Goal: Task Accomplishment & Management: Manage account settings

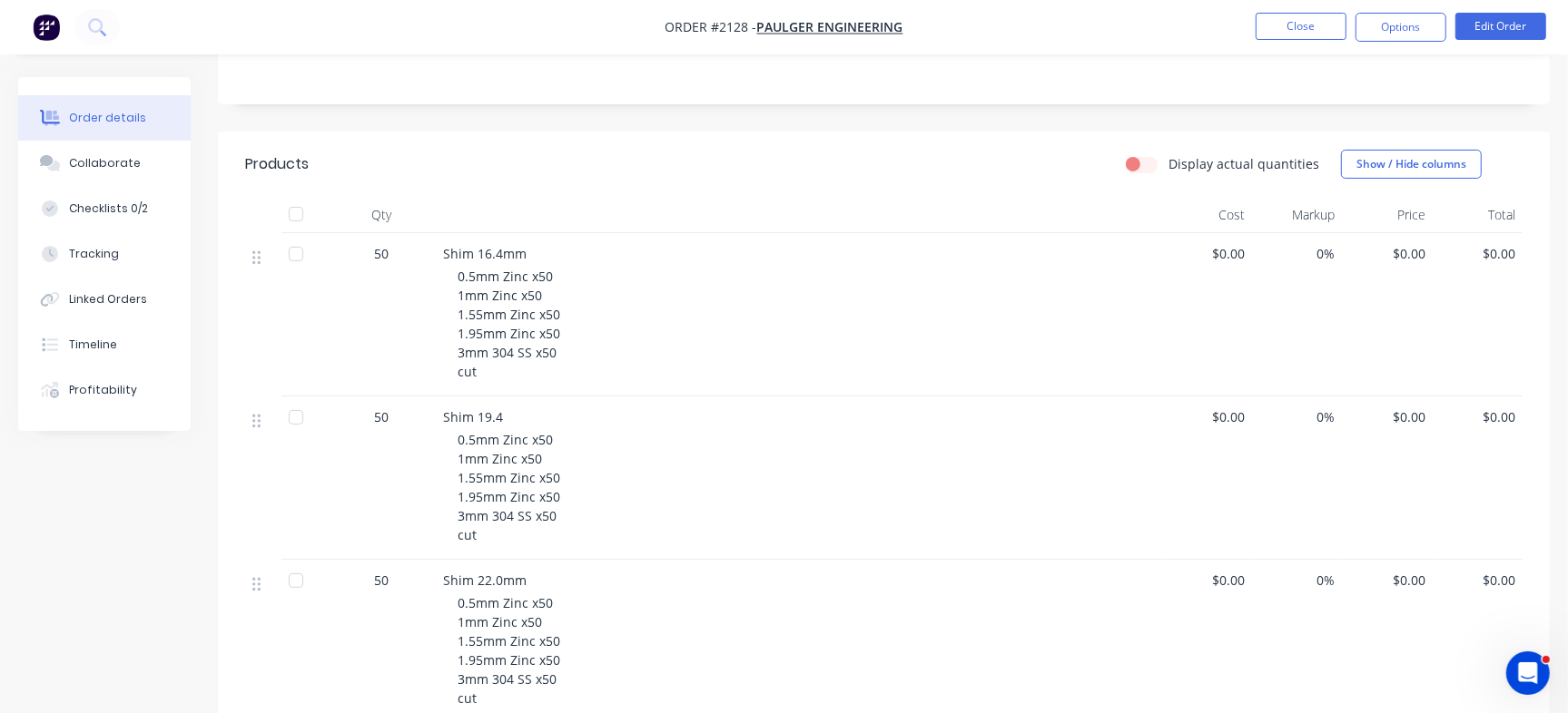
scroll to position [37, 0]
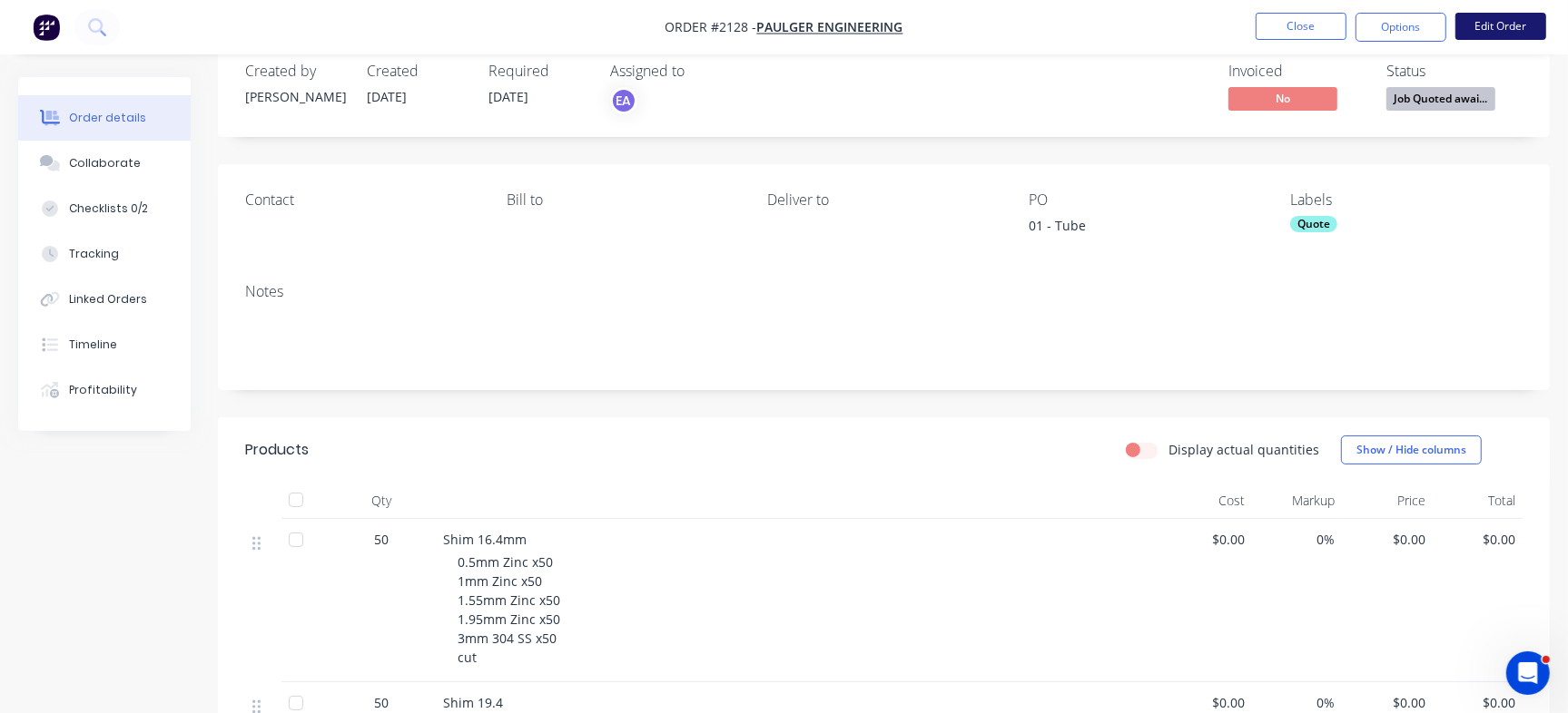
click at [1501, 23] on button "Edit Order" at bounding box center [1501, 26] width 91 height 27
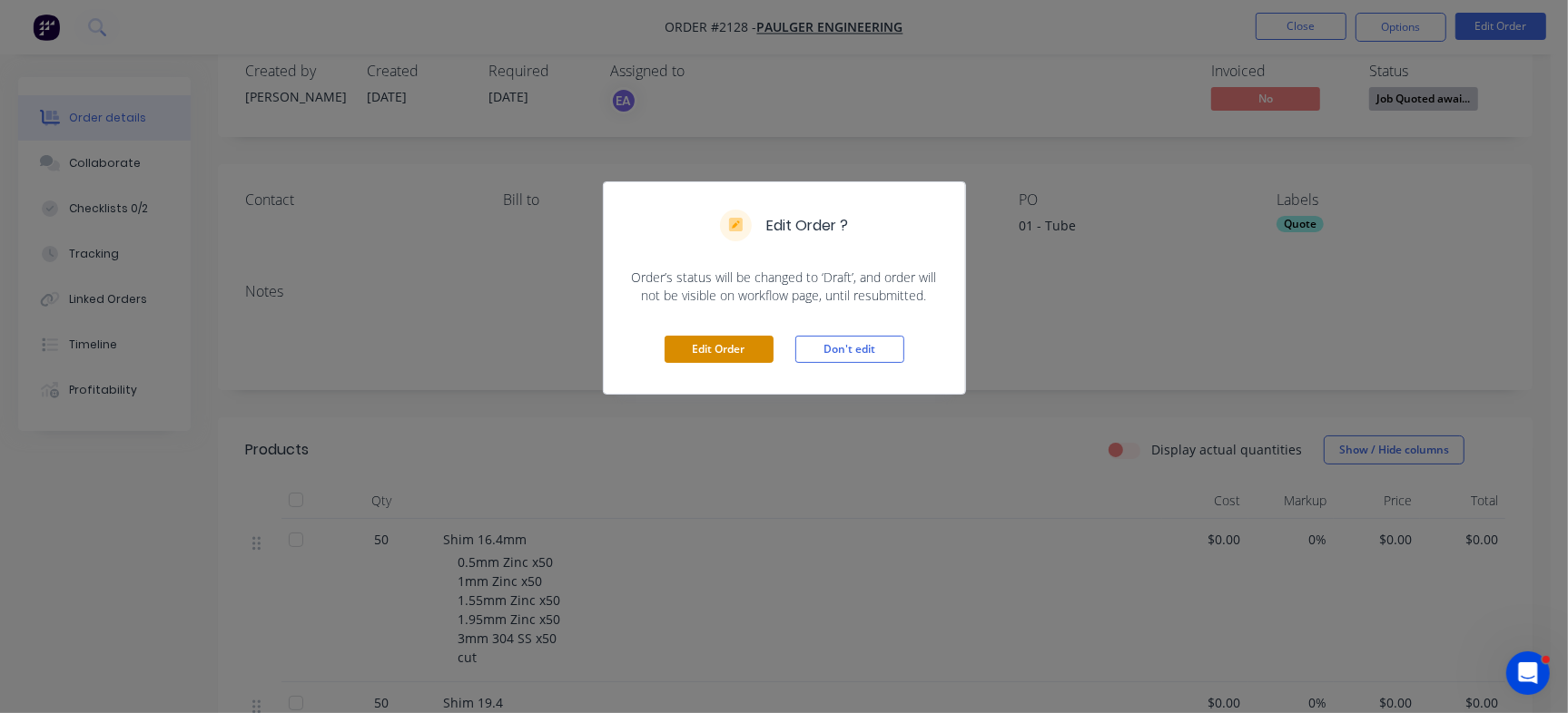
click at [718, 350] on button "Edit Order" at bounding box center [719, 349] width 109 height 27
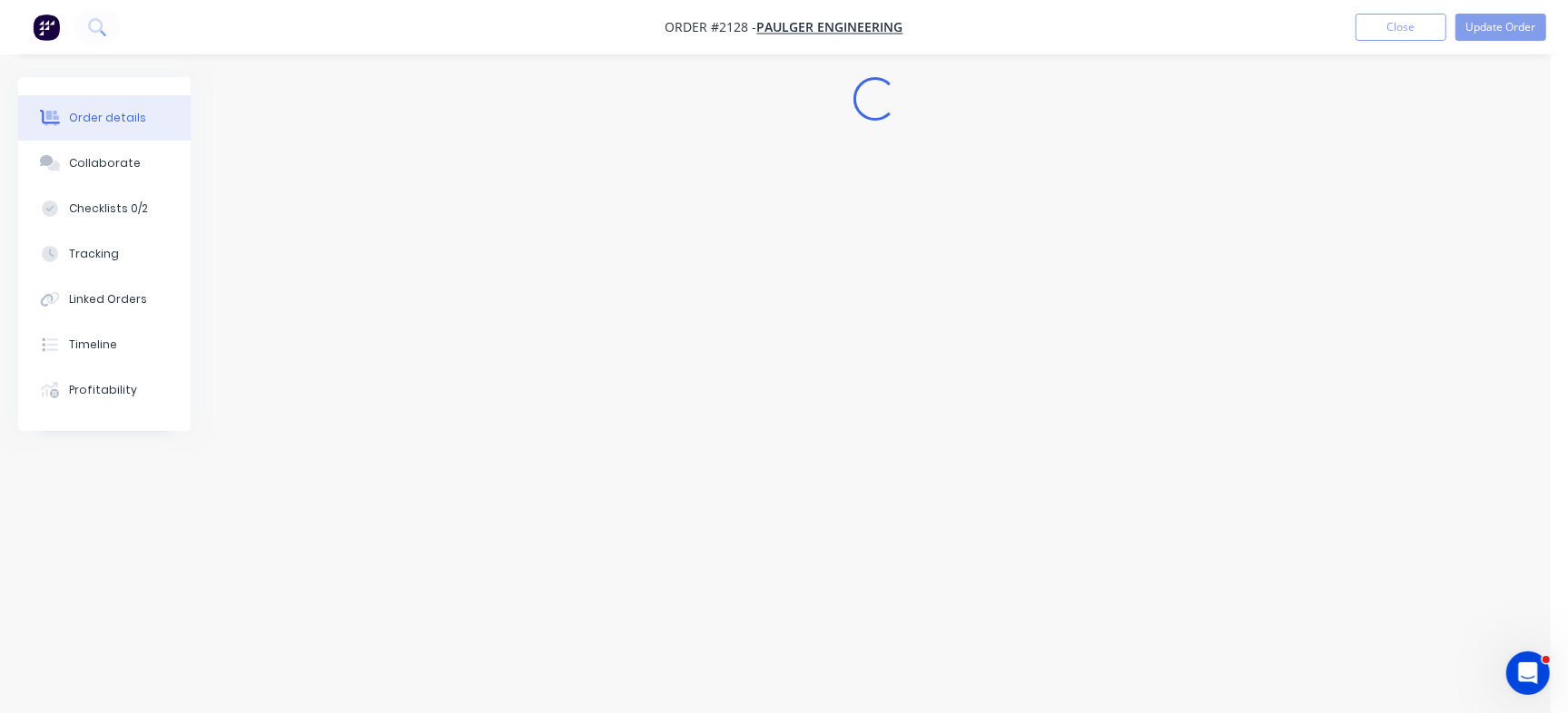
scroll to position [0, 0]
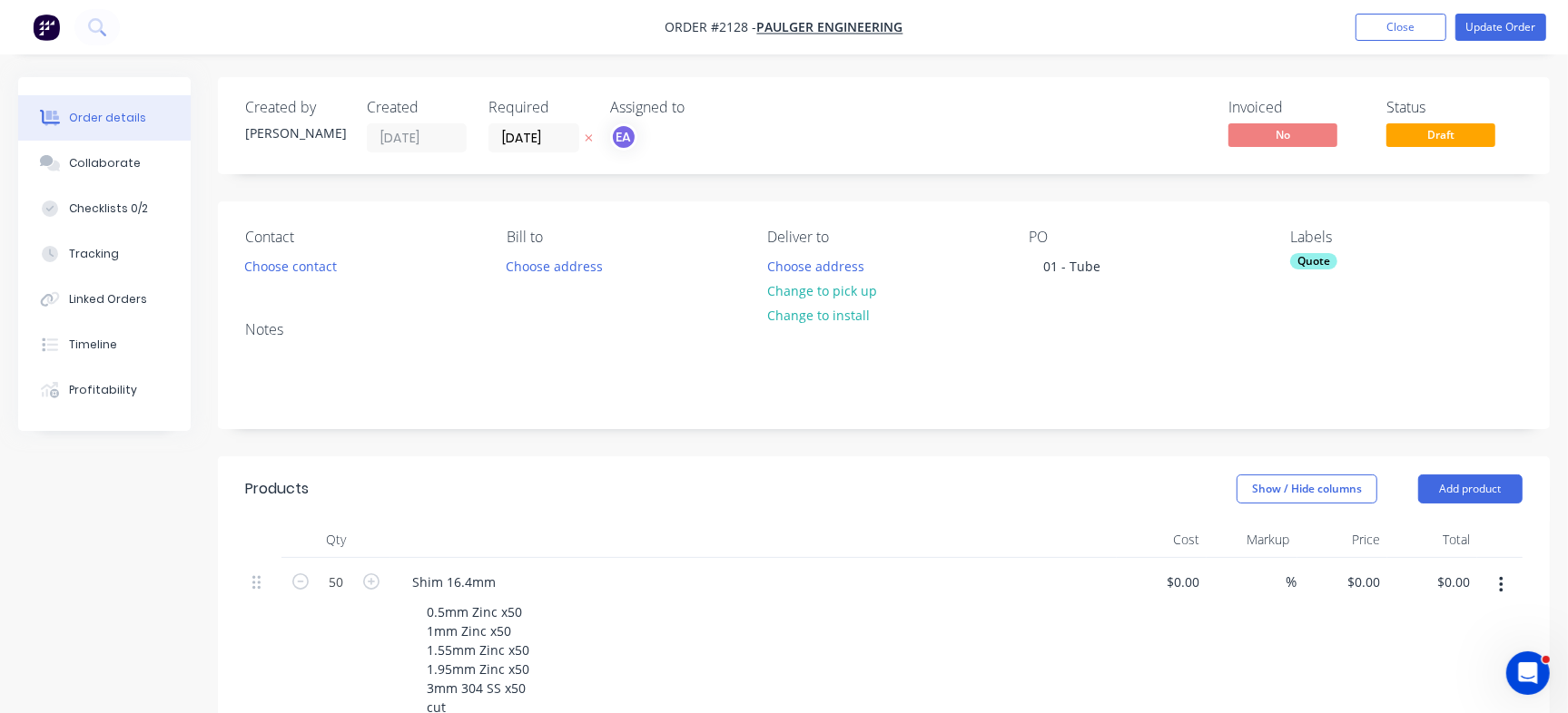
click at [1312, 256] on div "Quote" at bounding box center [1313, 261] width 47 height 16
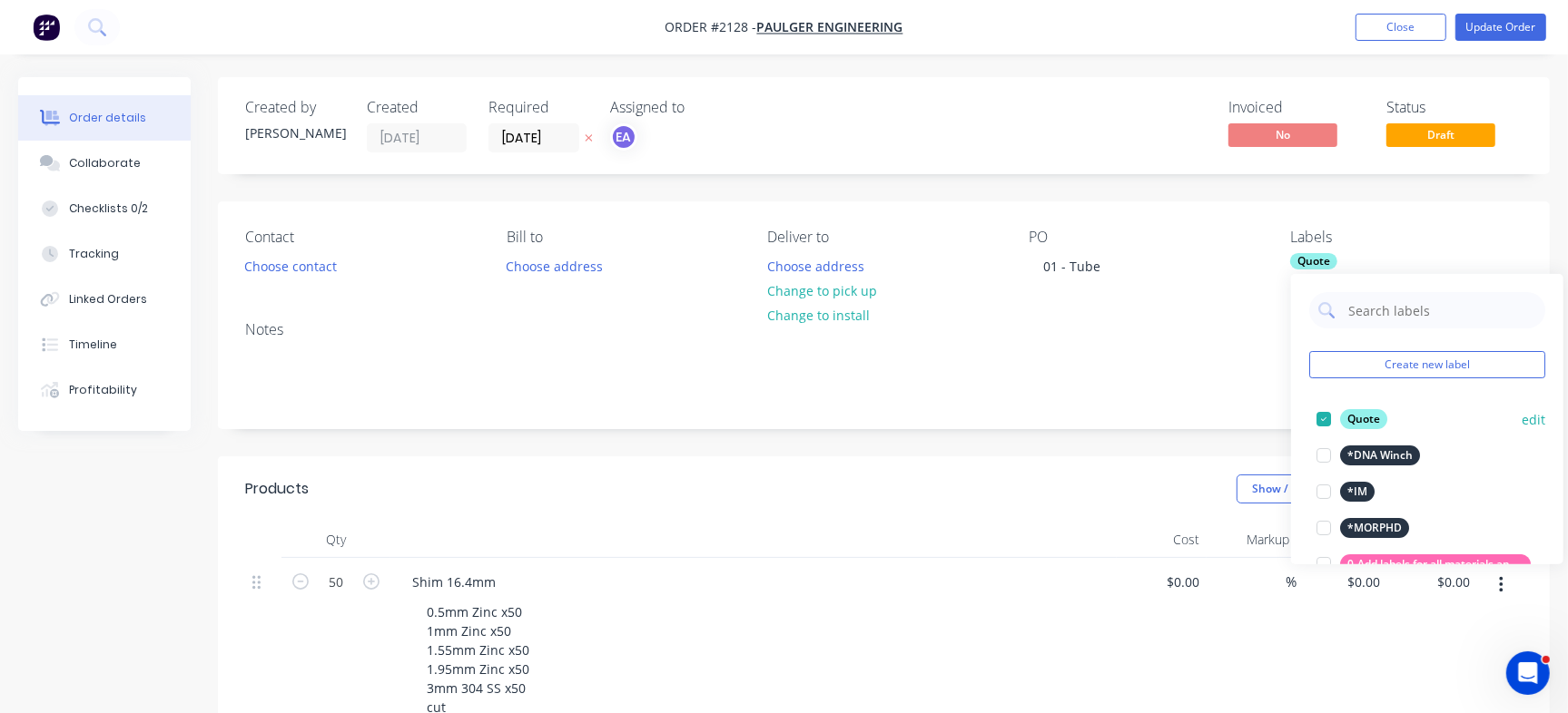
click at [1324, 411] on div at bounding box center [1324, 420] width 37 height 37
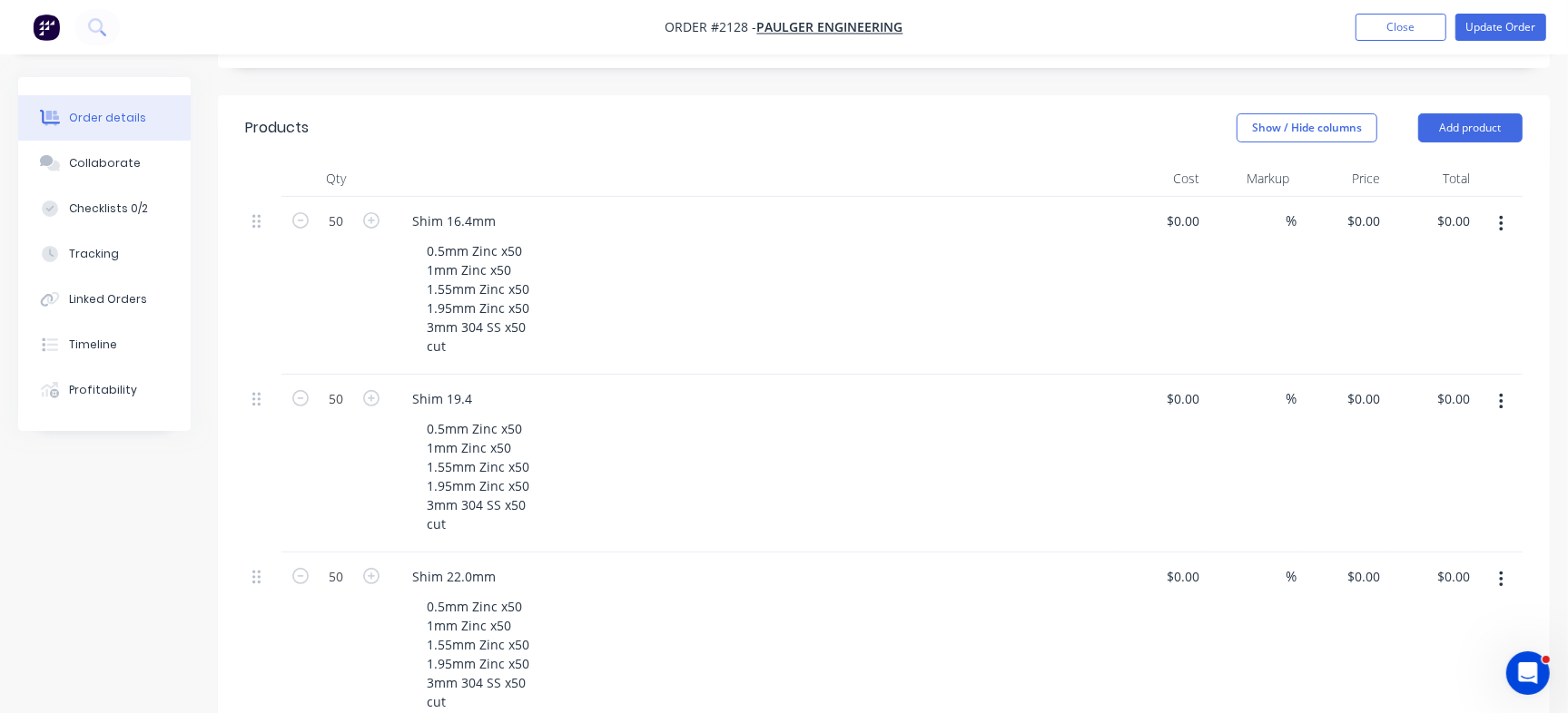
scroll to position [315, 0]
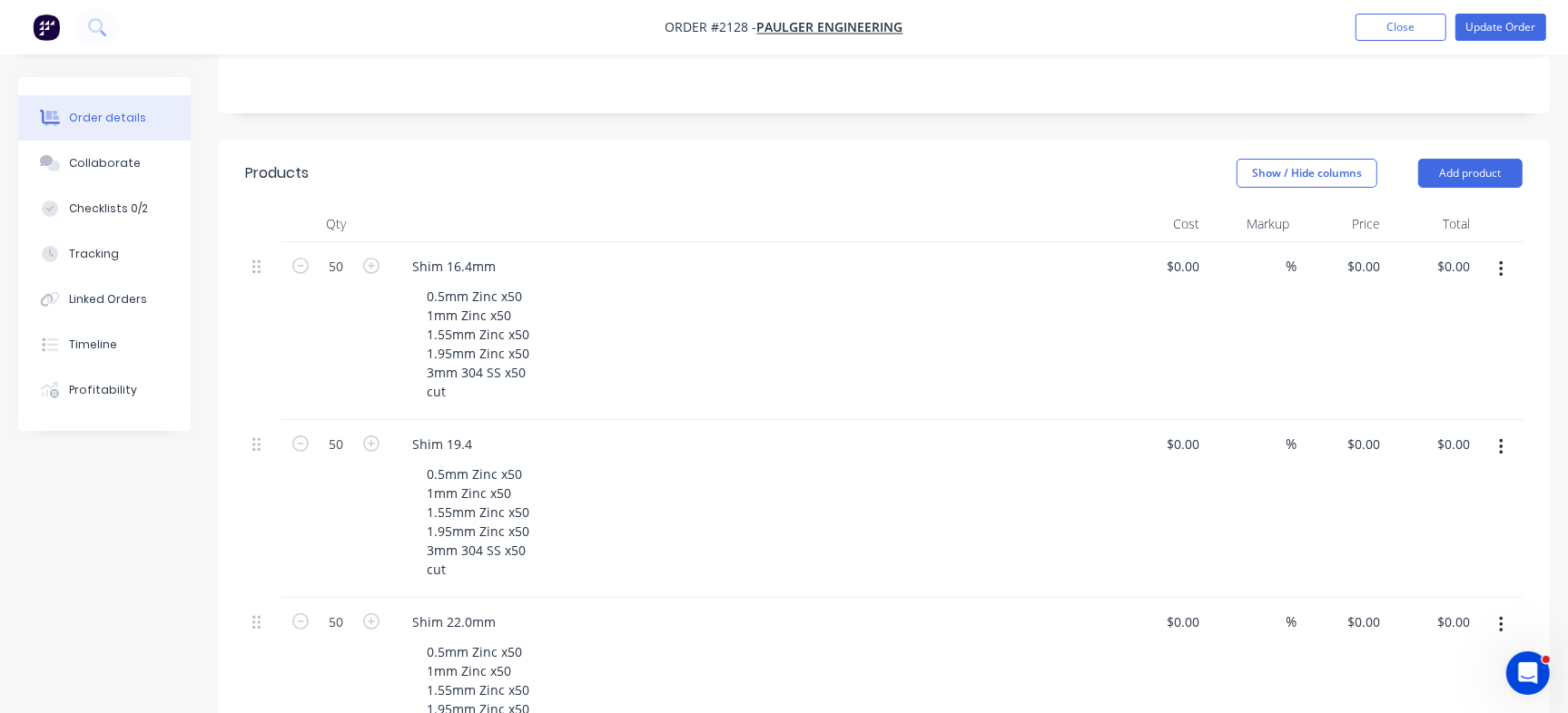
click at [1507, 270] on button "button" at bounding box center [1501, 270] width 43 height 33
click at [1432, 421] on div "Delete" at bounding box center [1436, 426] width 139 height 26
click at [1502, 270] on icon "button" at bounding box center [1501, 269] width 5 height 20
click at [1425, 417] on div "Delete" at bounding box center [1436, 426] width 139 height 26
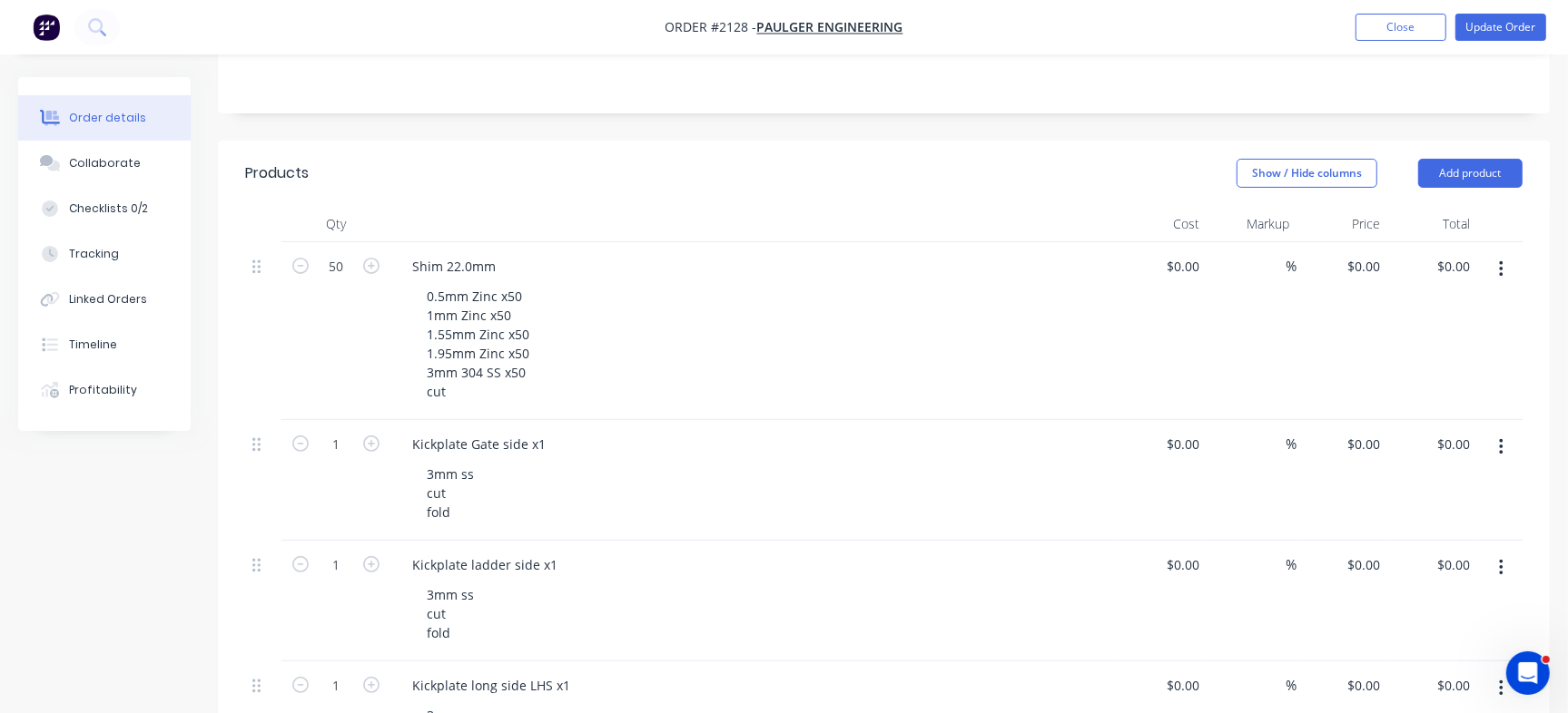
click at [1504, 273] on button "button" at bounding box center [1501, 270] width 43 height 33
click at [1457, 416] on div "Delete" at bounding box center [1436, 426] width 139 height 26
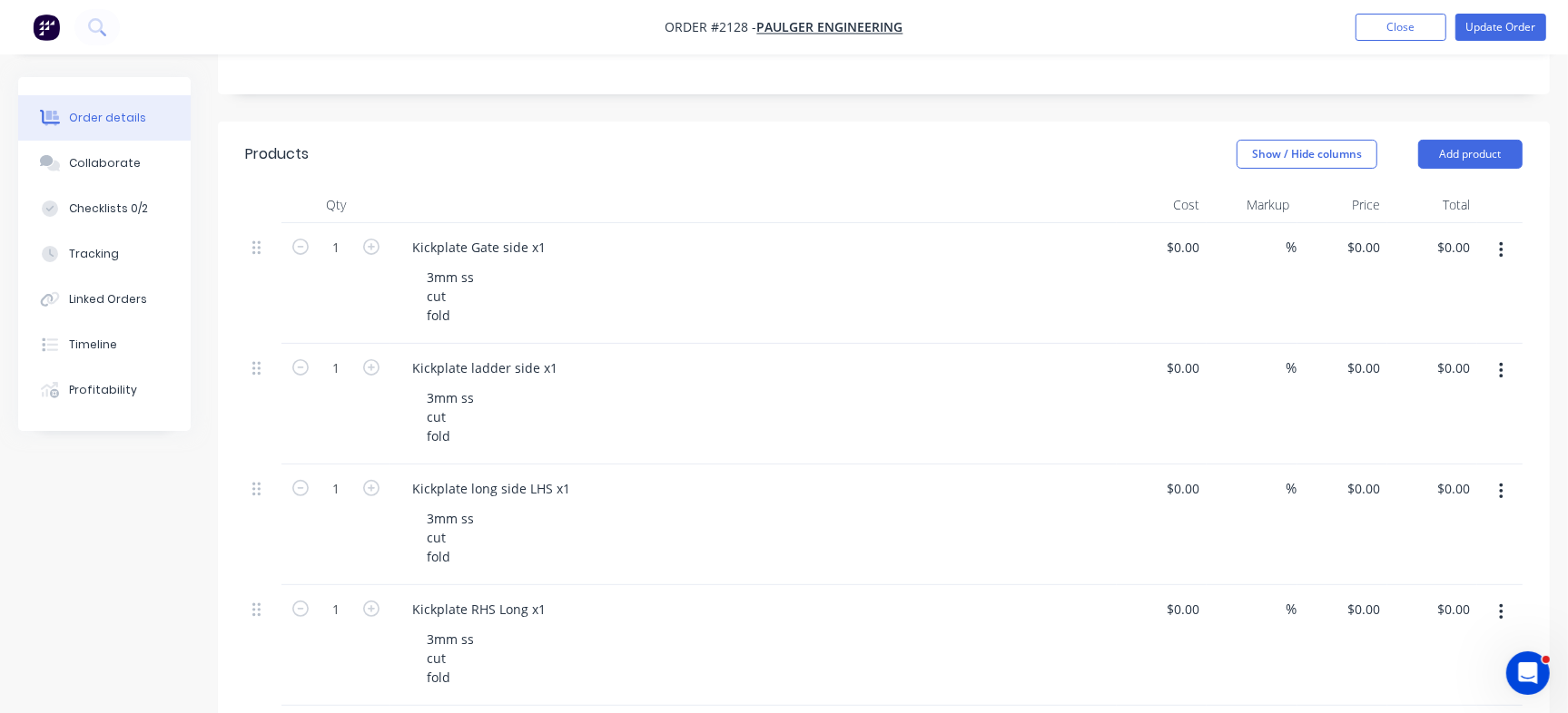
scroll to position [311, 0]
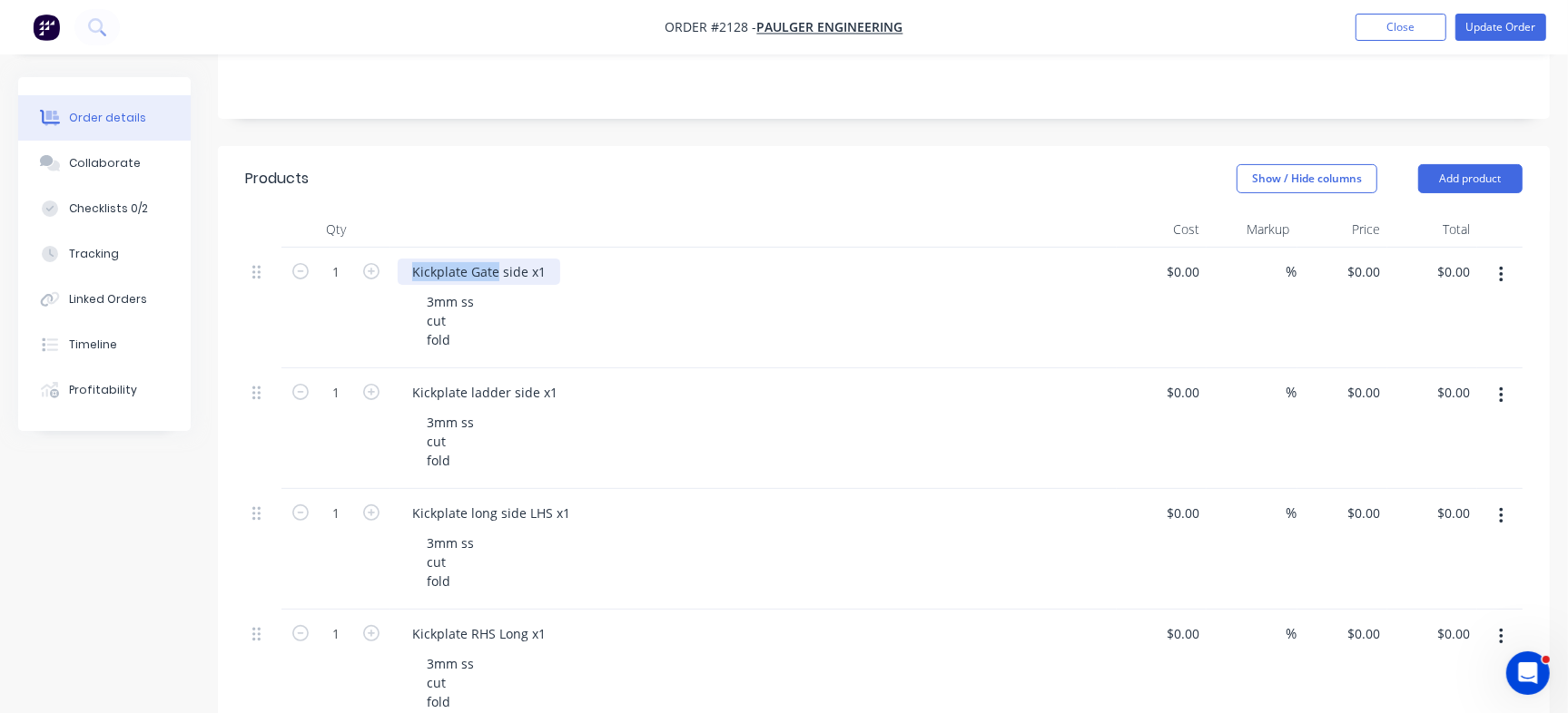
drag, startPoint x: 407, startPoint y: 269, endPoint x: 496, endPoint y: 267, distance: 89.0
click at [496, 267] on div "Kickplate Gate side x1" at bounding box center [479, 271] width 163 height 26
copy div "Kickplate Gate"
click at [457, 269] on div "Kickplate Gate side x1" at bounding box center [479, 271] width 163 height 26
click at [446, 264] on div "Kickplate Gate side x1" at bounding box center [479, 271] width 163 height 26
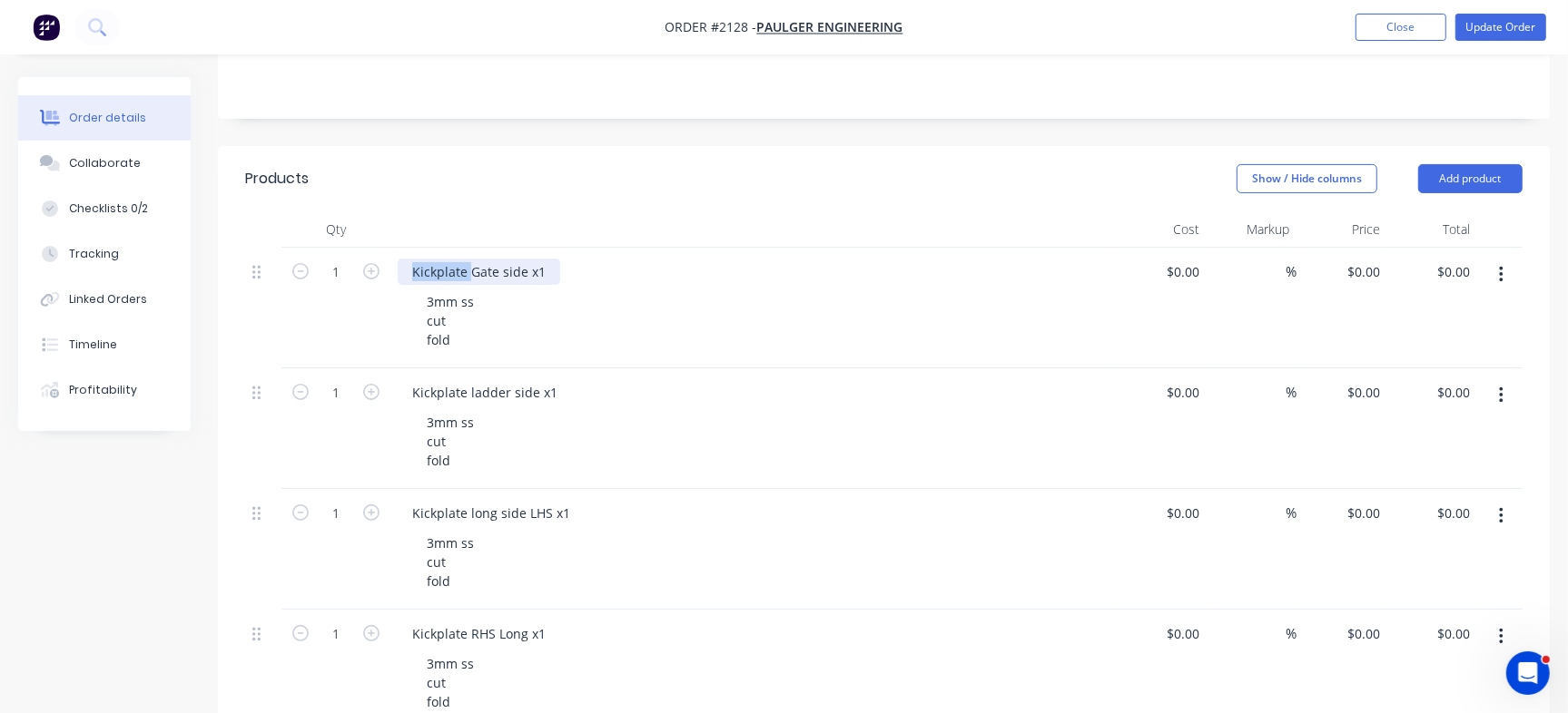
click at [446, 264] on div "Kickplate Gate side x1" at bounding box center [479, 271] width 163 height 26
copy div "Kickplate"
click at [1351, 271] on div "0 $0.00" at bounding box center [1342, 308] width 90 height 121
paste input "51.73"
type input "$51.73"
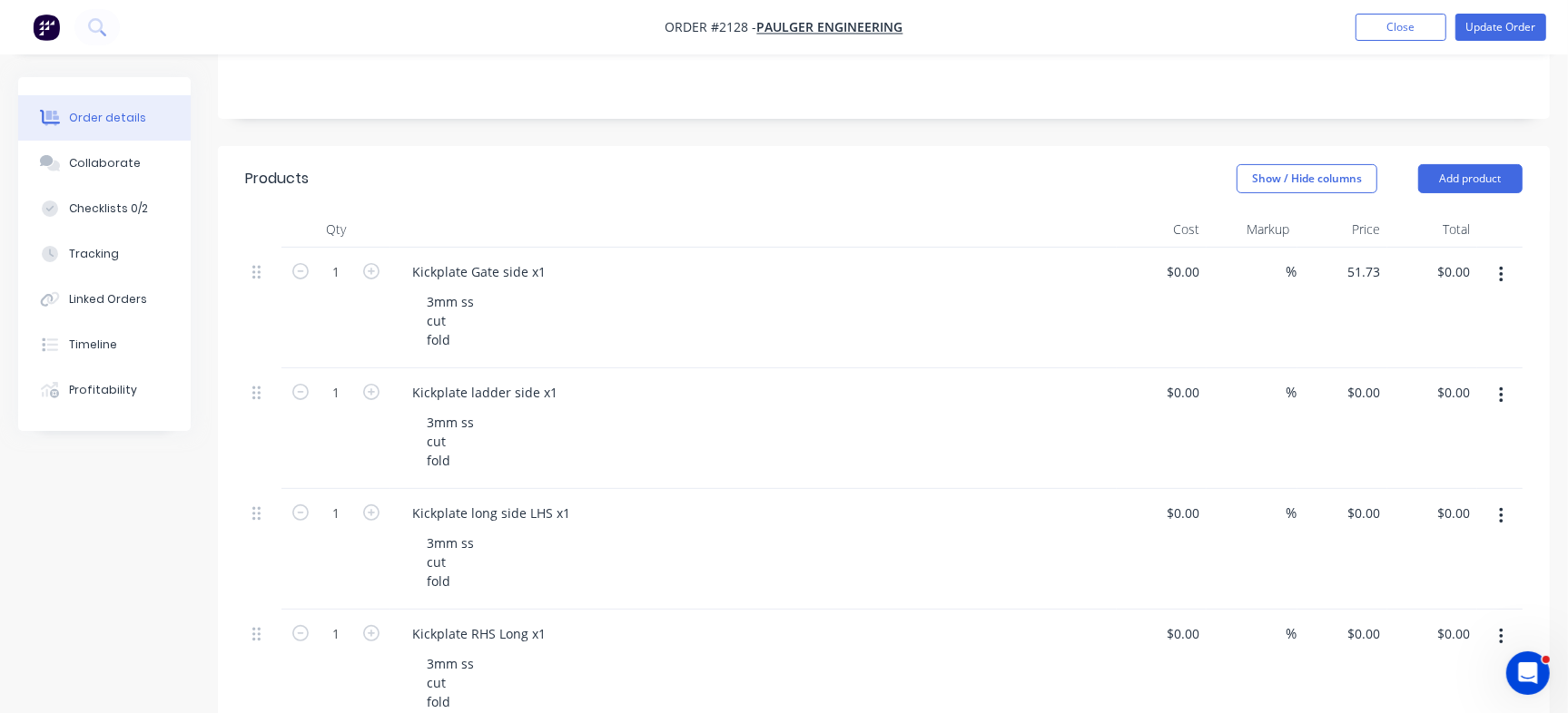
type input "$51.73"
drag, startPoint x: 426, startPoint y: 390, endPoint x: 590, endPoint y: 414, distance: 165.7
click at [462, 387] on div "Kickplate ladder side x1" at bounding box center [485, 392] width 174 height 26
click at [1370, 397] on input "$0.00" at bounding box center [1366, 392] width 42 height 26
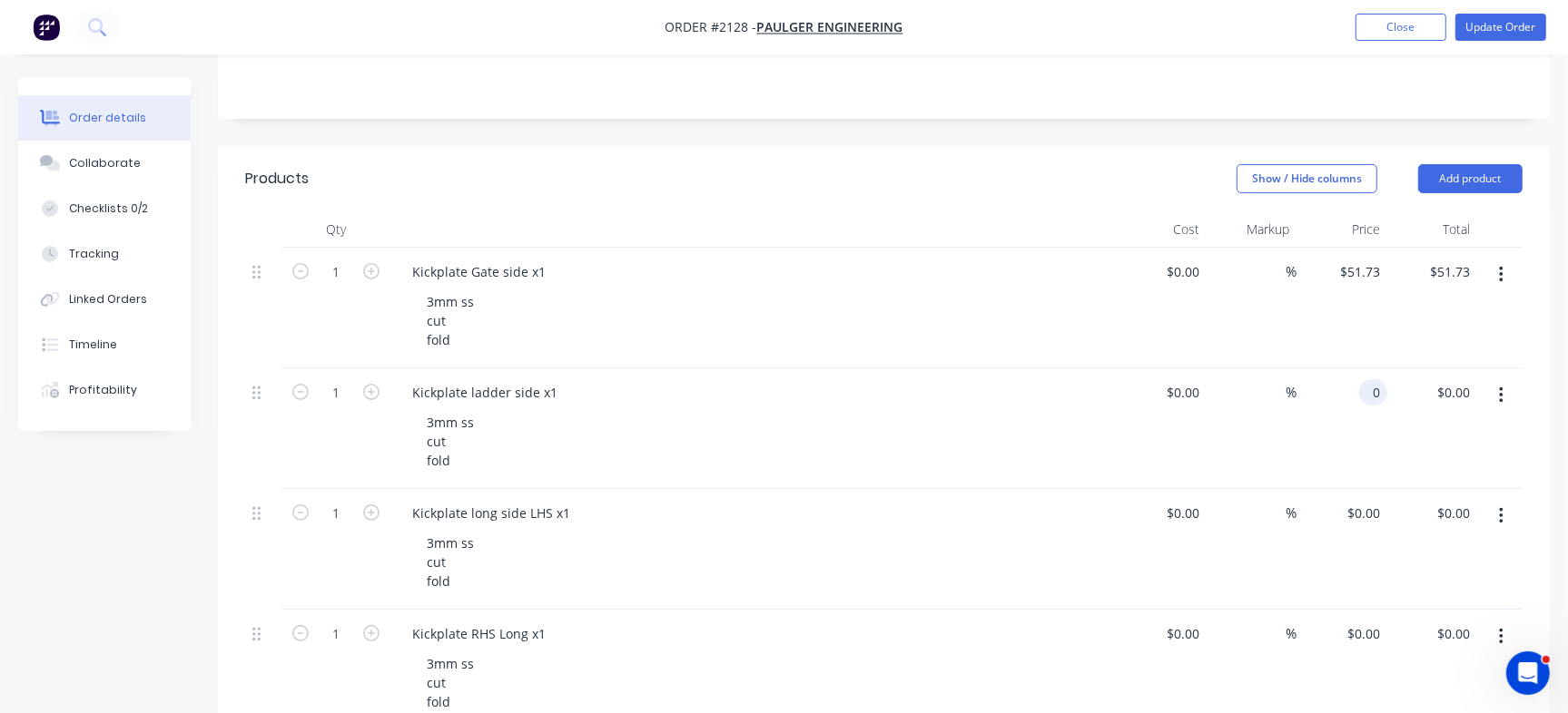
click at [1371, 388] on input "0" at bounding box center [1377, 392] width 21 height 26
paste input "27.29"
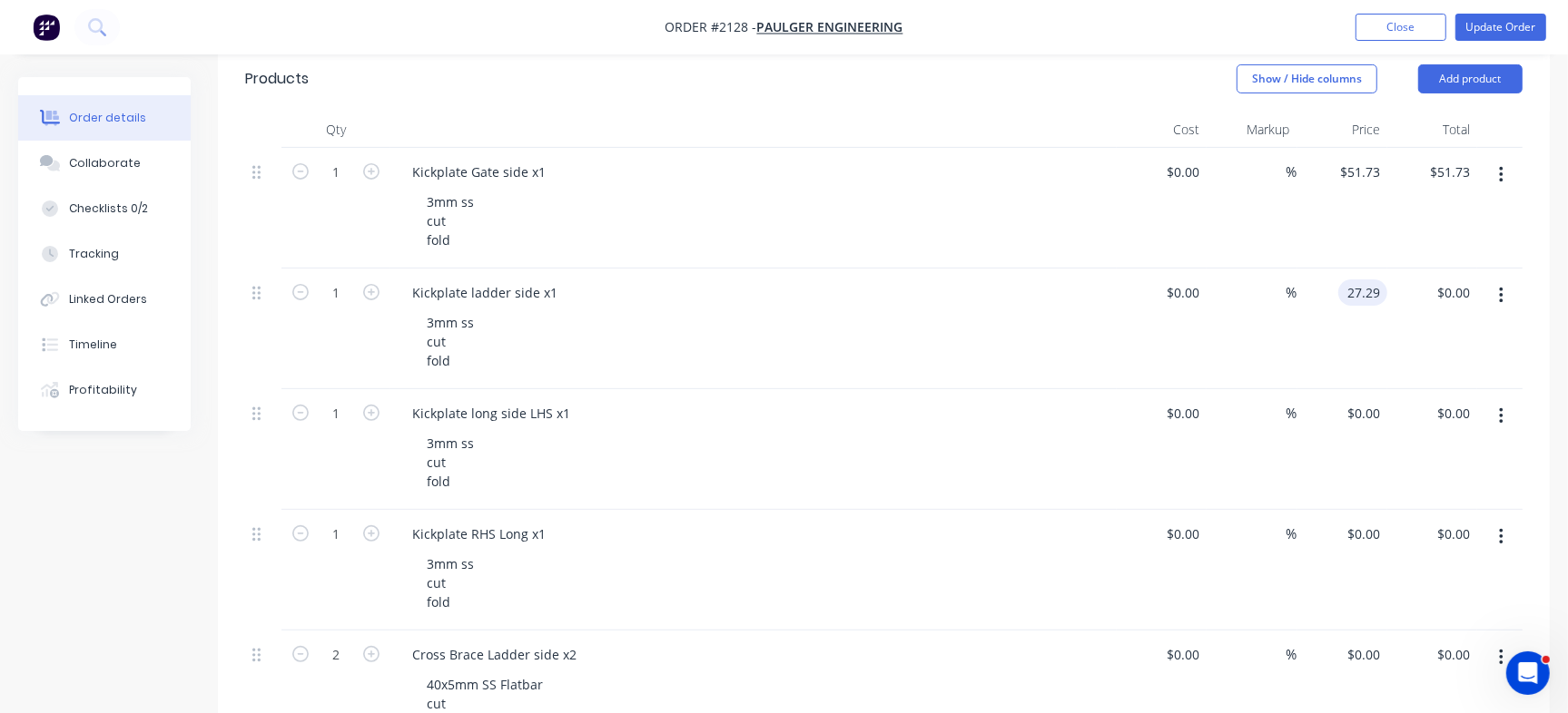
scroll to position [445, 0]
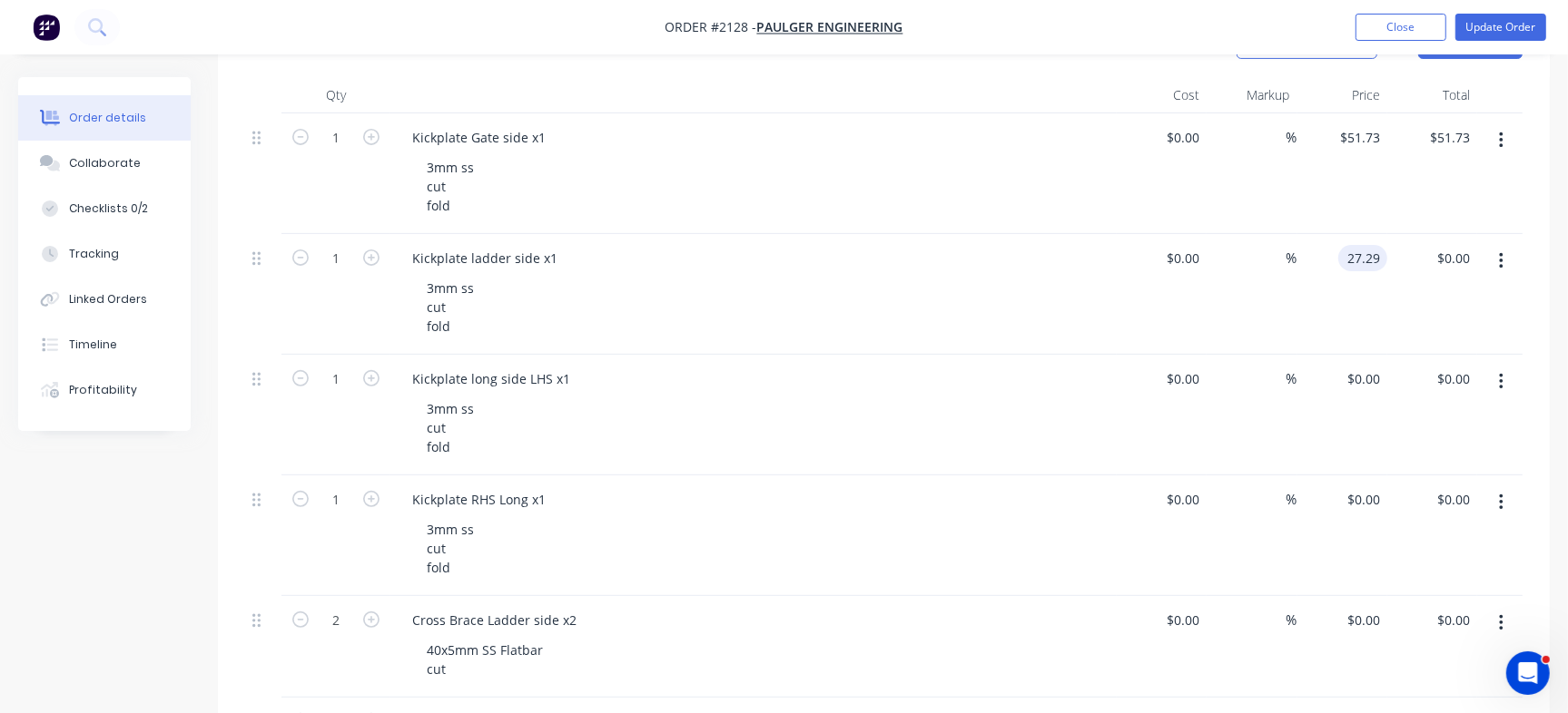
type input "$27.29"
click at [1362, 373] on div "0 0" at bounding box center [1372, 378] width 28 height 26
paste input "70.39"
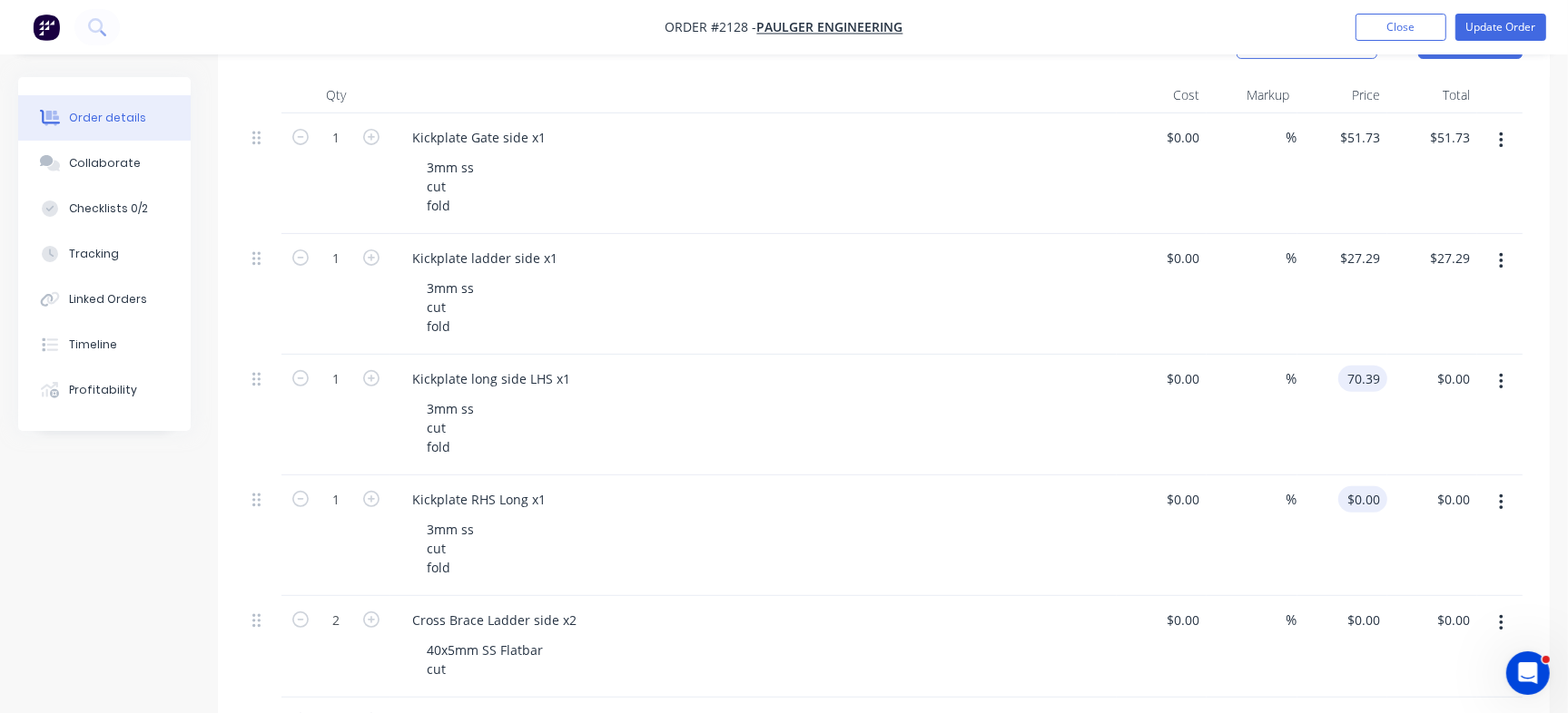
type input "$70.39"
click at [1364, 499] on div "0 $0.00" at bounding box center [1363, 499] width 49 height 26
paste input "70.39"
type input "$70.39"
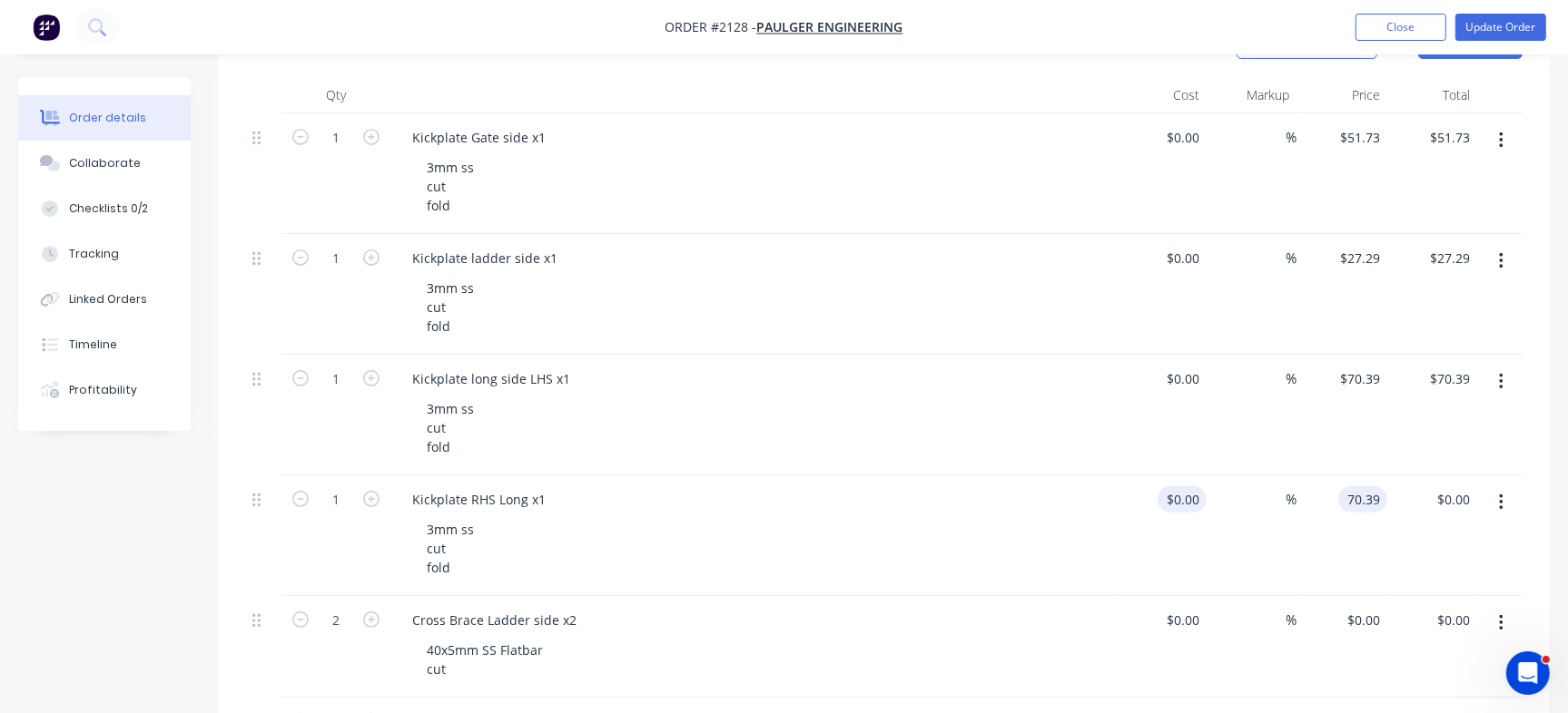
type input "$70.39"
drag, startPoint x: 417, startPoint y: 619, endPoint x: 479, endPoint y: 613, distance: 62.3
click at [479, 613] on div "Cross Brace Ladder side x2" at bounding box center [495, 620] width 194 height 26
copy div "ross Brac"
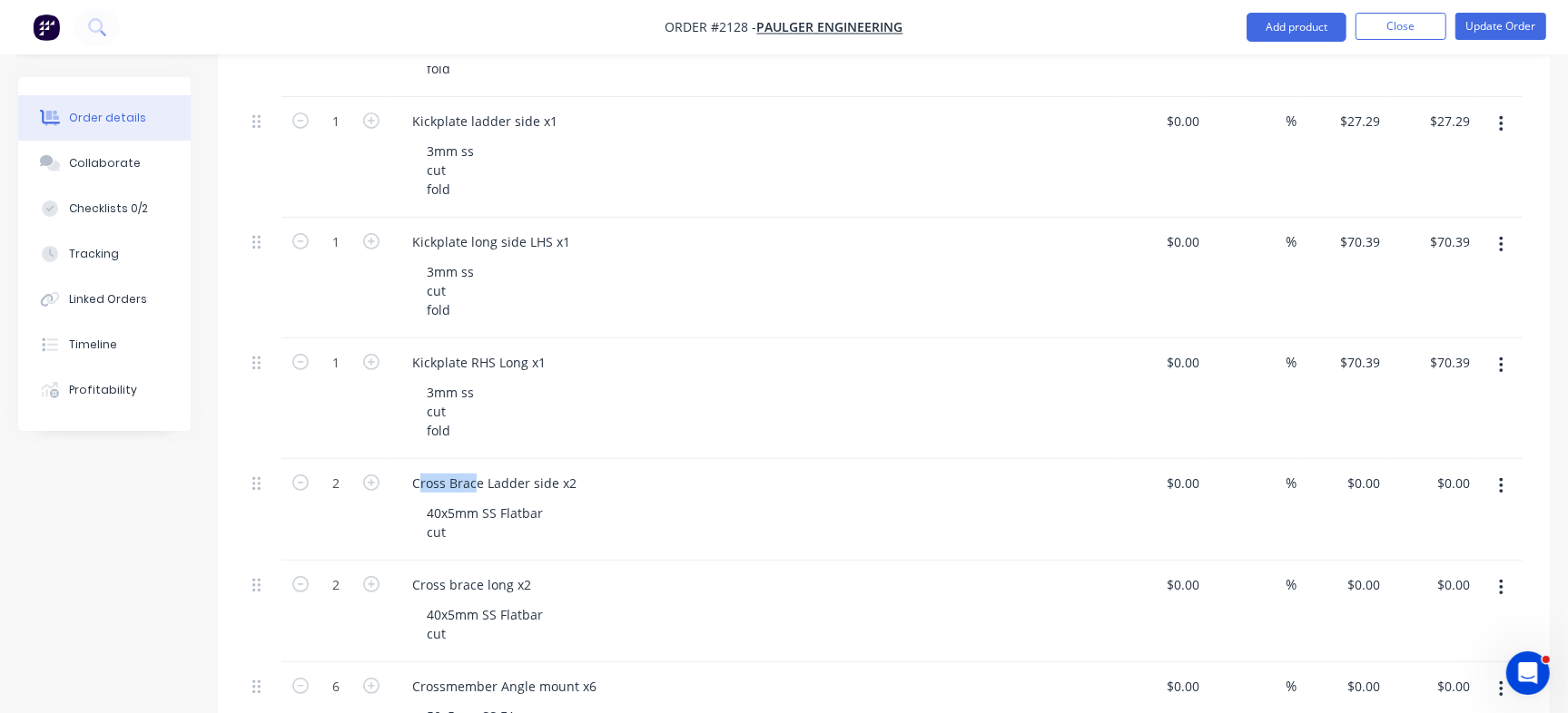
scroll to position [599, 0]
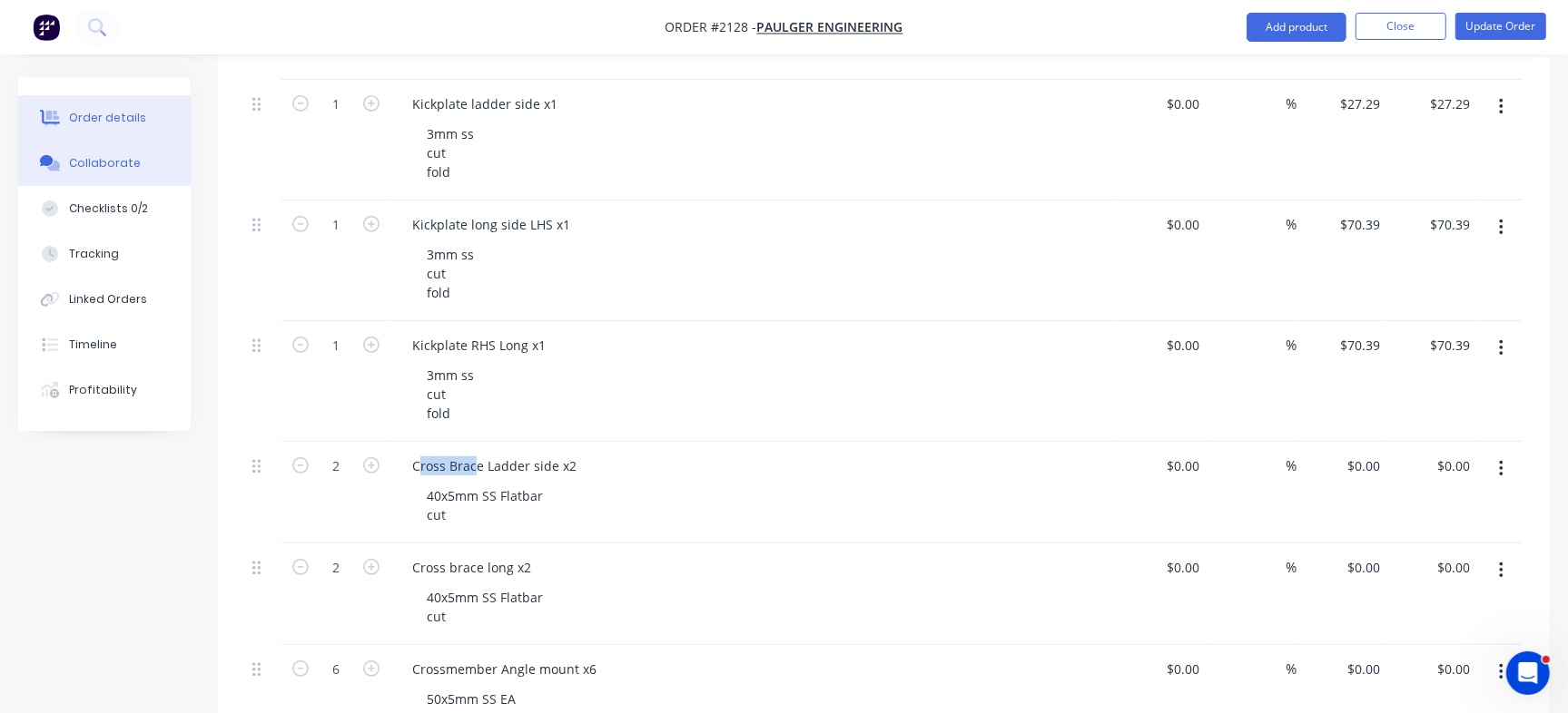
click at [95, 168] on div "Collaborate" at bounding box center [105, 163] width 72 height 16
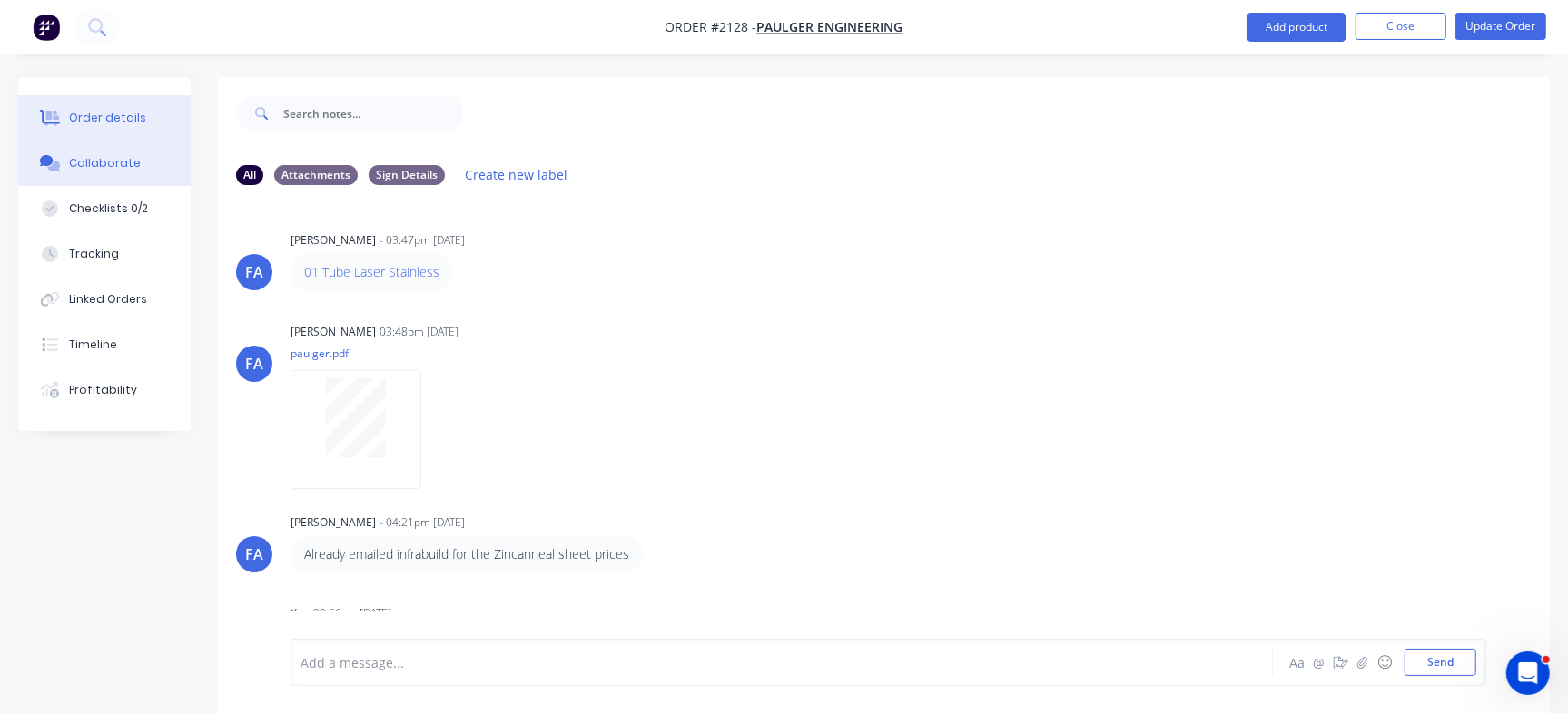
click at [146, 109] on button "Order details" at bounding box center [105, 117] width 172 height 45
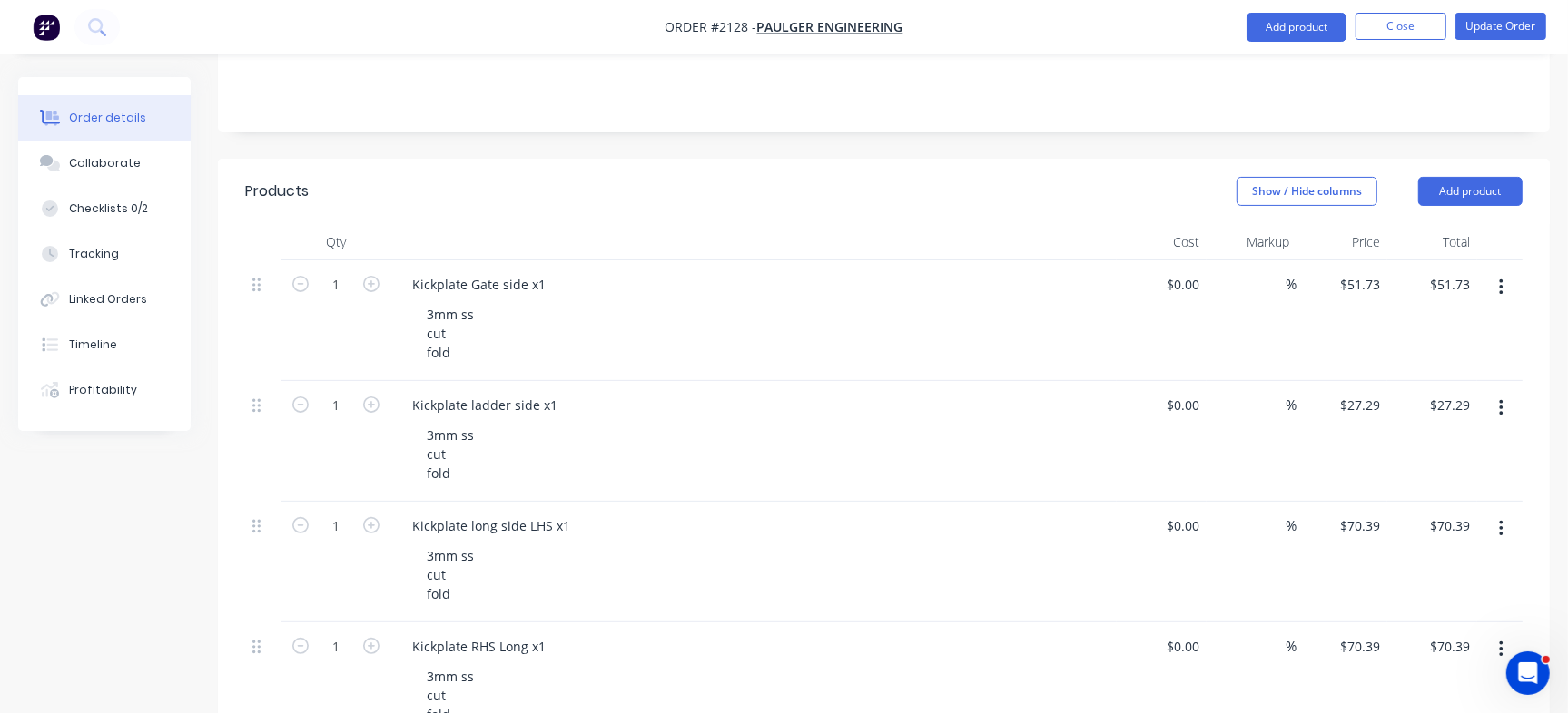
scroll to position [603, 0]
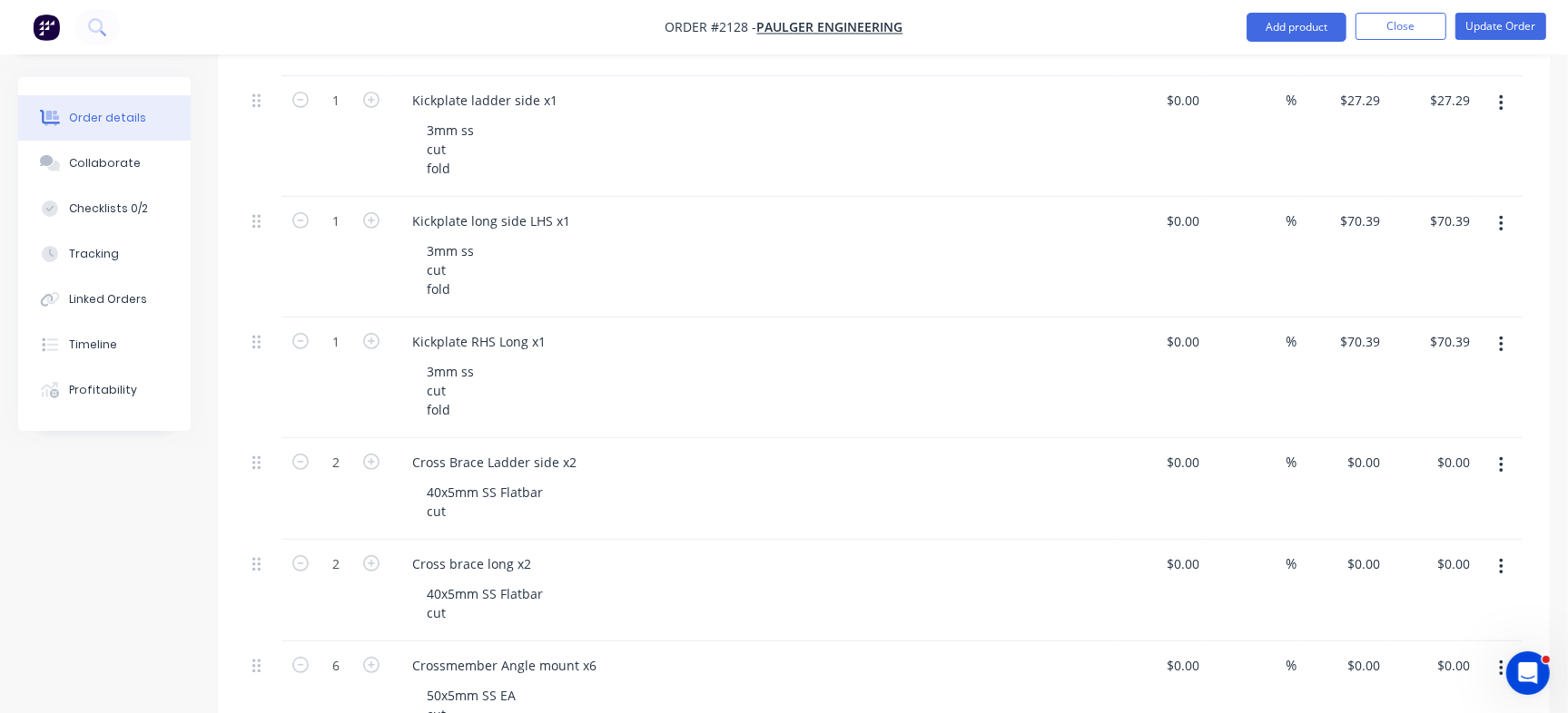
click at [1510, 455] on button "button" at bounding box center [1501, 465] width 43 height 33
click at [1410, 627] on div "Delete" at bounding box center [1436, 621] width 139 height 26
click at [1500, 467] on icon "button" at bounding box center [1501, 465] width 5 height 20
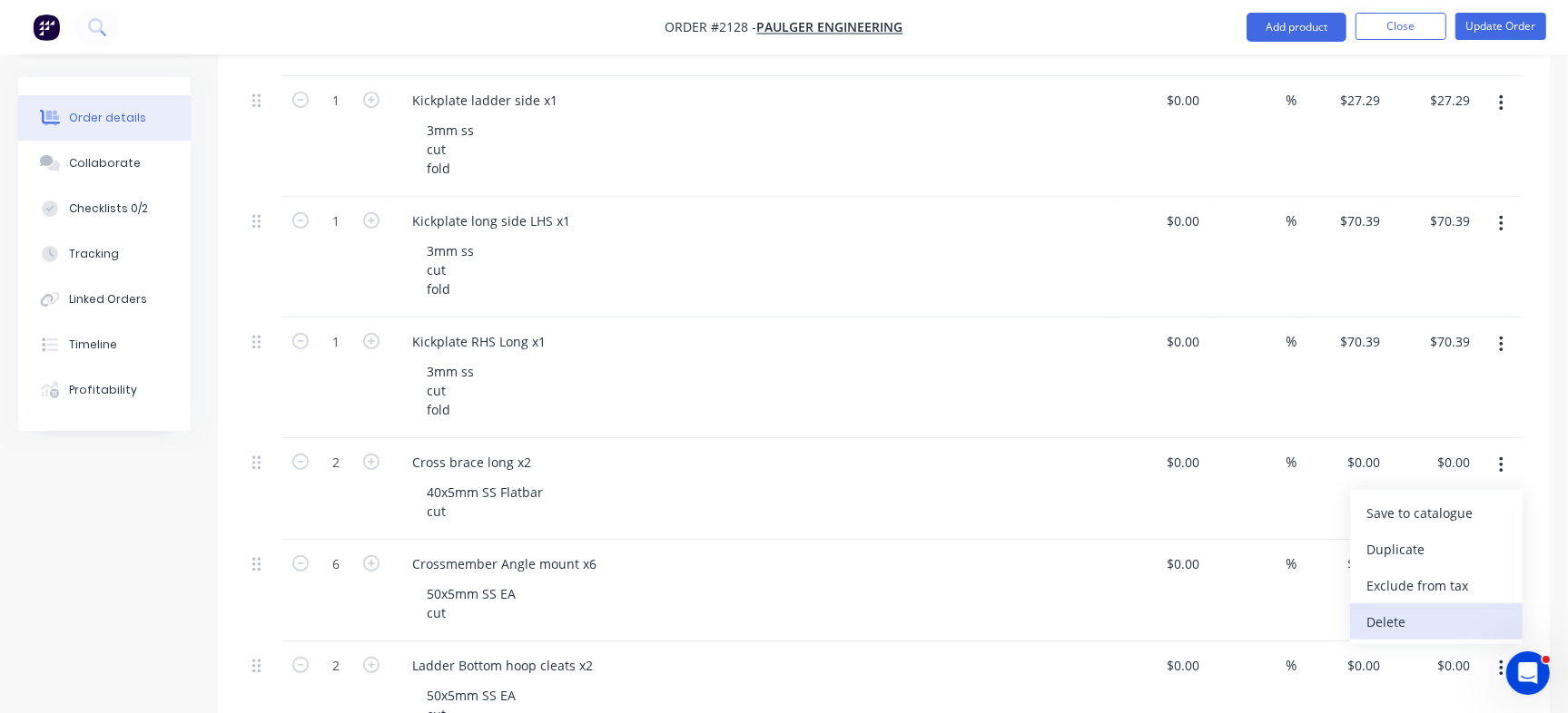
click at [1435, 621] on div "Delete" at bounding box center [1436, 621] width 139 height 26
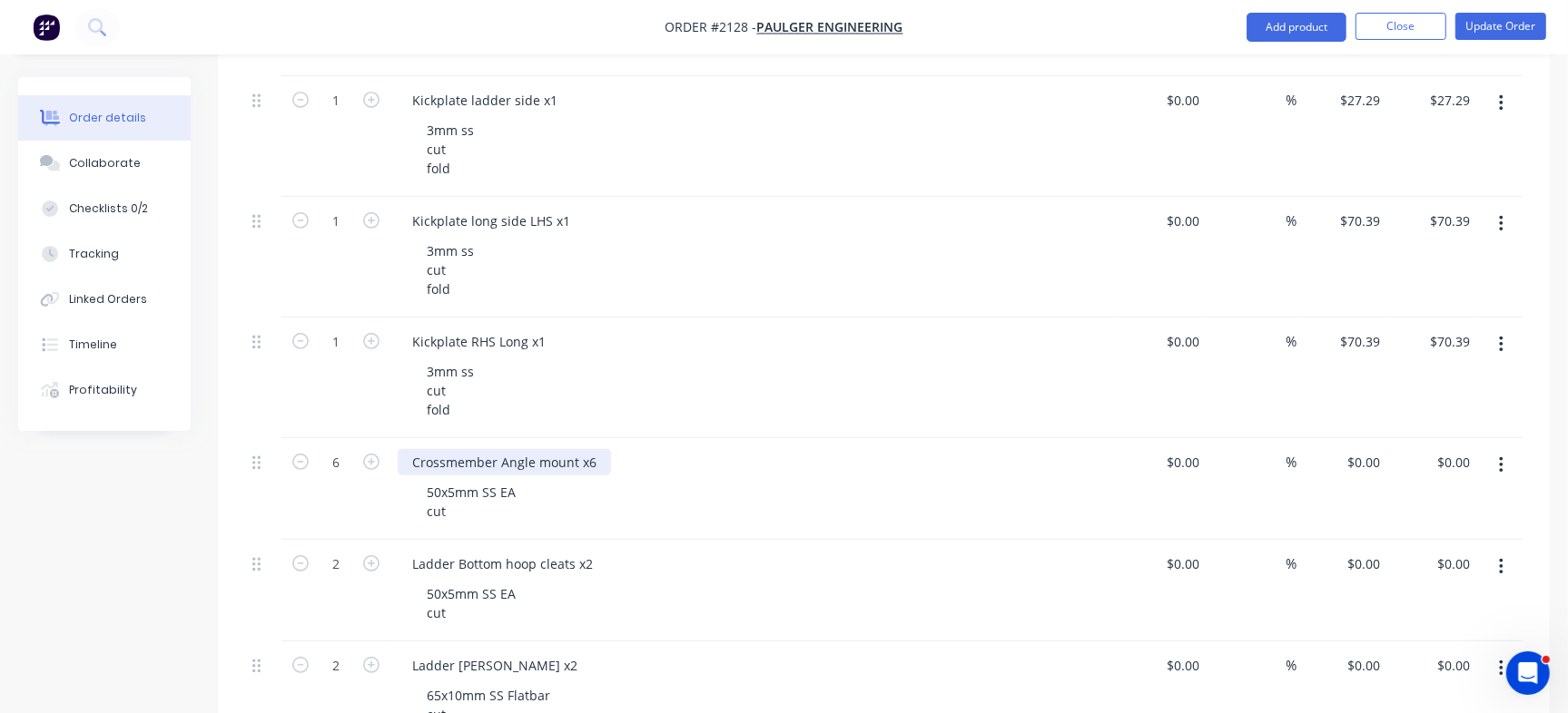
click at [460, 456] on div "Crossmember Angle mount x6" at bounding box center [504, 461] width 213 height 26
click at [354, 442] on div "6 Crossmember Angle mount x6 50x5mm SS EA cut $0.00 $0.00 % $0.00 $0.00 $0.00 $…" at bounding box center [884, 489] width 1278 height 102
click at [526, 449] on div "Crossmember Angle mount x6" at bounding box center [504, 461] width 213 height 26
drag, startPoint x: 532, startPoint y: 454, endPoint x: 399, endPoint y: 441, distance: 133.6
click at [399, 441] on div "Crossmember Angle mount x6 50x5mm SS EA cut" at bounding box center [753, 489] width 726 height 102
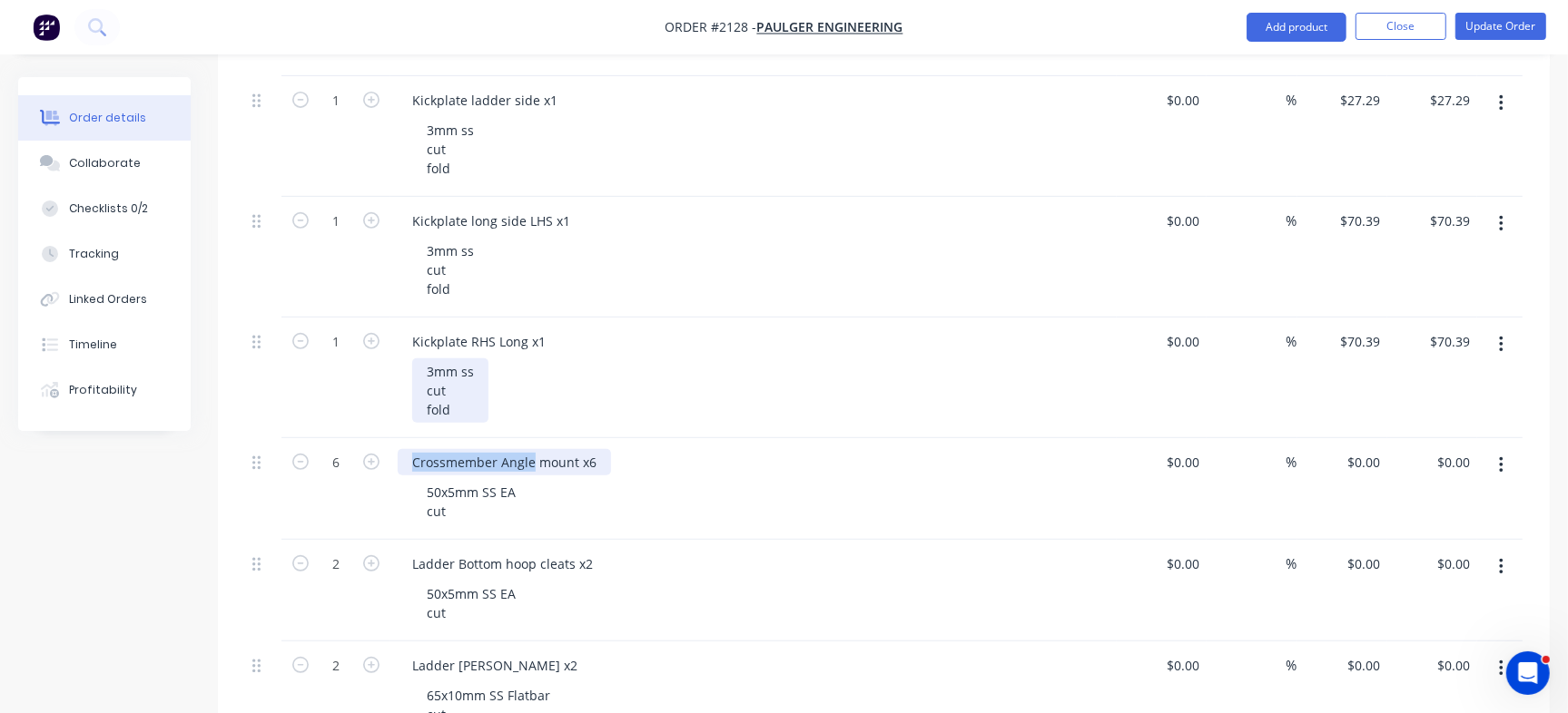
copy div "Crossmember Angle"
click at [1361, 463] on div "0 $0.00" at bounding box center [1363, 461] width 49 height 26
paste input "29.65"
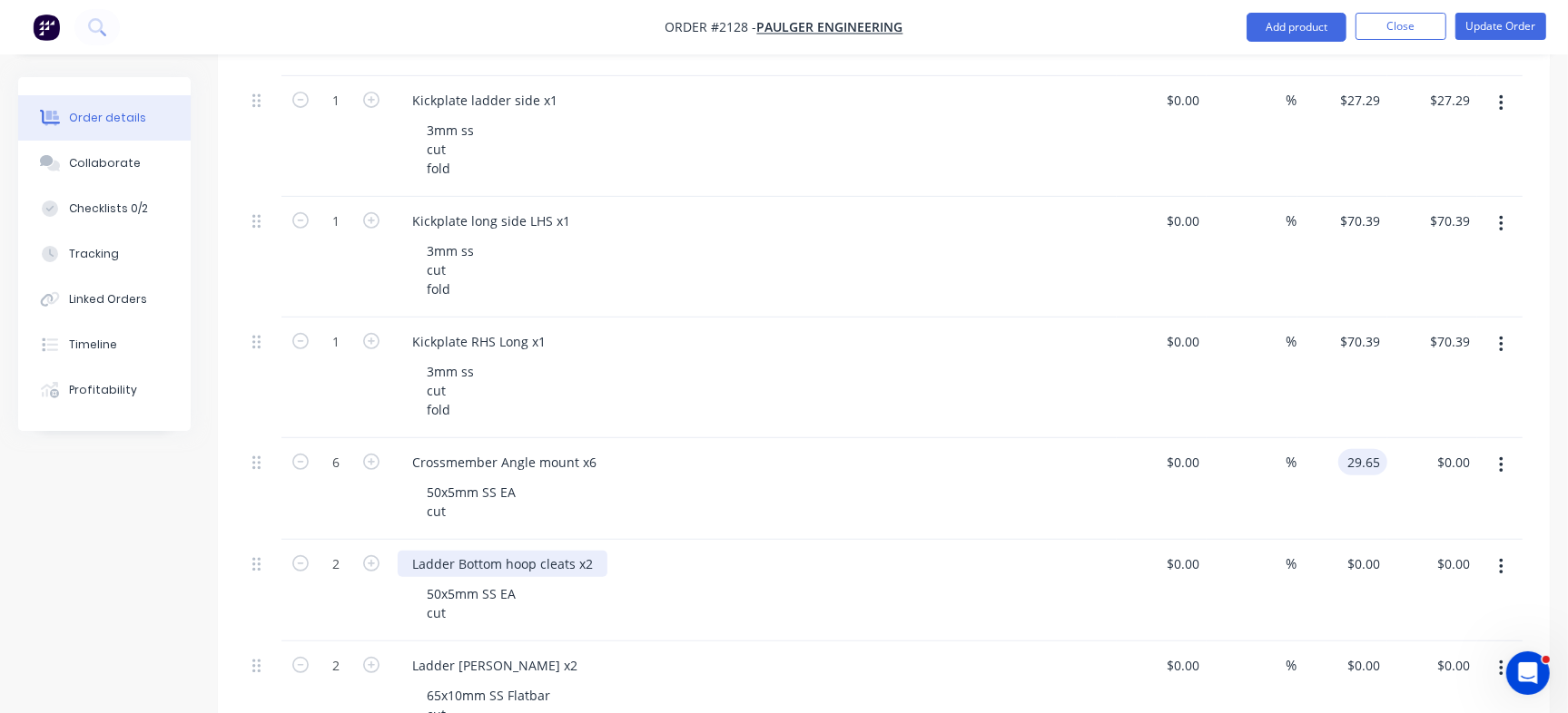
type input "$29.65"
type input "$177.90"
drag, startPoint x: 568, startPoint y: 563, endPoint x: 456, endPoint y: 563, distance: 112.0
click at [456, 563] on div "Ladder Bottom hoop cleats x2" at bounding box center [502, 563] width 210 height 26
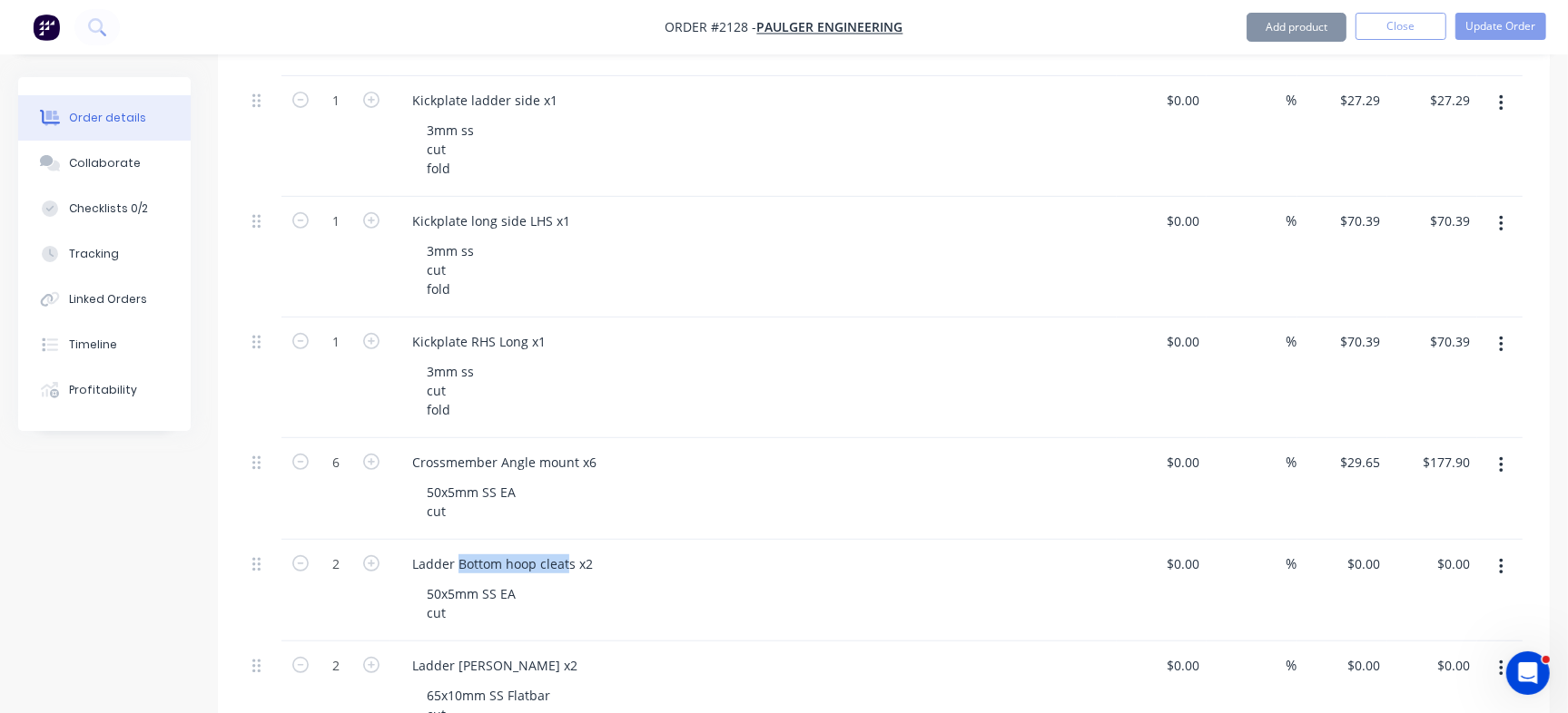
copy div "Bottom hoop cleat"
click at [1189, 564] on input "0" at bounding box center [1185, 563] width 42 height 26
click at [1373, 563] on input "$0.00" at bounding box center [1366, 563] width 42 height 26
click at [1362, 557] on div "$0.00 $0.00" at bounding box center [1363, 563] width 49 height 26
click at [1372, 562] on input "$0.00" at bounding box center [1366, 563] width 42 height 26
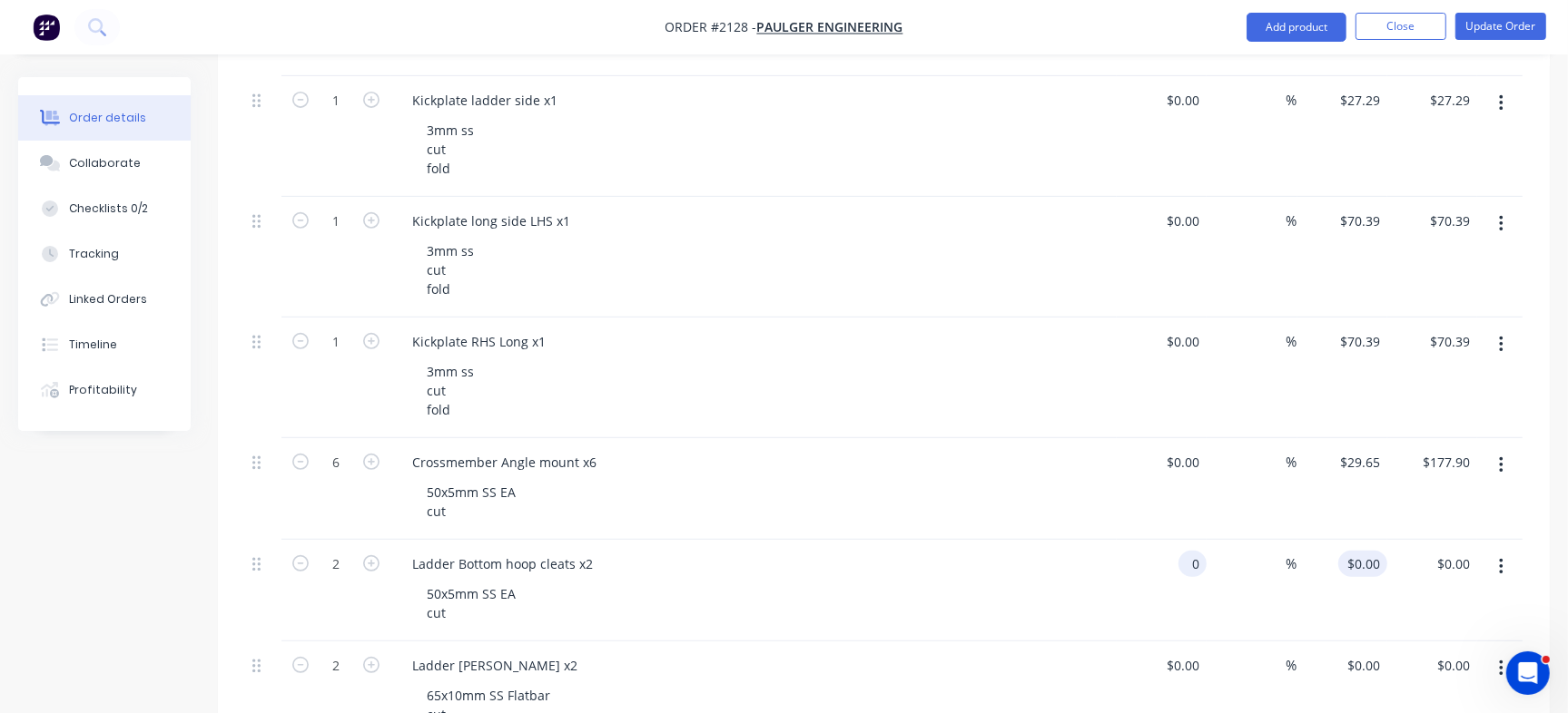
type input "$0.00"
paste input "29.17"
type input "$29.17"
type input "$58.34"
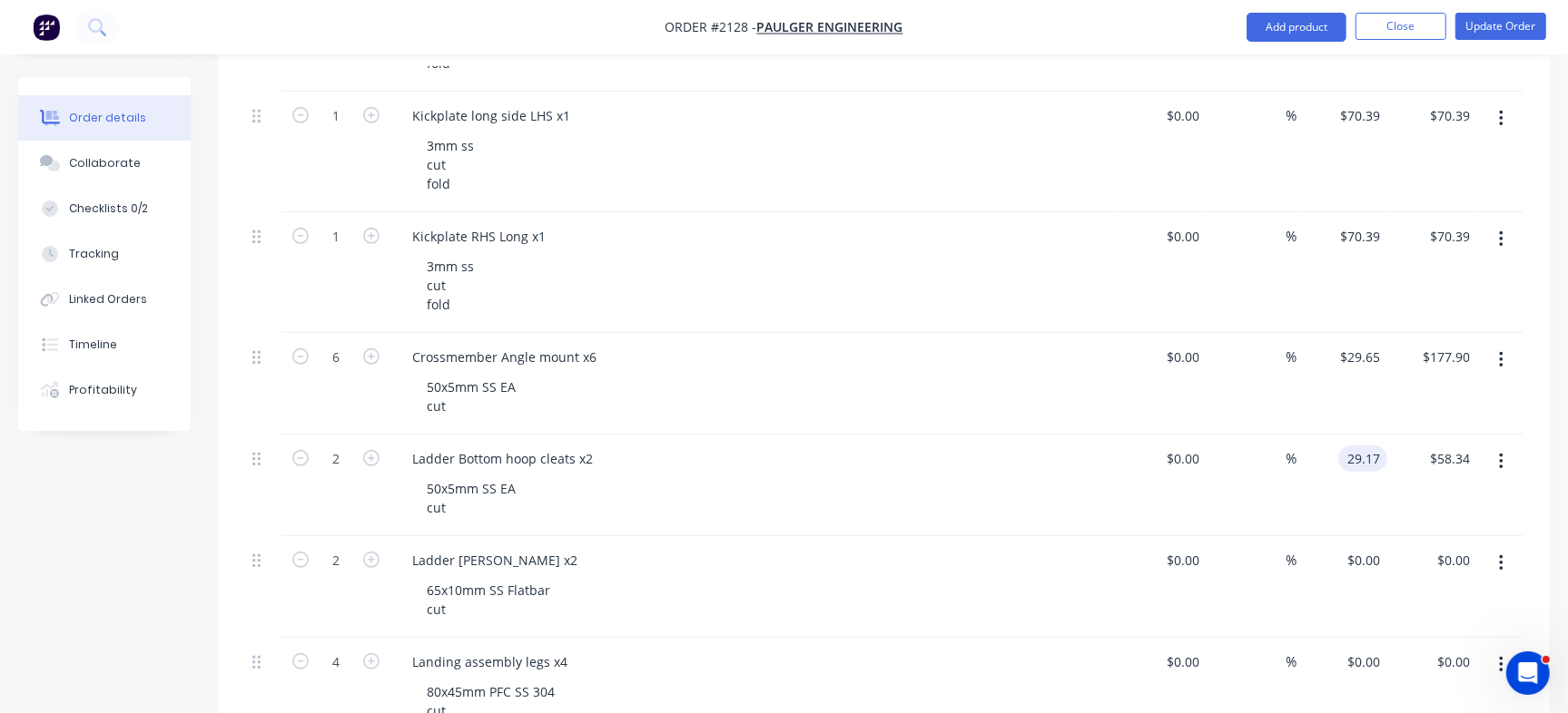
scroll to position [793, 0]
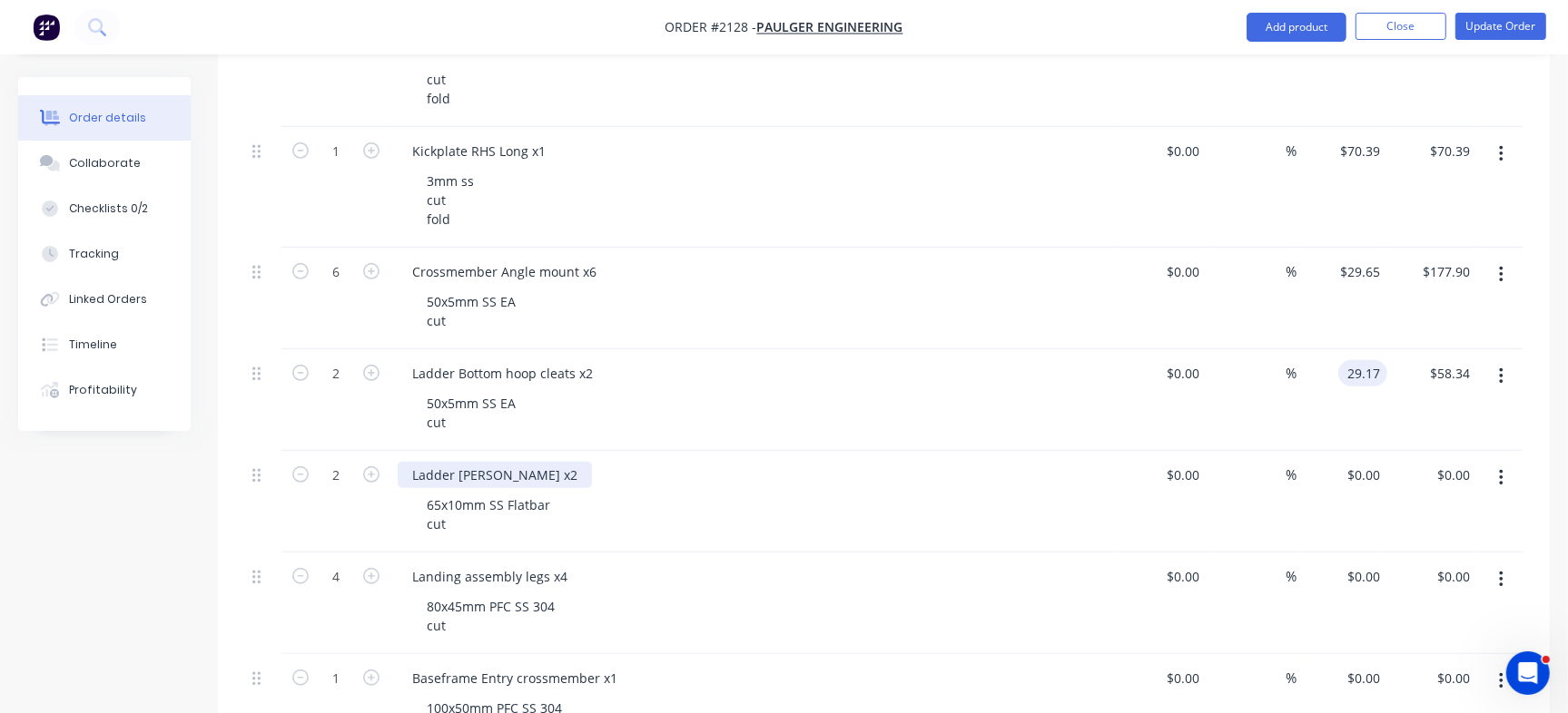
type input "$29.17"
drag, startPoint x: 491, startPoint y: 476, endPoint x: 432, endPoint y: 476, distance: 59.0
click at [432, 476] on div "Ladder stringer x2" at bounding box center [495, 474] width 195 height 26
click at [1506, 477] on button "button" at bounding box center [1501, 478] width 43 height 33
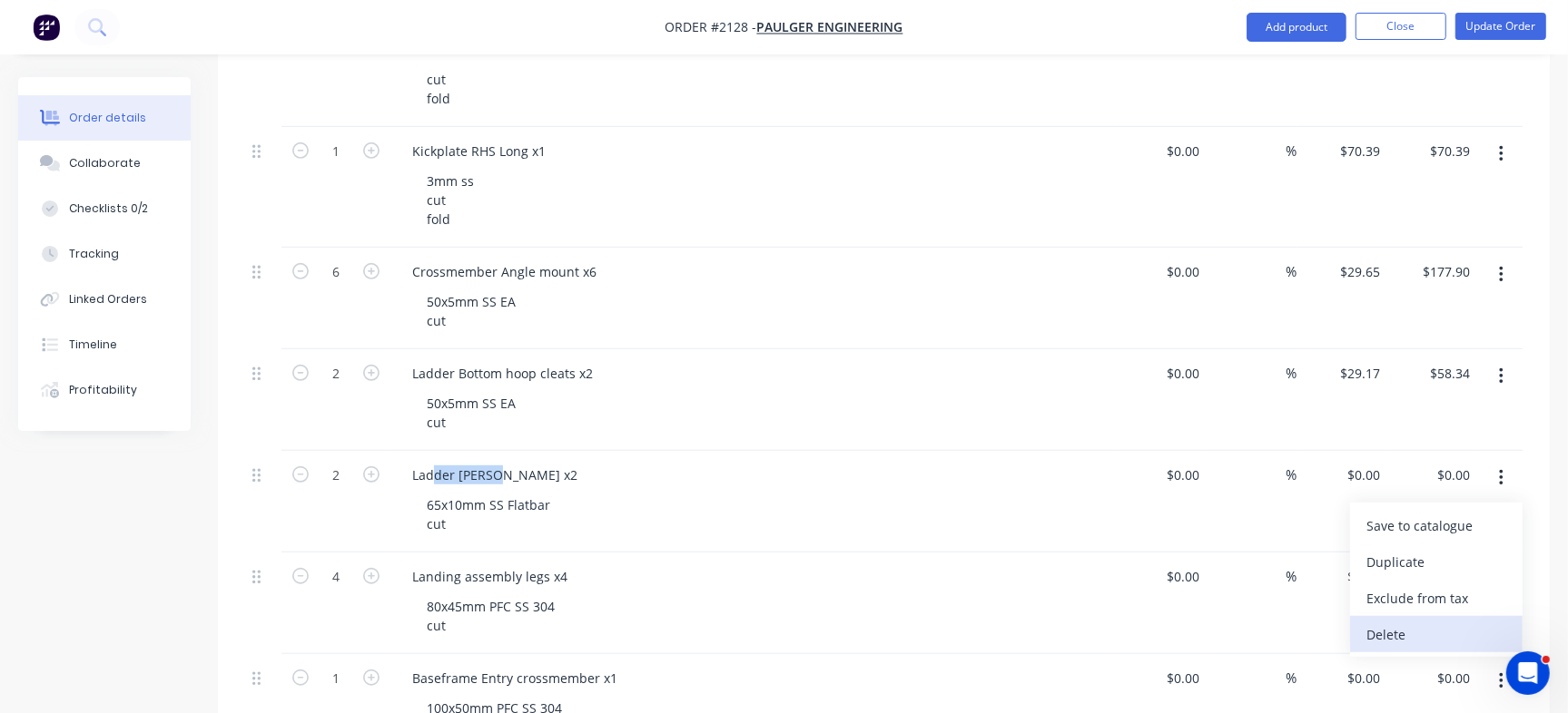
click at [1446, 625] on div "Delete" at bounding box center [1436, 635] width 139 height 26
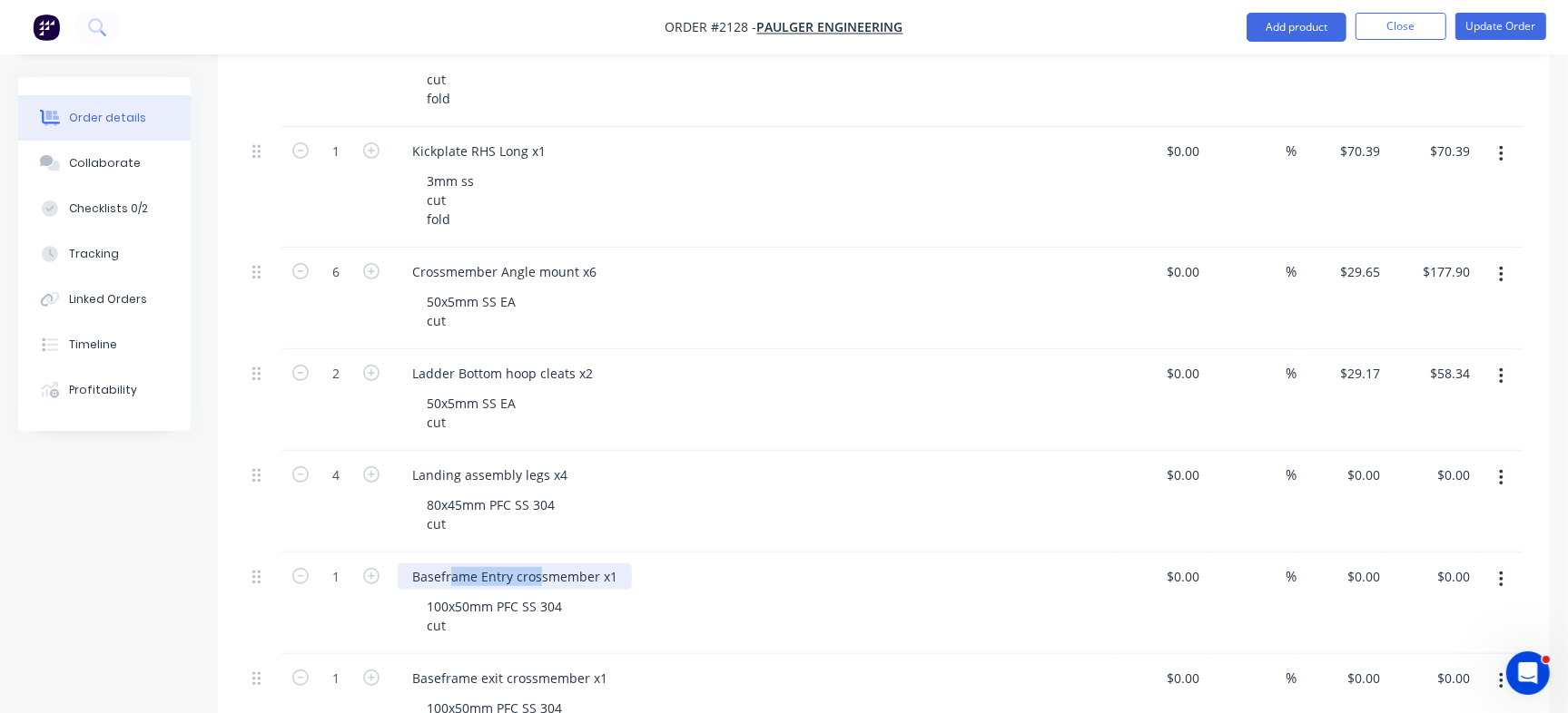
drag, startPoint x: 540, startPoint y: 572, endPoint x: 452, endPoint y: 565, distance: 88.3
click at [452, 565] on div "Baseframe Entry crossmember x1" at bounding box center [515, 576] width 234 height 26
click at [491, 452] on div "Landing assembly legs x4 80x45mm PFC SS 304 cut" at bounding box center [753, 501] width 726 height 102
drag, startPoint x: 490, startPoint y: 475, endPoint x: 419, endPoint y: 465, distance: 71.7
click at [419, 465] on div "Landing assembly legs x4" at bounding box center [490, 474] width 184 height 26
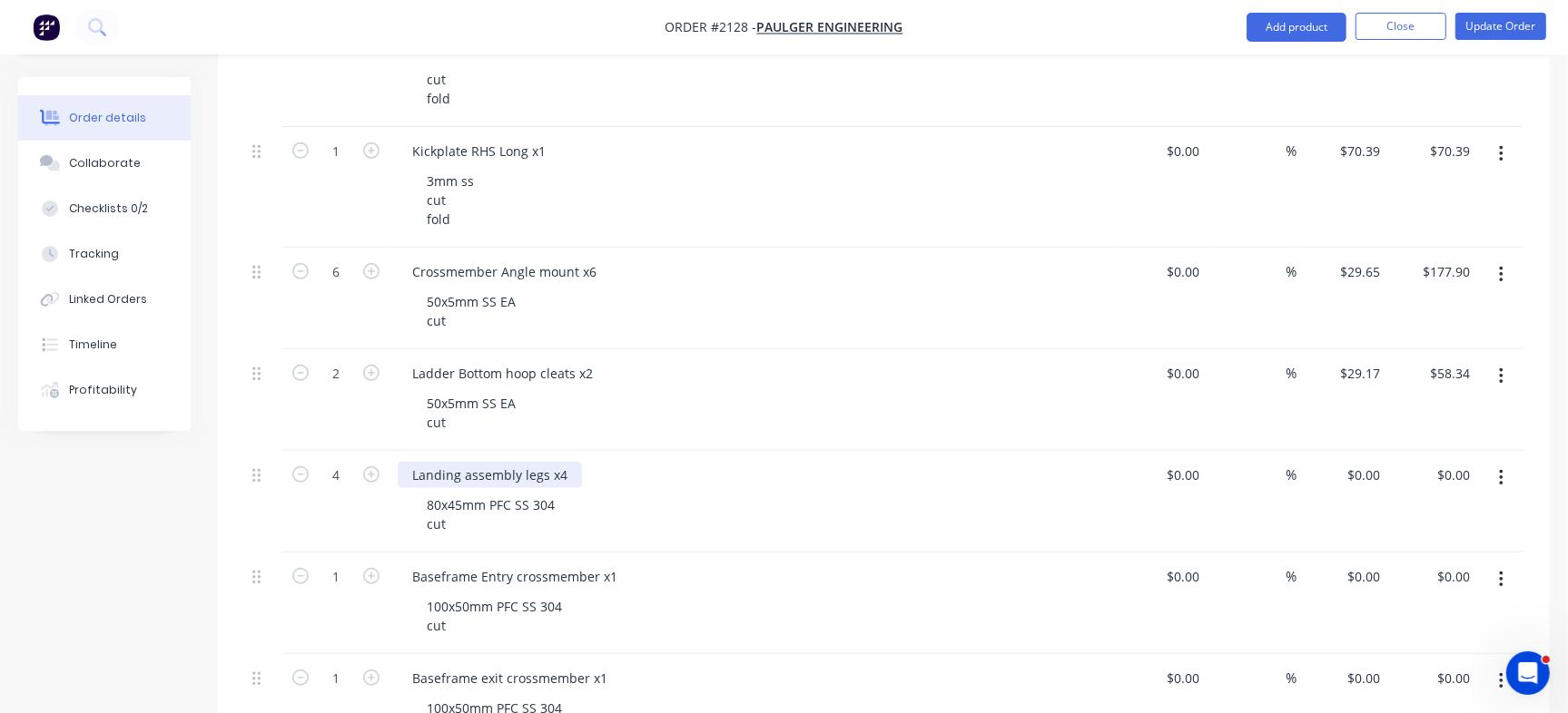
click at [499, 476] on div "Landing assembly legs x4" at bounding box center [490, 474] width 184 height 26
click at [403, 477] on div "Landing assembly legs x4" at bounding box center [490, 474] width 184 height 26
copy div "Landing assembly"
click at [1375, 475] on input "0" at bounding box center [1377, 474] width 21 height 26
paste input "400.22"
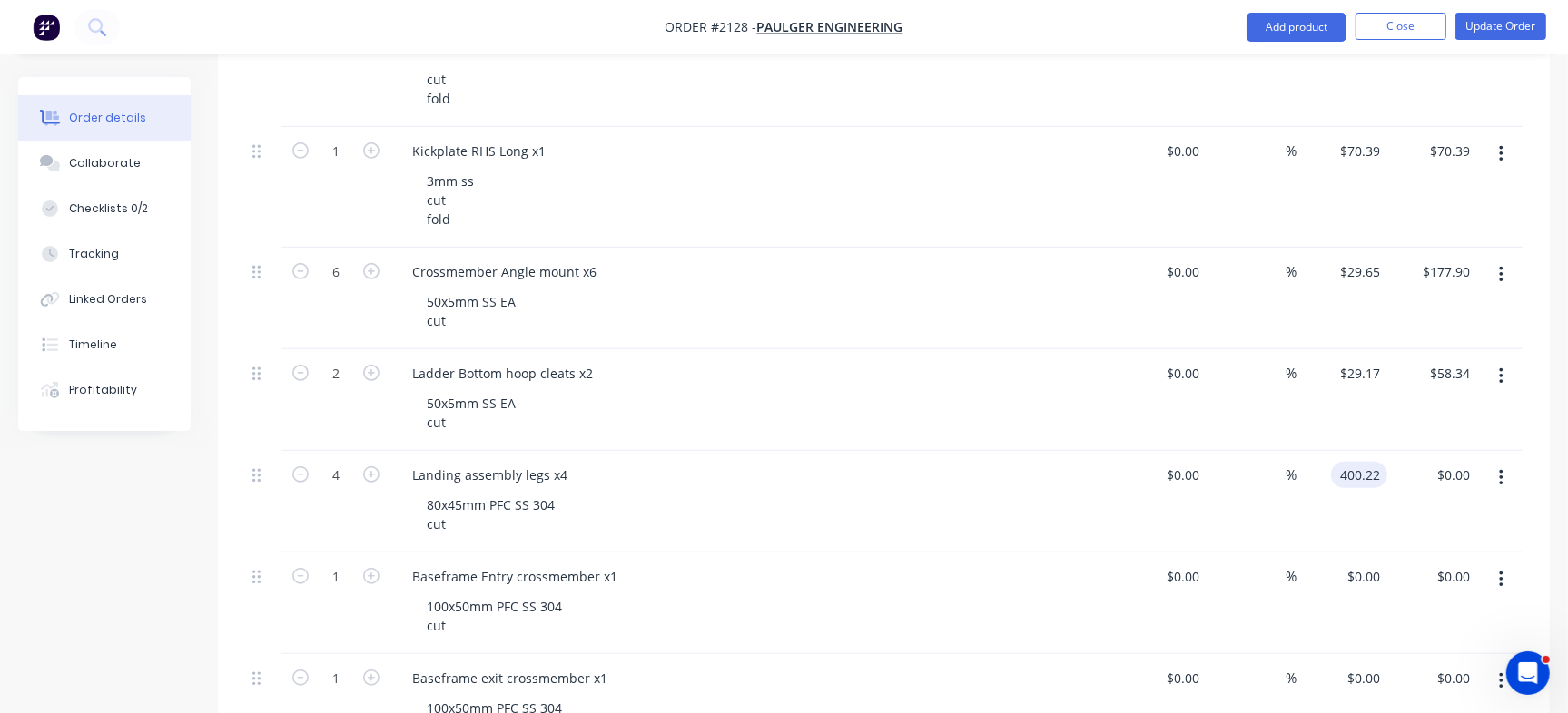
type input "$400.22"
type input "$1,600.88"
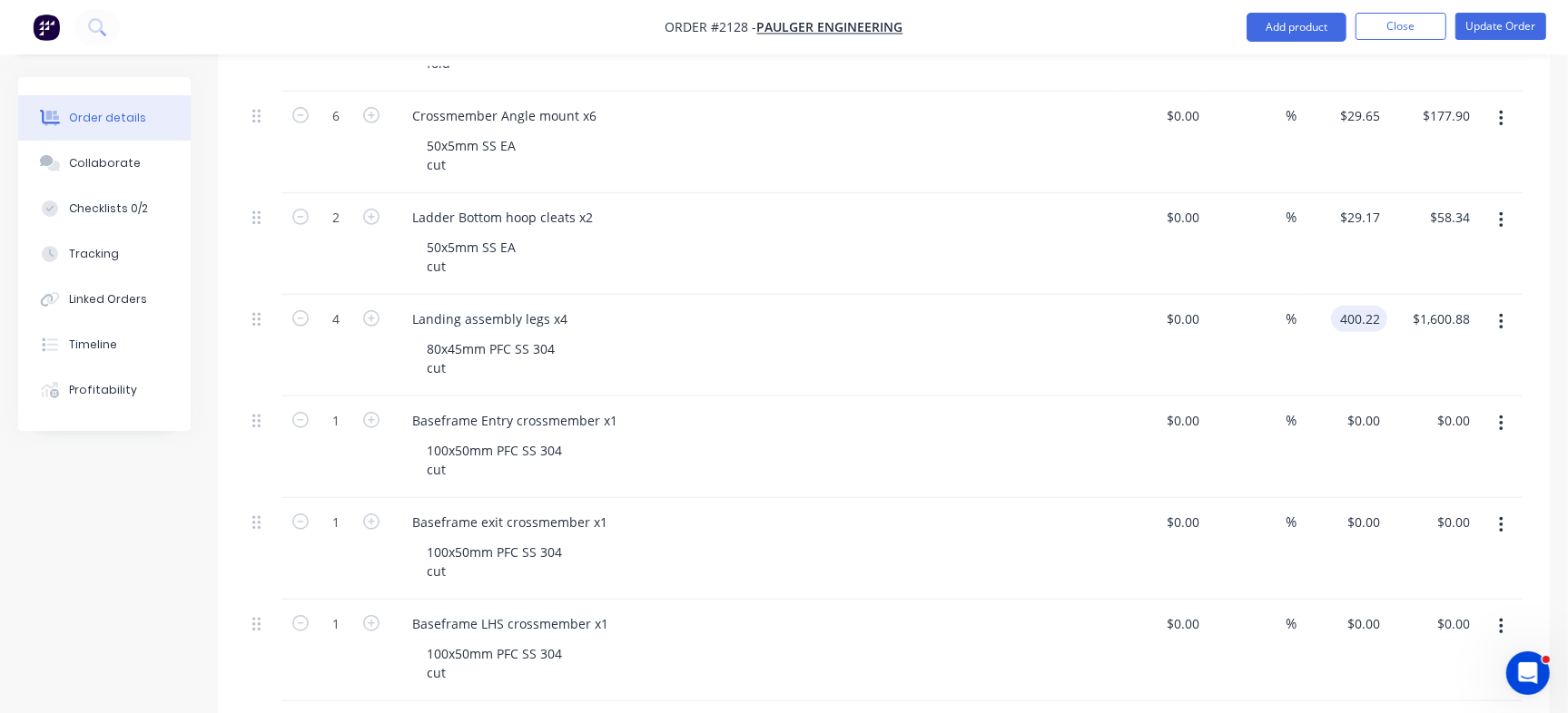
scroll to position [959, 0]
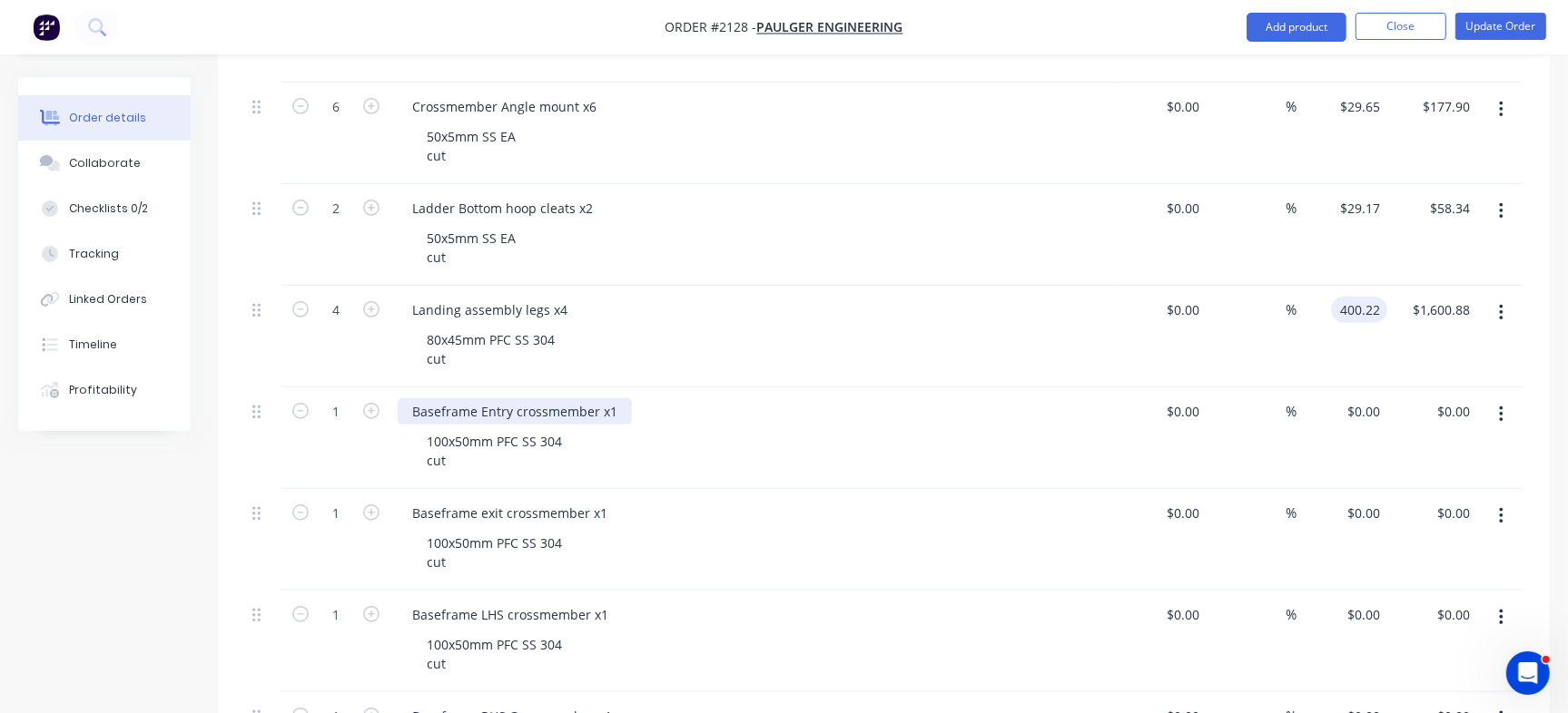
type input "$400.22"
drag, startPoint x: 412, startPoint y: 402, endPoint x: 394, endPoint y: 401, distance: 18.0
click at [394, 401] on div "Baseframe Entry crossmember x1 100x50mm PFC SS 304 cut" at bounding box center [753, 438] width 726 height 102
click at [1372, 409] on input "0" at bounding box center [1377, 411] width 21 height 26
paste input "297.18"
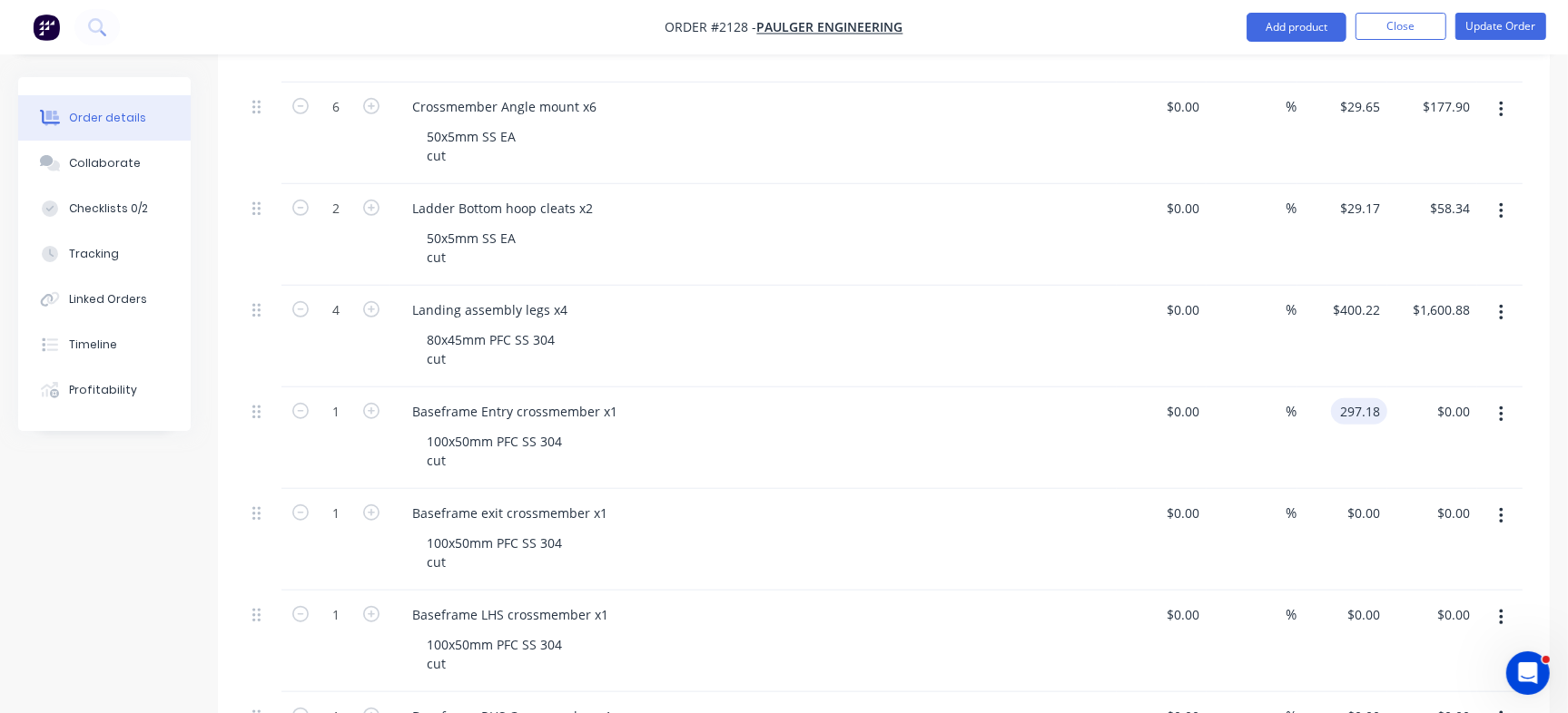
type input "$297.18"
click at [1354, 508] on div "0 $0.00" at bounding box center [1342, 540] width 90 height 102
paste input "297.14"
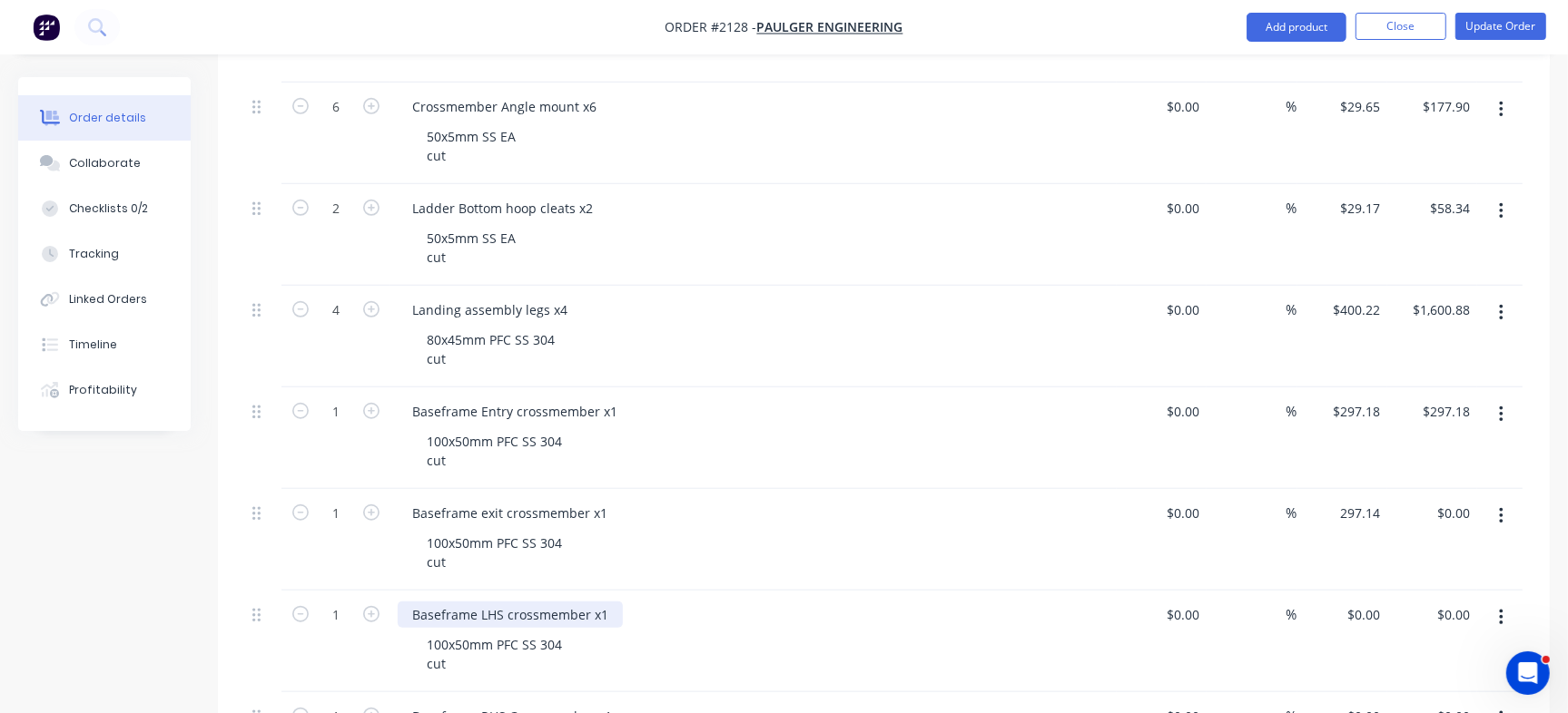
type input "$297.14"
drag, startPoint x: 501, startPoint y: 608, endPoint x: 401, endPoint y: 596, distance: 100.7
click at [401, 596] on div "Baseframe LHS crossmember x1 100x50mm PFC SS 304 cut" at bounding box center [753, 641] width 726 height 102
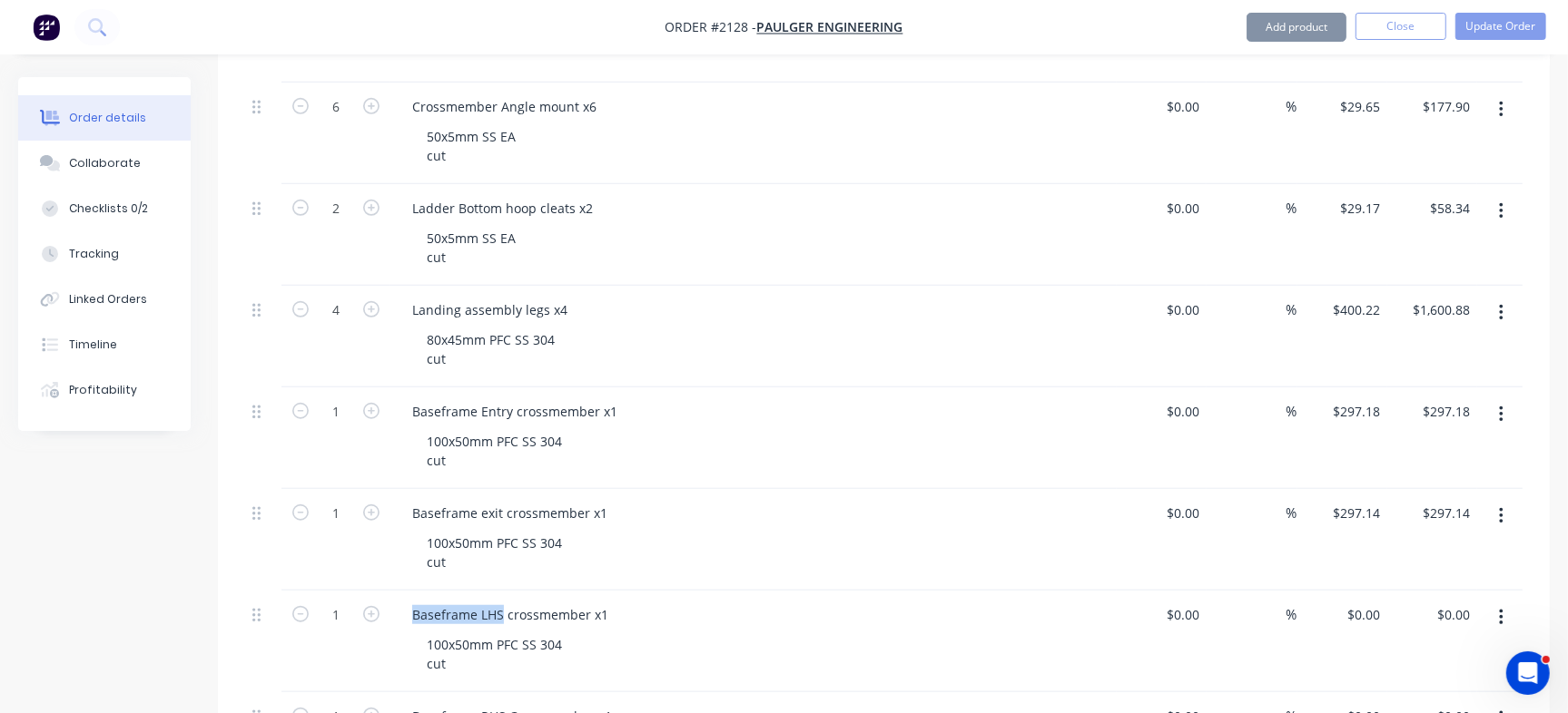
copy div "Baseframe LHS"
click at [1371, 620] on input "0" at bounding box center [1377, 614] width 21 height 26
paste input "354.2"
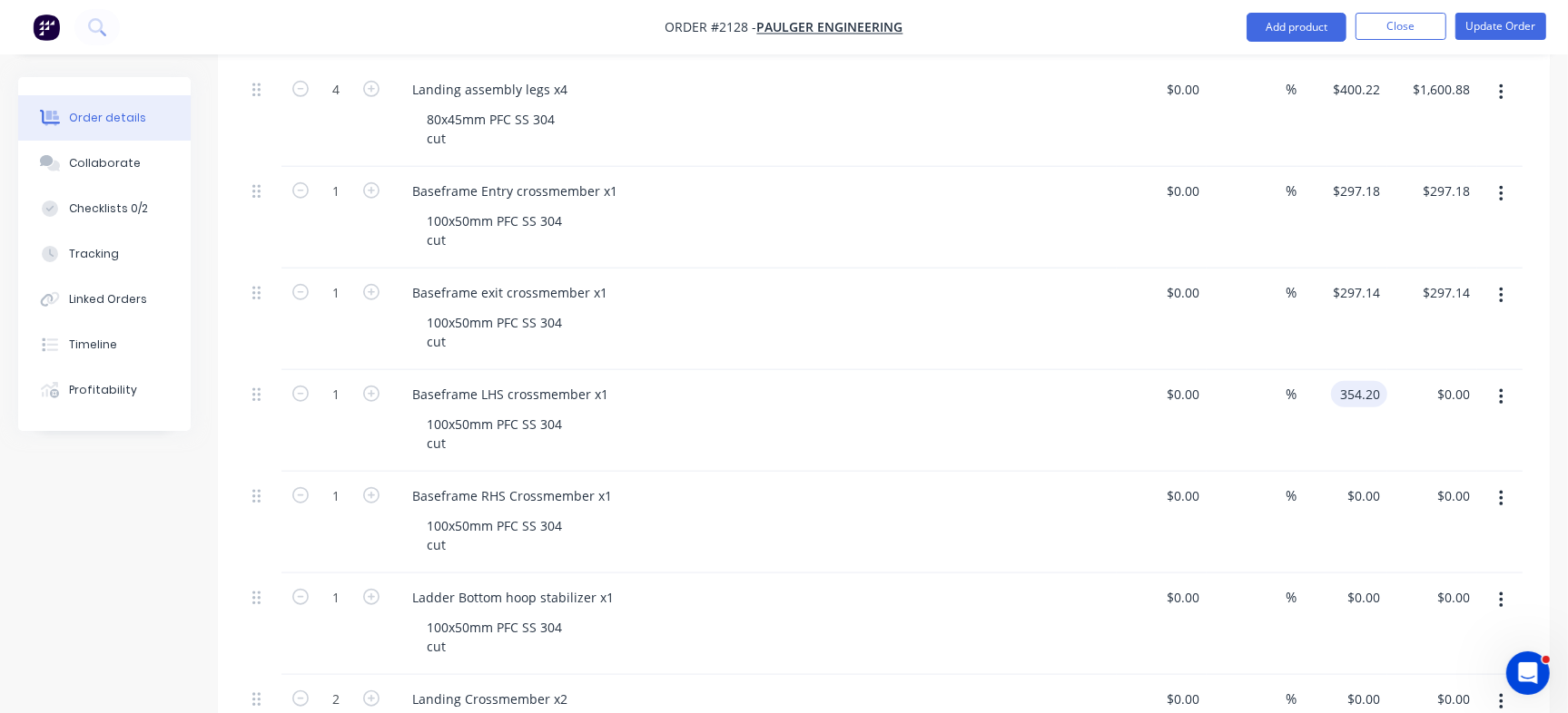
scroll to position [1180, 0]
type input "$354.20"
click at [1352, 490] on div "0 $0.00" at bounding box center [1342, 520] width 90 height 102
paste input "354.2"
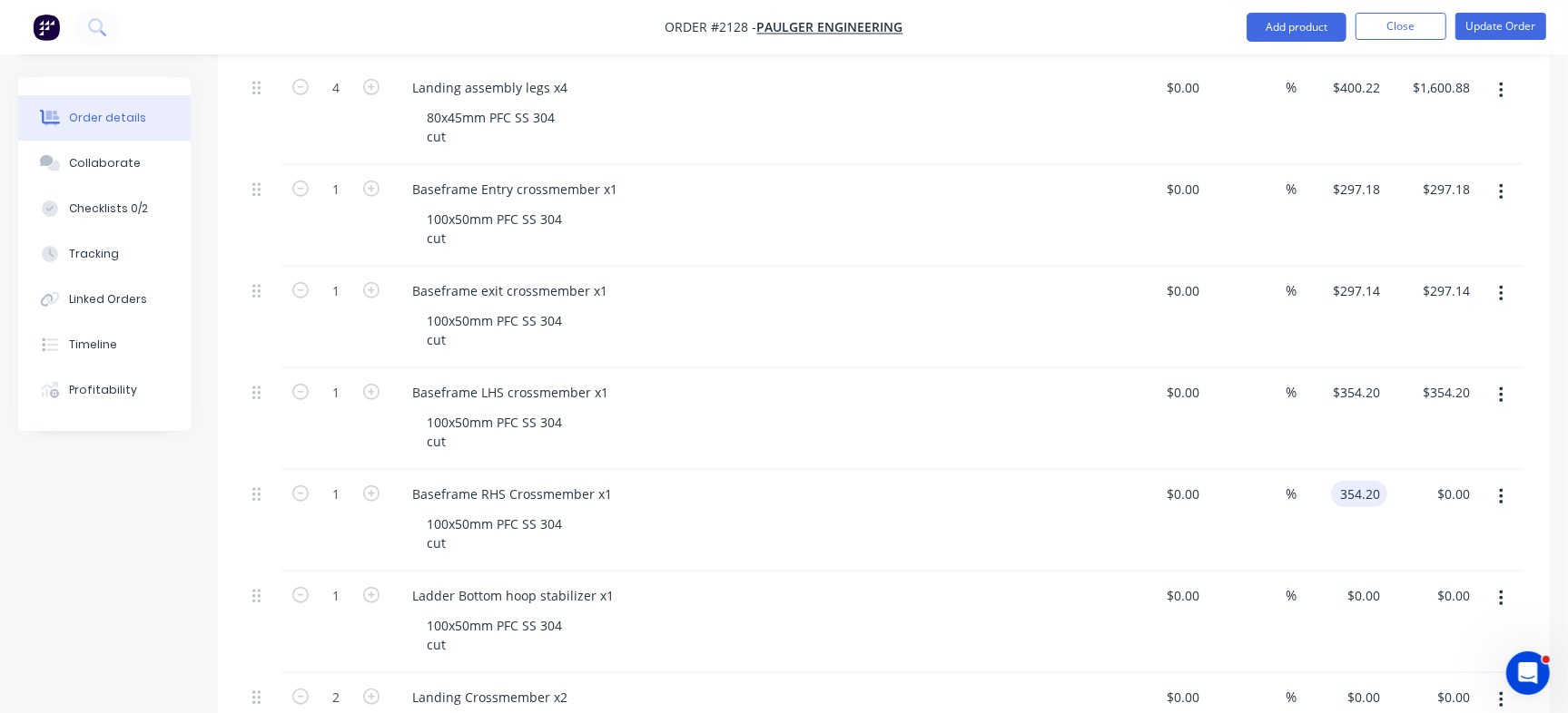
type input "$354.20"
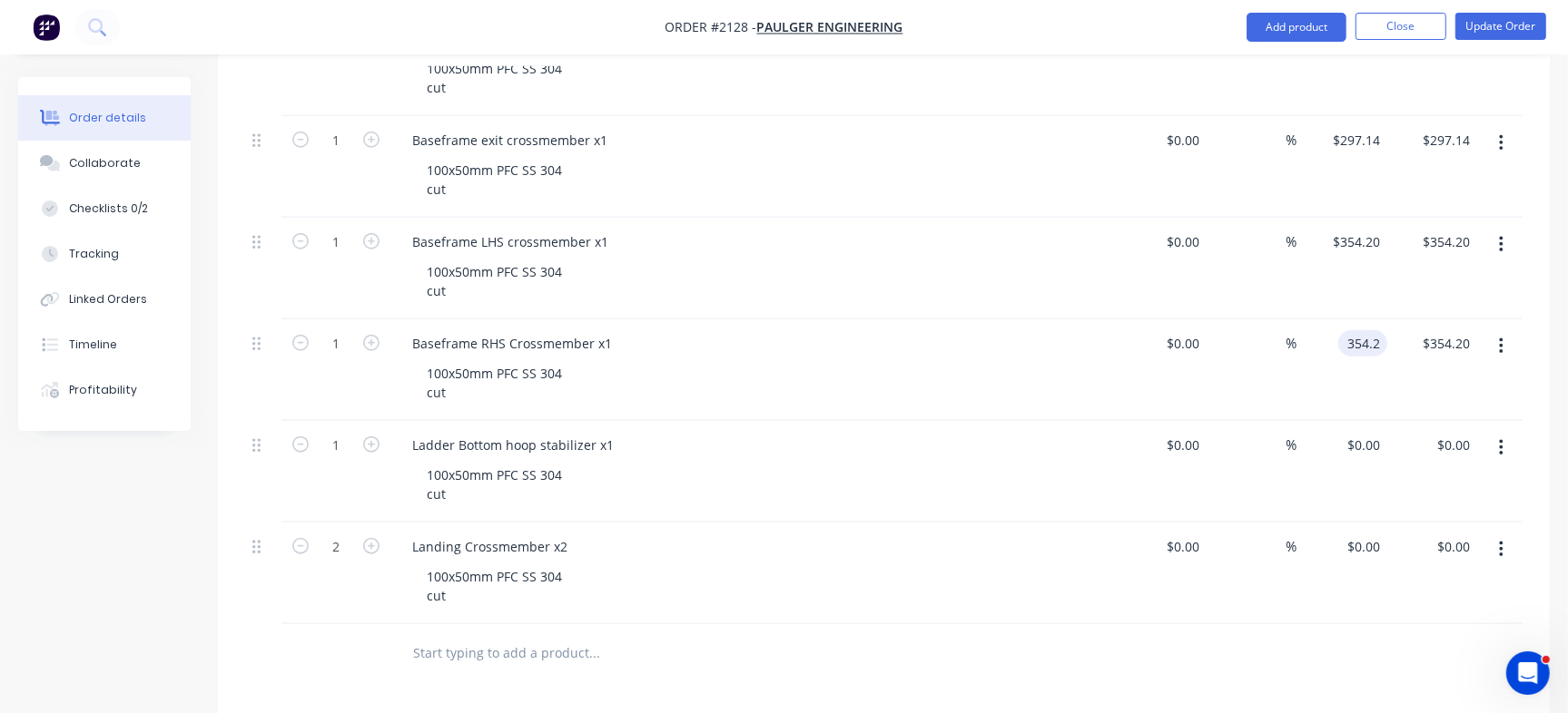
scroll to position [1337, 0]
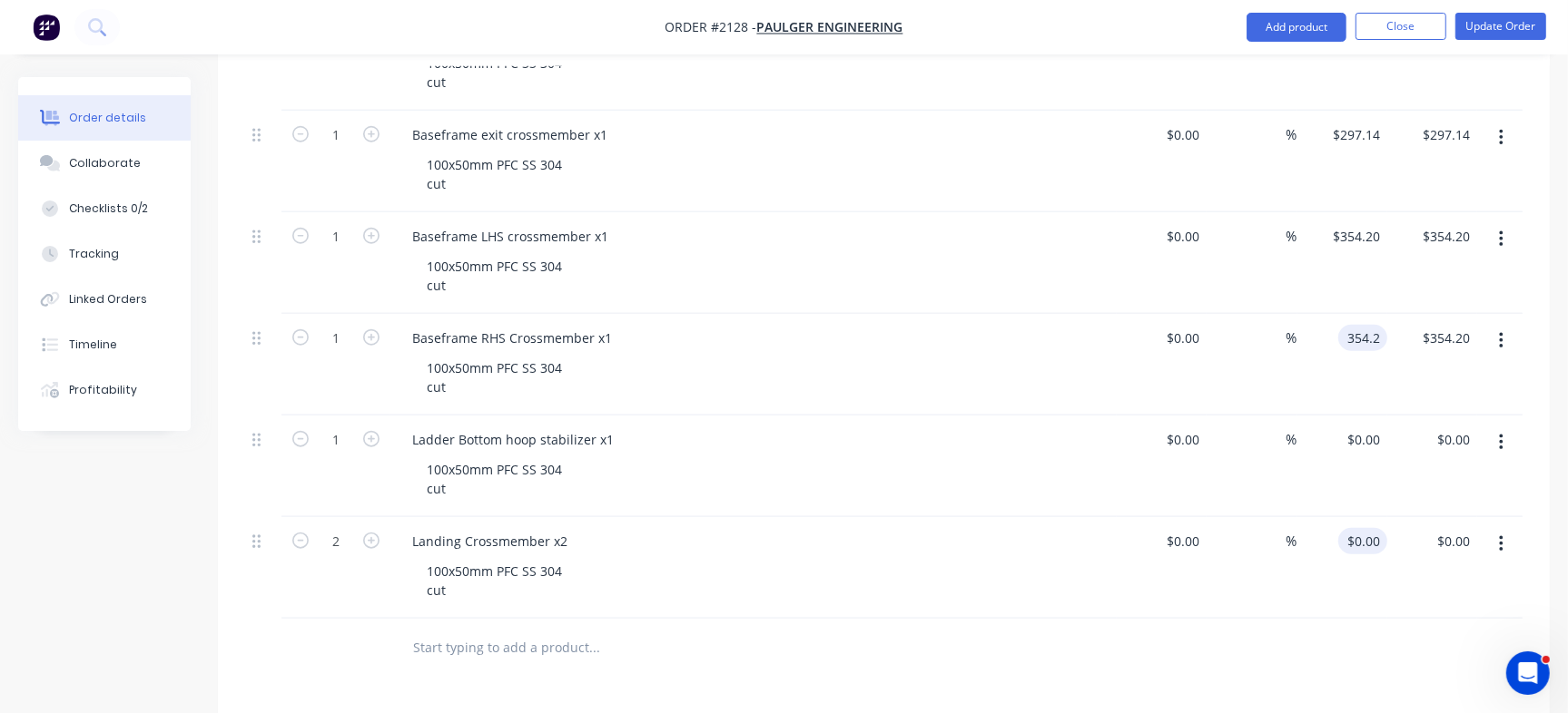
type input "$354.20"
type input "0"
click at [1371, 534] on input "0" at bounding box center [1377, 541] width 21 height 26
paste input
type input "$0.00"
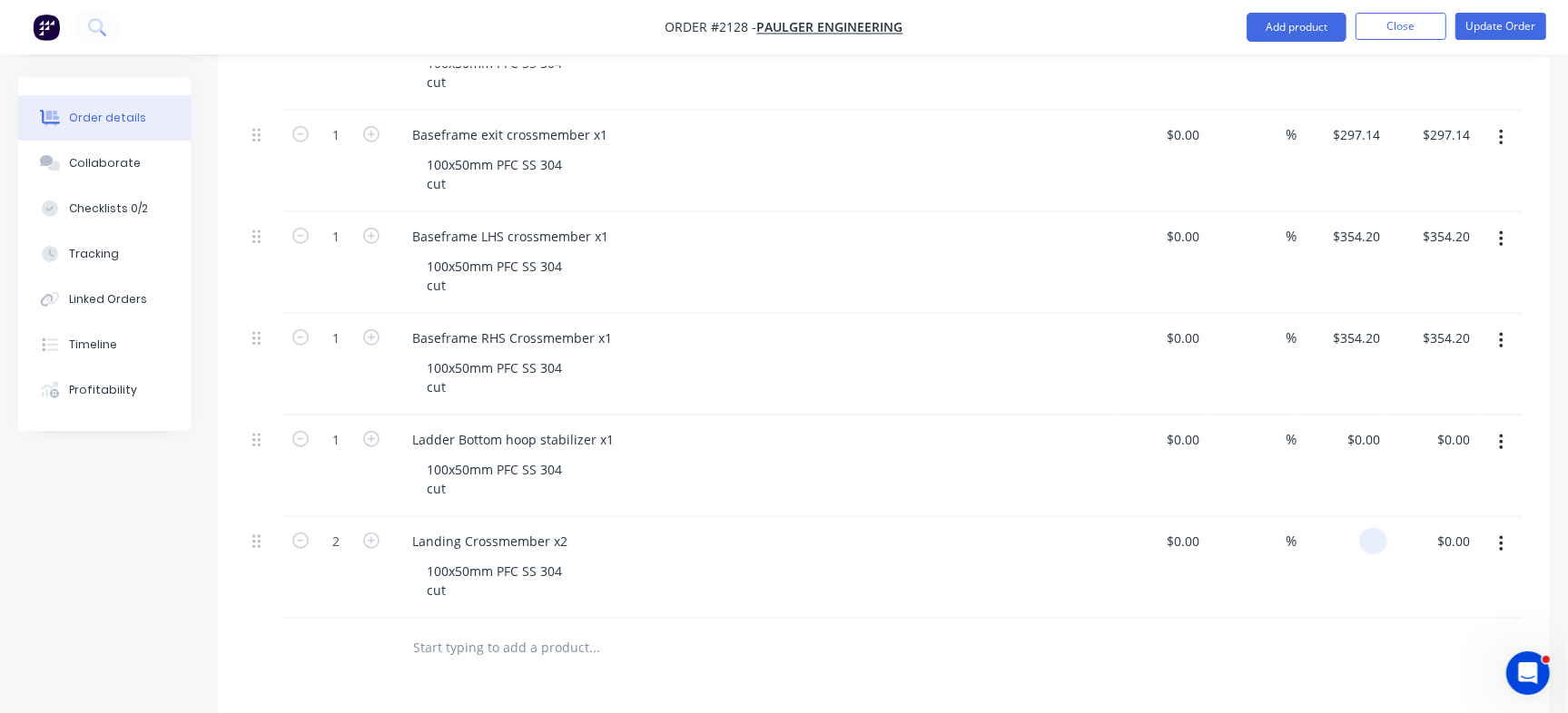
click at [1369, 539] on input at bounding box center [1377, 541] width 21 height 26
paste input "292.18"
type input "$292.18"
type input "$584.36"
type input "292.18"
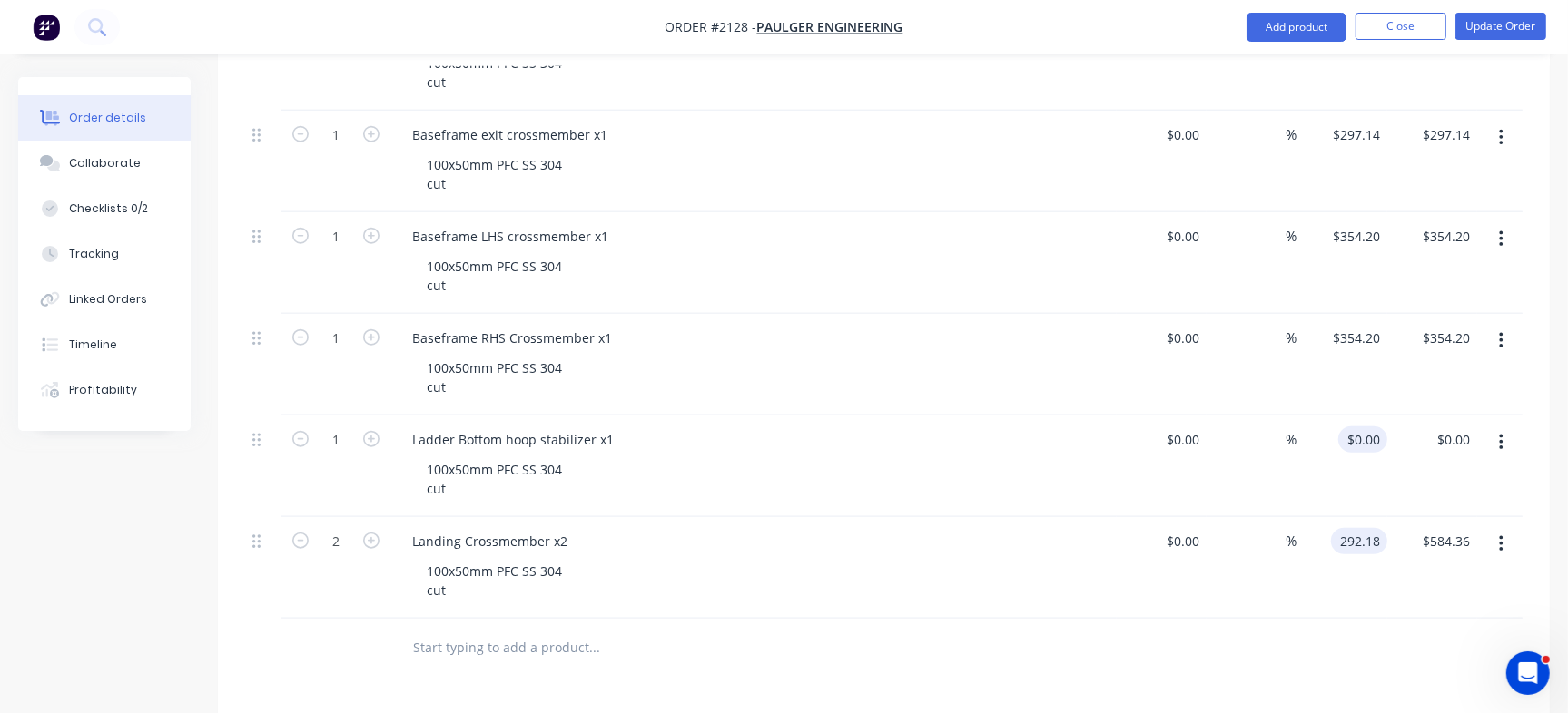
type input "0"
type input "$292.18"
click at [1362, 426] on div "0 $0.00" at bounding box center [1342, 466] width 90 height 102
paste input "268.0"
type input "$268.00"
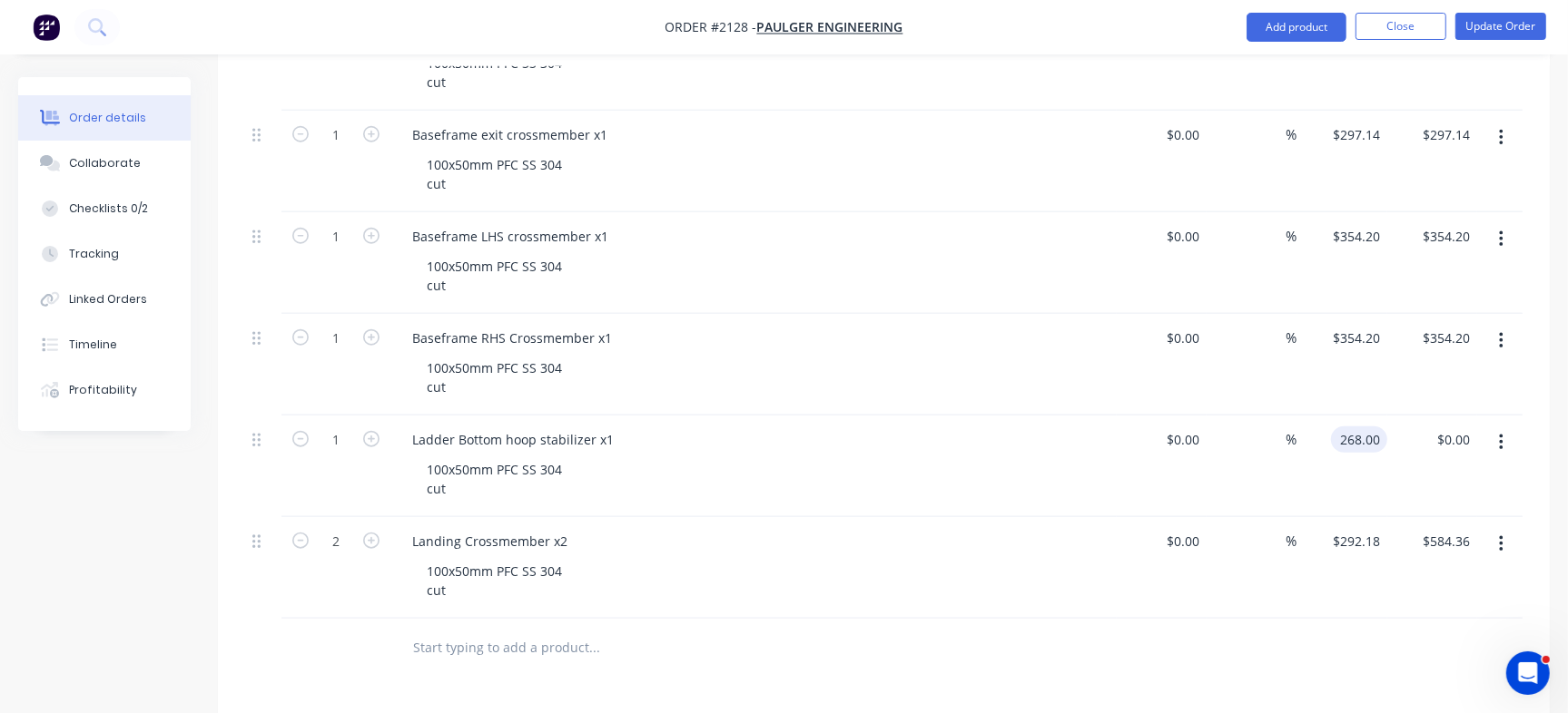
type input "$268.00"
click at [1319, 608] on div "$292.18 $292.18" at bounding box center [1342, 568] width 90 height 102
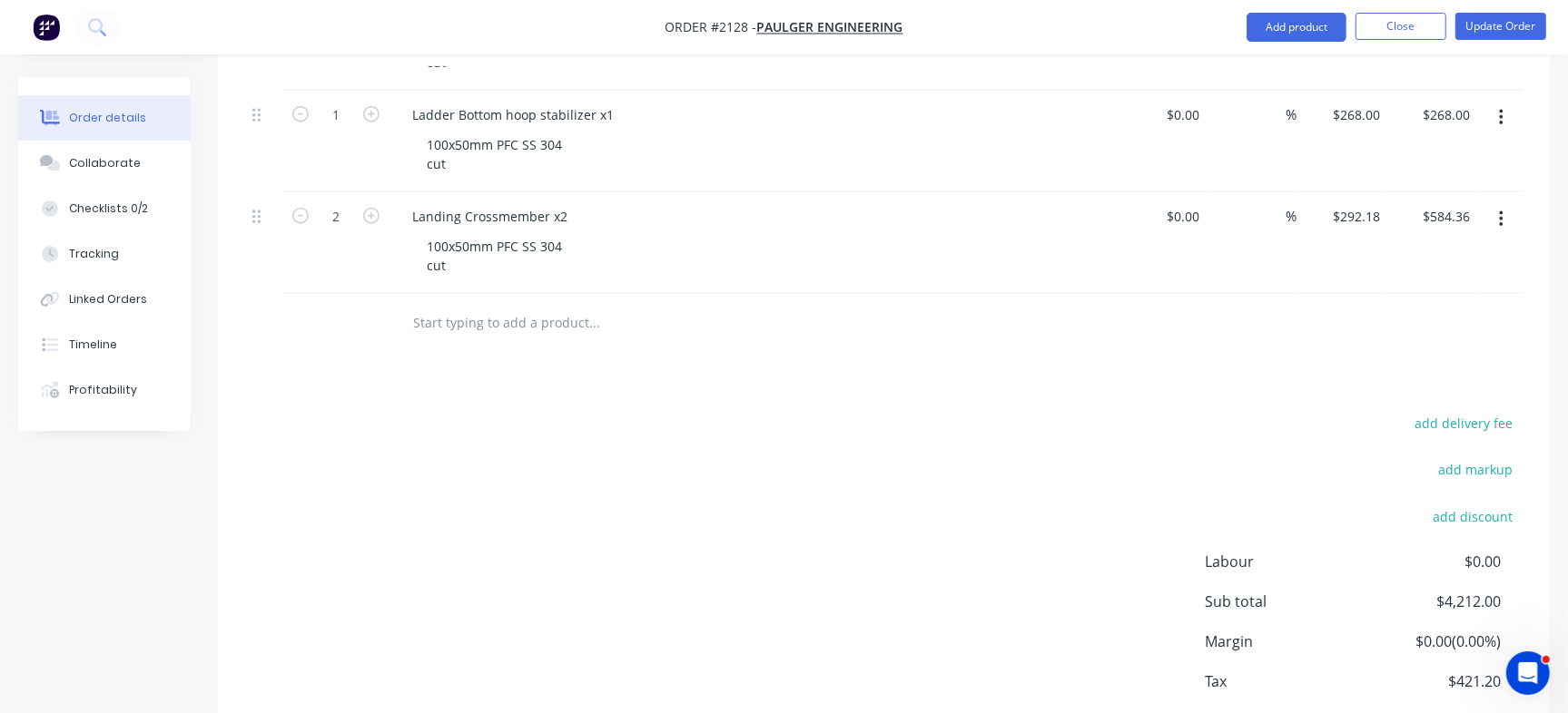
scroll to position [1647, 0]
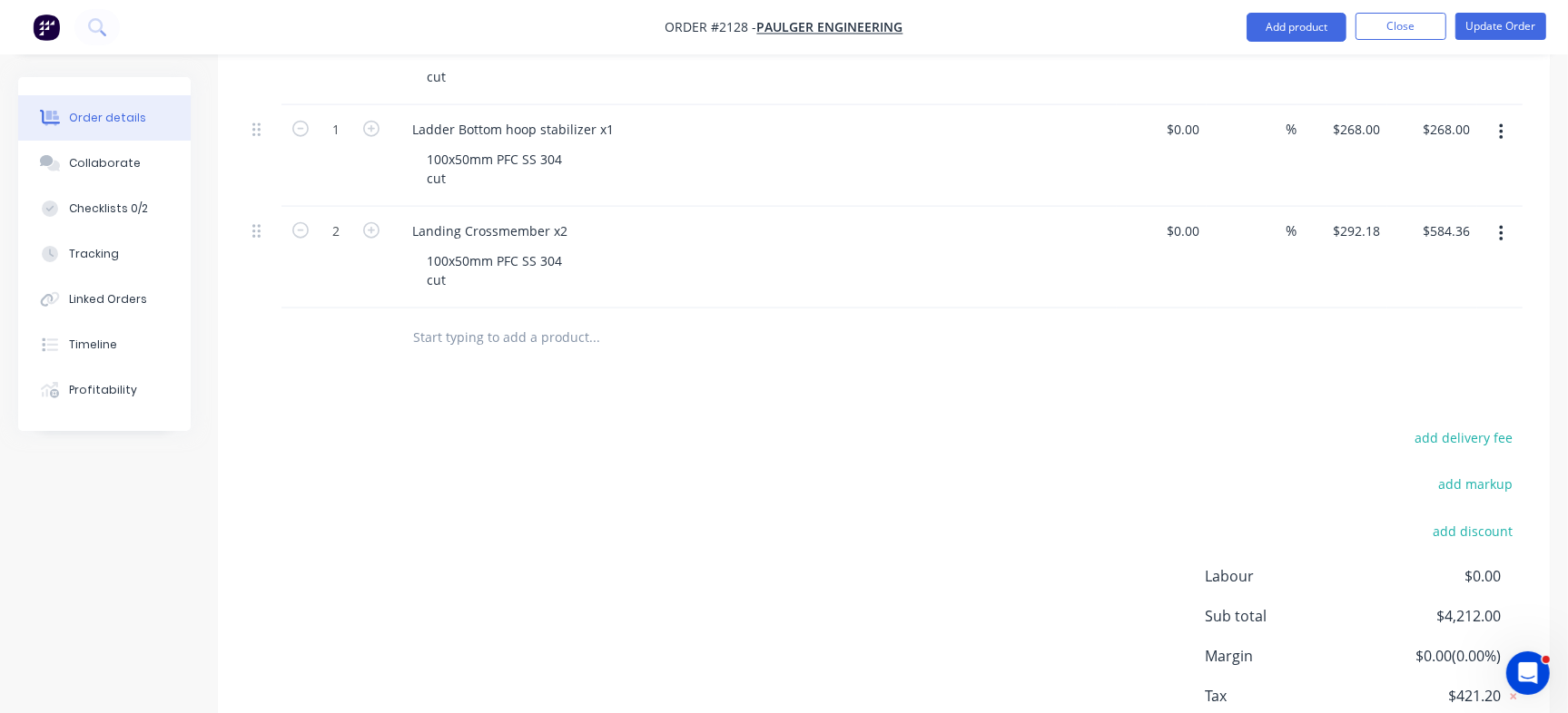
click at [461, 339] on input "text" at bounding box center [593, 338] width 363 height 37
paste input "BraceGuzzards"
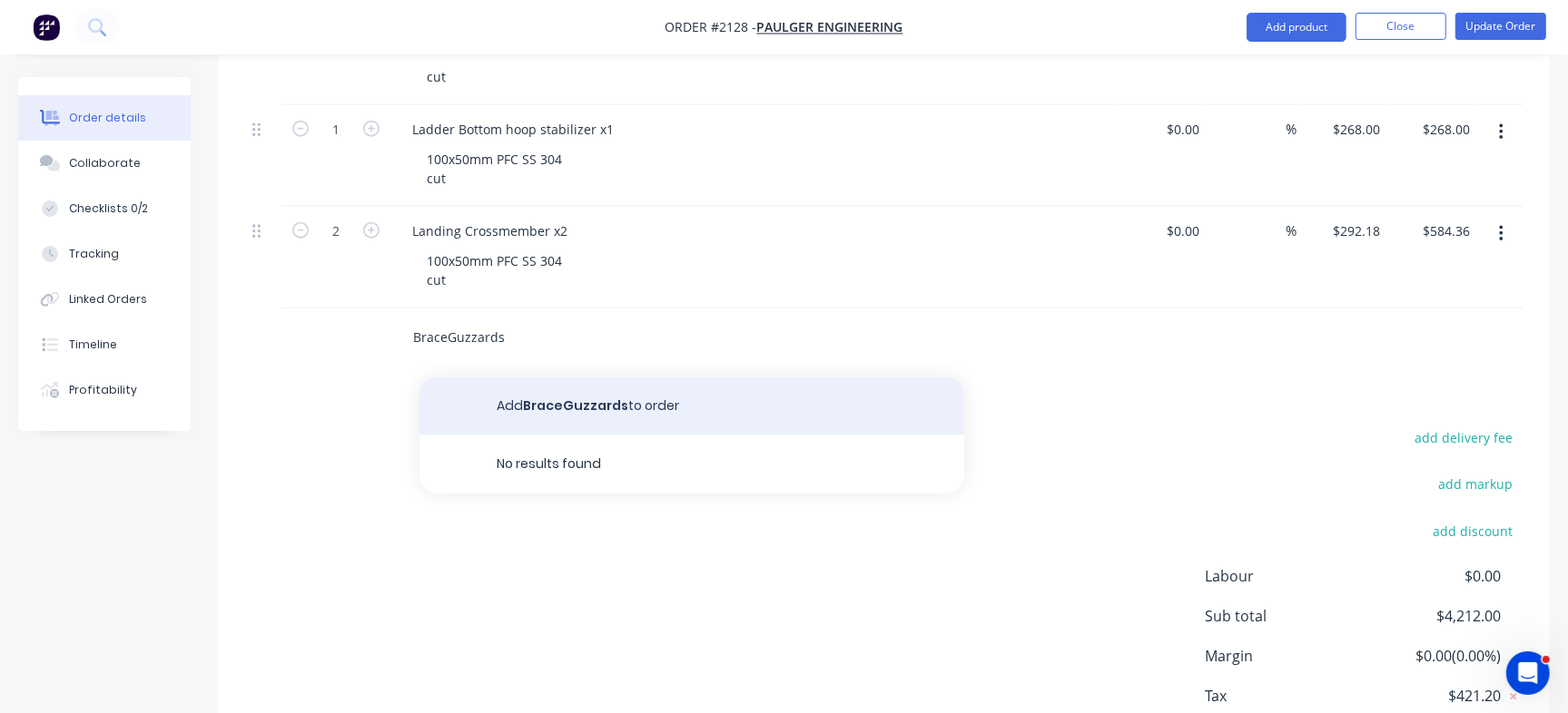
type input "BraceGuzzards"
drag, startPoint x: 528, startPoint y: 401, endPoint x: 687, endPoint y: 458, distance: 168.9
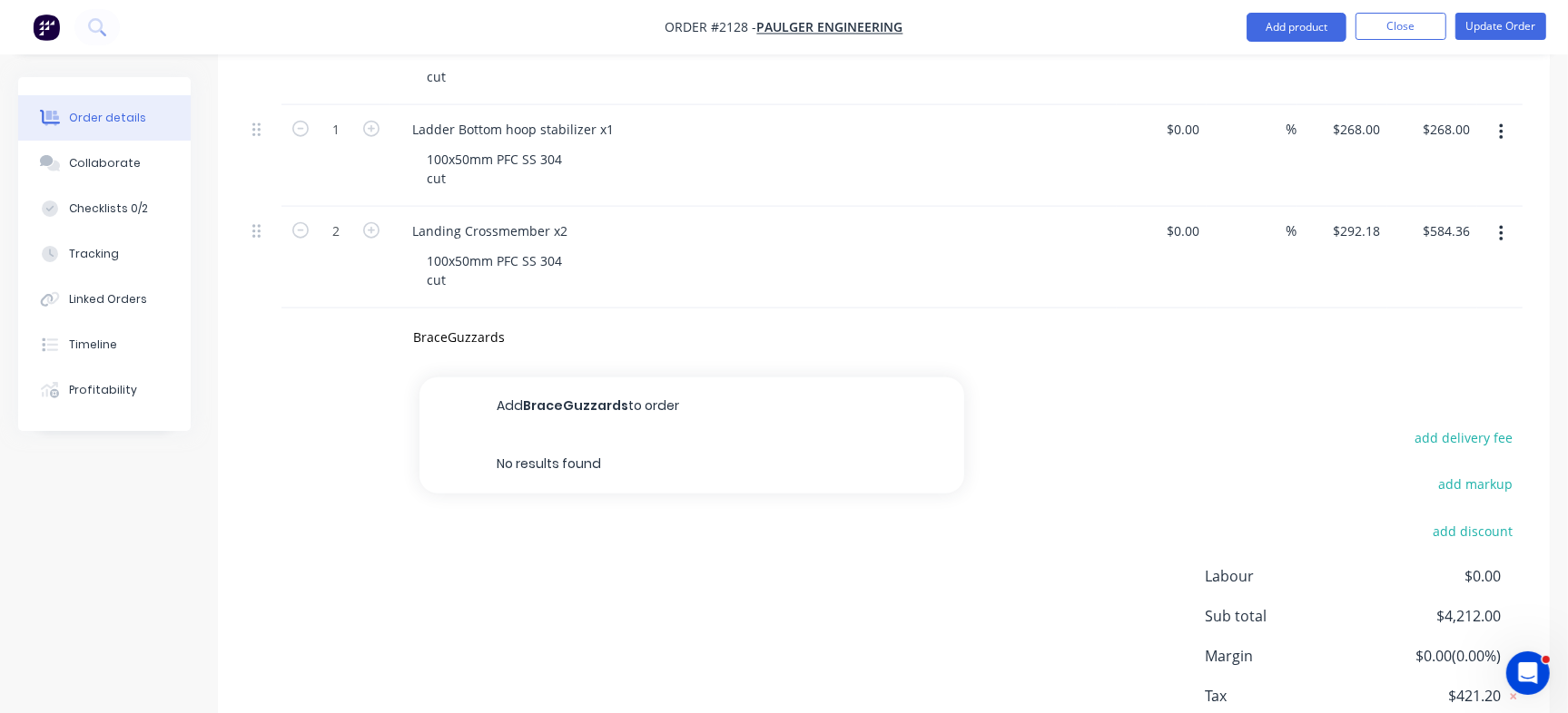
click at [529, 402] on button "Add BraceGuzzards to order" at bounding box center [691, 406] width 545 height 58
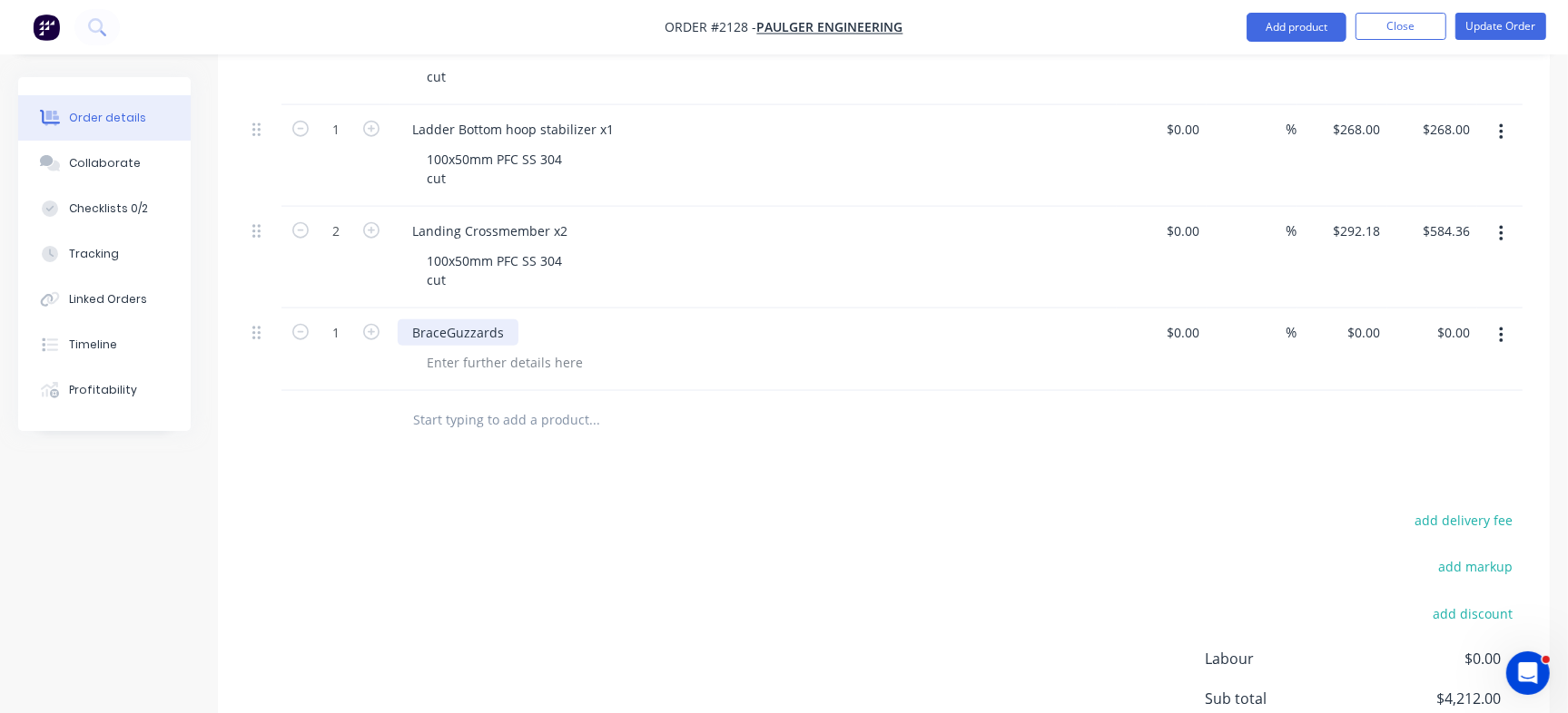
click at [444, 323] on div "BraceGuzzards" at bounding box center [458, 332] width 121 height 26
click at [495, 371] on div at bounding box center [504, 362] width 185 height 26
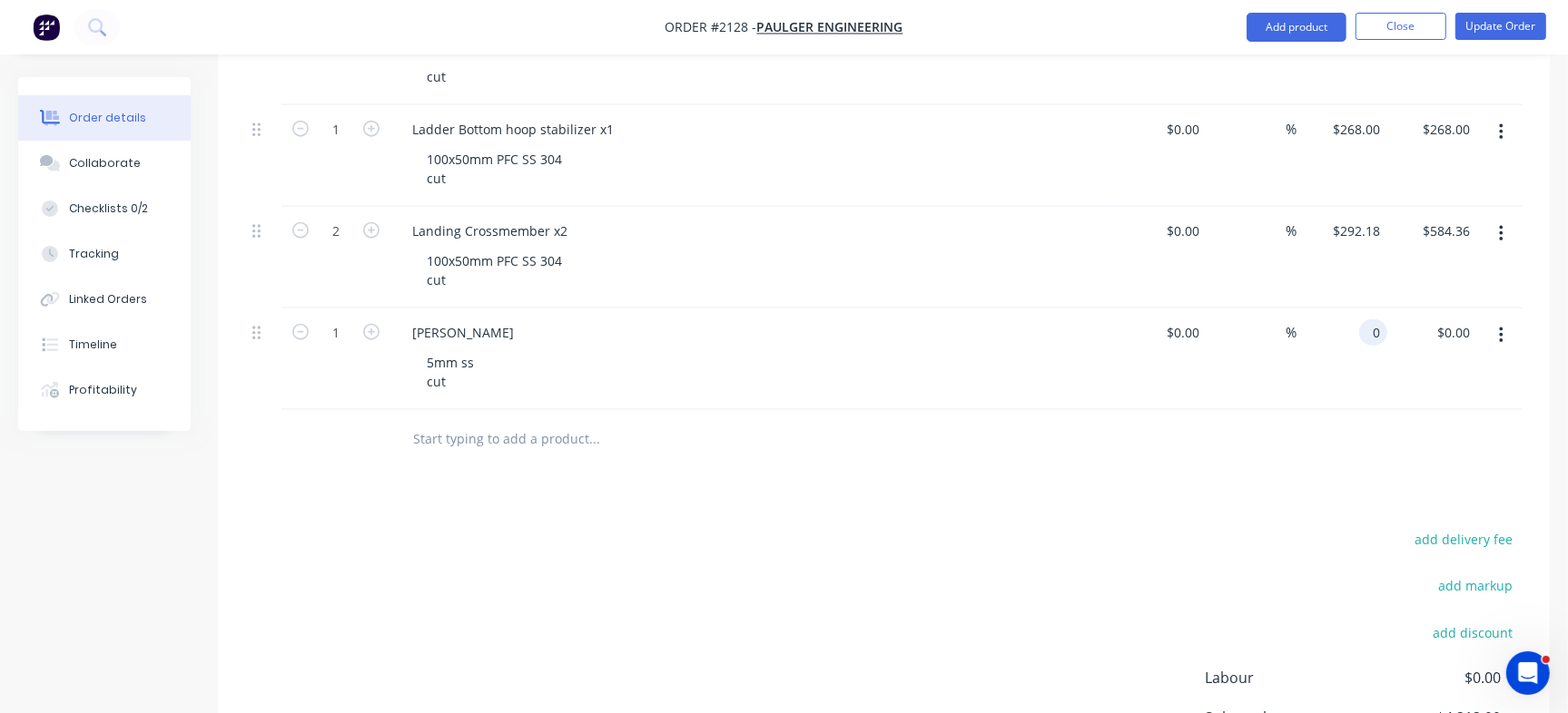
click at [1371, 330] on input "0" at bounding box center [1377, 332] width 21 height 26
paste input "25."
type input "$25.00"
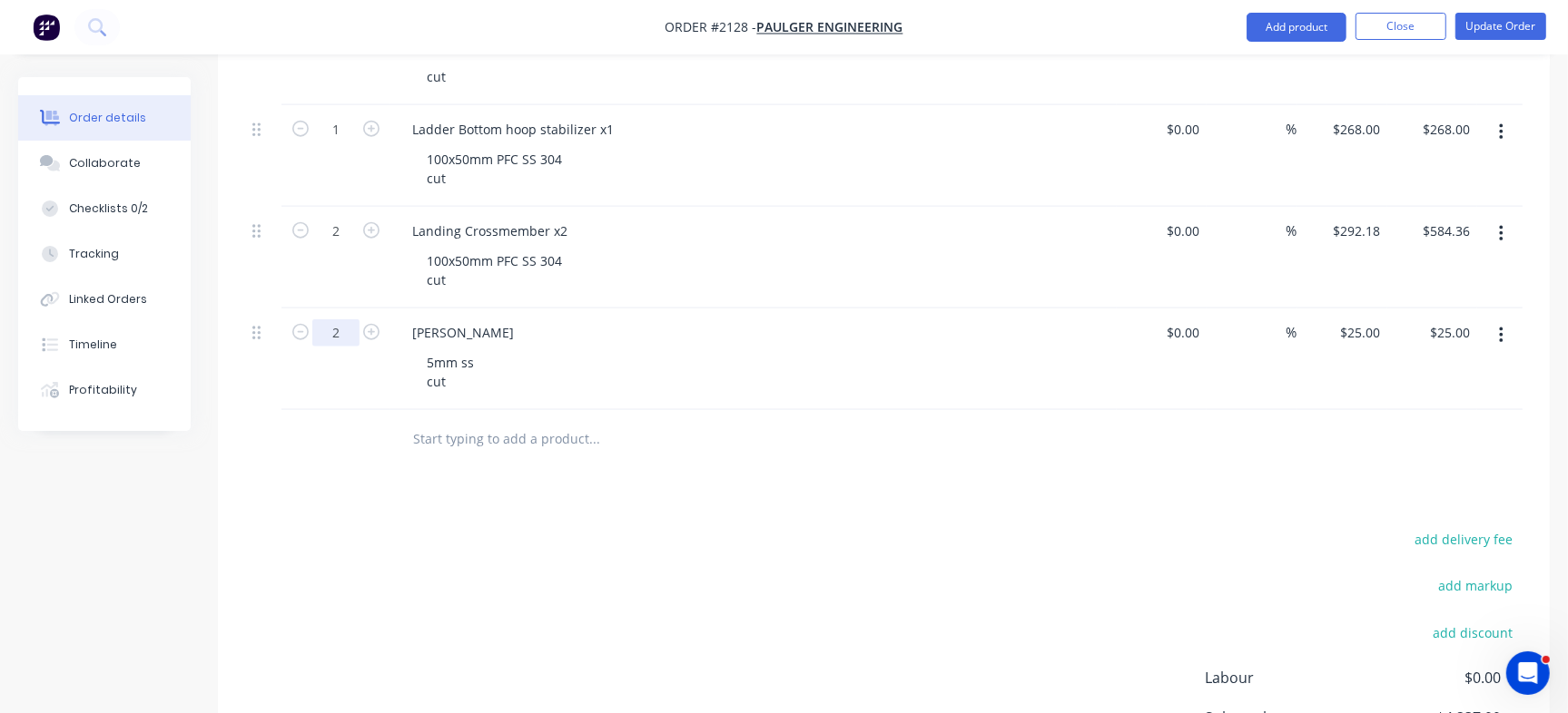
type input "2"
type input "$50.00"
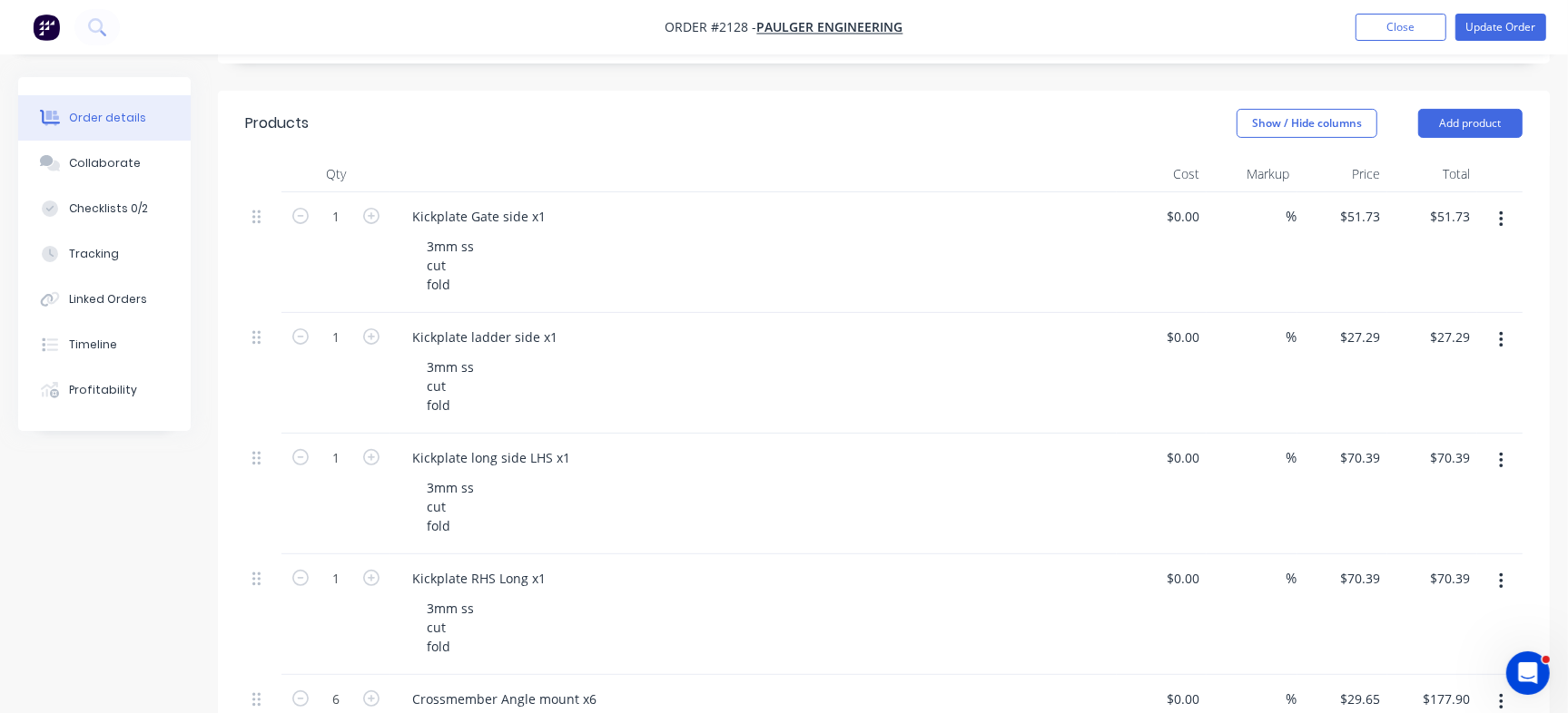
scroll to position [350, 0]
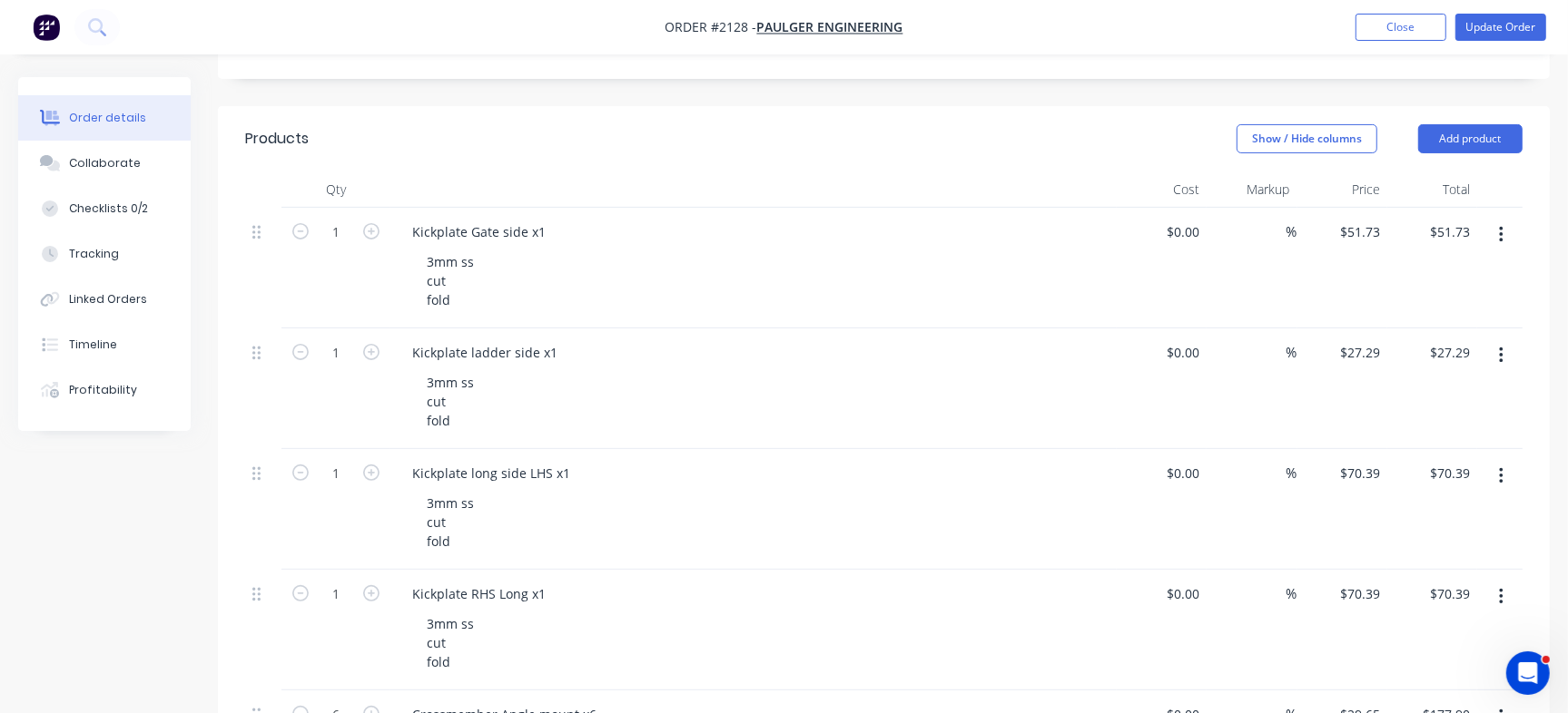
click at [1115, 46] on nav "Order #2128 - Paulger Engineering Add product Close Update Order" at bounding box center [784, 27] width 1568 height 54
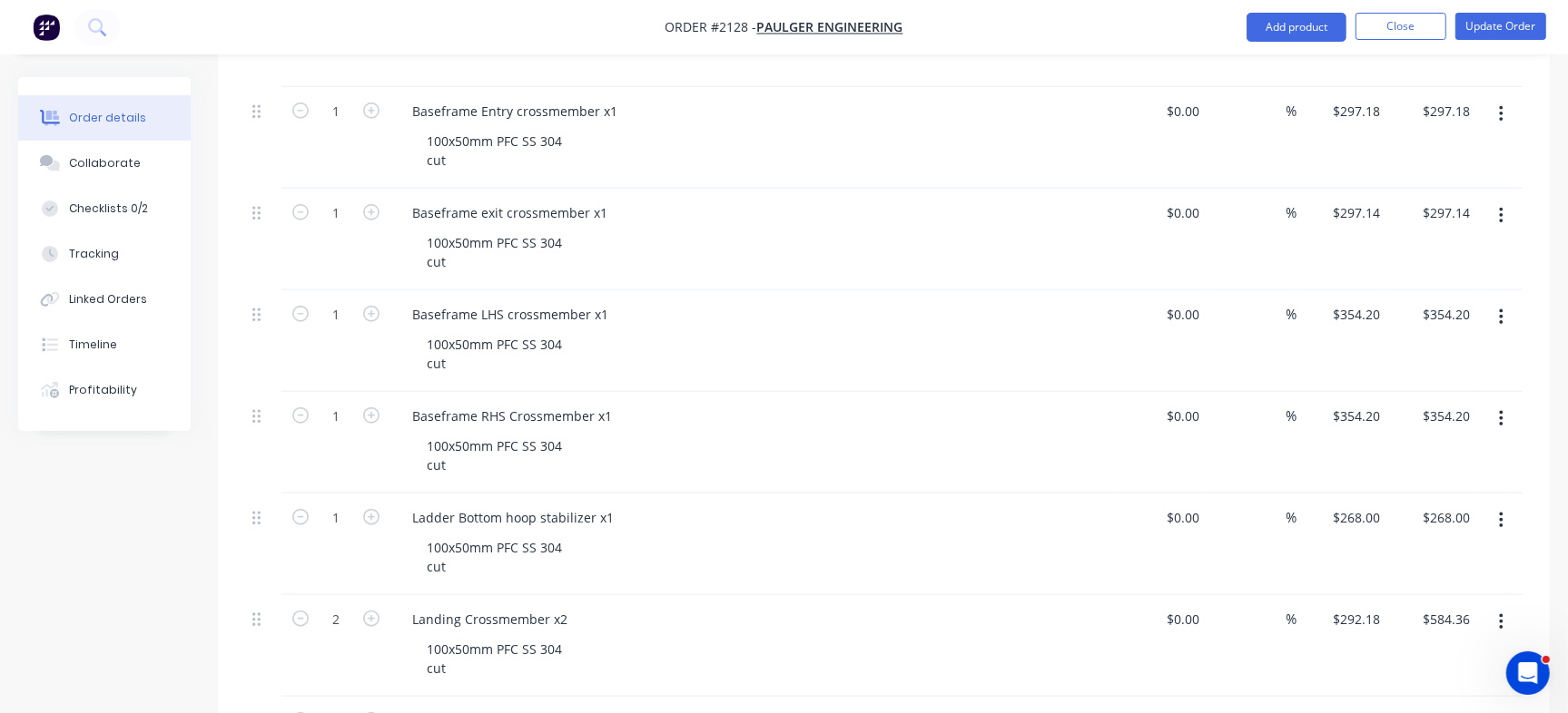
scroll to position [765, 0]
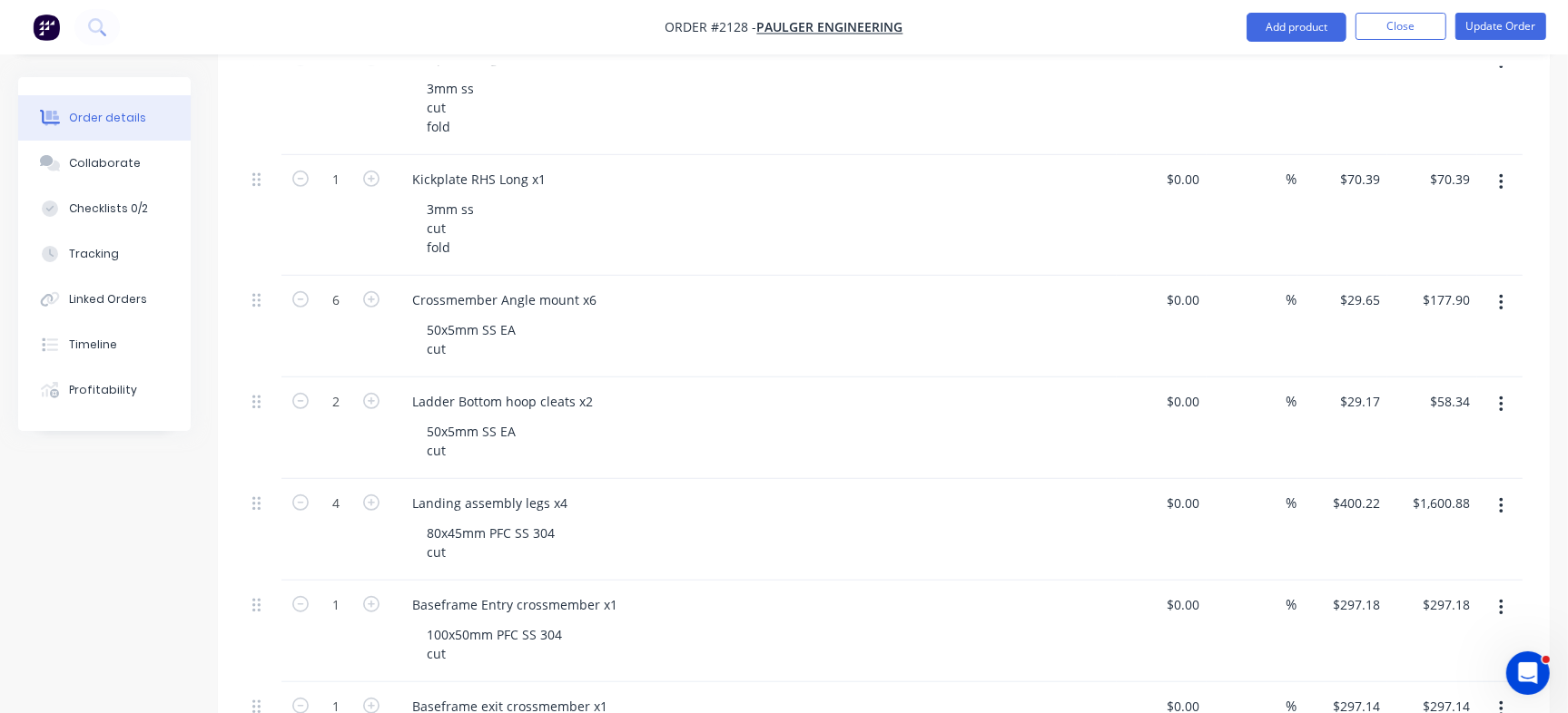
click at [1534, 113] on div "Qty Cost Markup Price Total 1 Kickplate Gate side x1 3mm ss cut fold $0.00 $0.0…" at bounding box center [884, 554] width 1332 height 1594
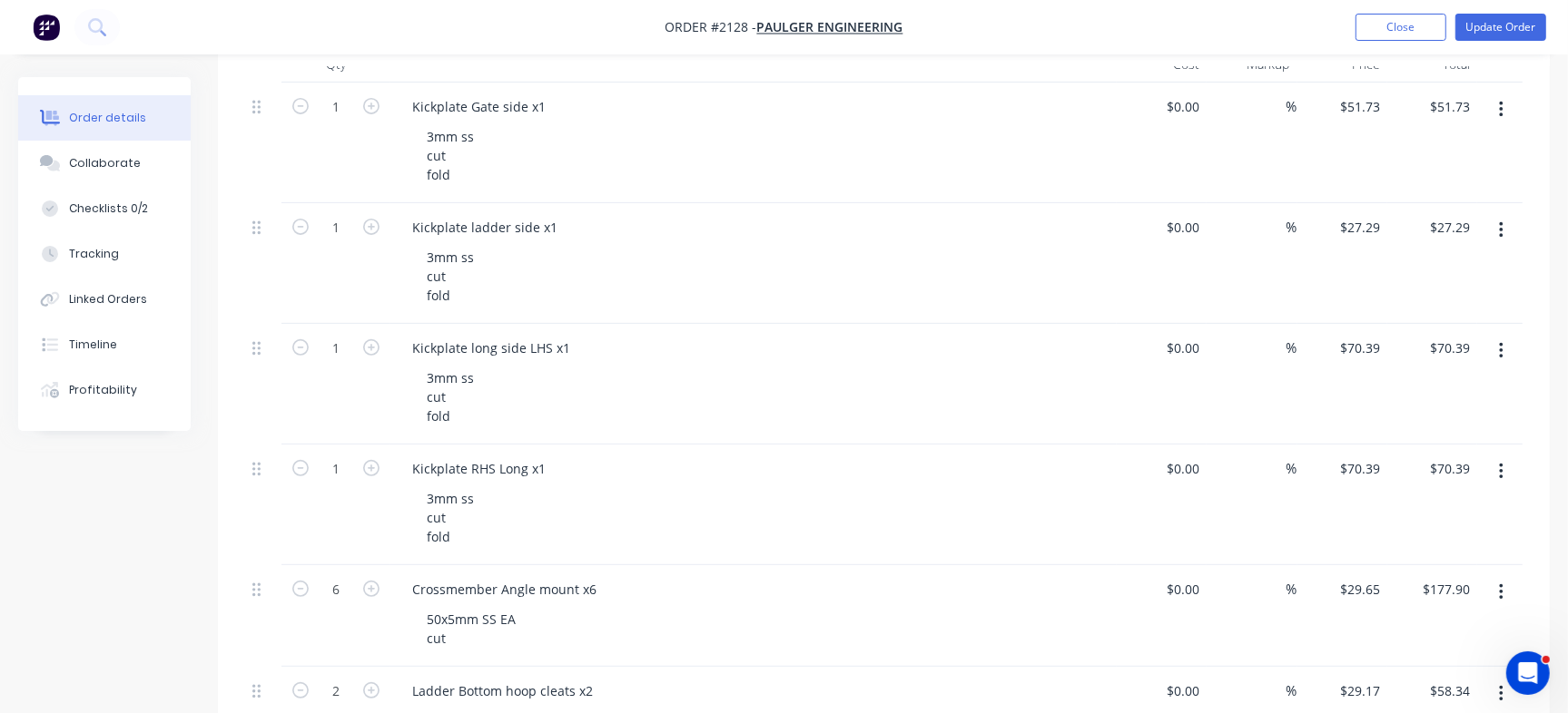
scroll to position [412, 0]
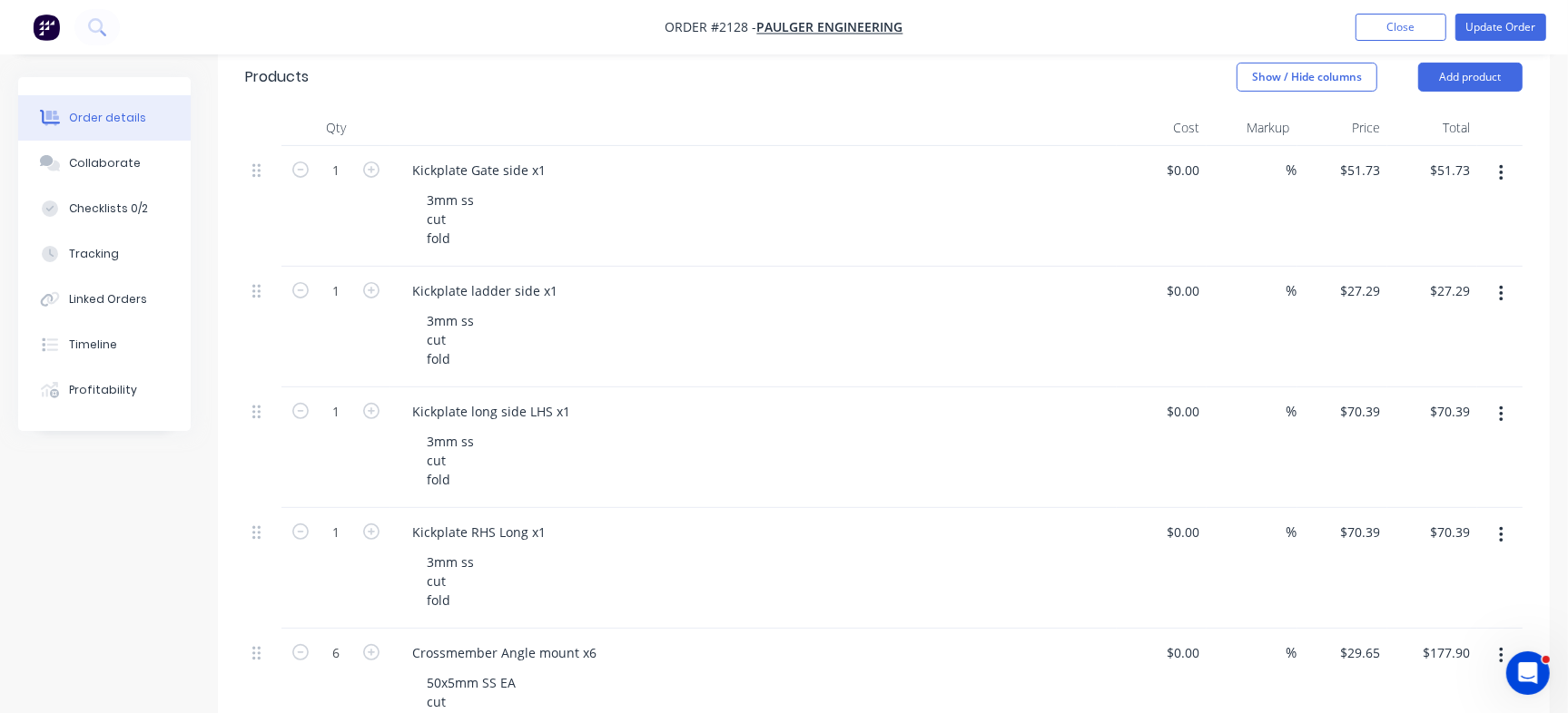
click at [1361, 185] on div "$51.73 $51.73" at bounding box center [1342, 206] width 90 height 121
click at [1362, 285] on input "27.29" at bounding box center [1363, 290] width 49 height 26
type input "$27.29"
click at [1358, 410] on input "70.39" at bounding box center [1363, 411] width 49 height 26
type input "$70.39"
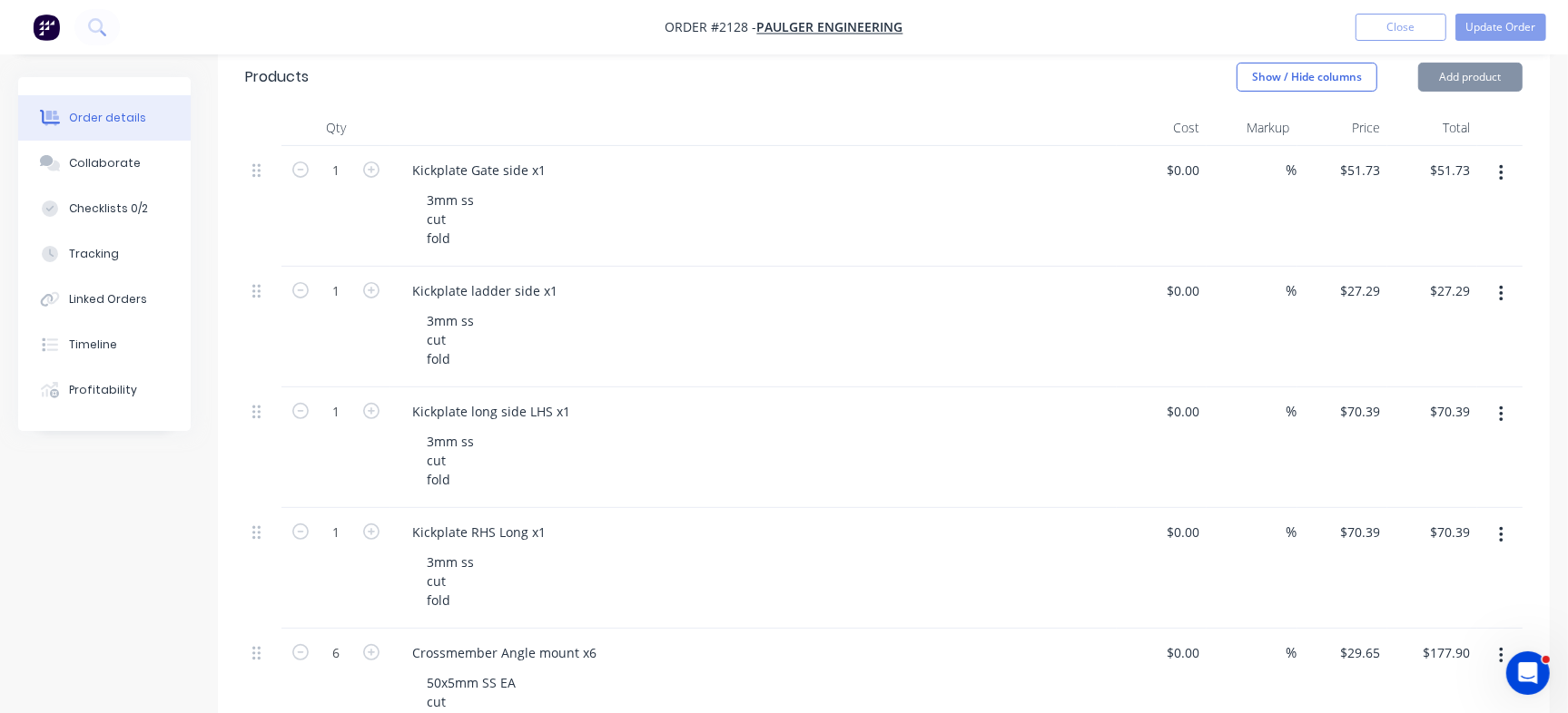
click at [1354, 559] on div "$70.39 $70.39" at bounding box center [1342, 568] width 90 height 121
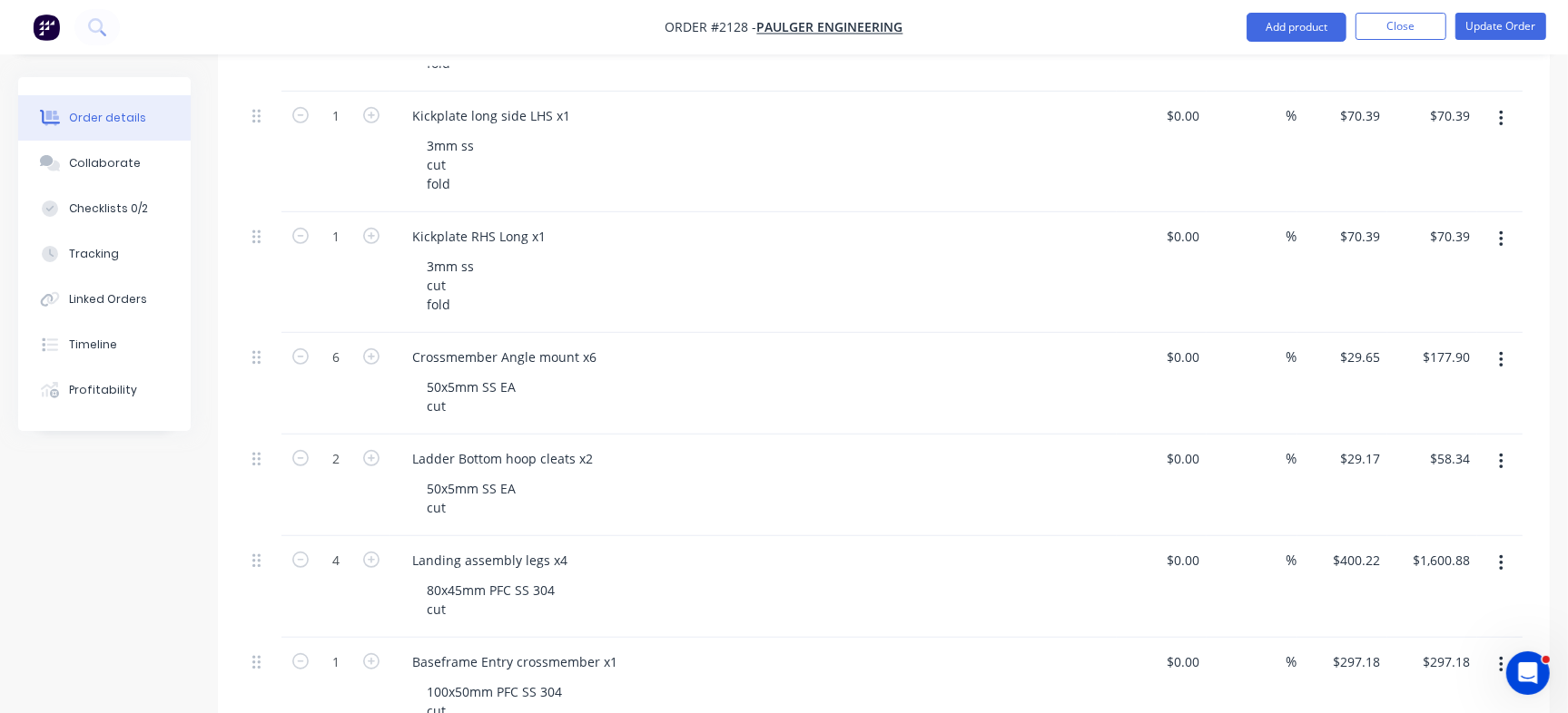
scroll to position [726, 0]
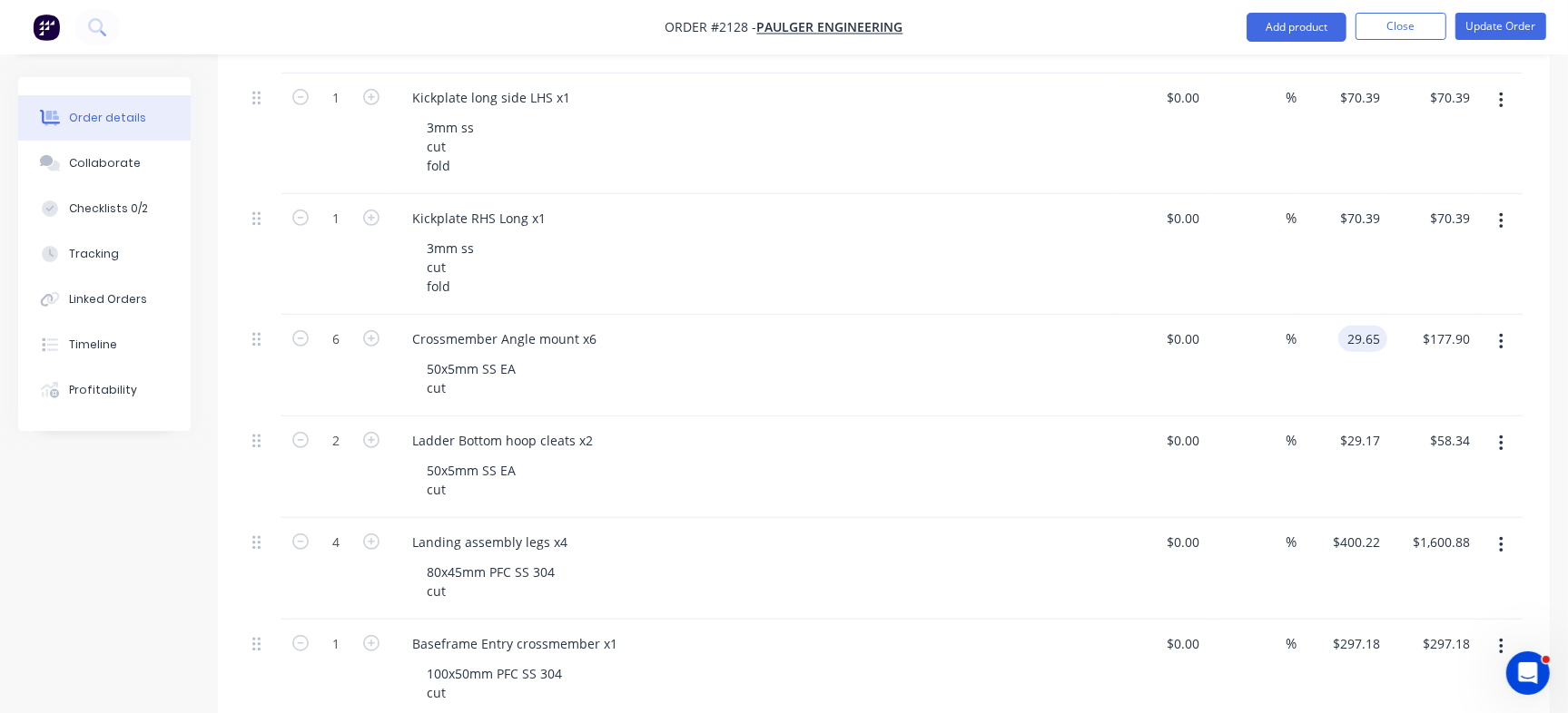
click at [1343, 338] on div "29.65 29.65" at bounding box center [1363, 339] width 49 height 26
type input "$29.65"
click at [1358, 542] on input "400.22" at bounding box center [1363, 542] width 49 height 26
type input "$400.22"
click at [1429, 539] on input "1600.88" at bounding box center [1449, 542] width 56 height 26
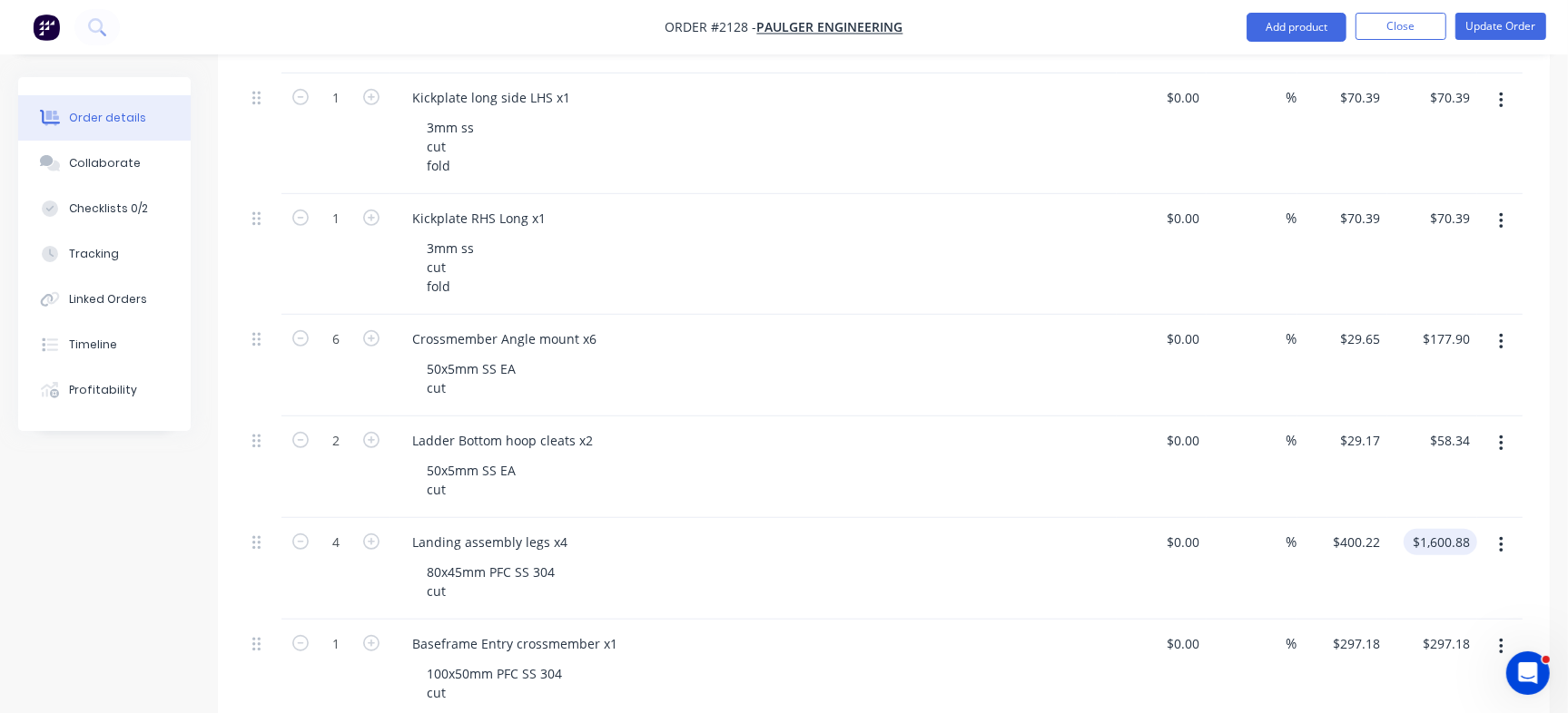
type input "1600.88"
type input "400.22"
type input "$1,600.88"
click at [1350, 543] on input "400.22" at bounding box center [1359, 542] width 56 height 26
click at [1350, 543] on input "400.22" at bounding box center [1363, 542] width 49 height 26
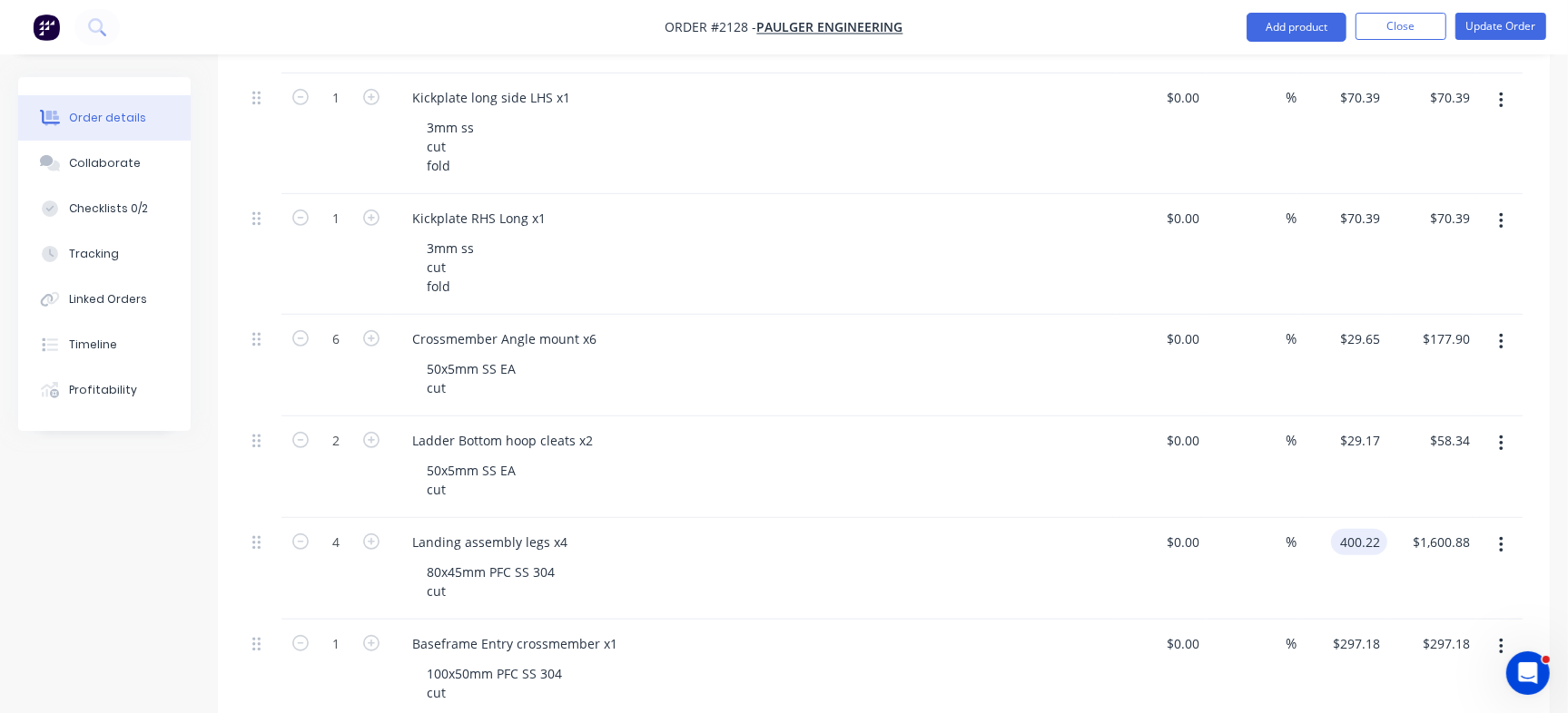
type input "$400.22"
click at [1423, 498] on div "$58.34 $58.34" at bounding box center [1432, 467] width 90 height 102
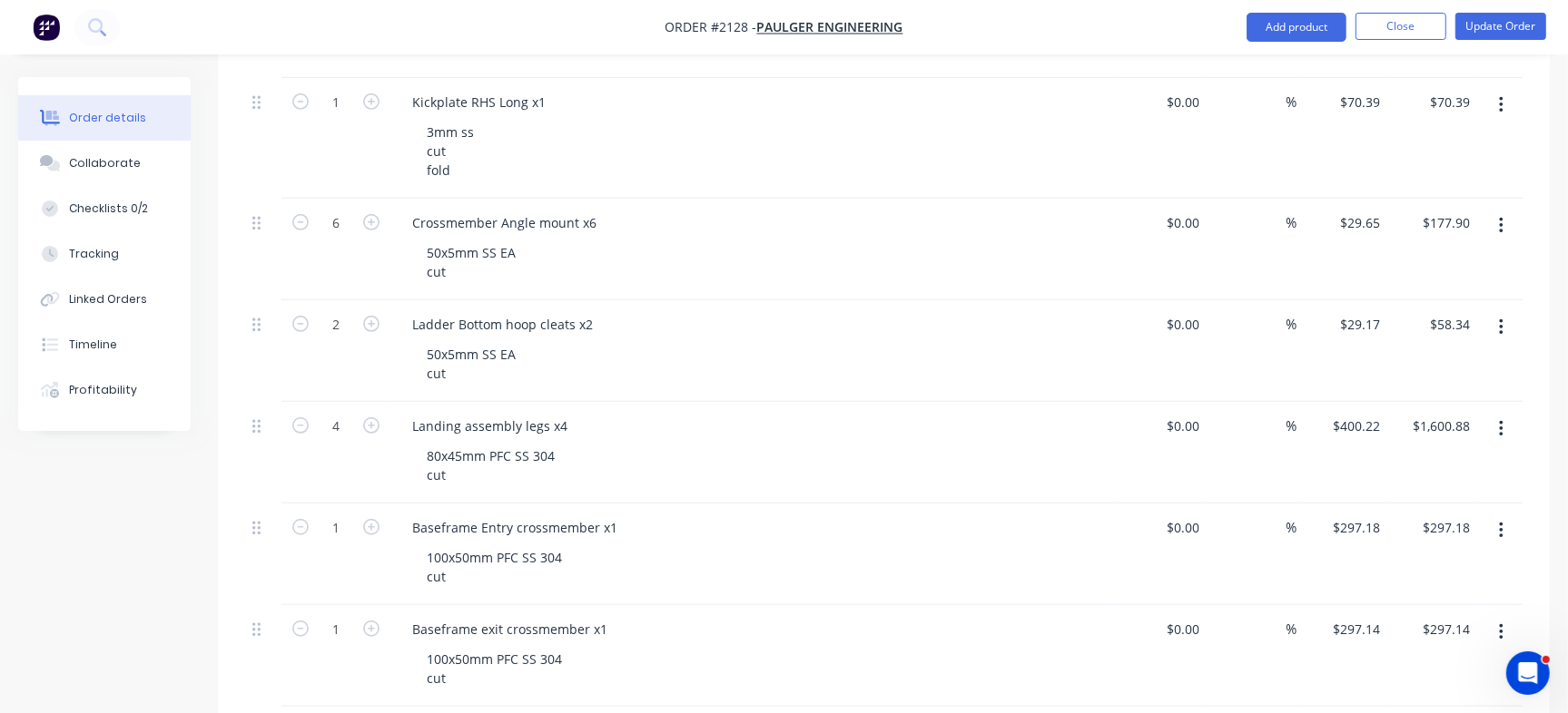
scroll to position [845, 0]
click at [1361, 536] on div "$297.18 $297.18" at bounding box center [1342, 551] width 90 height 102
click at [1361, 528] on input "297.18" at bounding box center [1363, 524] width 49 height 26
type input "$297.18"
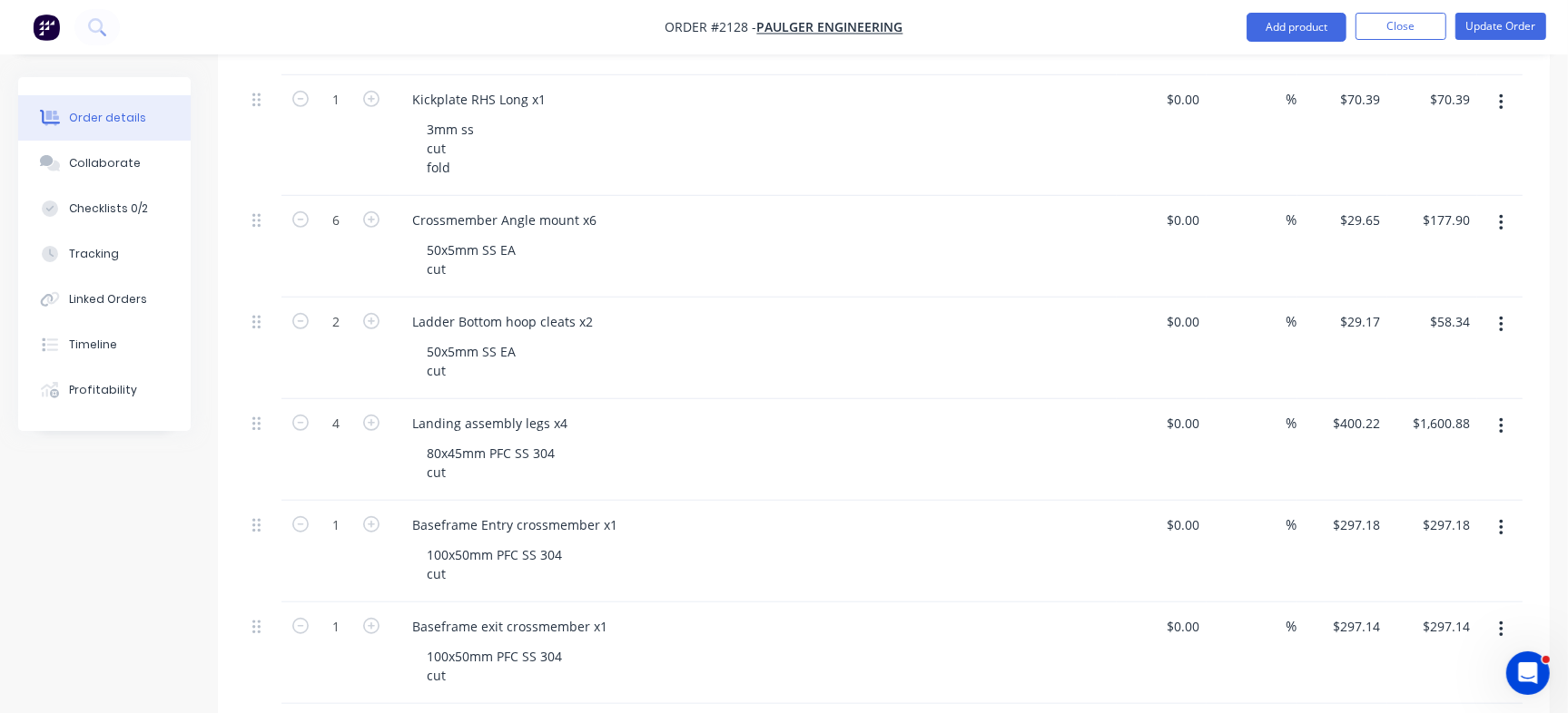
click at [1343, 440] on div "$400.22 $400.22" at bounding box center [1342, 450] width 90 height 102
click at [1355, 431] on input "400.22" at bounding box center [1363, 423] width 49 height 26
type input "$400.22"
click at [1335, 305] on div "$29.17 $29.17" at bounding box center [1342, 348] width 90 height 102
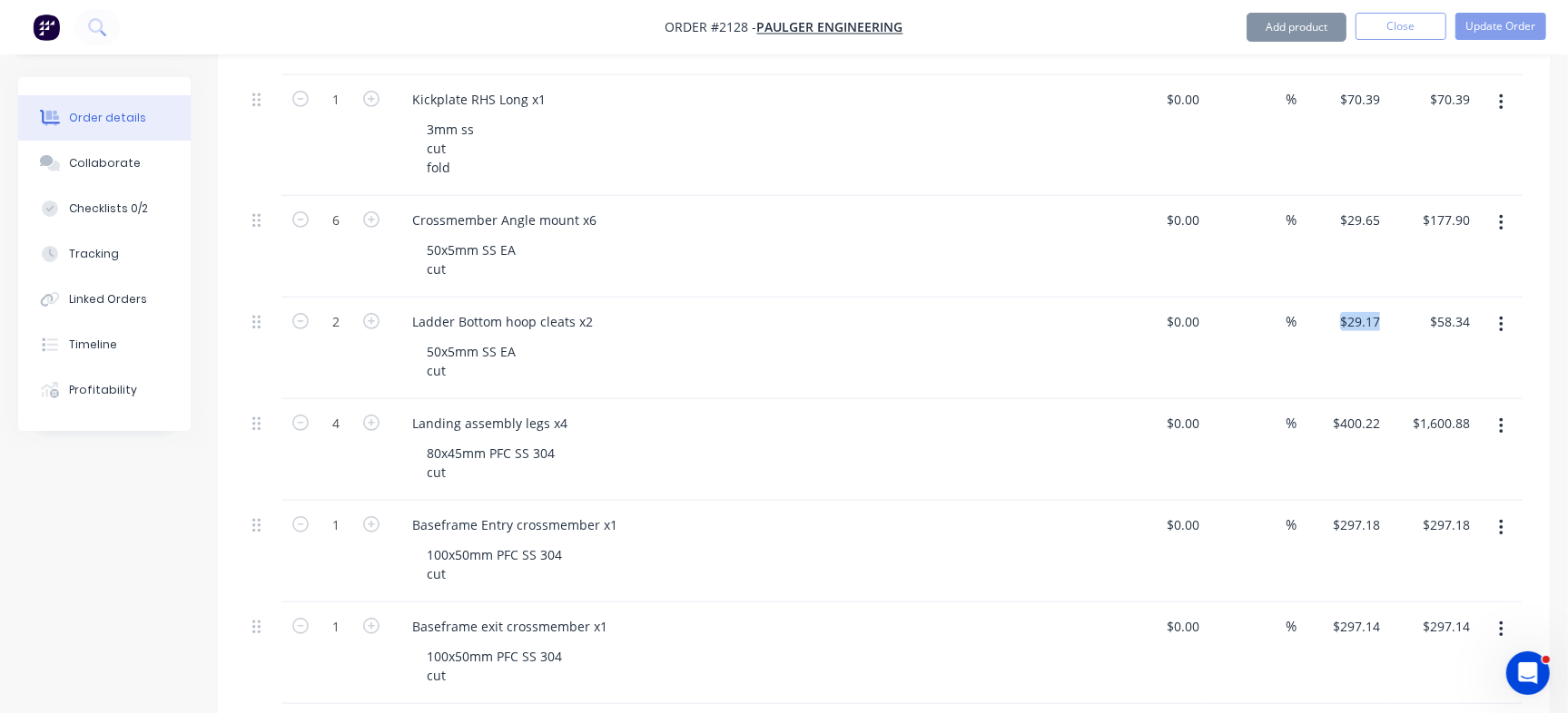
click at [1335, 305] on div "$29.17 $29.17" at bounding box center [1342, 348] width 90 height 102
click at [1340, 329] on div "29.17 29.17" at bounding box center [1342, 348] width 90 height 102
type input "$29.17"
click at [1357, 219] on input "$29.65" at bounding box center [1363, 220] width 49 height 26
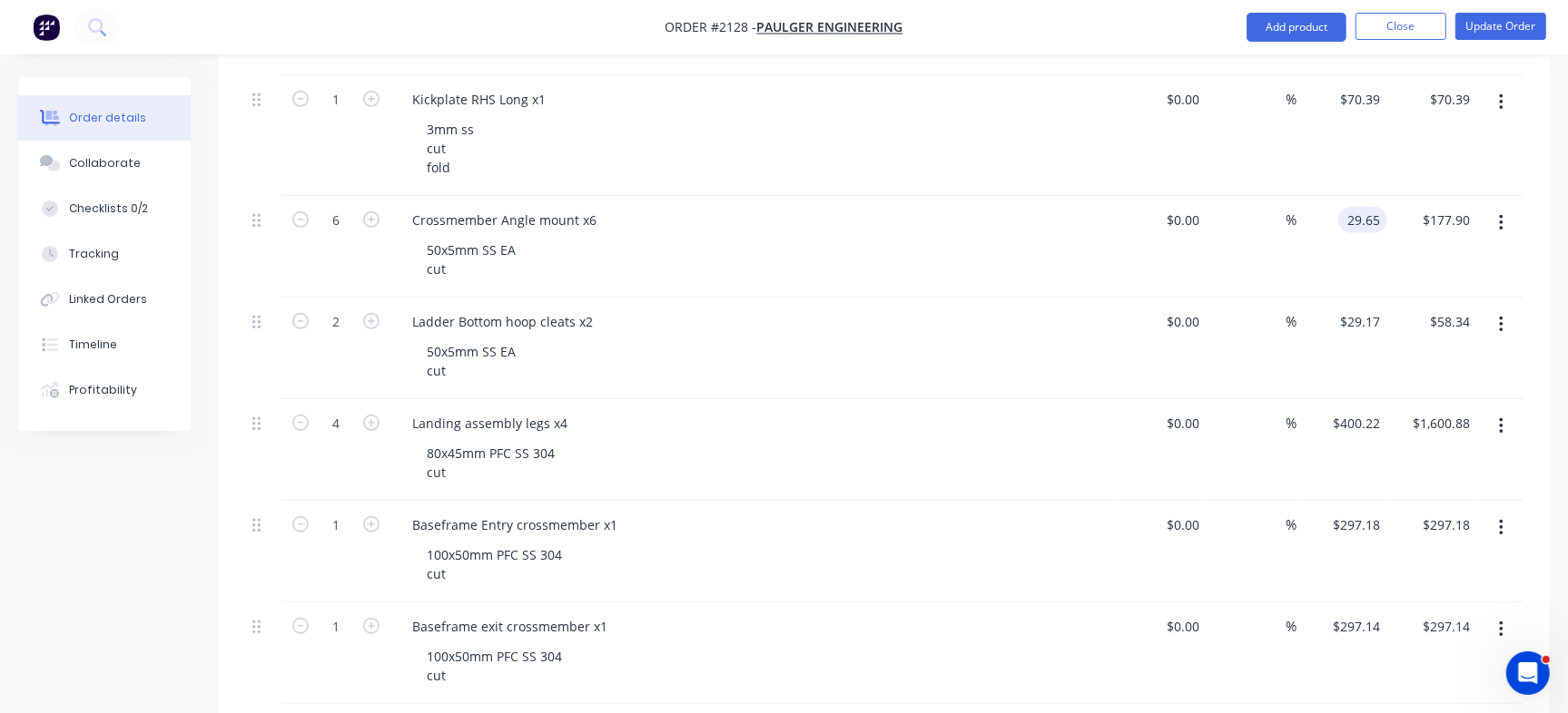
click at [1357, 219] on input "29.65" at bounding box center [1366, 220] width 42 height 26
type input "$29.65"
click at [1360, 622] on input "297.14" at bounding box center [1359, 626] width 56 height 26
click at [1360, 622] on input "297.14" at bounding box center [1363, 626] width 49 height 26
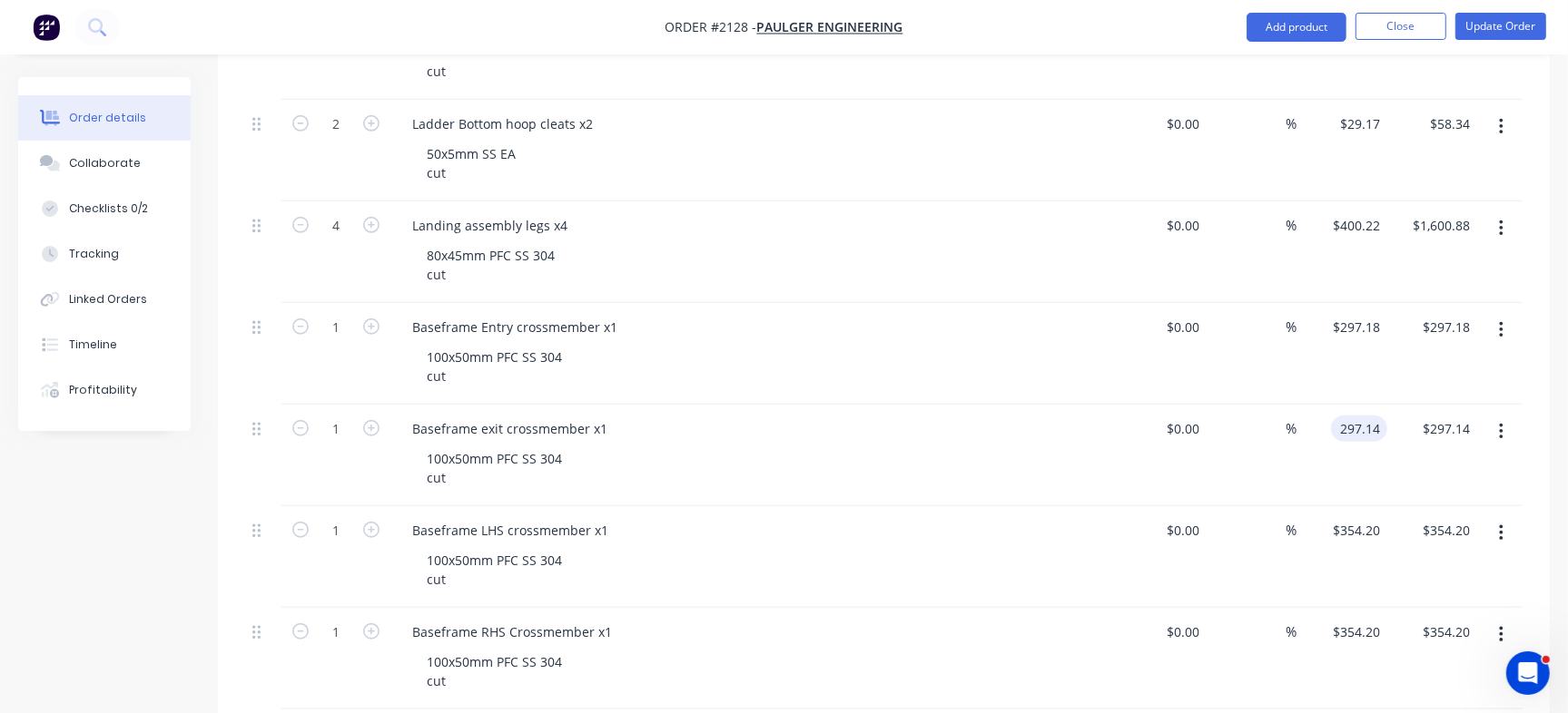
scroll to position [1251, 0]
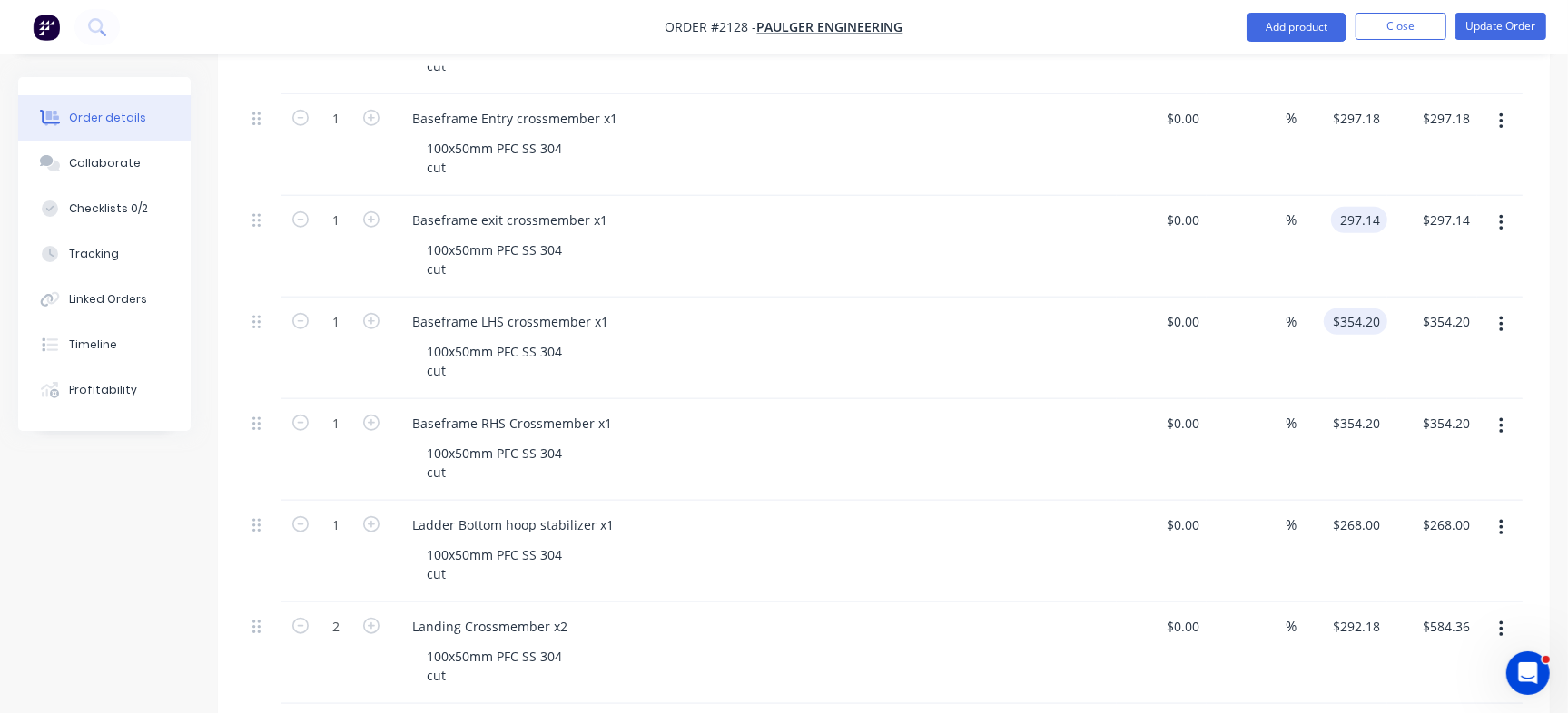
type input "$297.14"
click at [1352, 320] on input "354.2" at bounding box center [1366, 321] width 42 height 26
type input "$354.20"
click at [1338, 416] on div "354.2 $354.20" at bounding box center [1356, 423] width 64 height 26
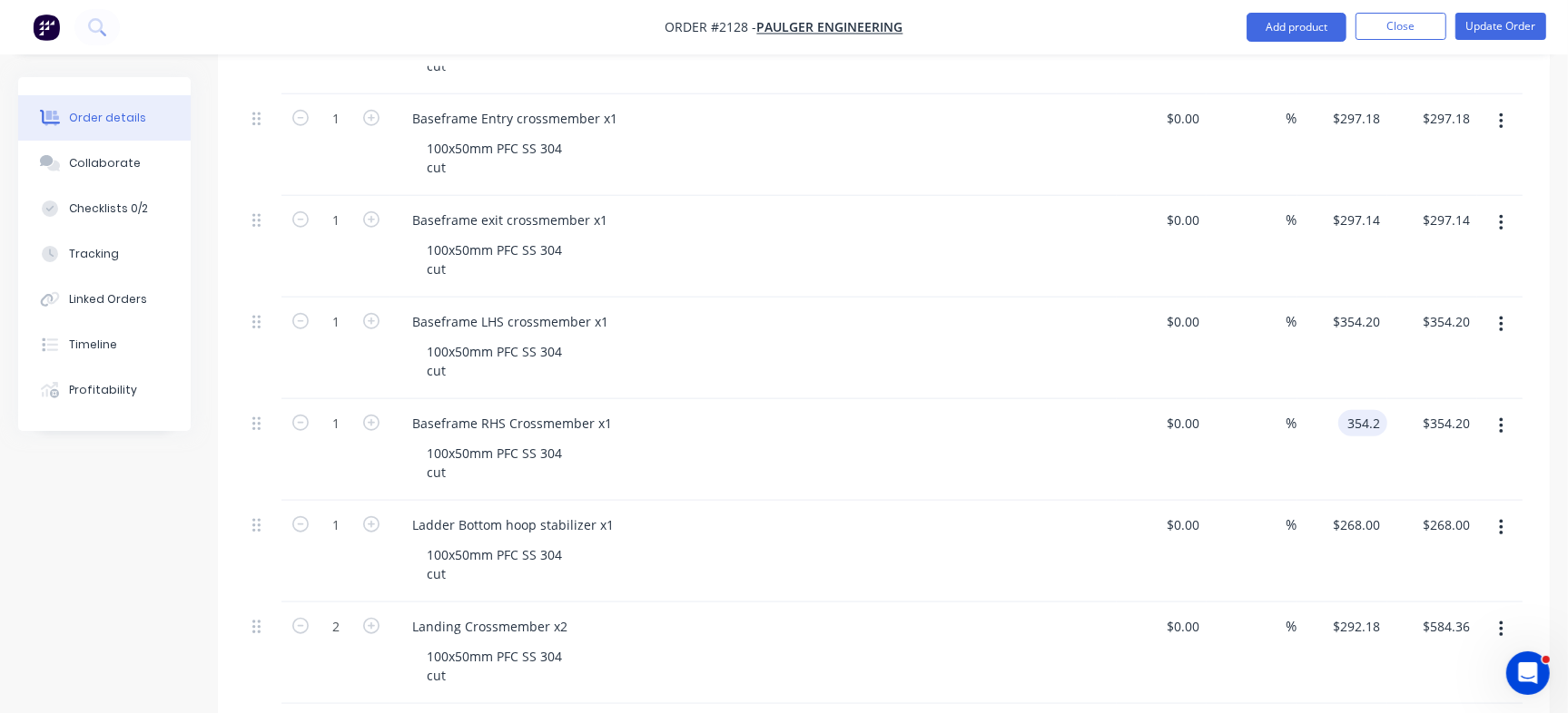
click at [1339, 416] on div "354.2 354.2" at bounding box center [1363, 423] width 49 height 26
click at [1353, 520] on div "$268.00 $268.00" at bounding box center [1356, 524] width 64 height 26
type input "$354.20"
click at [1353, 520] on div "268 $268.00" at bounding box center [1356, 524] width 64 height 26
type input "$268.00"
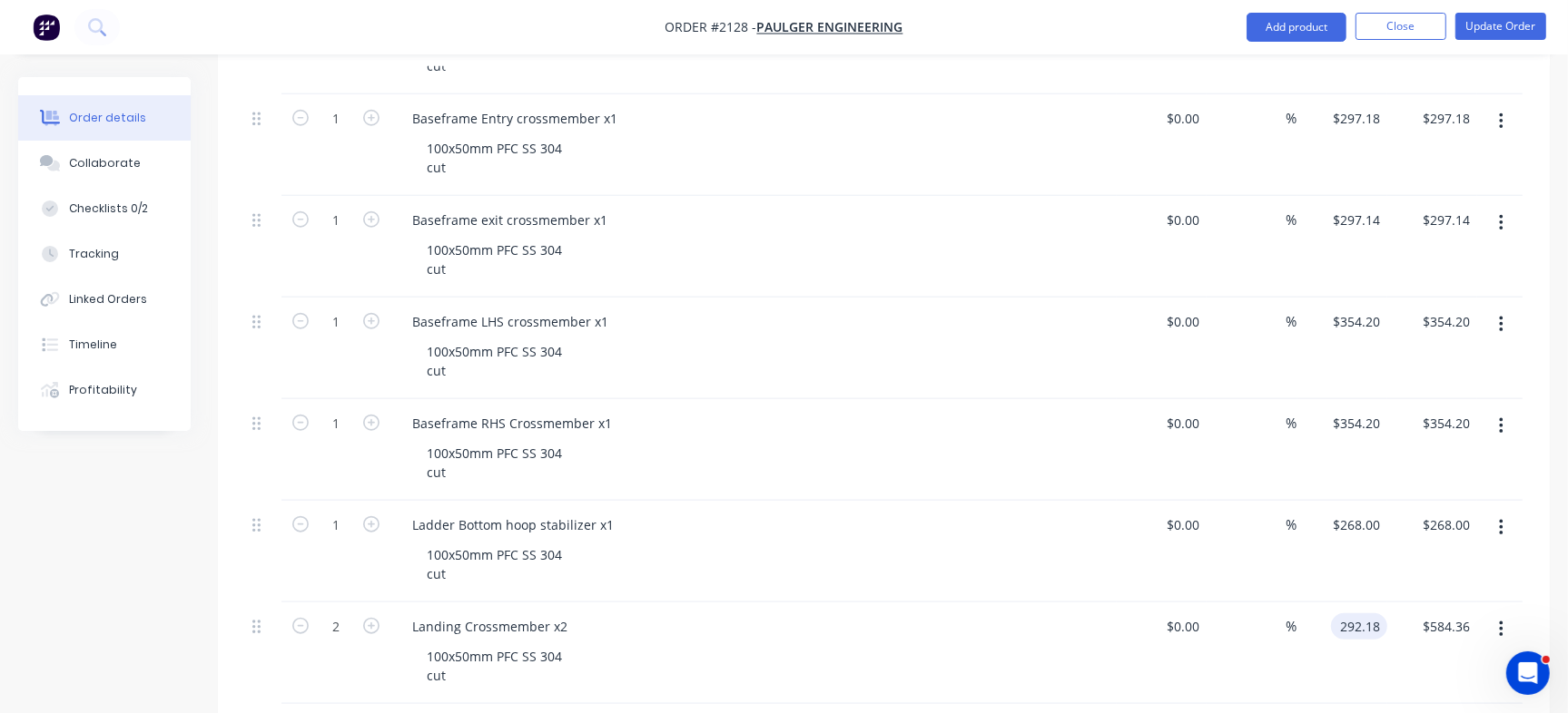
click at [1349, 622] on input "292.18" at bounding box center [1363, 626] width 49 height 26
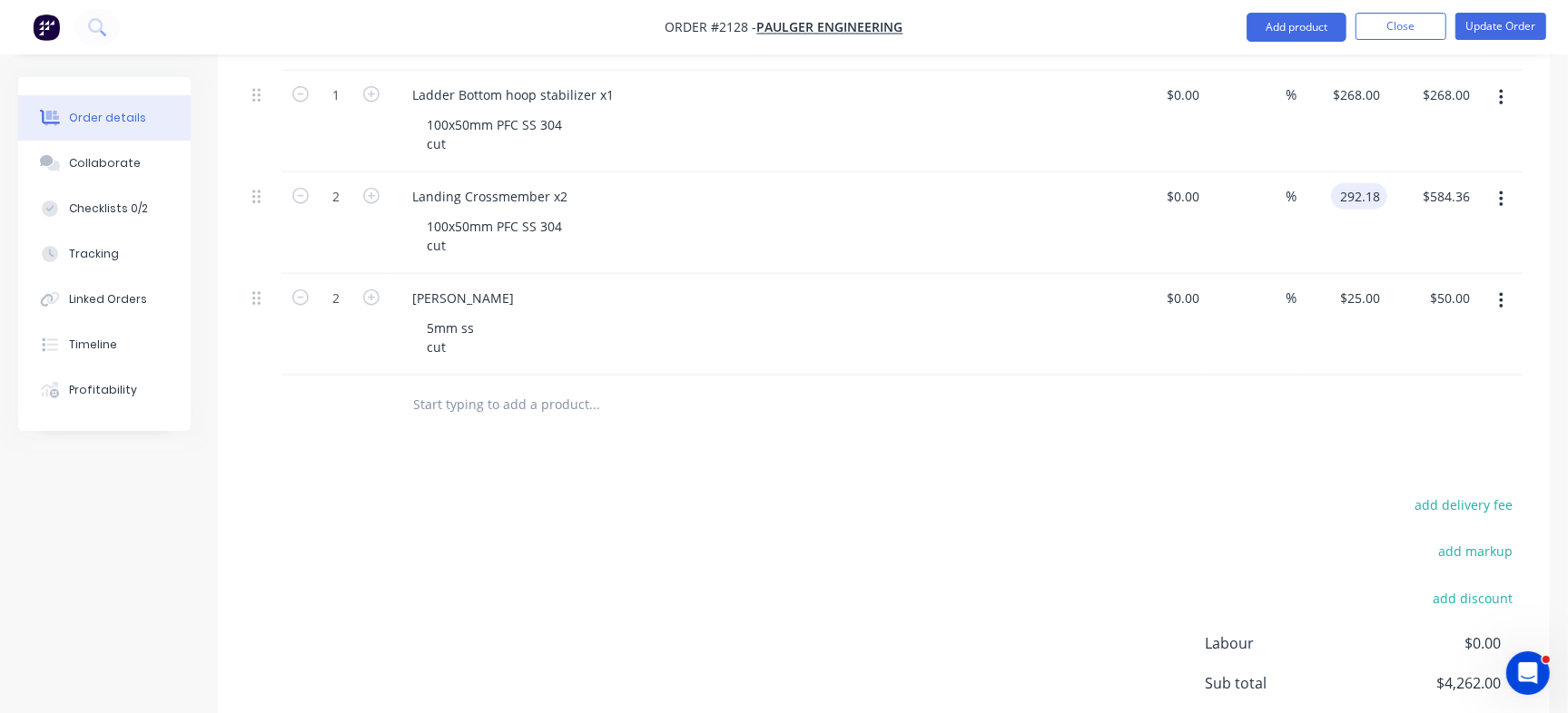
scroll to position [1673, 0]
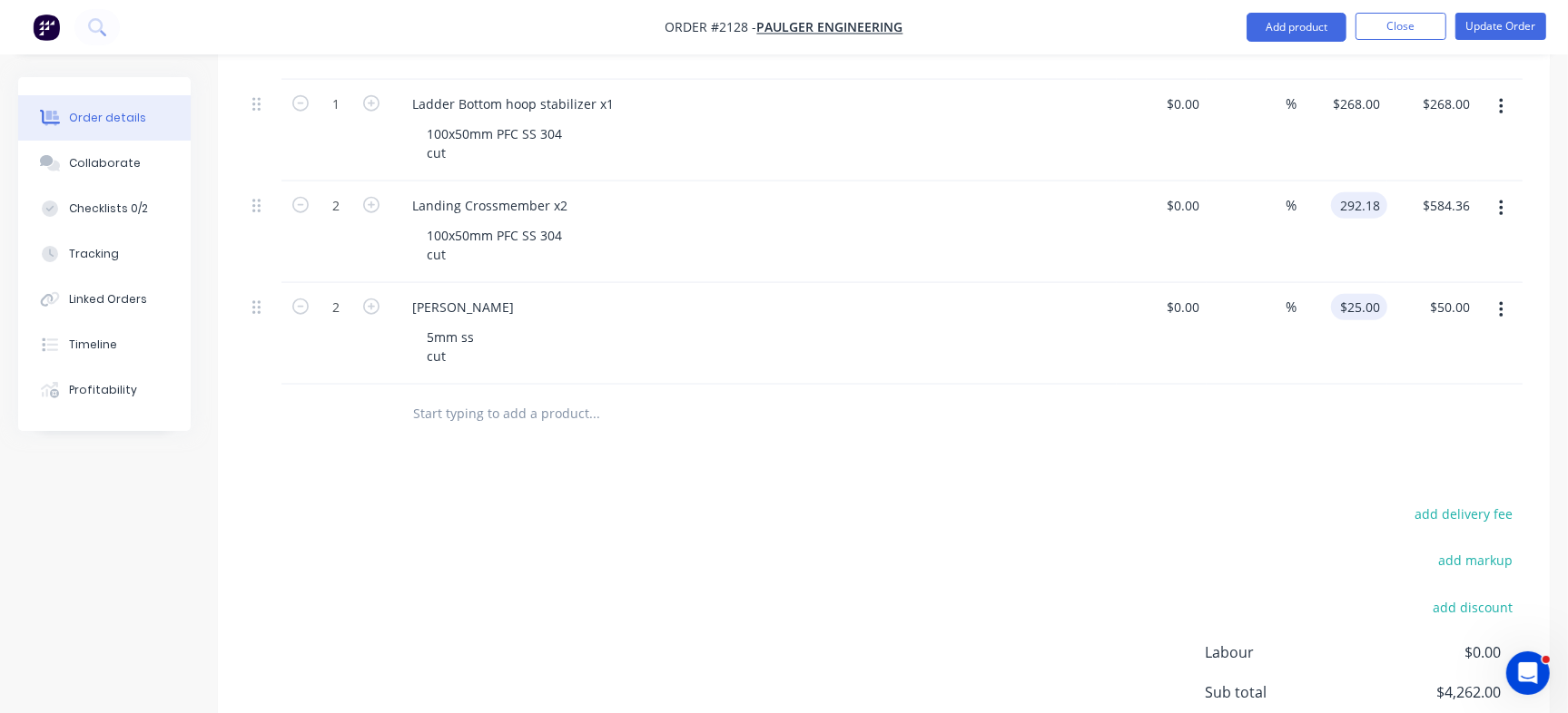
type input "$292.18"
click at [1353, 310] on div "25 25" at bounding box center [1342, 334] width 90 height 102
type input "$25.00"
click at [1353, 310] on div "$25.00 25" at bounding box center [1342, 334] width 90 height 102
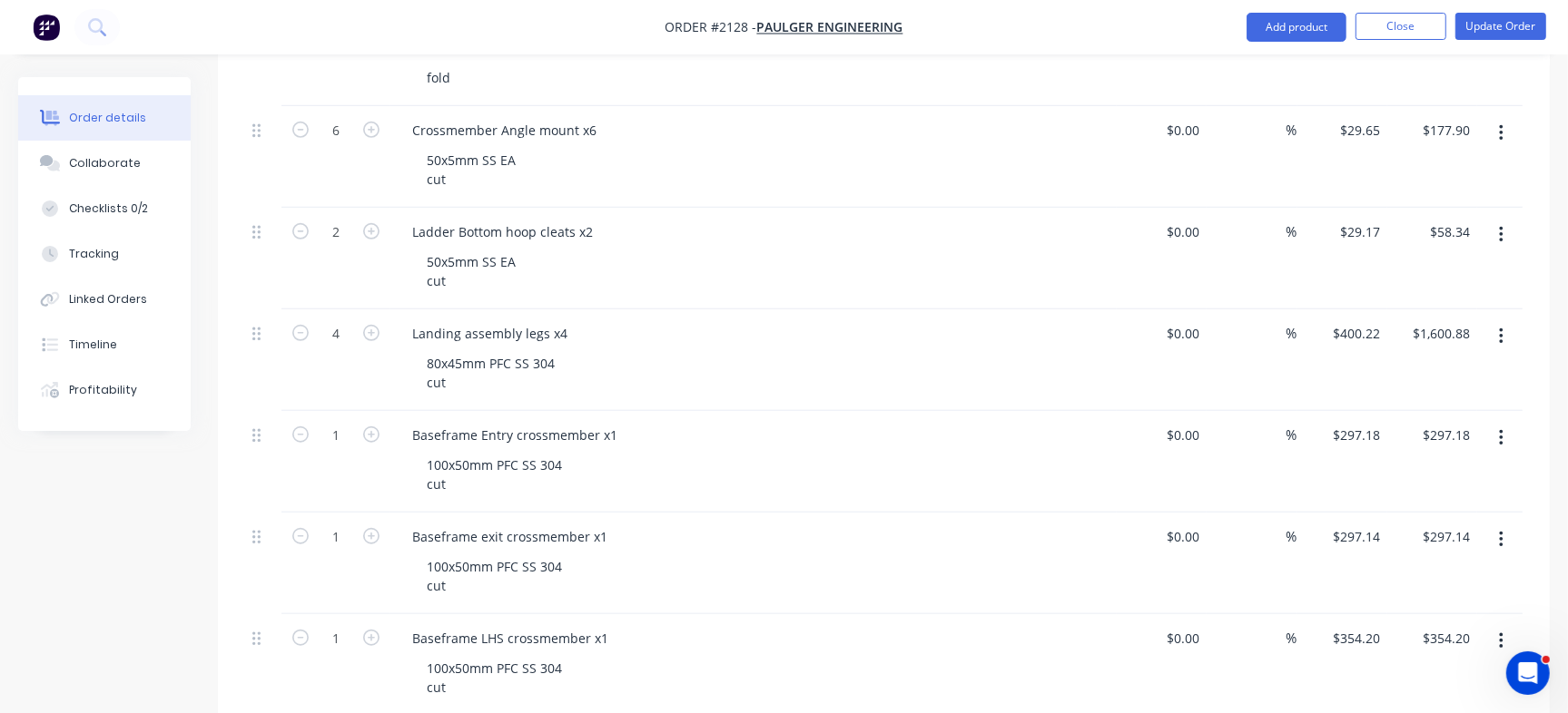
scroll to position [907, 0]
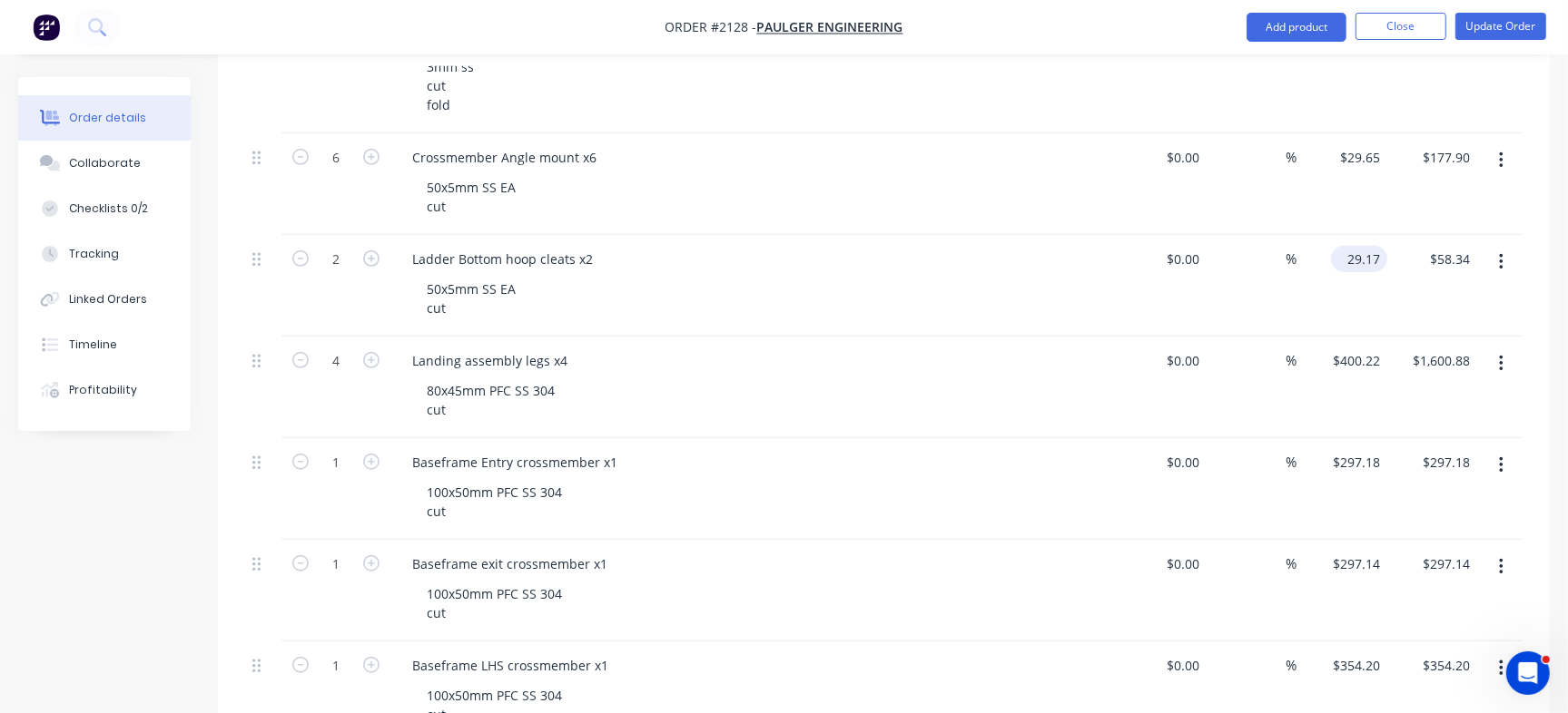
click at [1345, 253] on input "29.17" at bounding box center [1363, 258] width 49 height 26
type input "29.17"
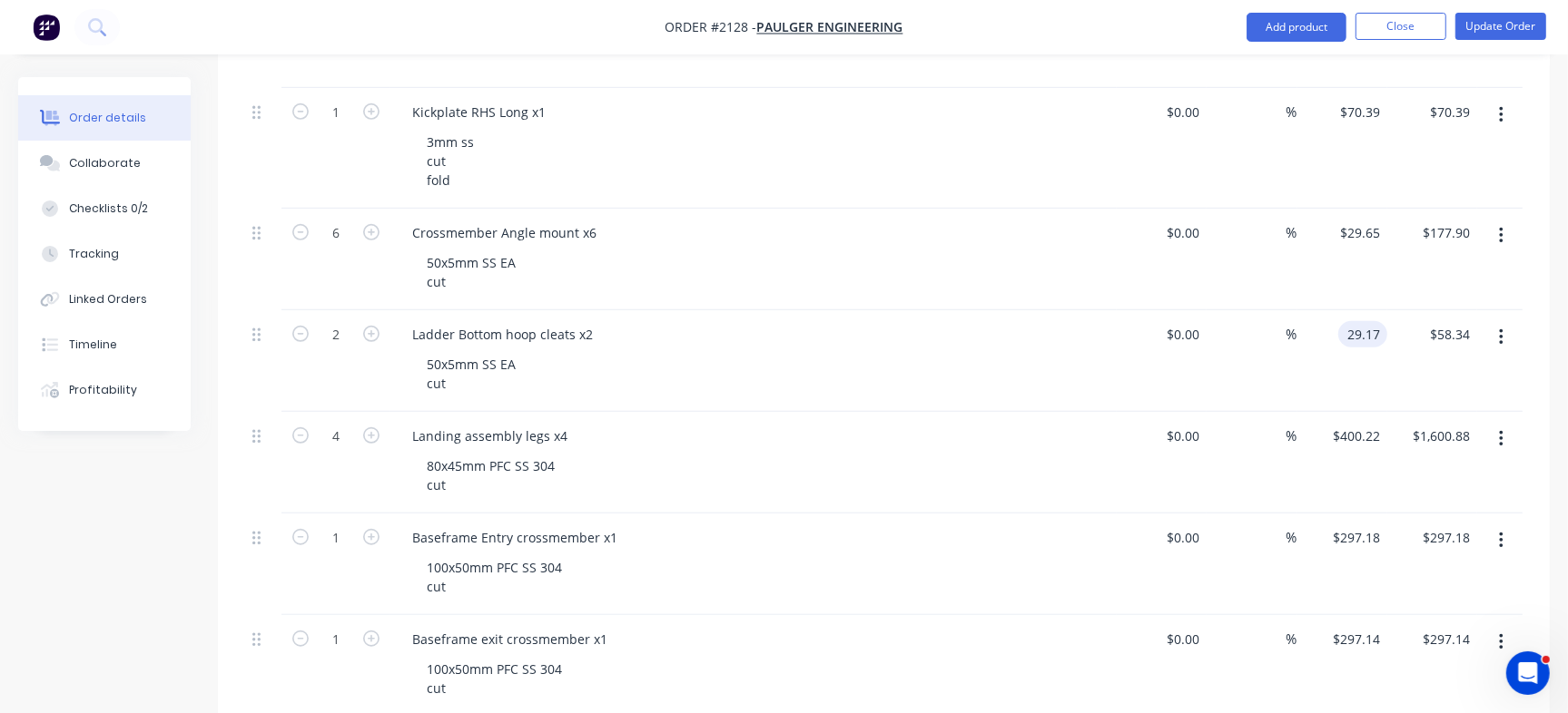
scroll to position [828, 0]
type input "29.65"
type input "$29.17"
click at [1351, 224] on input "29.65" at bounding box center [1363, 236] width 49 height 26
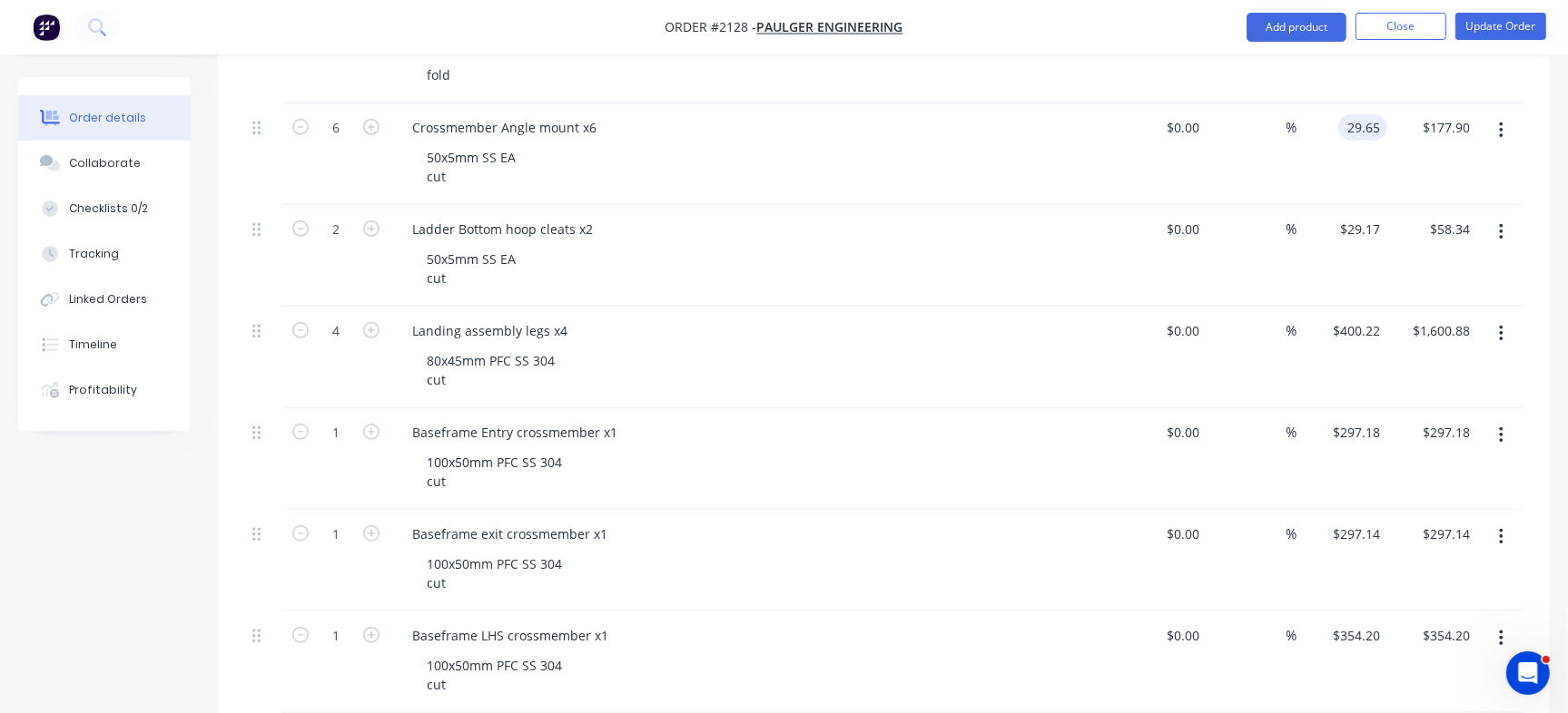
scroll to position [957, 0]
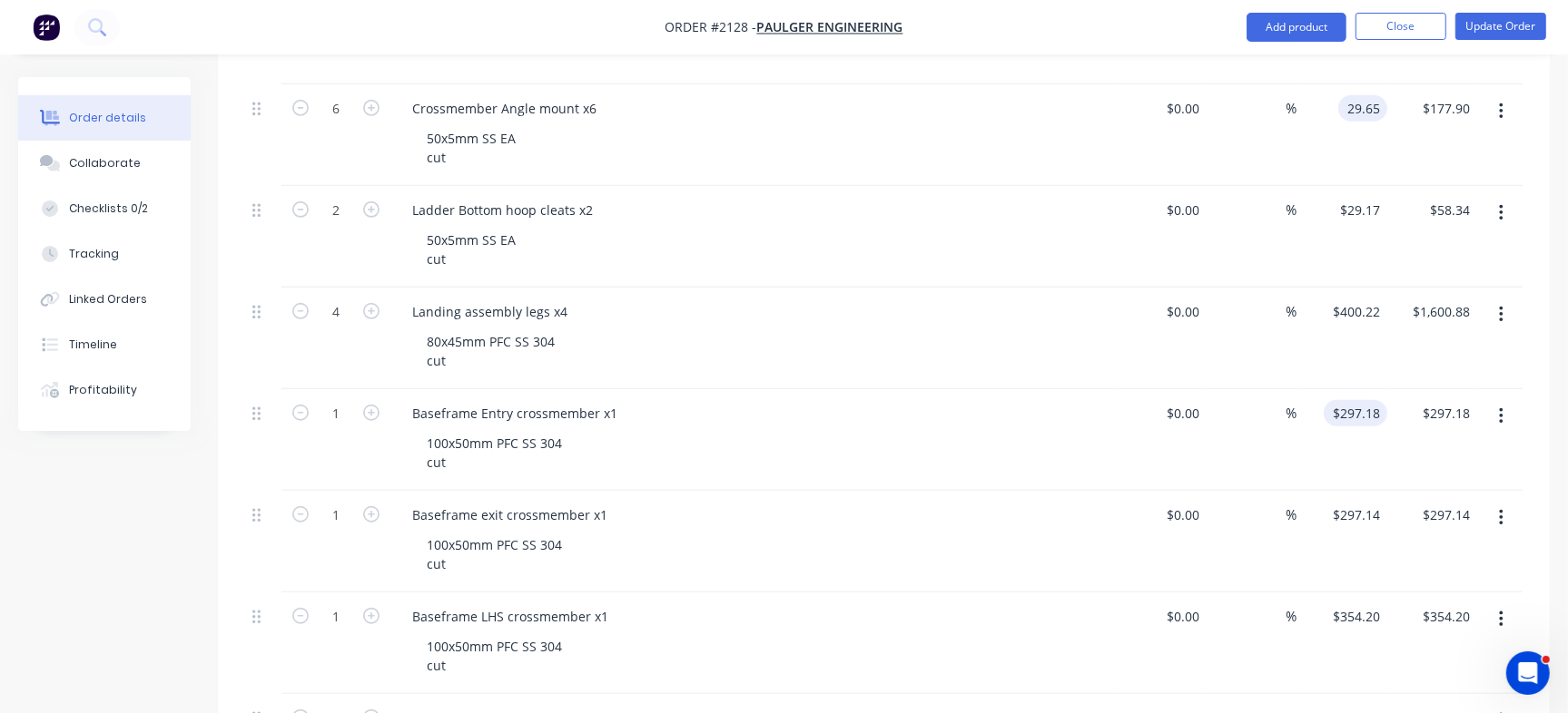
type input "$29.65"
type input "$297.18"
drag, startPoint x: 1332, startPoint y: 520, endPoint x: 1358, endPoint y: 514, distance: 26.7
click at [1358, 514] on div "297.14 297.14" at bounding box center [1359, 515] width 56 height 26
click at [1359, 622] on input "$354.20" at bounding box center [1359, 616] width 56 height 26
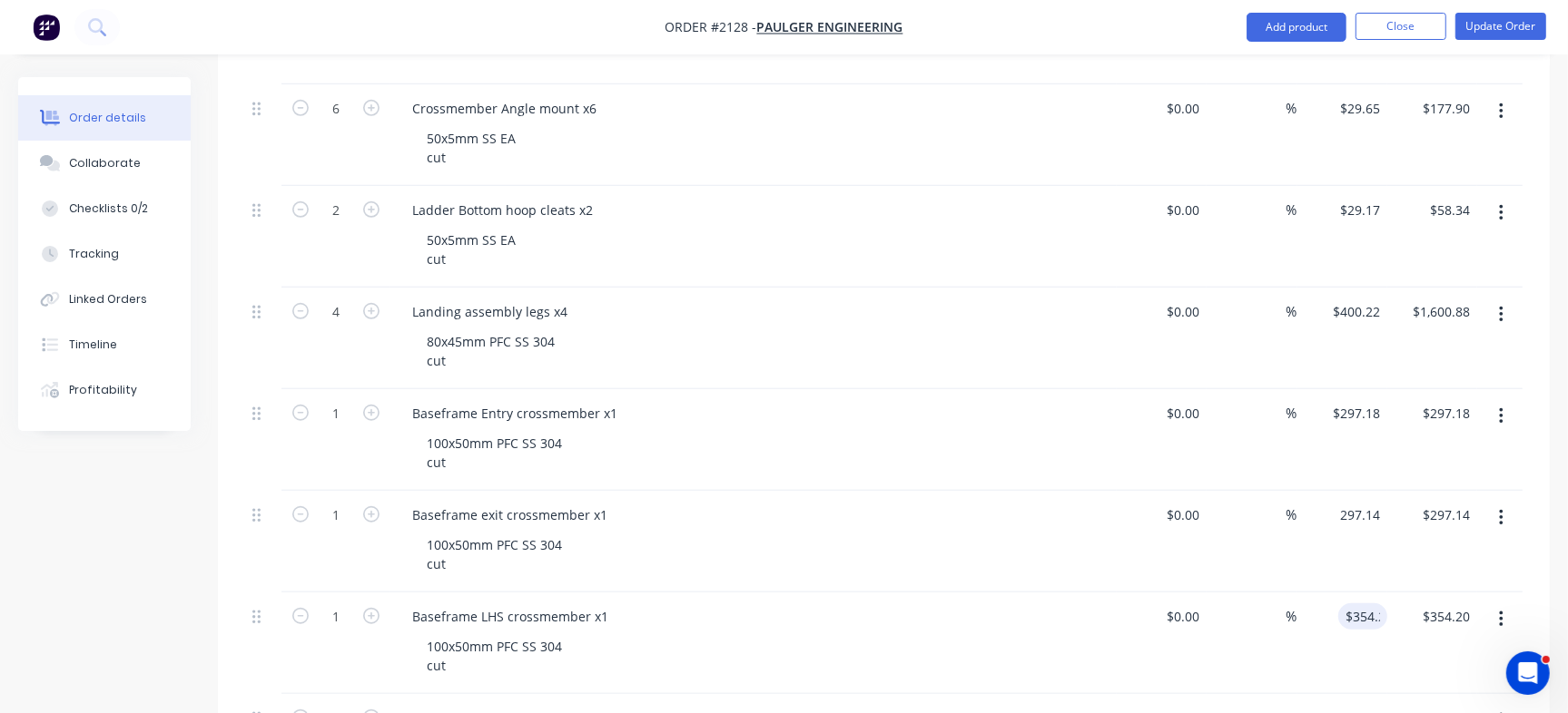
type input "$297.14"
type input "354.2"
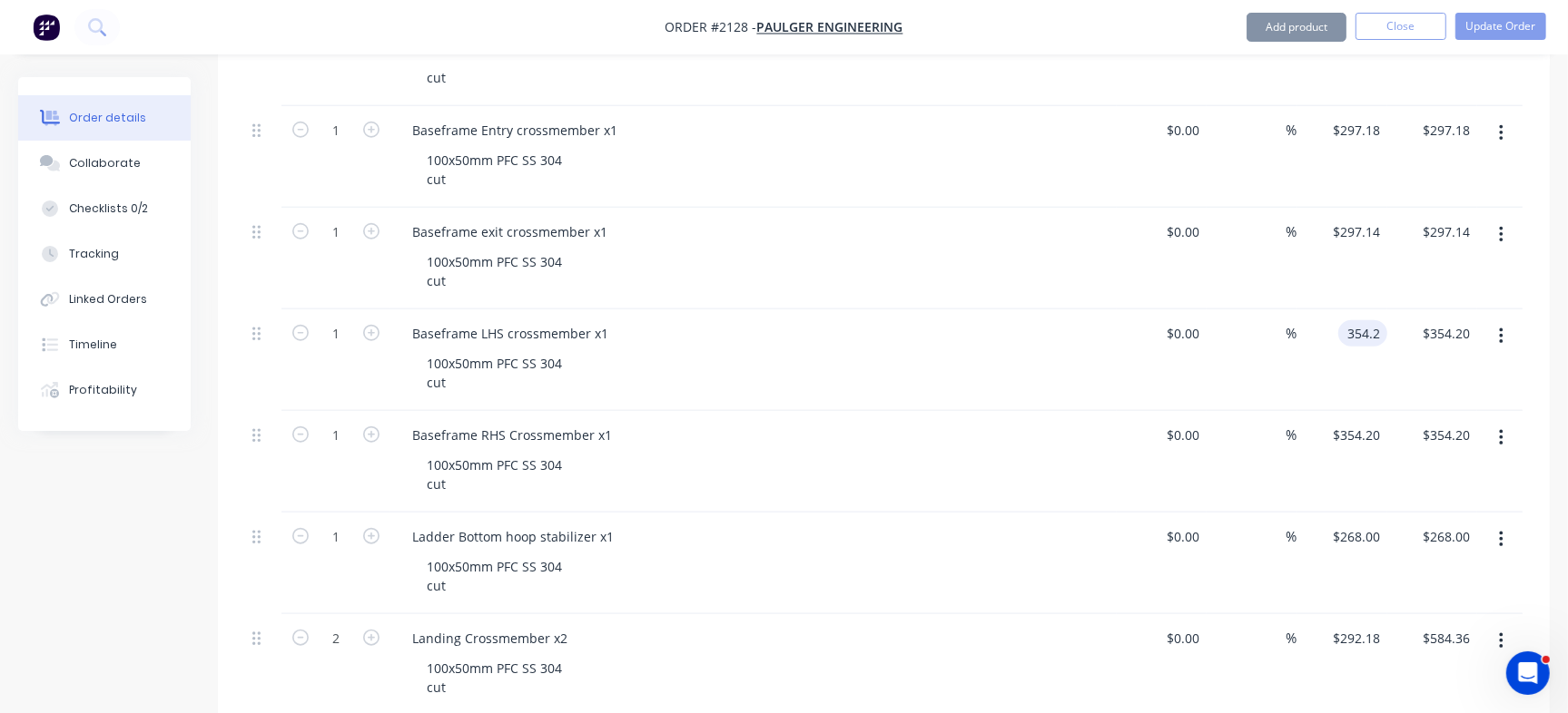
click at [1356, 432] on input "$354.20" at bounding box center [1359, 434] width 56 height 26
type input "354.2"
type input "$354.20"
click at [1348, 634] on input "292.18" at bounding box center [1359, 638] width 56 height 26
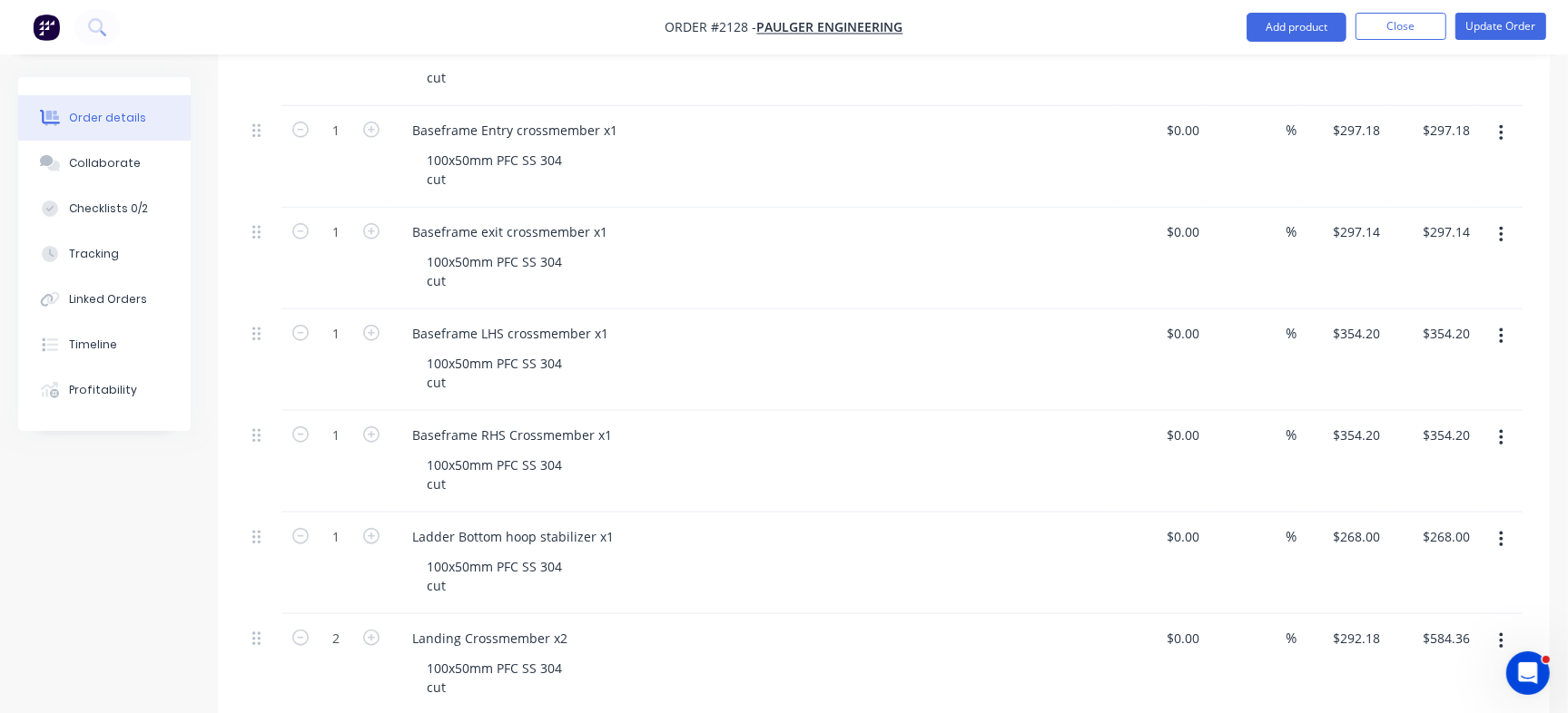
type input "292.18"
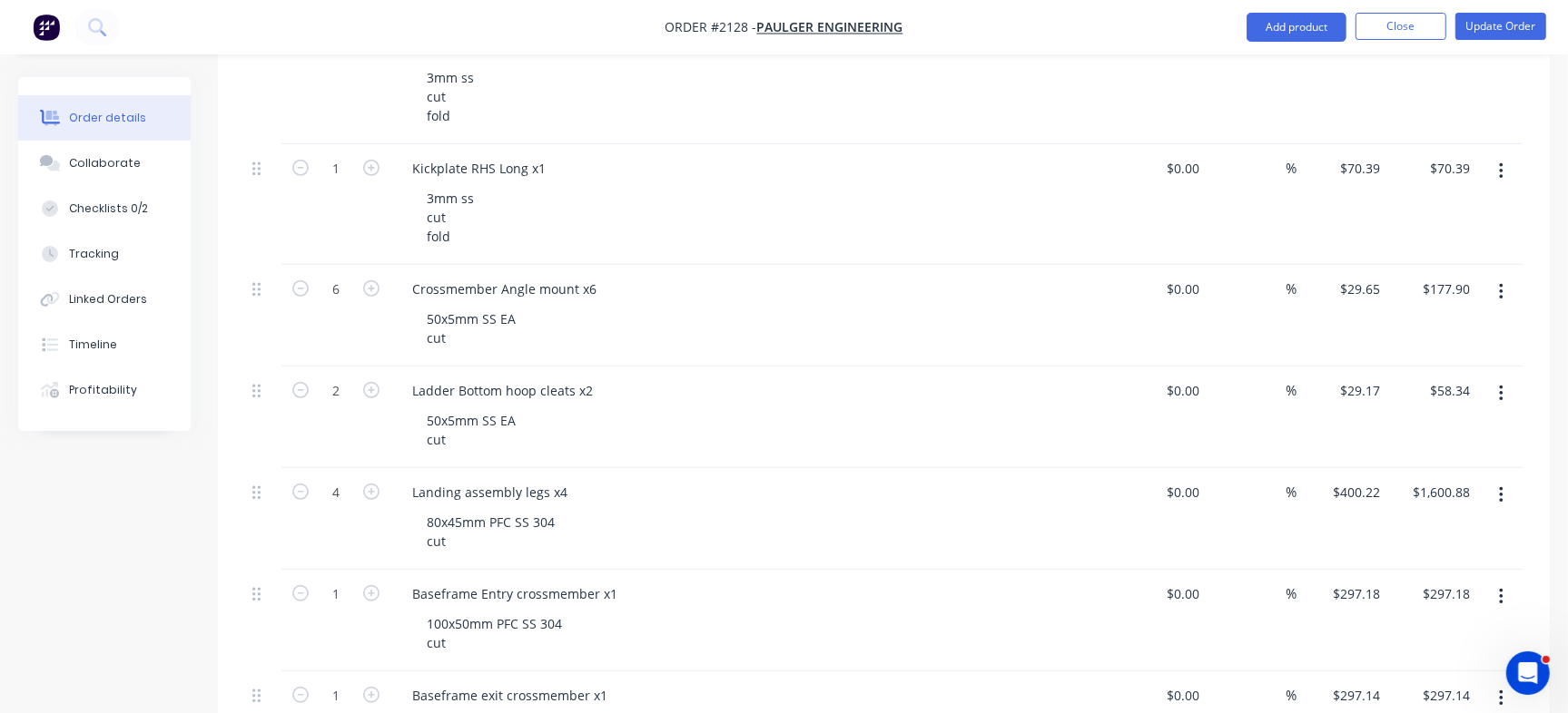
scroll to position [782, 0]
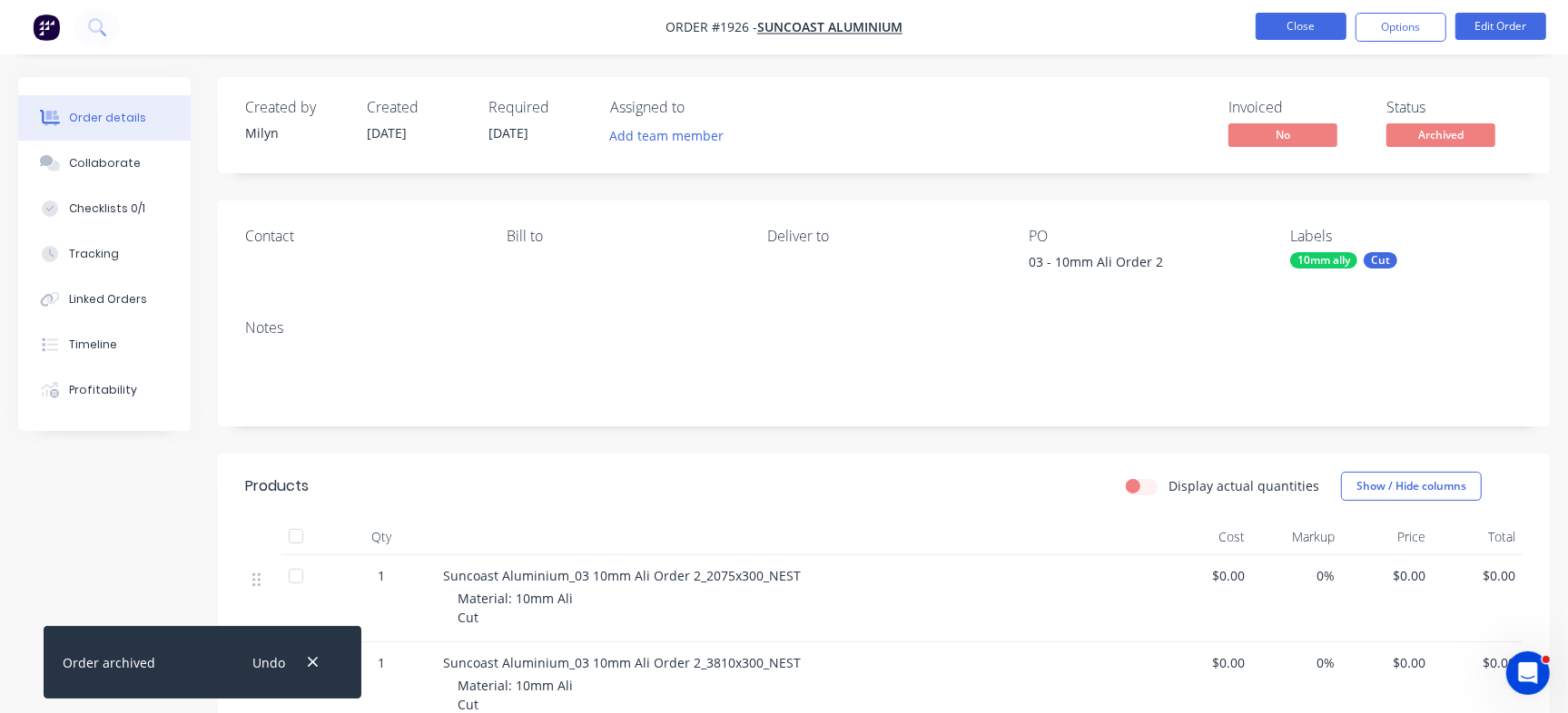
click at [1273, 23] on button "Close" at bounding box center [1301, 26] width 91 height 27
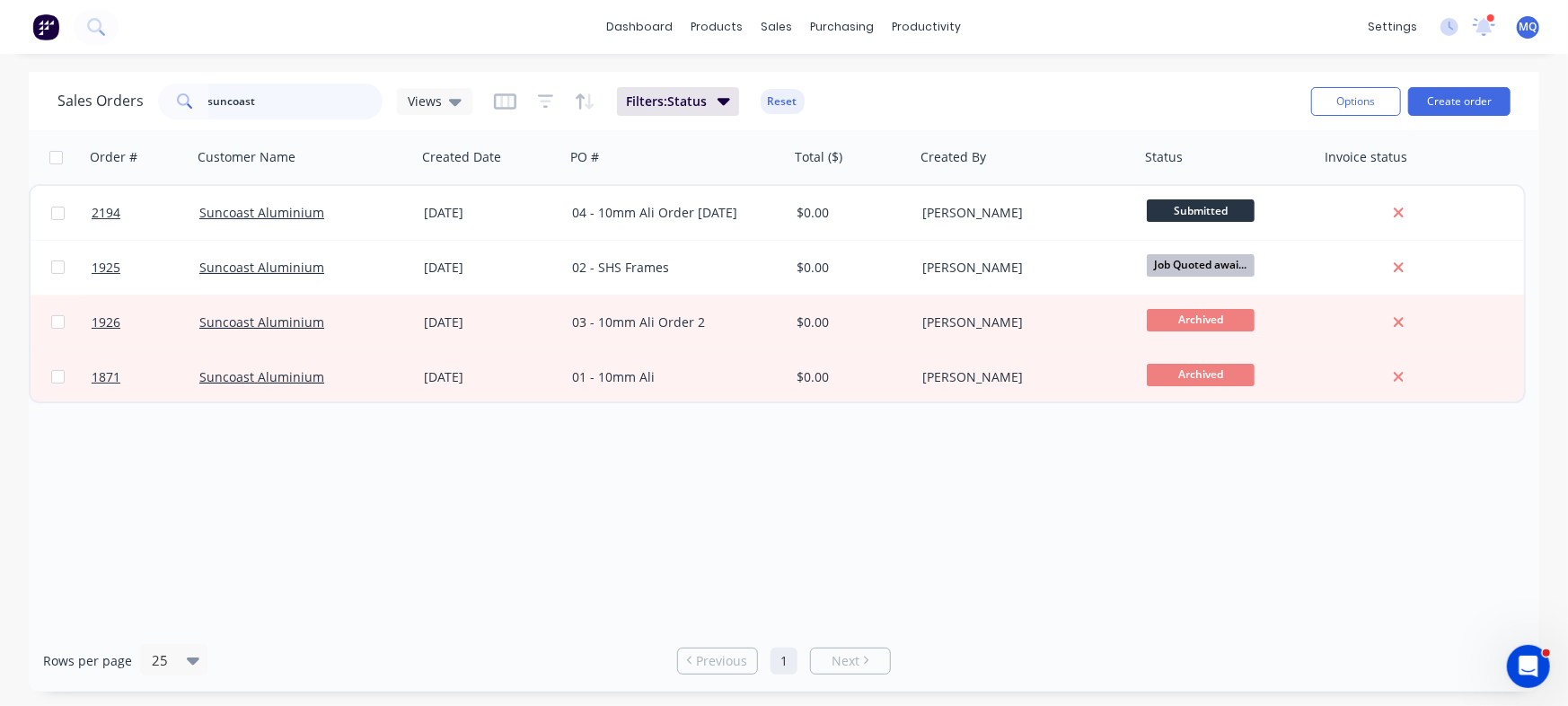
click at [319, 97] on input "suncoast" at bounding box center [296, 102] width 175 height 36
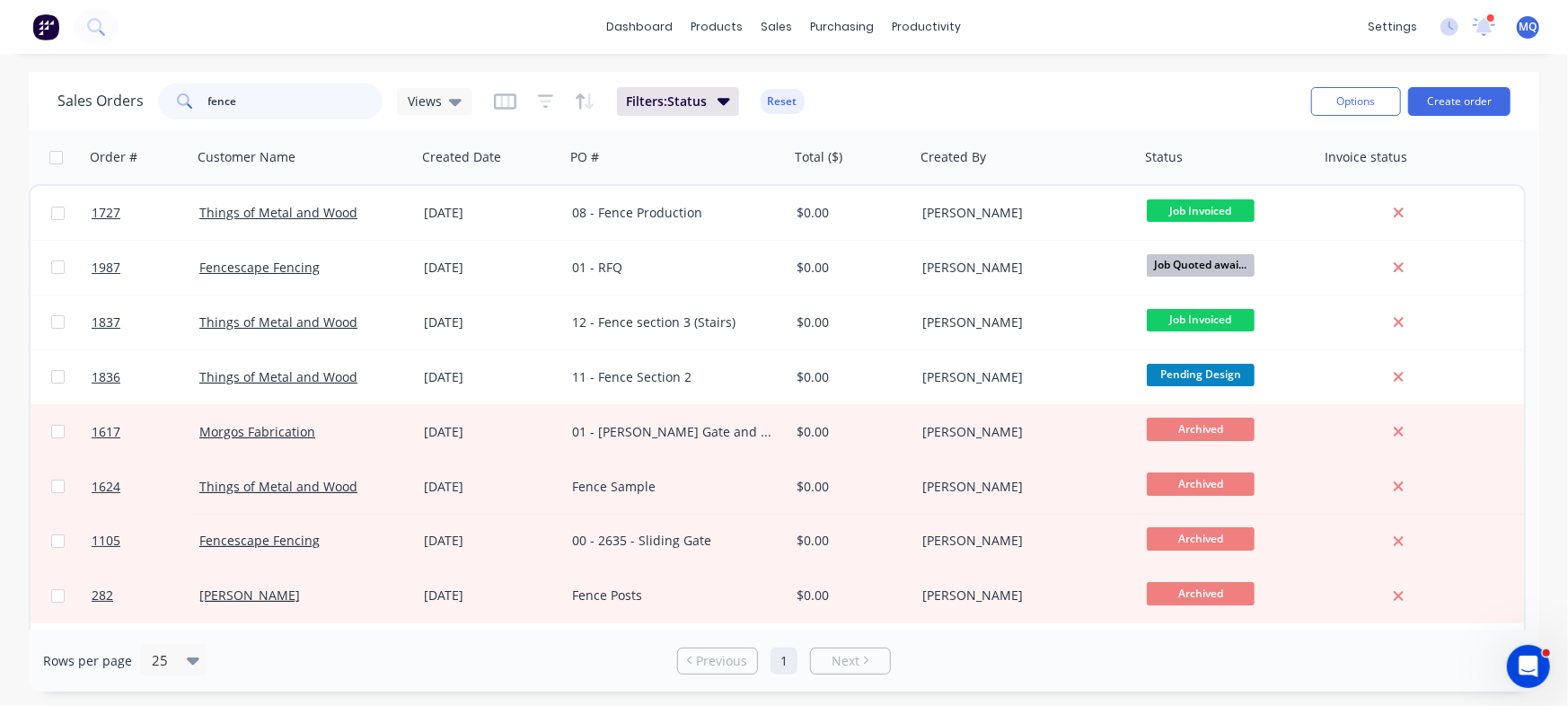
click at [340, 104] on input "fence" at bounding box center [296, 102] width 175 height 36
type input "stair"
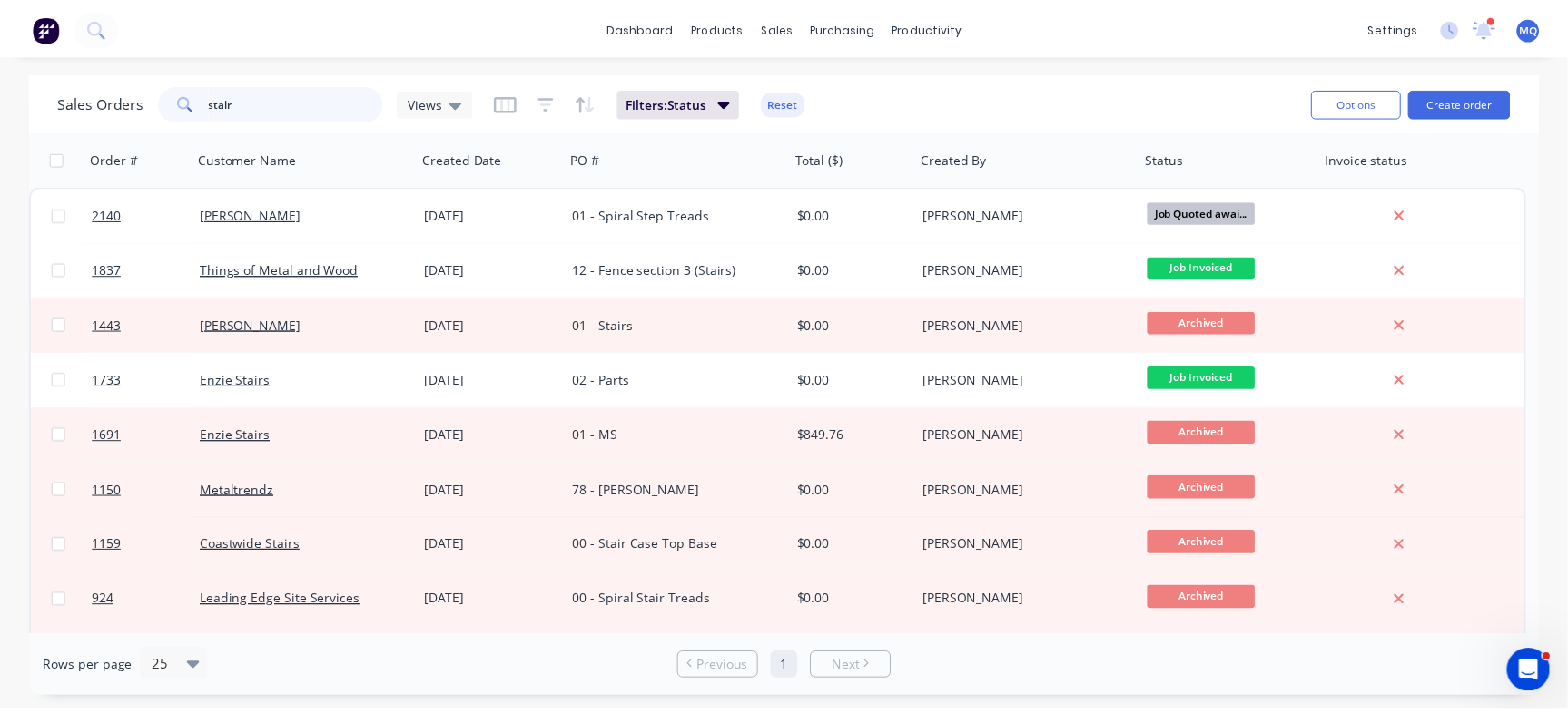
scroll to position [157, 0]
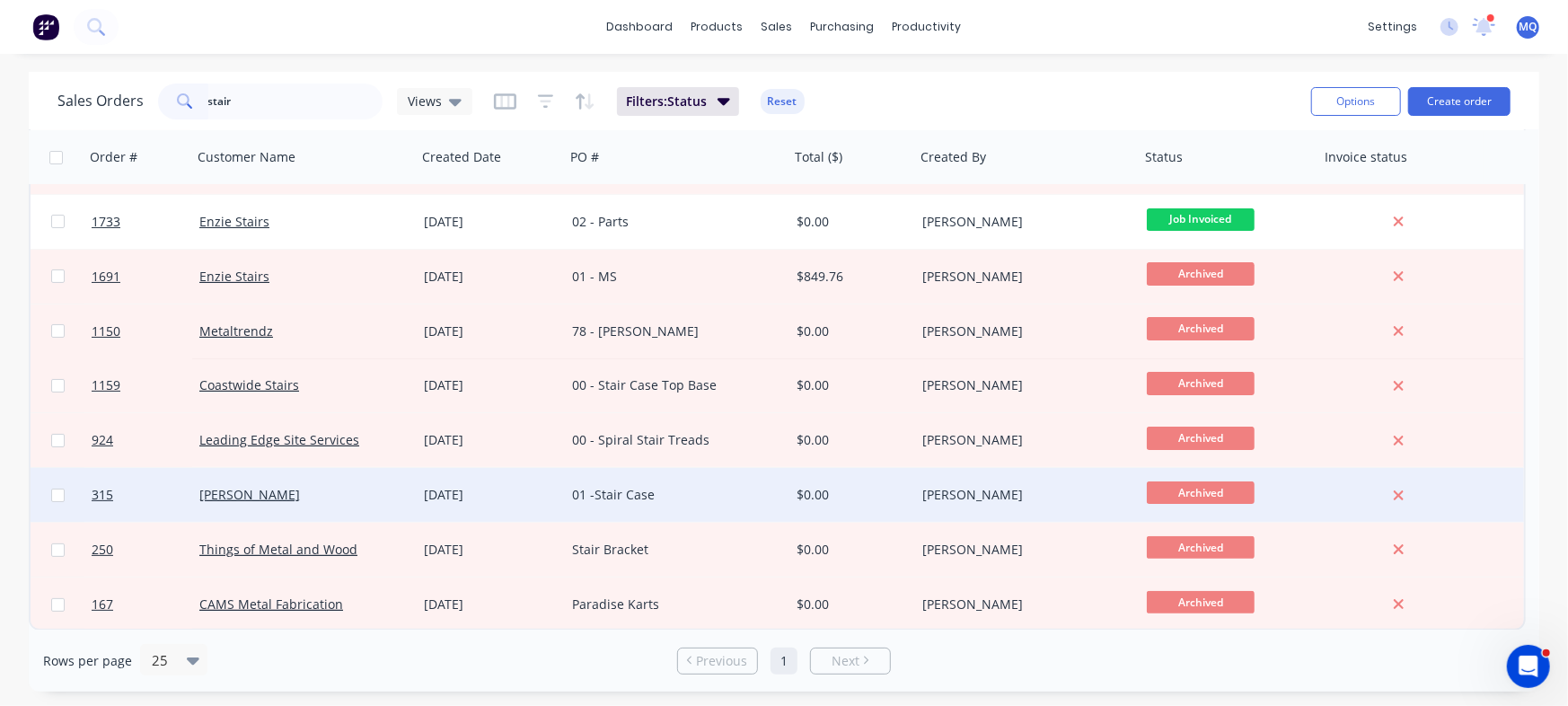
click at [662, 495] on div "01 -Stair Case" at bounding box center [672, 494] width 199 height 18
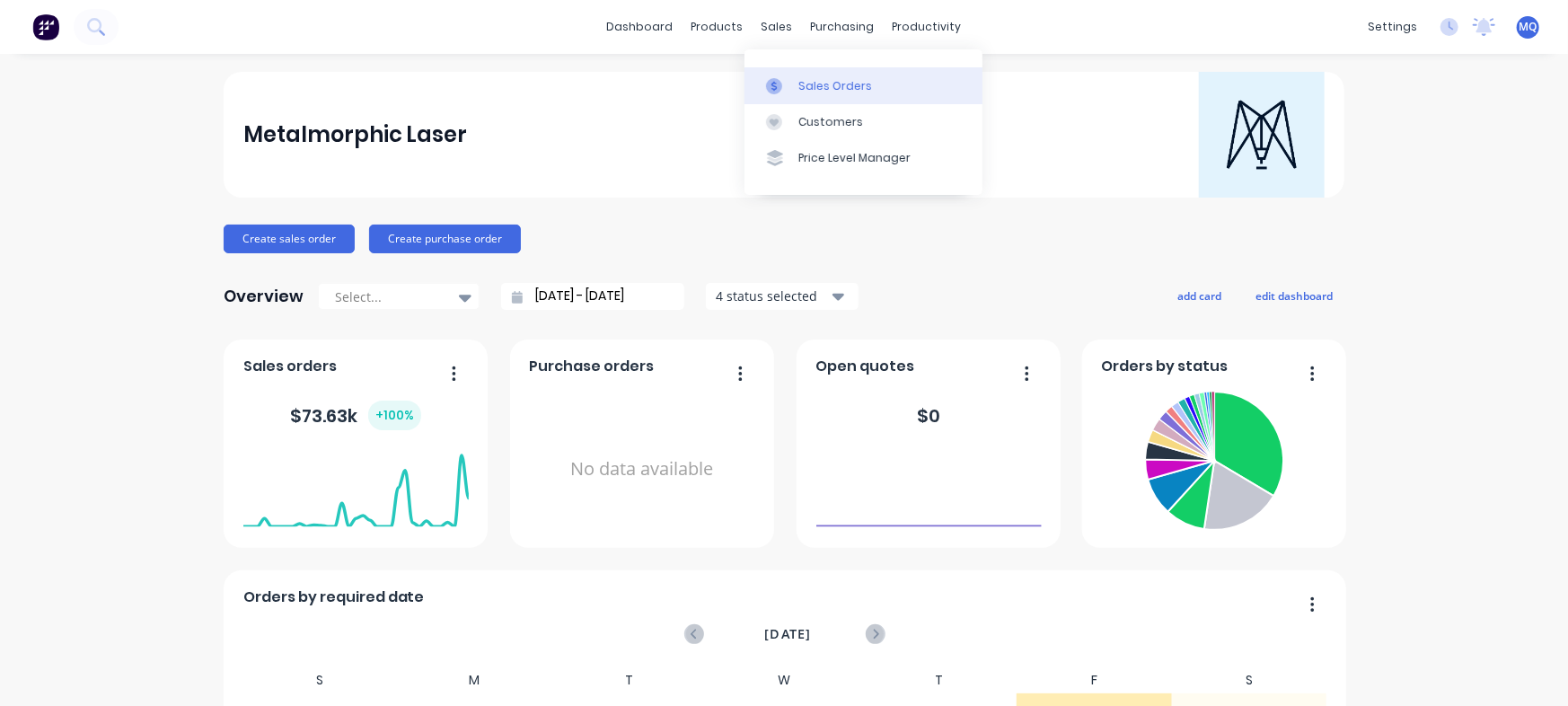
click at [780, 87] on icon at bounding box center [773, 86] width 16 height 16
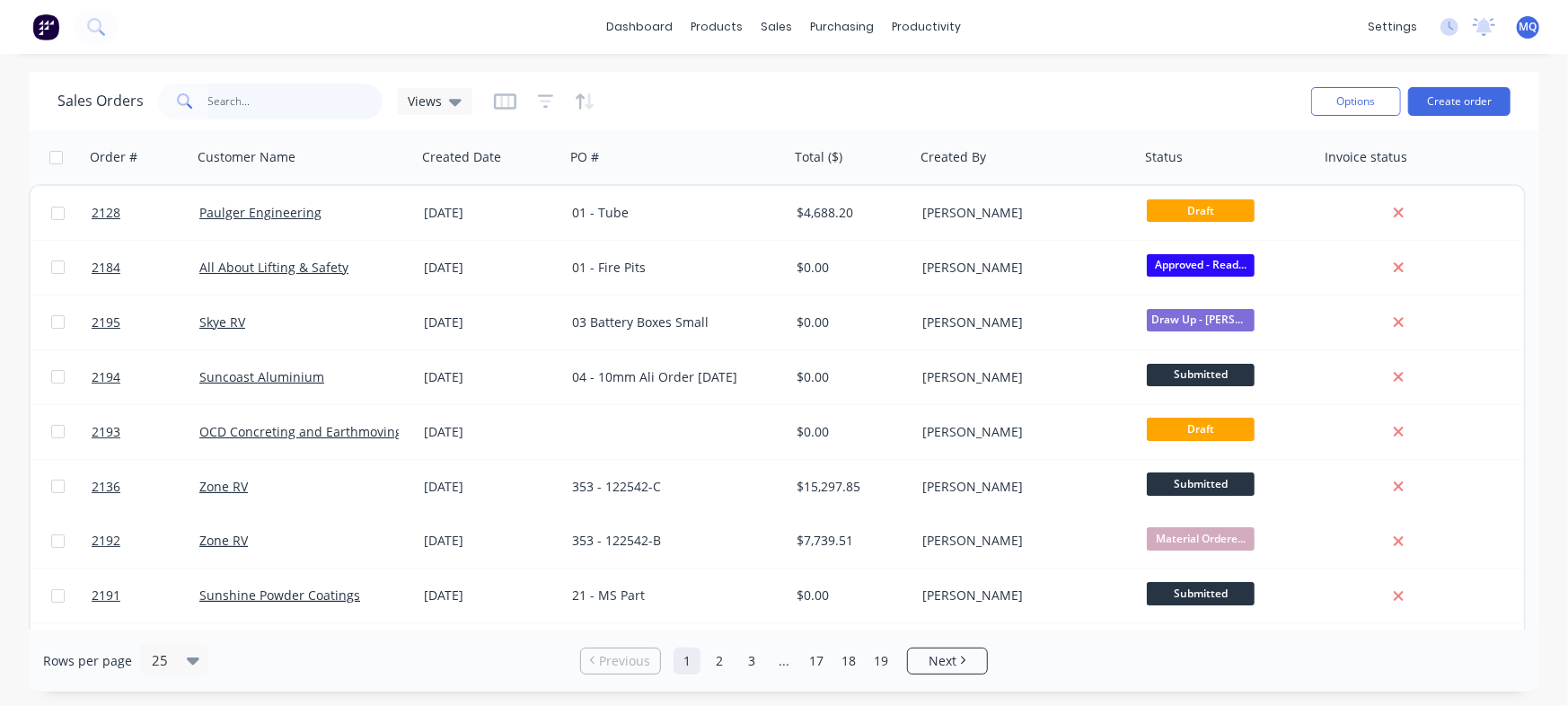
click at [276, 90] on input "text" at bounding box center [296, 102] width 175 height 36
type input "paulger"
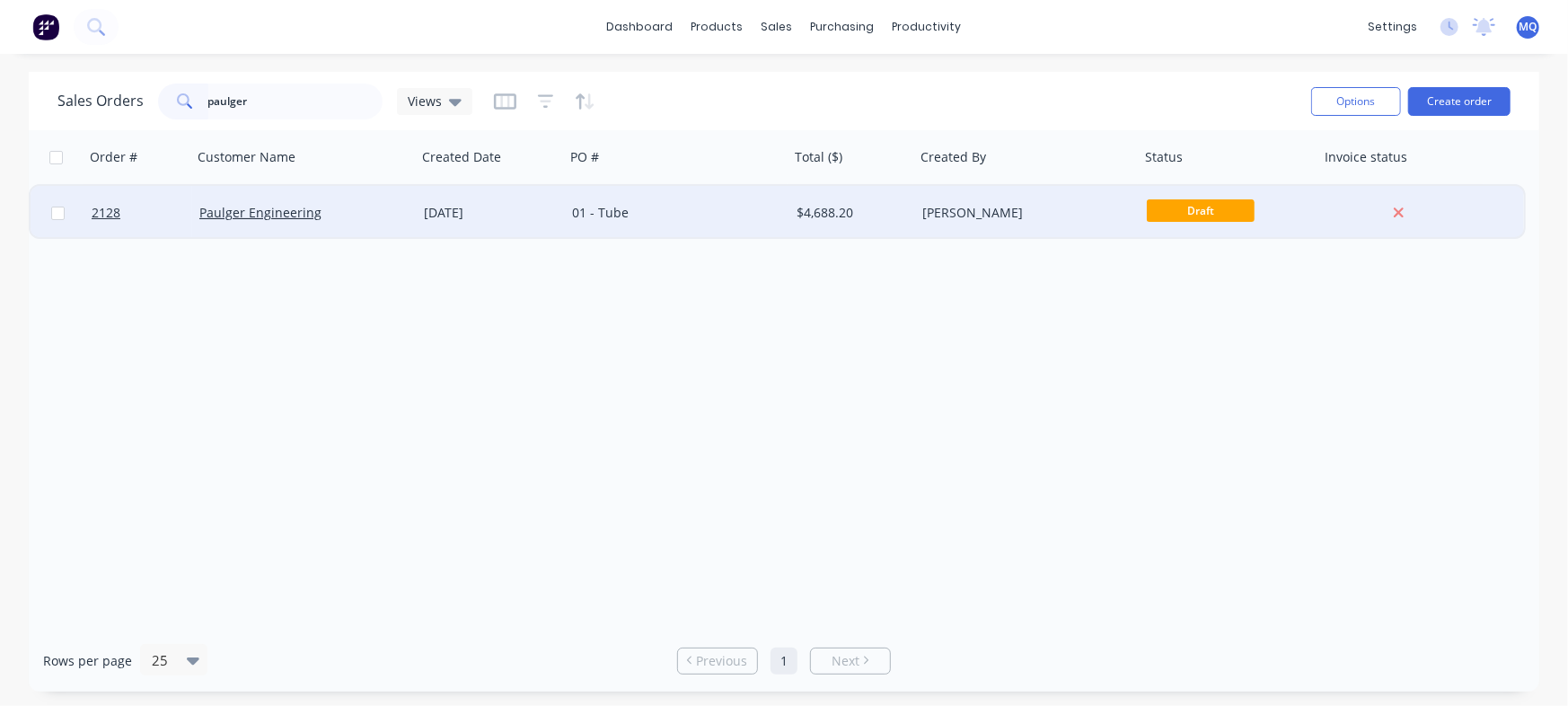
click at [583, 212] on div "01 - Tube" at bounding box center [672, 213] width 199 height 18
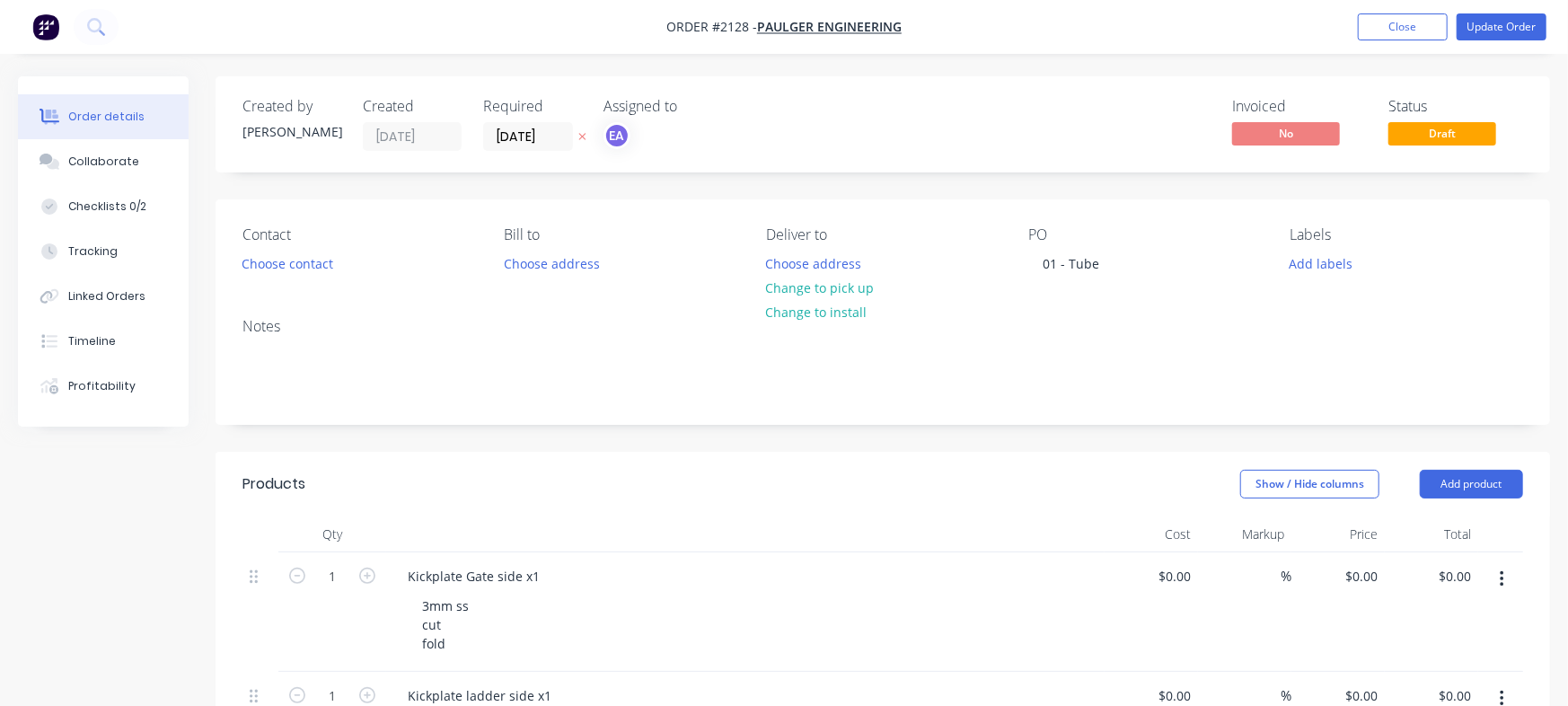
type input "$51.73"
type input "$27.29"
type input "$70.39"
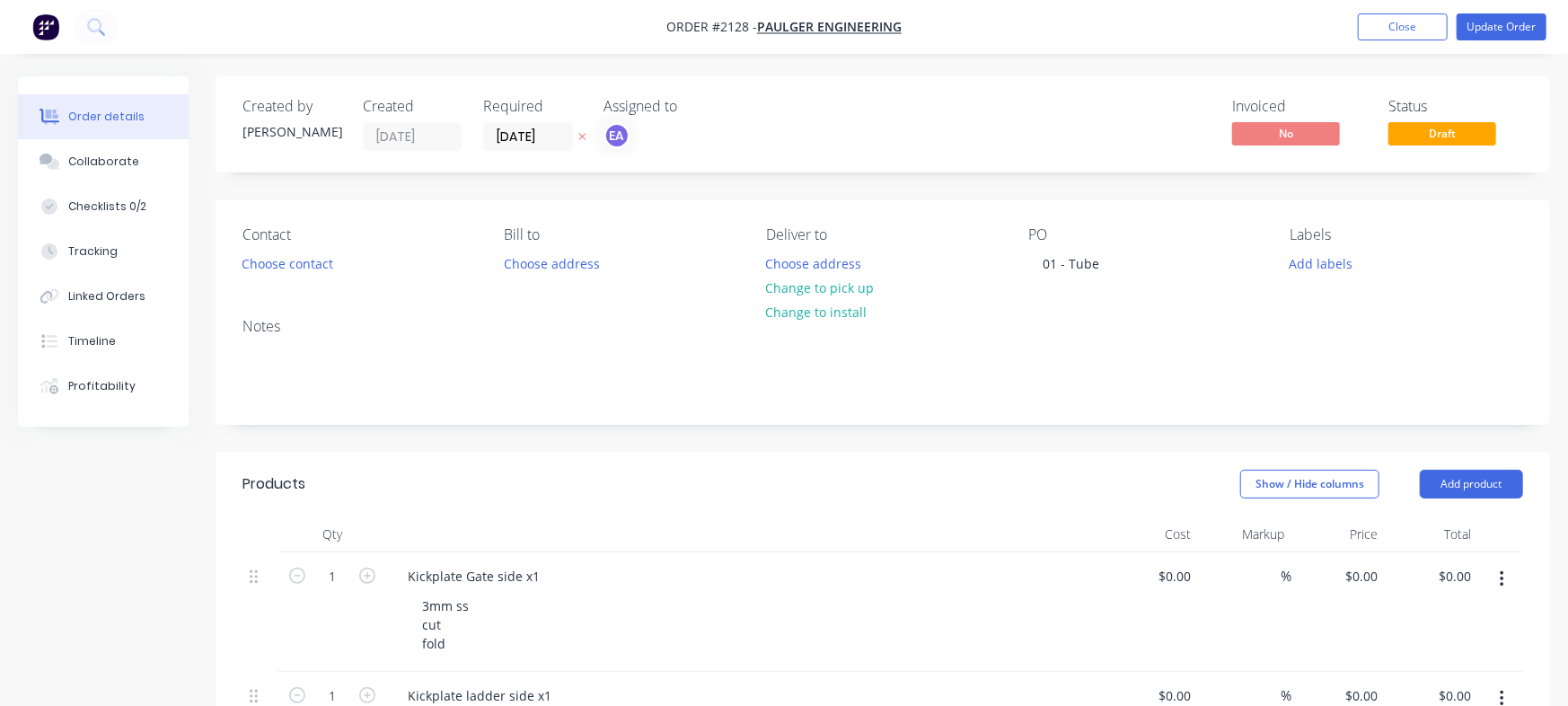
type input "$70.39"
type input "$29.65"
type input "$177.90"
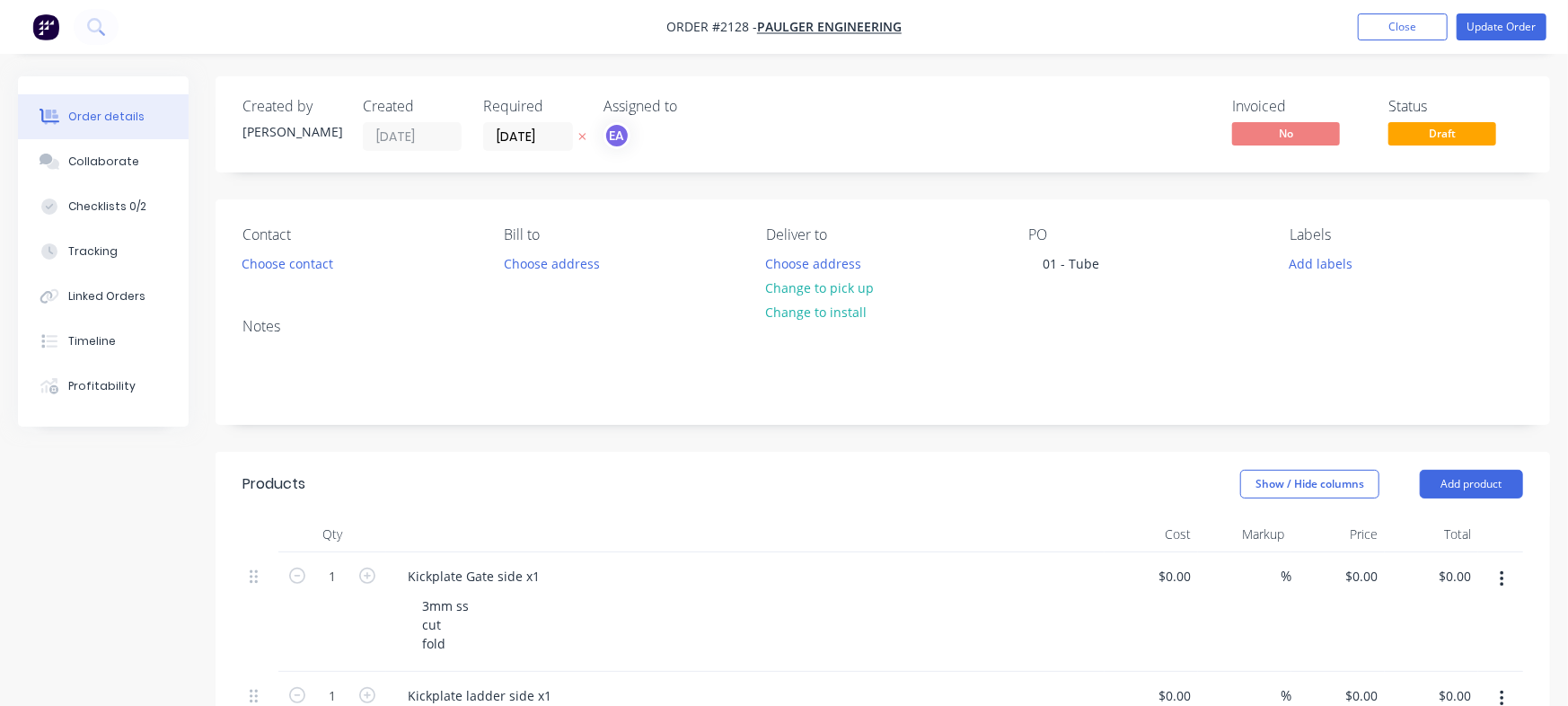
type input "$29.17"
type input "$58.34"
type input "$400.22"
type input "$1,600.88"
type input "$297.18"
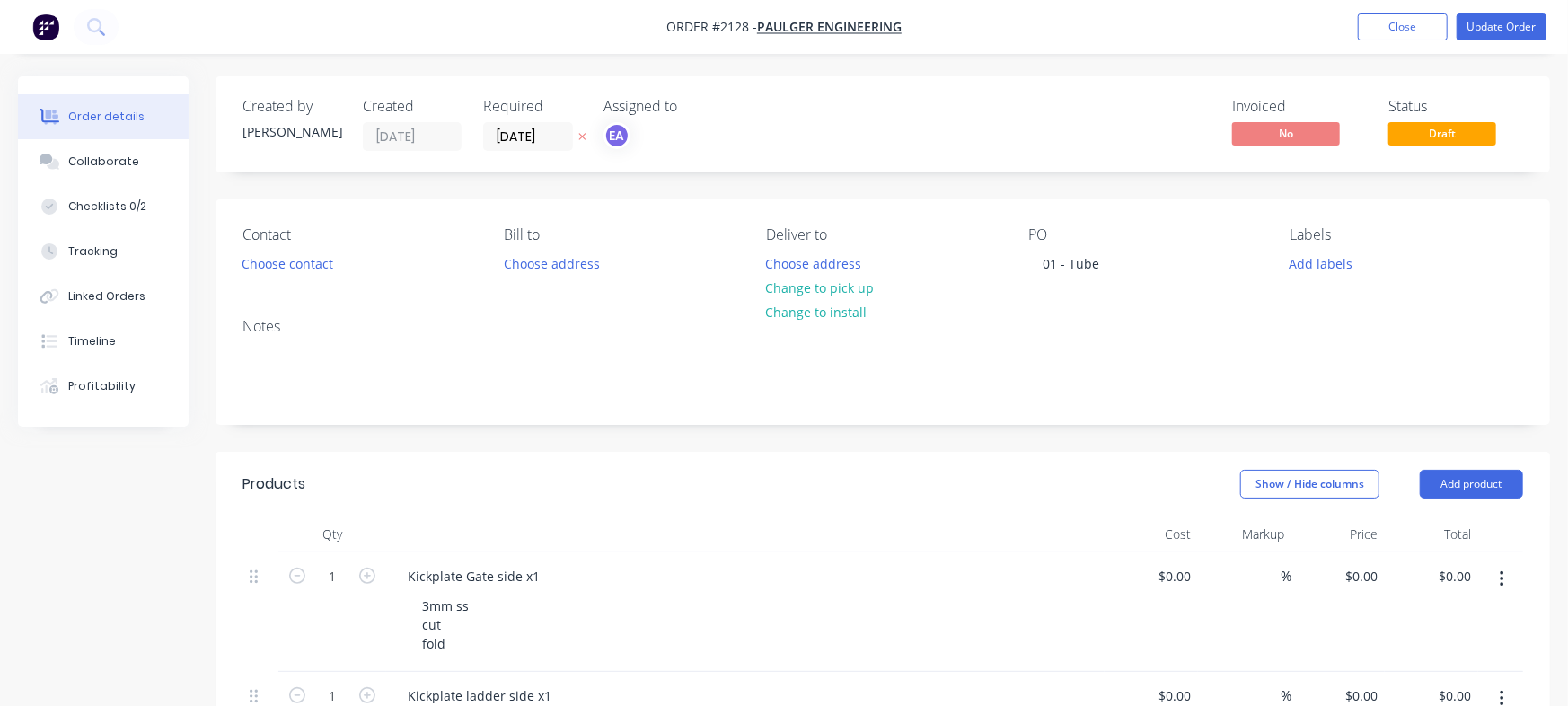
type input "$297.18"
type input "$297.14"
type input "$354.20"
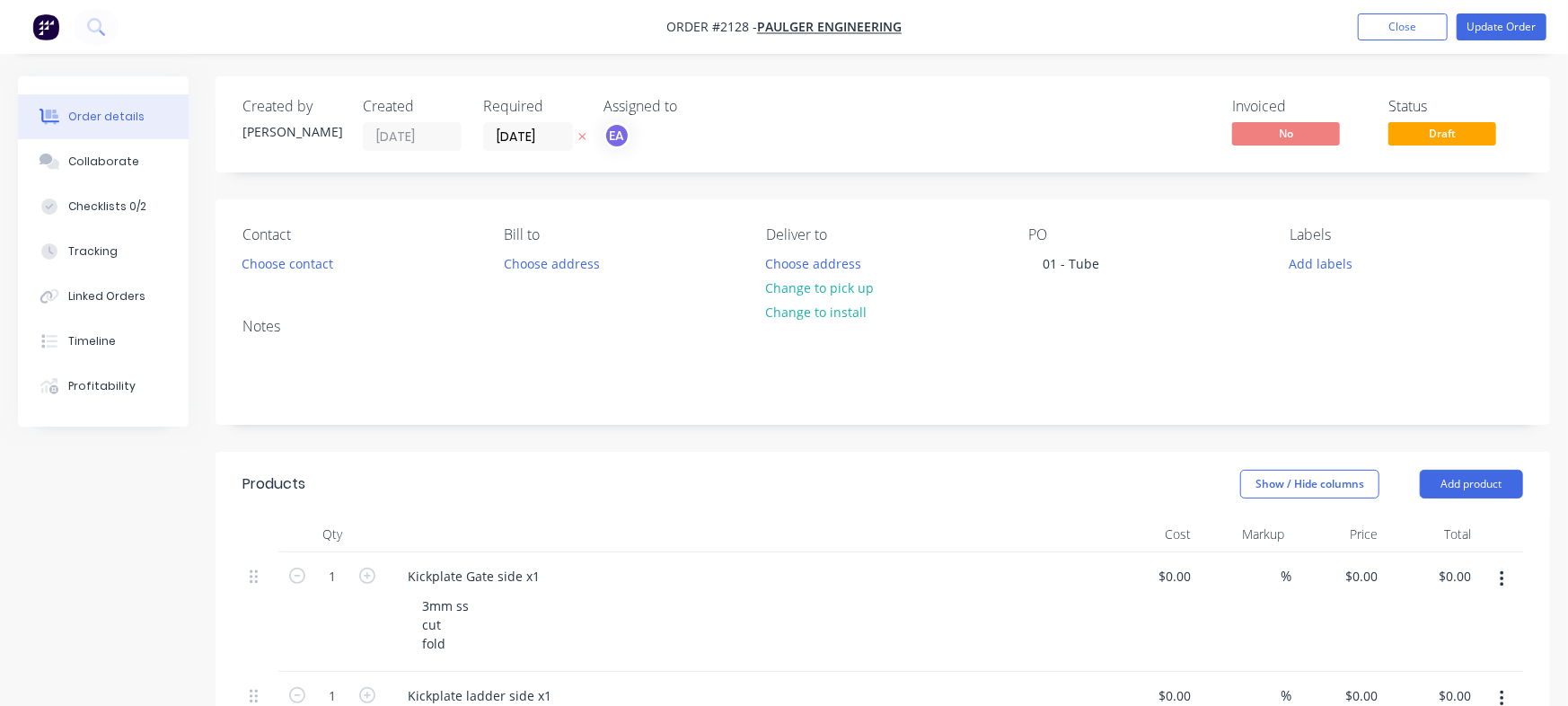
type input "$354.20"
type input "$268.00"
type input "$292.18"
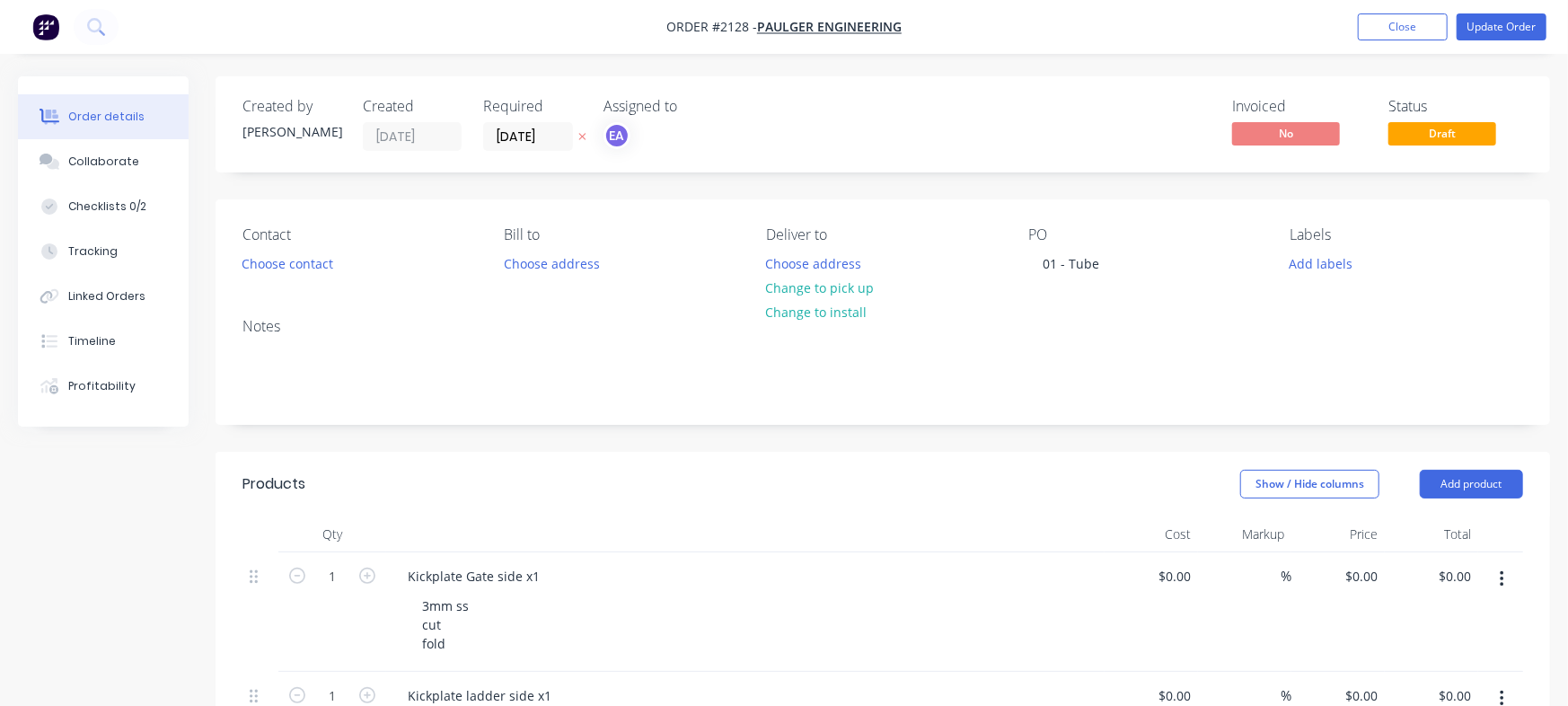
type input "$584.36"
type input "$25.00"
type input "$50.00"
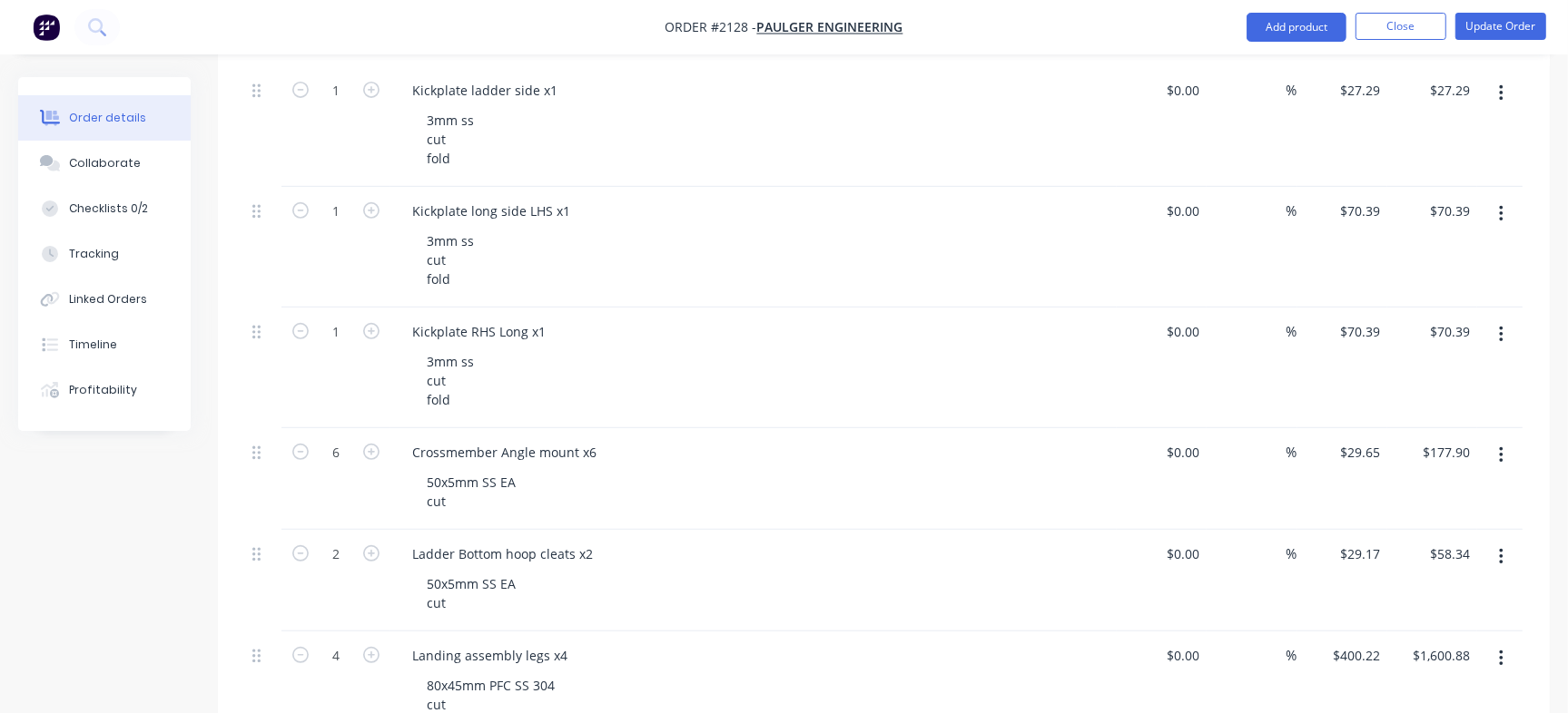
scroll to position [540, 0]
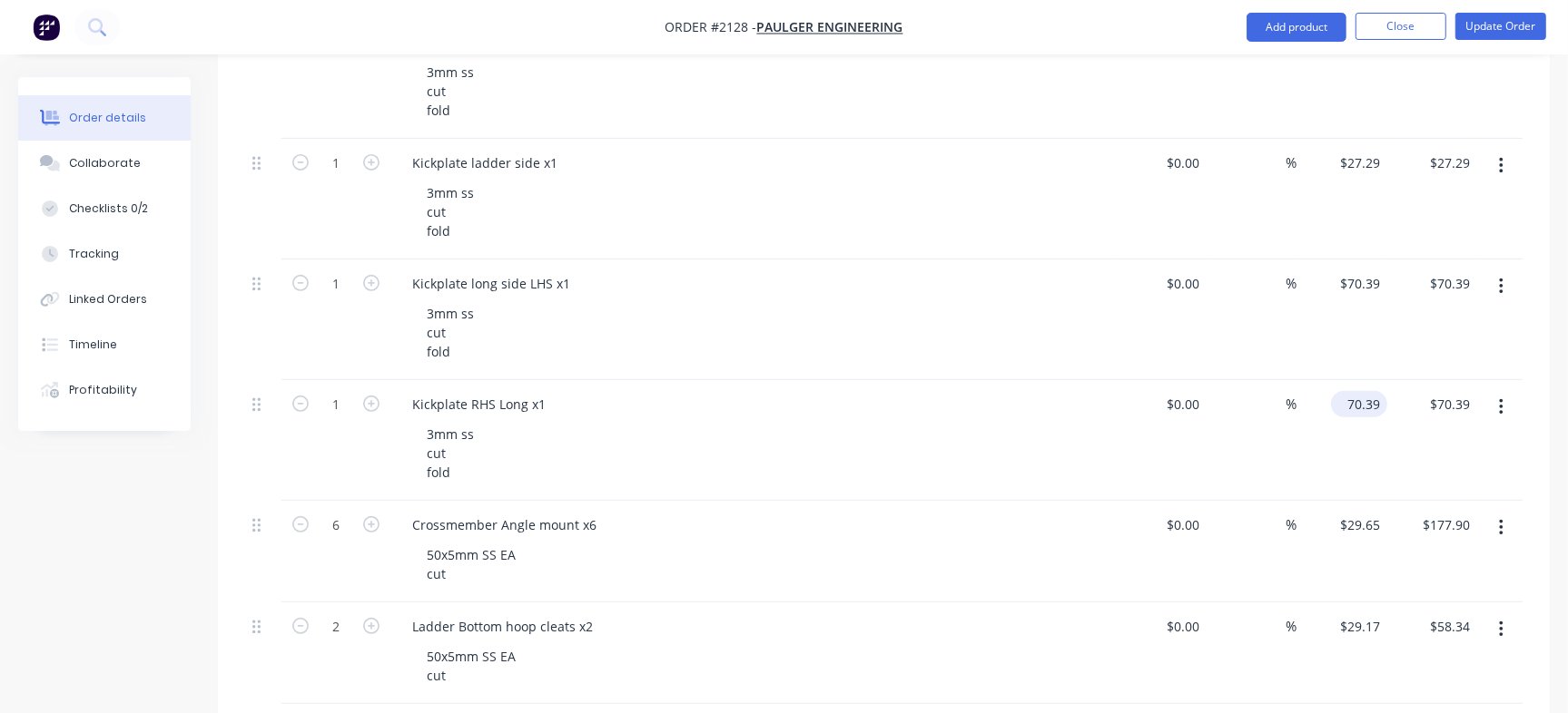
click at [1377, 402] on input "70.39" at bounding box center [1363, 403] width 49 height 26
type input "70.39"
type input "$70.39"
click at [1354, 285] on input "70.39" at bounding box center [1363, 283] width 49 height 26
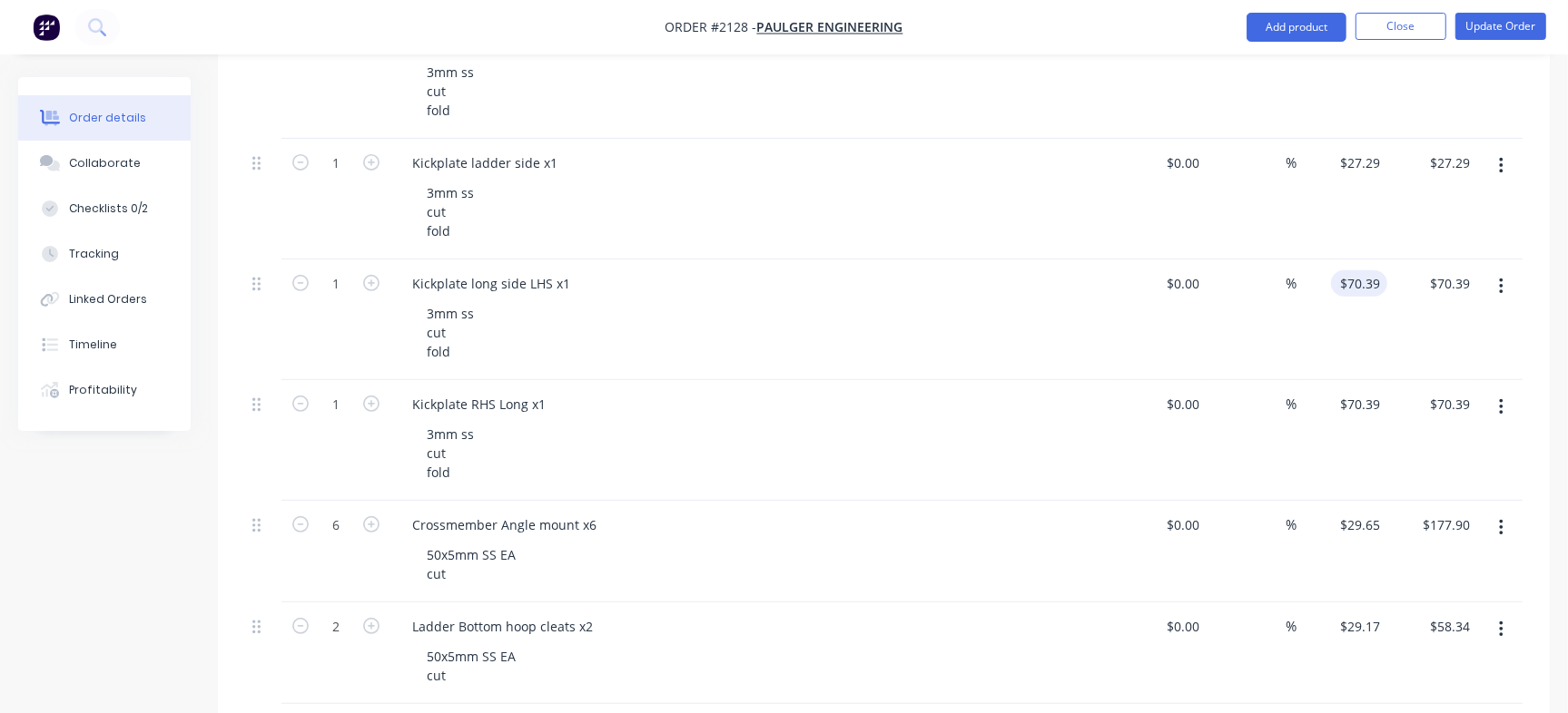
type input "70.39"
type input "27.29"
type input "$70.39"
click at [1358, 154] on input "27.29" at bounding box center [1363, 163] width 49 height 26
type input "27.29"
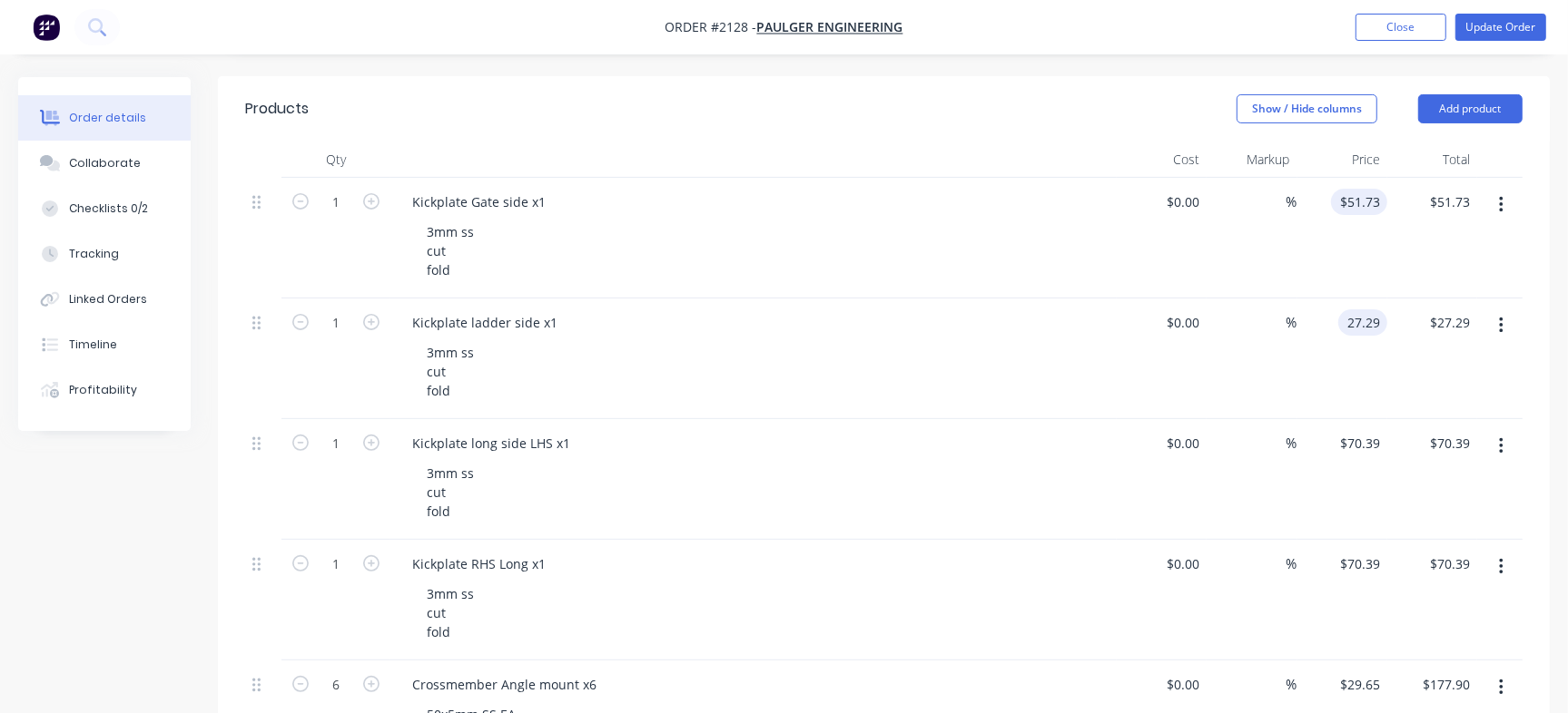
scroll to position [376, 0]
type input "51.73"
type input "$27.29"
click at [1347, 193] on div "51.73 51.73" at bounding box center [1366, 205] width 42 height 26
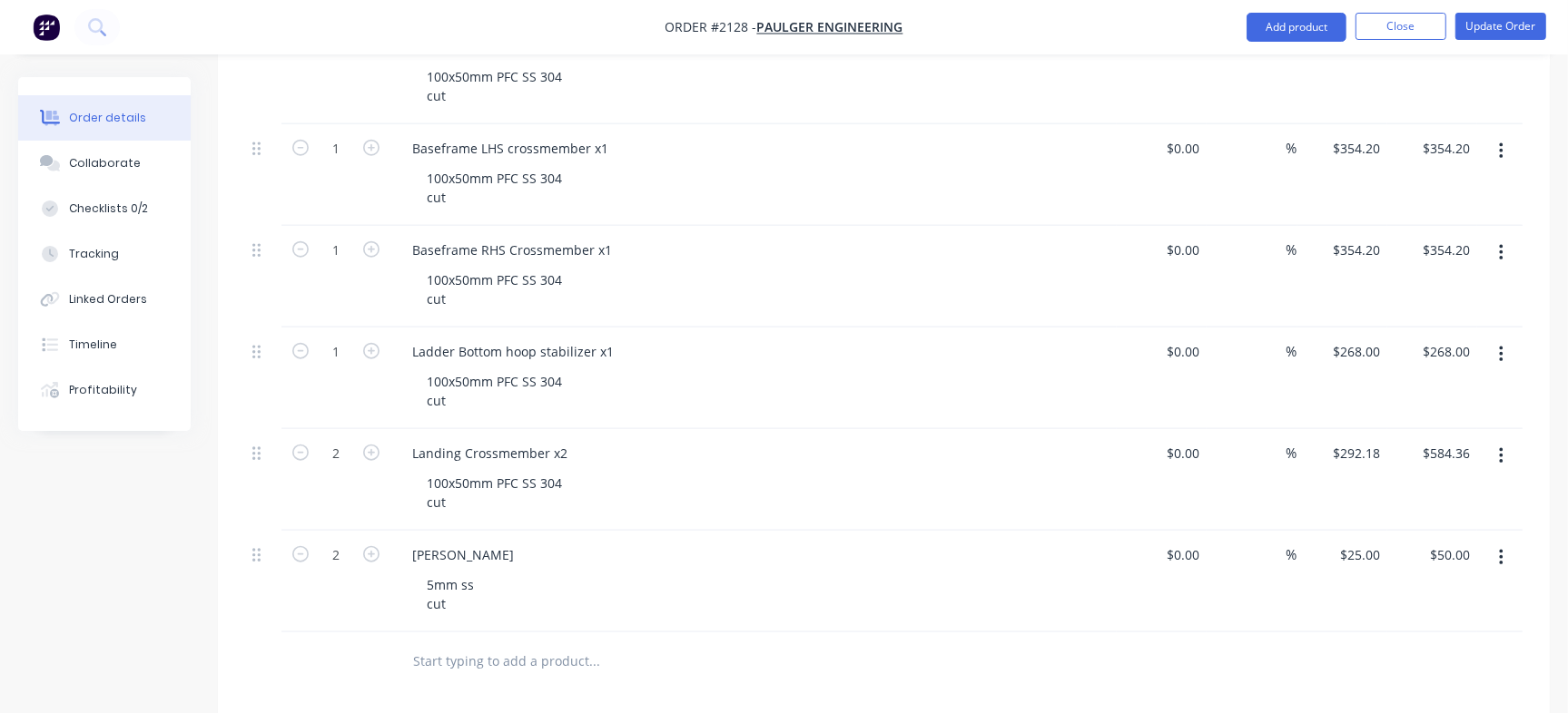
scroll to position [1510, 0]
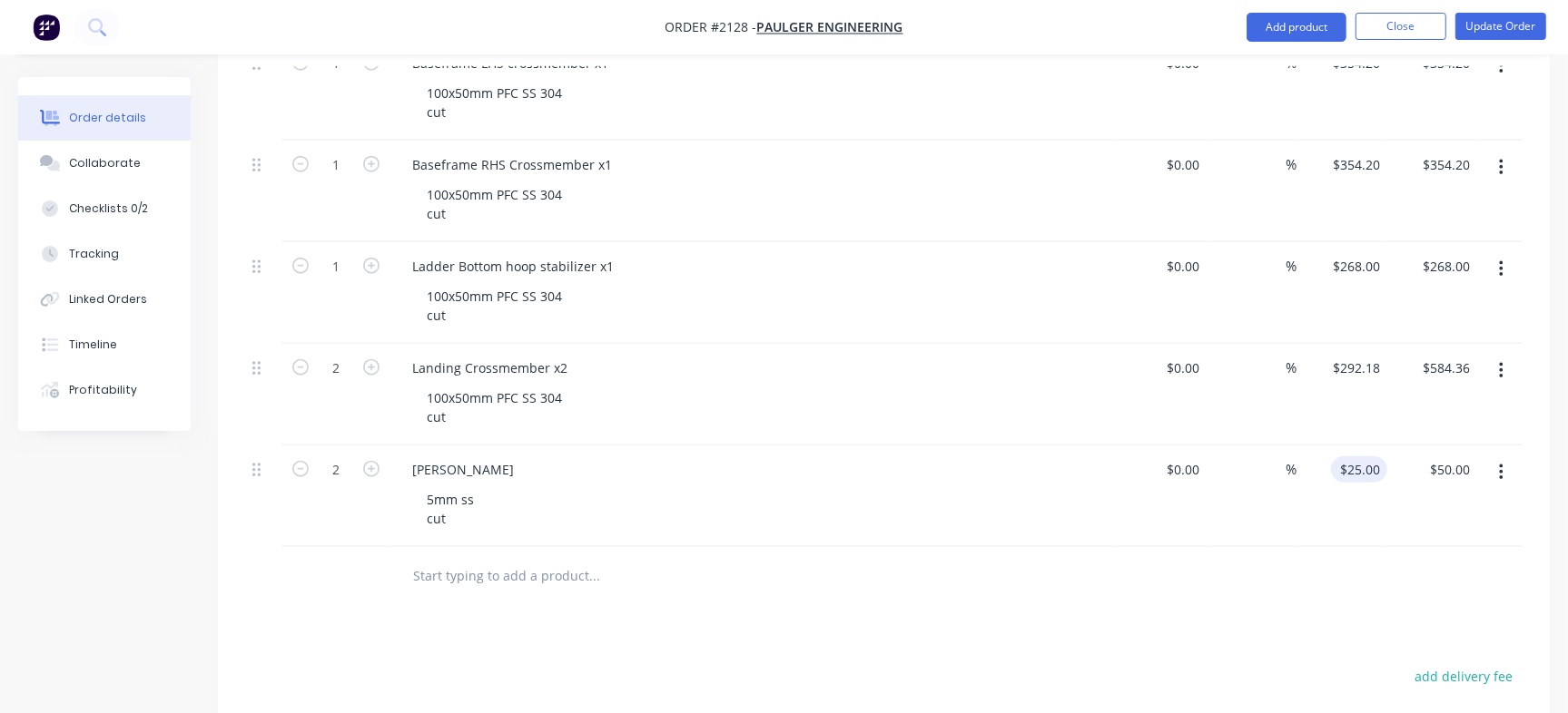
type input "$51.73"
click at [1374, 466] on input "25" at bounding box center [1363, 469] width 49 height 26
type input "$25.00"
click at [437, 575] on input "text" at bounding box center [593, 577] width 363 height 37
paste input "BasePlate"
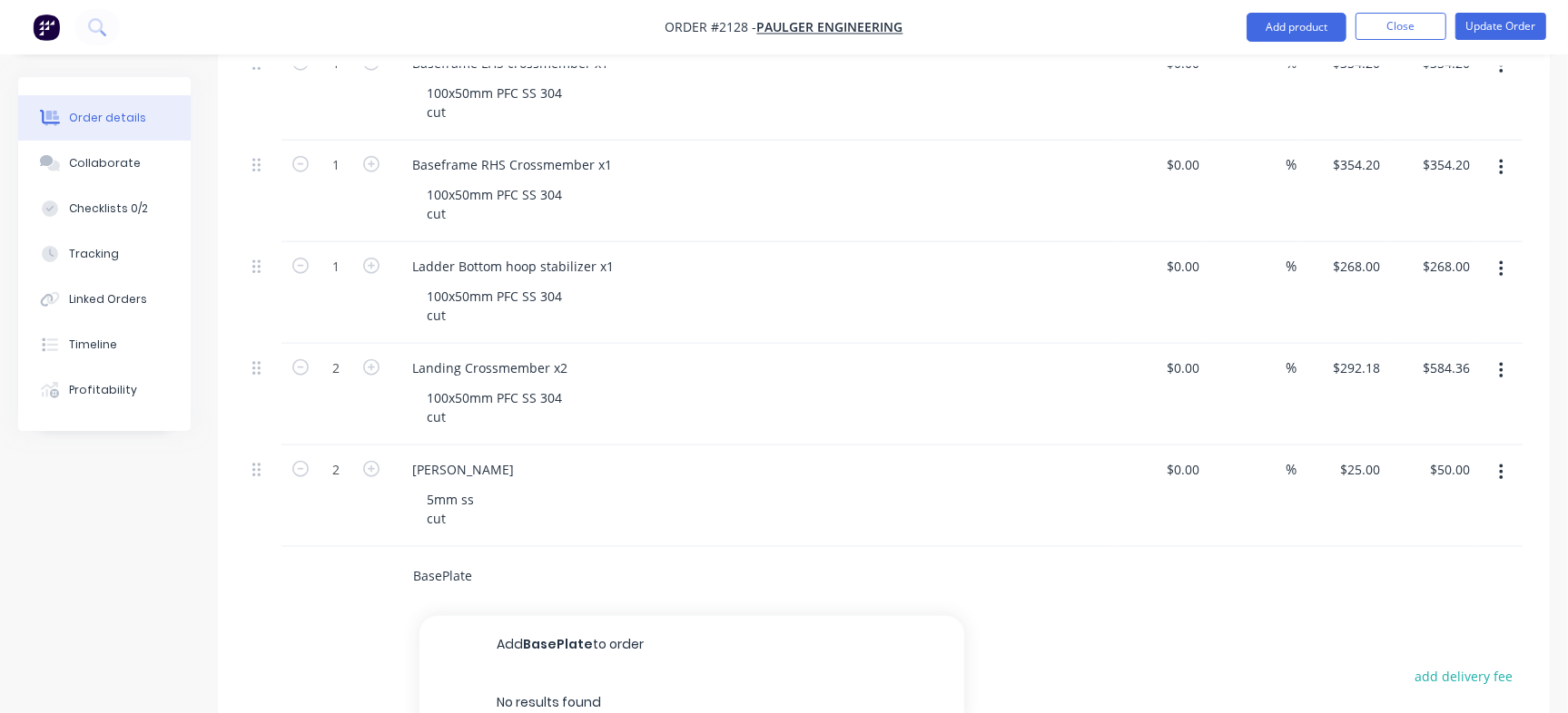
click at [443, 568] on input "BasePlate" at bounding box center [593, 577] width 363 height 37
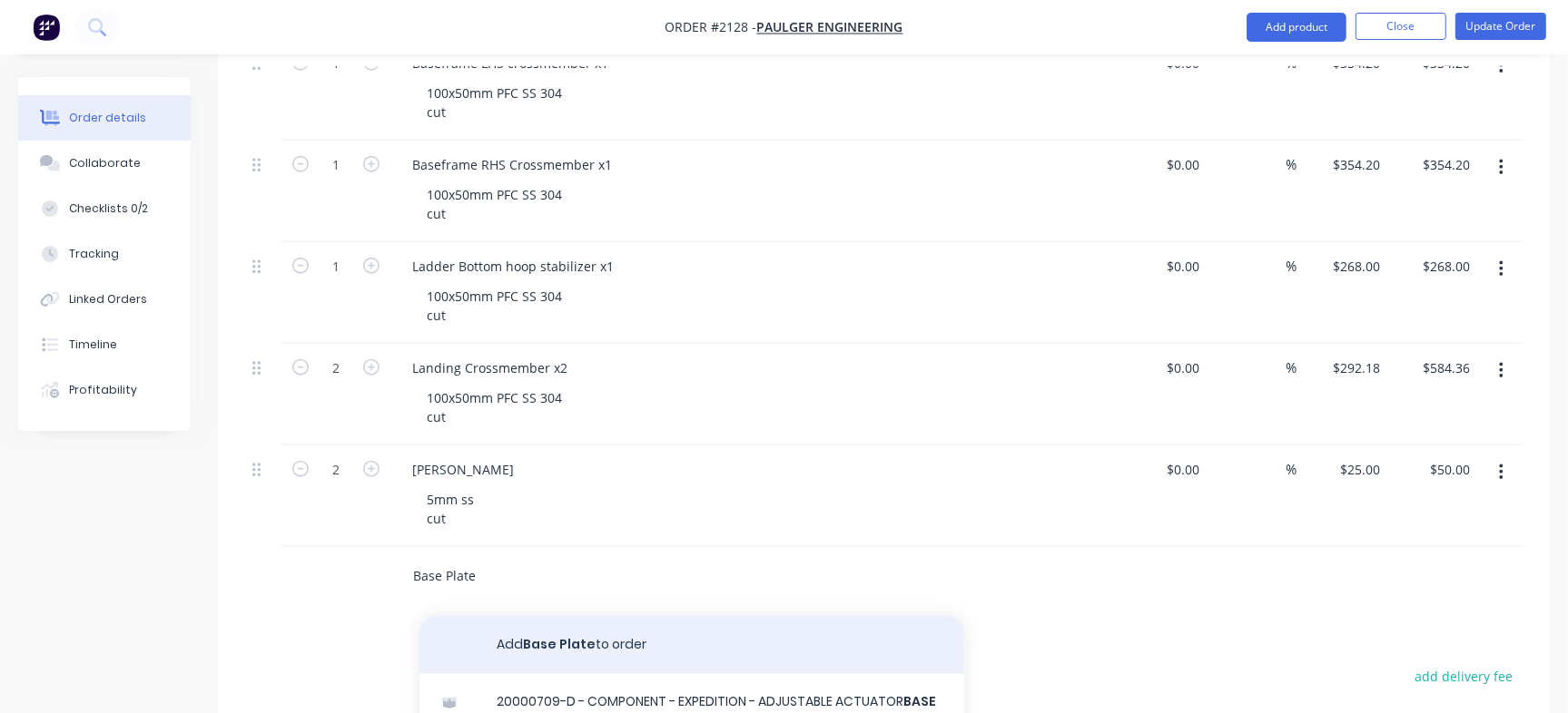
type input "Base Plate"
click at [522, 642] on button "Add Base Plate to order" at bounding box center [691, 645] width 545 height 58
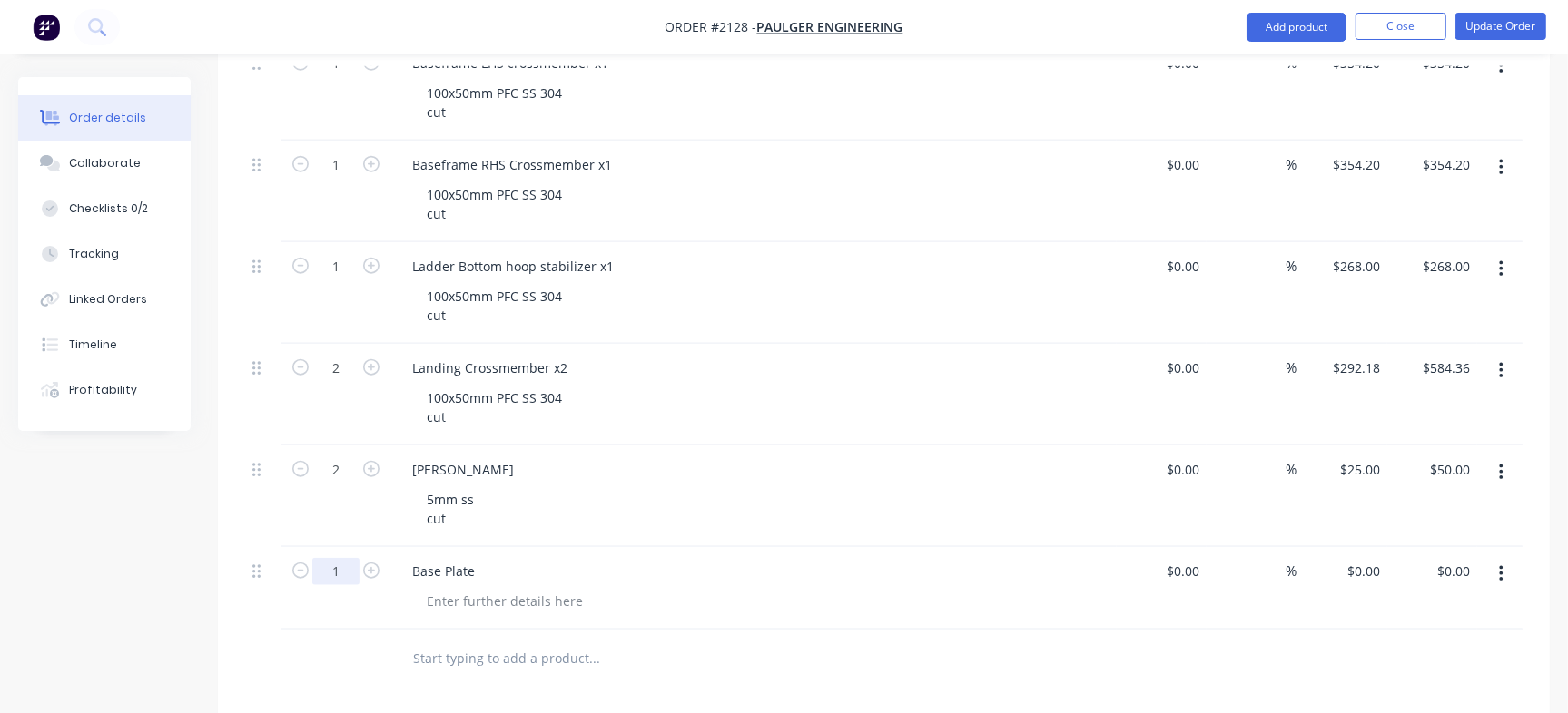
type input "4"
click at [1366, 558] on div "0 $0.00" at bounding box center [1366, 571] width 42 height 26
type input "$10.74"
type input "$42.96"
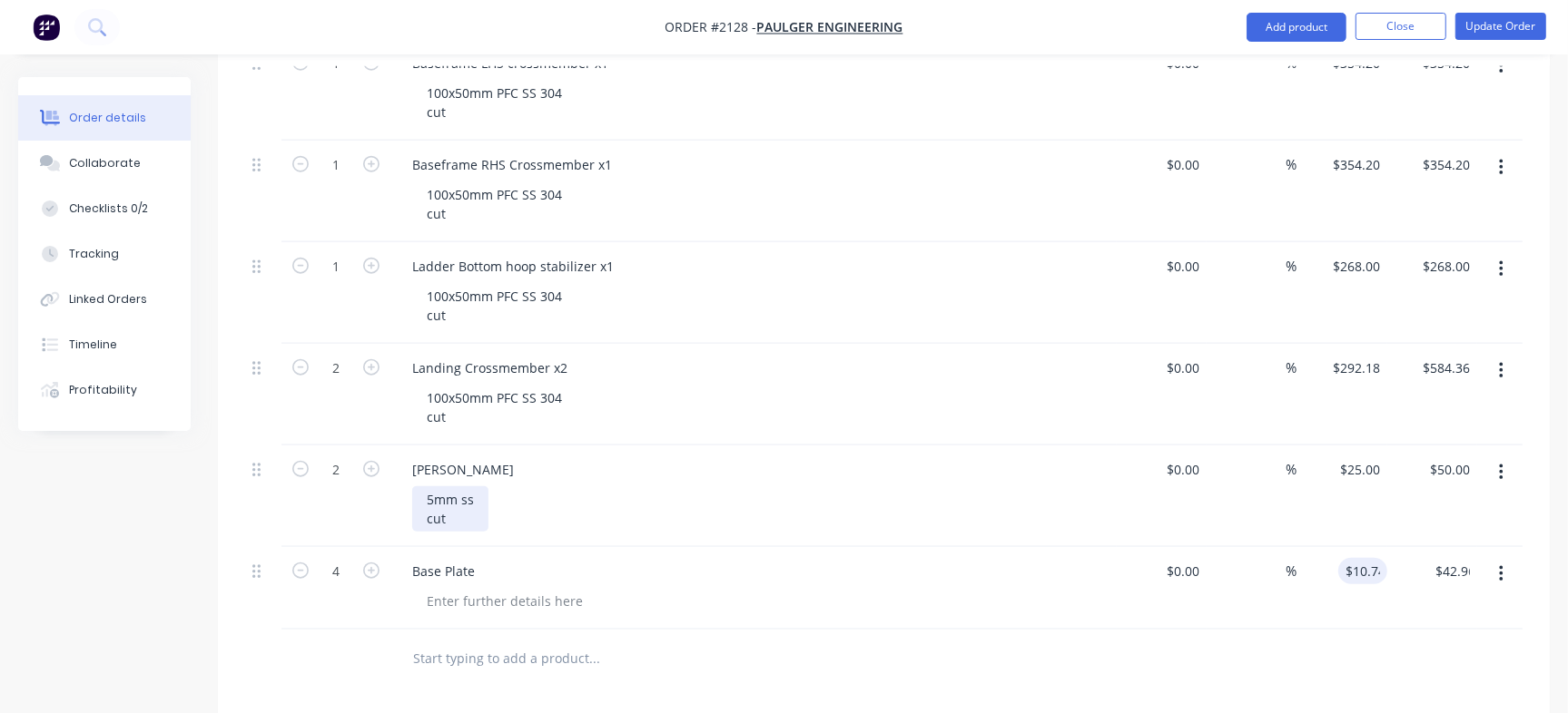
click at [432, 500] on div "5mm ss cut" at bounding box center [450, 509] width 76 height 45
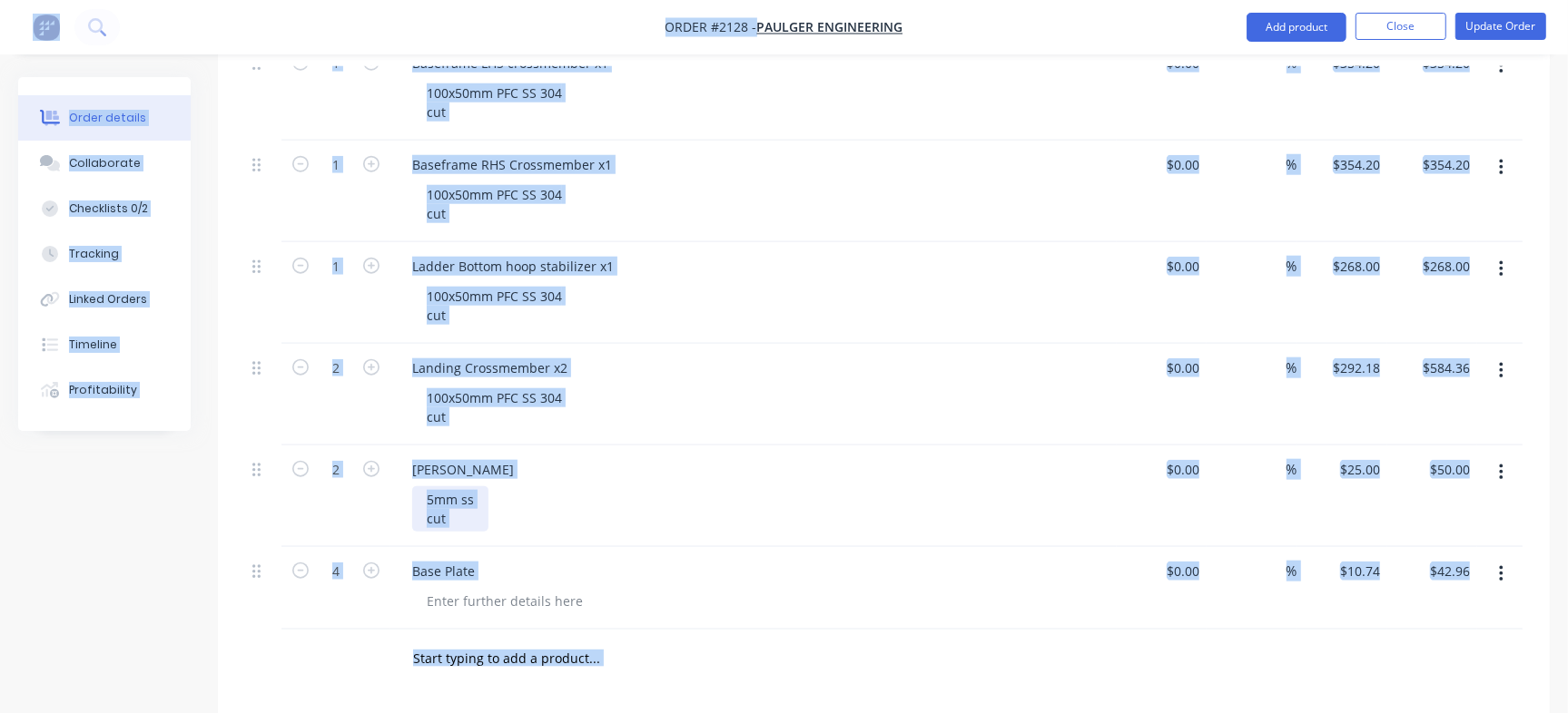
click at [452, 507] on div "5mm ss cut" at bounding box center [450, 509] width 76 height 45
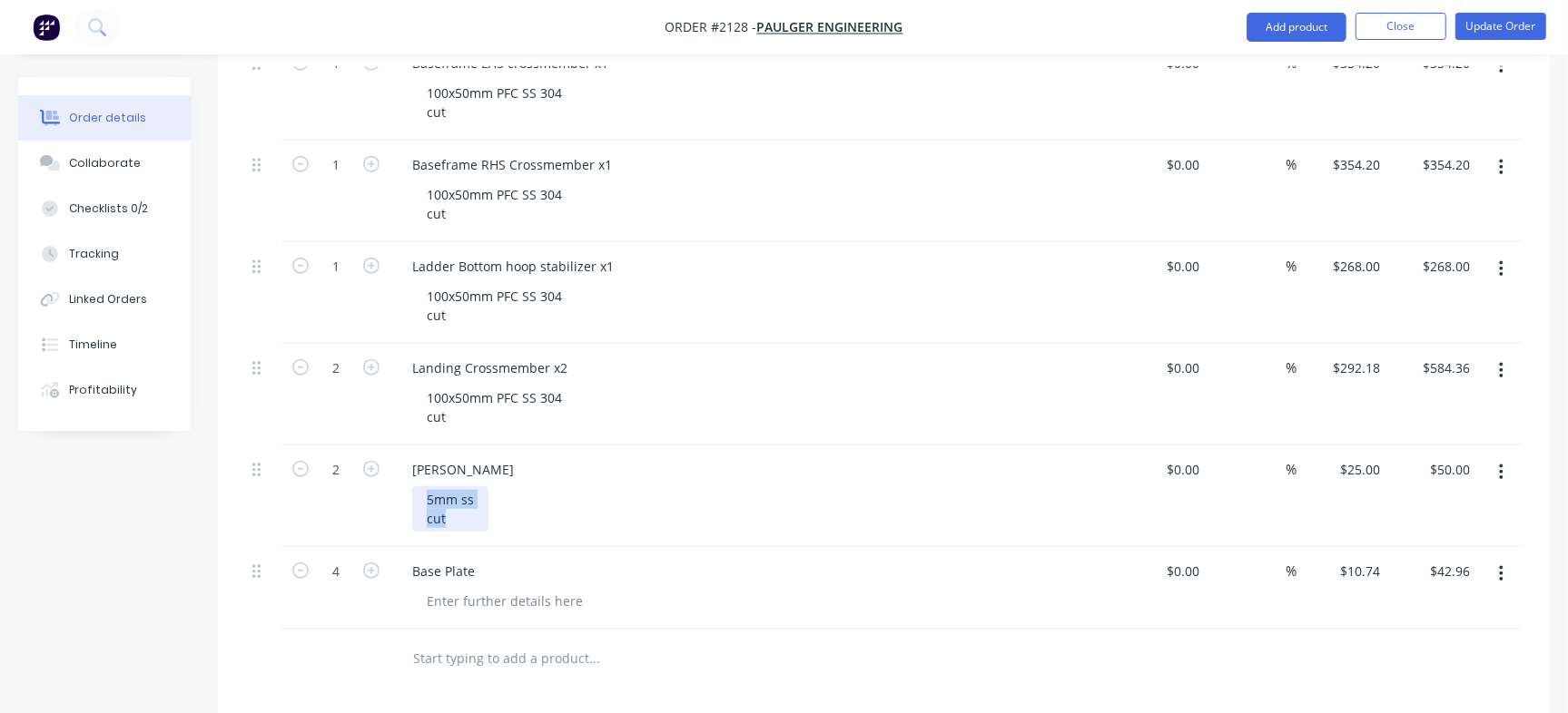
drag, startPoint x: 458, startPoint y: 515, endPoint x: 403, endPoint y: 485, distance: 62.6
click at [403, 485] on div "Brace Guzzards 5mm ss cut" at bounding box center [753, 496] width 726 height 102
copy div "5mm ss cut"
click at [482, 604] on div at bounding box center [504, 601] width 185 height 26
paste div
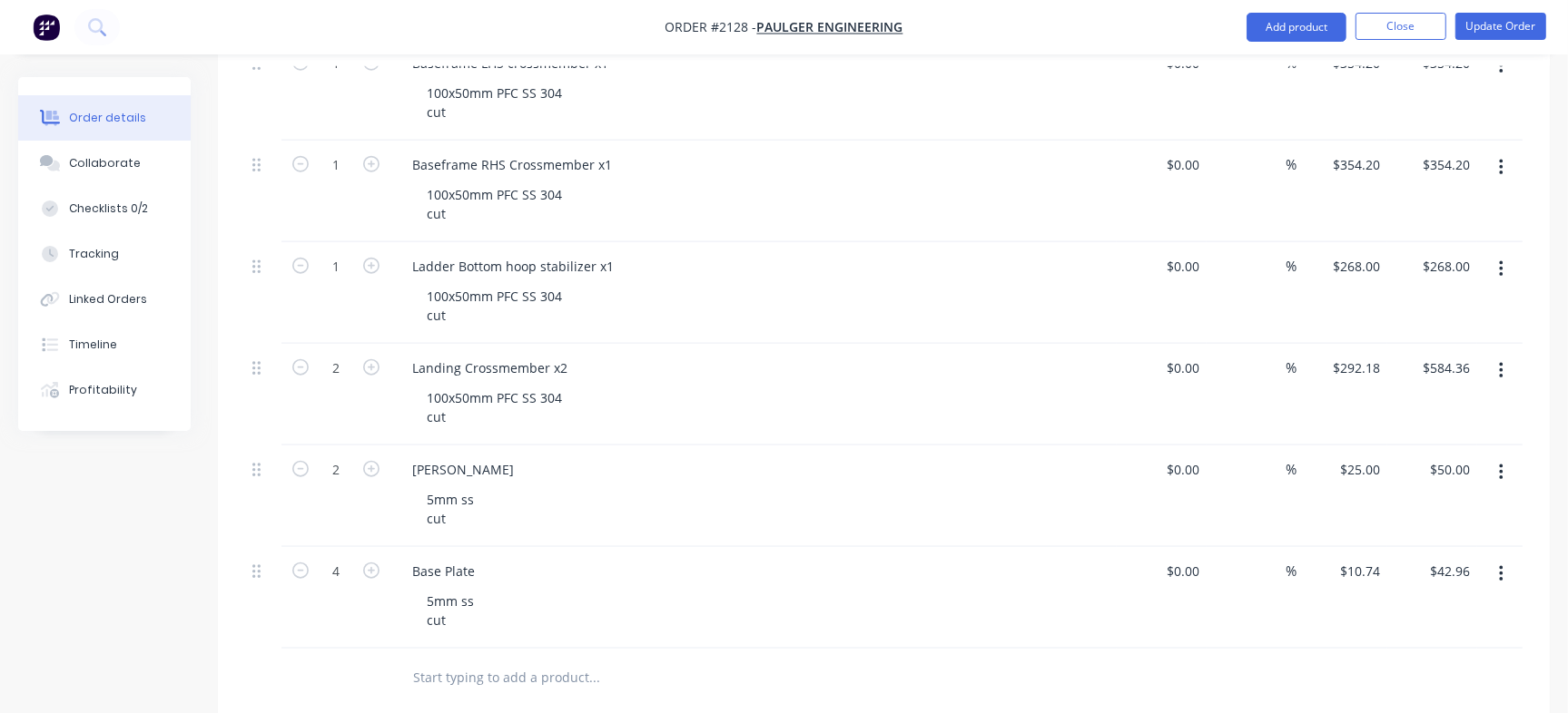
click at [706, 532] on div "Brace Guzzards 5mm ss cut" at bounding box center [753, 496] width 726 height 102
click at [1486, 34] on button "Update Order" at bounding box center [1501, 26] width 91 height 27
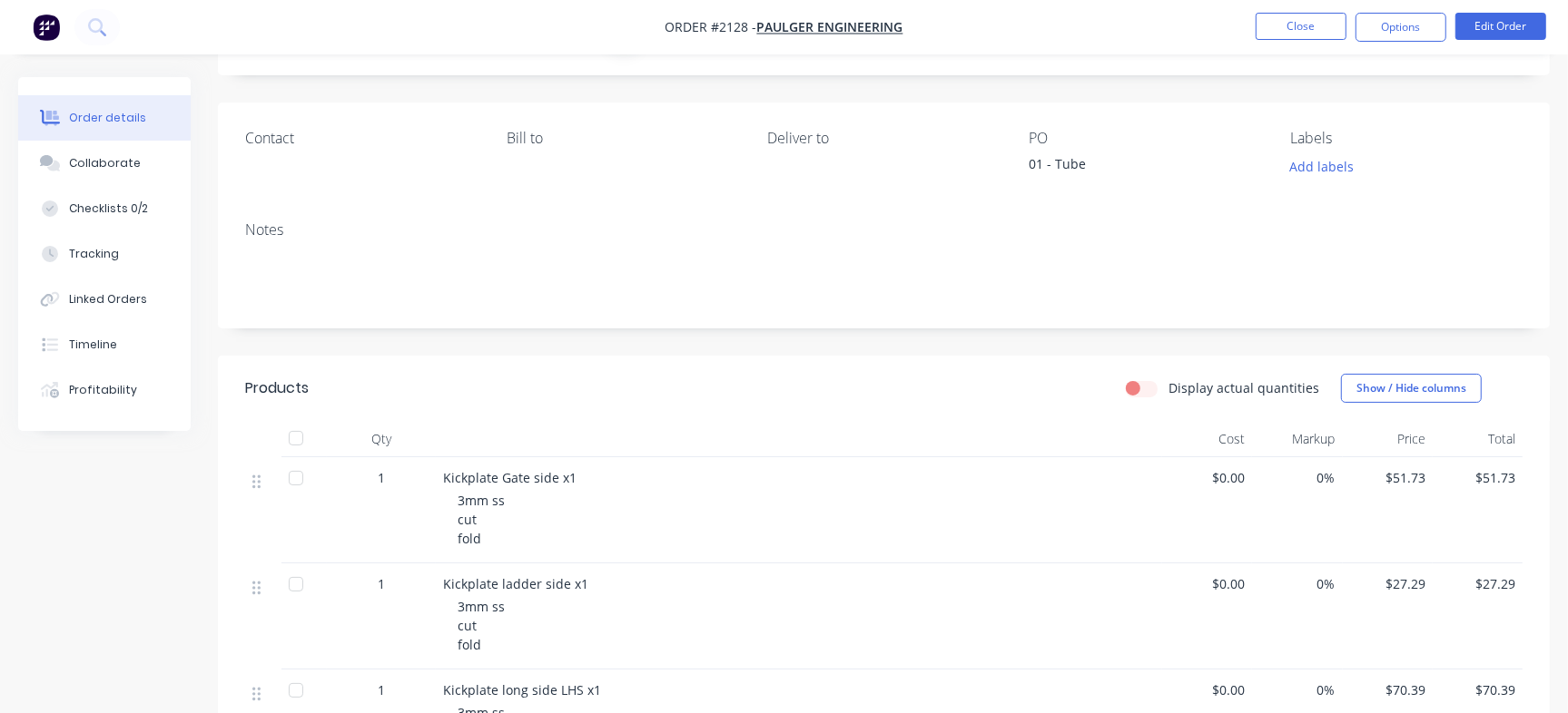
scroll to position [0, 0]
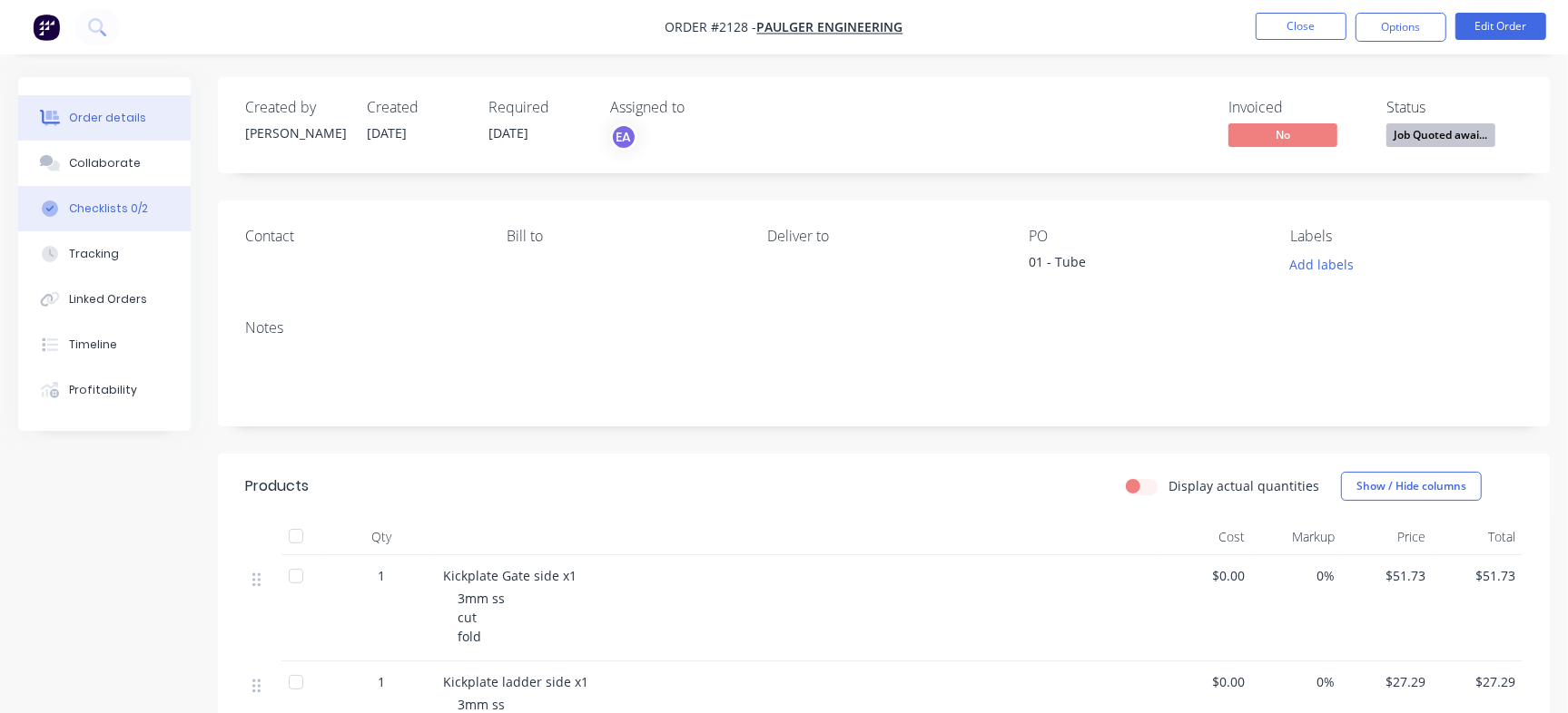
click at [128, 211] on div "Checklists 0/2" at bounding box center [108, 208] width 79 height 16
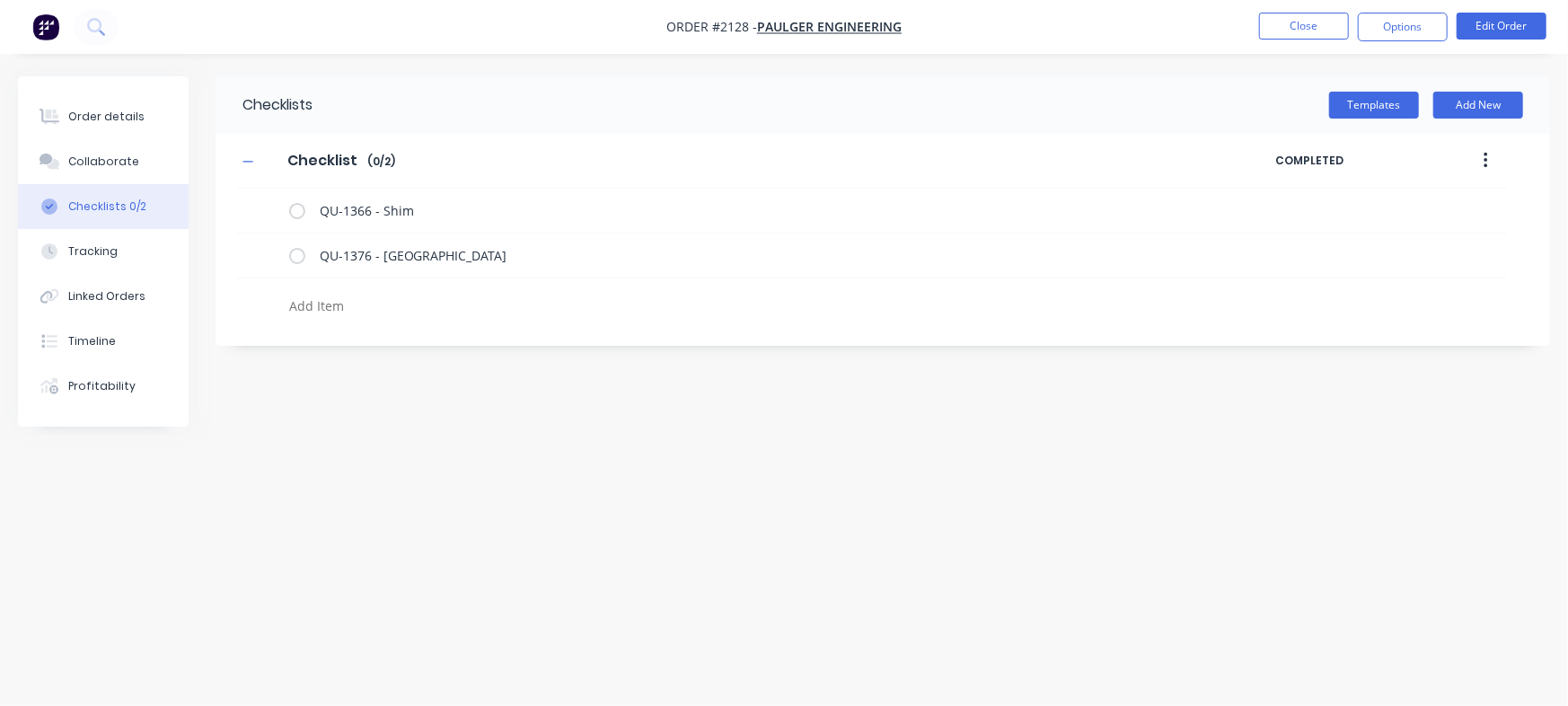
click at [398, 311] on textarea at bounding box center [691, 306] width 818 height 26
click at [440, 242] on textarea "QU-1376 - Tubes" at bounding box center [753, 255] width 883 height 26
type textarea "x"
type textarea "QU-1376 - Tubes"
type textarea "x"
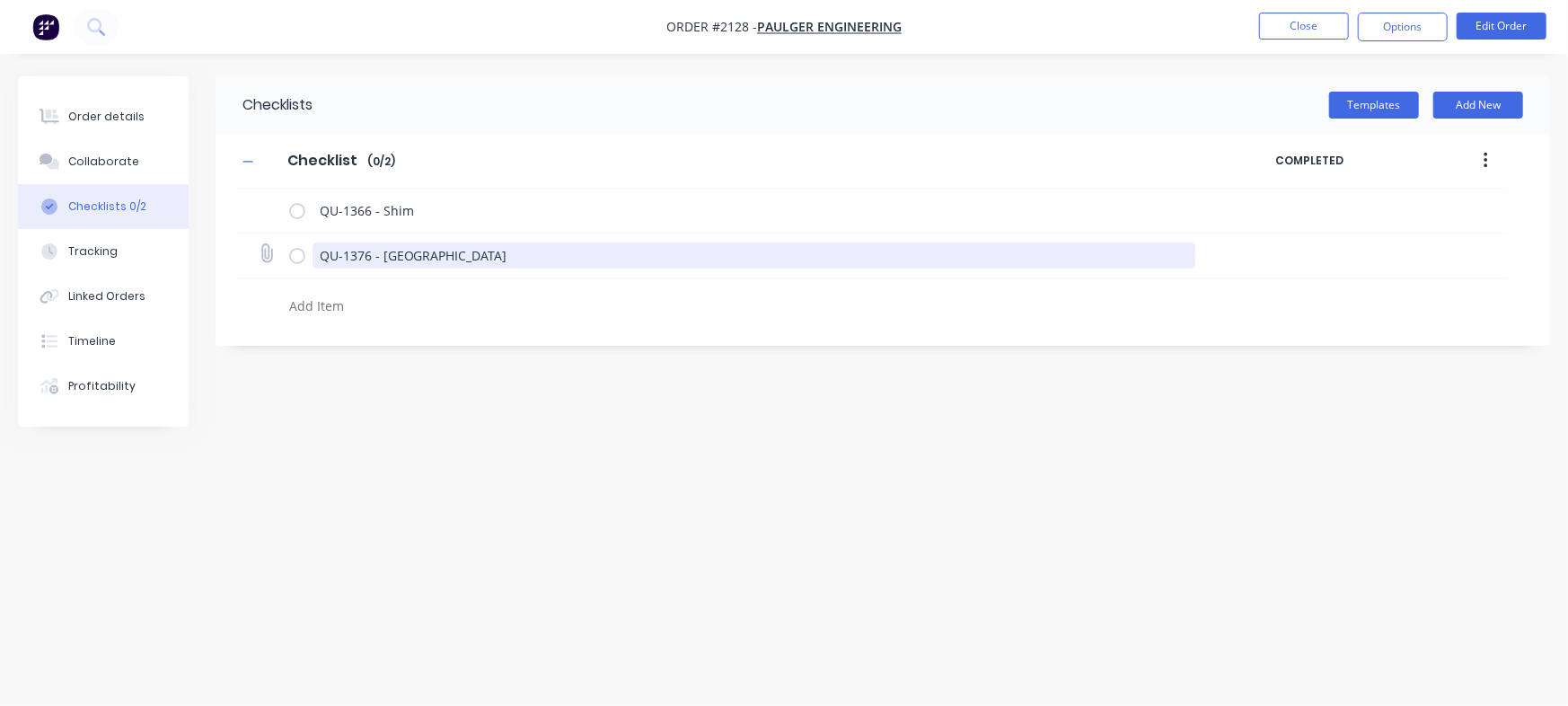
type textarea "QU-1376 - Tubes -"
type textarea "x"
type textarea "QU-1376 - Tubes -"
type textarea "x"
type textarea "QU-1376 - Tubes - a"
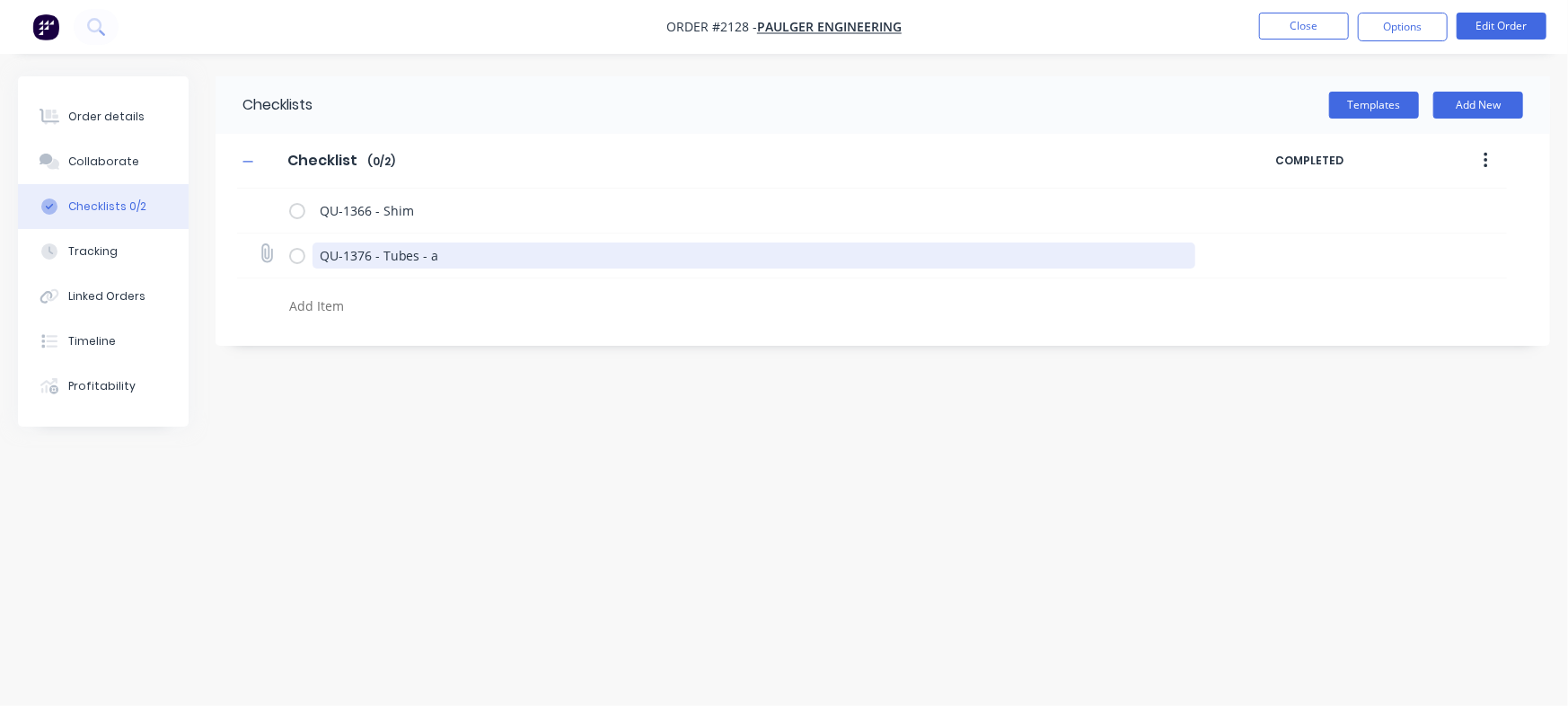
type textarea "x"
type textarea "QU-1376 - Tubes - ac"
type textarea "x"
type textarea "QU-1376 - Tubes - acc"
type textarea "x"
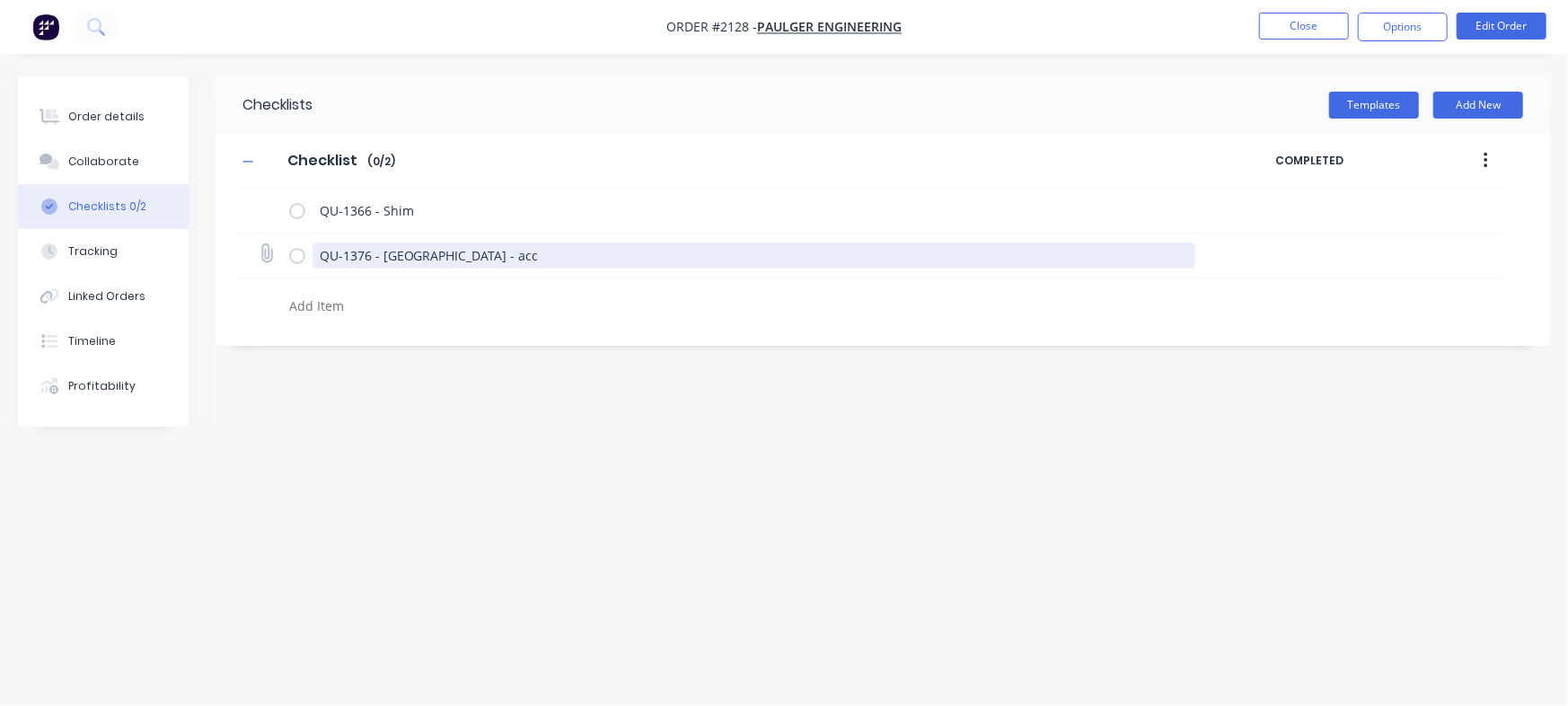
type textarea "QU-1376 - Tubes - accp"
type textarea "x"
type textarea "QU-1376 - Tubes - accpe"
type textarea "x"
type textarea "QU-1376 - Tubes - accpet"
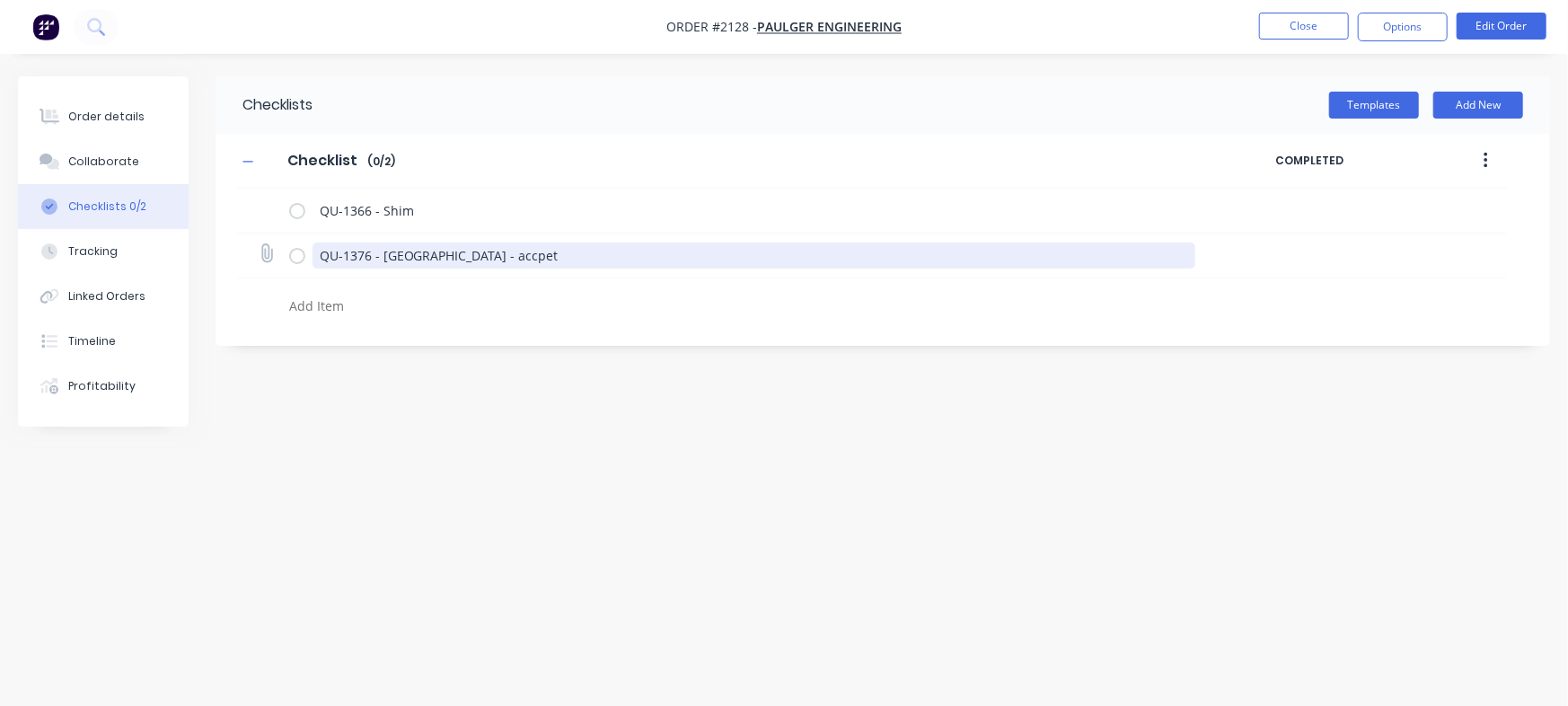
type textarea "x"
type textarea "QU-1376 - Tubes - accpe"
type textarea "x"
type textarea "QU-1376 - Tubes - accp"
type textarea "x"
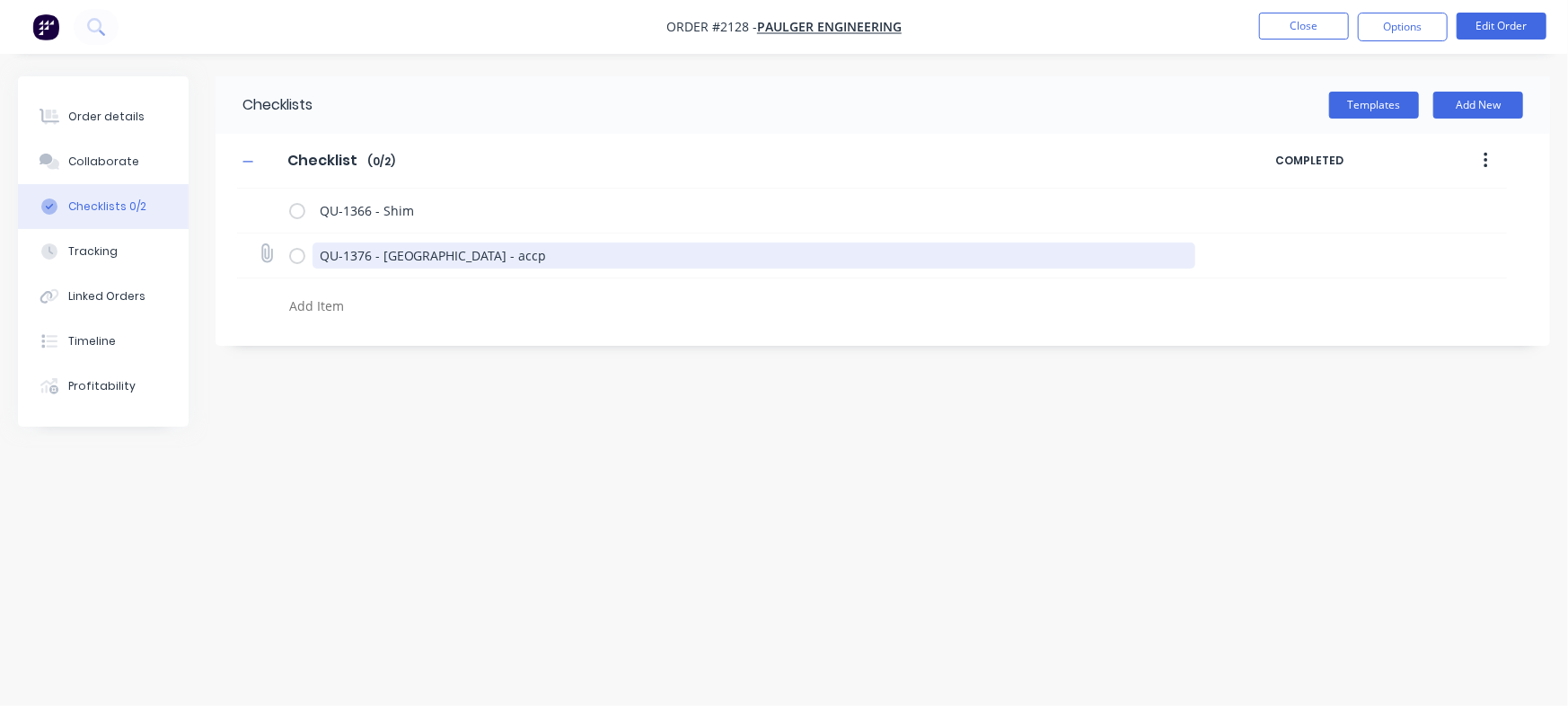
type textarea "QU-1376 - Tubes - acc"
type textarea "x"
type textarea "QU-1376 - Tubes - acce"
type textarea "x"
type textarea "QU-1376 - Tubes - accep"
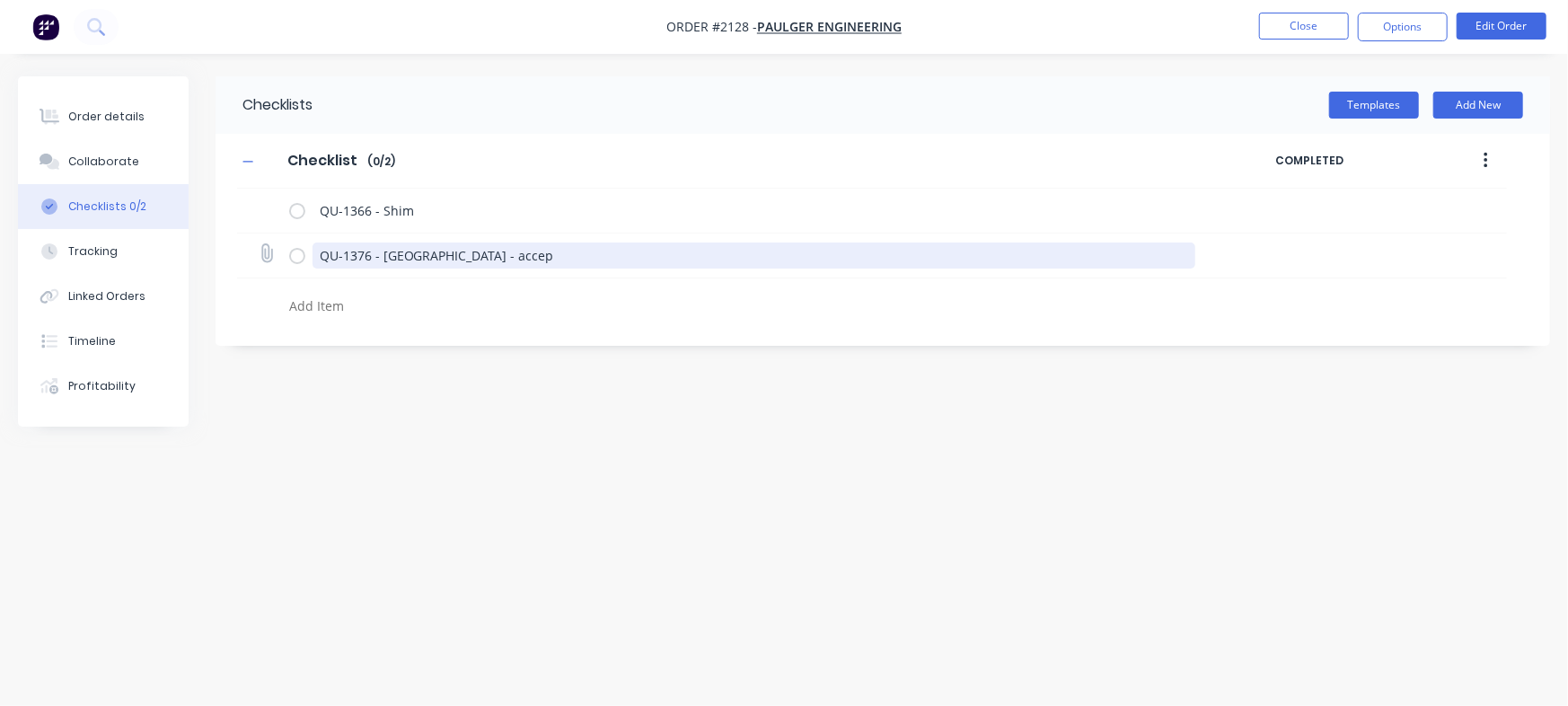
type textarea "x"
type textarea "QU-1376 - Tubes - accept"
type textarea "x"
type textarea "QU-1376 - Tubes - accepte"
type textarea "x"
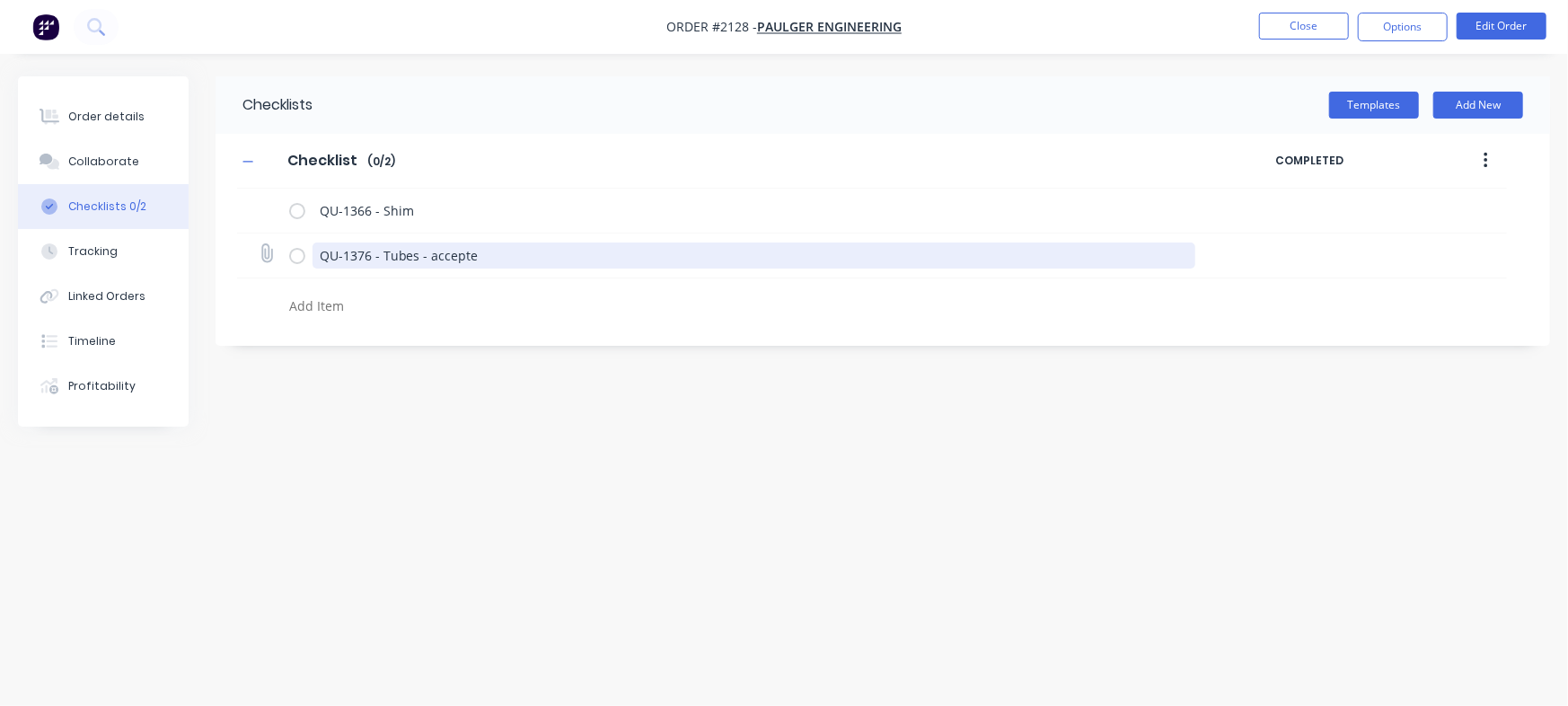
type textarea "QU-1376 - Tubes - accepted"
type textarea "x"
type textarea "QU-1376 - Tubes - accepted"
type textarea "x"
type textarea "QU-1376 - Tubes - accepted b"
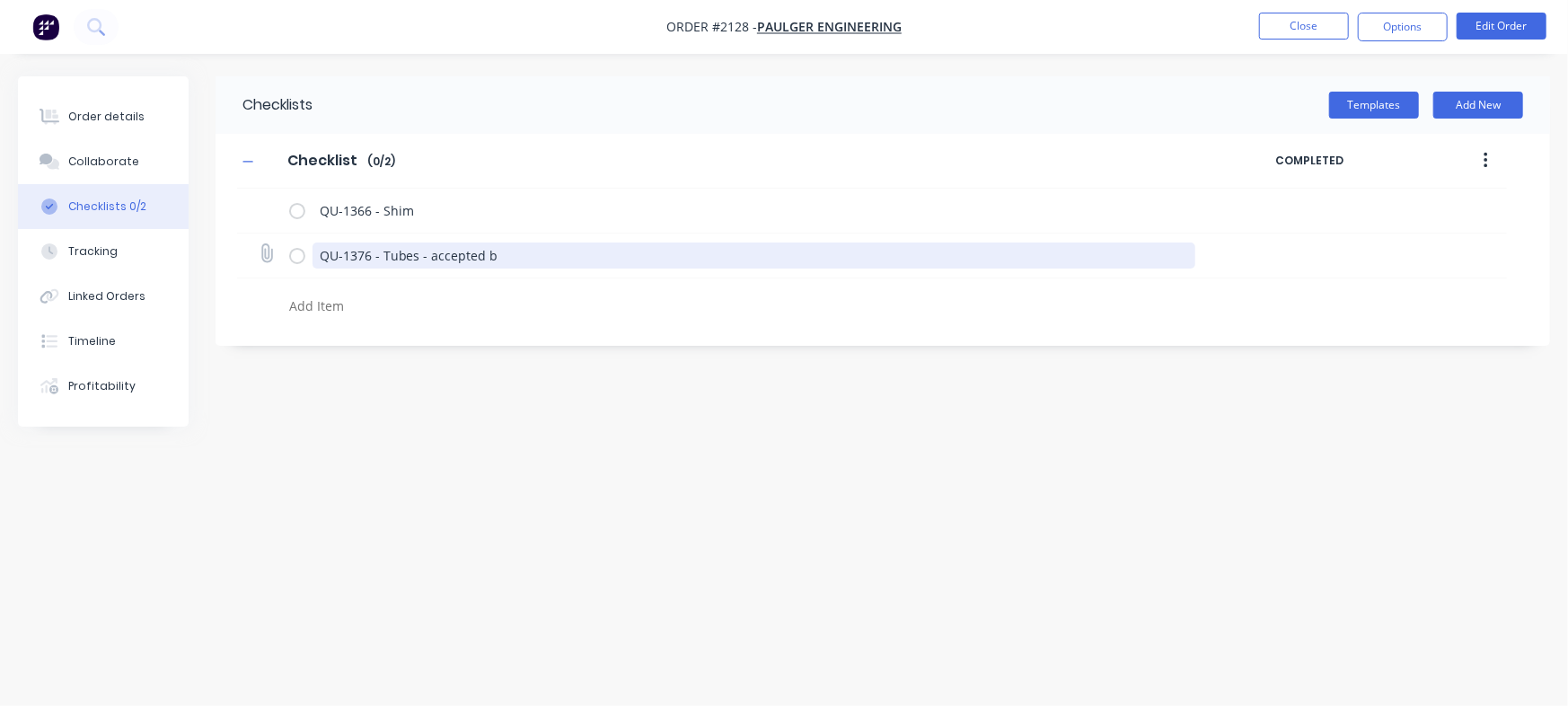
type textarea "x"
type textarea "QU-1376 - Tubes - accepted bu"
type textarea "x"
type textarea "QU-1376 - Tubes - accepted but"
type textarea "x"
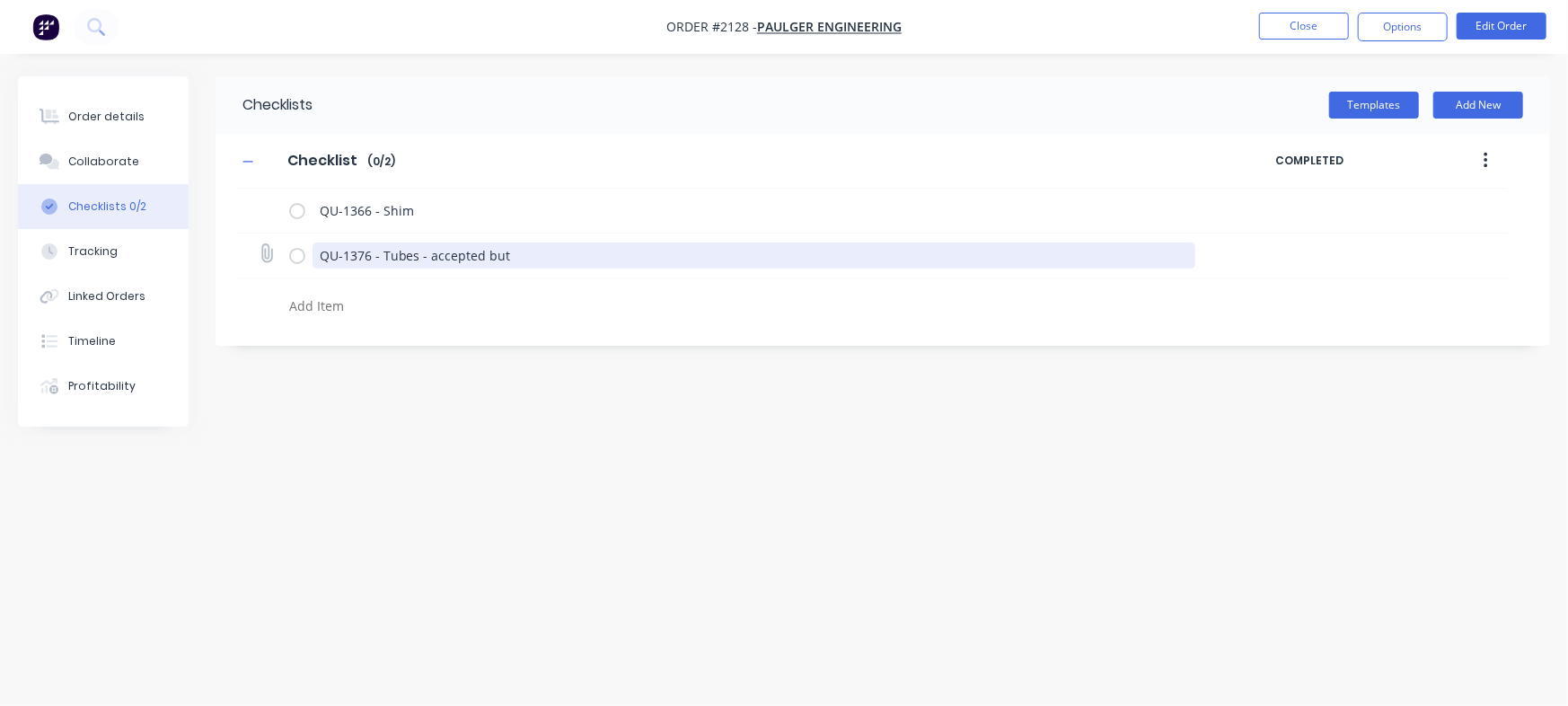
type textarea "QU-1376 - Tubes - accepted but"
type textarea "x"
type textarea "QU-1376 - Tubes - accepted but d"
type textarea "x"
type textarea "QU-1376 - Tubes - accepted but di"
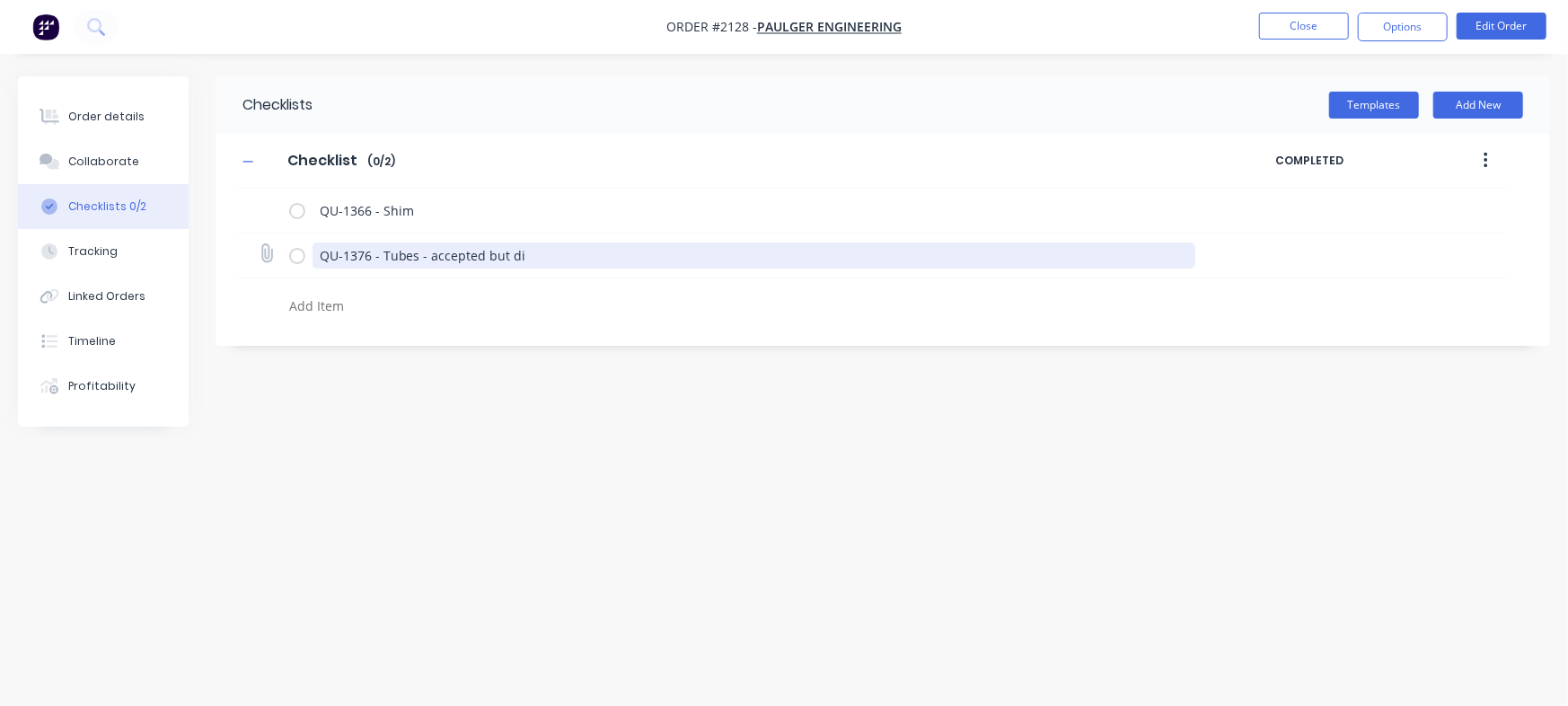
type textarea "x"
type textarea "QU-1376 - Tubes - accepted but did"
type textarea "x"
type textarea "QU-1376 - Tubes - accepted but did"
type textarea "x"
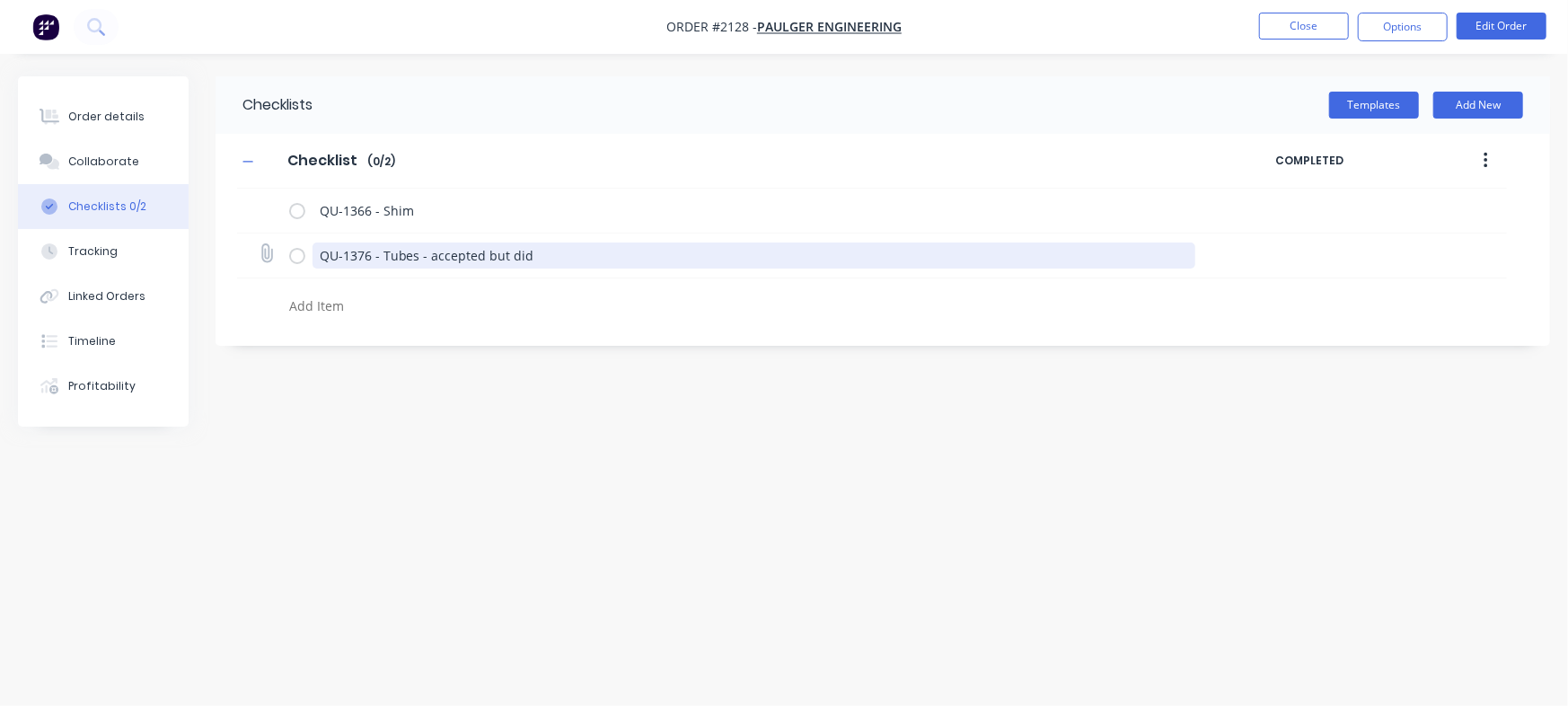
type textarea "QU-1376 - Tubes - accepted but did n"
type textarea "x"
type textarea "QU-1376 - Tubes - accepted but did no"
type textarea "x"
type textarea "QU-1376 - Tubes - accepted but did not"
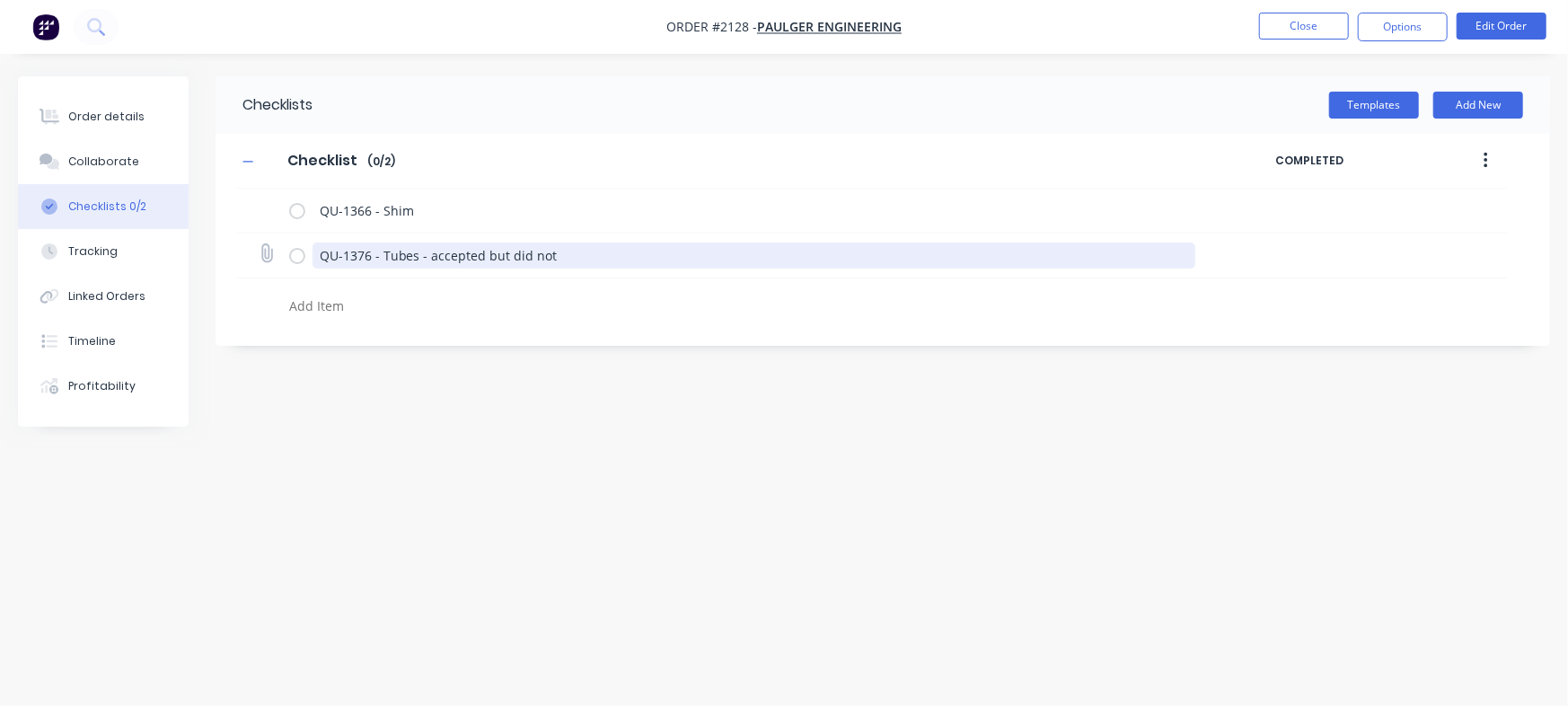
type textarea "x"
type textarea "QU-1376 - Tubes - accepted but did not"
type textarea "x"
type textarea "QU-1376 - Tubes - accepted but did not i"
type textarea "x"
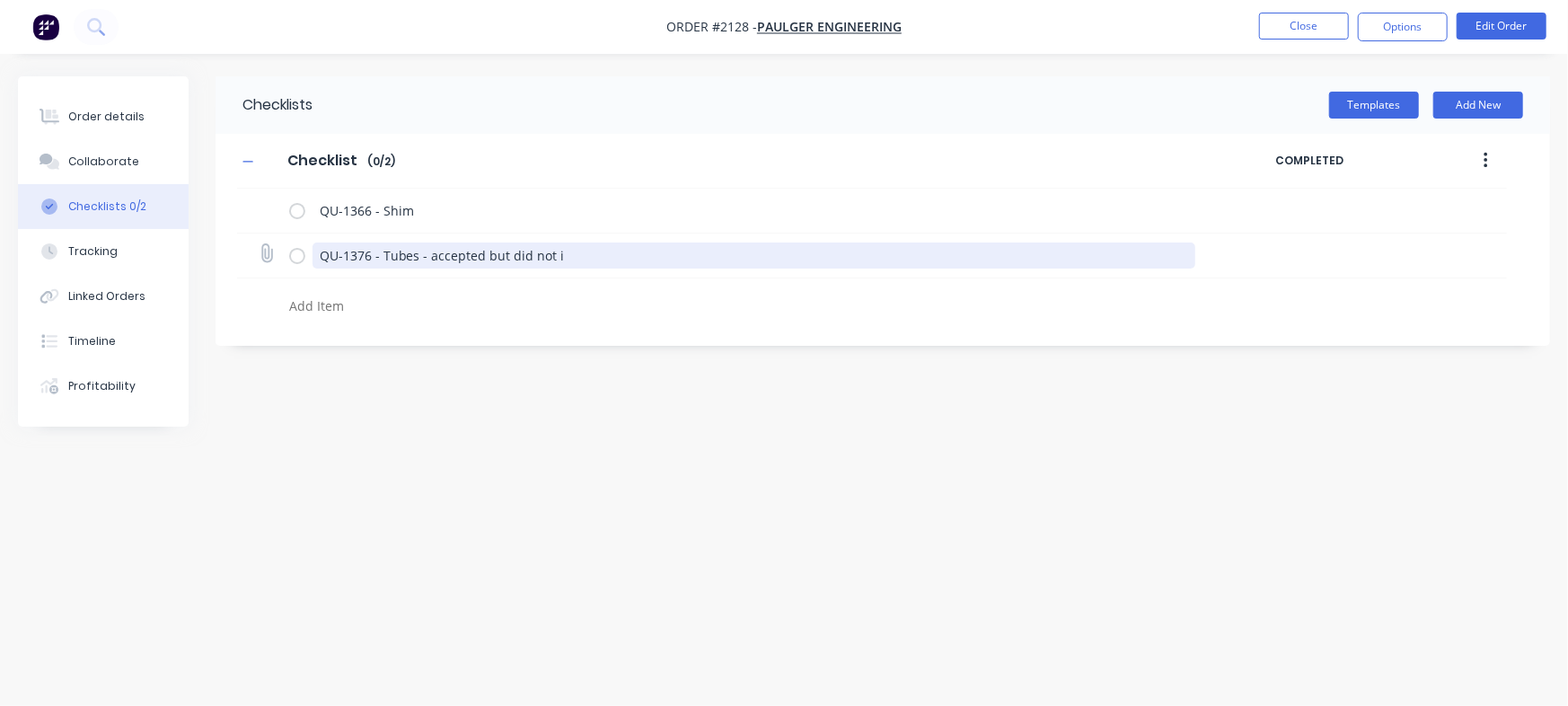
type textarea "QU-1376 - Tubes - accepted but did not"
type textarea "x"
type textarea "QU-1376 - Tubes - accepted but did not"
type textarea "x"
type textarea "QU-1376 - Tubes - accepted but did no"
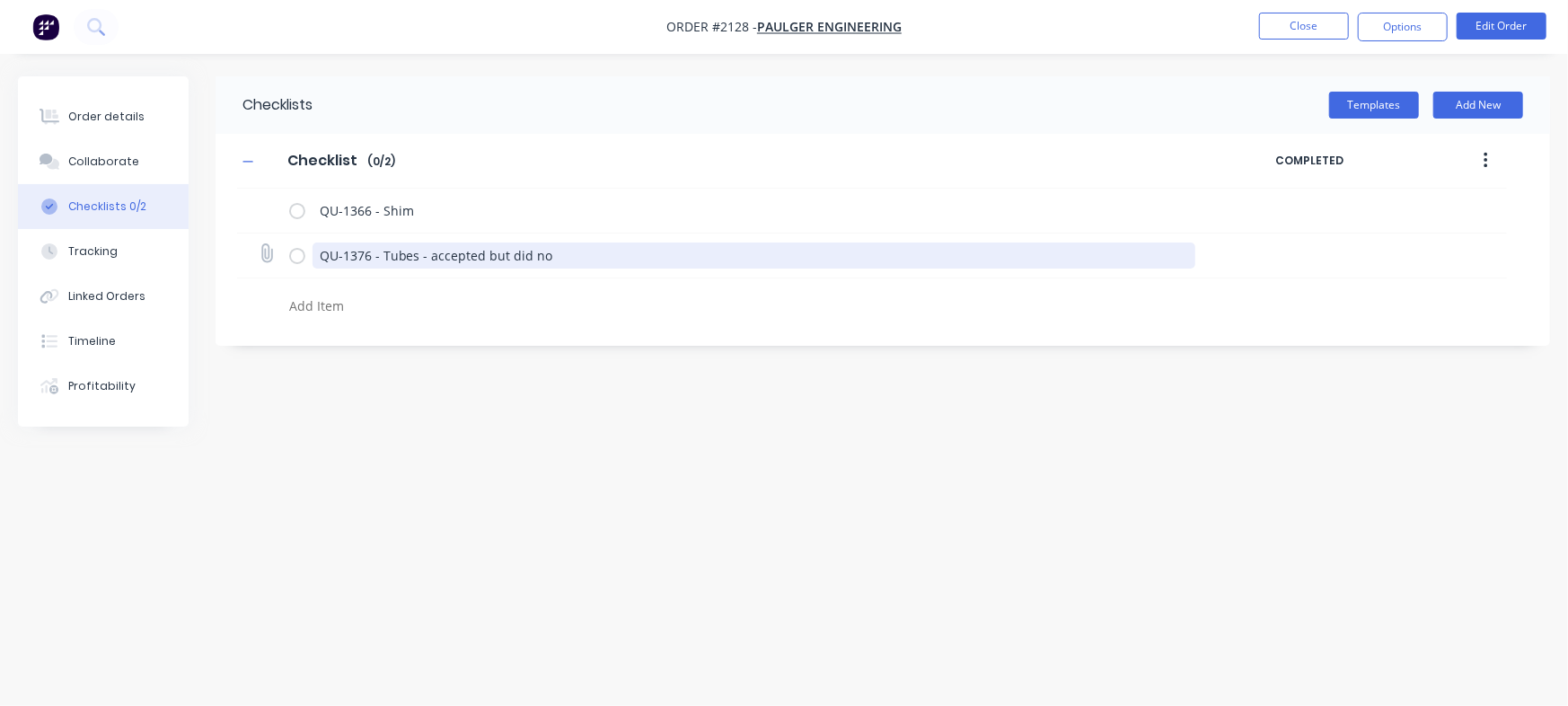
type textarea "x"
type textarea "QU-1376 - Tubes - accepted but did n"
type textarea "x"
type textarea "QU-1376 - Tubes - accepted but did"
type textarea "x"
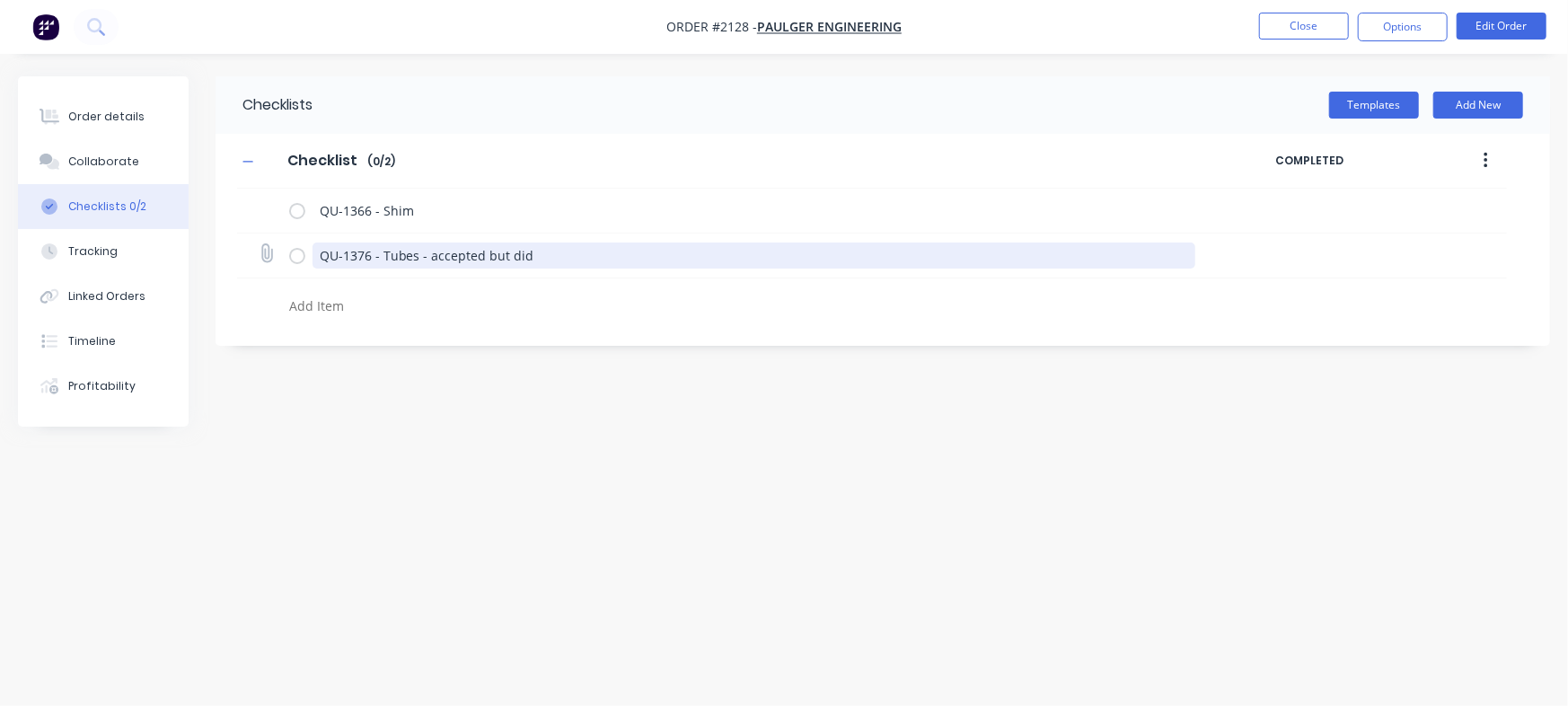
type textarea "QU-1376 - Tubes - accepted but did"
type textarea "x"
type textarea "QU-1376 - Tubes - accepted but di"
type textarea "x"
type textarea "QU-1376 - Tubes - accepted but d"
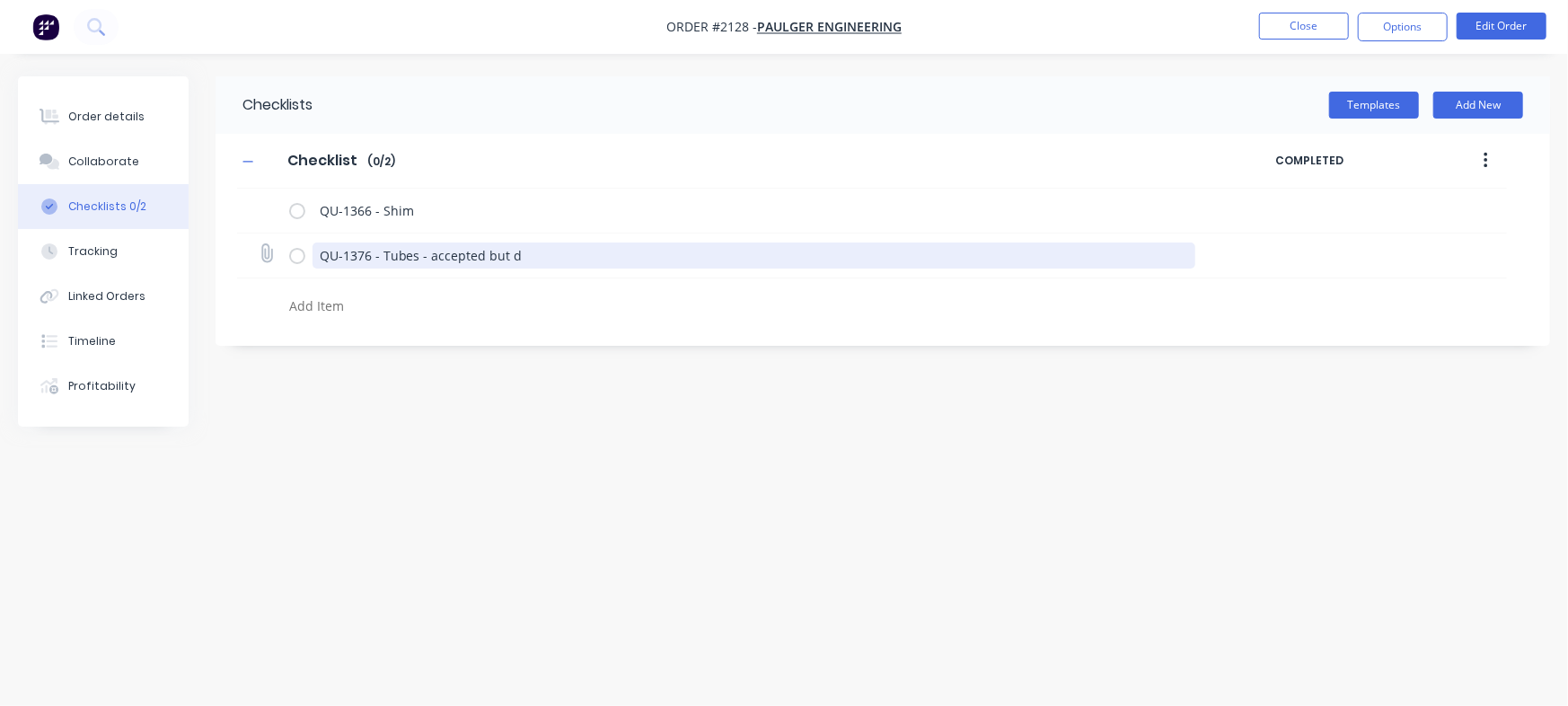
type textarea "x"
type textarea "QU-1376 - Tubes - accepted but"
type textarea "x"
type textarea "QU-1376 - Tubes - accepted but"
type textarea "x"
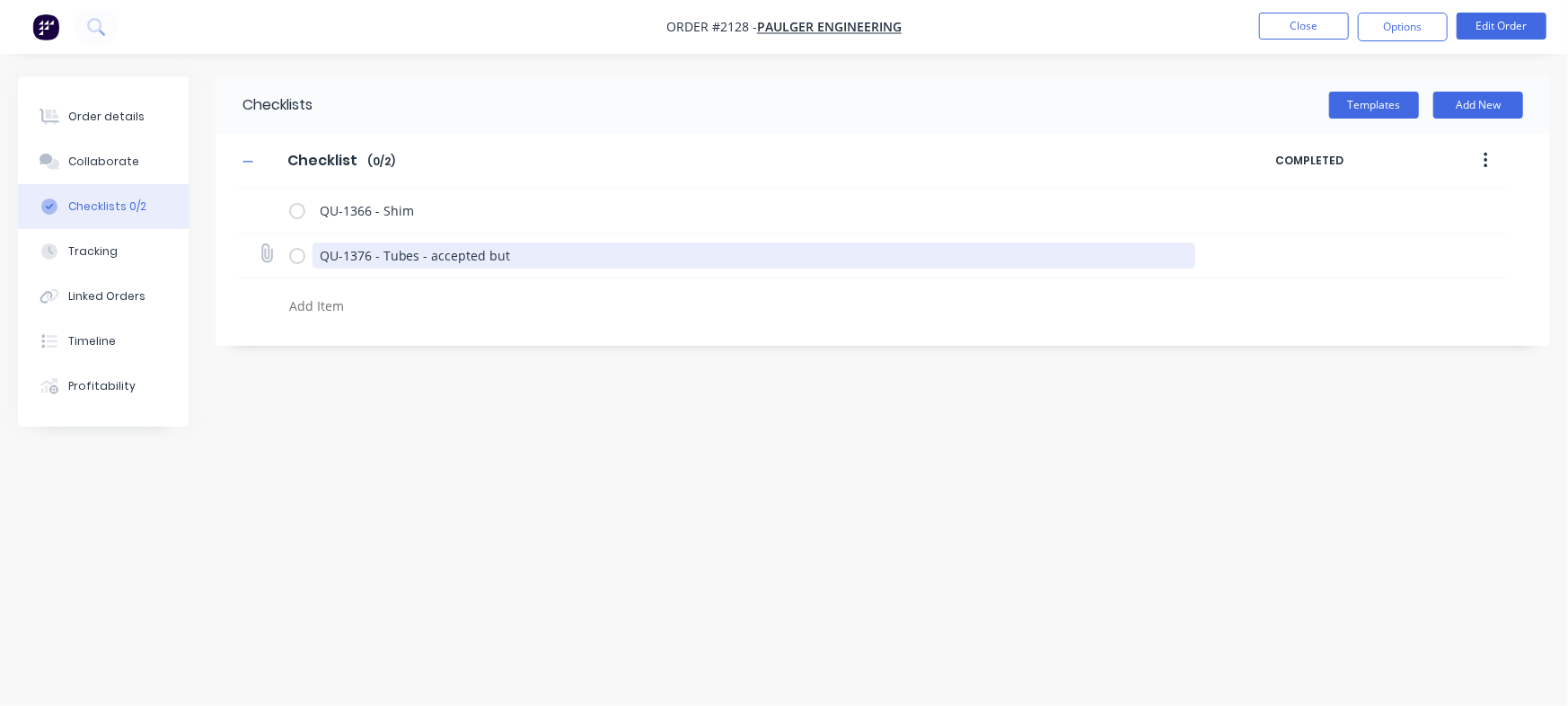
type textarea "QU-1376 - Tubes - accepted bu"
type textarea "x"
type textarea "QU-1376 - Tubes - accepted b"
type textarea "x"
type textarea "QU-1376 - Tubes - accepted"
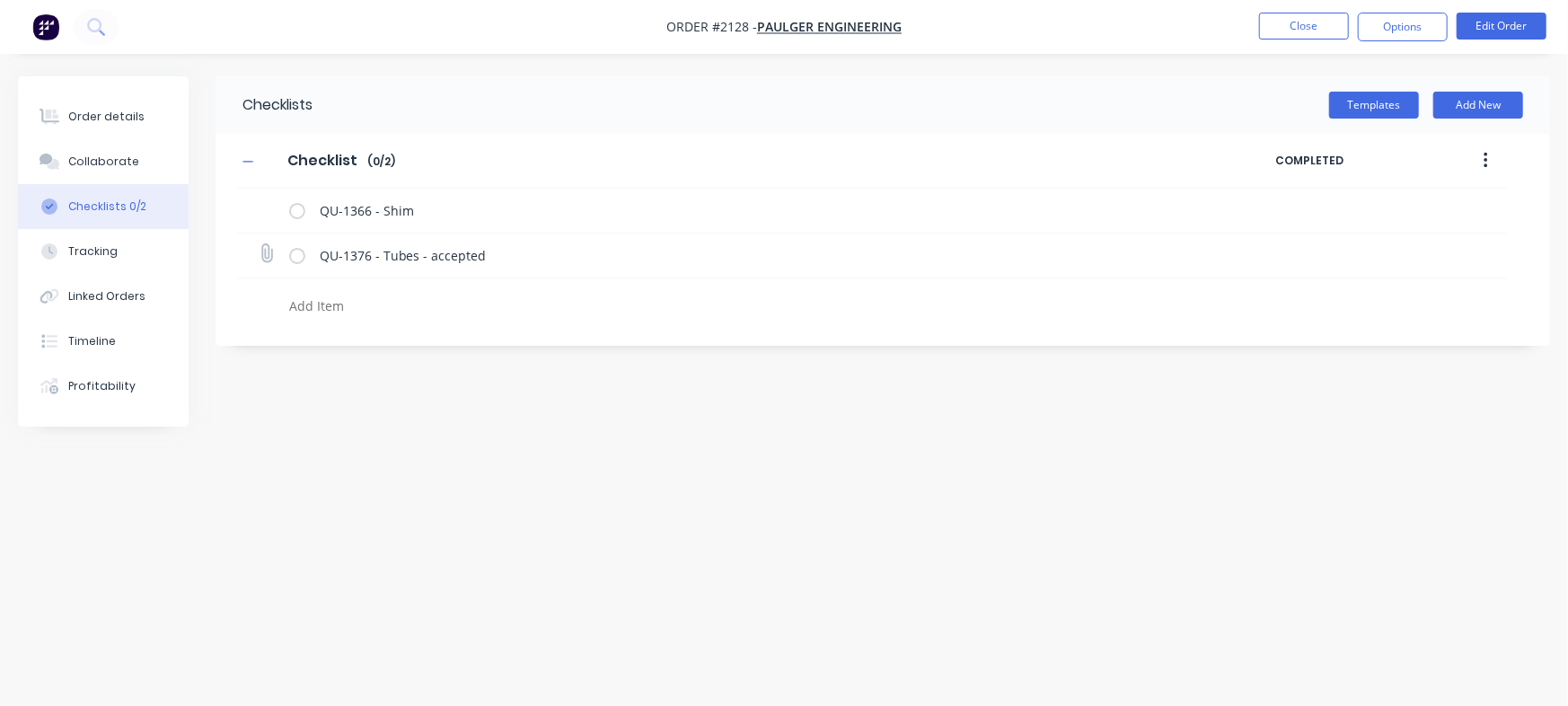
type textarea "x"
click at [260, 255] on icon at bounding box center [265, 253] width 24 height 24
click at [258, 244] on input "file" at bounding box center [258, 244] width 0 height 0
type input "C:\fakepath\Quote QU1376.pdf"
click at [369, 309] on textarea at bounding box center [691, 306] width 818 height 26
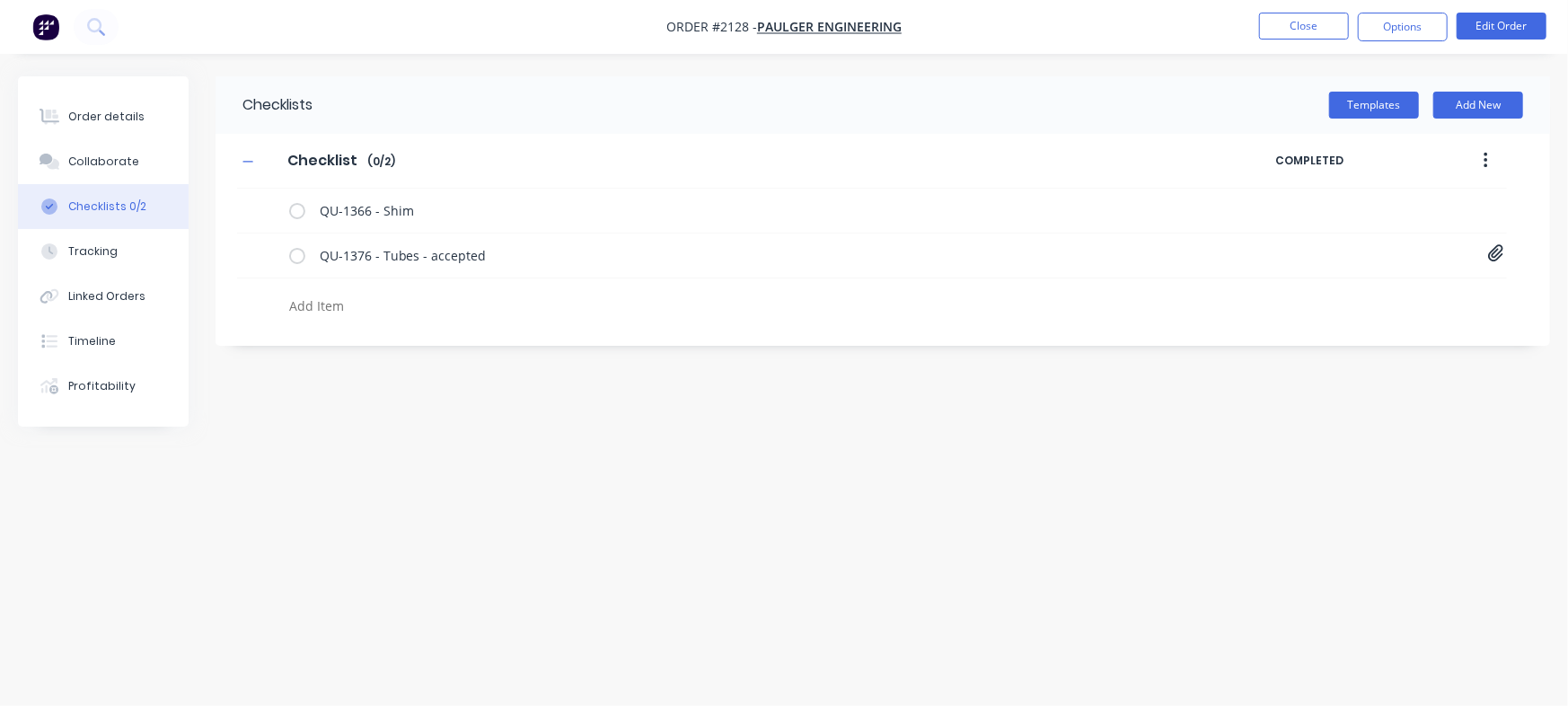
type textarea "x"
type textarea "C"
type textarea "x"
type textarea "Cu"
type textarea "x"
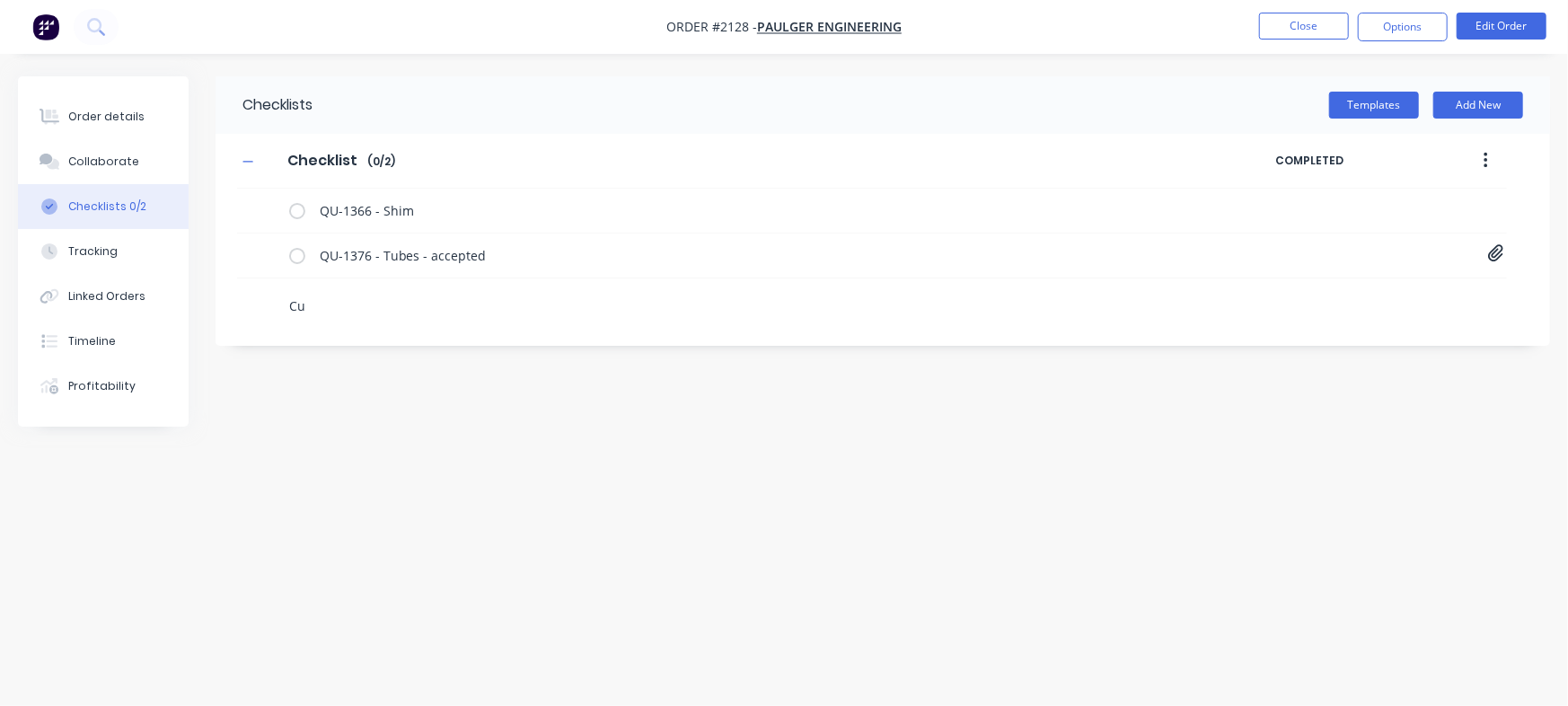
type textarea "Cut"
type textarea "x"
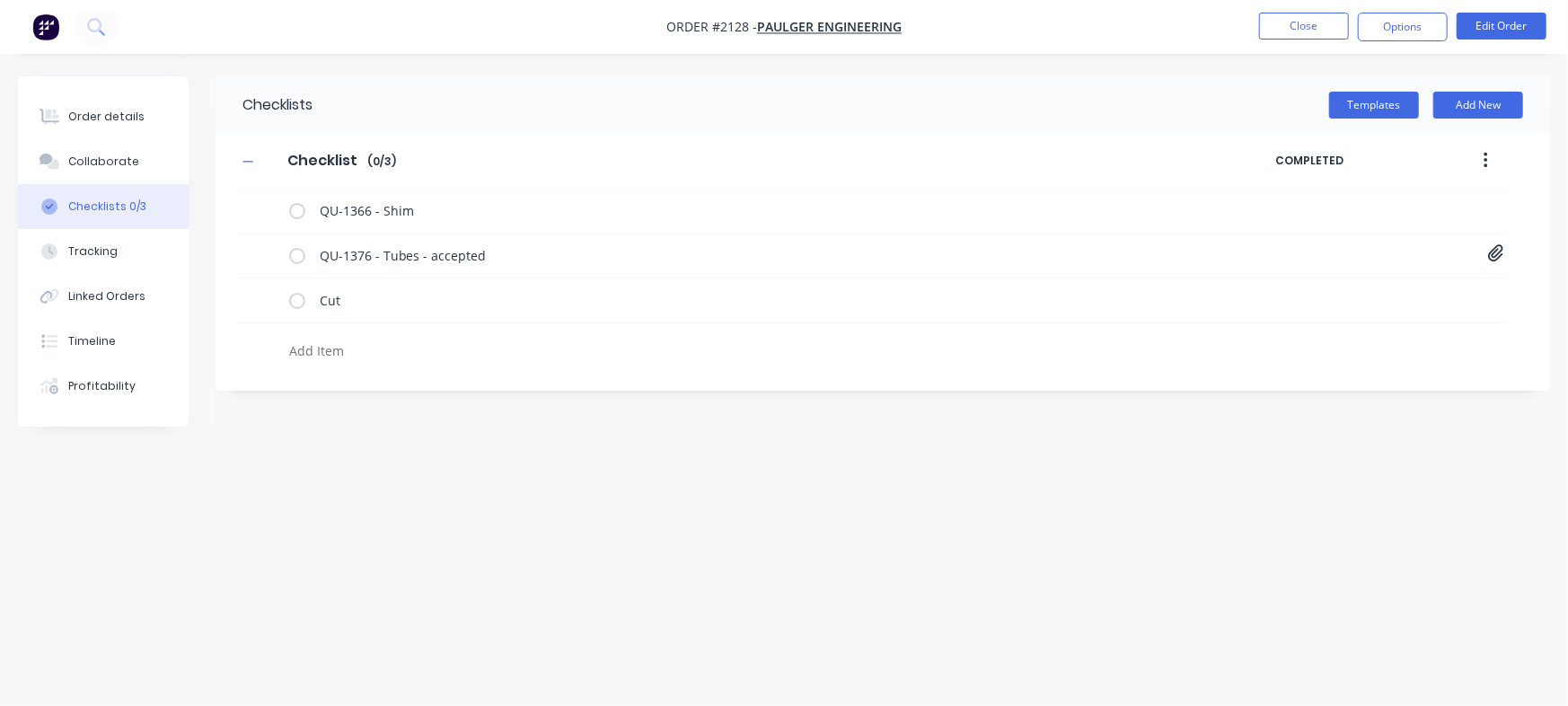
type textarea "x"
type textarea "F"
type textarea "x"
type textarea "Fo"
type textarea "x"
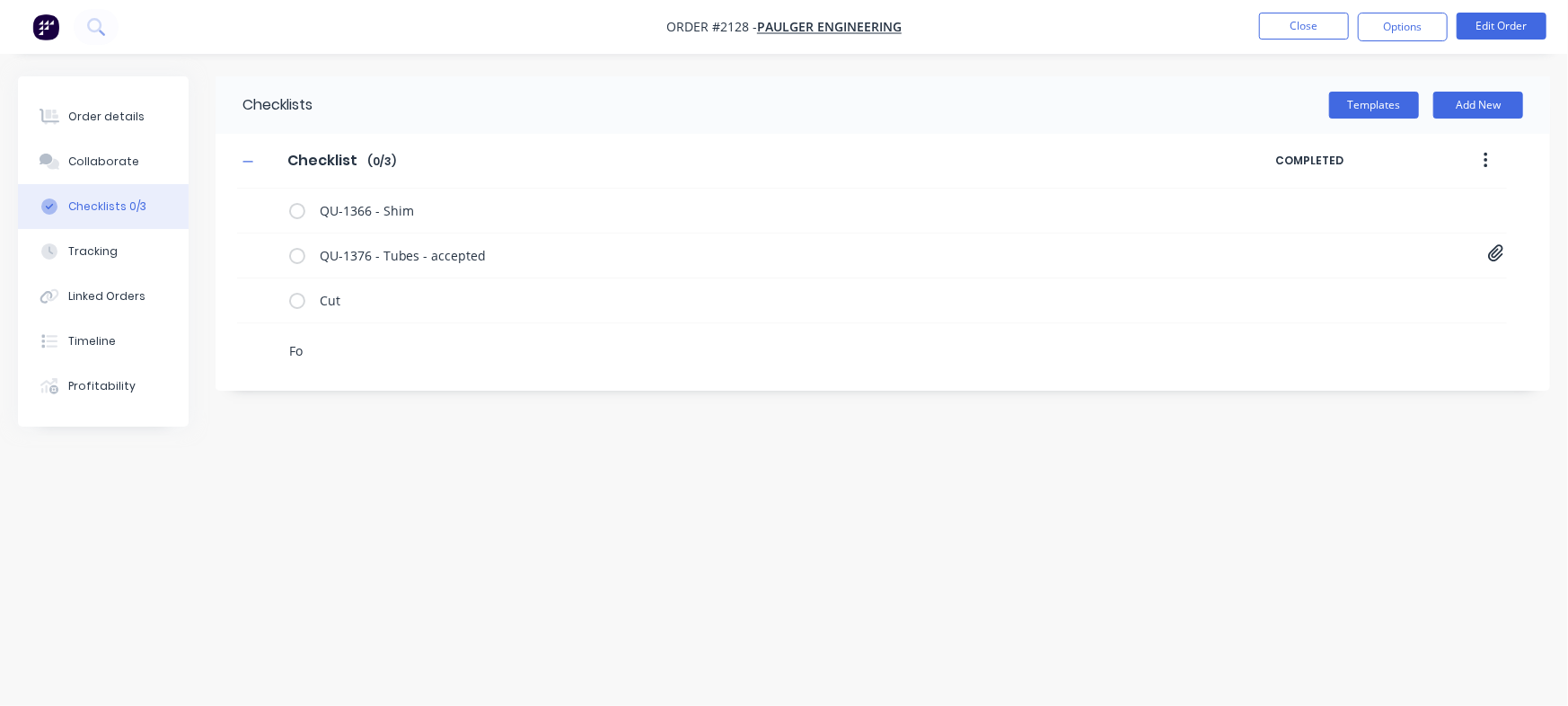
type textarea "Fol"
type textarea "x"
type textarea "Fold"
type textarea "x"
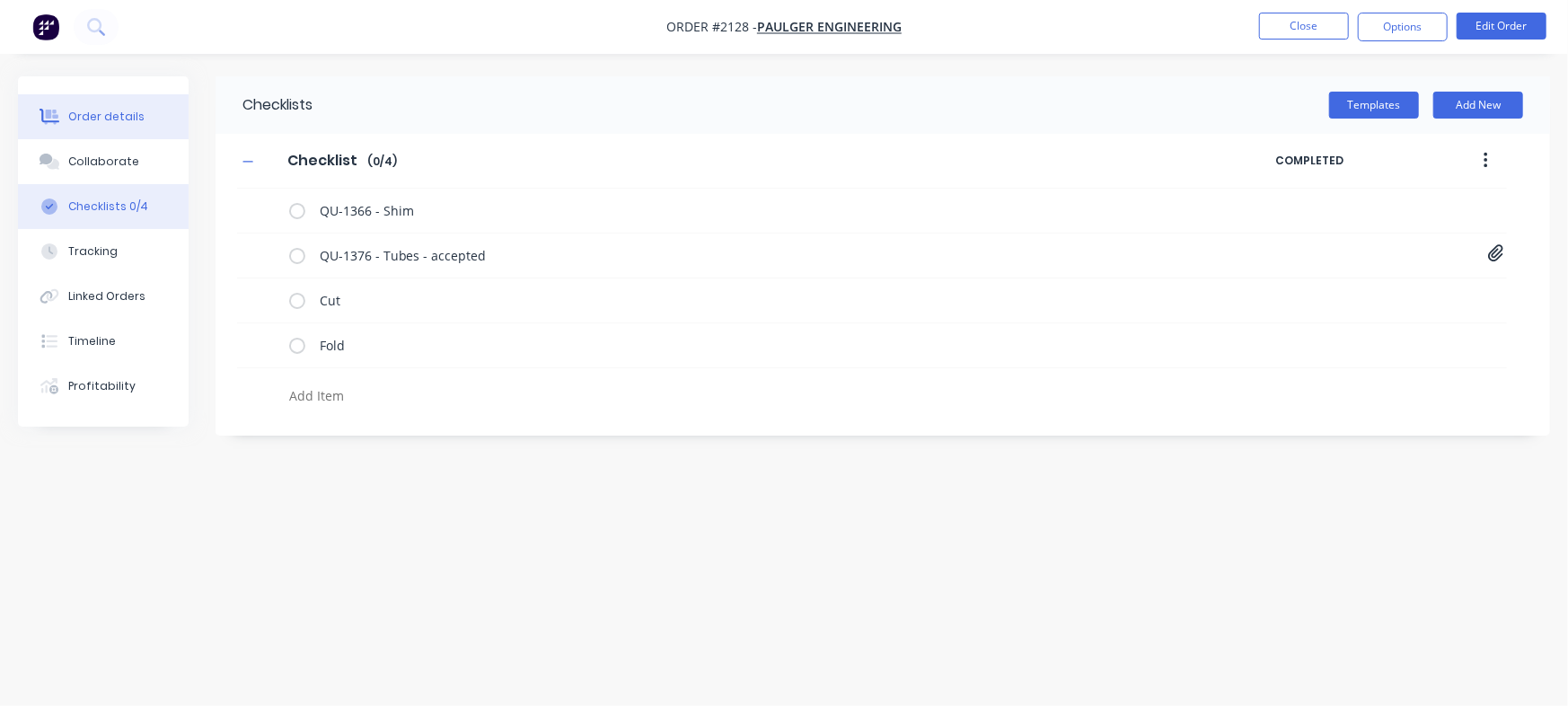
type textarea "x"
click at [111, 120] on div "Order details" at bounding box center [106, 116] width 77 height 16
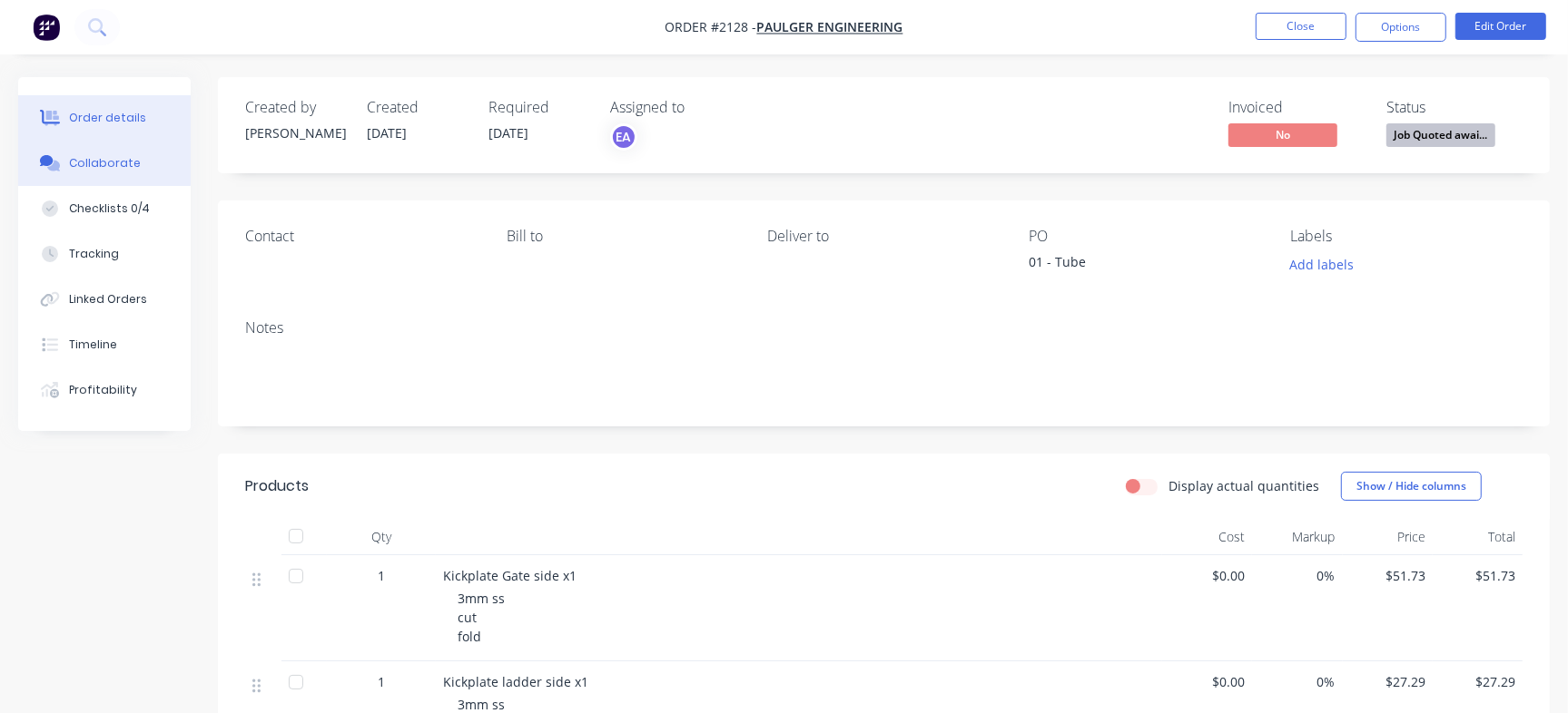
click at [102, 155] on div "Collaborate" at bounding box center [105, 163] width 72 height 16
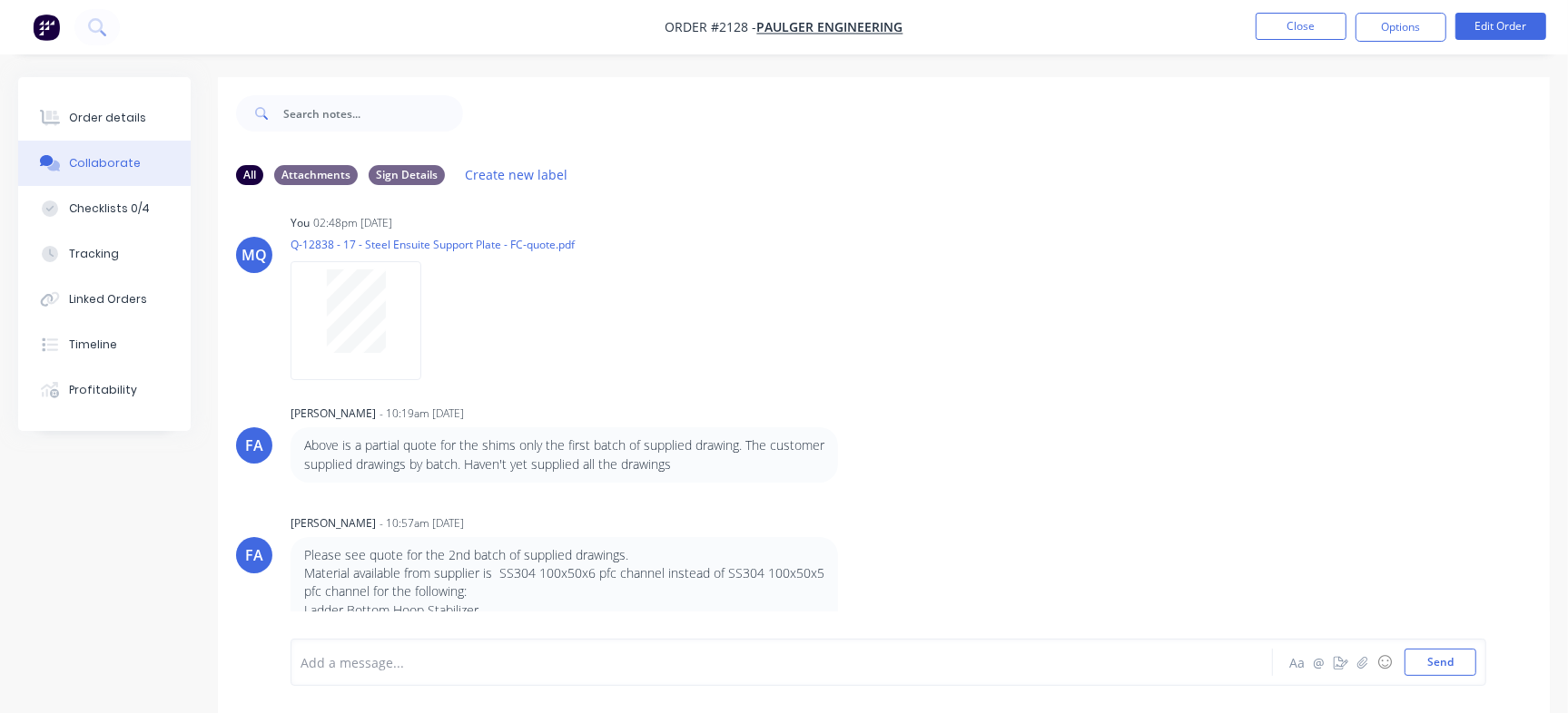
scroll to position [2468, 0]
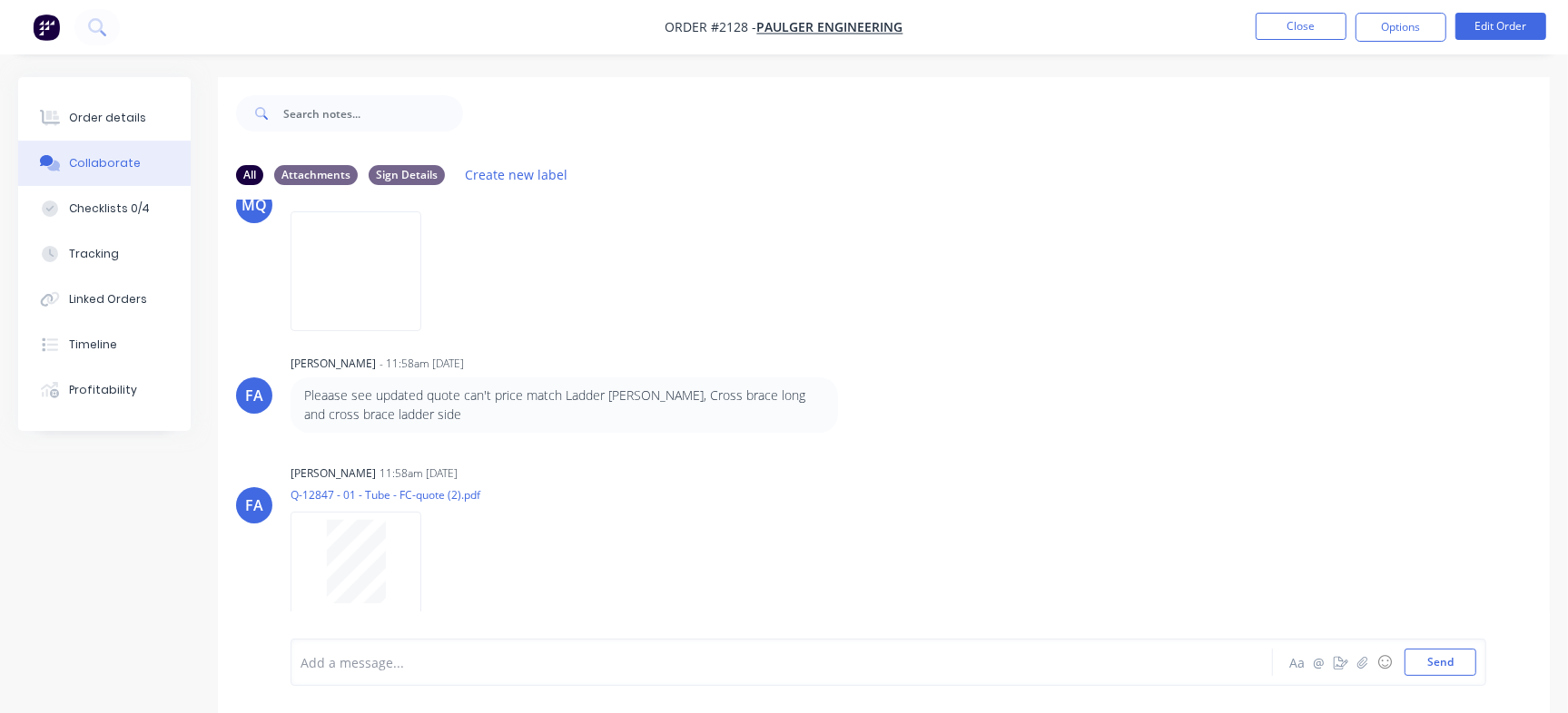
click at [441, 658] on div at bounding box center [741, 663] width 881 height 19
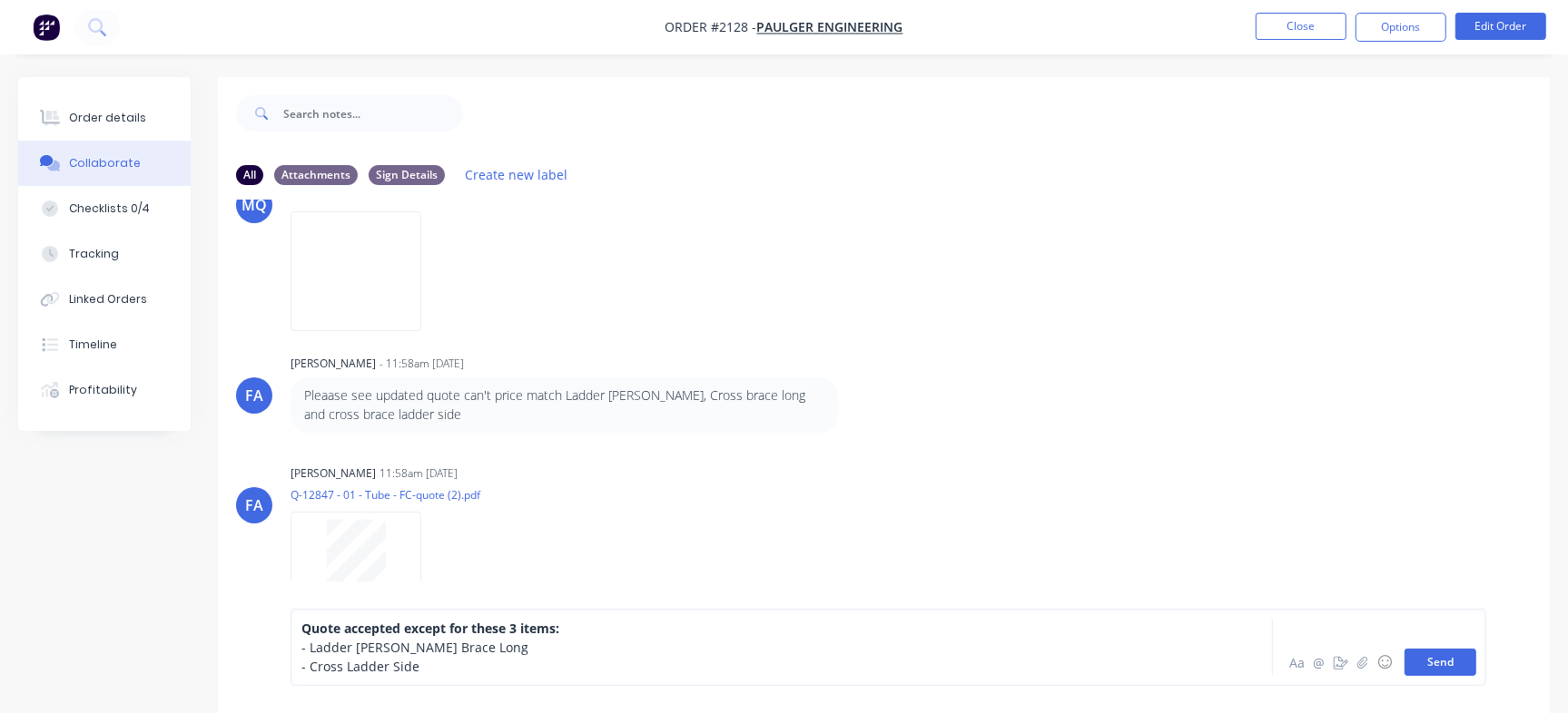
click at [1456, 671] on button "Send" at bounding box center [1440, 663] width 72 height 27
click at [1426, 659] on button "Send" at bounding box center [1440, 663] width 72 height 27
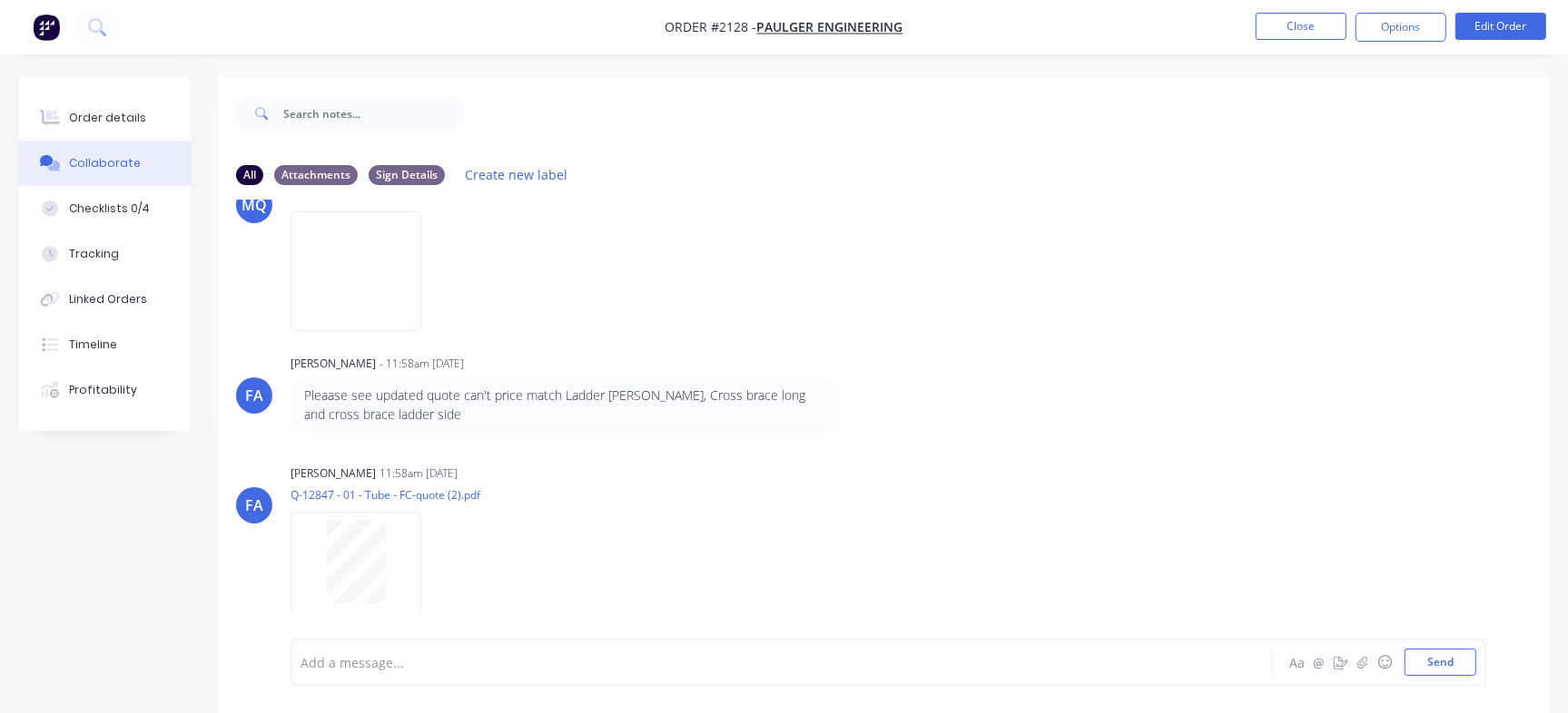
scroll to position [2598, 0]
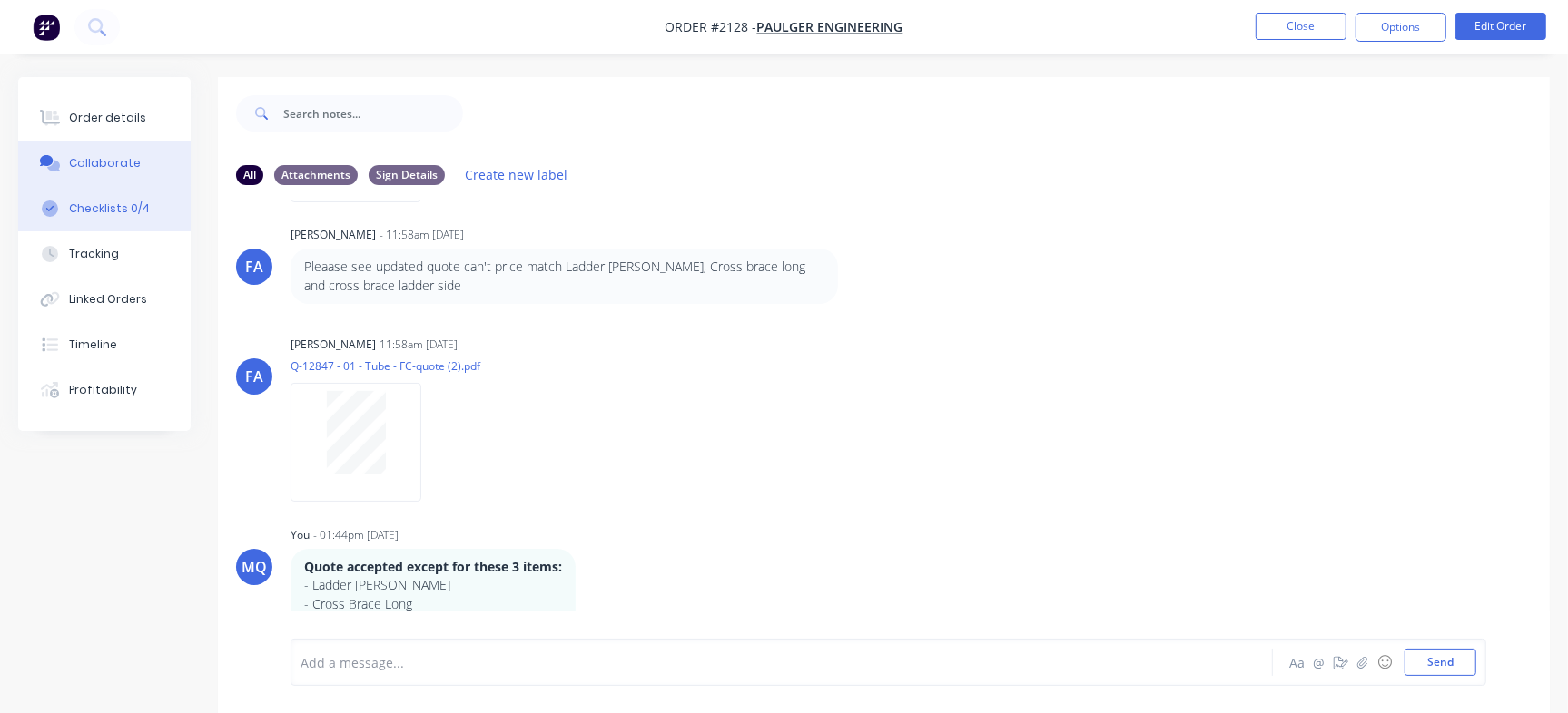
click at [120, 196] on button "Checklists 0/4" at bounding box center [105, 208] width 172 height 45
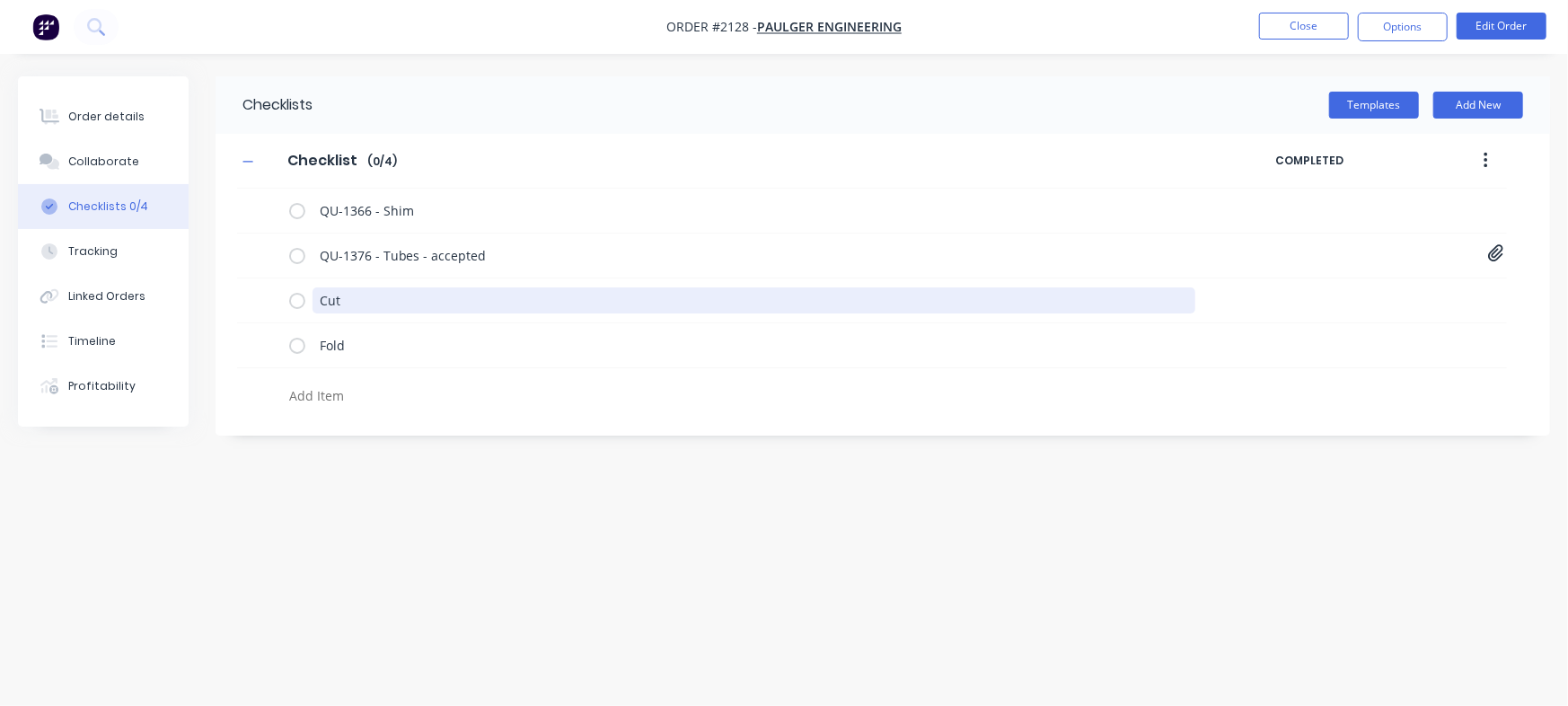
drag, startPoint x: 381, startPoint y: 297, endPoint x: 680, endPoint y: 401, distance: 316.6
click at [213, 286] on div "Order details Collaborate Checklists 0/4 Tracking Linked Orders Timeline Profit…" at bounding box center [784, 319] width 1568 height 486
type textarea "x"
type textarea "P"
type textarea "x"
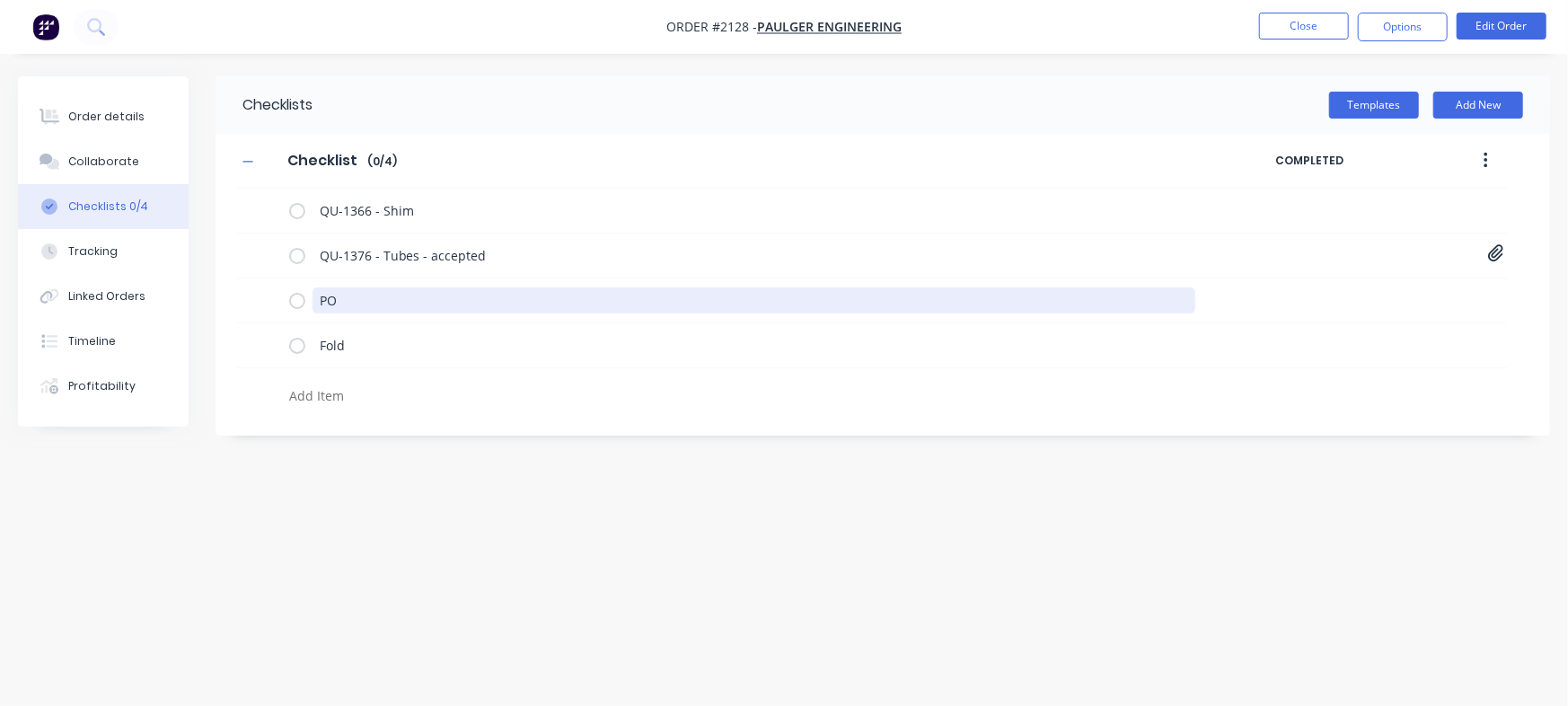
type textarea "PO"
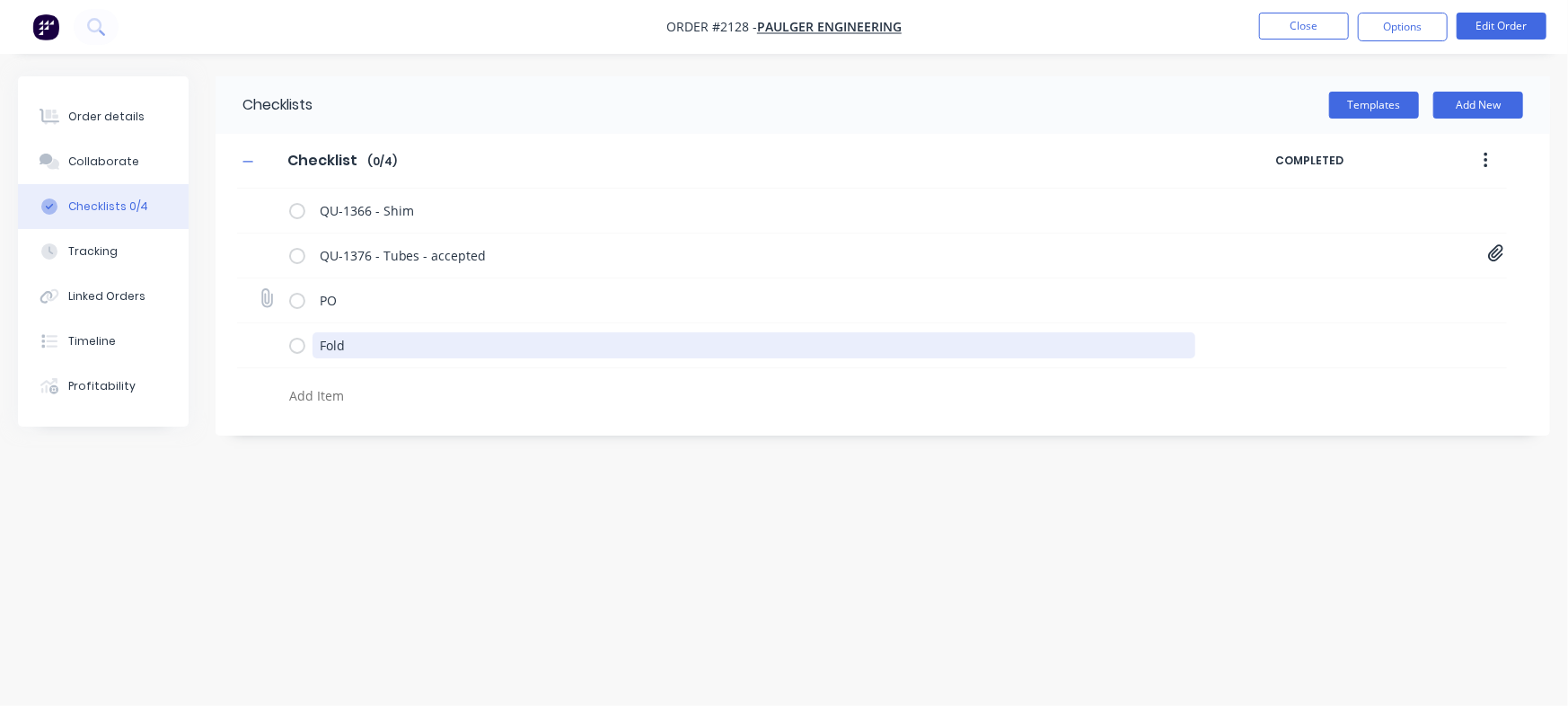
drag, startPoint x: 314, startPoint y: 333, endPoint x: 248, endPoint y: 317, distance: 67.9
click at [252, 318] on div "QU-1366 - Shim QU-1376 - Tubes - accepted Quote QU1376.pdf PO Fold" at bounding box center [872, 301] width 1269 height 225
type textarea "x"
type textarea "C"
type textarea "x"
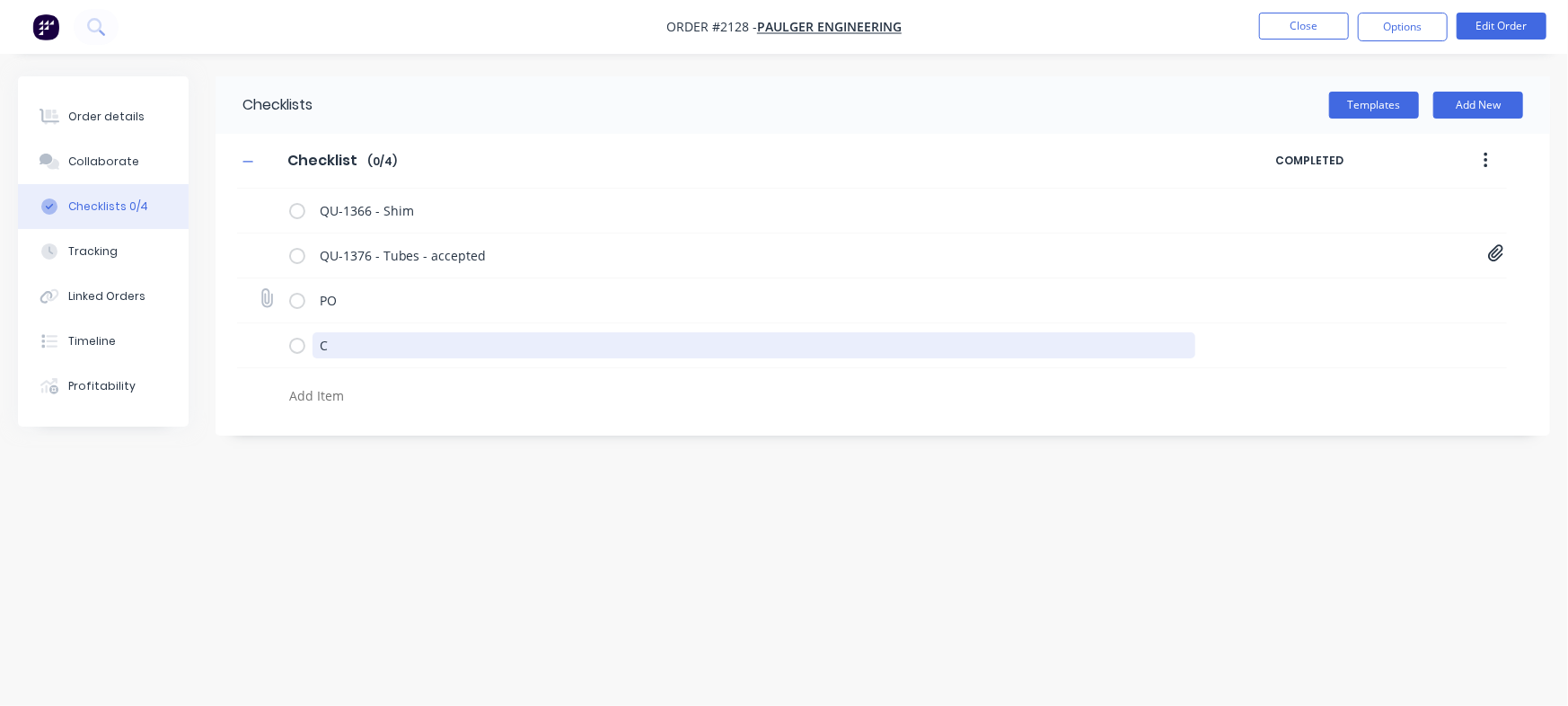
type textarea "Cu"
type textarea "x"
type textarea "Cut"
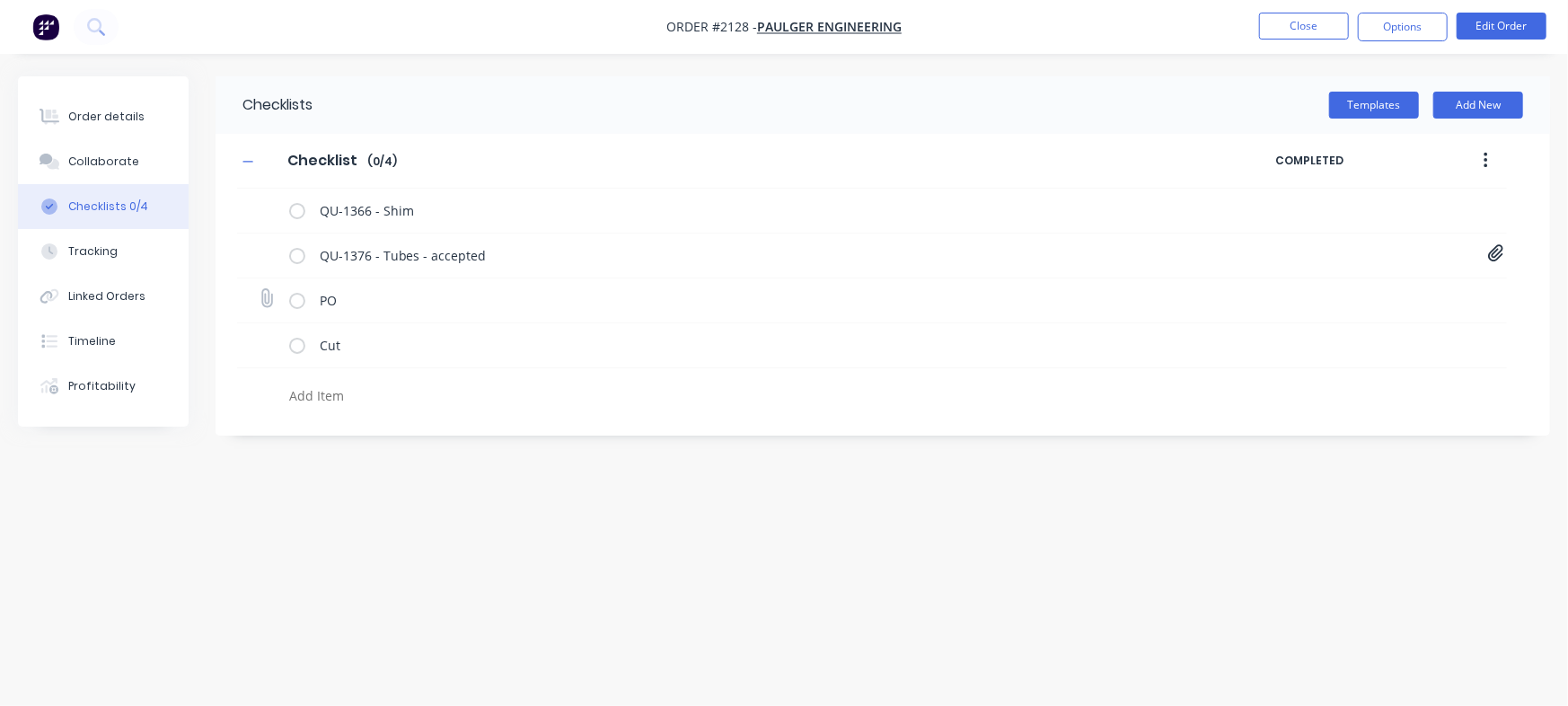
type textarea "x"
type textarea "Fo"
type textarea "x"
type textarea "Fol"
type textarea "x"
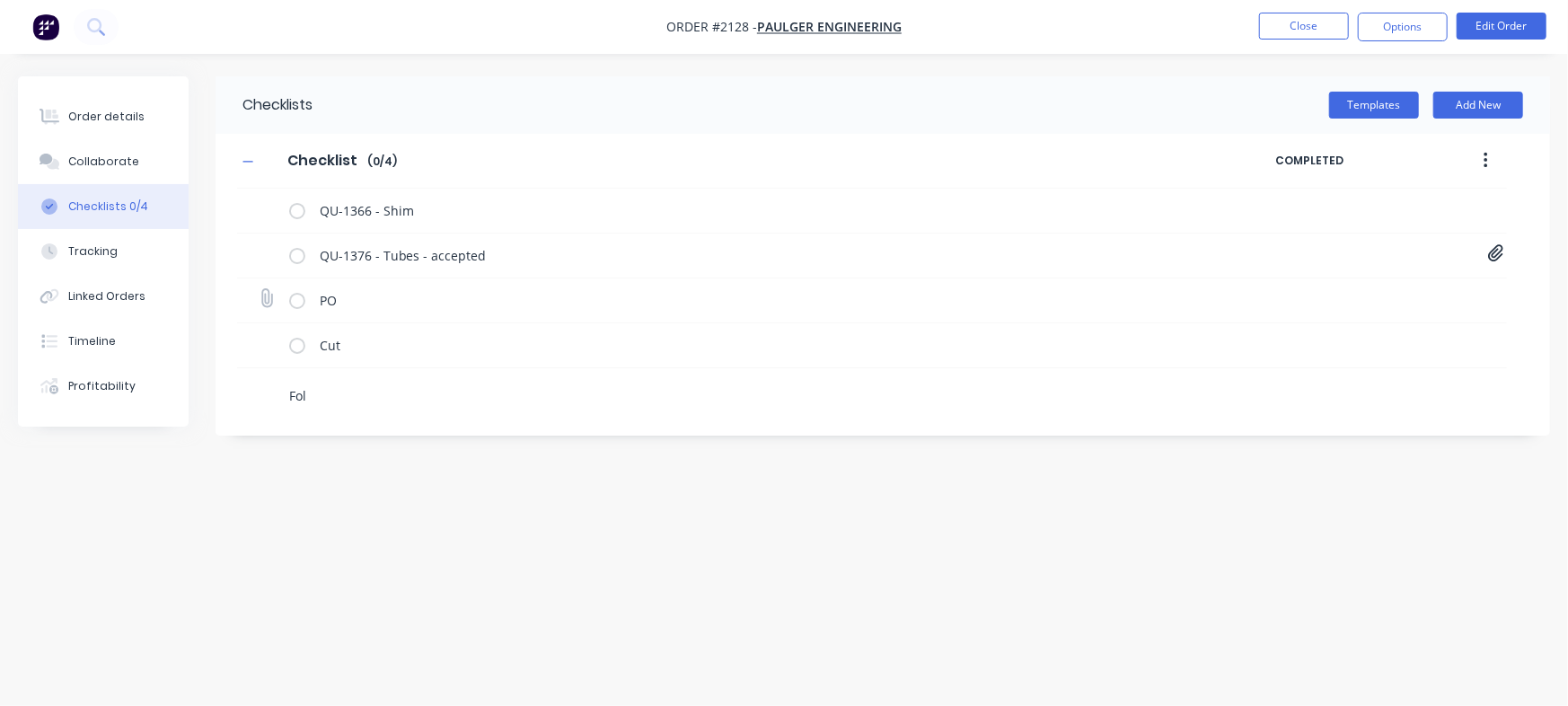
type textarea "Fold"
type textarea "x"
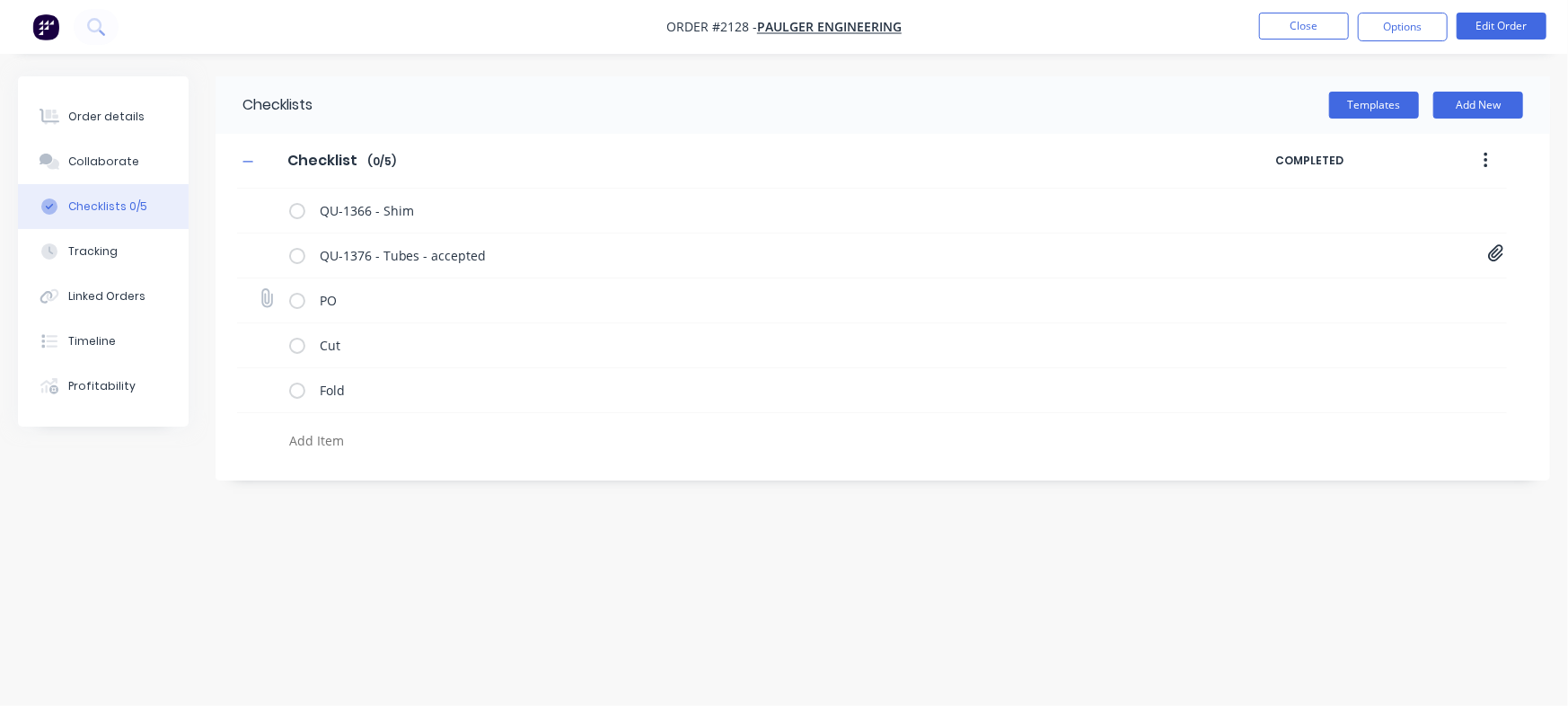
type textarea "x"
click at [277, 297] on icon at bounding box center [265, 298] width 24 height 24
click at [258, 289] on input "file" at bounding box center [258, 289] width 0 height 0
click at [259, 293] on icon at bounding box center [265, 298] width 24 height 24
click at [258, 289] on input "file" at bounding box center [258, 289] width 0 height 0
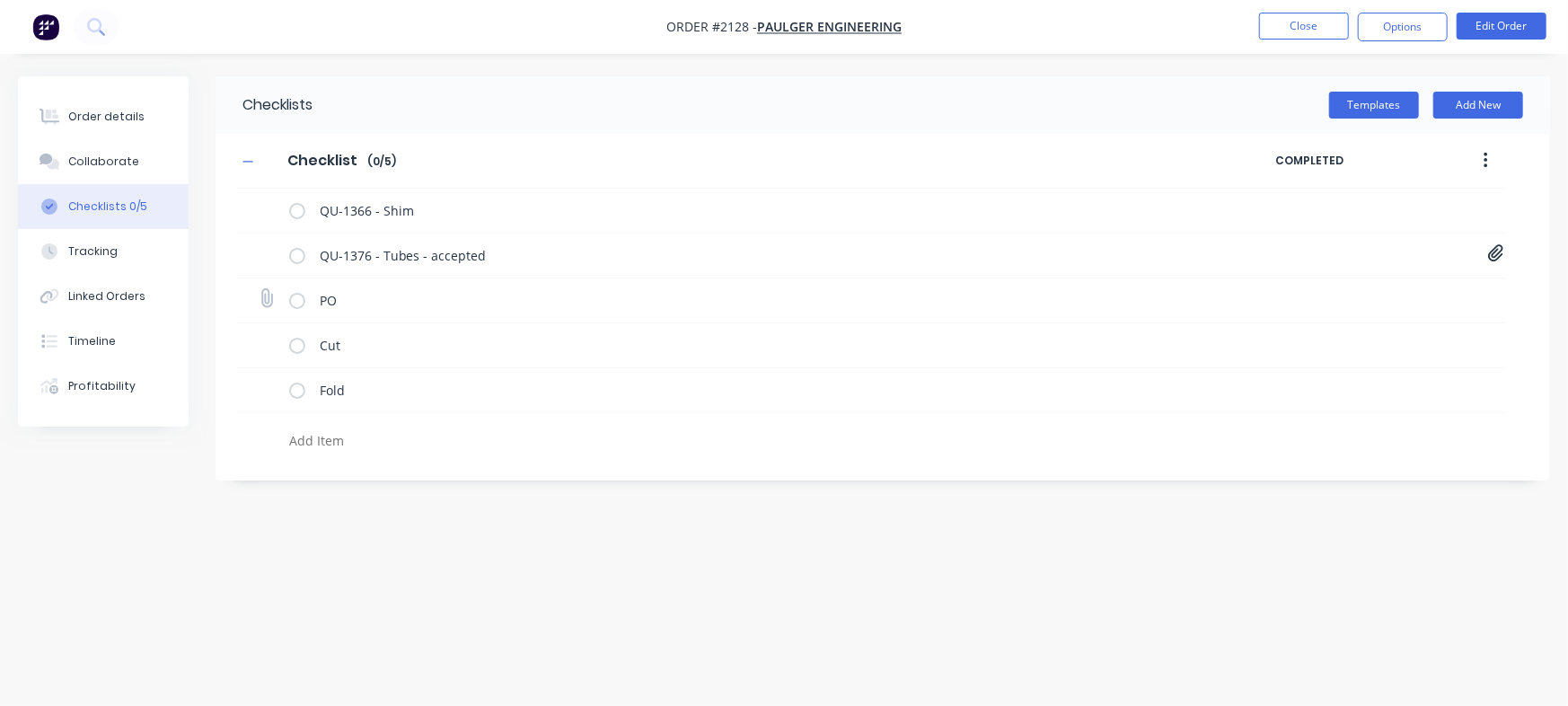
type input "C:\fakepath\PO Print - 48268.pdf"
type textarea "x"
click at [106, 108] on div "Order details" at bounding box center [106, 116] width 77 height 16
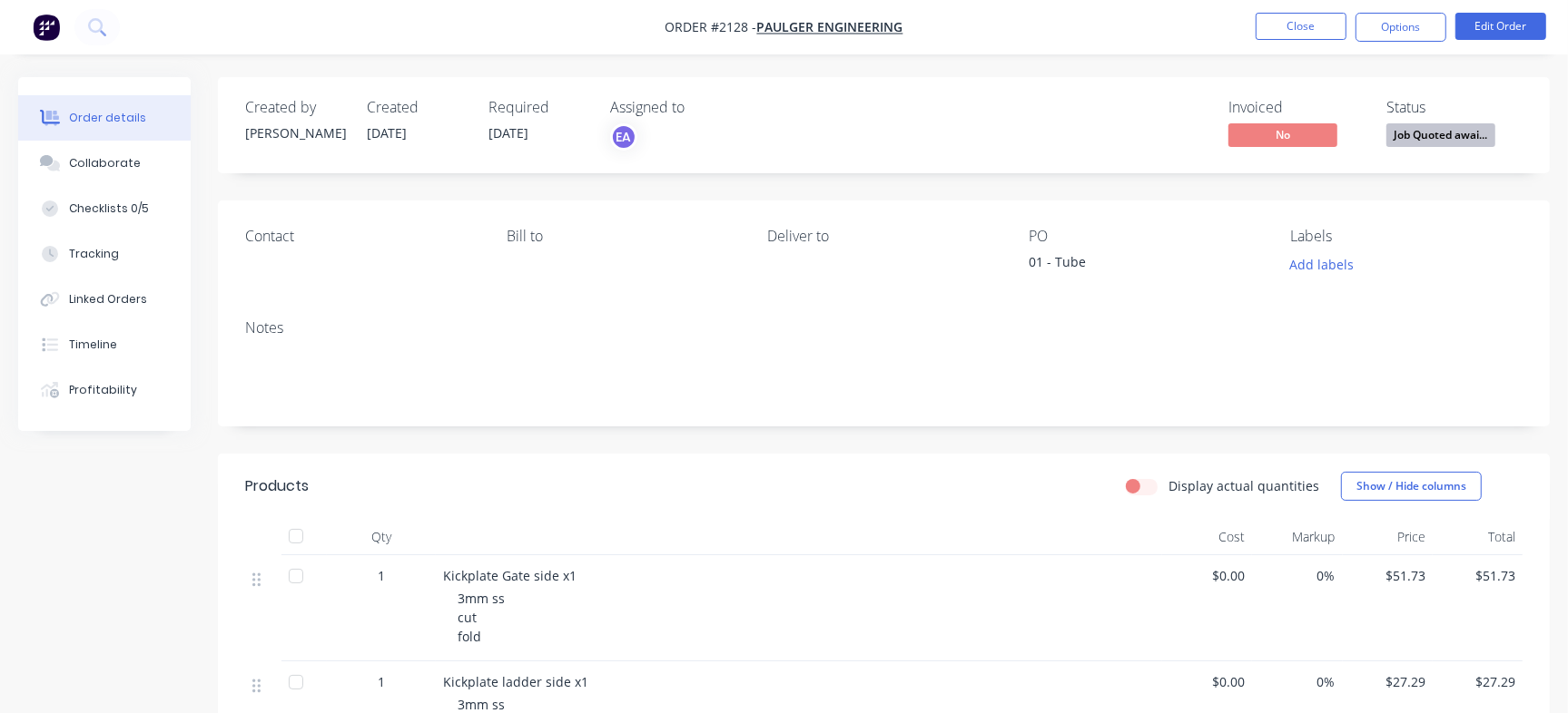
click at [1462, 125] on span "Job Quoted awai..." at bounding box center [1440, 134] width 109 height 22
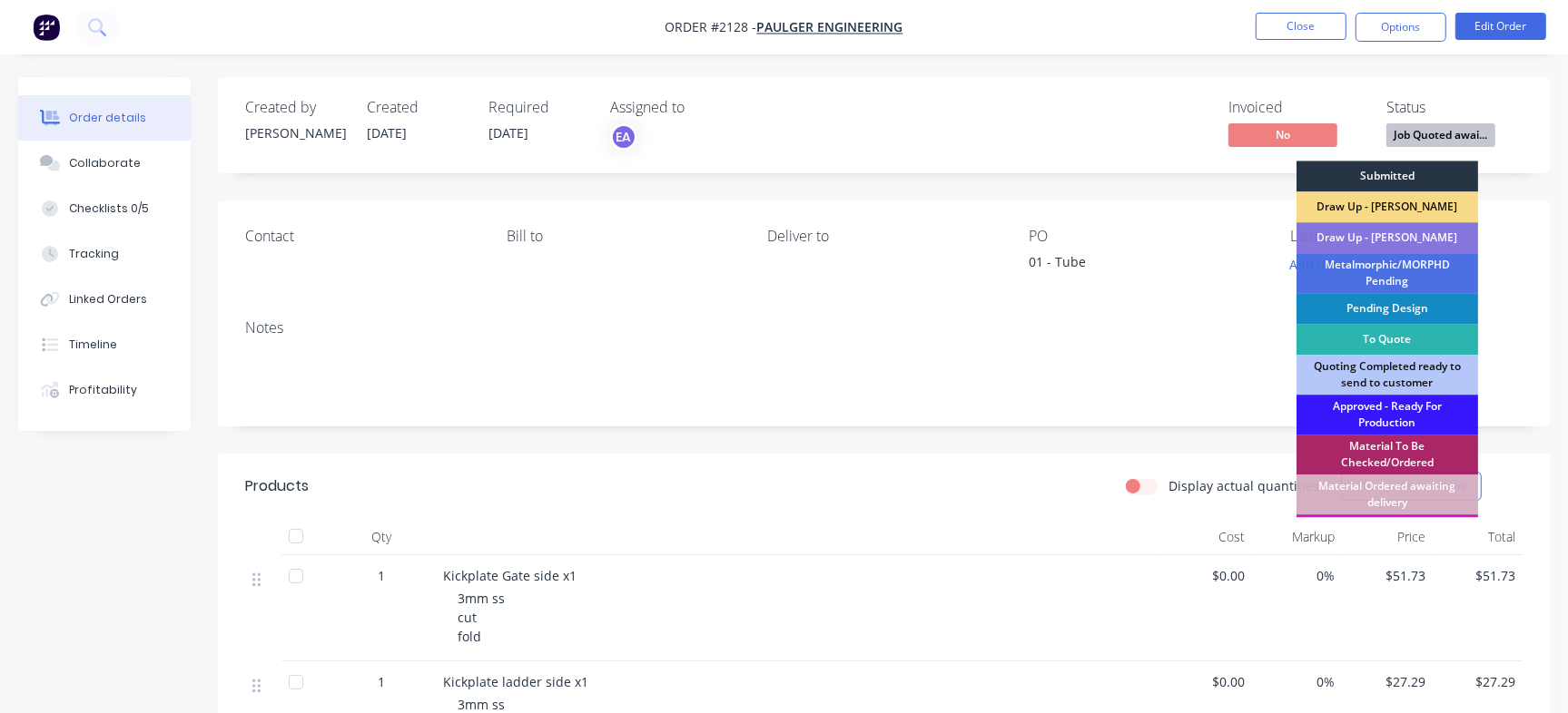
click at [1407, 176] on div "Submitted" at bounding box center [1387, 176] width 182 height 31
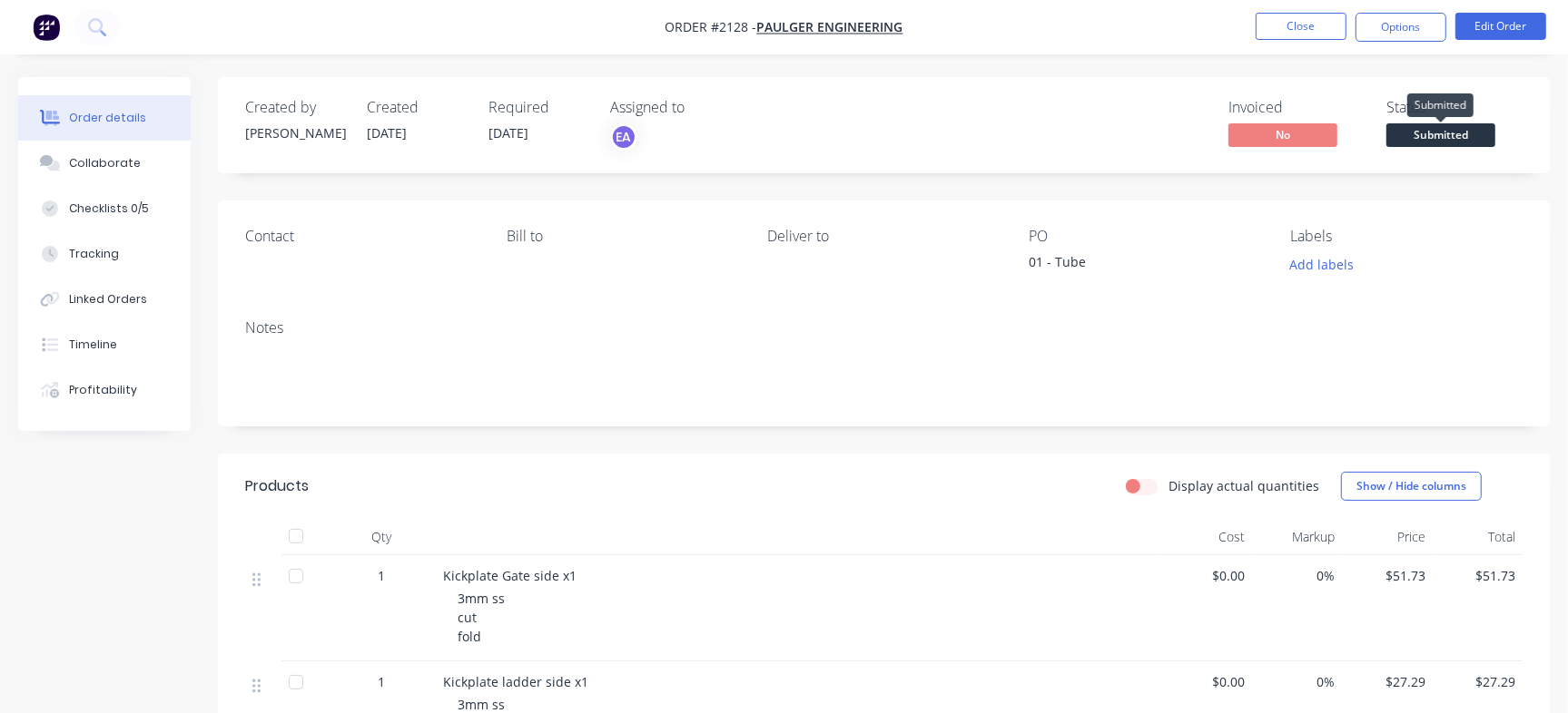
click at [1442, 138] on span "Submitted" at bounding box center [1440, 134] width 109 height 22
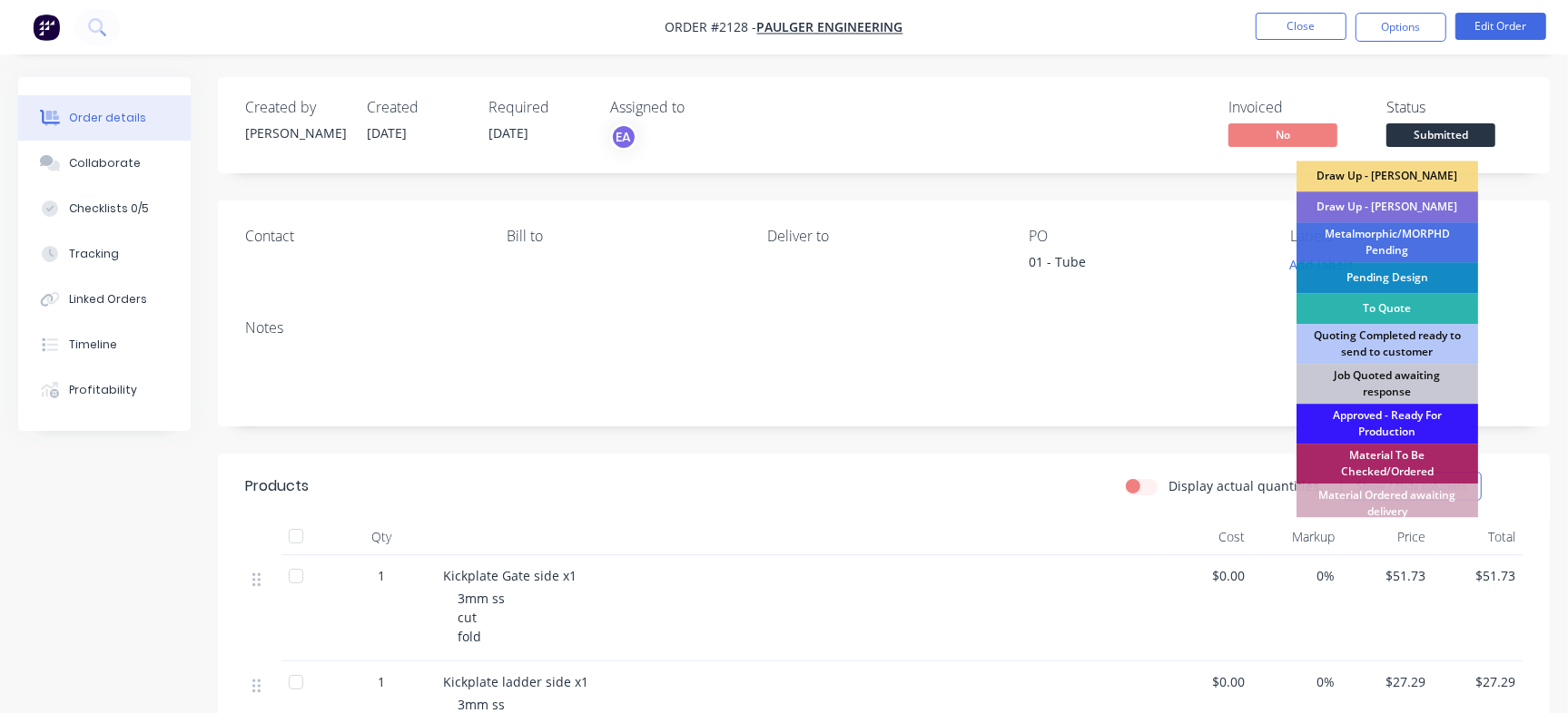
click at [1447, 199] on div "Draw Up - [PERSON_NAME]" at bounding box center [1387, 207] width 182 height 31
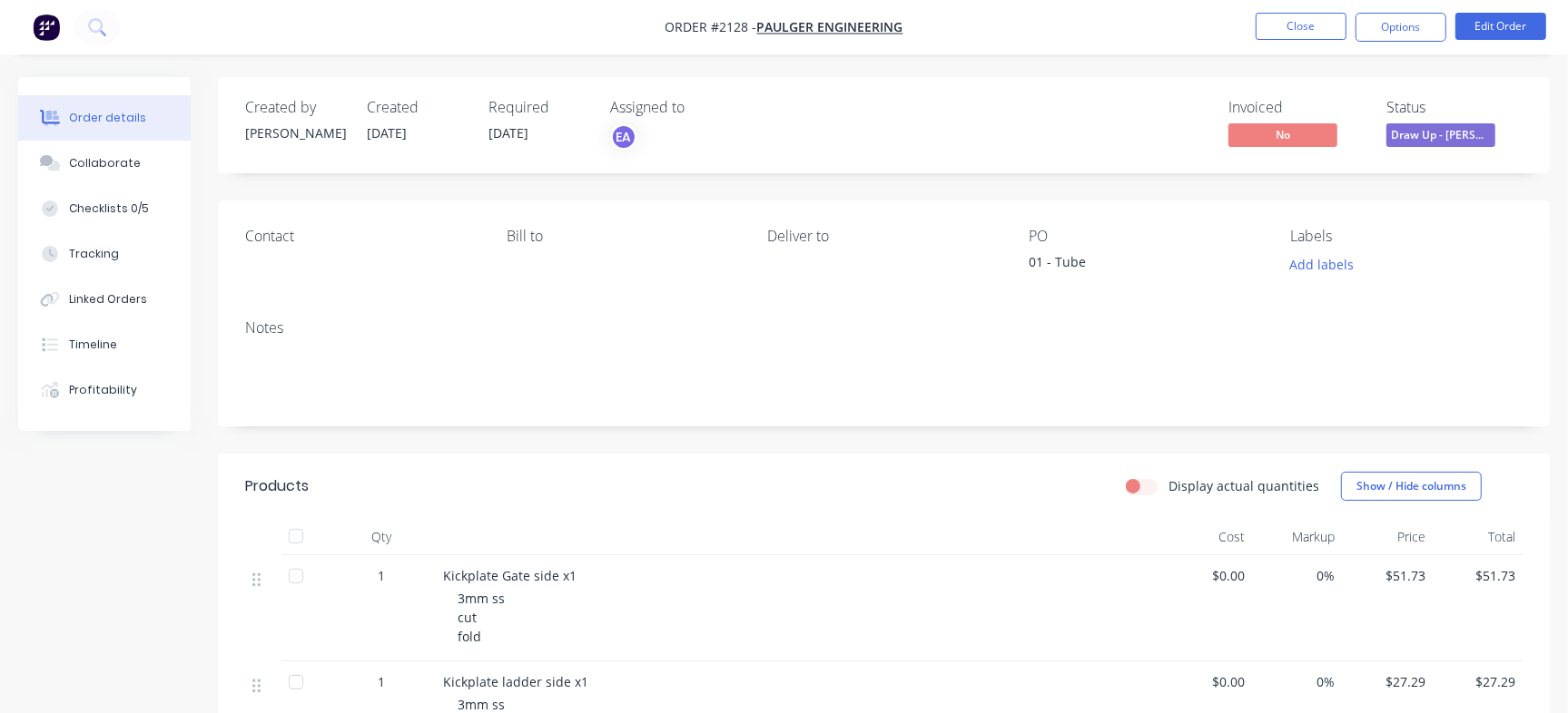
click at [1051, 253] on div "01 - Tube" at bounding box center [1142, 265] width 226 height 25
click at [1517, 20] on button "Edit Order" at bounding box center [1501, 26] width 91 height 27
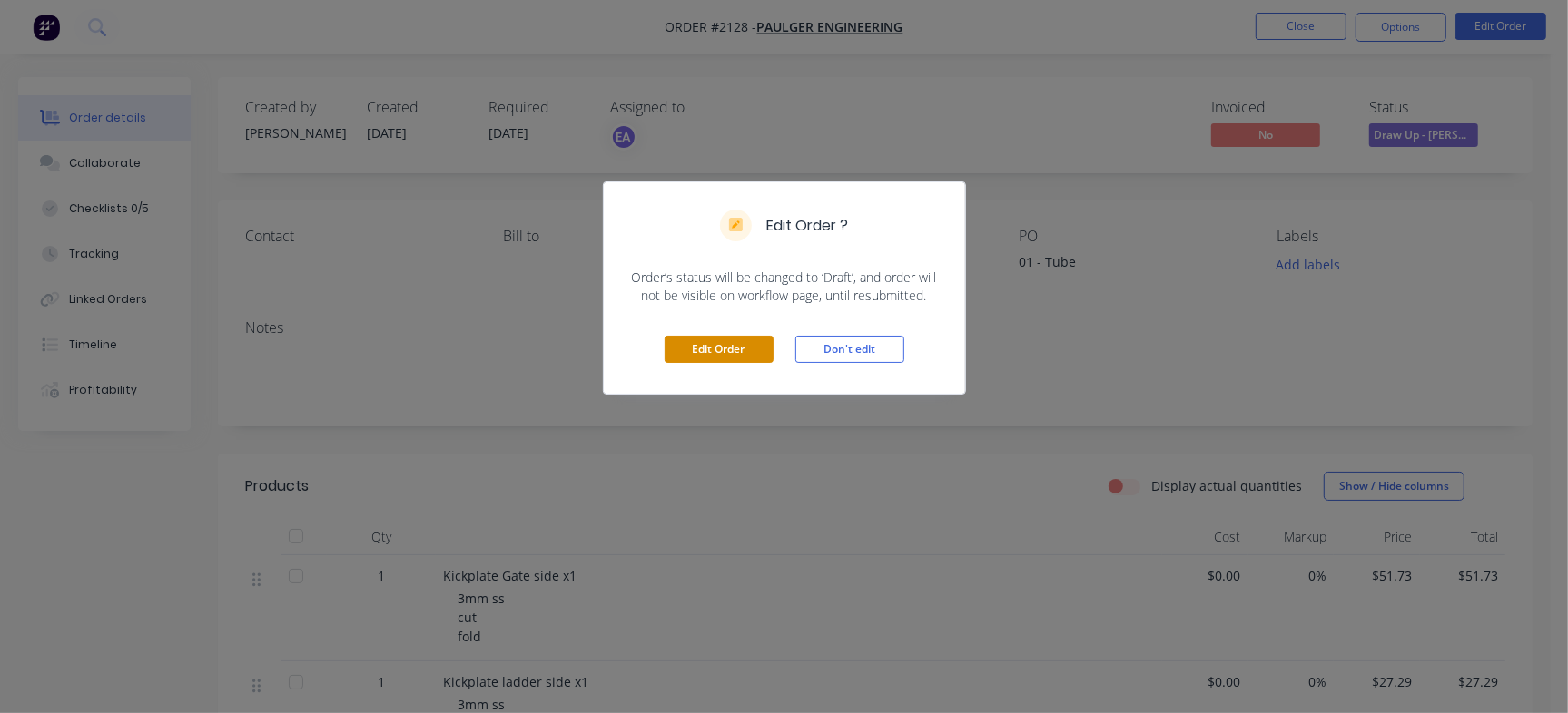
click at [742, 347] on button "Edit Order" at bounding box center [719, 349] width 109 height 27
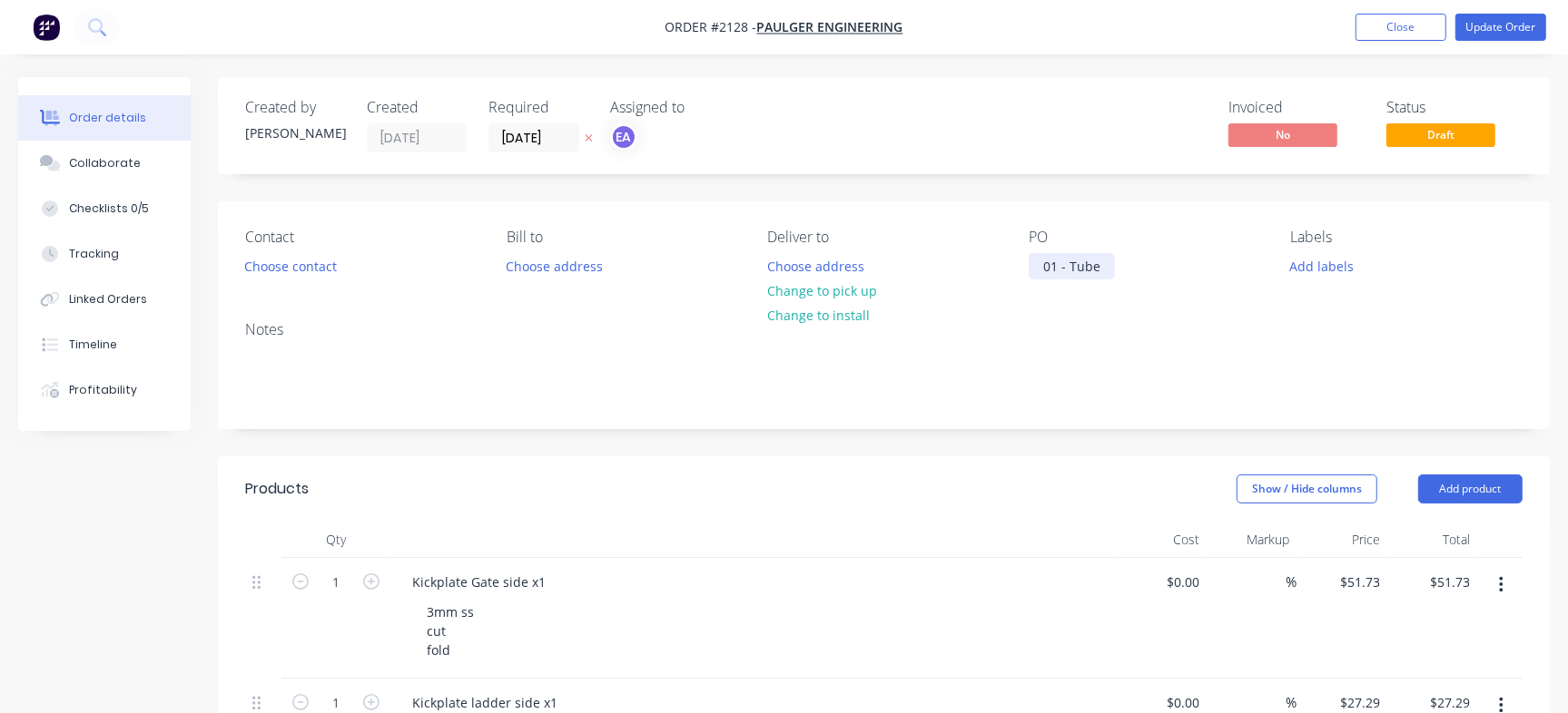
click at [1069, 260] on div "01 - Tube" at bounding box center [1071, 266] width 86 height 26
click at [1102, 155] on div "Created by Francis Adrian Created 18/08/25 Required 01/09/25 Assigned to EA Inv…" at bounding box center [884, 126] width 1332 height 97
click at [1313, 267] on button "Add labels" at bounding box center [1322, 265] width 83 height 24
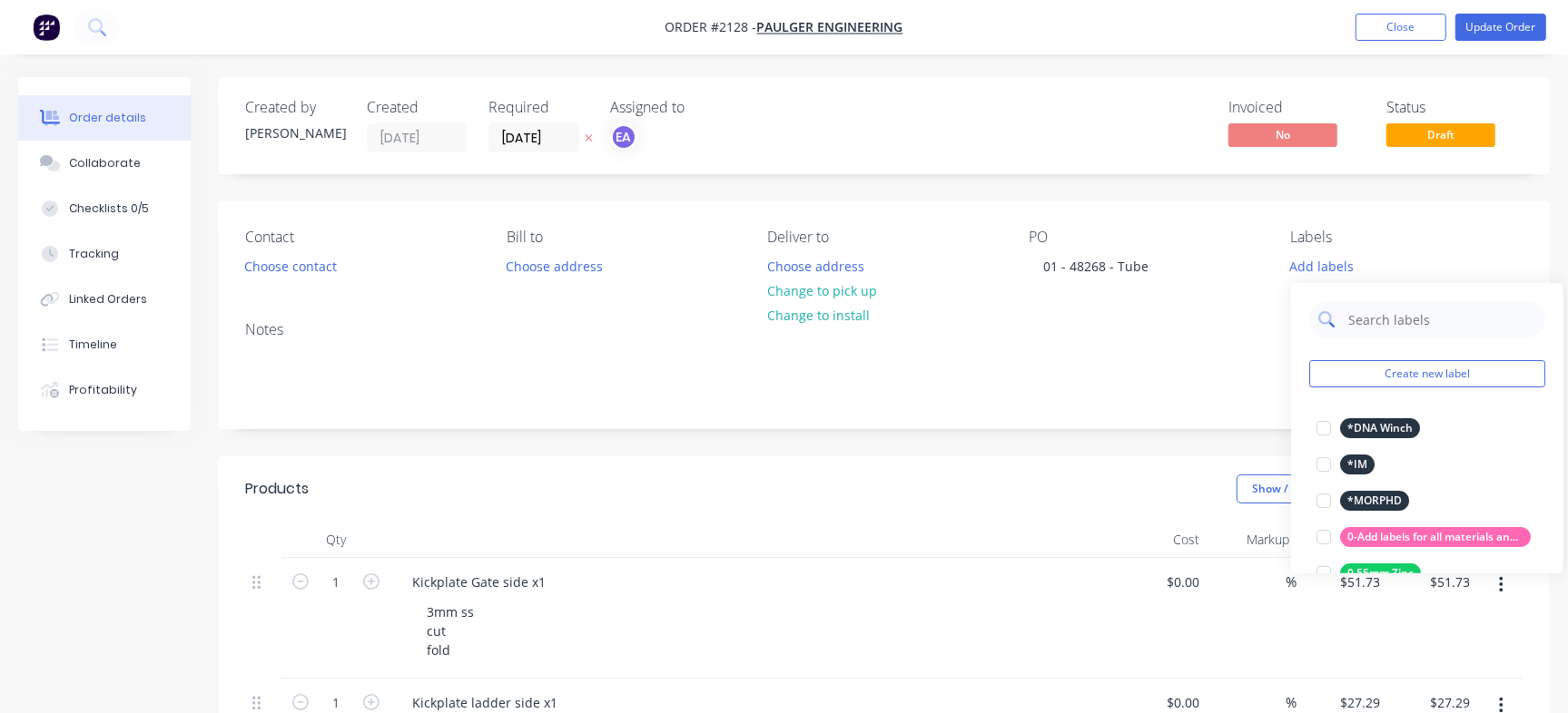
click at [1408, 319] on input "text" at bounding box center [1441, 319] width 190 height 37
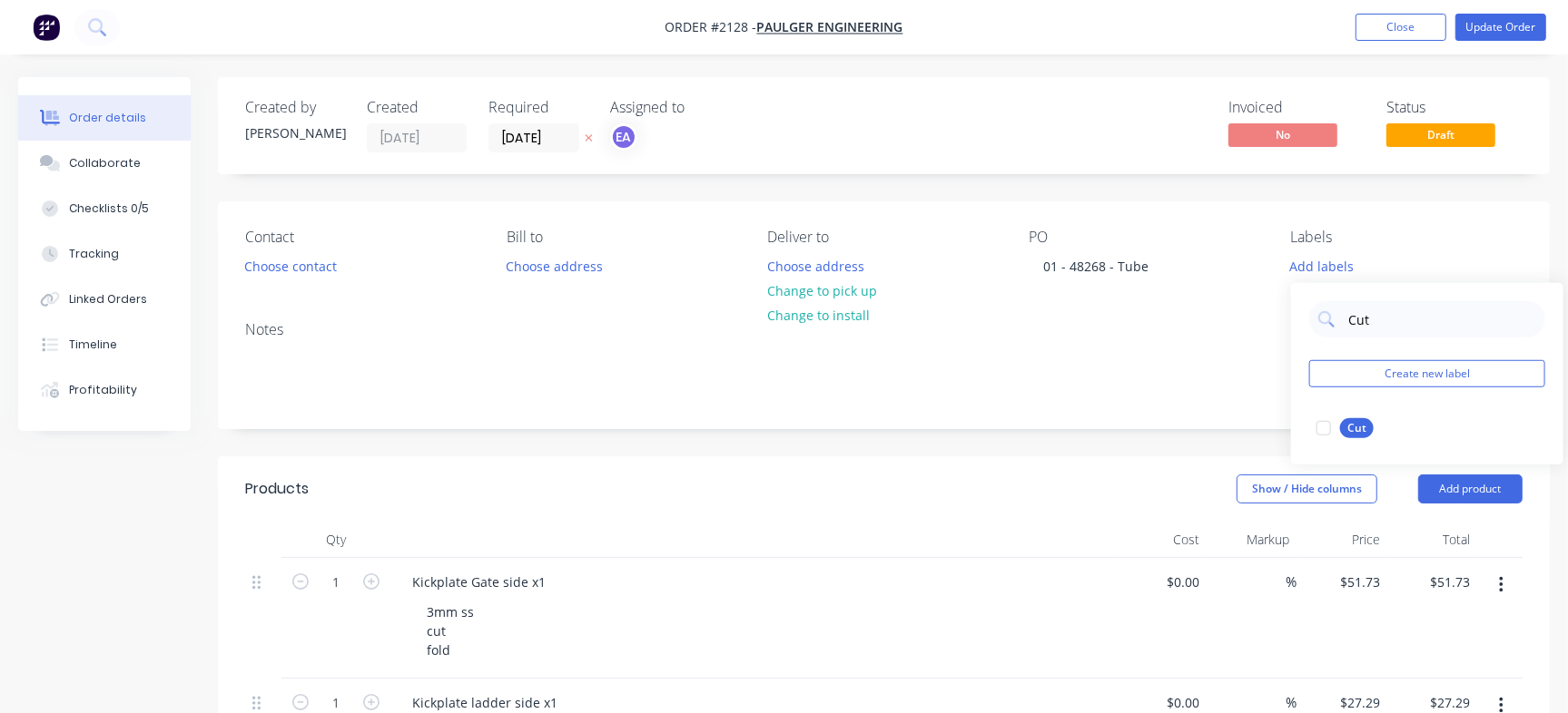
drag, startPoint x: 1341, startPoint y: 425, endPoint x: 1343, endPoint y: 399, distance: 26.1
click at [1341, 425] on div at bounding box center [1324, 429] width 37 height 37
click at [1388, 305] on input "Cut" at bounding box center [1441, 311] width 190 height 37
type input "Fold"
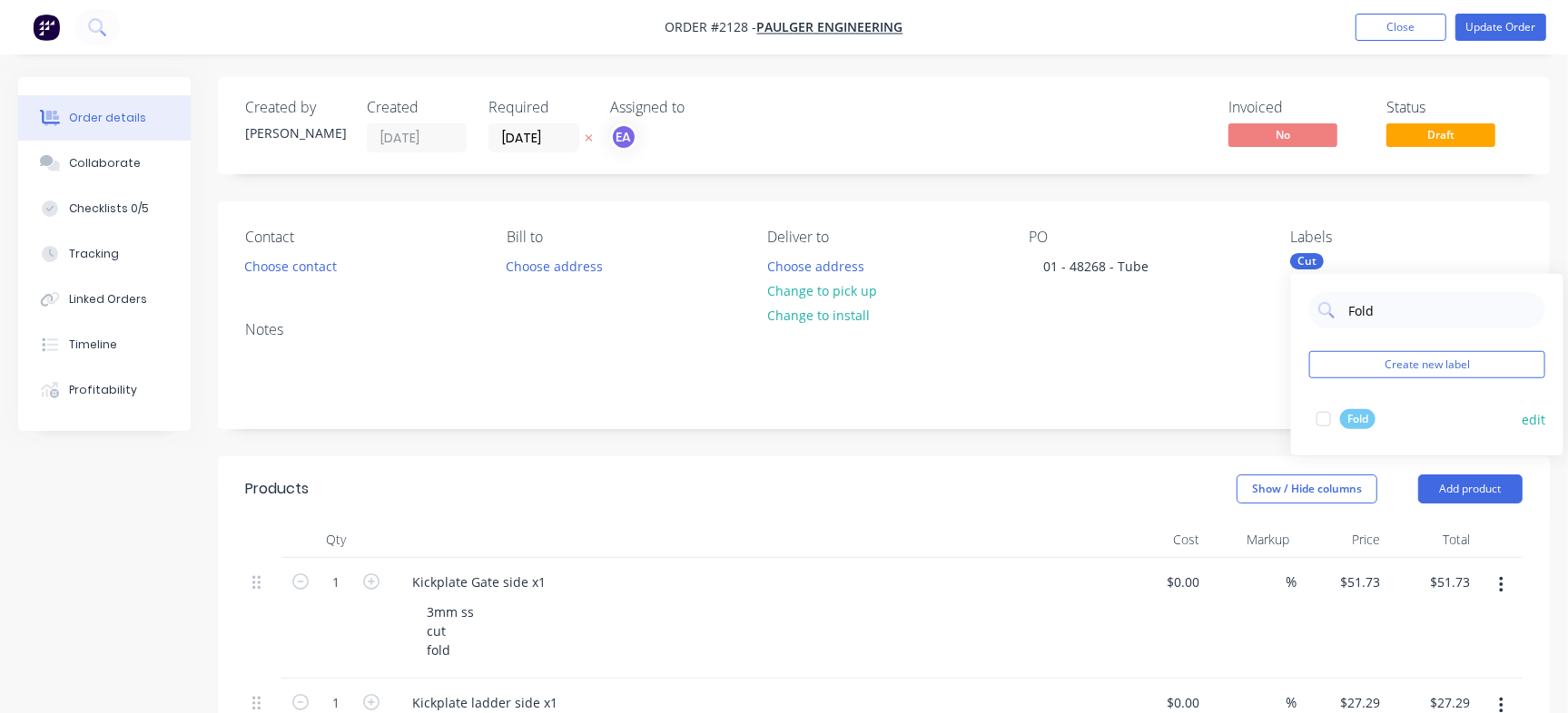
click at [1328, 425] on div at bounding box center [1324, 420] width 37 height 37
click at [1145, 96] on div "Created by Francis Adrian Created 18/08/25 Required 01/09/25 Assigned to EA Inv…" at bounding box center [884, 126] width 1332 height 97
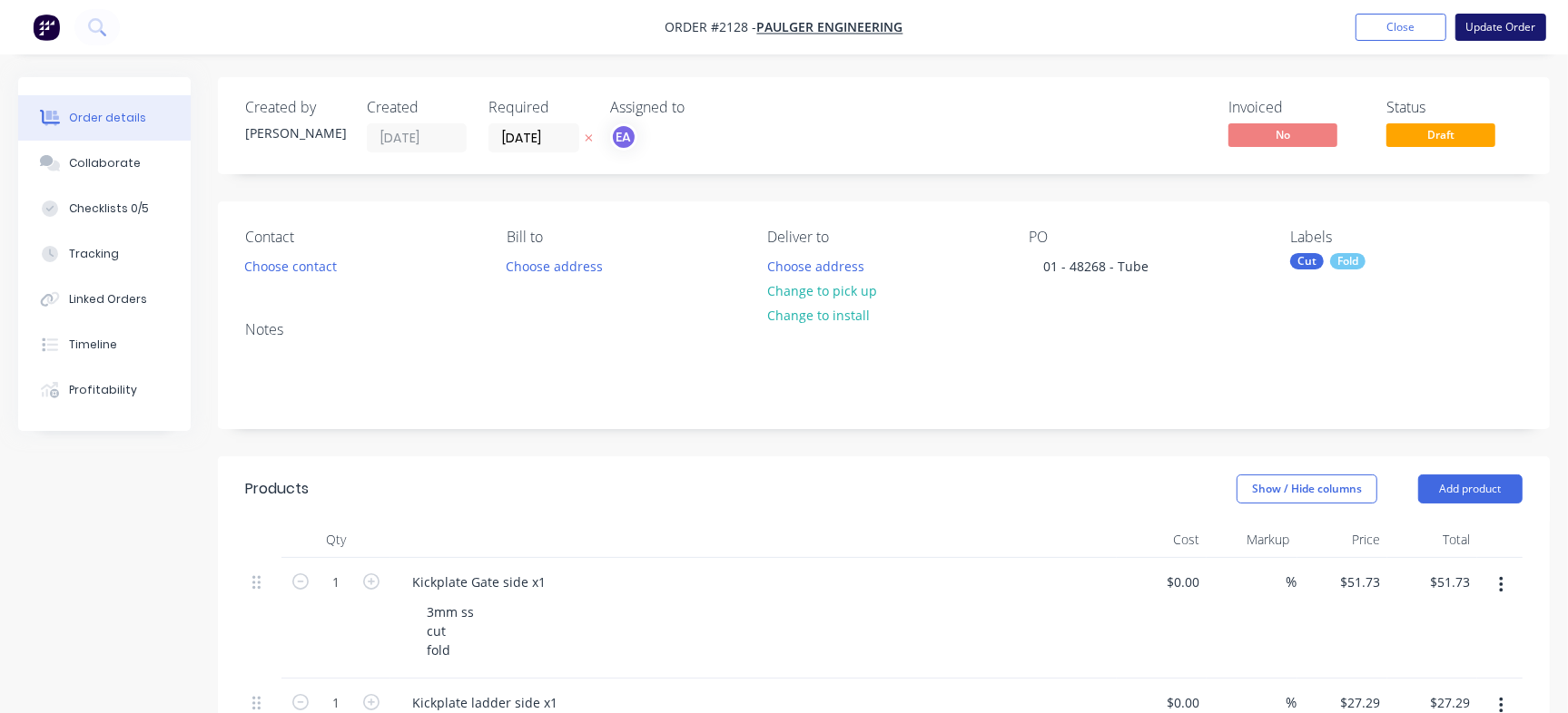
click at [1480, 21] on button "Update Order" at bounding box center [1501, 27] width 91 height 27
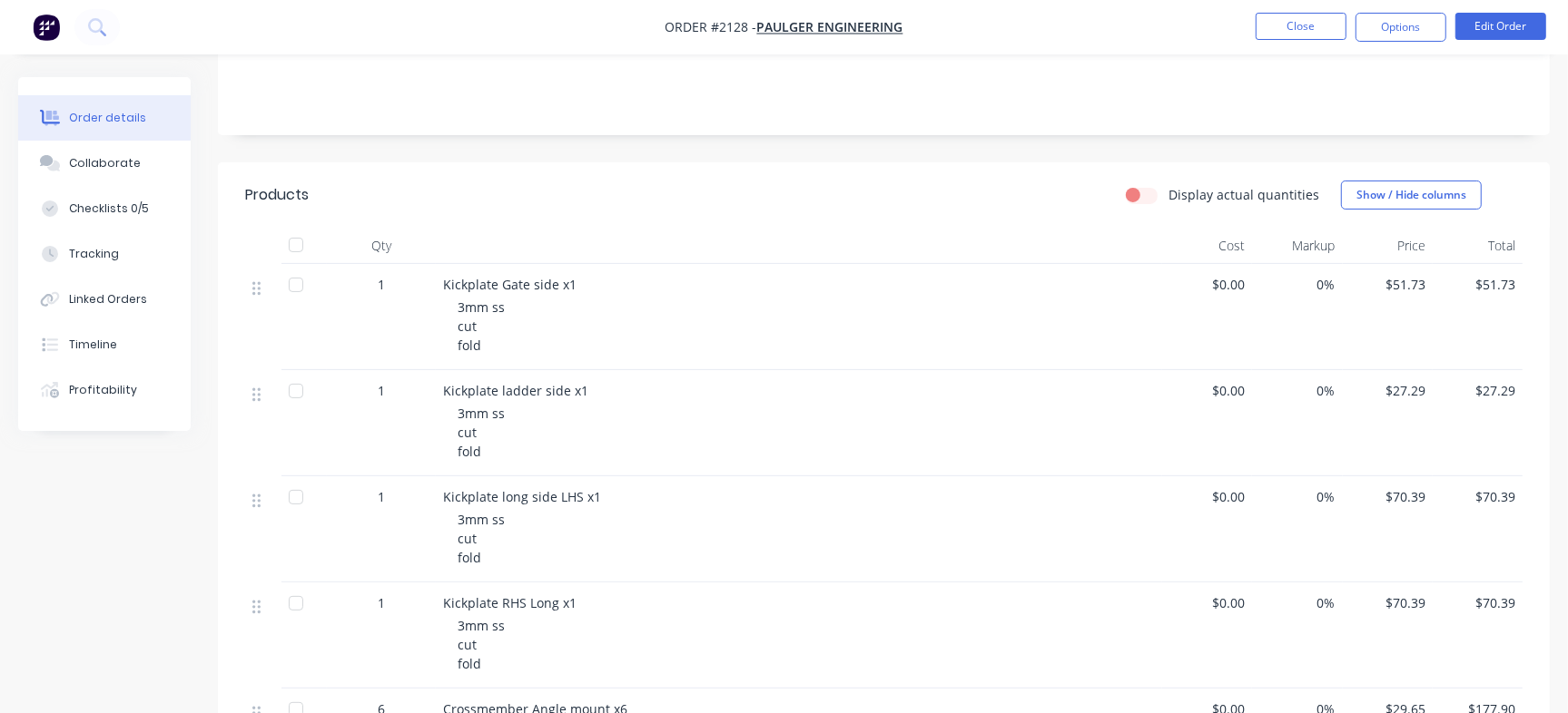
scroll to position [106, 0]
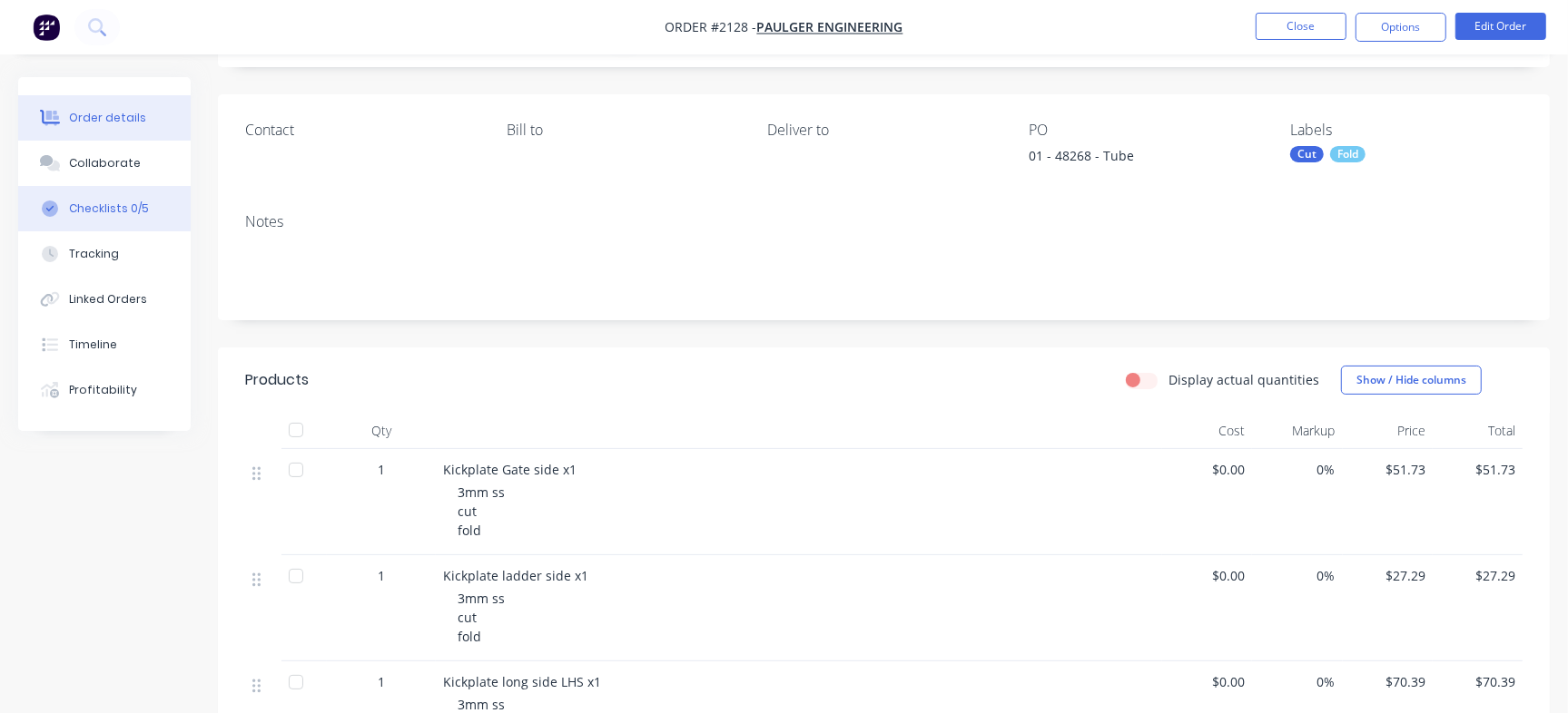
click at [139, 205] on div "Checklists 0/5" at bounding box center [108, 208] width 80 height 16
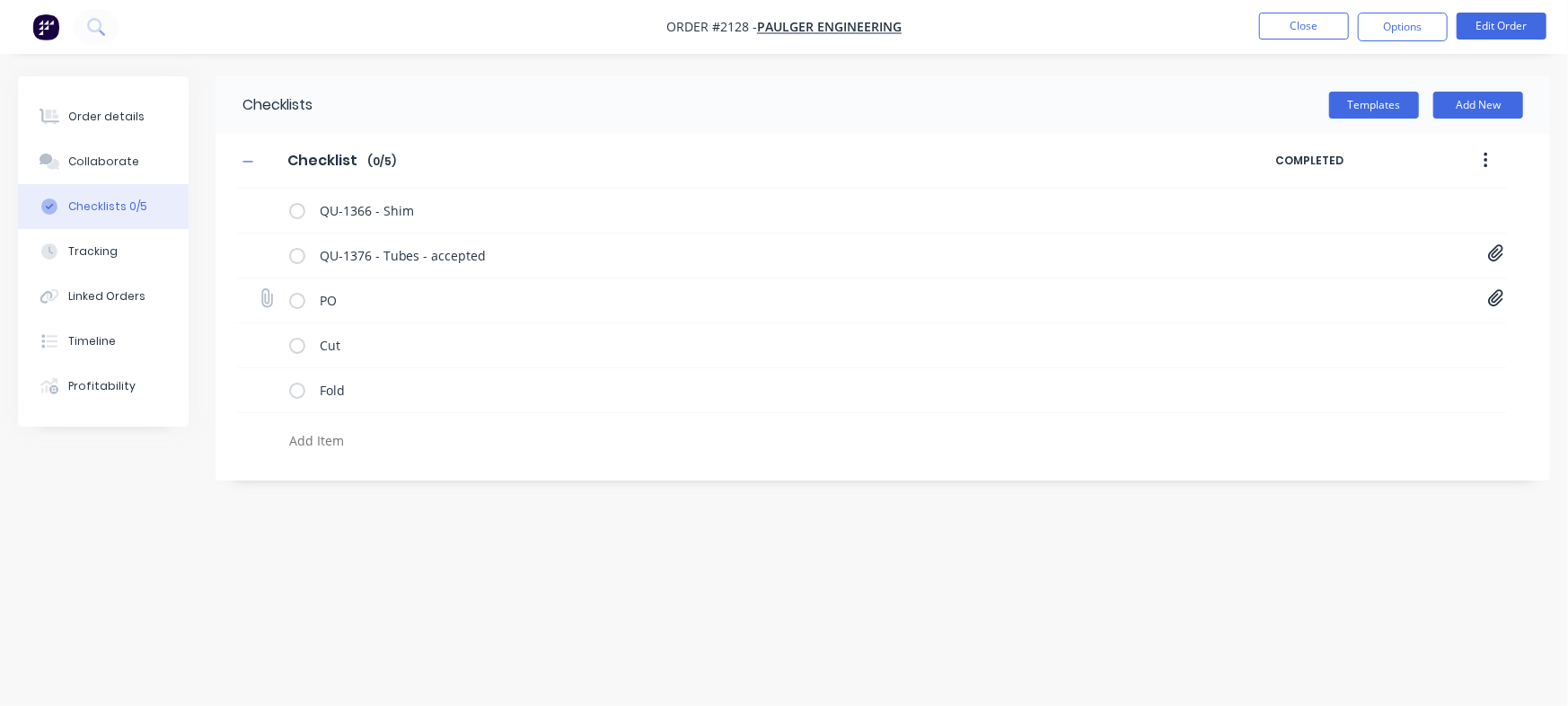
click at [1501, 297] on icon at bounding box center [1495, 298] width 16 height 18
click at [1339, 331] on link "PO Print - 48268.pdf" at bounding box center [1351, 338] width 210 height 19
click at [103, 153] on div "Collaborate" at bounding box center [103, 161] width 71 height 16
type textarea "x"
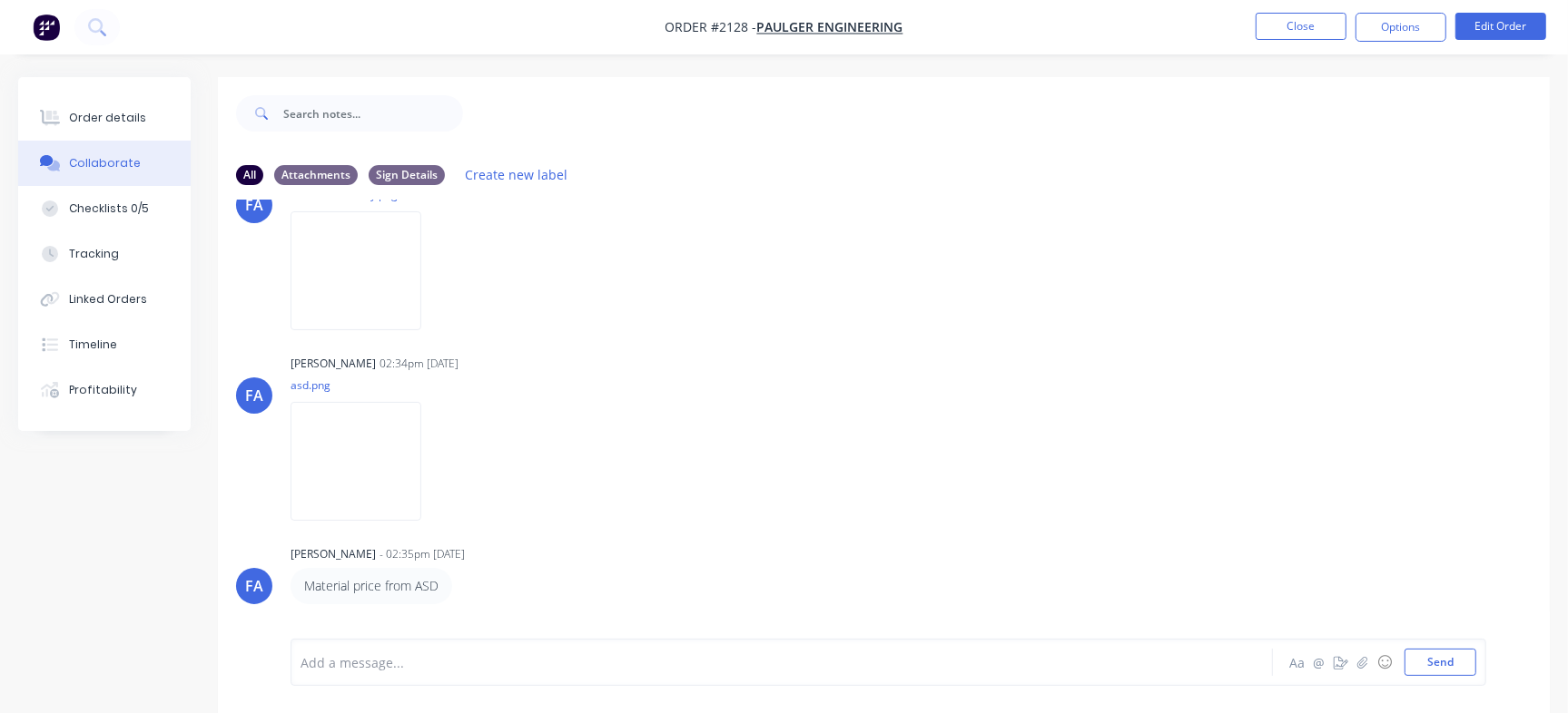
scroll to position [1933, 0]
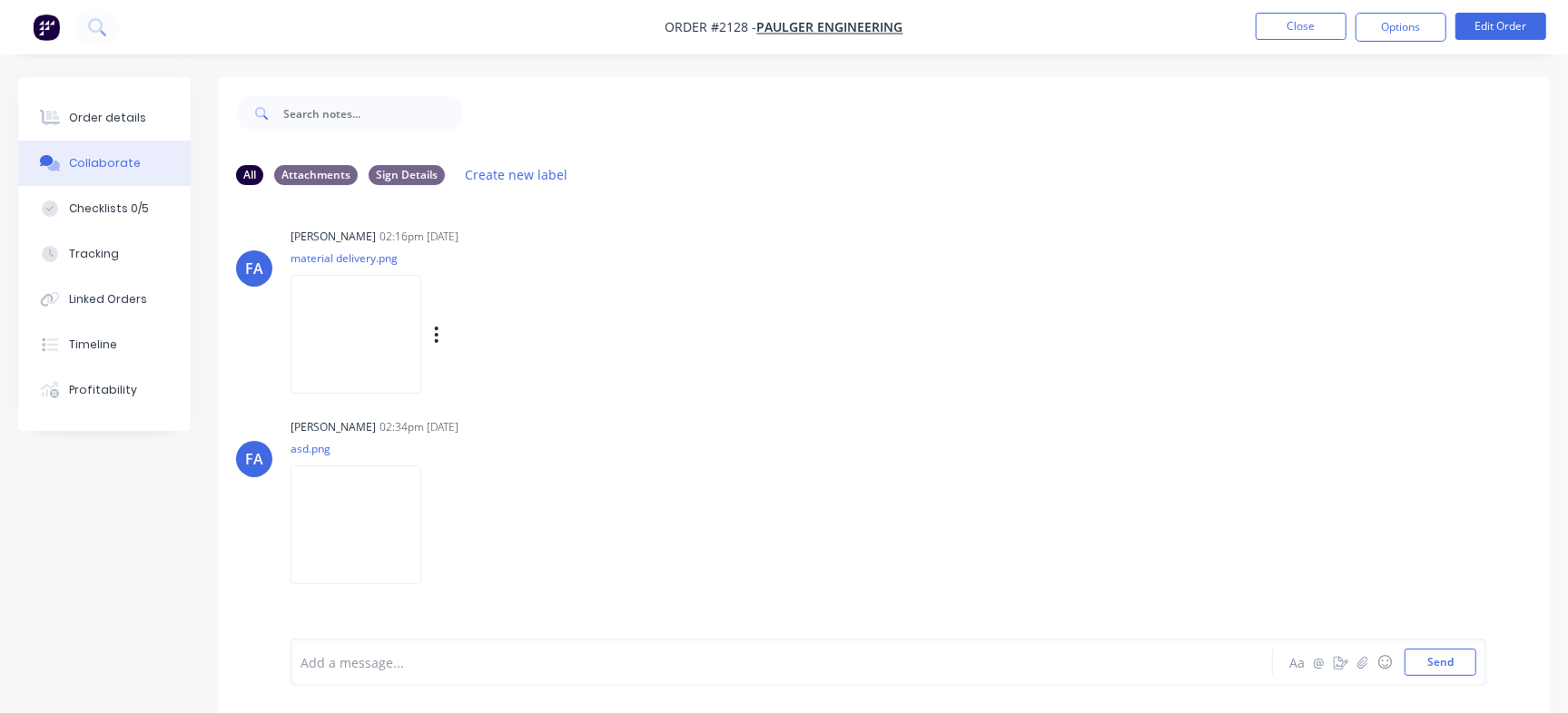
click at [421, 339] on img at bounding box center [355, 334] width 131 height 119
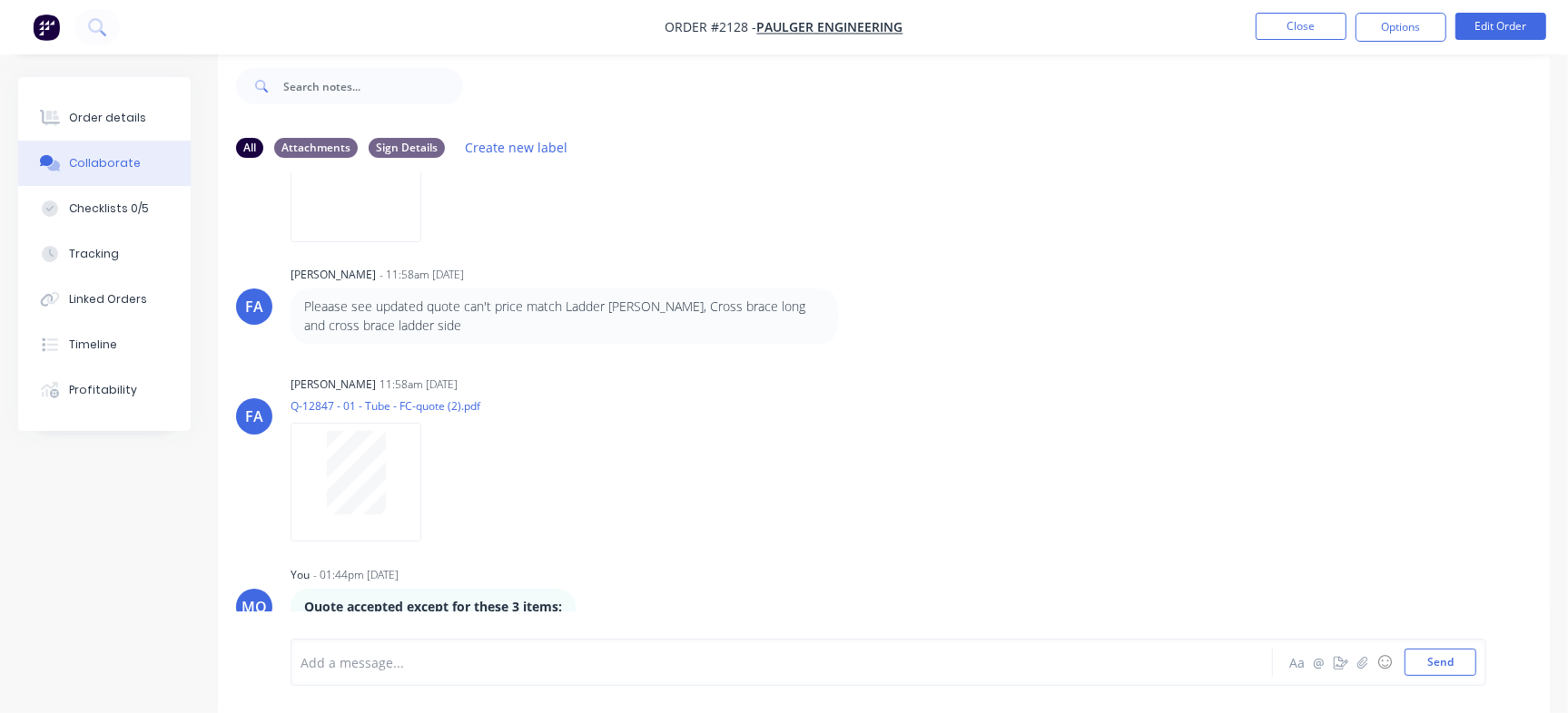
scroll to position [2598, 0]
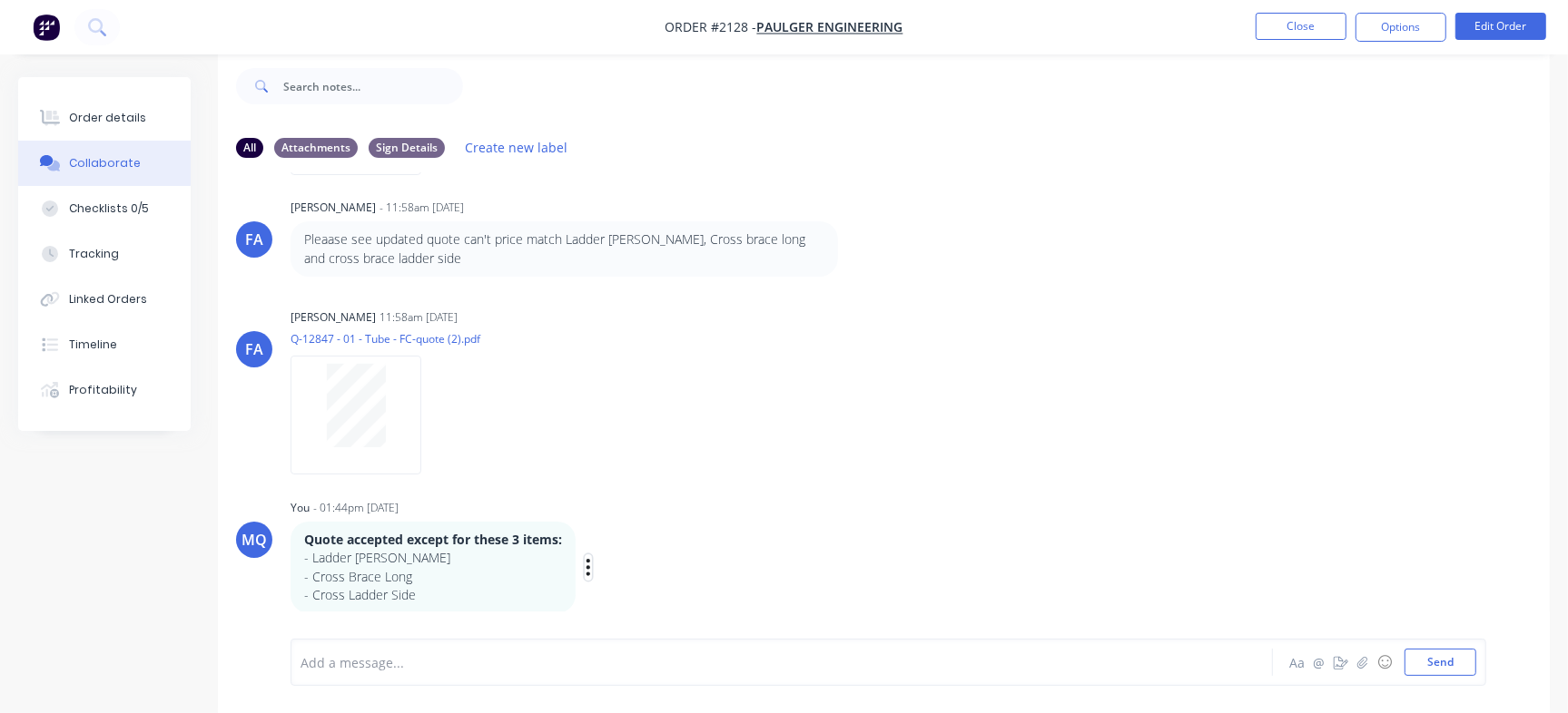
click at [590, 573] on icon "button" at bounding box center [588, 567] width 4 height 16
click at [628, 549] on button "Edit" at bounding box center [654, 563] width 114 height 30
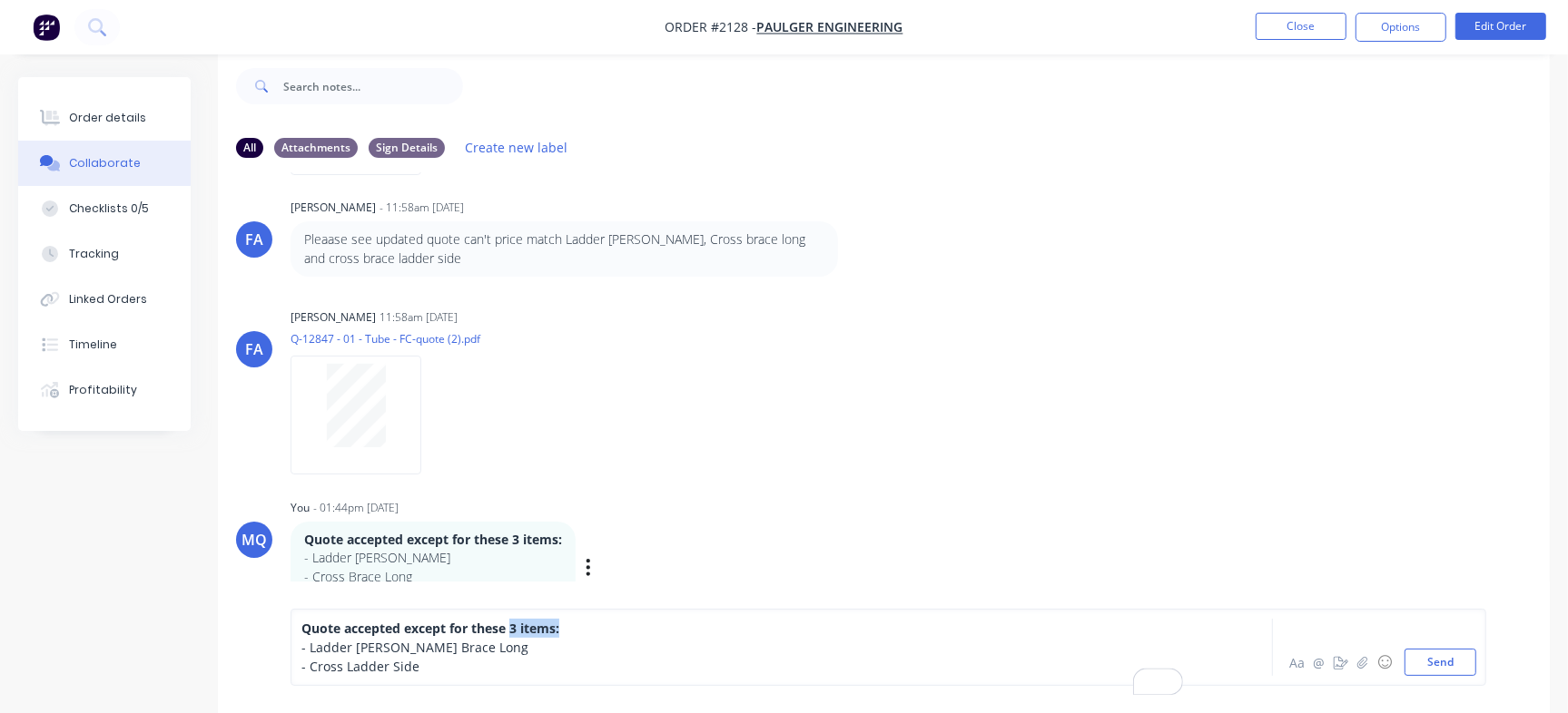
drag, startPoint x: 510, startPoint y: 609, endPoint x: 636, endPoint y: 610, distance: 126.0
click at [635, 619] on div "Quote accepted except for these 3 items:" at bounding box center [741, 629] width 881 height 19
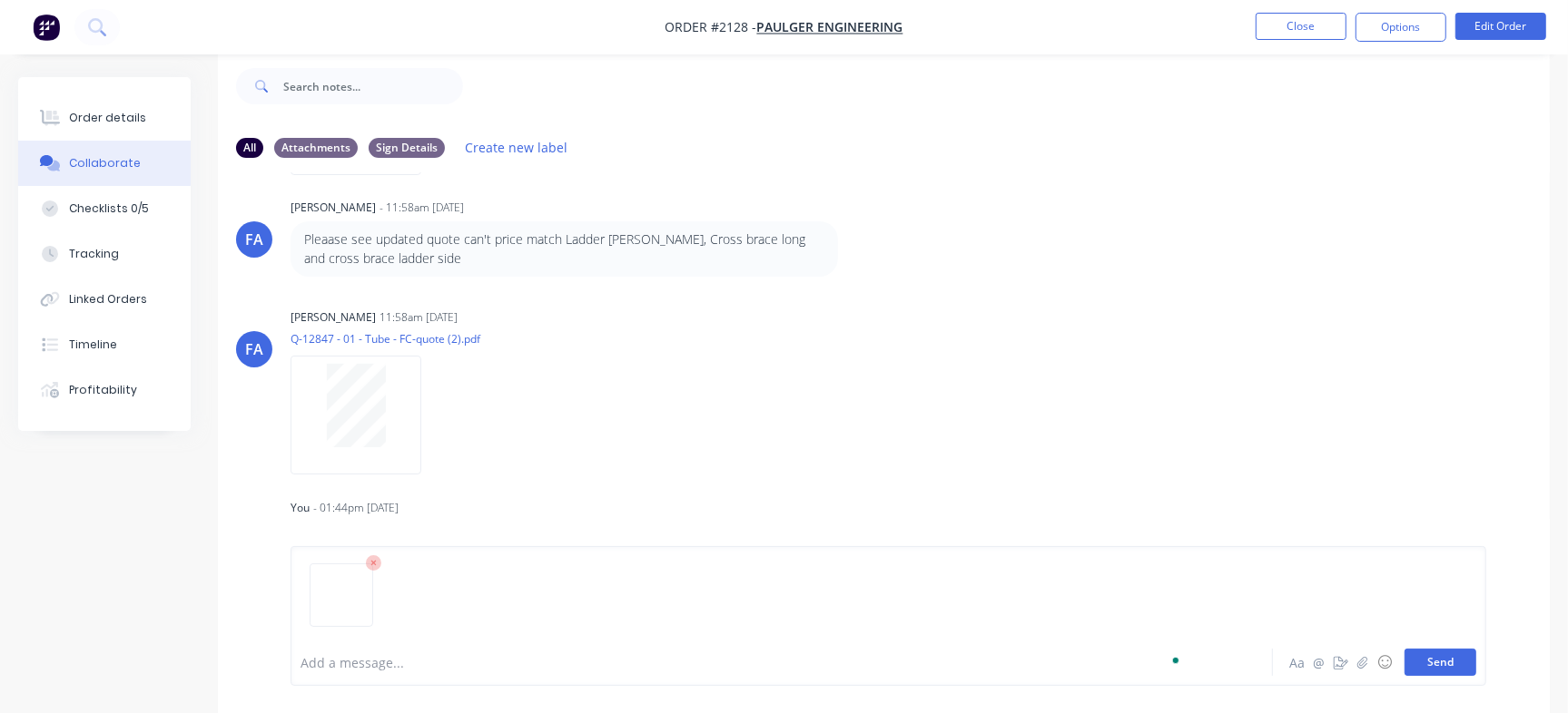
click at [1462, 664] on button "Send" at bounding box center [1440, 663] width 72 height 27
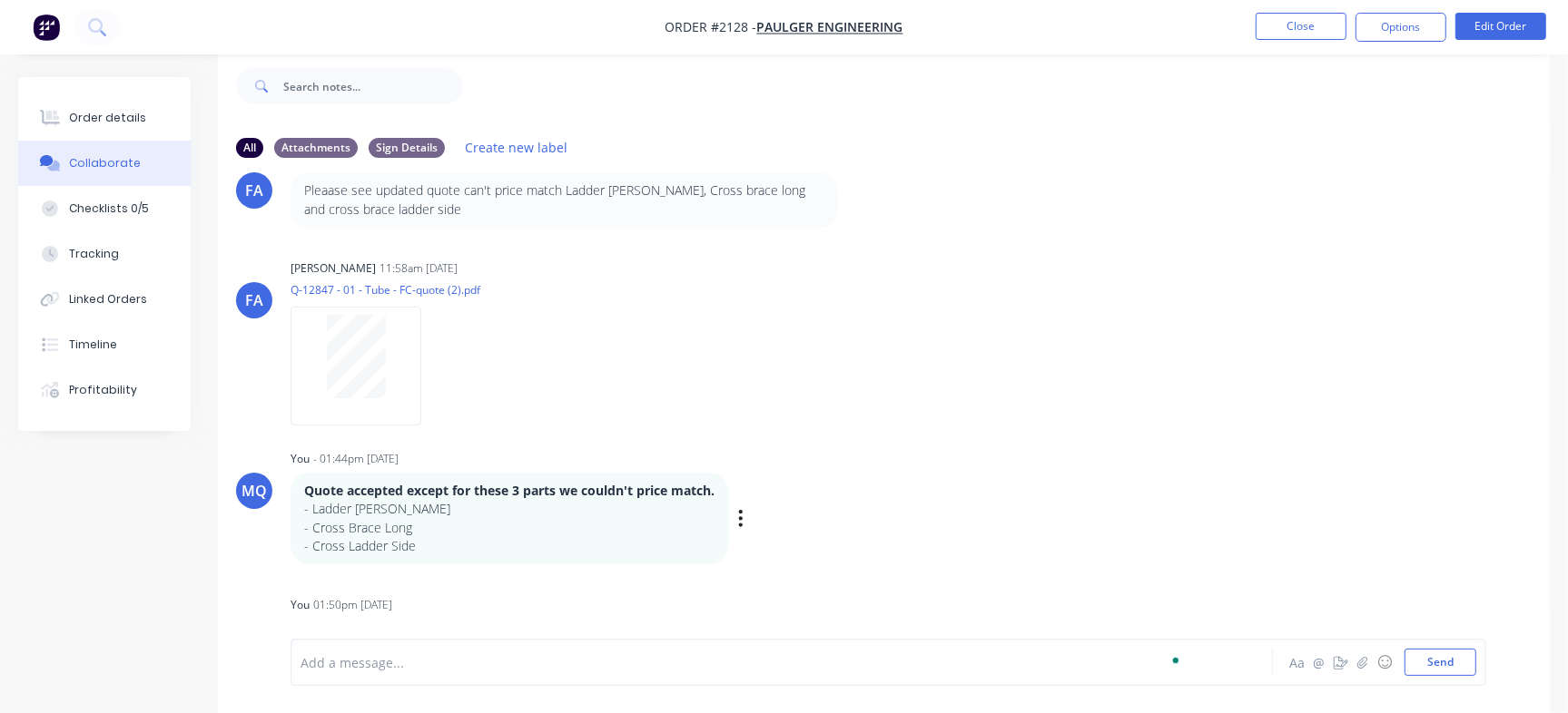
scroll to position [2804, 0]
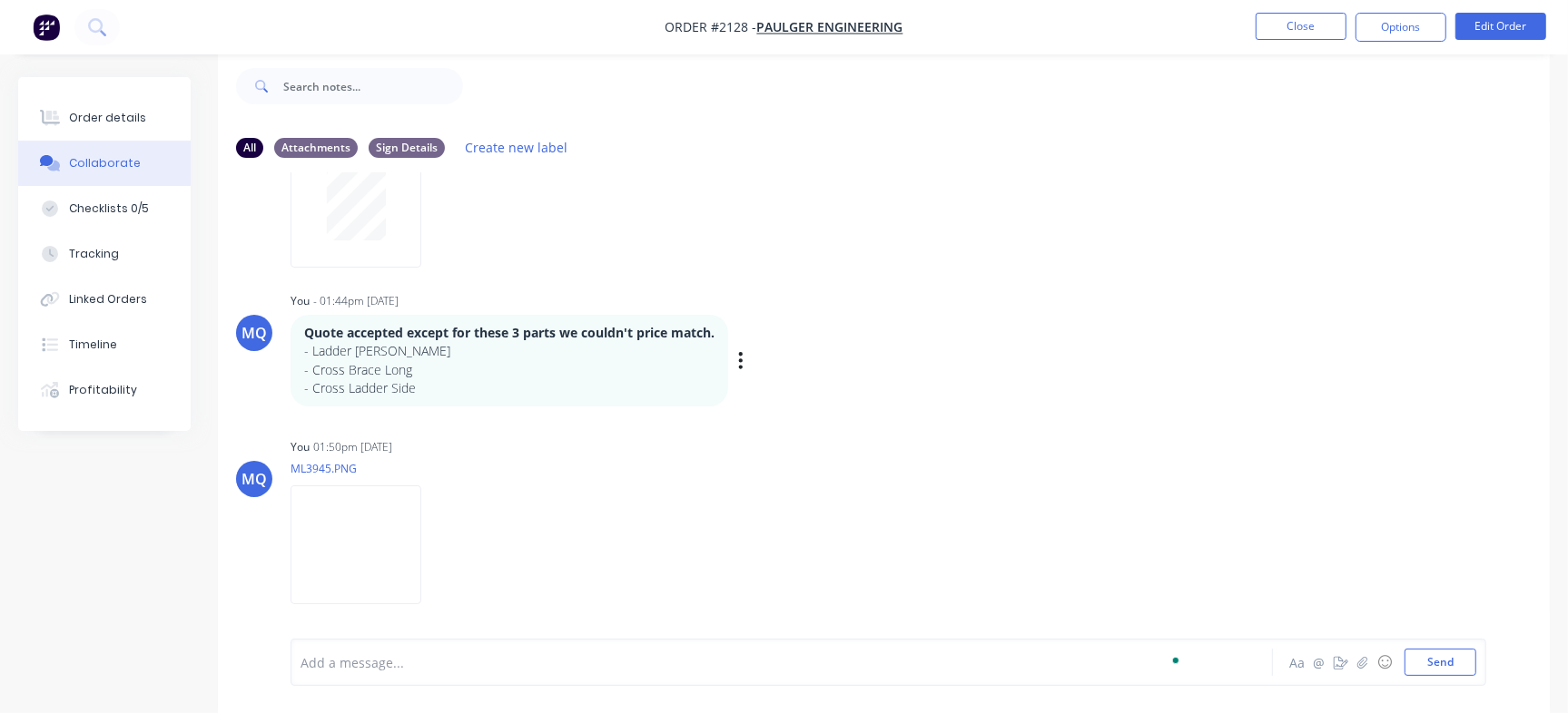
click at [735, 361] on div "Quote accepted except for these 3 parts we couldn't price match. - Ladder Strin…" at bounding box center [574, 360] width 567 height 92
click at [0, 0] on icon "button" at bounding box center [0, 0] width 0 height 0
click at [0, 0] on button "Edit" at bounding box center [0, 0] width 0 height 0
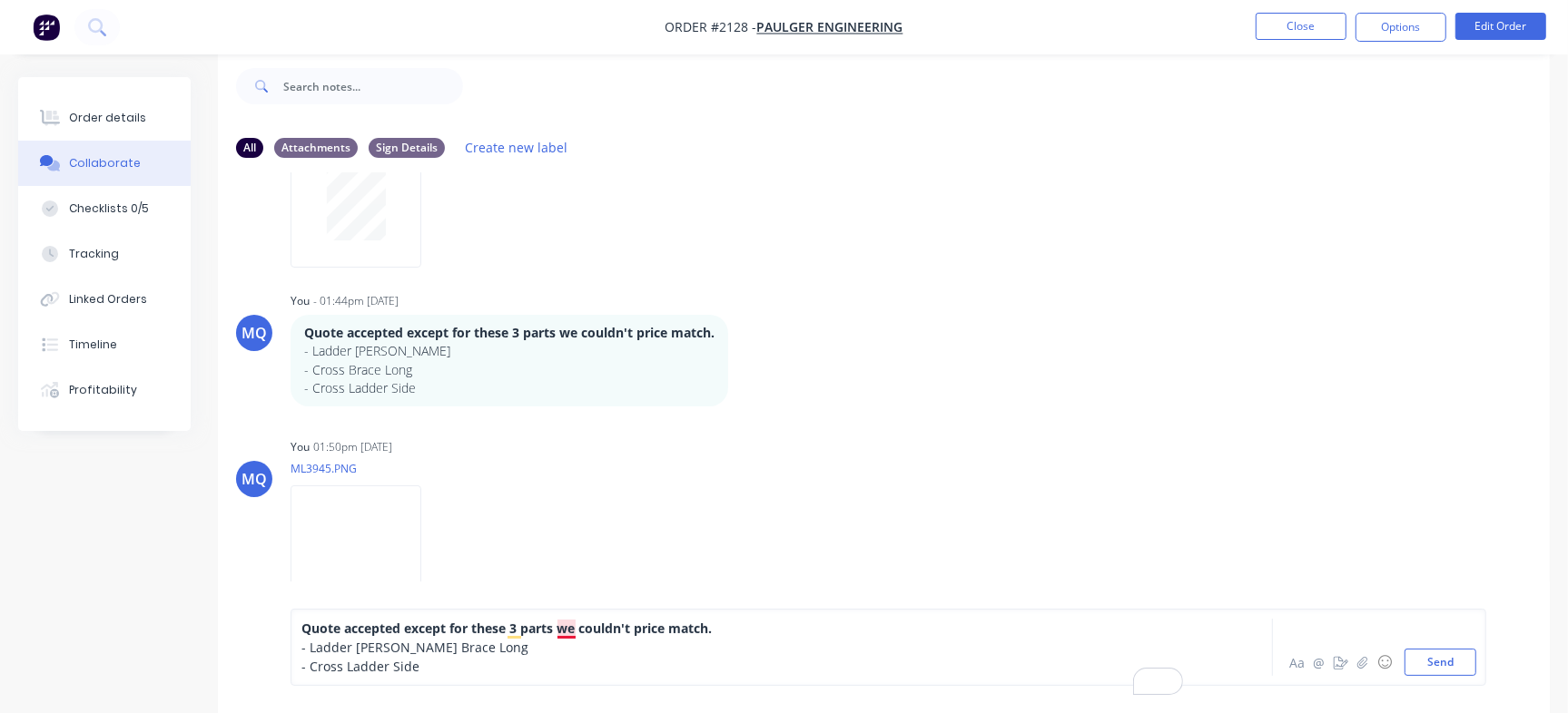
click at [554, 620] on span "Quote accepted except for these 3 parts we couldn't price match." at bounding box center [506, 629] width 410 height 17
click at [739, 619] on div "Quote accepted except for these 3 parts we couldn't price match." at bounding box center [741, 629] width 881 height 19
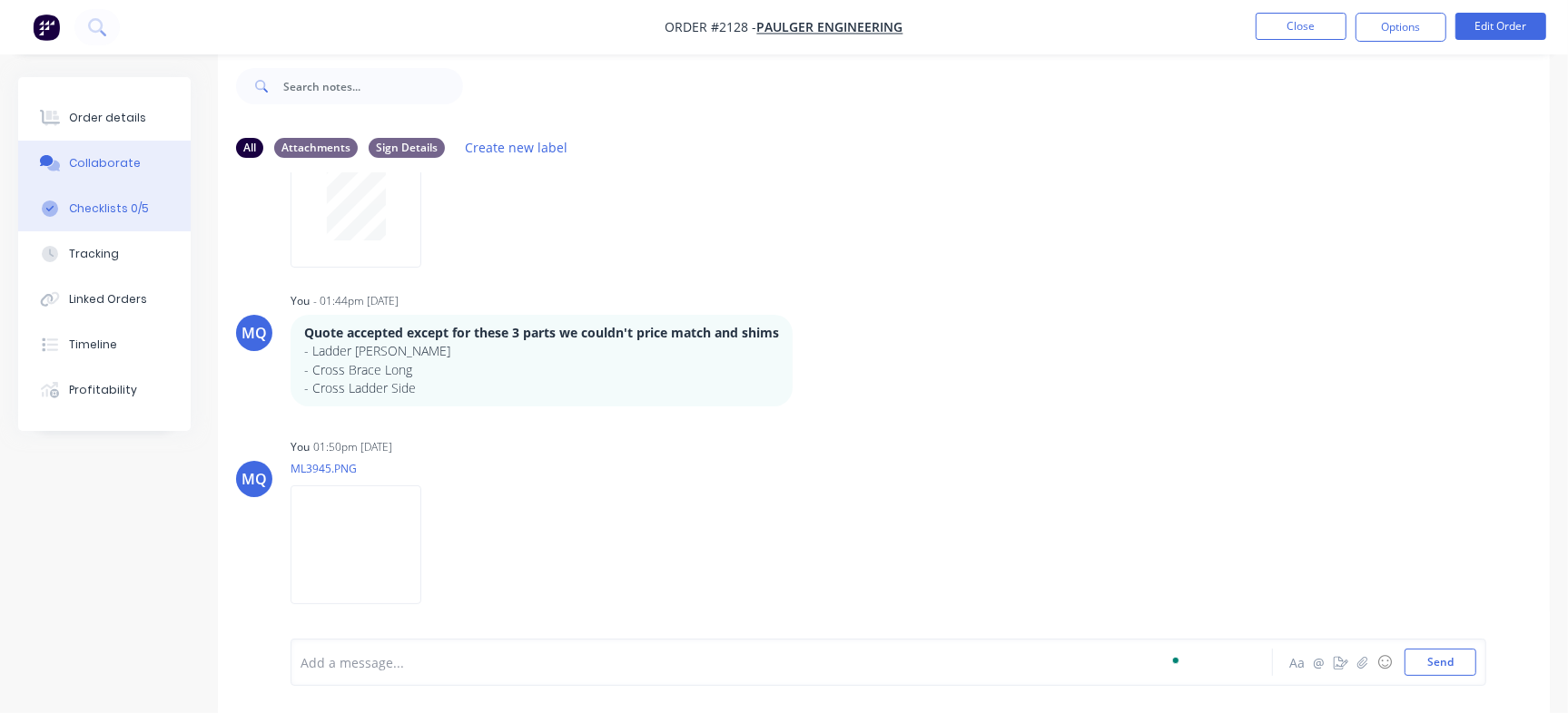
click at [113, 222] on button "Checklists 0/5" at bounding box center [105, 208] width 172 height 45
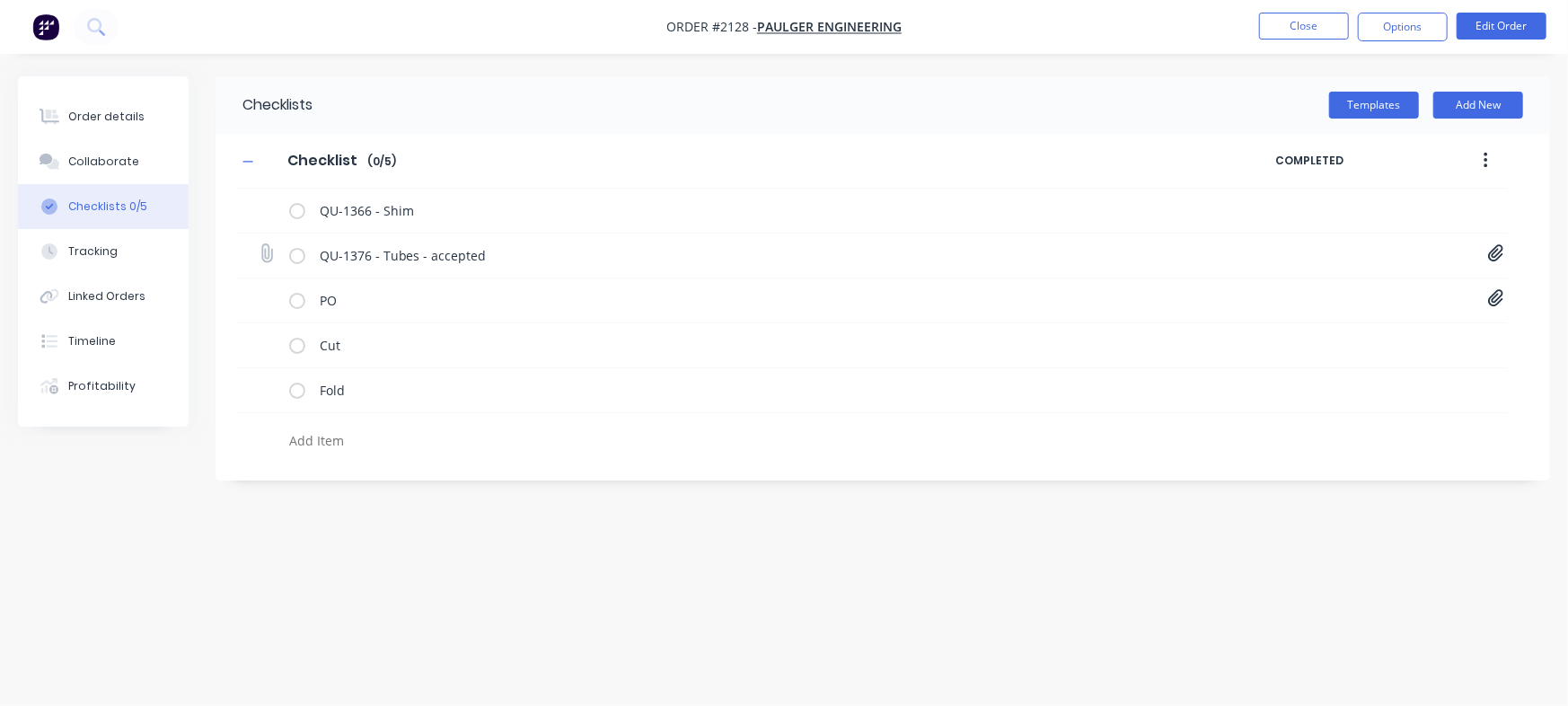
click at [1499, 246] on icon at bounding box center [1495, 254] width 15 height 17
click at [1299, 293] on link "Quote QU1376.pdf" at bounding box center [1351, 293] width 210 height 19
click at [94, 104] on button "Order details" at bounding box center [103, 116] width 170 height 45
type textarea "x"
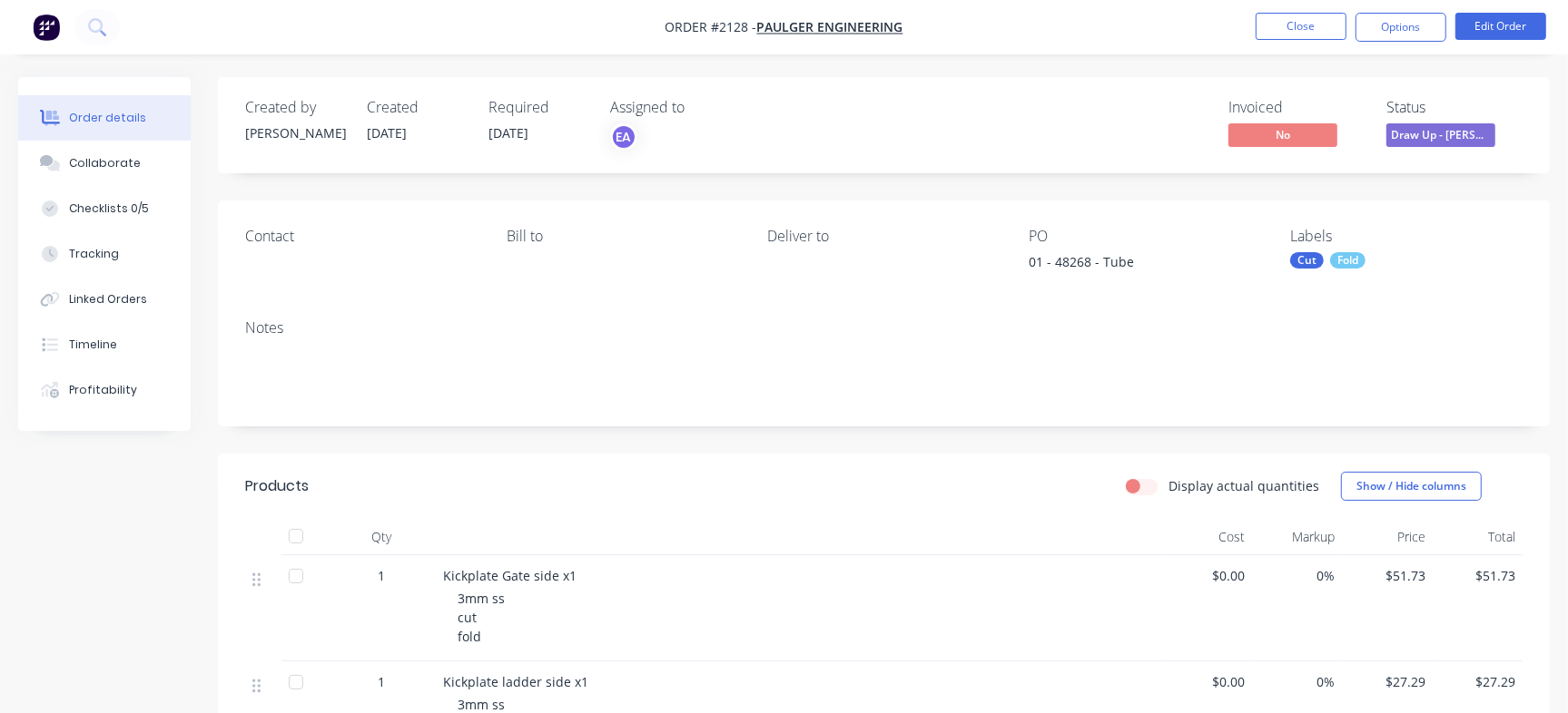
click at [1354, 251] on div "Labels Cut Fold" at bounding box center [1406, 253] width 232 height 50
click at [1298, 17] on button "Close" at bounding box center [1301, 26] width 91 height 27
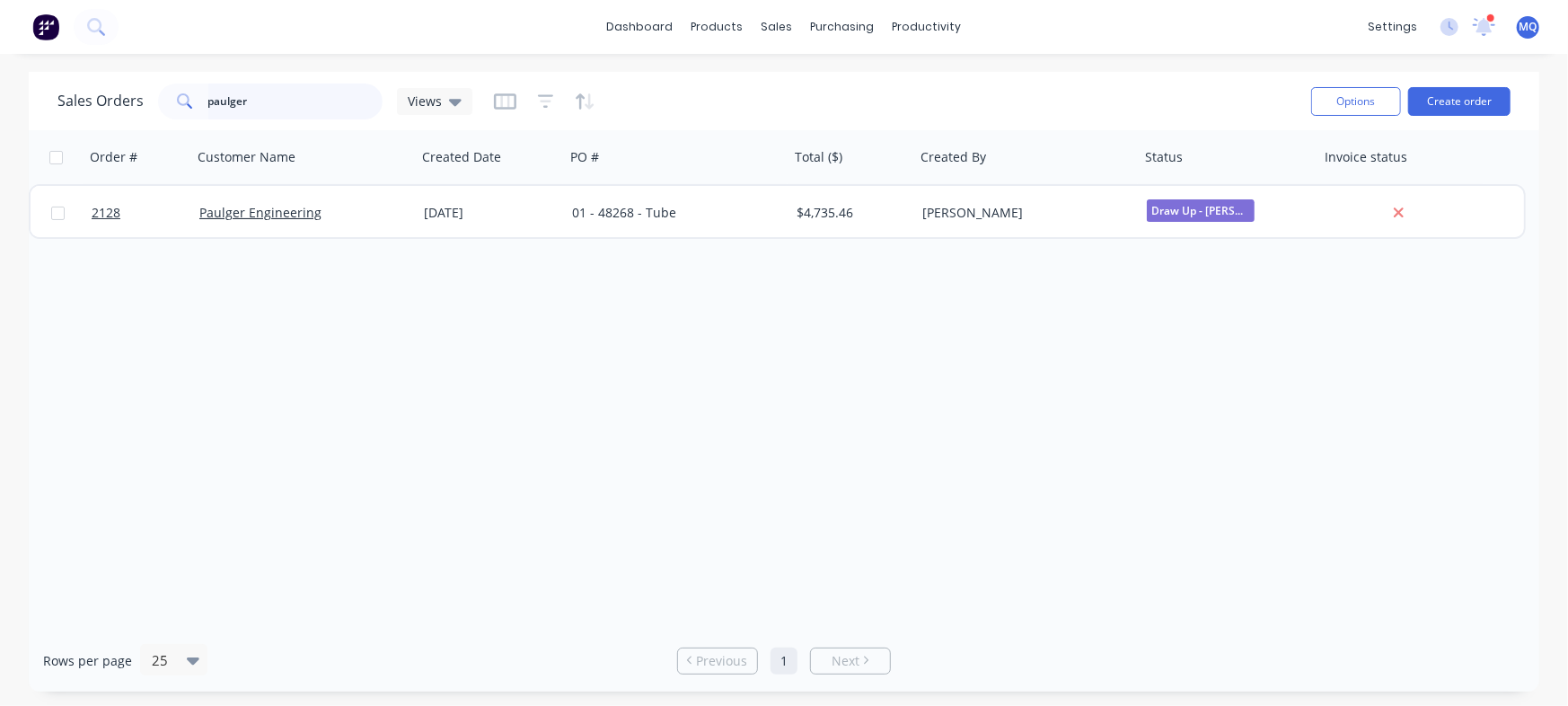
click at [332, 91] on input "paulger" at bounding box center [296, 102] width 175 height 36
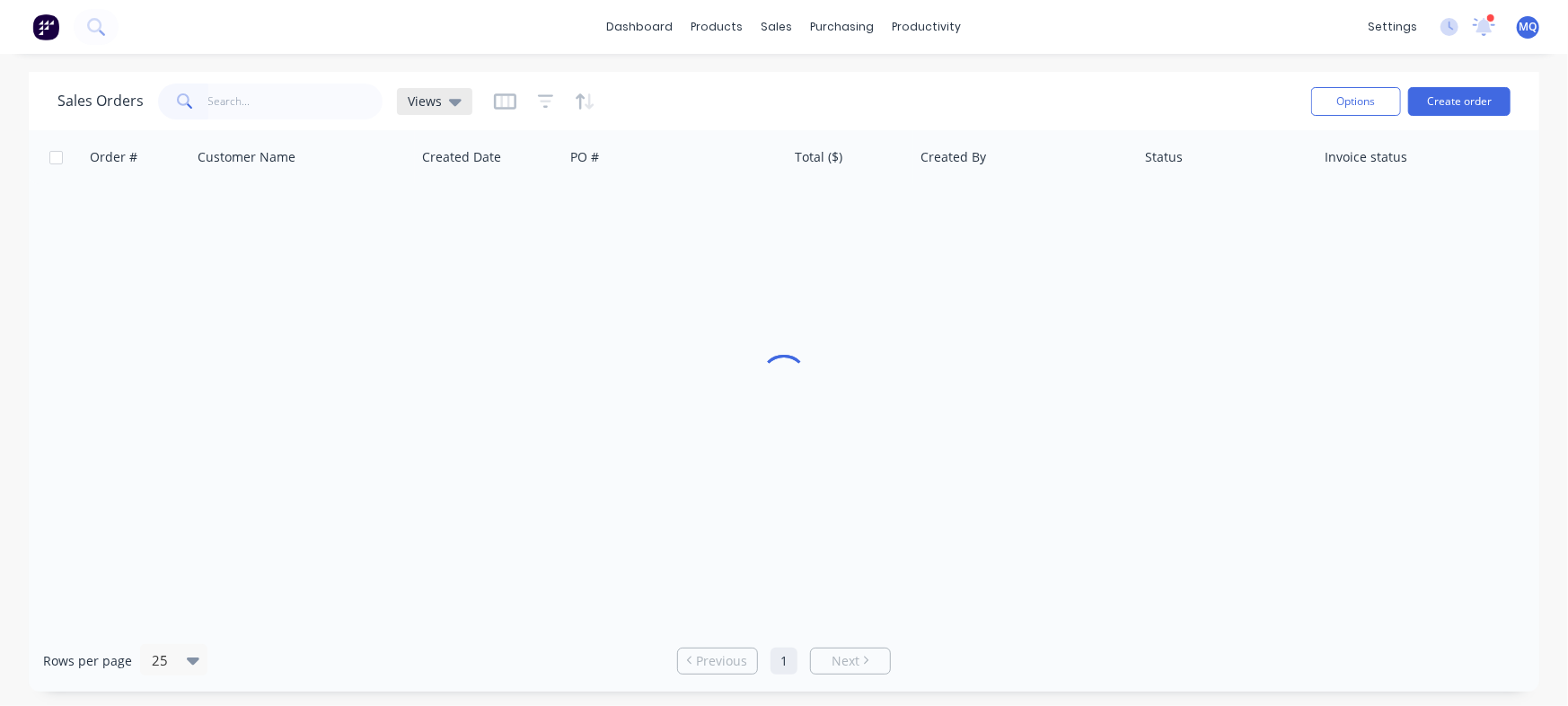
click at [421, 91] on div "Views" at bounding box center [435, 102] width 76 height 27
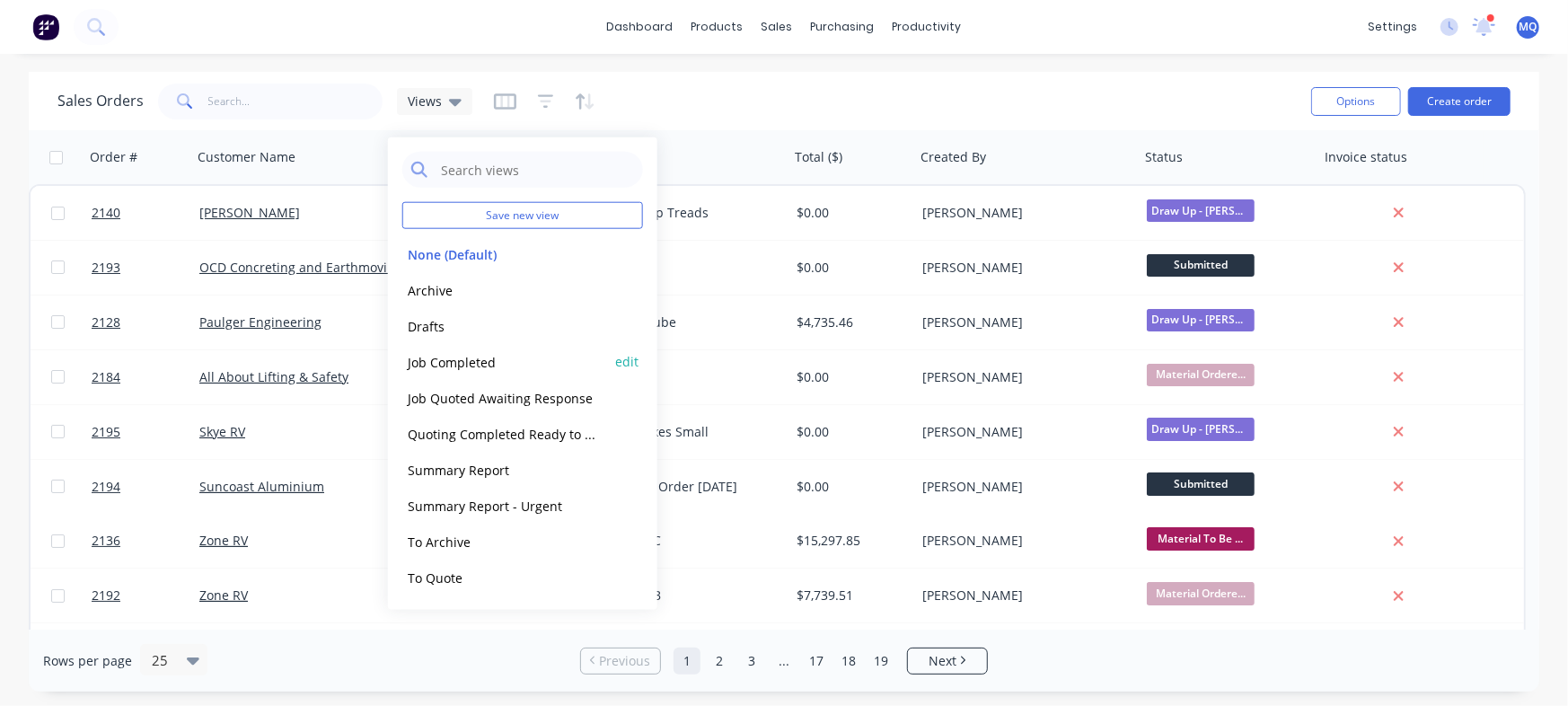
click at [426, 369] on button "Job Completed" at bounding box center [504, 362] width 205 height 21
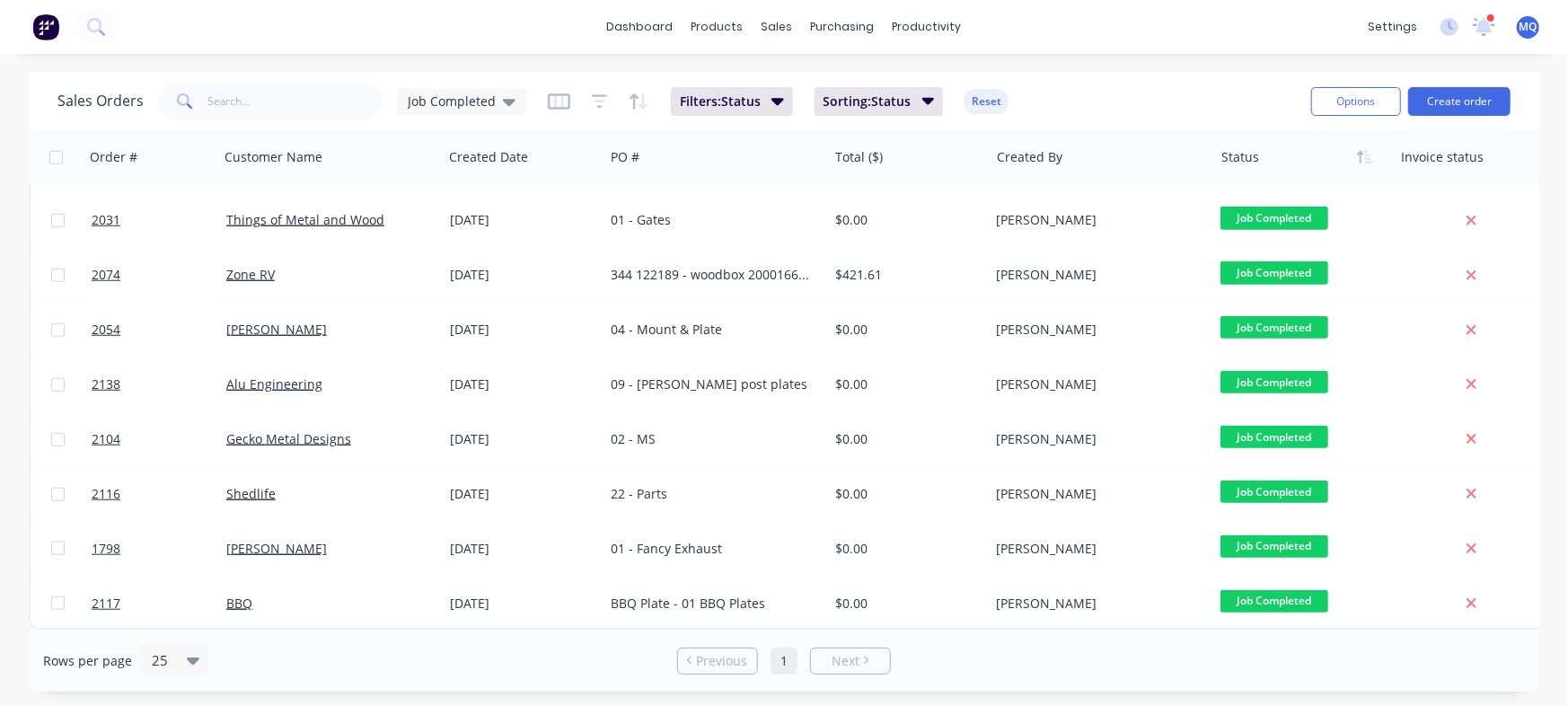
scroll to position [841, 0]
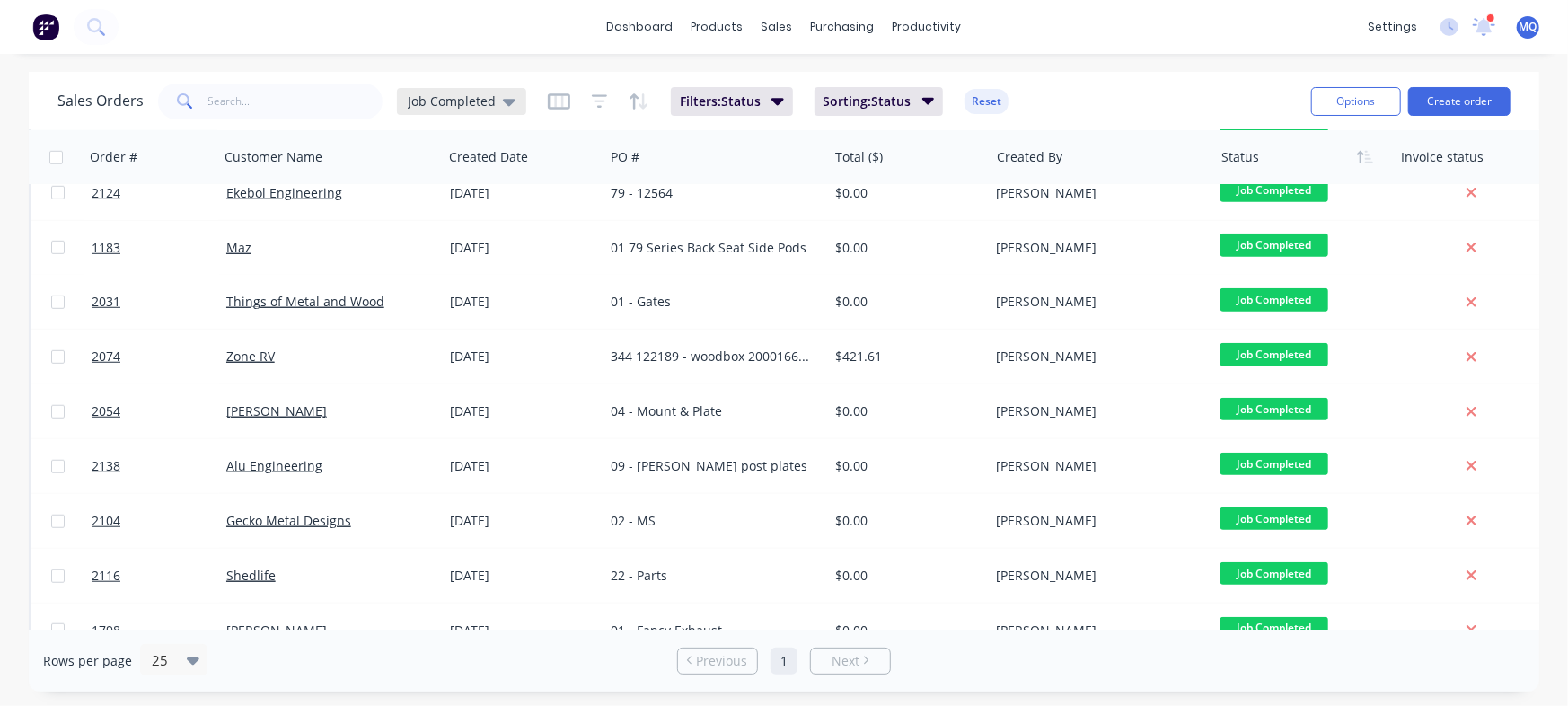
click at [445, 100] on span "Job Completed" at bounding box center [452, 102] width 88 height 19
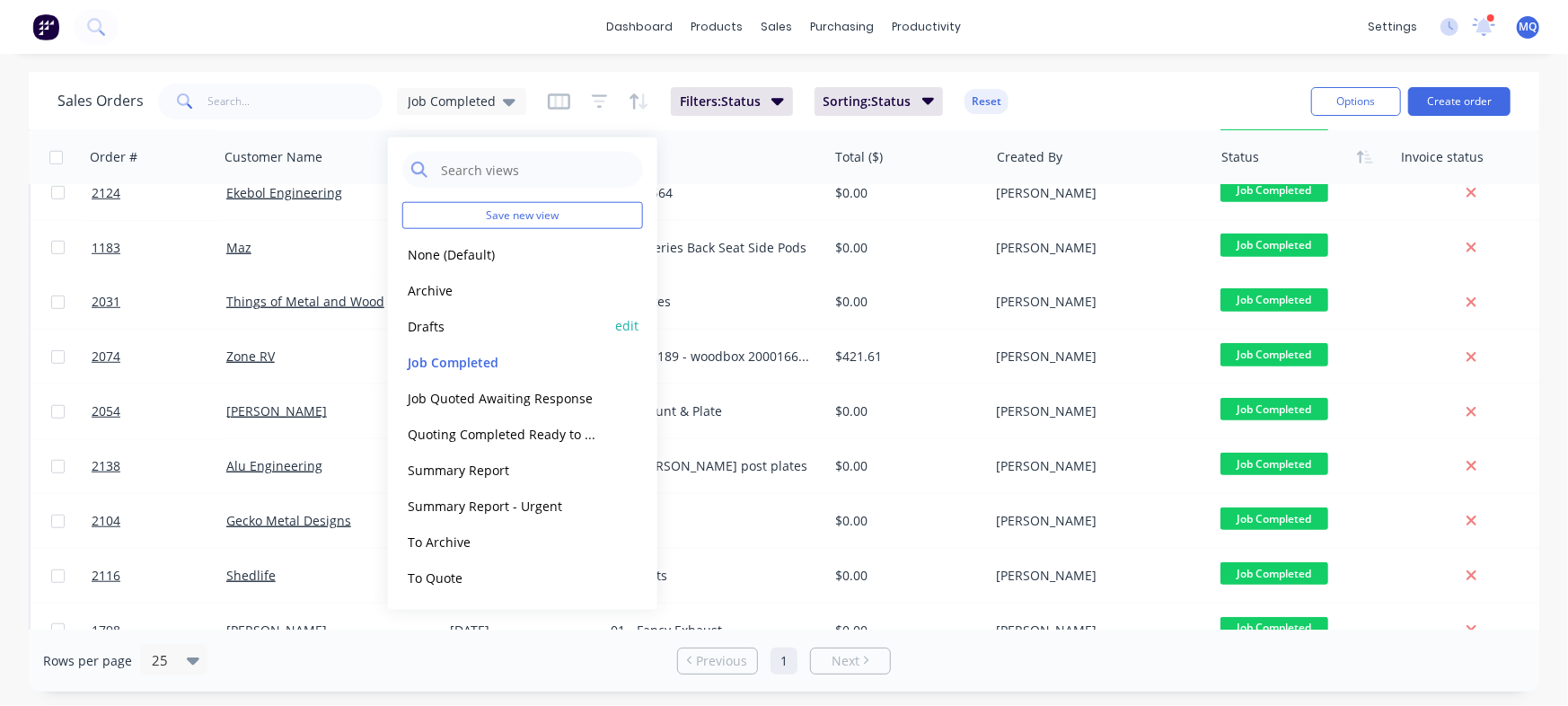
click at [390, 331] on div "Save new view None (Default) edit Archive edit Drafts edit Job Completed edit J…" at bounding box center [522, 374] width 269 height 472
click at [413, 286] on button "Archive" at bounding box center [504, 290] width 205 height 21
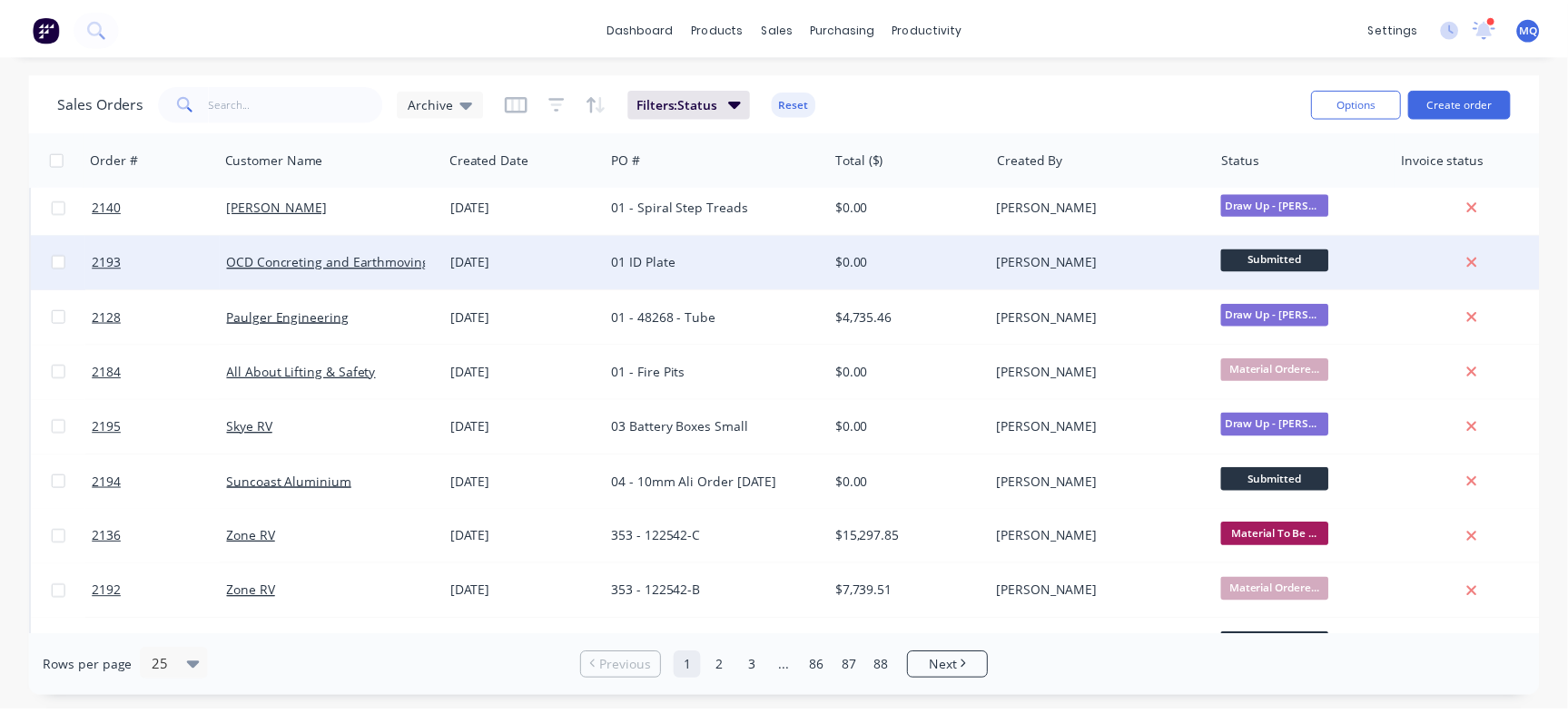
scroll to position [0, 0]
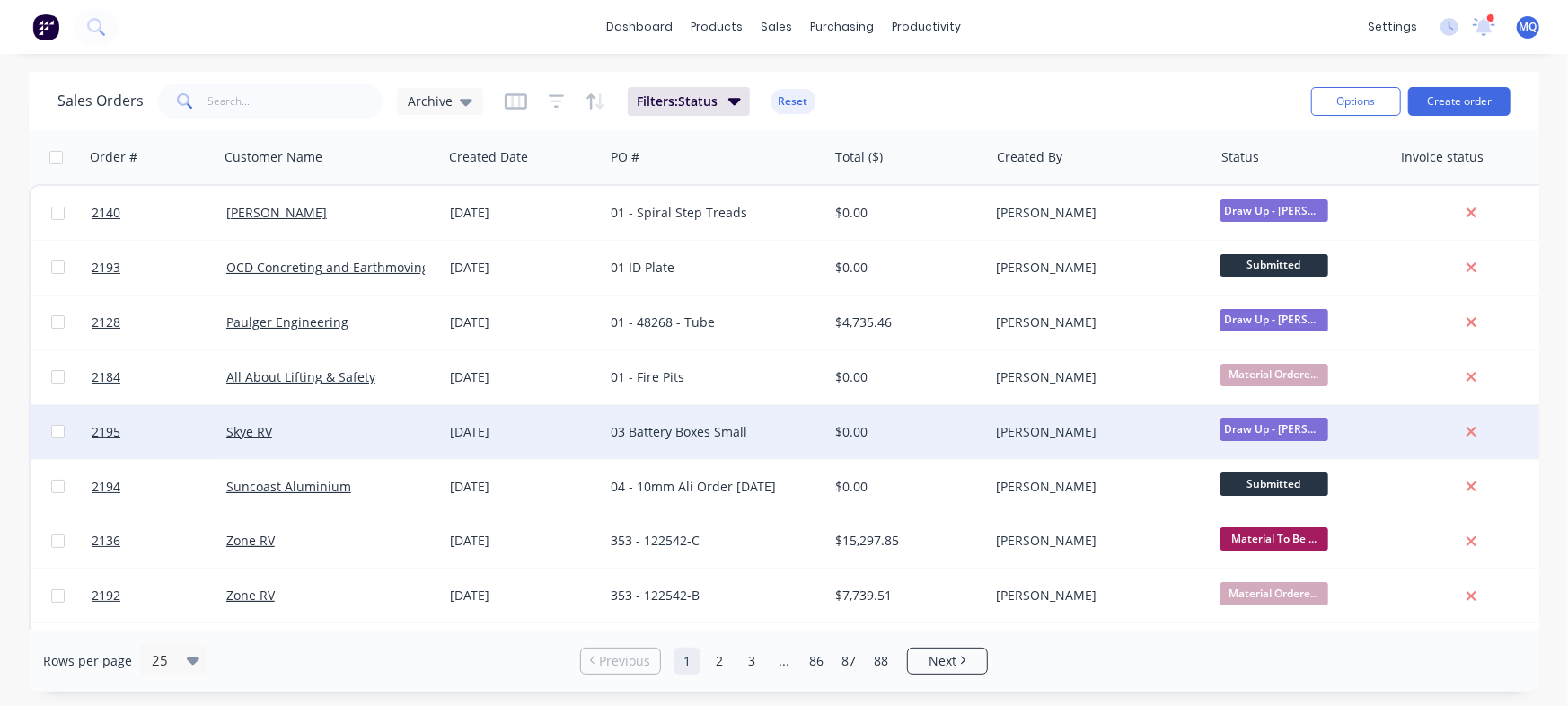
click at [670, 436] on div "03 Battery Boxes Small" at bounding box center [710, 432] width 199 height 18
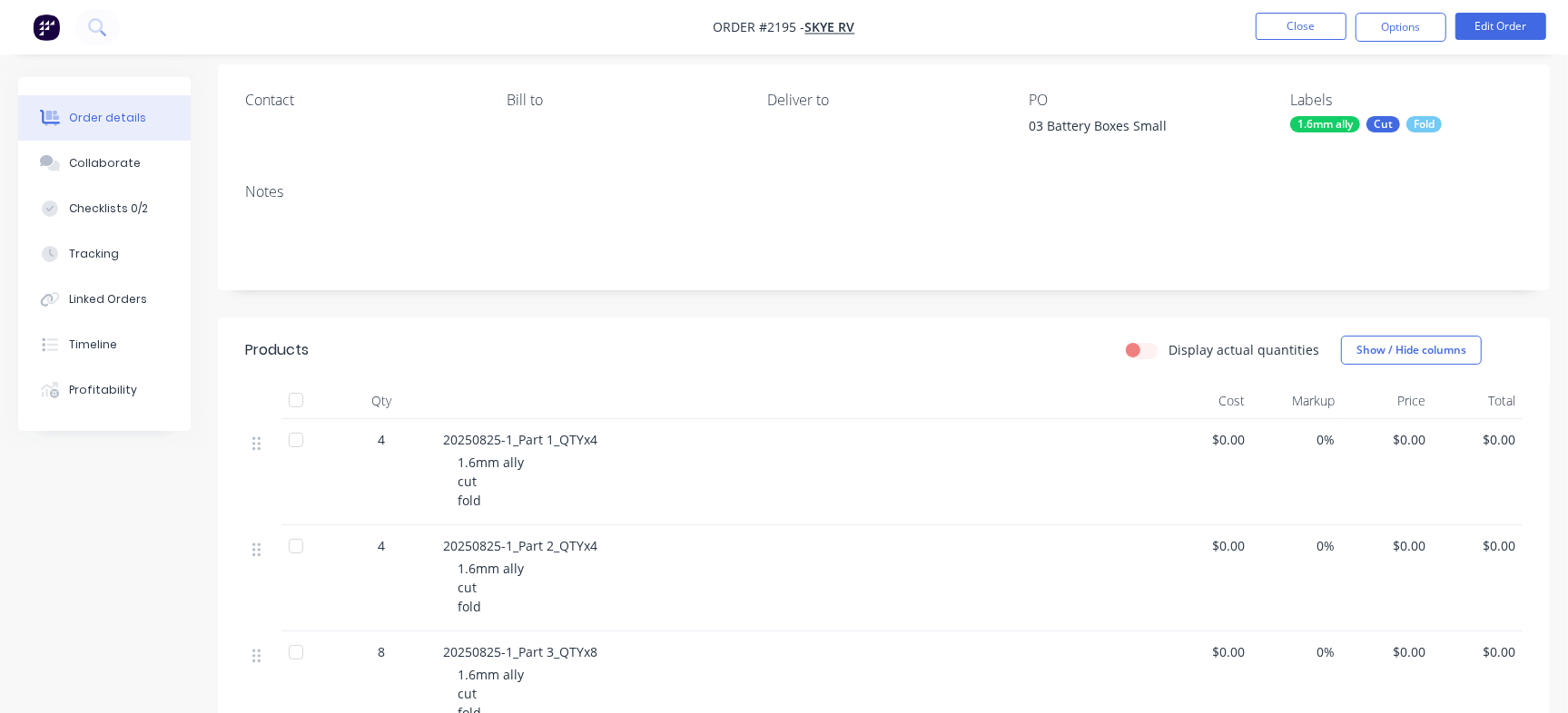
scroll to position [100, 0]
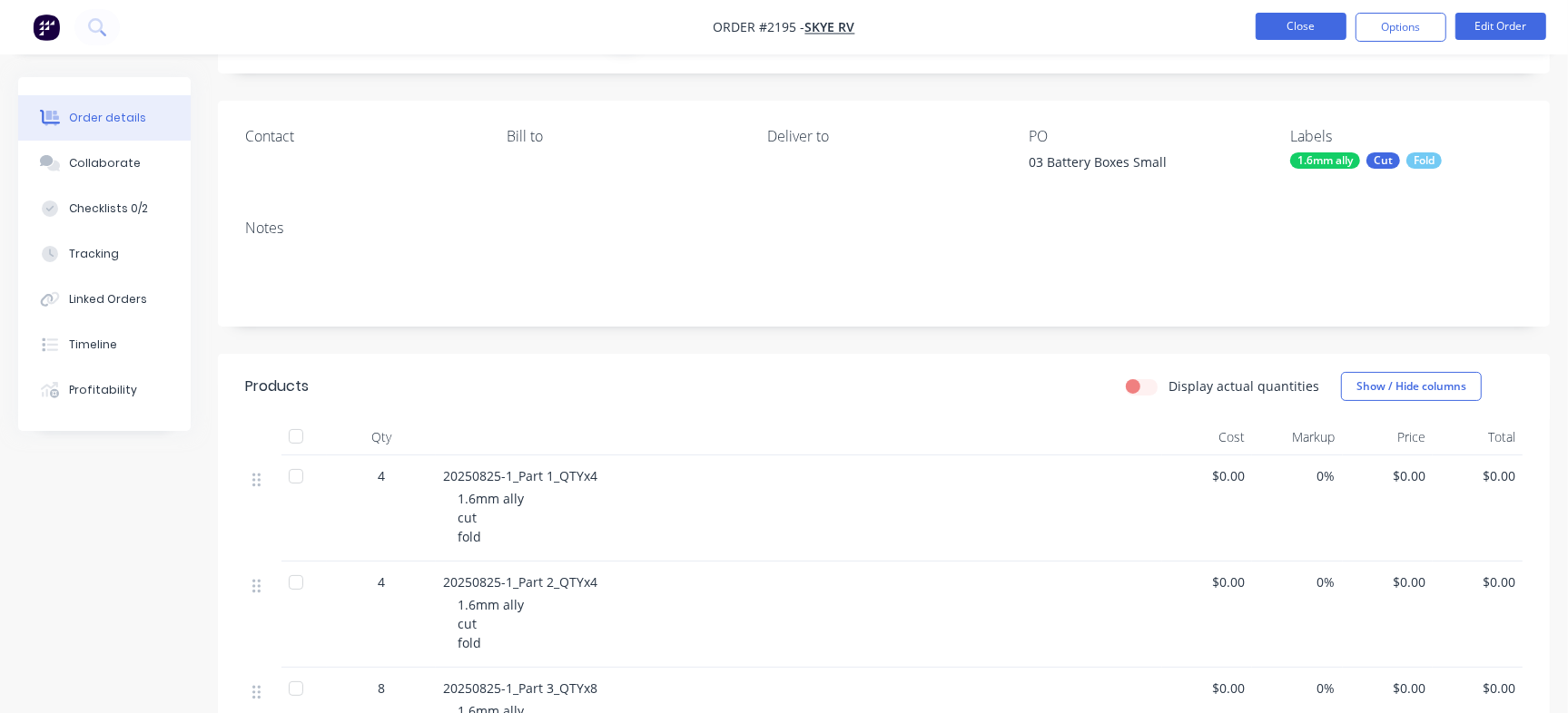
click at [1292, 15] on button "Close" at bounding box center [1301, 26] width 91 height 27
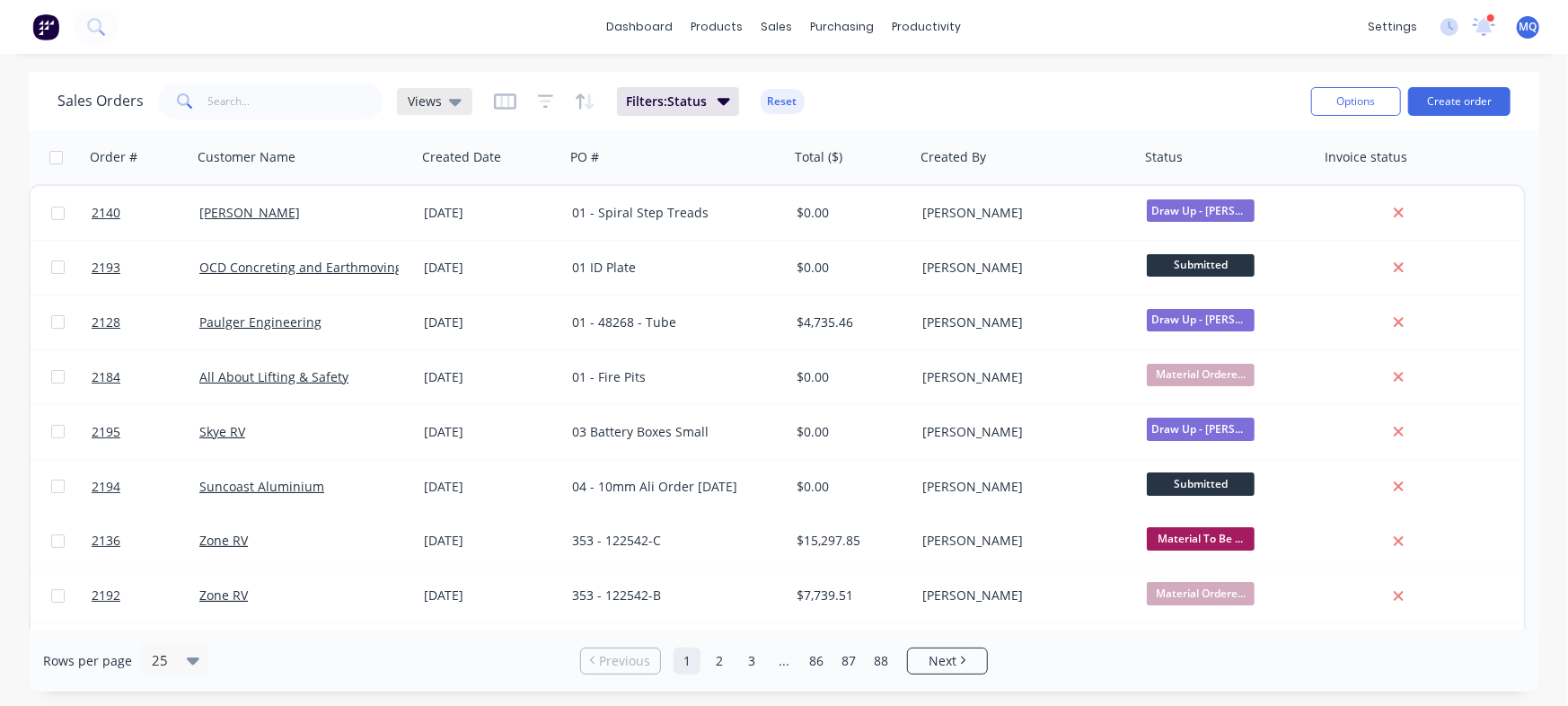
click at [455, 99] on icon at bounding box center [455, 102] width 12 height 8
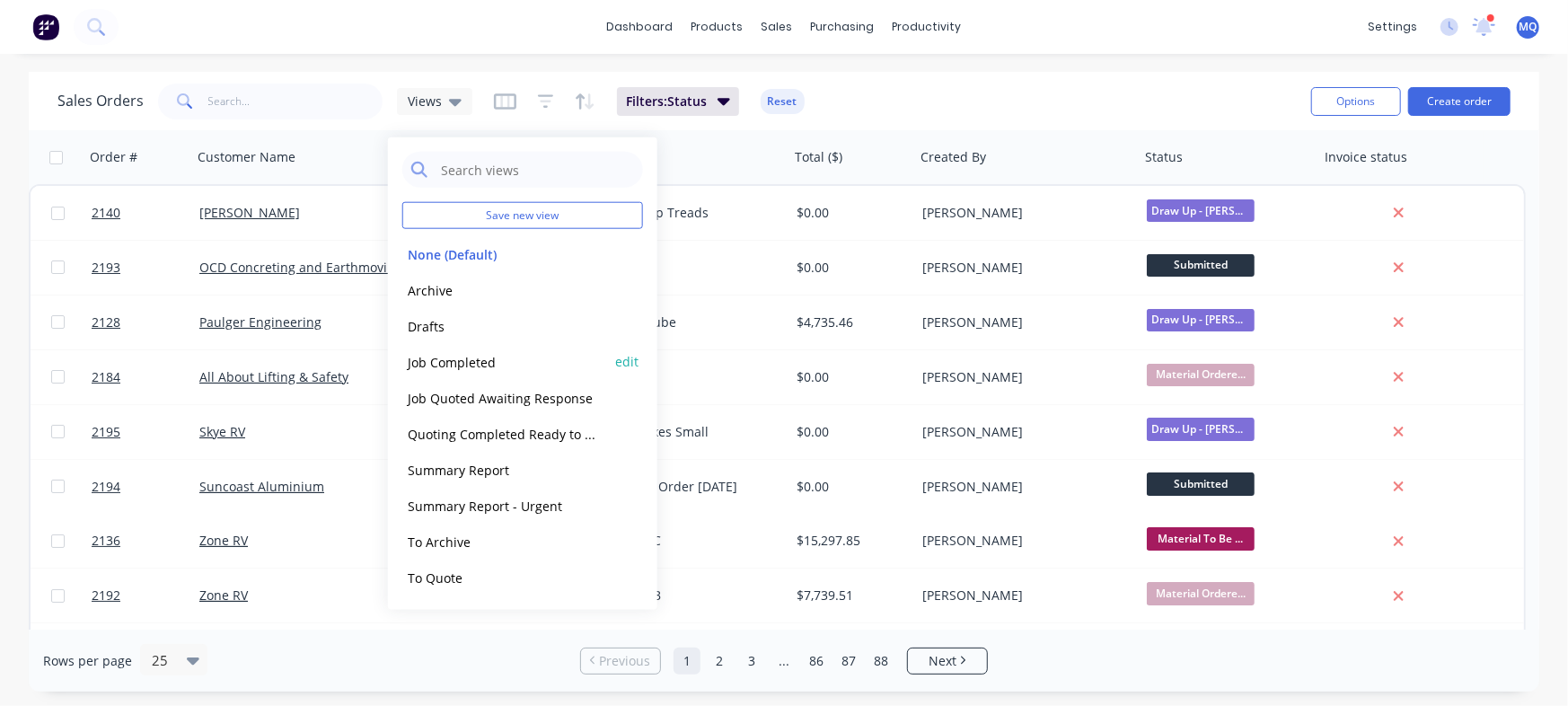
click at [432, 358] on button "Job Completed" at bounding box center [504, 362] width 205 height 21
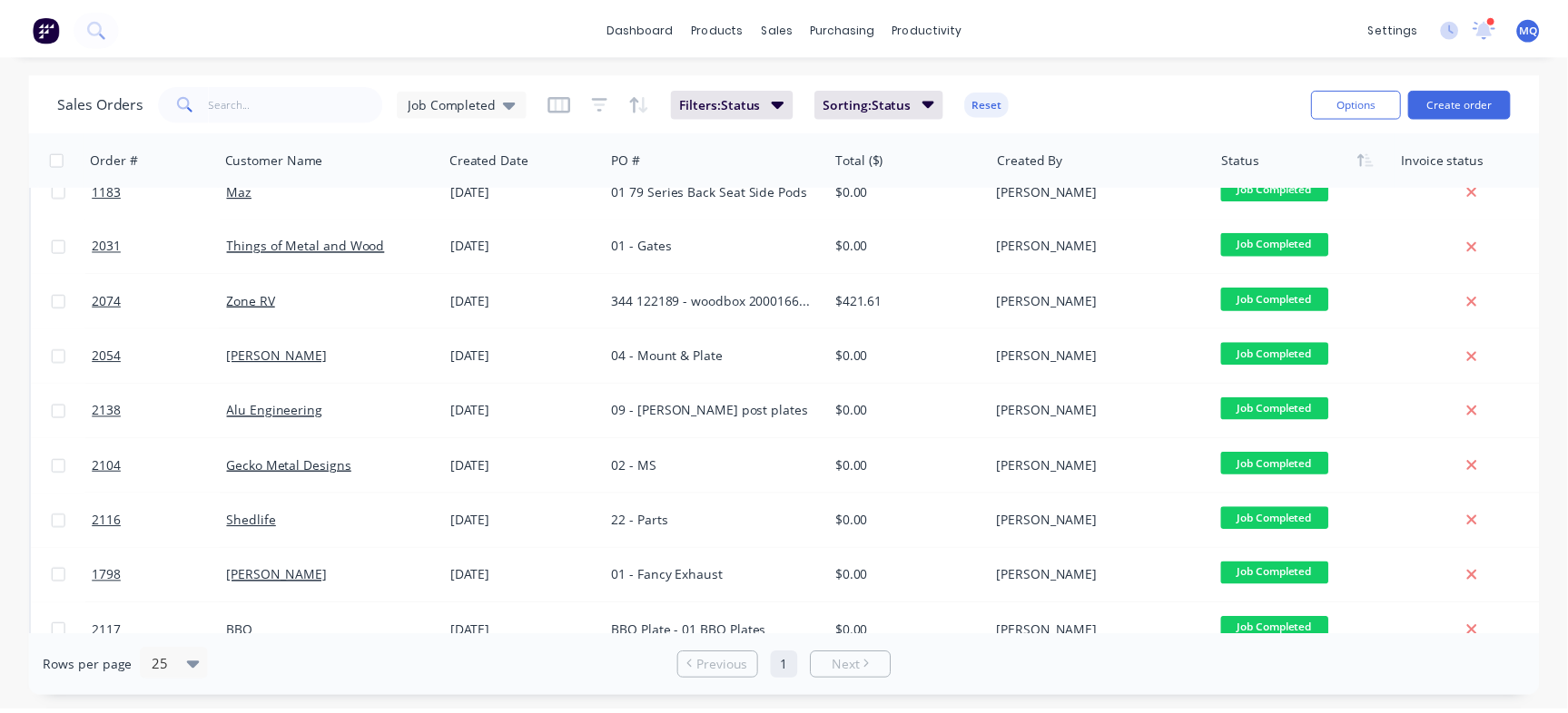
scroll to position [940, 0]
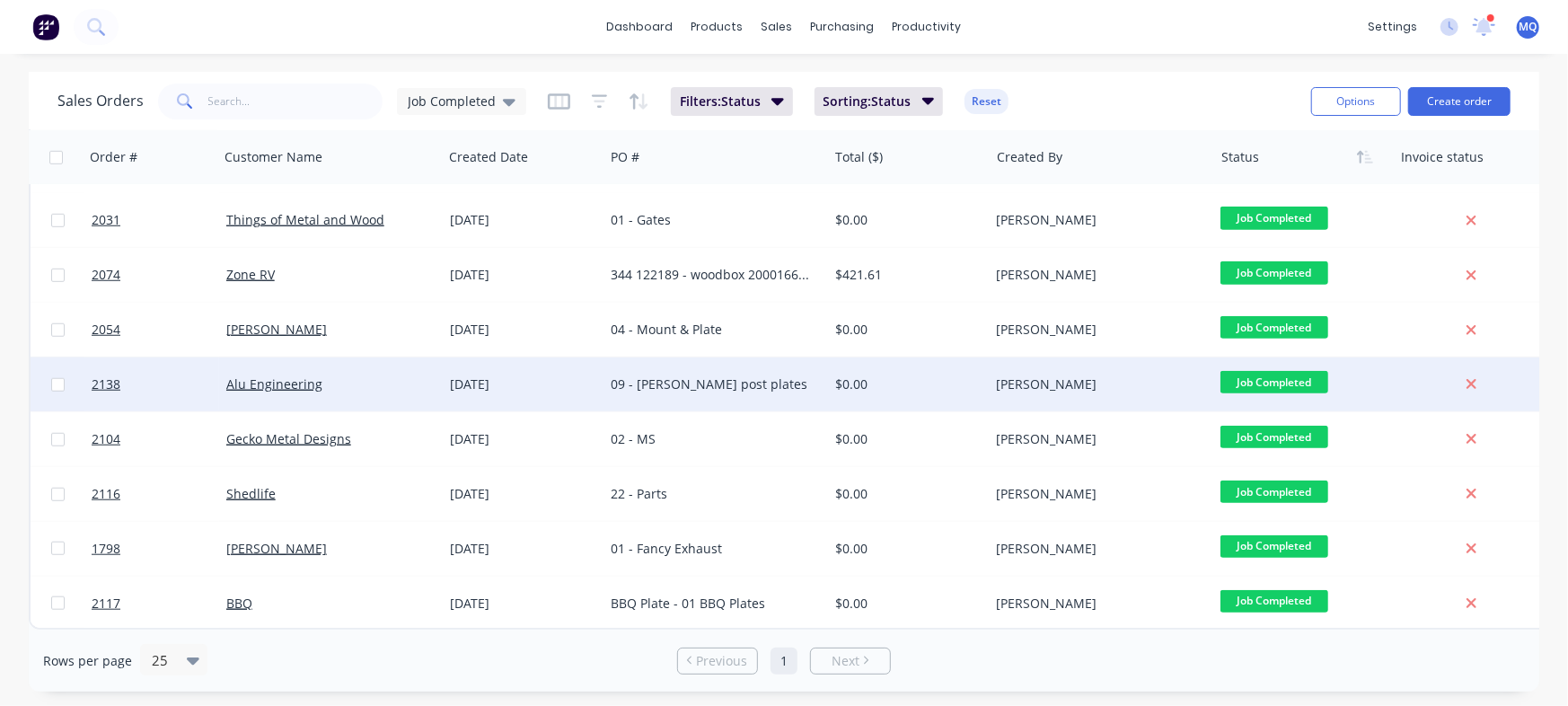
click at [806, 385] on div "09 - [PERSON_NAME] post plates" at bounding box center [715, 384] width 224 height 54
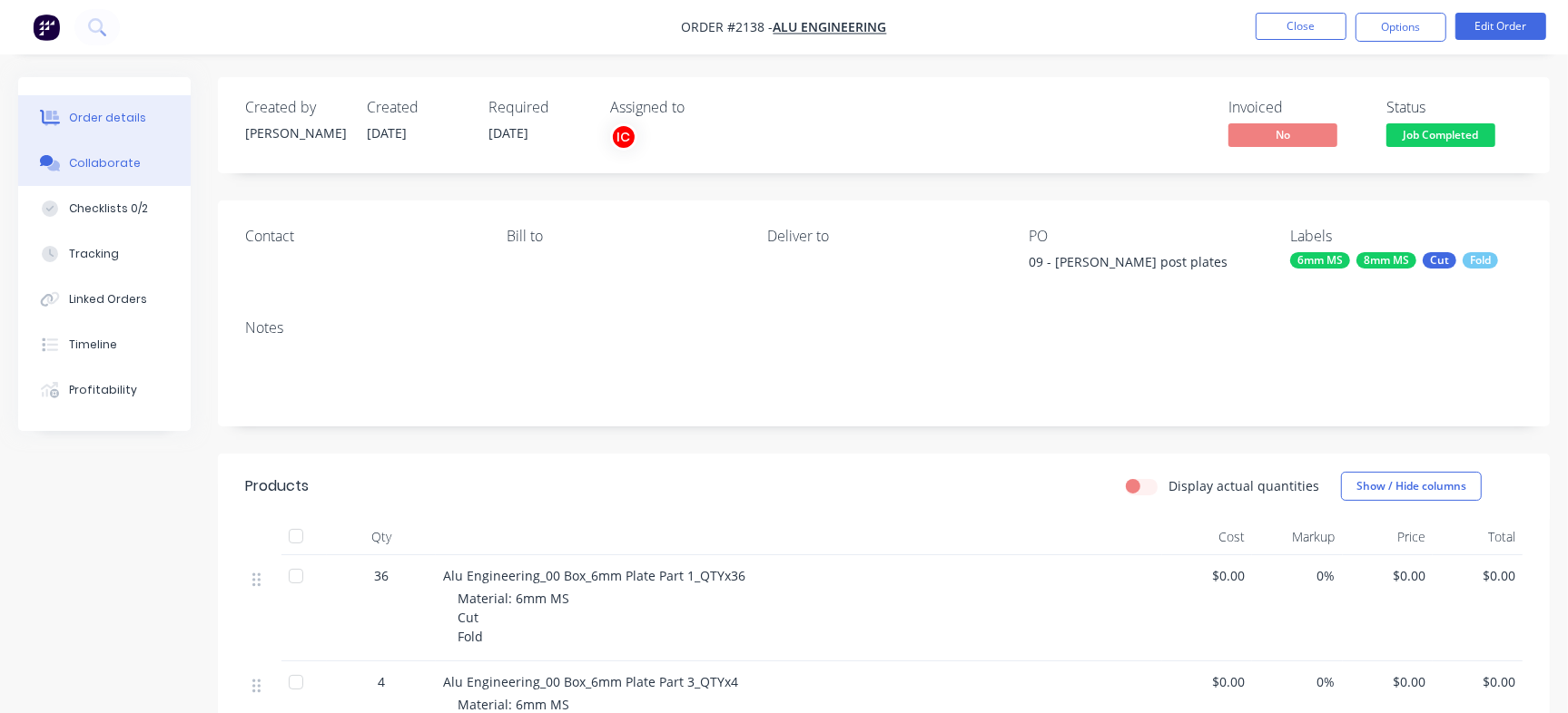
click at [136, 141] on div "Order details Collaborate Checklists 0/2 Tracking Linked Orders Timeline Profit…" at bounding box center [105, 254] width 172 height 354
click at [133, 166] on div "Collaborate" at bounding box center [105, 163] width 72 height 16
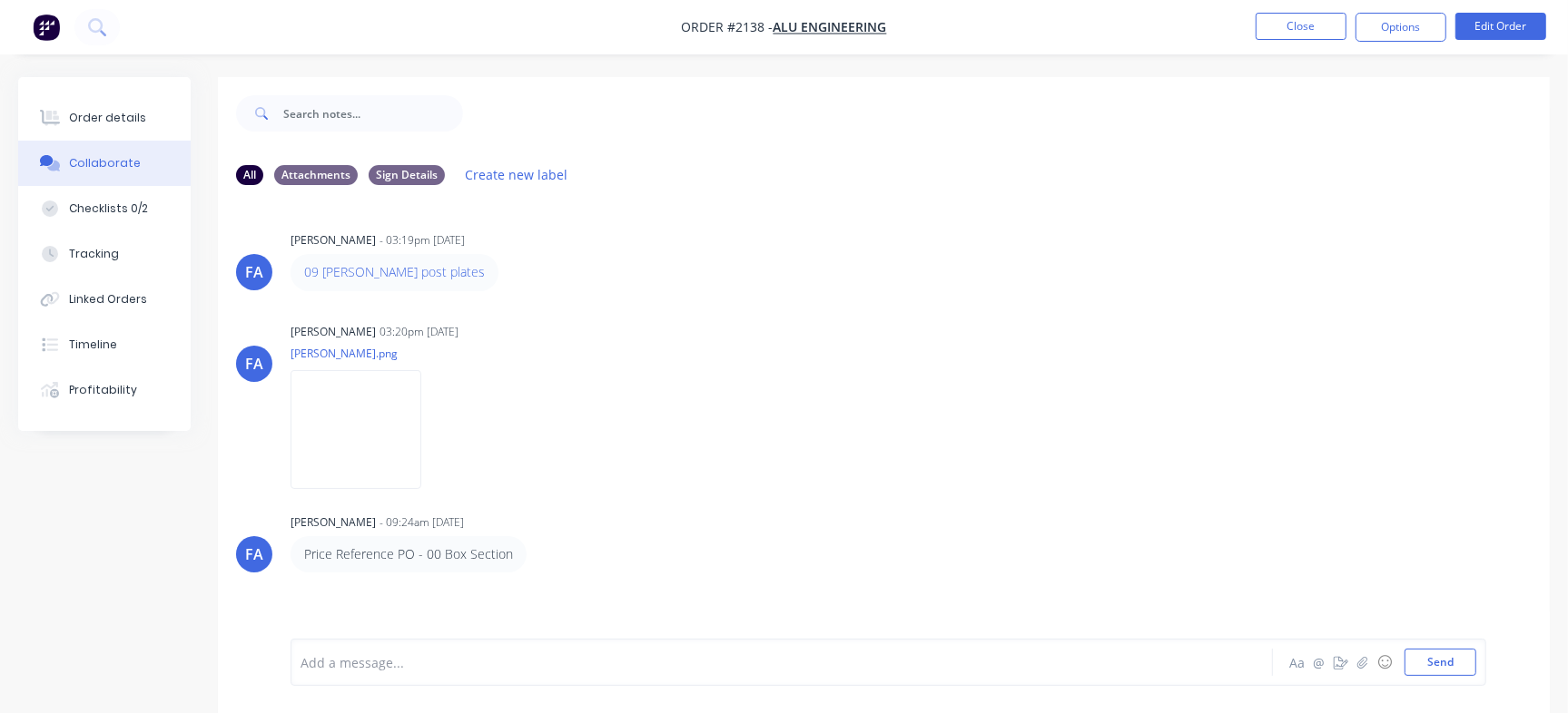
scroll to position [27, 0]
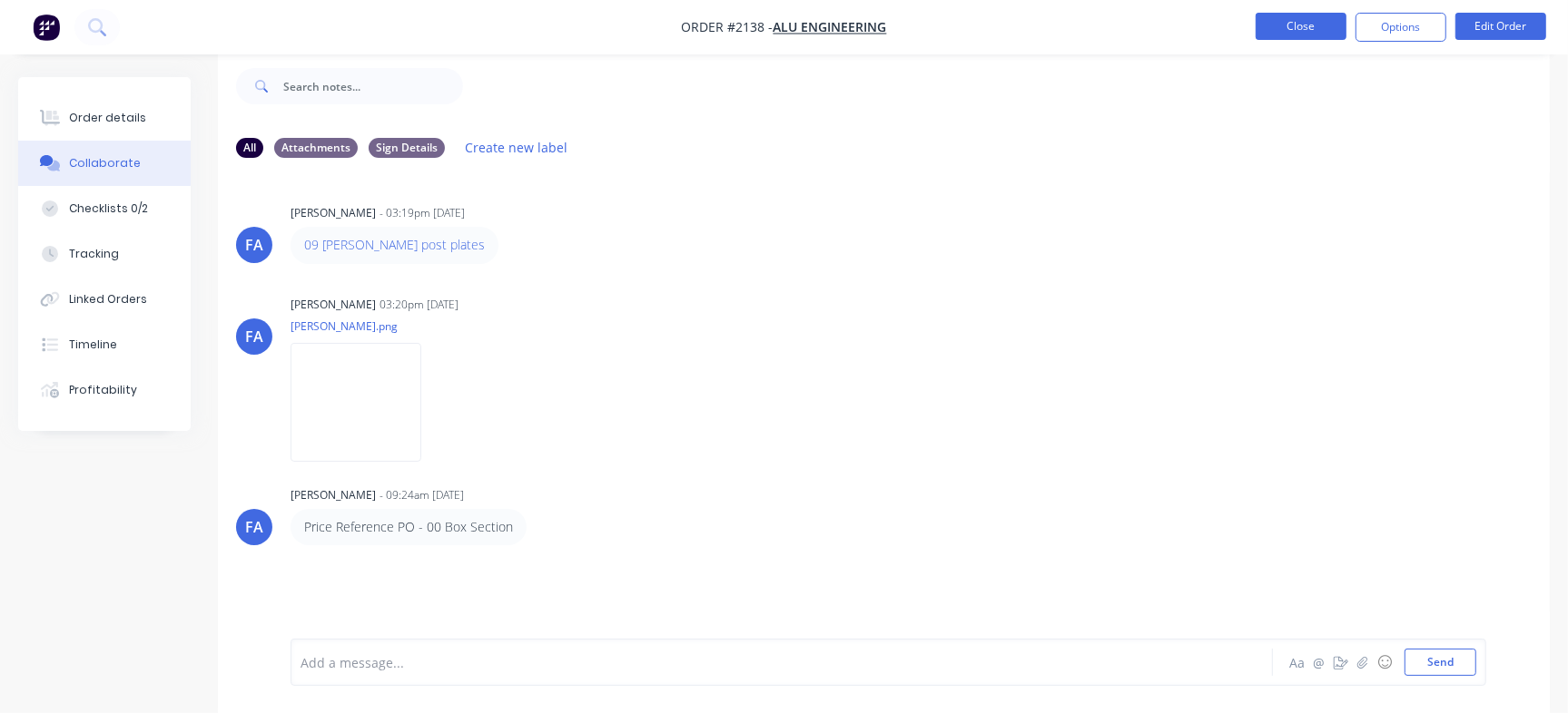
click at [1271, 22] on button "Close" at bounding box center [1301, 26] width 91 height 27
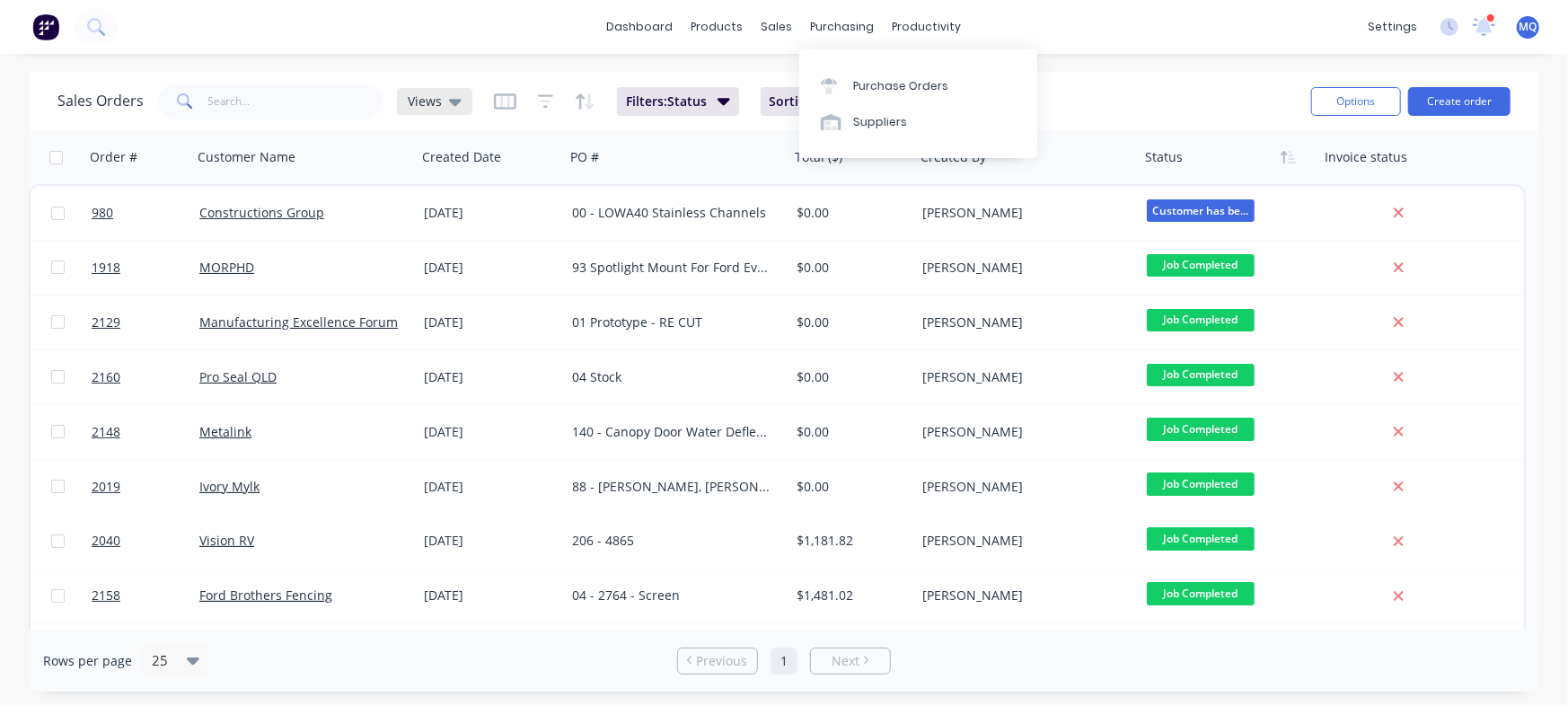
click at [449, 99] on icon at bounding box center [455, 102] width 12 height 8
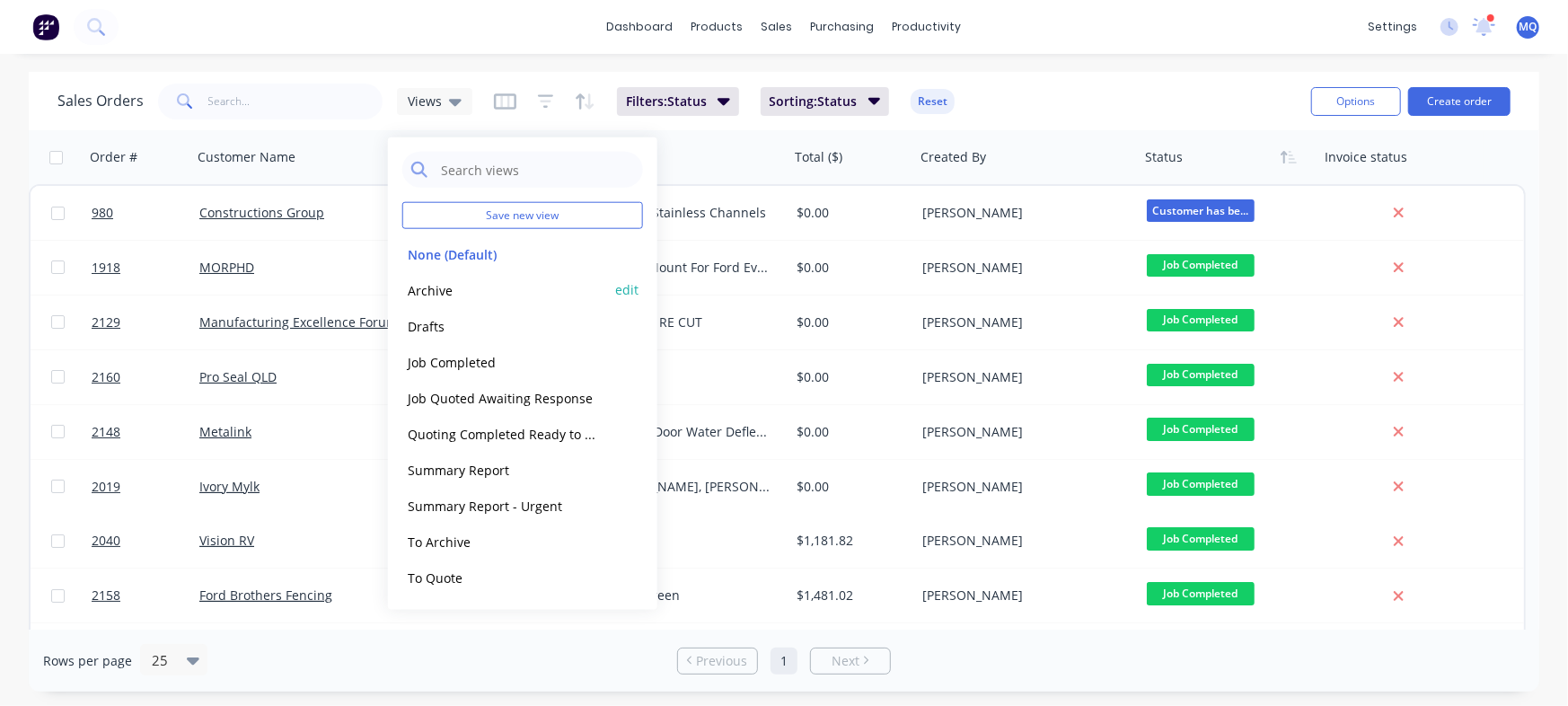
click at [462, 285] on button "Archive" at bounding box center [504, 290] width 205 height 21
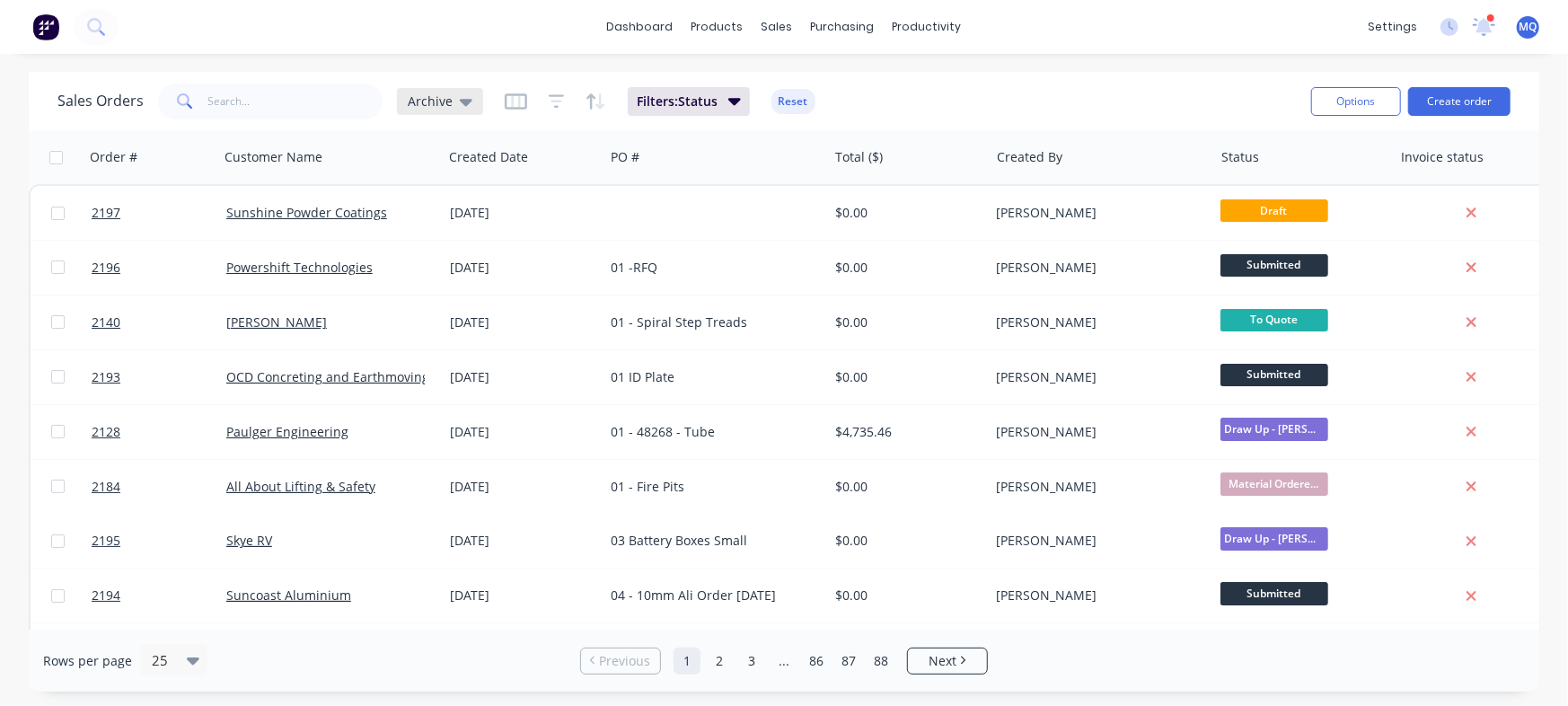
click at [427, 108] on span "Archive" at bounding box center [430, 102] width 45 height 19
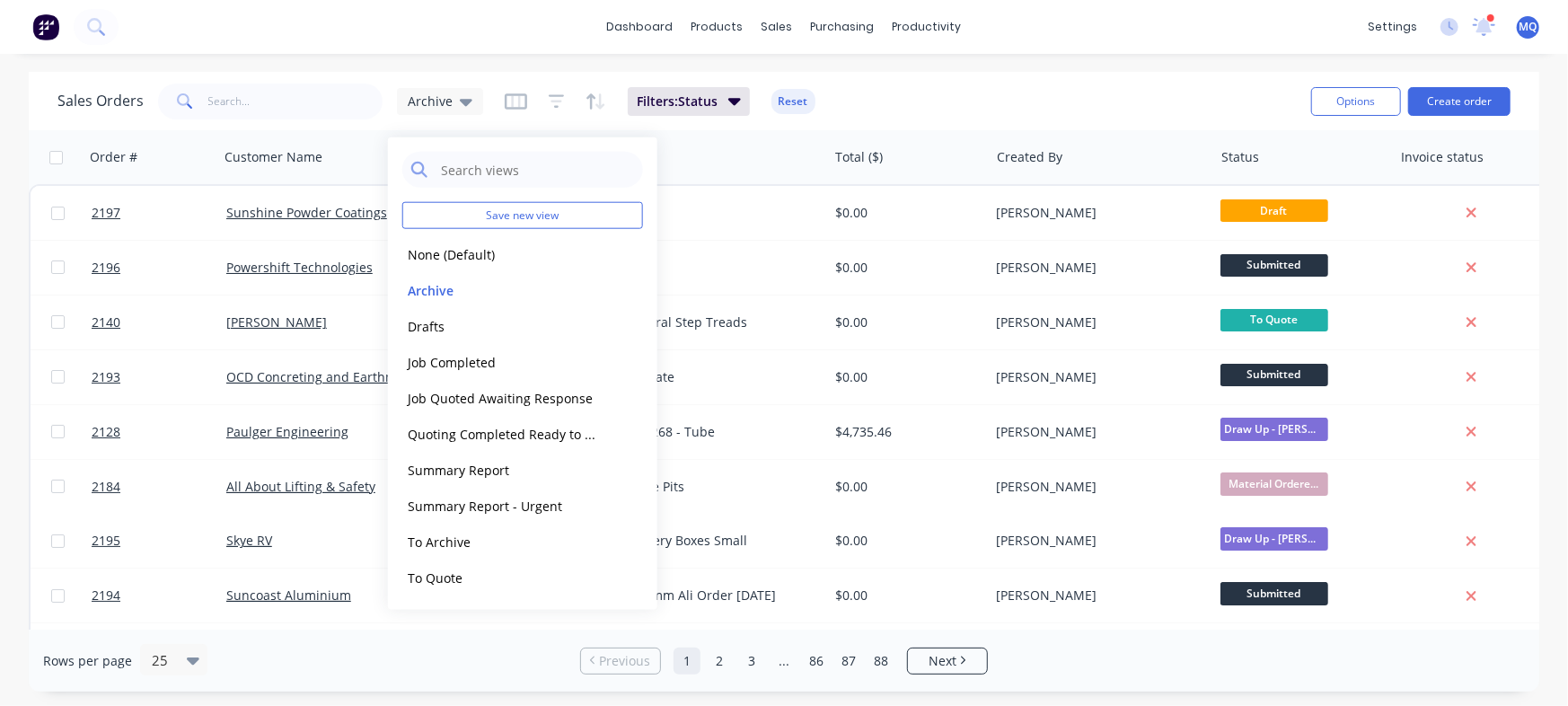
click at [419, 22] on div "dashboard products sales purchasing productivity dashboard products Product Cat…" at bounding box center [784, 27] width 1568 height 54
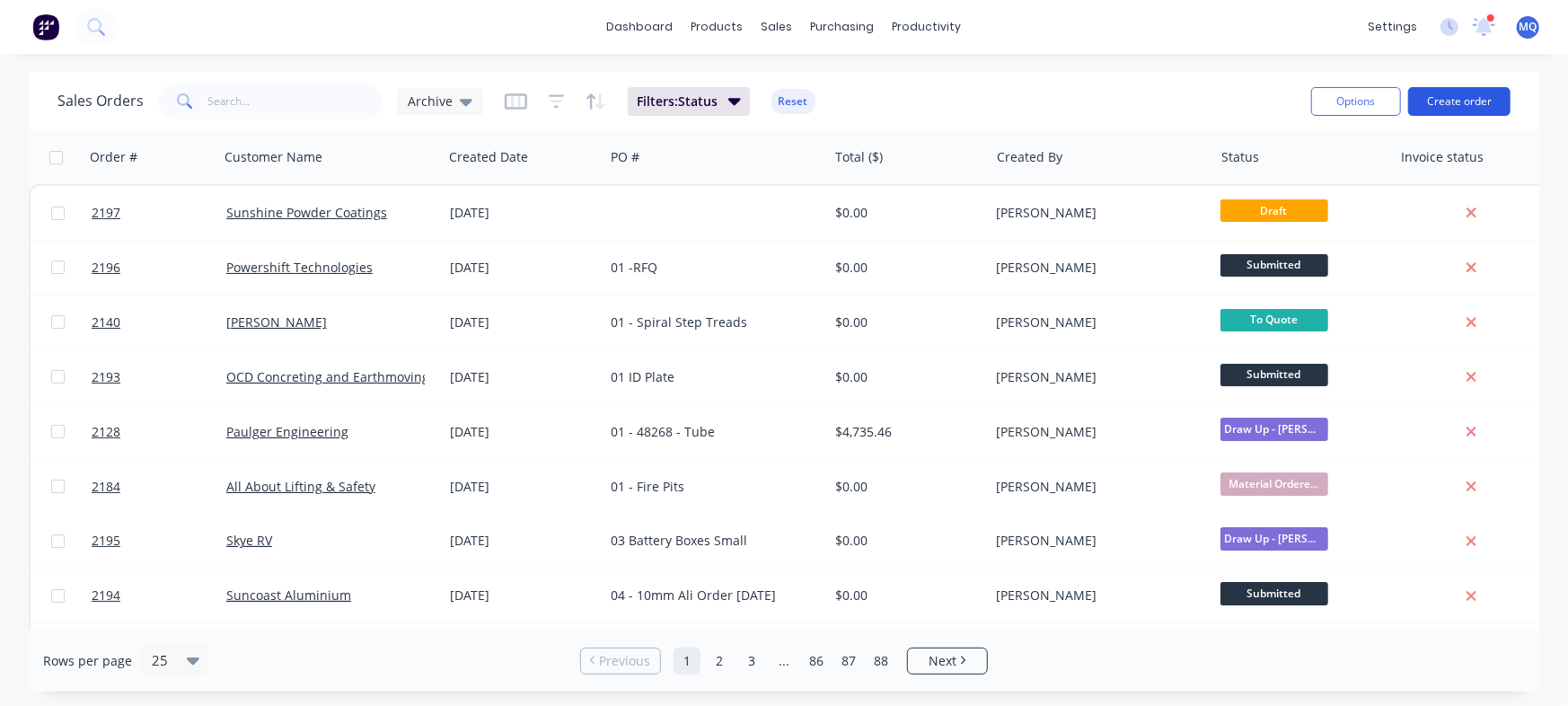
click at [1475, 97] on button "Create order" at bounding box center [1459, 102] width 102 height 29
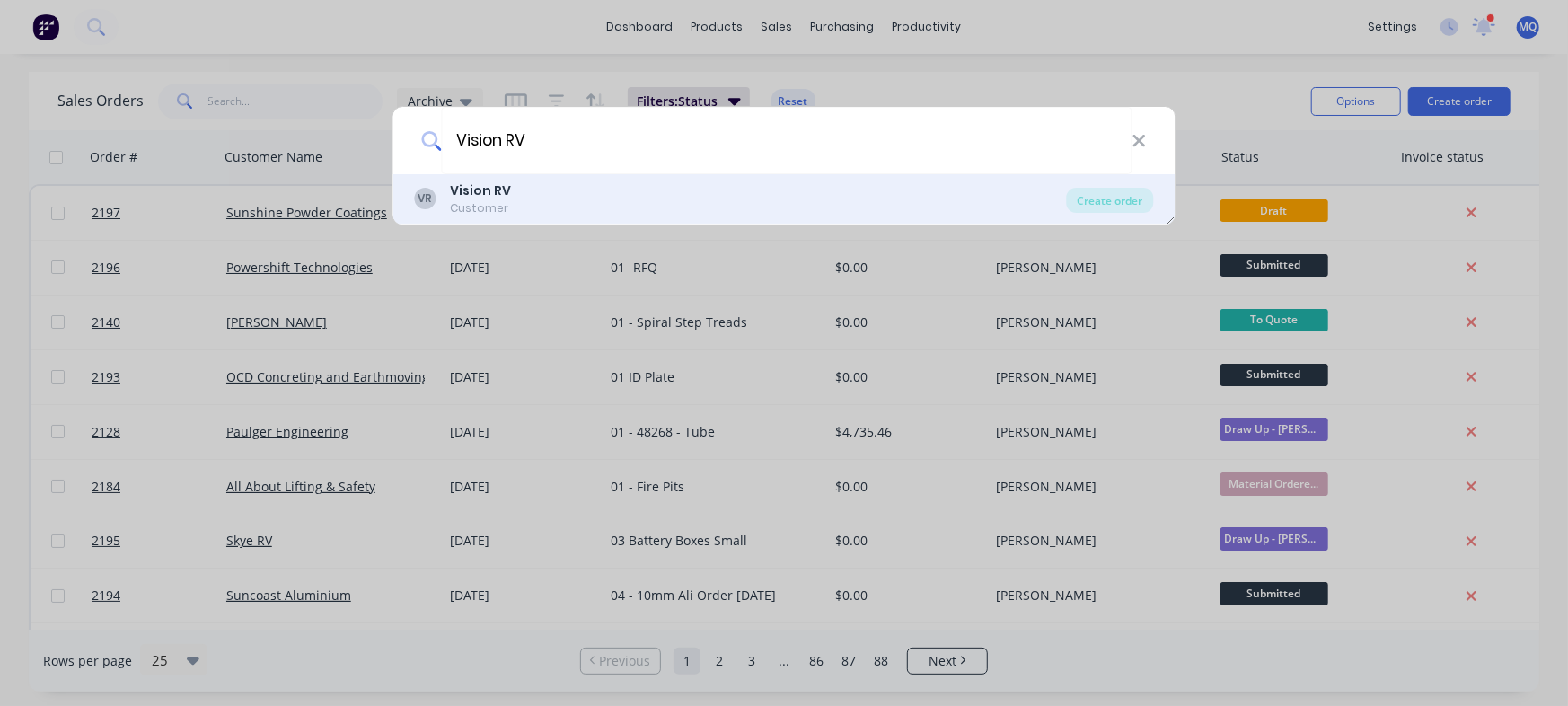
type input "Vision RV"
click at [526, 188] on div "VR Vision RV Customer" at bounding box center [740, 198] width 652 height 35
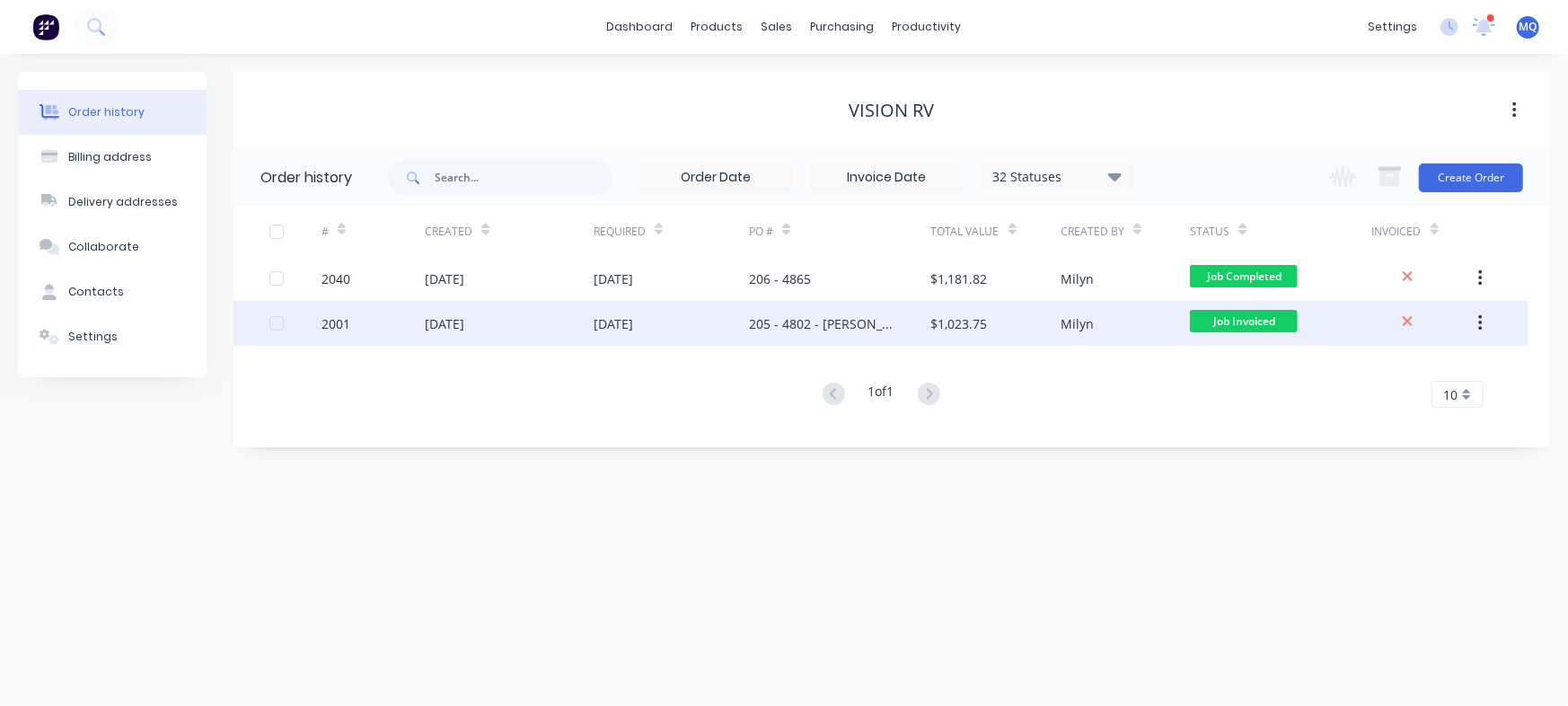
click at [932, 329] on div "$1,023.75" at bounding box center [959, 324] width 56 height 19
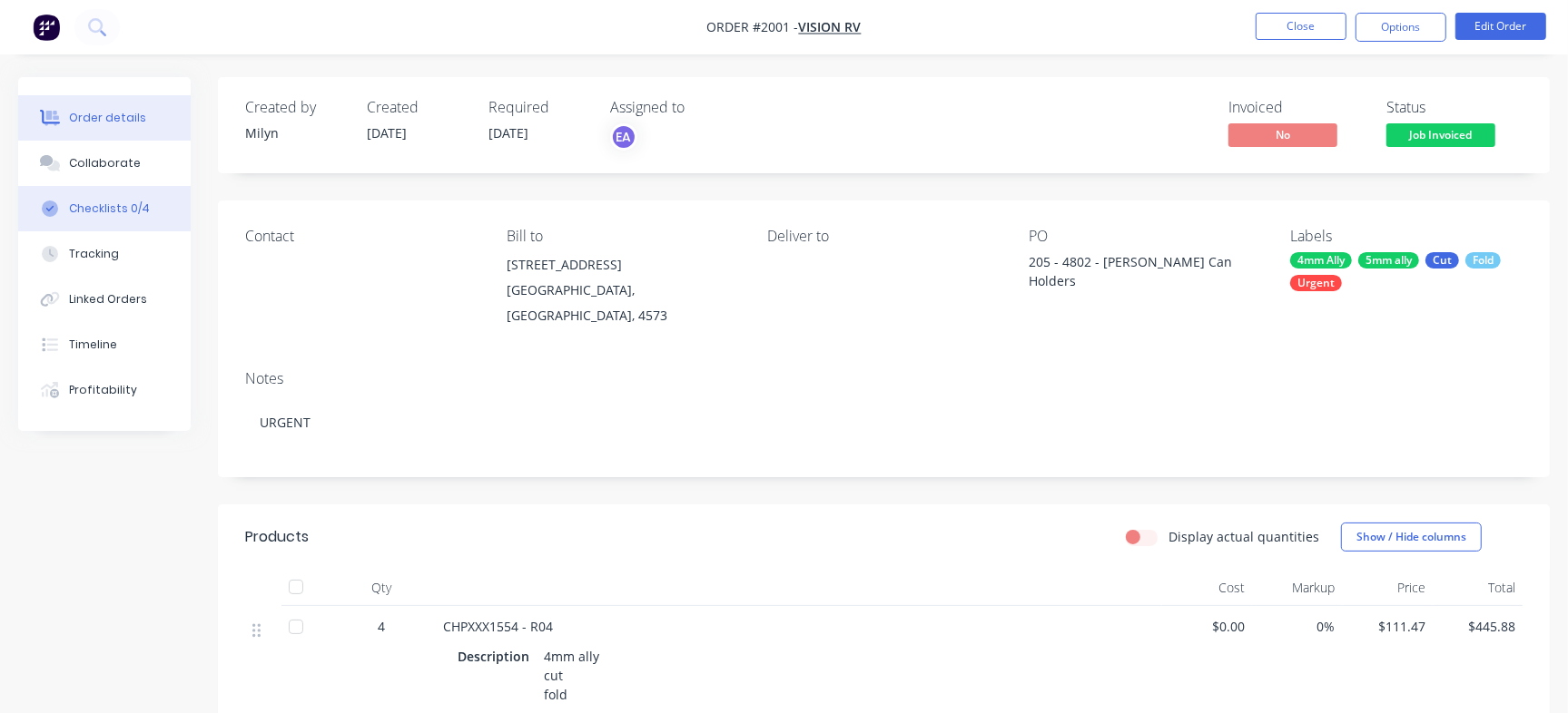
click at [105, 208] on div "Checklists 0/4" at bounding box center [108, 208] width 80 height 16
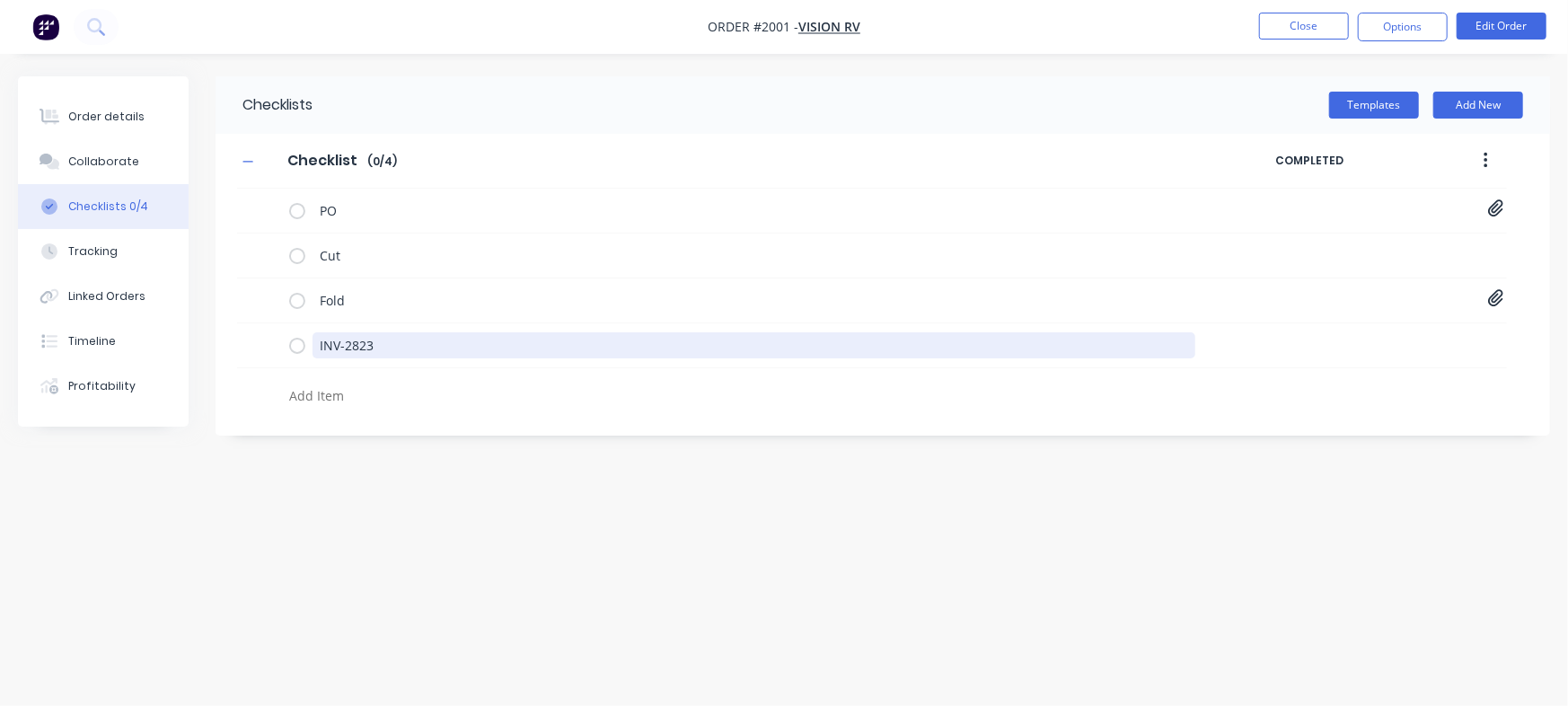
drag, startPoint x: 408, startPoint y: 341, endPoint x: 234, endPoint y: 255, distance: 194.1
click at [150, 324] on div "Order details Collaborate Checklists 0/4 Tracking Linked Orders Timeline Profit…" at bounding box center [784, 319] width 1568 height 486
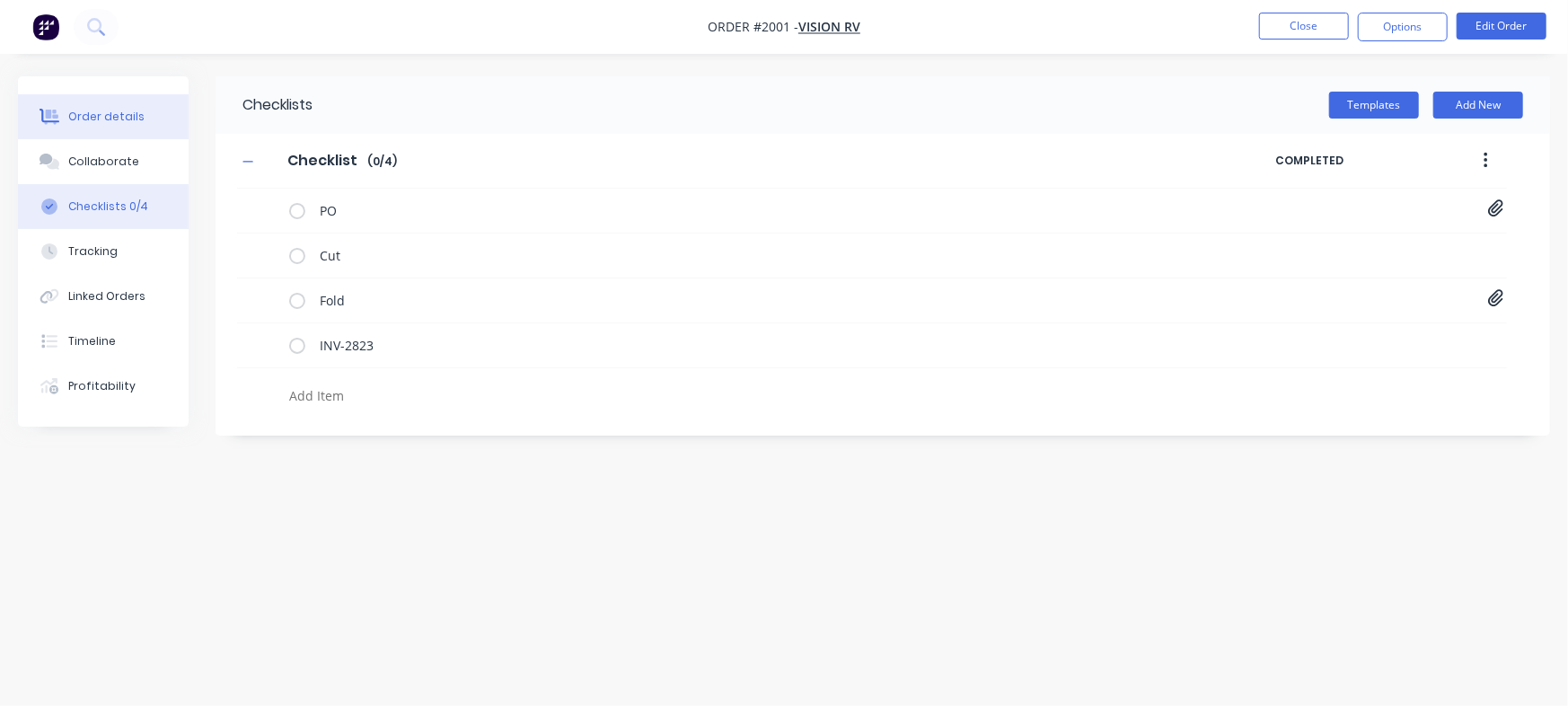
type textarea "x"
click at [90, 113] on div "Order details" at bounding box center [106, 116] width 77 height 16
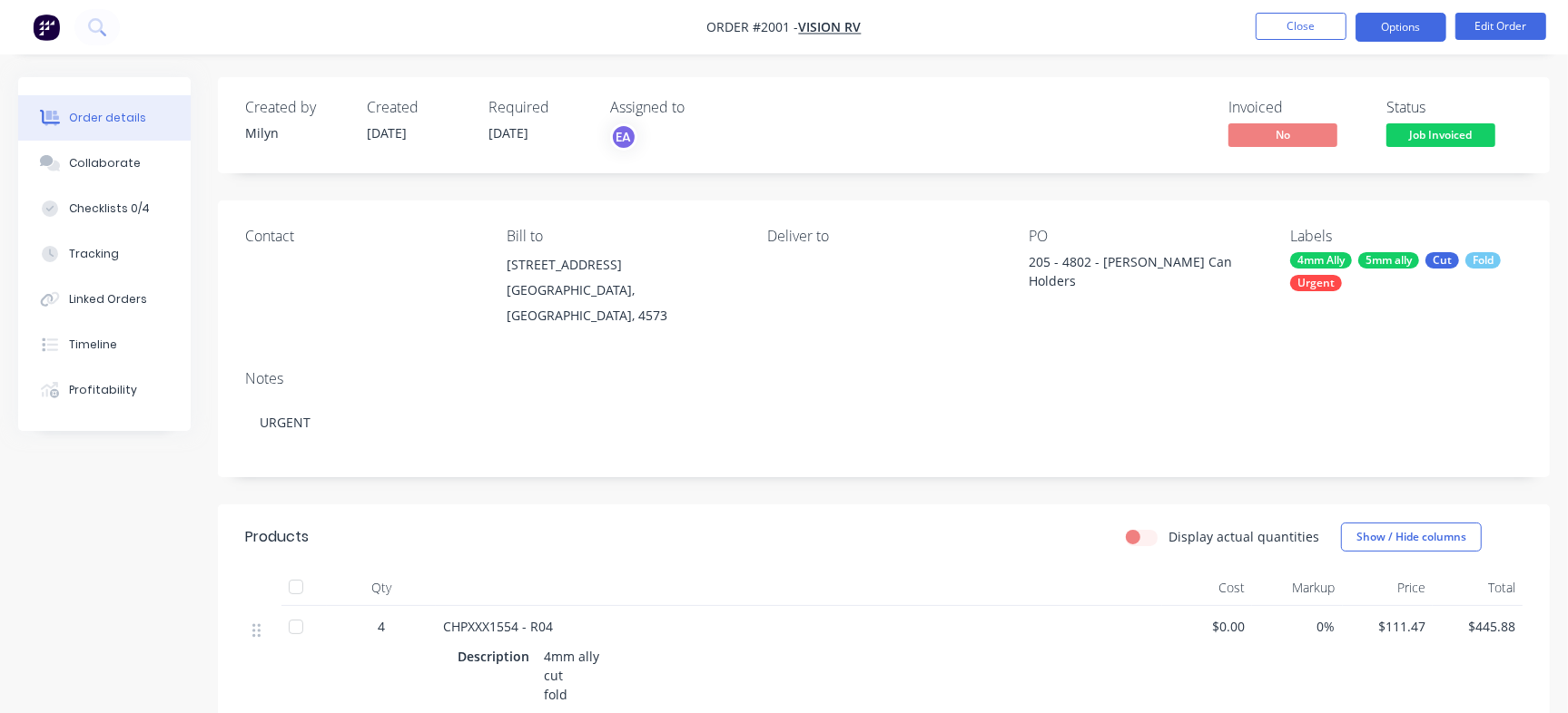
click at [1404, 29] on button "Options" at bounding box center [1401, 27] width 91 height 29
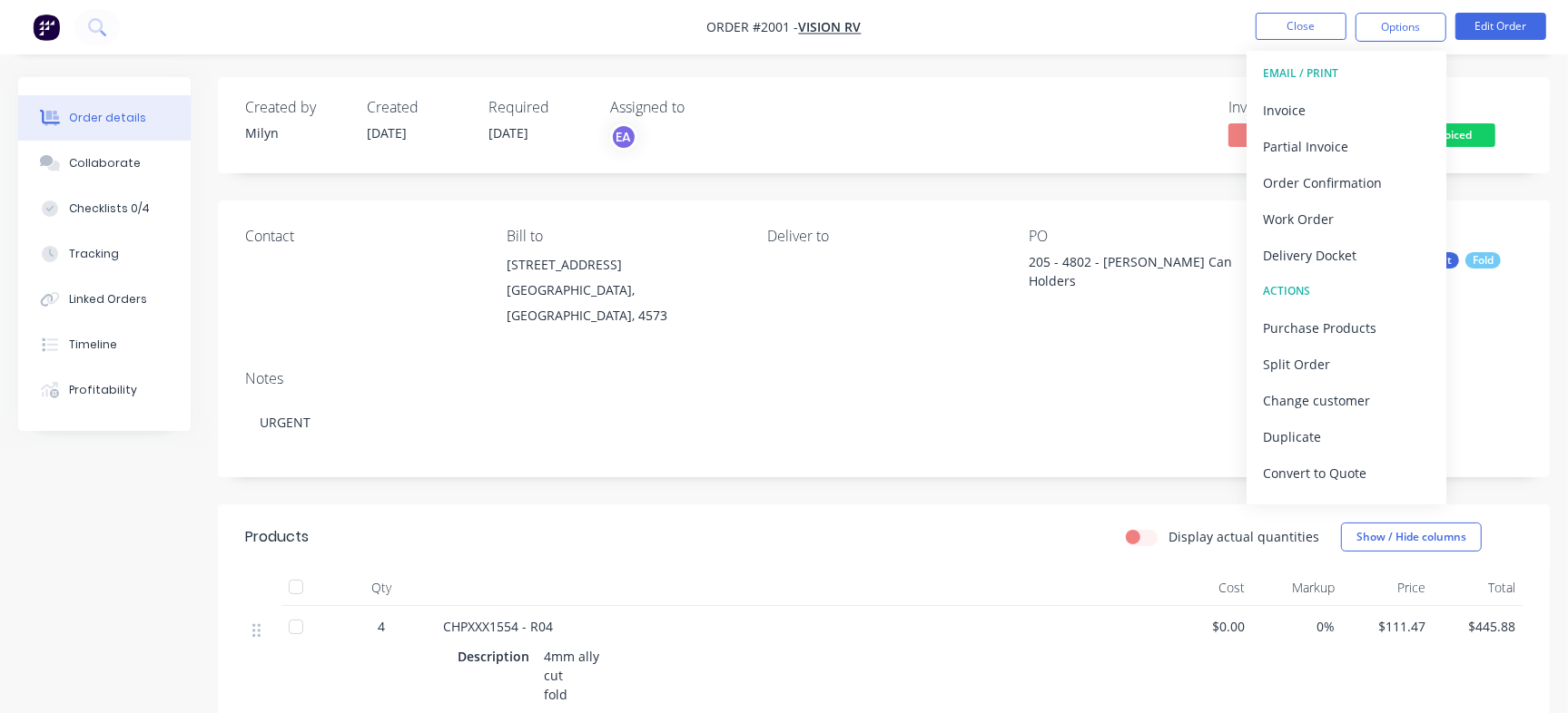
scroll to position [27, 0]
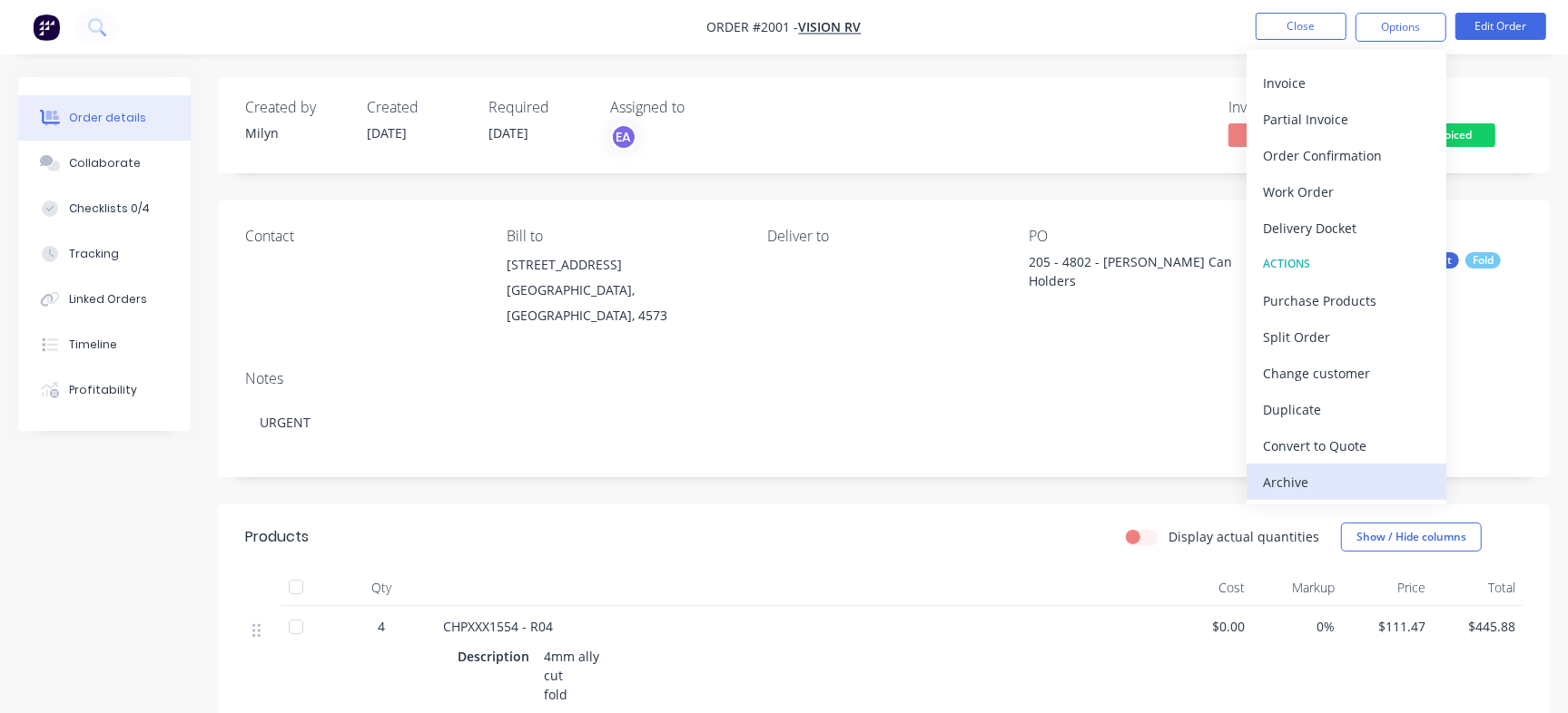
click at [1313, 477] on div "Archive" at bounding box center [1346, 482] width 167 height 26
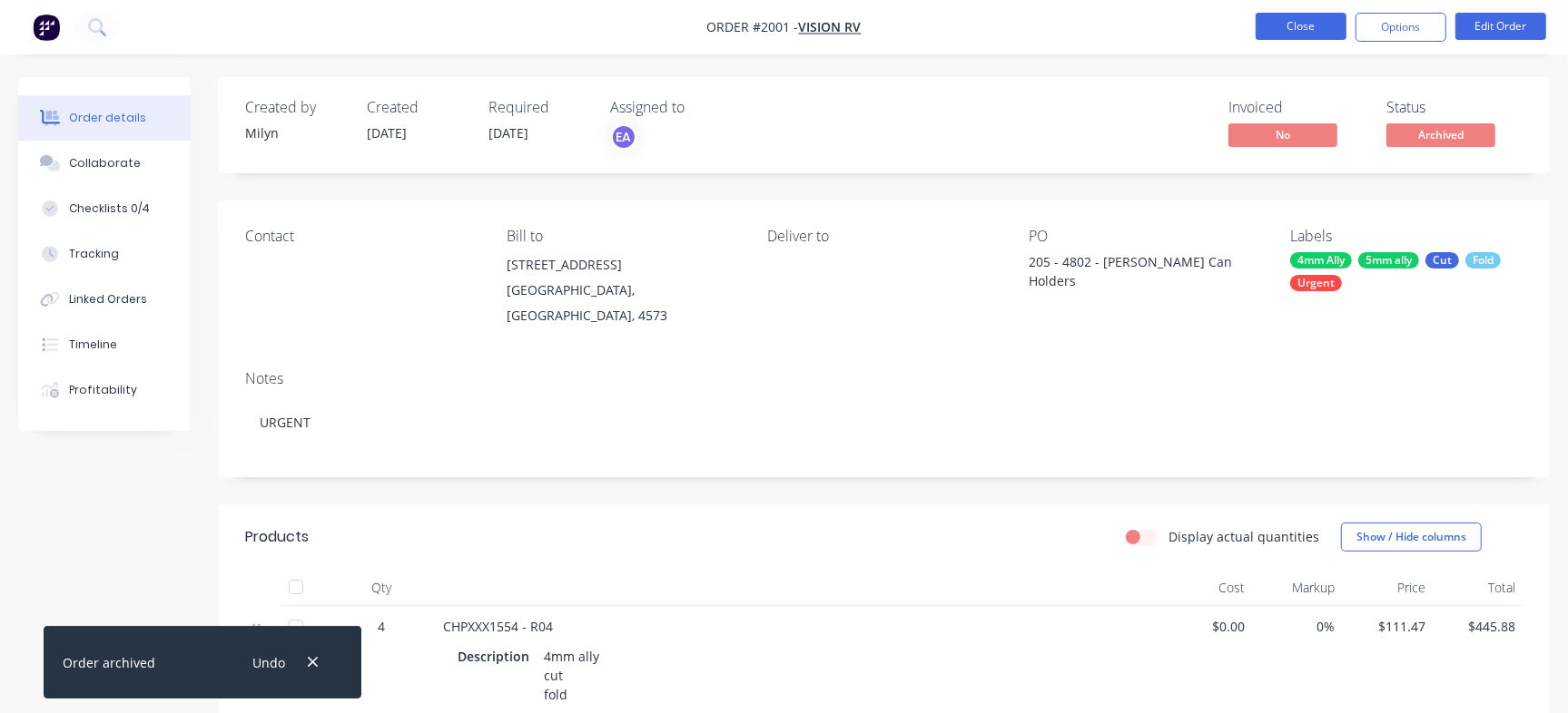
click at [1304, 29] on button "Close" at bounding box center [1301, 26] width 91 height 27
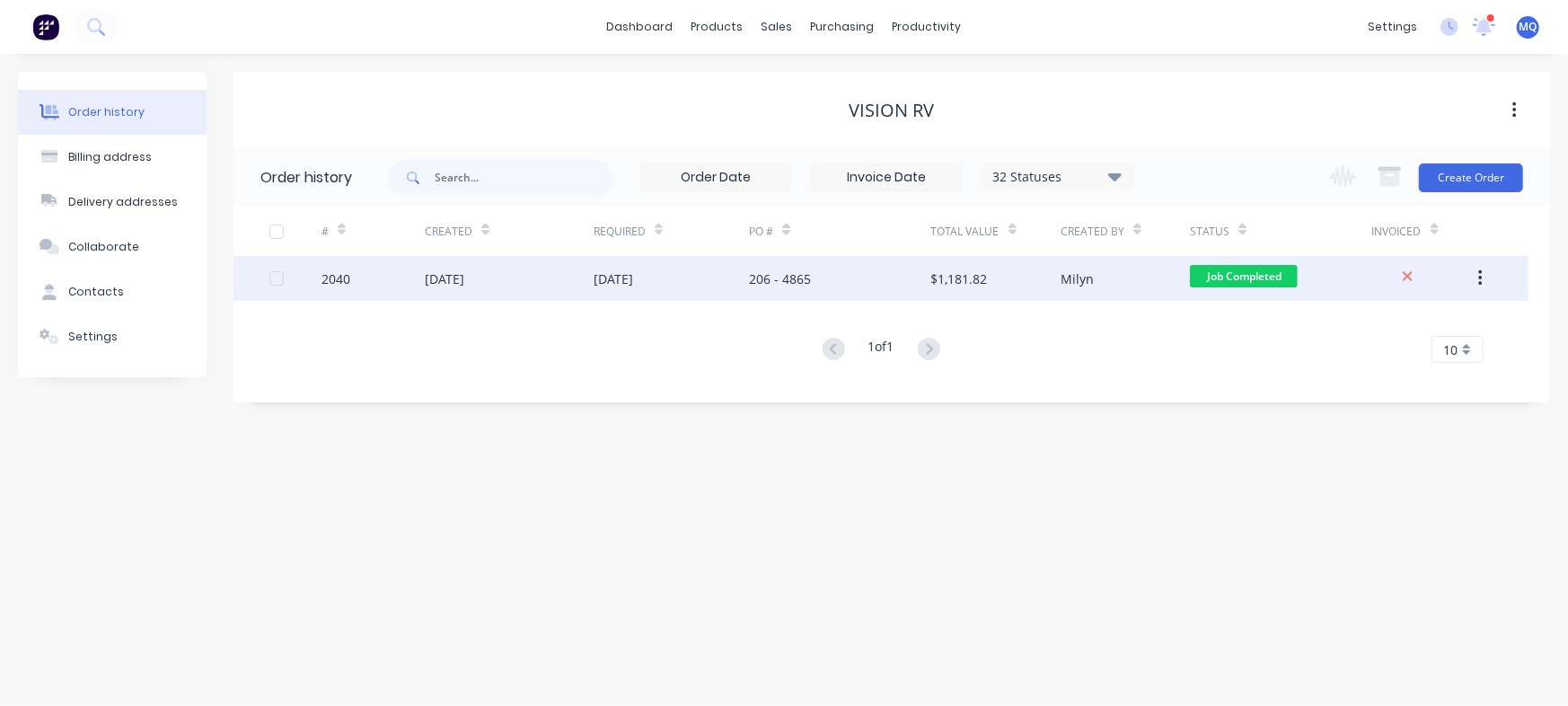
click at [728, 284] on div "14 Aug 2025" at bounding box center [671, 278] width 155 height 45
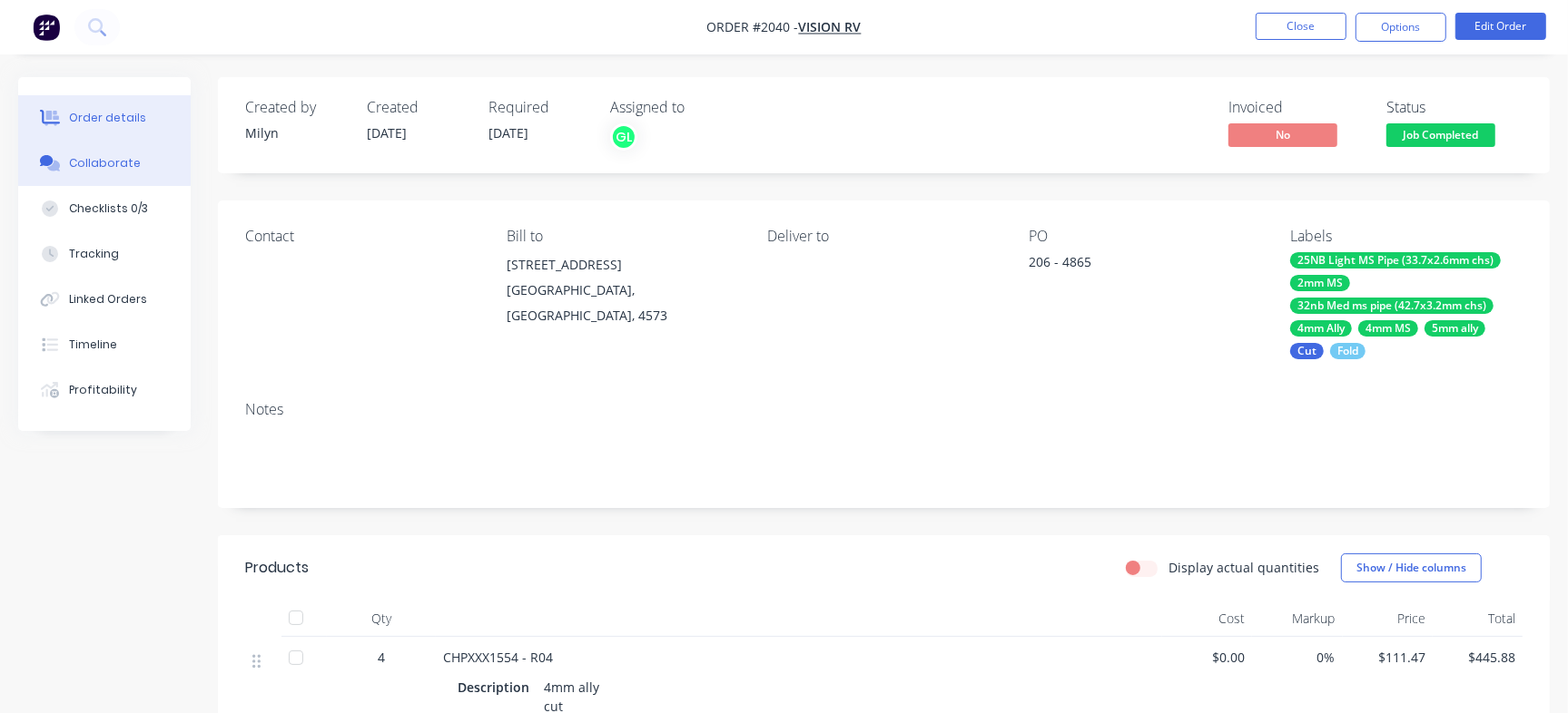
click at [107, 155] on div "Collaborate" at bounding box center [105, 163] width 72 height 16
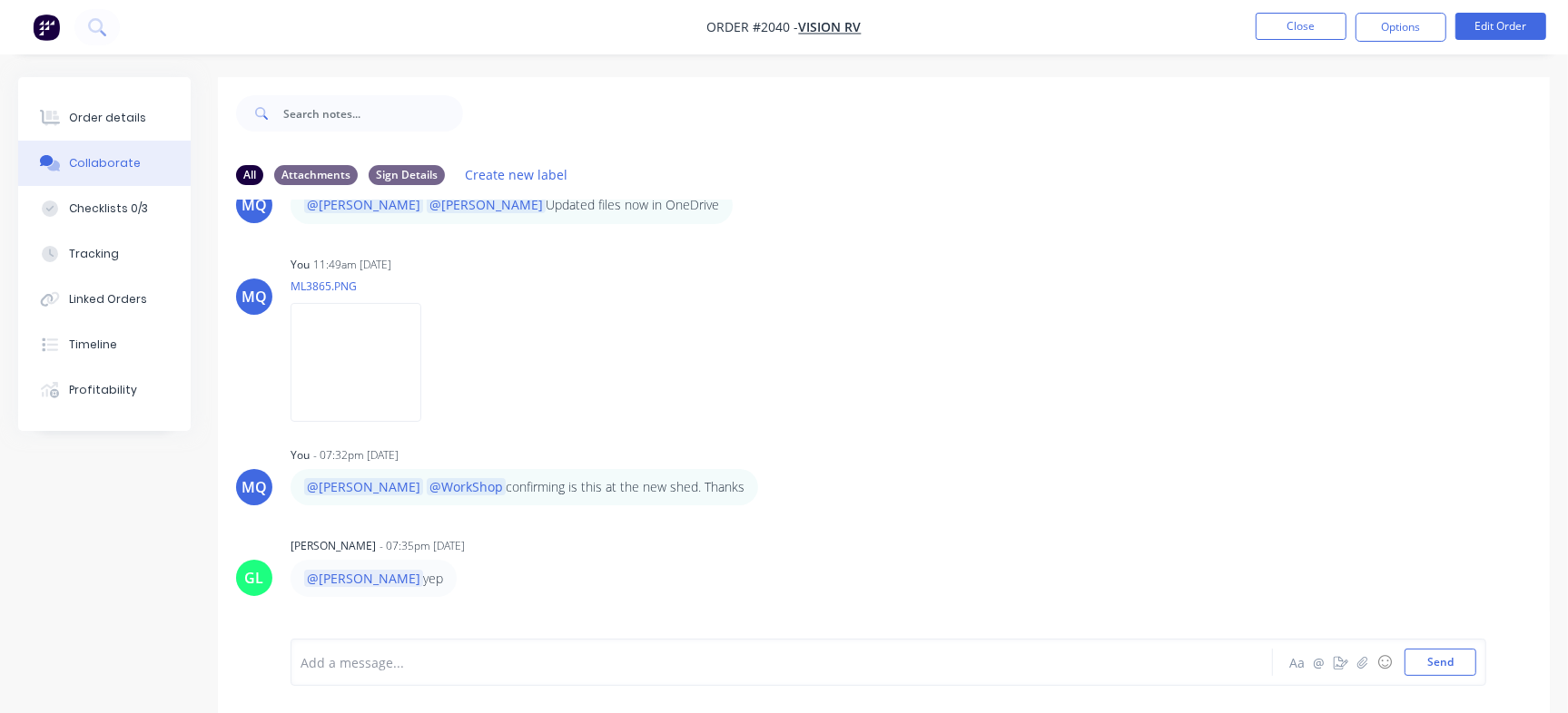
scroll to position [877, 0]
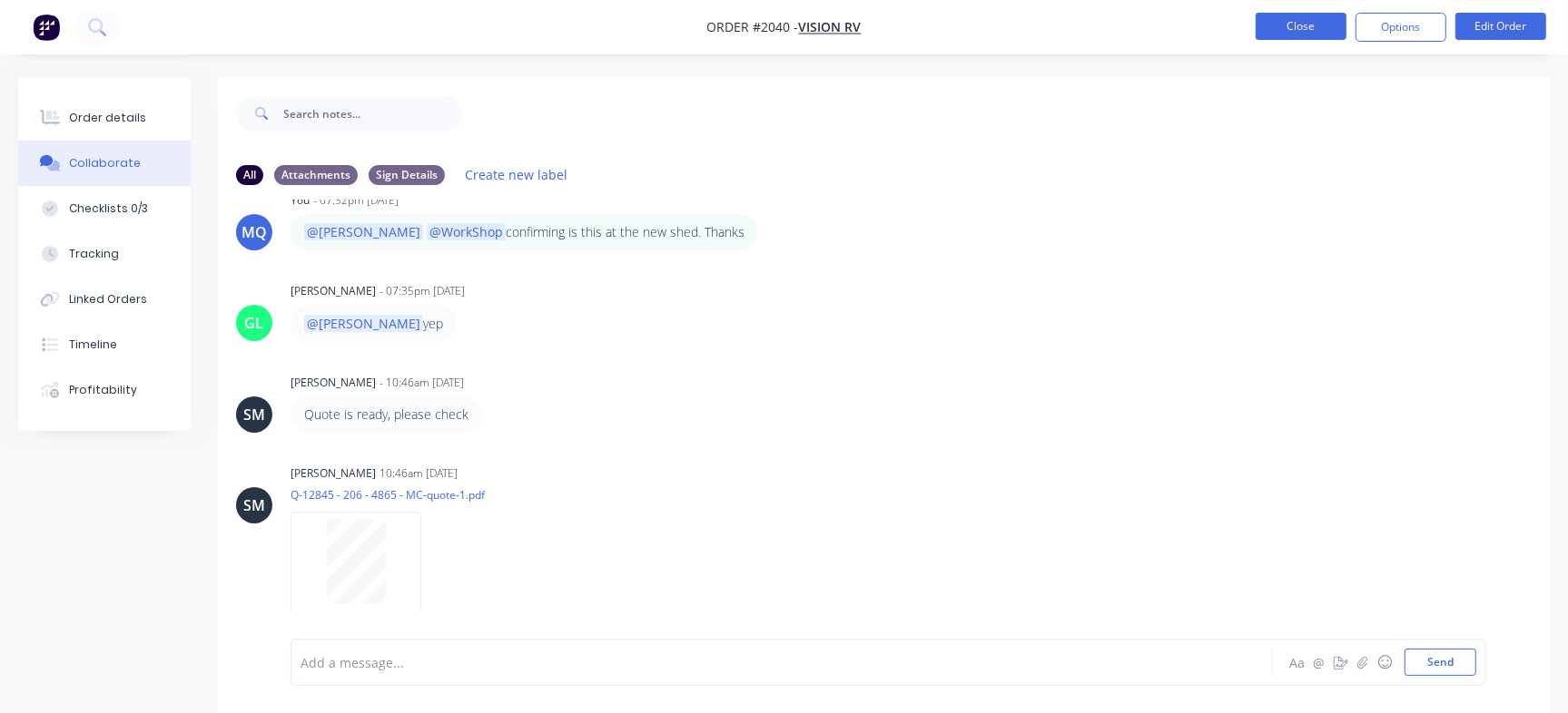
click at [1293, 31] on button "Close" at bounding box center [1301, 26] width 91 height 27
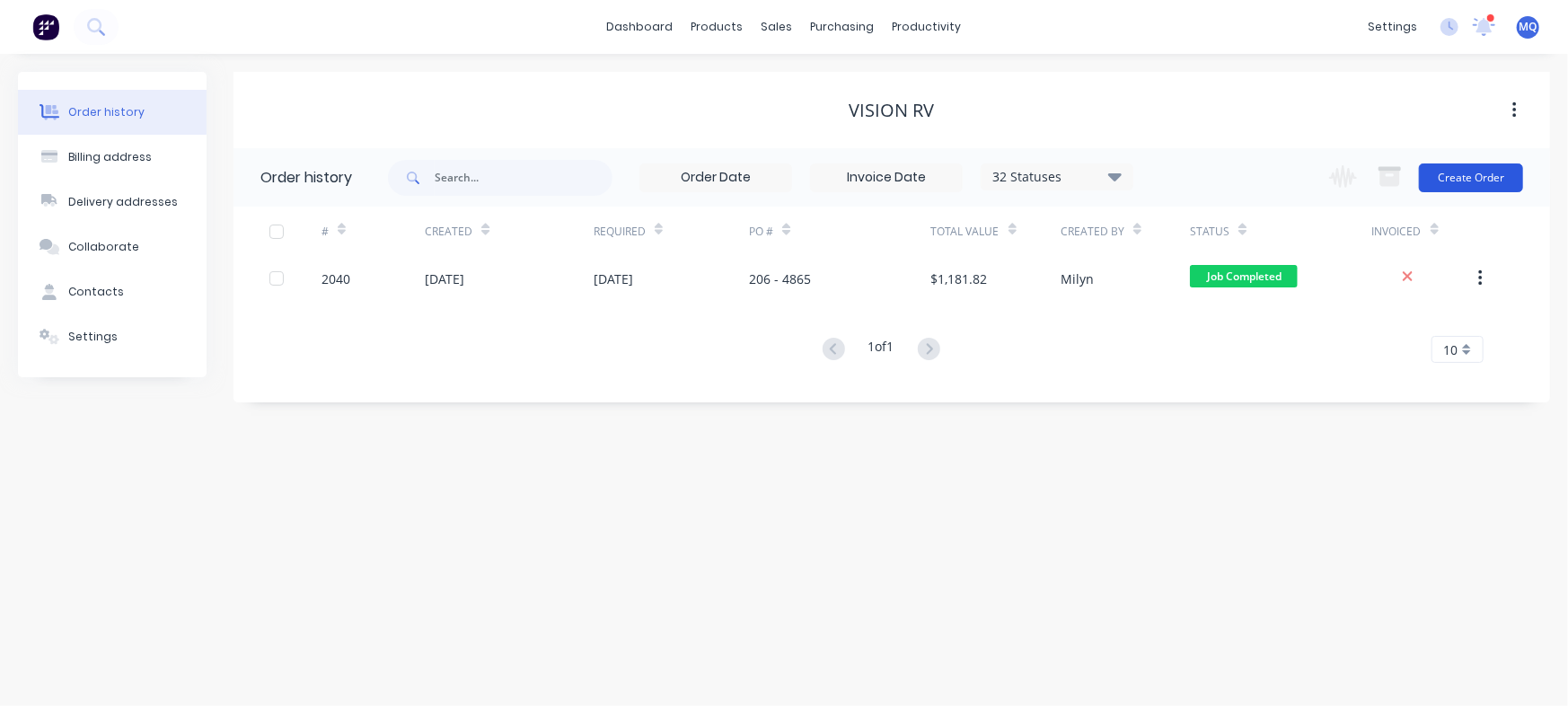
click at [1451, 181] on button "Create Order" at bounding box center [1470, 178] width 104 height 29
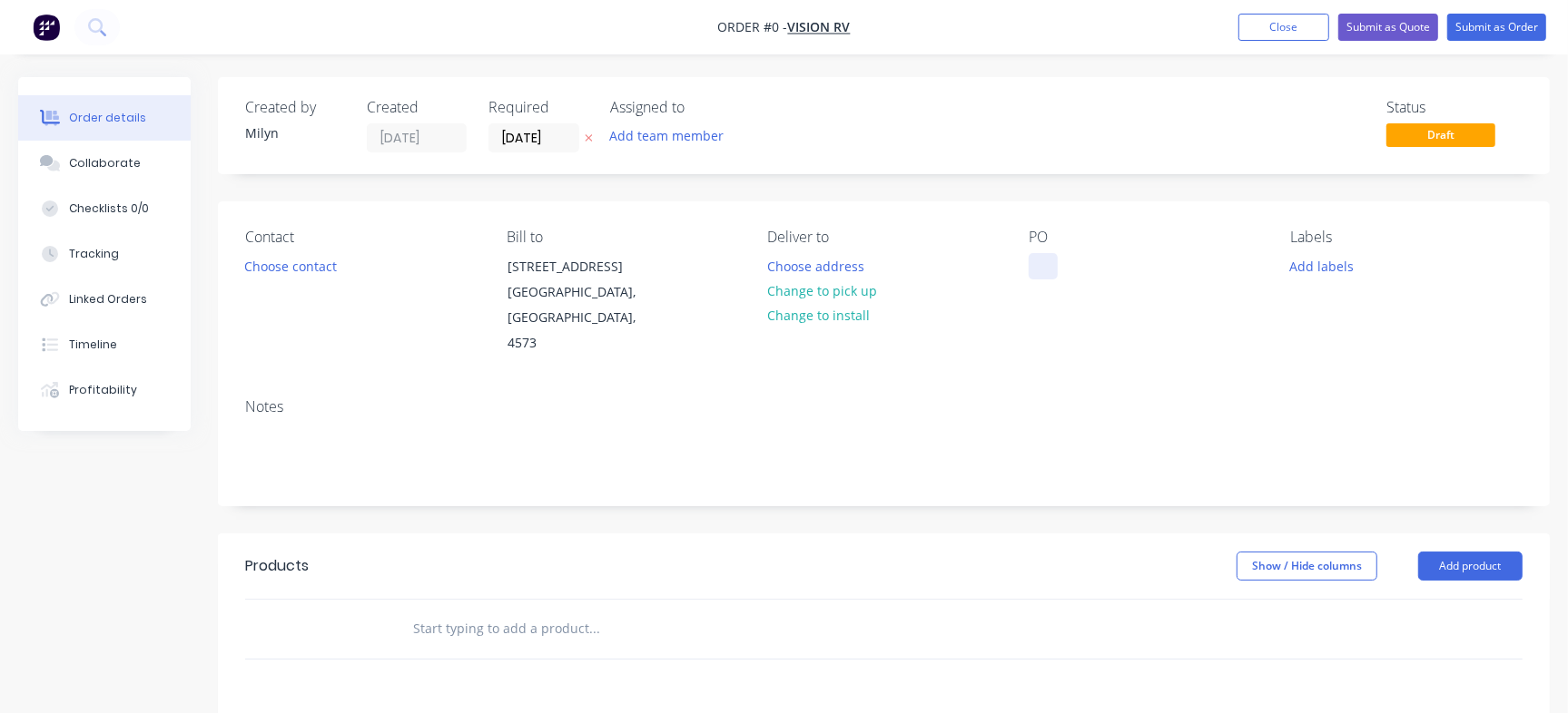
click at [1047, 256] on div at bounding box center [1043, 266] width 29 height 26
click at [142, 162] on button "Collaborate" at bounding box center [105, 163] width 172 height 45
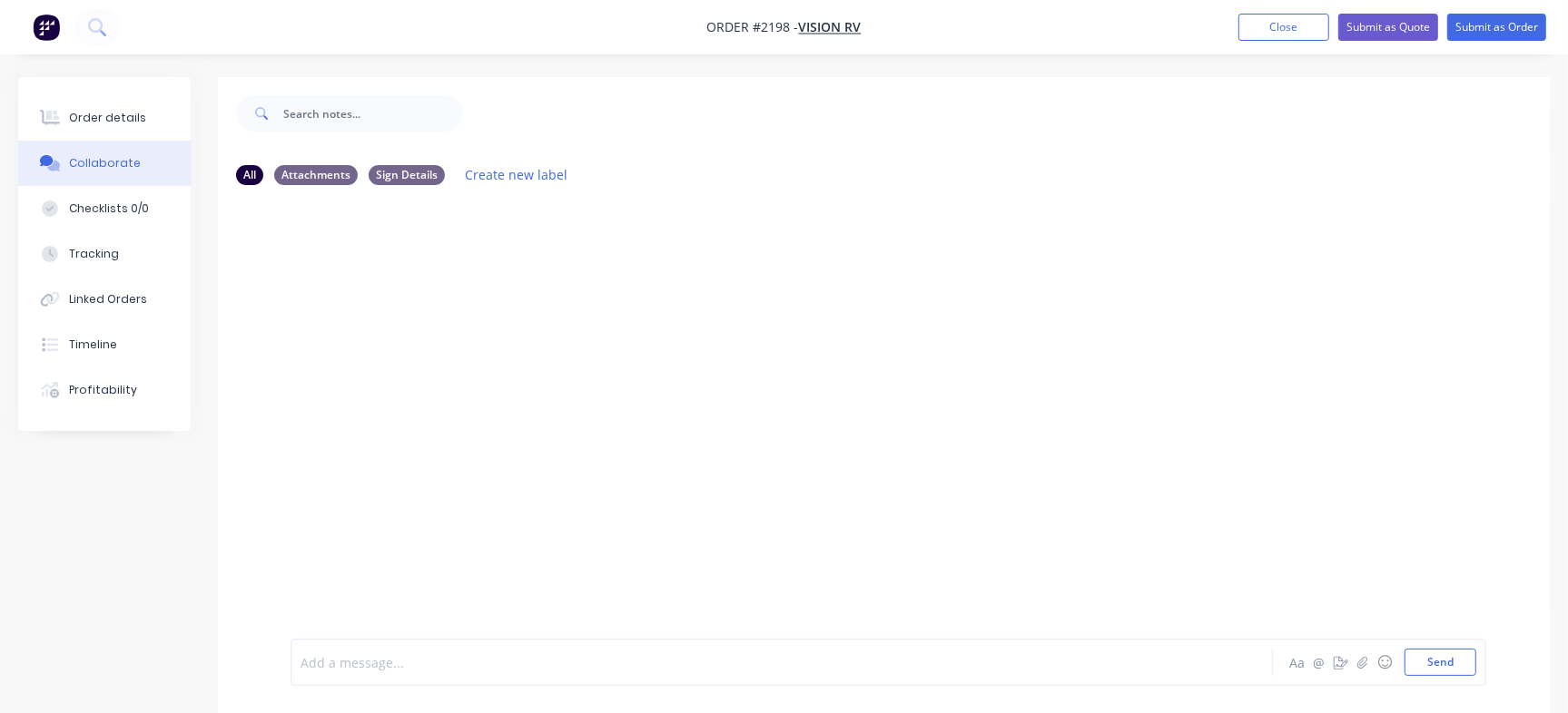
click at [660, 665] on div at bounding box center [741, 663] width 881 height 19
click at [1443, 649] on button "Send" at bounding box center [1440, 663] width 72 height 27
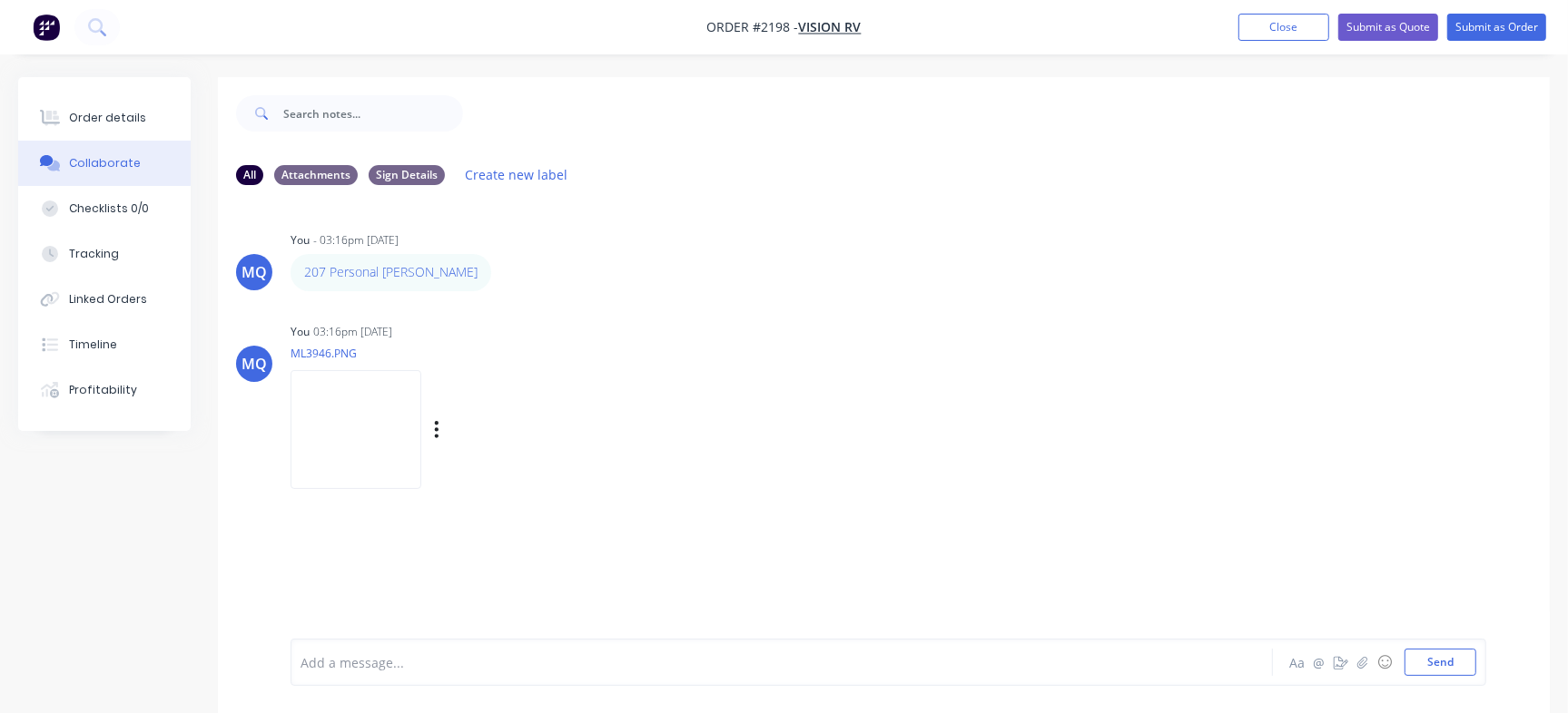
click at [362, 448] on img at bounding box center [355, 430] width 131 height 119
click at [457, 666] on div at bounding box center [741, 663] width 881 height 19
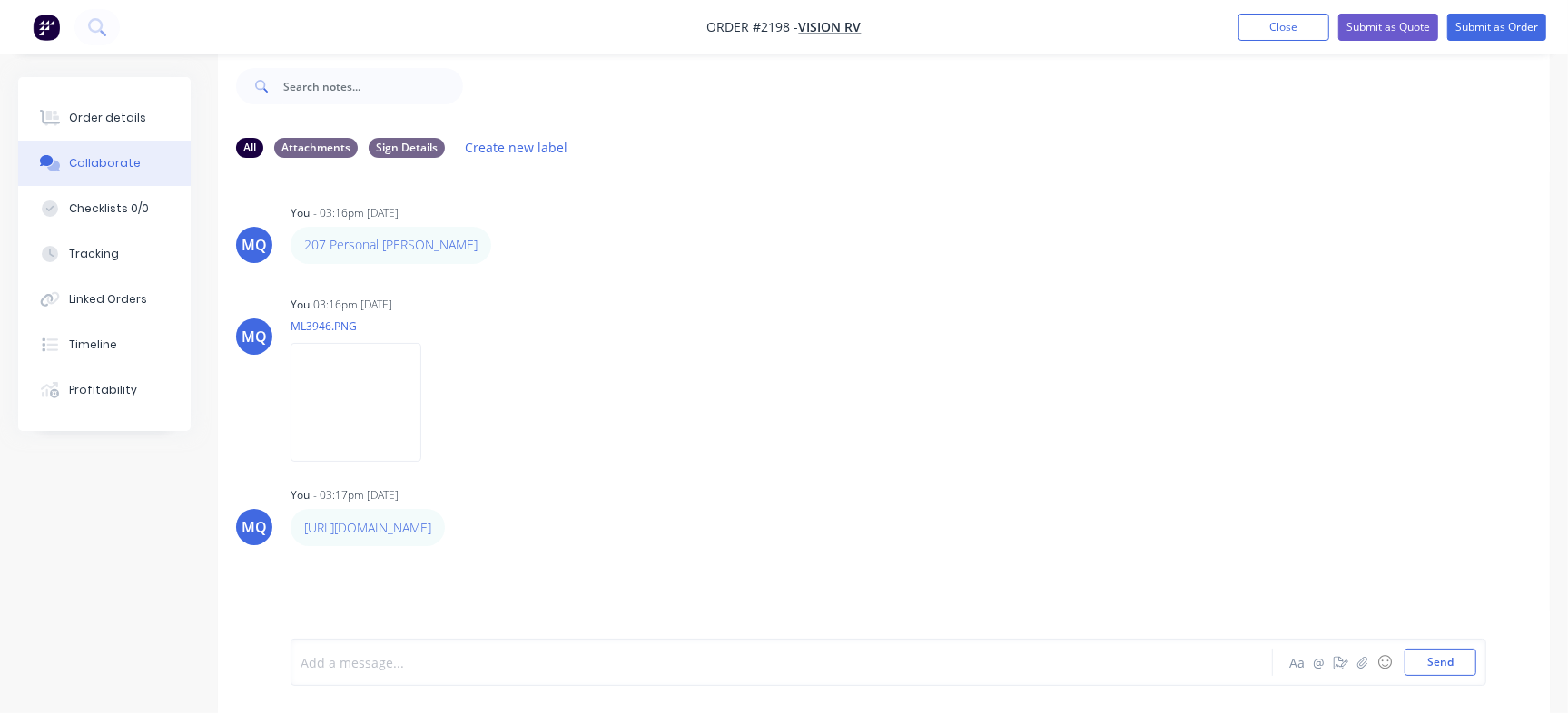
click at [826, 666] on div at bounding box center [741, 663] width 881 height 19
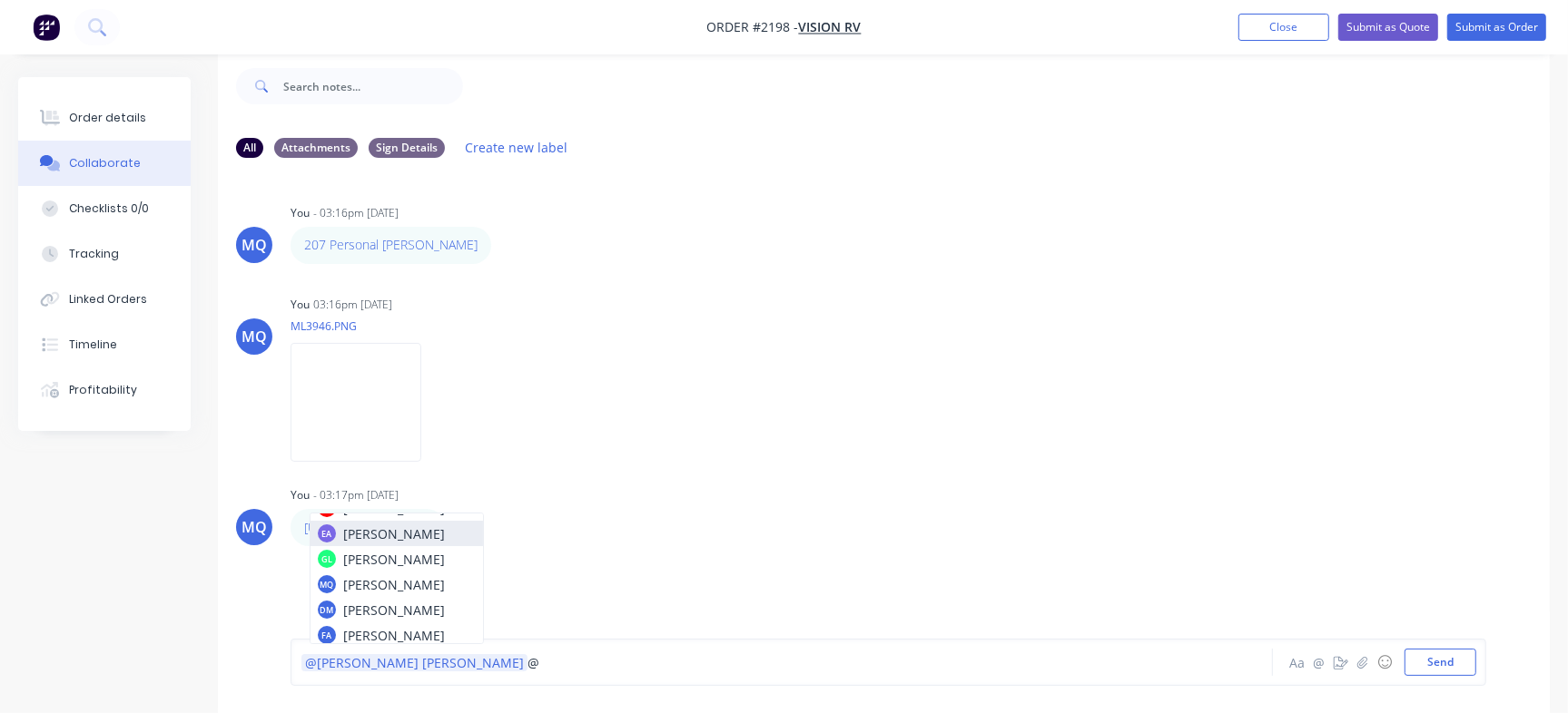
scroll to position [73, 0]
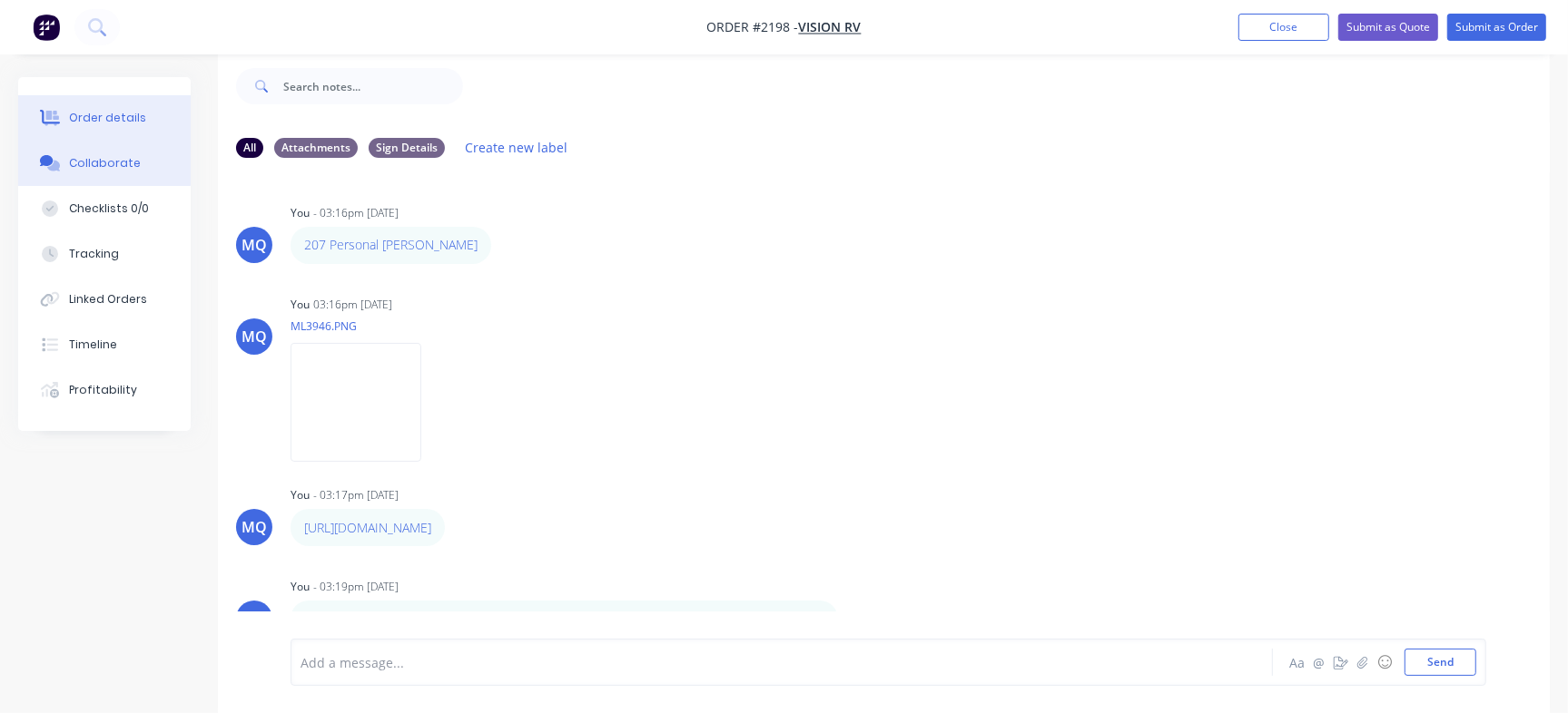
click at [137, 110] on div "Order details" at bounding box center [107, 117] width 77 height 16
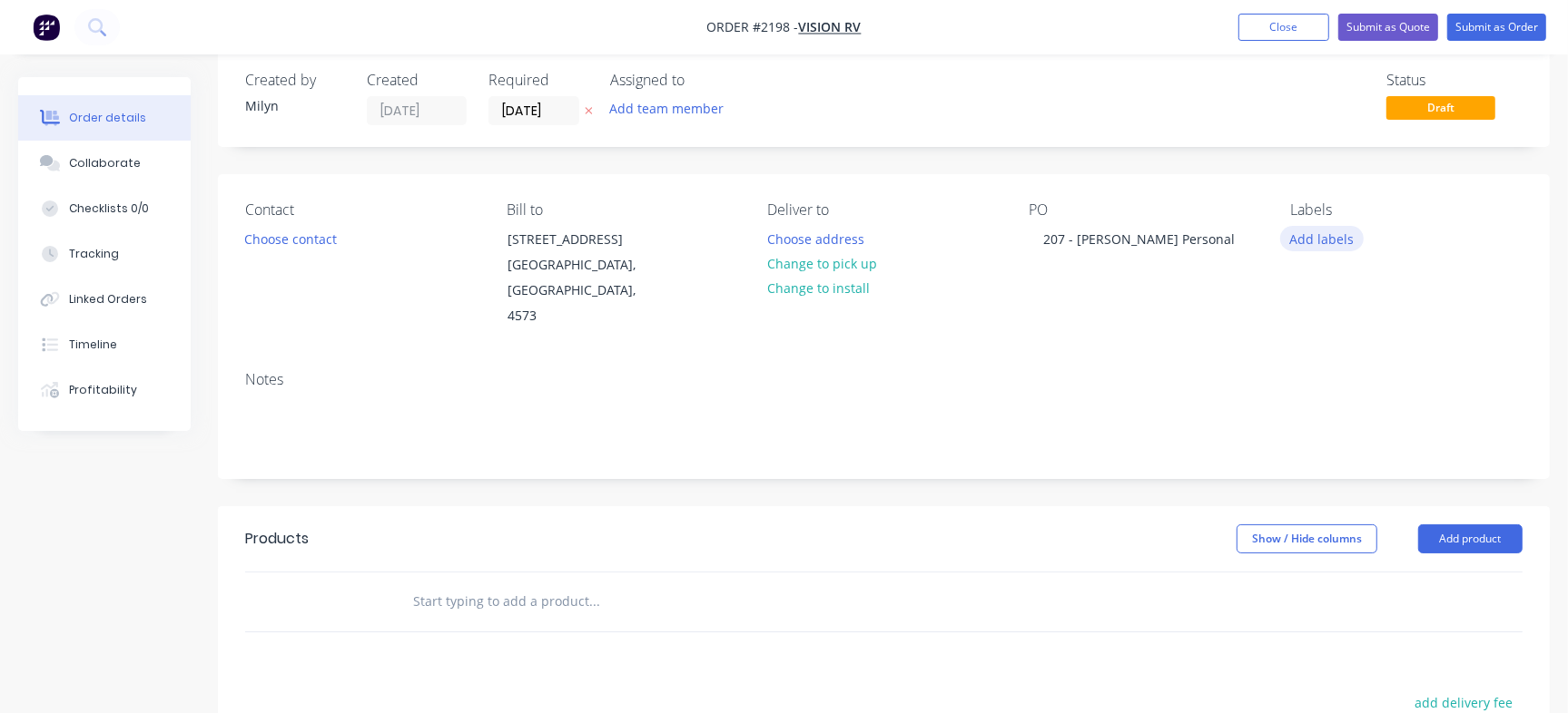
click at [1320, 251] on button "Add labels" at bounding box center [1322, 238] width 83 height 24
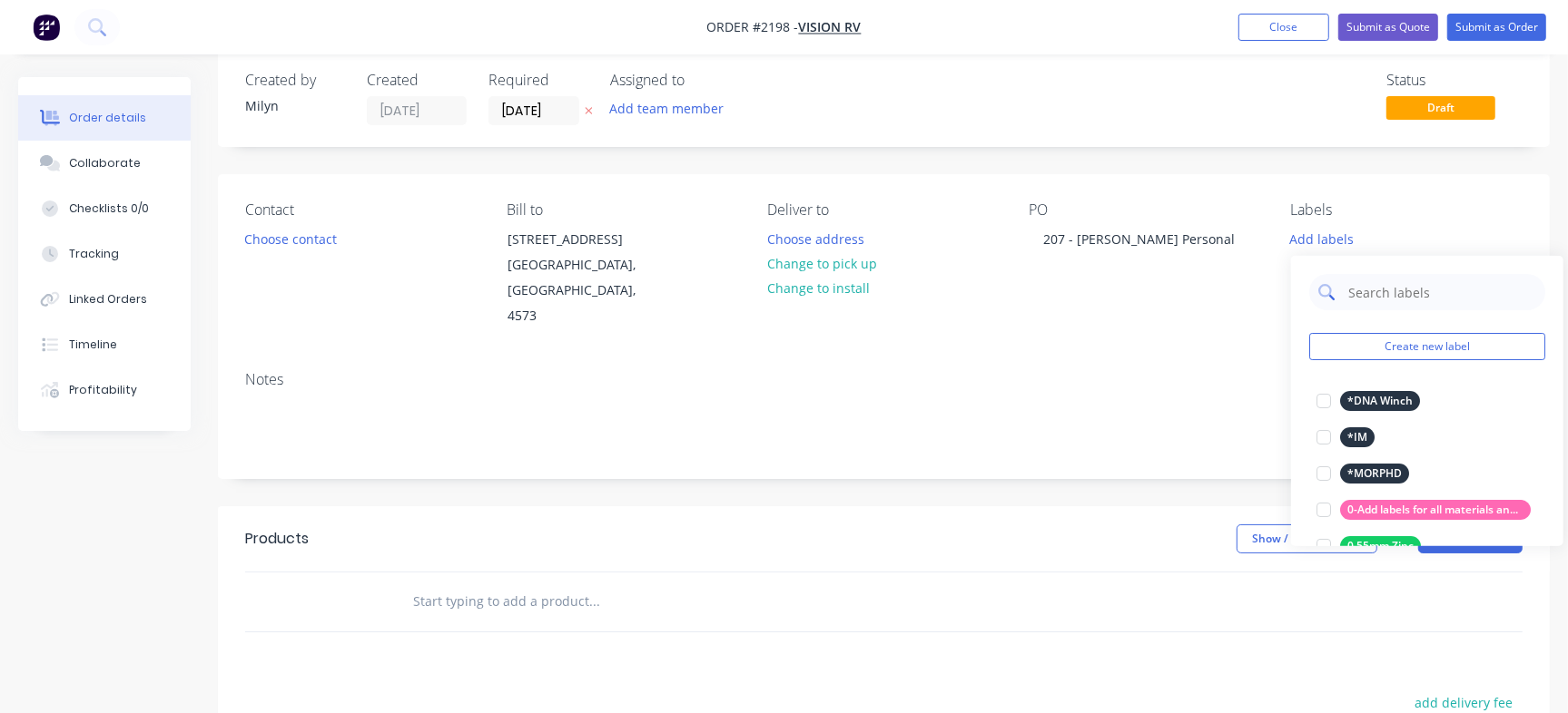
click at [1393, 291] on input "text" at bounding box center [1441, 292] width 190 height 37
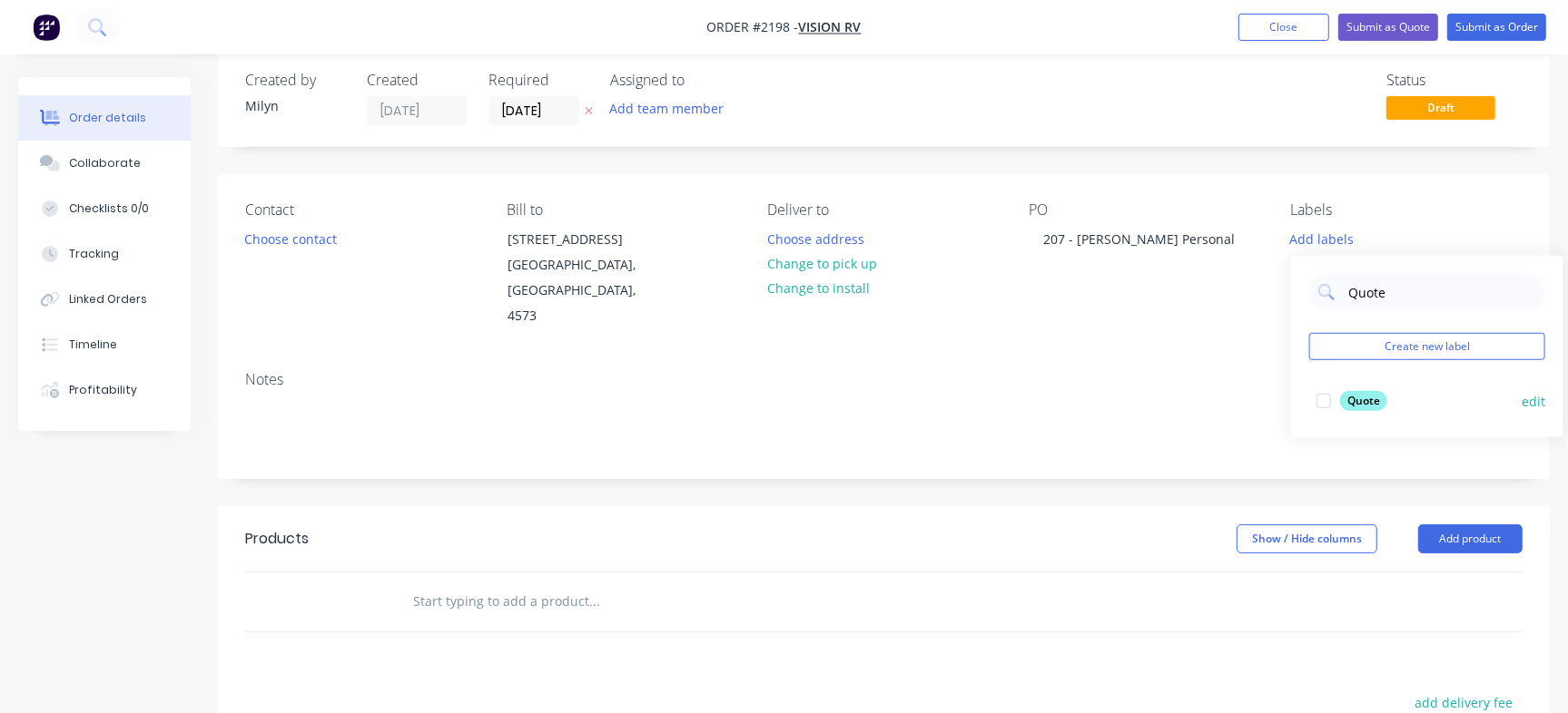
type input "Quote"
drag, startPoint x: 1354, startPoint y: 408, endPoint x: 1350, endPoint y: 399, distance: 9.8
click at [1354, 408] on div "Quote" at bounding box center [1363, 401] width 47 height 20
click at [1196, 168] on div "Created by Milyn Created 28/08/25 Required 28/08/25 Assigned to Add team member…" at bounding box center [884, 559] width 1332 height 1018
click at [543, 123] on input "28/08/25" at bounding box center [534, 110] width 89 height 27
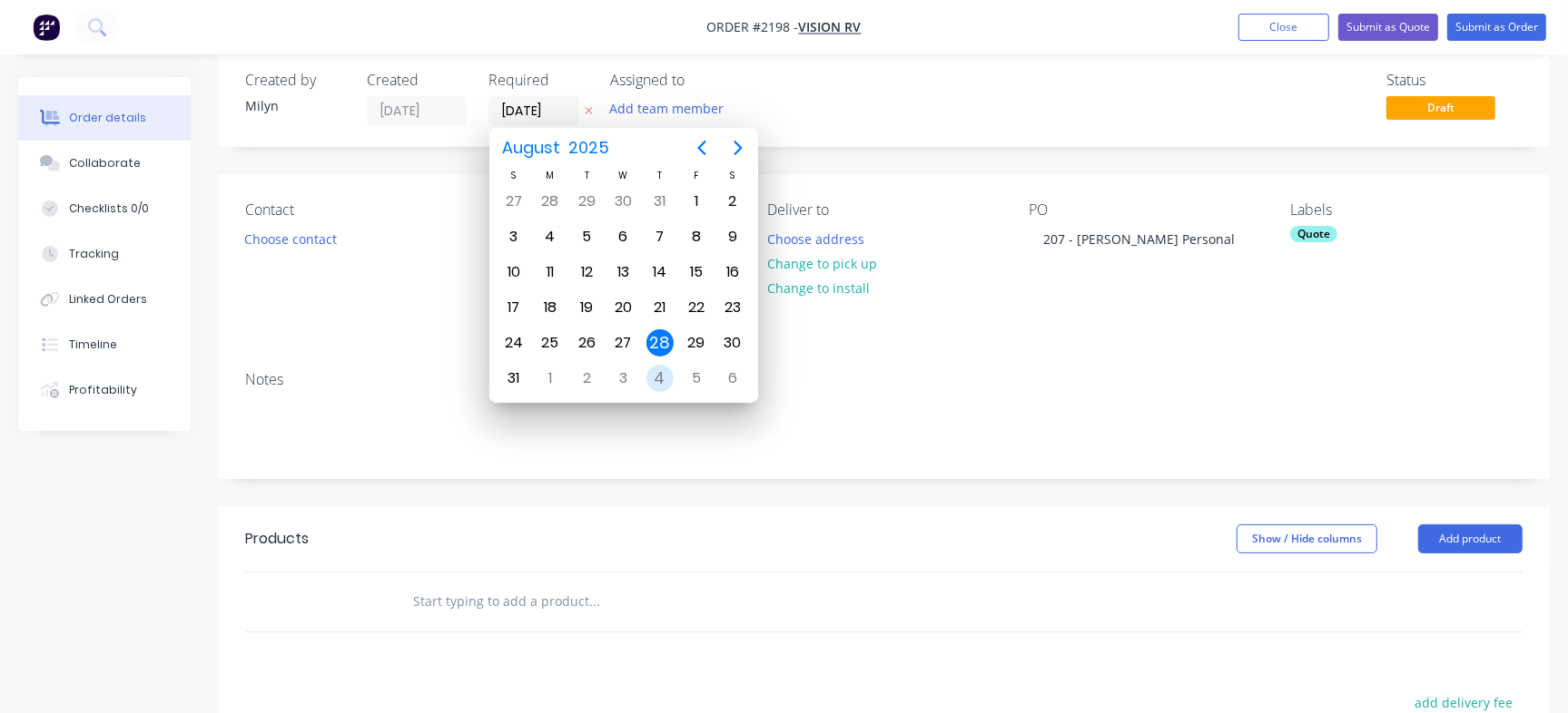
click at [660, 378] on div "4" at bounding box center [660, 378] width 27 height 27
type input "04/09/25"
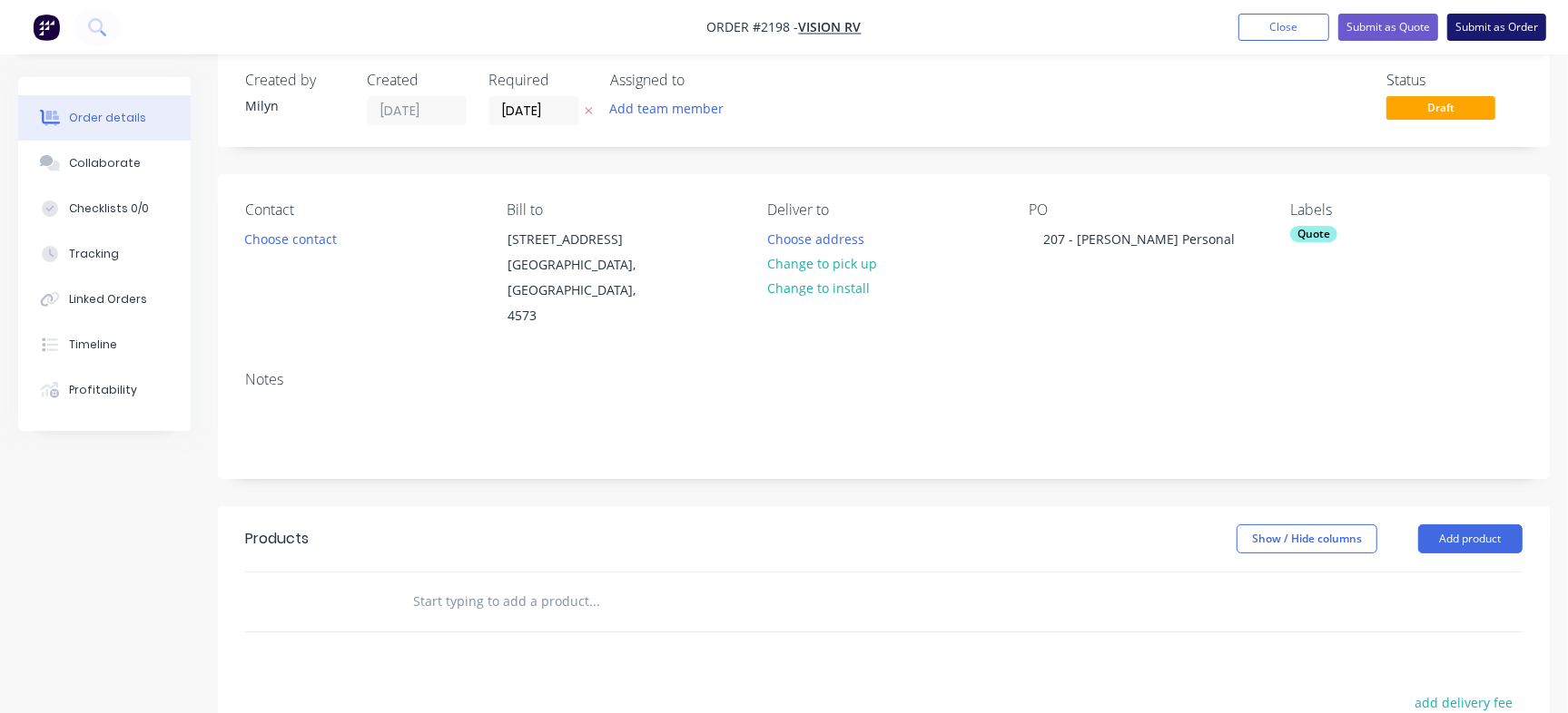
click at [1511, 23] on button "Submit as Order" at bounding box center [1496, 27] width 99 height 27
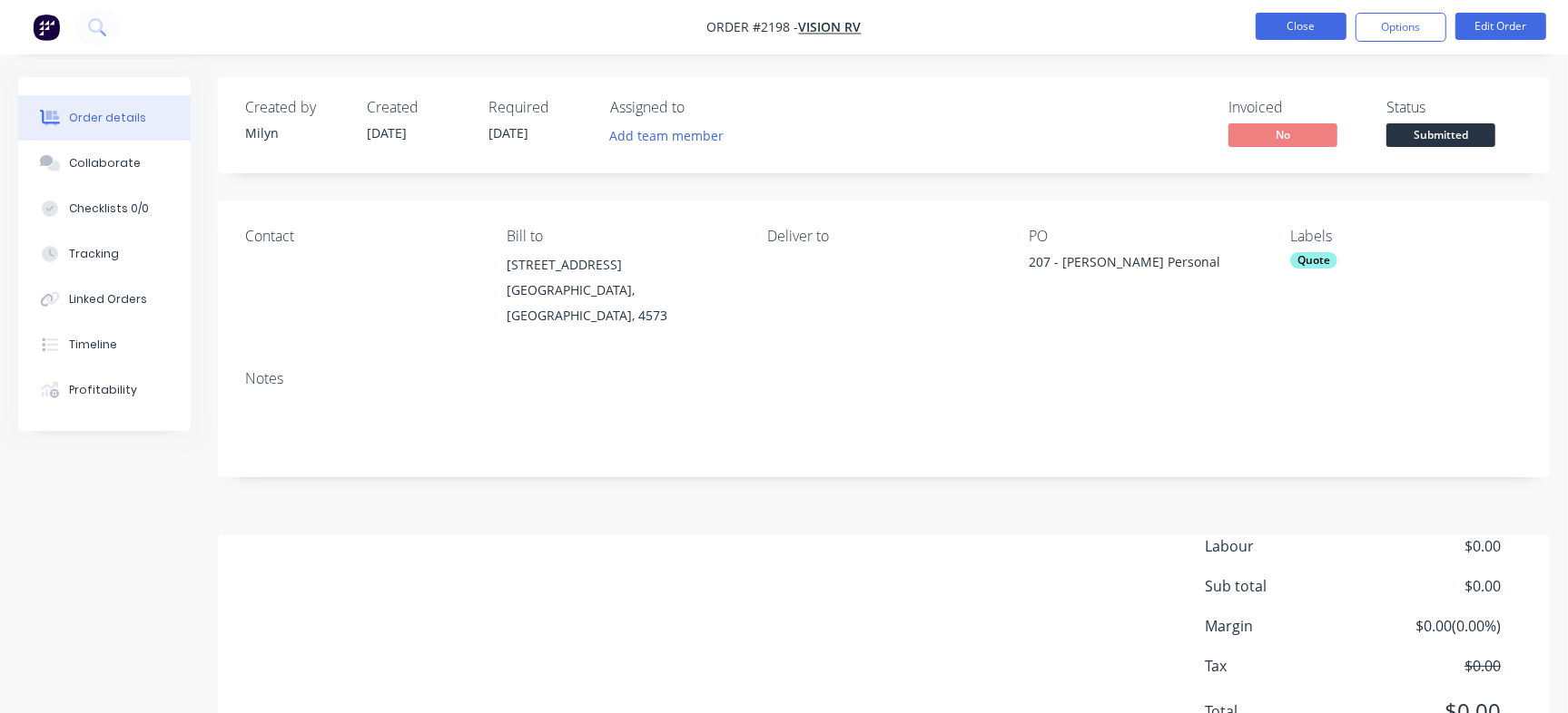
click at [1293, 13] on button "Close" at bounding box center [1301, 26] width 91 height 27
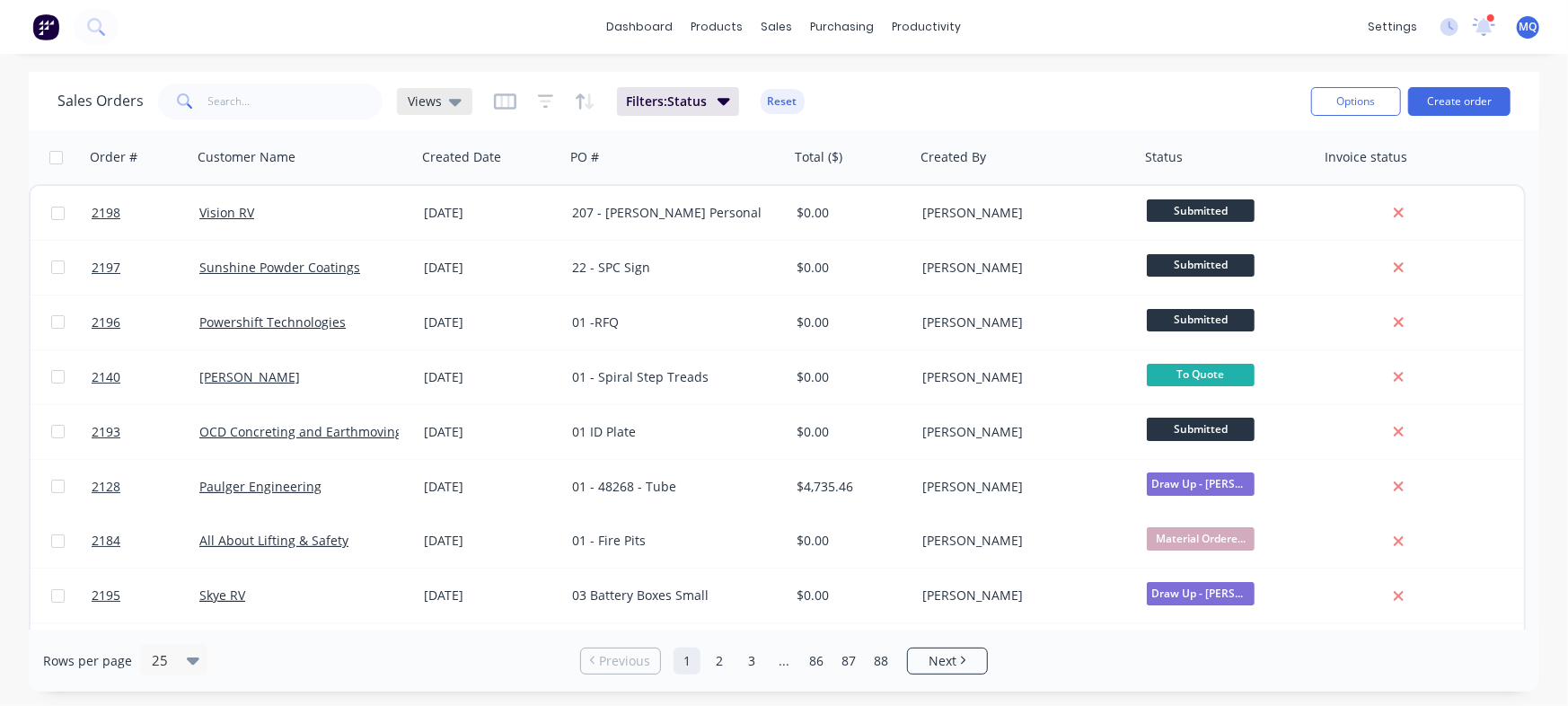
click at [437, 102] on span "Views" at bounding box center [425, 102] width 34 height 19
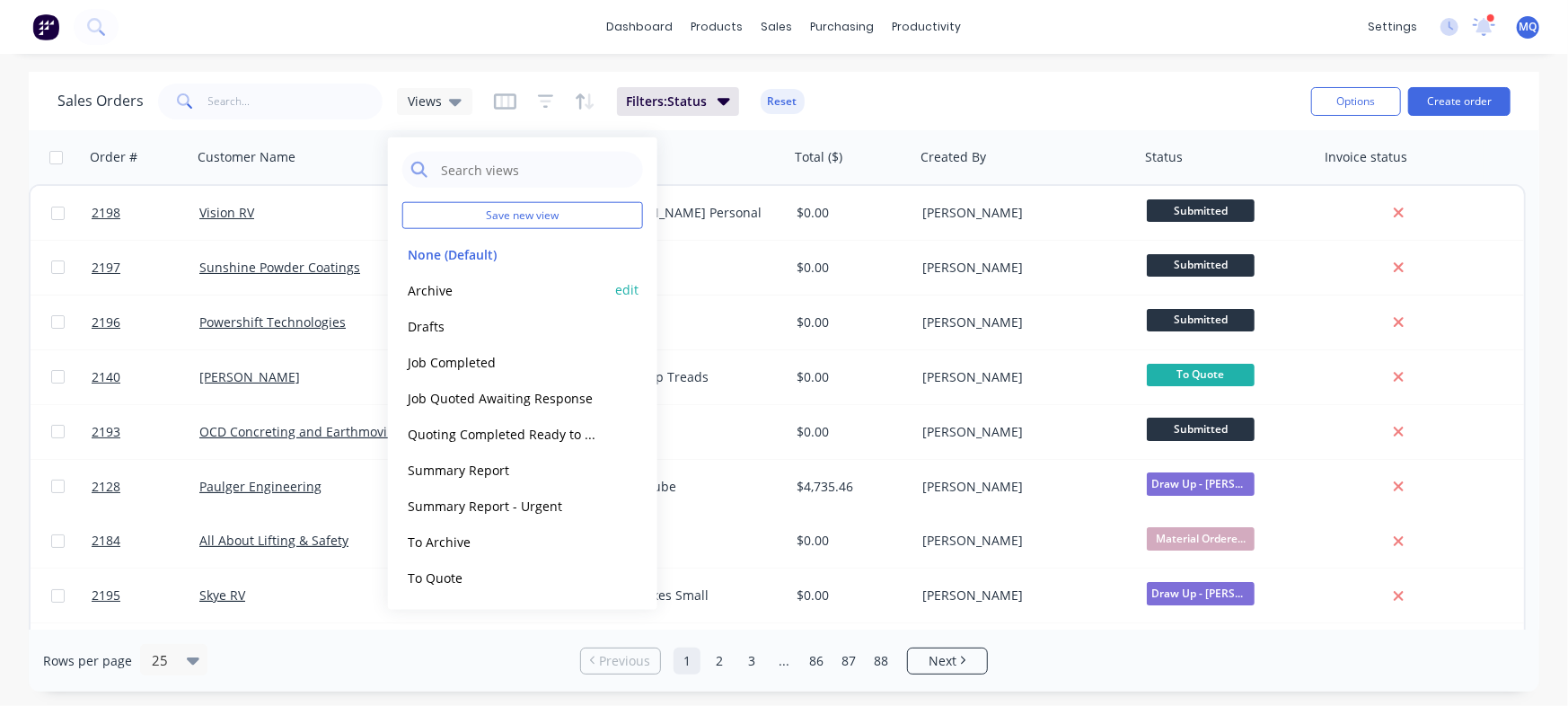
click at [475, 285] on button "Archive" at bounding box center [504, 290] width 205 height 21
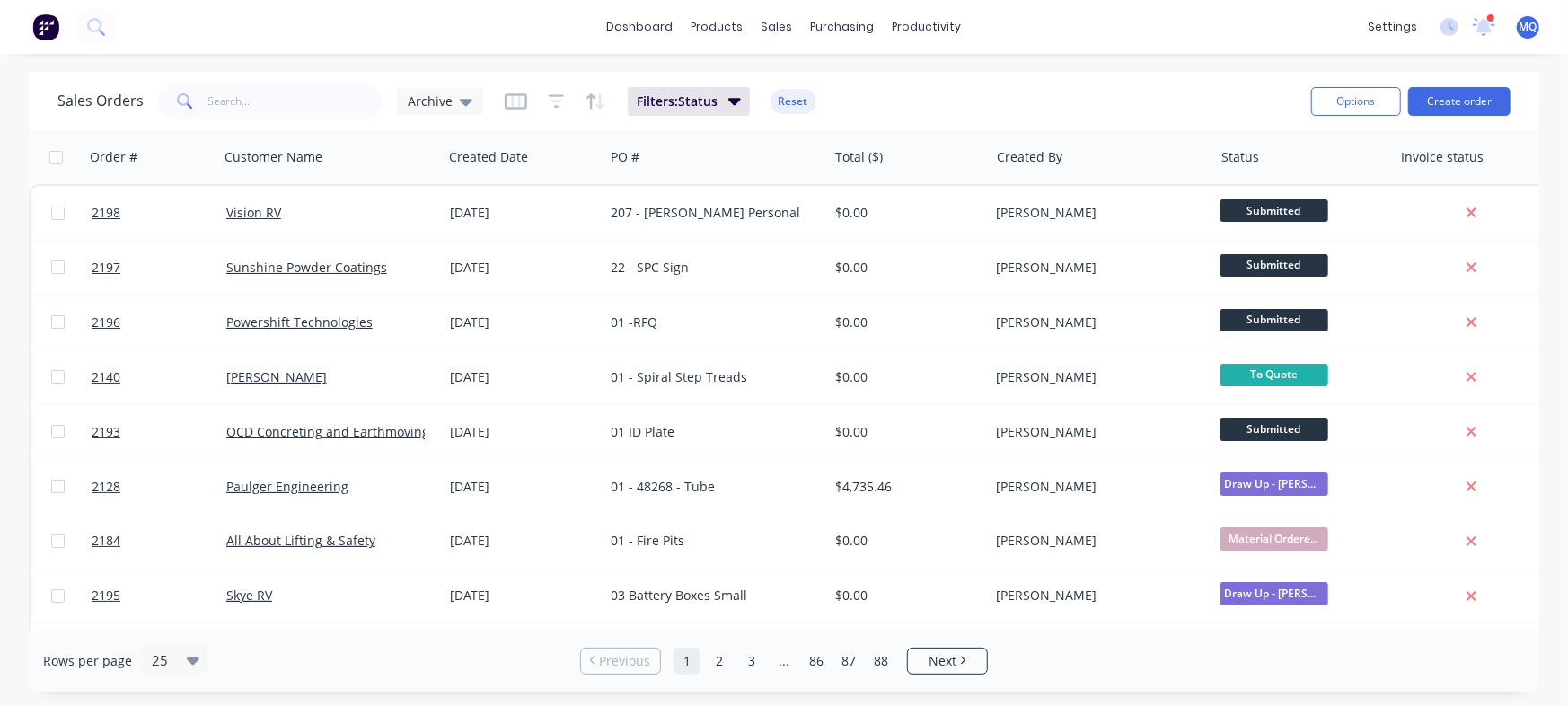
click at [322, 81] on div "Sales Orders Archive Filters: Status Reset" at bounding box center [677, 102] width 1239 height 44
click at [293, 108] on input "text" at bounding box center [296, 102] width 175 height 36
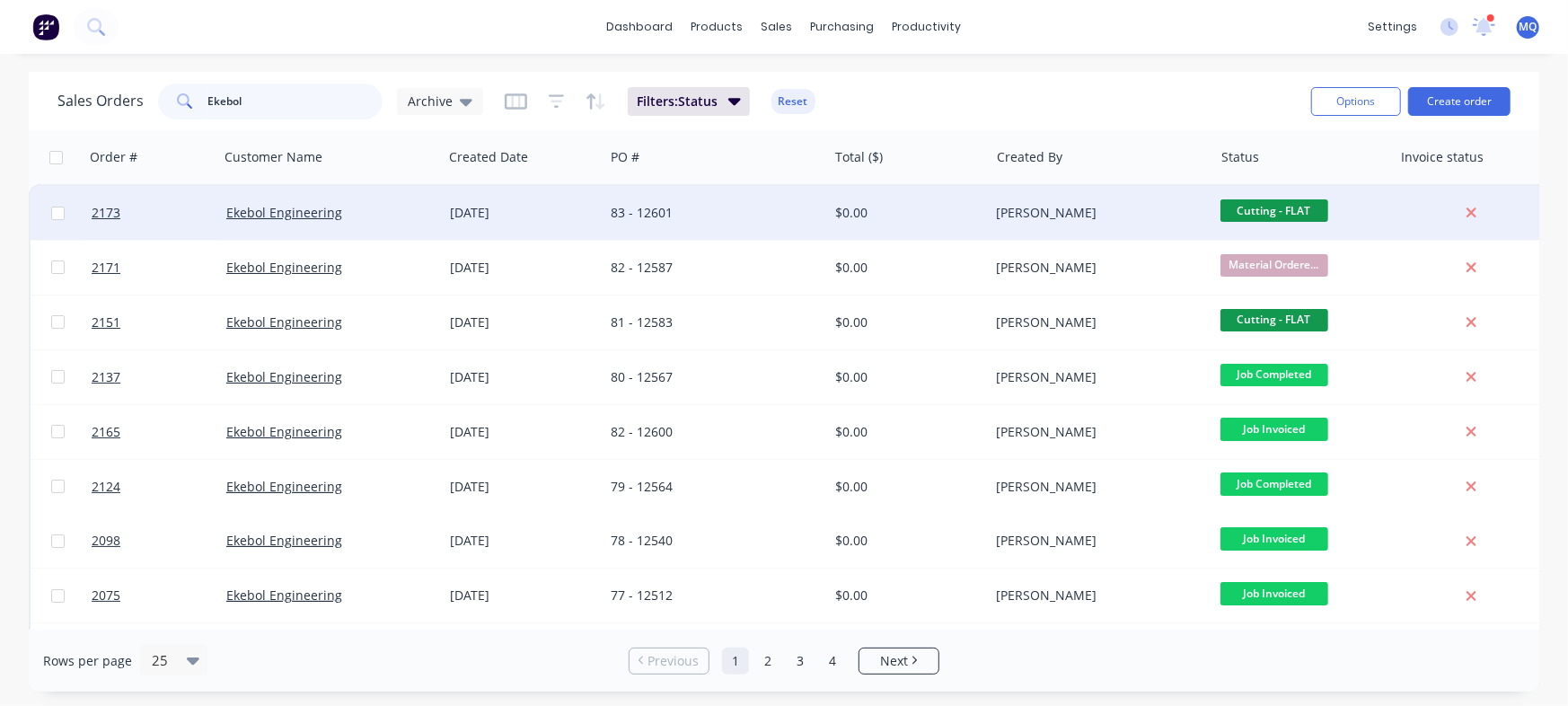
type input "Ekebol"
click at [427, 210] on div "Ekebol Engineering" at bounding box center [330, 213] width 210 height 18
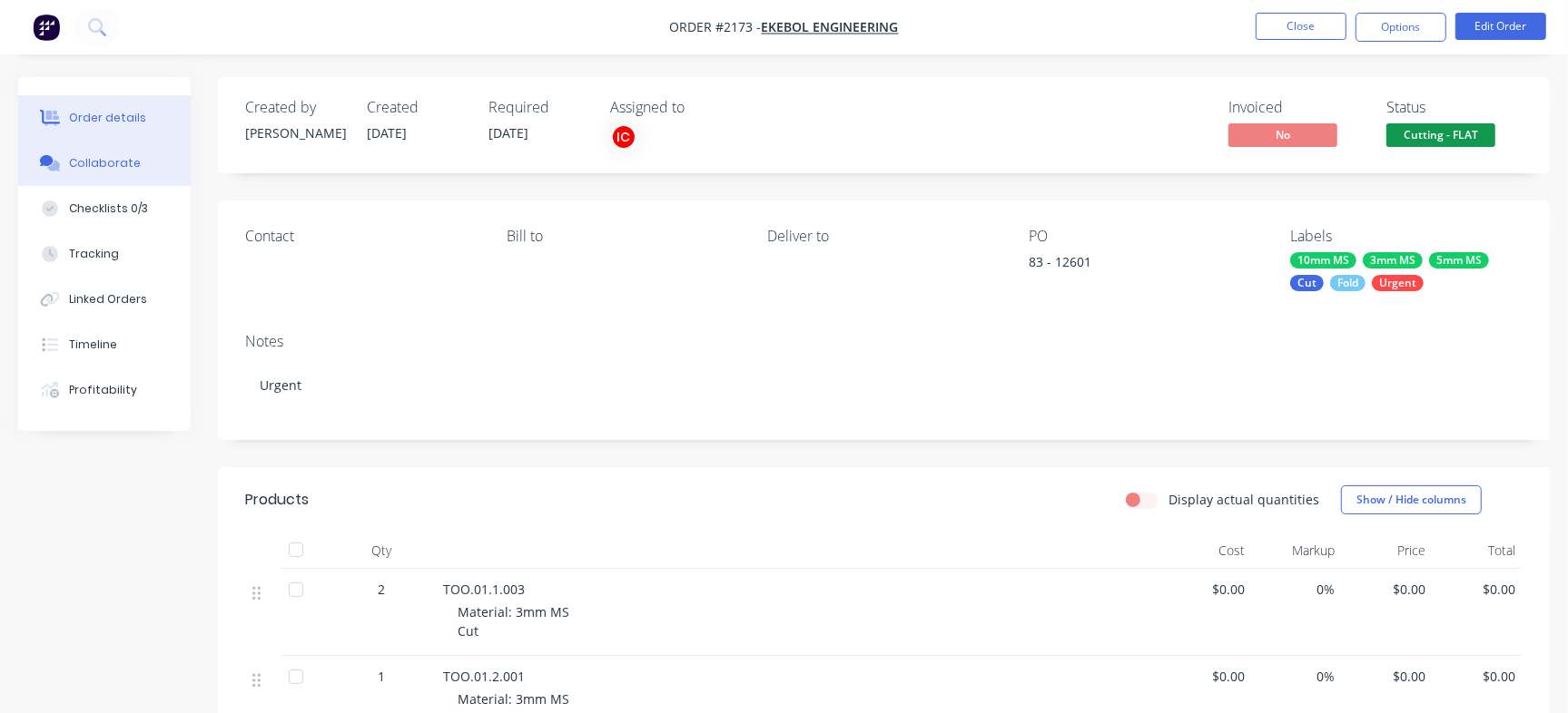
click at [145, 174] on button "Collaborate" at bounding box center [105, 163] width 172 height 45
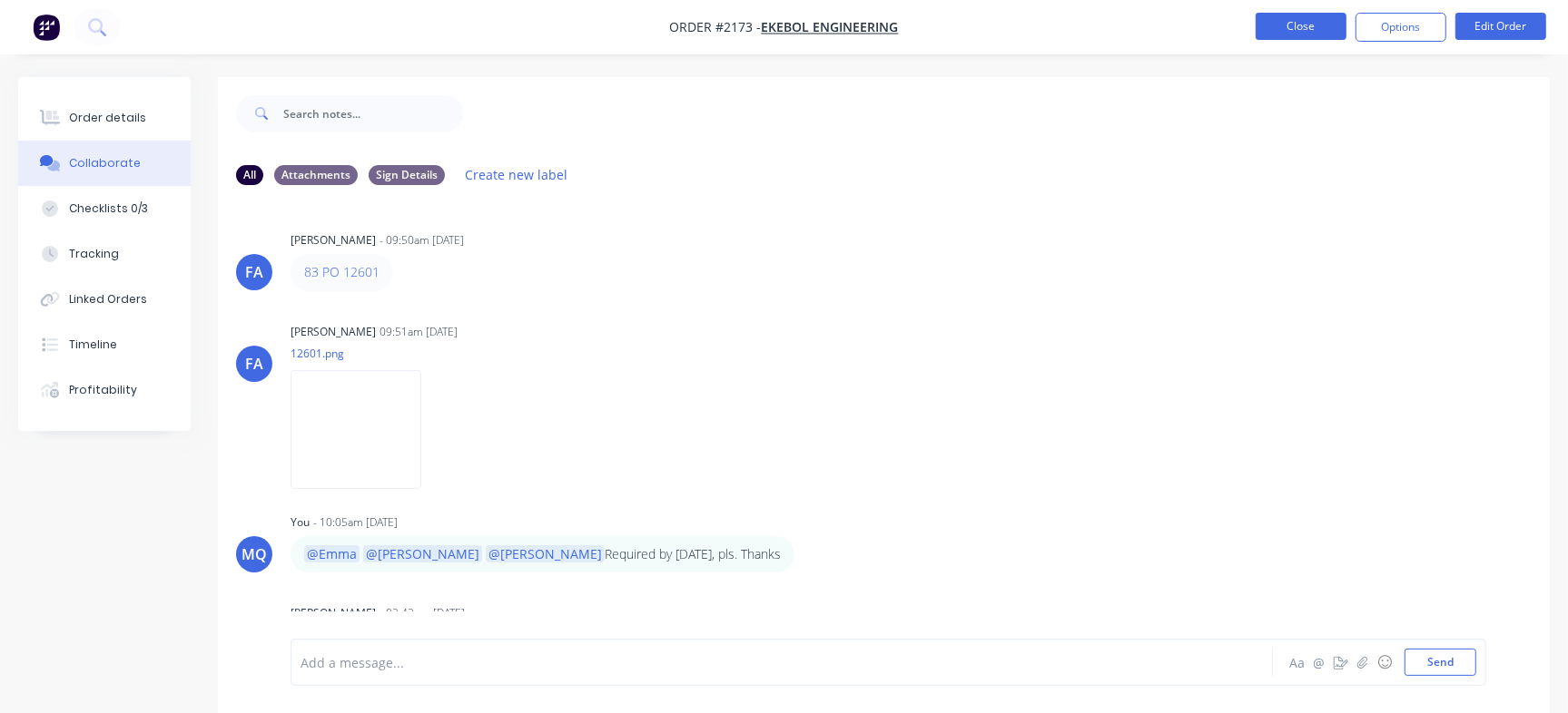
click at [1302, 33] on button "Close" at bounding box center [1301, 26] width 91 height 27
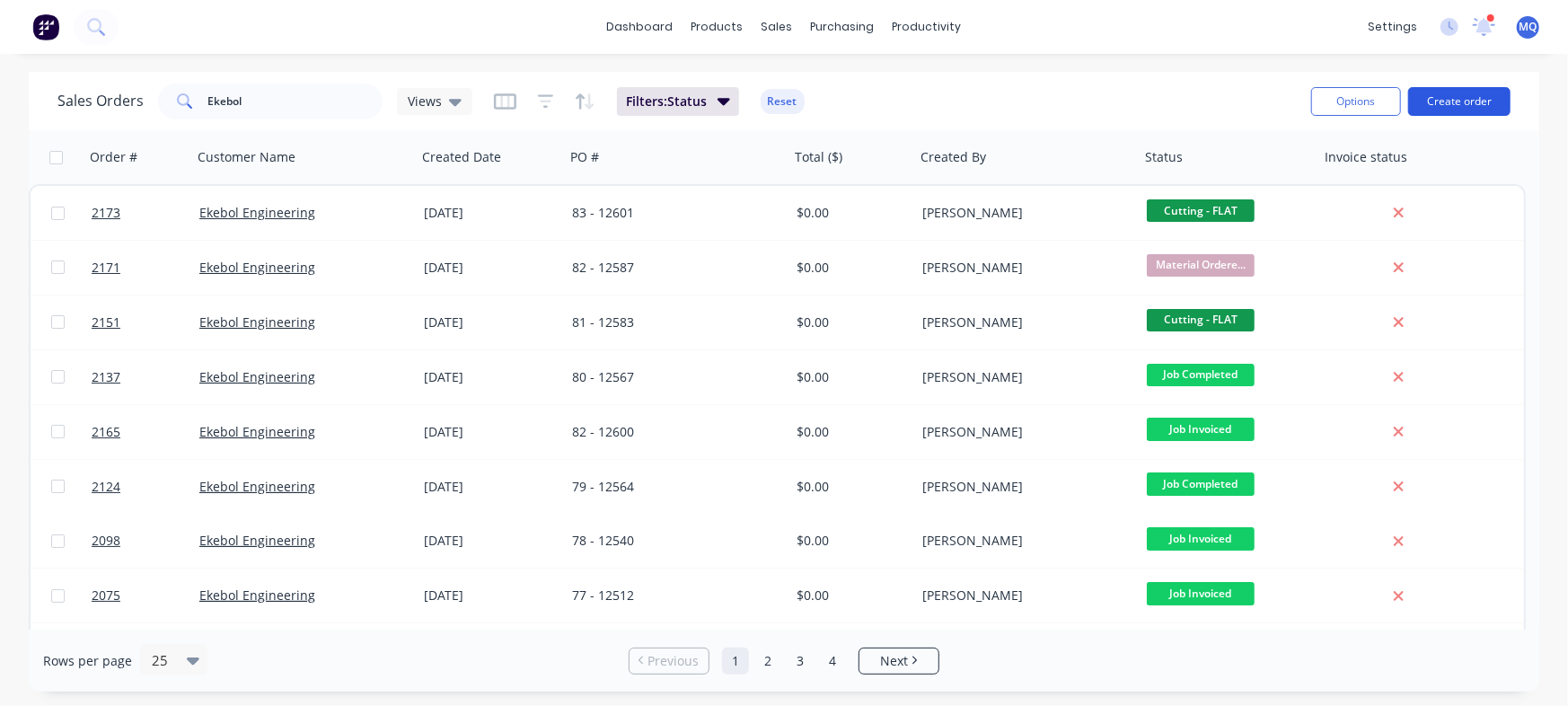
click at [1455, 103] on button "Create order" at bounding box center [1459, 102] width 102 height 29
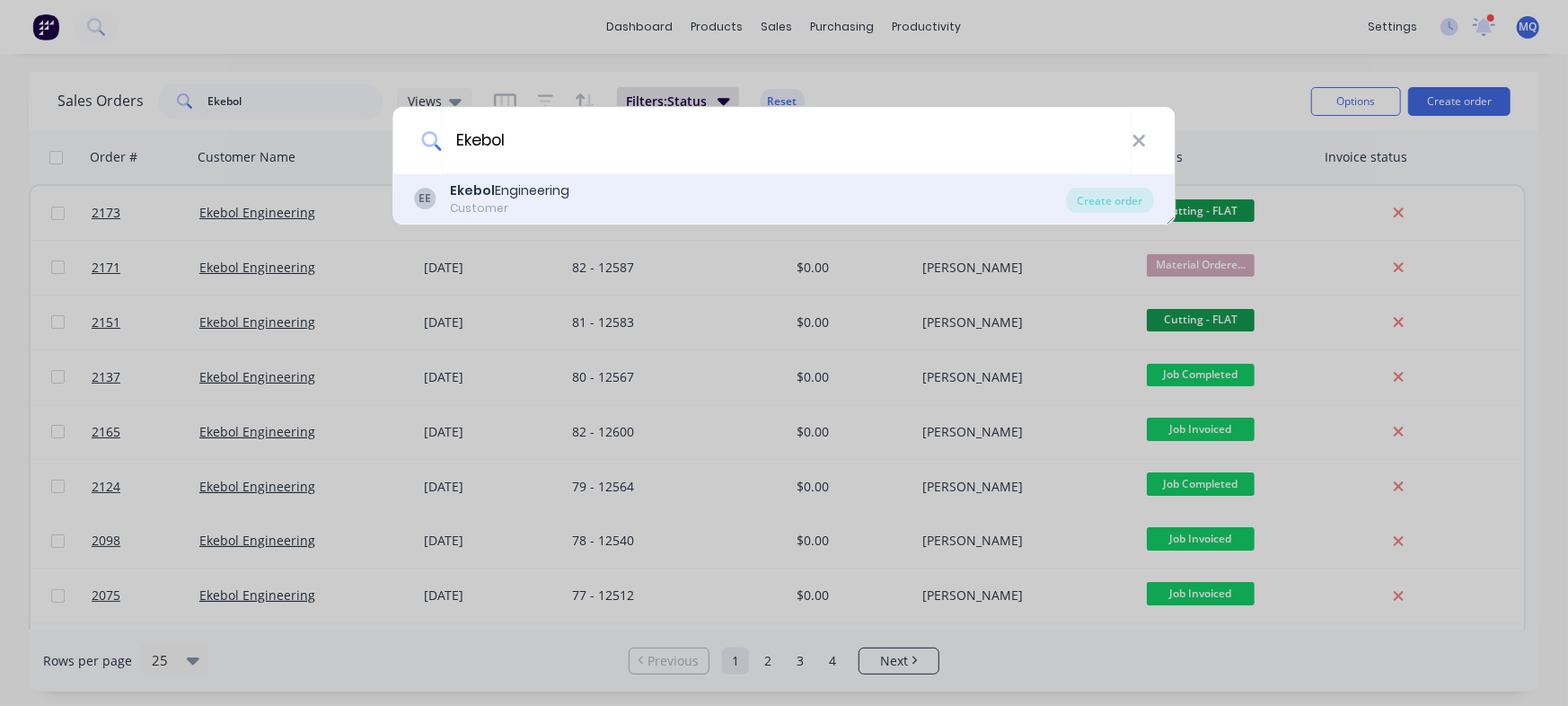
type input "Ekebol"
click at [522, 194] on div "Ekebol Engineering" at bounding box center [510, 191] width 120 height 19
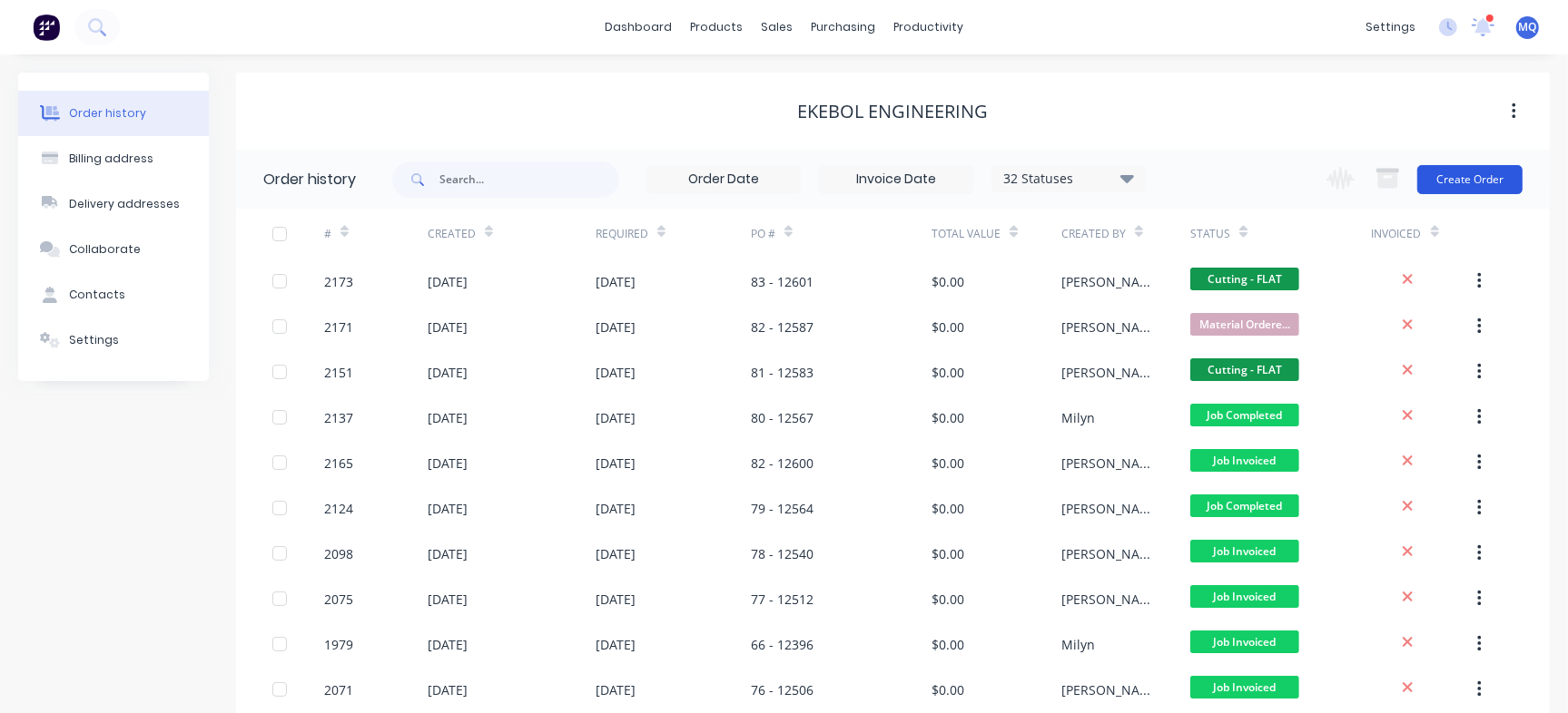
click at [1479, 177] on button "Create Order" at bounding box center [1469, 180] width 106 height 29
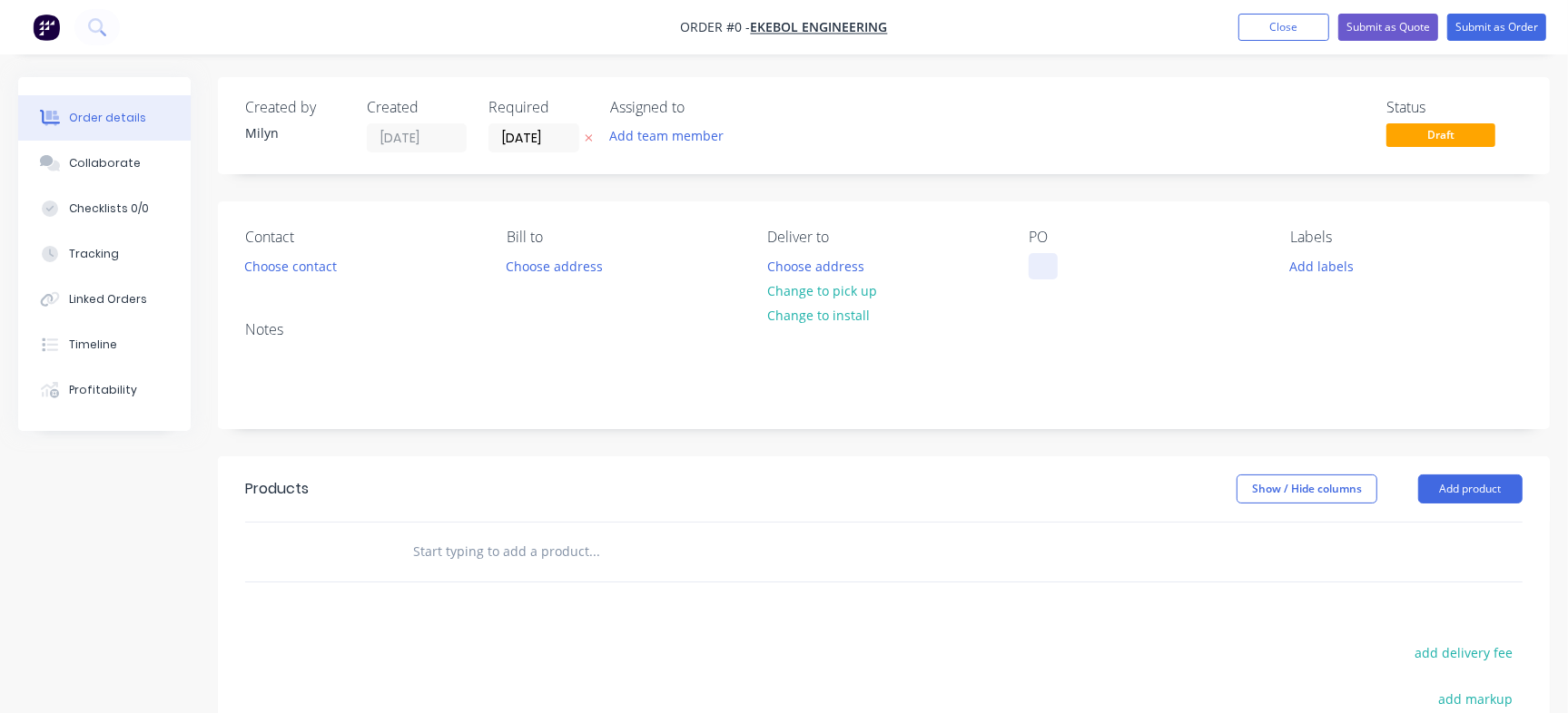
click at [1049, 262] on div at bounding box center [1043, 266] width 29 height 26
click at [119, 168] on div "Collaborate" at bounding box center [105, 163] width 72 height 16
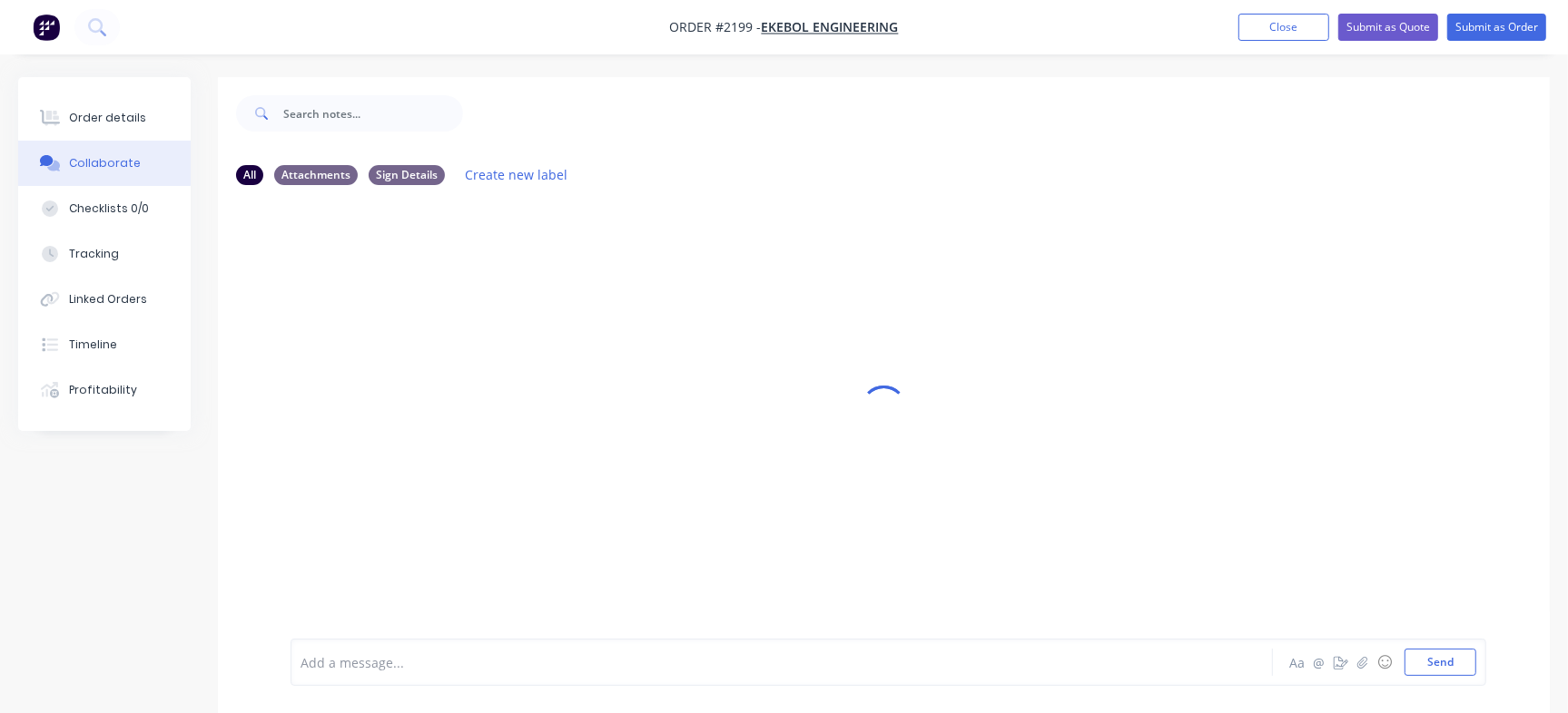
drag, startPoint x: 645, startPoint y: 651, endPoint x: 648, endPoint y: 639, distance: 12.4
click at [646, 651] on div "Add a message..." at bounding box center [740, 663] width 882 height 27
click at [1455, 668] on button "Send" at bounding box center [1440, 663] width 72 height 27
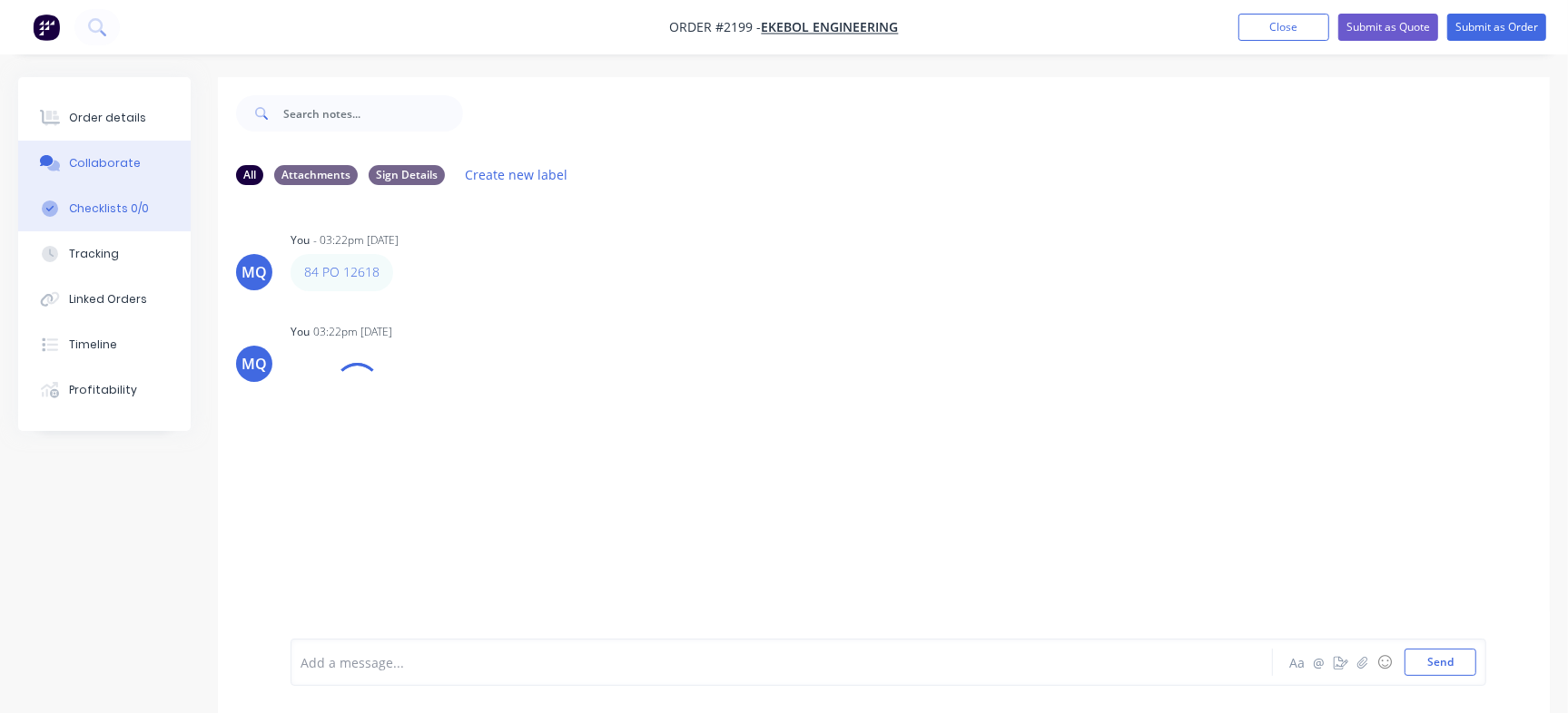
click at [147, 204] on button "Checklists 0/0" at bounding box center [105, 208] width 172 height 45
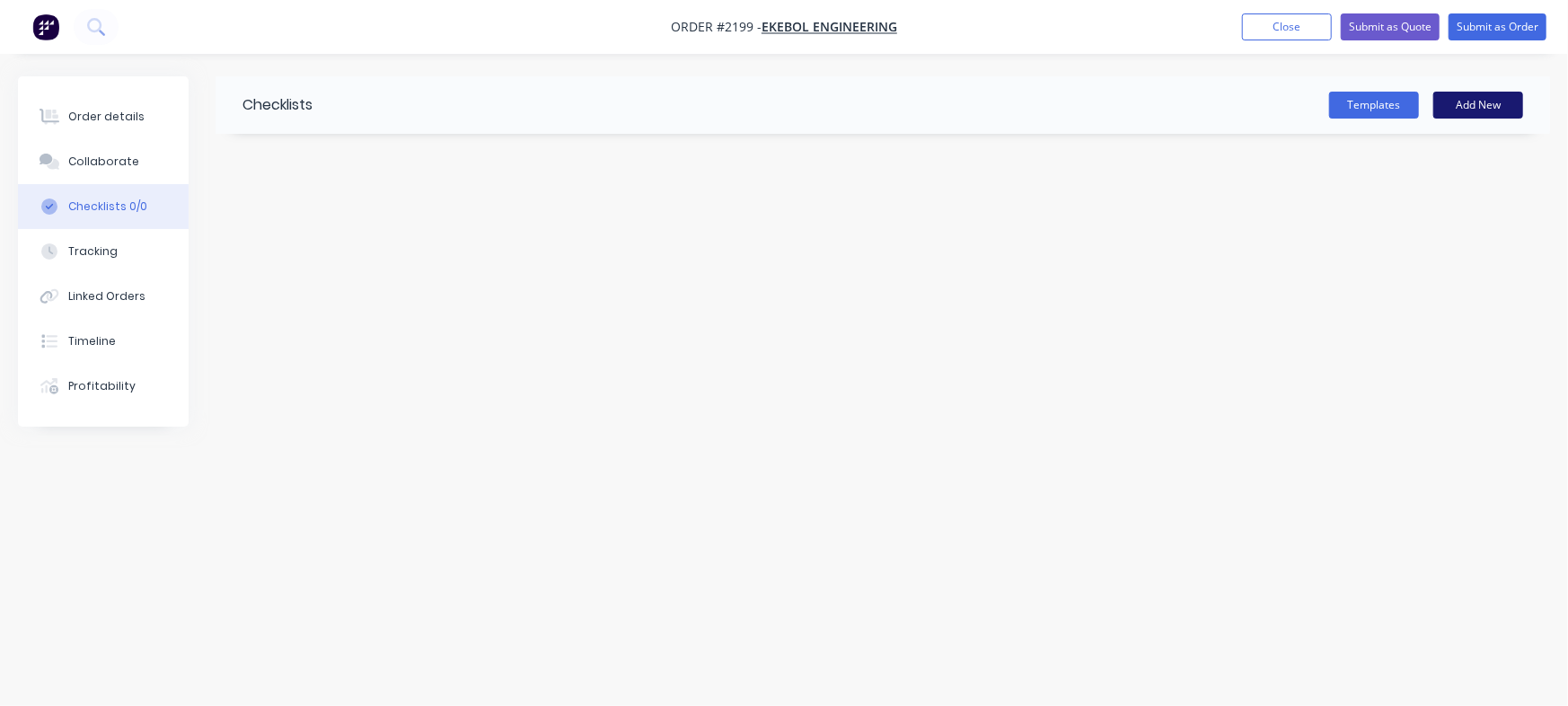
click at [1462, 105] on button "Add New" at bounding box center [1478, 105] width 90 height 27
type input "Checklist"
click at [554, 224] on textarea at bounding box center [691, 216] width 818 height 26
type textarea "x"
type textarea "P"
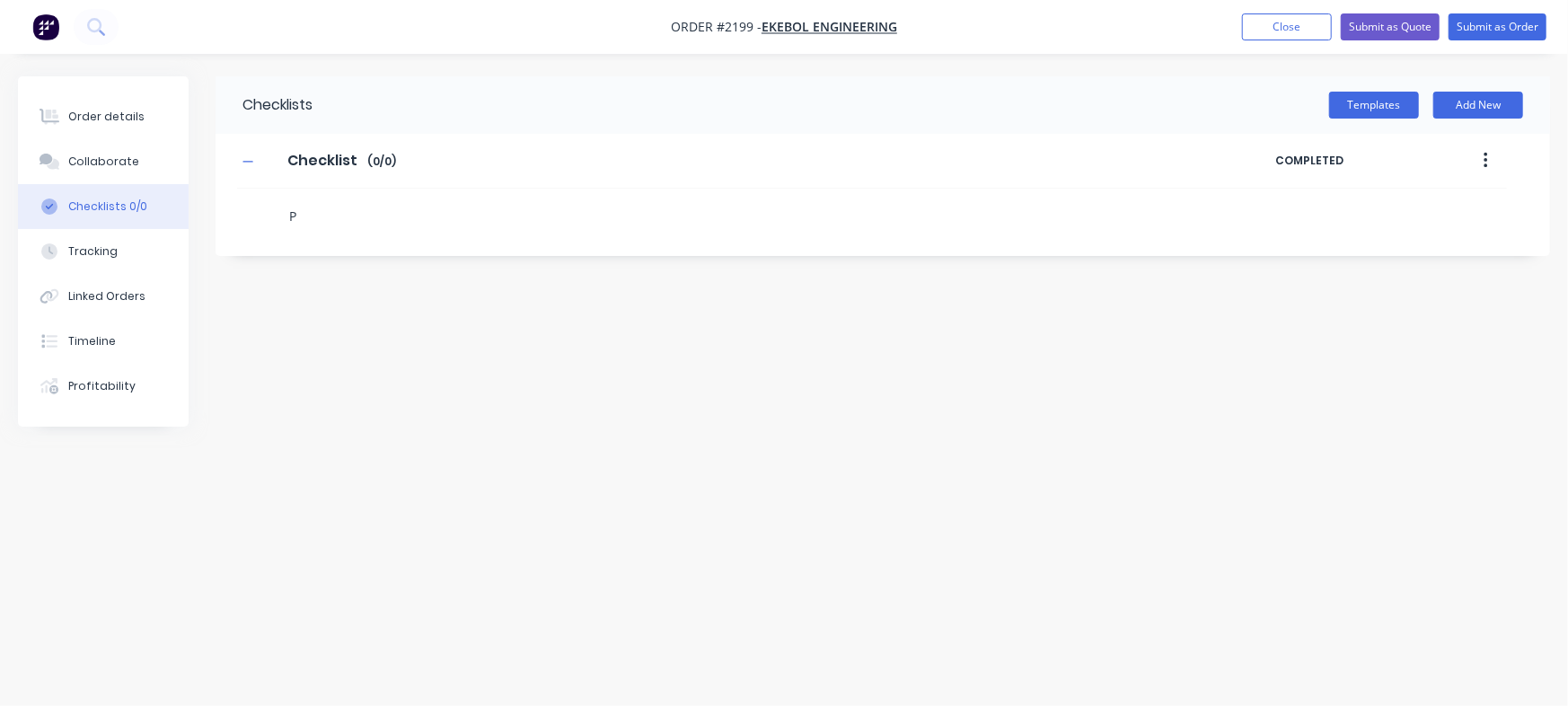
type textarea "x"
type textarea "PO"
type textarea "x"
click at [254, 207] on div "PO" at bounding box center [872, 211] width 1269 height 45
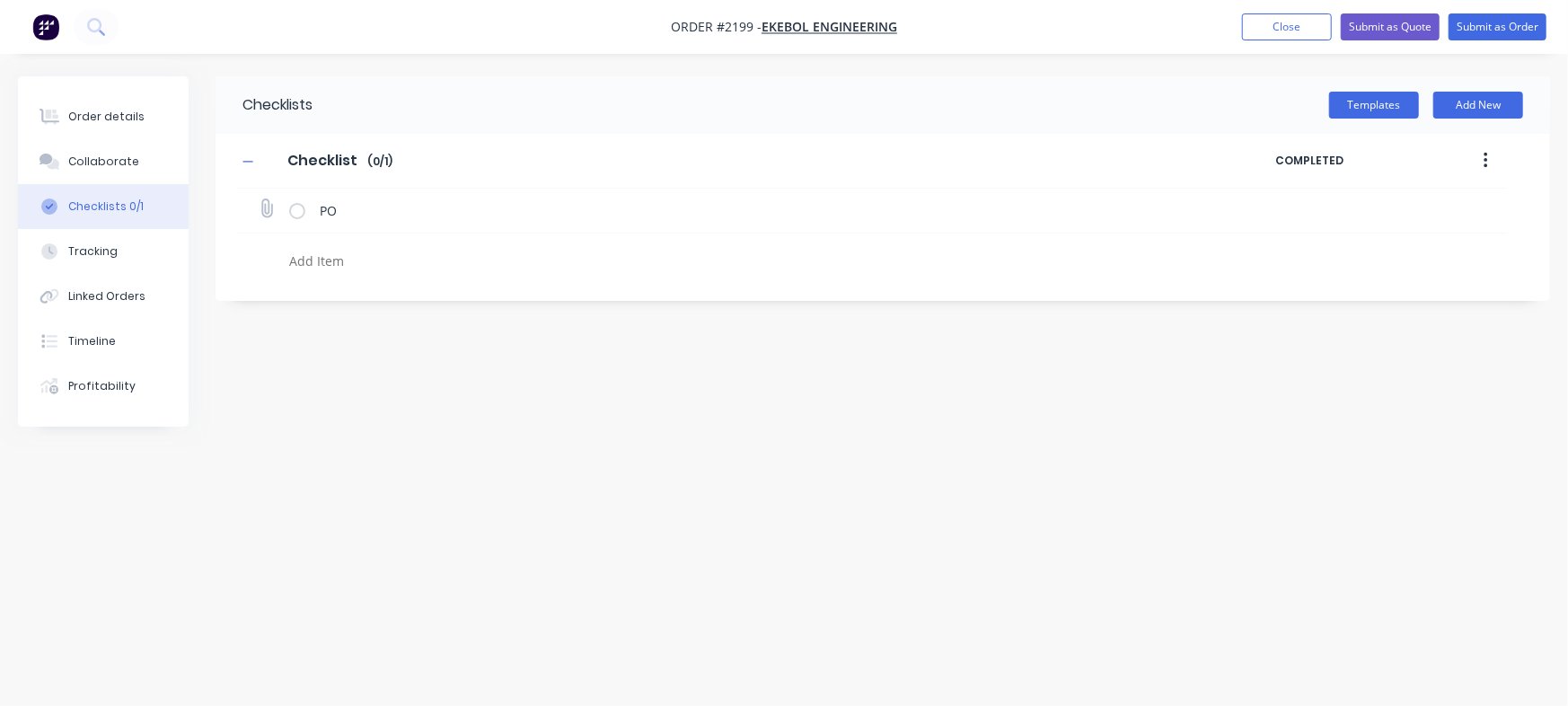
click at [261, 212] on icon at bounding box center [266, 208] width 23 height 23
click at [258, 199] on input "file" at bounding box center [258, 199] width 0 height 0
type input "C:\fakepath\PO Print_EKEBOL - 12618.pdf"
click at [1492, 207] on icon at bounding box center [1495, 208] width 16 height 18
click at [1301, 251] on link "PO Print_EKEBOL - 12618.pdf" at bounding box center [1351, 249] width 210 height 19
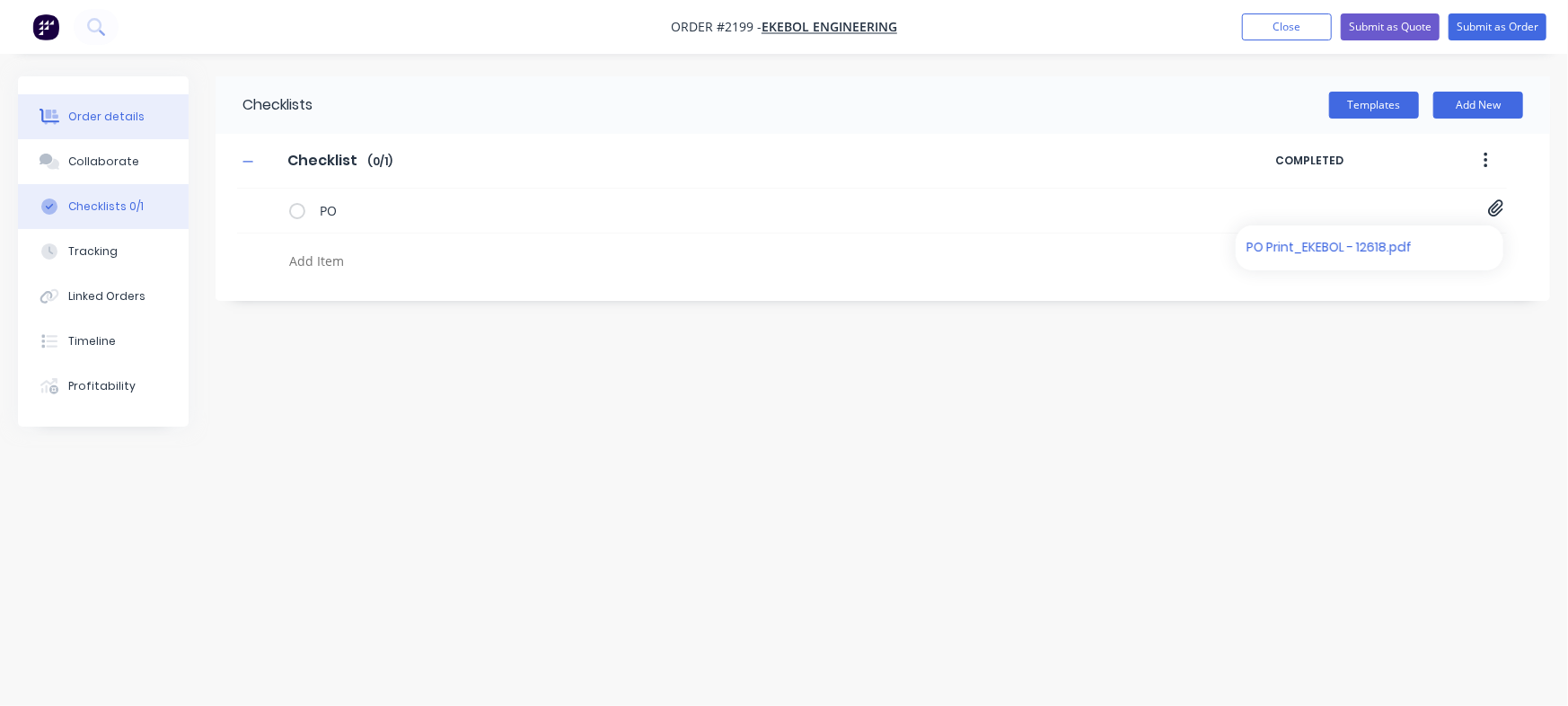
click at [83, 111] on div "Order details" at bounding box center [106, 116] width 77 height 16
type textarea "x"
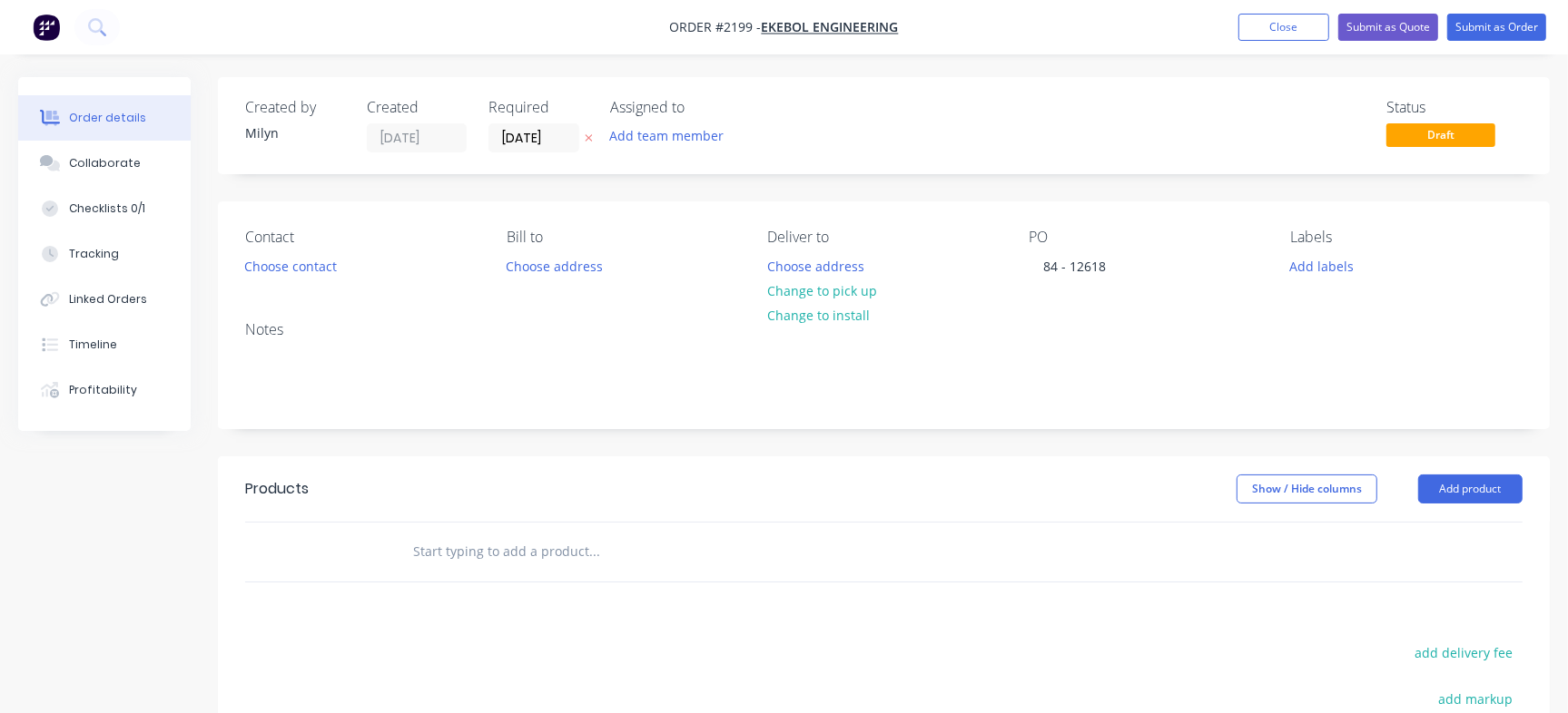
click at [535, 542] on input "text" at bounding box center [593, 552] width 363 height 37
paste input "EK13485"
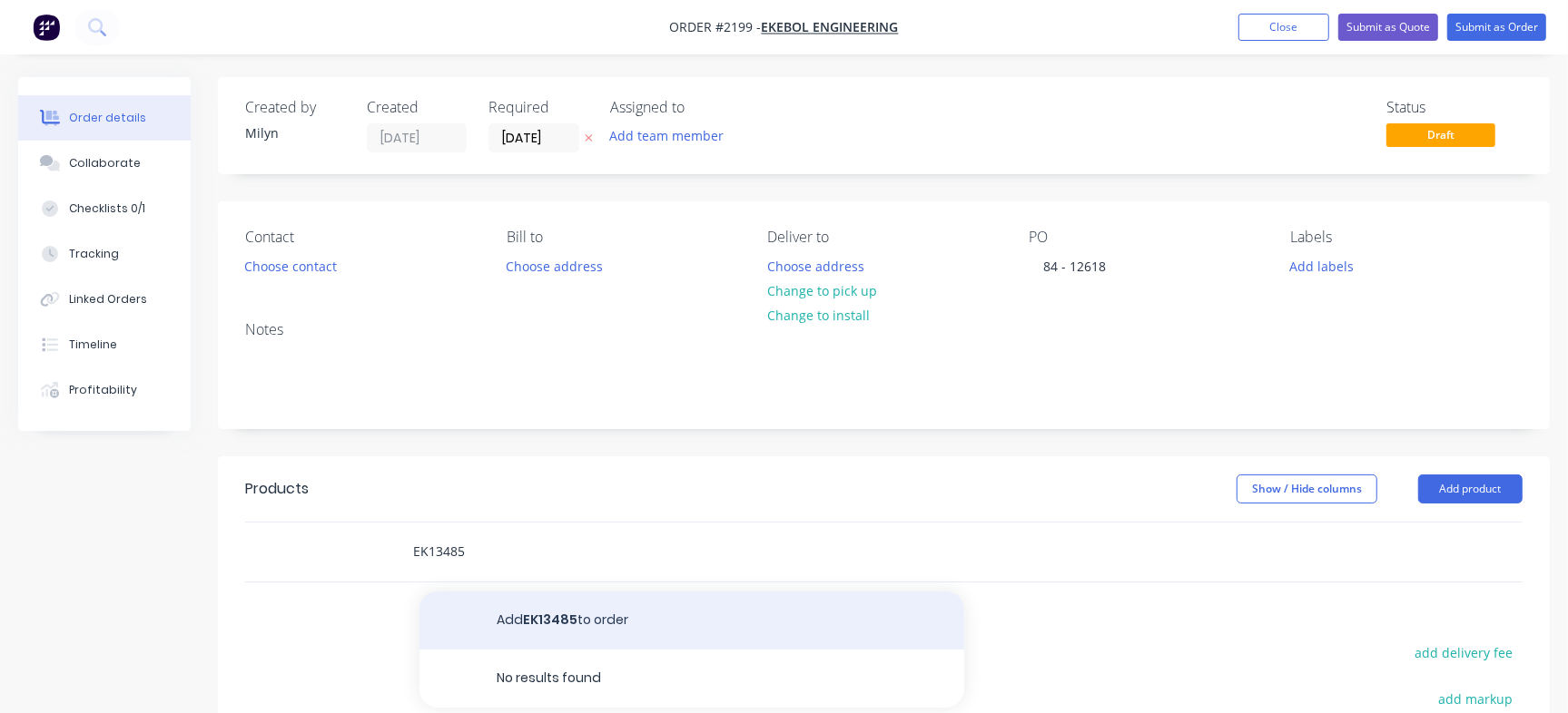
type input "EK13485"
click at [533, 616] on button "Add EK13485 to order" at bounding box center [691, 621] width 545 height 58
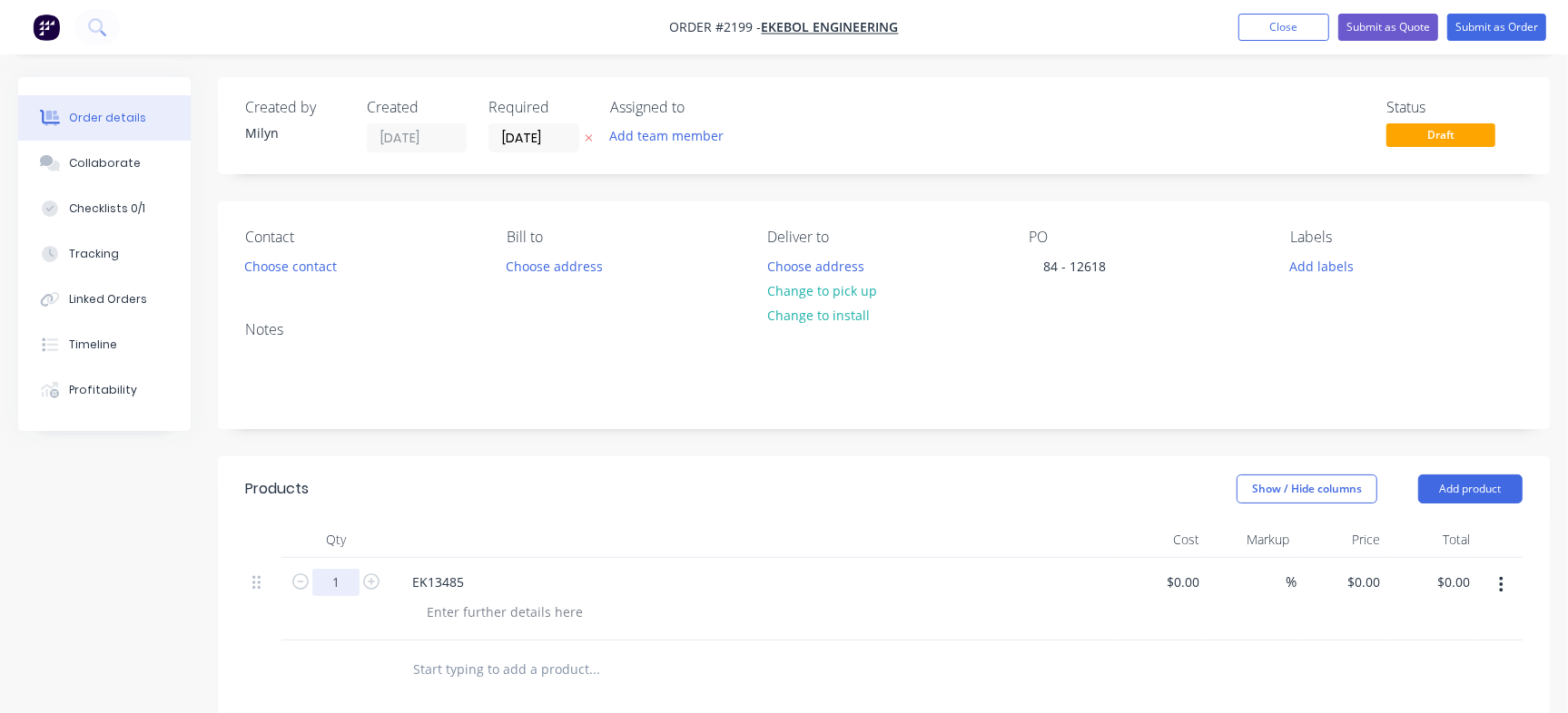
click at [337, 584] on input "1" at bounding box center [336, 582] width 47 height 27
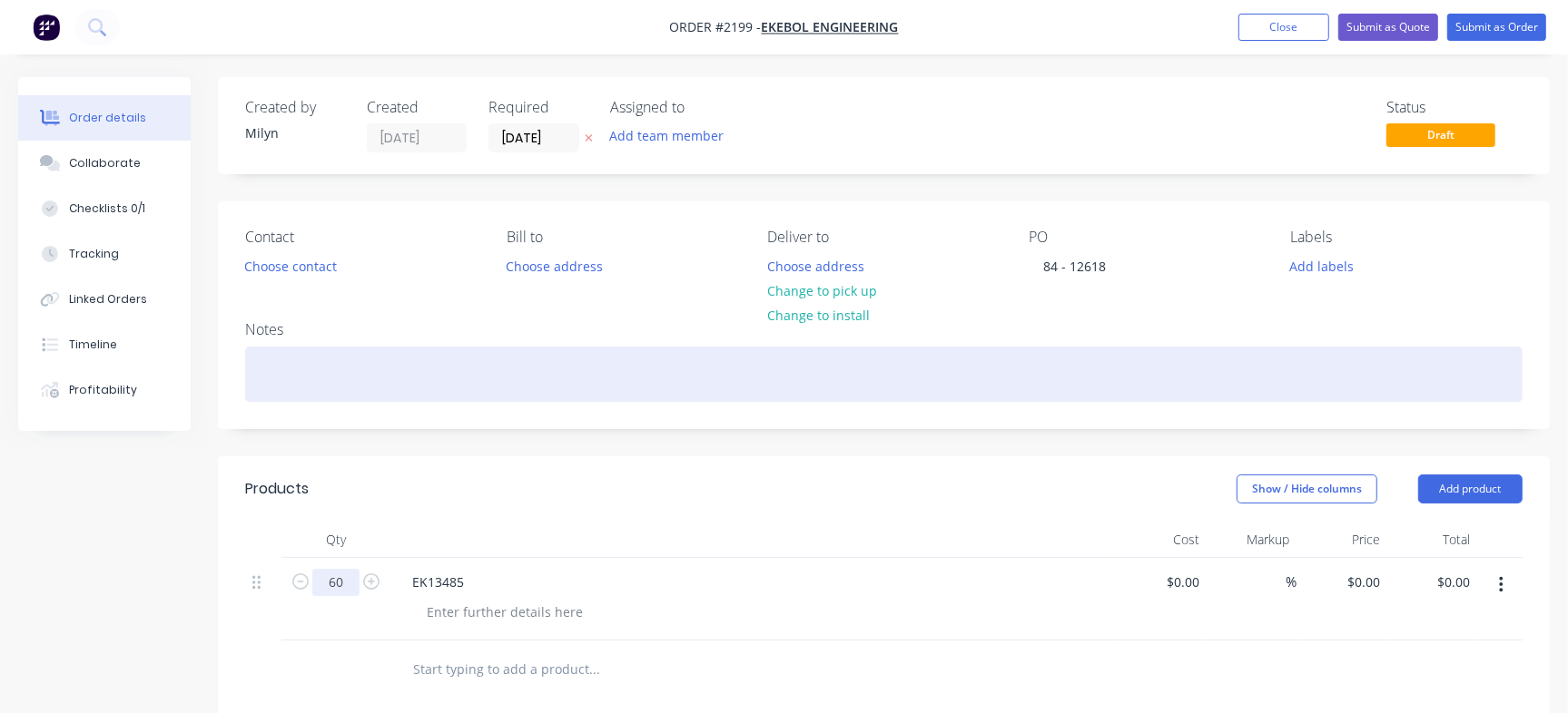
type input "60"
click at [806, 377] on div at bounding box center [884, 373] width 1278 height 55
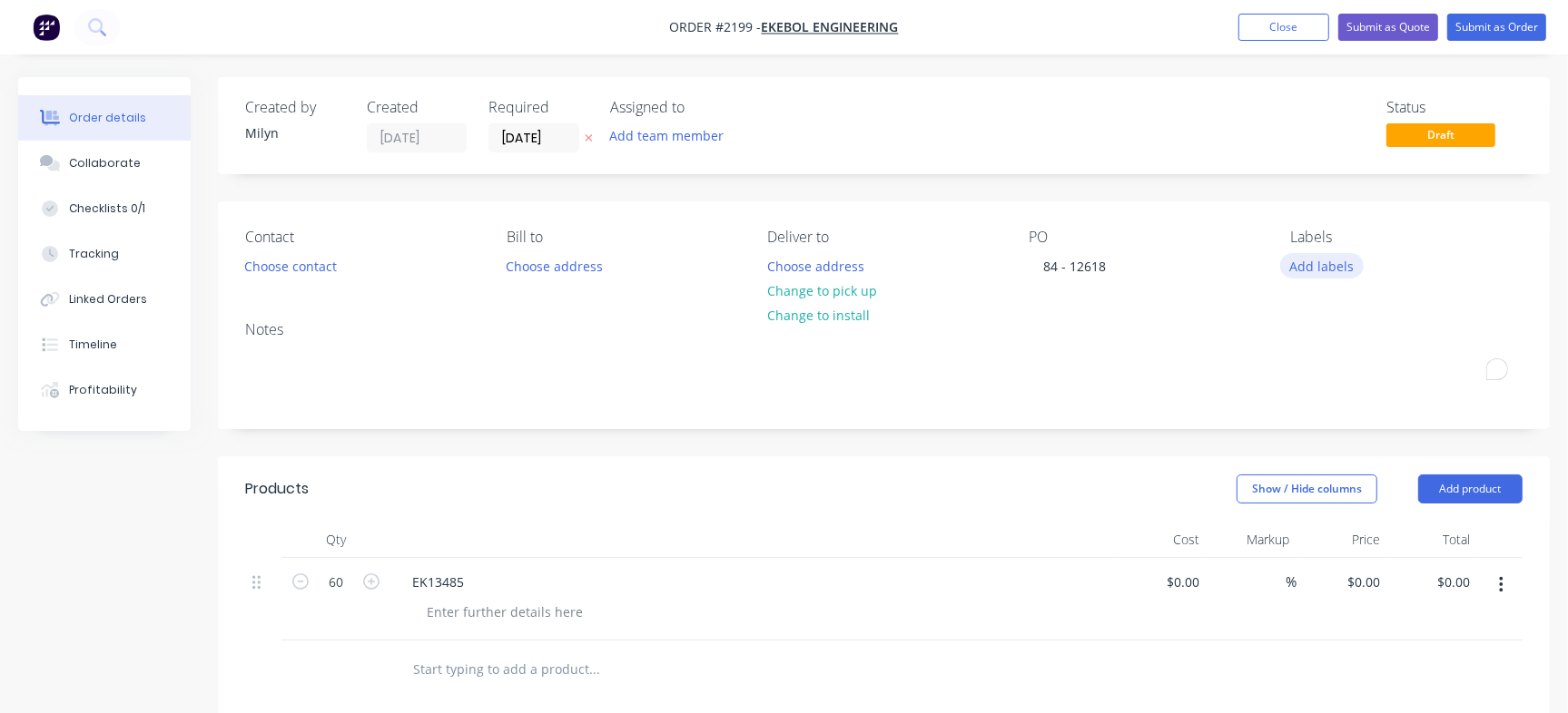
click at [1323, 264] on button "Add labels" at bounding box center [1322, 265] width 83 height 24
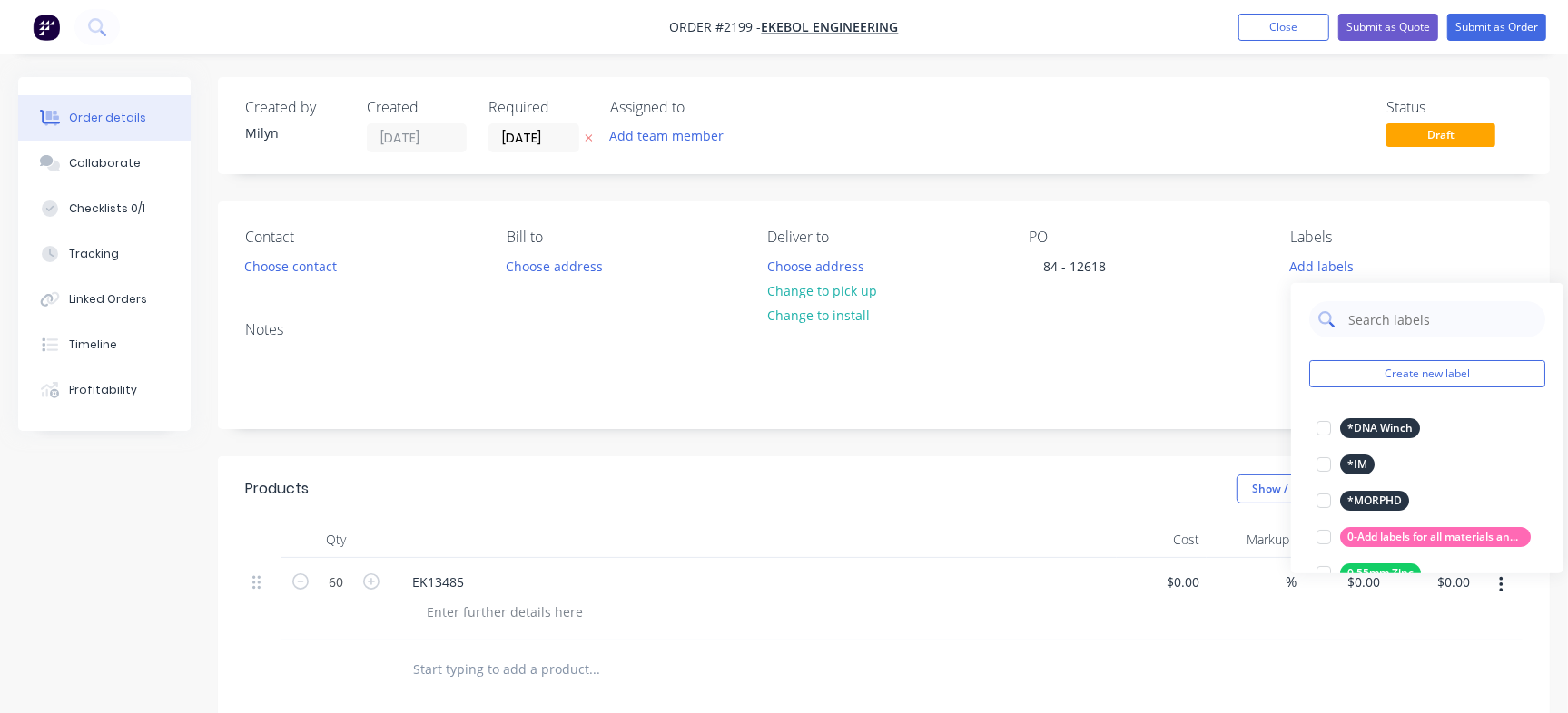
click at [1369, 308] on input "text" at bounding box center [1441, 319] width 190 height 37
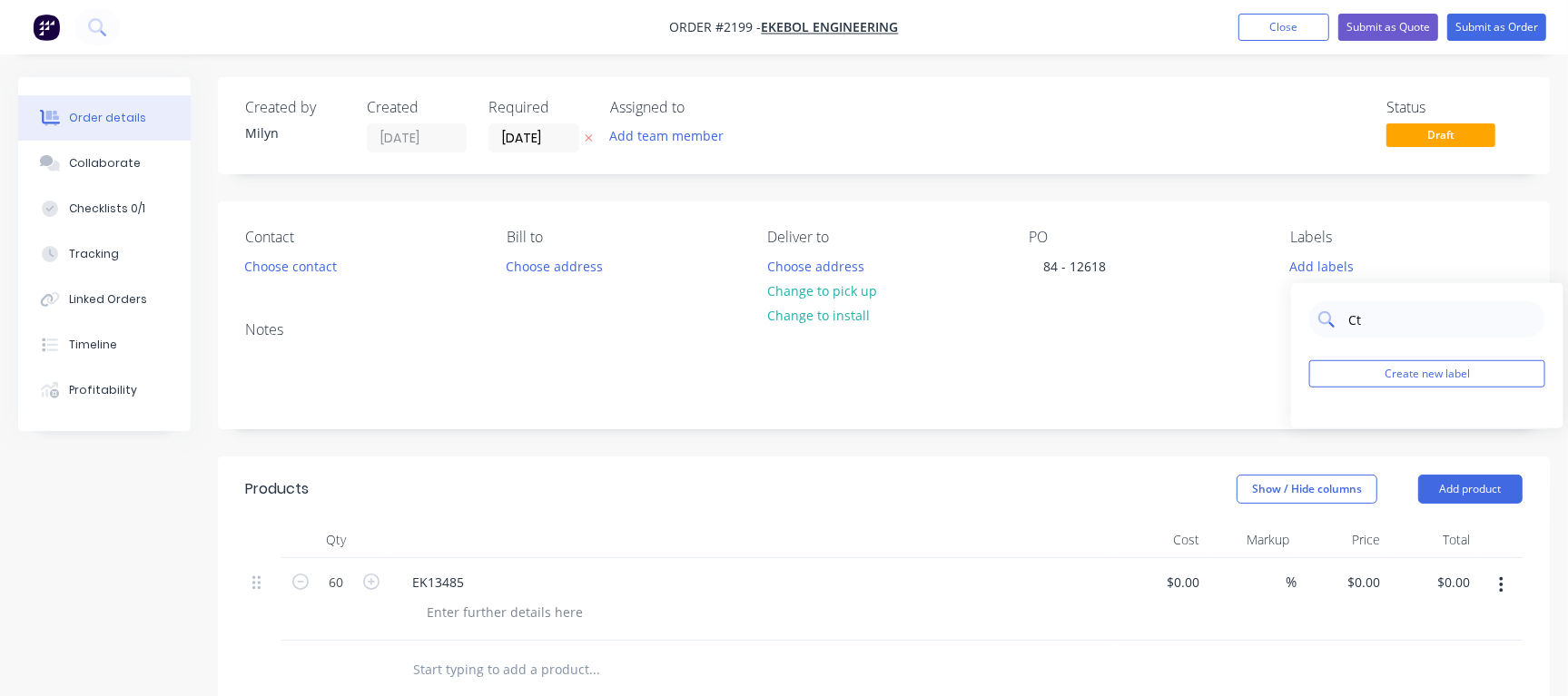
type input "C"
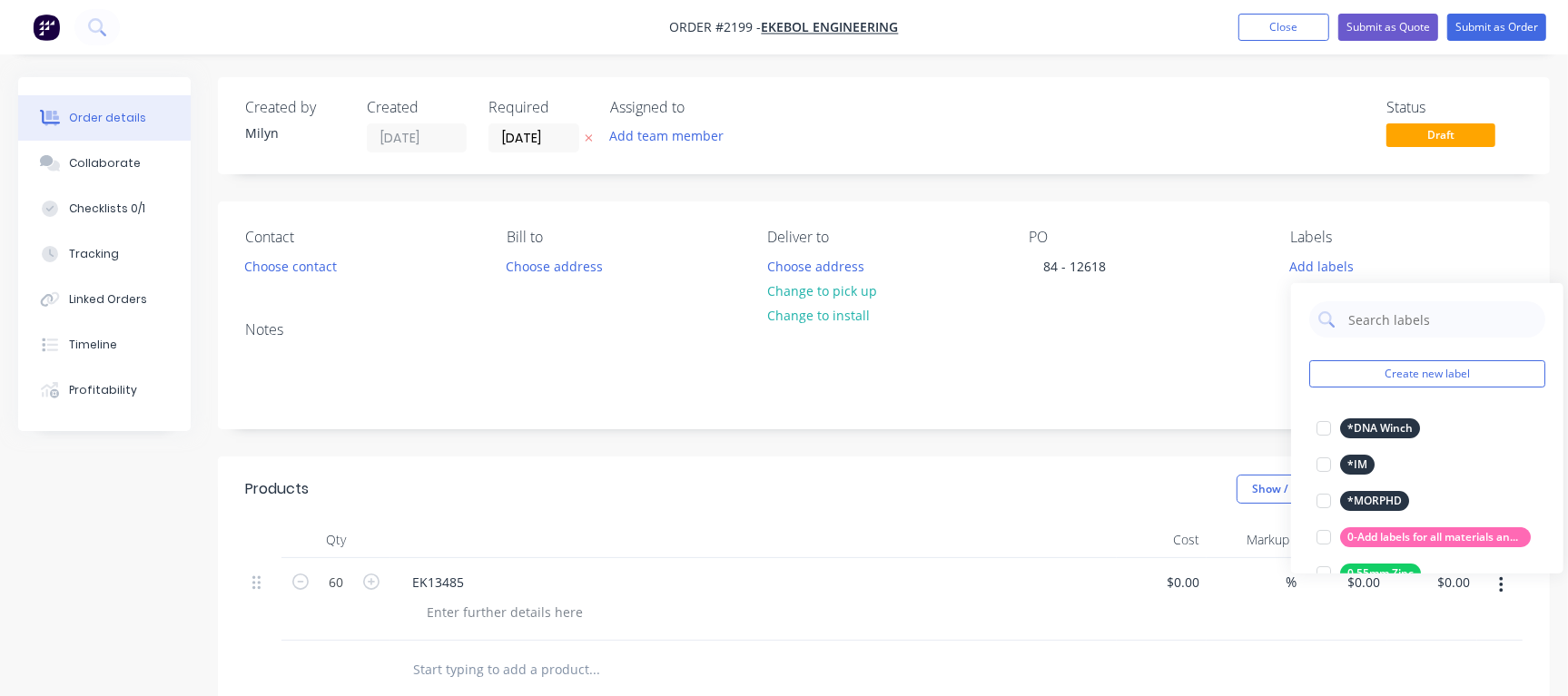
click at [959, 124] on div "Status Draft" at bounding box center [1157, 125] width 731 height 53
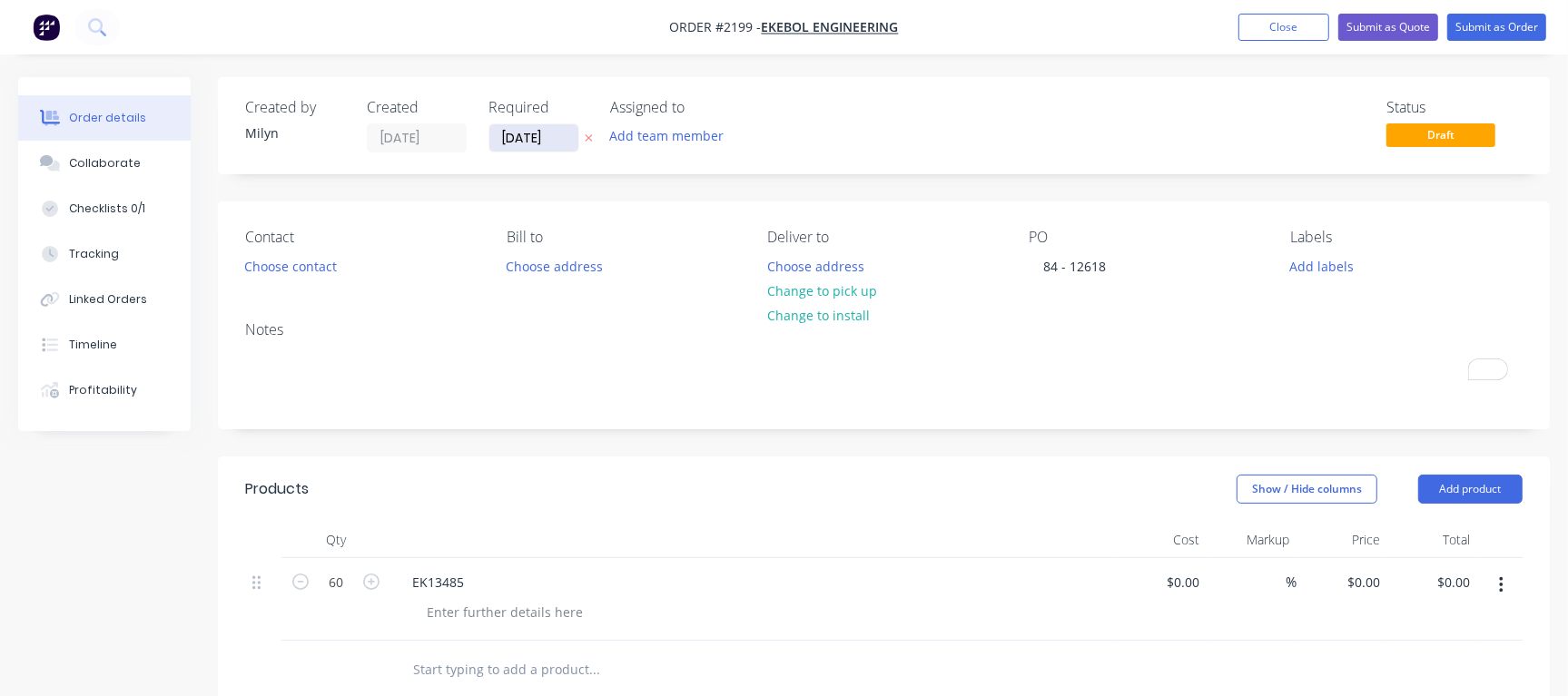
click at [544, 144] on input "28/08/25" at bounding box center [534, 138] width 89 height 27
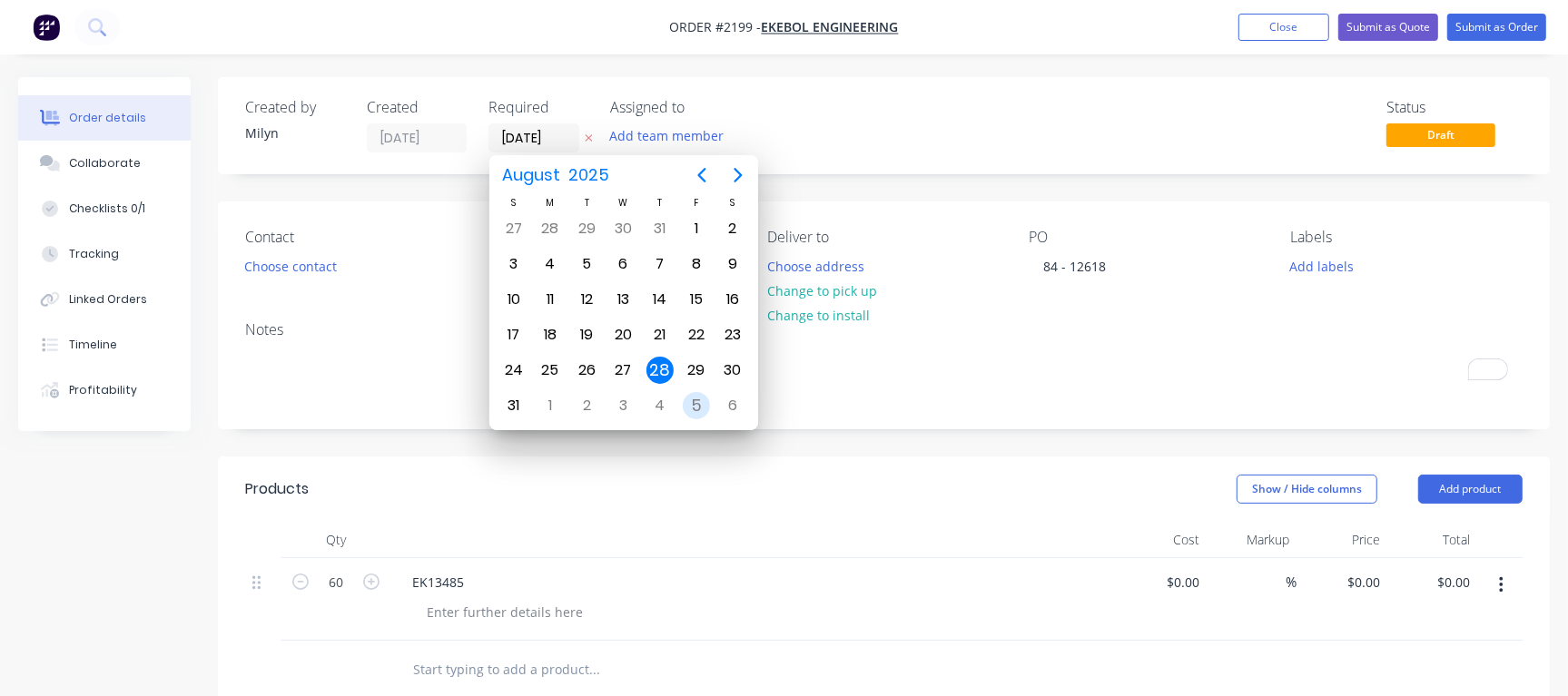
click at [684, 403] on div "5" at bounding box center [696, 406] width 27 height 27
type input "05/09/25"
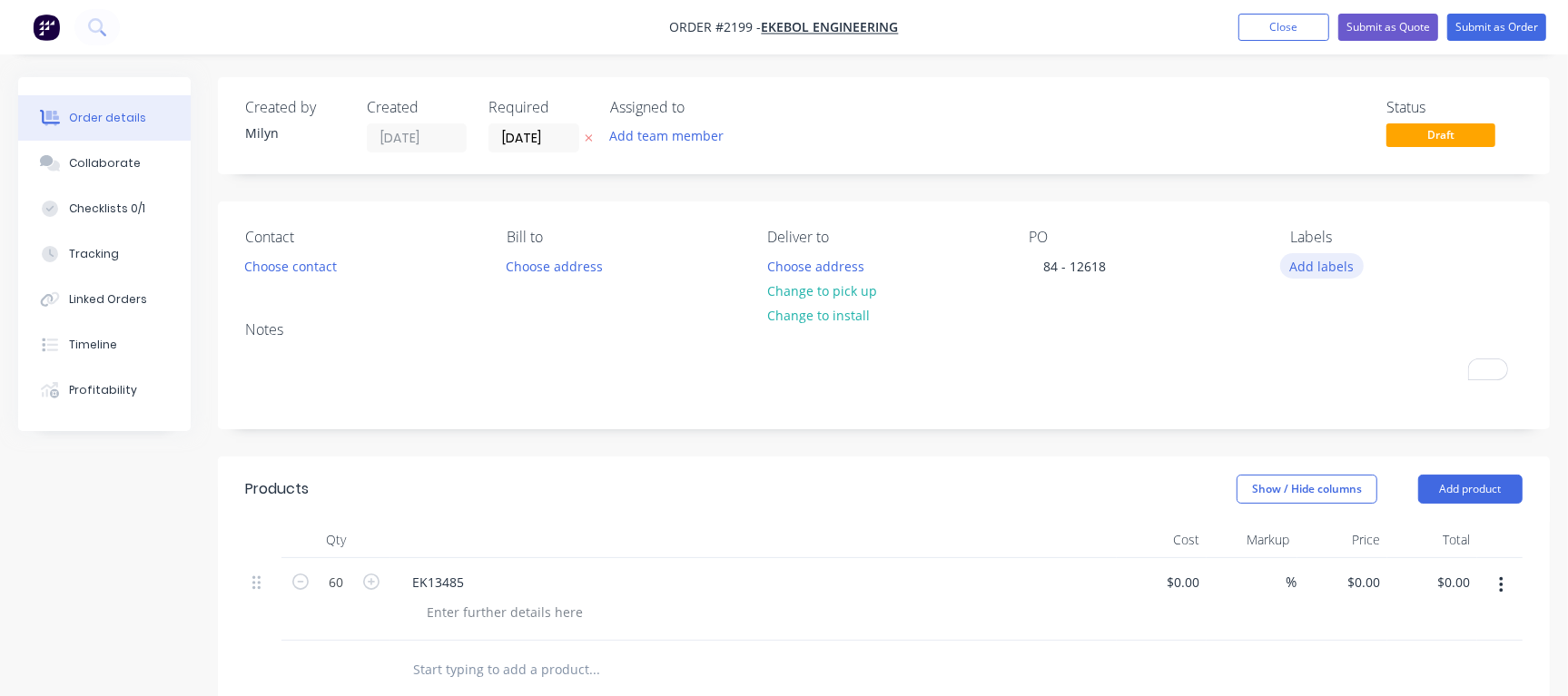
click at [1334, 268] on button "Add labels" at bounding box center [1322, 265] width 83 height 24
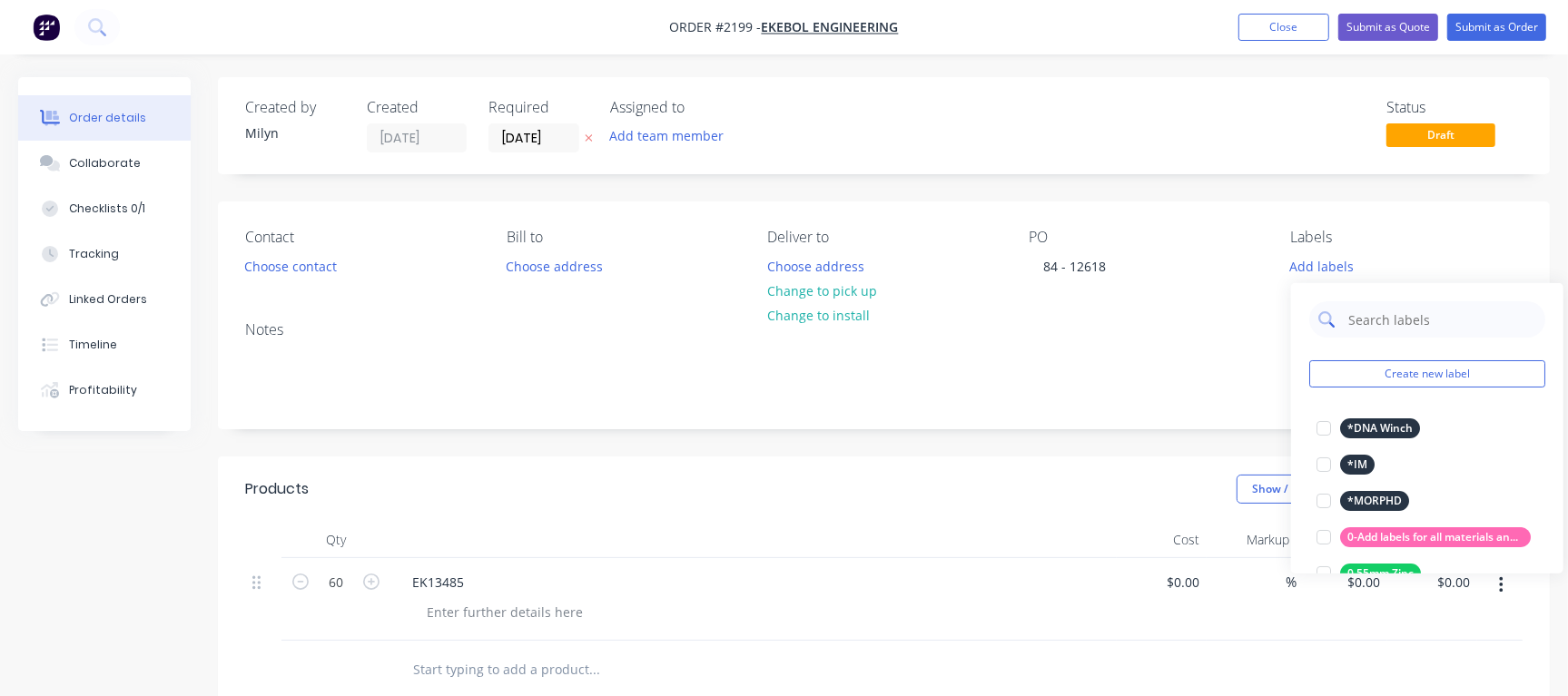
drag, startPoint x: 1380, startPoint y: 318, endPoint x: 1371, endPoint y: 317, distance: 9.1
click at [1380, 318] on input "text" at bounding box center [1441, 319] width 190 height 37
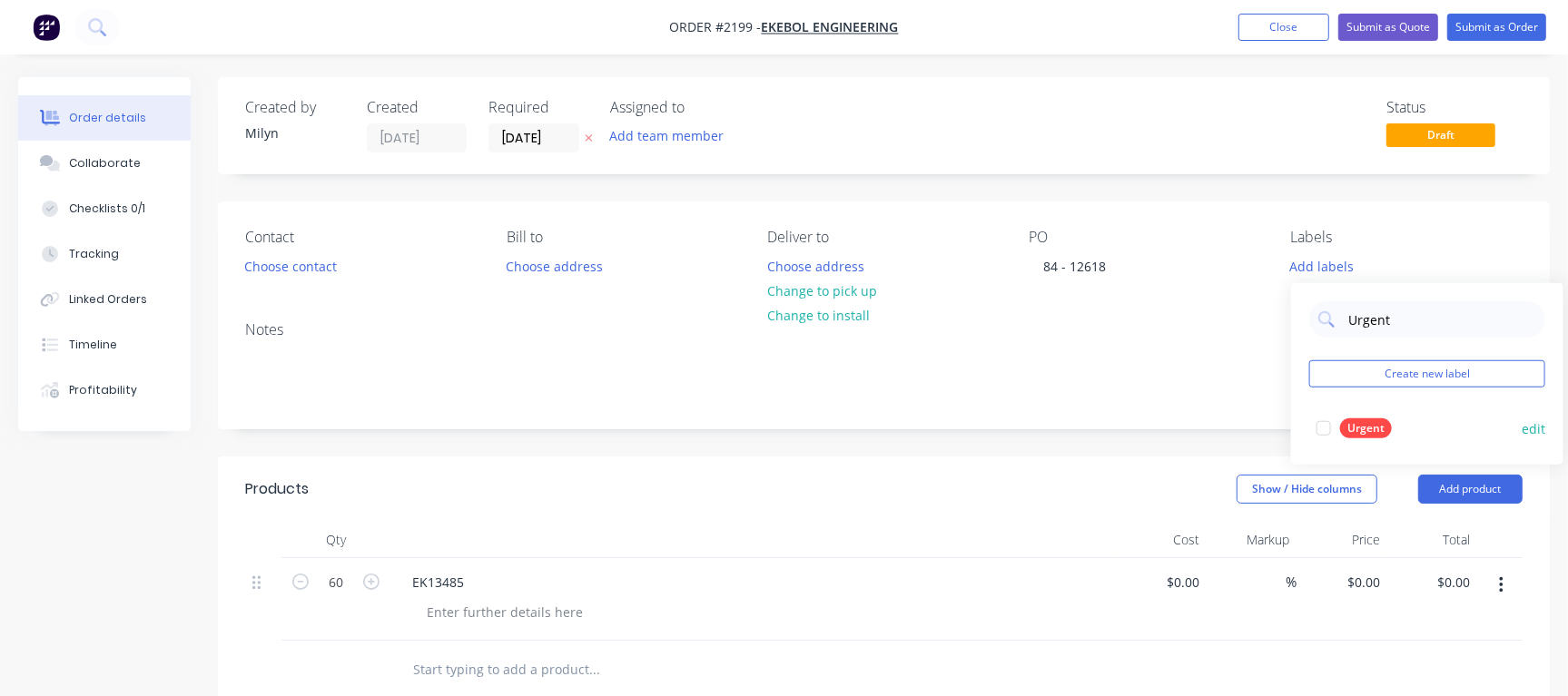
type input "Urgent"
click at [1372, 429] on div "Urgent" at bounding box center [1365, 428] width 51 height 20
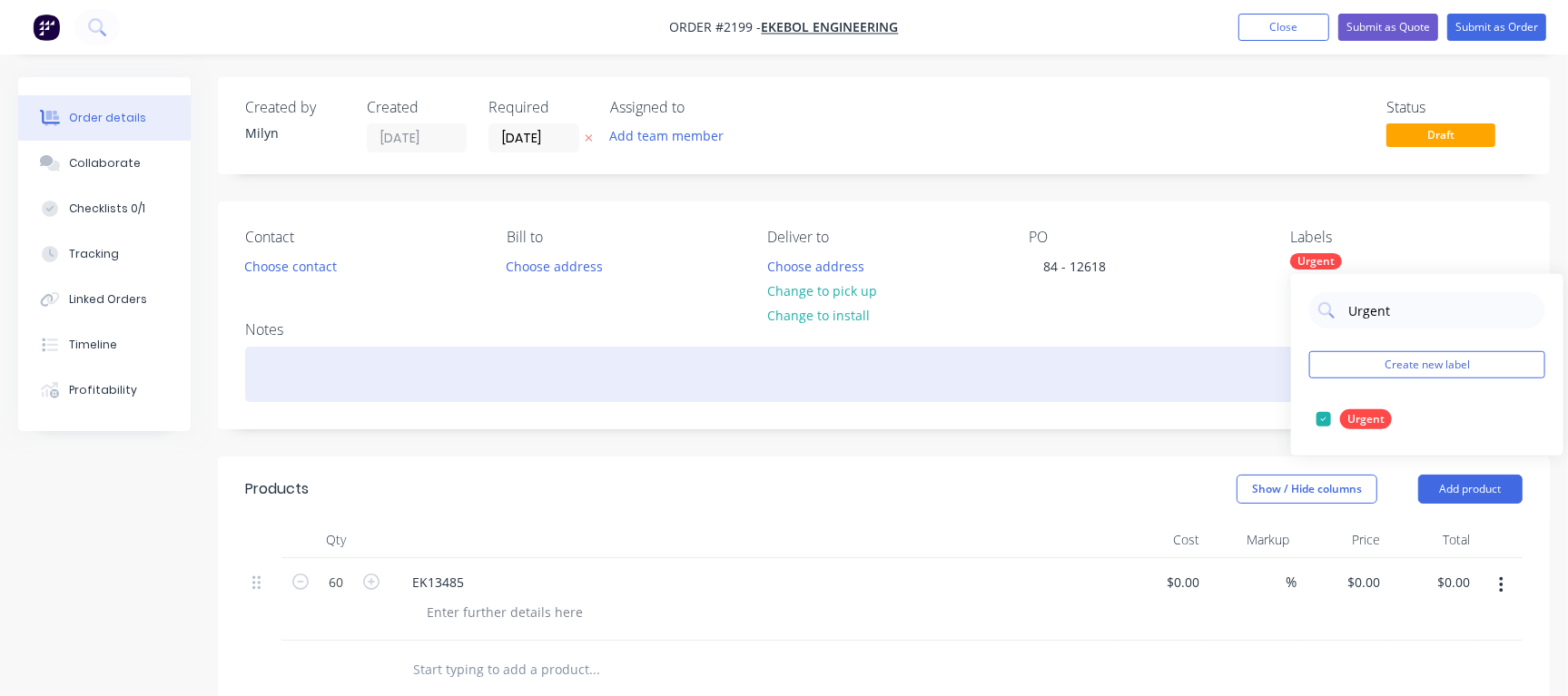
click at [349, 391] on div "To enrich screen reader interactions, please activate Accessibility in Grammarl…" at bounding box center [884, 374] width 1278 height 55
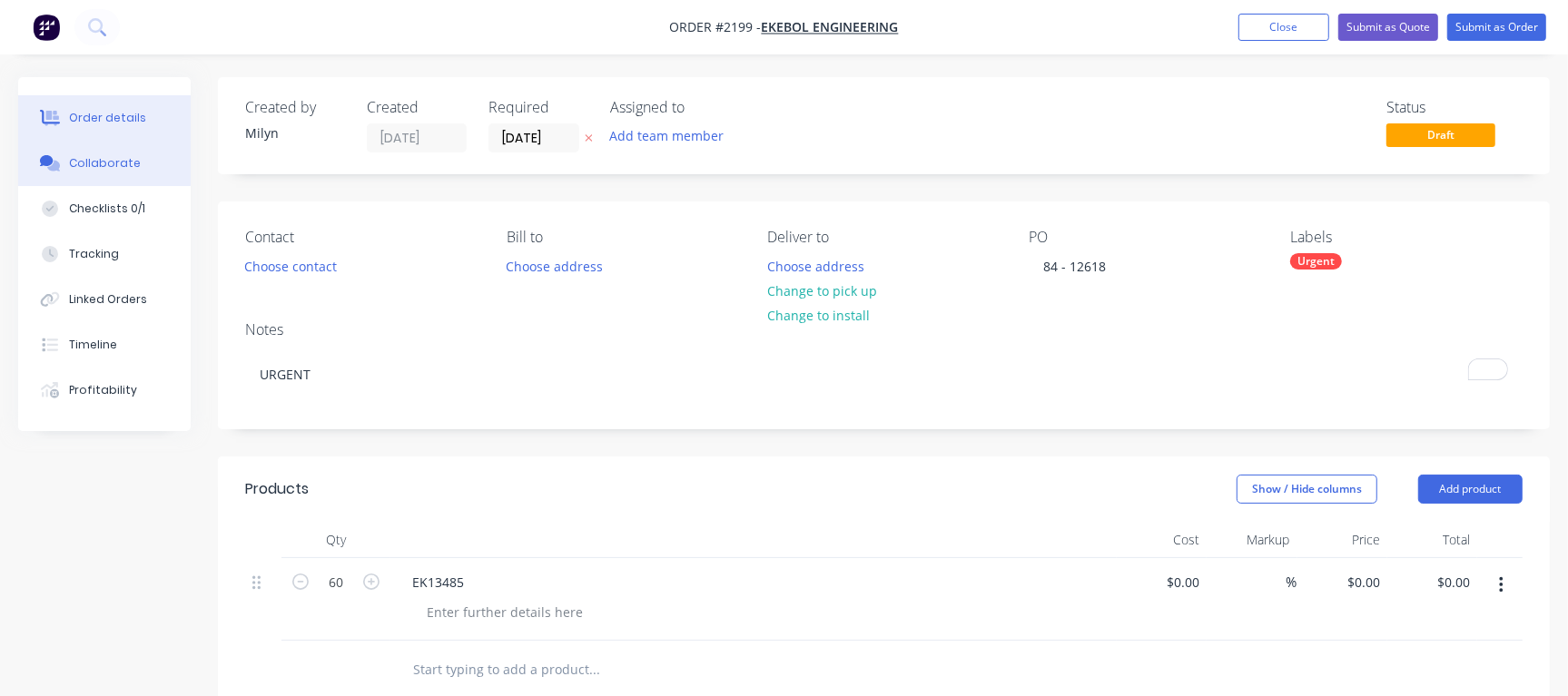
click at [103, 161] on div "Collaborate" at bounding box center [105, 163] width 72 height 16
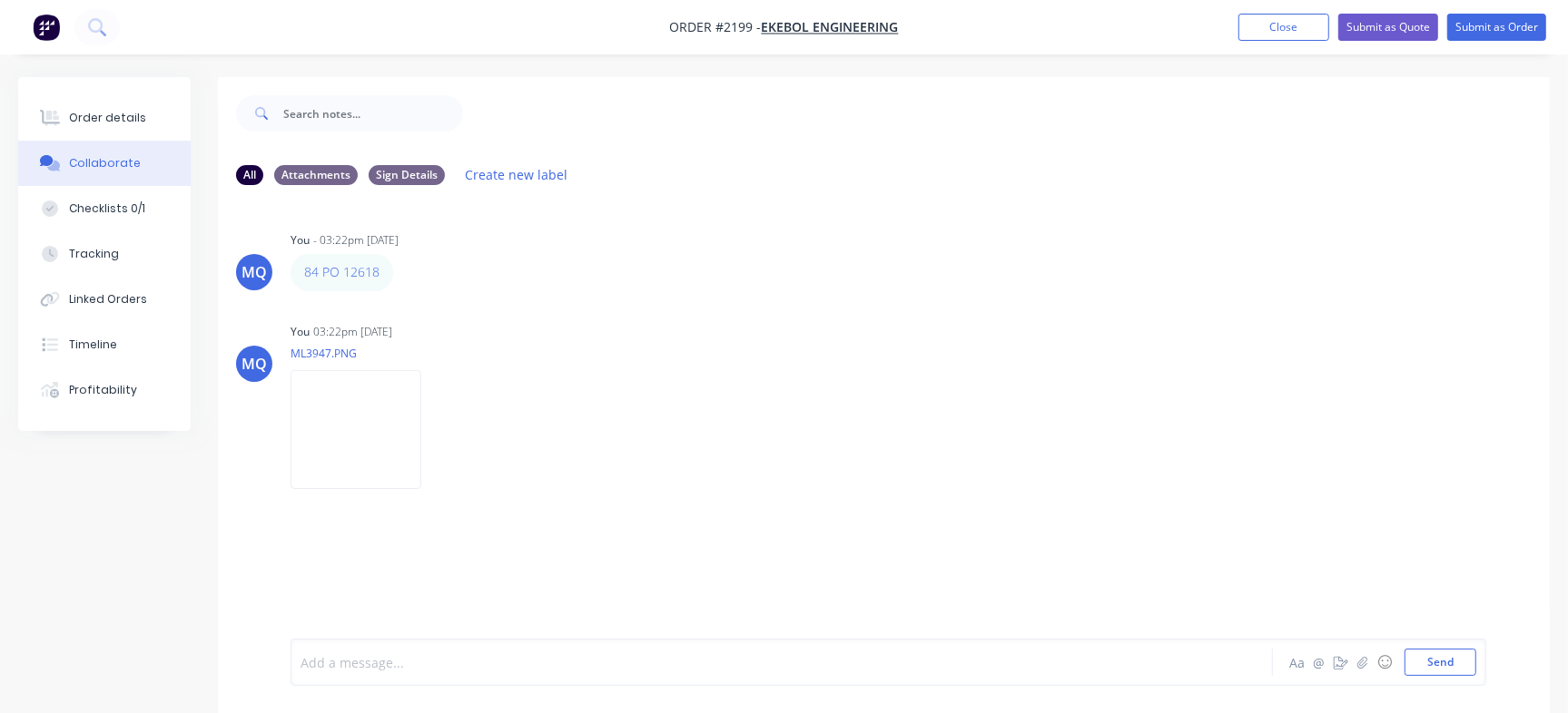
click at [592, 660] on div at bounding box center [741, 663] width 881 height 19
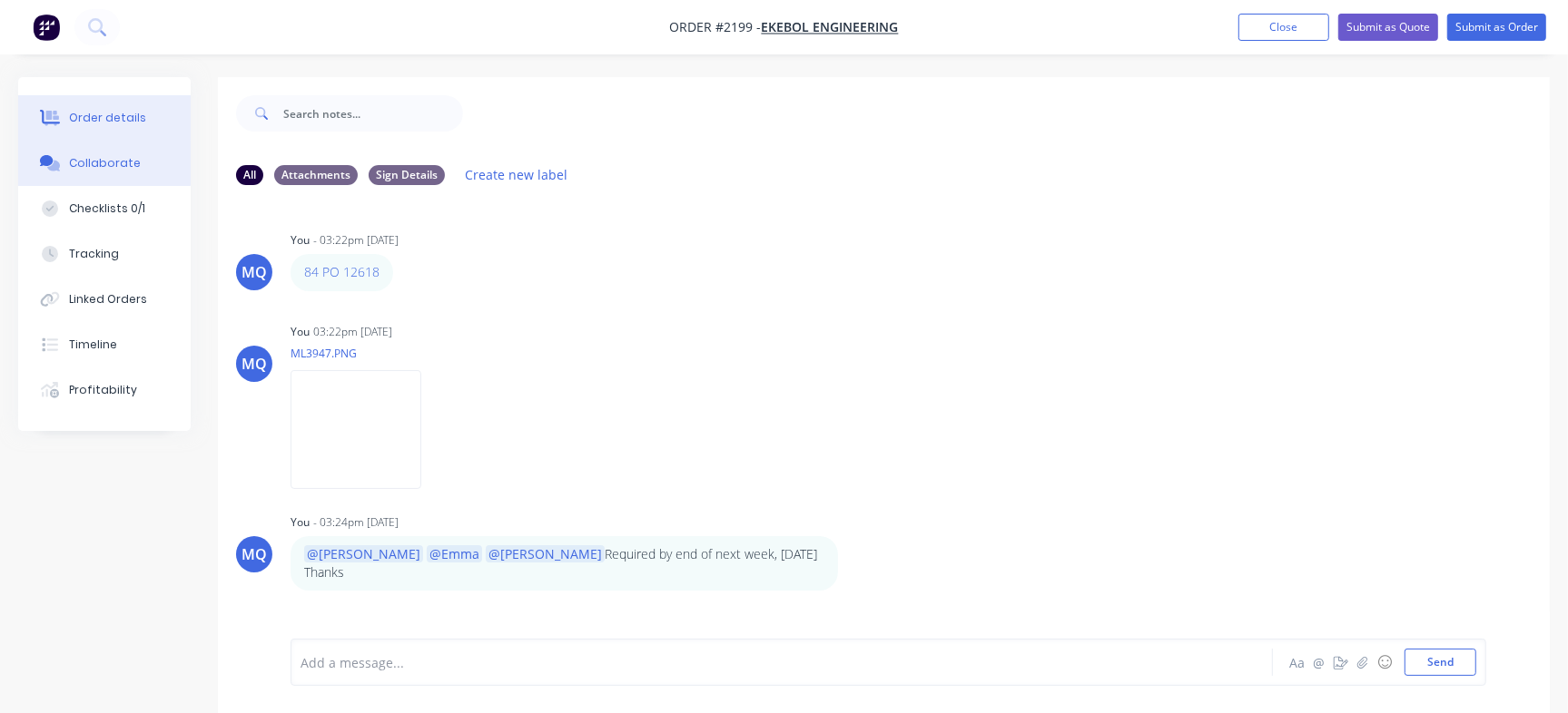
click at [165, 113] on button "Order details" at bounding box center [105, 117] width 172 height 45
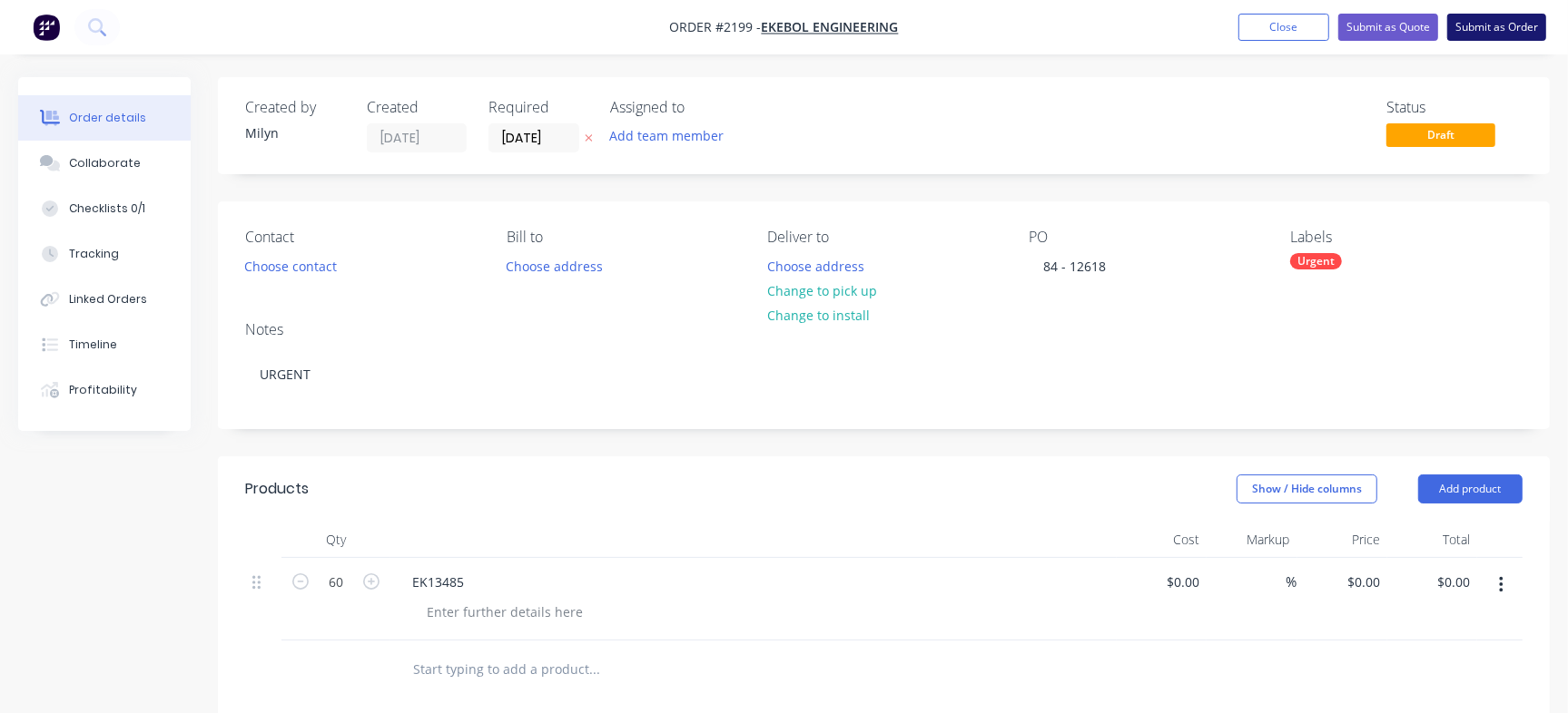
click at [1518, 23] on button "Submit as Order" at bounding box center [1496, 27] width 99 height 27
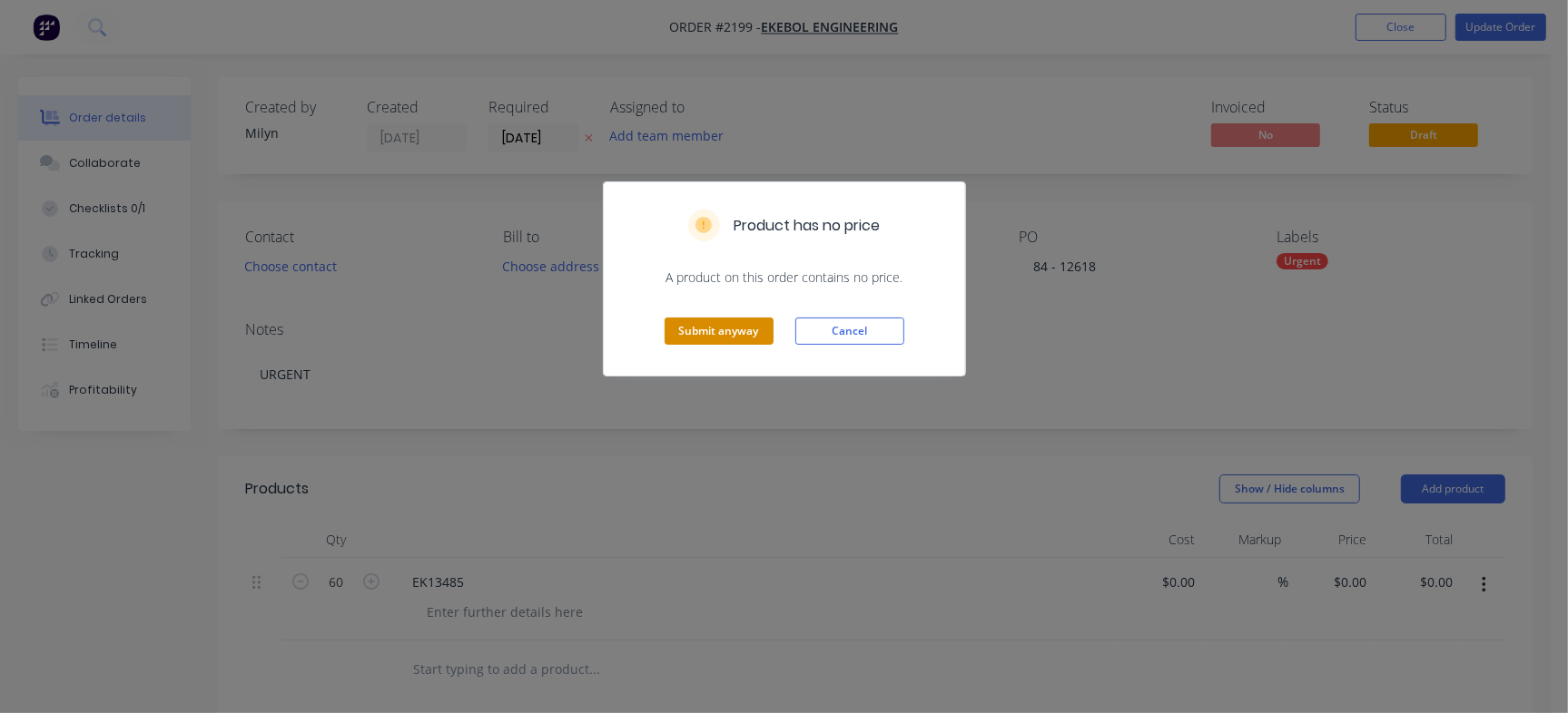
click at [728, 335] on button "Submit anyway" at bounding box center [719, 331] width 109 height 27
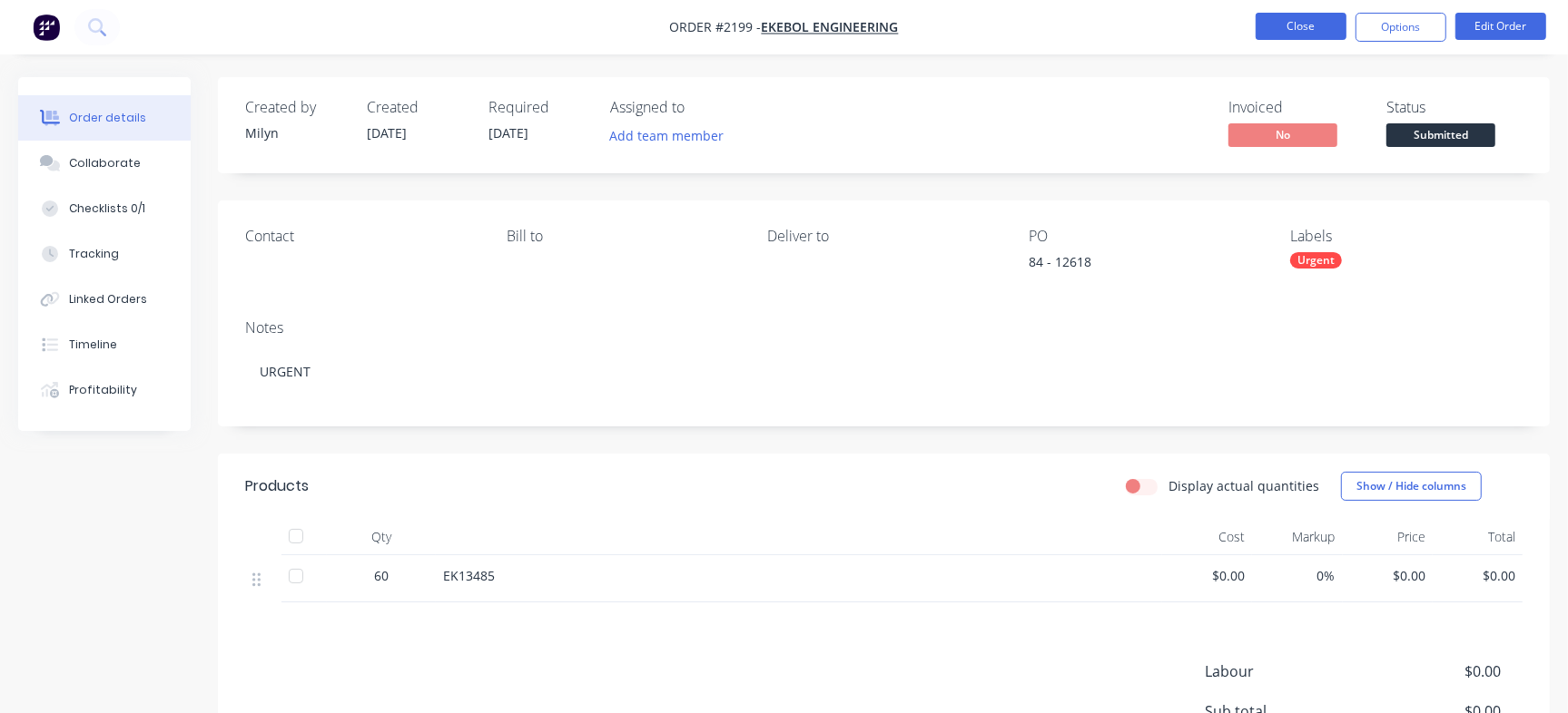
click at [1301, 37] on button "Close" at bounding box center [1301, 26] width 91 height 27
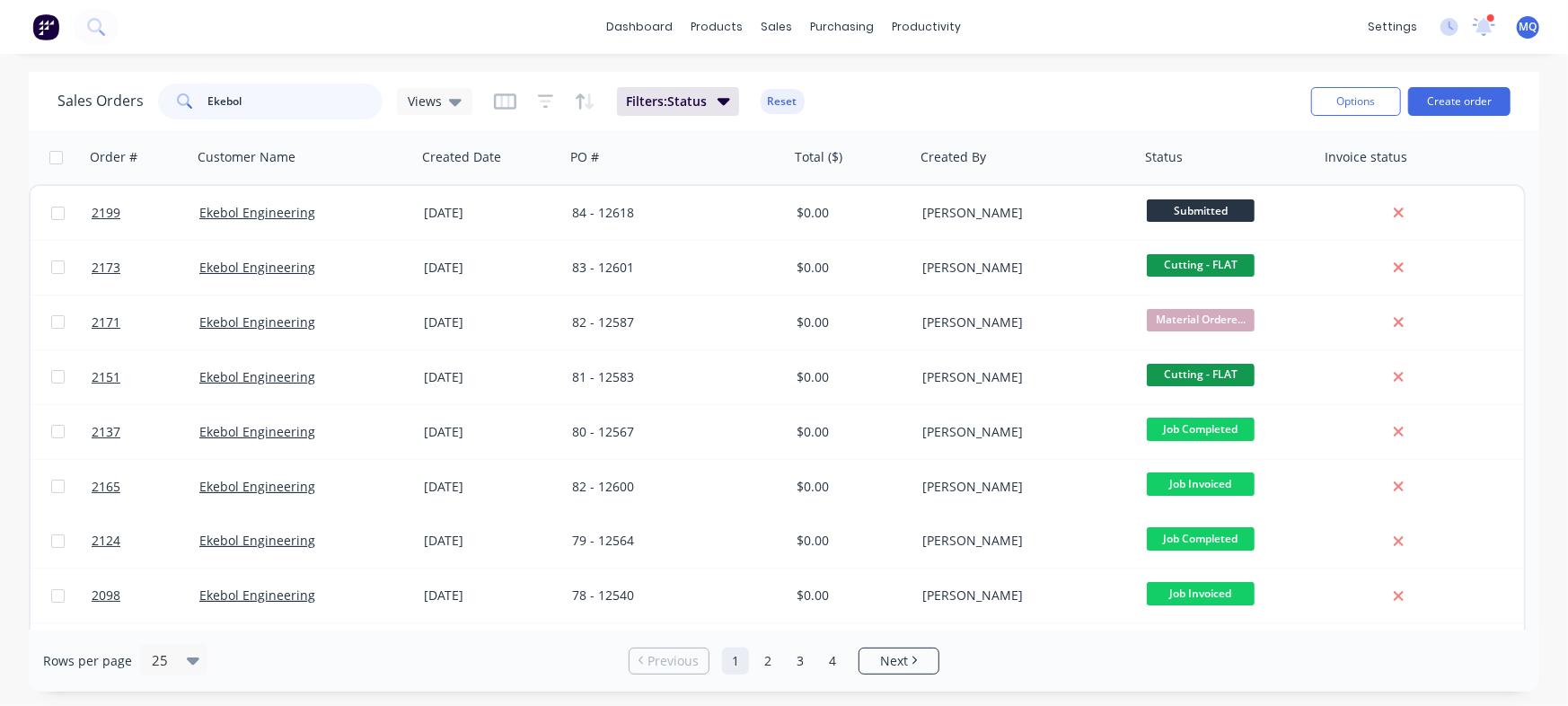
click at [255, 97] on input "Ekebol" at bounding box center [296, 102] width 175 height 36
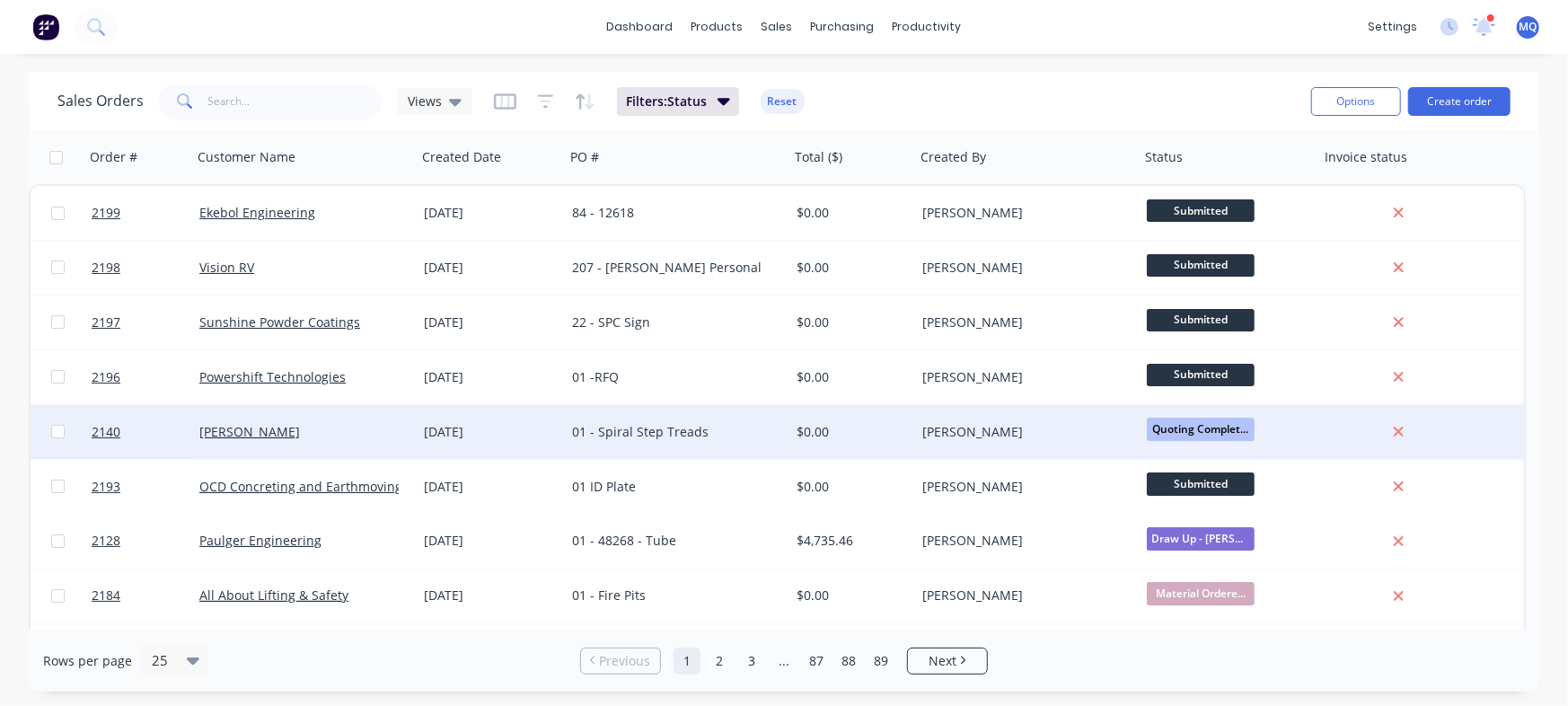
click at [636, 440] on div "01 - Spiral Step Treads" at bounding box center [672, 432] width 199 height 18
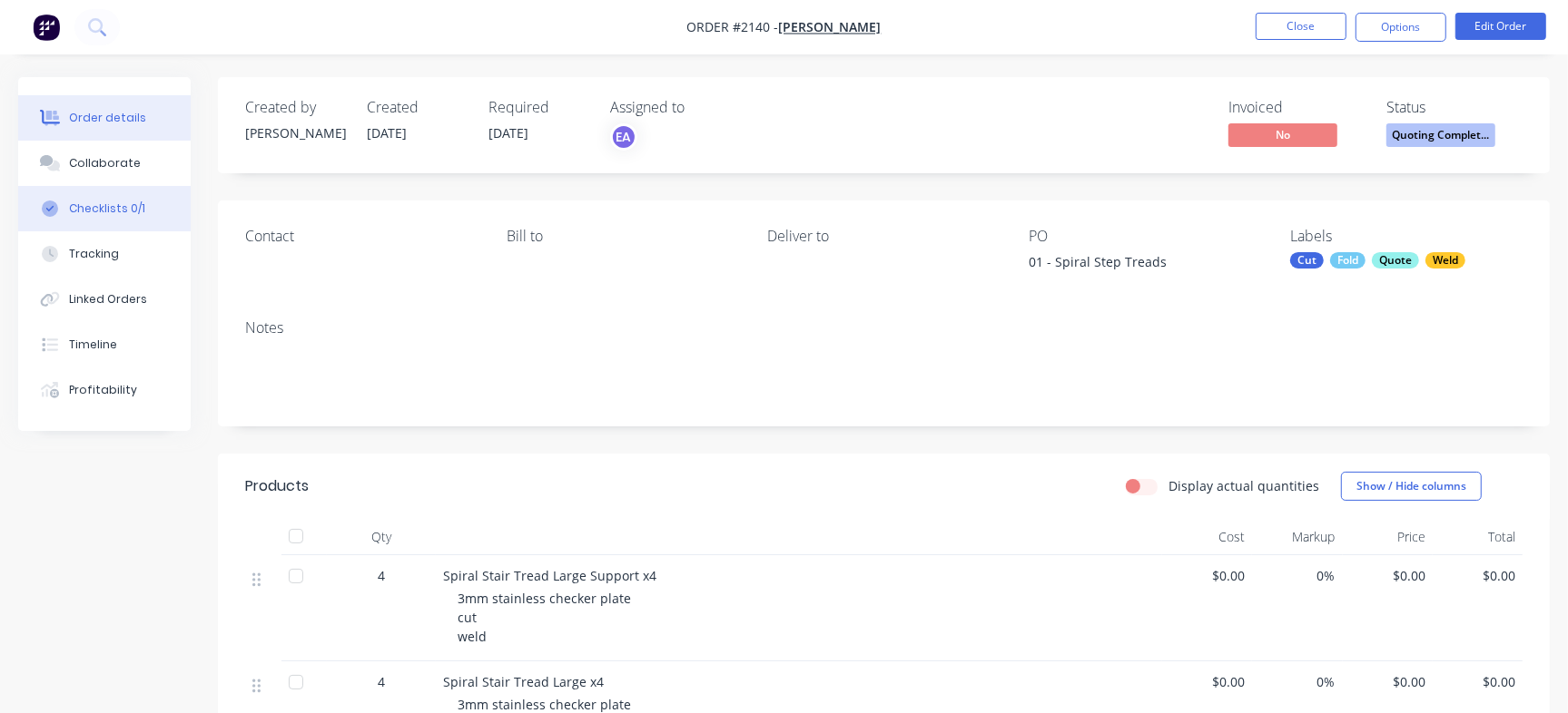
click at [130, 213] on div "Checklists 0/1" at bounding box center [106, 208] width 76 height 16
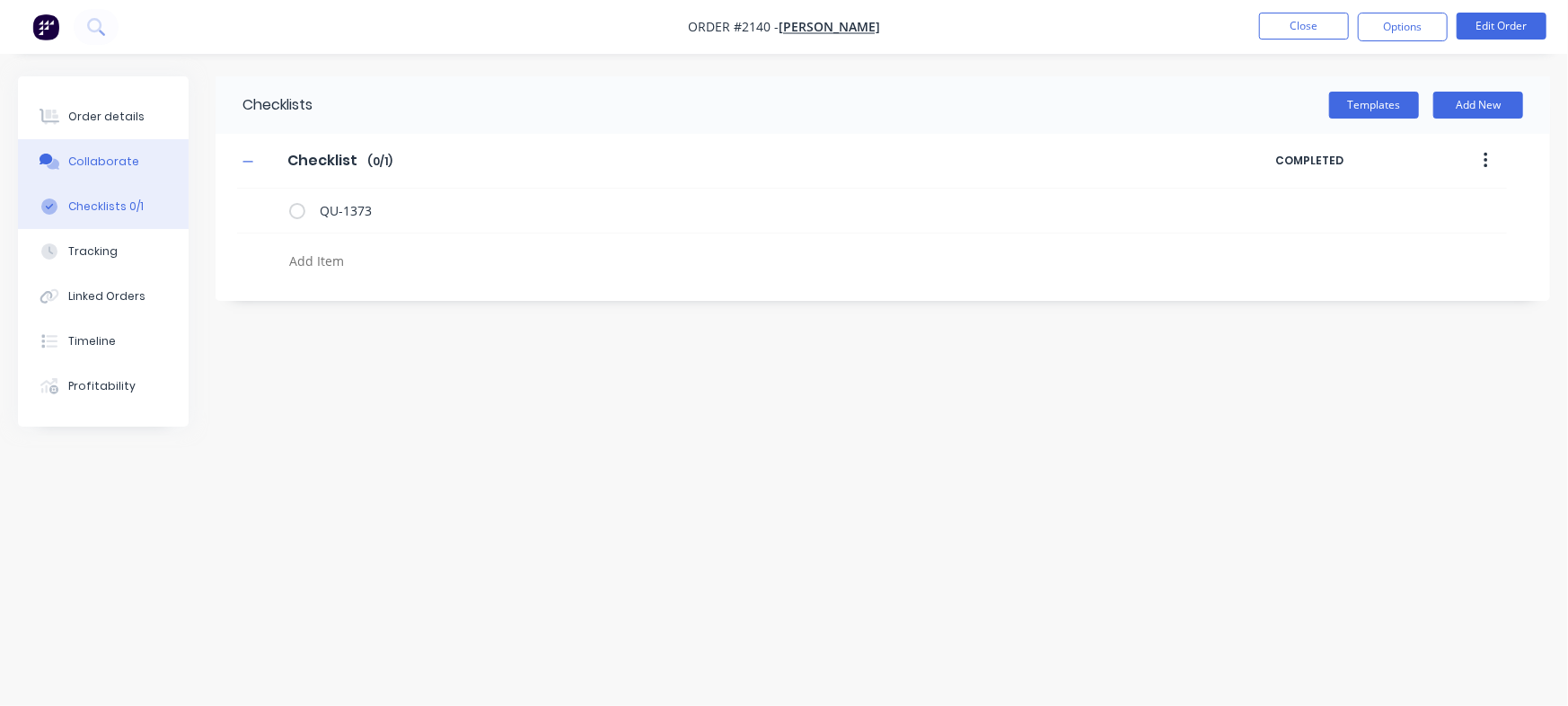
click at [123, 158] on div "Collaborate" at bounding box center [103, 161] width 71 height 16
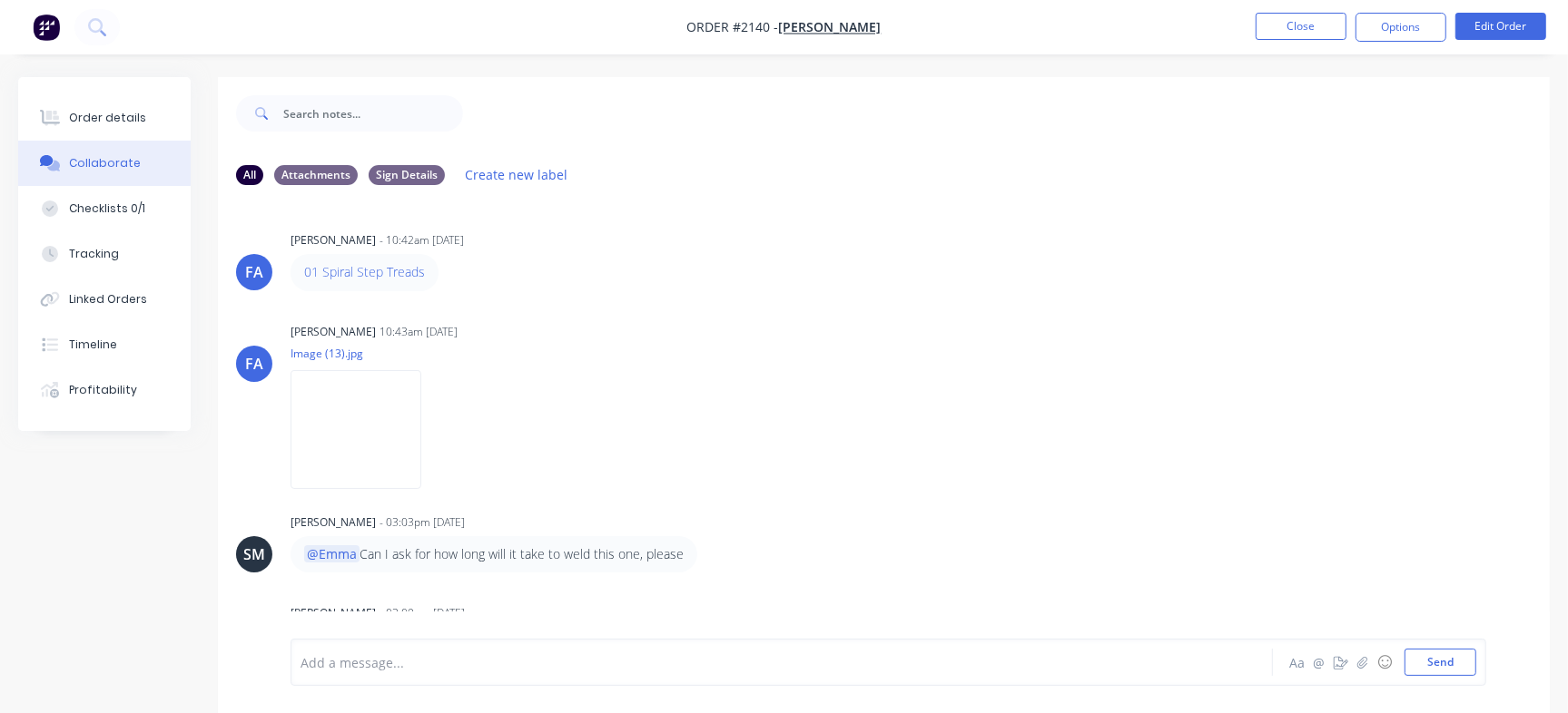
scroll to position [1049, 0]
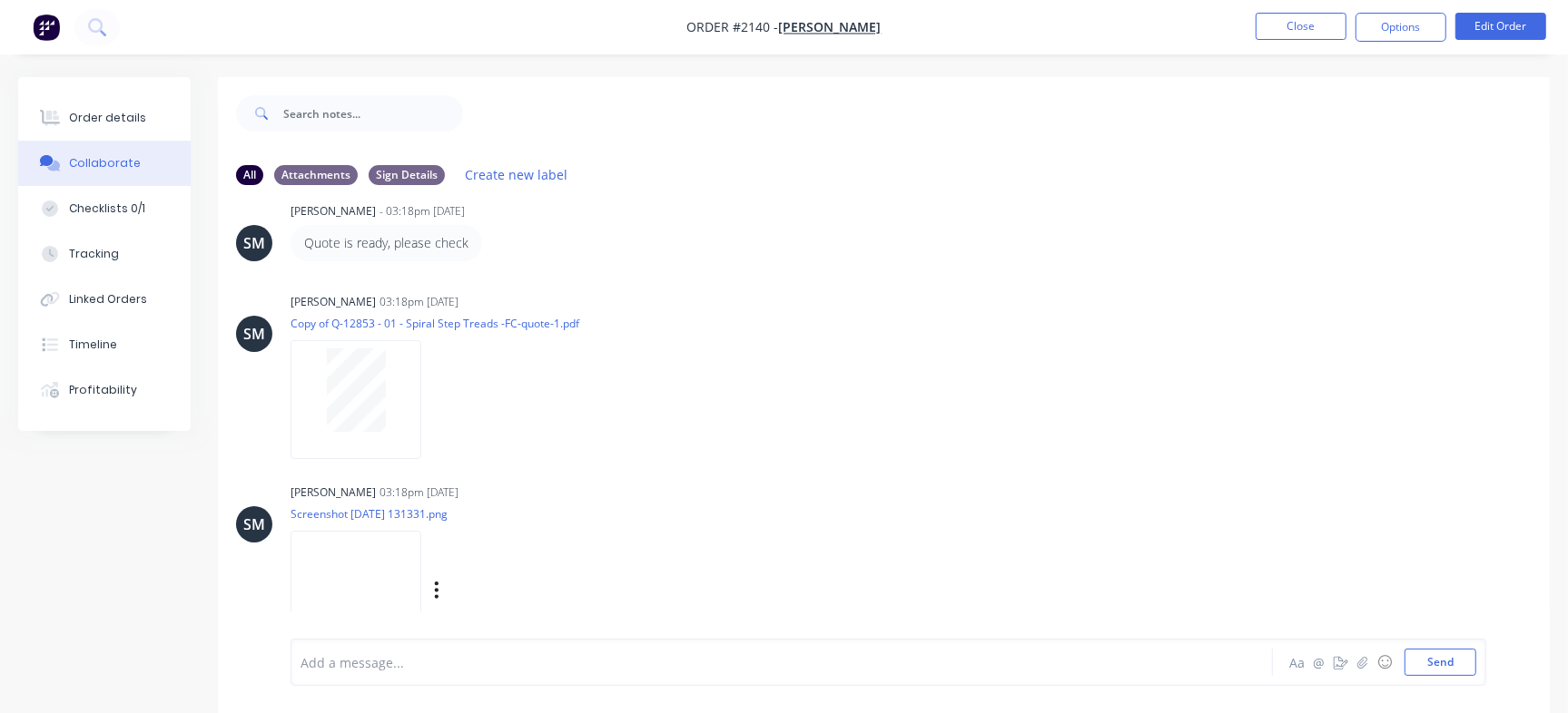
click at [421, 569] on img at bounding box center [355, 590] width 131 height 119
drag, startPoint x: 1550, startPoint y: 540, endPoint x: 1583, endPoint y: 504, distance: 48.8
click at [1551, 609] on div "Order details Collaborate Checklists 0/1 Tracking Linked Orders Timeline Profit…" at bounding box center [784, 409] width 1568 height 664
click at [154, 113] on button "Order details" at bounding box center [105, 117] width 172 height 45
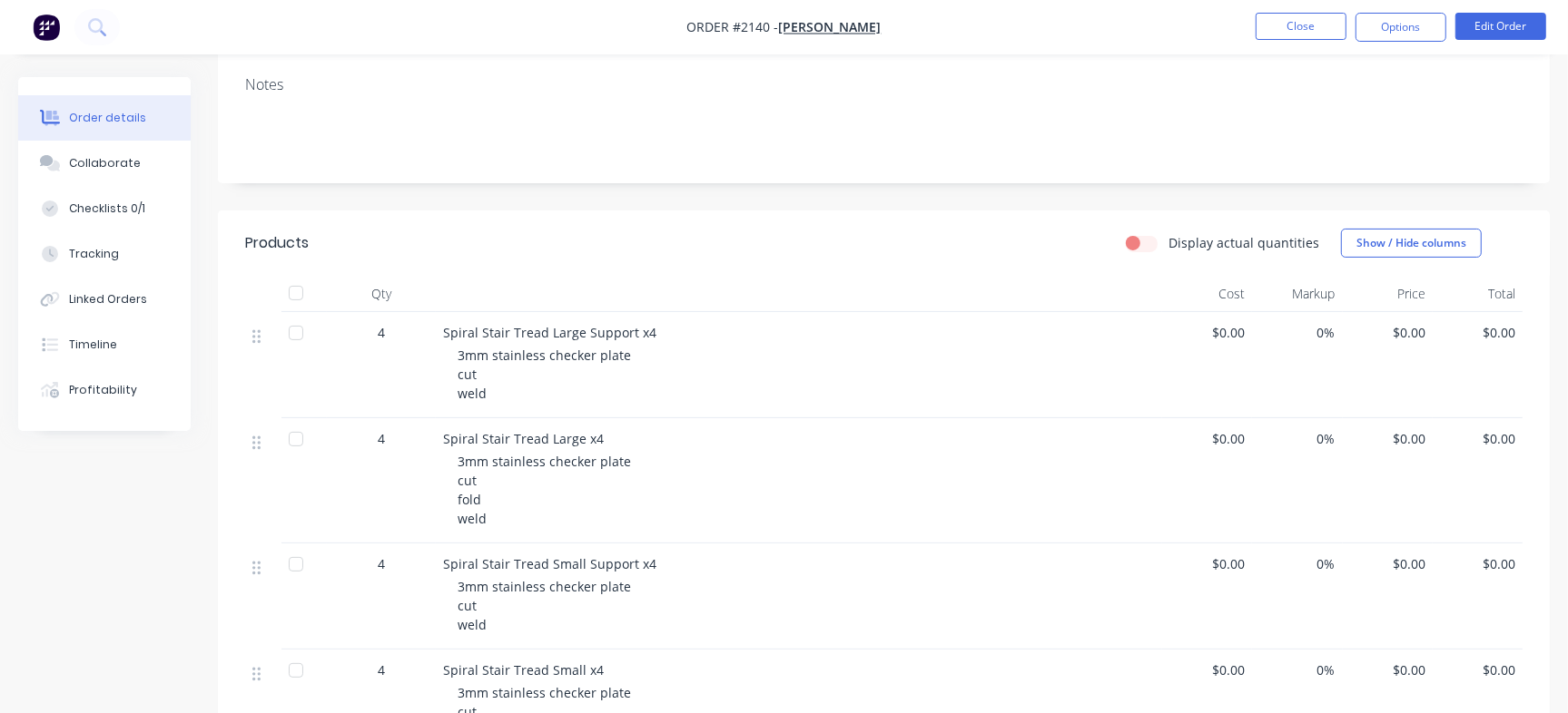
scroll to position [204, 0]
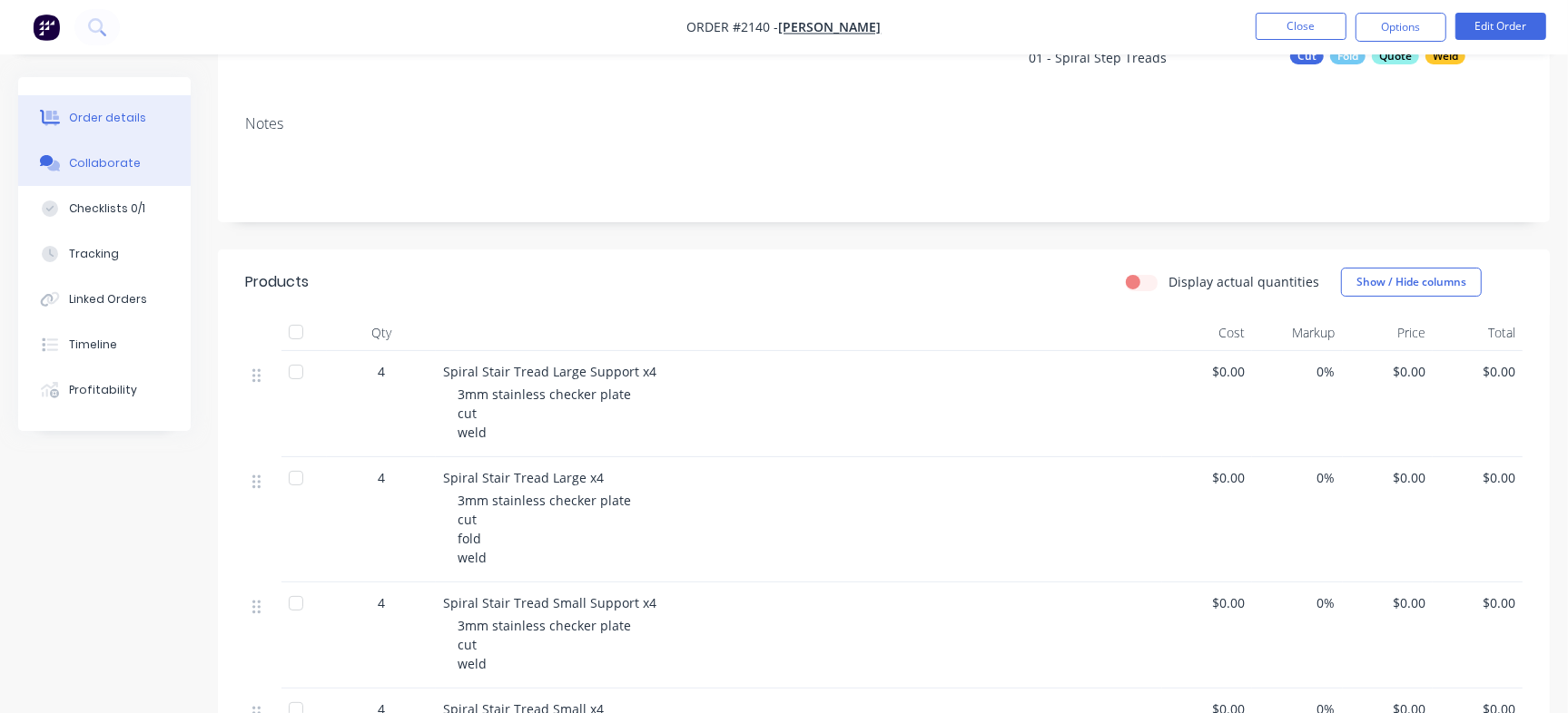
click at [119, 159] on div "Collaborate" at bounding box center [105, 163] width 72 height 16
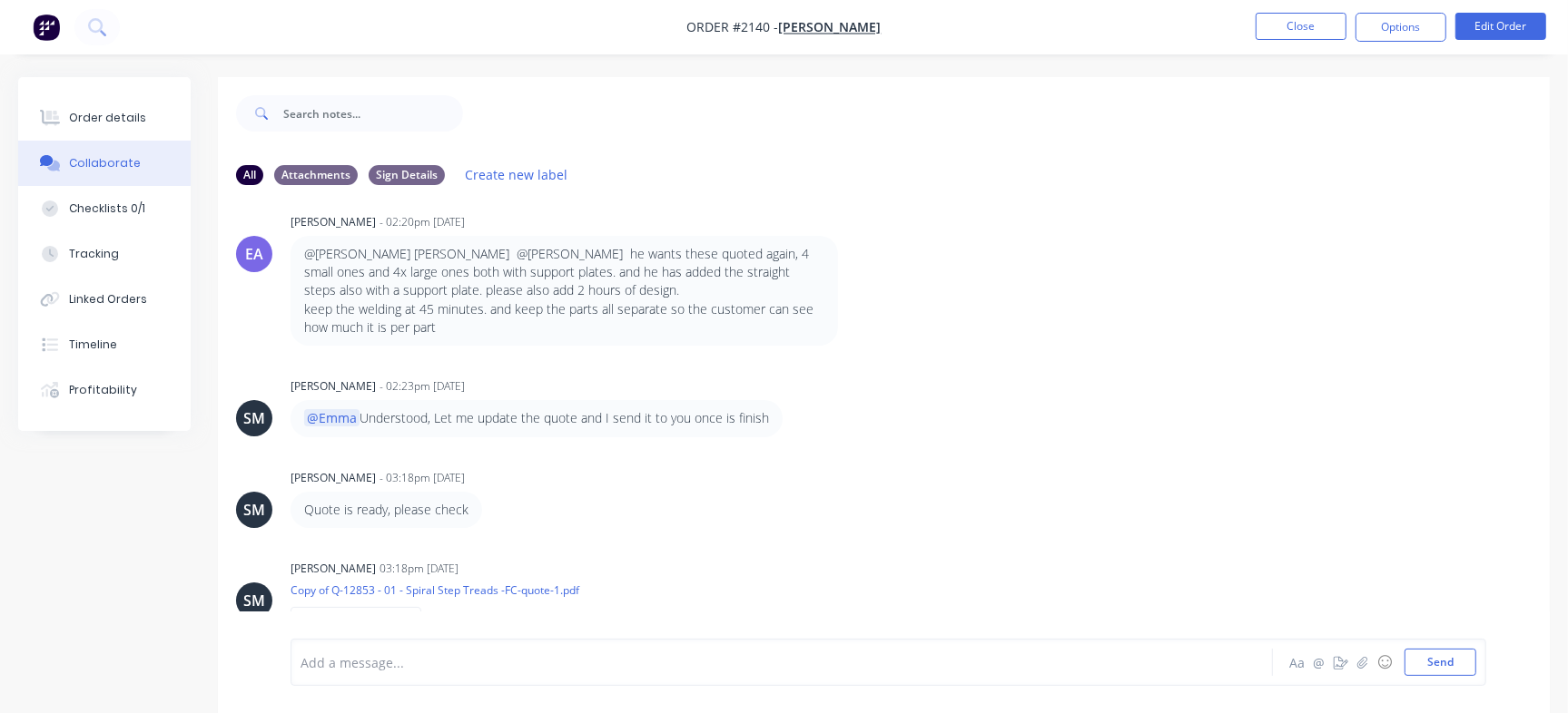
scroll to position [995, 0]
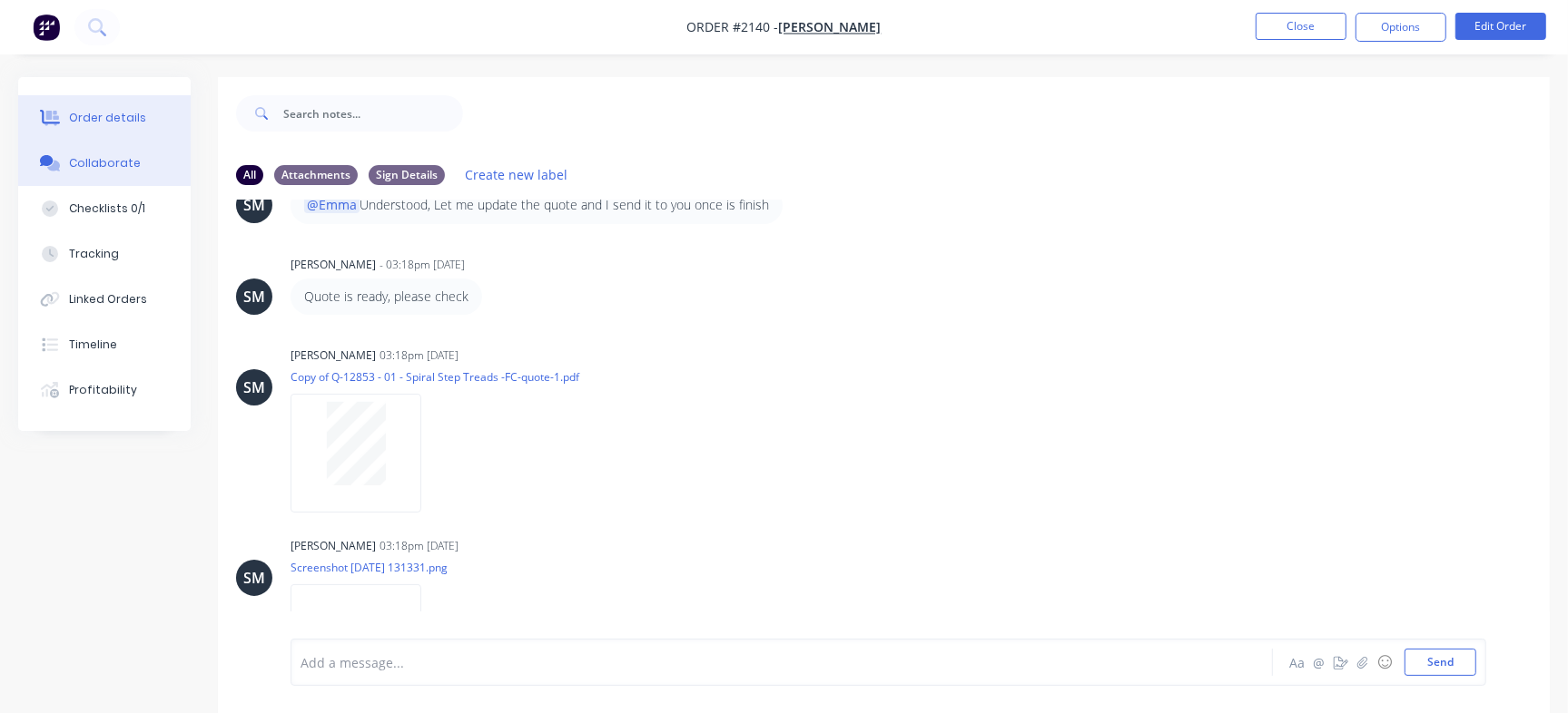
click at [119, 106] on button "Order details" at bounding box center [105, 117] width 172 height 45
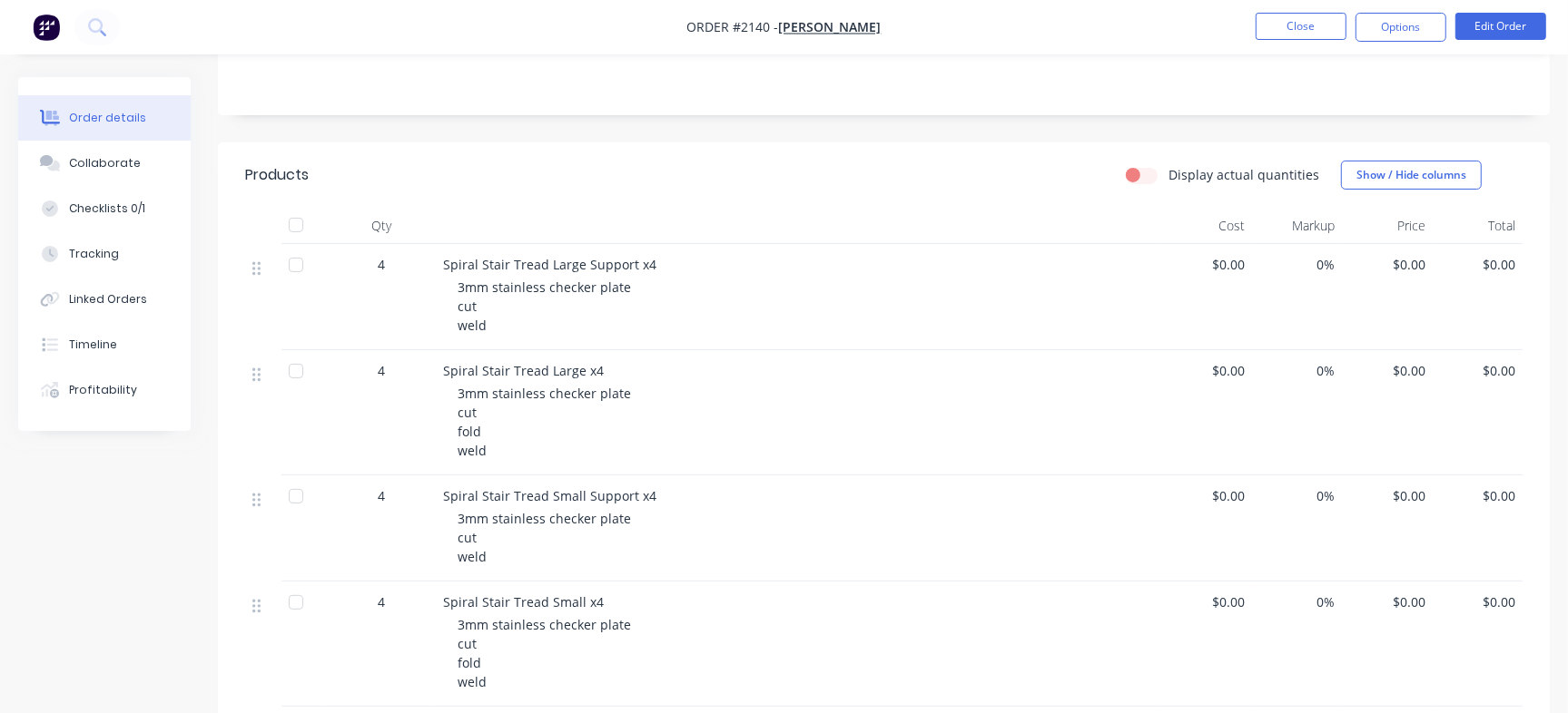
scroll to position [319, 0]
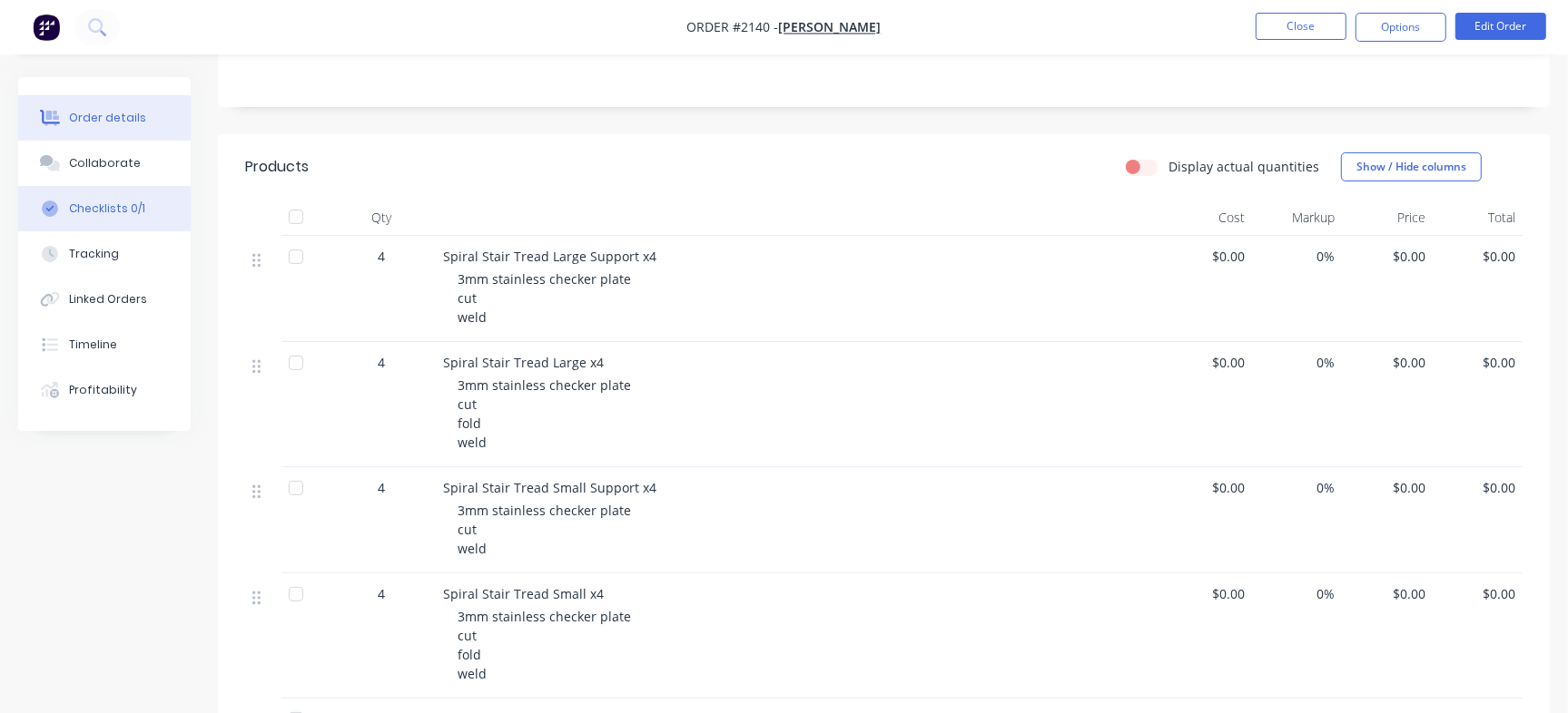
click at [123, 209] on div "Checklists 0/1" at bounding box center [106, 208] width 76 height 16
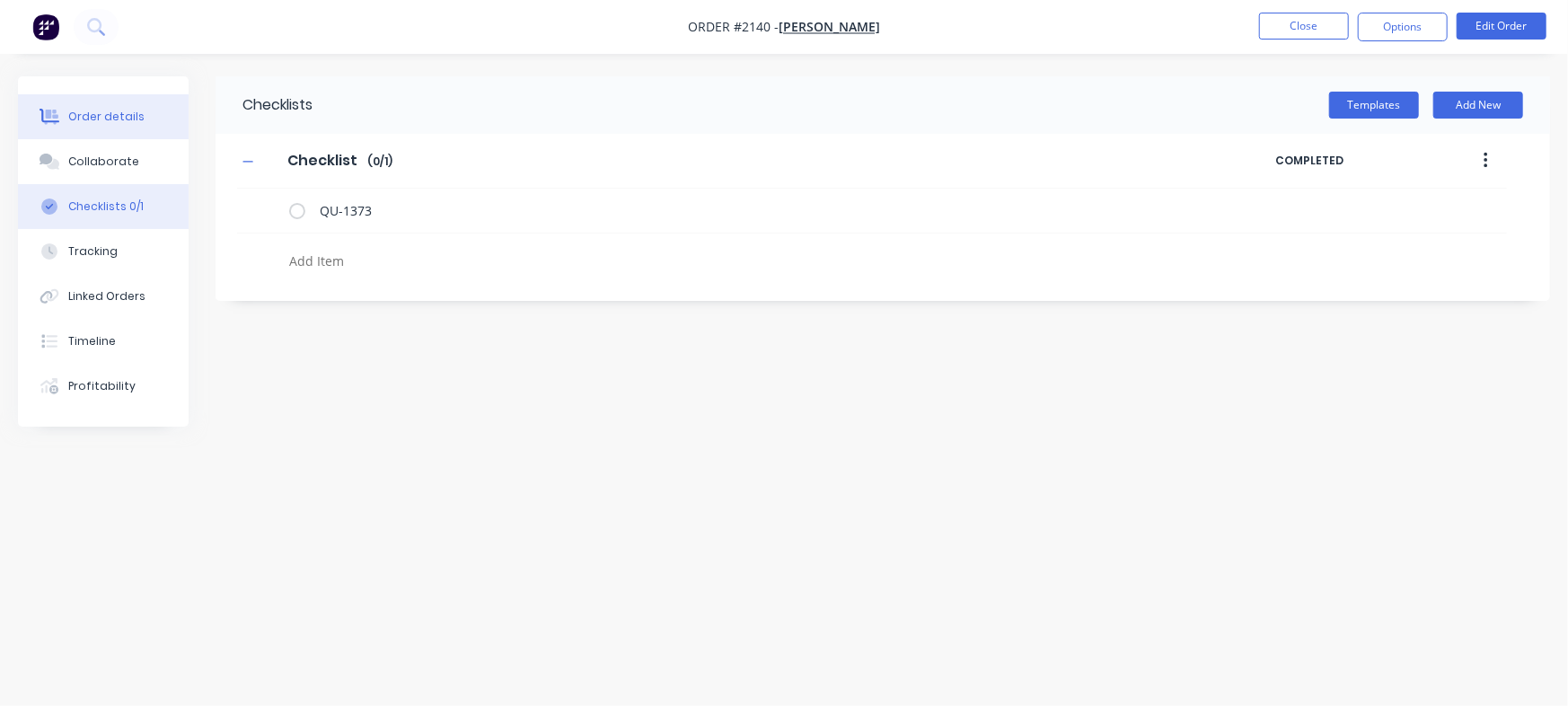
click at [138, 118] on button "Order details" at bounding box center [103, 116] width 170 height 45
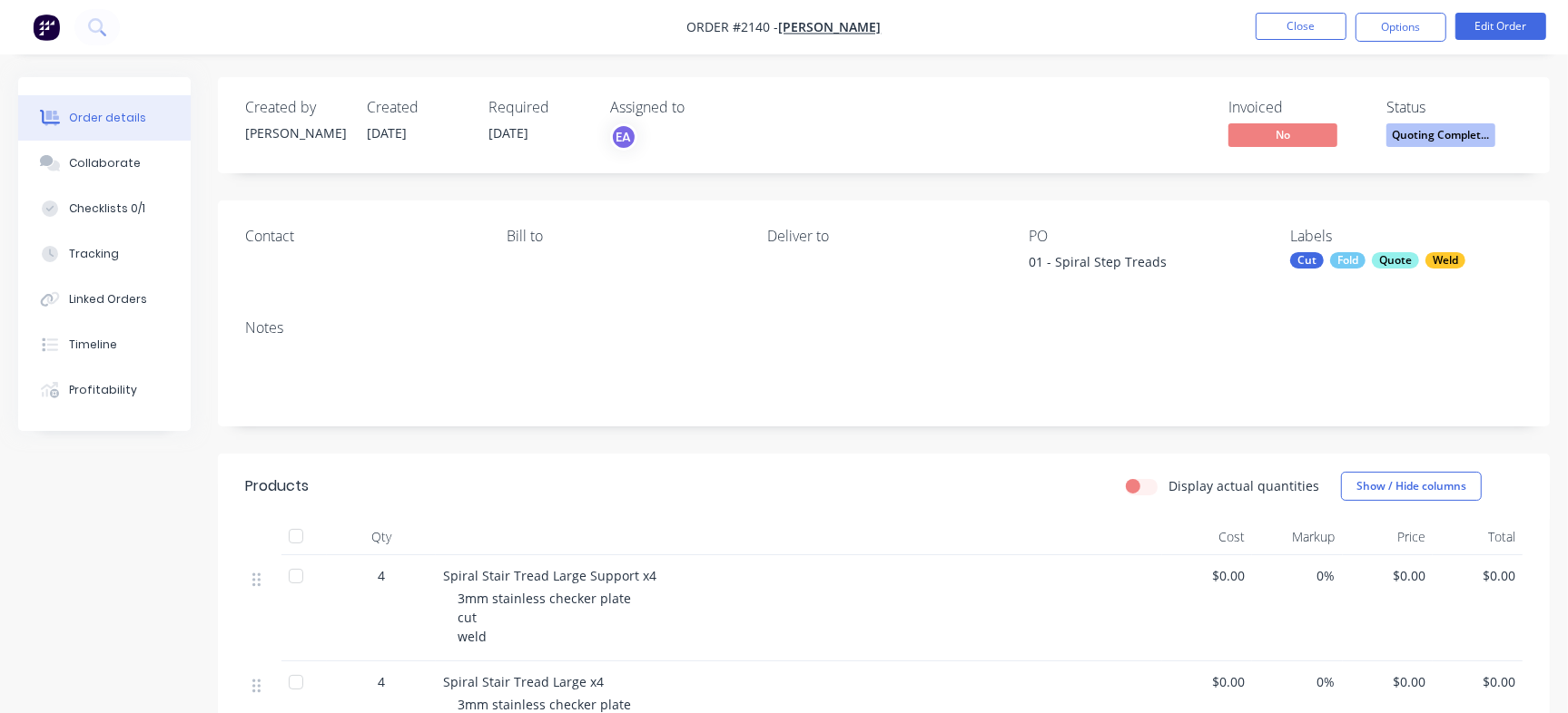
click at [1452, 121] on div "Status Quoting Complet..." at bounding box center [1454, 125] width 136 height 52
click at [1443, 133] on span "Quoting Complet..." at bounding box center [1440, 134] width 109 height 22
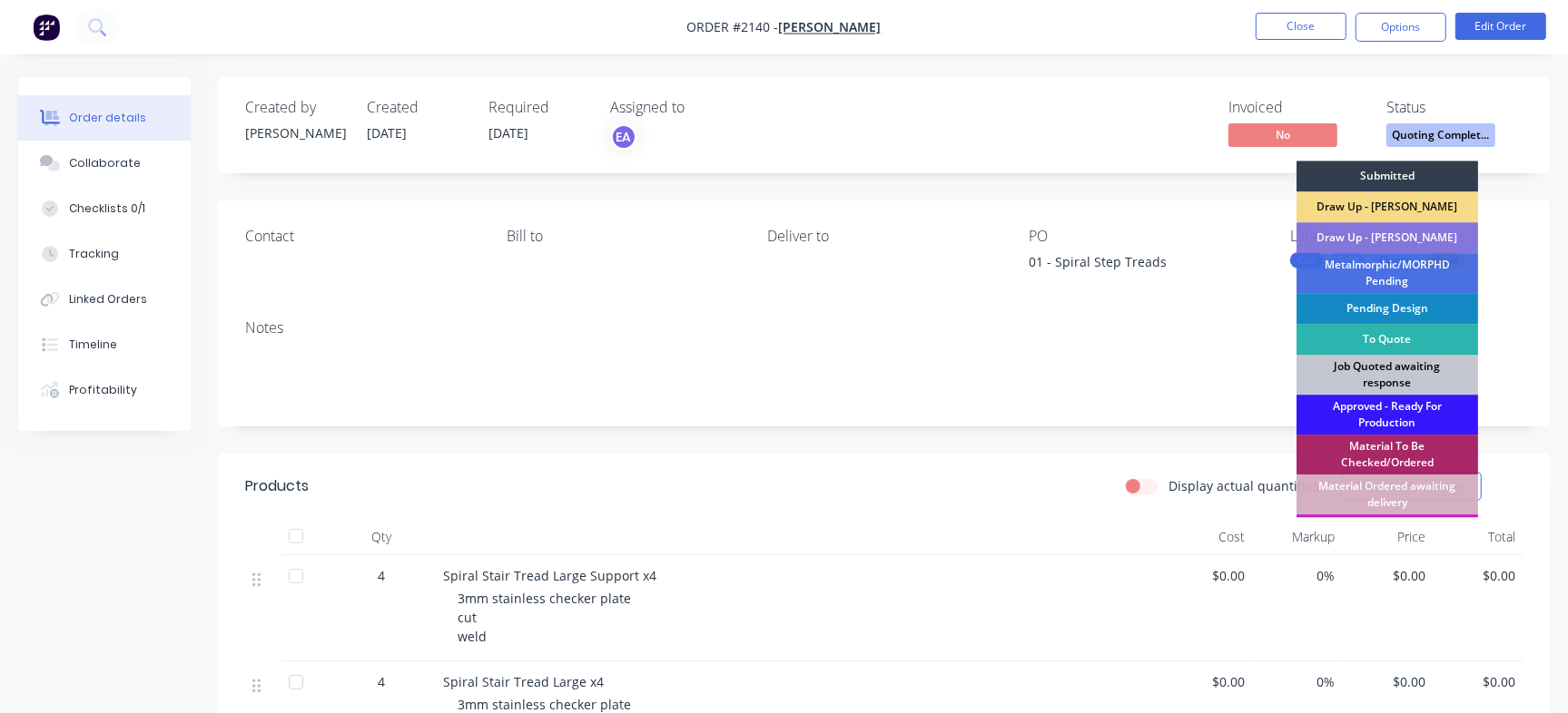
click at [1391, 374] on div "Job Quoted awaiting response" at bounding box center [1387, 374] width 182 height 40
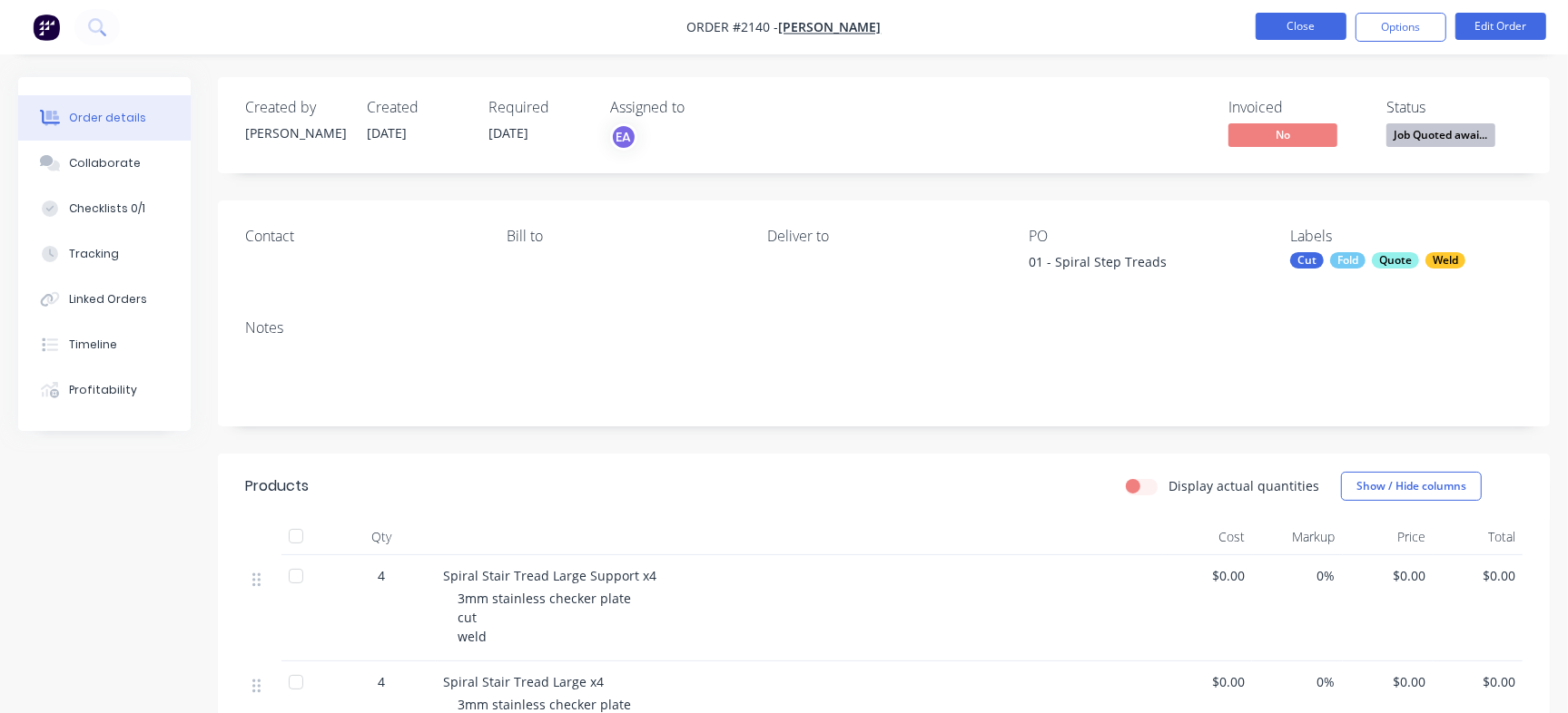
click at [1292, 36] on button "Close" at bounding box center [1301, 26] width 91 height 27
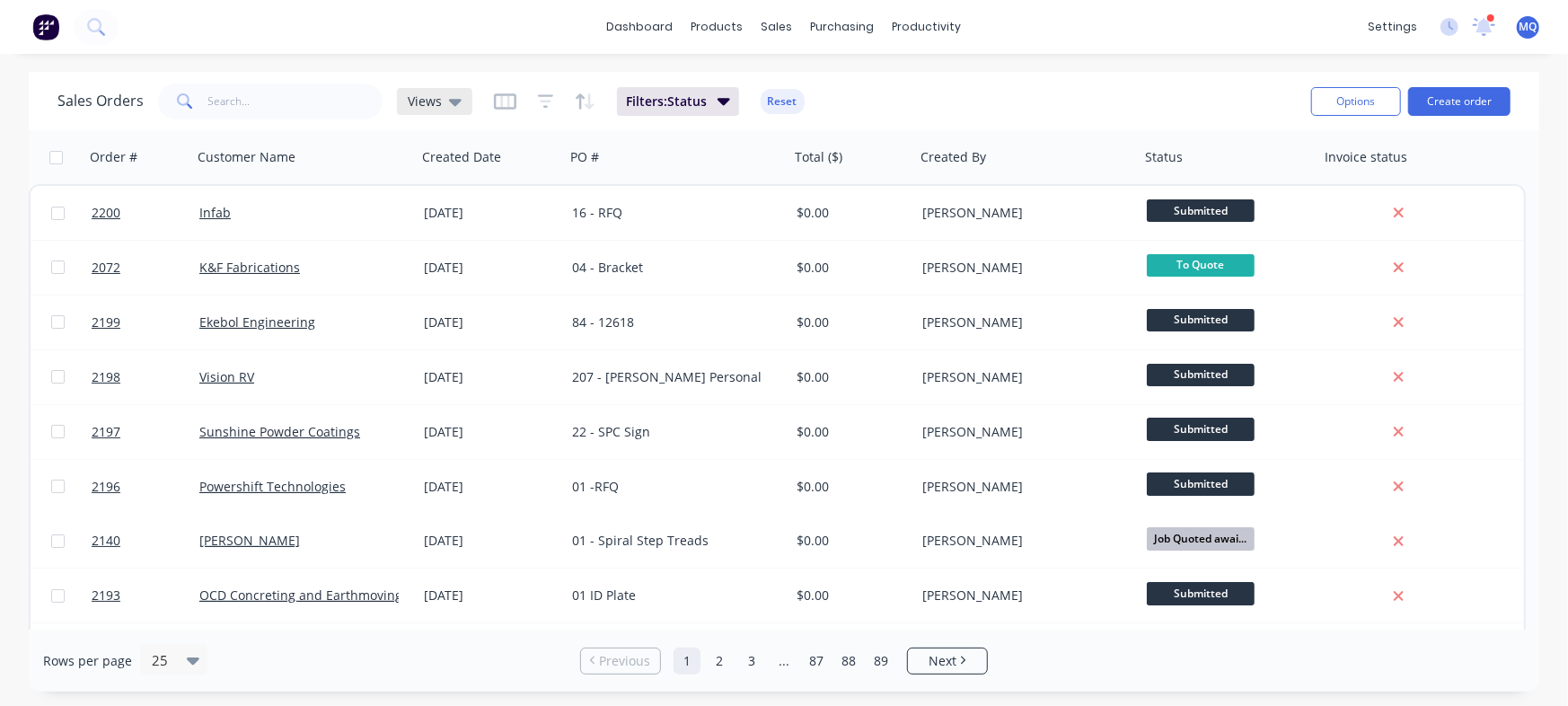
click at [426, 100] on span "Views" at bounding box center [425, 102] width 34 height 19
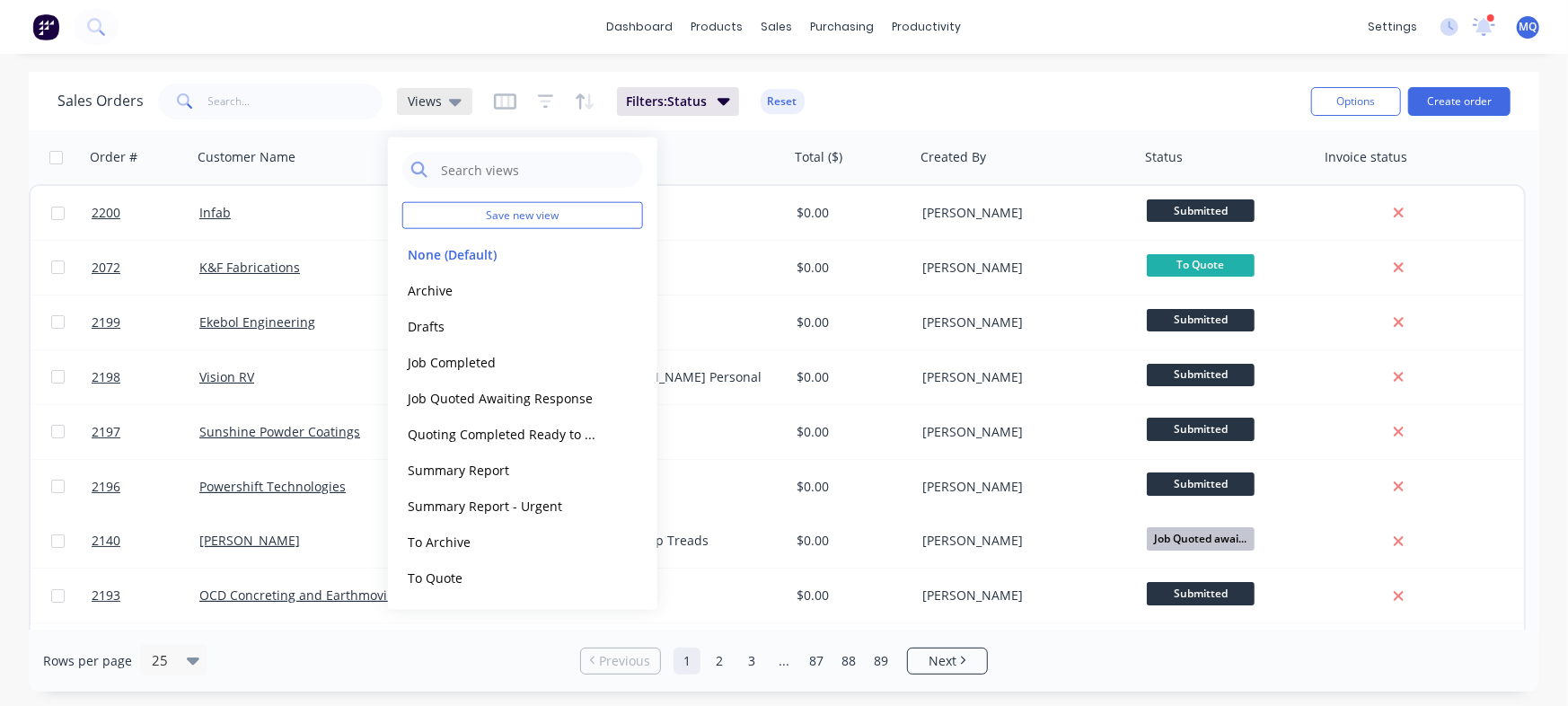
click at [449, 104] on icon at bounding box center [455, 102] width 12 height 20
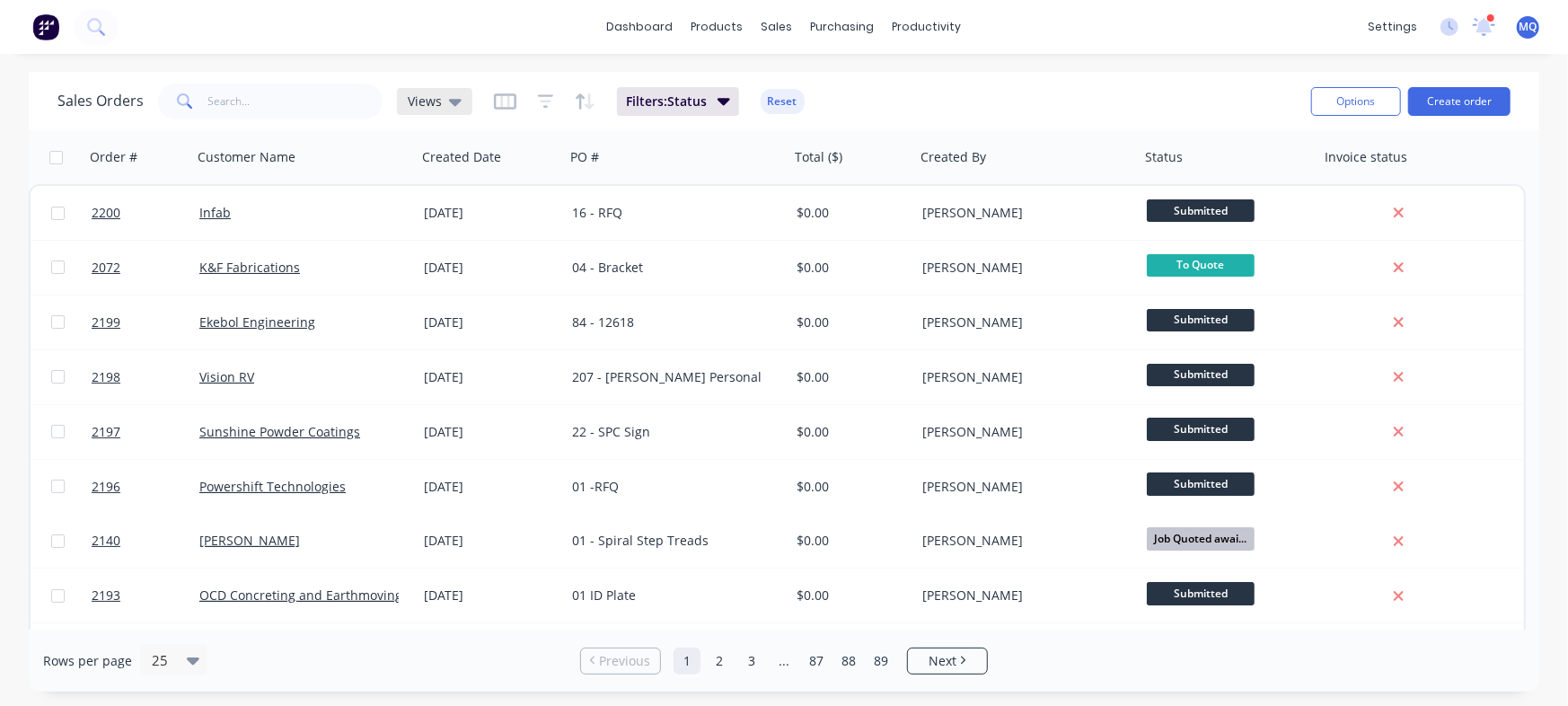
click at [449, 104] on icon at bounding box center [455, 102] width 12 height 20
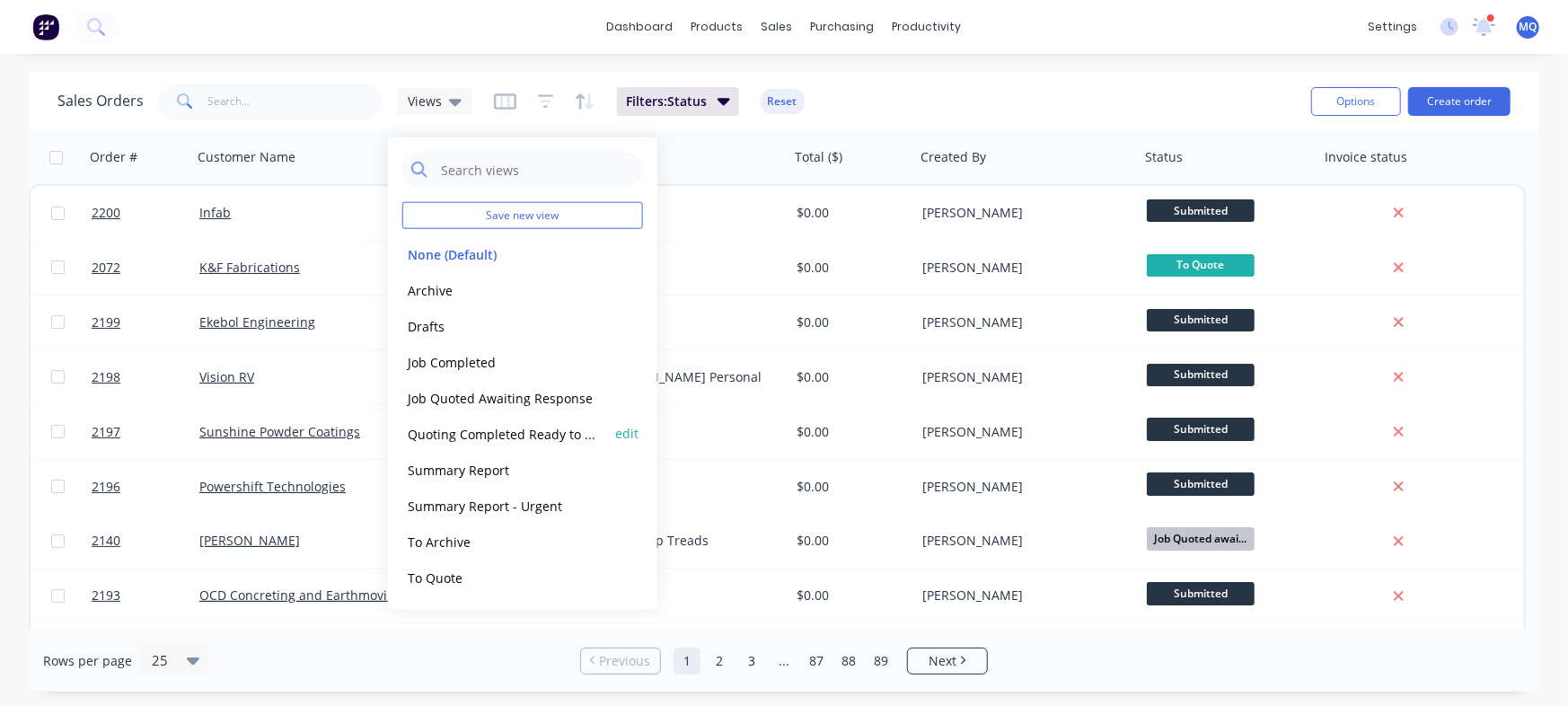
click at [456, 427] on button "Quoting Completed Ready to Send" at bounding box center [504, 434] width 205 height 21
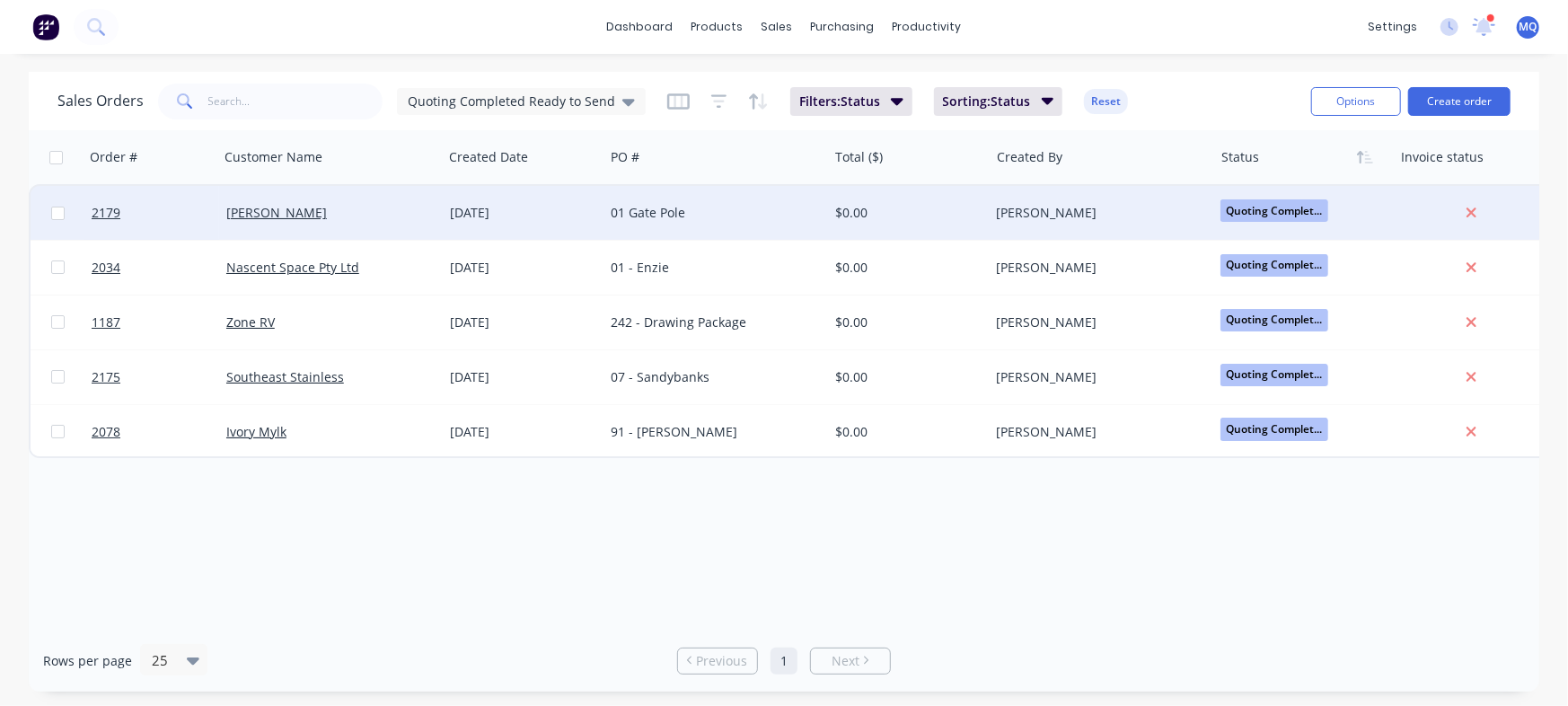
click at [549, 199] on div "[DATE]" at bounding box center [523, 213] width 162 height 54
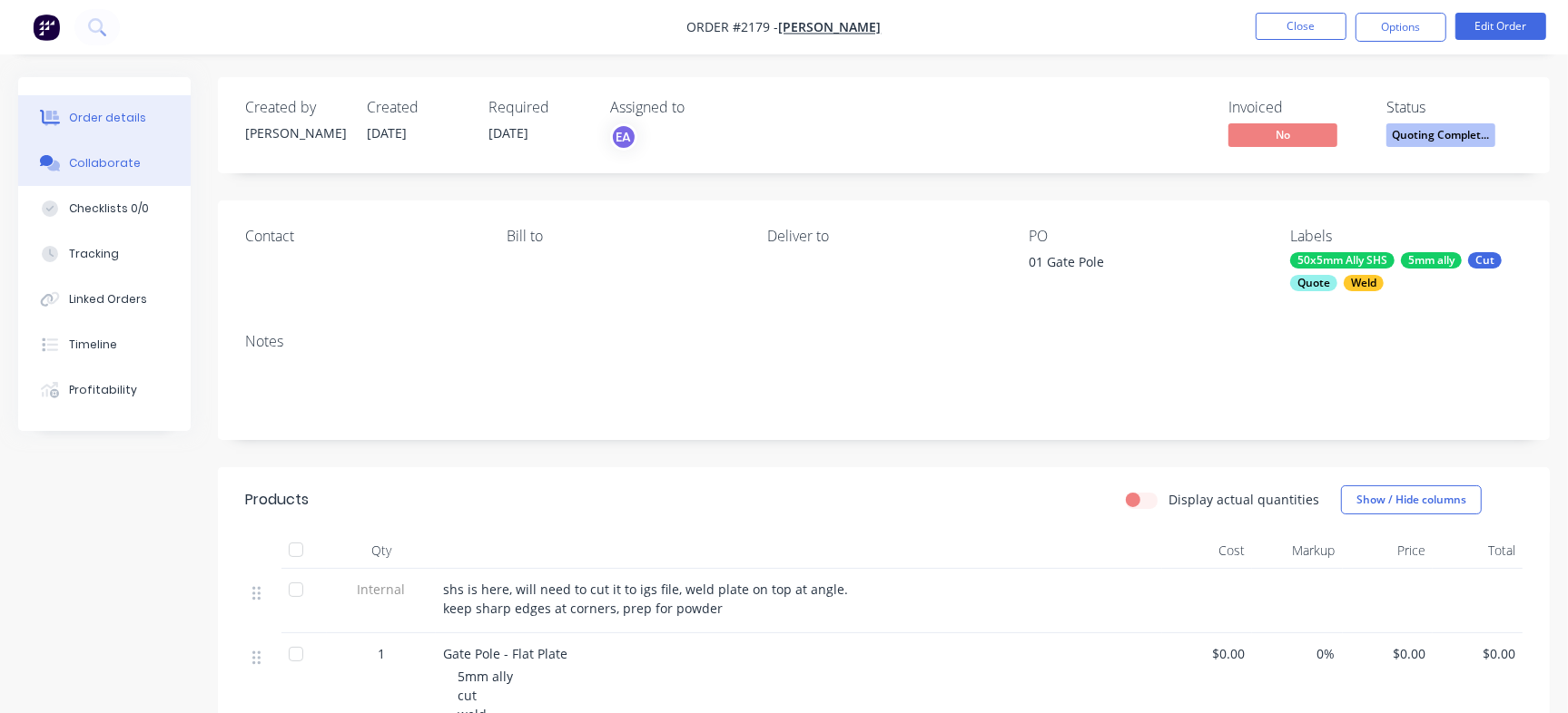
click at [86, 170] on div "Collaborate" at bounding box center [105, 163] width 72 height 16
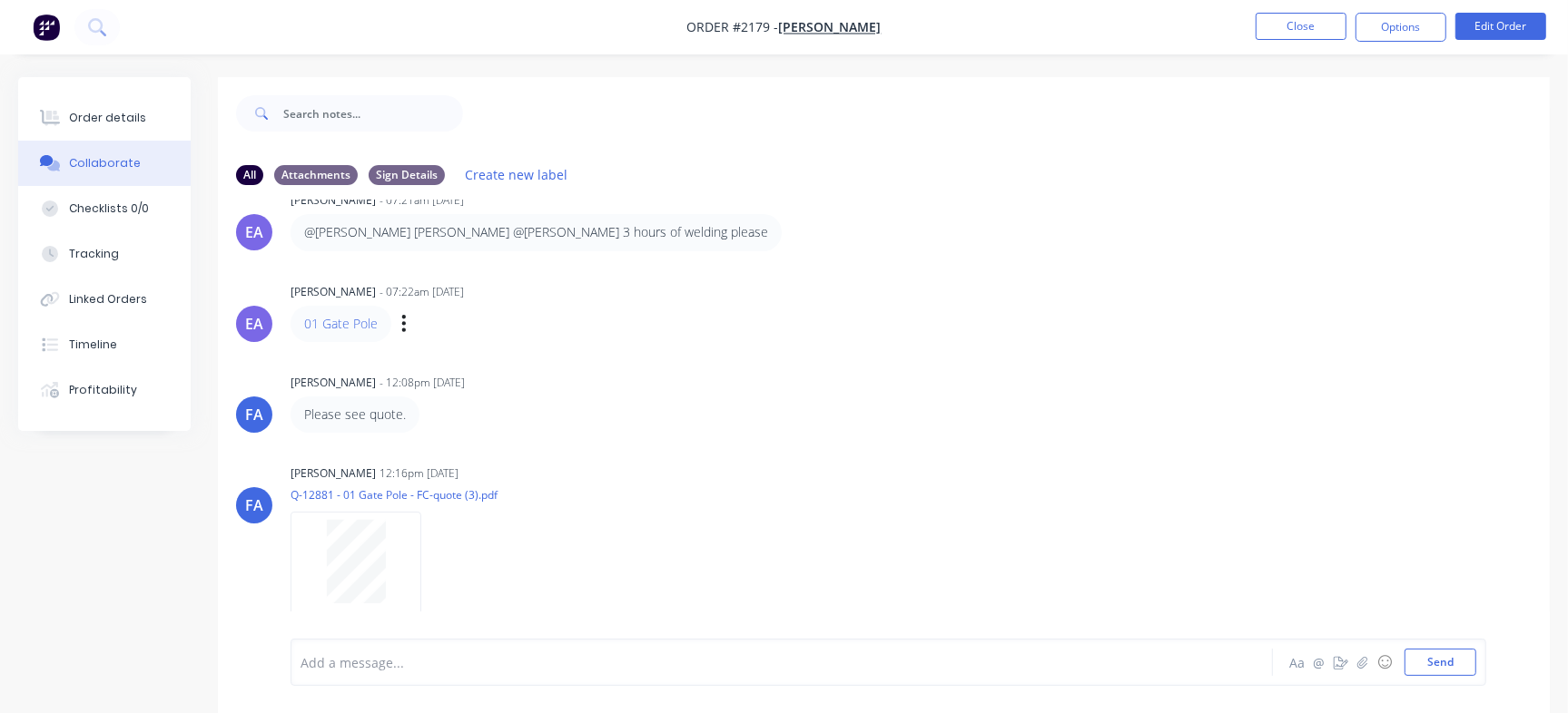
drag, startPoint x: 1344, startPoint y: 207, endPoint x: 1519, endPoint y: 350, distance: 226.0
click at [1516, 350] on div "EA Emma Arena - 07:21am 27/08/25 @Sean Marc @Francis Adrian 3 hours of welding …" at bounding box center [884, 419] width 1332 height 439
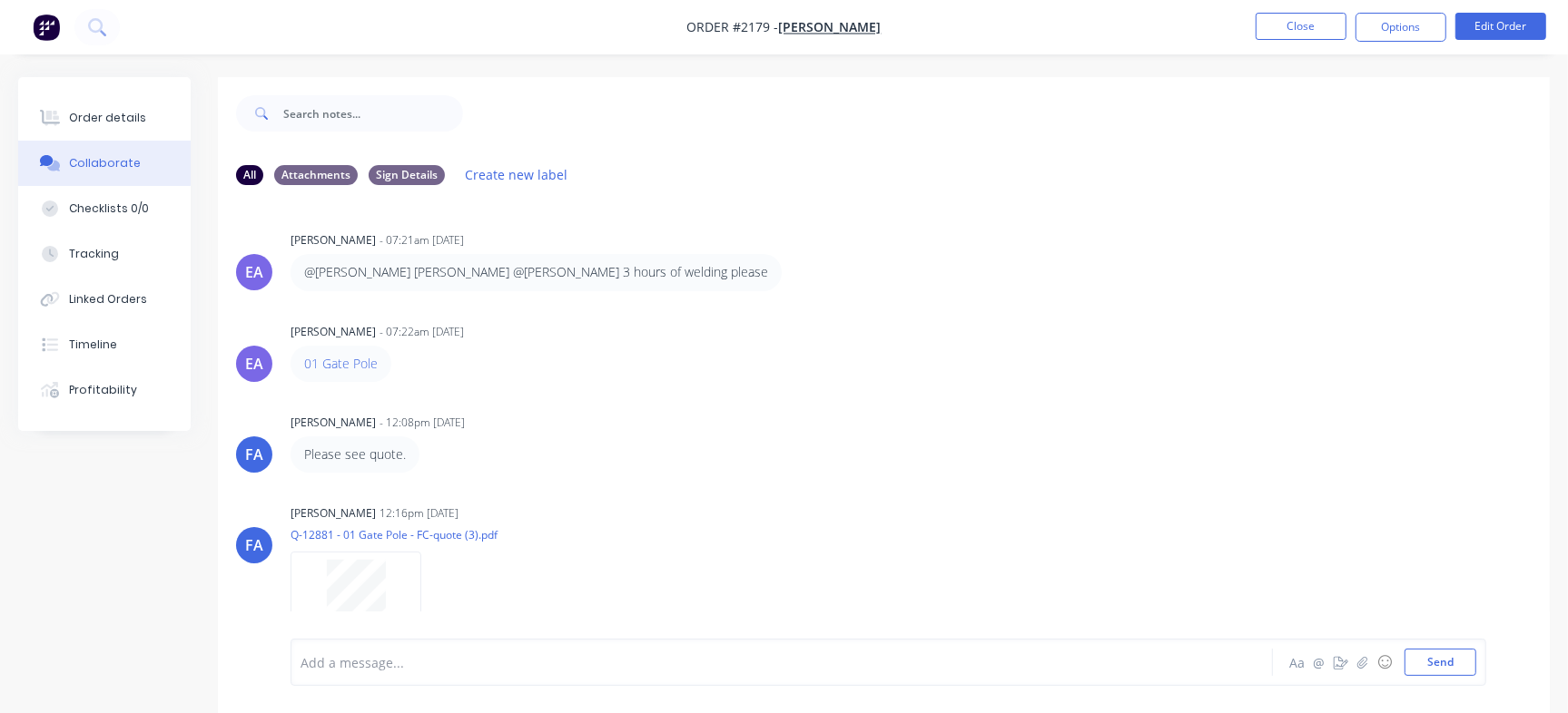
scroll to position [40, 0]
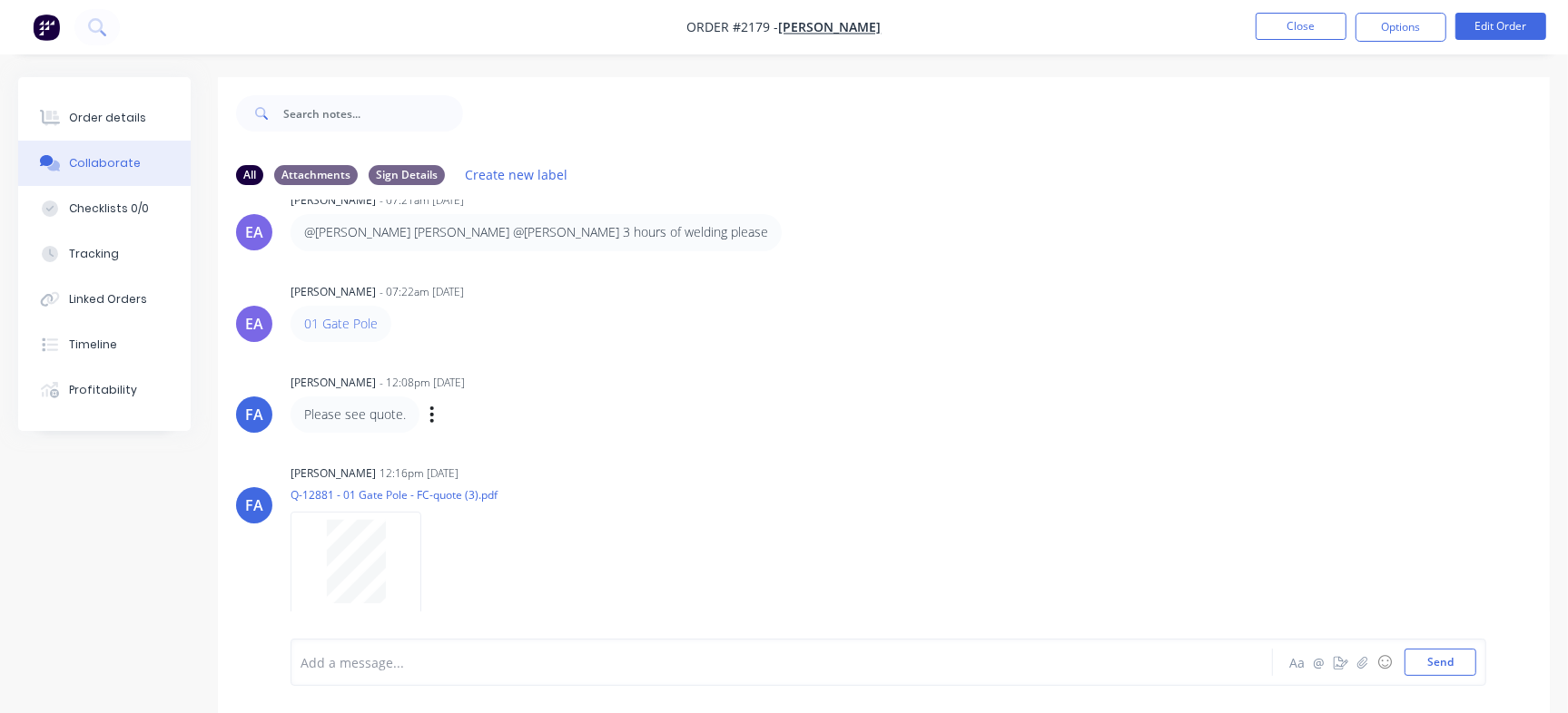
drag, startPoint x: 1459, startPoint y: 348, endPoint x: 1235, endPoint y: 399, distance: 229.7
click at [1457, 348] on div "EA Emma Arena - 07:21am 27/08/25 @Sean Marc @Francis Adrian 3 hours of welding …" at bounding box center [884, 419] width 1332 height 439
click at [135, 128] on button "Order details" at bounding box center [105, 117] width 172 height 45
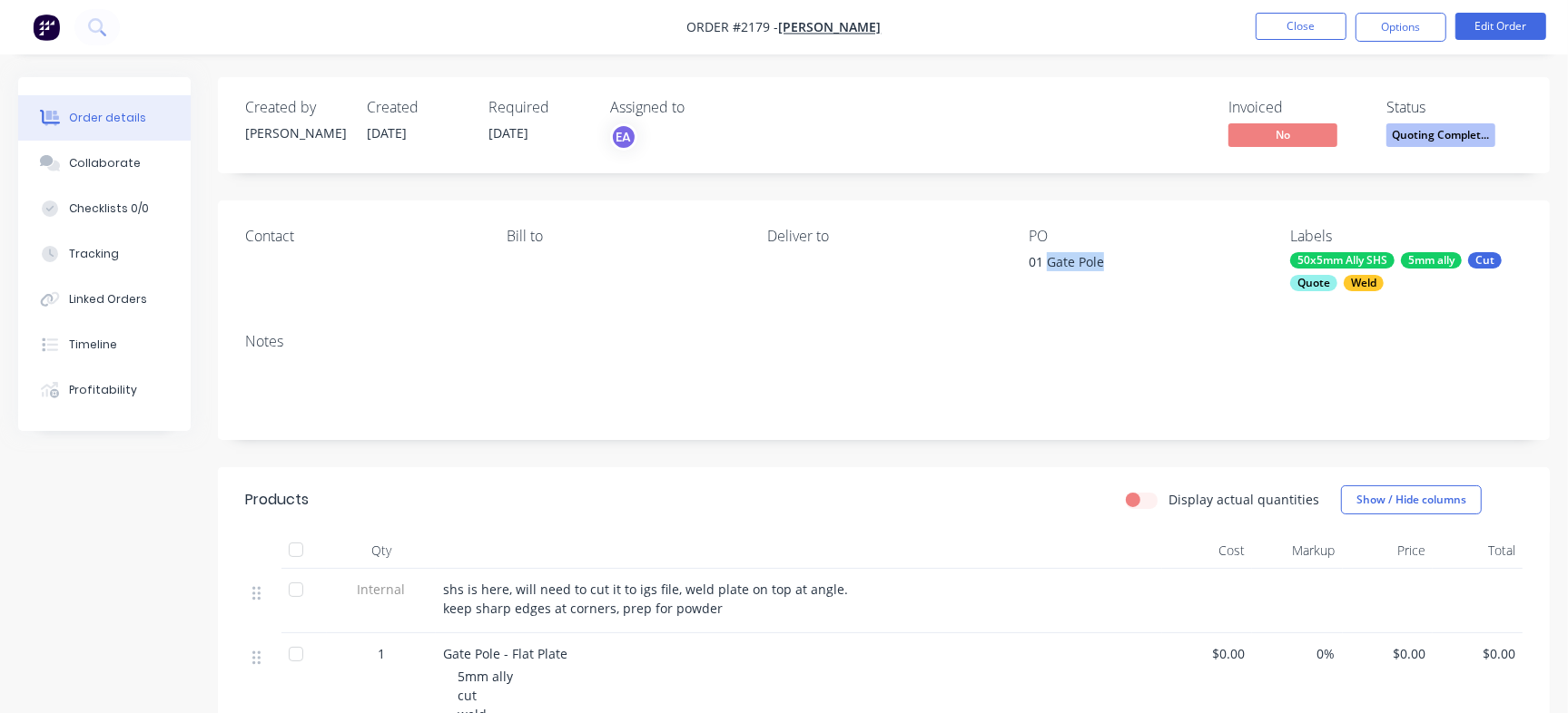
drag, startPoint x: 1047, startPoint y: 261, endPoint x: 1110, endPoint y: 261, distance: 63.0
click at [1110, 261] on div "01 Gate Pole" at bounding box center [1142, 265] width 226 height 25
click at [1069, 263] on div "01 Gate Pole" at bounding box center [1142, 265] width 226 height 25
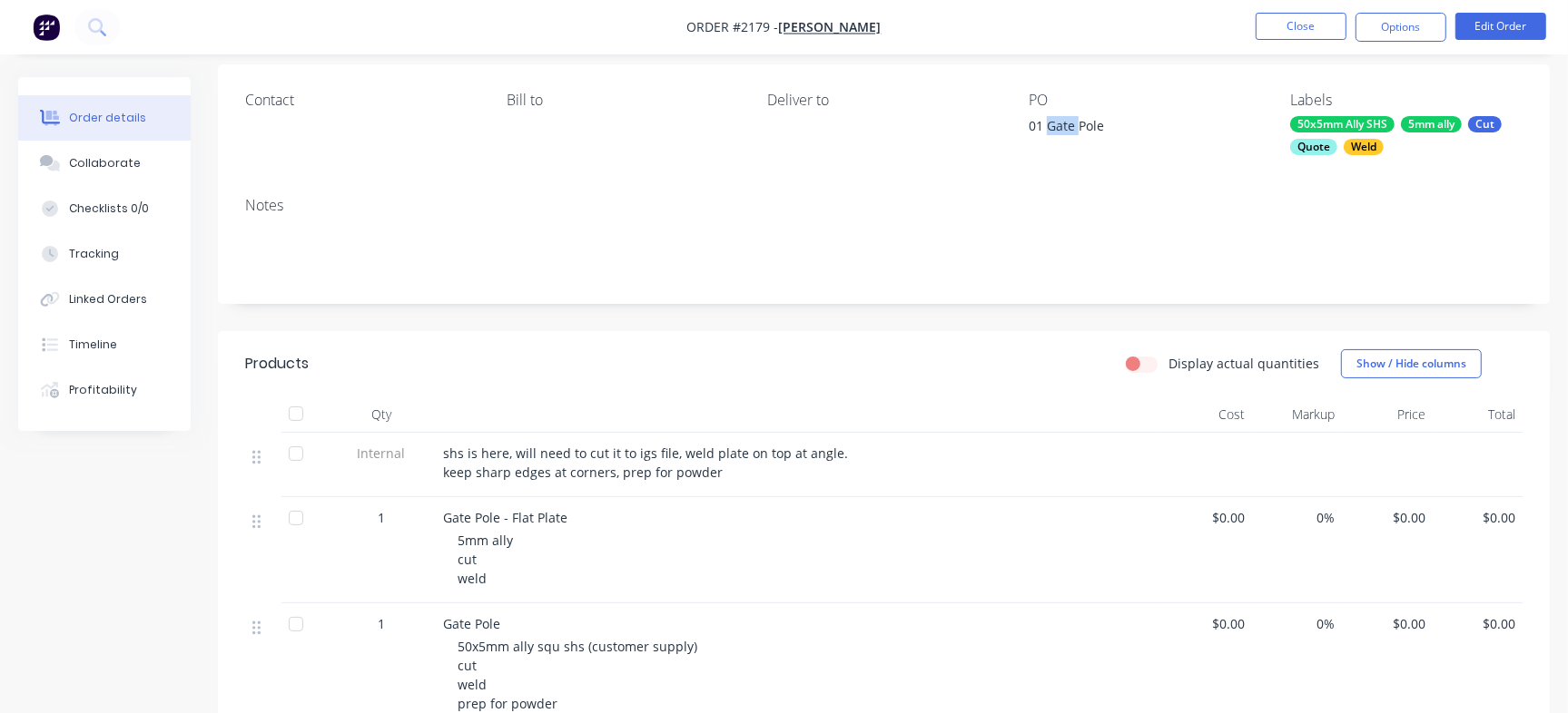
scroll to position [154, 0]
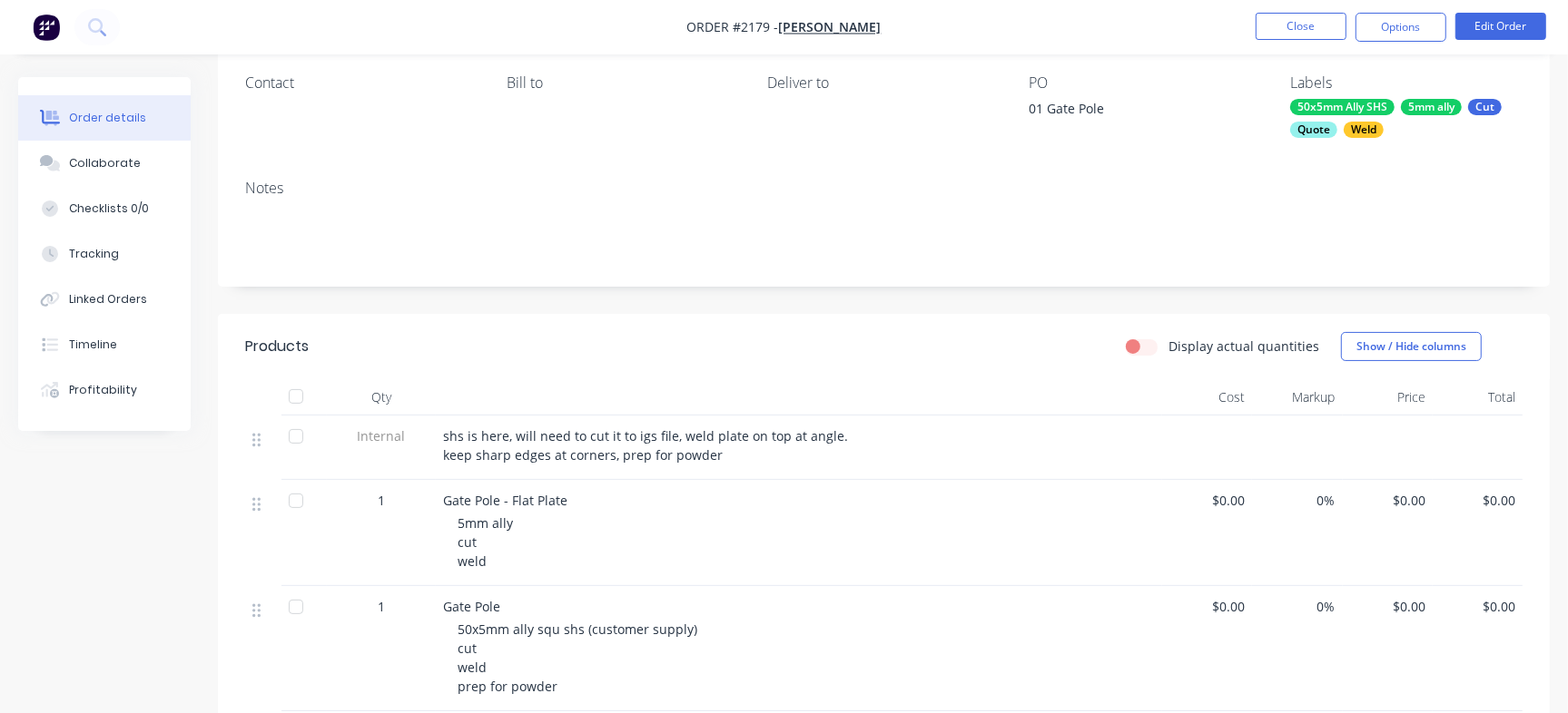
click at [1132, 177] on div "Notes" at bounding box center [884, 226] width 1332 height 122
drag, startPoint x: 1037, startPoint y: 110, endPoint x: 1146, endPoint y: 114, distance: 109.1
click at [1146, 114] on div "Contact Bill to Deliver to PO 01 Gate Pole Labels 50x5mm Ally SHS 5mm ally Cut …" at bounding box center [884, 106] width 1332 height 118
copy div "01 Gate Pole"
click at [154, 213] on button "Checklists 0/0" at bounding box center [105, 208] width 172 height 45
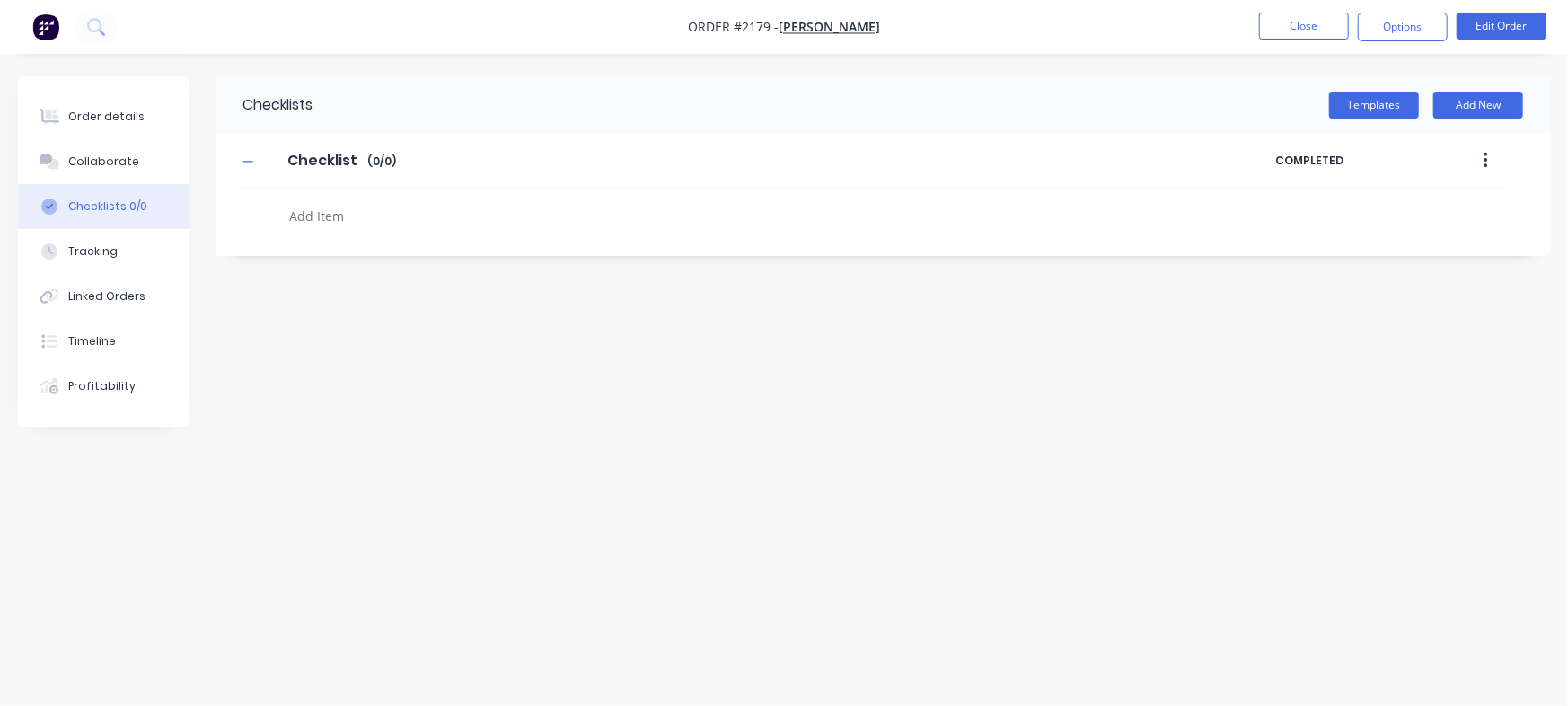
type textarea "x"
click at [409, 210] on textarea at bounding box center [691, 216] width 818 height 26
paste textarea "QU-1385"
type textarea "QU-1385"
type textarea "x"
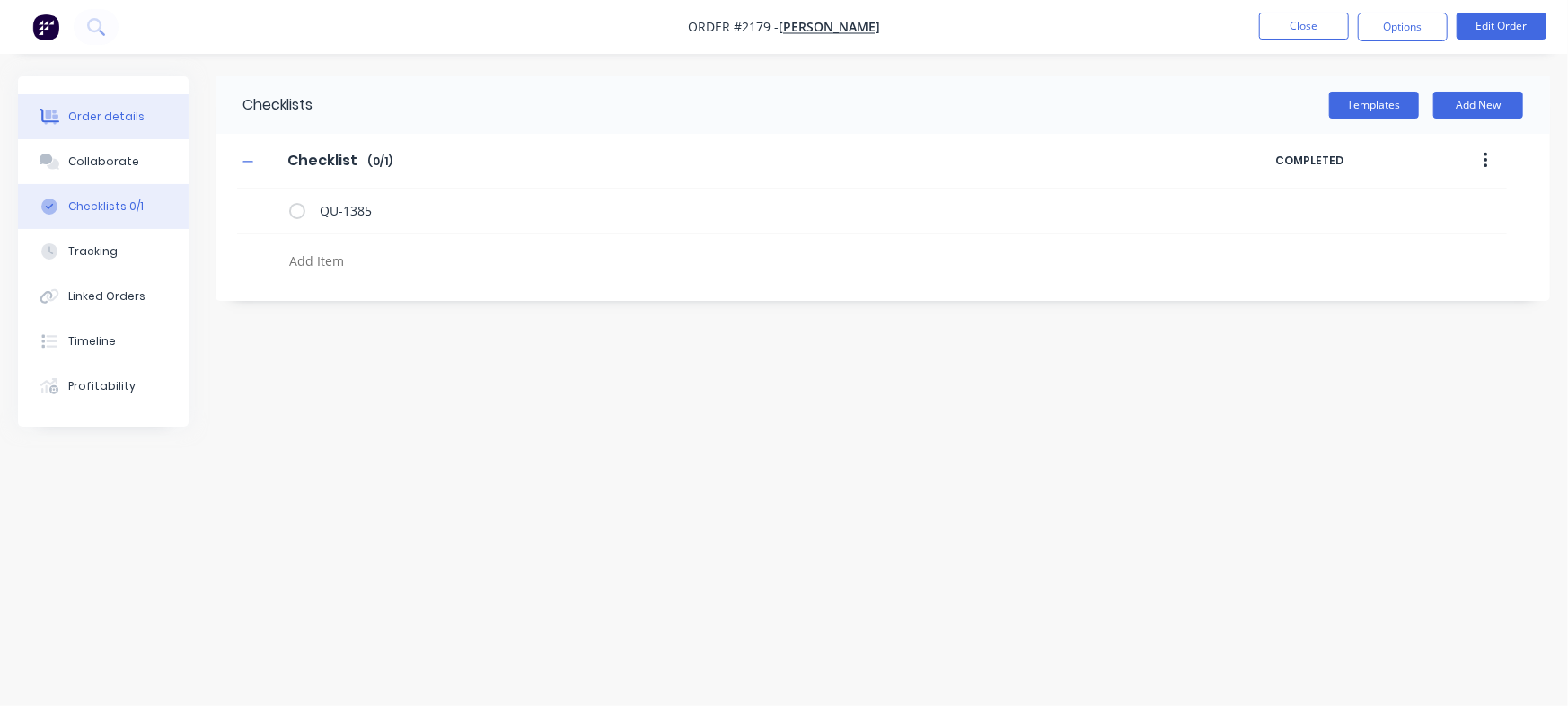
type textarea "x"
click at [127, 115] on div "Order details" at bounding box center [106, 116] width 77 height 16
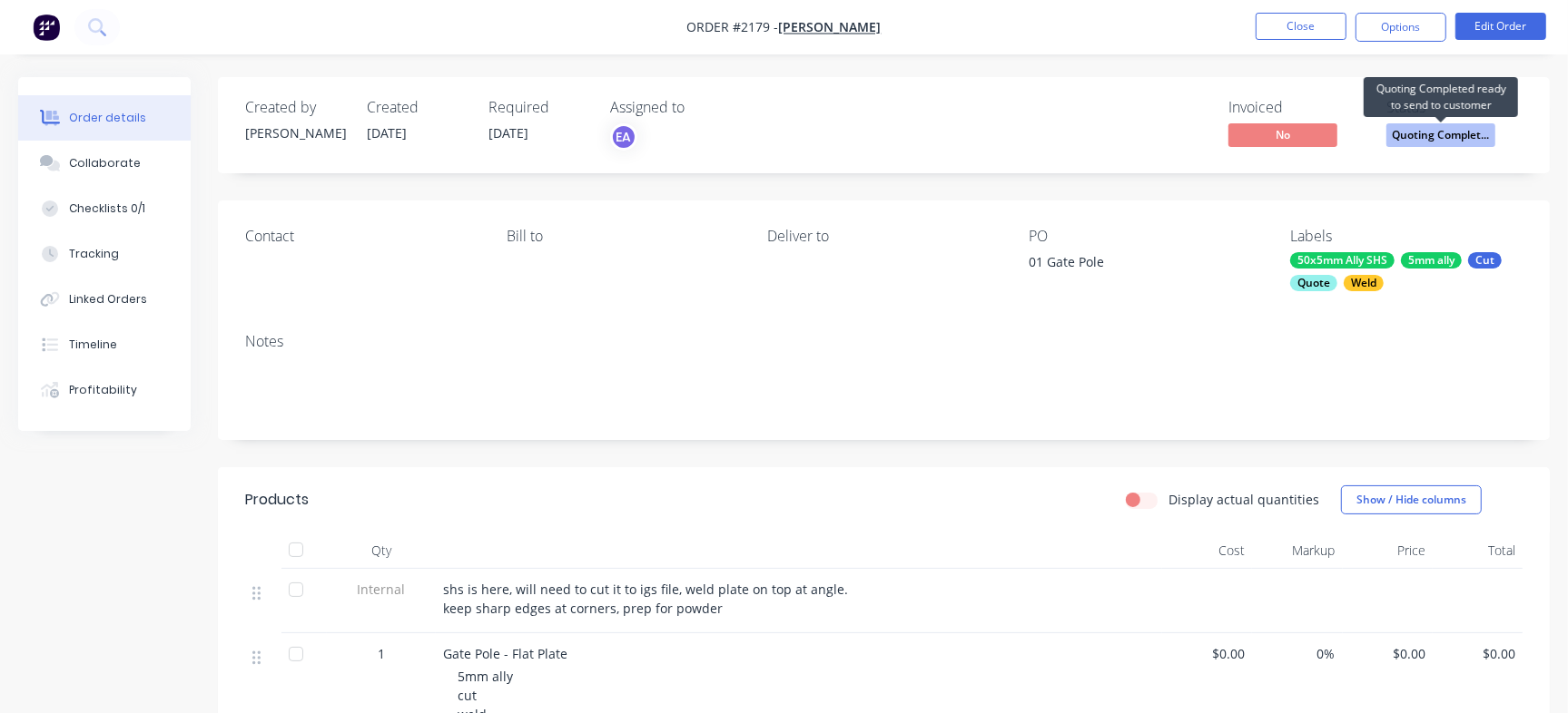
click at [1416, 128] on span "Quoting Complet..." at bounding box center [1440, 134] width 109 height 22
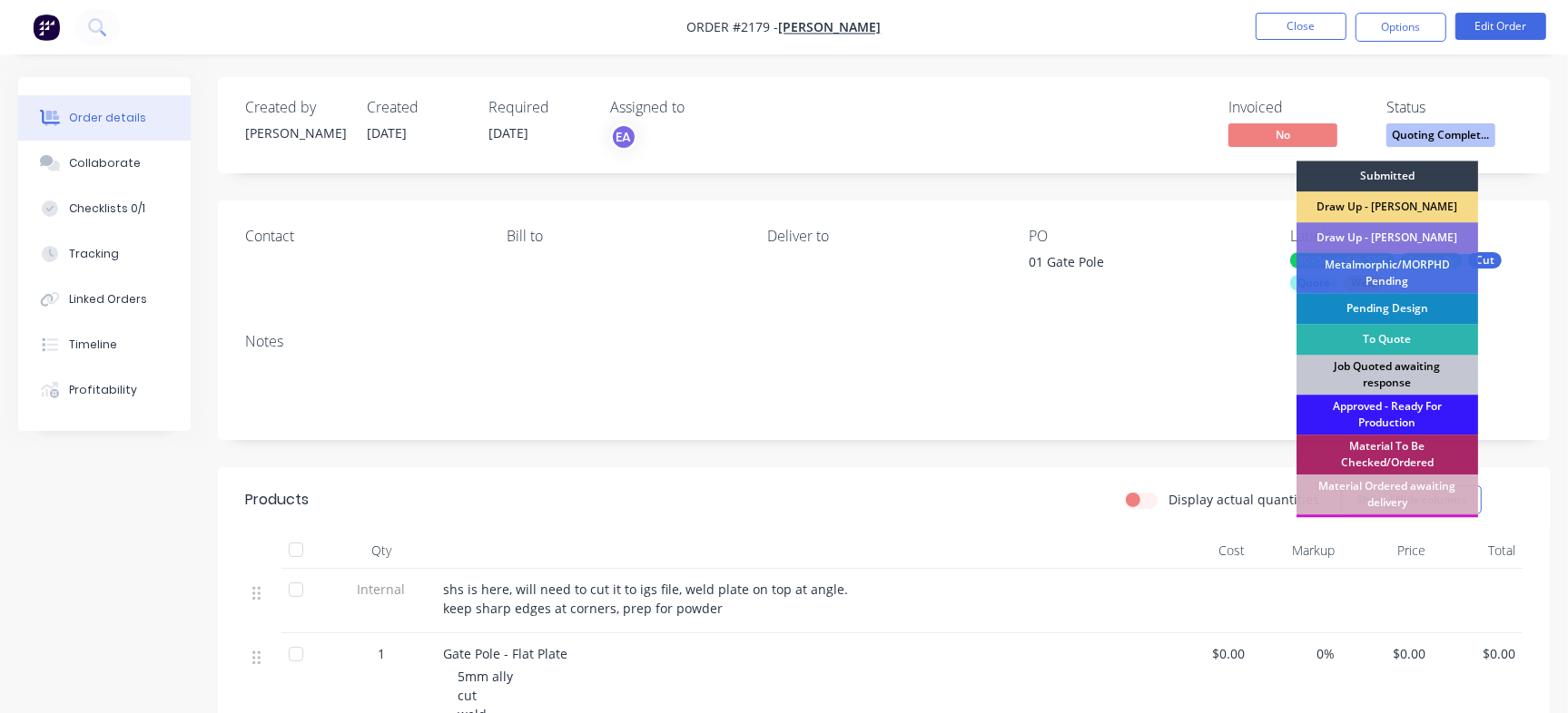
click at [1358, 366] on div "Job Quoted awaiting response" at bounding box center [1387, 374] width 182 height 40
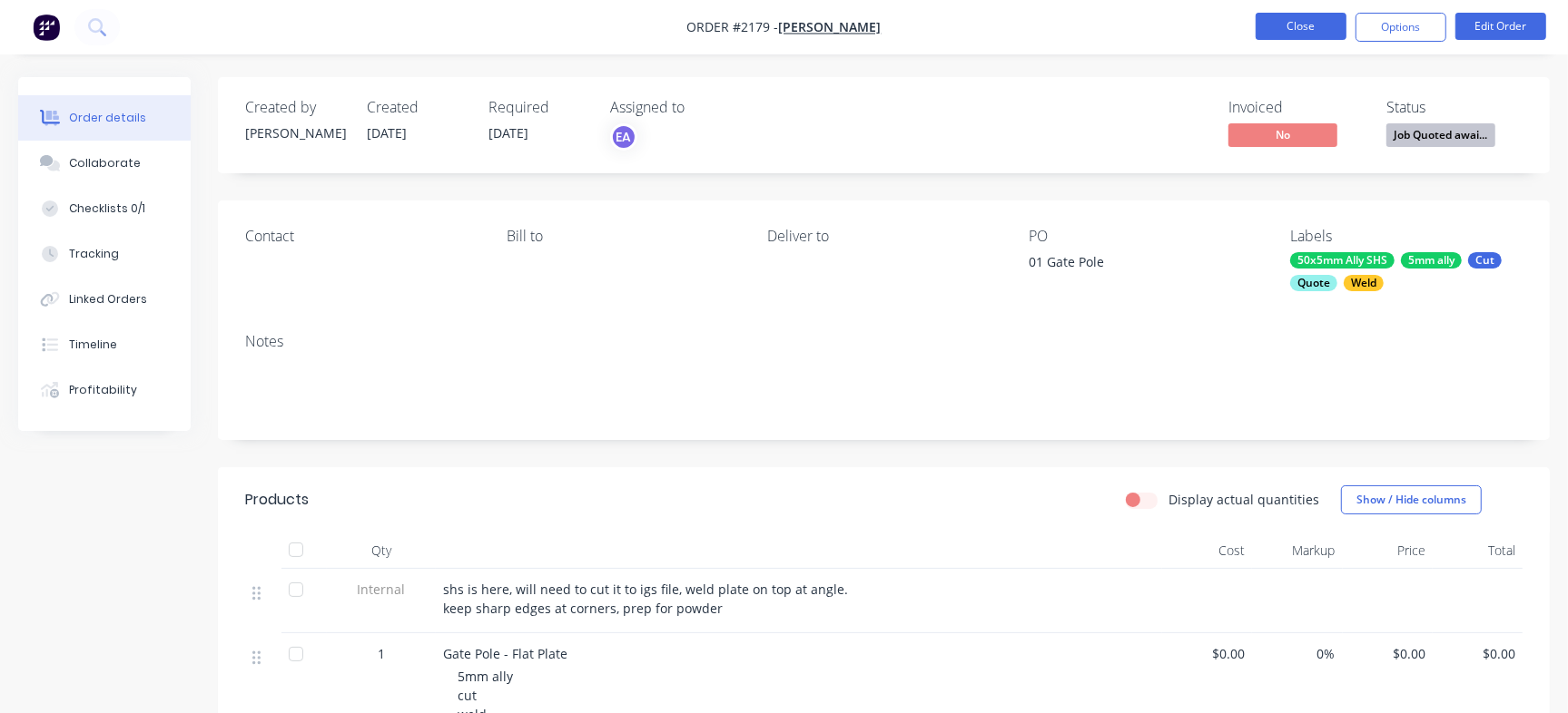
click at [1335, 28] on button "Close" at bounding box center [1301, 26] width 91 height 27
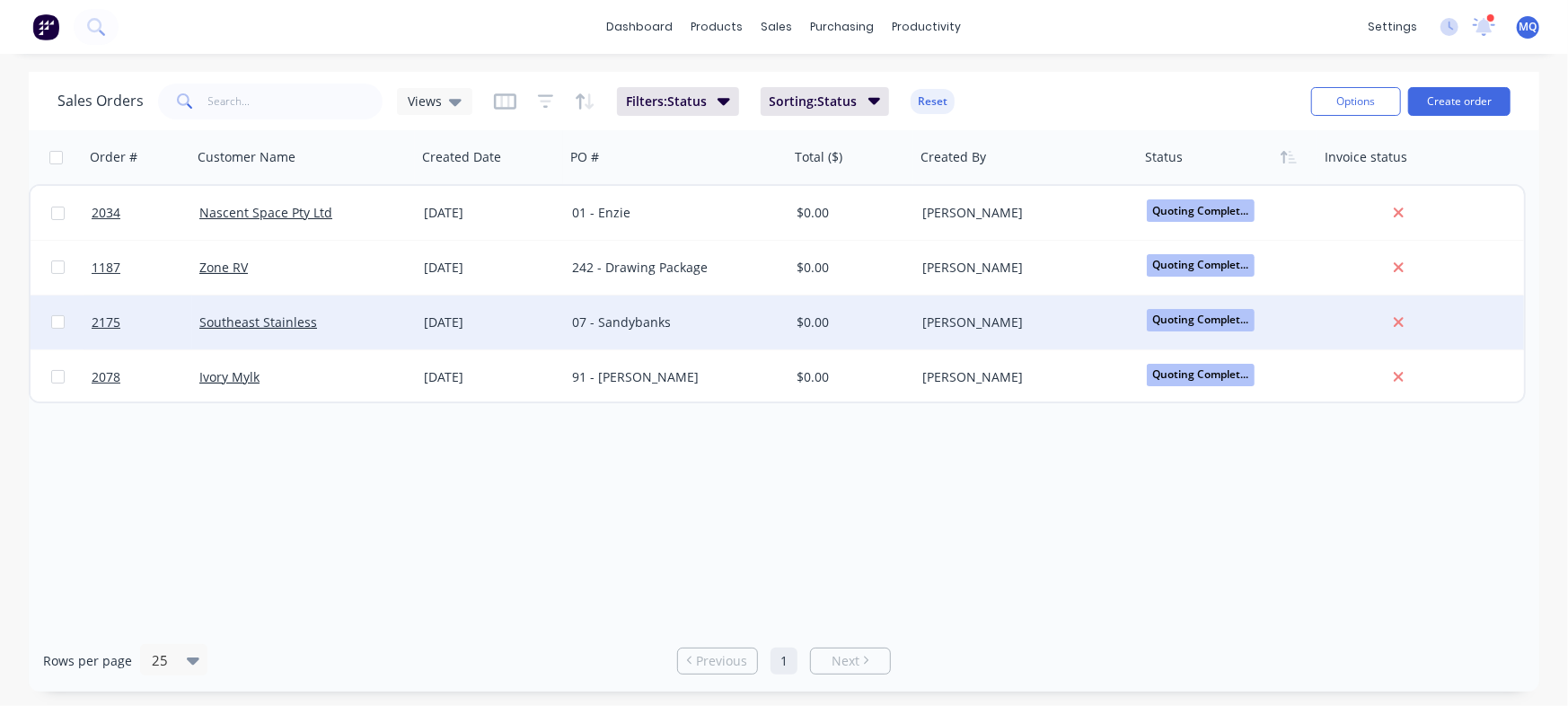
click at [692, 321] on div "07 - Sandybanks" at bounding box center [672, 322] width 199 height 18
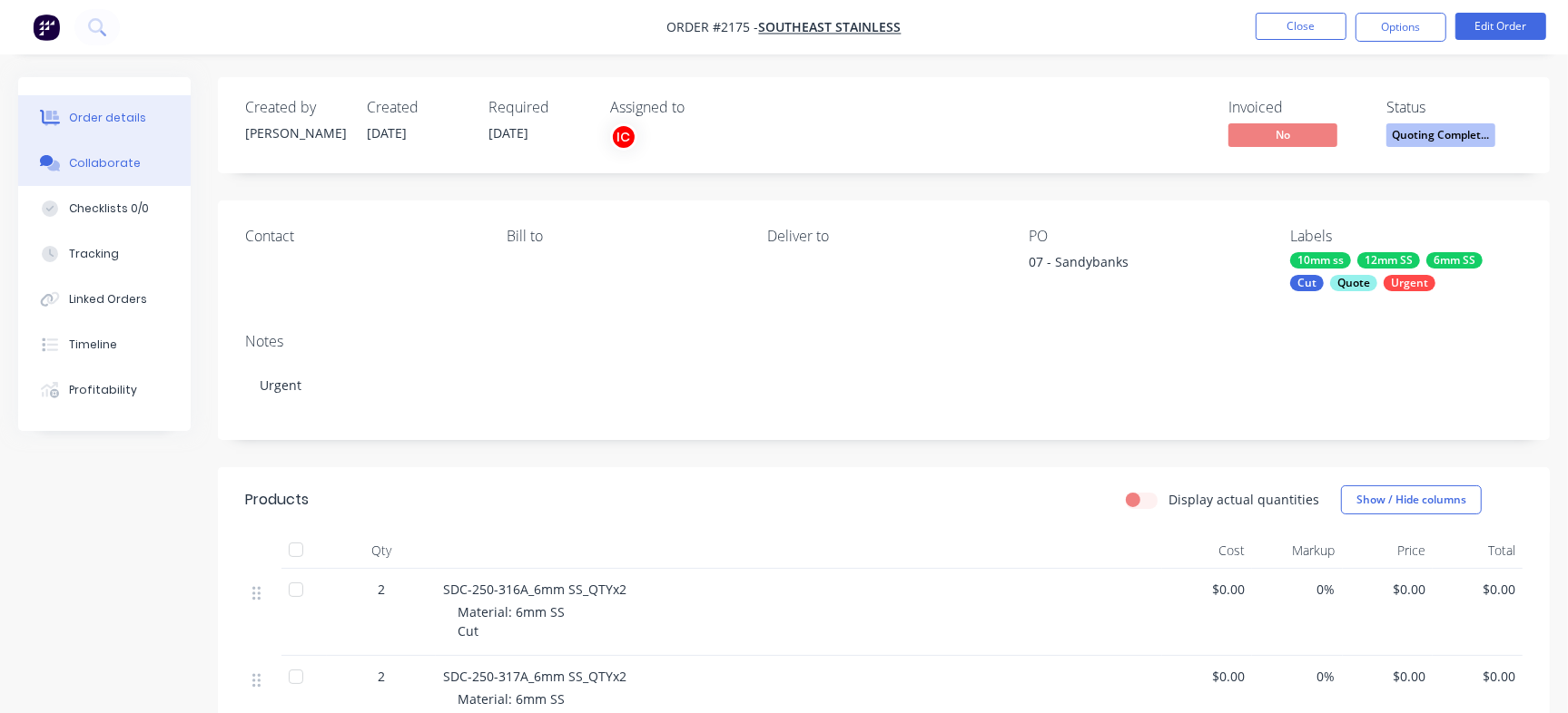
click at [123, 154] on button "Collaborate" at bounding box center [105, 163] width 172 height 45
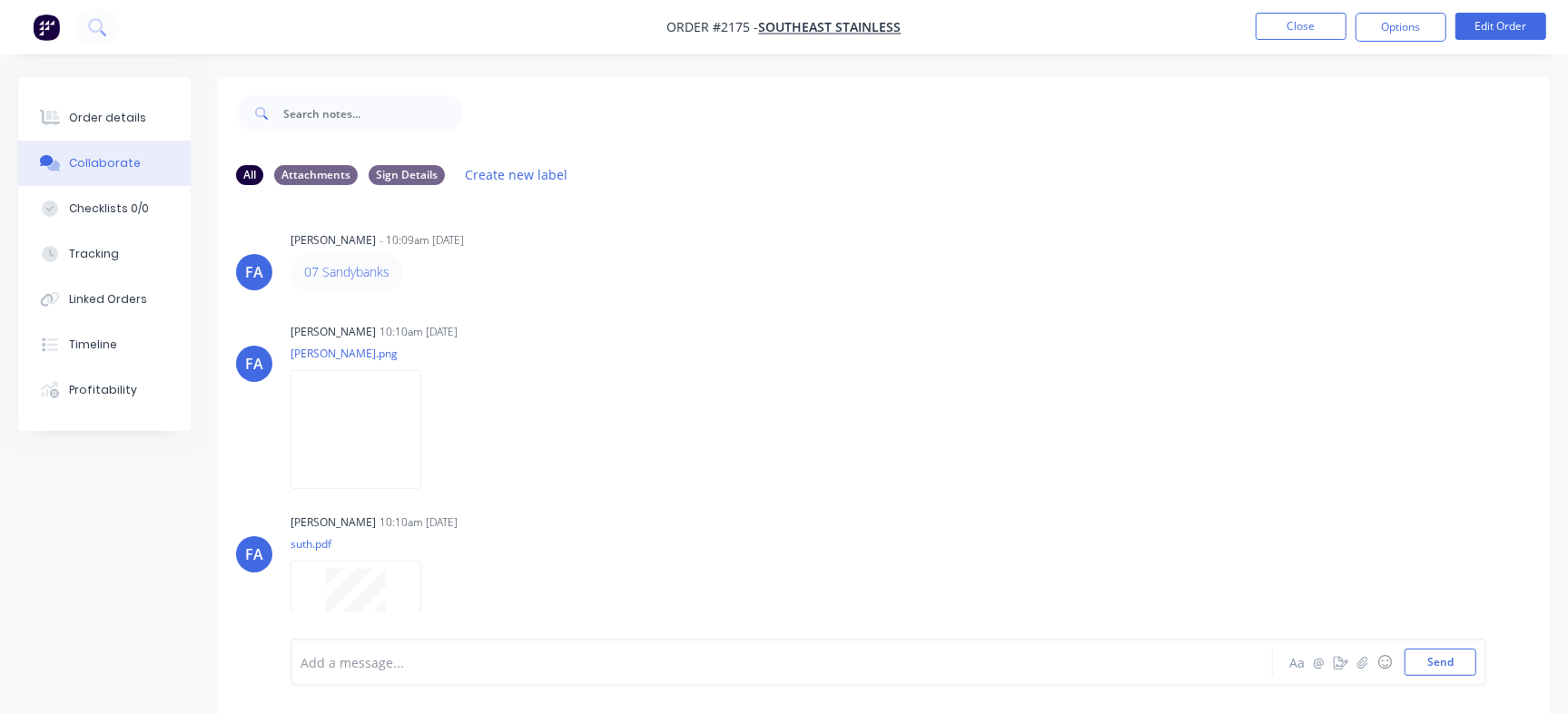
scroll to position [603, 0]
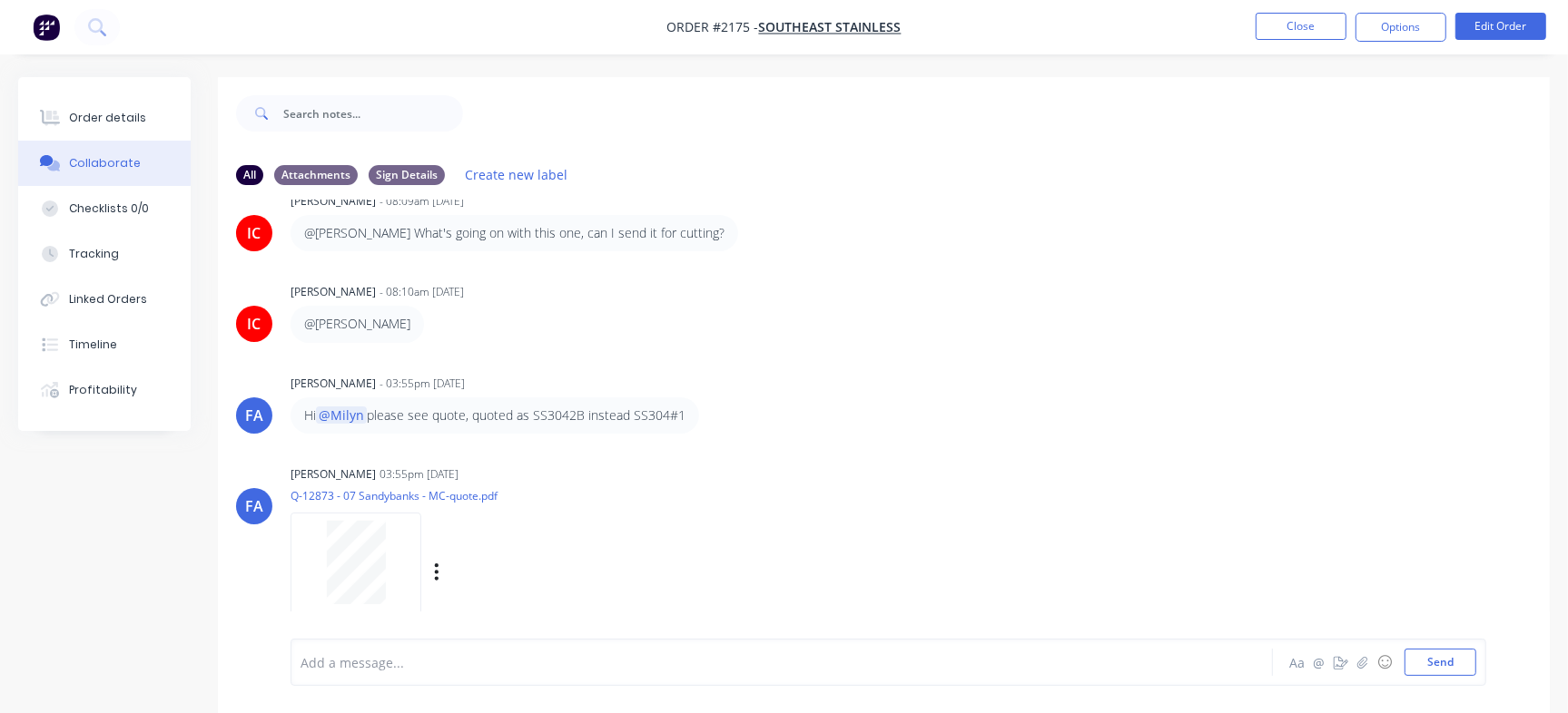
click at [403, 551] on div at bounding box center [356, 562] width 114 height 83
click at [101, 115] on div "Order details" at bounding box center [107, 117] width 77 height 16
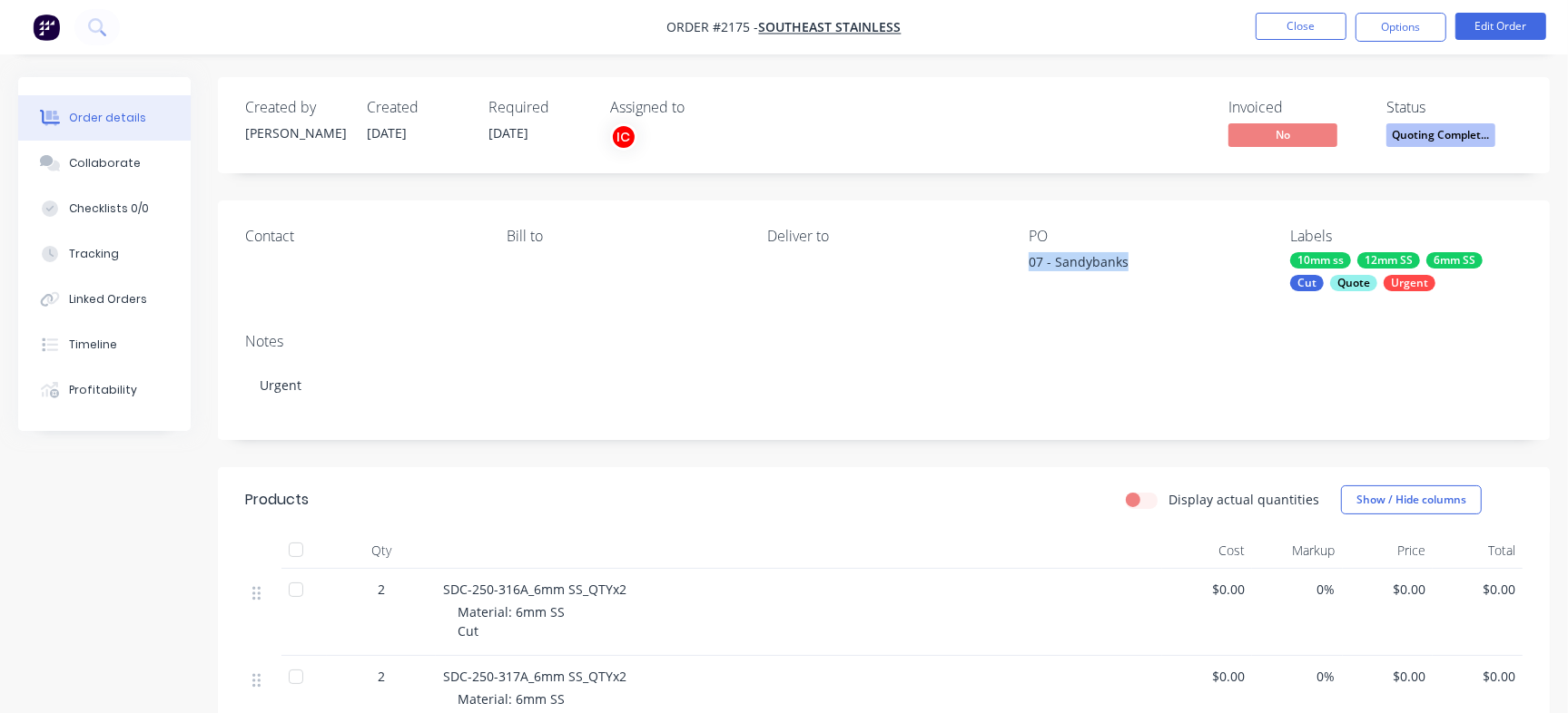
drag, startPoint x: 1029, startPoint y: 259, endPoint x: 327, endPoint y: 2, distance: 747.6
click at [1156, 261] on div "07 - Sandybanks" at bounding box center [1142, 265] width 226 height 25
copy div "07 - Sandybanks"
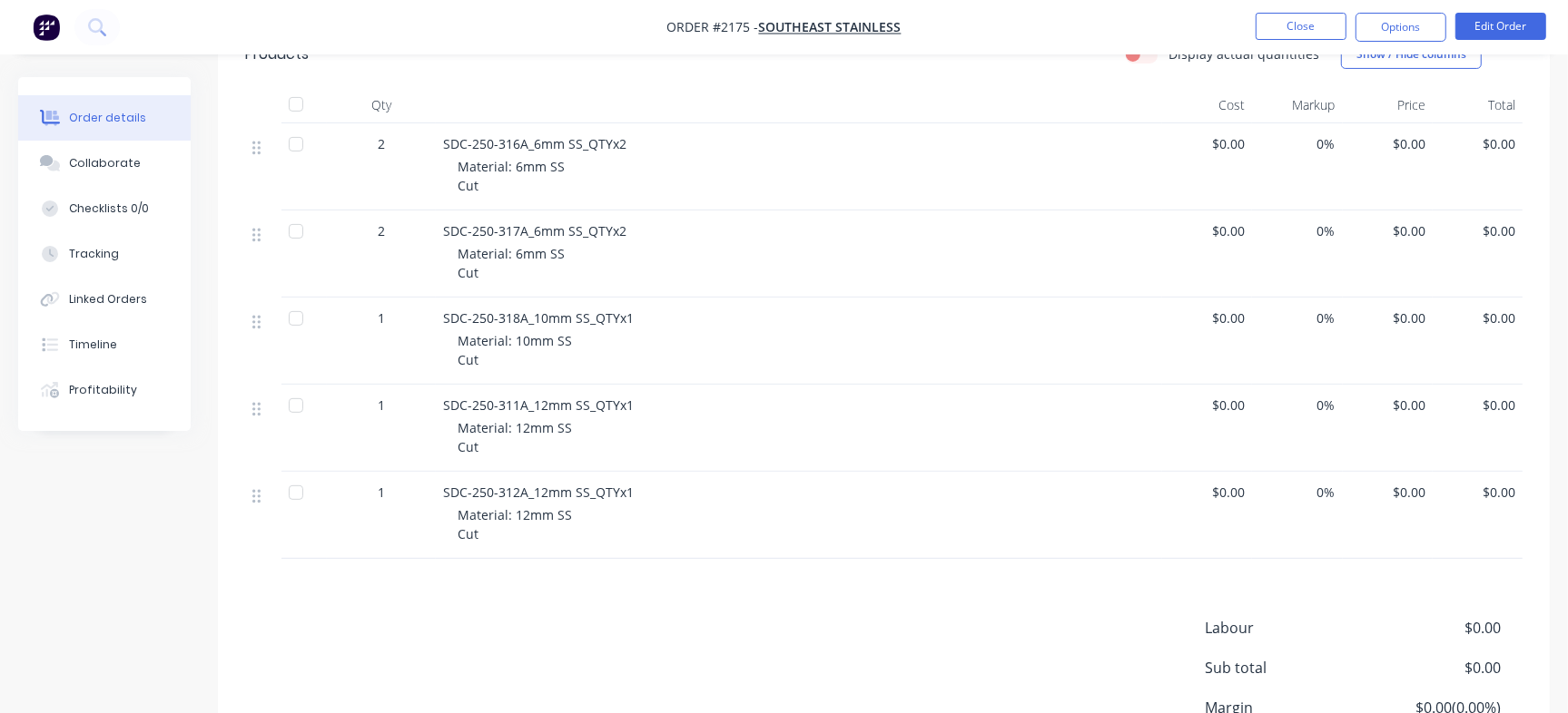
scroll to position [451, 0]
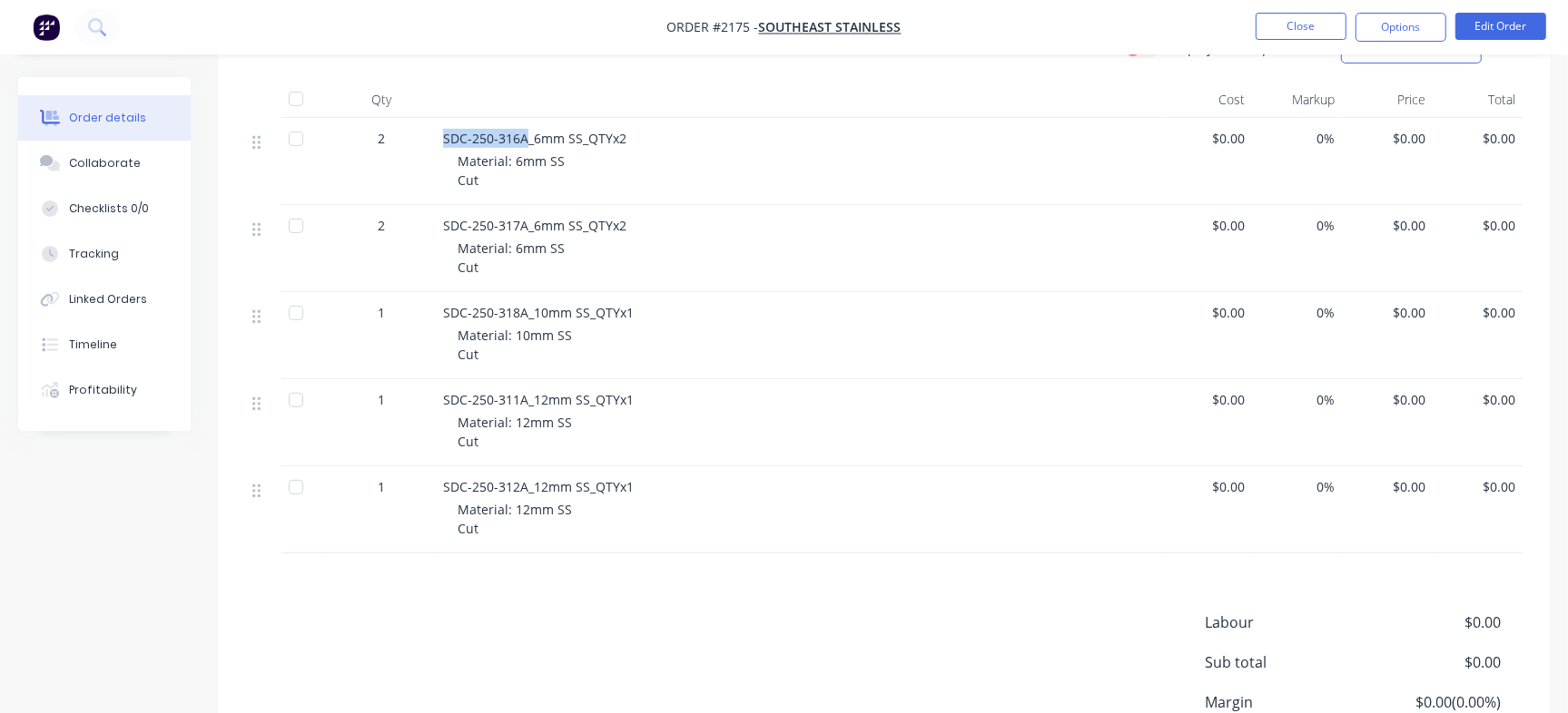
drag, startPoint x: 442, startPoint y: 129, endPoint x: 528, endPoint y: 134, distance: 86.1
click at [528, 134] on div "SDC-250-316A_6mm SS_QTYx2 Material: 6mm SS Cut" at bounding box center [799, 162] width 726 height 87
copy span "SDC-250-316A"
drag, startPoint x: 442, startPoint y: 225, endPoint x: 528, endPoint y: 223, distance: 86.0
click at [528, 223] on div "SDC-250-317A_6mm SS_QTYx2 Material: 6mm SS Cut" at bounding box center [799, 249] width 726 height 87
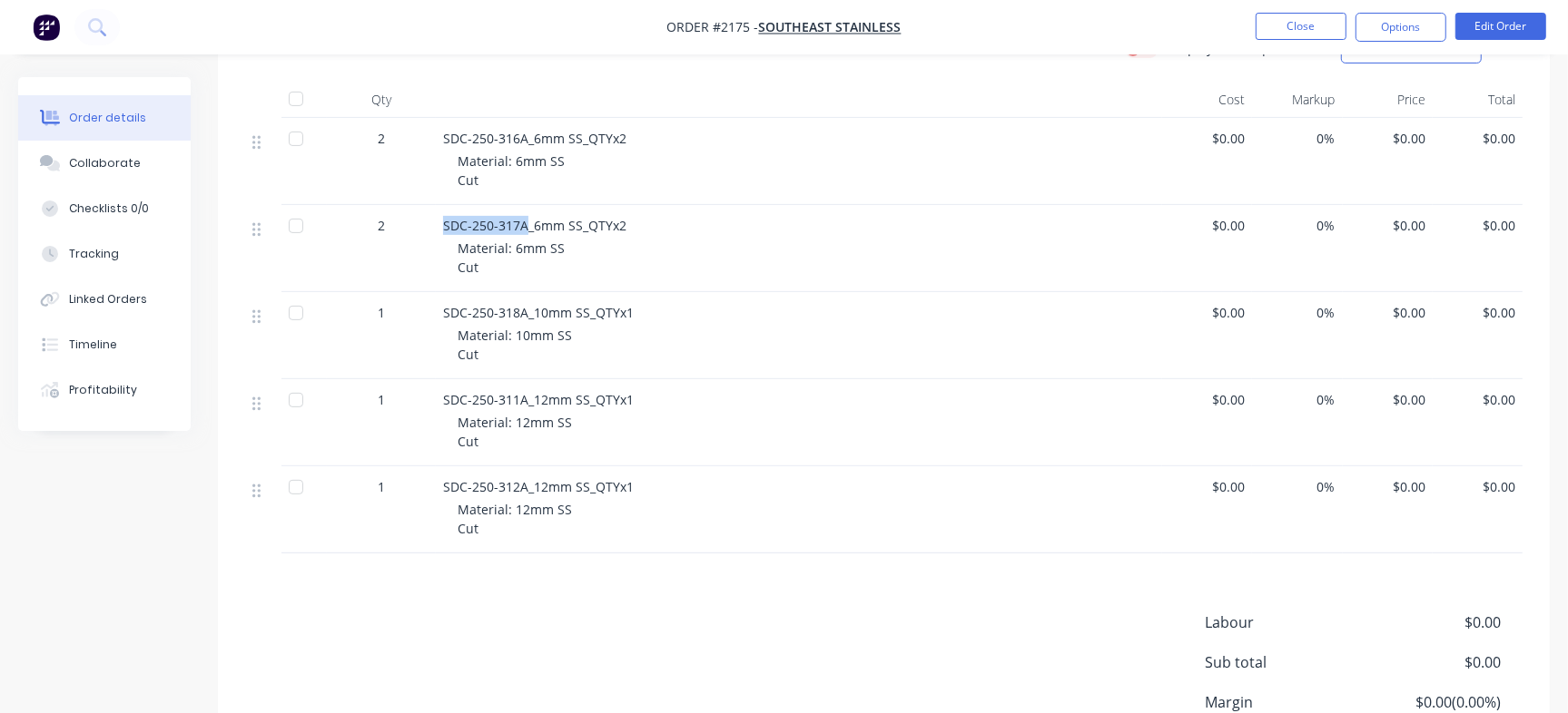
copy span "SDC-250-317A"
click at [140, 163] on button "Collaborate" at bounding box center [105, 163] width 172 height 45
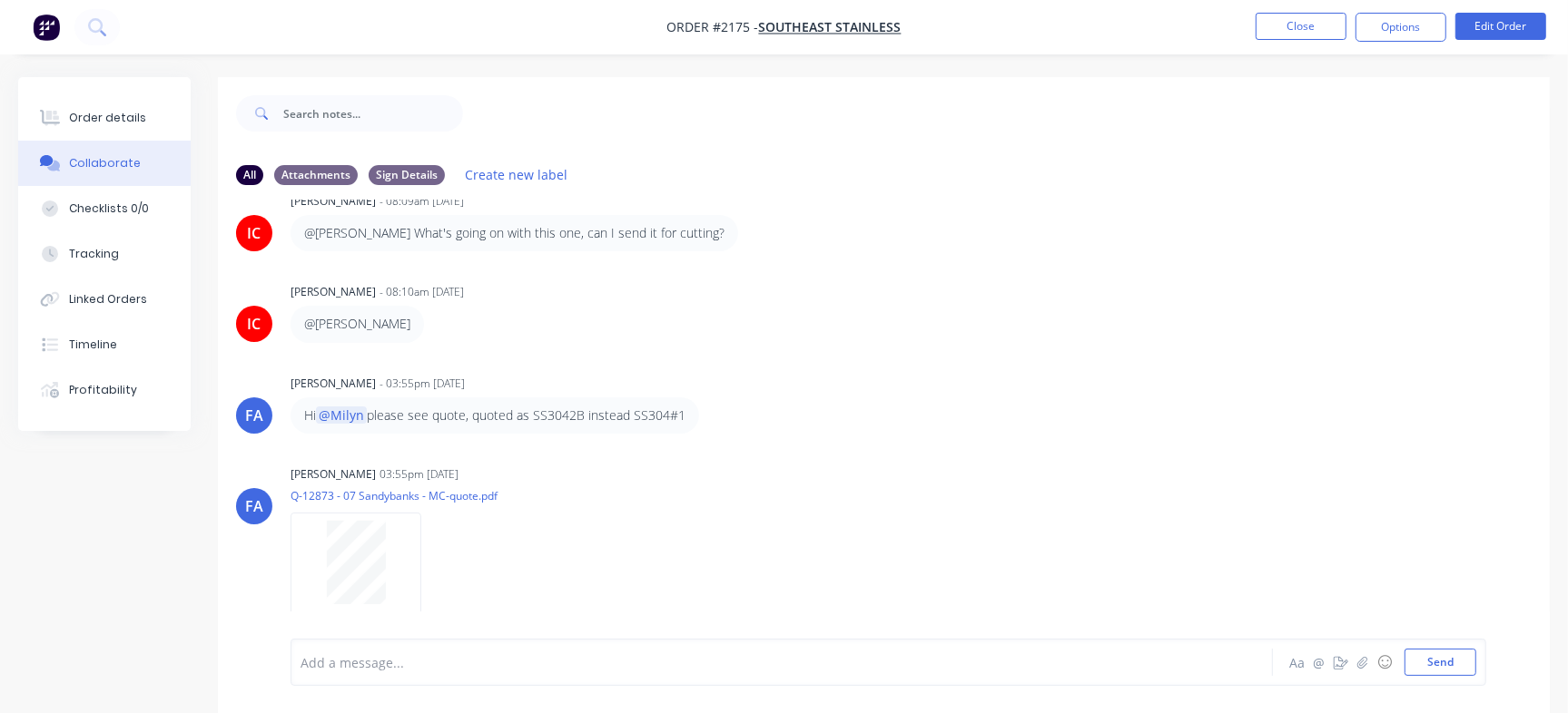
scroll to position [885, 0]
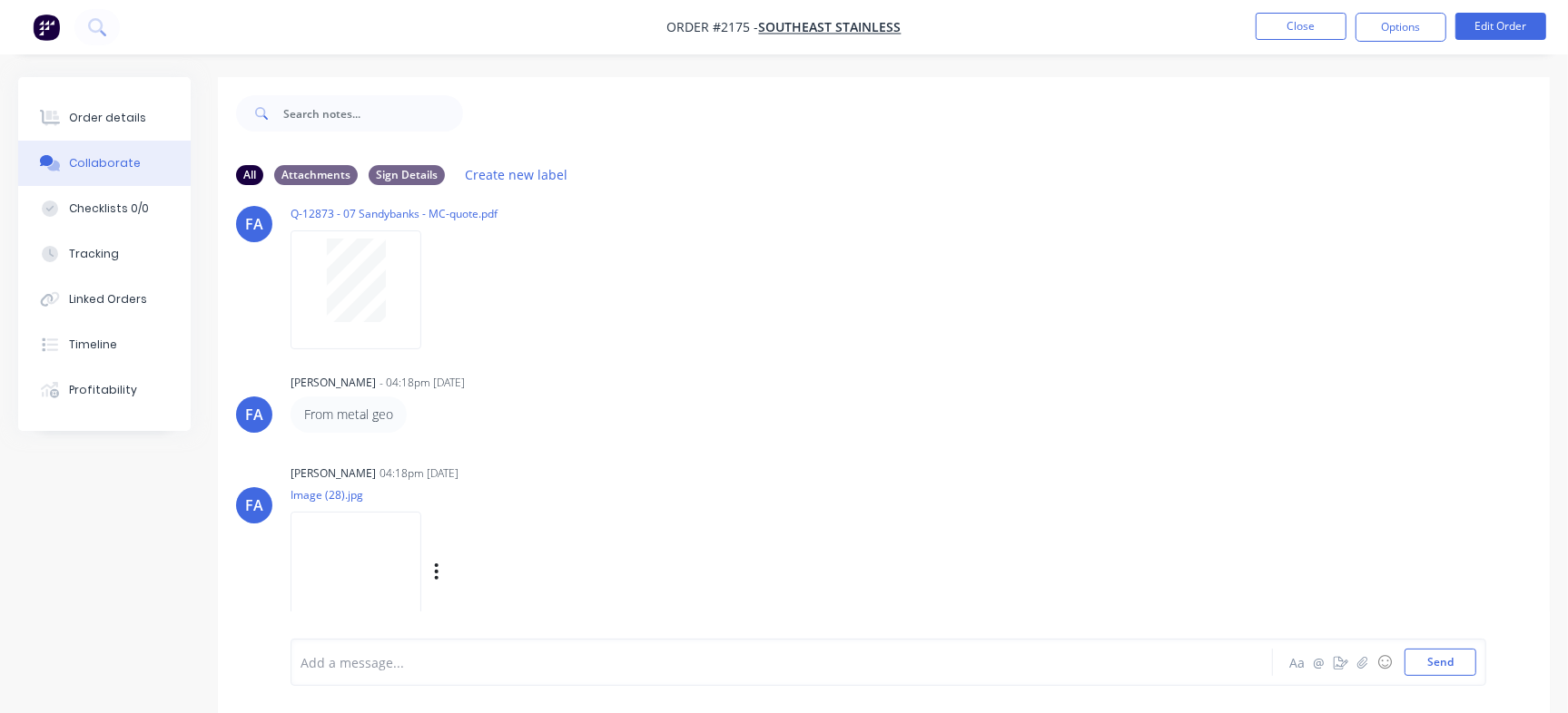
click at [328, 568] on img at bounding box center [355, 571] width 131 height 119
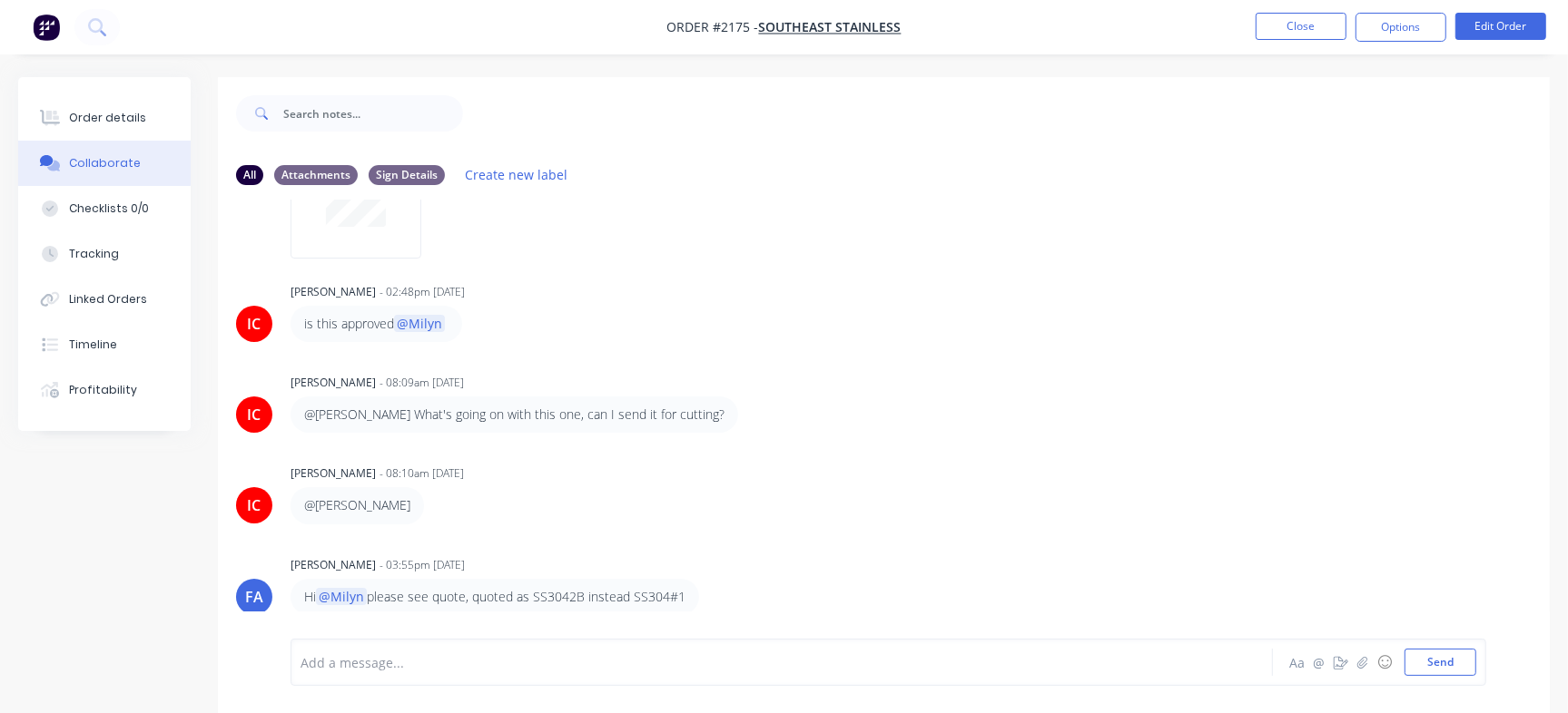
scroll to position [289, 0]
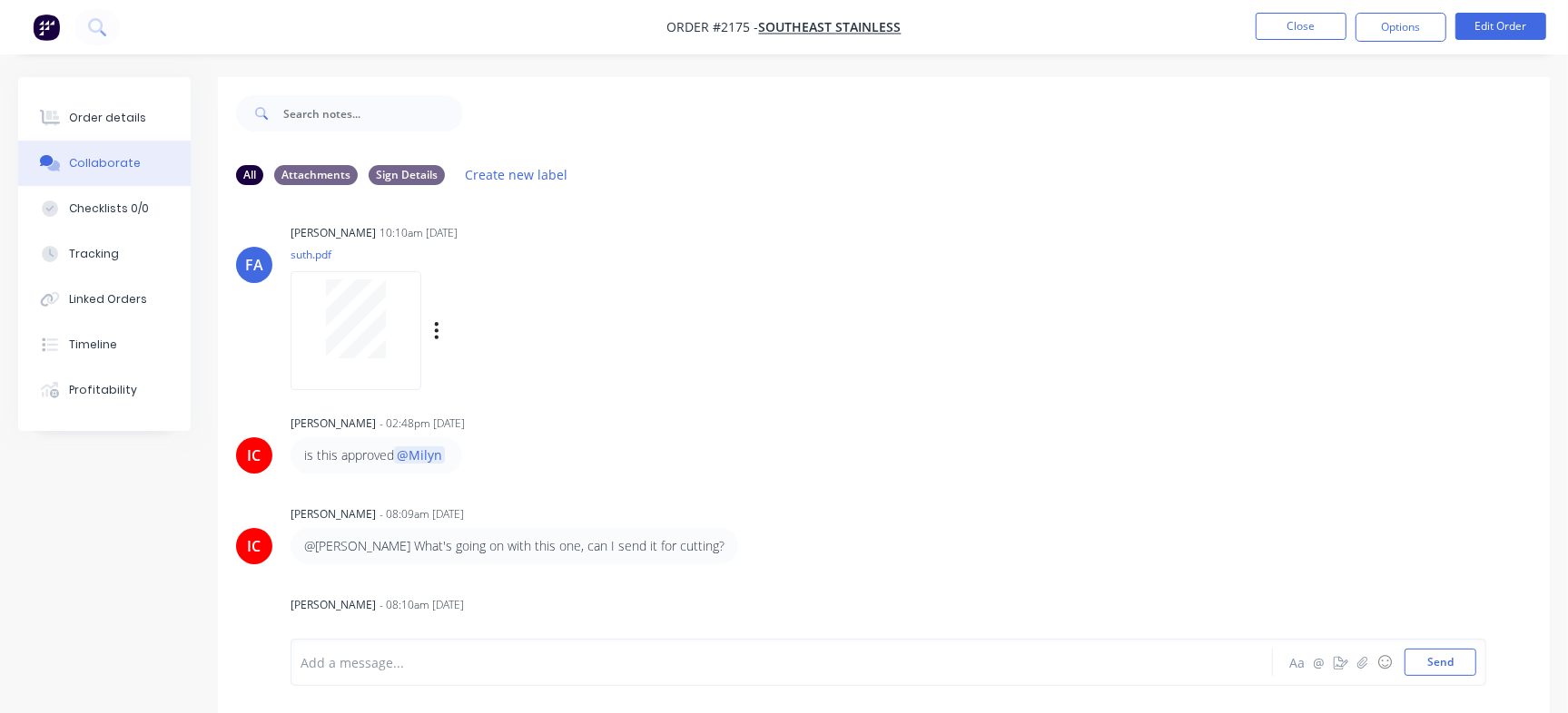
click at [396, 329] on div at bounding box center [356, 319] width 114 height 79
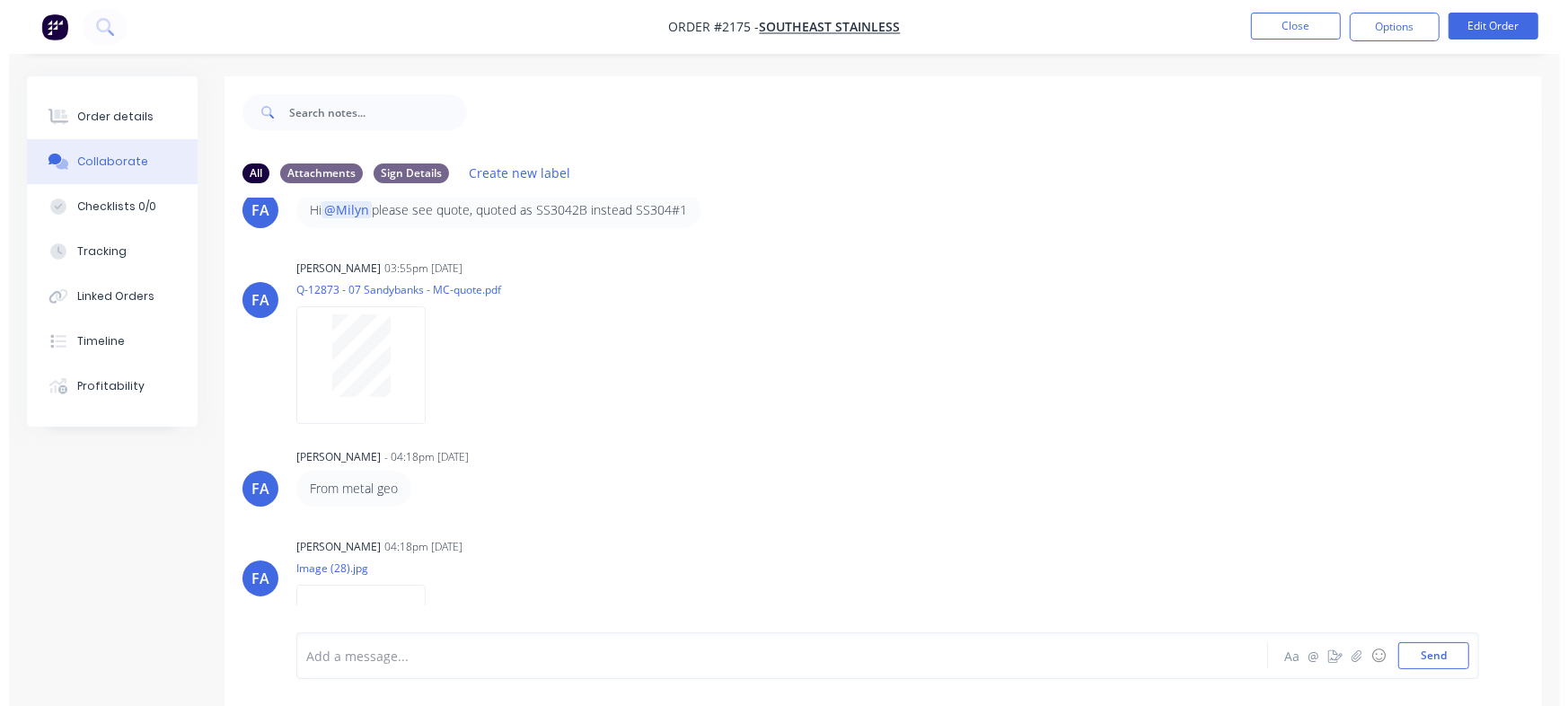
scroll to position [877, 0]
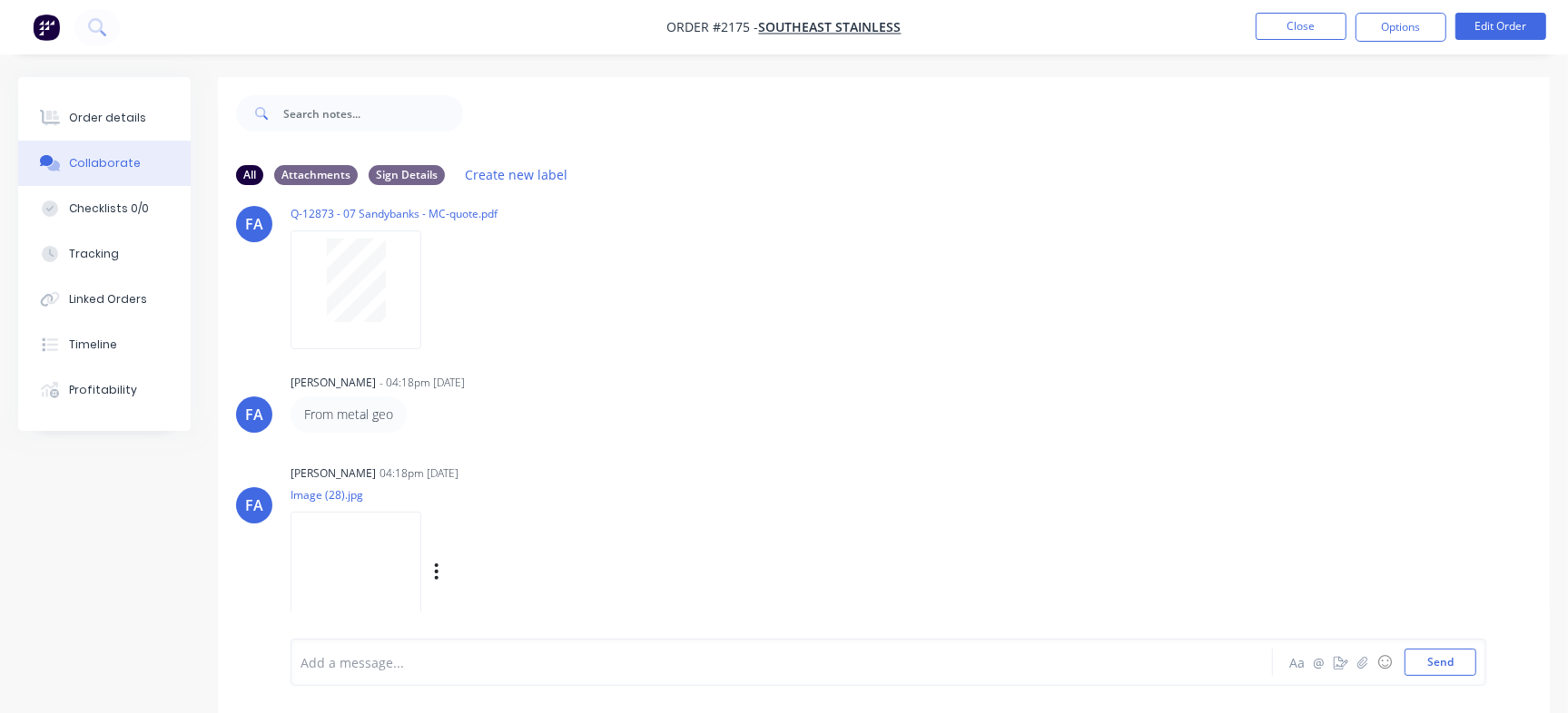
click at [374, 554] on img at bounding box center [355, 571] width 131 height 119
click at [154, 197] on button "Checklists 0/0" at bounding box center [105, 208] width 172 height 45
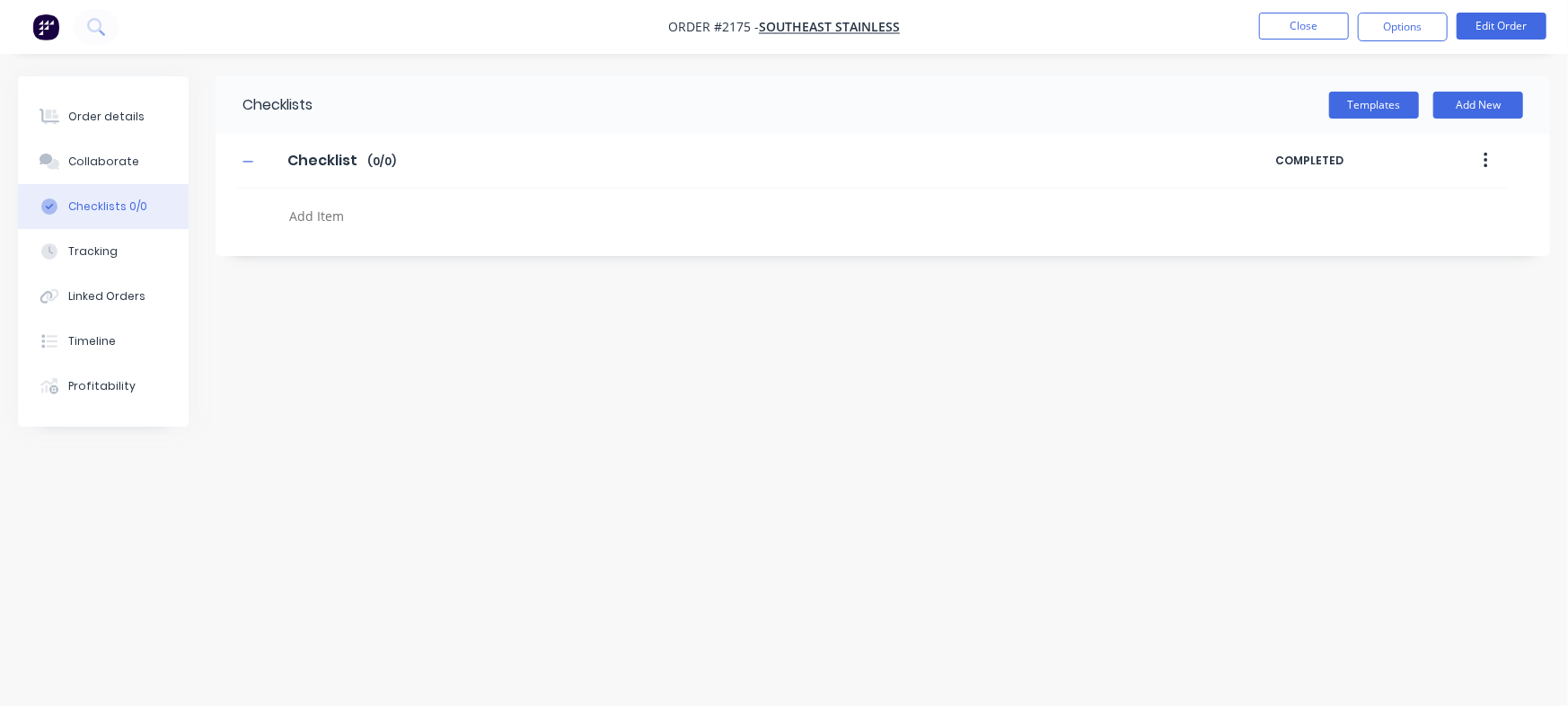
type textarea "x"
click at [370, 222] on textarea at bounding box center [691, 216] width 818 height 26
paste textarea "QU-1386"
type textarea "QU-1386"
type textarea "x"
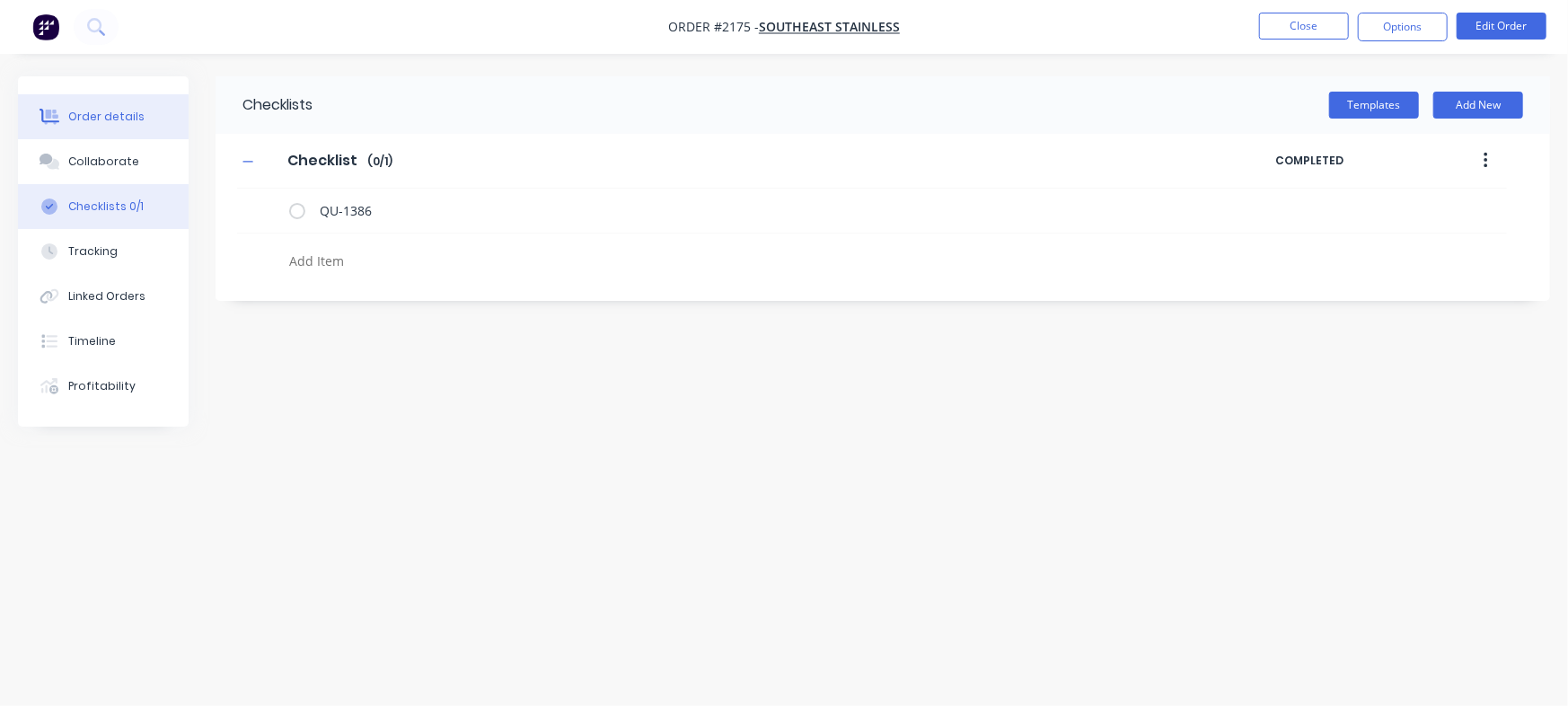
click at [109, 113] on div "Order details" at bounding box center [106, 116] width 77 height 16
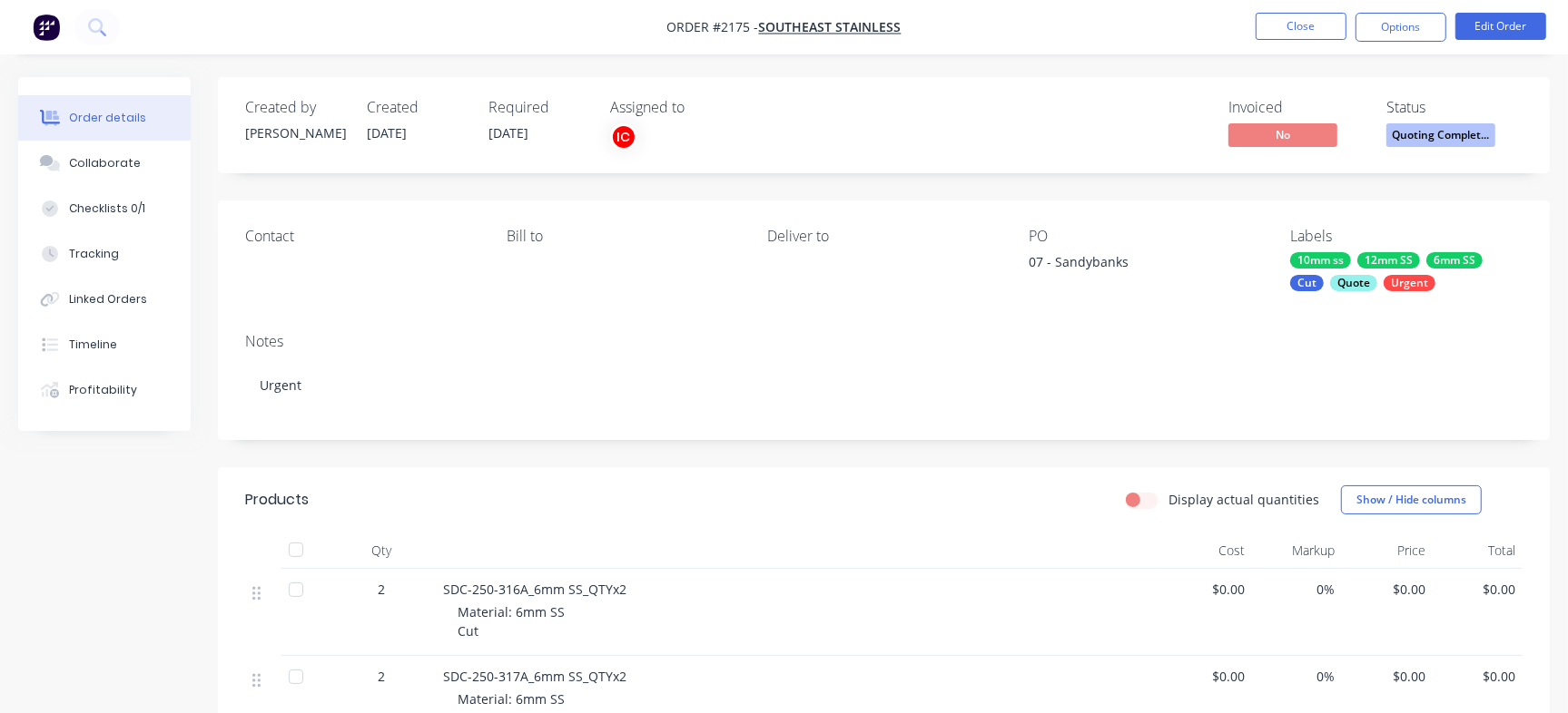
click at [1471, 139] on span "Quoting Complet..." at bounding box center [1440, 134] width 109 height 22
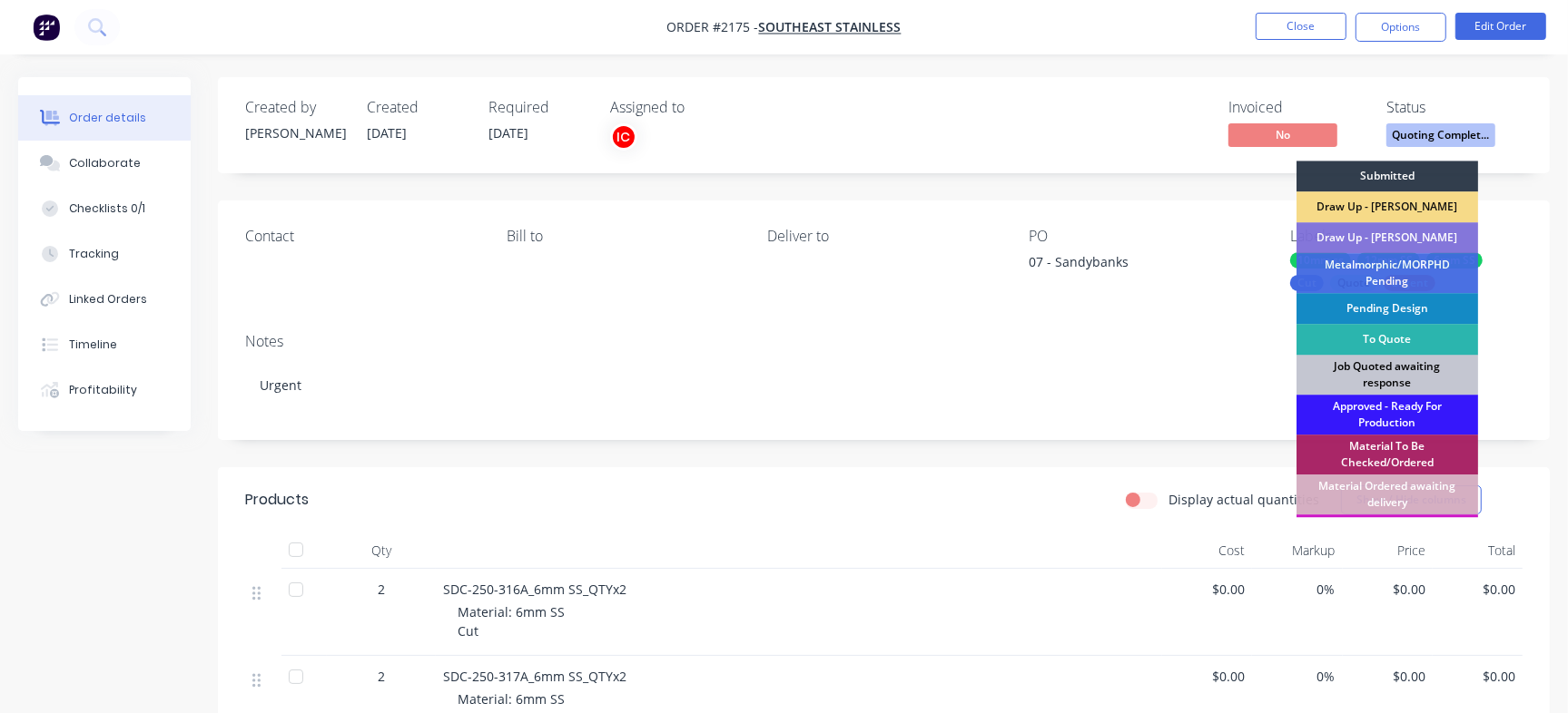
click at [1331, 373] on div "Job Quoted awaiting response" at bounding box center [1387, 374] width 182 height 40
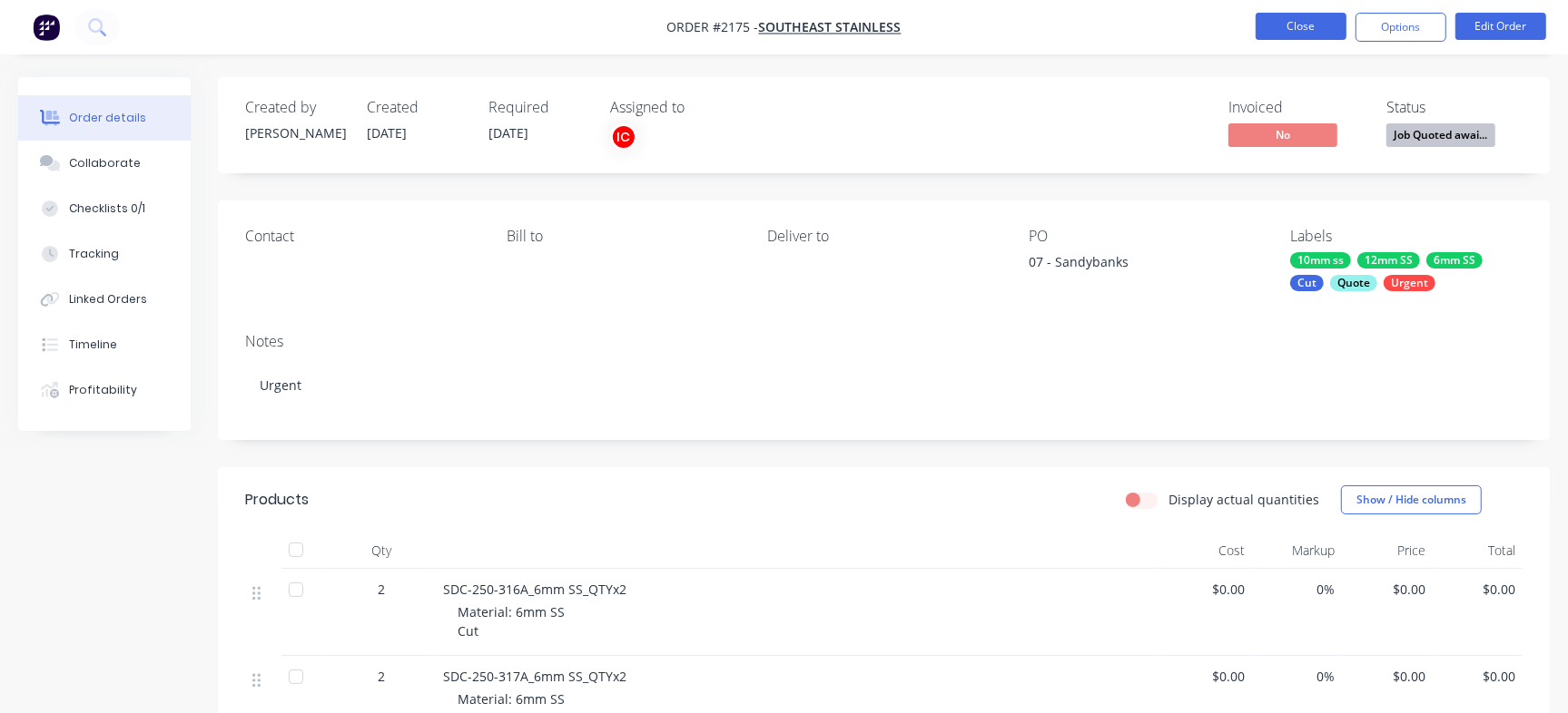
click at [1276, 33] on button "Close" at bounding box center [1301, 26] width 91 height 27
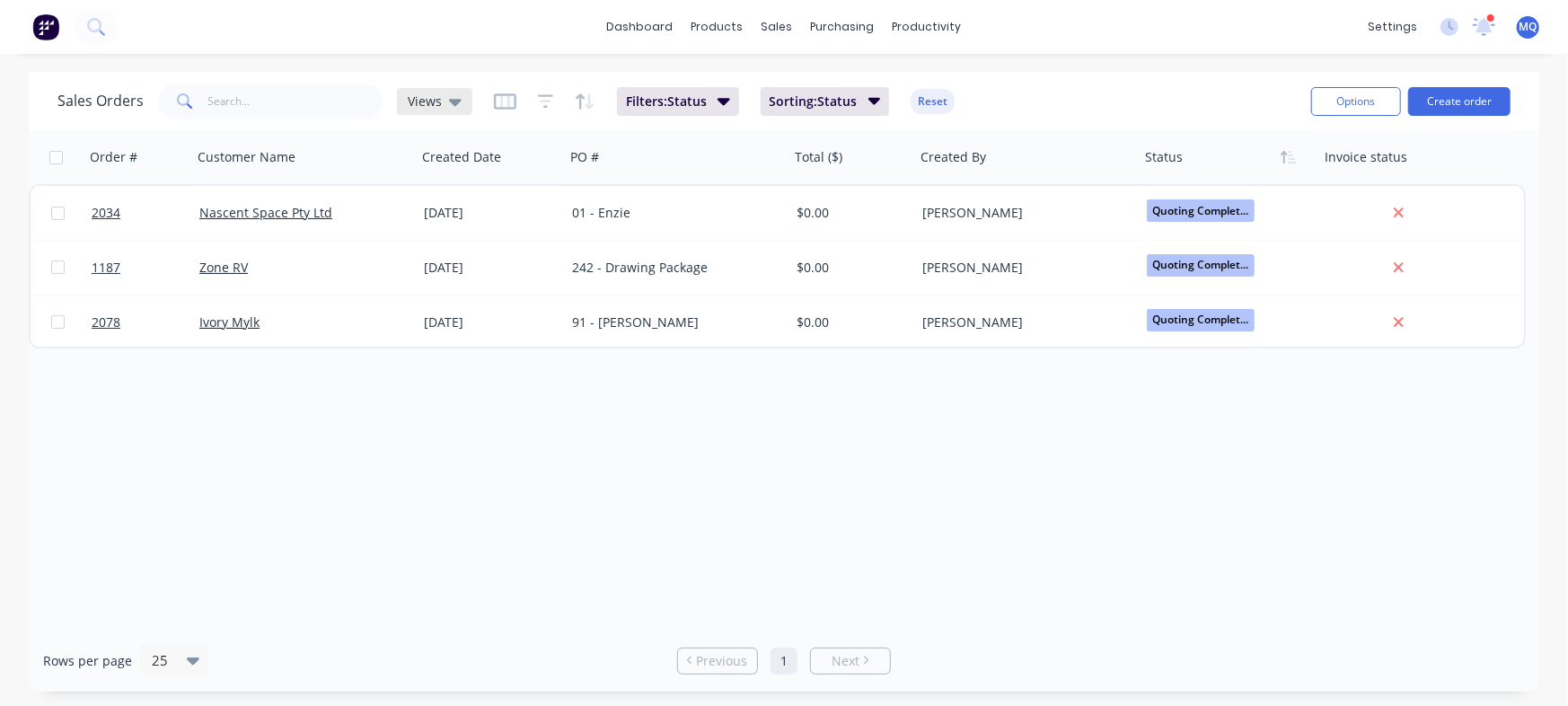
click at [439, 100] on div "Views" at bounding box center [435, 102] width 54 height 16
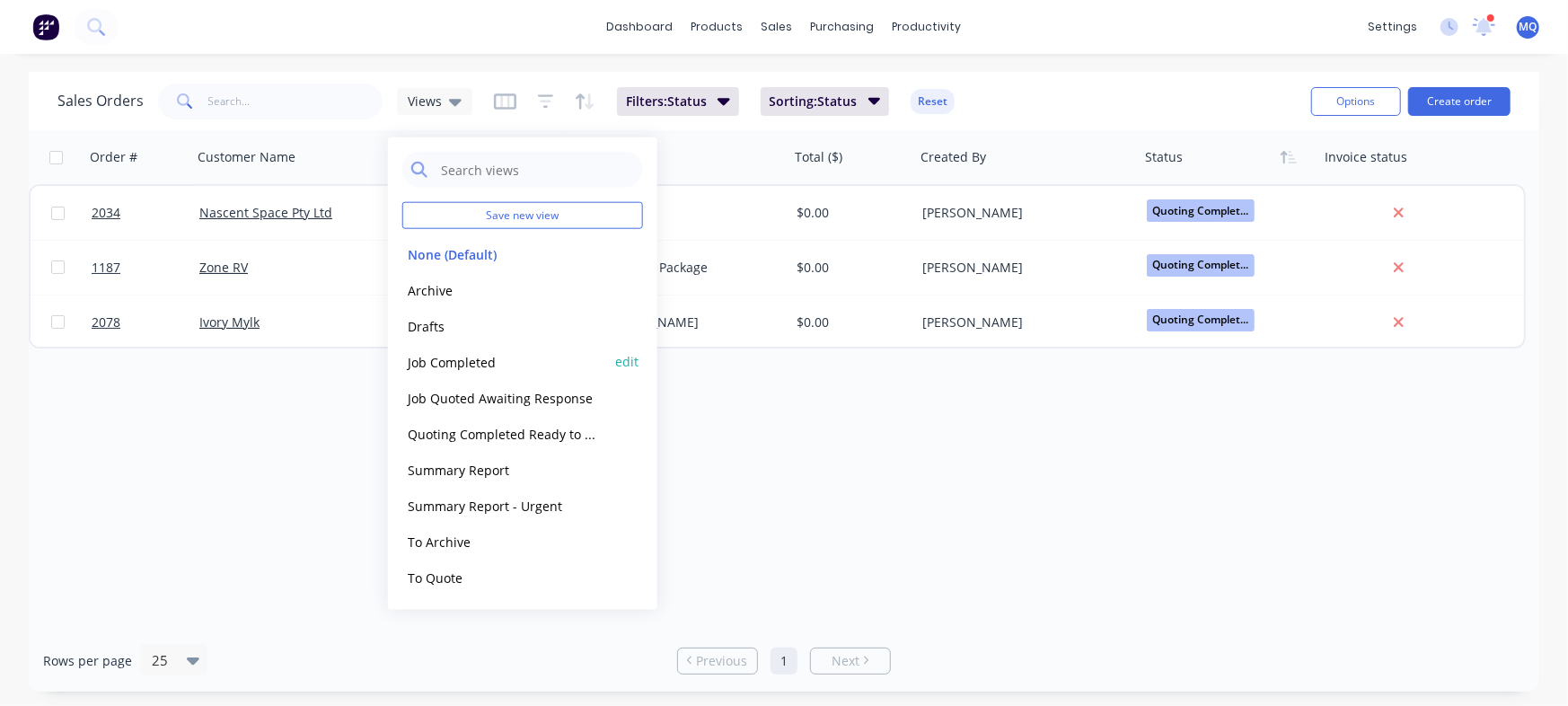
click at [482, 367] on button "Job Completed" at bounding box center [504, 362] width 205 height 21
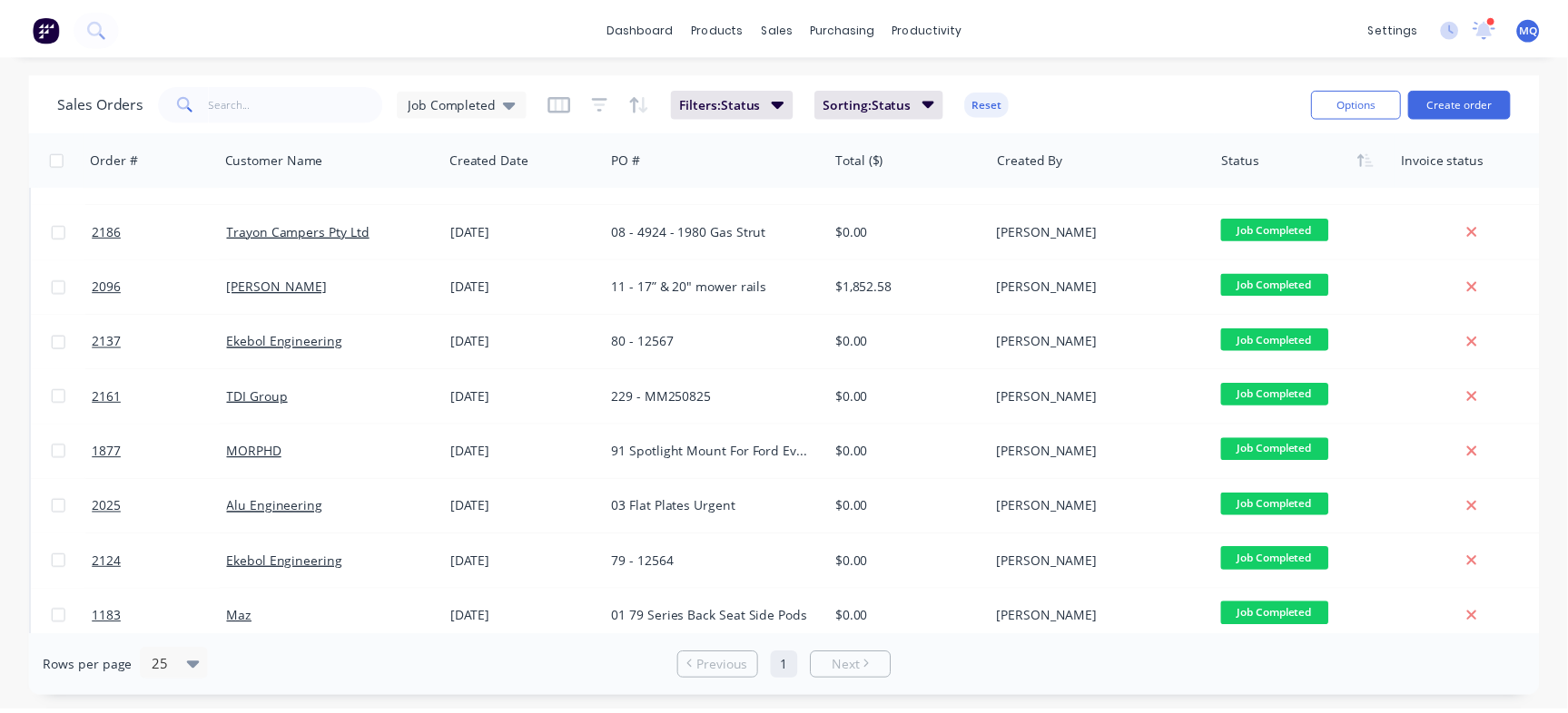
scroll to position [472, 0]
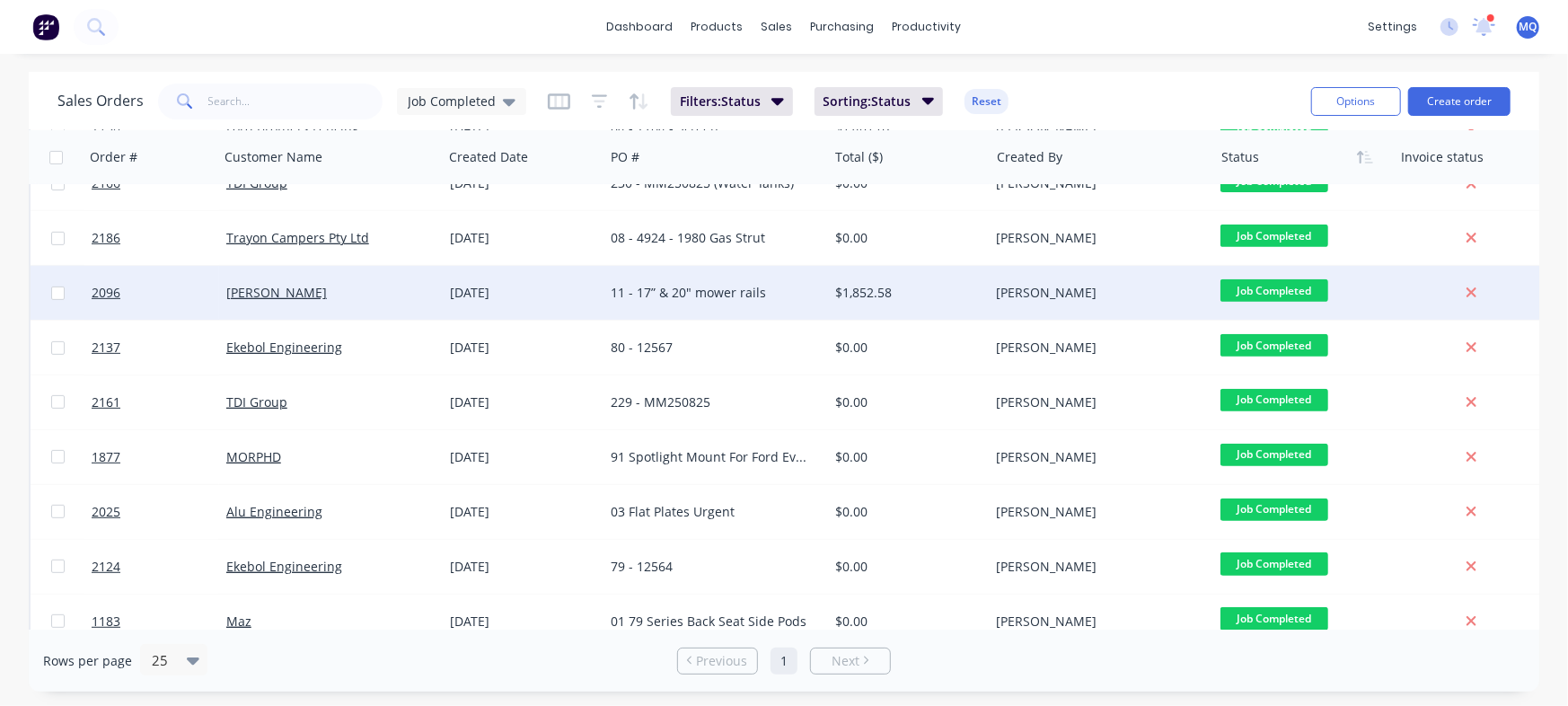
click at [730, 284] on div "11 - 17” & 20" mower rails" at bounding box center [710, 292] width 199 height 18
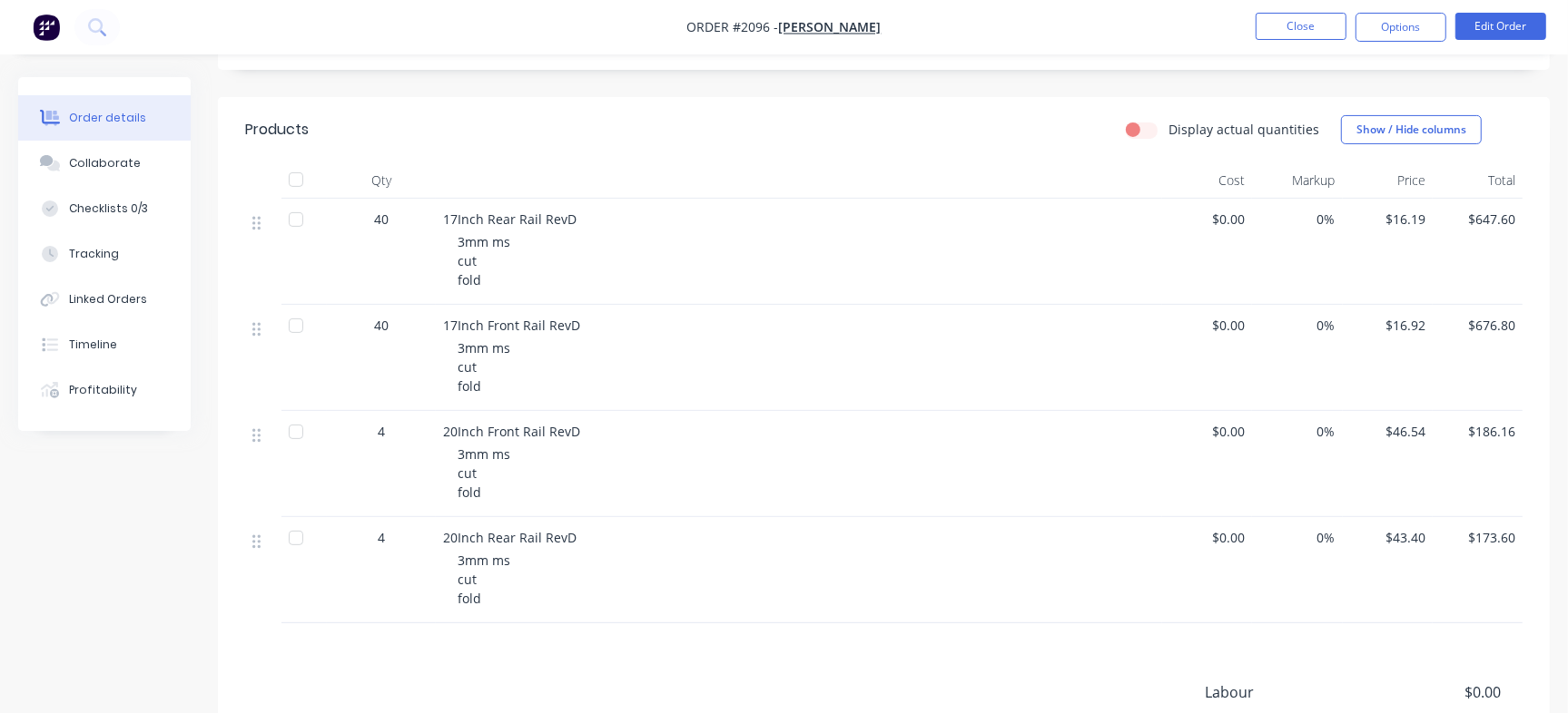
scroll to position [346, 0]
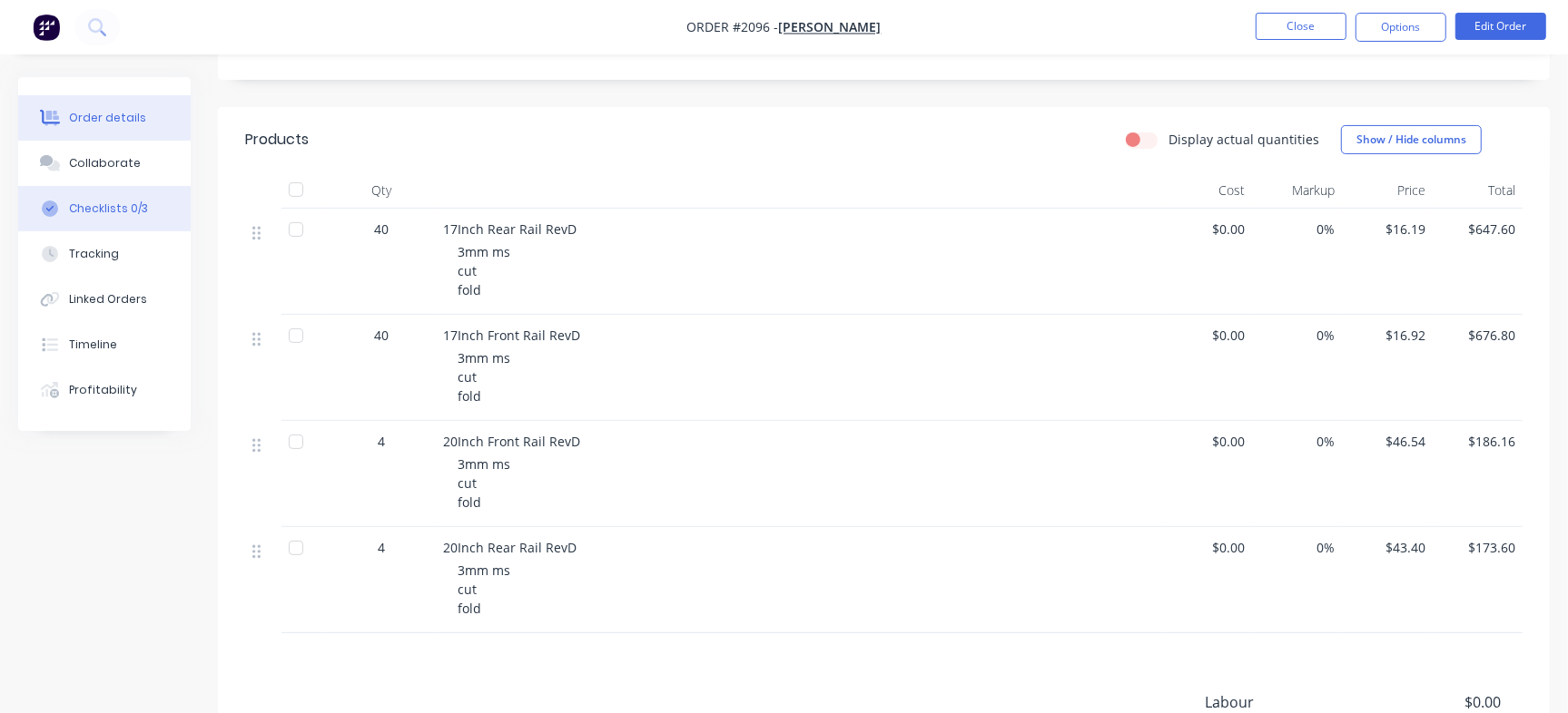
click at [105, 209] on div "Checklists 0/3" at bounding box center [108, 208] width 79 height 16
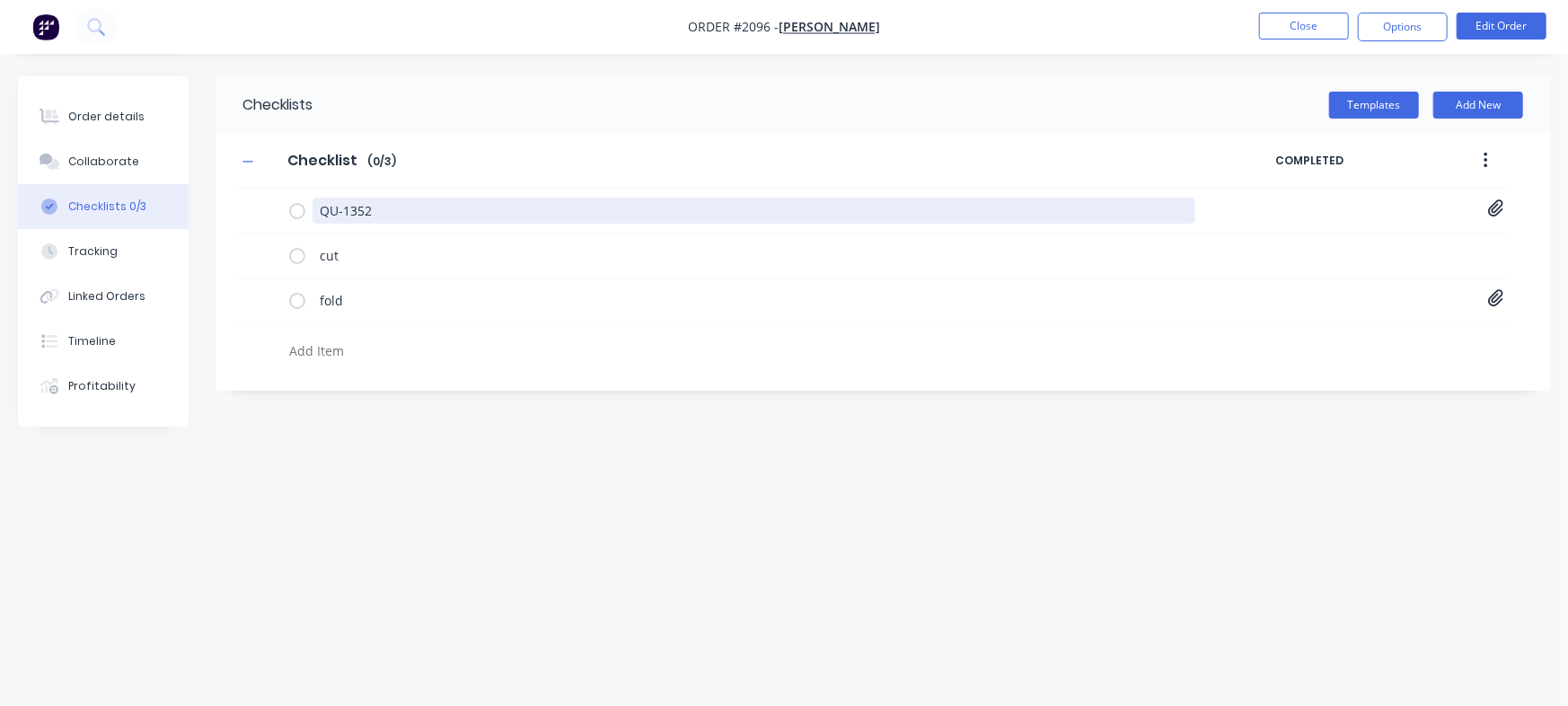
drag, startPoint x: 412, startPoint y: 207, endPoint x: 162, endPoint y: 9, distance: 318.9
click at [0, 130] on div "Order details Collaborate Checklists 0/3 Tracking Linked Orders Timeline Profit…" at bounding box center [784, 319] width 1568 height 486
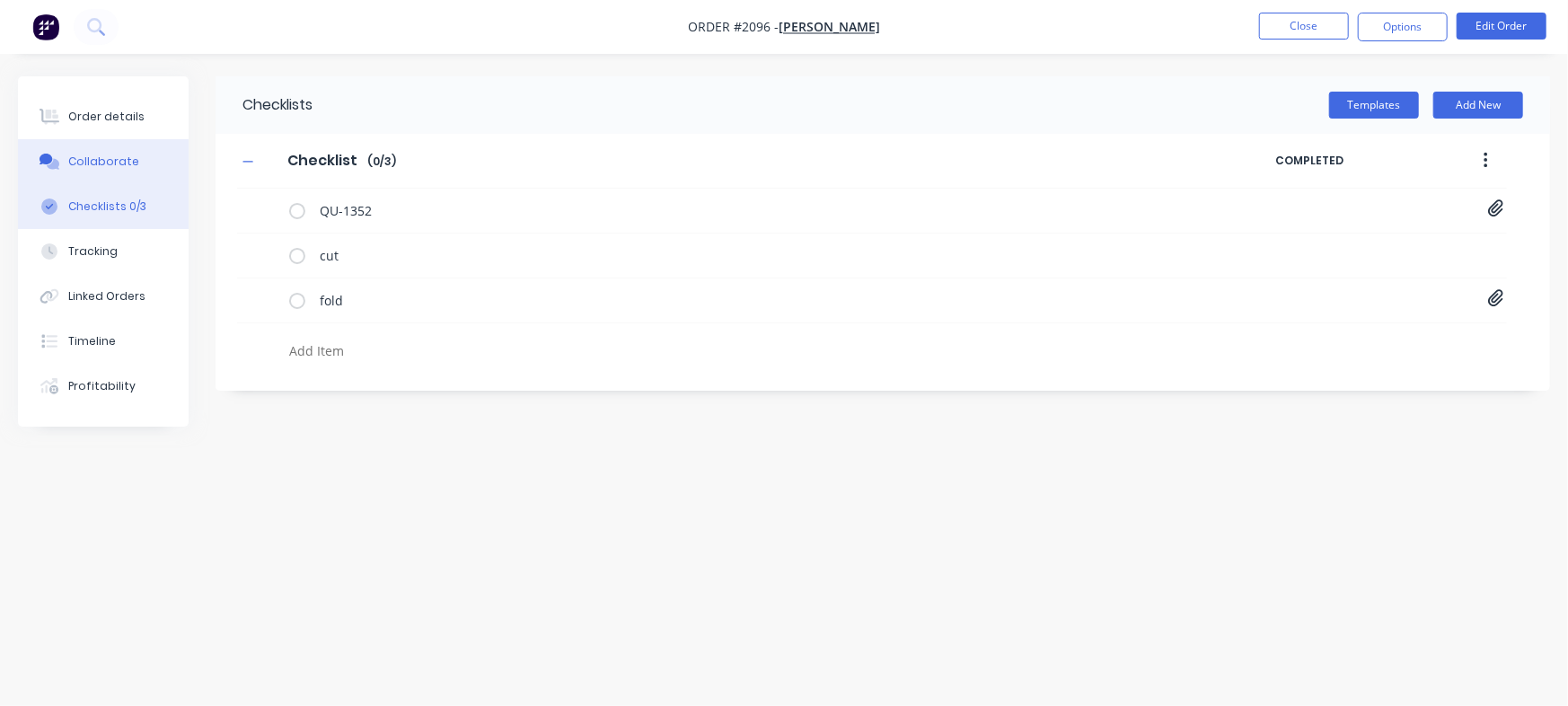
click at [120, 164] on div "Collaborate" at bounding box center [103, 161] width 71 height 16
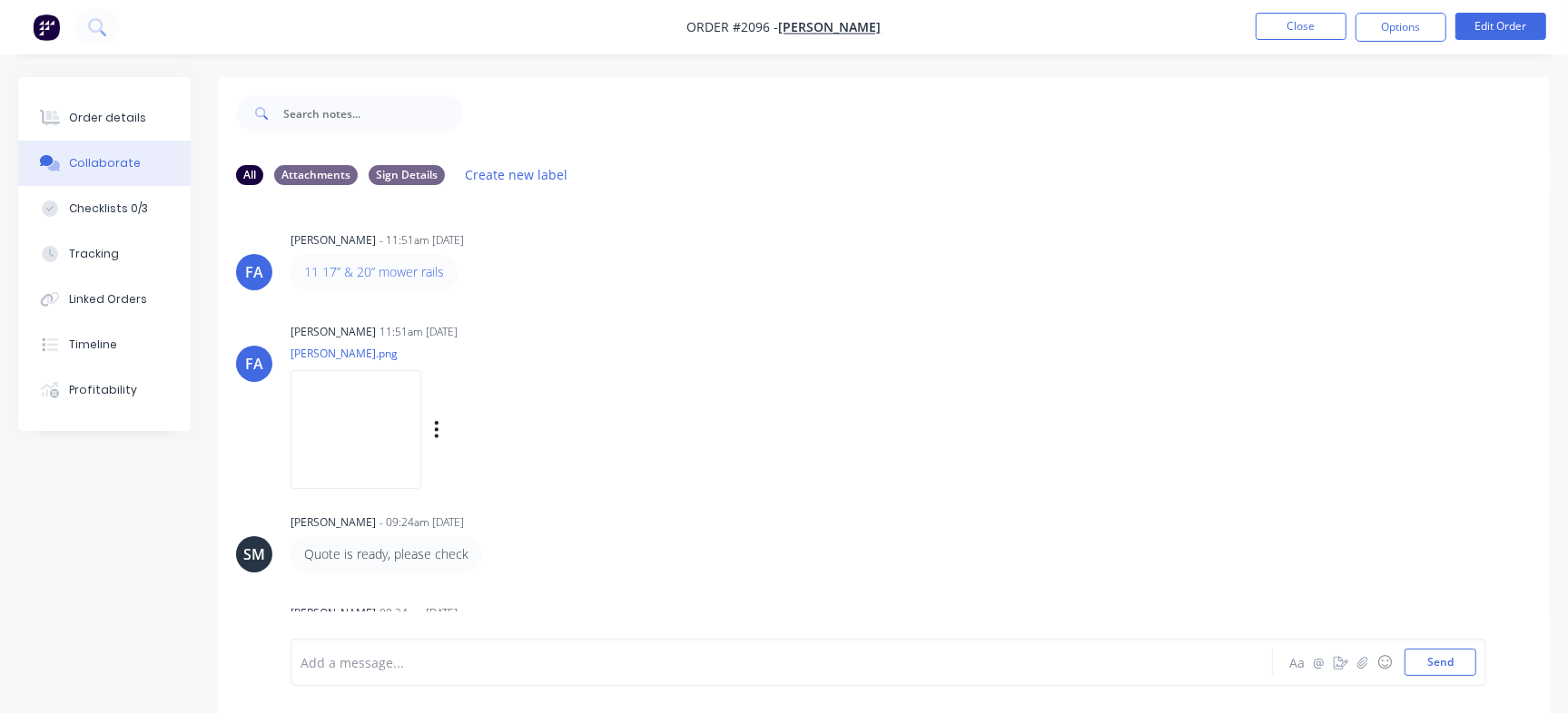
click at [399, 408] on img at bounding box center [355, 430] width 131 height 119
drag, startPoint x: 91, startPoint y: 100, endPoint x: 143, endPoint y: 117, distance: 54.7
click at [90, 100] on button "Order details" at bounding box center [105, 117] width 172 height 45
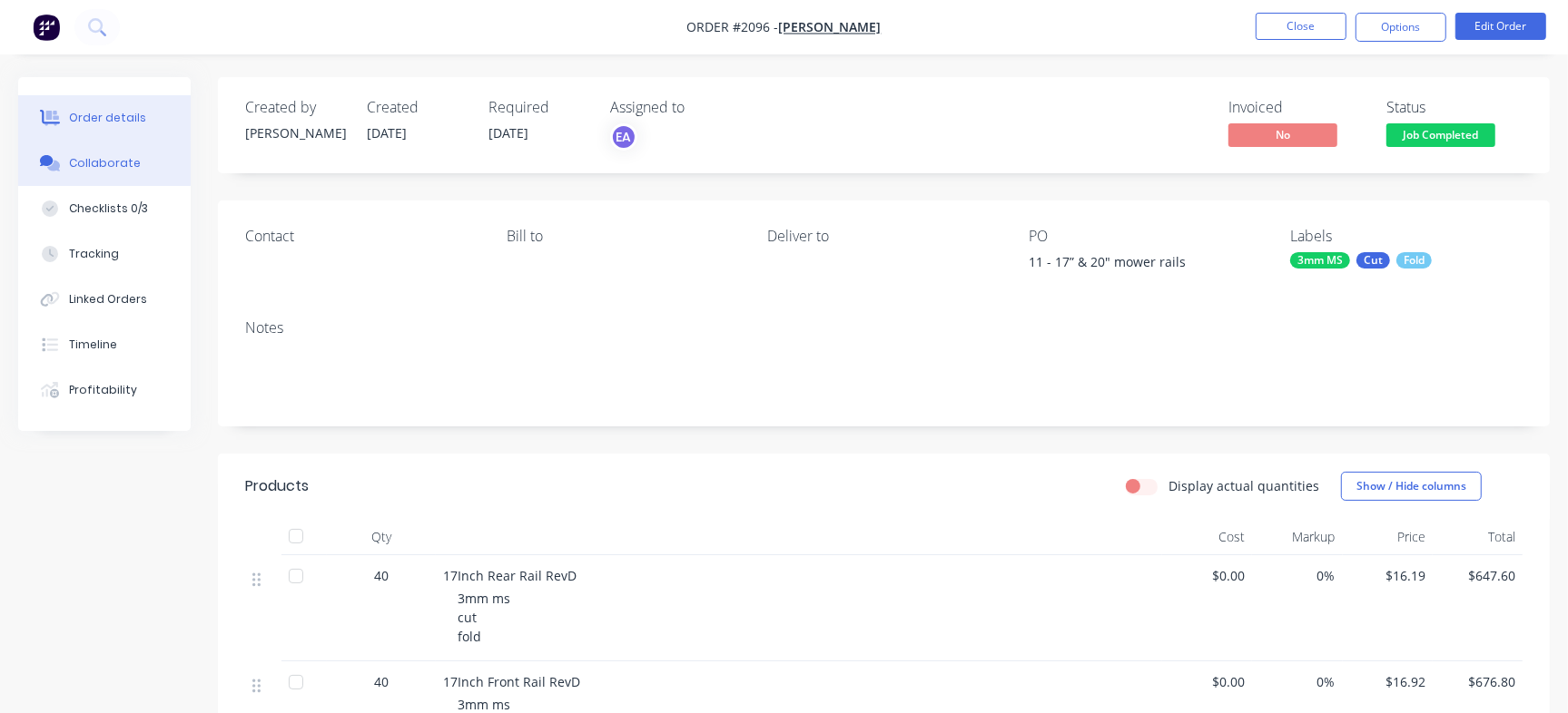
click at [118, 164] on div "Collaborate" at bounding box center [105, 163] width 72 height 16
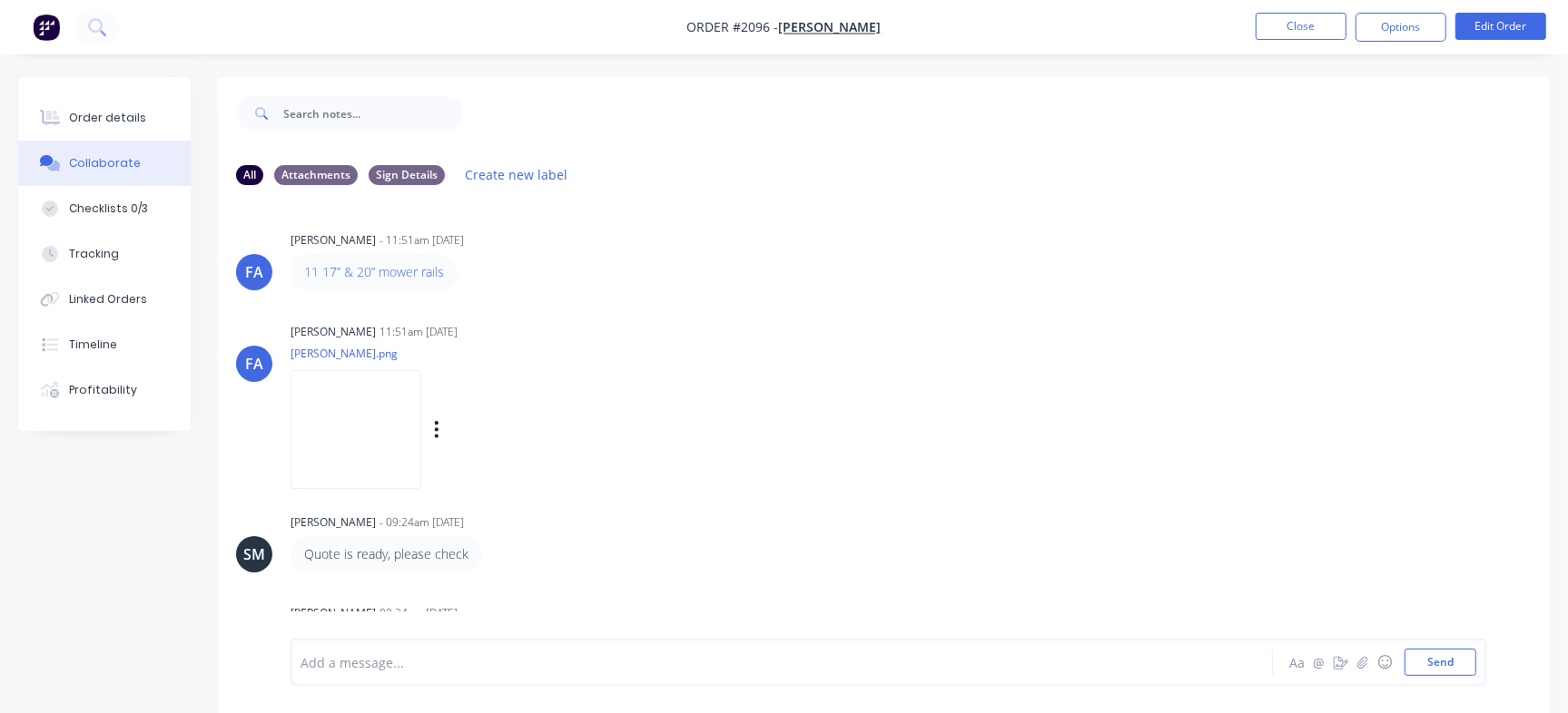
click at [388, 429] on img at bounding box center [355, 430] width 131 height 119
click at [417, 433] on img at bounding box center [355, 430] width 131 height 119
click at [63, 118] on div at bounding box center [50, 117] width 27 height 16
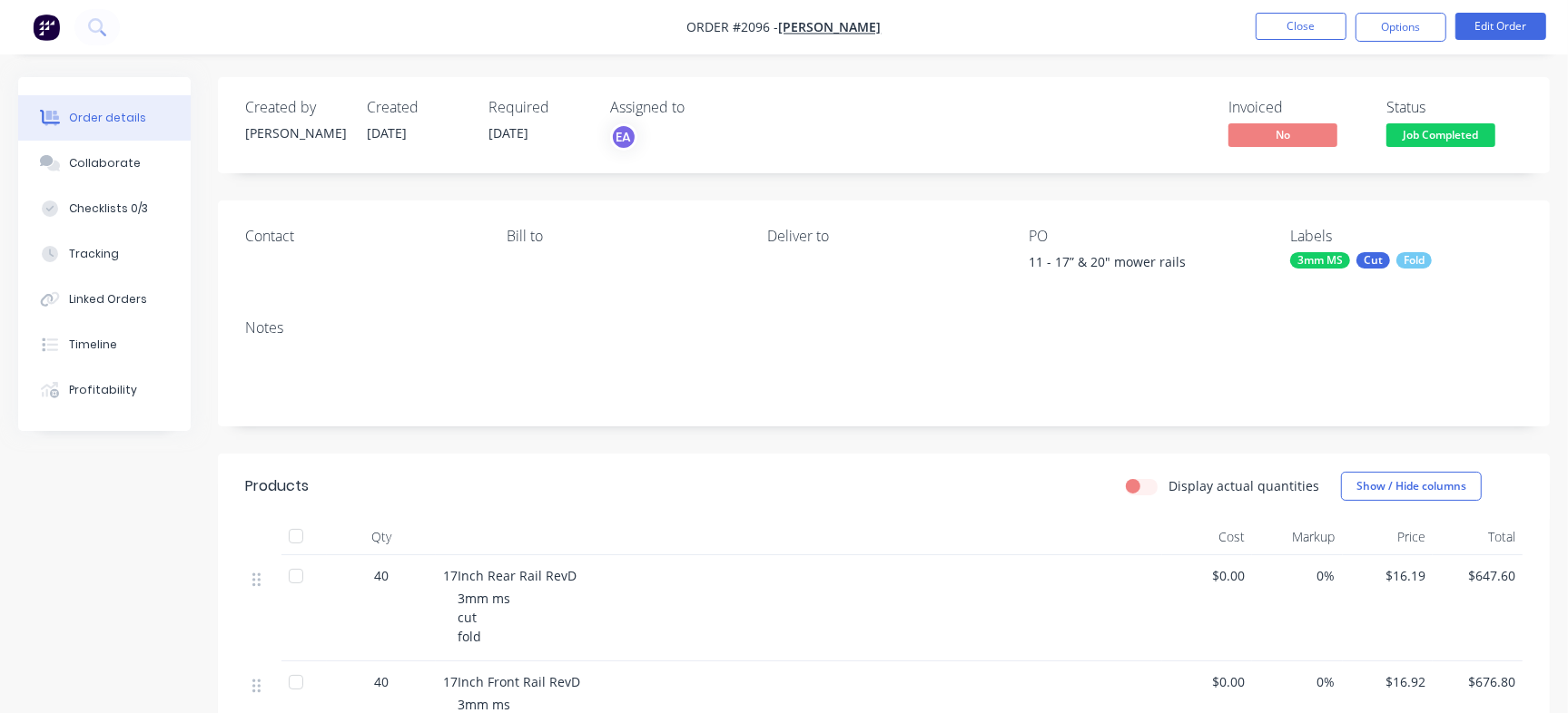
scroll to position [483, 0]
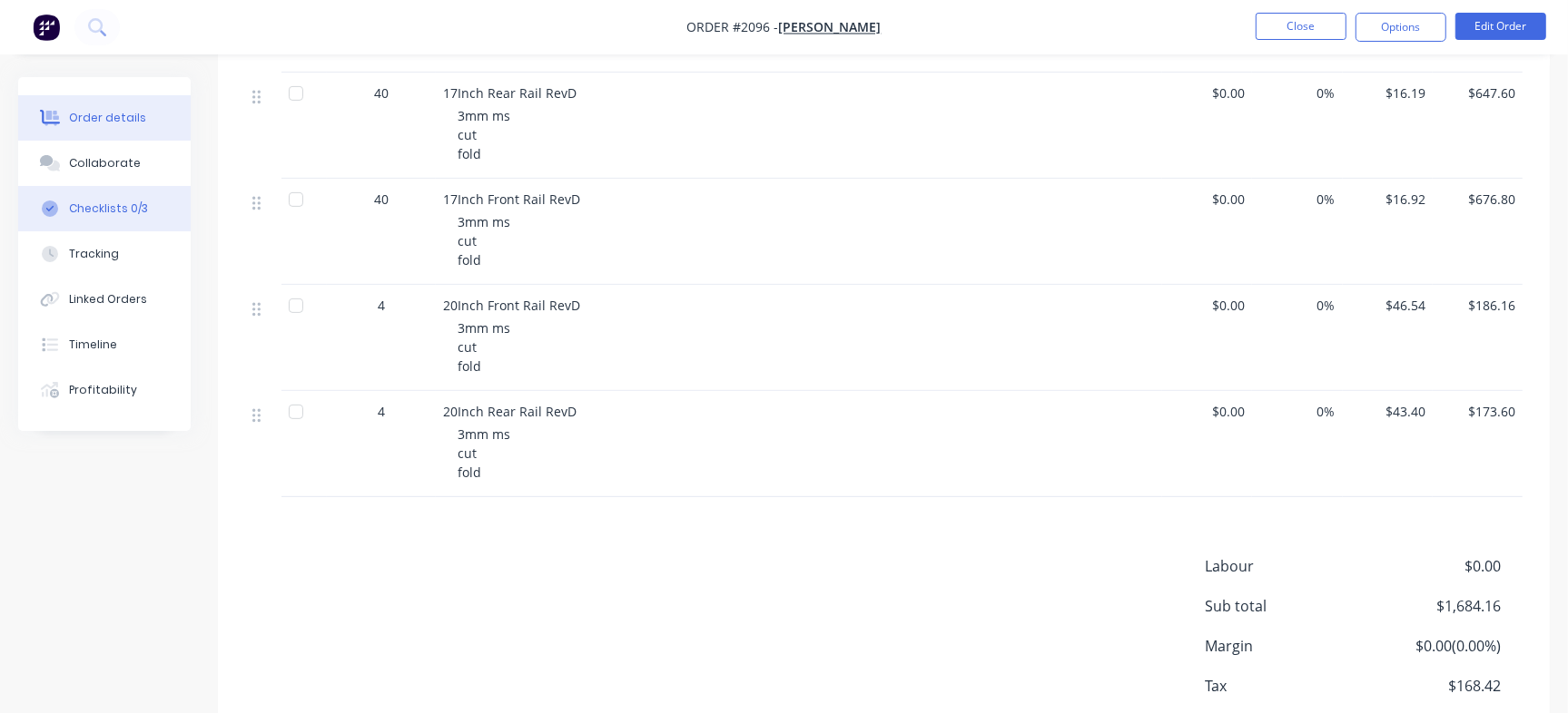
click at [153, 201] on button "Checklists 0/3" at bounding box center [105, 208] width 172 height 45
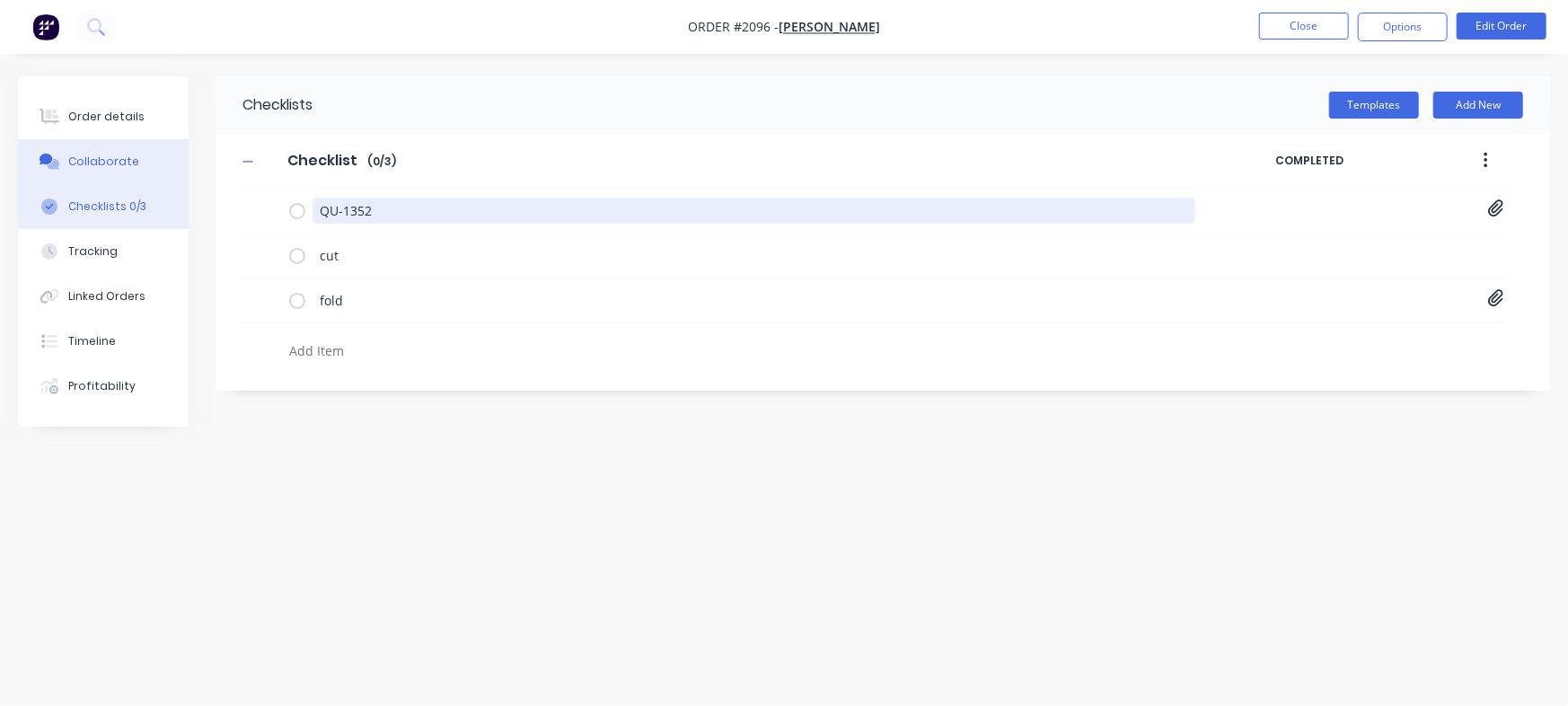
drag, startPoint x: 417, startPoint y: 218, endPoint x: 57, endPoint y: 169, distance: 363.3
click at [57, 169] on div "Order details Collaborate Checklists 0/3 Tracking Linked Orders Timeline Profit…" at bounding box center [784, 319] width 1568 height 486
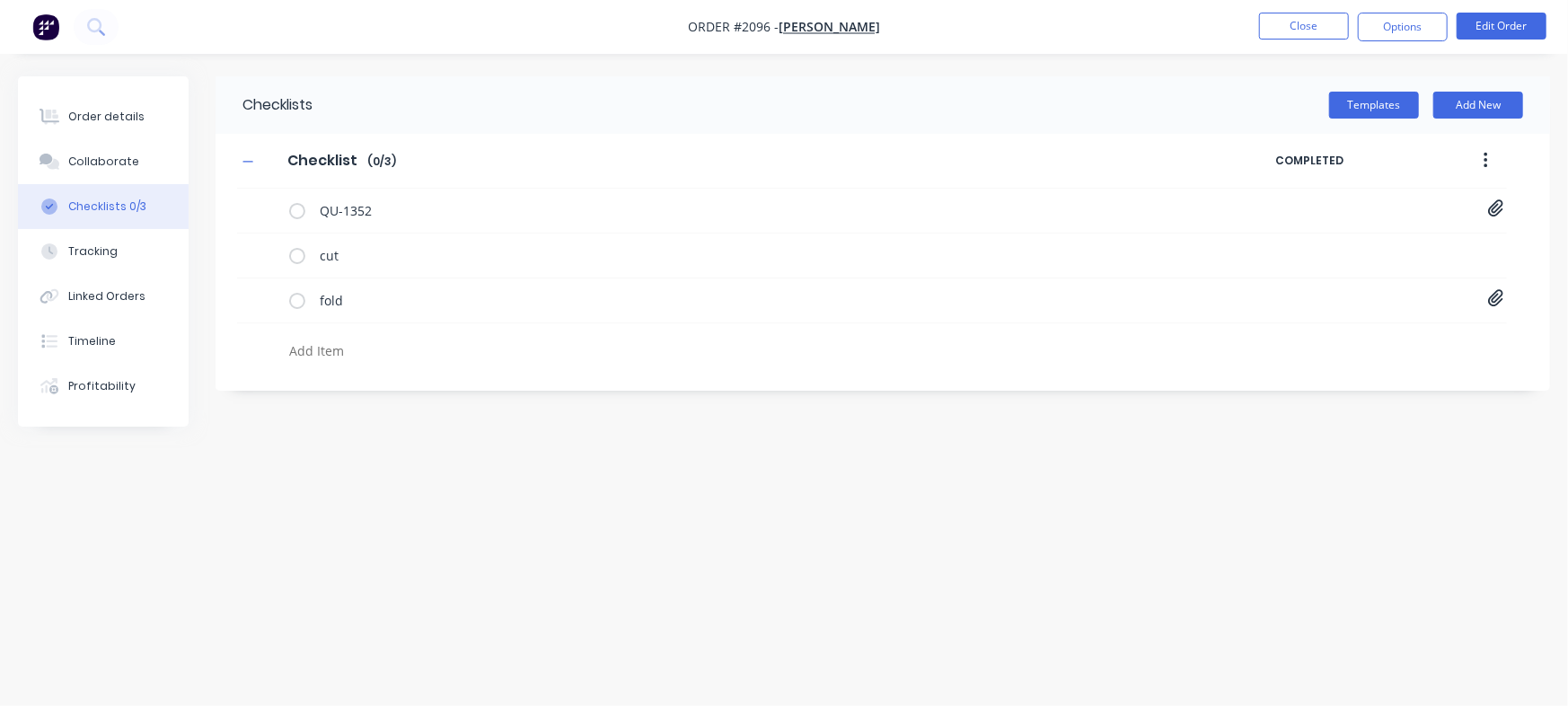
drag, startPoint x: 343, startPoint y: 347, endPoint x: 369, endPoint y: 326, distance: 33.4
click at [343, 348] on textarea at bounding box center [691, 351] width 818 height 26
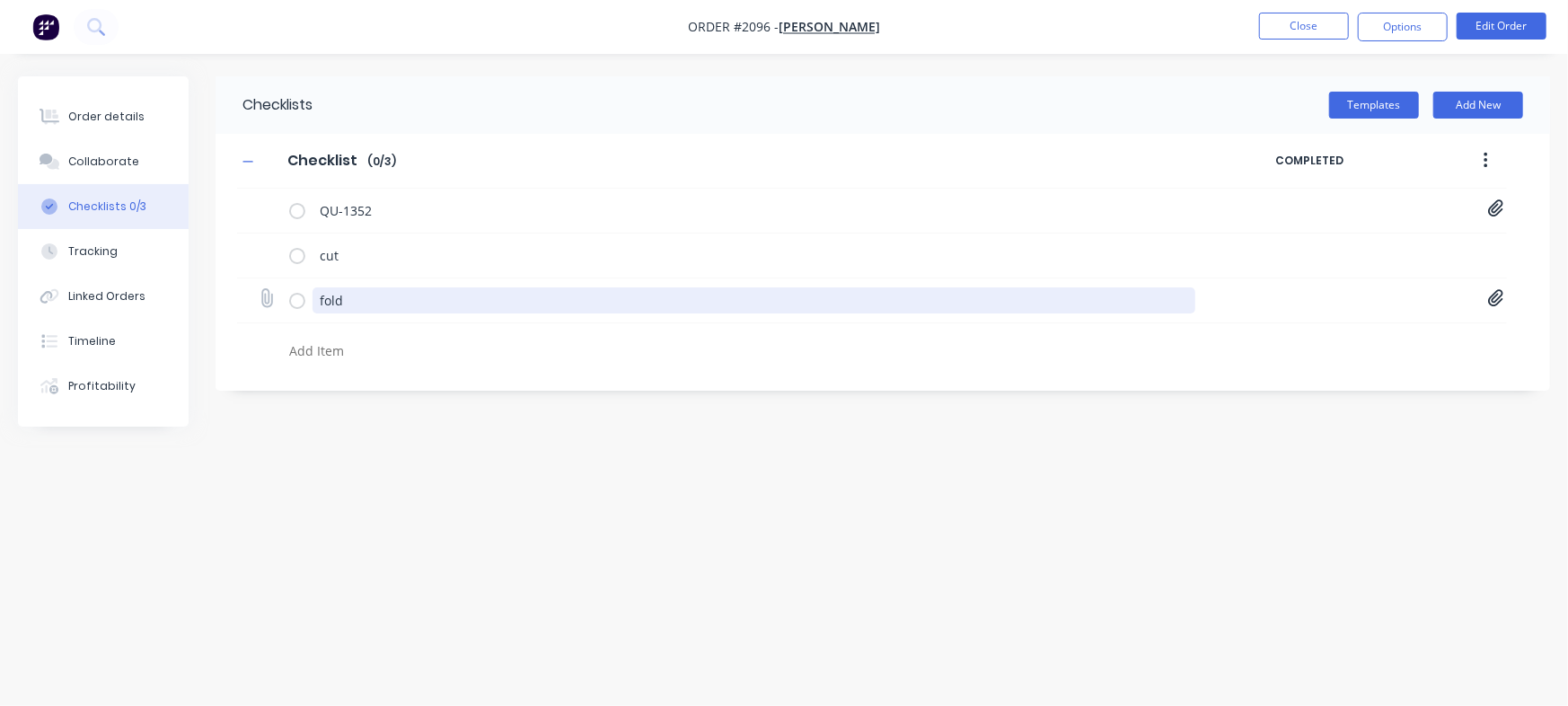
paste textarea "INV-2930"
type textarea "x"
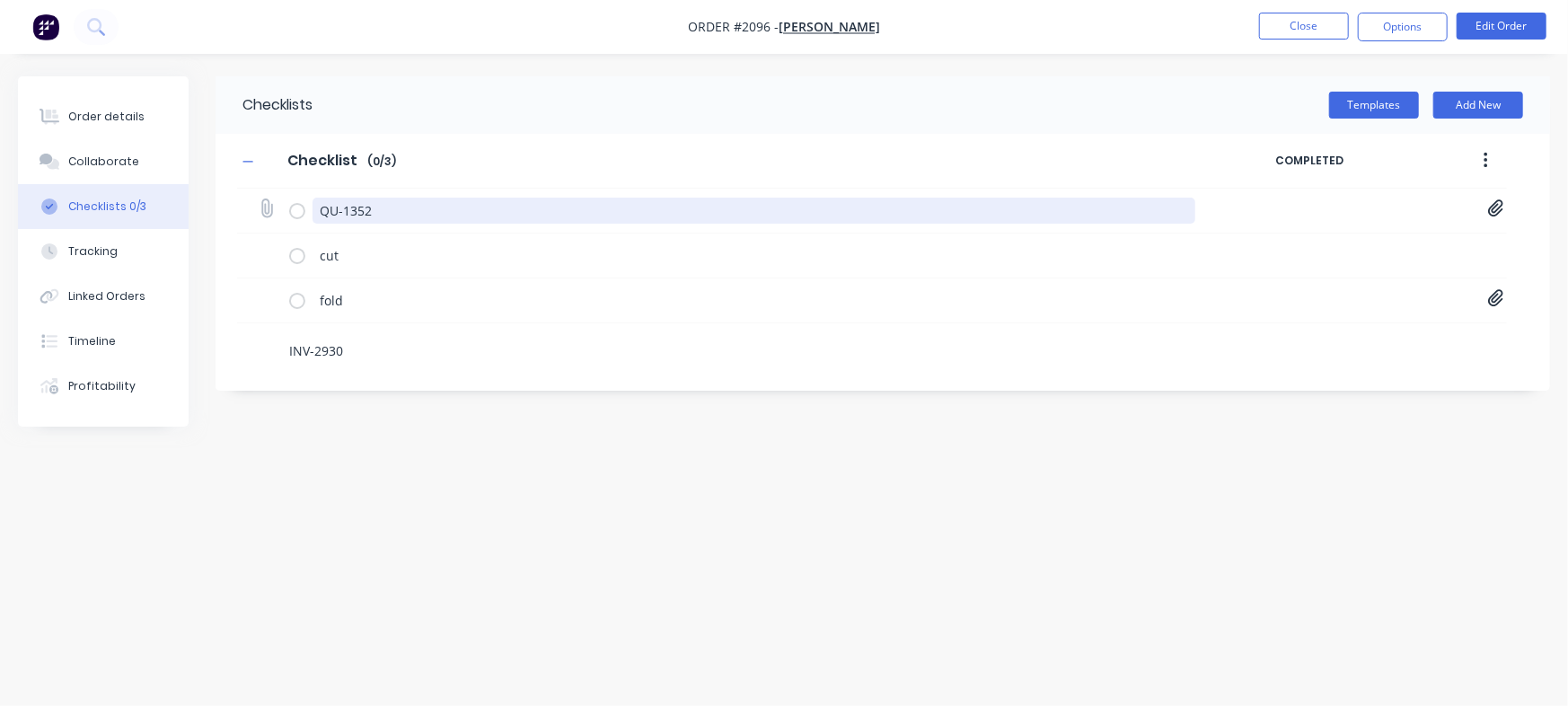
type textarea "INV-2930"
drag, startPoint x: 408, startPoint y: 215, endPoint x: 231, endPoint y: 195, distance: 178.1
click at [231, 195] on div "Checklist Checklist Enter Checklist name ( 0 / 3 ) COMPLETED QU-1352 Quote QU13…" at bounding box center [883, 252] width 1334 height 236
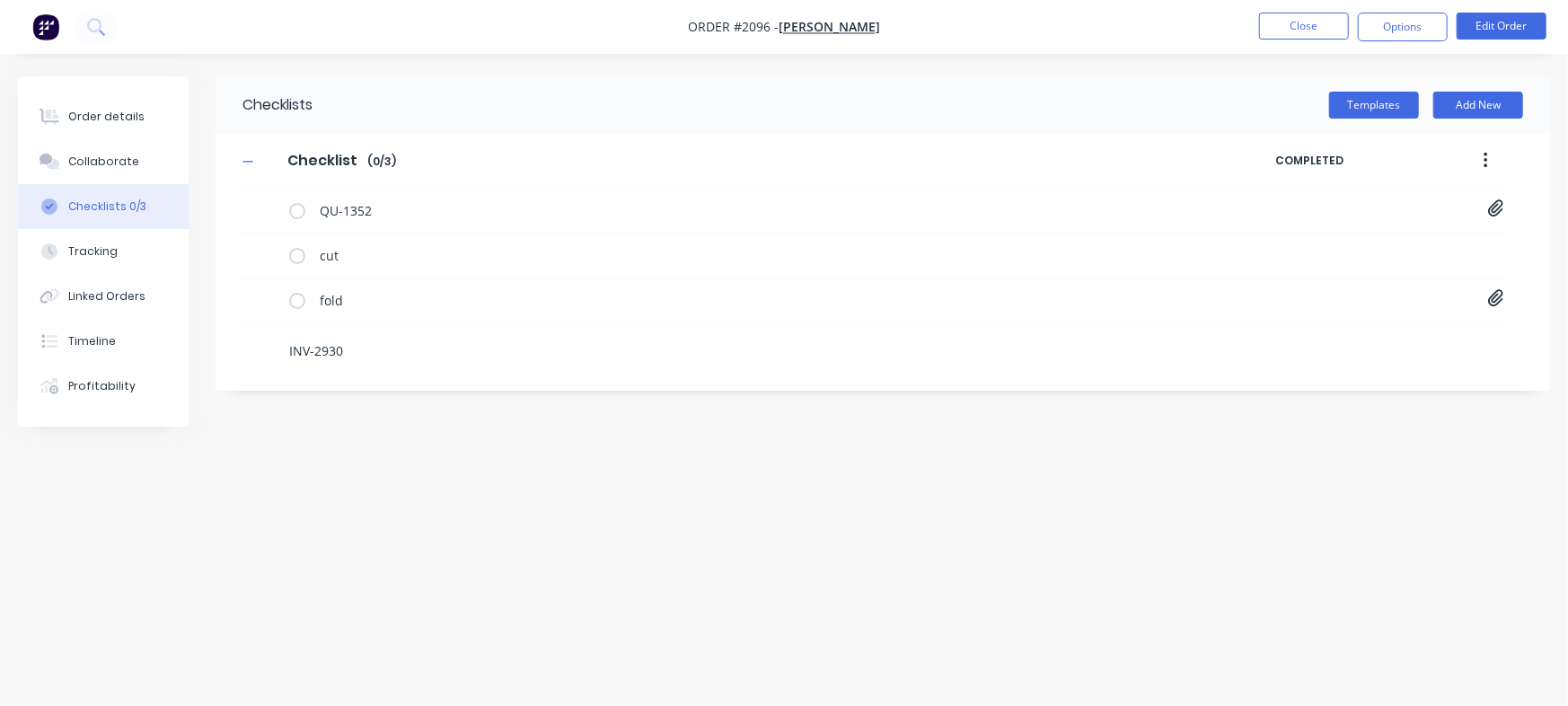
click at [447, 343] on textarea "INV-2930" at bounding box center [691, 351] width 818 height 26
type textarea "x"
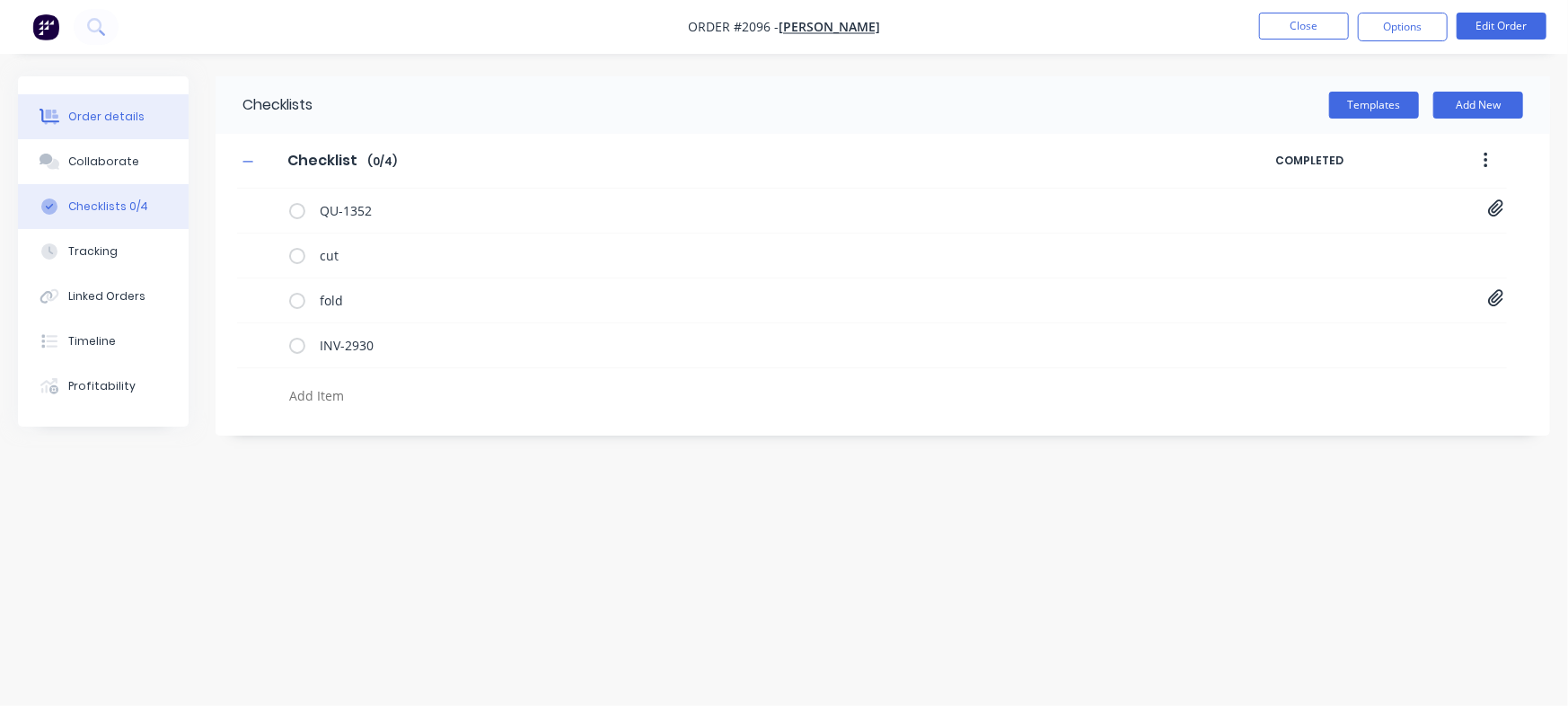
click at [146, 104] on button "Order details" at bounding box center [103, 116] width 170 height 45
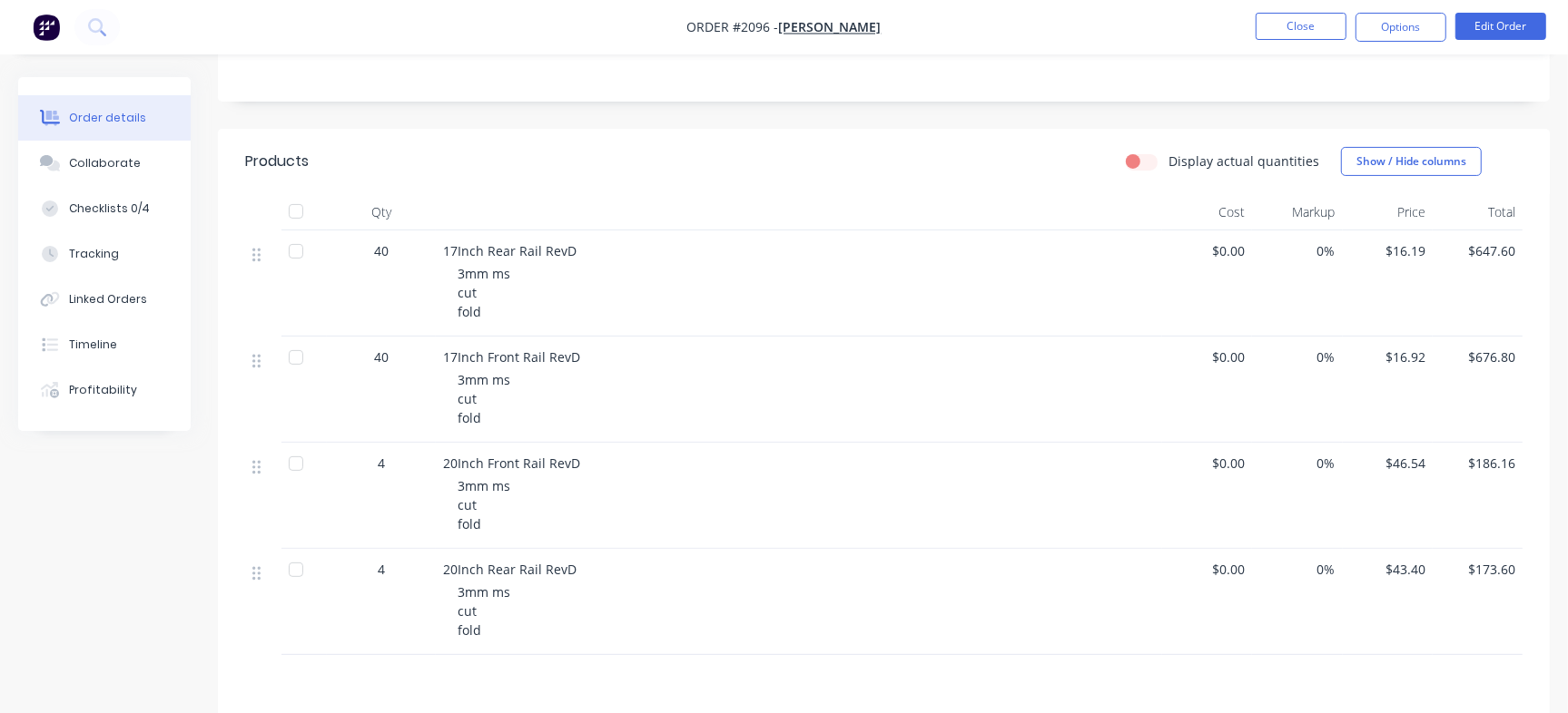
scroll to position [331, 0]
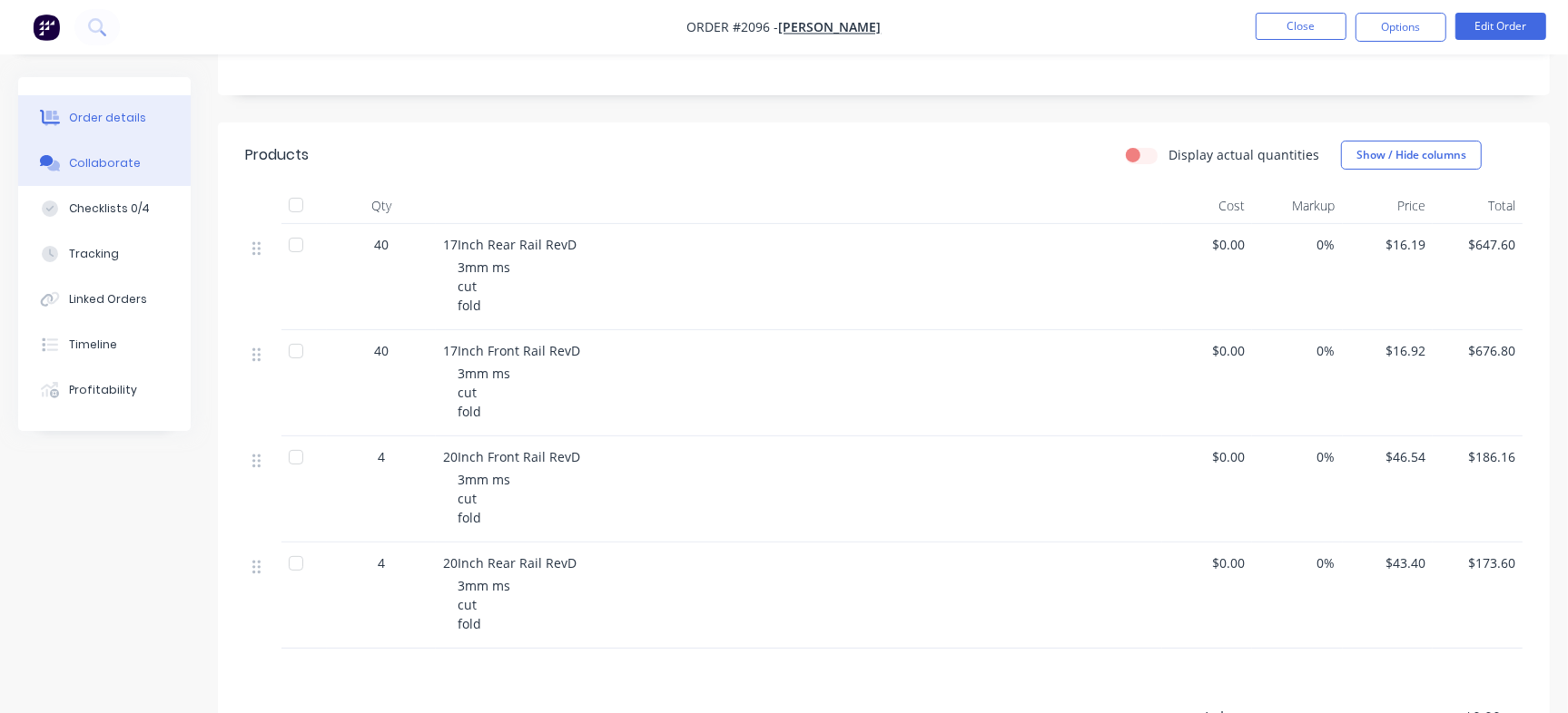
click at [153, 183] on button "Collaborate" at bounding box center [105, 163] width 172 height 45
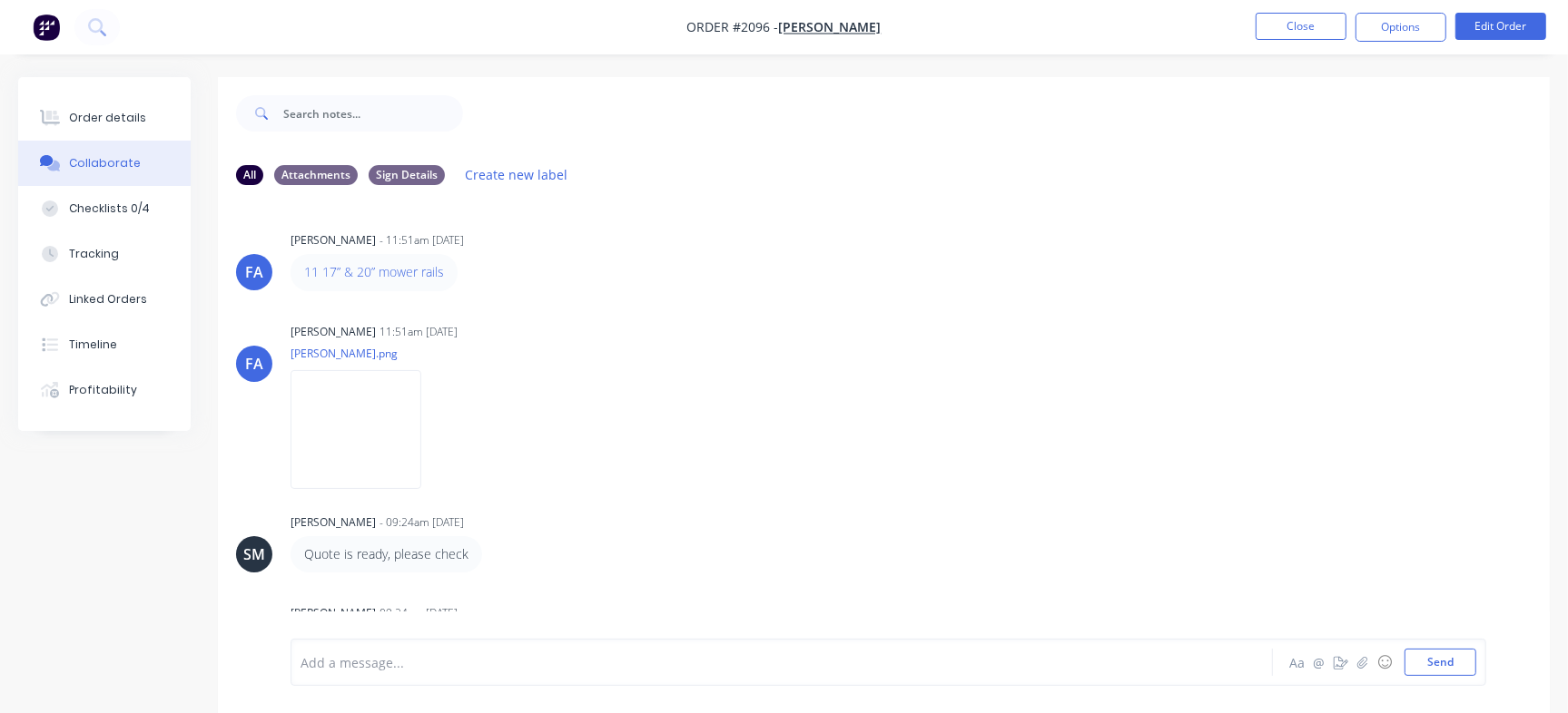
scroll to position [793, 0]
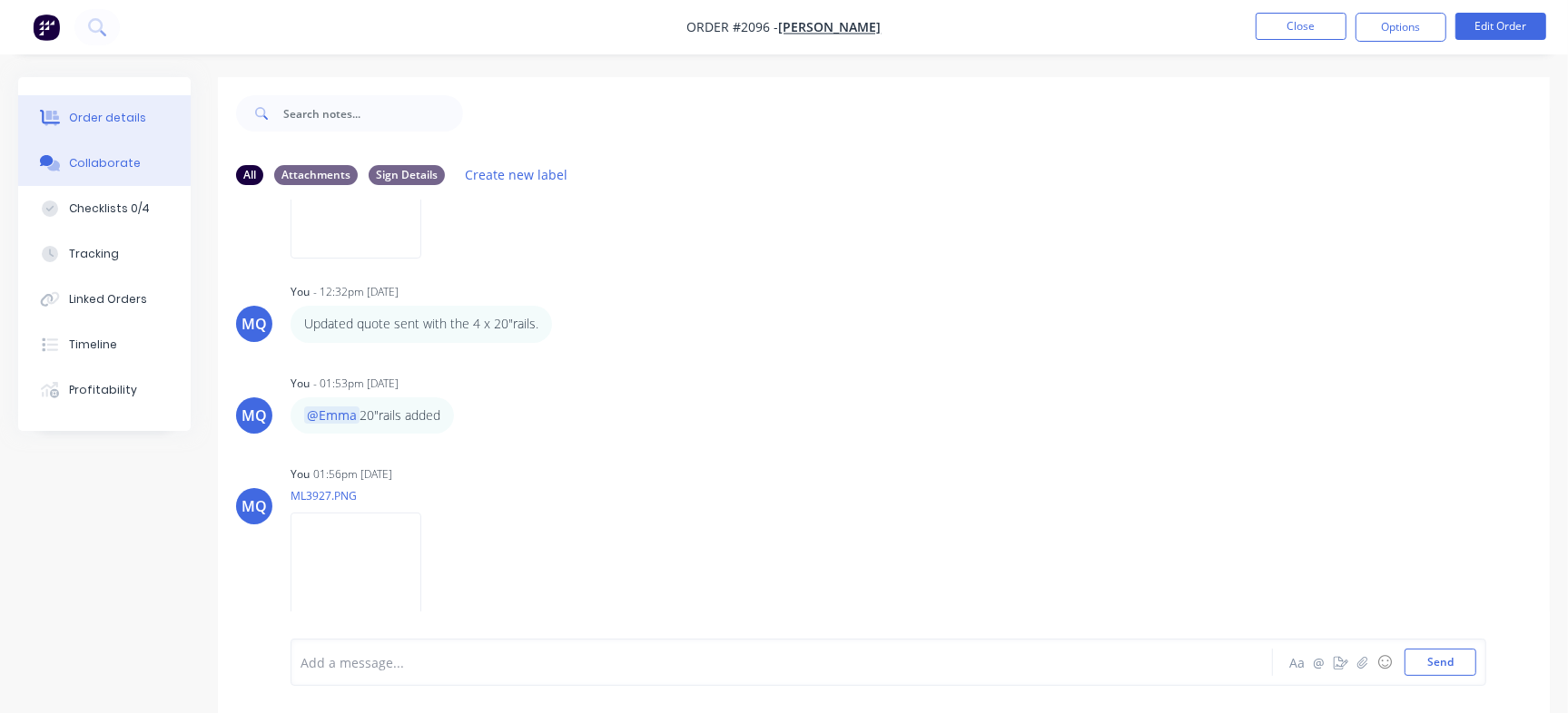
click at [126, 118] on div "Order details" at bounding box center [107, 117] width 77 height 16
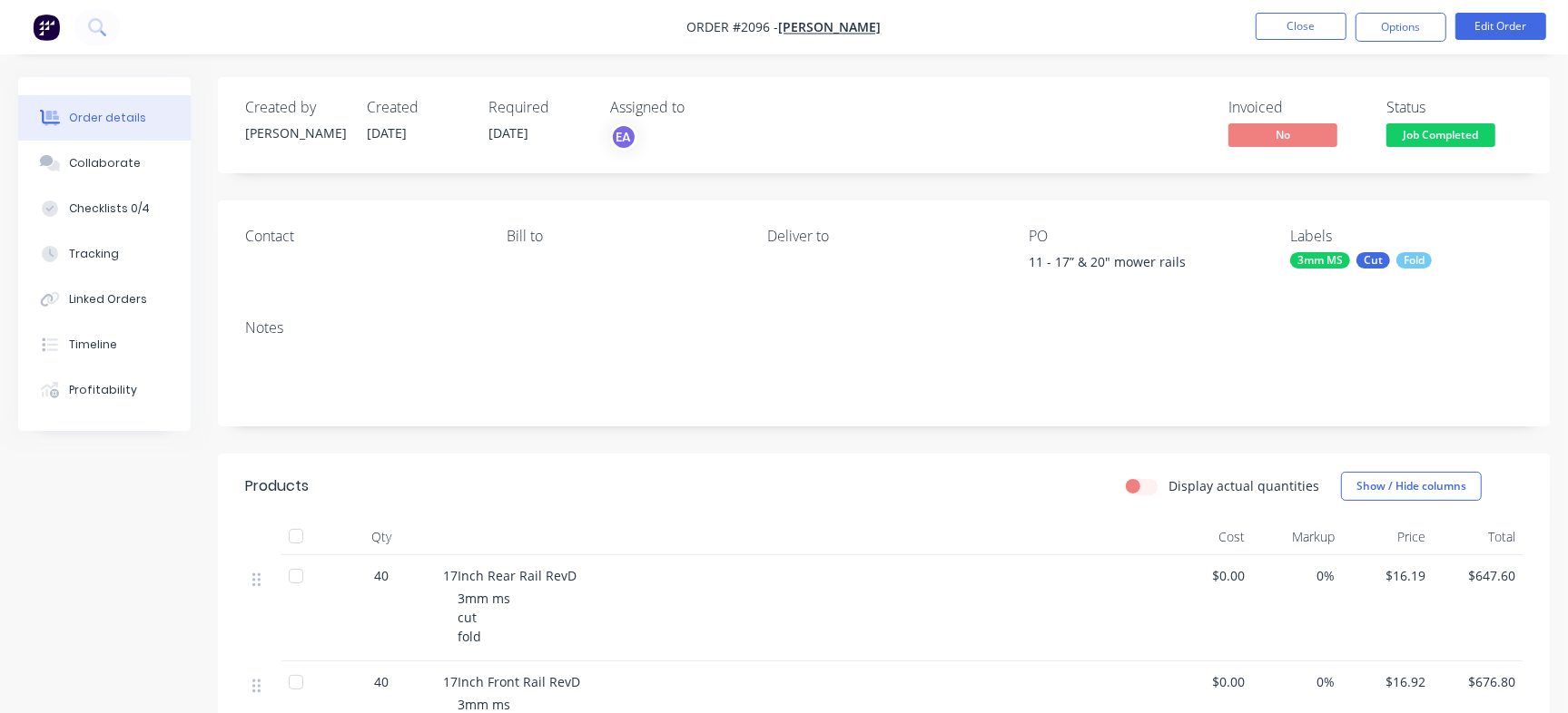
click at [1442, 133] on span "Job Completed" at bounding box center [1440, 134] width 109 height 22
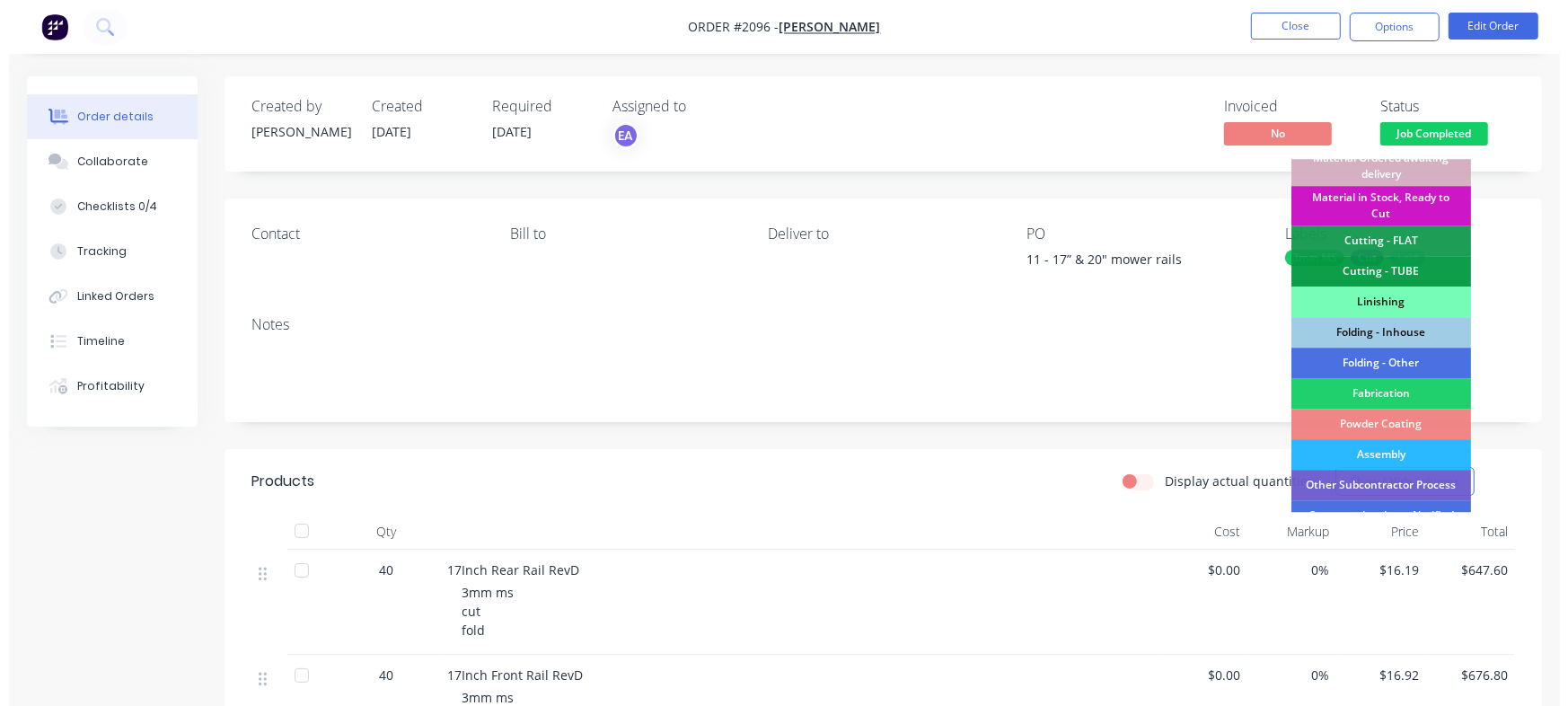
scroll to position [503, 0]
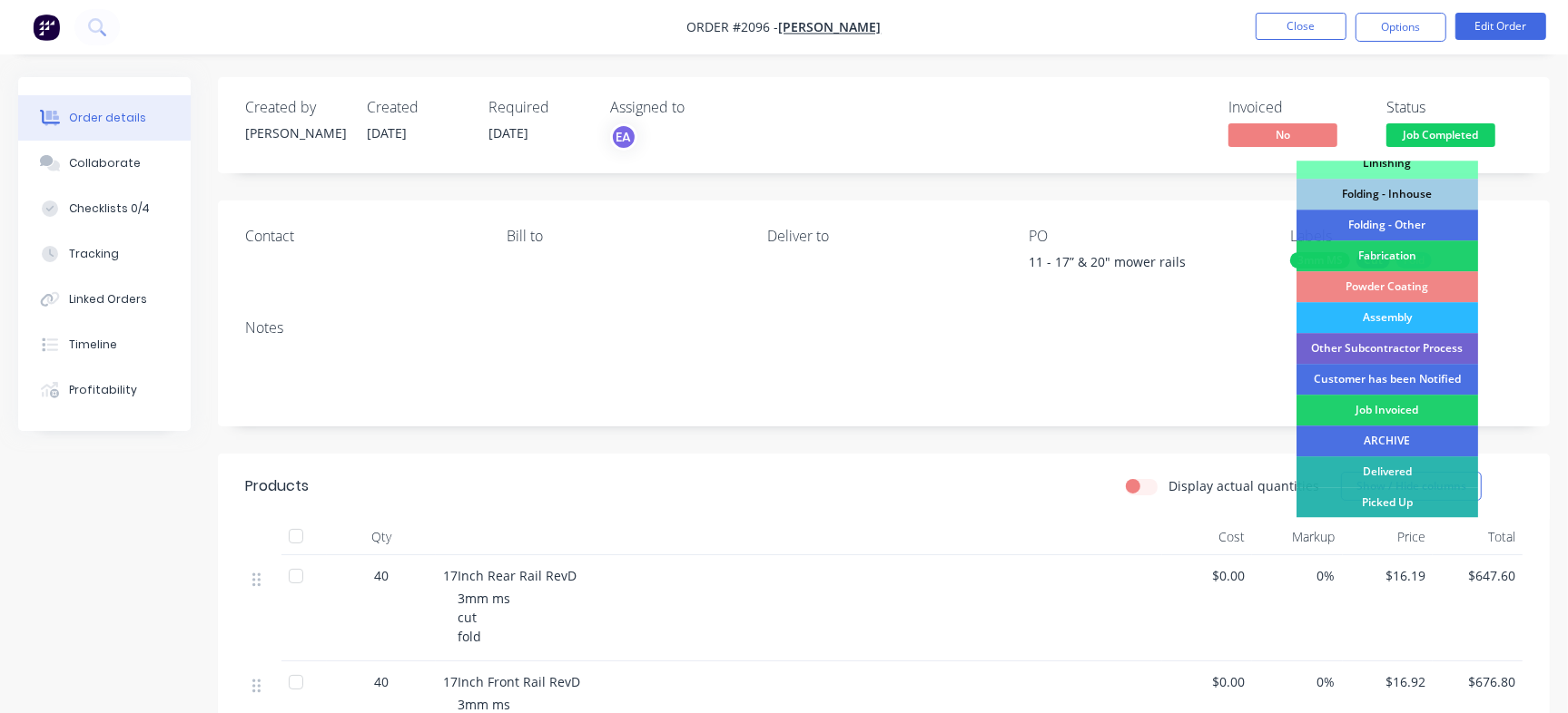
drag, startPoint x: 1445, startPoint y: 411, endPoint x: 947, endPoint y: 264, distance: 519.2
click at [1443, 410] on div "Job Invoiced" at bounding box center [1387, 410] width 182 height 31
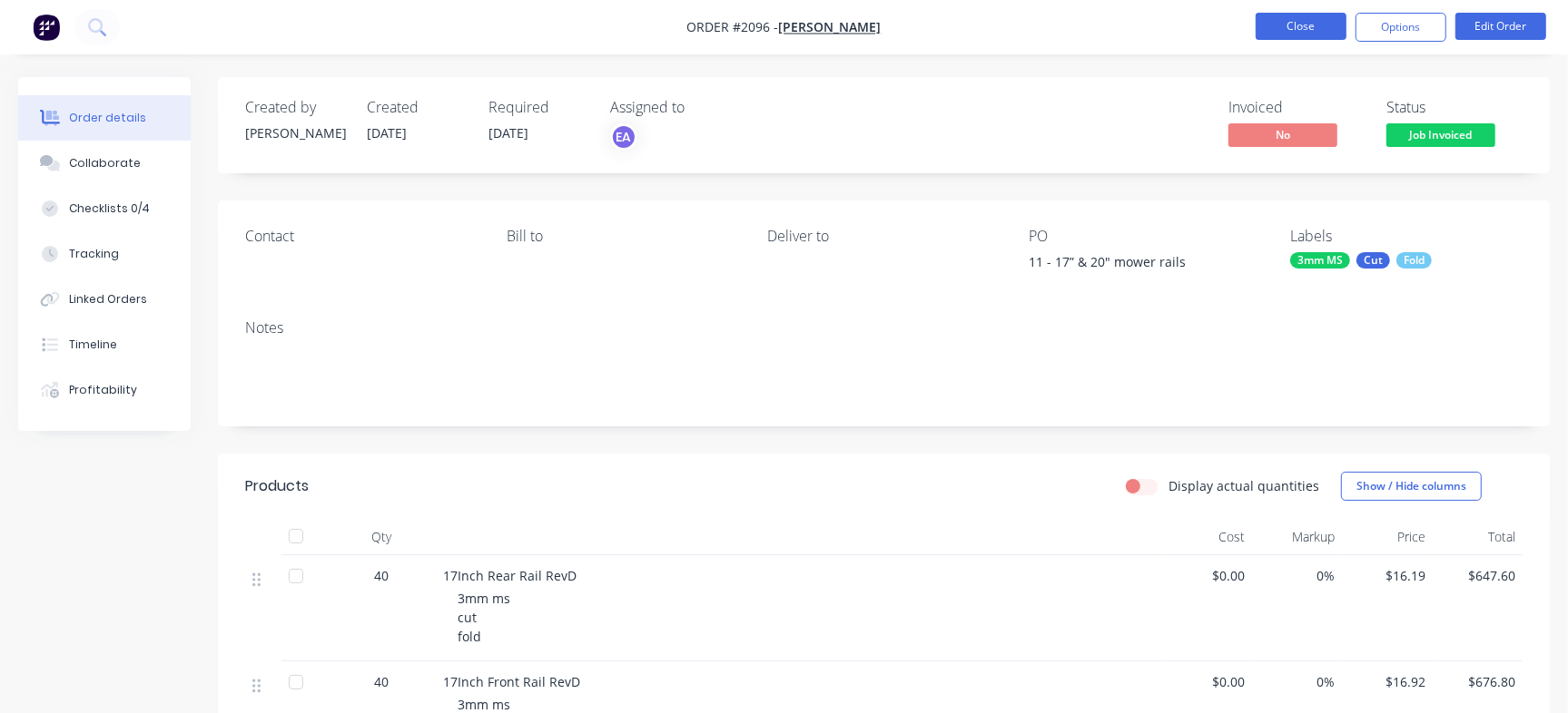
click at [1284, 33] on button "Close" at bounding box center [1301, 26] width 91 height 27
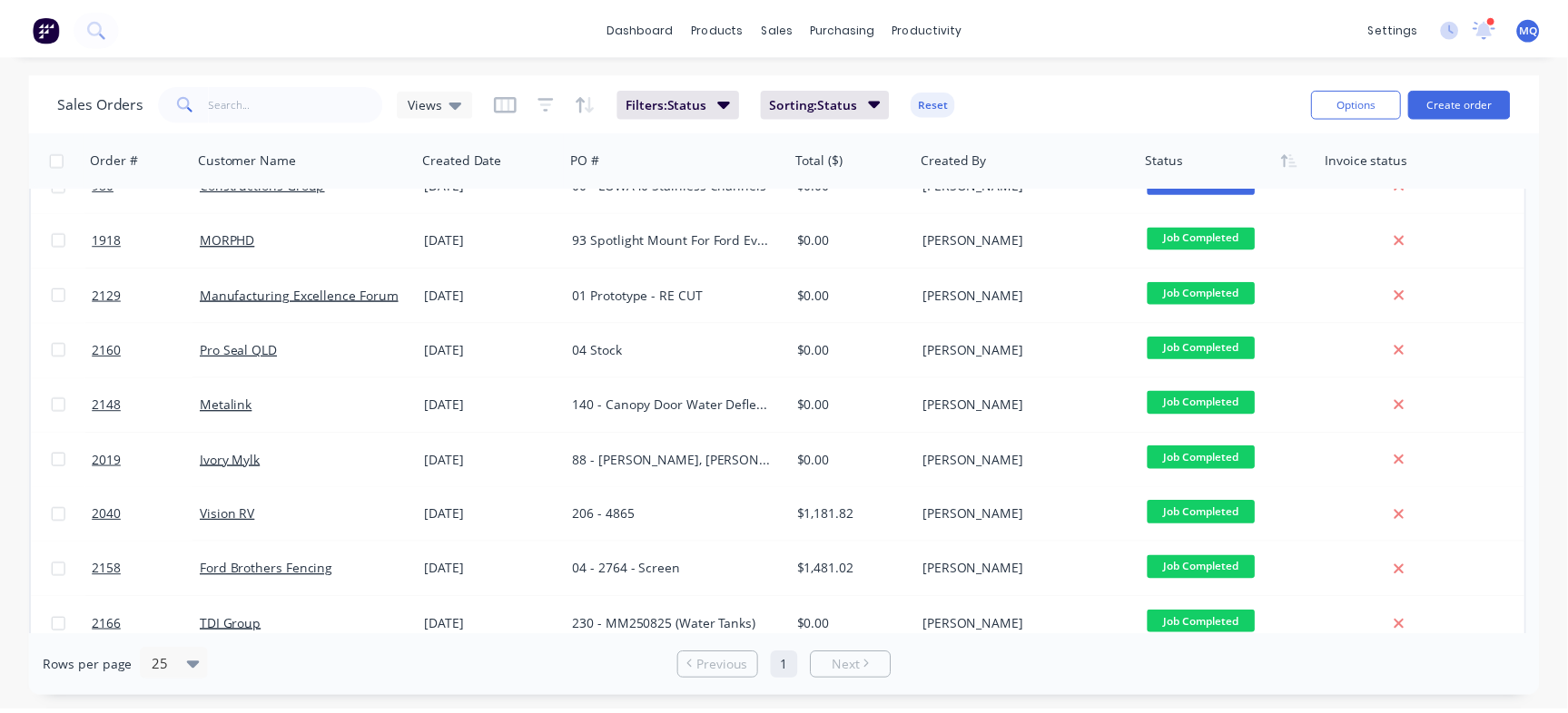
scroll to position [37, 0]
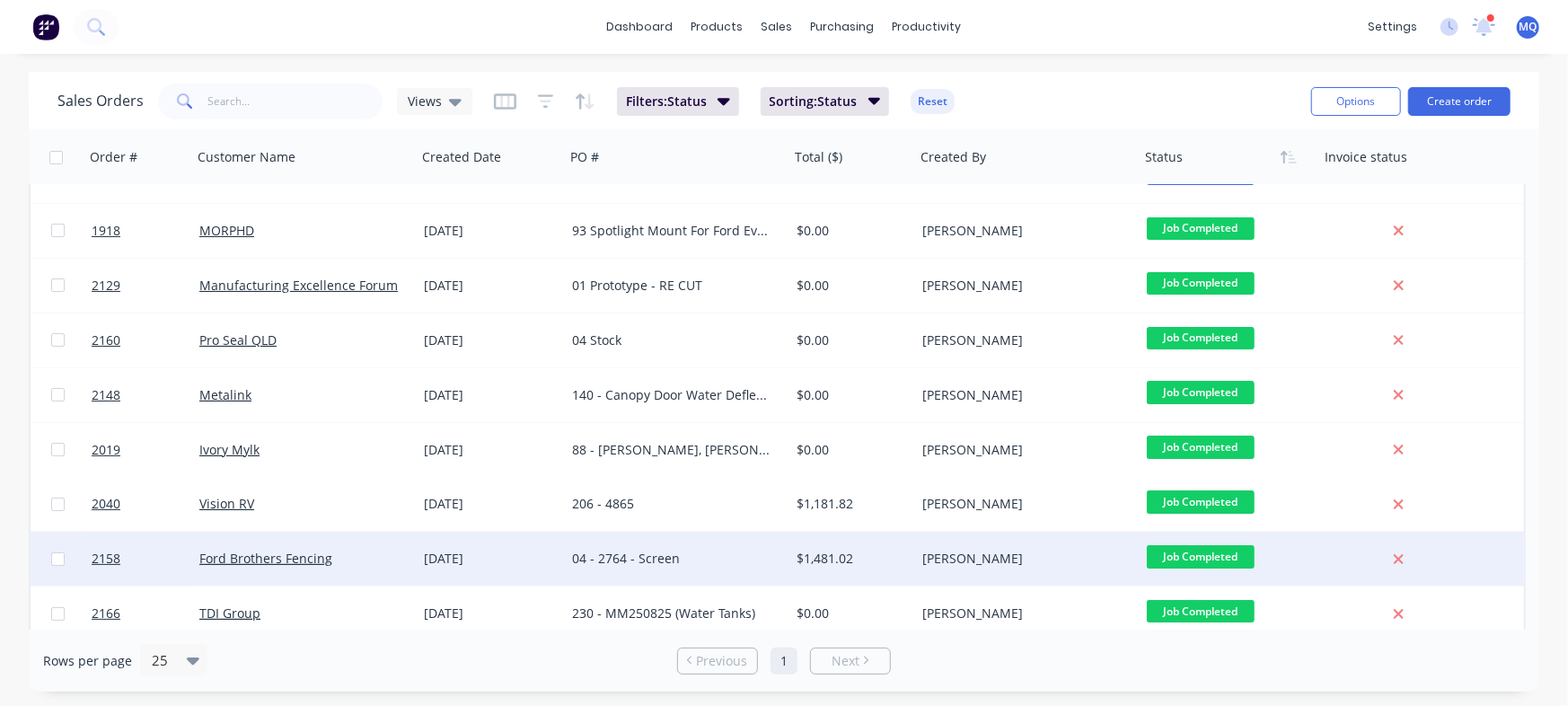
click at [765, 562] on div "04 - 2764 - Screen" at bounding box center [672, 558] width 199 height 18
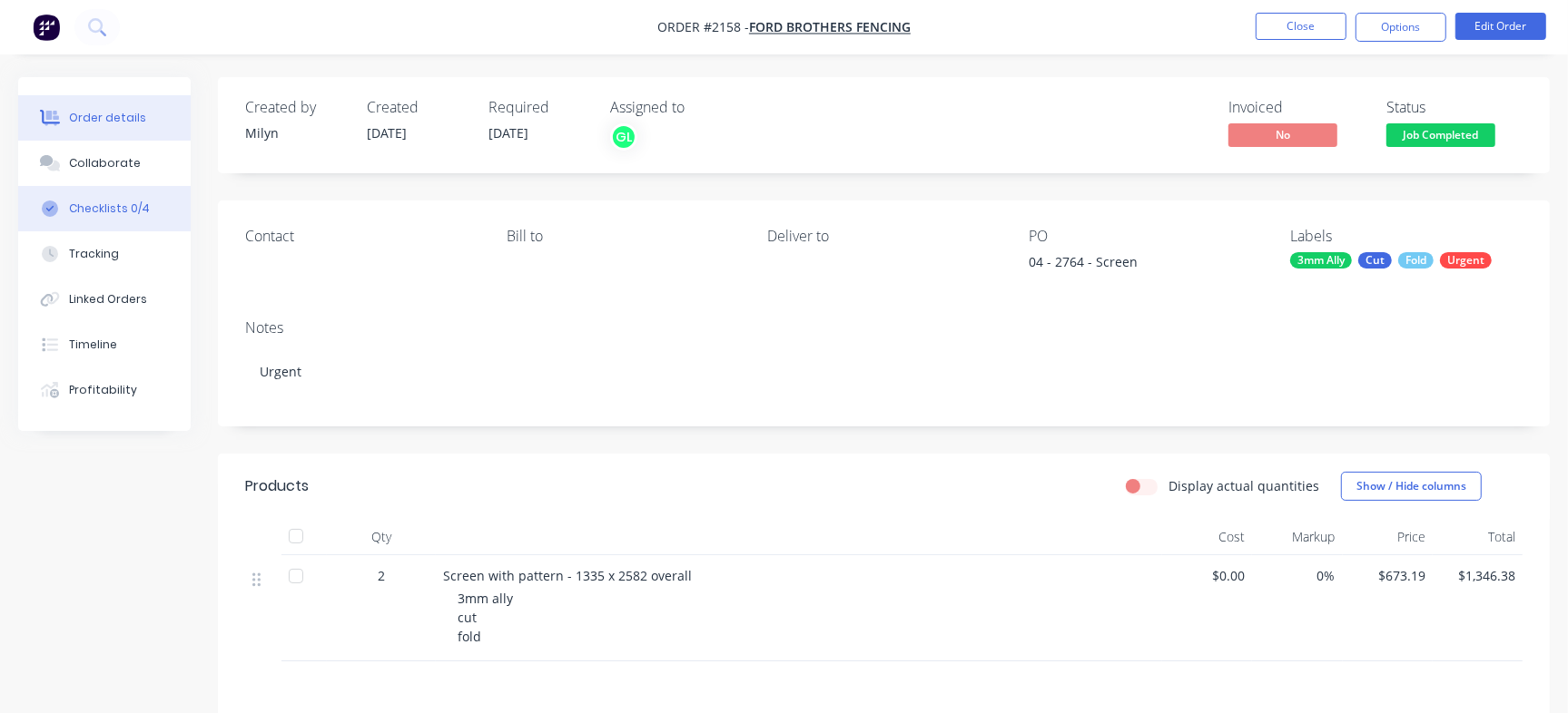
click at [123, 203] on div "Checklists 0/4" at bounding box center [108, 208] width 80 height 16
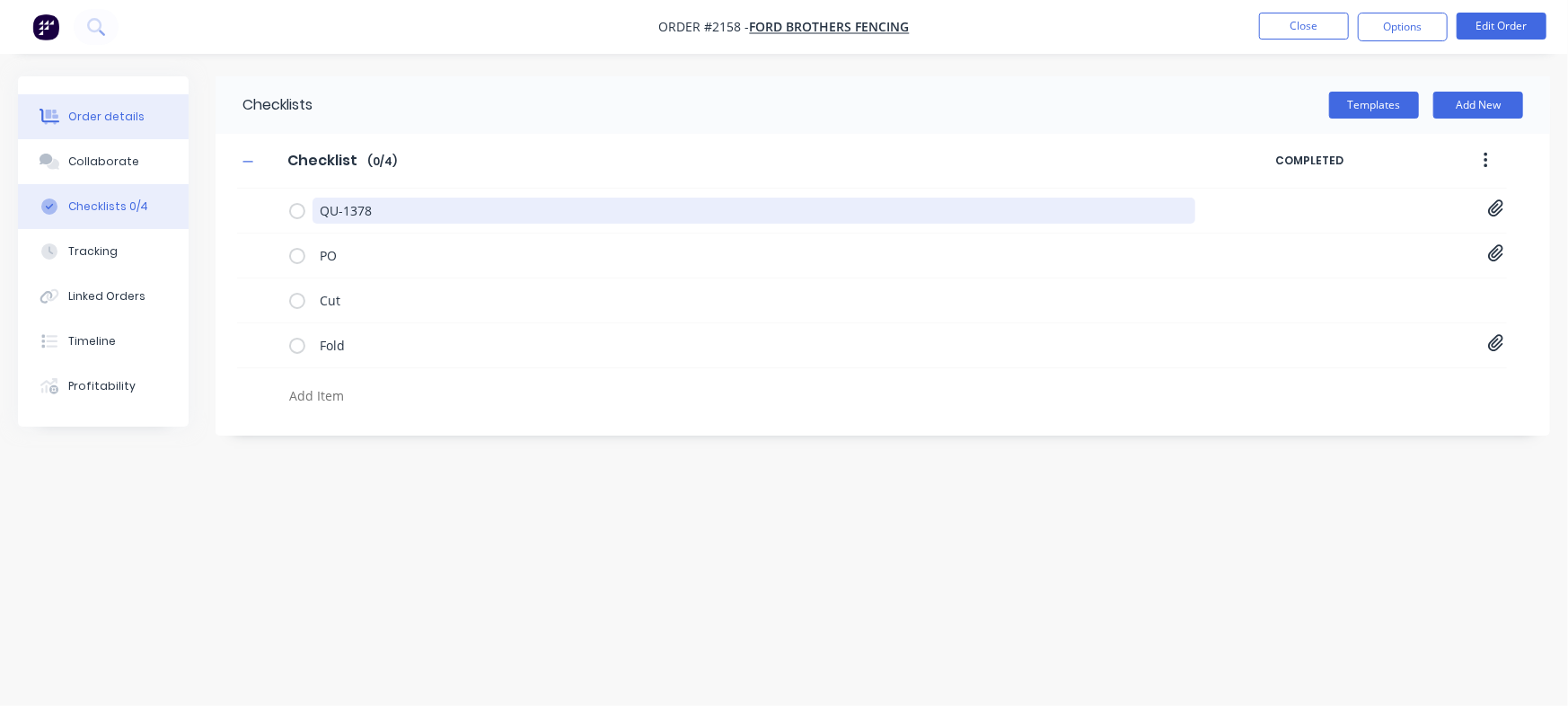
drag, startPoint x: 430, startPoint y: 203, endPoint x: 187, endPoint y: 102, distance: 263.2
click at [78, 150] on div "Order details Collaborate Checklists 0/4 Tracking Linked Orders Timeline Profit…" at bounding box center [784, 319] width 1568 height 486
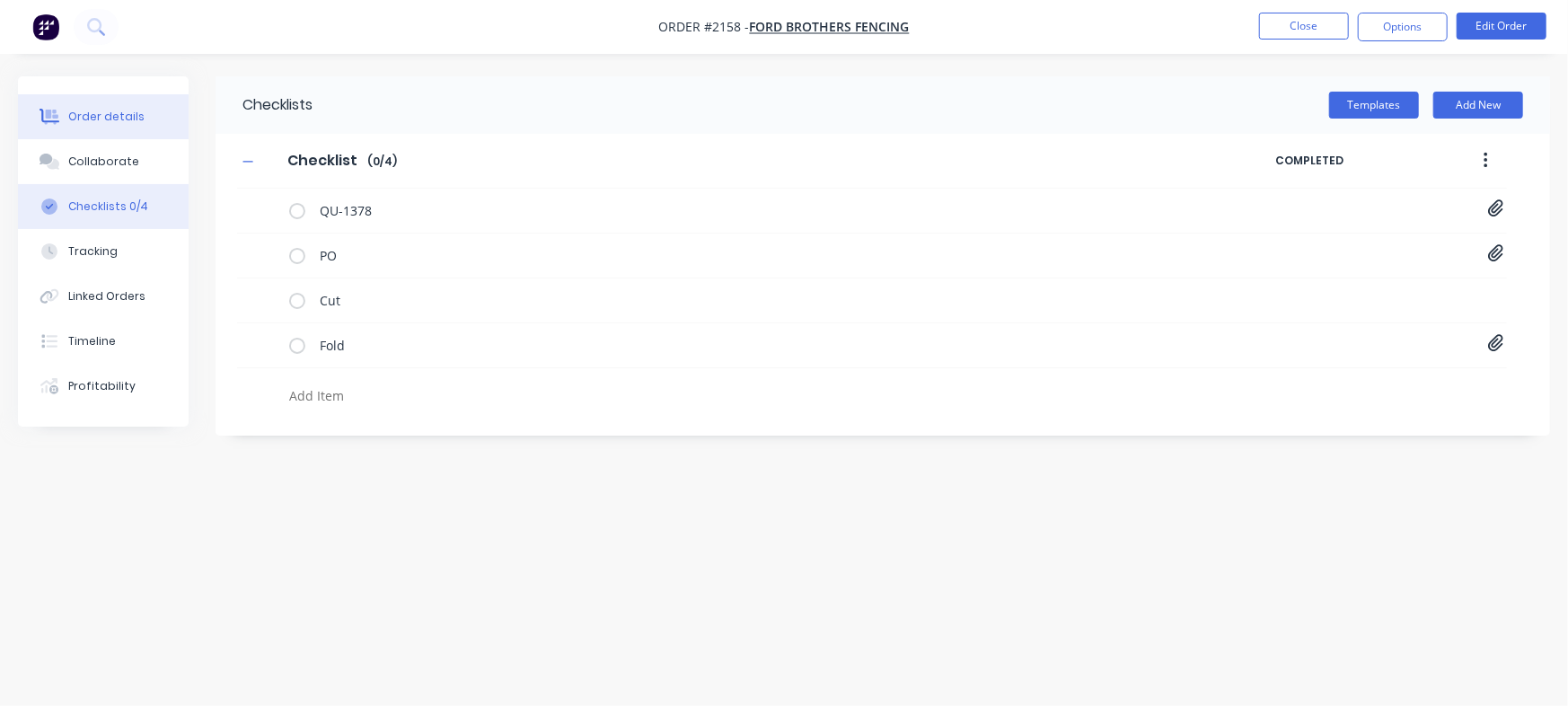
click at [84, 107] on button "Order details" at bounding box center [103, 116] width 170 height 45
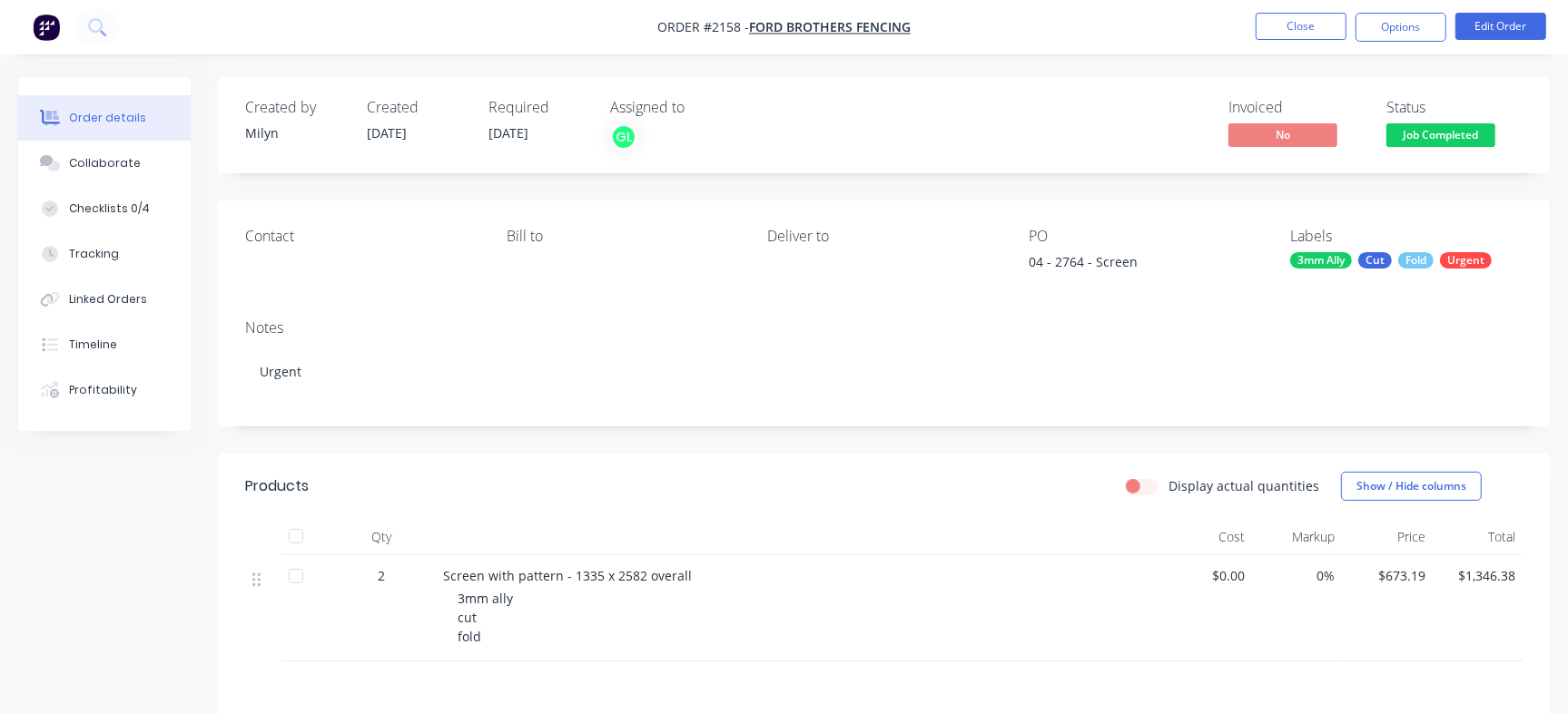
click at [1070, 256] on div "04 - 2764 - Screen" at bounding box center [1142, 265] width 226 height 25
copy div "2764"
click at [158, 197] on button "Checklists 0/4" at bounding box center [105, 208] width 172 height 45
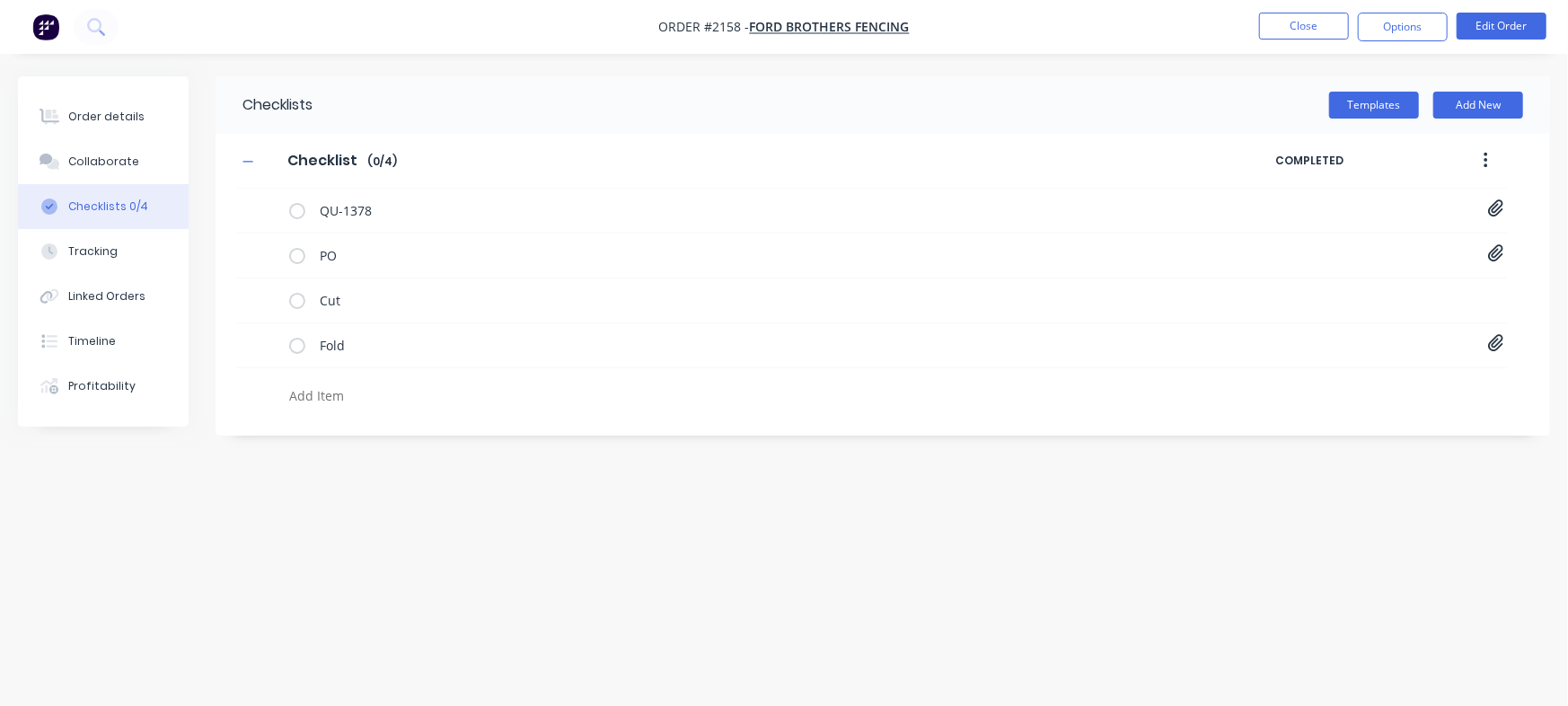
type textarea "x"
click at [363, 396] on textarea at bounding box center [691, 396] width 818 height 26
paste textarea "INV-2931"
type textarea "INV-2931"
type textarea "x"
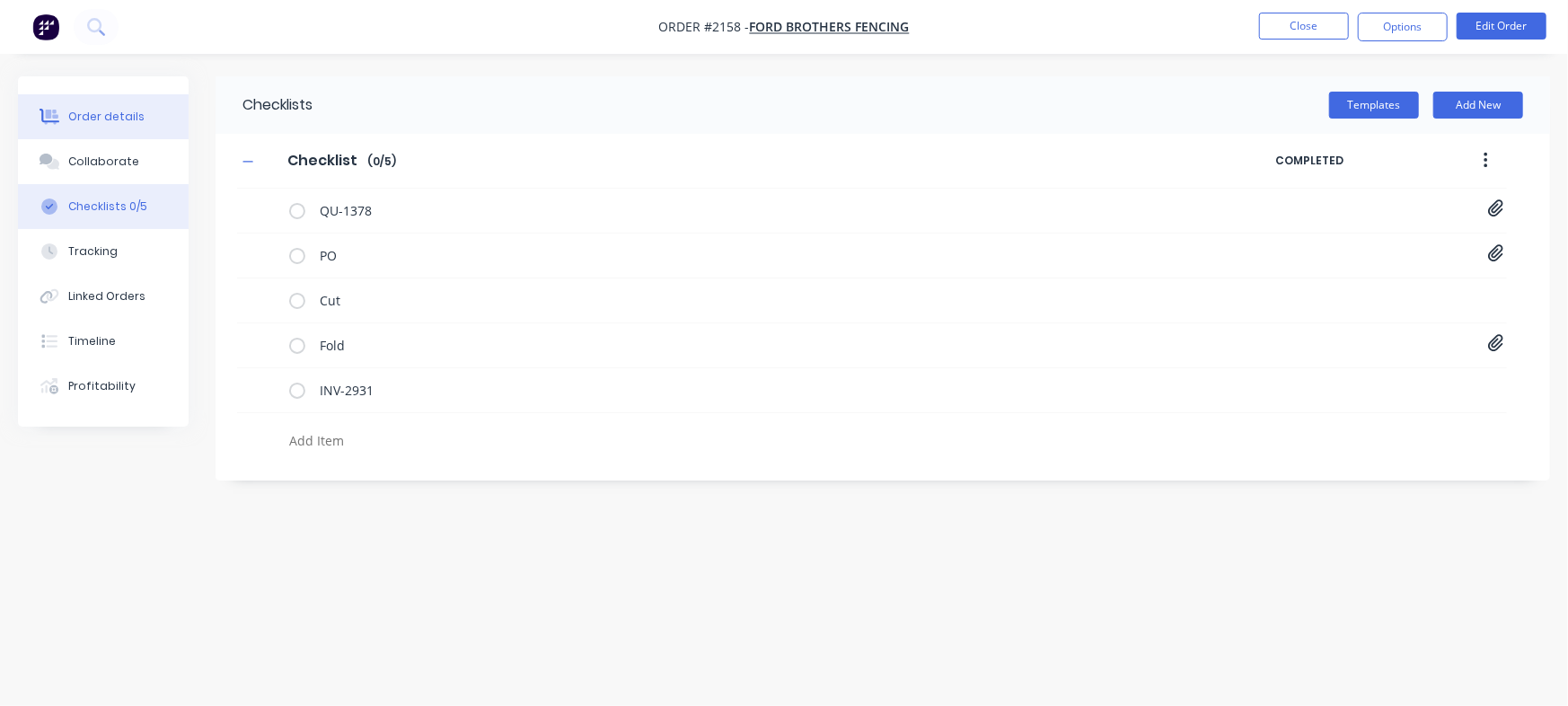
type textarea "x"
click at [123, 124] on div "Order details" at bounding box center [106, 116] width 77 height 16
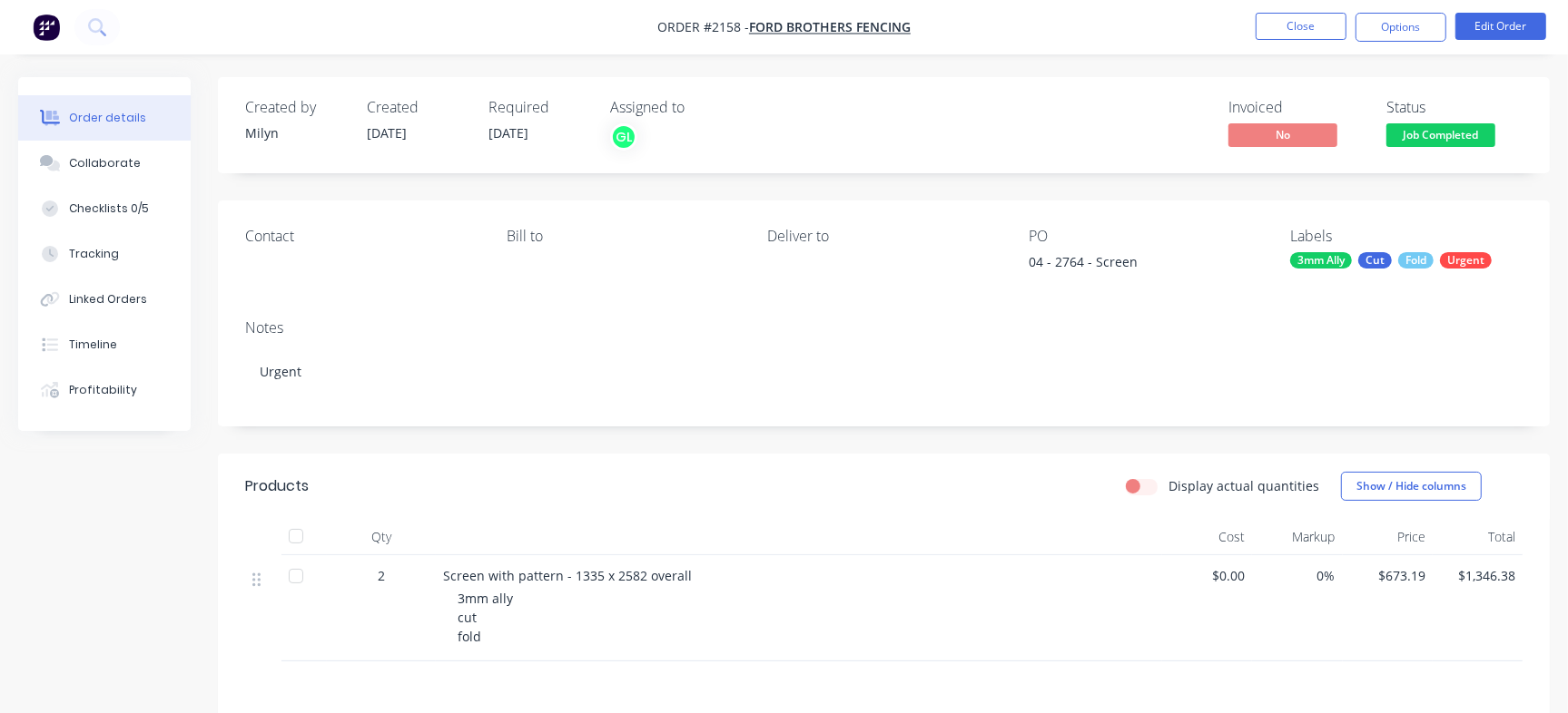
click at [1470, 132] on span "Job Completed" at bounding box center [1440, 134] width 109 height 22
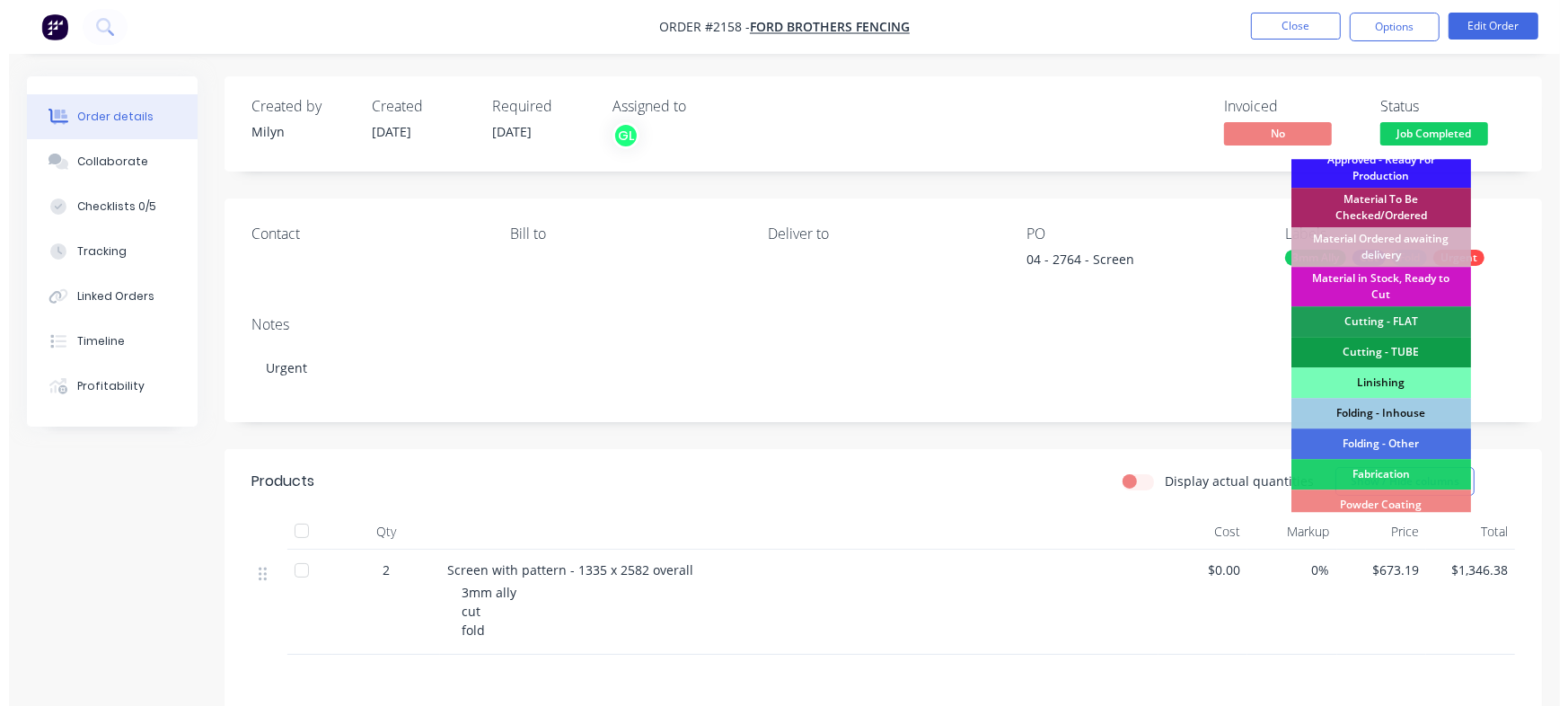
scroll to position [503, 0]
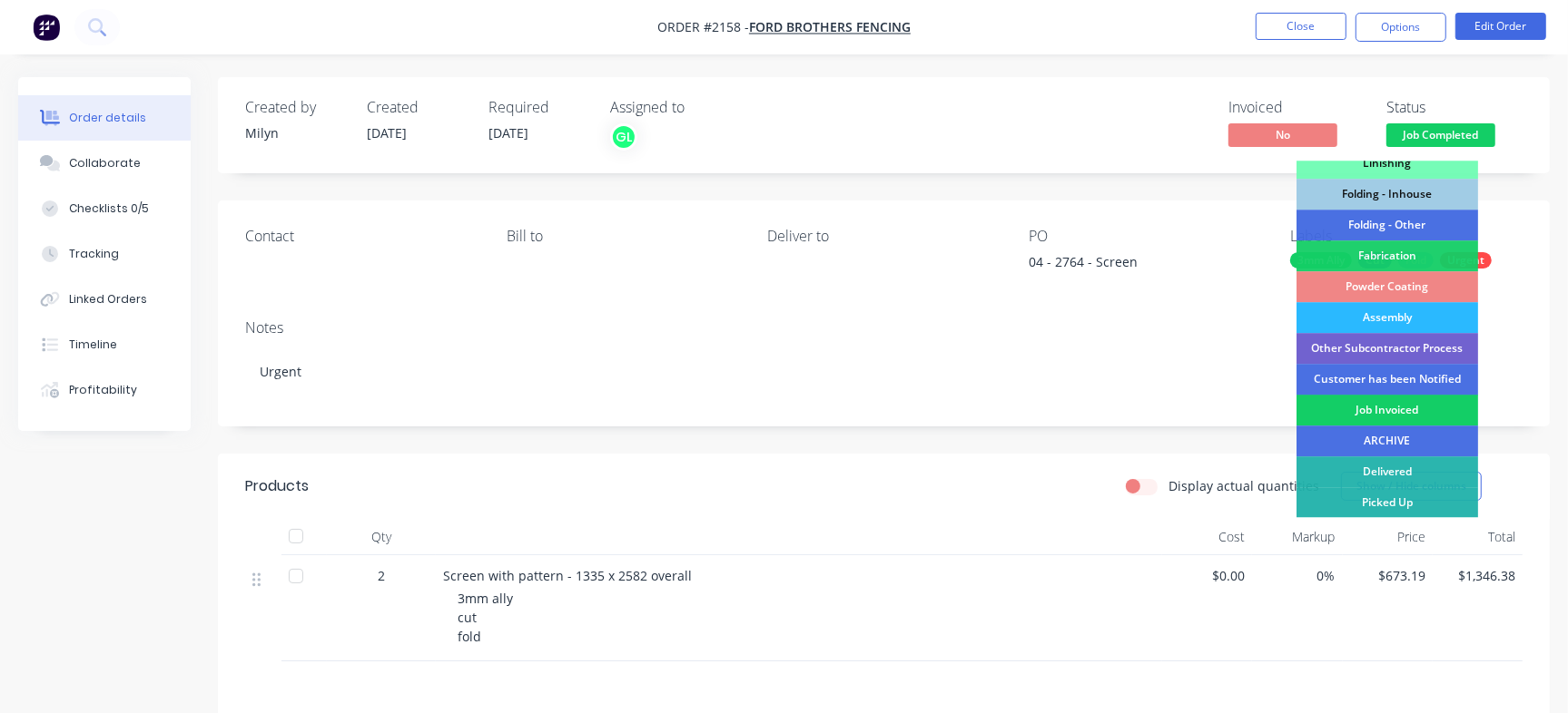
click at [1387, 407] on div "Job Invoiced" at bounding box center [1387, 410] width 182 height 31
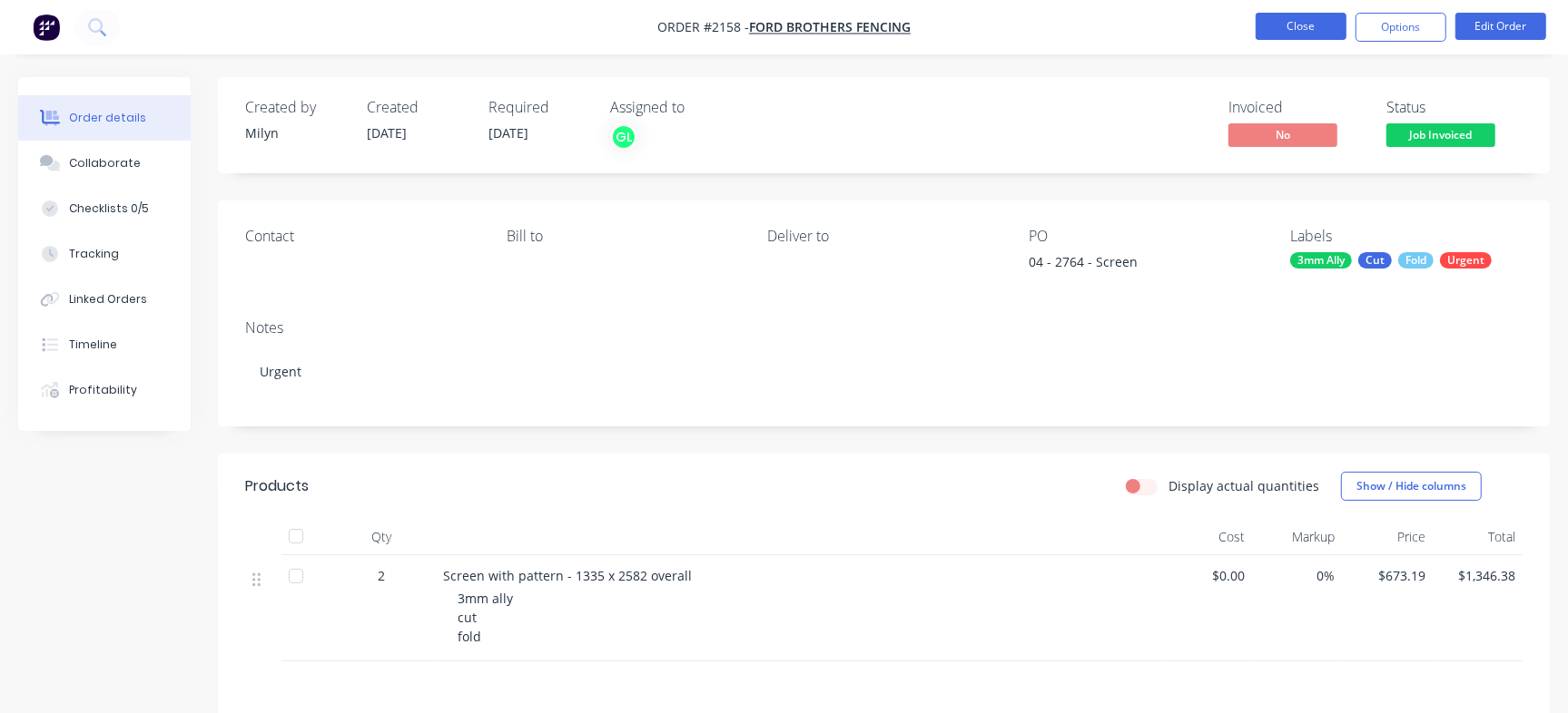
click at [1281, 25] on button "Close" at bounding box center [1301, 26] width 91 height 27
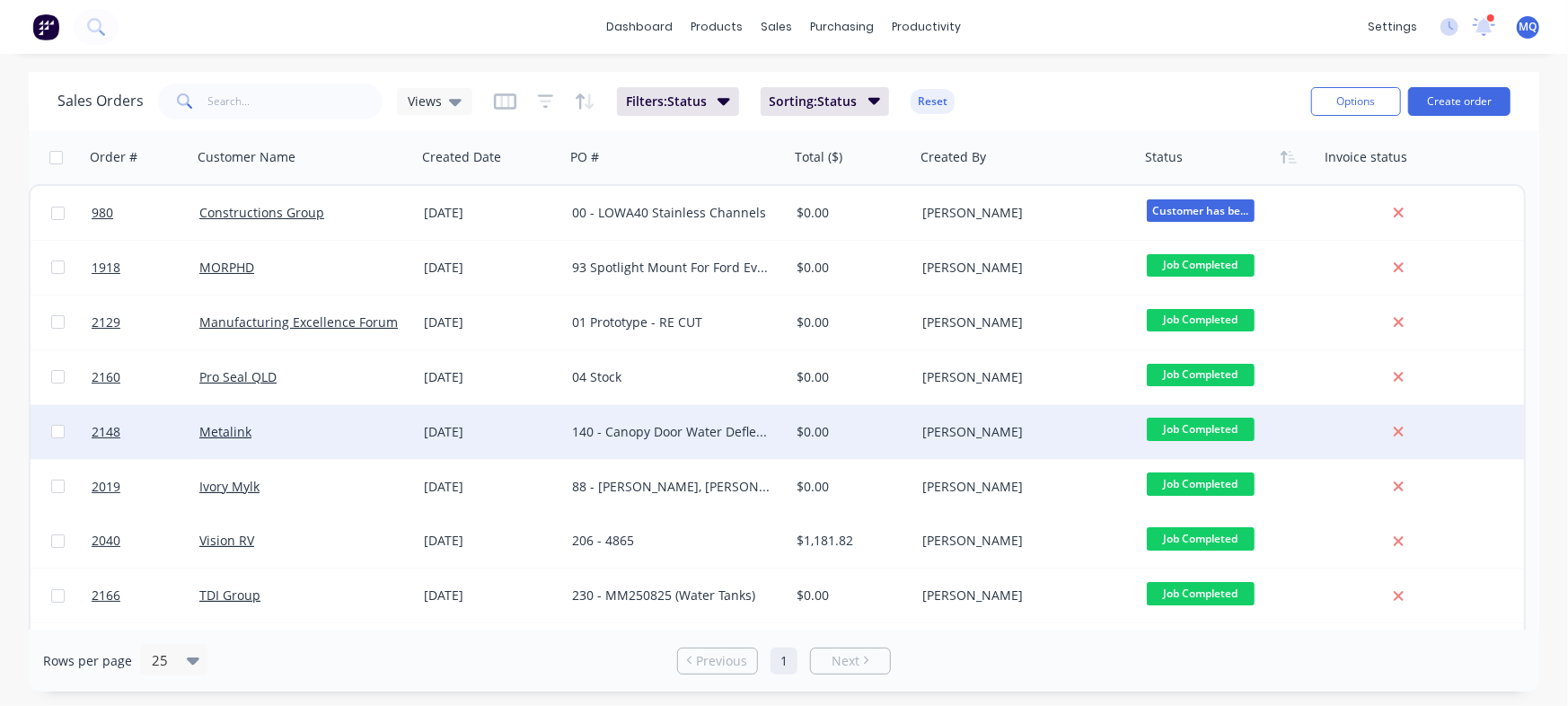
click at [667, 434] on div "140 - Canopy Door Water Deflector" at bounding box center [672, 432] width 199 height 18
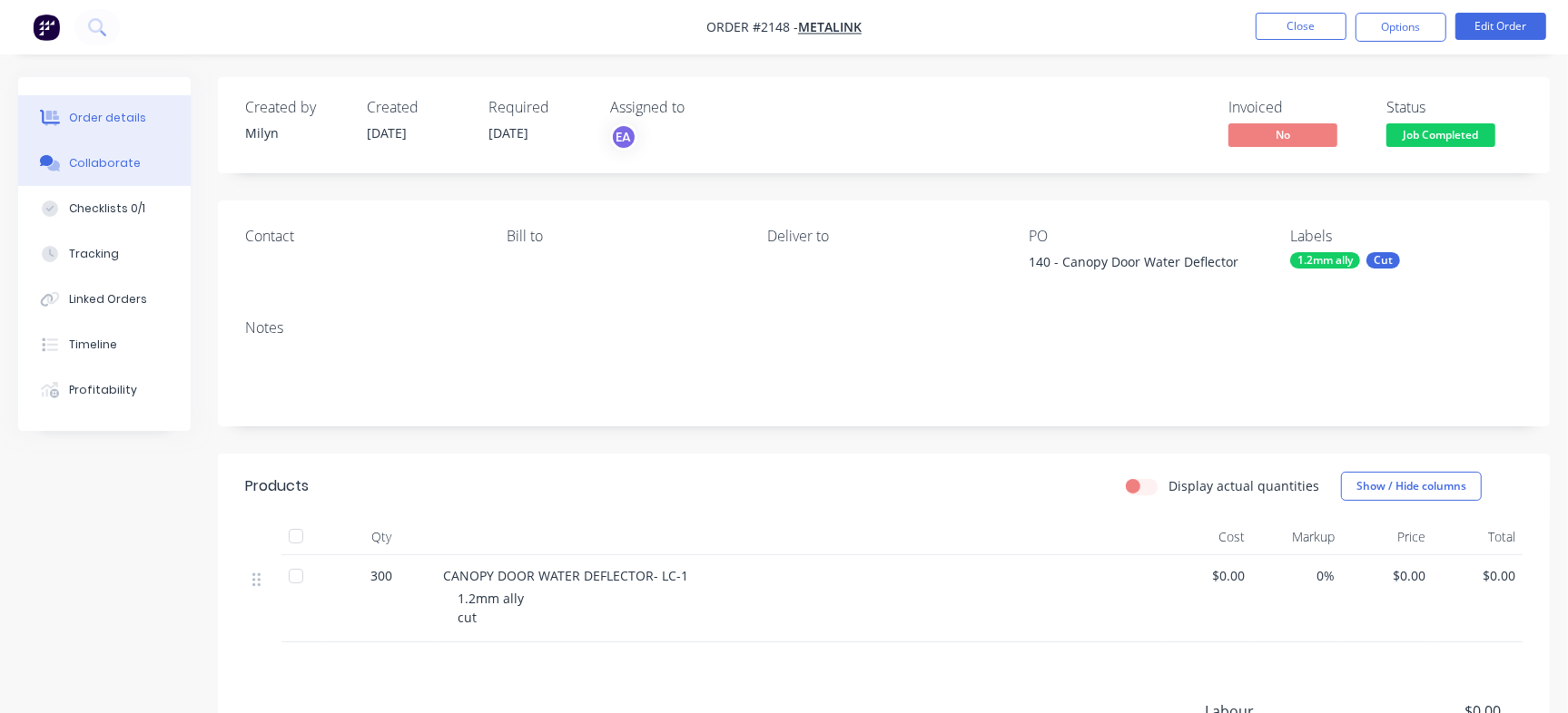
click at [139, 178] on button "Collaborate" at bounding box center [105, 163] width 172 height 45
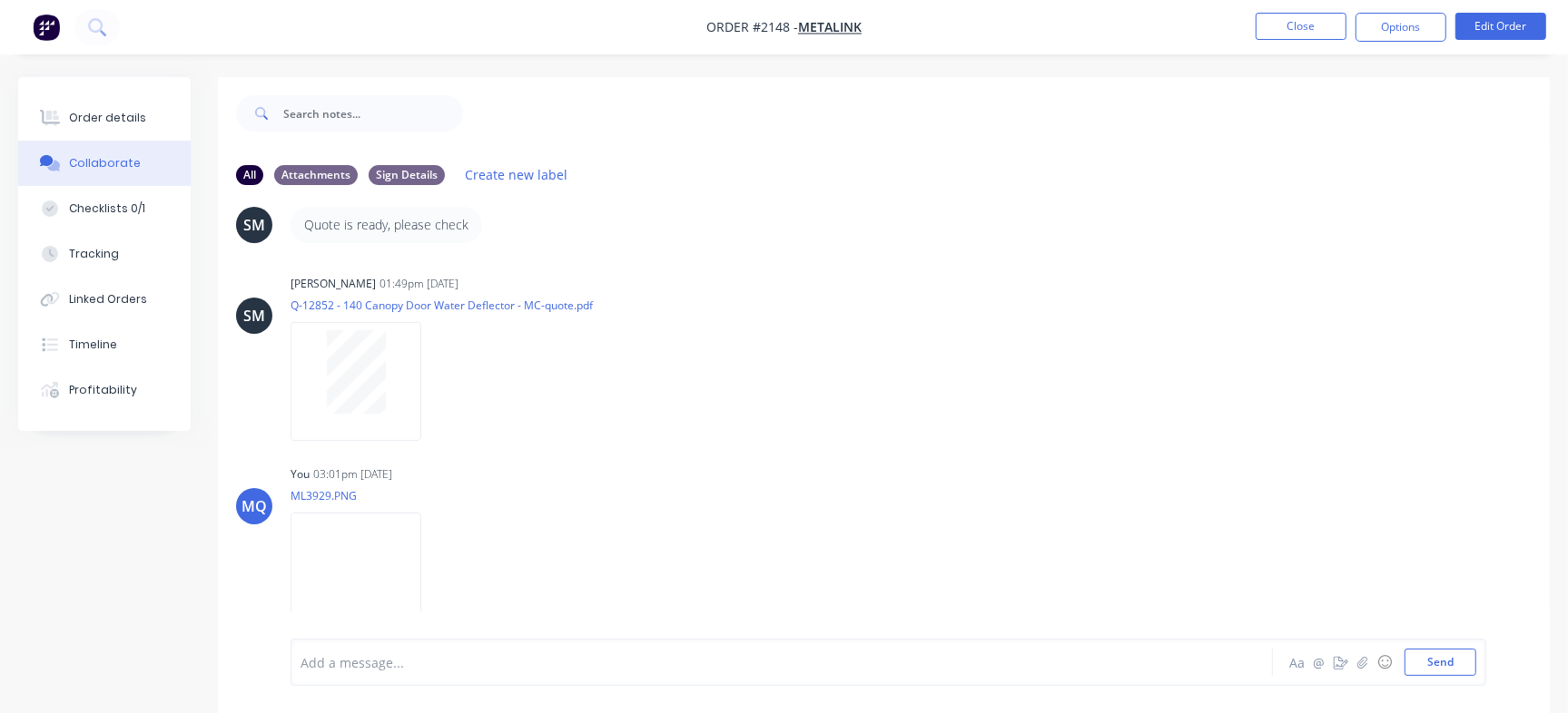
scroll to position [27, 0]
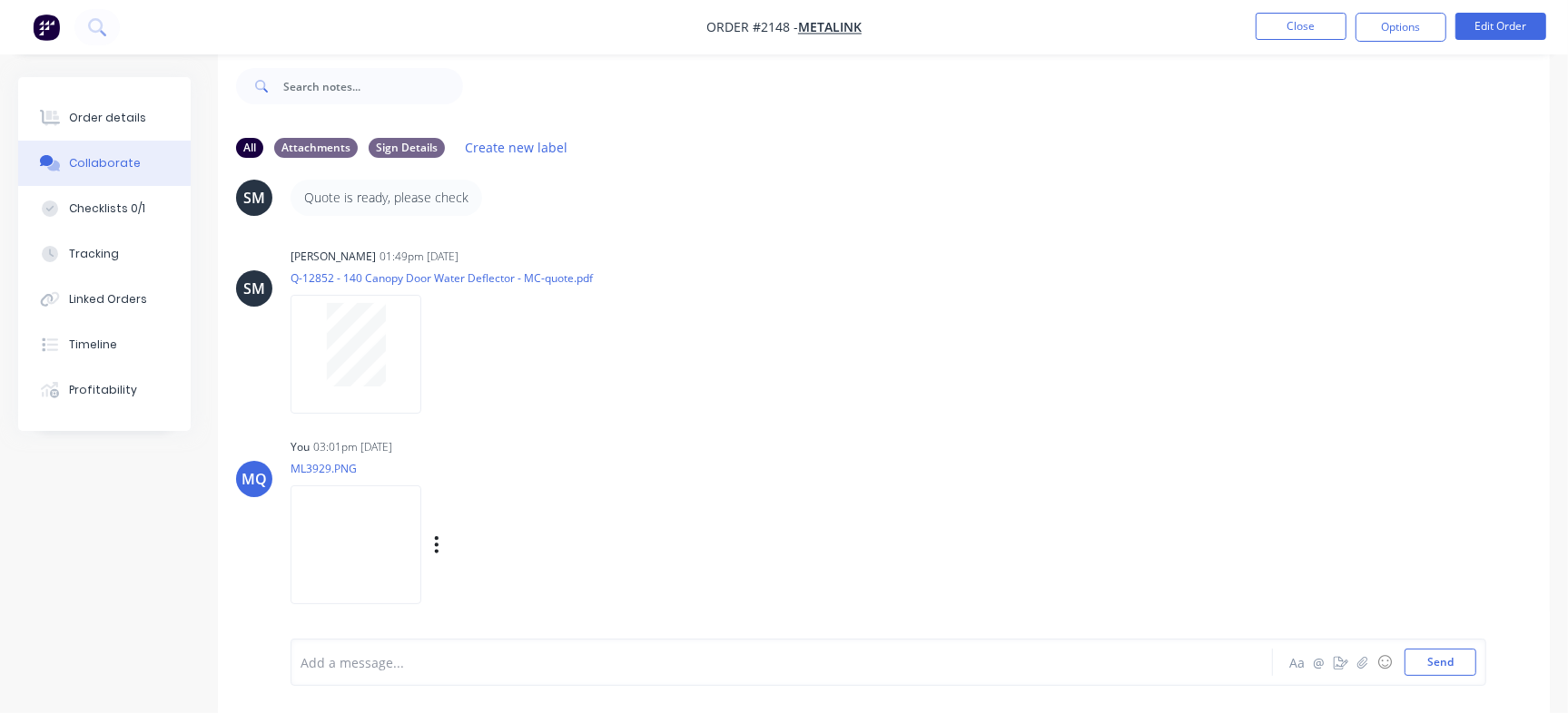
click at [421, 587] on img at bounding box center [355, 545] width 131 height 119
click at [125, 119] on div "Order details" at bounding box center [107, 117] width 77 height 16
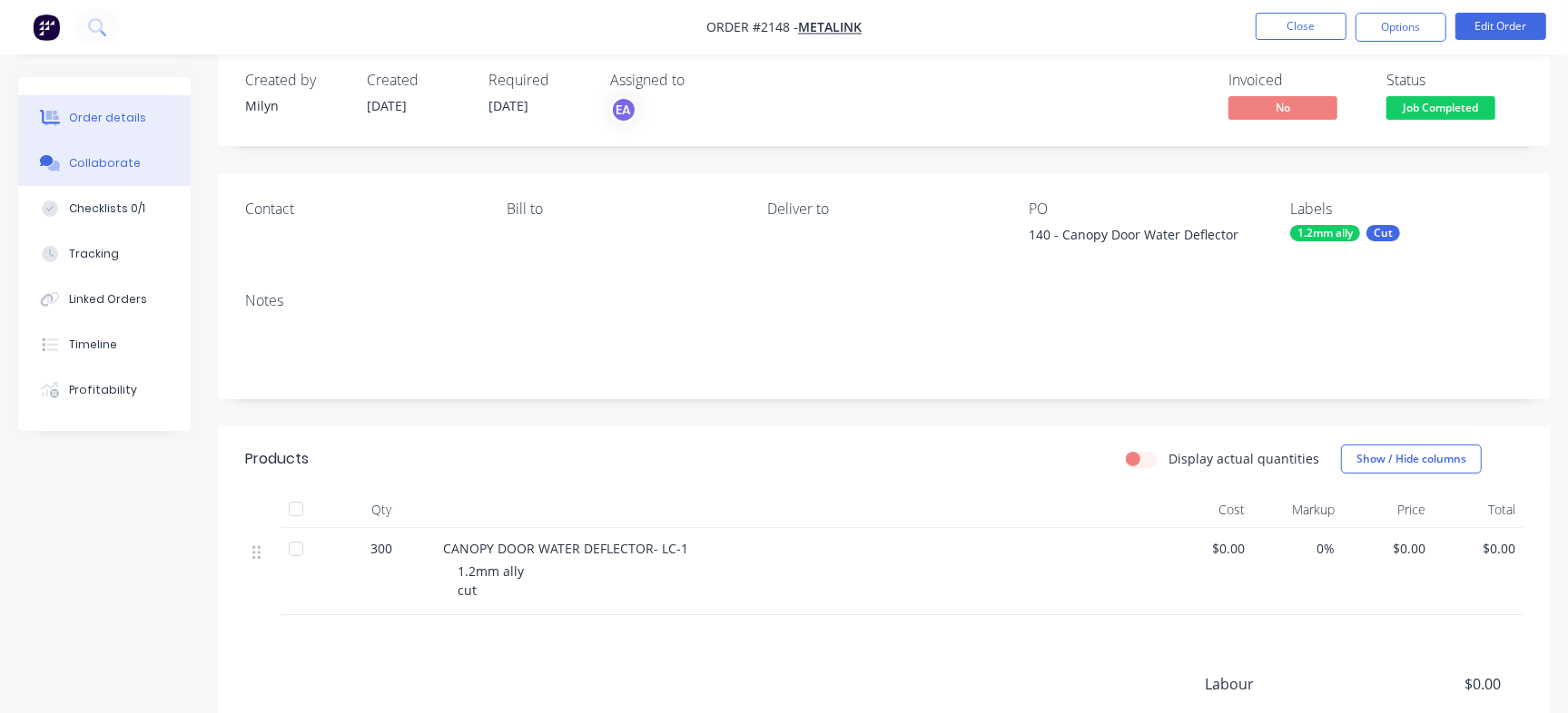
click at [118, 160] on div "Collaborate" at bounding box center [105, 163] width 72 height 16
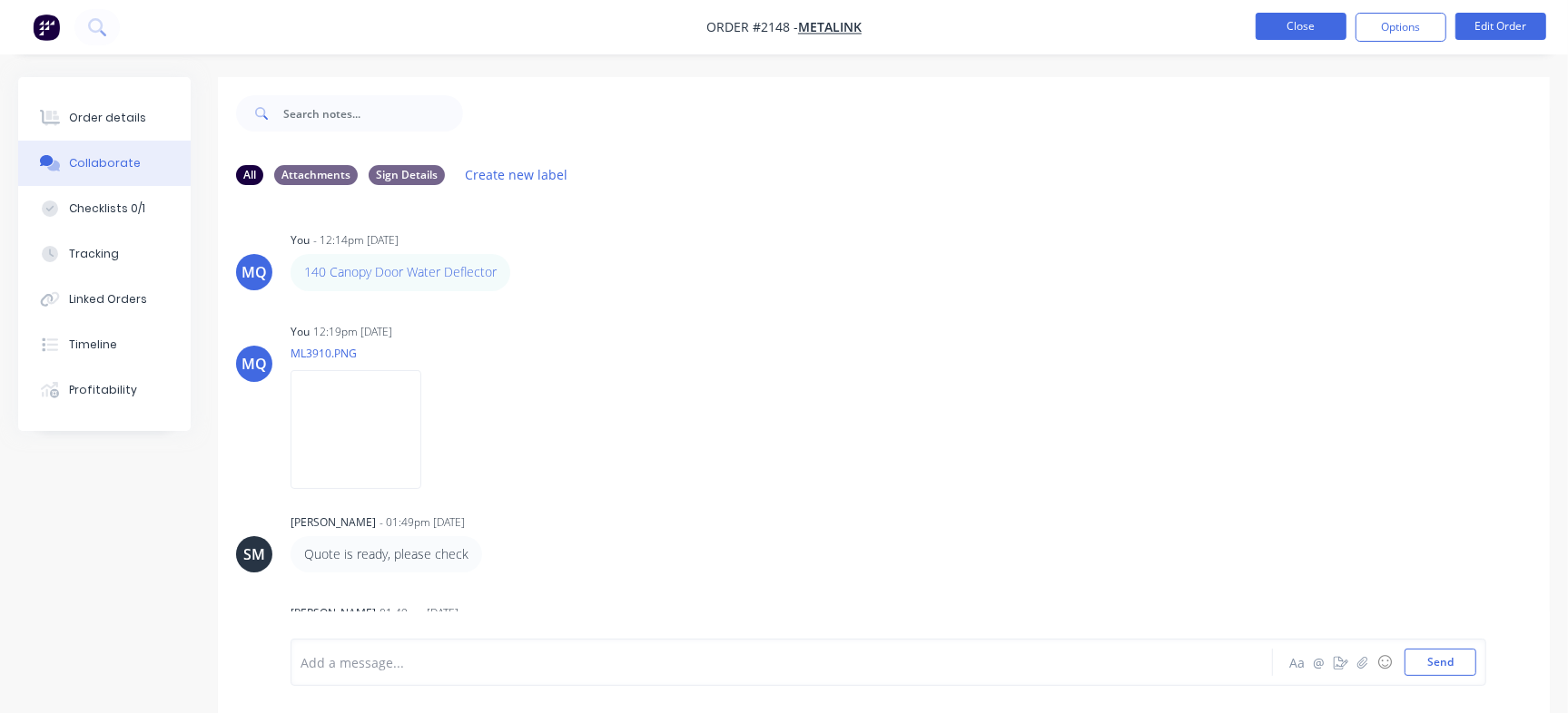
click at [1314, 23] on button "Close" at bounding box center [1301, 26] width 91 height 27
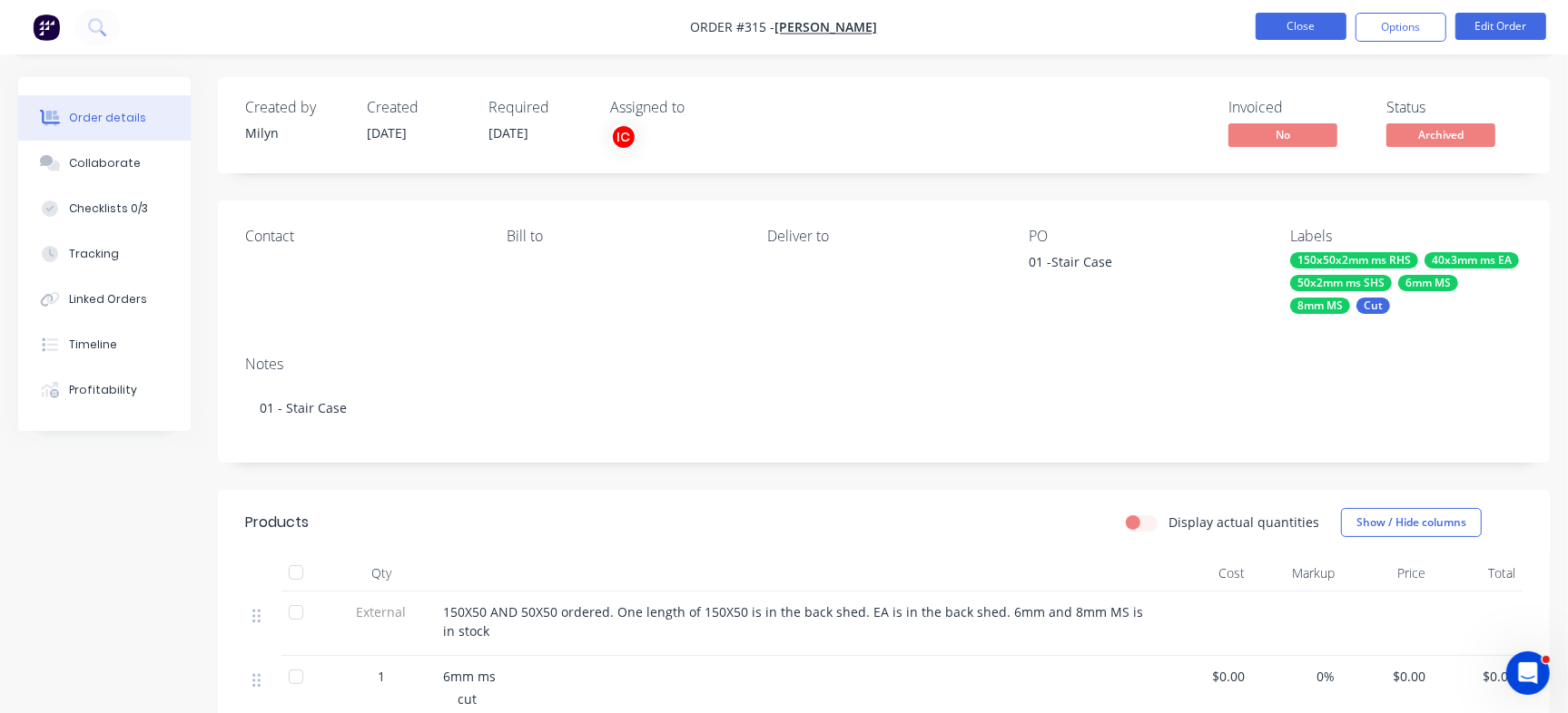
click at [1305, 13] on button "Close" at bounding box center [1301, 26] width 91 height 27
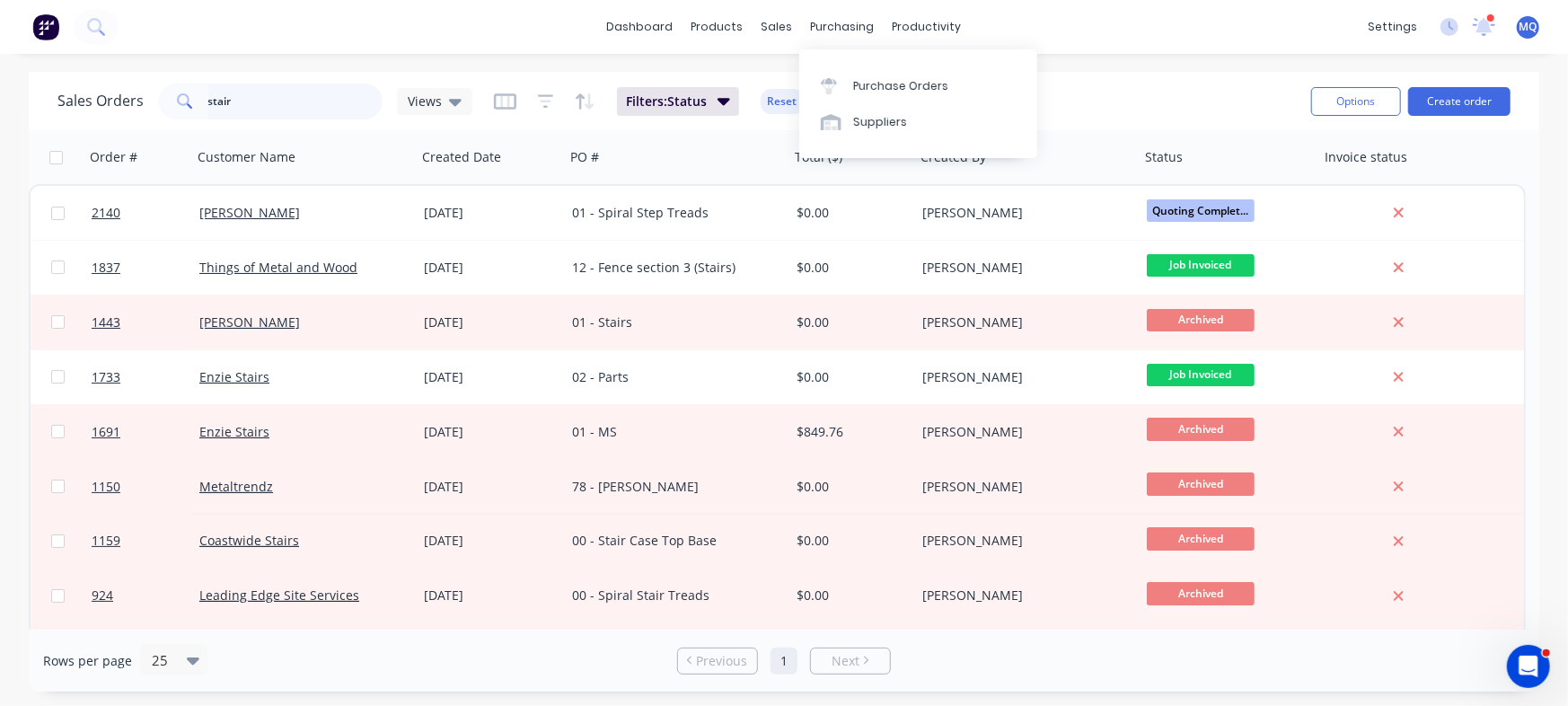
click at [288, 106] on input "stair" at bounding box center [296, 102] width 175 height 36
type input "stainless"
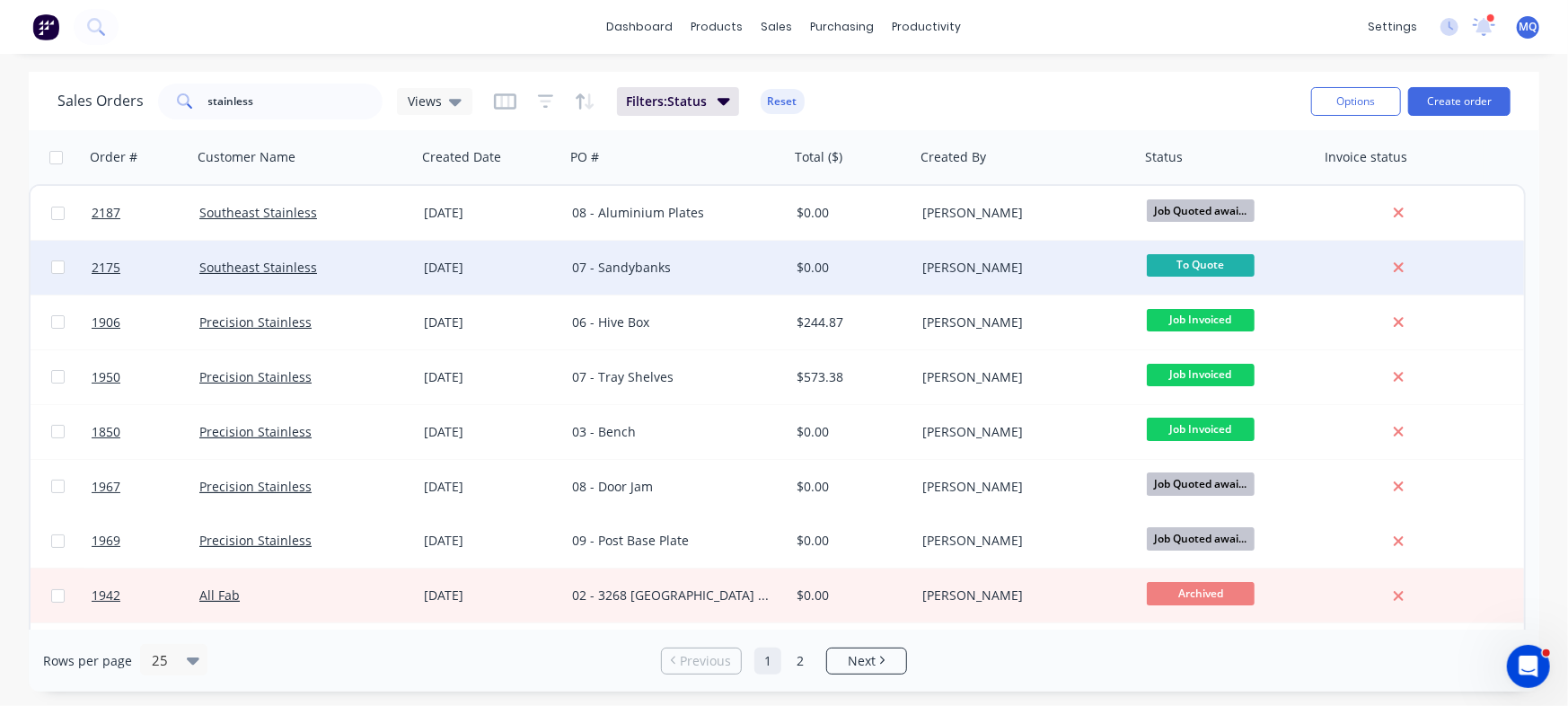
click at [615, 279] on div "07 - Sandybanks" at bounding box center [677, 267] width 224 height 54
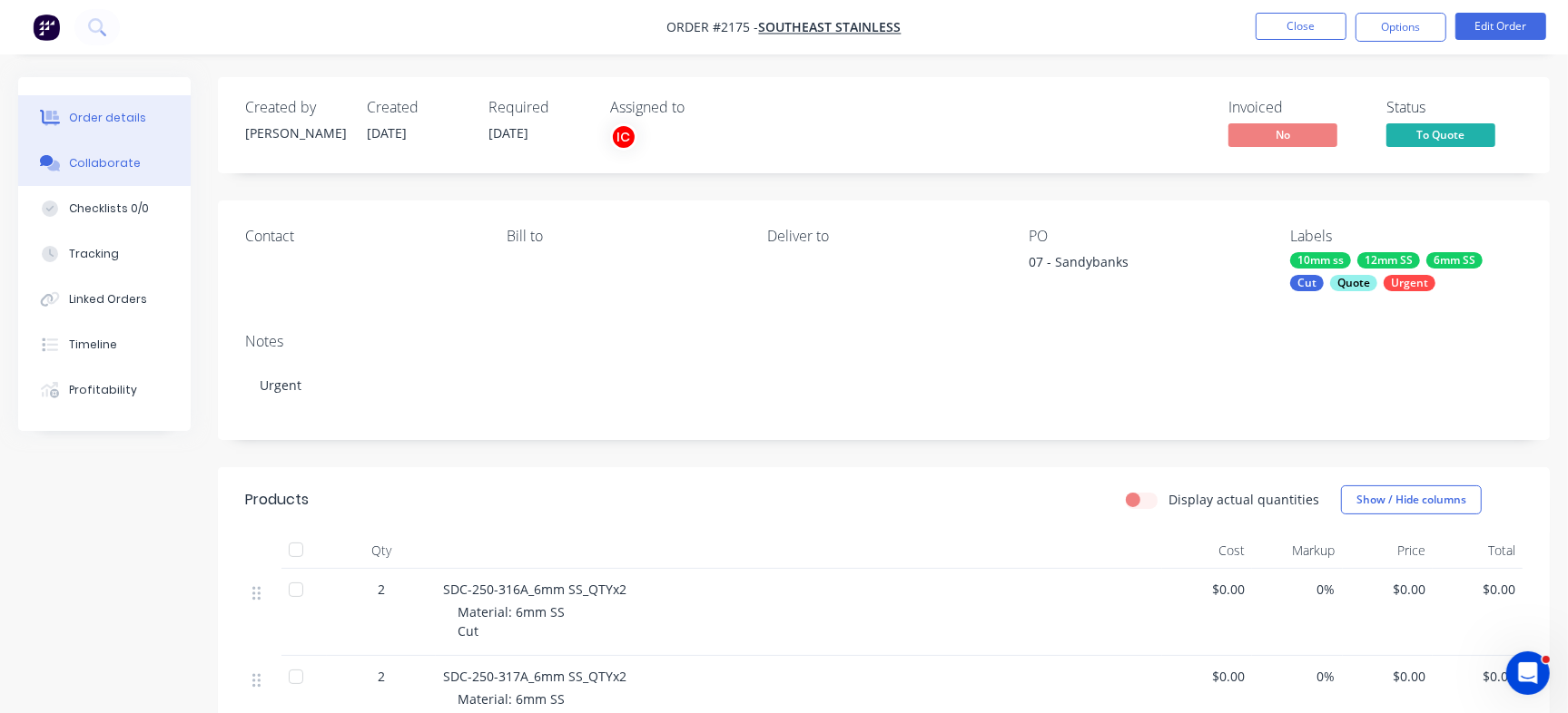
click at [154, 163] on button "Collaborate" at bounding box center [105, 163] width 172 height 45
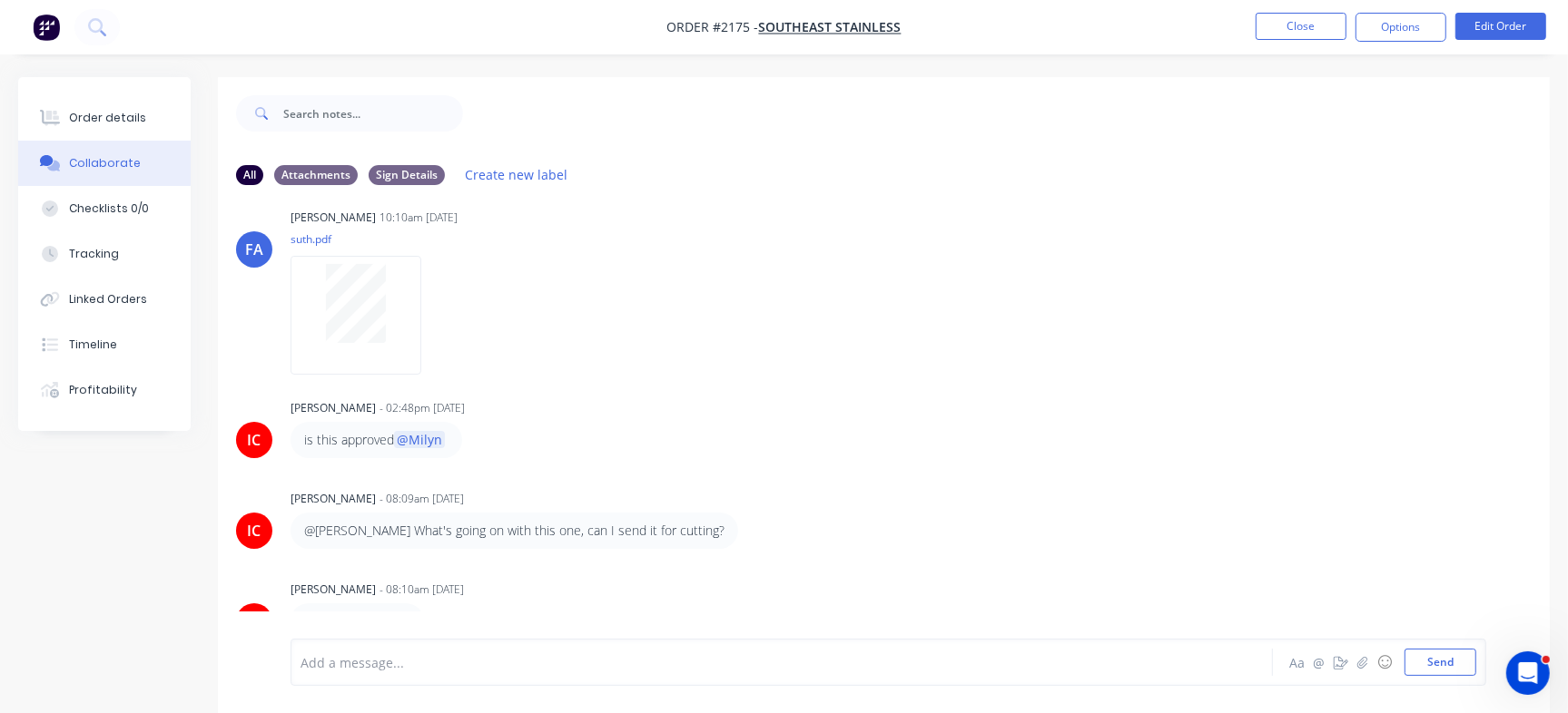
scroll to position [27, 0]
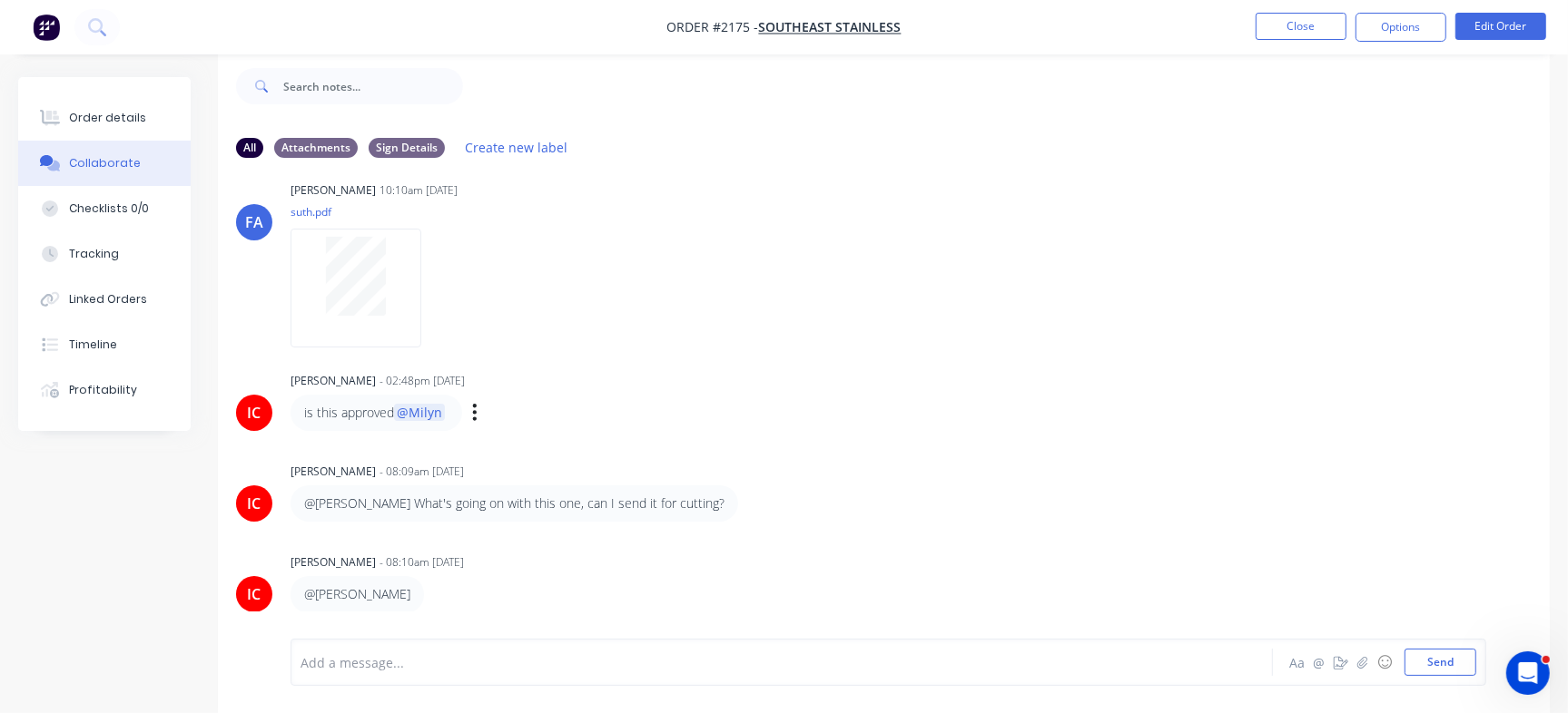
drag, startPoint x: 1530, startPoint y: 460, endPoint x: 1509, endPoint y: 373, distance: 89.5
click at [1530, 371] on div "[PERSON_NAME] [PERSON_NAME] - 10:09am [DATE] 07 Sandybanks Labels Edit Delete […" at bounding box center [884, 392] width 1332 height 439
click at [1378, 384] on div "IC [PERSON_NAME] - 02:48pm [DATE] is this approved @Milyn Labels Edit Delete" at bounding box center [884, 400] width 1332 height 64
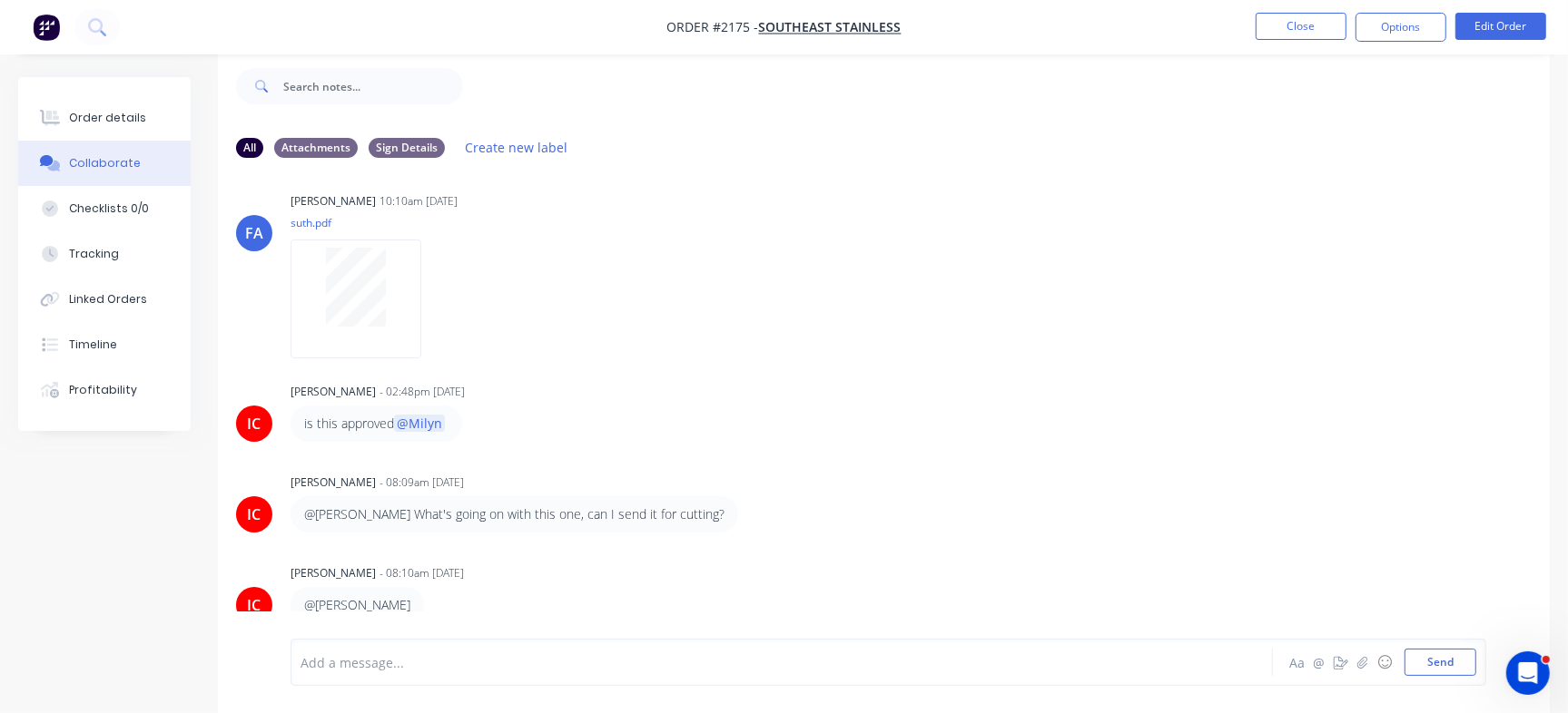
scroll to position [242, 0]
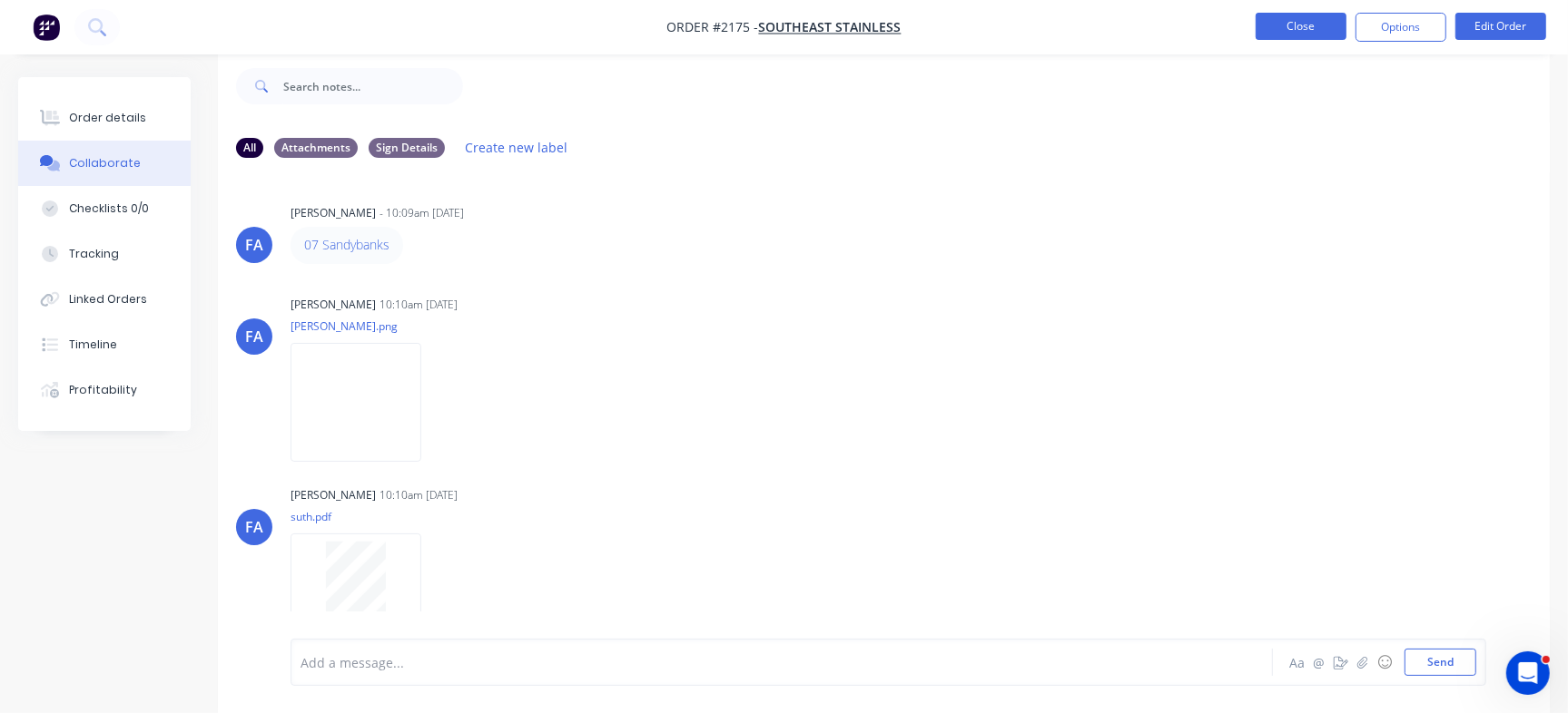
click at [1271, 25] on button "Close" at bounding box center [1301, 26] width 91 height 27
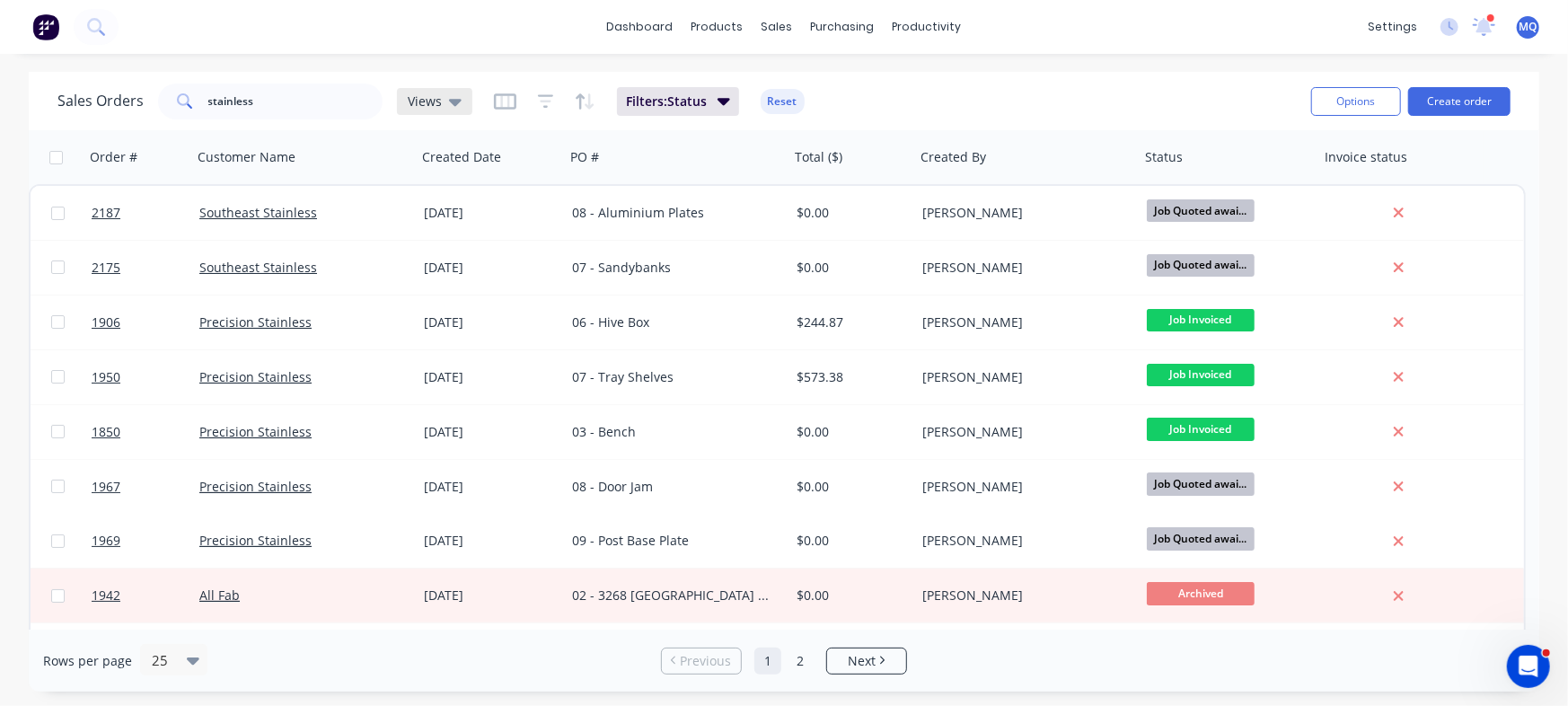
click at [450, 95] on icon at bounding box center [455, 102] width 12 height 20
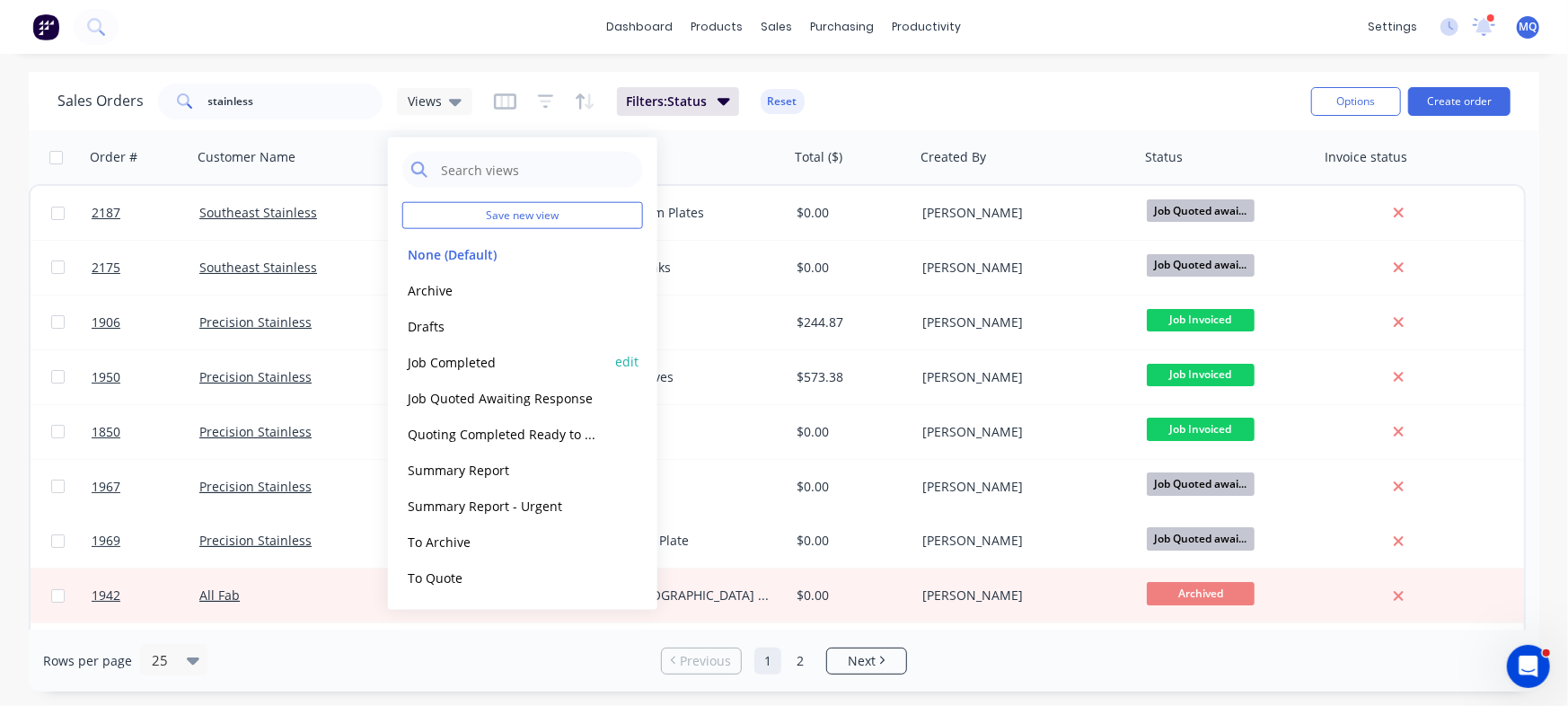
click at [494, 358] on button "Job Completed" at bounding box center [504, 362] width 205 height 21
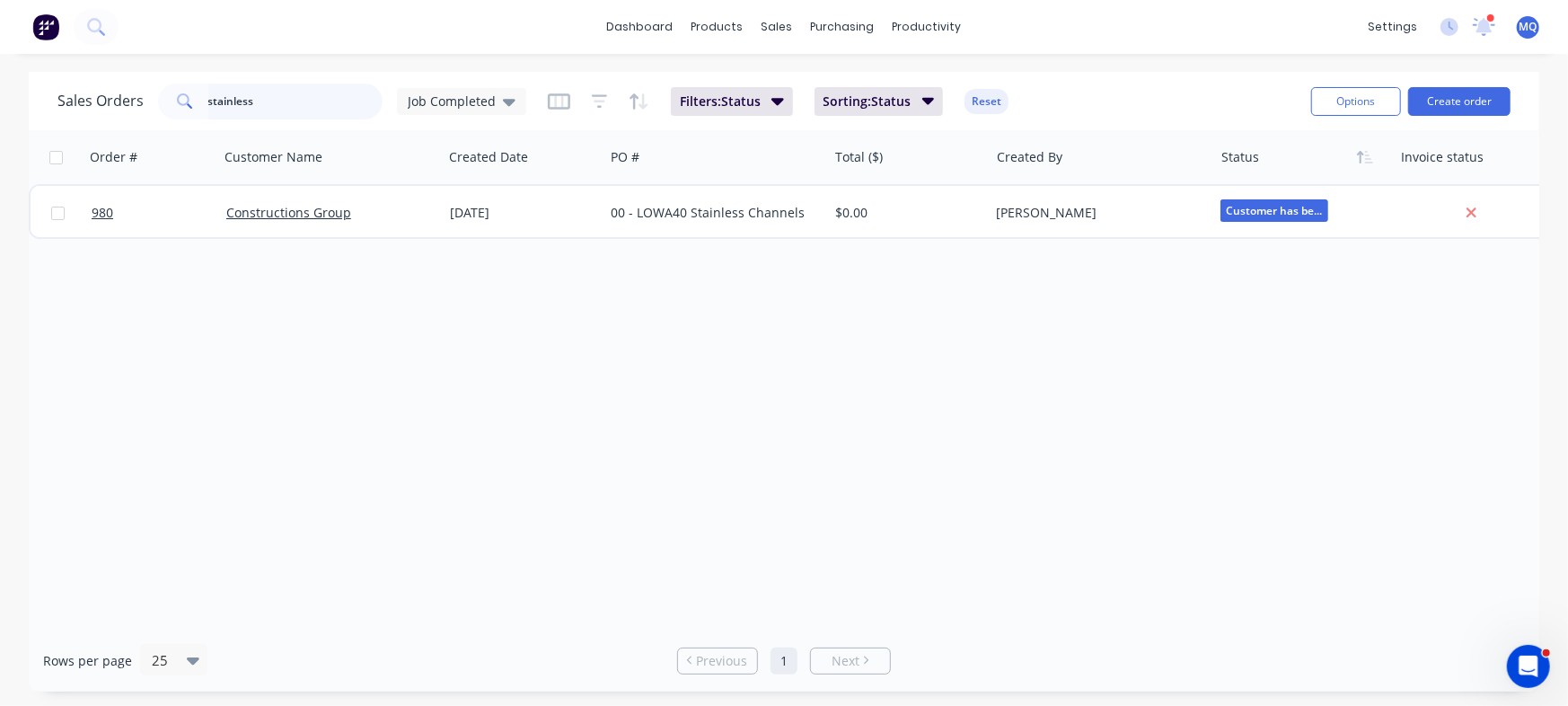
click at [333, 100] on input "stainless" at bounding box center [296, 102] width 175 height 36
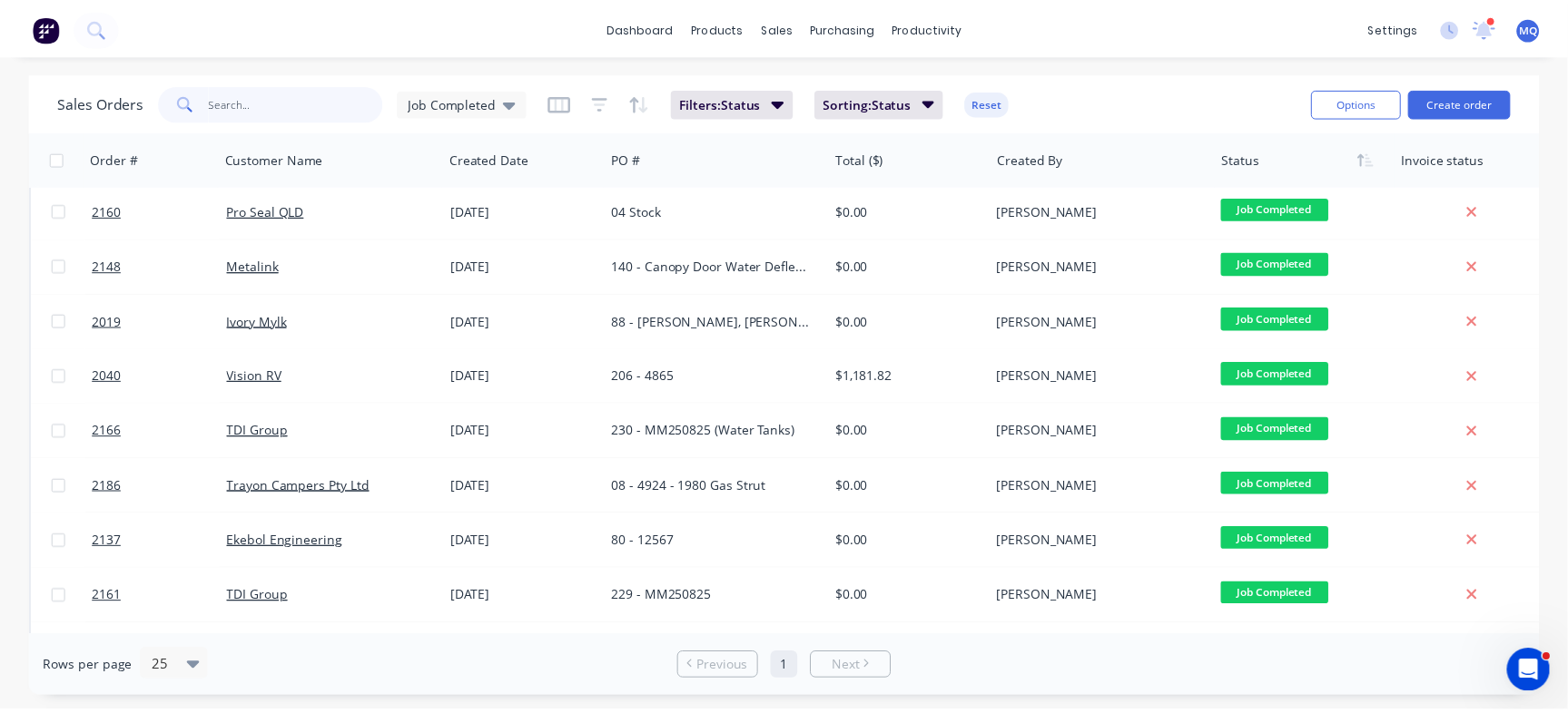
scroll to position [138, 0]
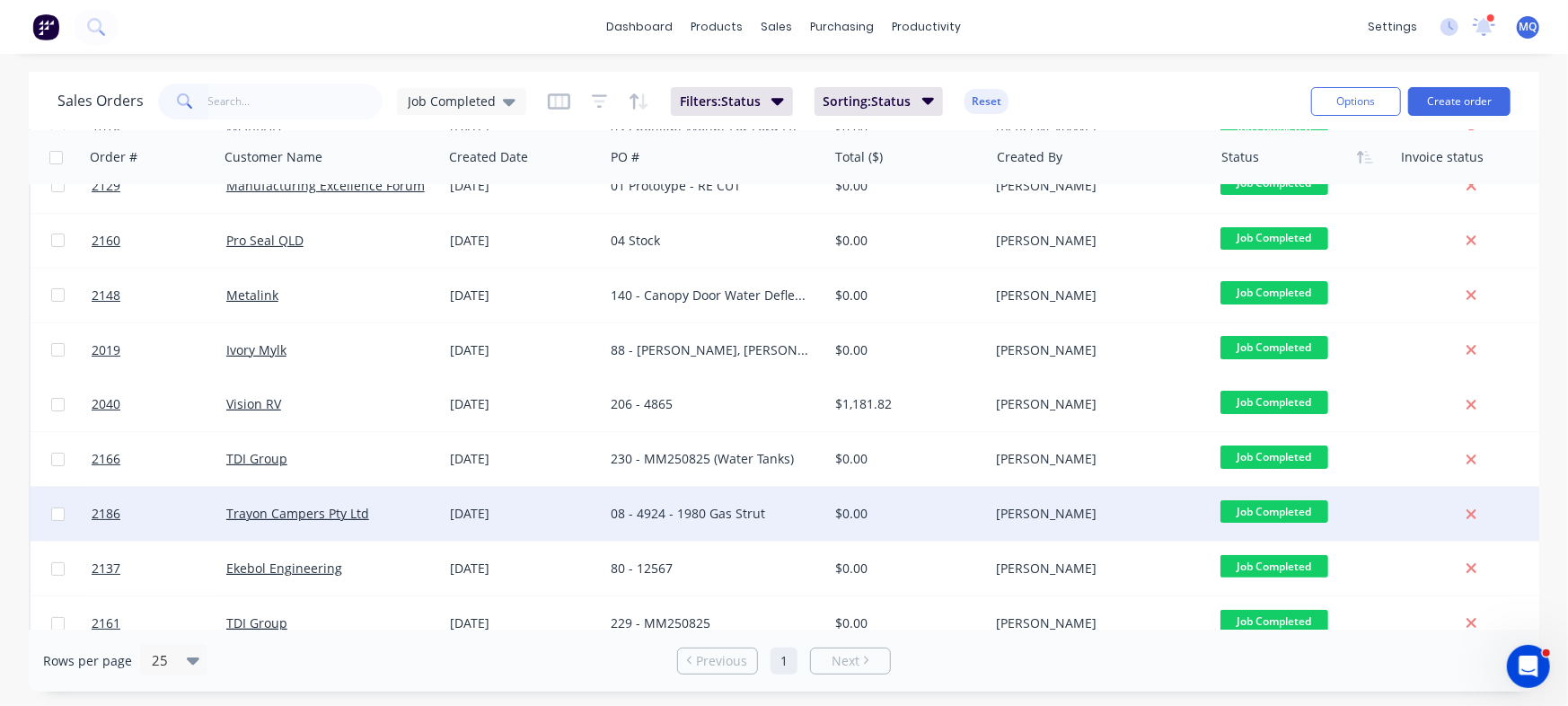
click at [660, 517] on div "08 - 4924 - 1980 Gas Strut" at bounding box center [710, 513] width 199 height 18
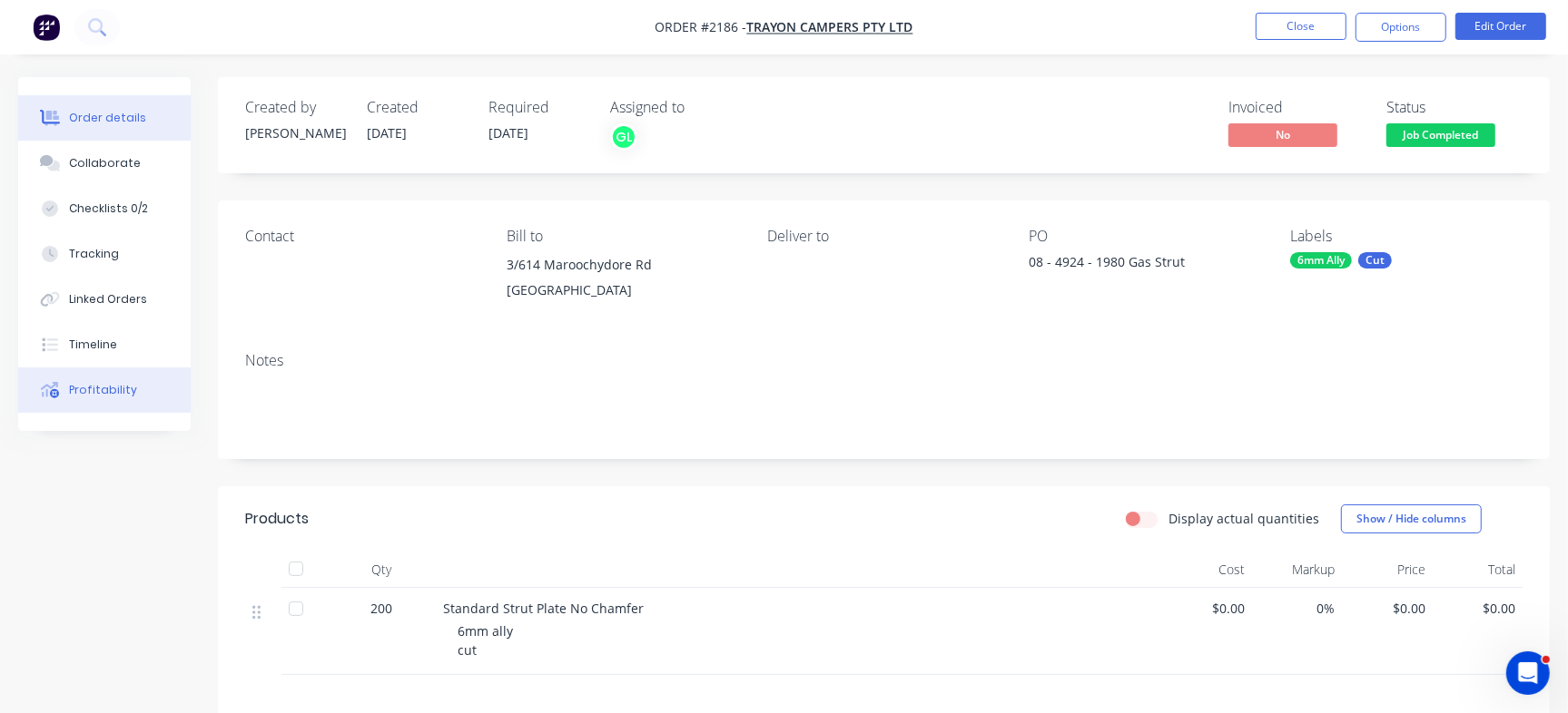
click at [136, 384] on button "Profitability" at bounding box center [105, 390] width 172 height 45
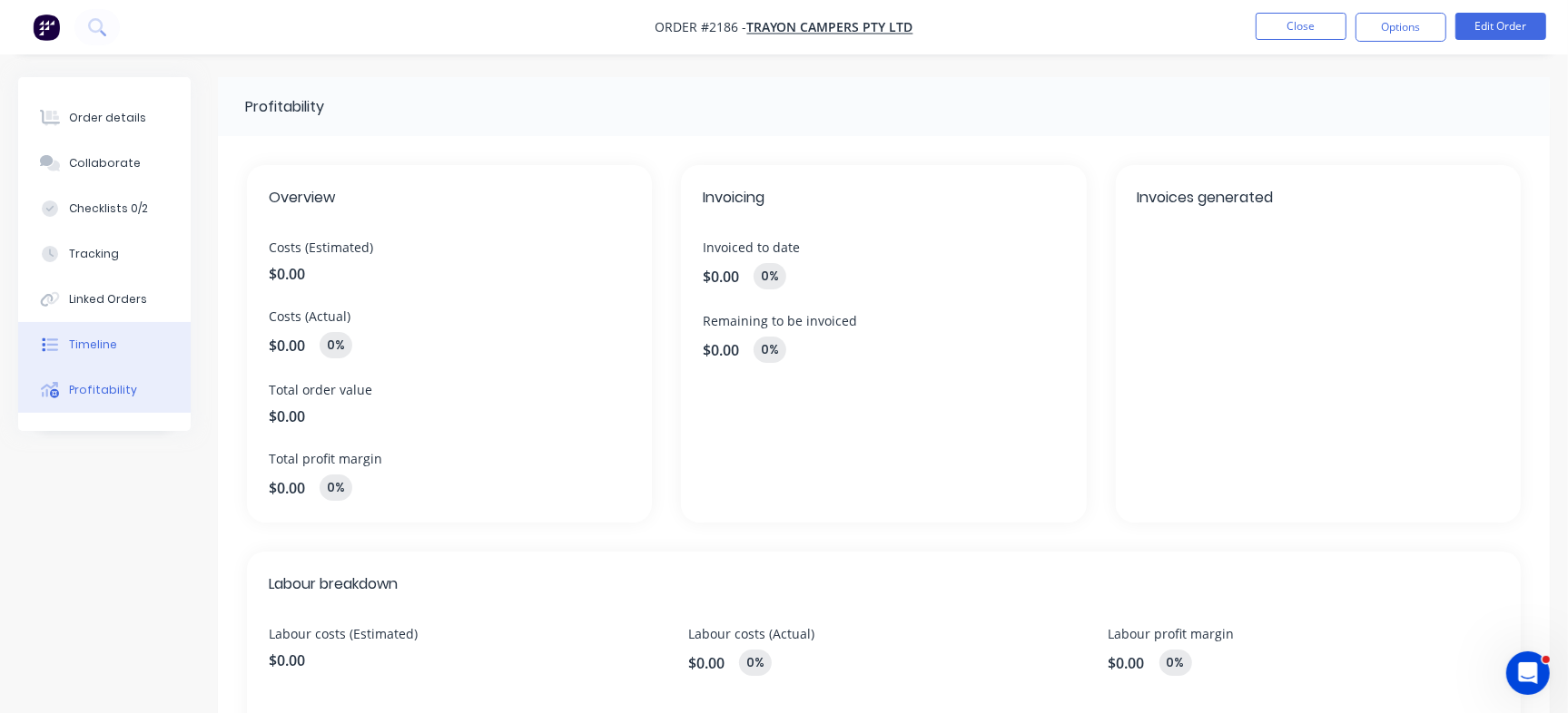
click at [112, 337] on div "Timeline" at bounding box center [93, 344] width 48 height 16
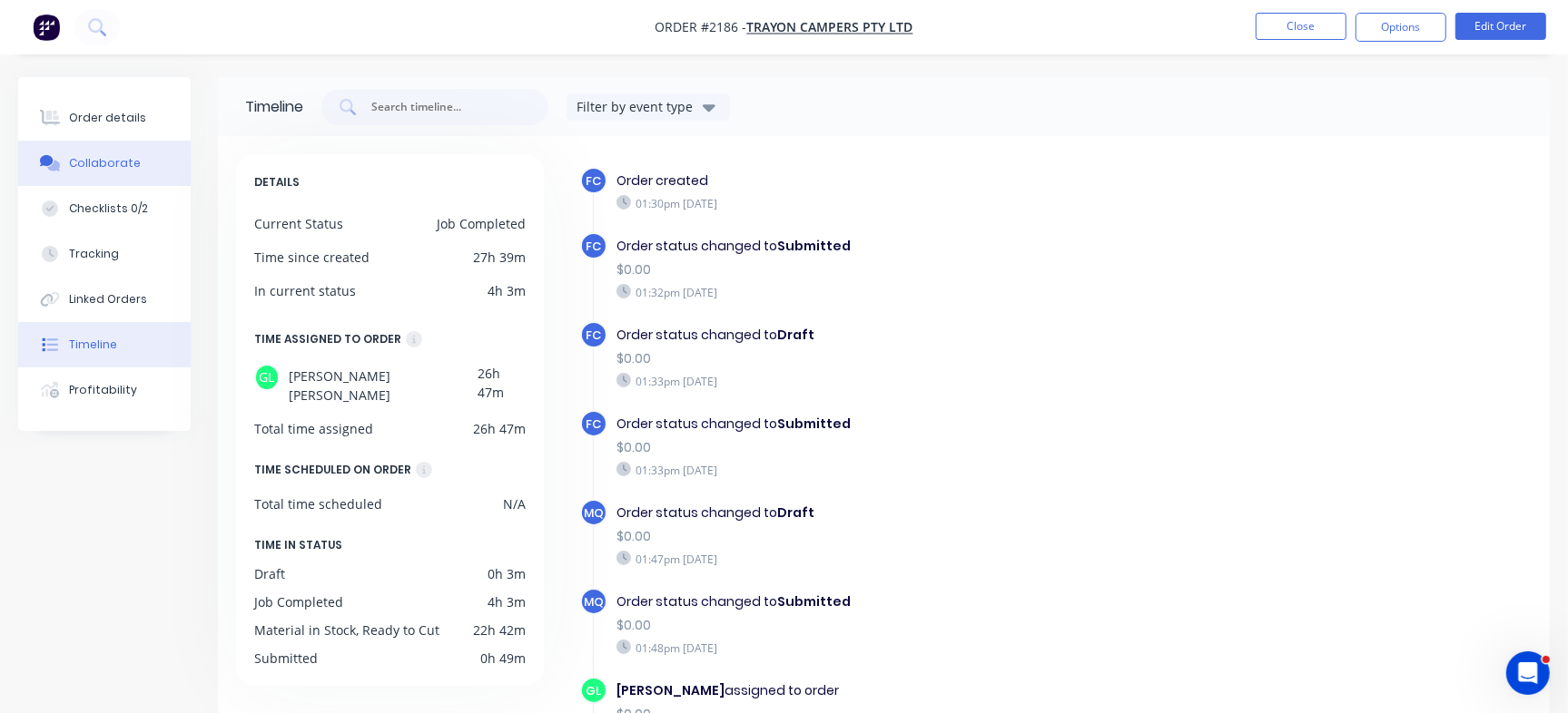
click at [97, 174] on button "Collaborate" at bounding box center [105, 163] width 172 height 45
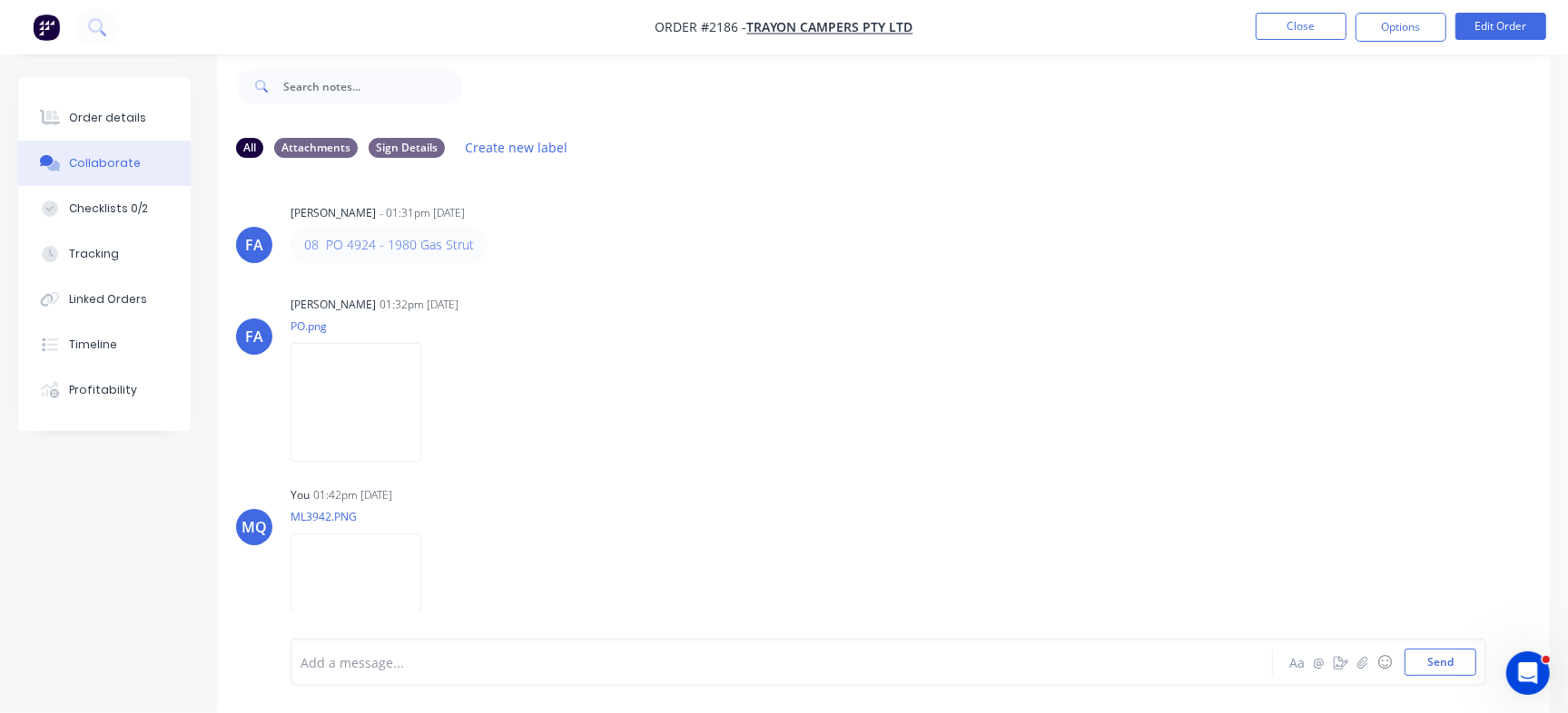
scroll to position [124, 0]
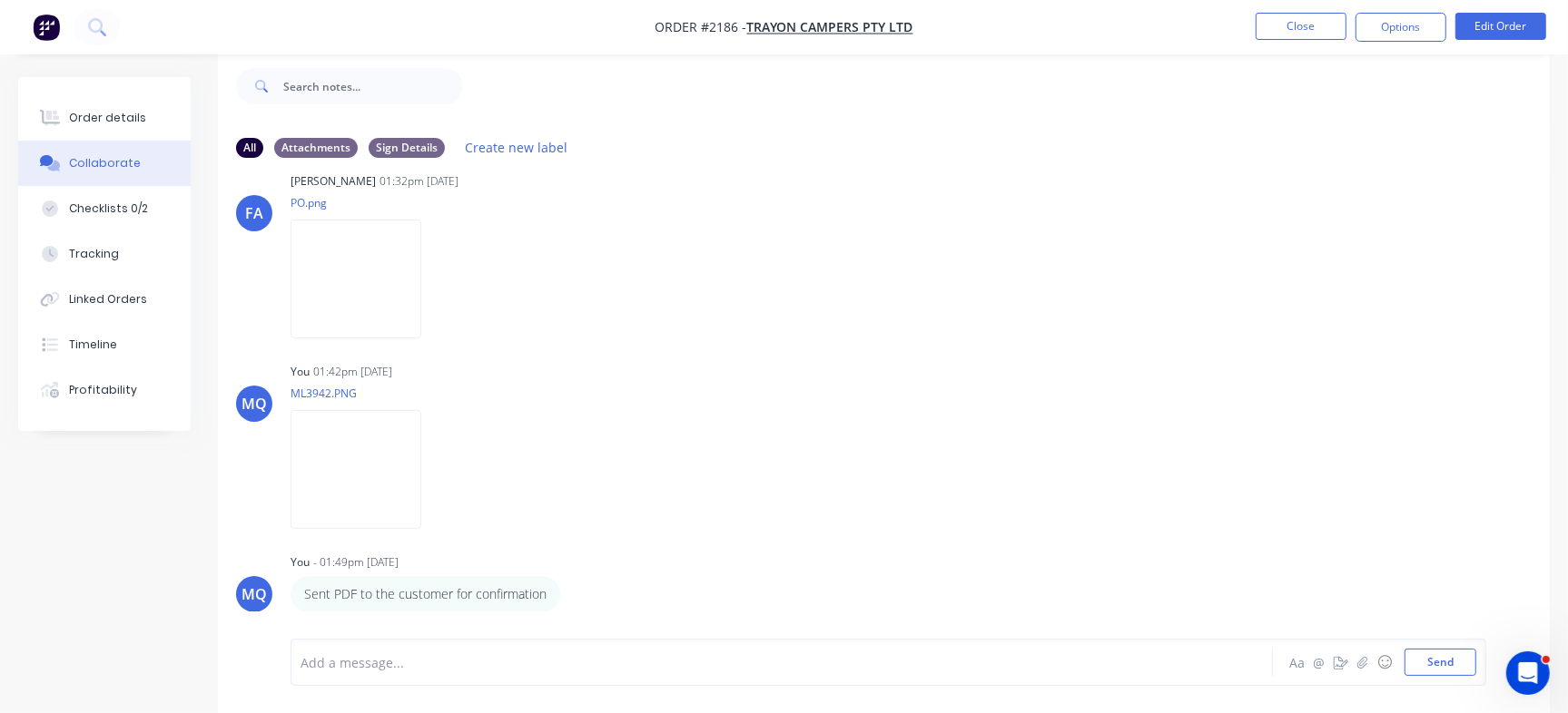
click at [1294, 7] on nav "Order #2186 - Trayon Campers Pty Ltd Close Options Edit Order" at bounding box center [784, 27] width 1568 height 54
click at [1290, 26] on button "Close" at bounding box center [1301, 26] width 91 height 27
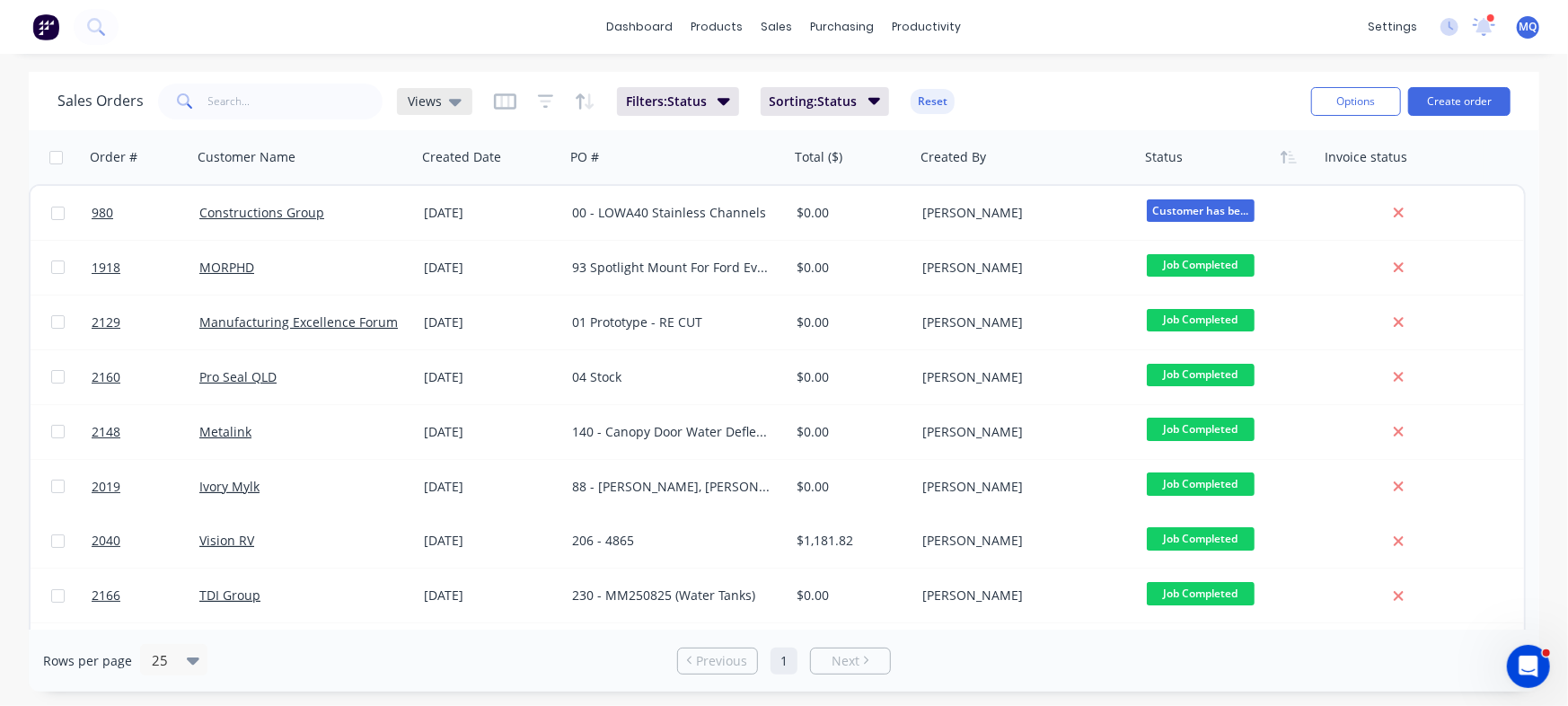
click at [431, 93] on span "Views" at bounding box center [425, 102] width 34 height 19
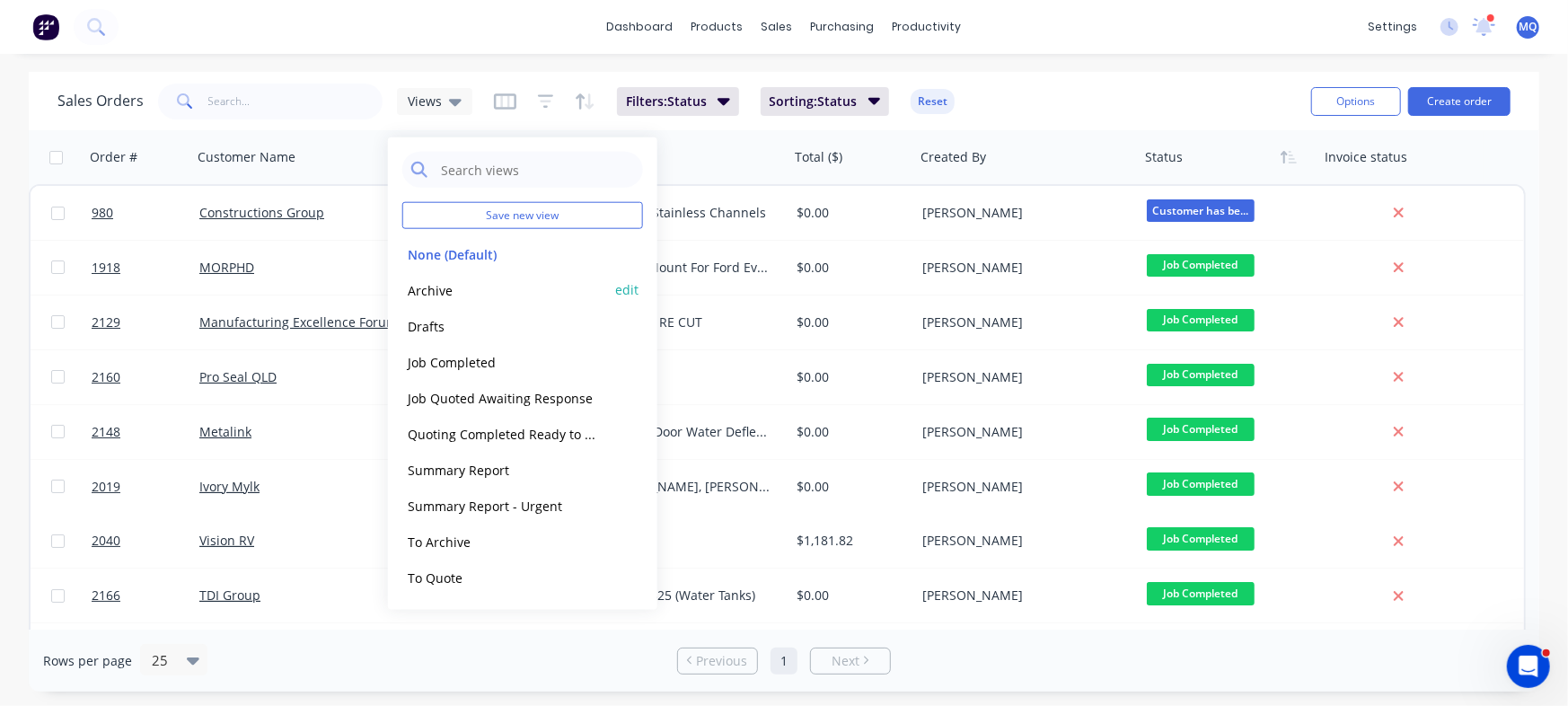
click at [476, 285] on button "Archive" at bounding box center [504, 290] width 205 height 21
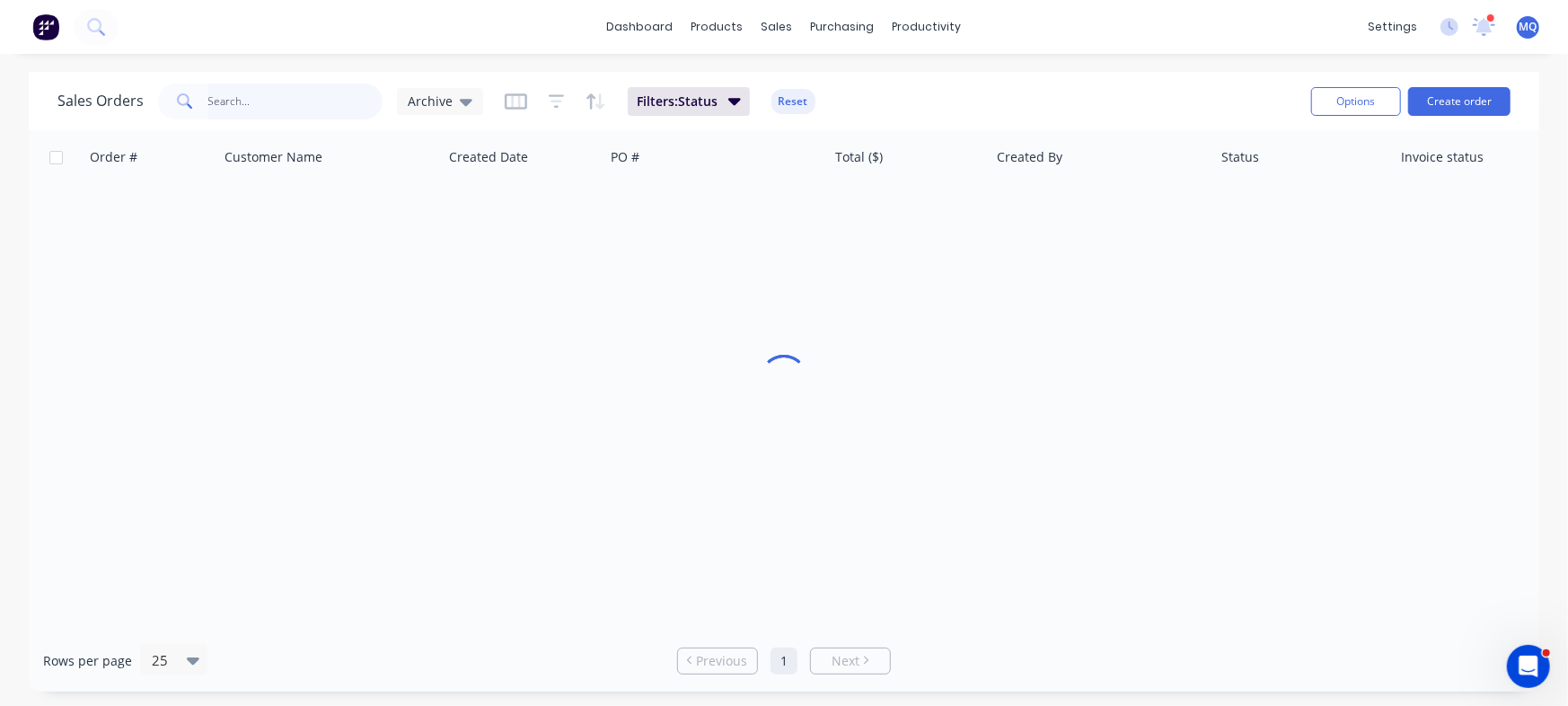
click at [306, 102] on input "text" at bounding box center [296, 102] width 175 height 36
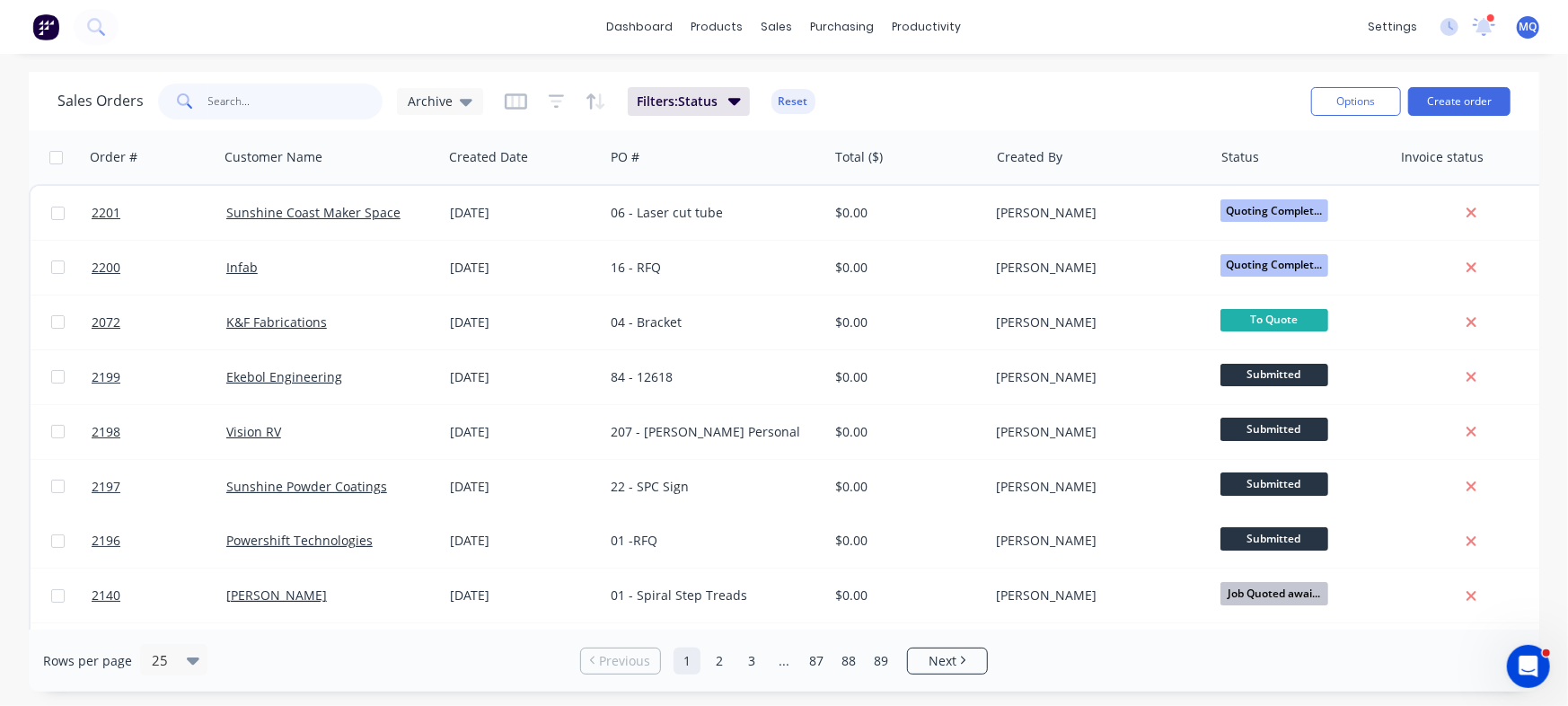
paste input "EK10489"
type input "EK10489"
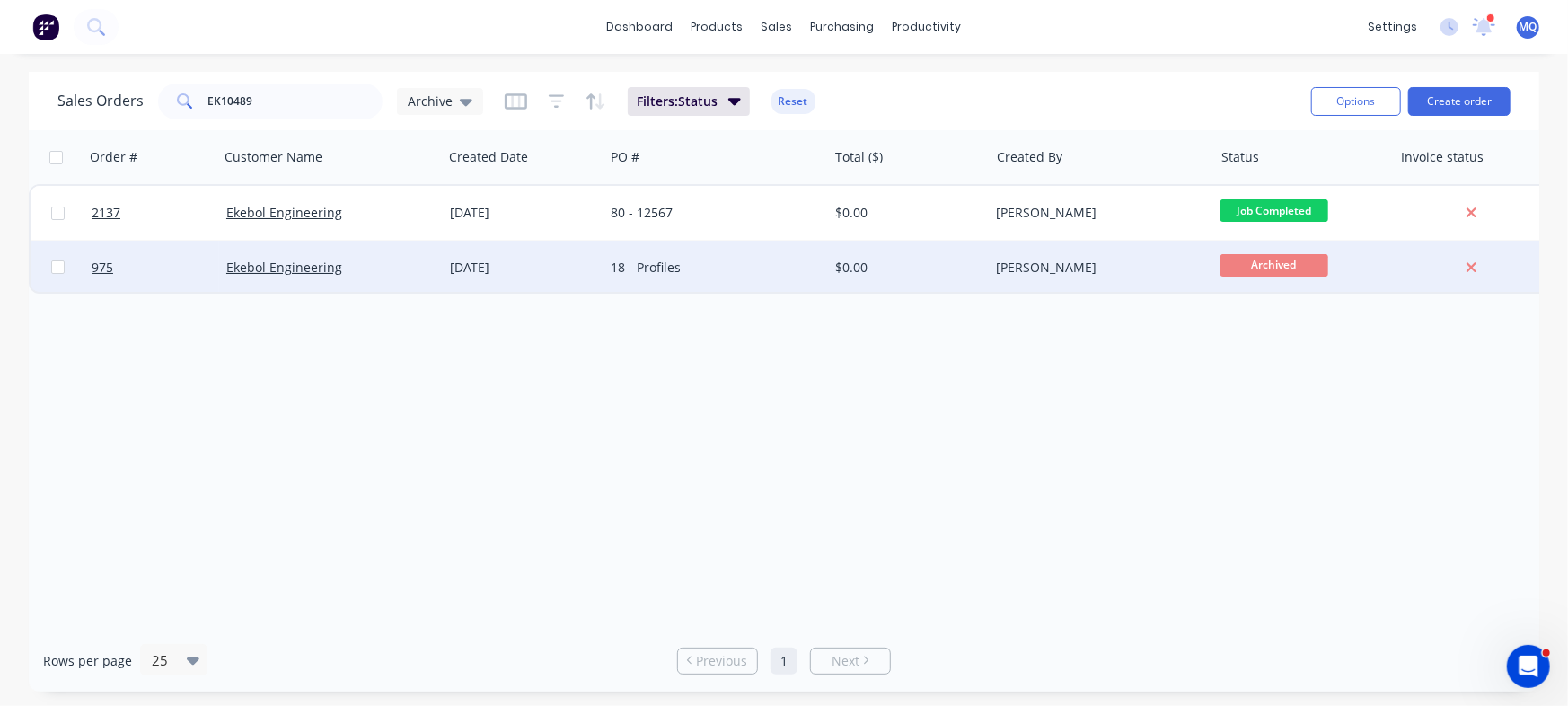
click at [655, 268] on div "18 - Profiles" at bounding box center [710, 267] width 199 height 18
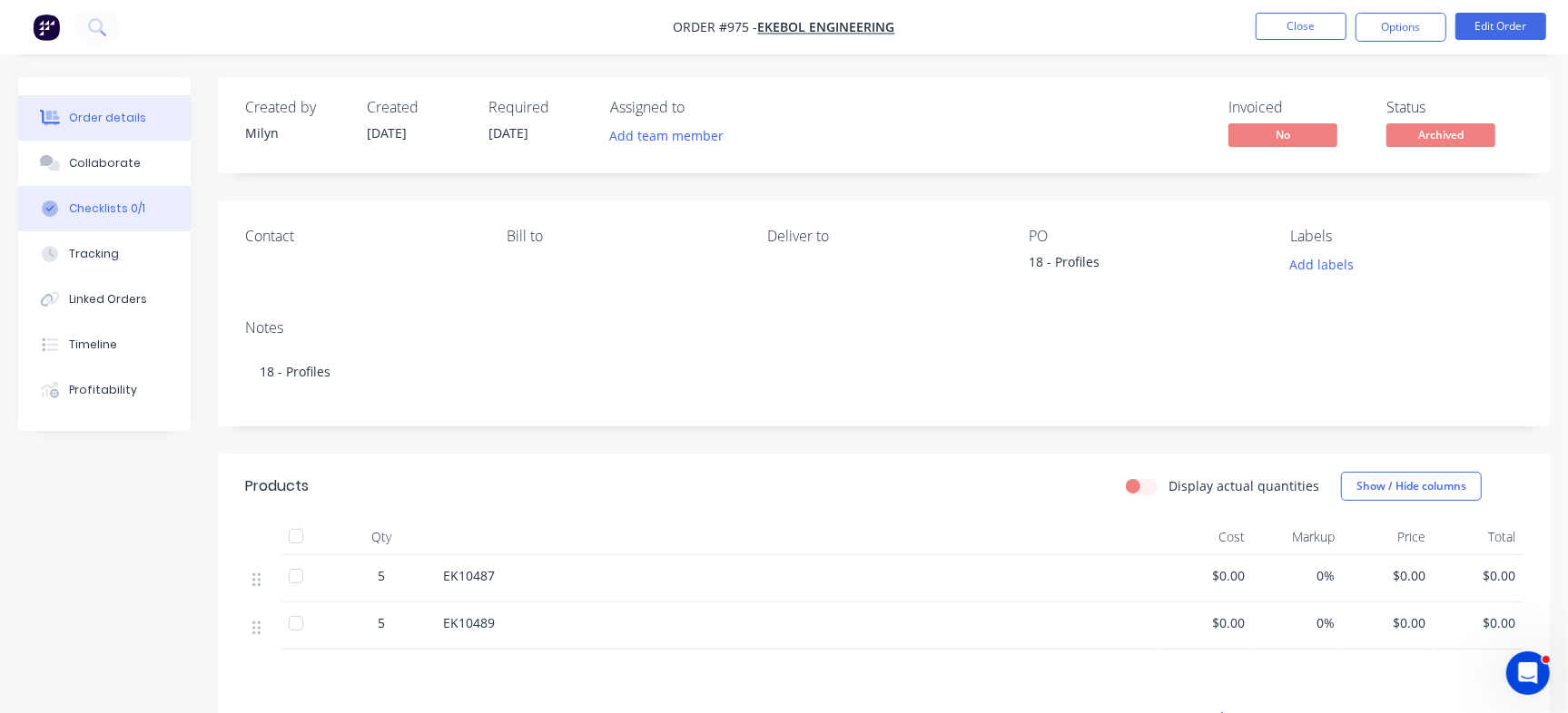
click at [86, 202] on div "Checklists 0/1" at bounding box center [106, 208] width 76 height 16
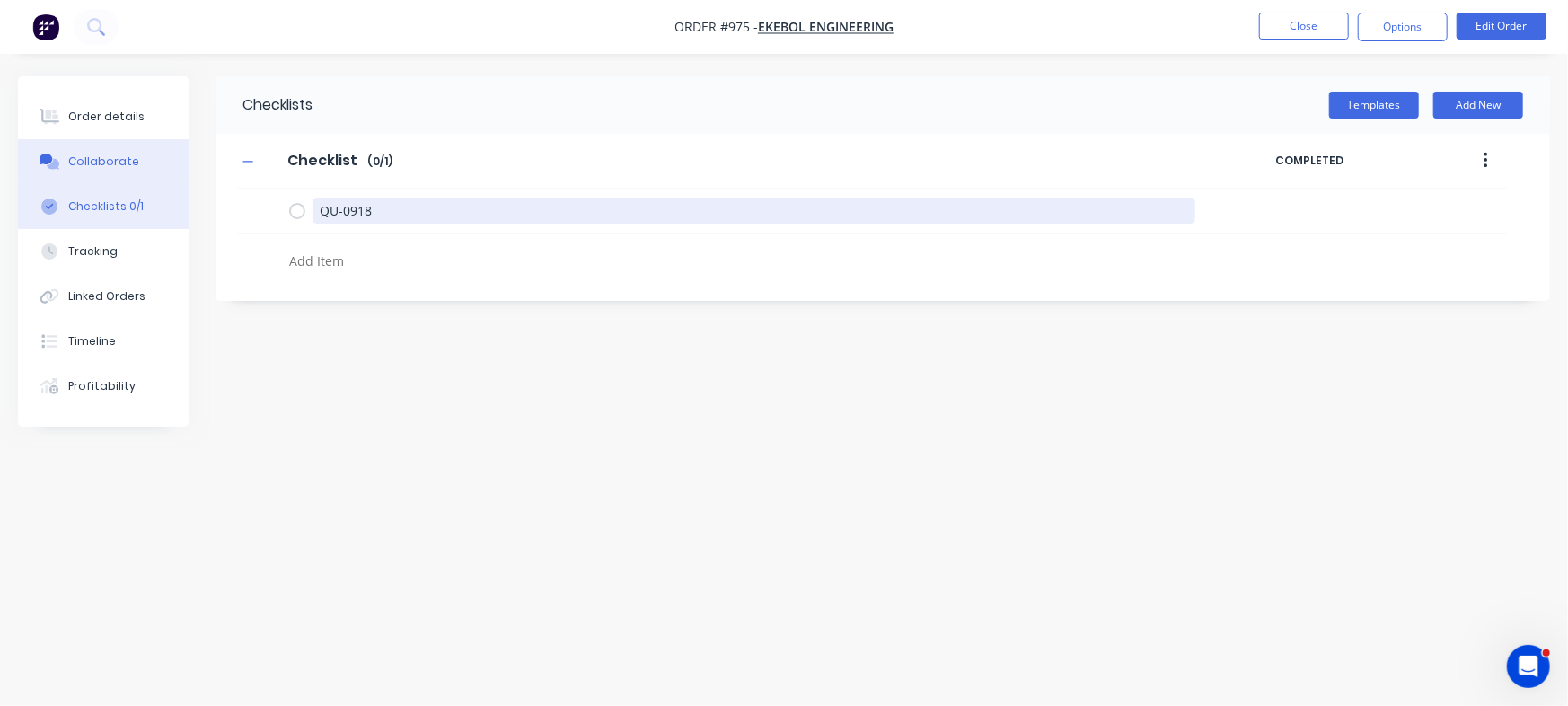
drag, startPoint x: 434, startPoint y: 212, endPoint x: 181, endPoint y: 177, distance: 255.4
click at [181, 177] on div "Order details Collaborate Checklists 0/1 Tracking Linked Orders Timeline Profit…" at bounding box center [784, 319] width 1568 height 486
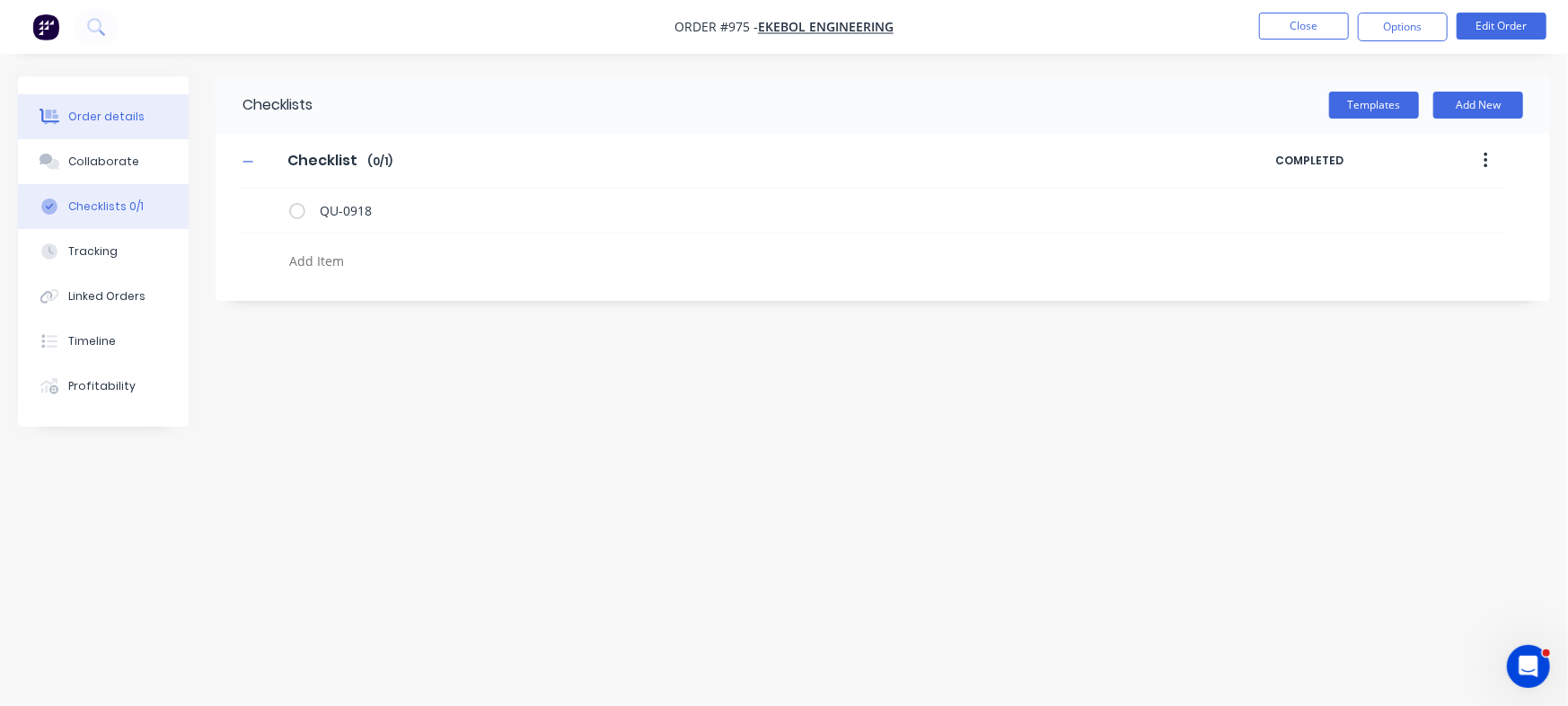
type textarea "x"
click at [141, 106] on button "Order details" at bounding box center [103, 116] width 170 height 45
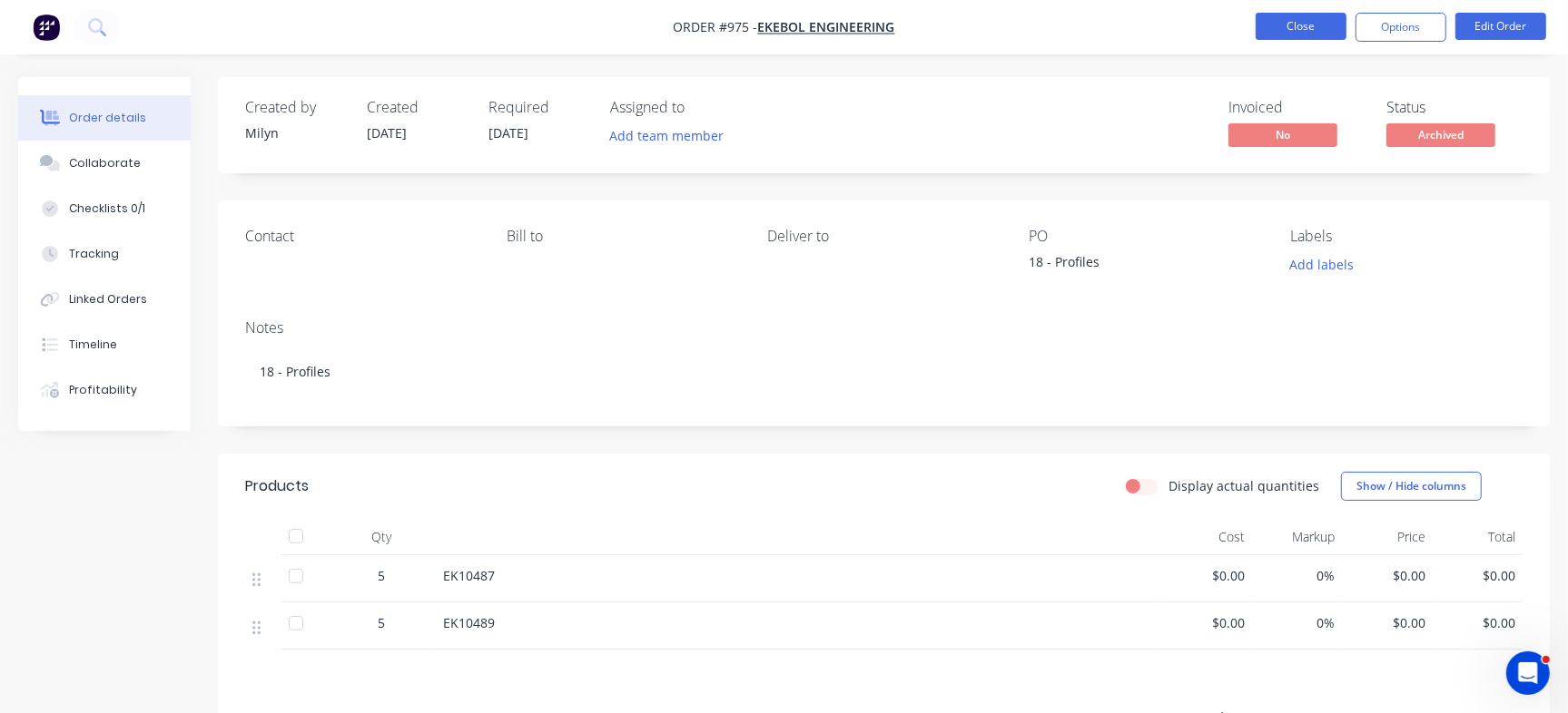
click at [1286, 26] on button "Close" at bounding box center [1301, 26] width 91 height 27
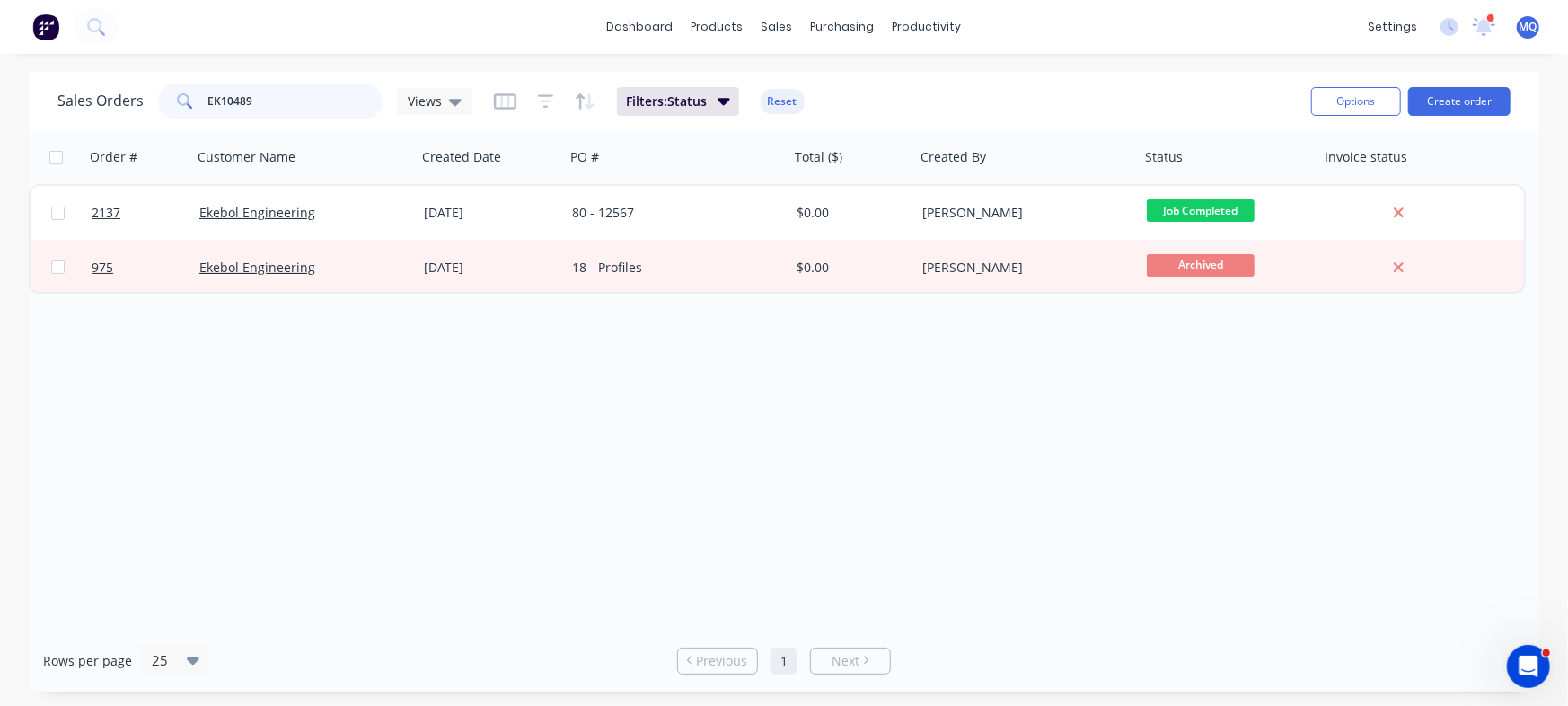
click at [297, 103] on input "EK10489" at bounding box center [296, 102] width 175 height 36
paste input "770"
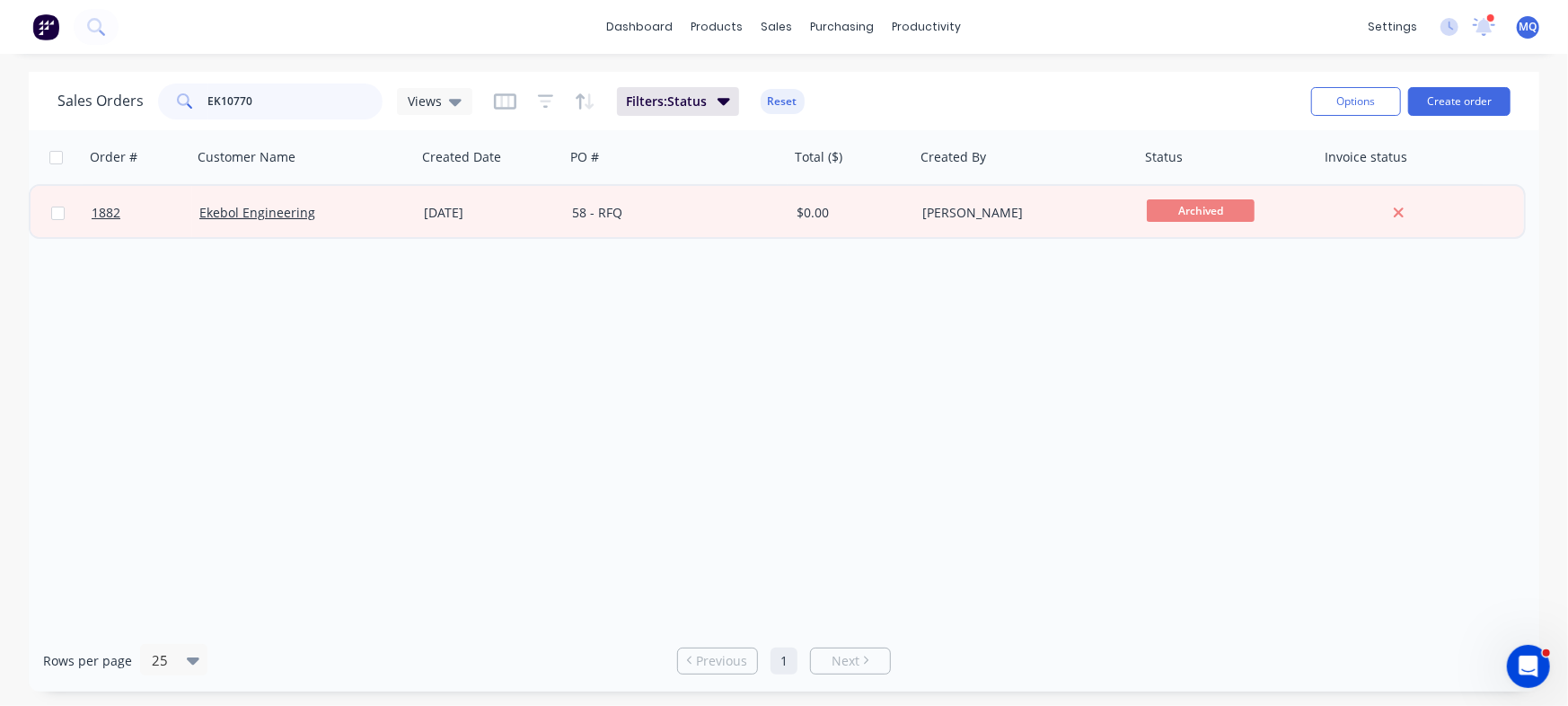
click at [283, 96] on input "EK10770" at bounding box center [296, 102] width 175 height 36
paste input "1474"
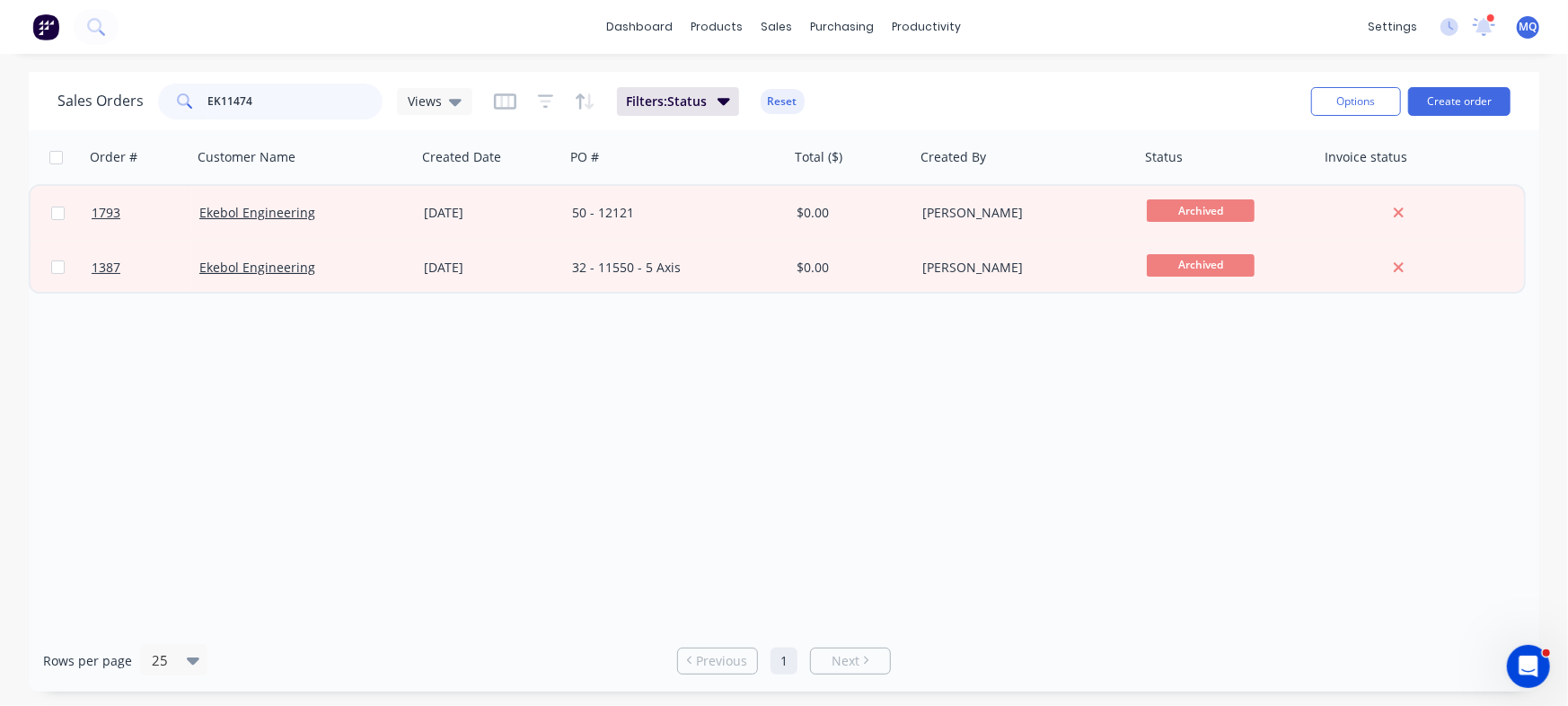
click at [324, 104] on input "EK11474" at bounding box center [296, 102] width 175 height 36
paste input "830-96-557A"
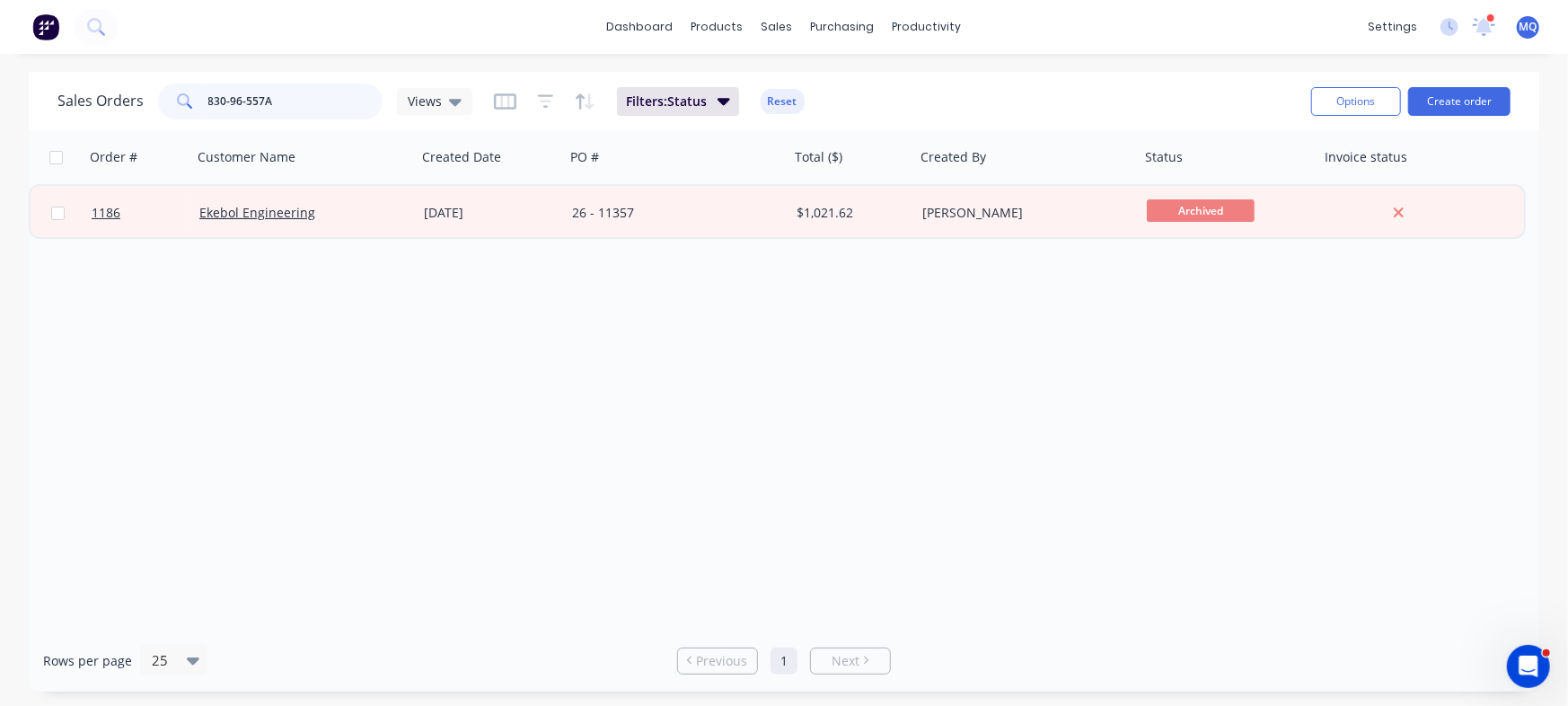
type input "830-96-557A"
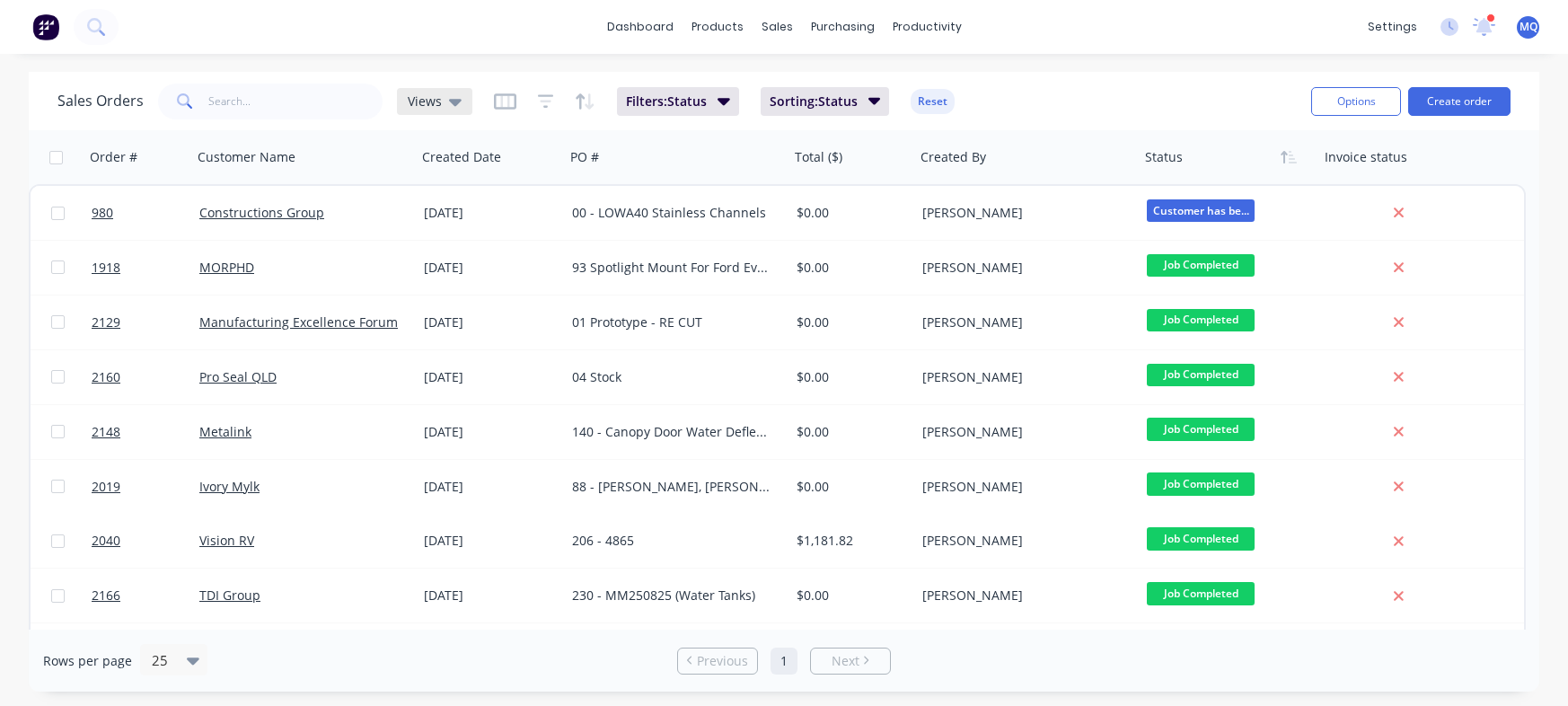
click at [430, 105] on span "Views" at bounding box center [425, 102] width 34 height 19
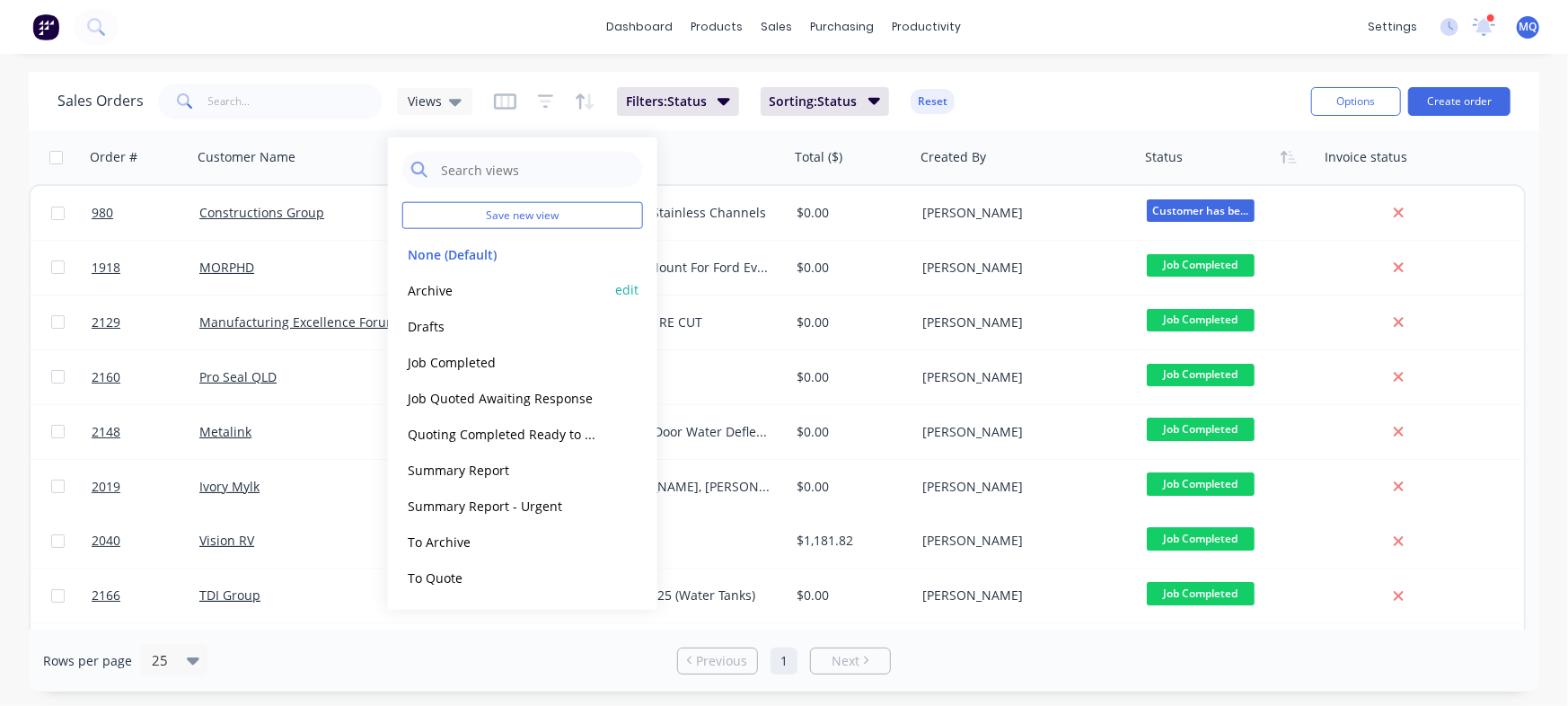
click at [467, 283] on button "Archive" at bounding box center [504, 290] width 205 height 21
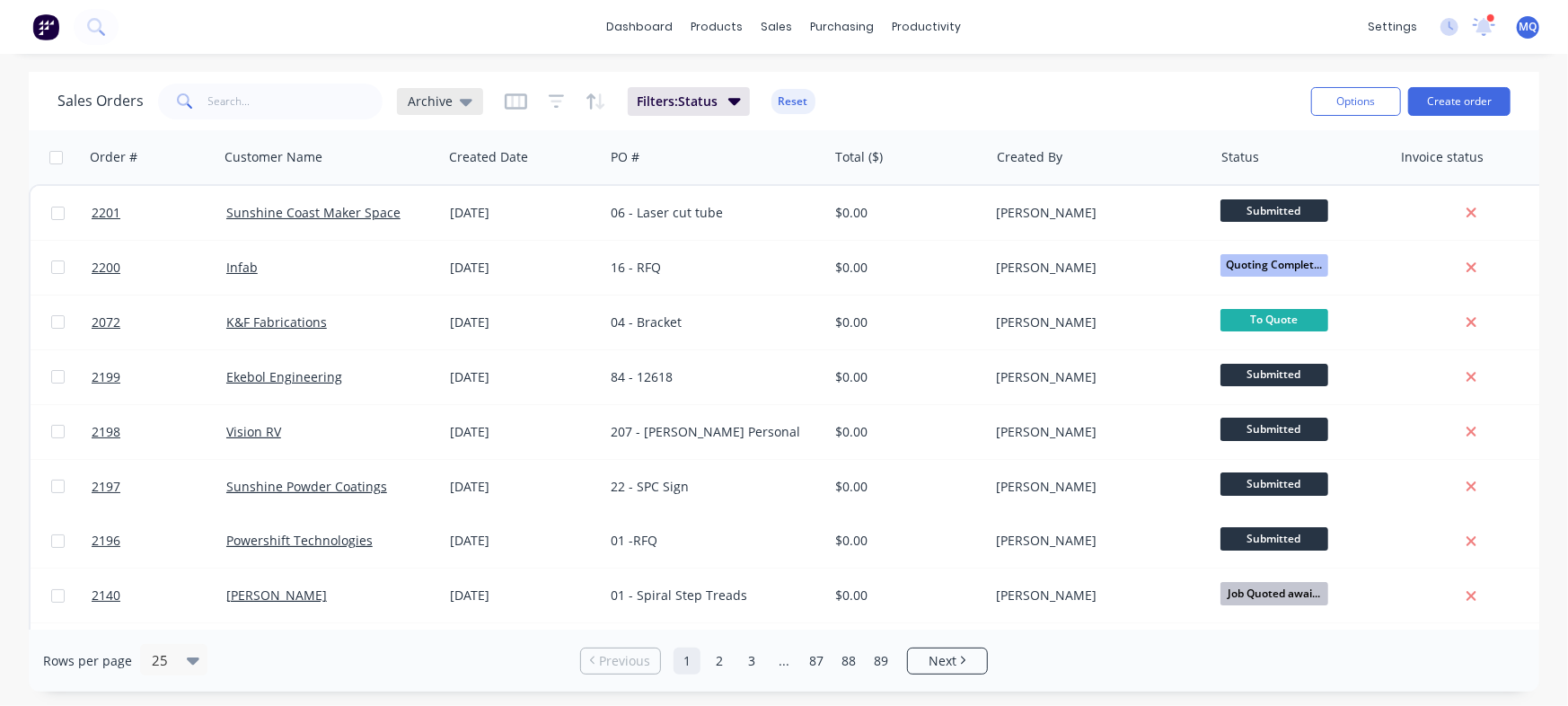
click at [447, 108] on span "Archive" at bounding box center [430, 102] width 45 height 19
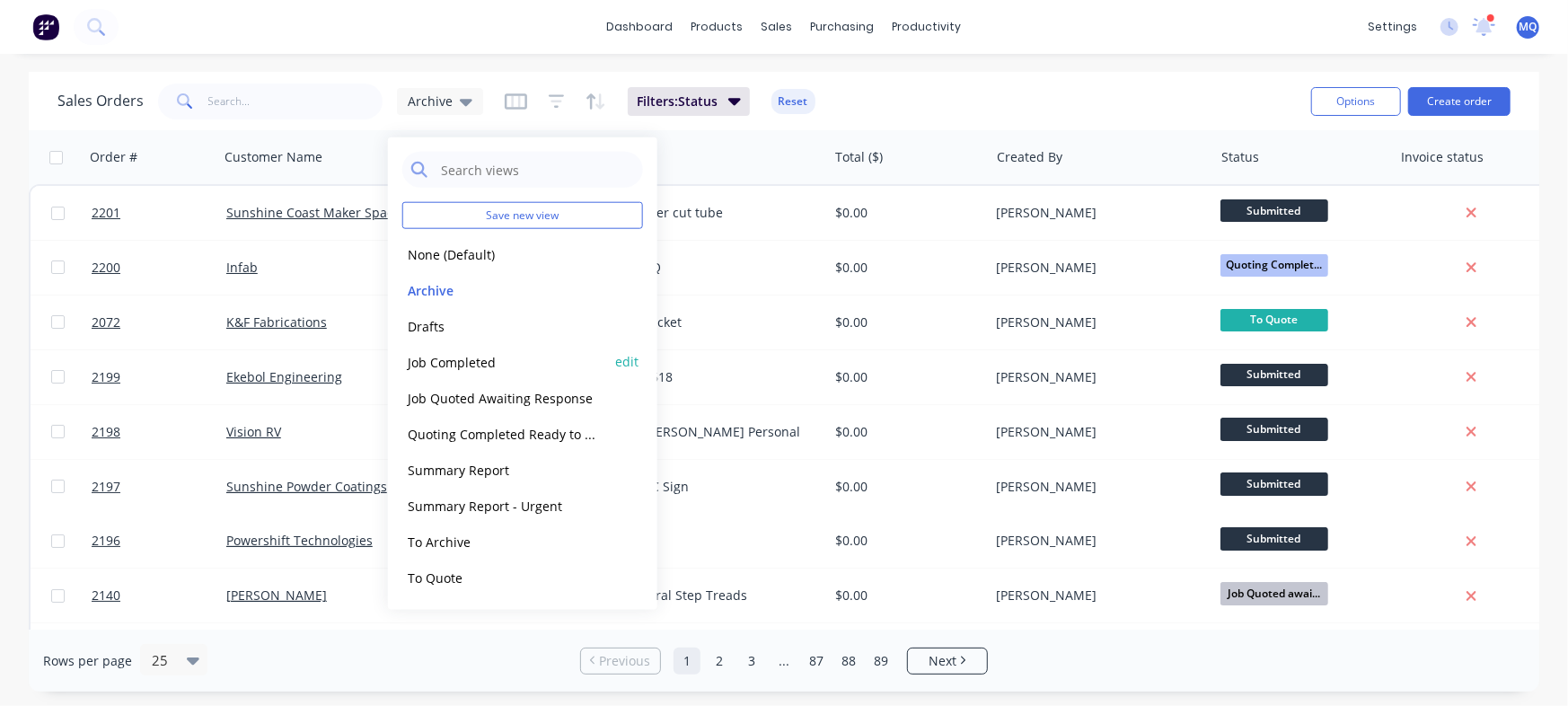
click at [471, 356] on button "Job Completed" at bounding box center [504, 362] width 205 height 21
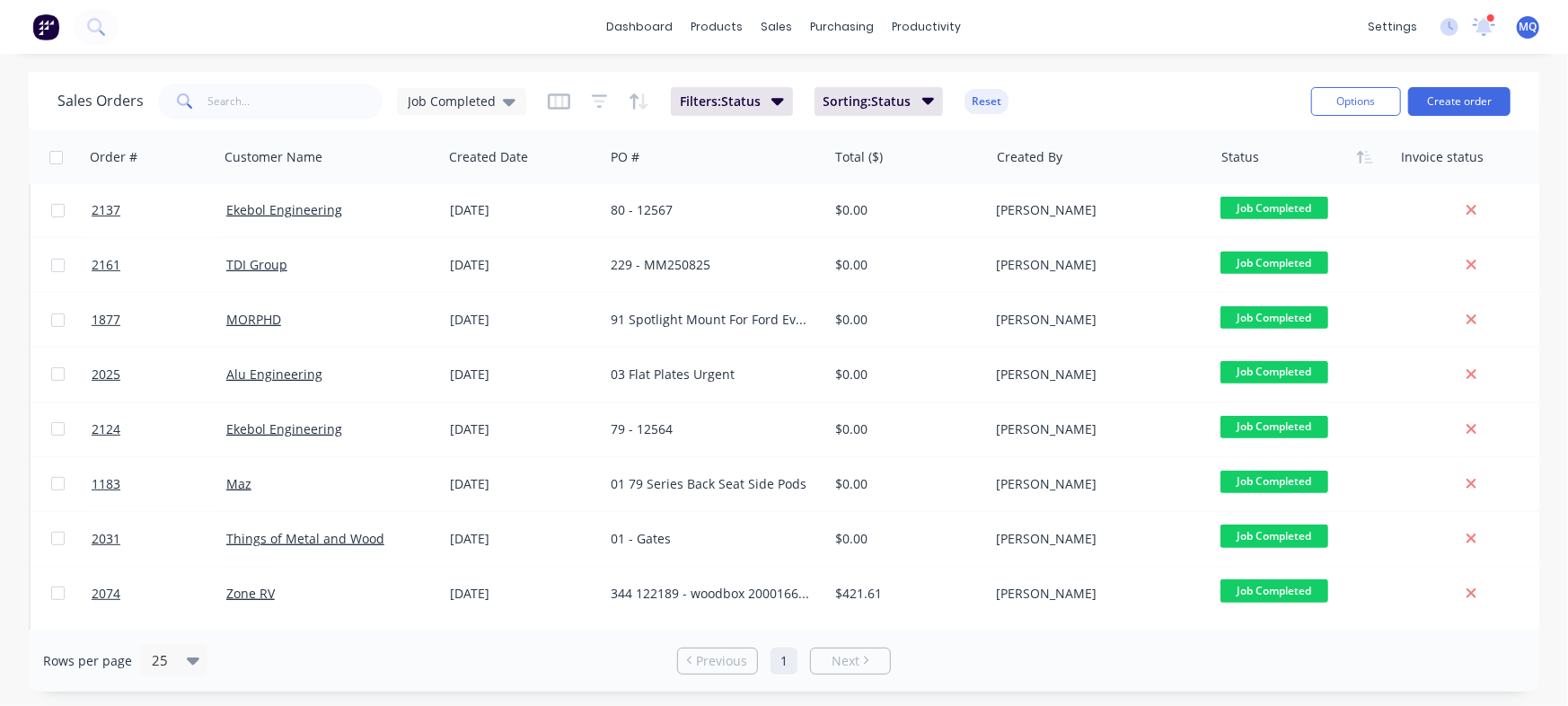
scroll to position [500, 0]
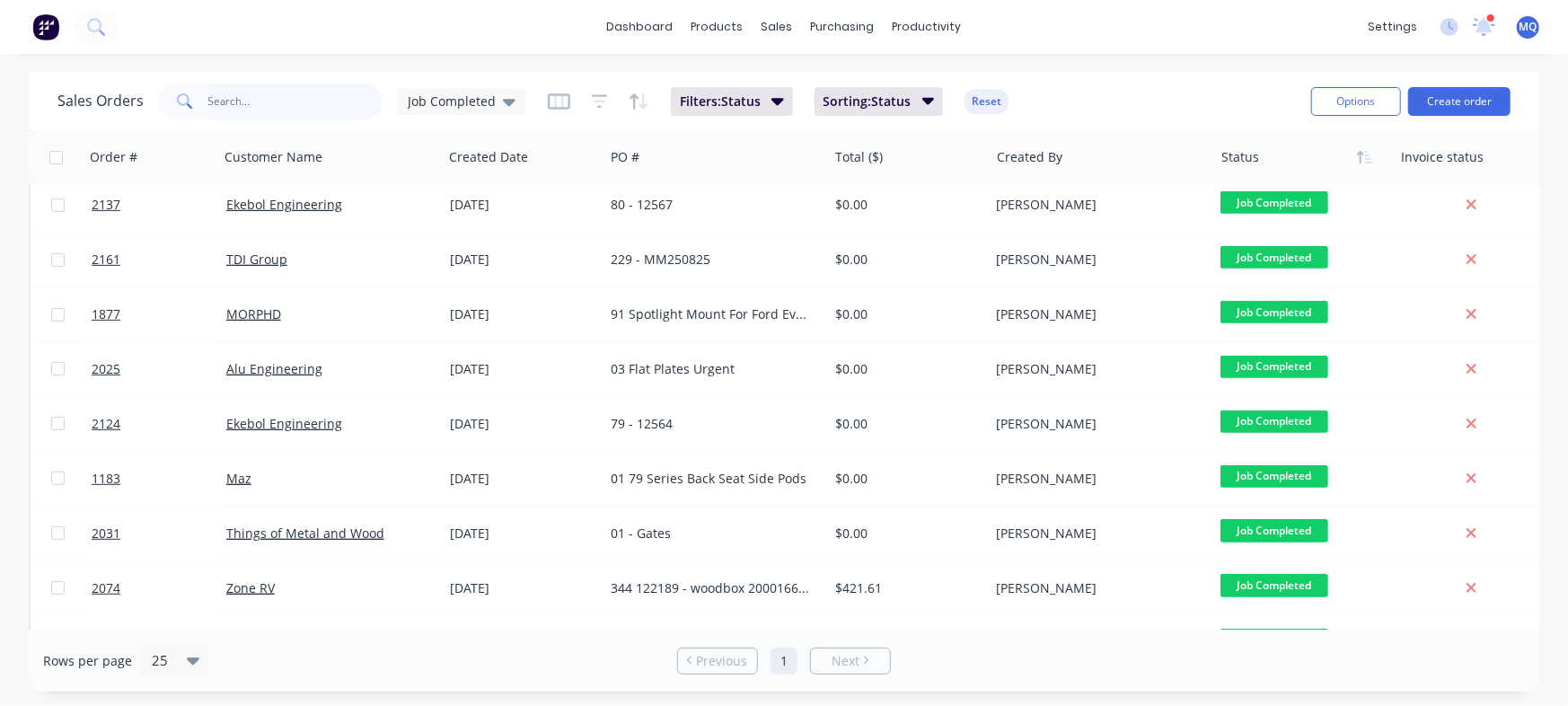
click at [269, 104] on input "text" at bounding box center [296, 102] width 175 height 36
type input "ekebol"
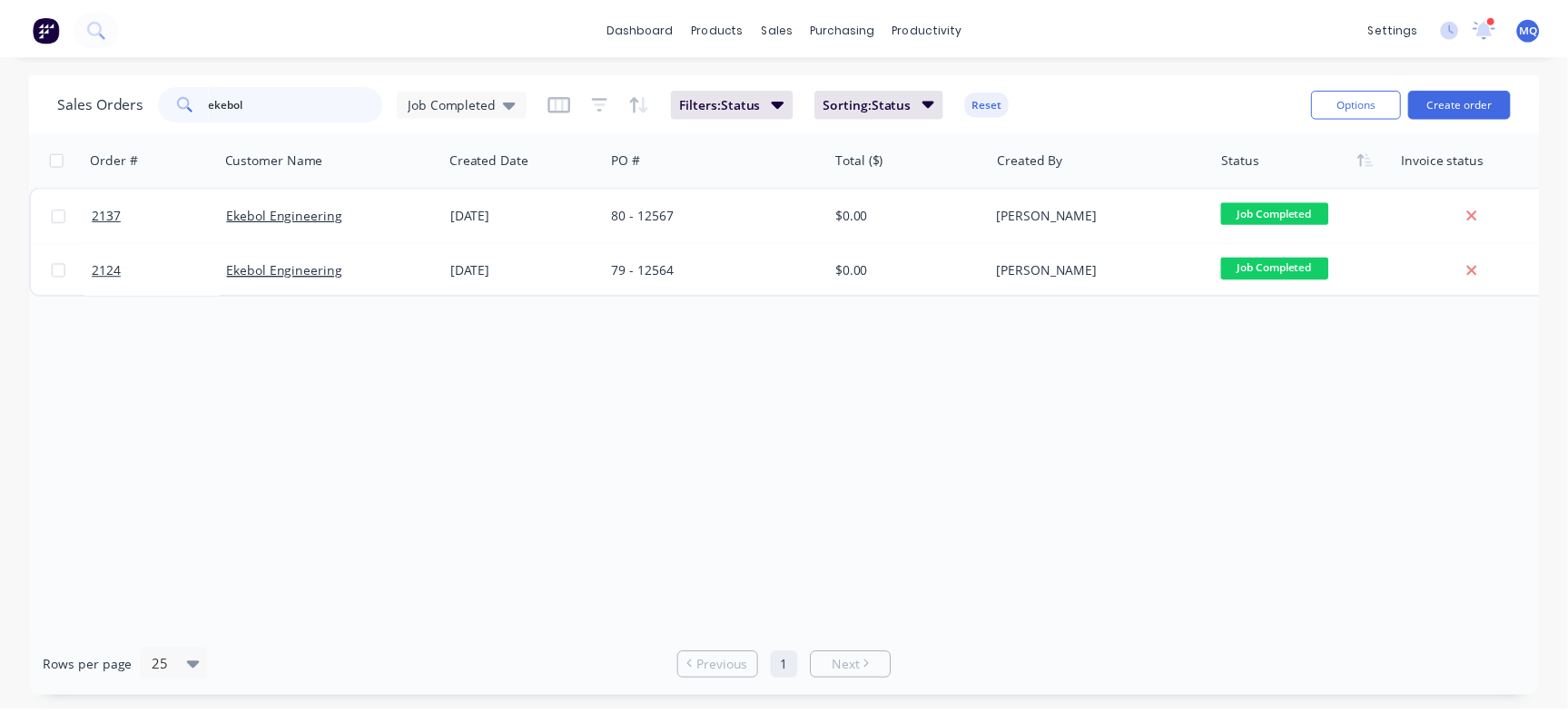
scroll to position [0, 0]
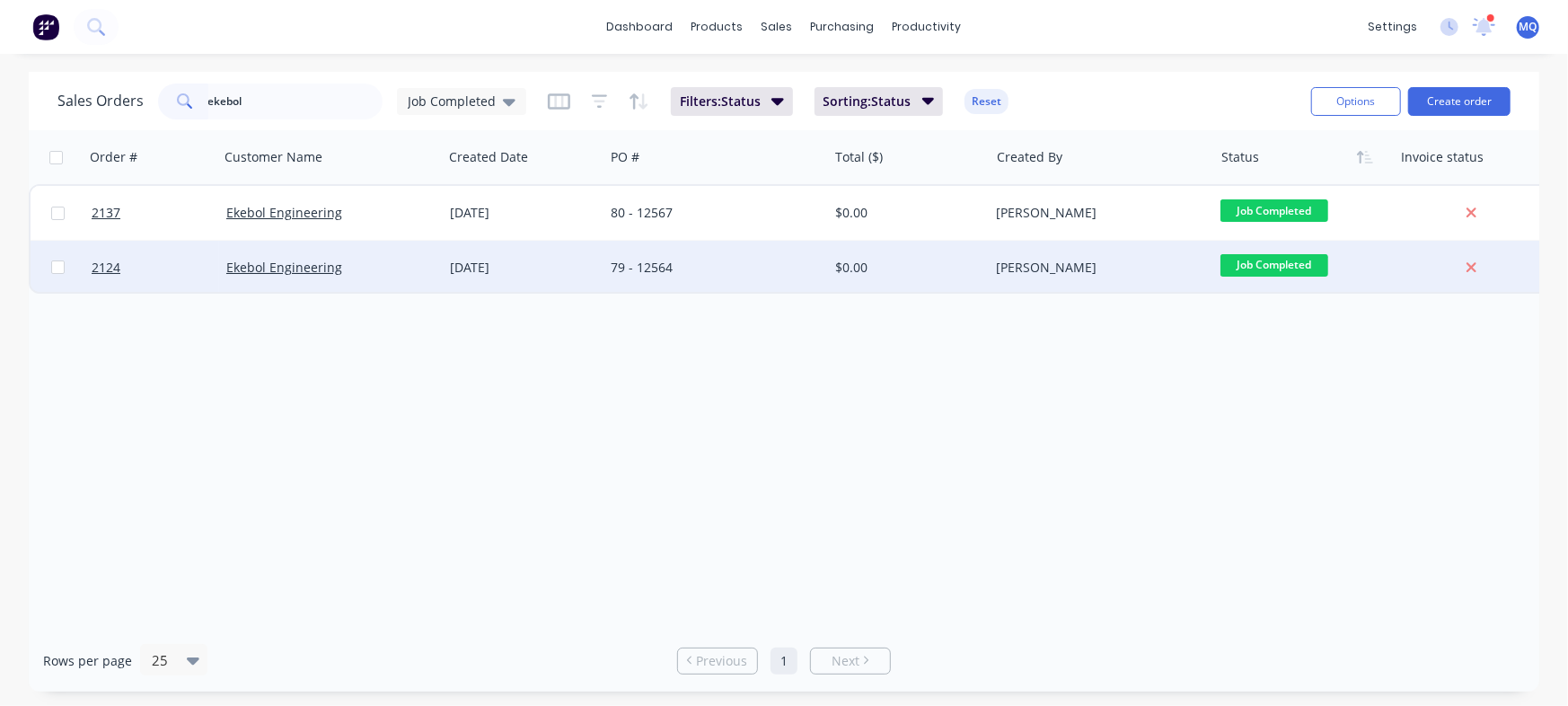
click at [725, 285] on div "79 - 12564" at bounding box center [715, 267] width 224 height 54
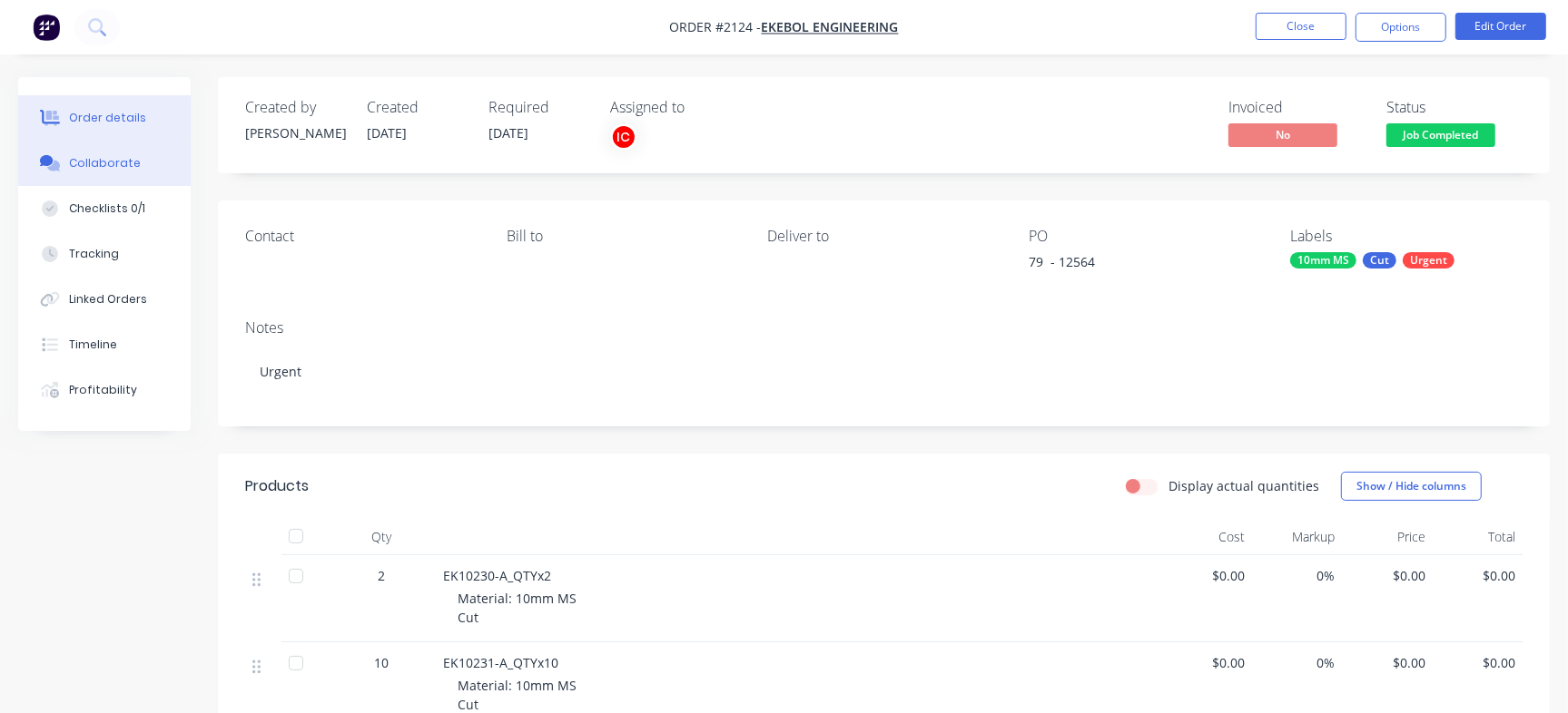
click at [128, 160] on div "Collaborate" at bounding box center [105, 163] width 72 height 16
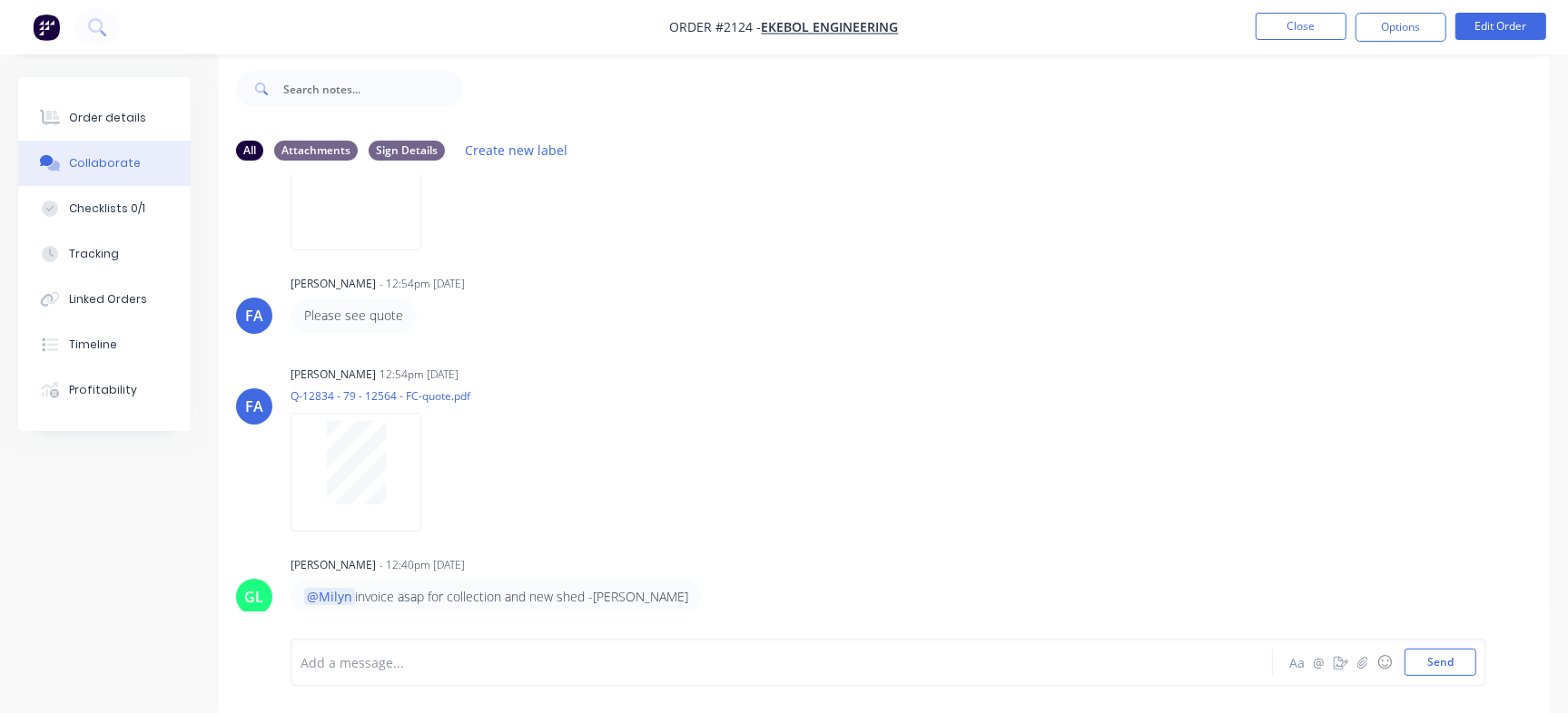
scroll to position [27, 0]
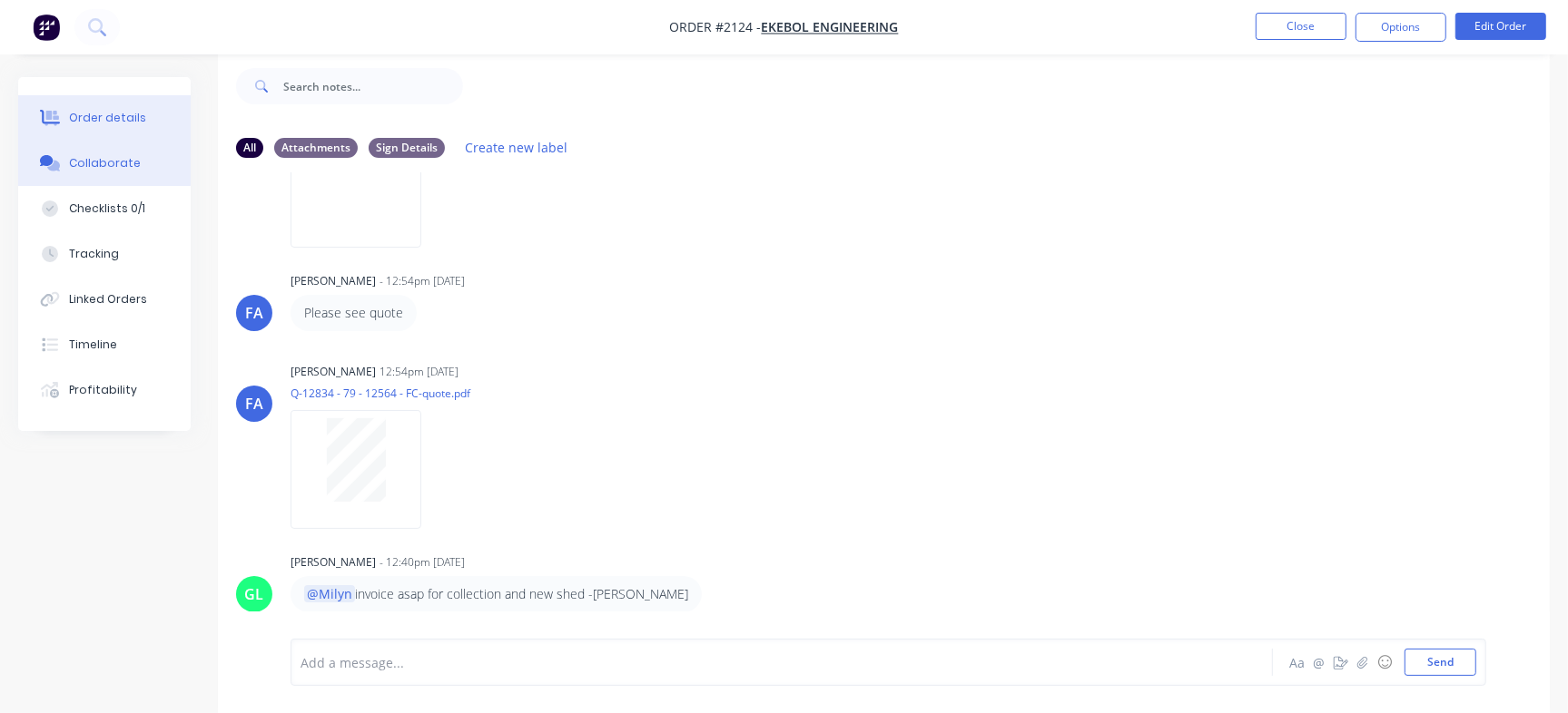
click at [82, 106] on button "Order details" at bounding box center [105, 117] width 172 height 45
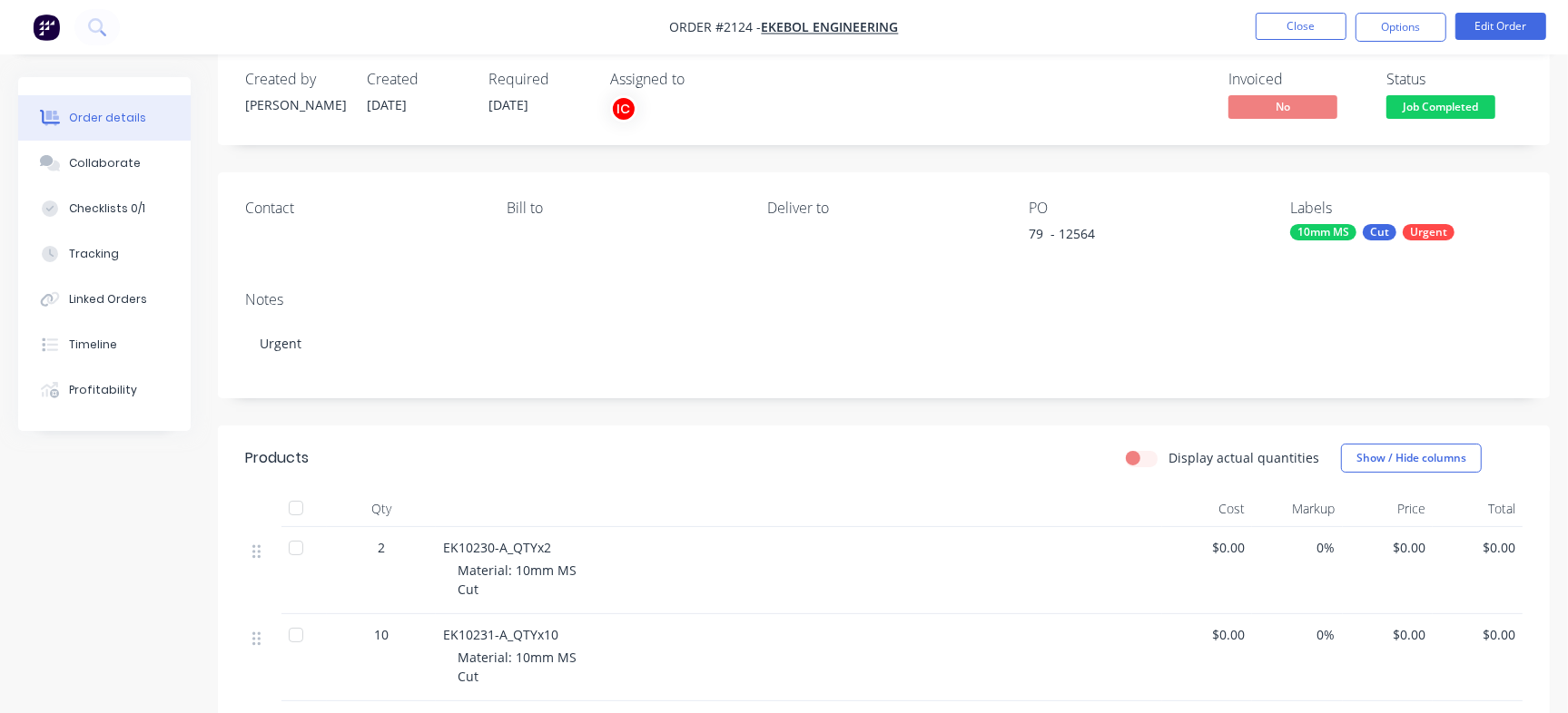
scroll to position [22, 0]
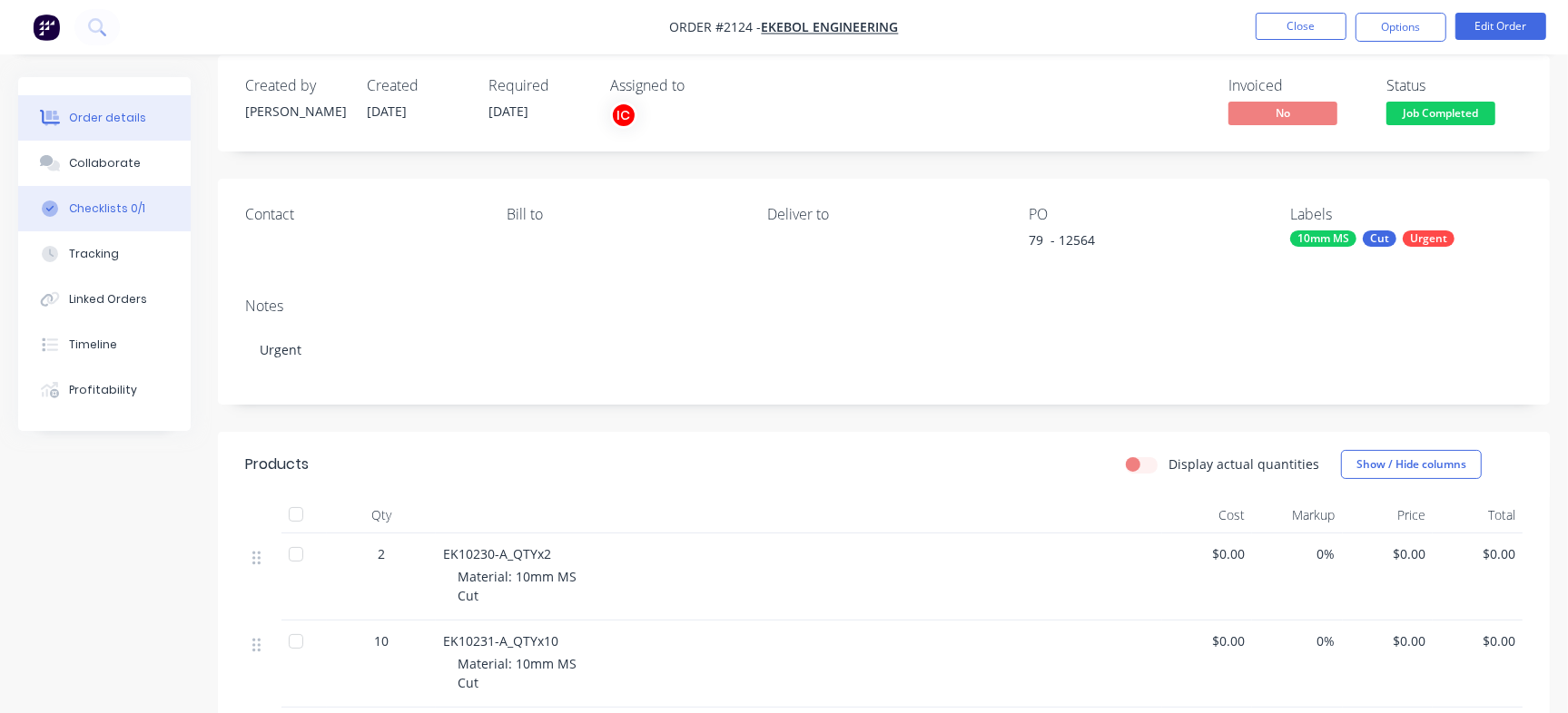
click at [125, 222] on button "Checklists 0/1" at bounding box center [105, 208] width 172 height 45
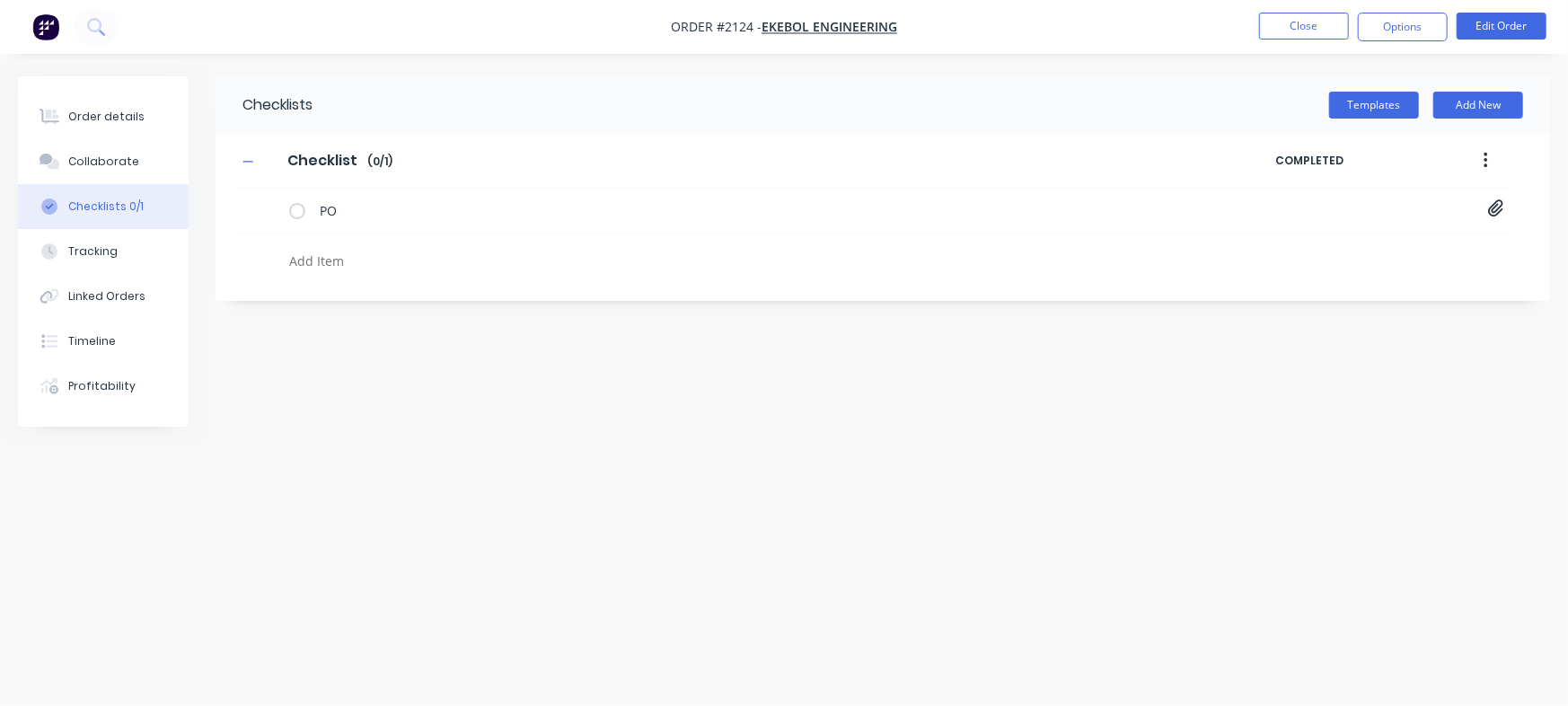
type textarea "x"
click at [341, 260] on textarea at bounding box center [691, 261] width 818 height 26
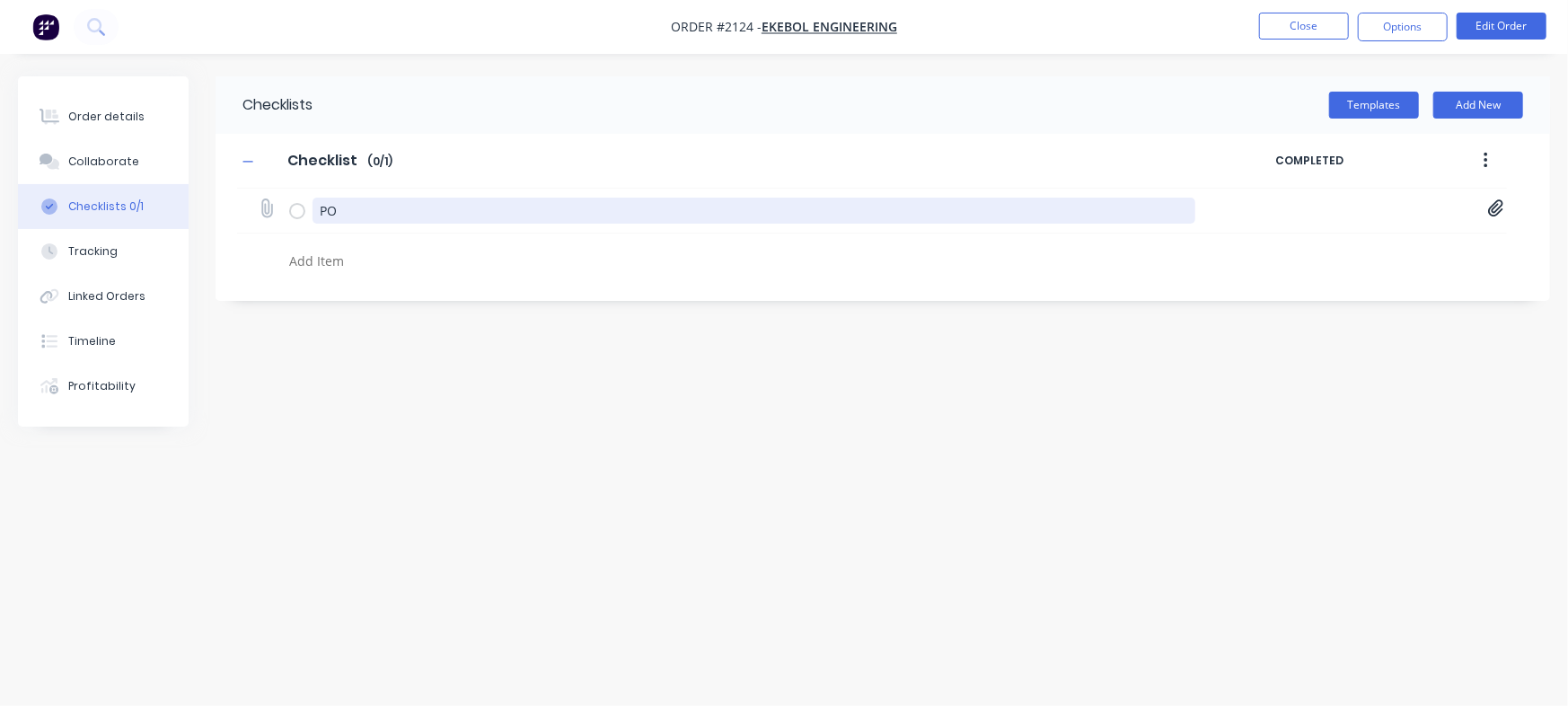
paste textarea "INV-2925"
type textarea "INV-2925"
type textarea "x"
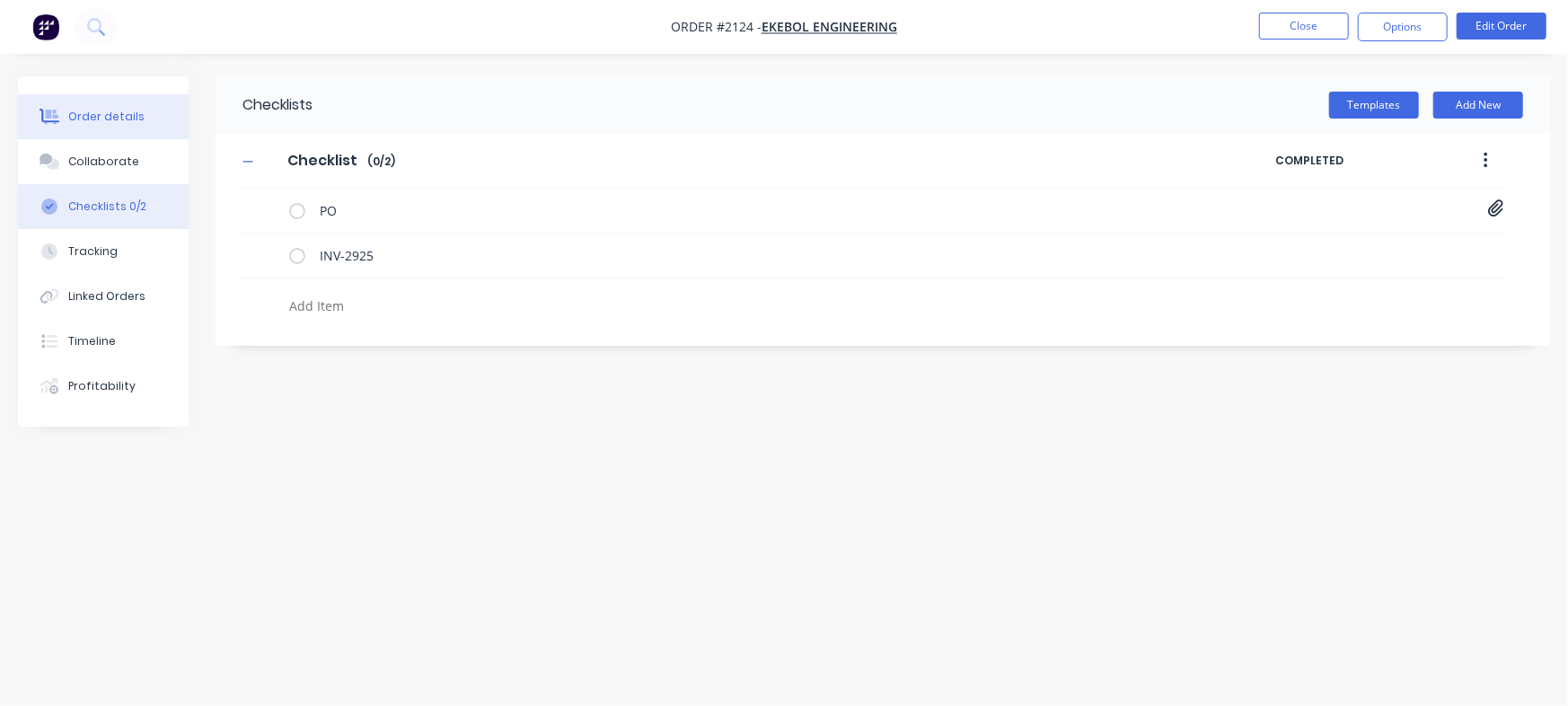
click at [137, 104] on button "Order details" at bounding box center [103, 116] width 170 height 45
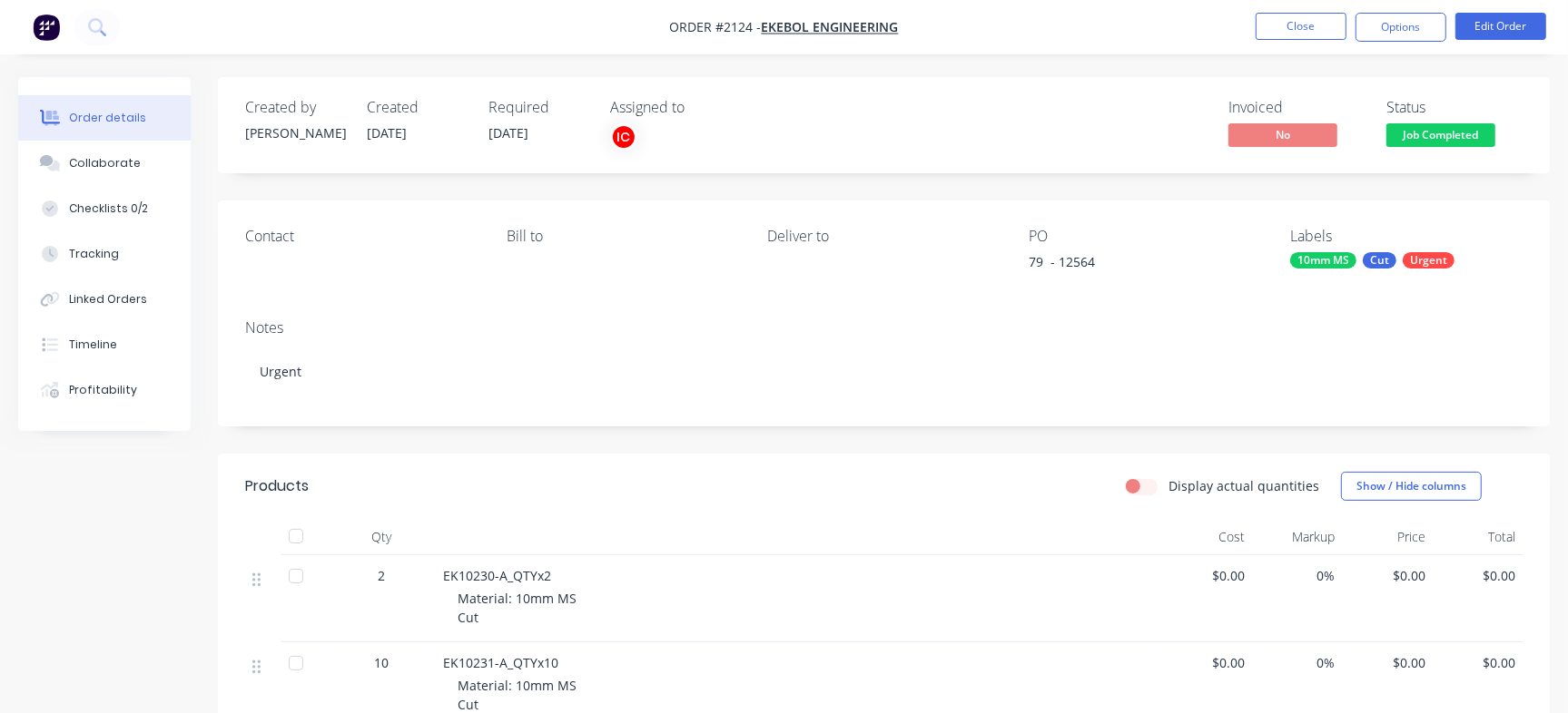
click at [1462, 153] on div "Created by Francis Adrian Created 18/08/25 Required 26/08/25 Assigned to IC Inv…" at bounding box center [884, 125] width 1332 height 96
click at [1462, 146] on span "Job Completed" at bounding box center [1440, 134] width 109 height 22
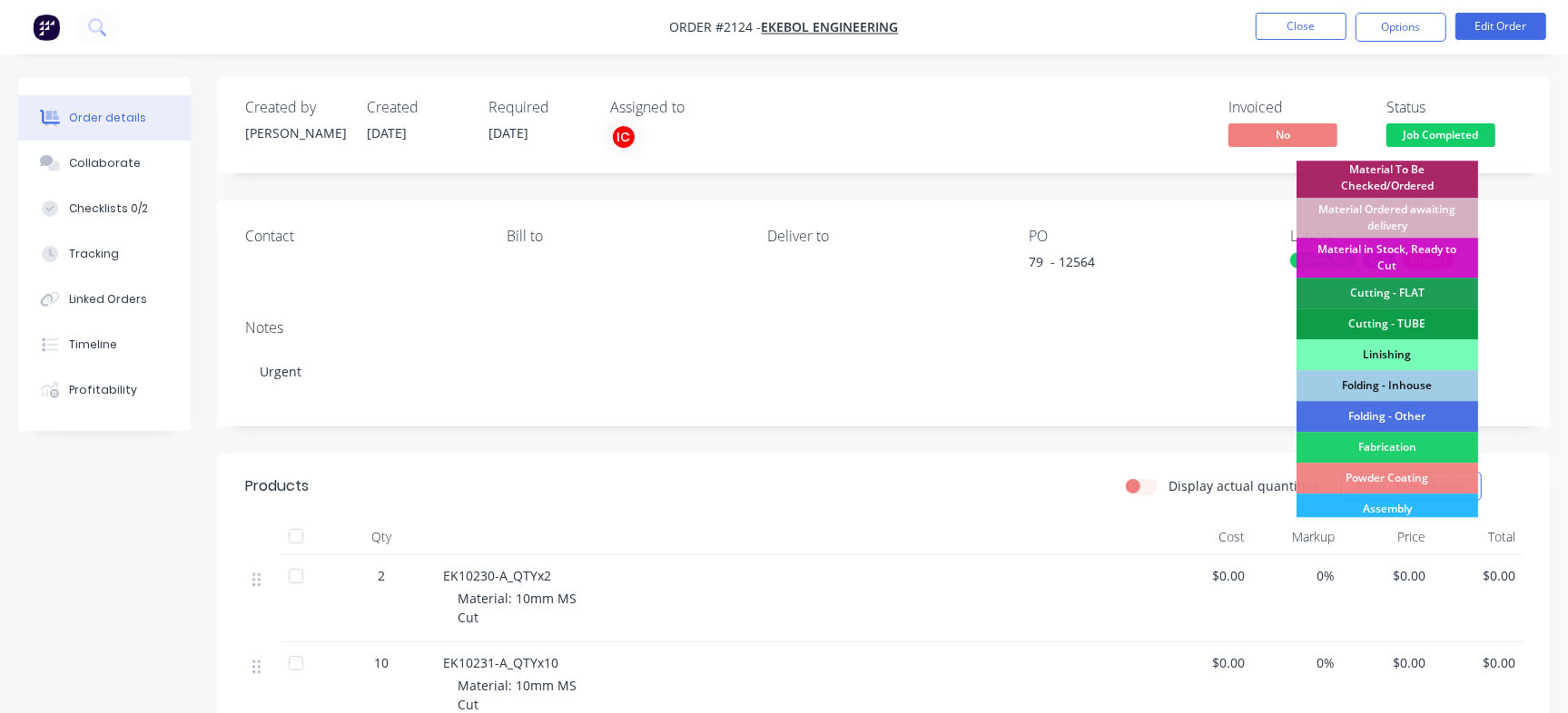
scroll to position [460, 0]
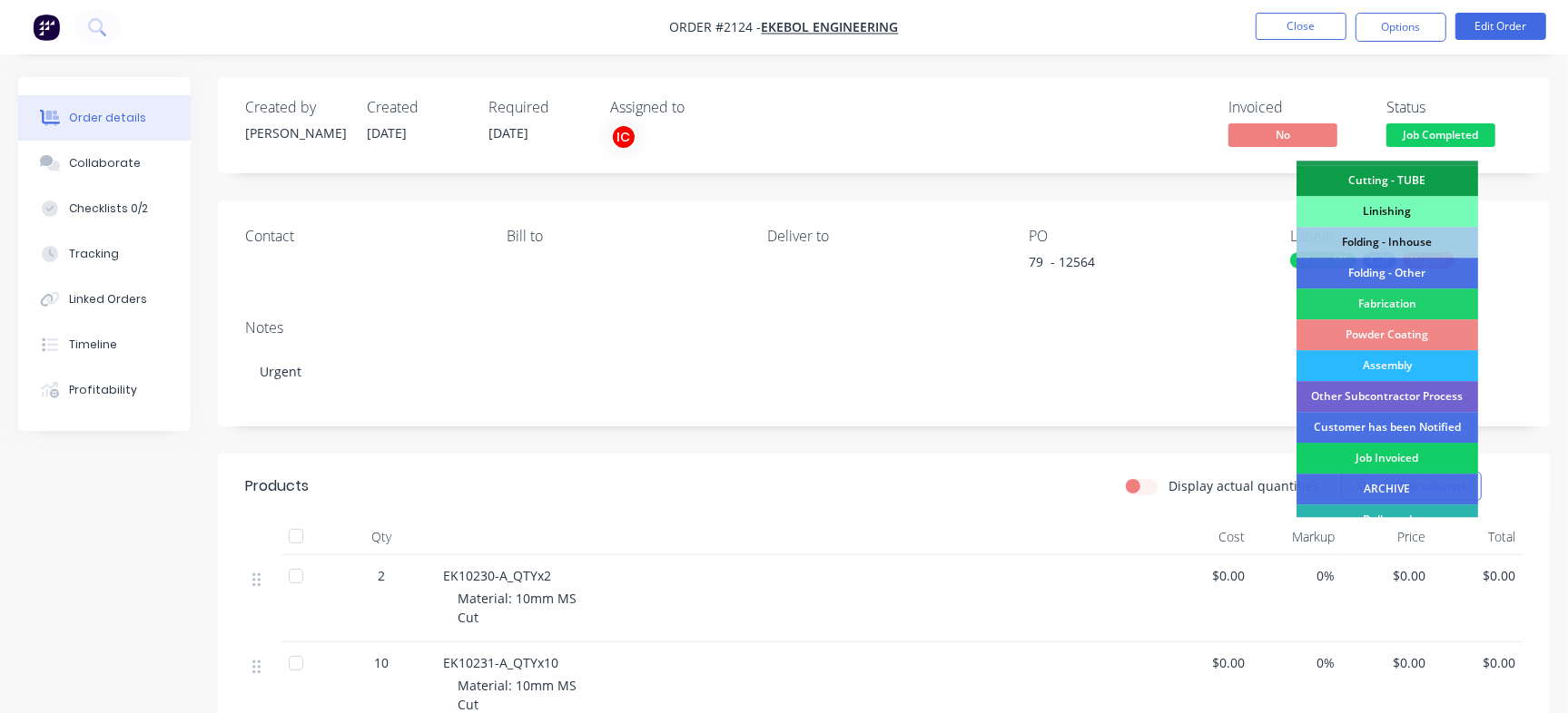
click at [1383, 461] on div "Job Invoiced" at bounding box center [1387, 459] width 182 height 31
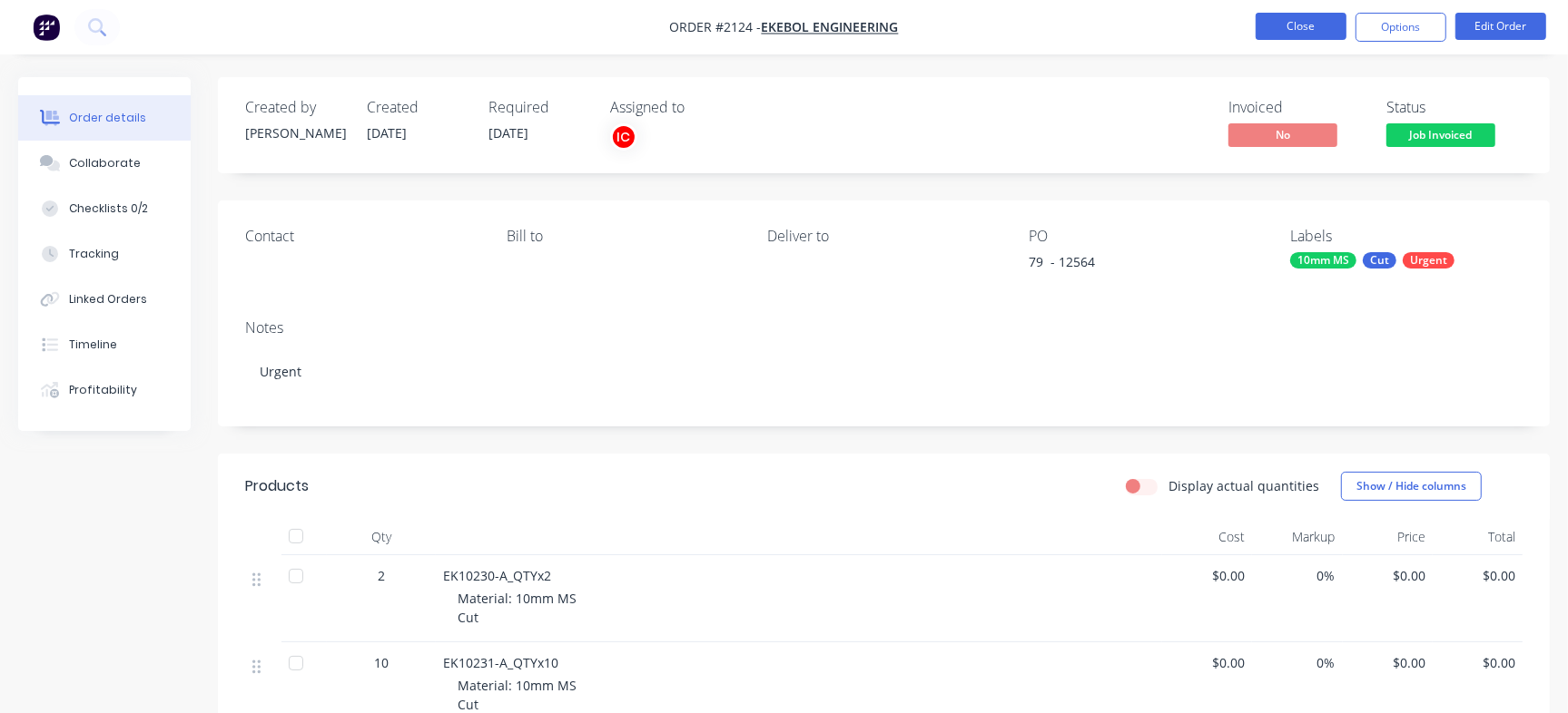
click at [1300, 18] on button "Close" at bounding box center [1301, 26] width 91 height 27
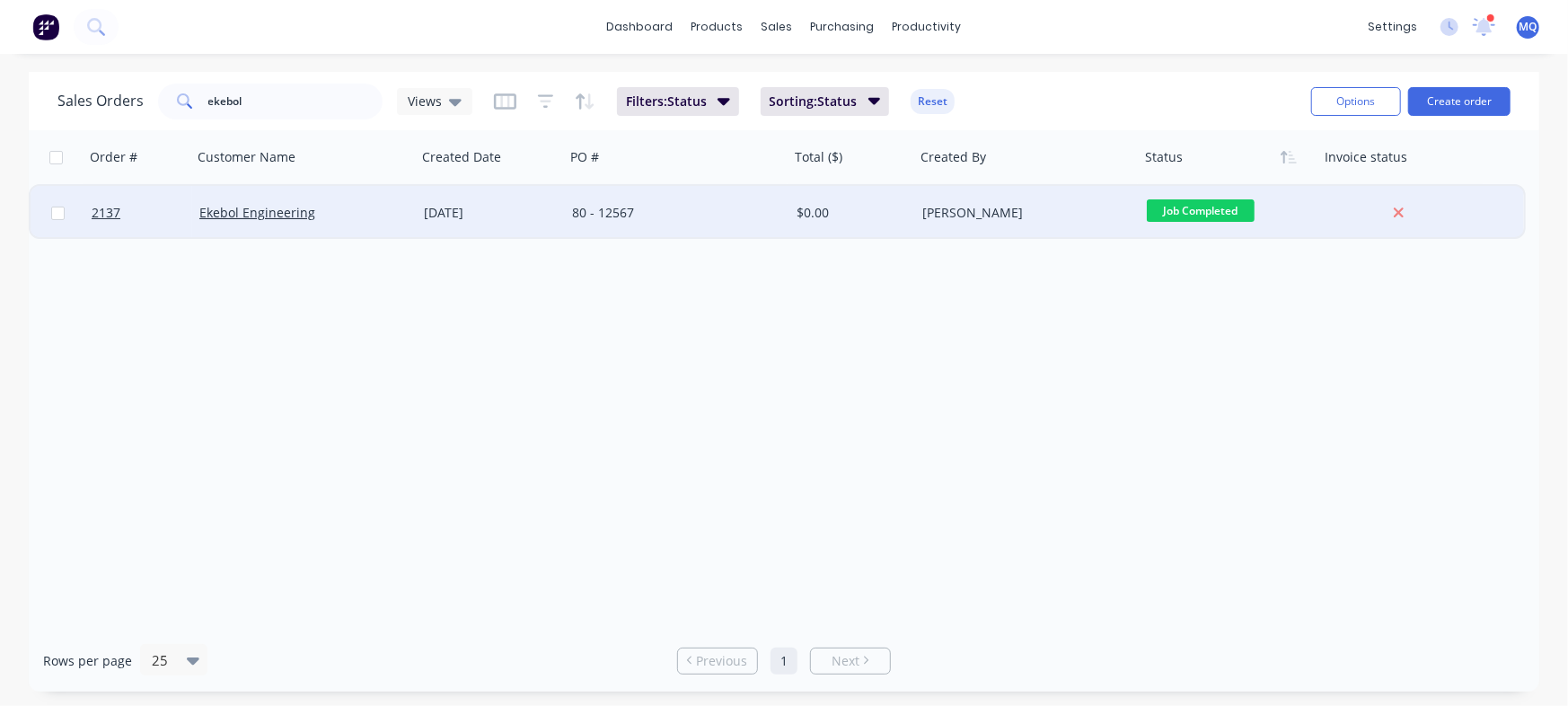
click at [767, 221] on div "80 - 12567" at bounding box center [672, 213] width 199 height 18
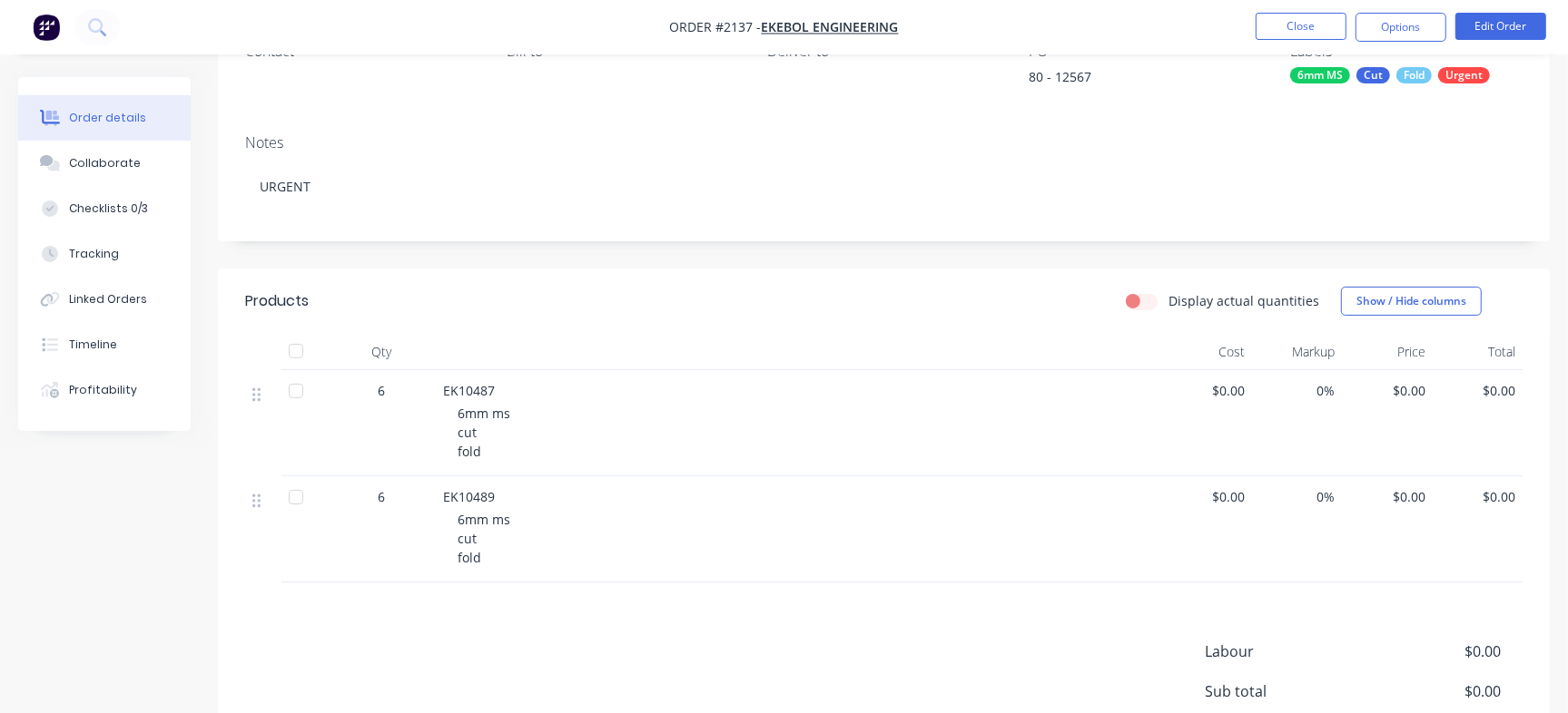
scroll to position [186, 0]
click at [468, 396] on span "EK10487" at bounding box center [468, 390] width 51 height 17
click at [467, 395] on span "EK10487" at bounding box center [468, 390] width 51 height 17
copy span "EK10487"
click at [477, 502] on span "EK10489" at bounding box center [468, 496] width 51 height 17
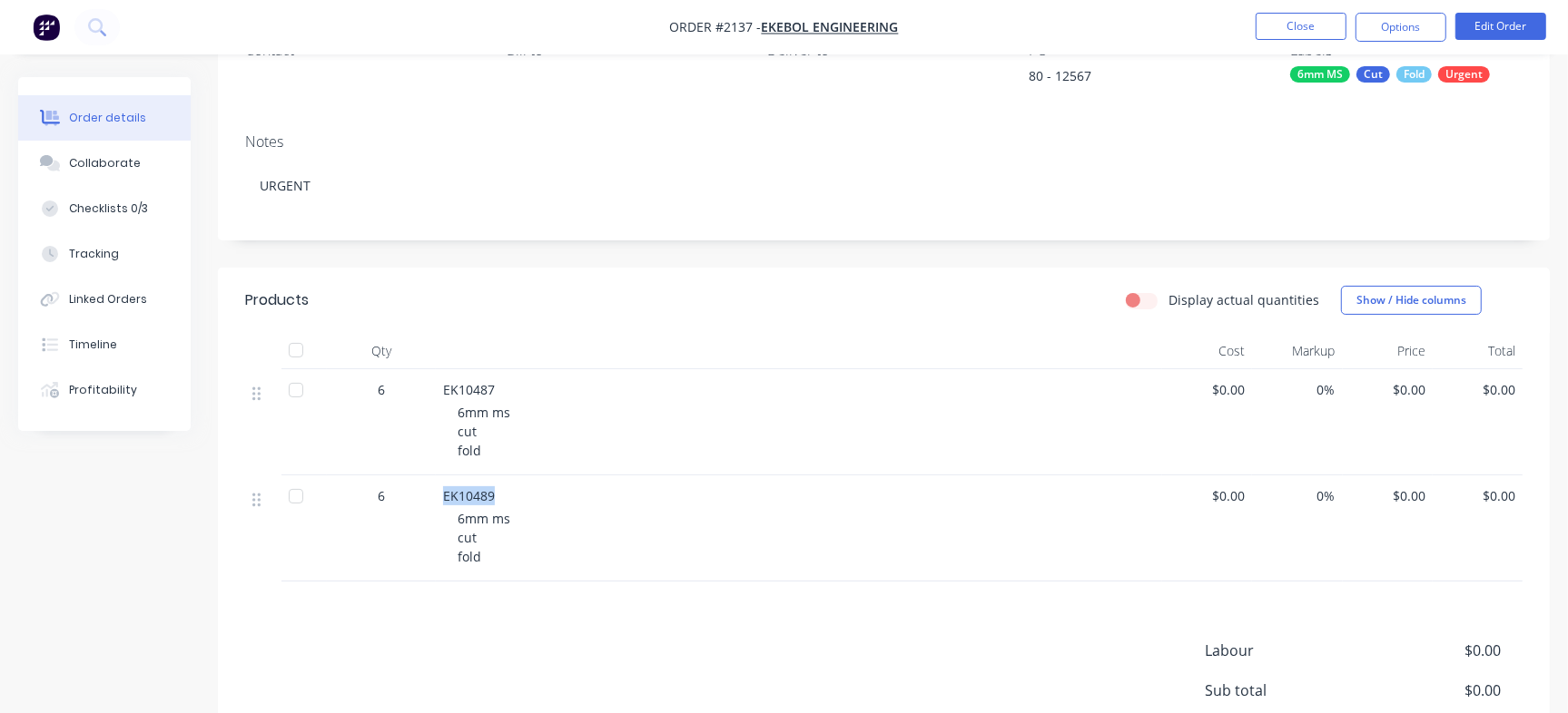
click at [477, 502] on span "EK10489" at bounding box center [468, 496] width 51 height 17
copy span "EK10489"
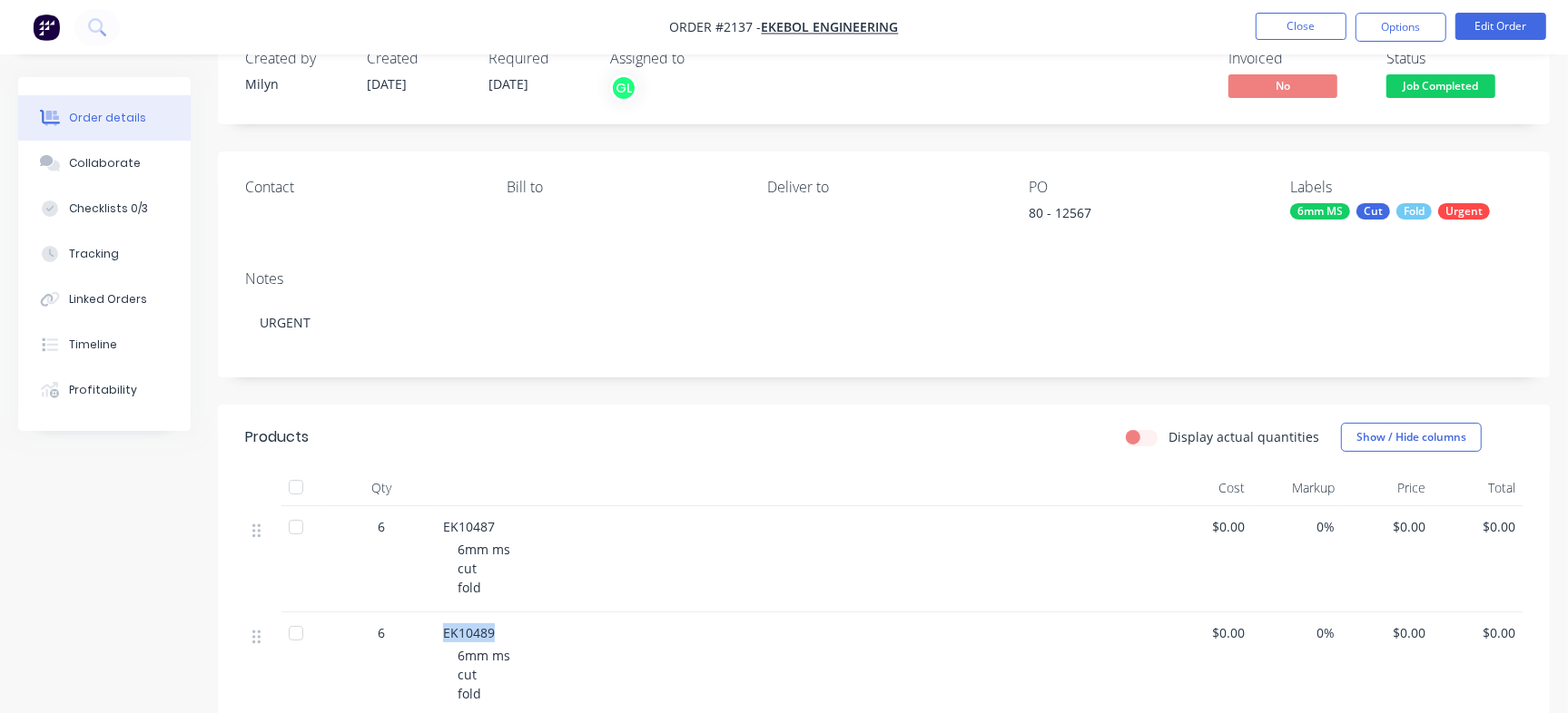
scroll to position [44, 0]
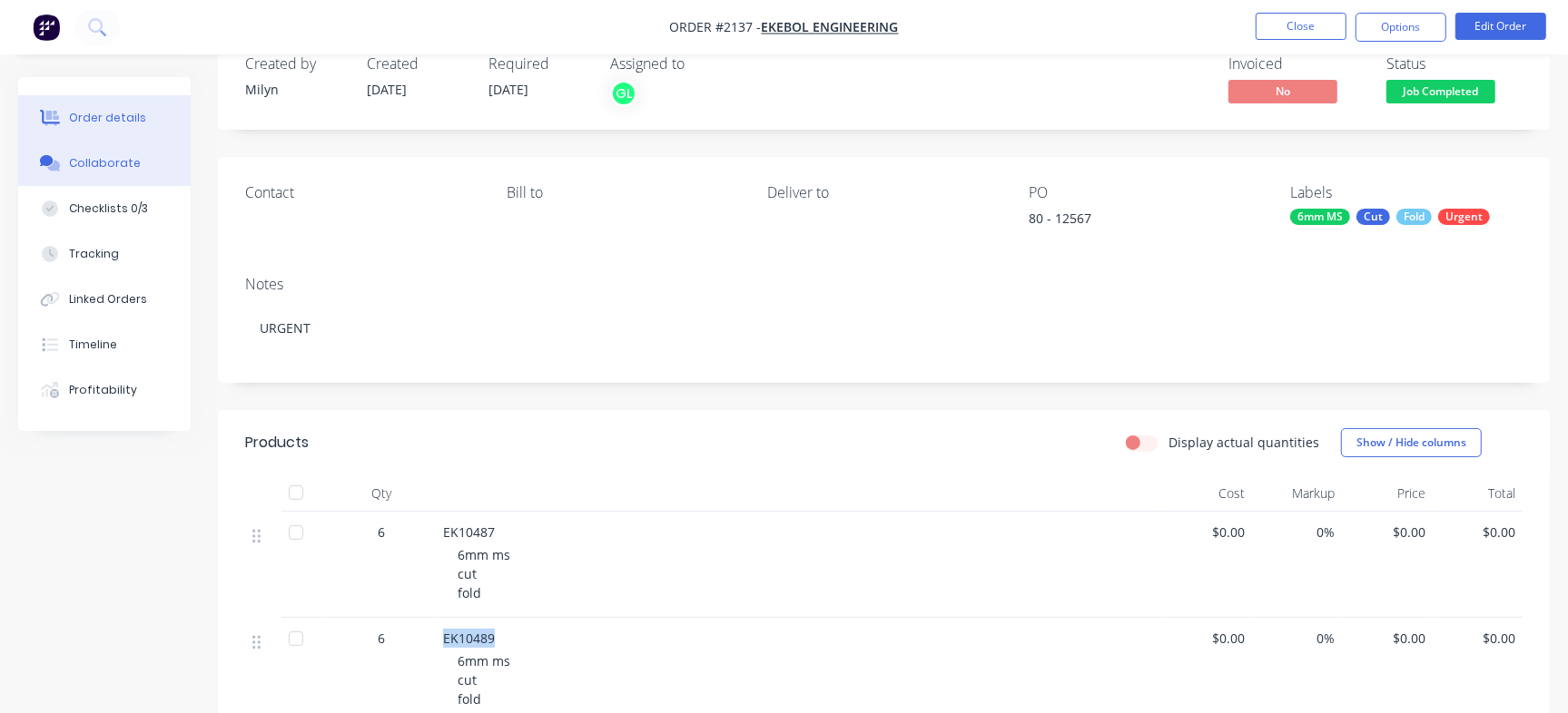
click at [164, 166] on button "Collaborate" at bounding box center [105, 163] width 172 height 45
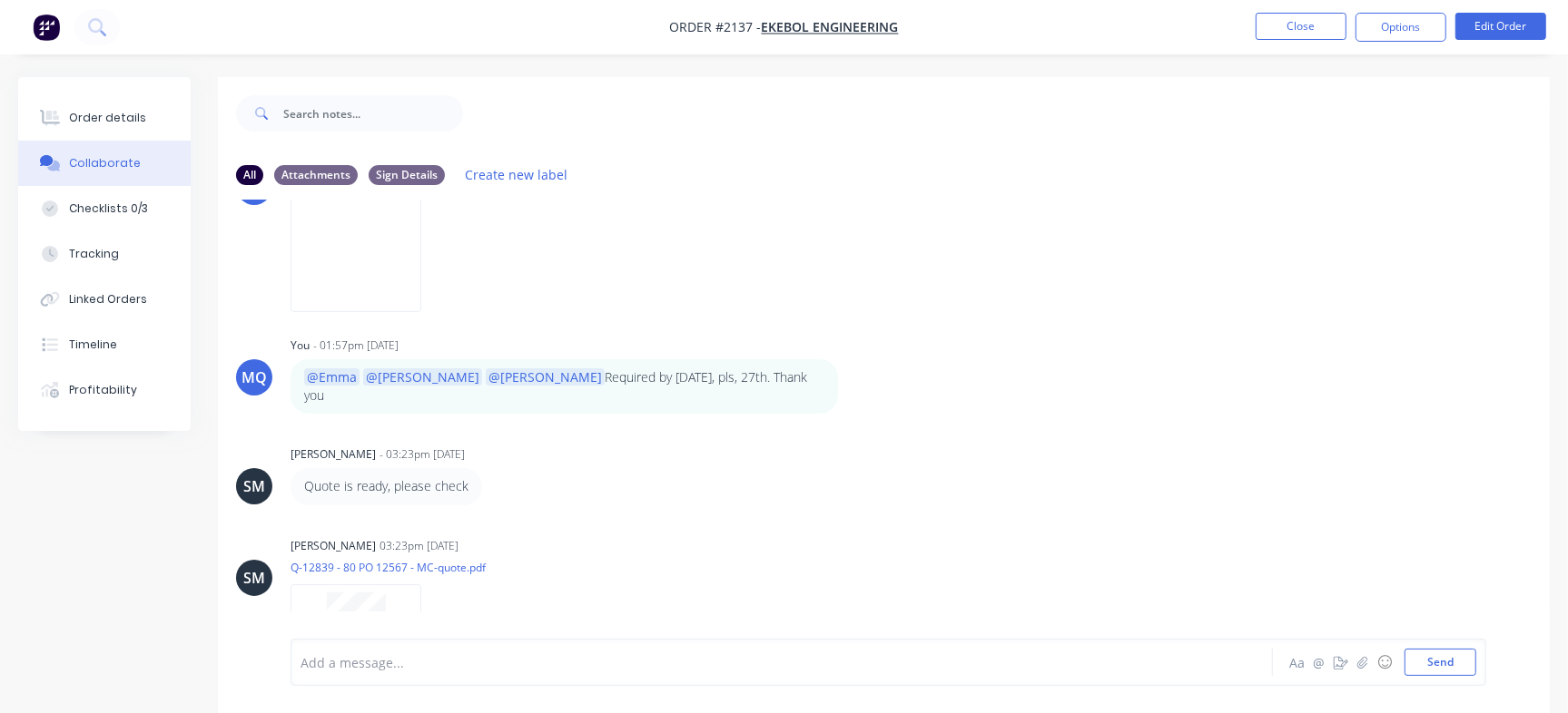
scroll to position [230, 0]
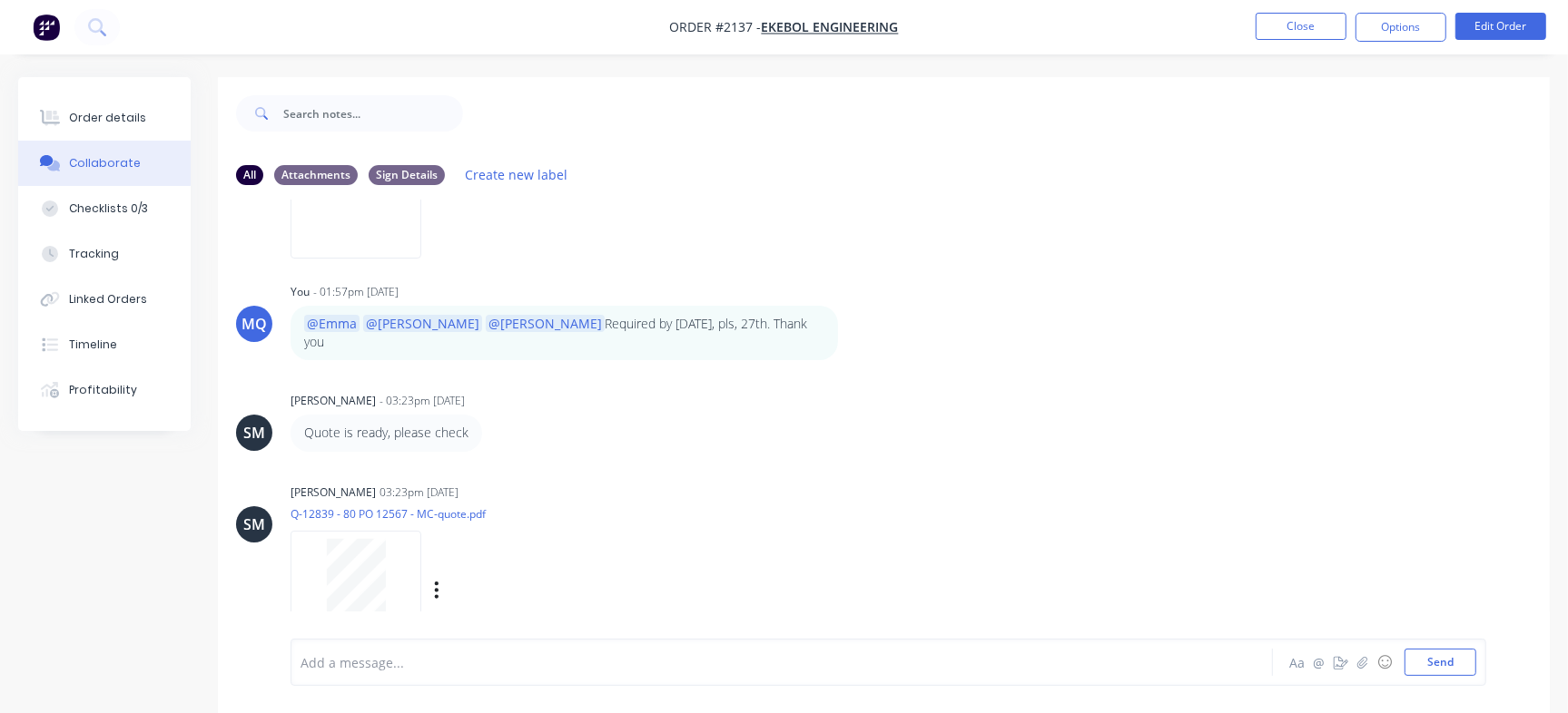
click at [393, 567] on div at bounding box center [356, 580] width 114 height 83
click at [399, 577] on div at bounding box center [356, 580] width 114 height 83
click at [164, 222] on button "Checklists 0/3" at bounding box center [105, 208] width 172 height 45
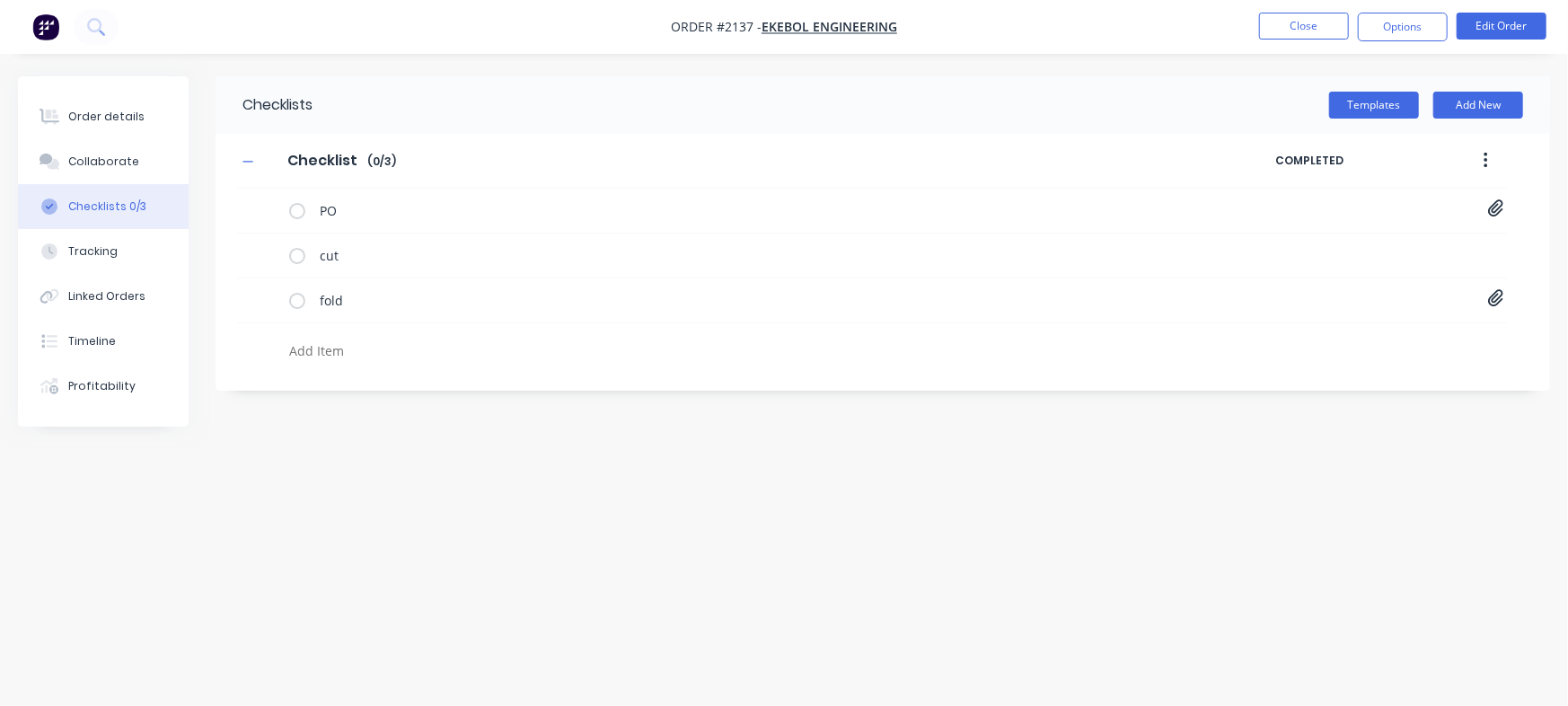
click at [365, 347] on textarea at bounding box center [691, 351] width 818 height 26
paste textarea "INV-2932"
type textarea "x"
type textarea "INV-2932"
type textarea "x"
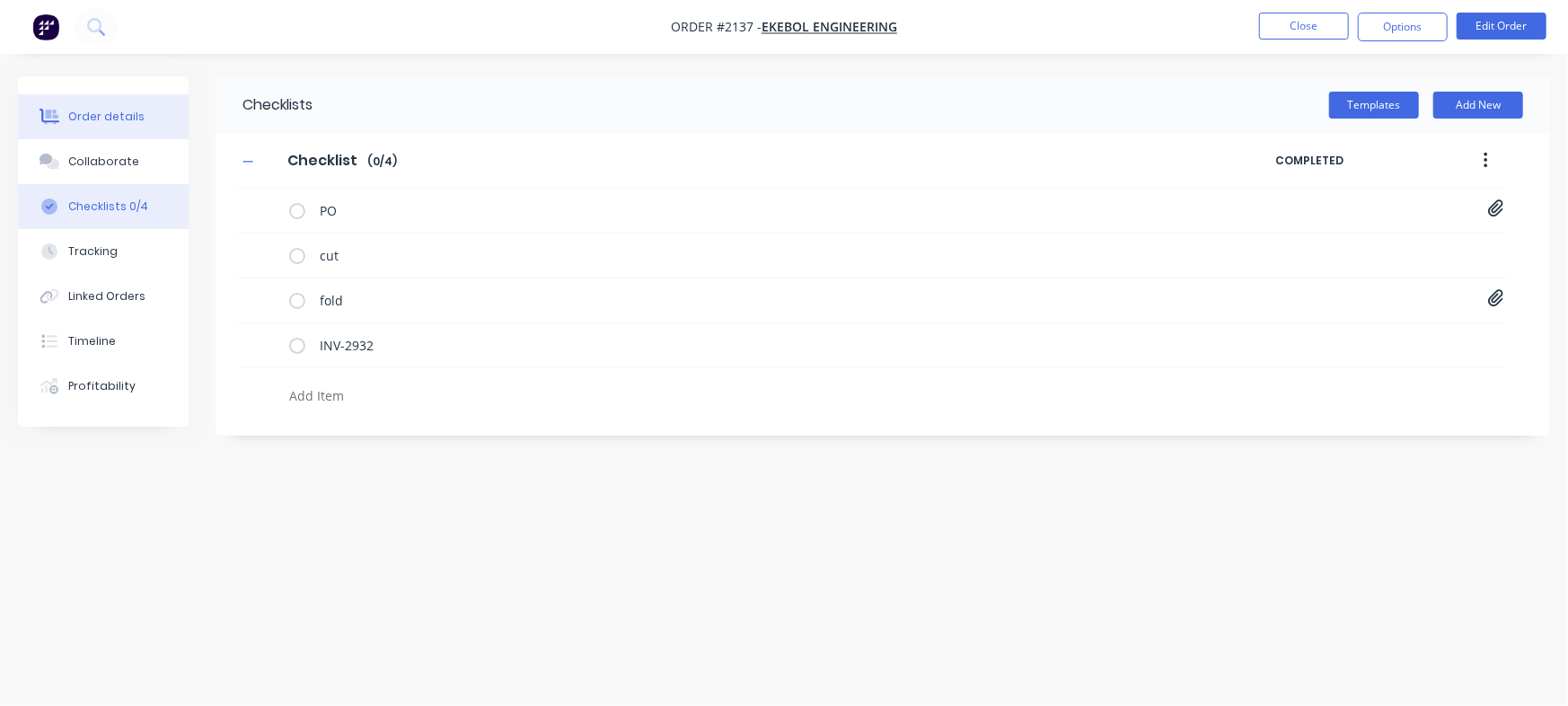
click at [138, 109] on button "Order details" at bounding box center [103, 116] width 170 height 45
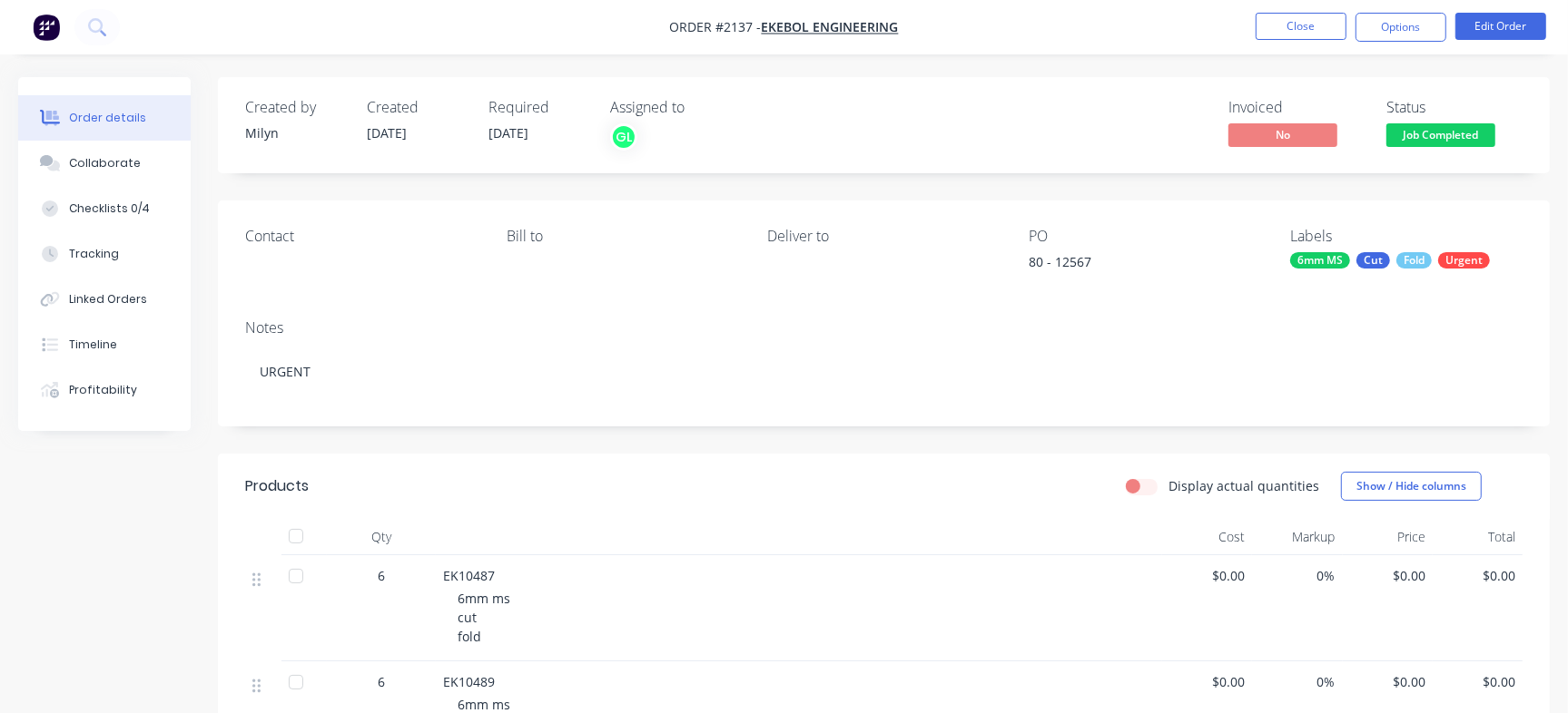
click at [1086, 255] on div "80 - 12567" at bounding box center [1142, 265] width 226 height 25
click at [1079, 256] on div "80 - 12567" at bounding box center [1142, 265] width 226 height 25
click at [73, 195] on button "Checklists 0/4" at bounding box center [105, 208] width 172 height 45
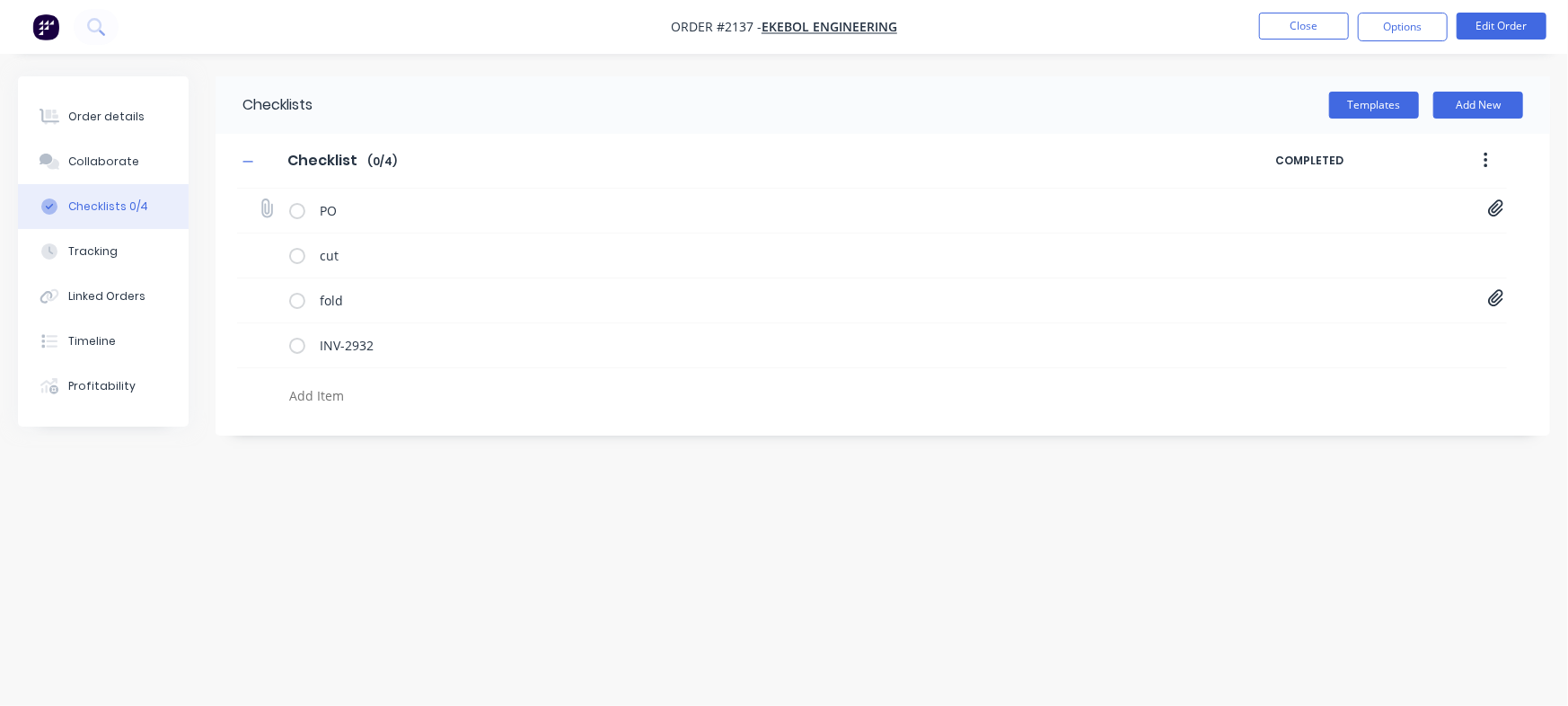
click at [1491, 215] on icon at bounding box center [1495, 208] width 16 height 18
click at [1356, 245] on link "PO Print_EKEBOL - 12567.pdf" at bounding box center [1351, 249] width 210 height 19
click at [176, 102] on button "Order details" at bounding box center [103, 116] width 170 height 45
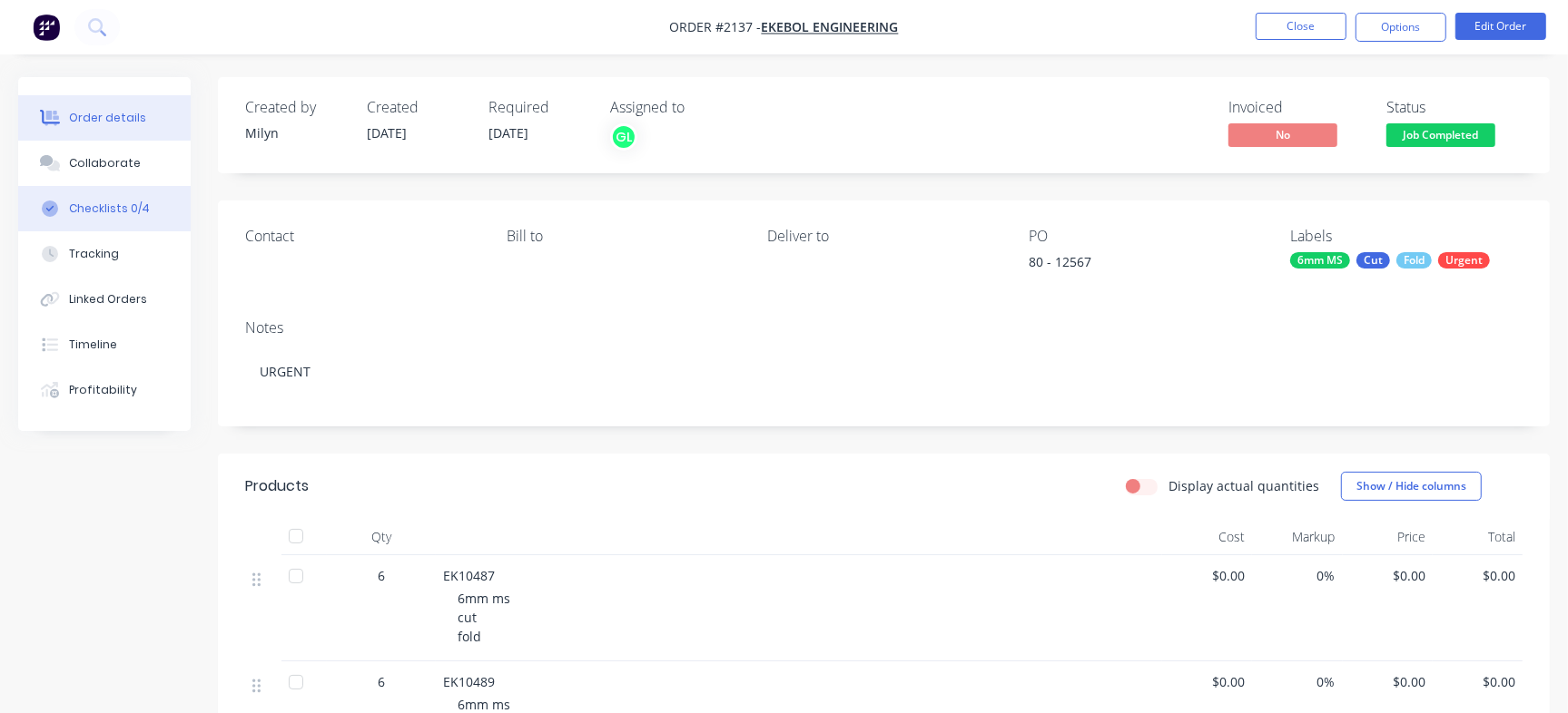
click at [107, 214] on div "Checklists 0/4" at bounding box center [108, 208] width 80 height 16
type textarea "x"
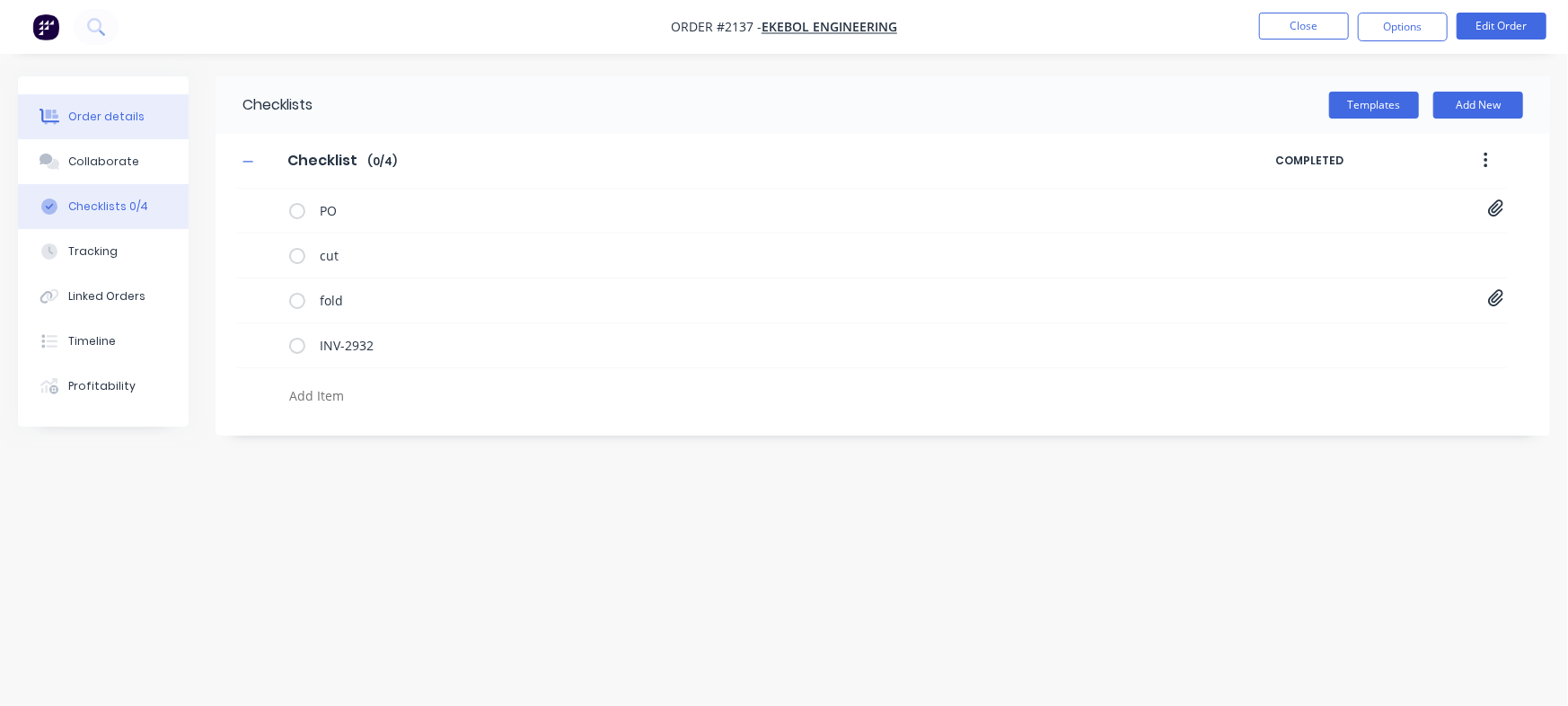
click at [106, 110] on div "Order details" at bounding box center [106, 116] width 77 height 16
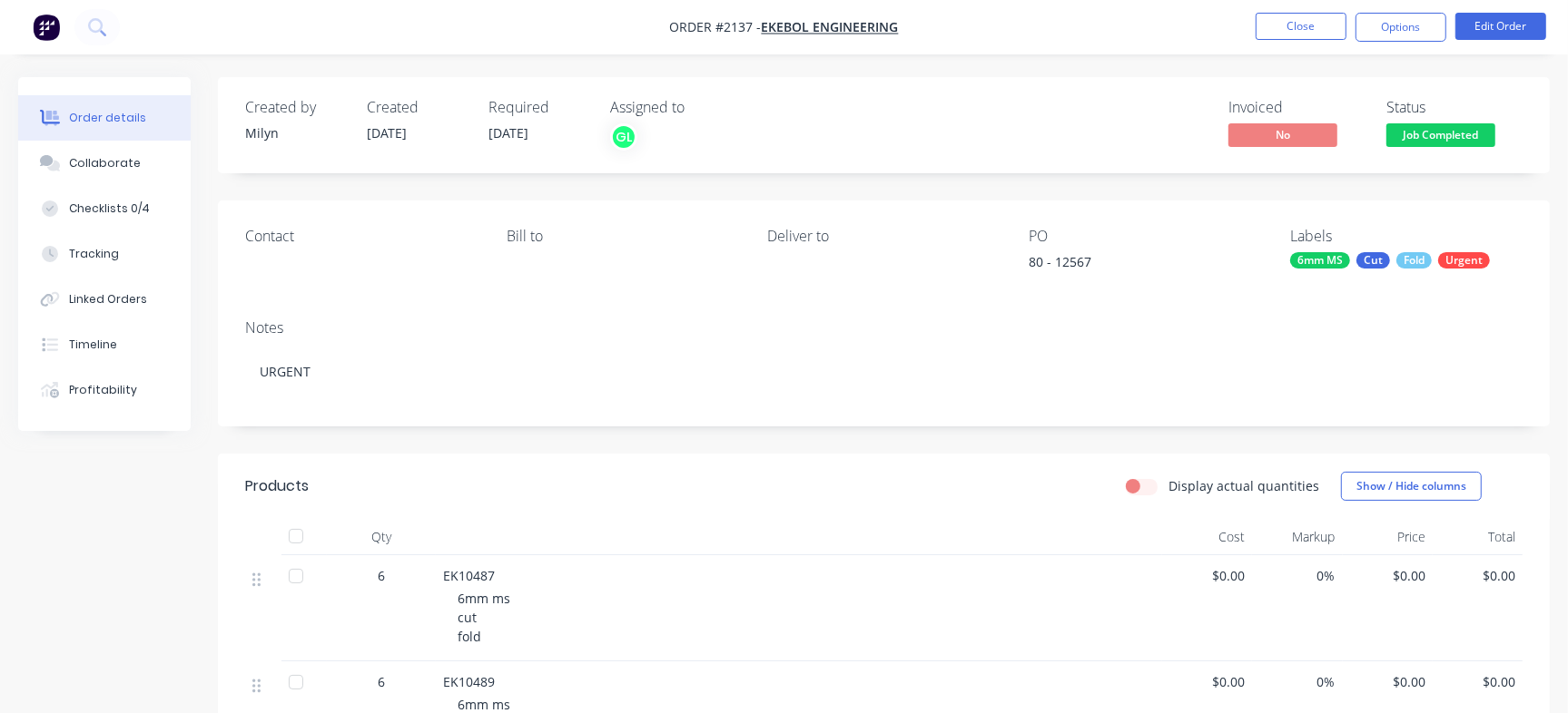
click at [1417, 123] on div "Status Job Completed" at bounding box center [1454, 125] width 136 height 52
click at [1417, 131] on span "Job Completed" at bounding box center [1440, 134] width 109 height 22
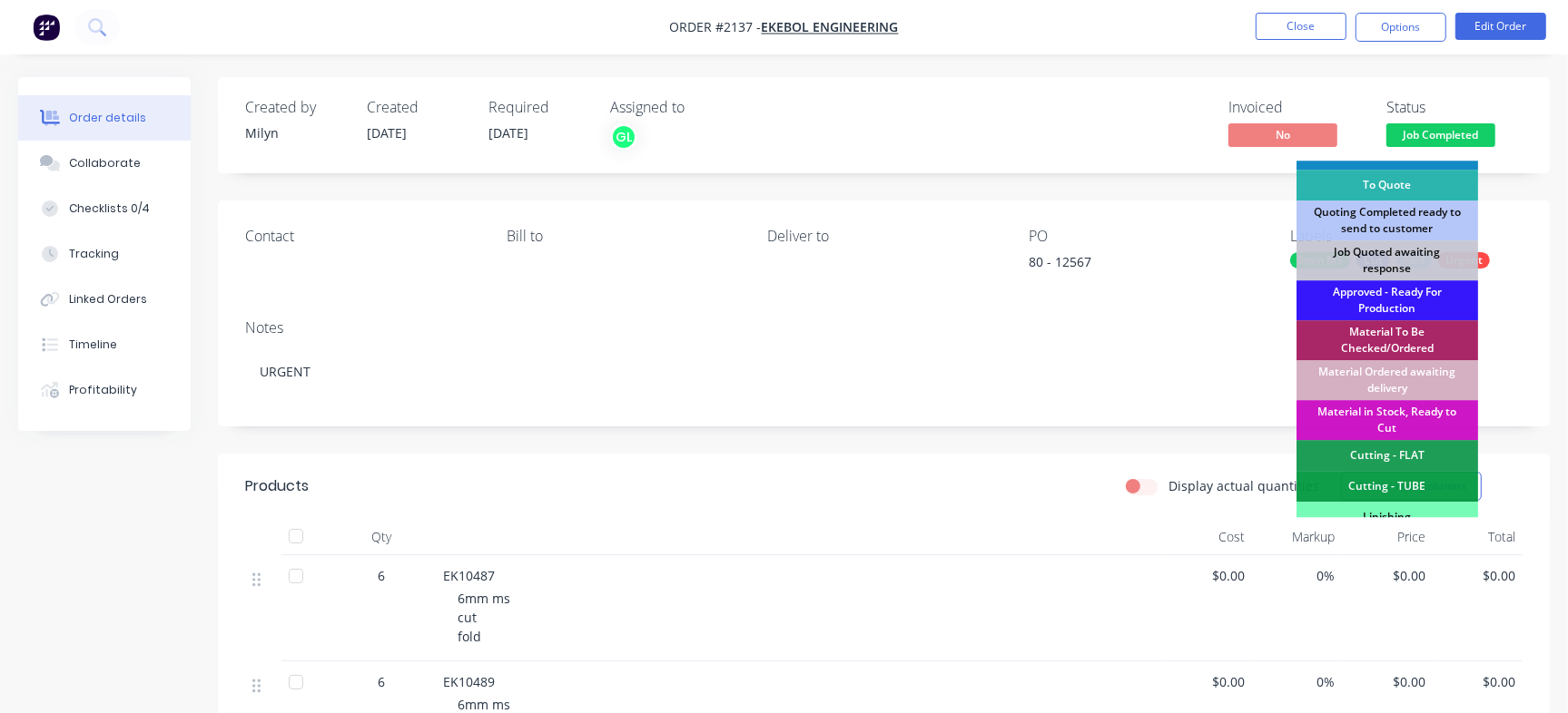
scroll to position [147, 0]
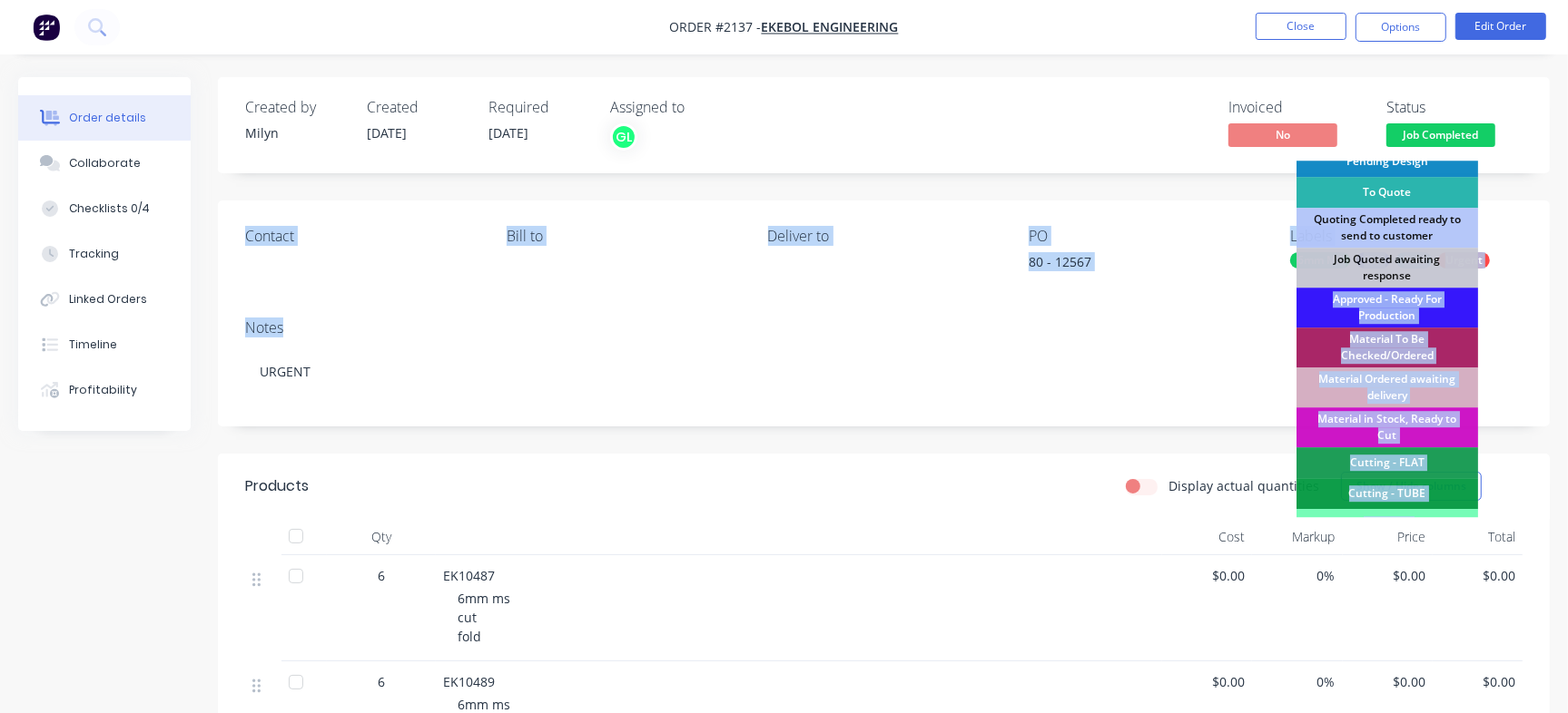
drag, startPoint x: 1434, startPoint y: 271, endPoint x: 1214, endPoint y: 329, distance: 227.5
click at [1214, 329] on div "Created by Milyn Created 19/08/25 Required 27/08/25 Assigned to GL Invoiced No …" at bounding box center [884, 571] width 1332 height 987
click at [1193, 178] on div "Created by Milyn Created 19/08/25 Required 27/08/25 Assigned to GL Invoiced No …" at bounding box center [884, 571] width 1332 height 987
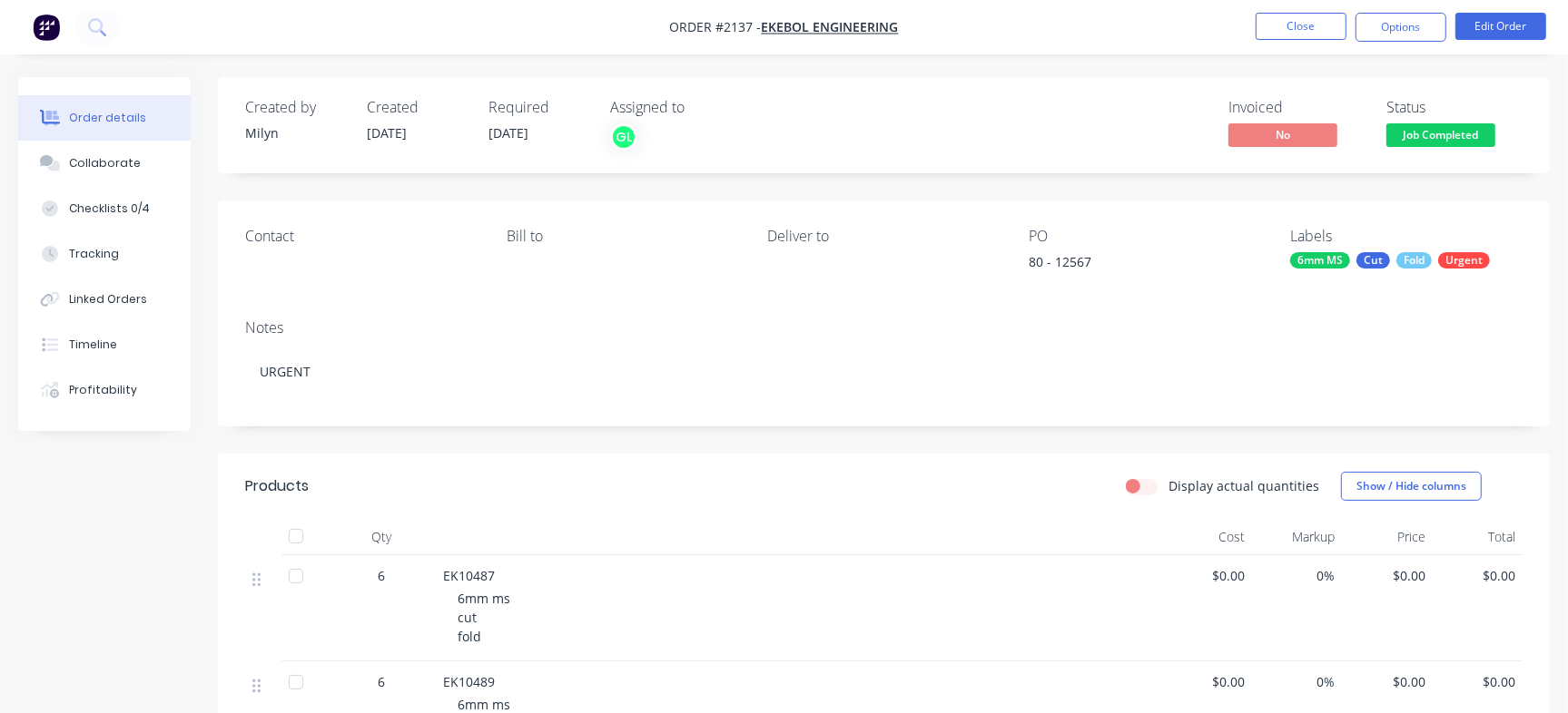
click at [1460, 139] on span "Job Completed" at bounding box center [1440, 134] width 109 height 22
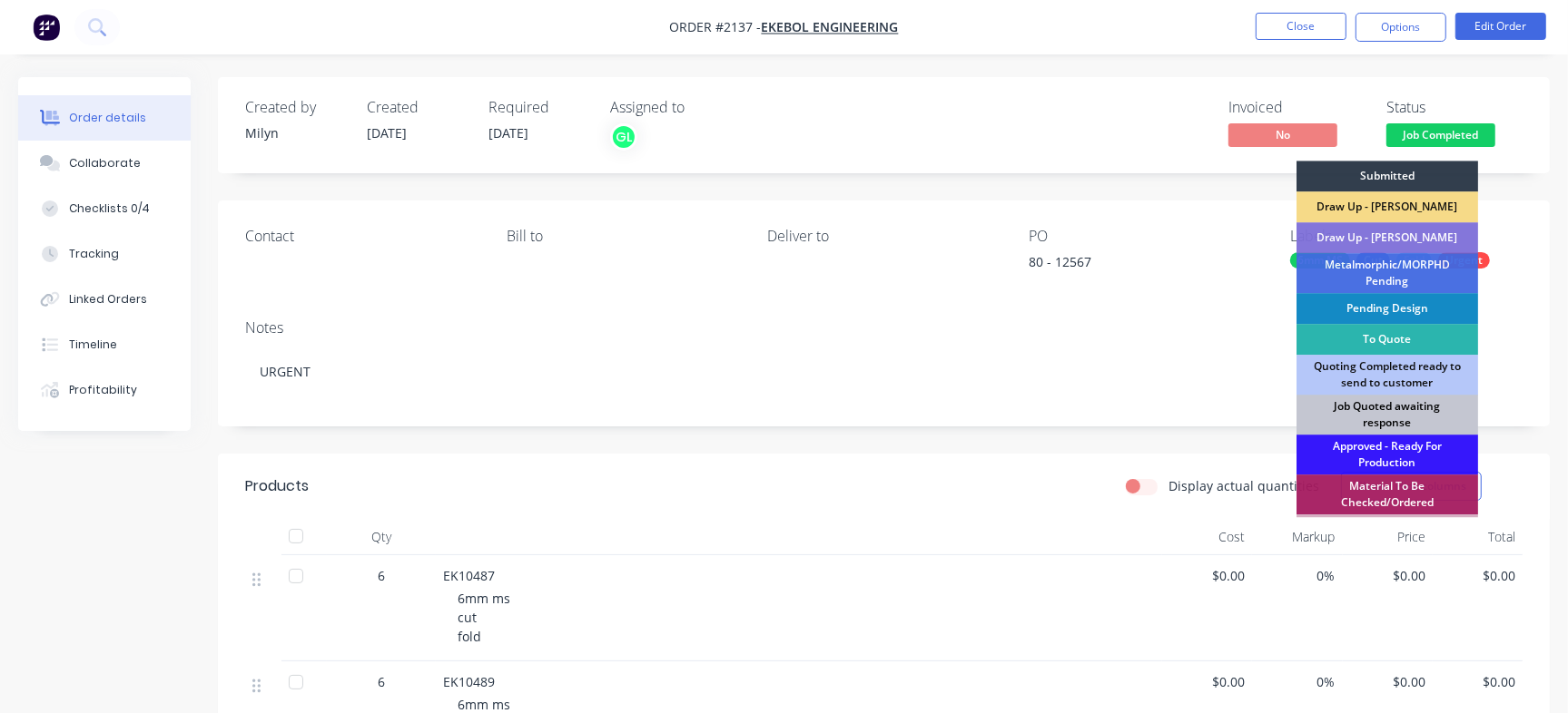
click at [1384, 409] on div "Job Quoted awaiting response" at bounding box center [1387, 414] width 182 height 40
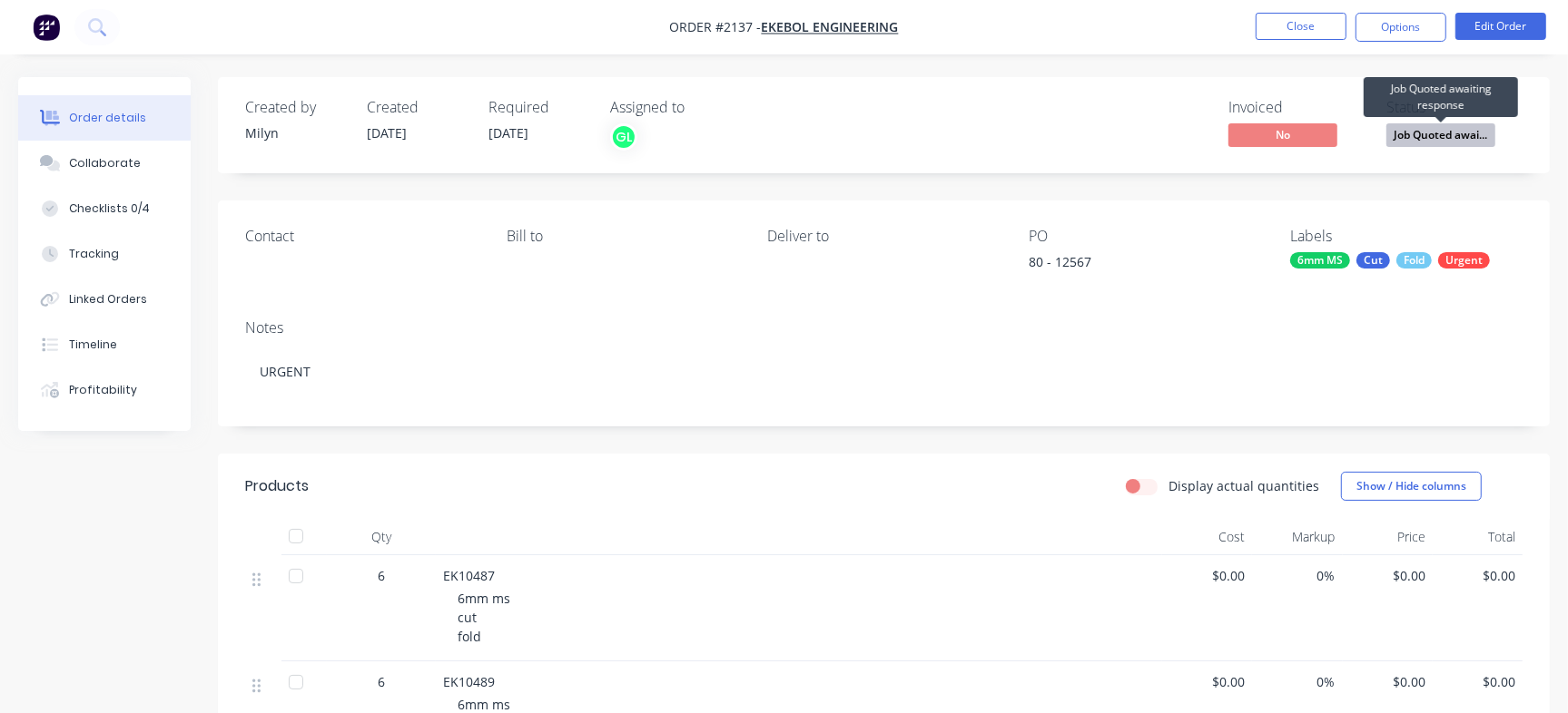
click at [1416, 137] on span "Job Quoted awai..." at bounding box center [1440, 134] width 109 height 22
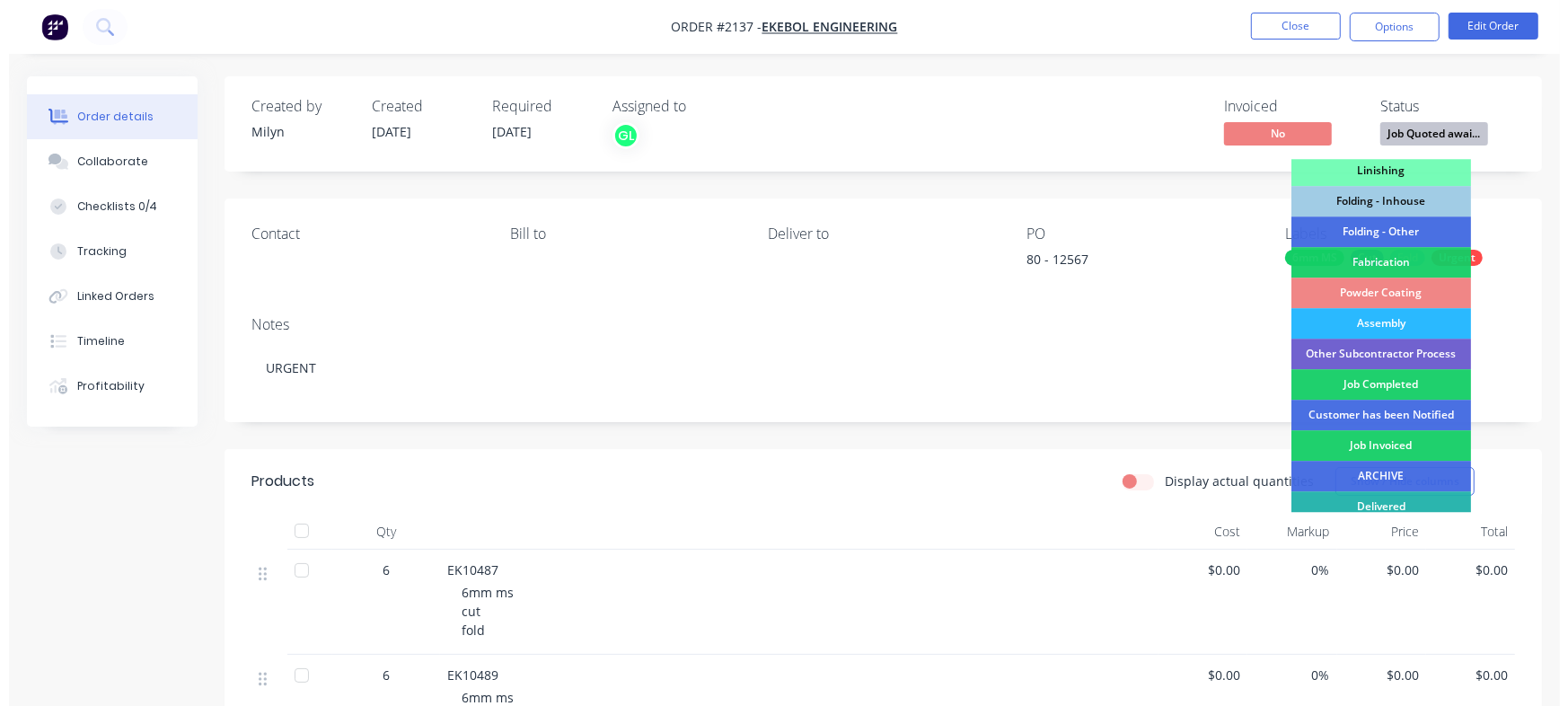
scroll to position [467, 0]
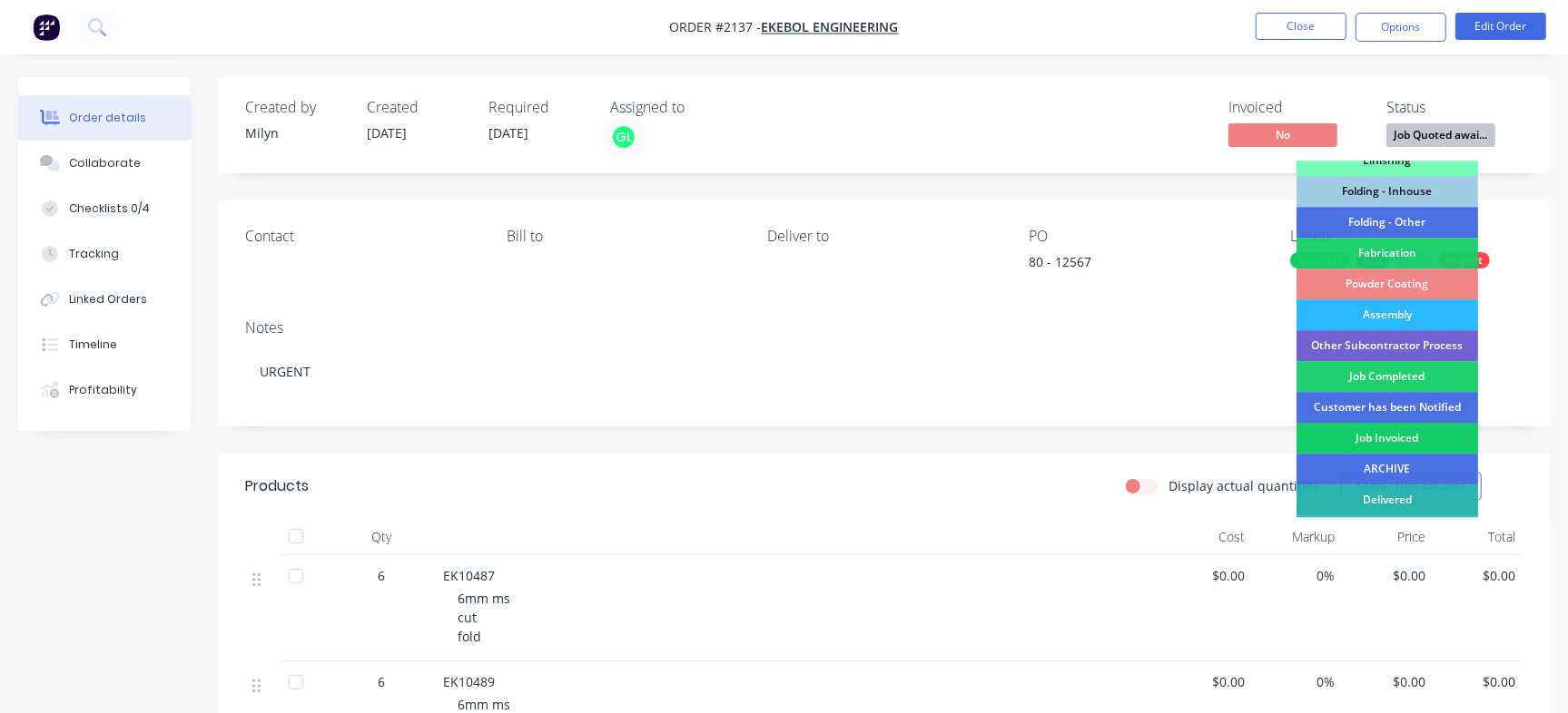
click at [1438, 438] on div "Job Invoiced" at bounding box center [1387, 438] width 182 height 31
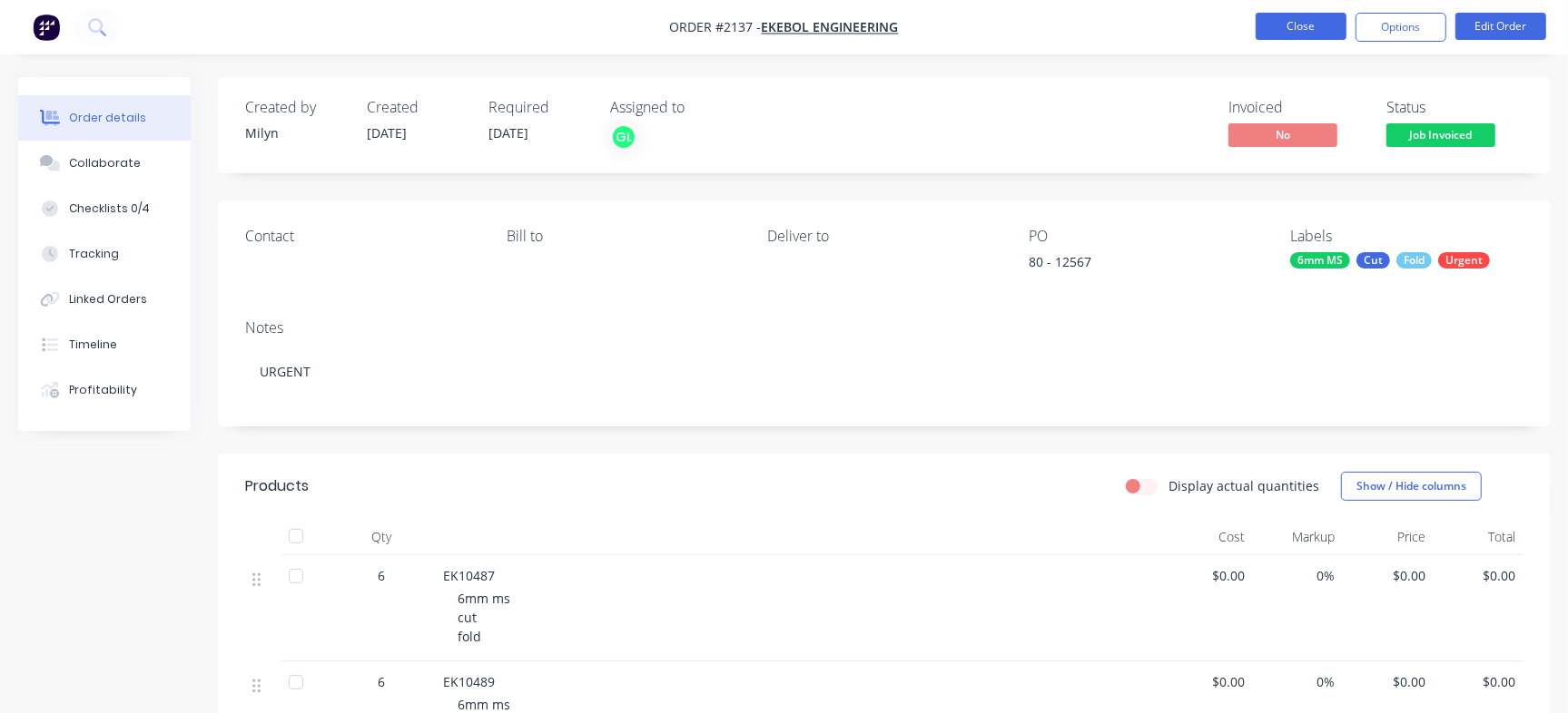
click at [1300, 25] on button "Close" at bounding box center [1301, 26] width 91 height 27
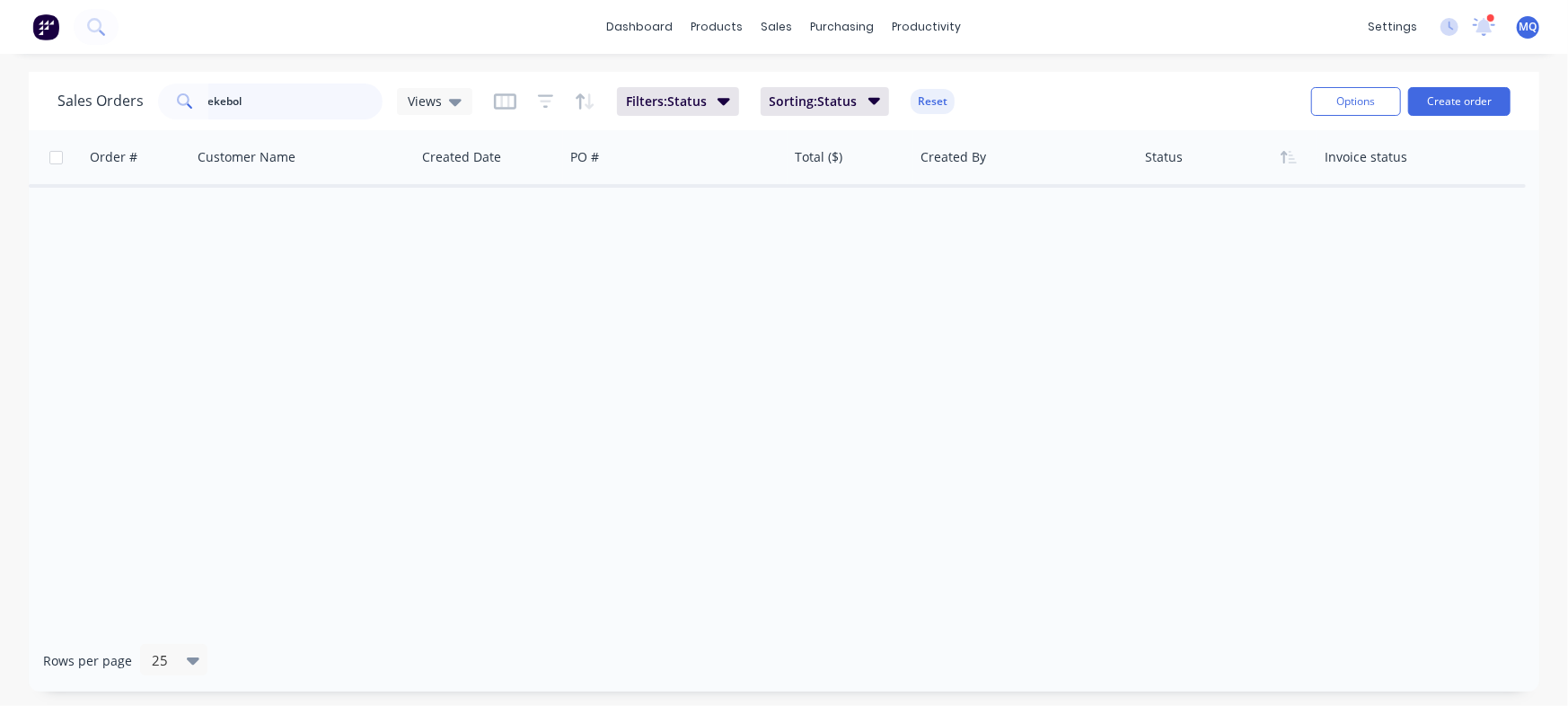
click at [240, 96] on input "ekebol" at bounding box center [296, 102] width 175 height 36
click at [232, 103] on input "ekebol" at bounding box center [296, 102] width 175 height 36
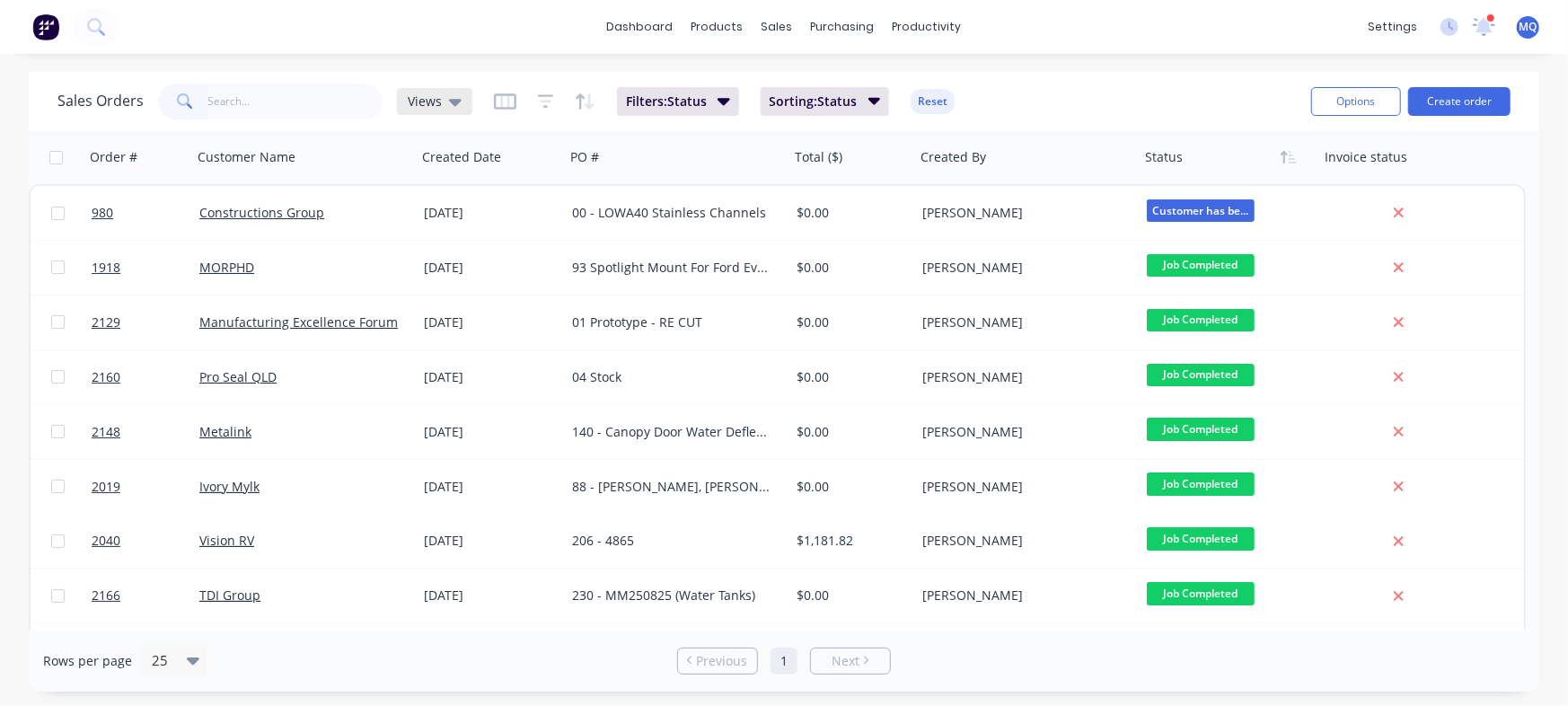
click at [414, 95] on span "Views" at bounding box center [425, 102] width 34 height 19
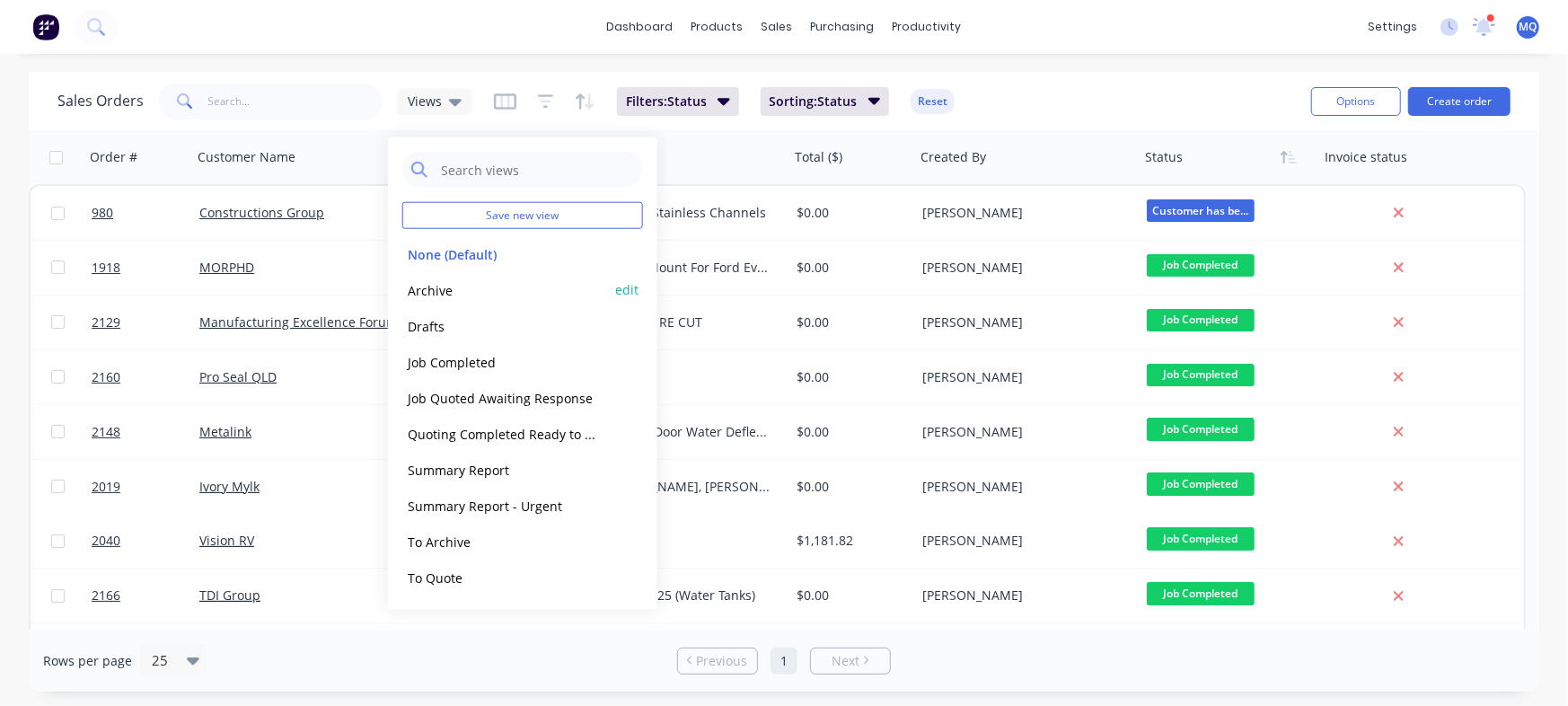
click at [471, 293] on button "Archive" at bounding box center [504, 290] width 205 height 21
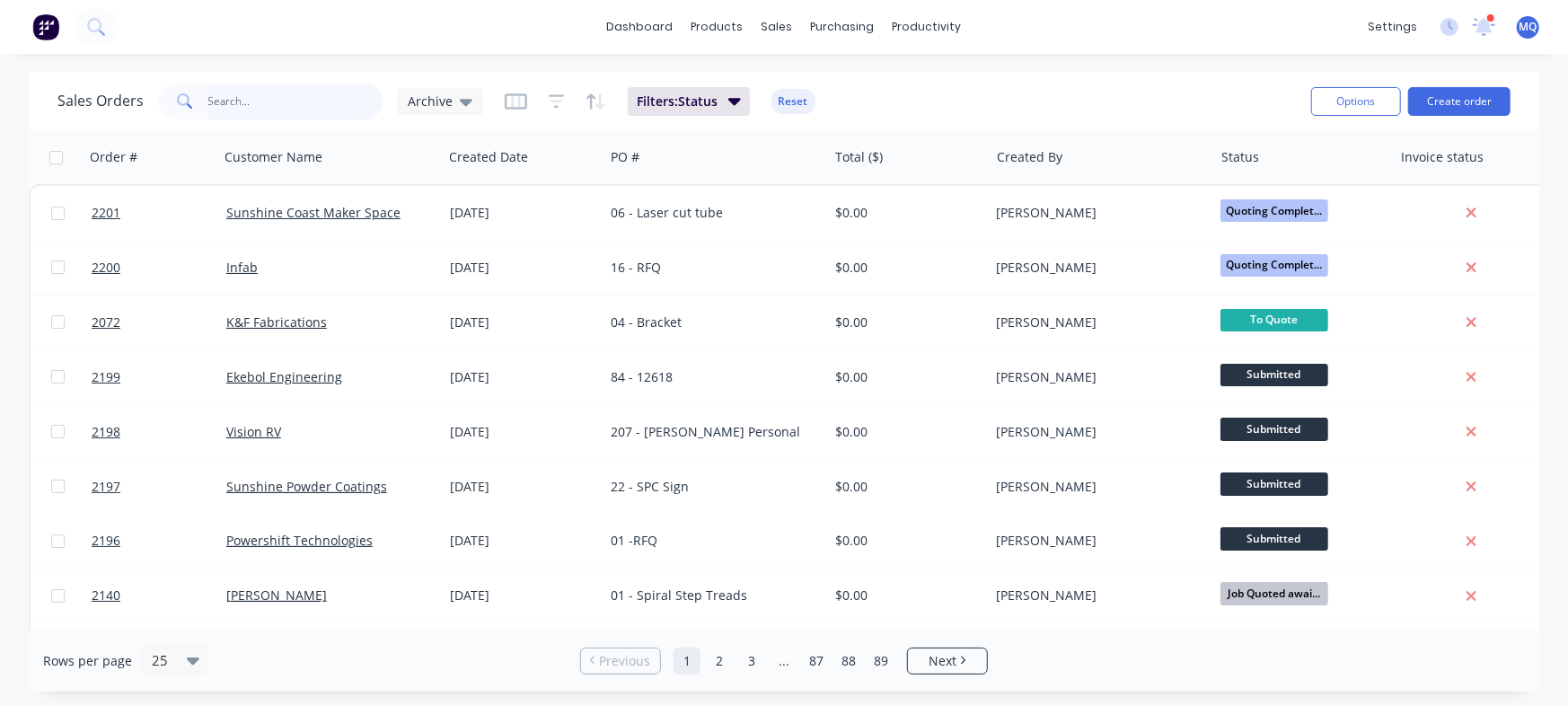
click at [272, 102] on input "text" at bounding box center [296, 102] width 175 height 36
paste input "12564"
type input "12564"
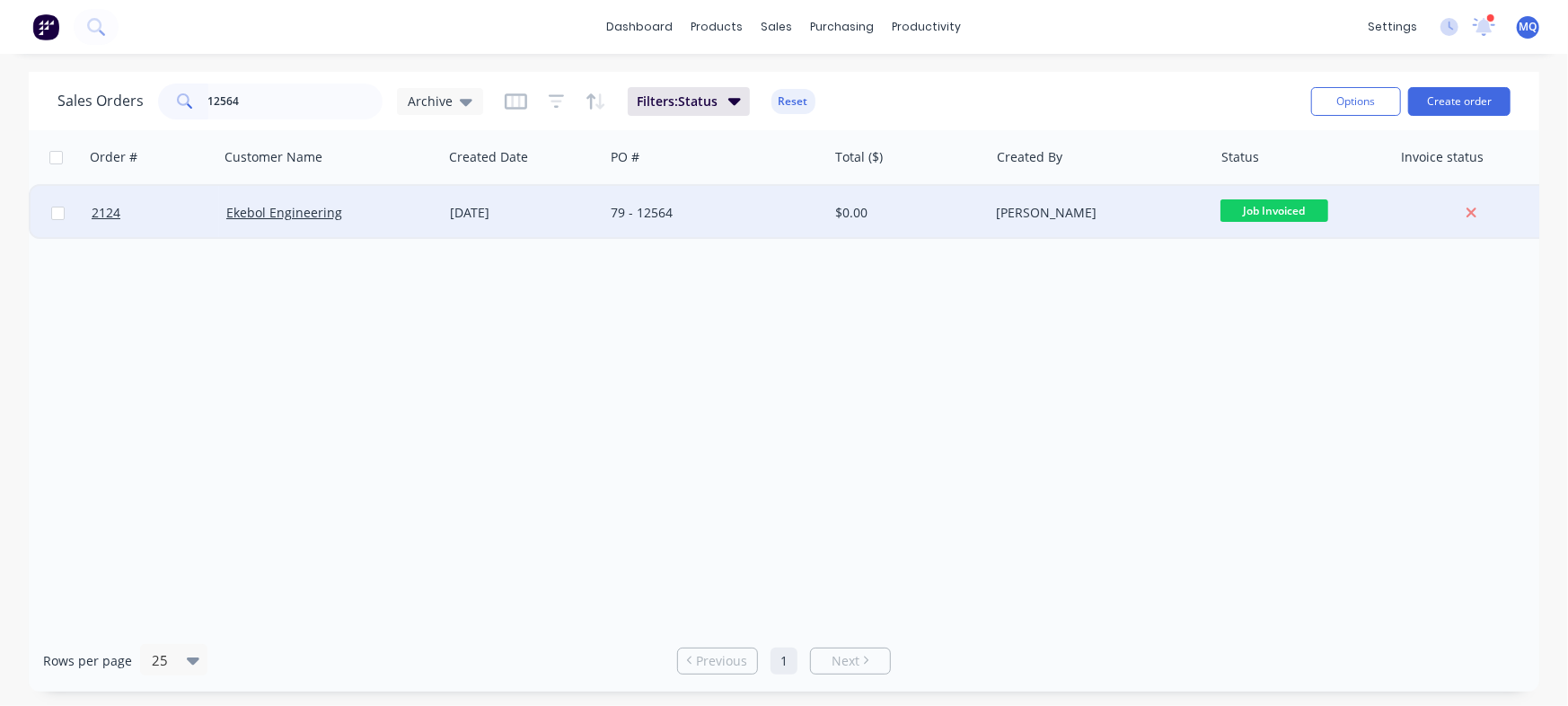
click at [430, 215] on div "Ekebol Engineering" at bounding box center [330, 213] width 210 height 18
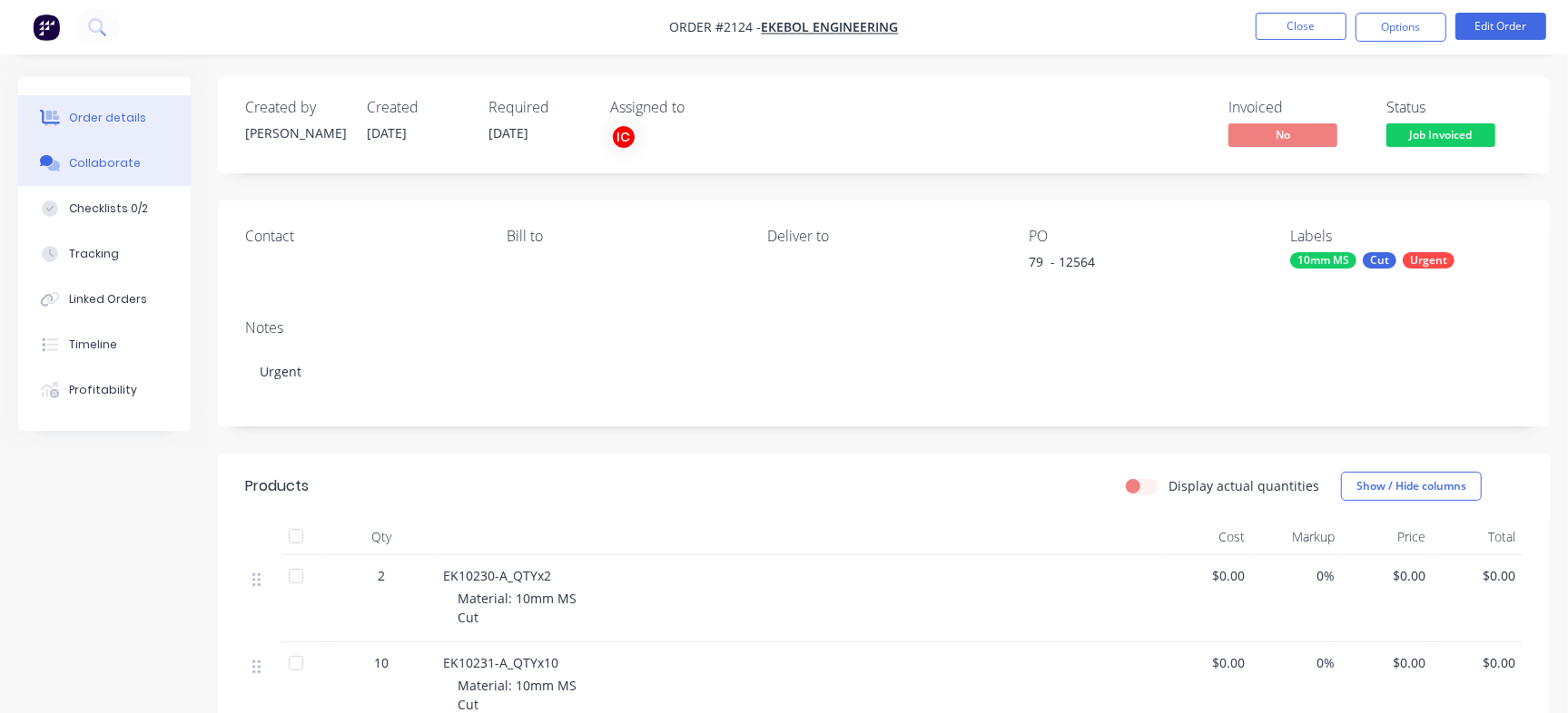
click at [134, 171] on button "Collaborate" at bounding box center [105, 163] width 172 height 45
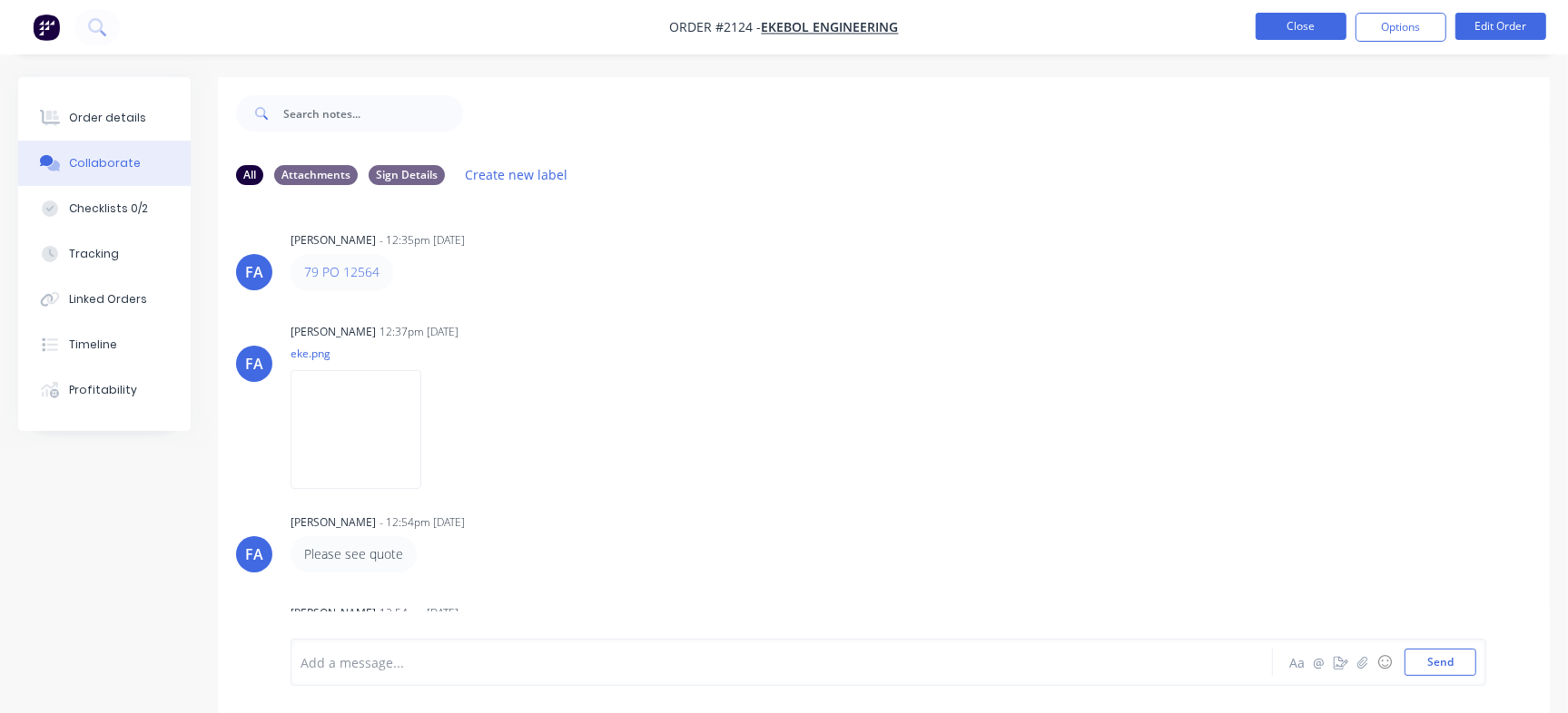
click at [1315, 19] on button "Close" at bounding box center [1301, 26] width 91 height 27
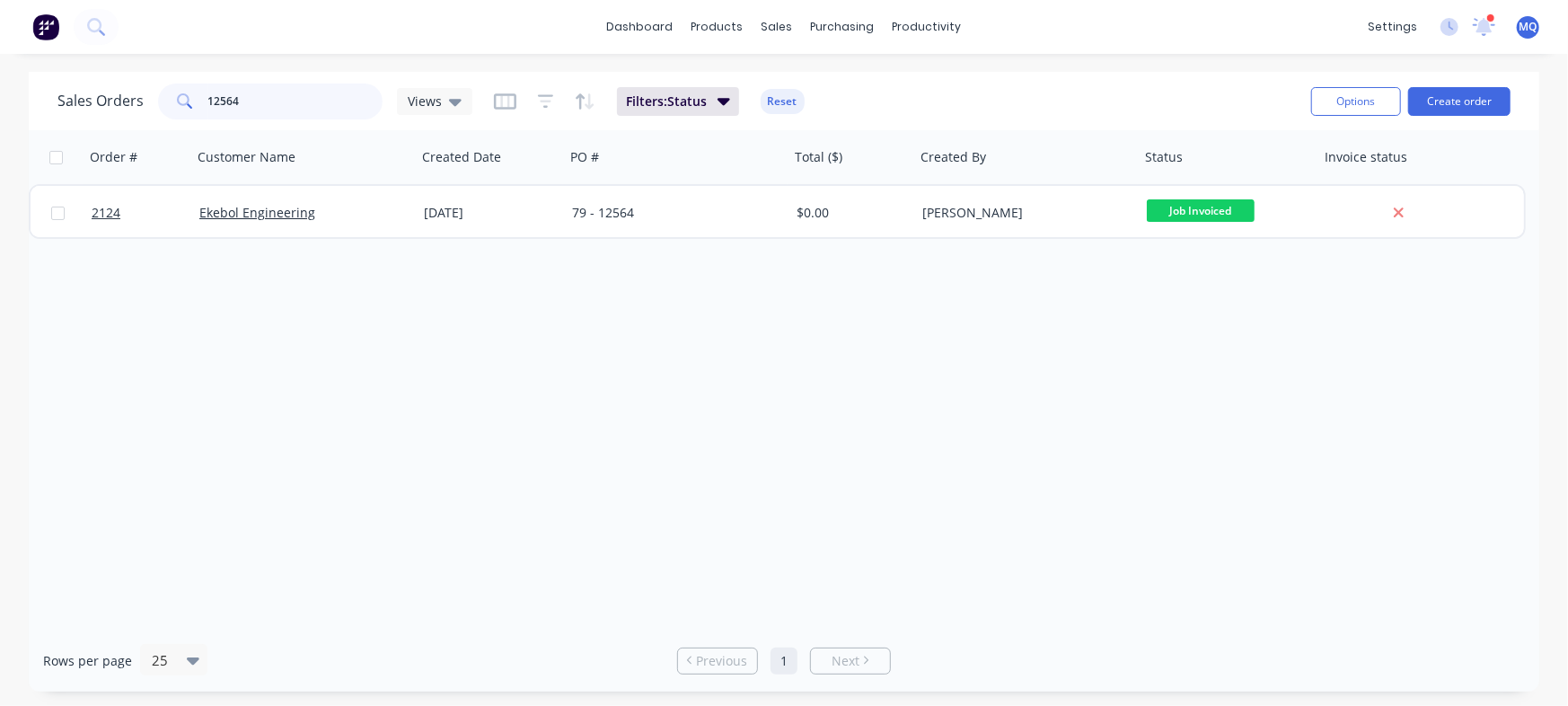
click at [299, 94] on input "12564" at bounding box center [296, 102] width 175 height 36
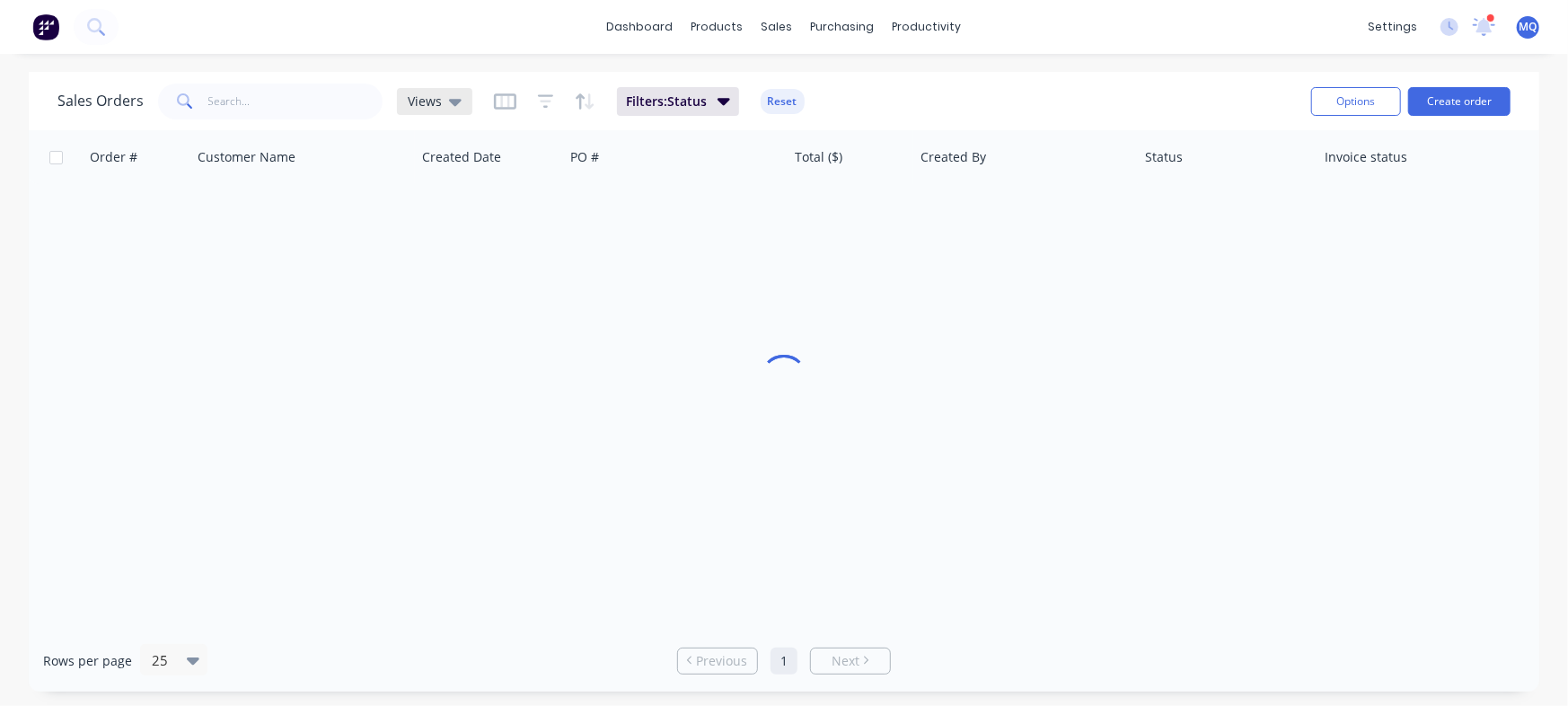
click at [449, 101] on icon at bounding box center [455, 102] width 12 height 8
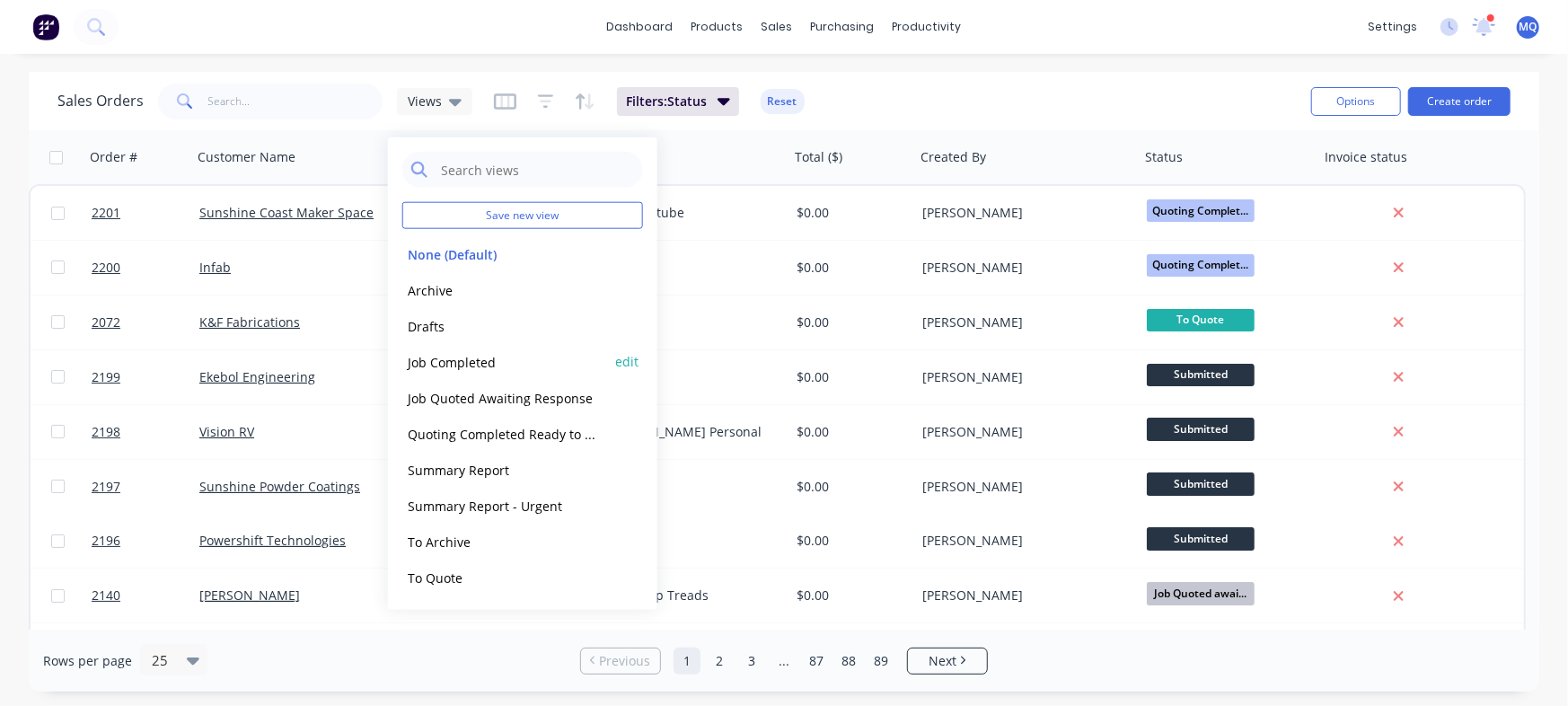
click at [454, 369] on button "Job Completed" at bounding box center [504, 362] width 205 height 21
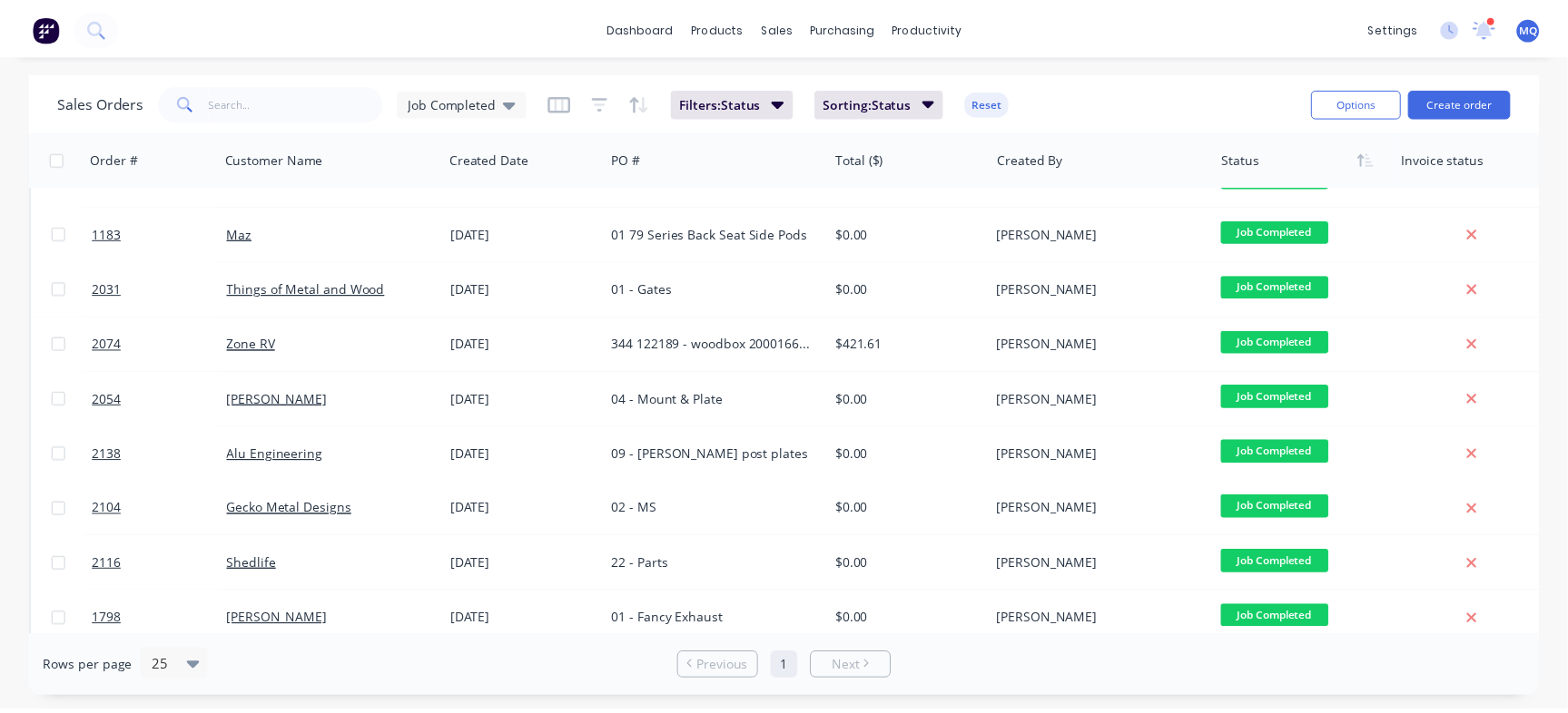
scroll to position [626, 0]
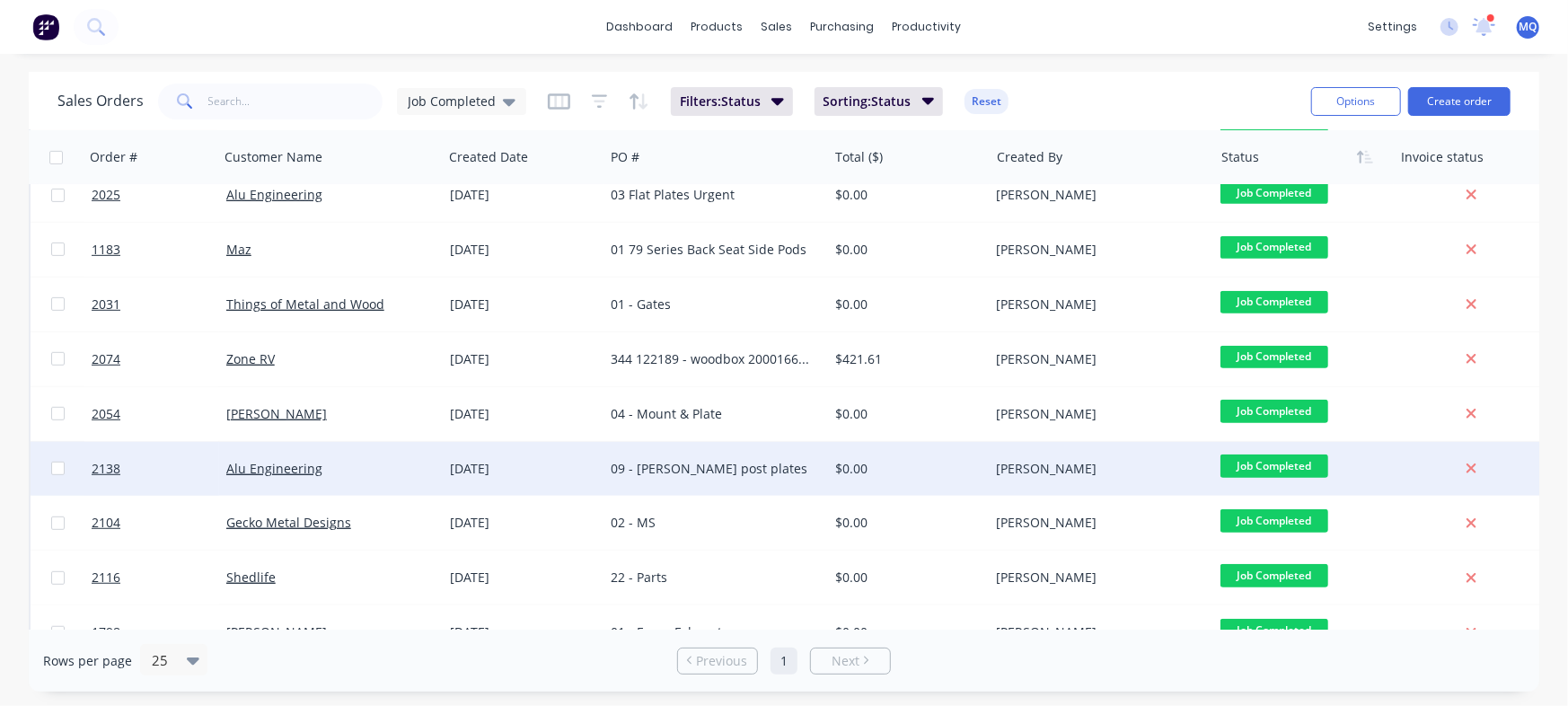
click at [837, 455] on div "$0.00" at bounding box center [908, 468] width 162 height 54
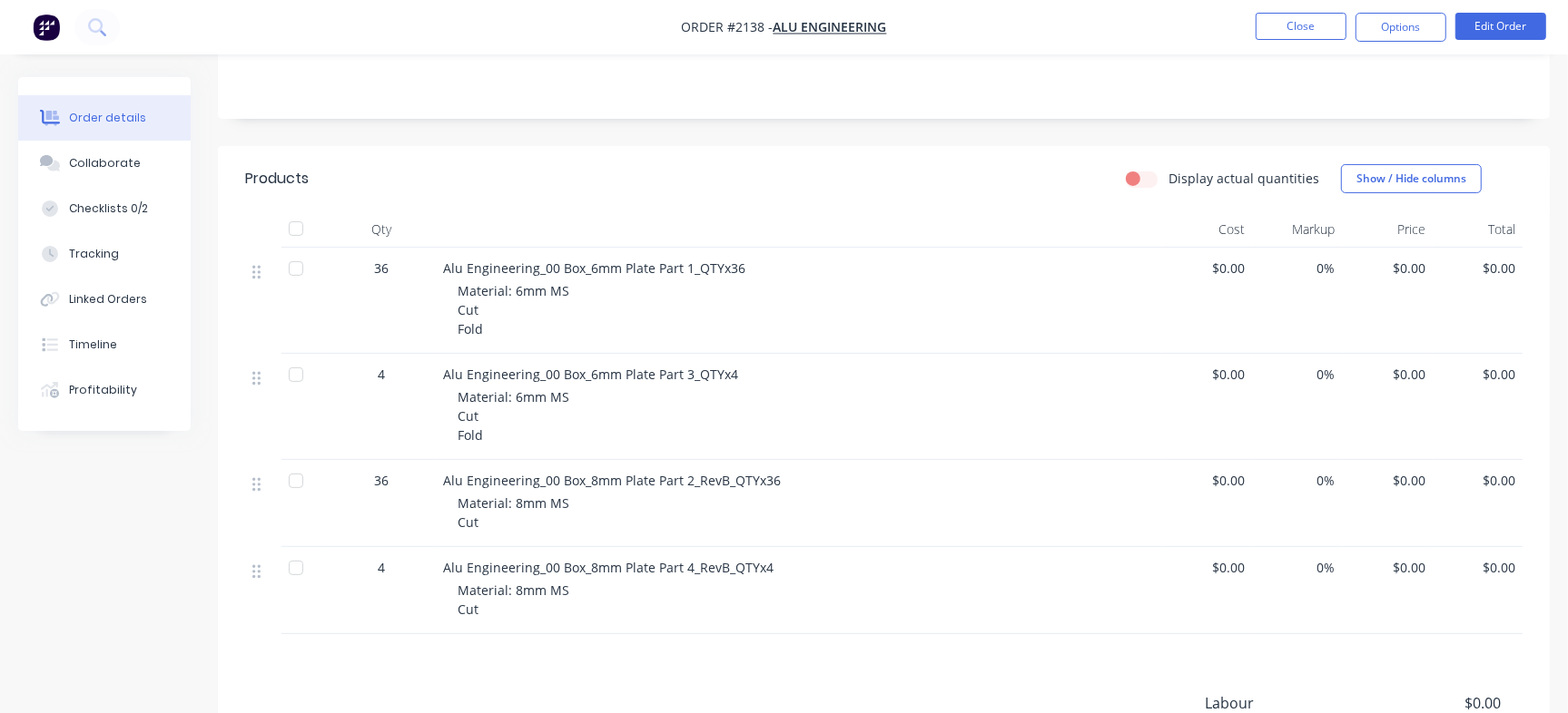
scroll to position [282, 0]
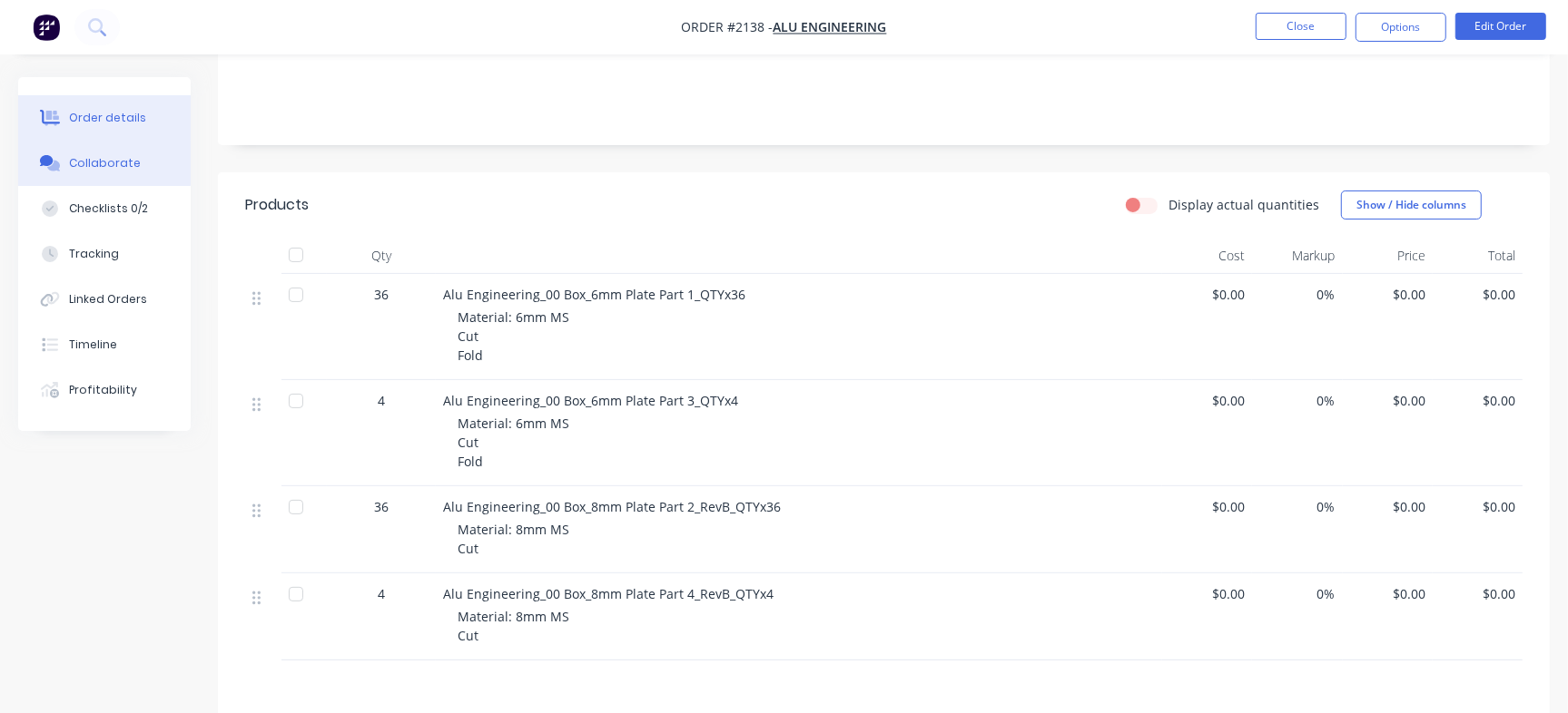
click at [96, 155] on div "Collaborate" at bounding box center [105, 163] width 72 height 16
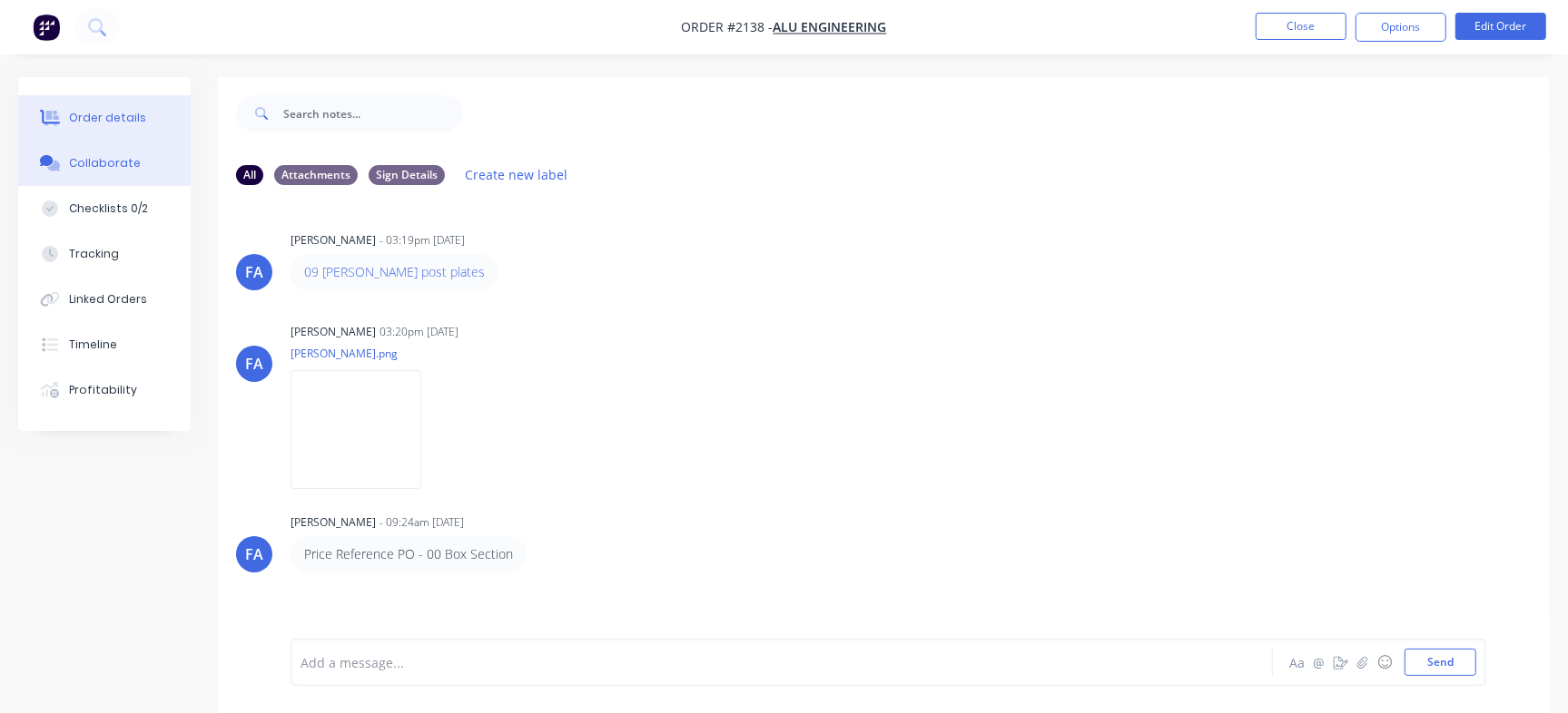
click at [94, 103] on button "Order details" at bounding box center [105, 117] width 172 height 45
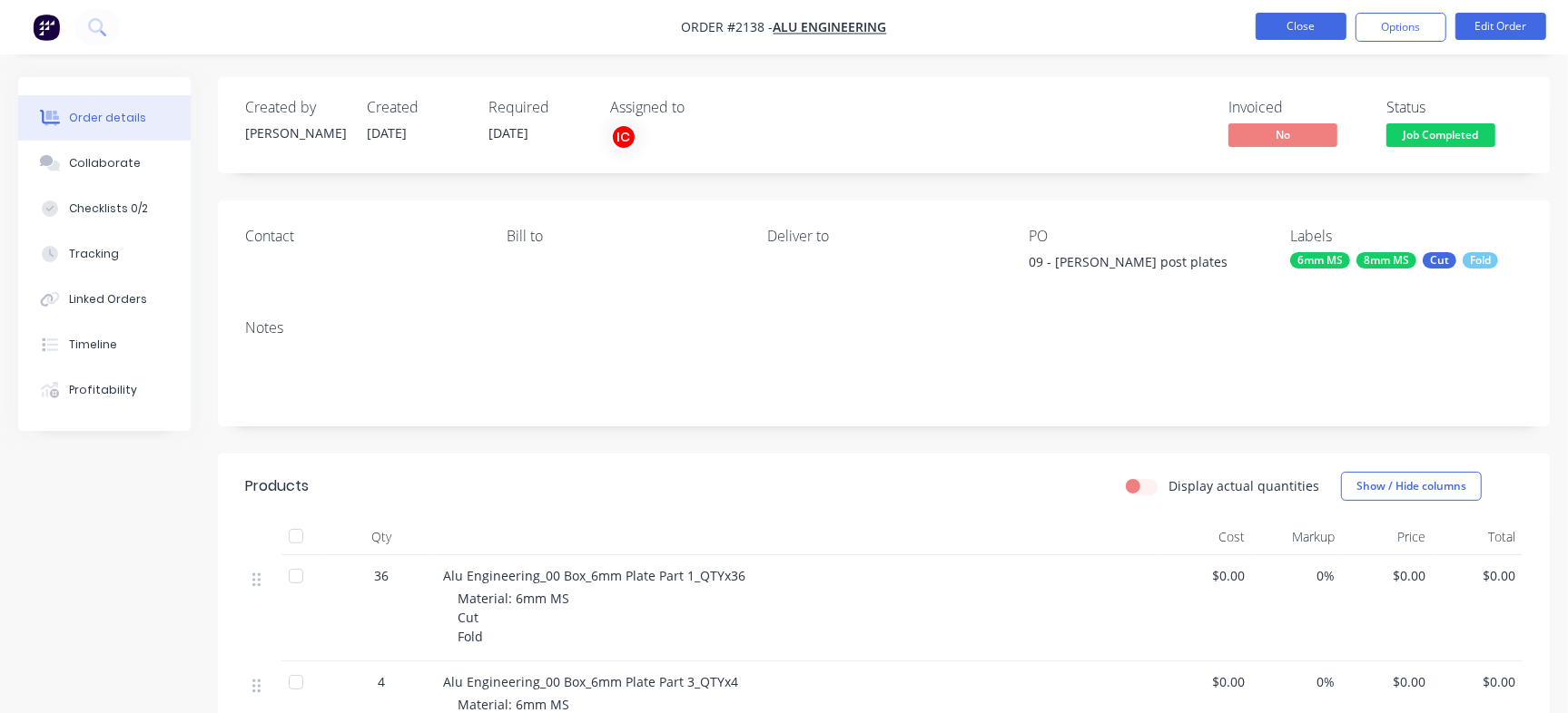
click at [1301, 27] on button "Close" at bounding box center [1301, 26] width 91 height 27
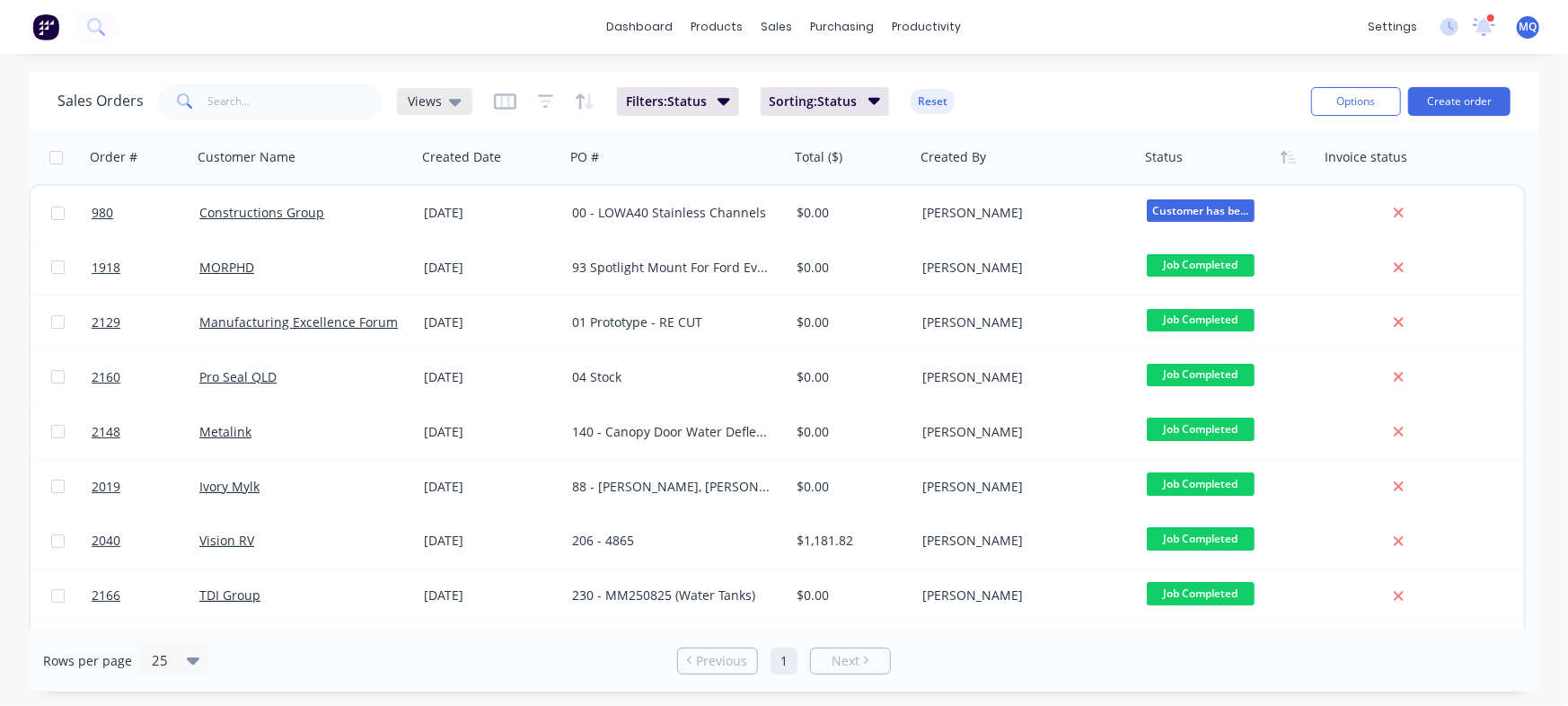
click at [457, 94] on icon at bounding box center [455, 102] width 12 height 20
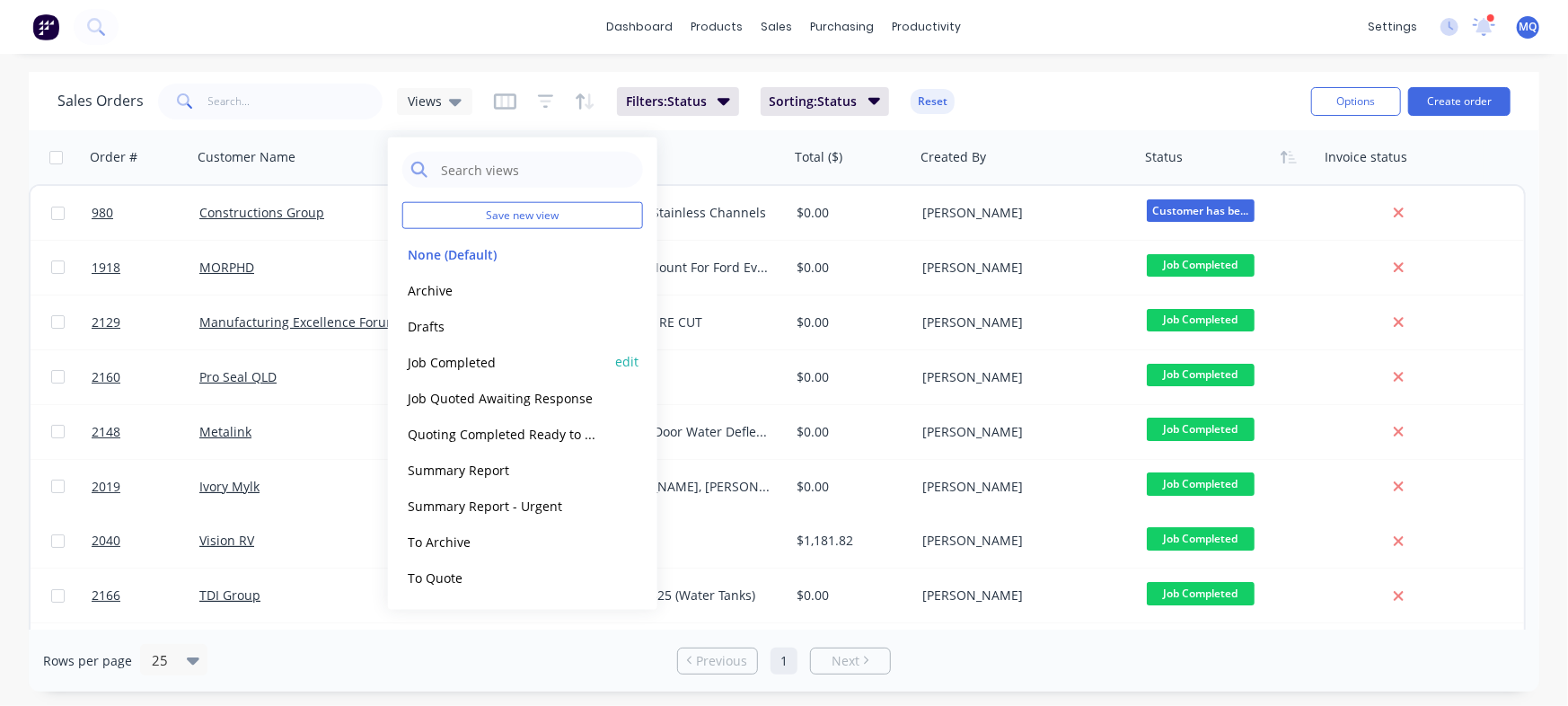
click at [459, 356] on button "Job Completed" at bounding box center [504, 362] width 205 height 21
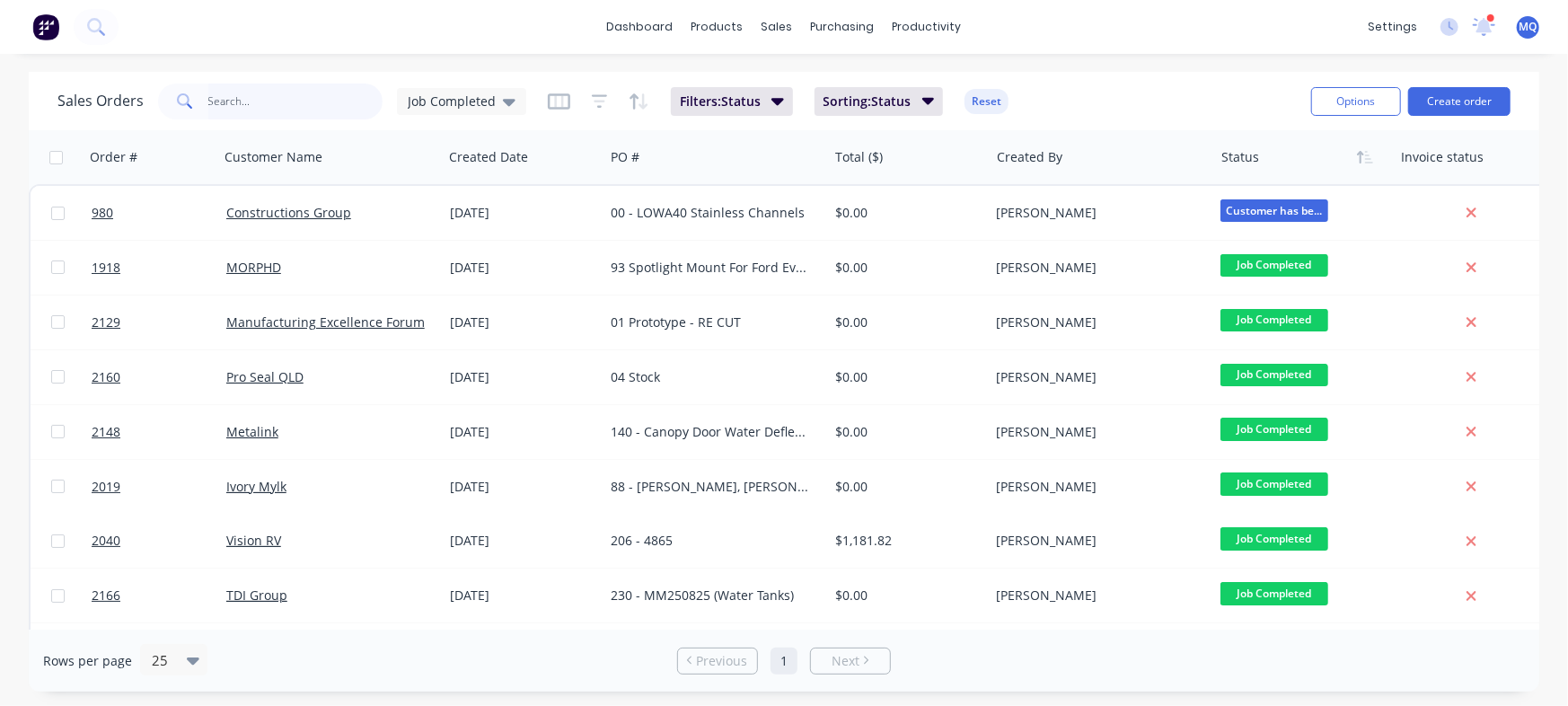
click at [272, 94] on input "text" at bounding box center [296, 102] width 175 height 36
type input "alu engineering"
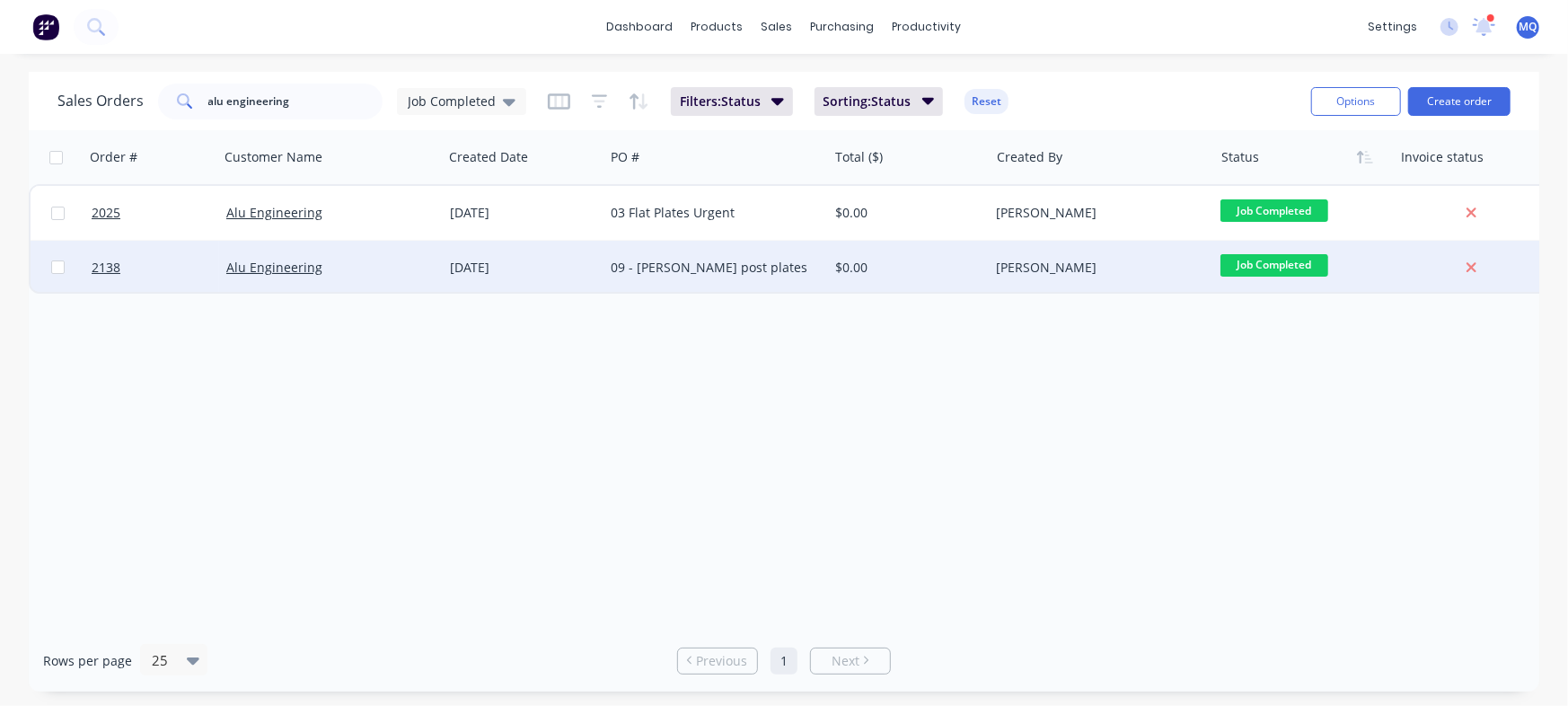
click at [605, 276] on div "09 - [PERSON_NAME] post plates" at bounding box center [715, 267] width 224 height 54
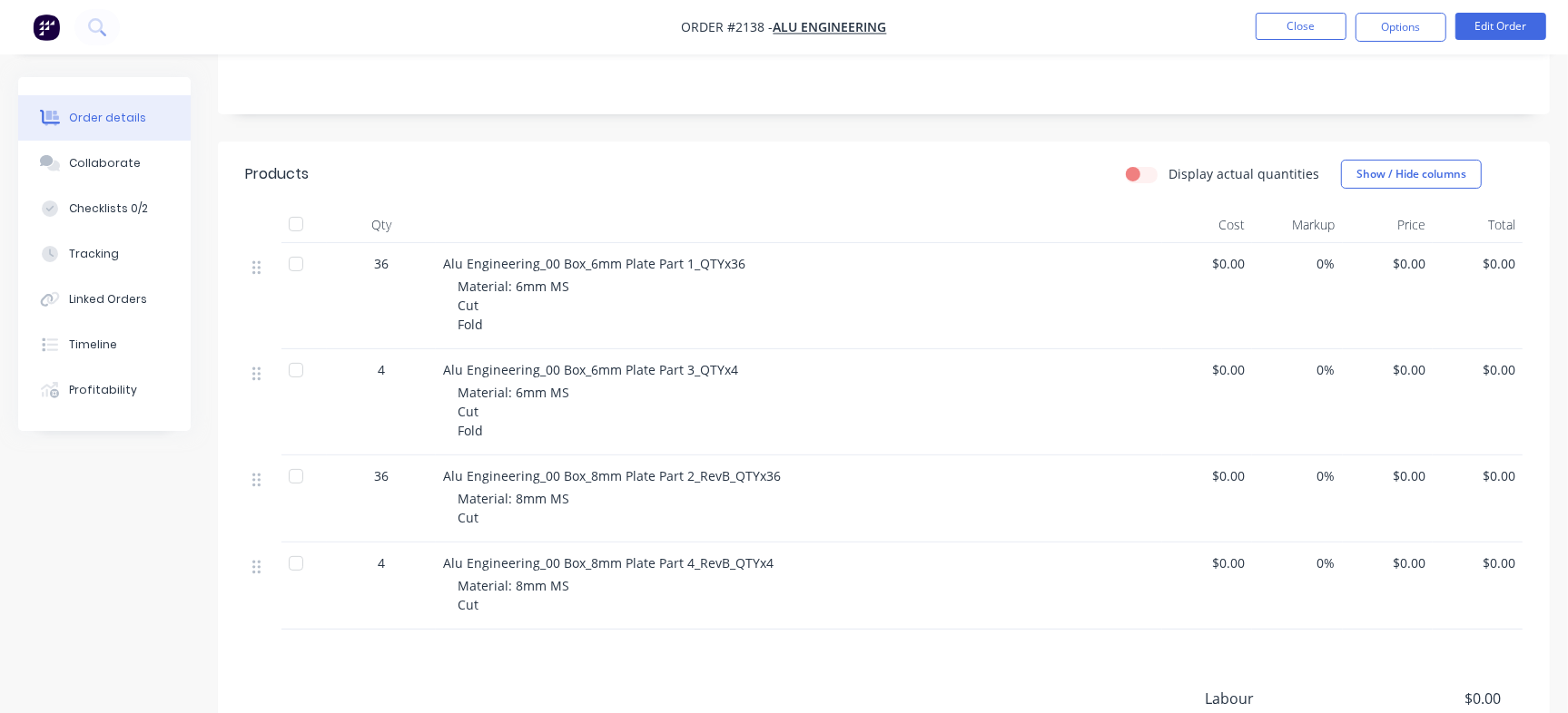
scroll to position [315, 0]
click at [399, 256] on div "36" at bounding box center [381, 260] width 95 height 19
copy span "36"
click at [136, 197] on button "Checklists 0/2" at bounding box center [105, 208] width 172 height 45
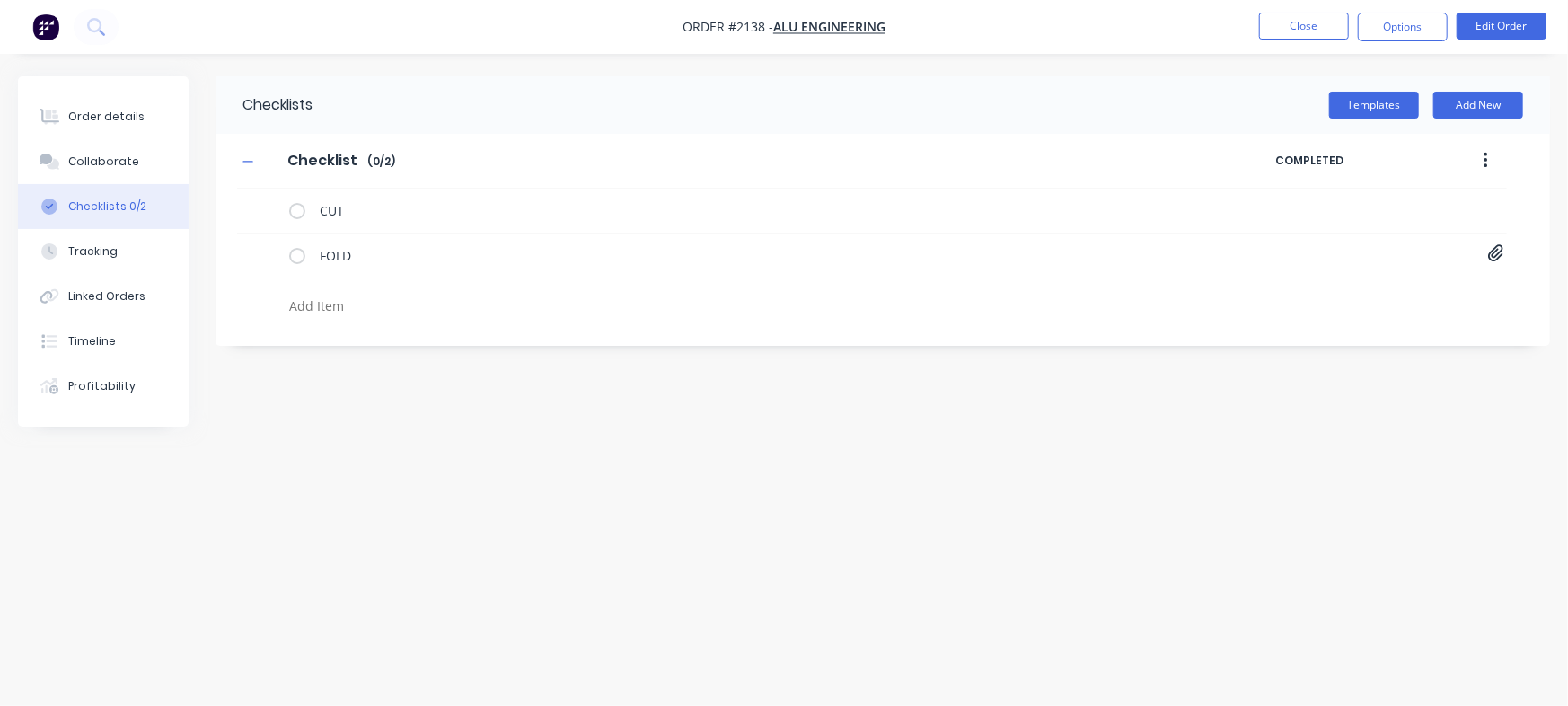
click at [394, 293] on textarea at bounding box center [691, 306] width 818 height 26
paste textarea "INV-2933"
type textarea "x"
type textarea "INV-2933"
type textarea "x"
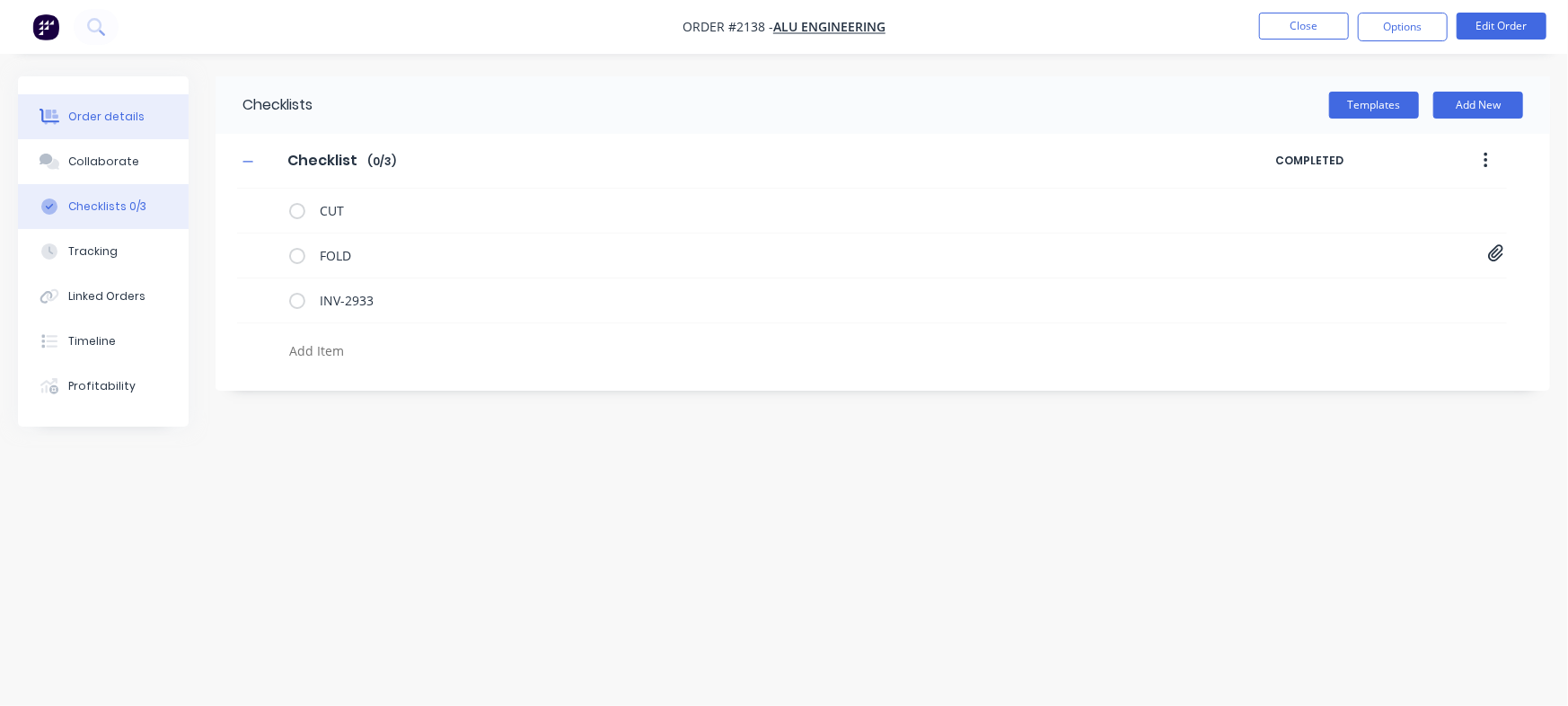
click at [108, 118] on div "Order details" at bounding box center [106, 116] width 77 height 16
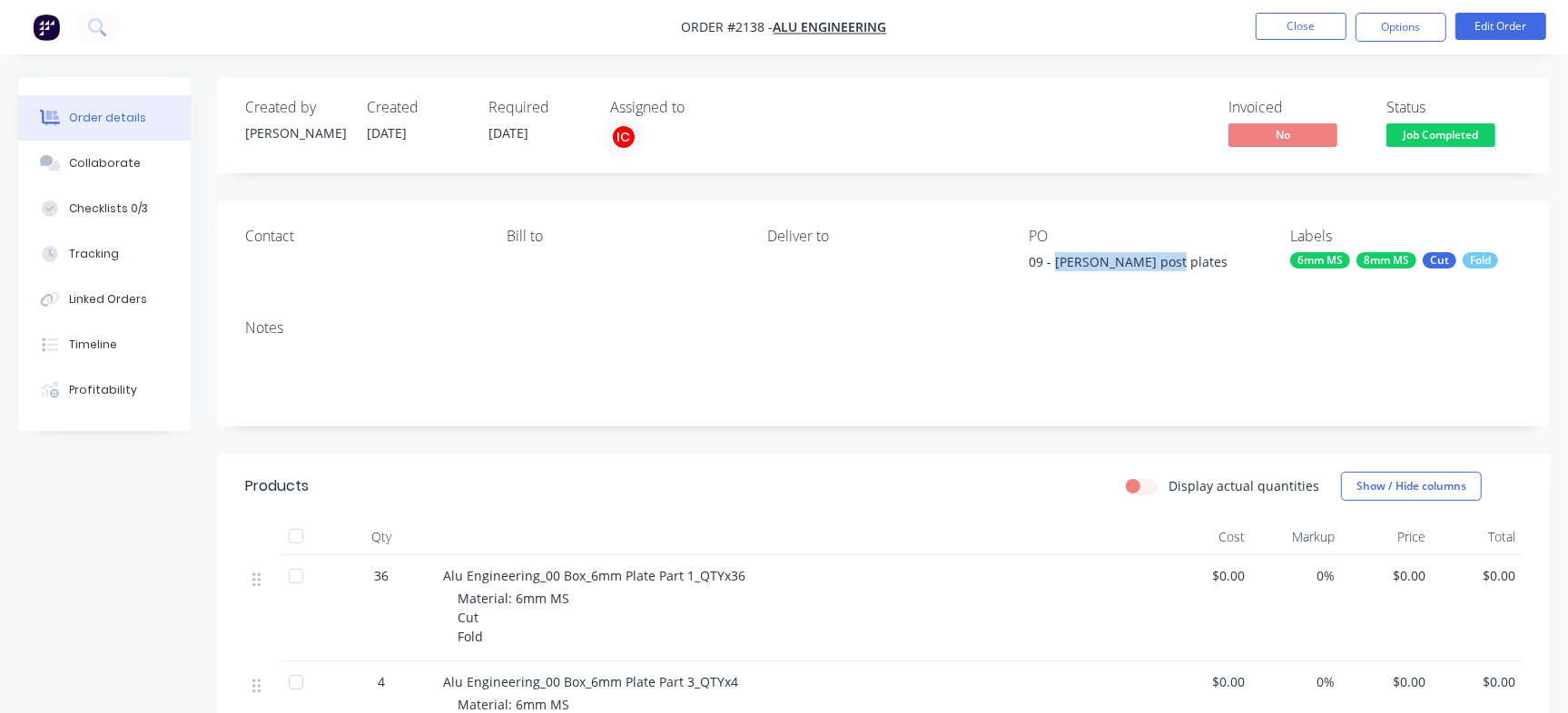
drag, startPoint x: 1108, startPoint y: 267, endPoint x: 1165, endPoint y: 271, distance: 57.1
click at [1165, 271] on div "09 - [PERSON_NAME] post plates" at bounding box center [1142, 265] width 226 height 25
click at [140, 168] on button "Collaborate" at bounding box center [105, 163] width 172 height 45
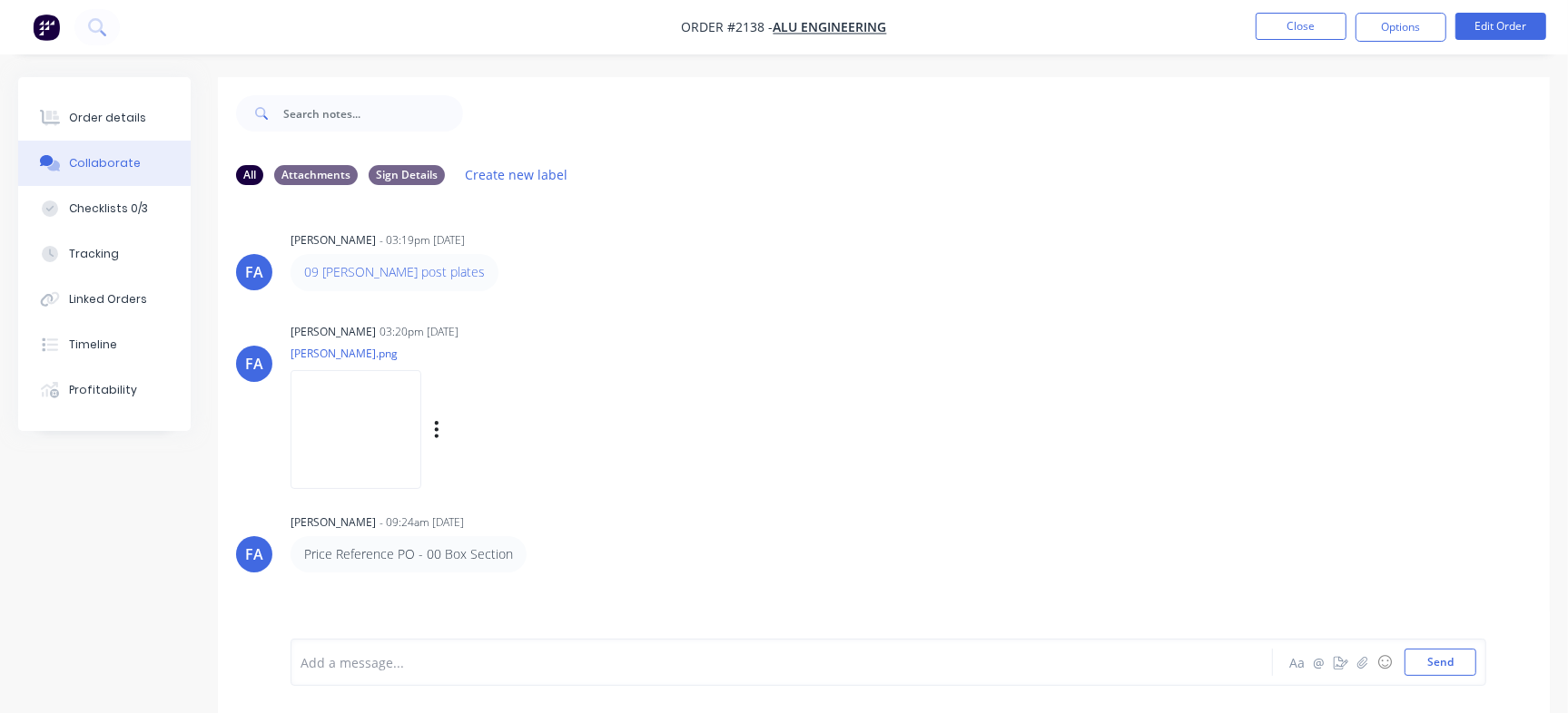
click at [375, 400] on img at bounding box center [355, 430] width 131 height 119
click at [131, 125] on div "Order details" at bounding box center [107, 117] width 77 height 16
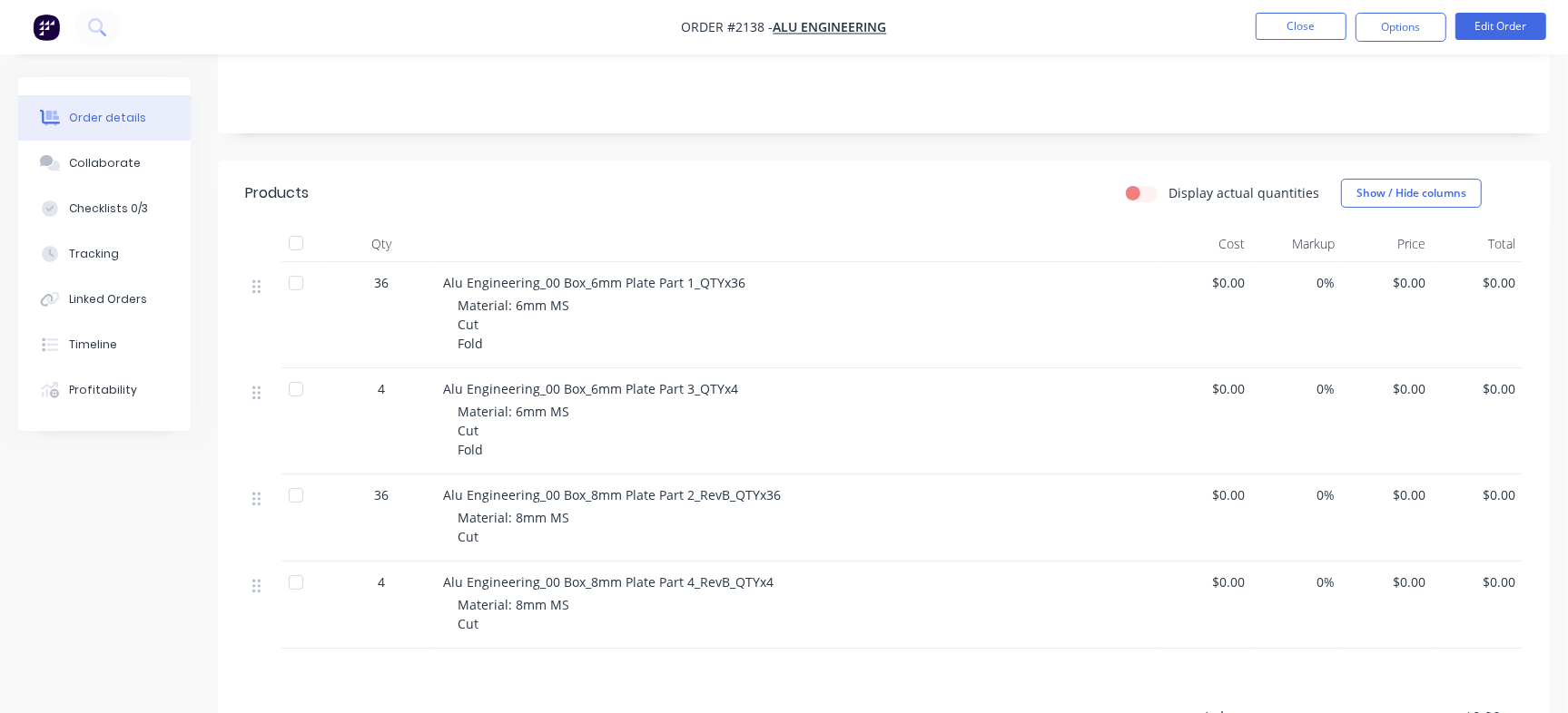
scroll to position [299, 0]
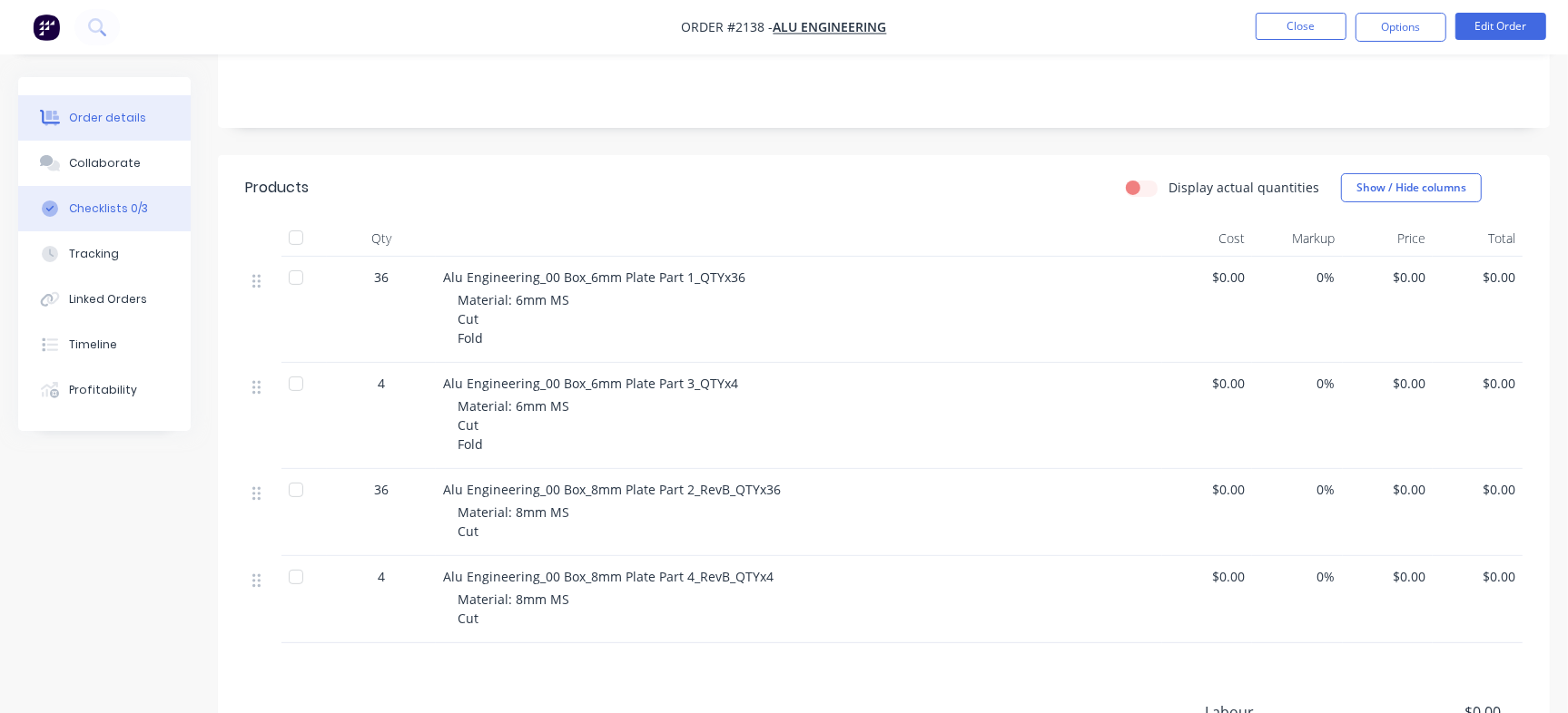
click at [98, 196] on button "Checklists 0/3" at bounding box center [105, 208] width 172 height 45
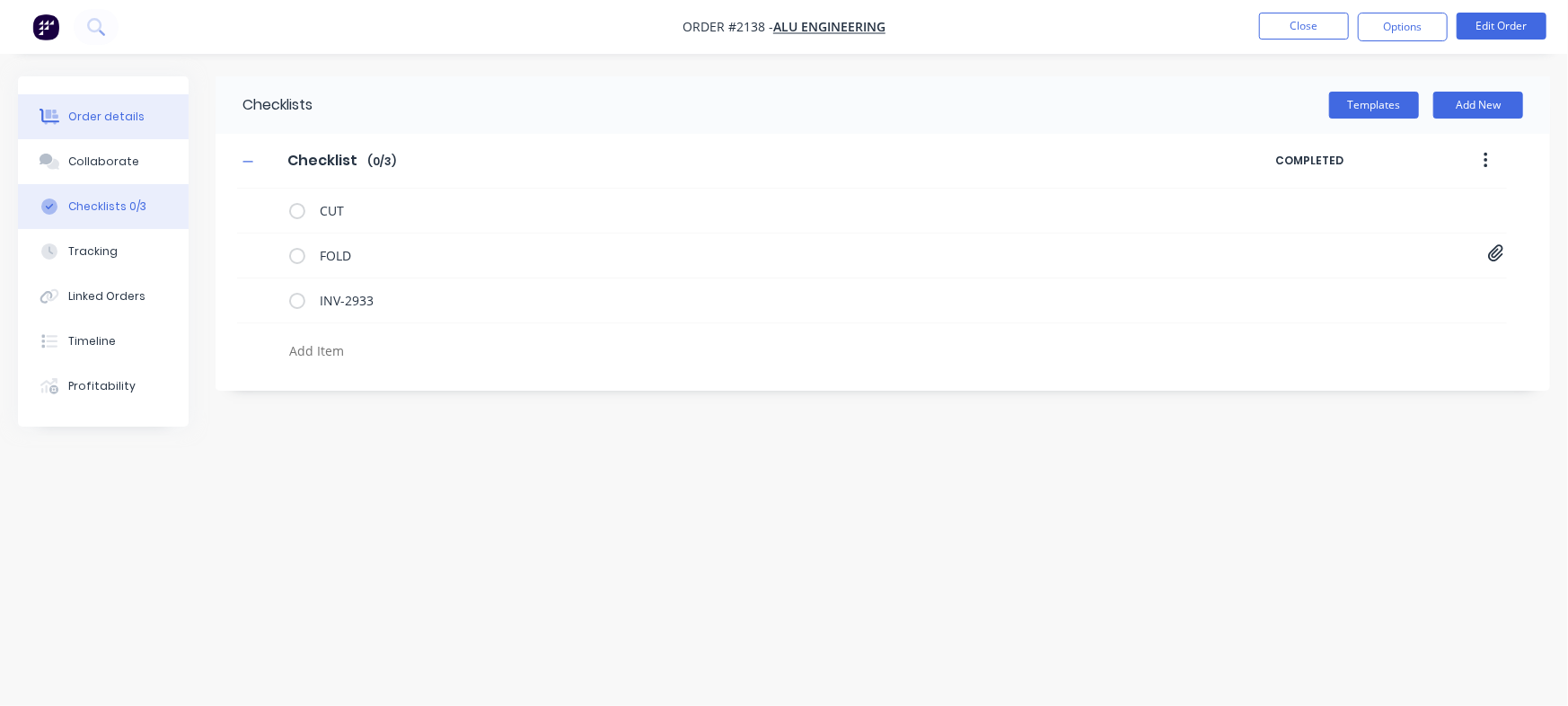
click at [152, 125] on button "Order details" at bounding box center [103, 116] width 170 height 45
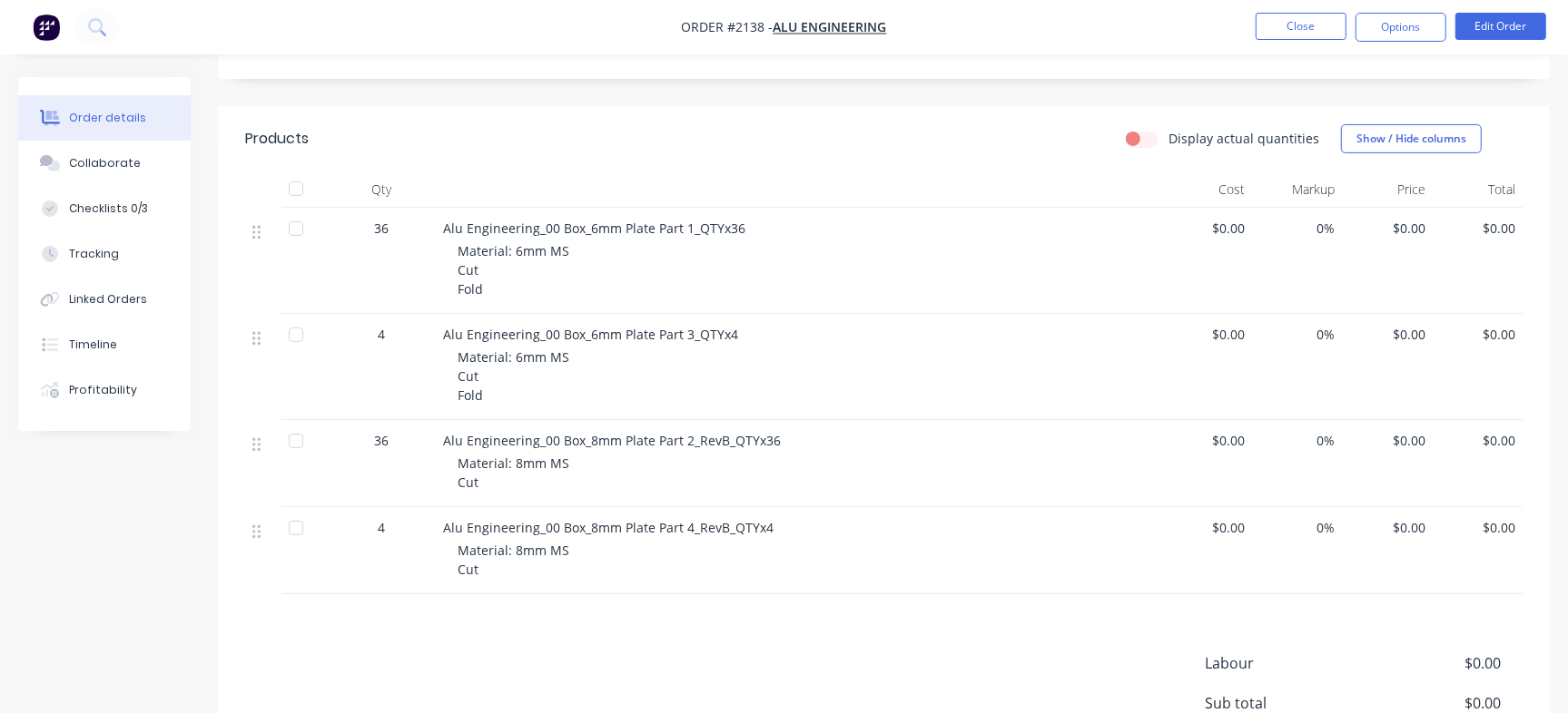
scroll to position [339, 0]
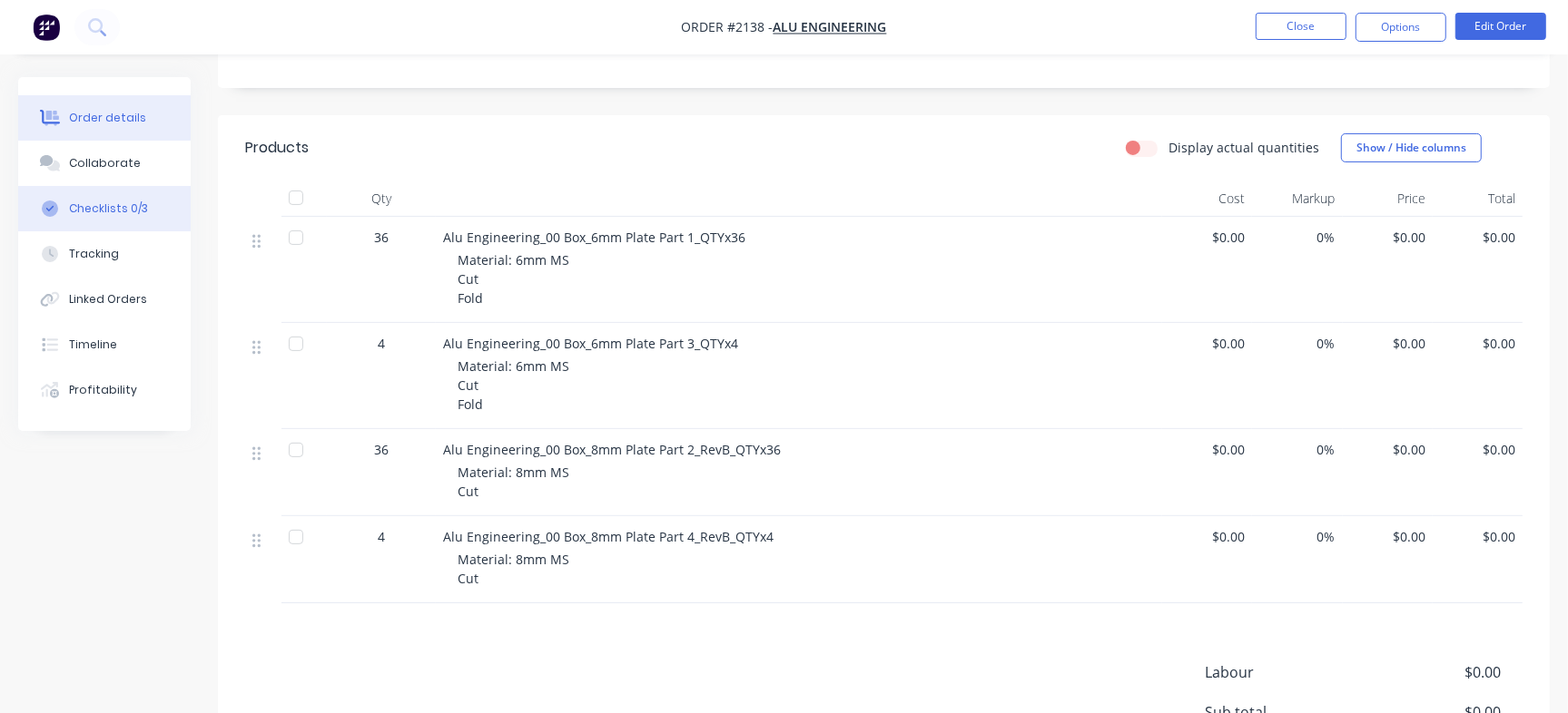
click at [113, 205] on div "Checklists 0/3" at bounding box center [108, 208] width 79 height 16
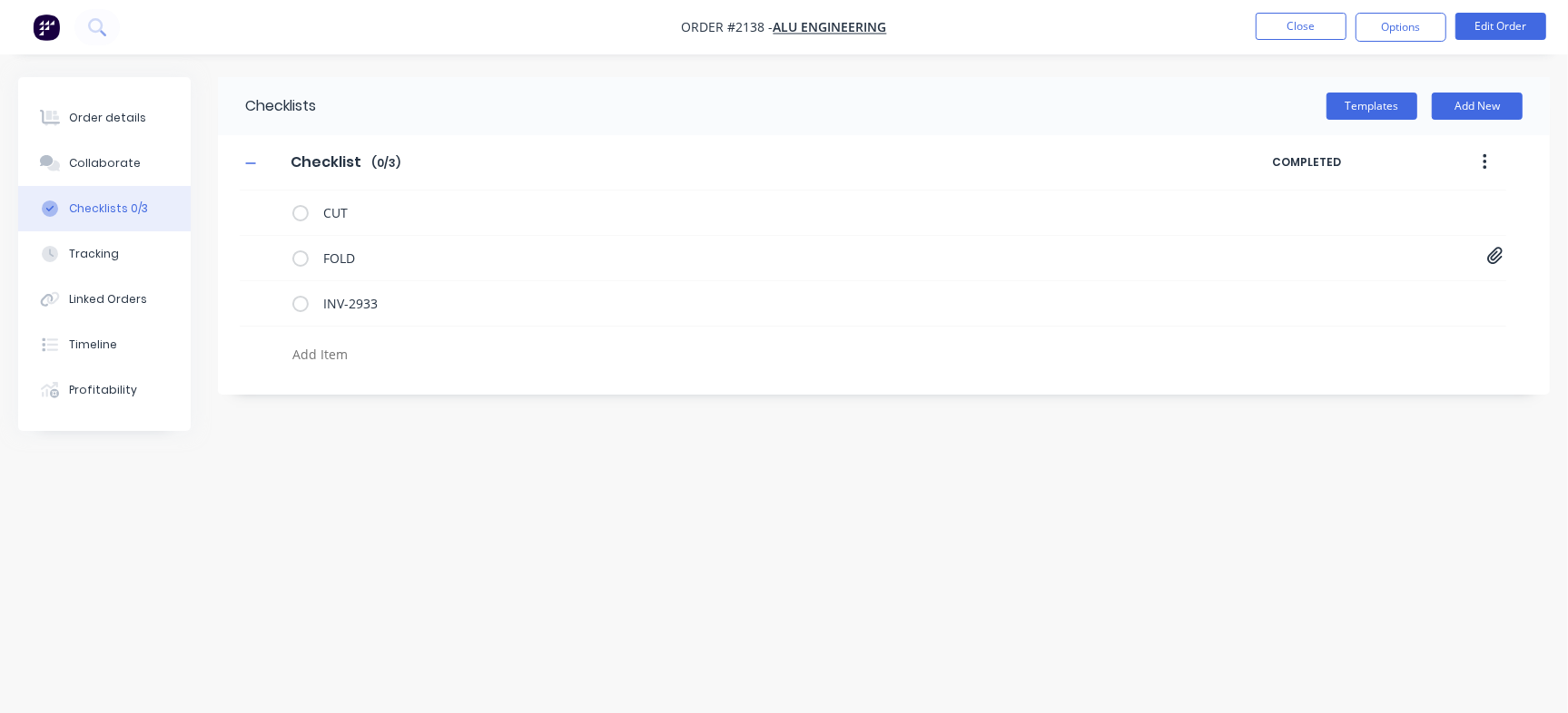
type textarea "x"
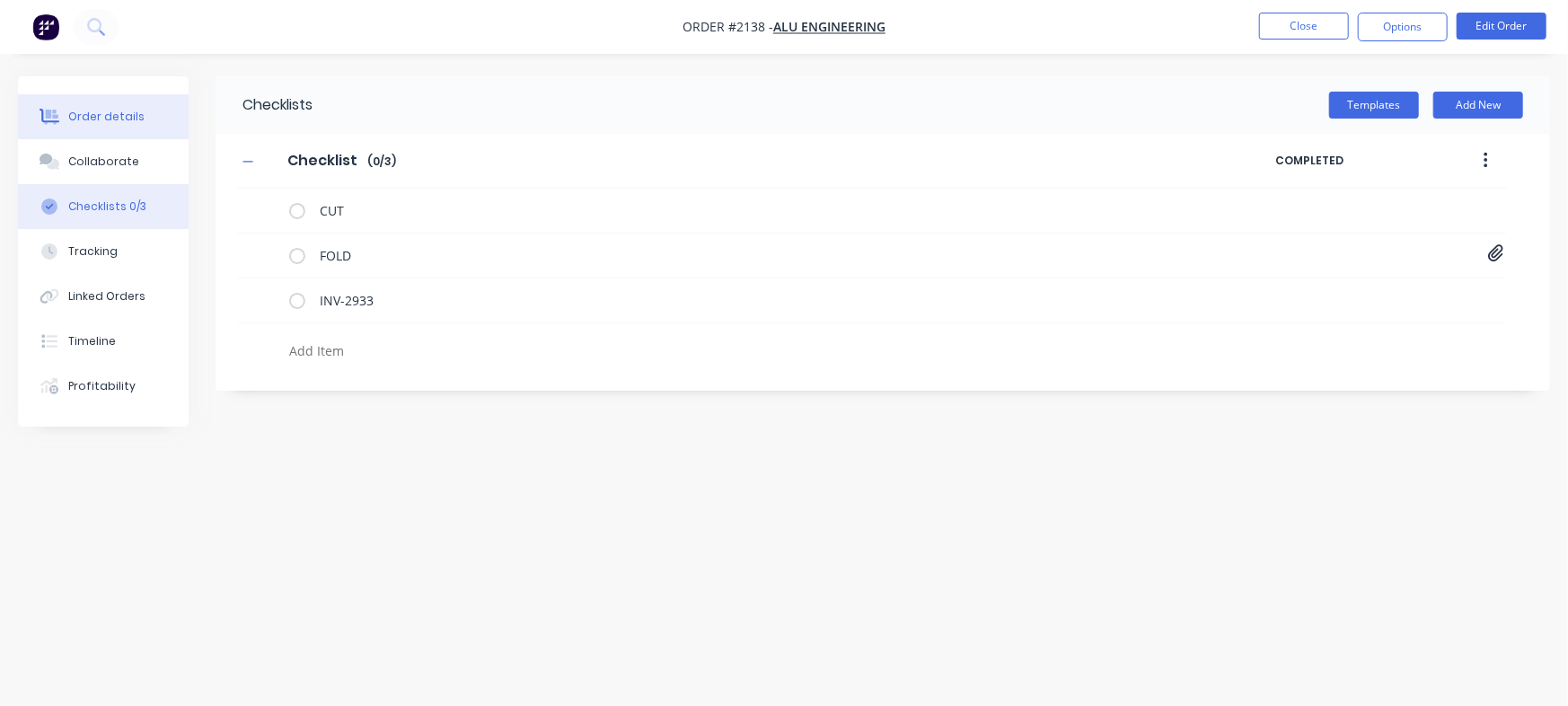
click at [126, 111] on div "Order details" at bounding box center [106, 116] width 77 height 16
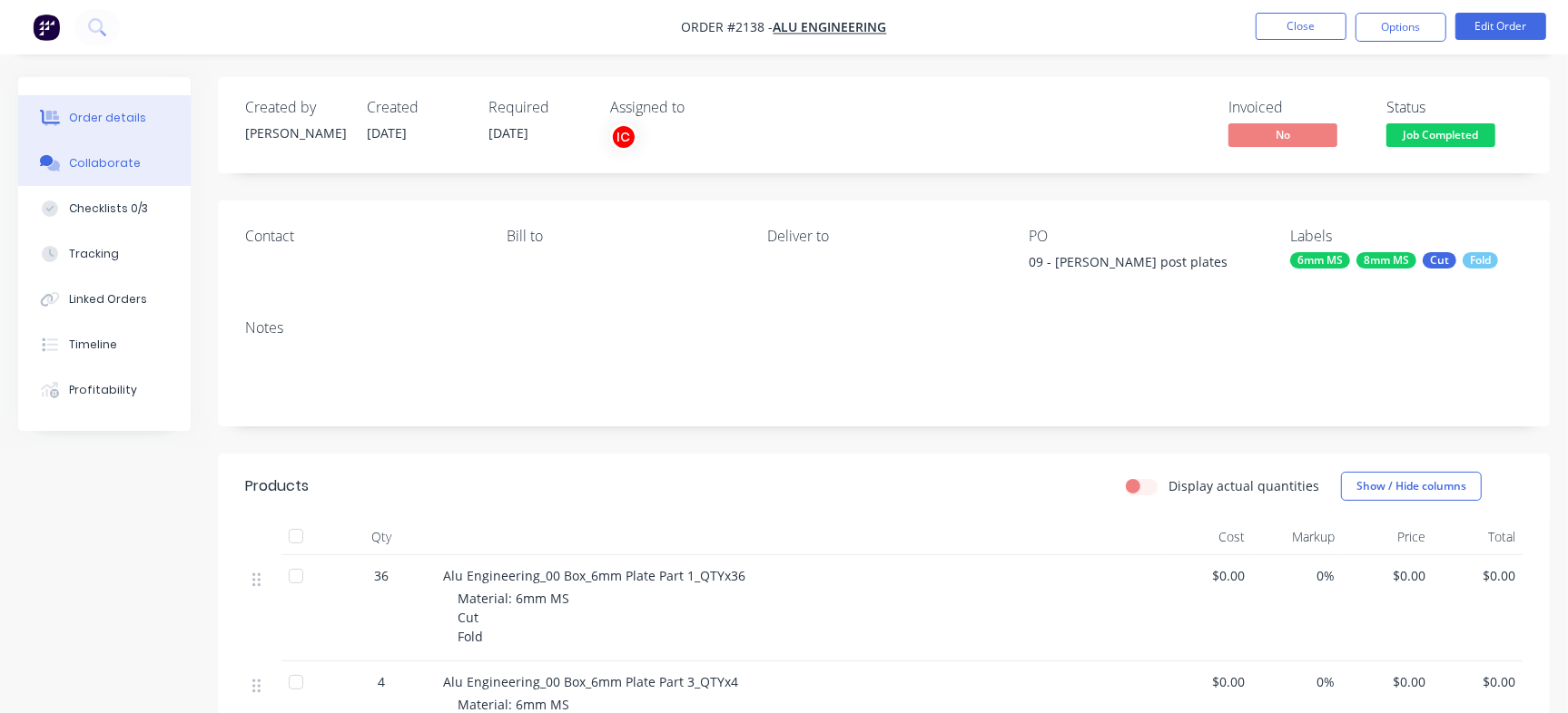
click at [95, 166] on div "Collaborate" at bounding box center [105, 163] width 72 height 16
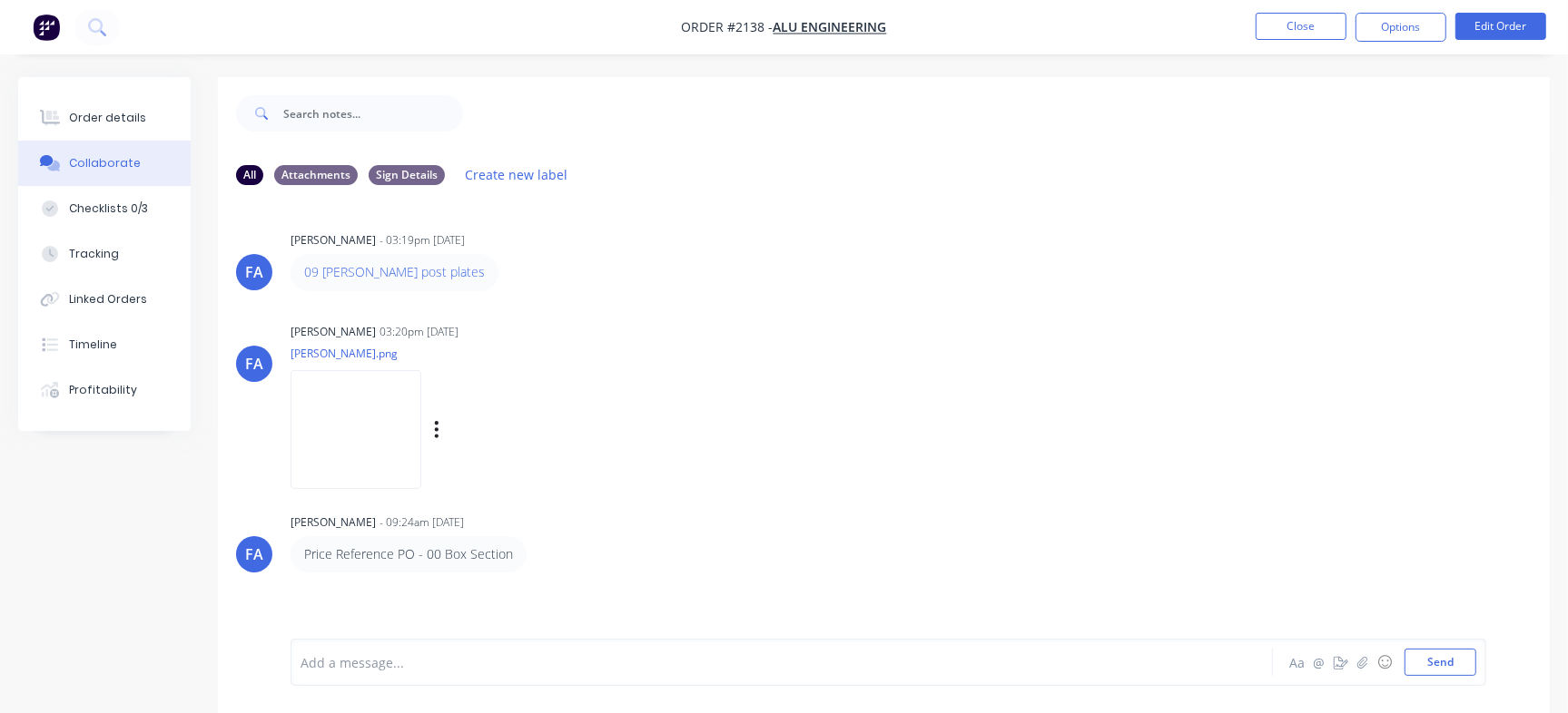
click at [417, 428] on img at bounding box center [355, 430] width 131 height 119
click at [421, 392] on img at bounding box center [355, 430] width 131 height 119
click at [125, 329] on button "Timeline" at bounding box center [105, 344] width 172 height 45
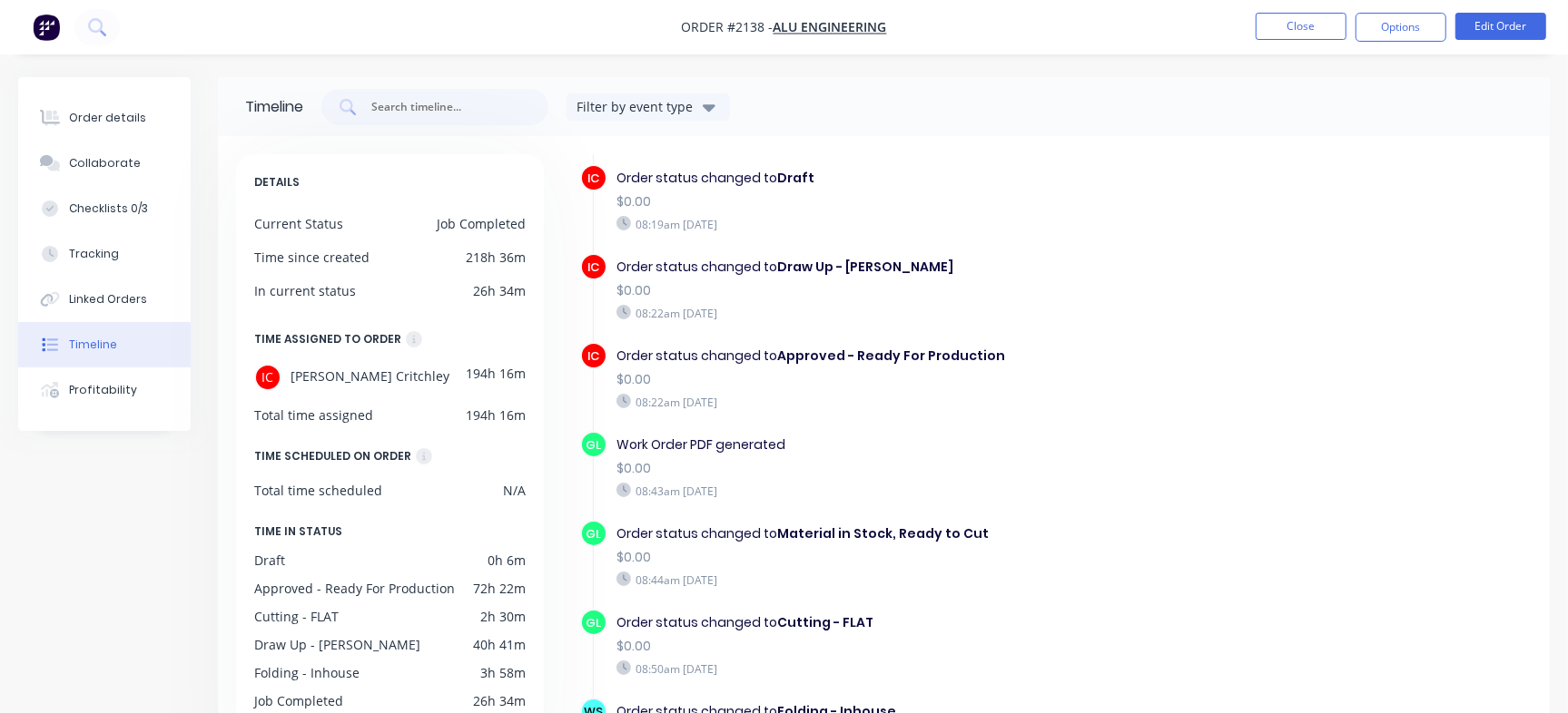
scroll to position [424, 0]
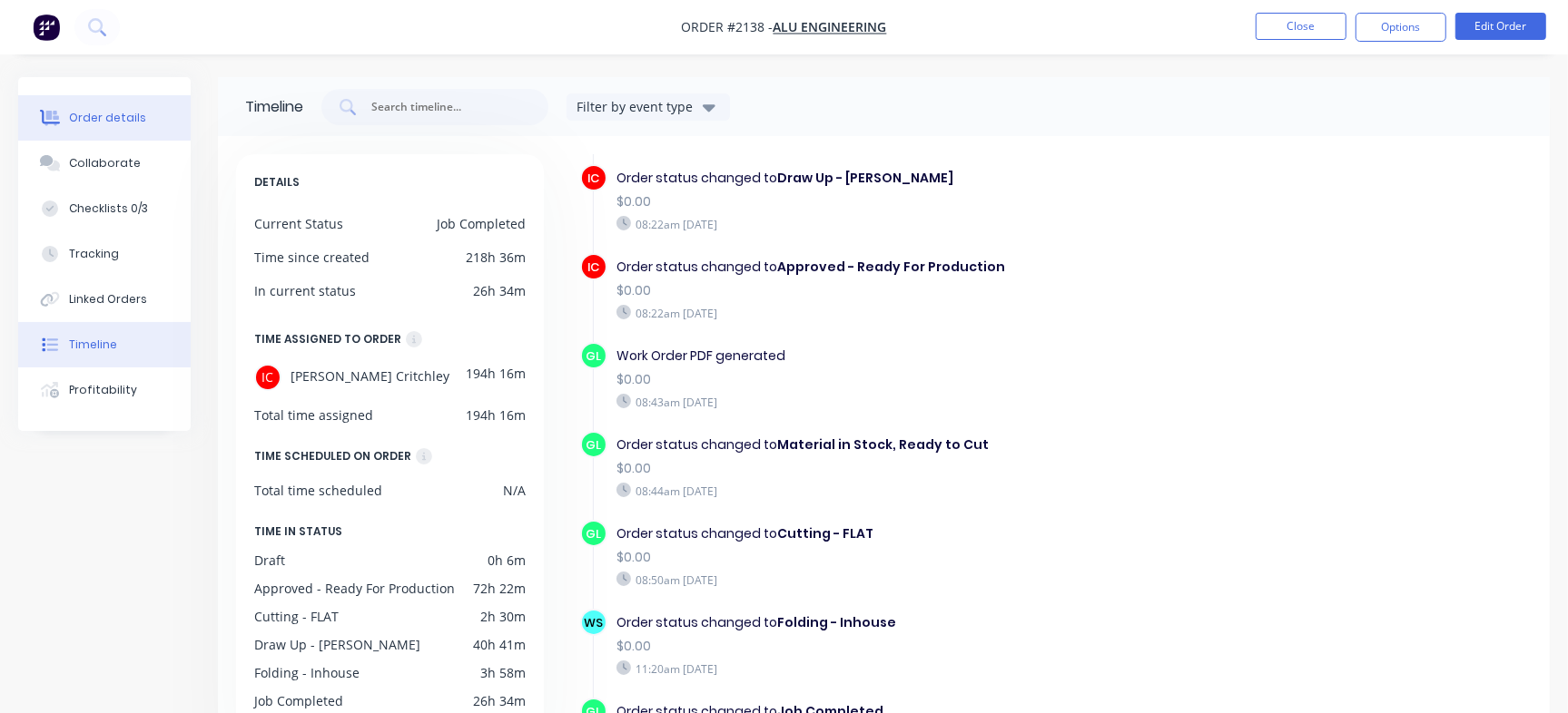
click at [85, 112] on div "Order details" at bounding box center [107, 117] width 77 height 16
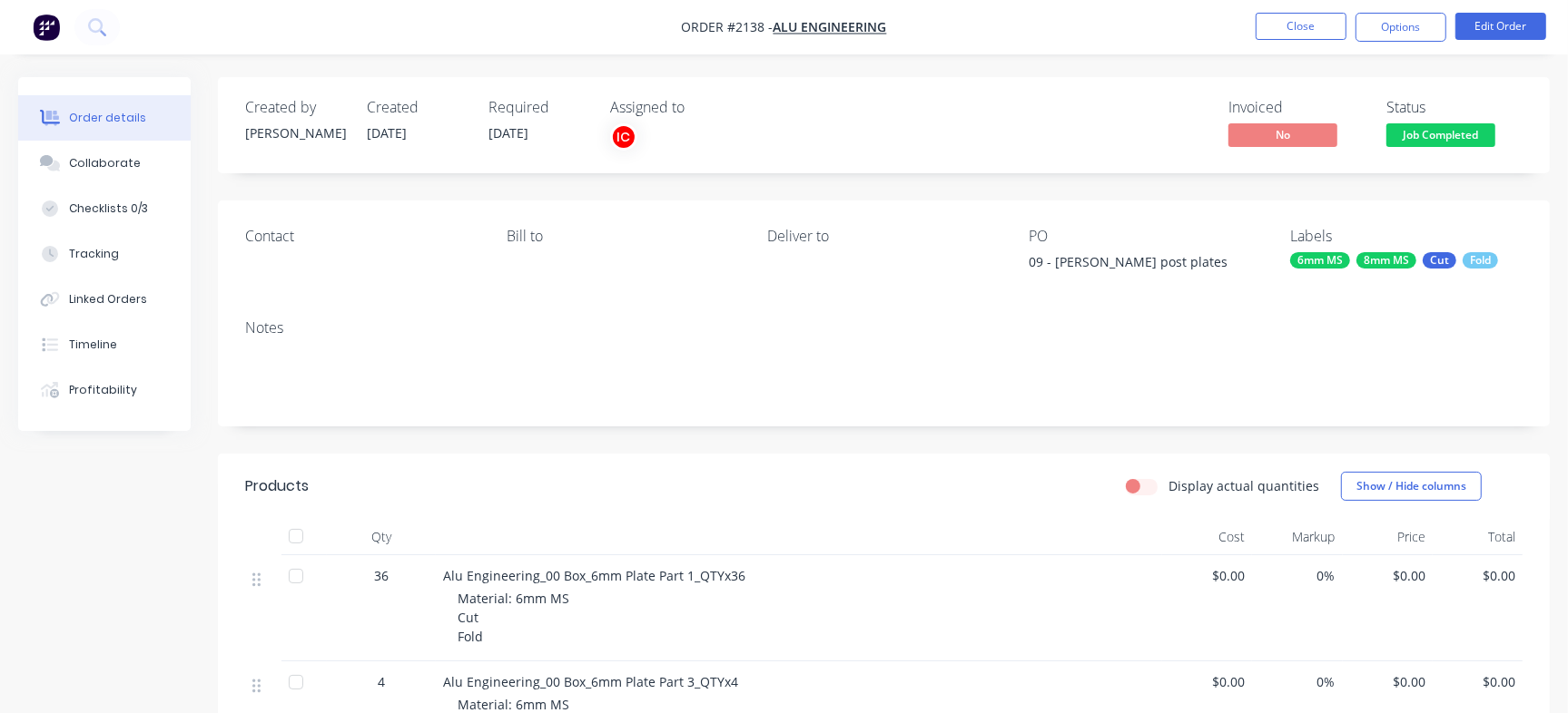
click at [1473, 138] on span "Job Completed" at bounding box center [1440, 134] width 109 height 22
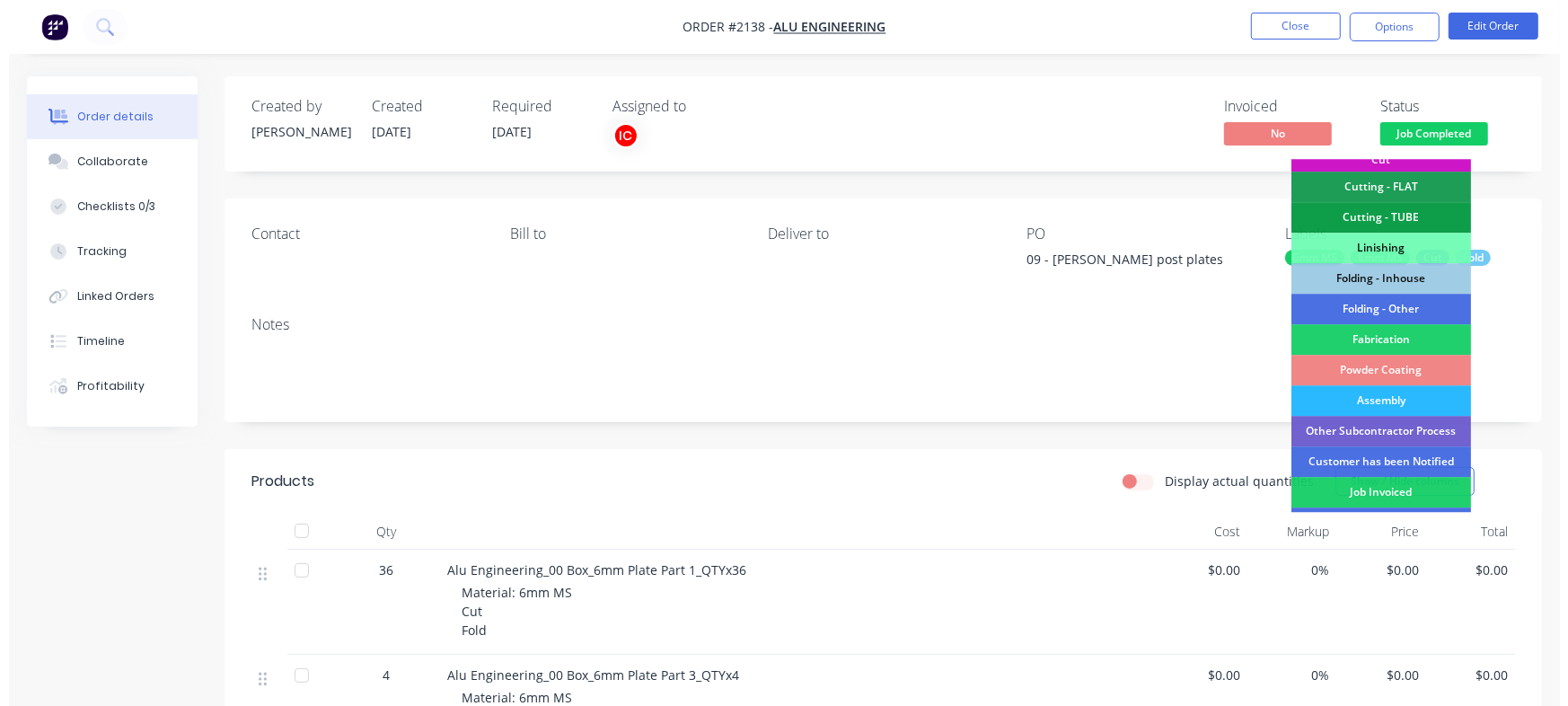
scroll to position [489, 0]
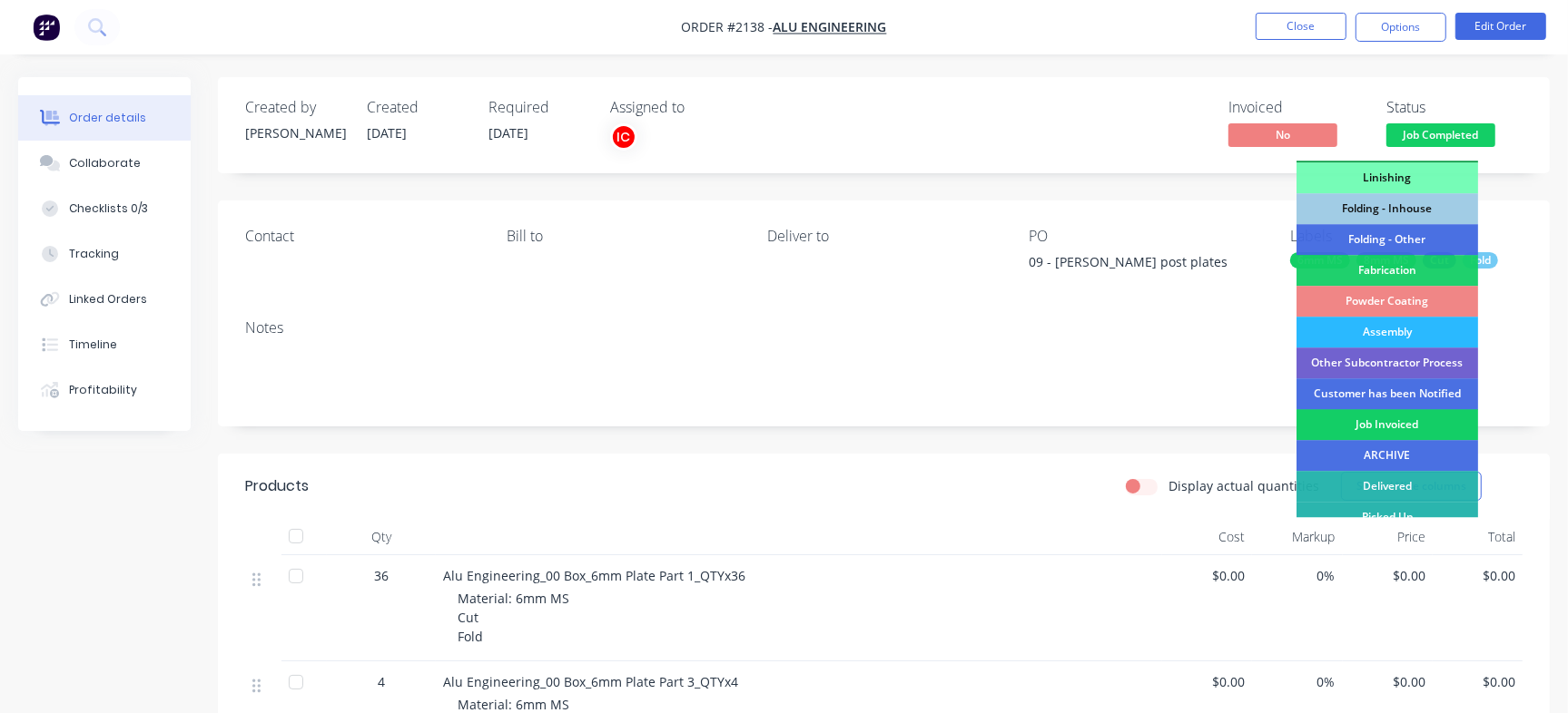
click at [1424, 422] on div "Job Invoiced" at bounding box center [1387, 425] width 182 height 31
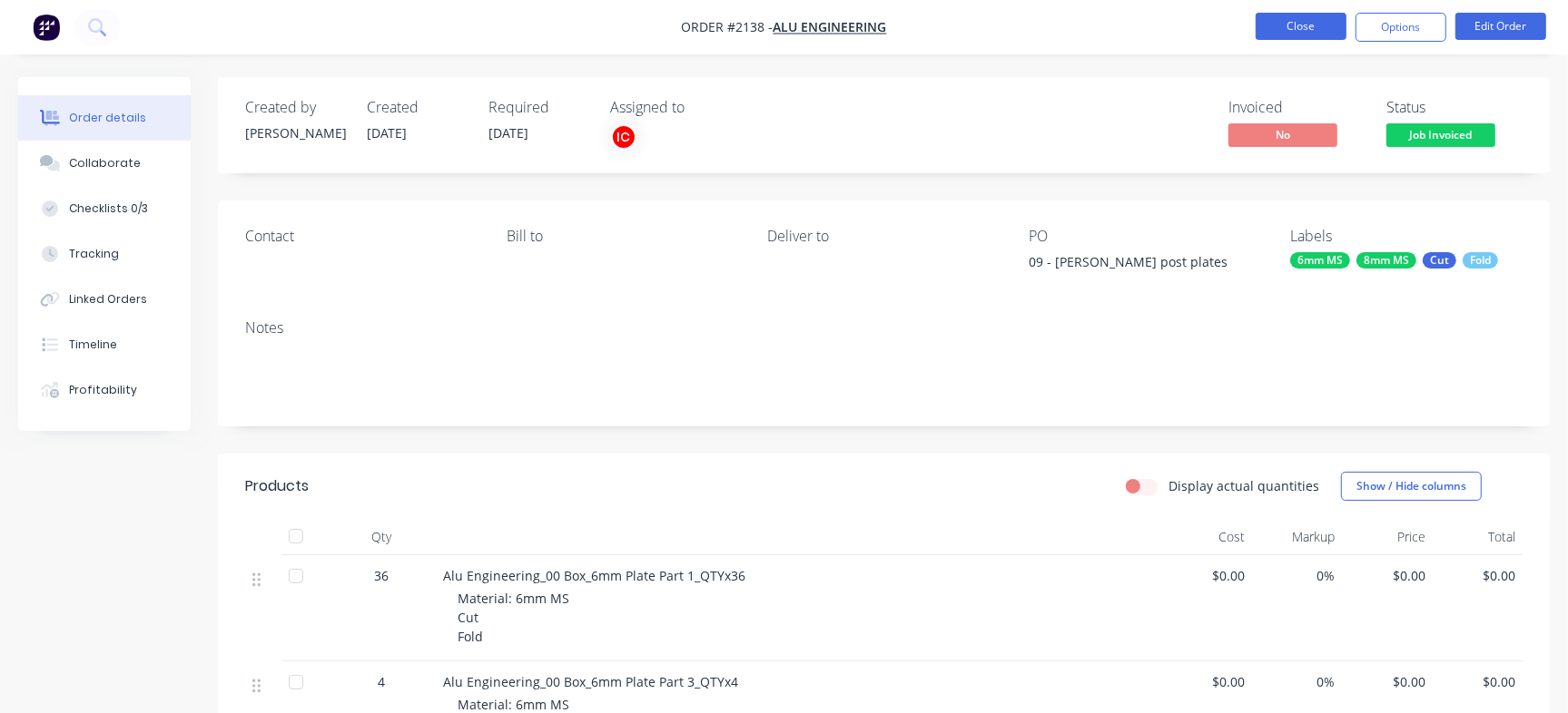
click at [1307, 31] on button "Close" at bounding box center [1301, 26] width 91 height 27
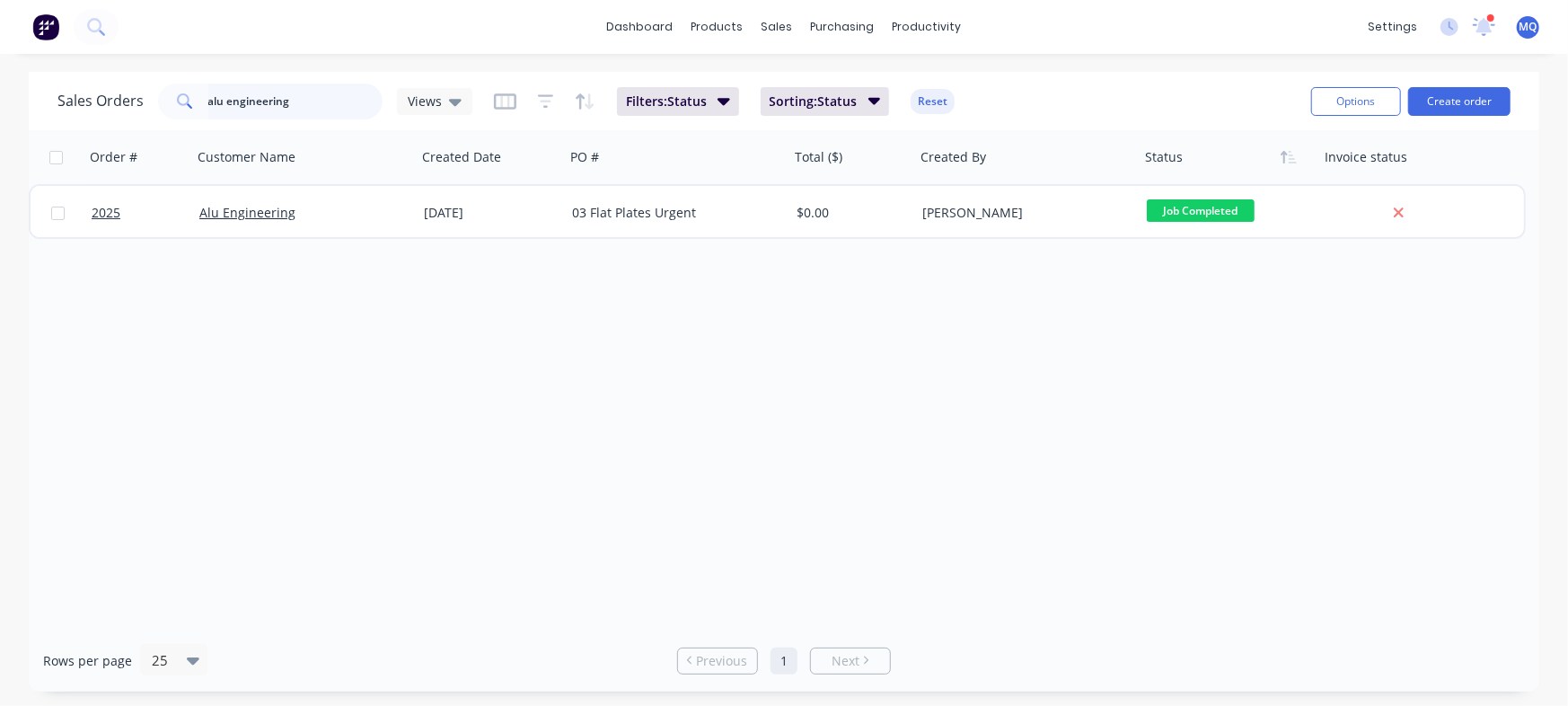
click at [302, 92] on input "alu engineering" at bounding box center [296, 102] width 175 height 36
type input "a"
click at [428, 102] on span "Views" at bounding box center [425, 102] width 34 height 19
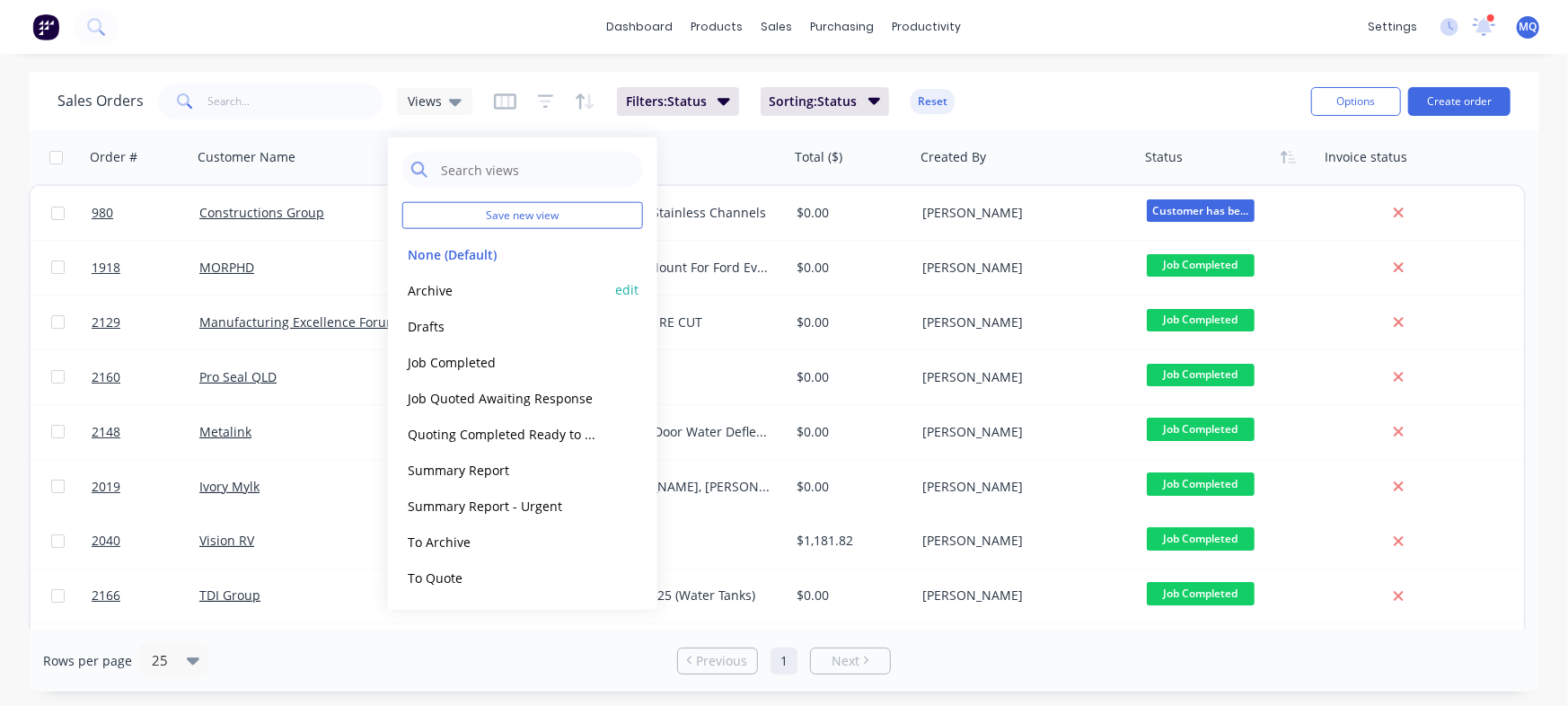
click at [444, 288] on button "Archive" at bounding box center [504, 290] width 205 height 21
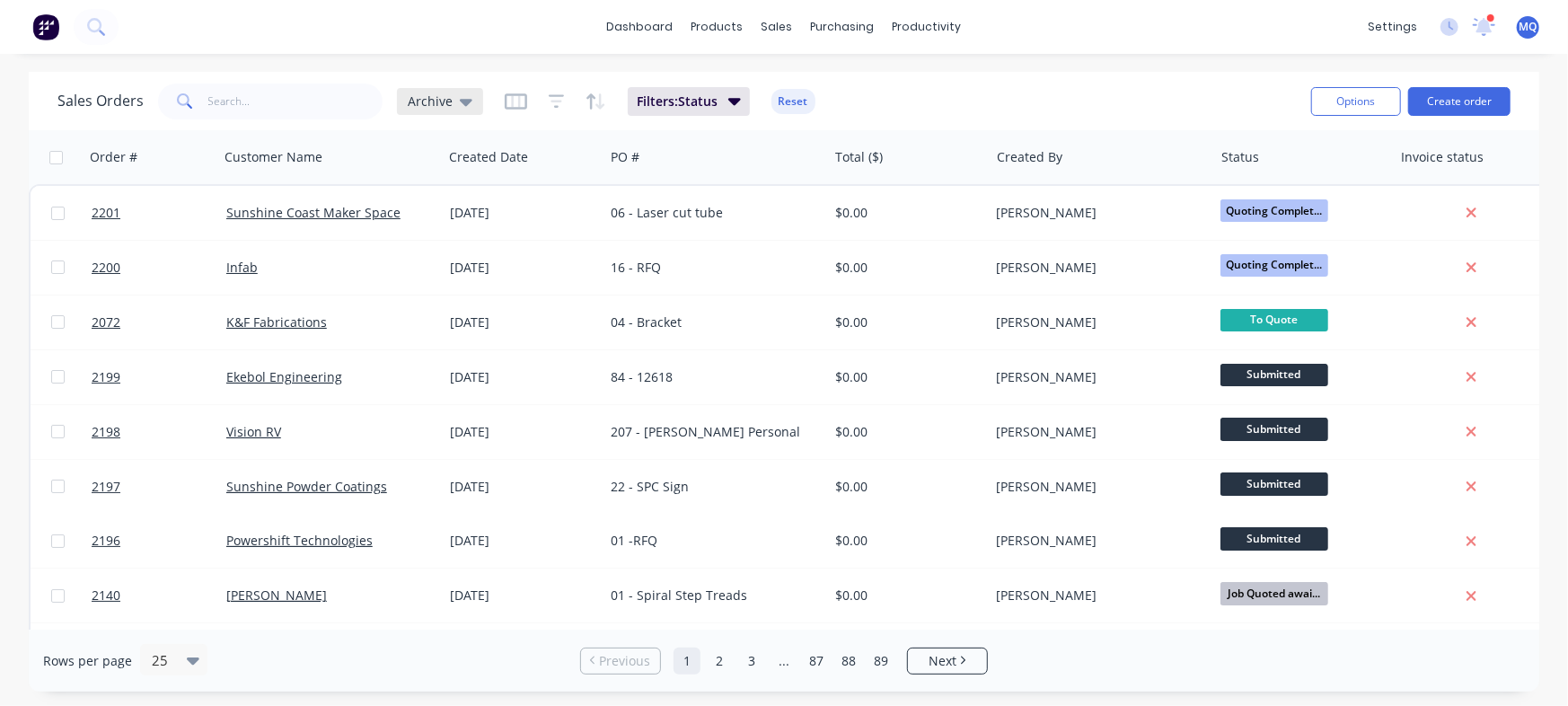
click at [439, 99] on span "Archive" at bounding box center [430, 102] width 45 height 19
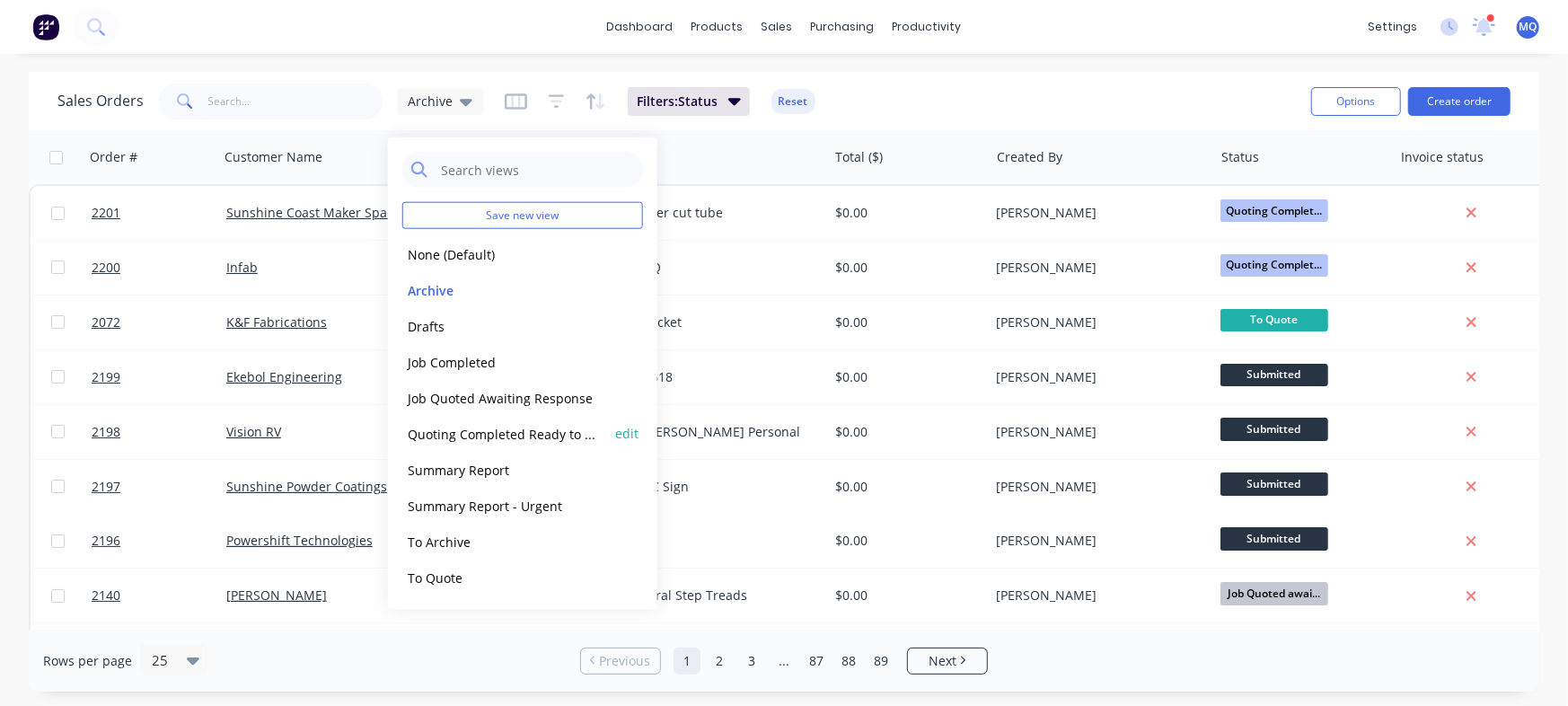
click at [476, 444] on div "Quoting Completed Ready to Send edit" at bounding box center [522, 434] width 240 height 36
click at [476, 434] on button "Quoting Completed Ready to Send" at bounding box center [504, 434] width 205 height 21
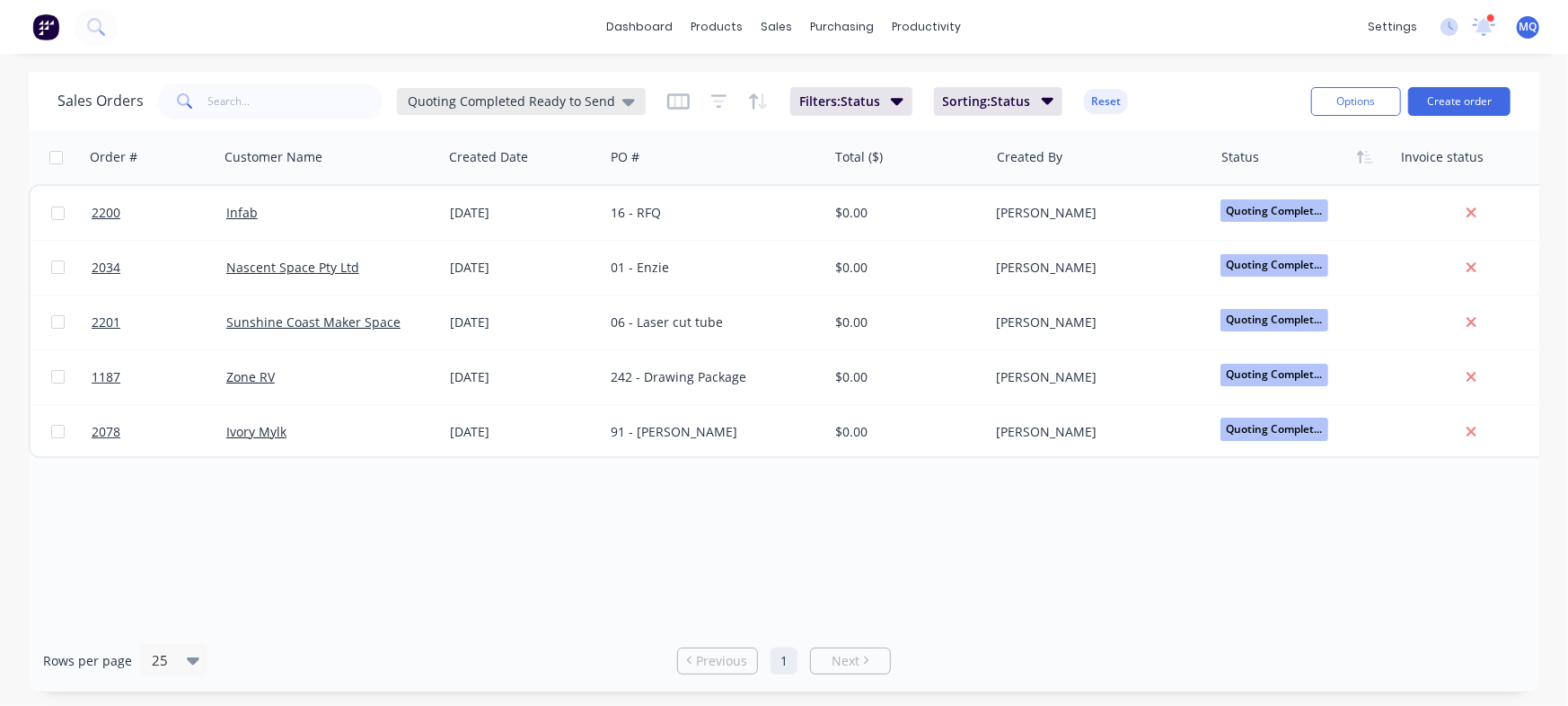
click at [471, 98] on span "Quoting Completed Ready to Send" at bounding box center [511, 102] width 208 height 19
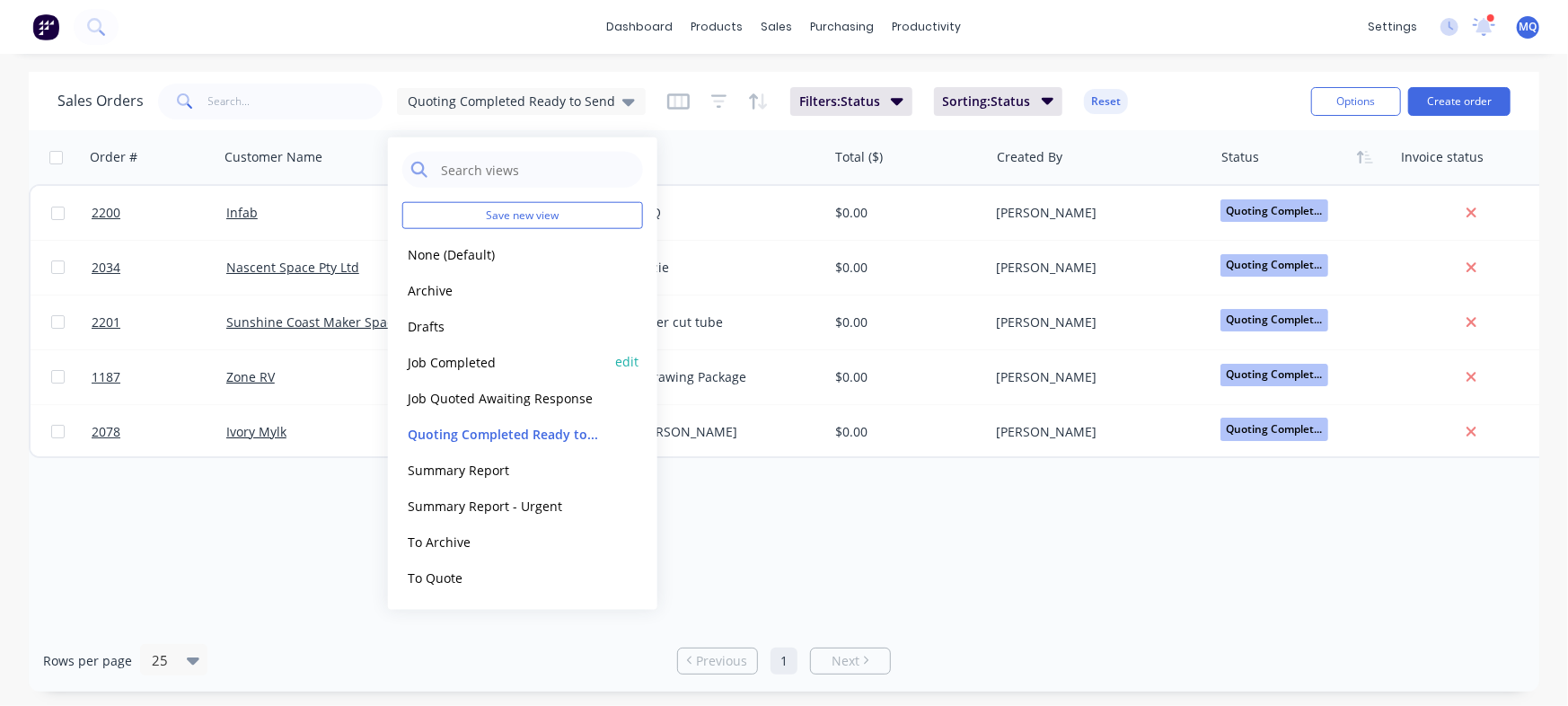
click at [443, 353] on button "Job Completed" at bounding box center [504, 362] width 205 height 21
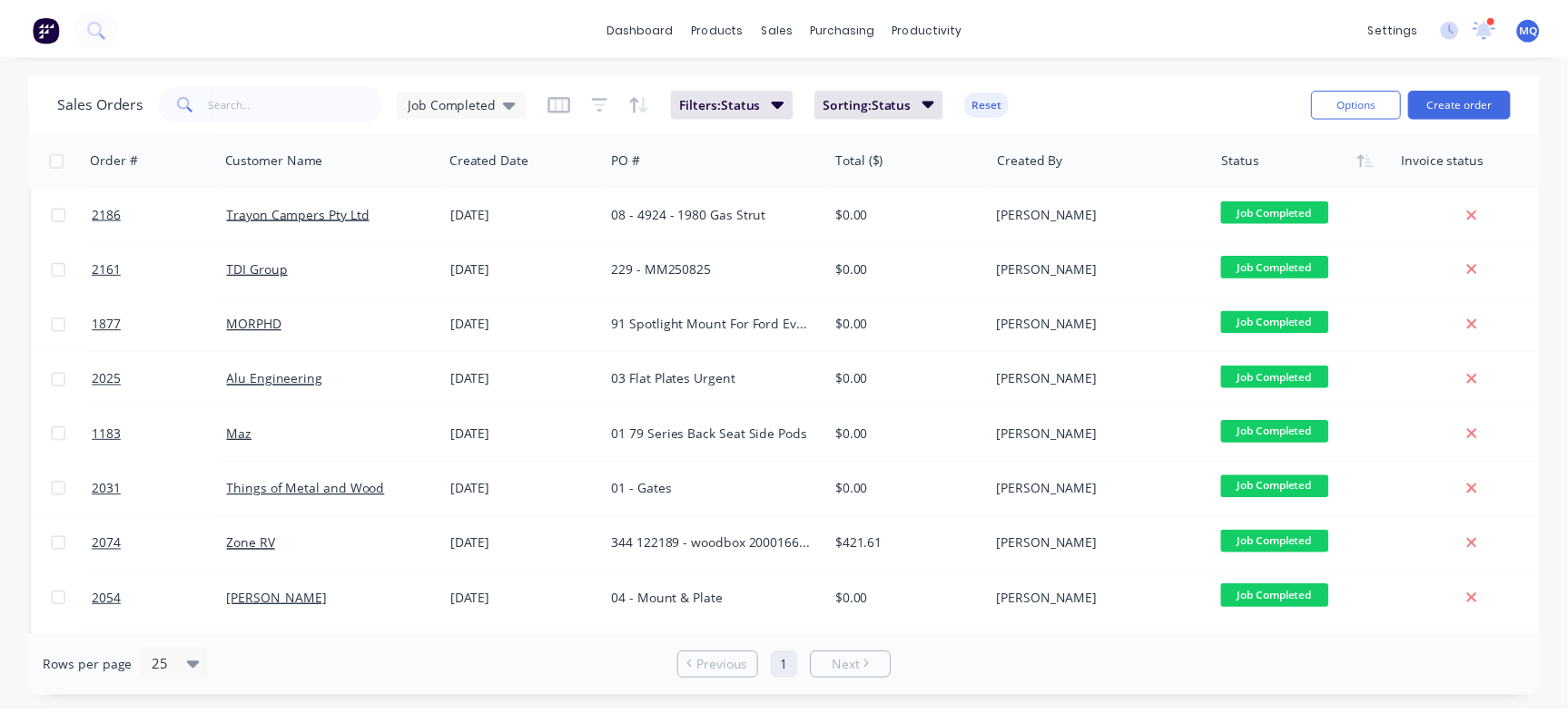
scroll to position [408, 0]
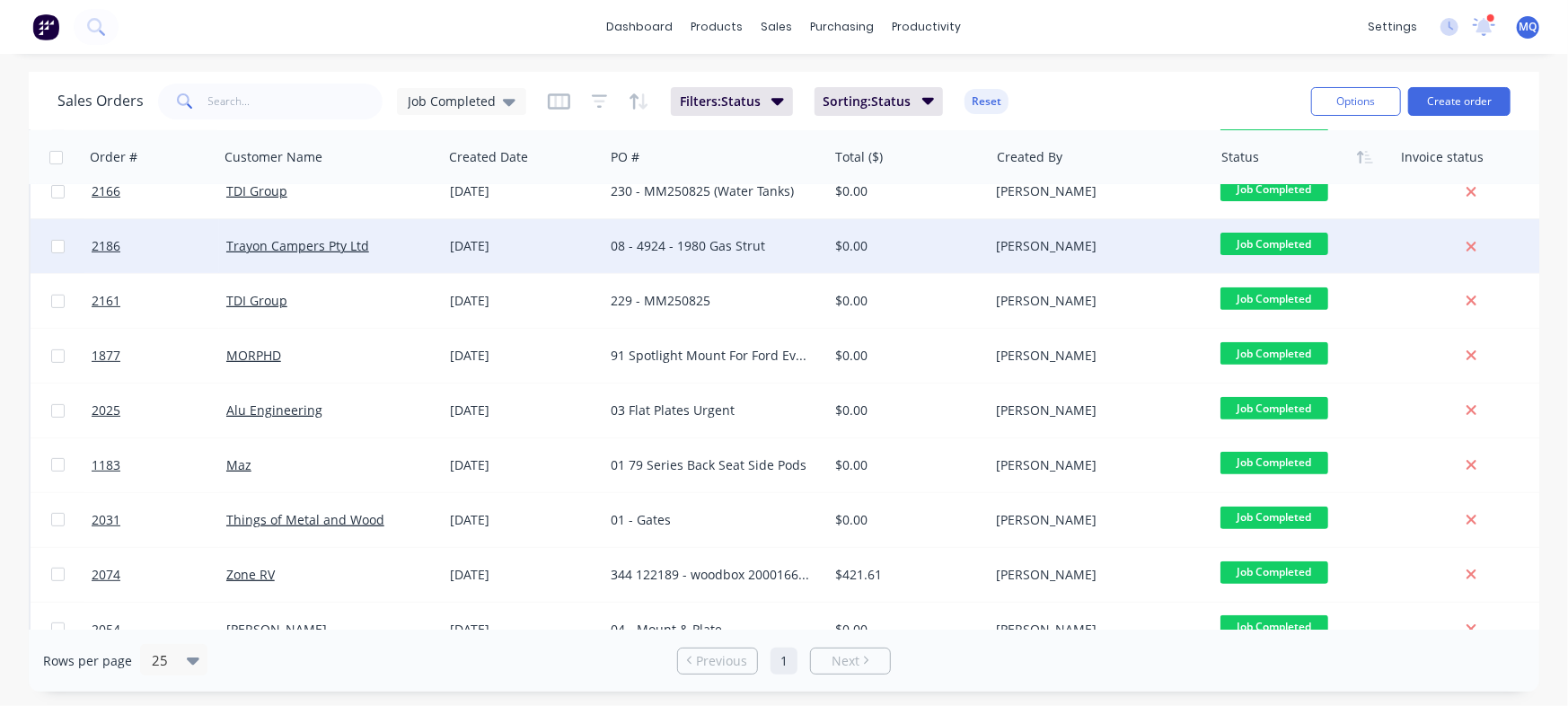
click at [597, 251] on div "[DATE]" at bounding box center [523, 246] width 162 height 54
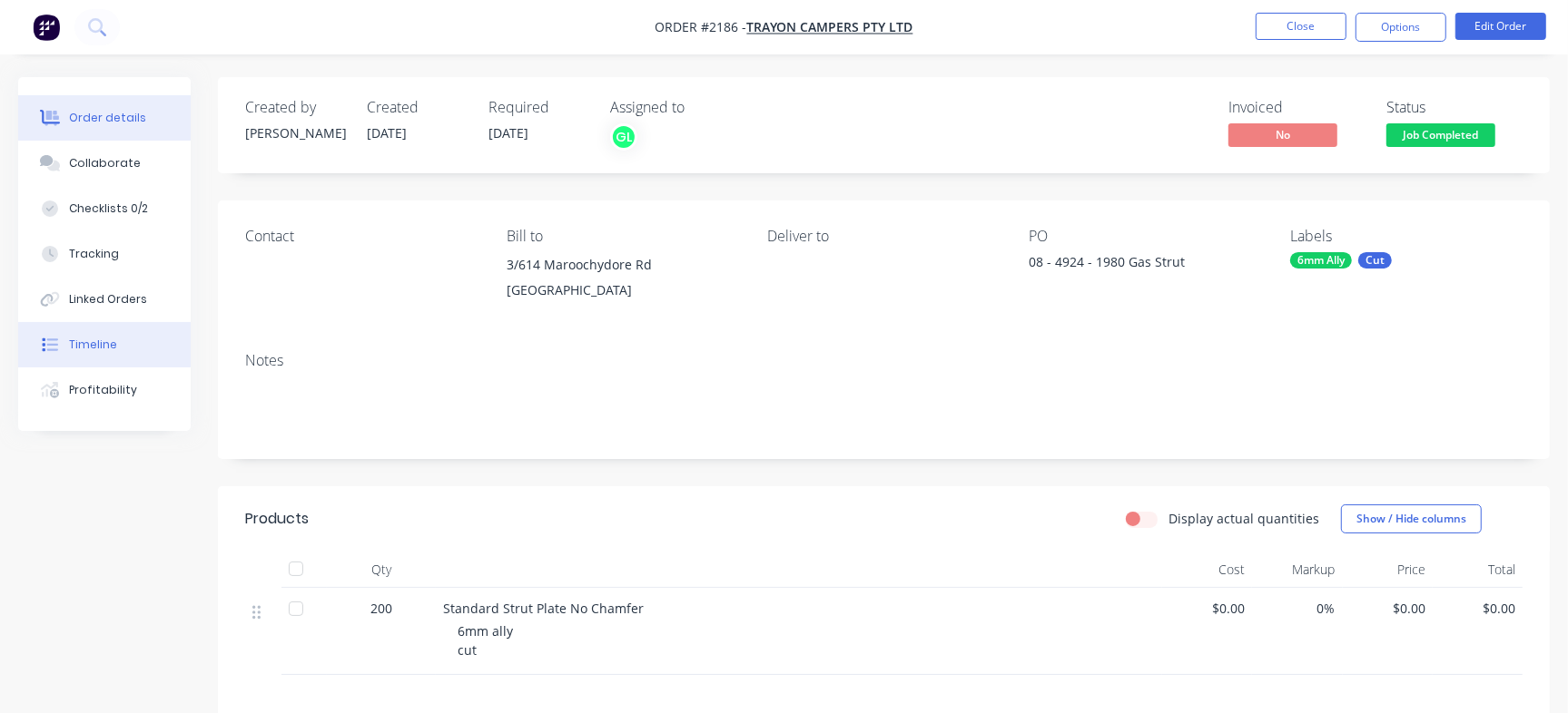
click at [127, 342] on button "Timeline" at bounding box center [105, 344] width 172 height 45
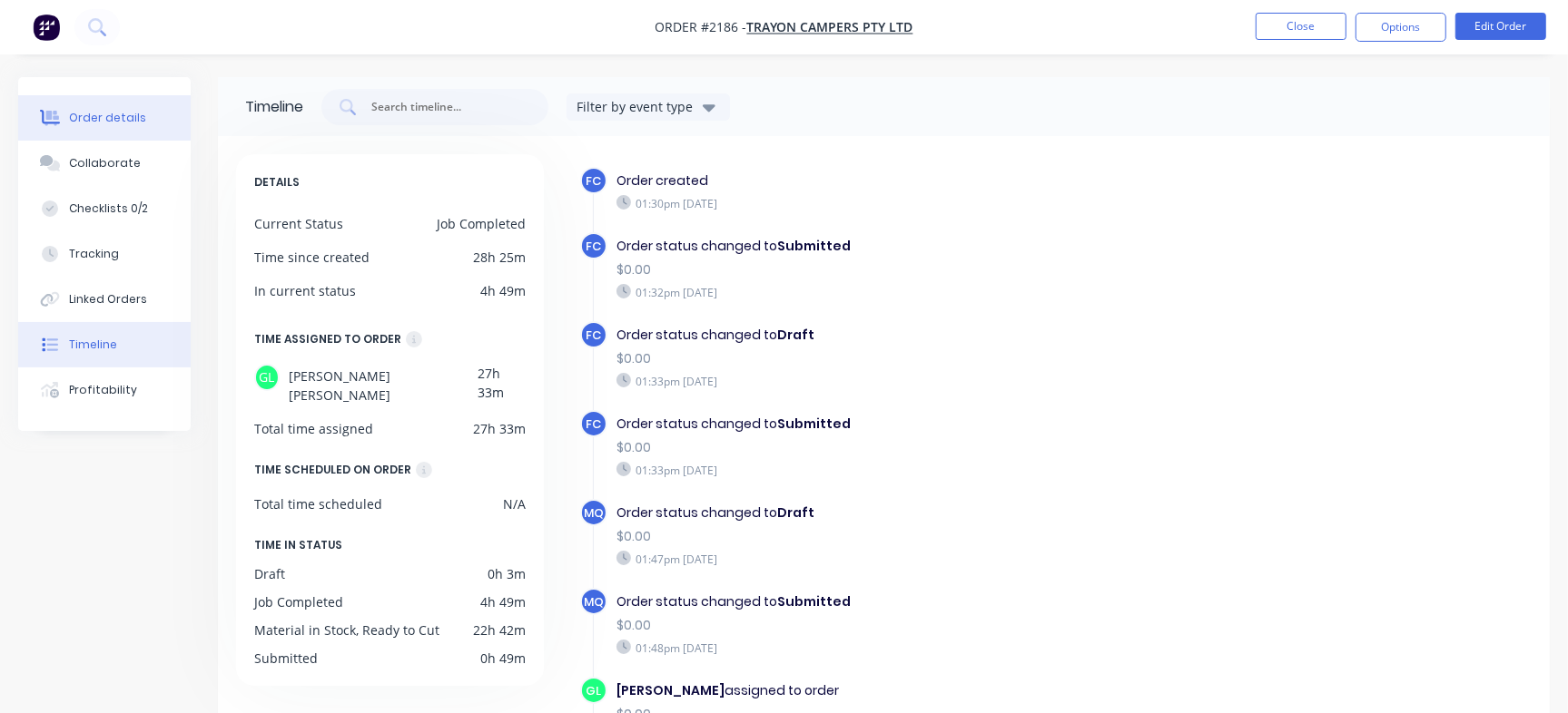
click at [99, 110] on div "Order details" at bounding box center [107, 117] width 77 height 16
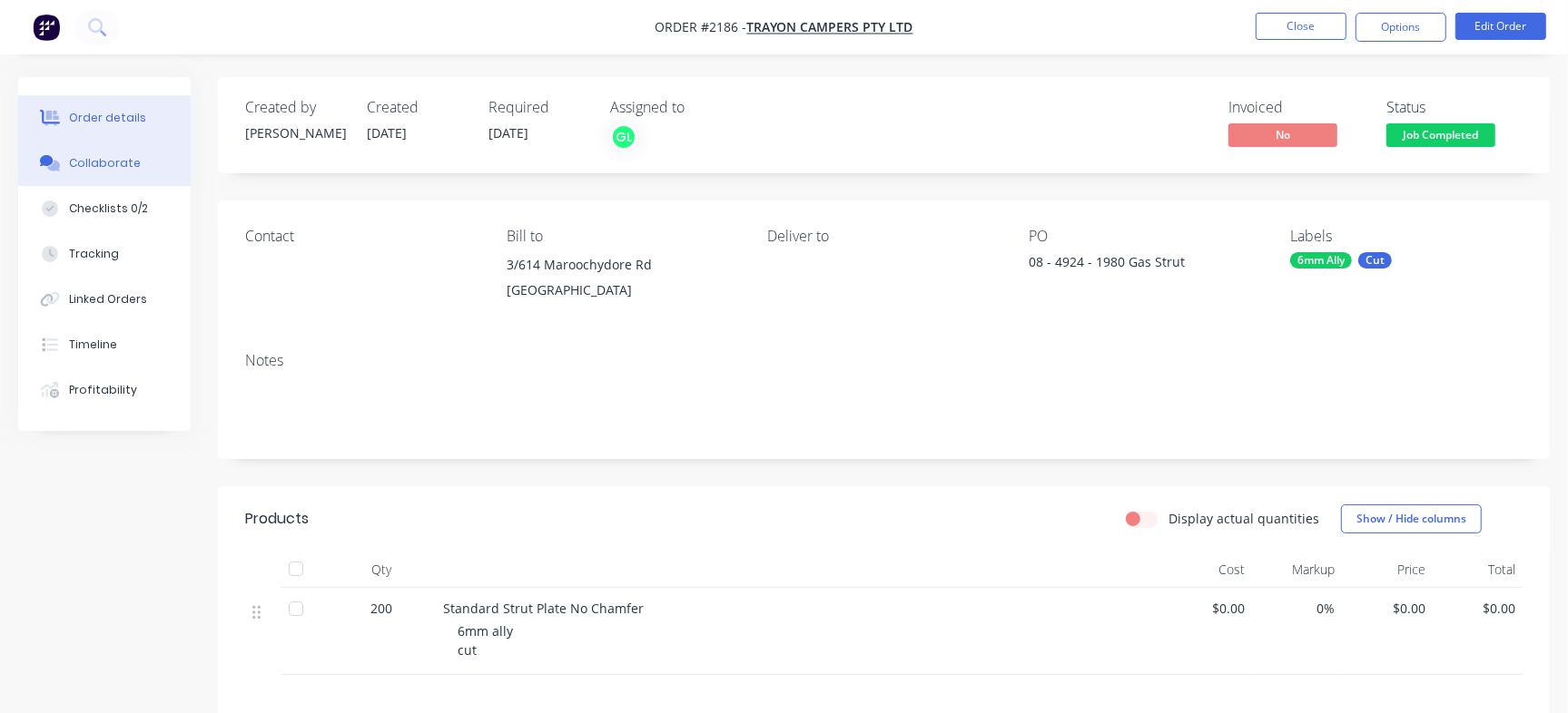
click at [125, 155] on div "Collaborate" at bounding box center [105, 163] width 72 height 16
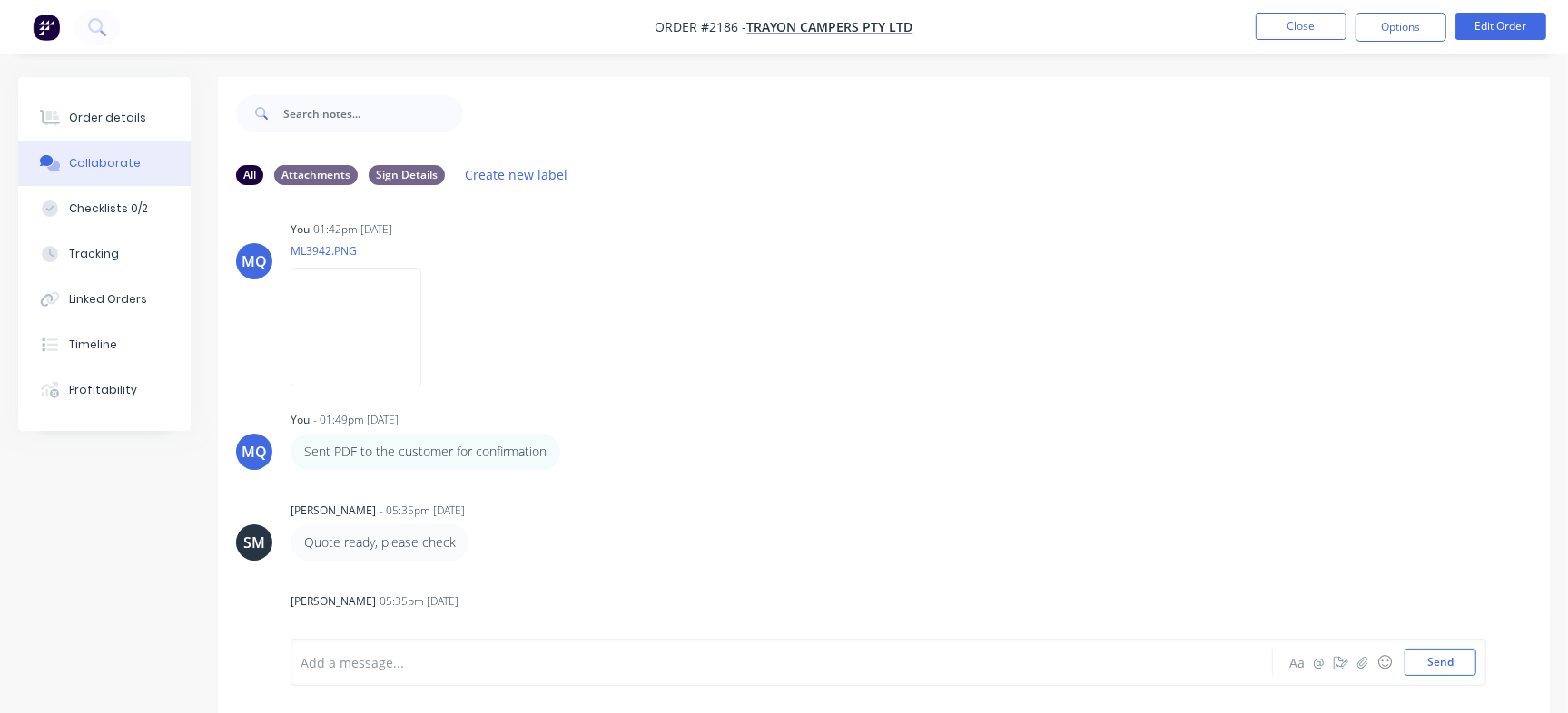
scroll to position [249, 0]
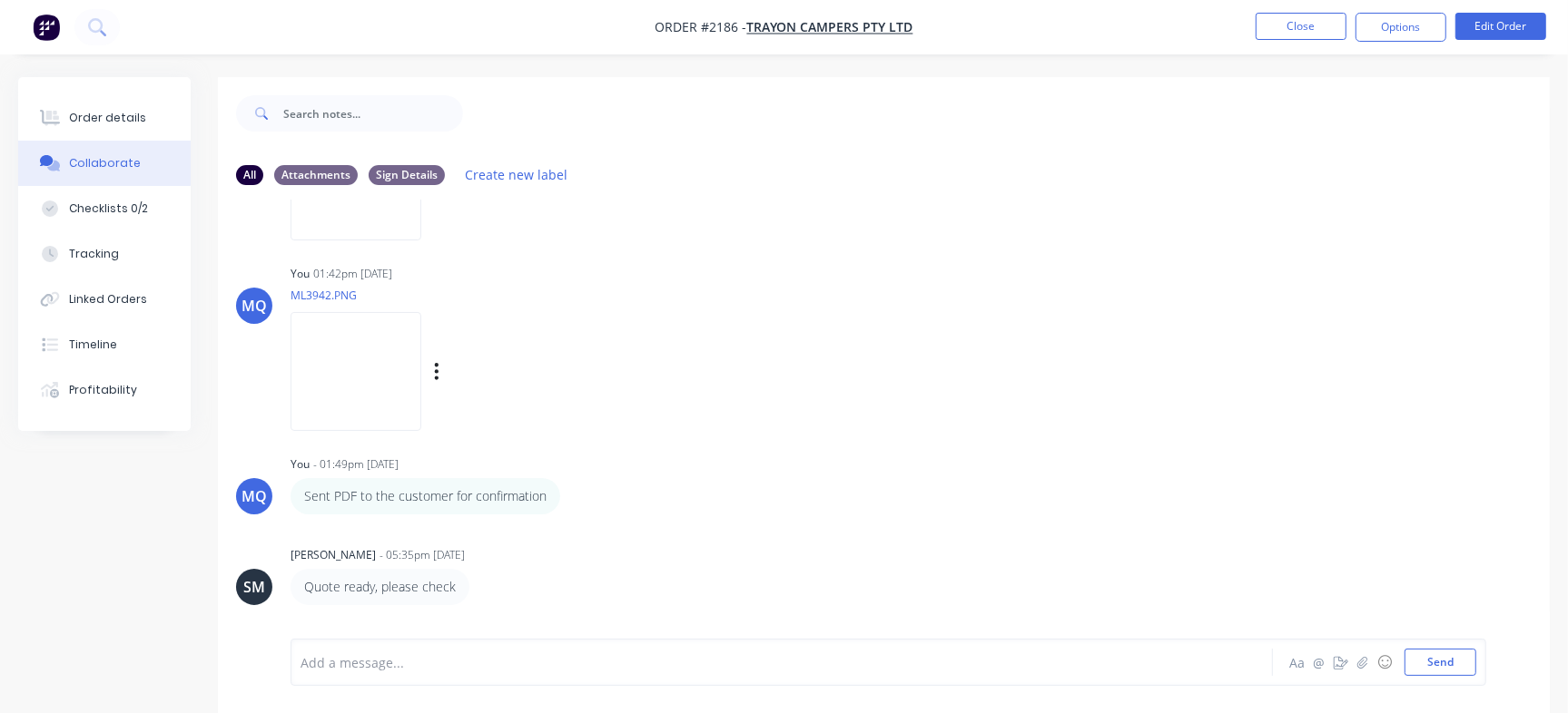
click at [331, 364] on img at bounding box center [355, 371] width 131 height 119
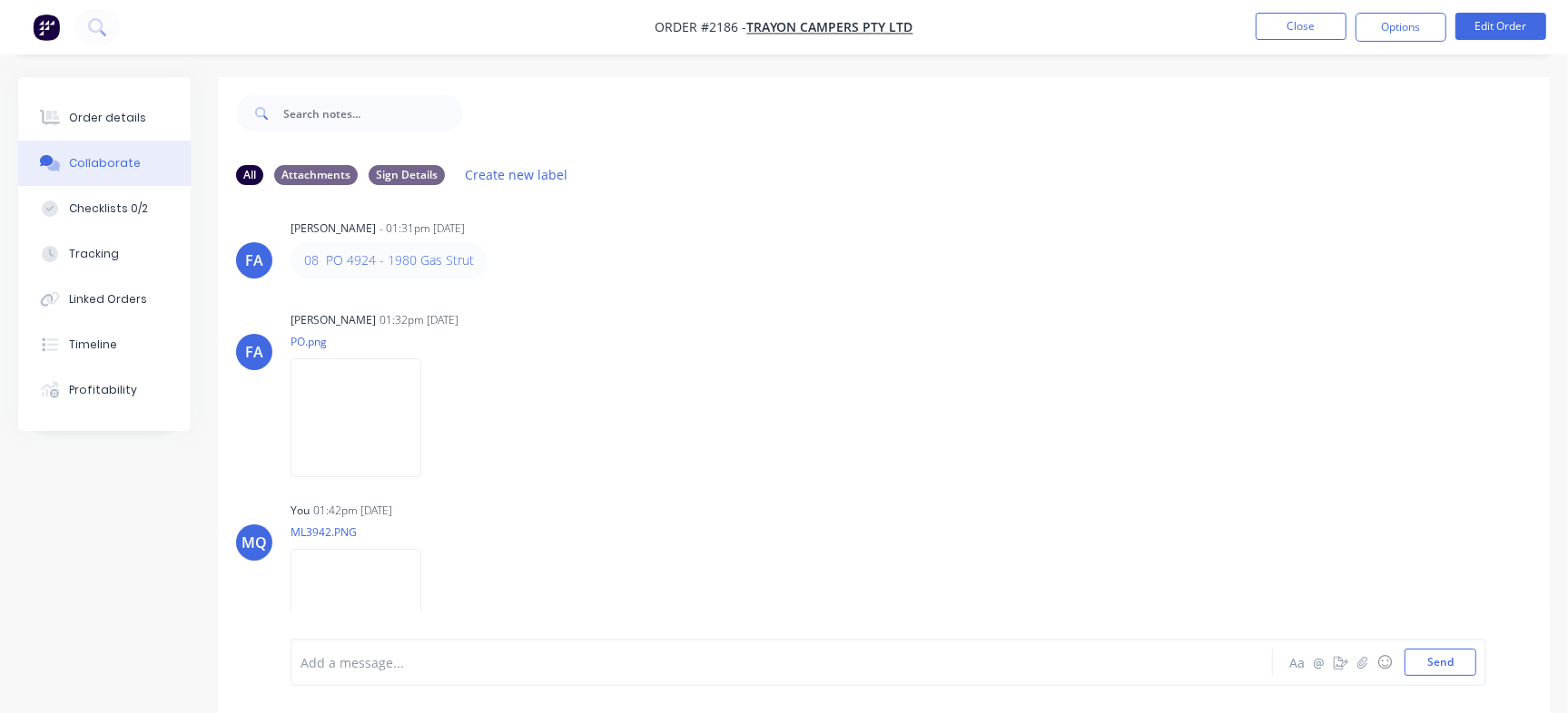
scroll to position [0, 0]
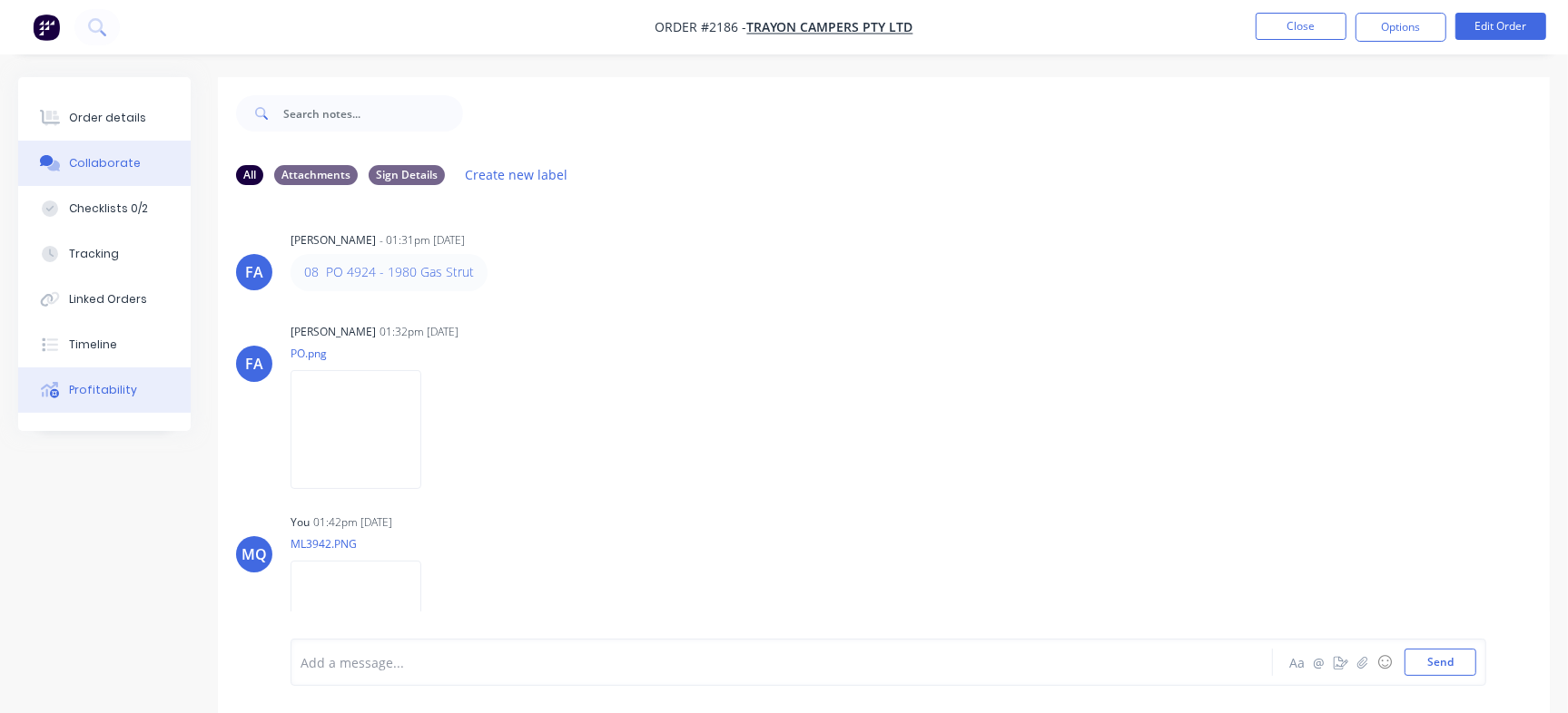
click at [99, 392] on div "Profitability" at bounding box center [103, 390] width 68 height 16
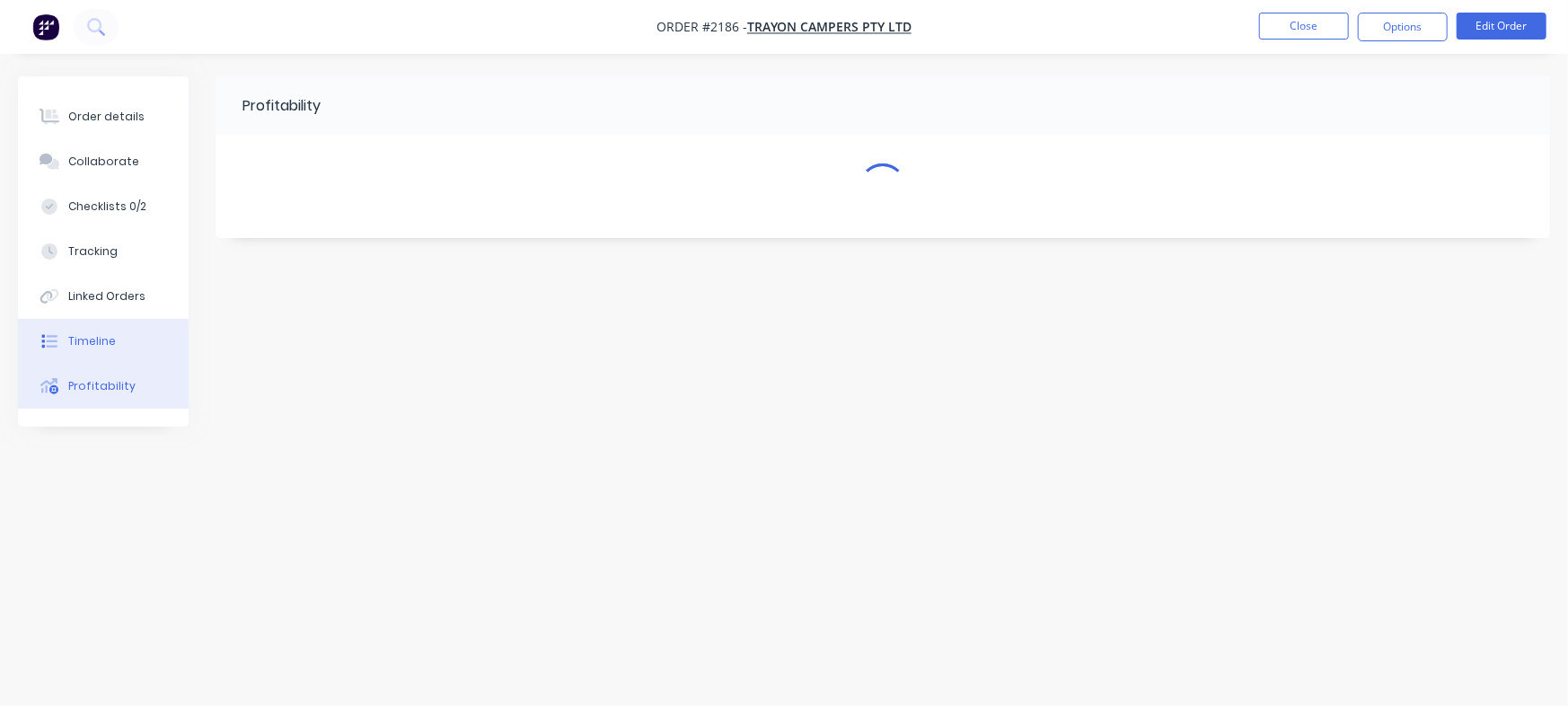
click at [122, 336] on button "Timeline" at bounding box center [103, 341] width 170 height 45
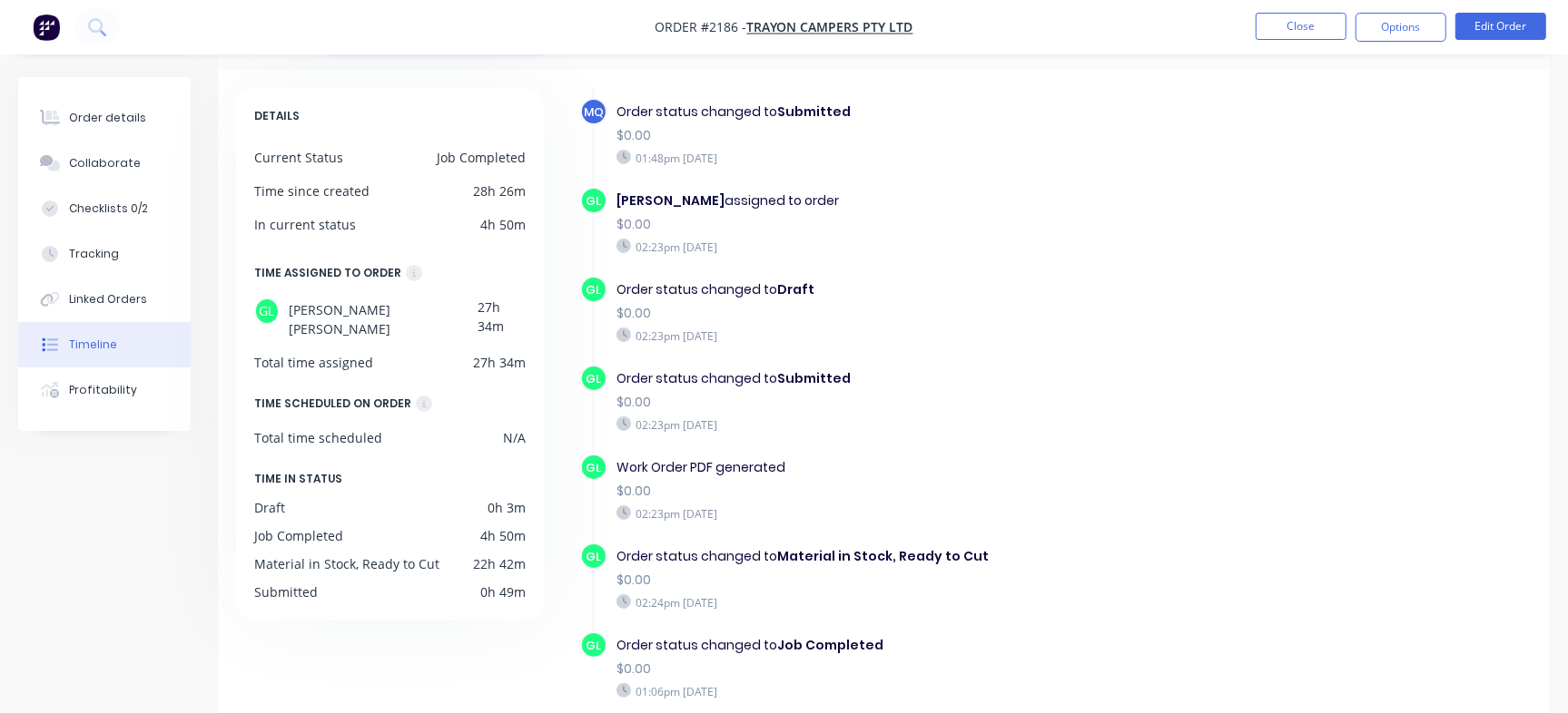
scroll to position [126, 0]
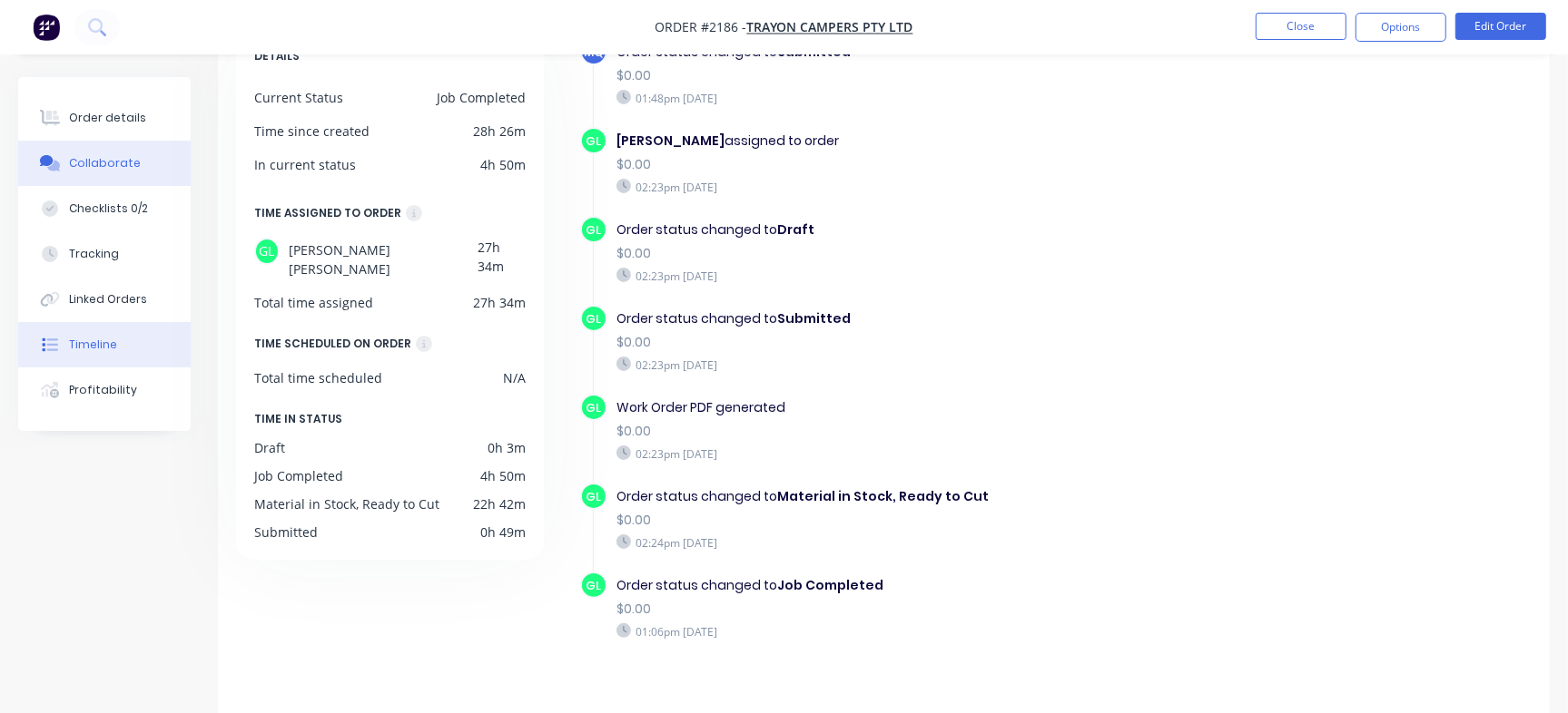
click at [73, 155] on div "Collaborate" at bounding box center [105, 163] width 72 height 16
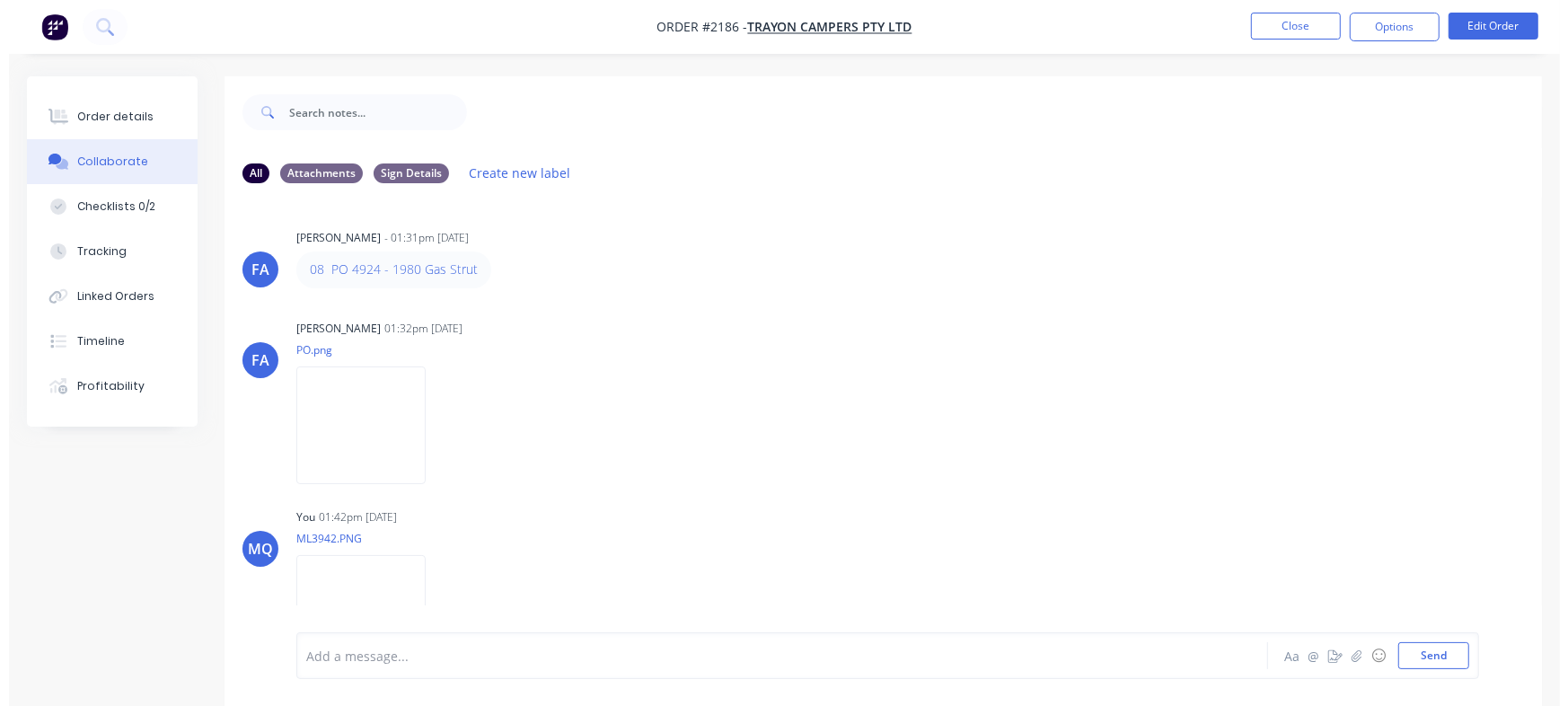
scroll to position [417, 0]
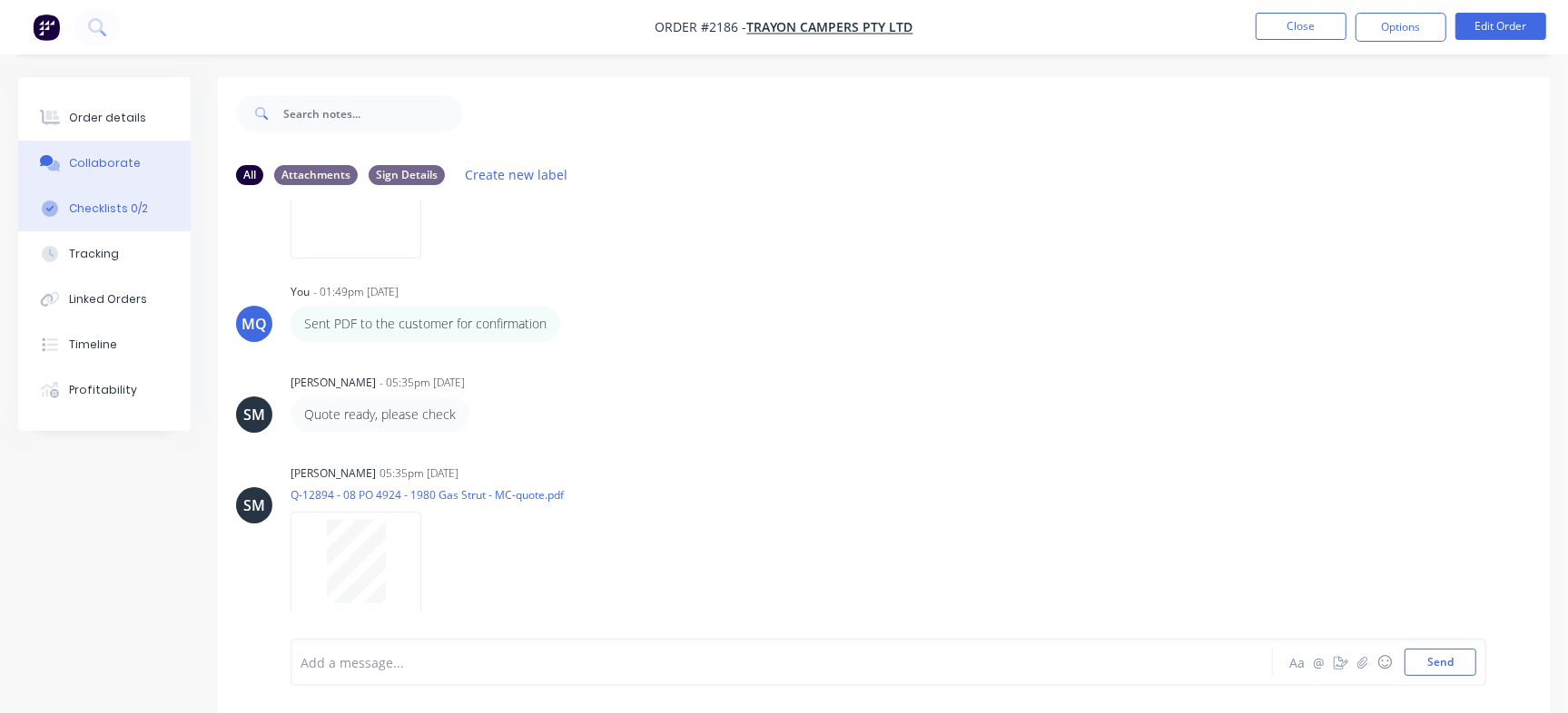
click at [148, 203] on button "Checklists 0/2" at bounding box center [105, 208] width 172 height 45
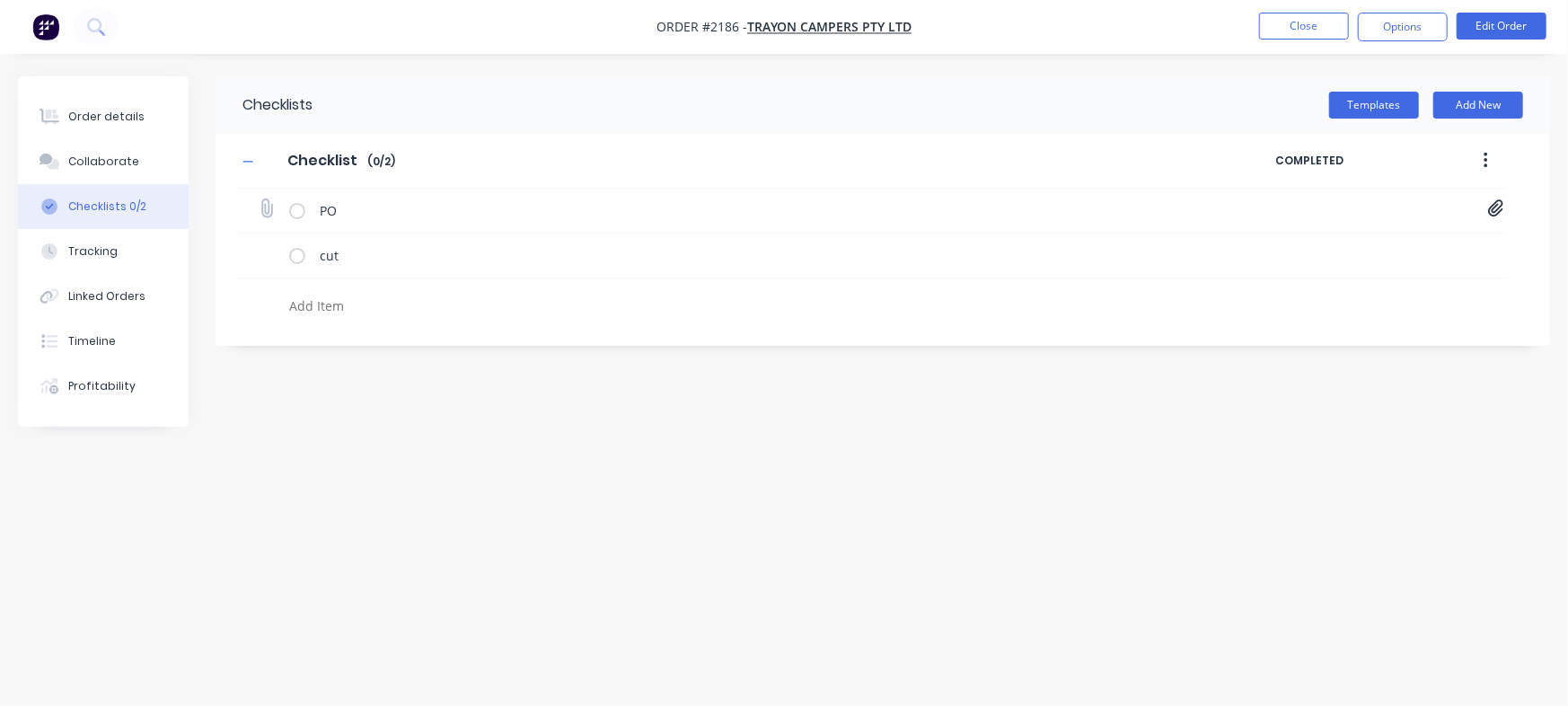
click at [1502, 207] on icon at bounding box center [1495, 208] width 16 height 18
type textarea "x"
click at [1317, 253] on link "PO-4924.pdf" at bounding box center [1351, 249] width 210 height 19
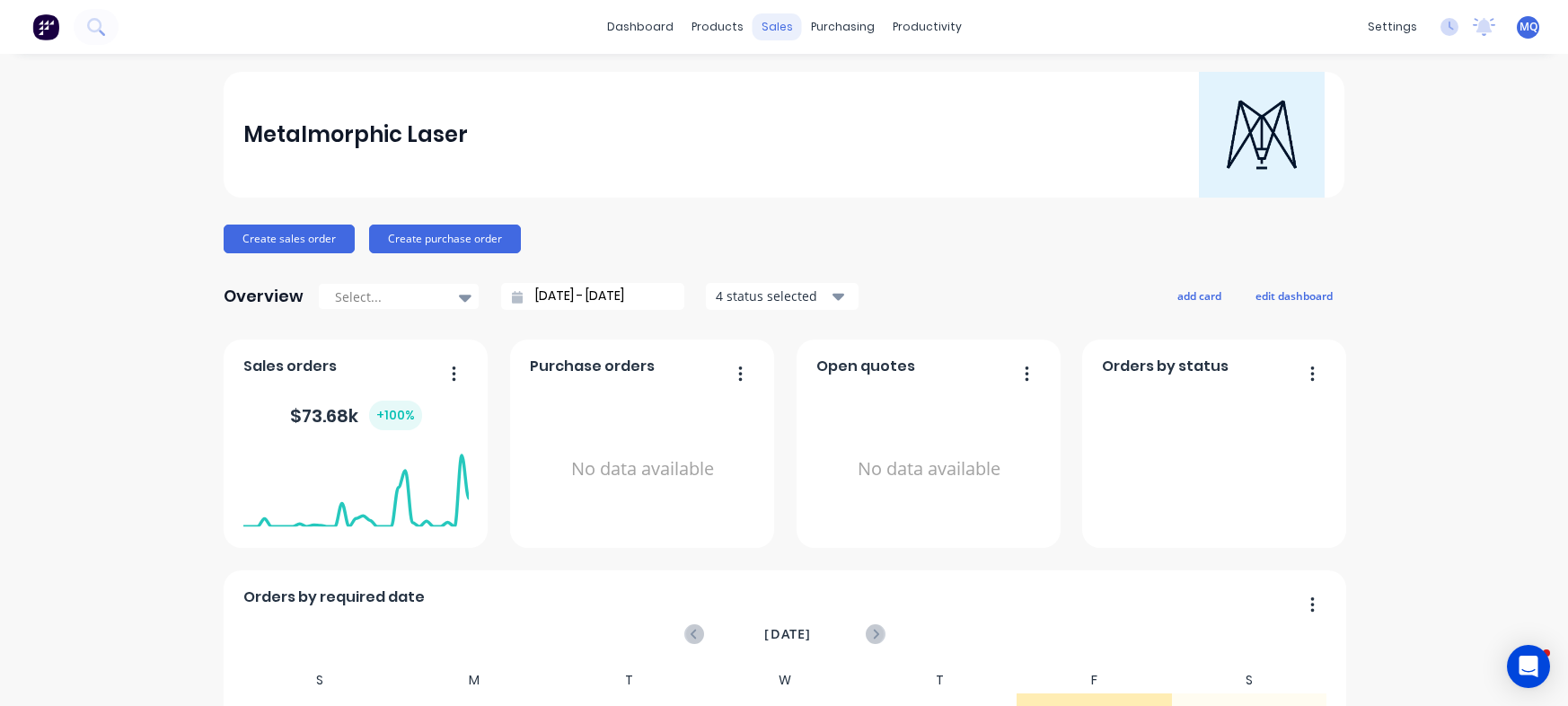
click at [768, 27] on div "sales" at bounding box center [777, 27] width 50 height 27
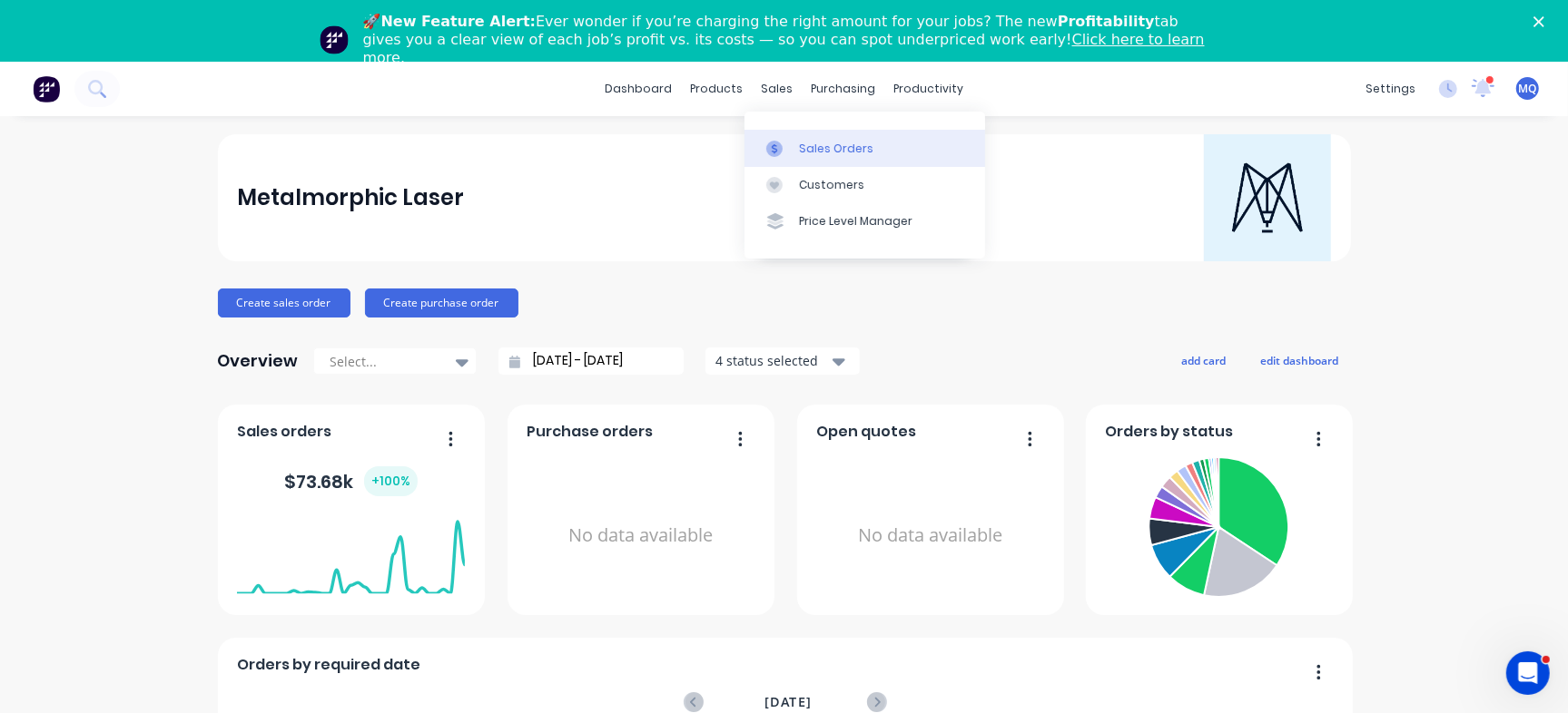
click at [787, 154] on div at bounding box center [780, 148] width 27 height 16
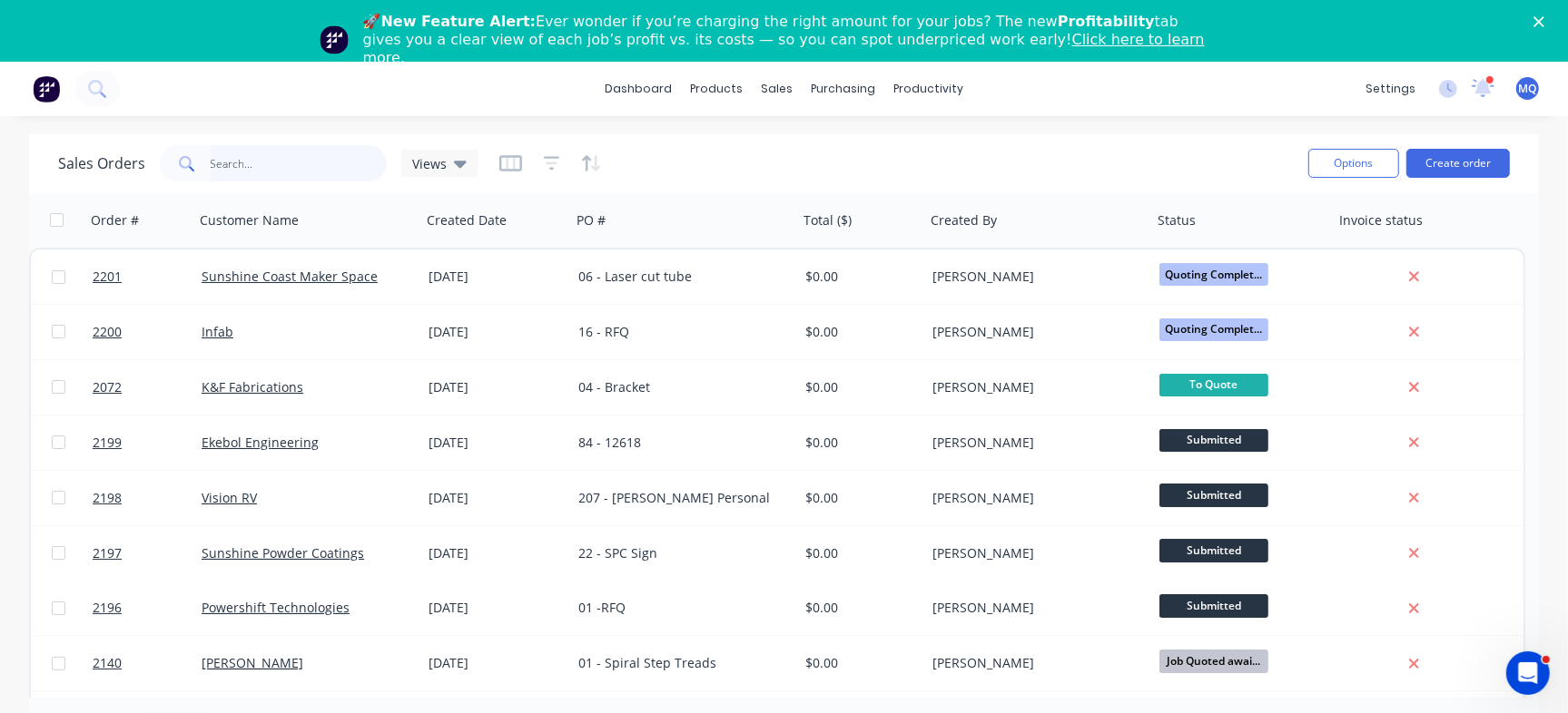
click at [254, 164] on input "text" at bounding box center [299, 163] width 177 height 37
type input "alu engineering"
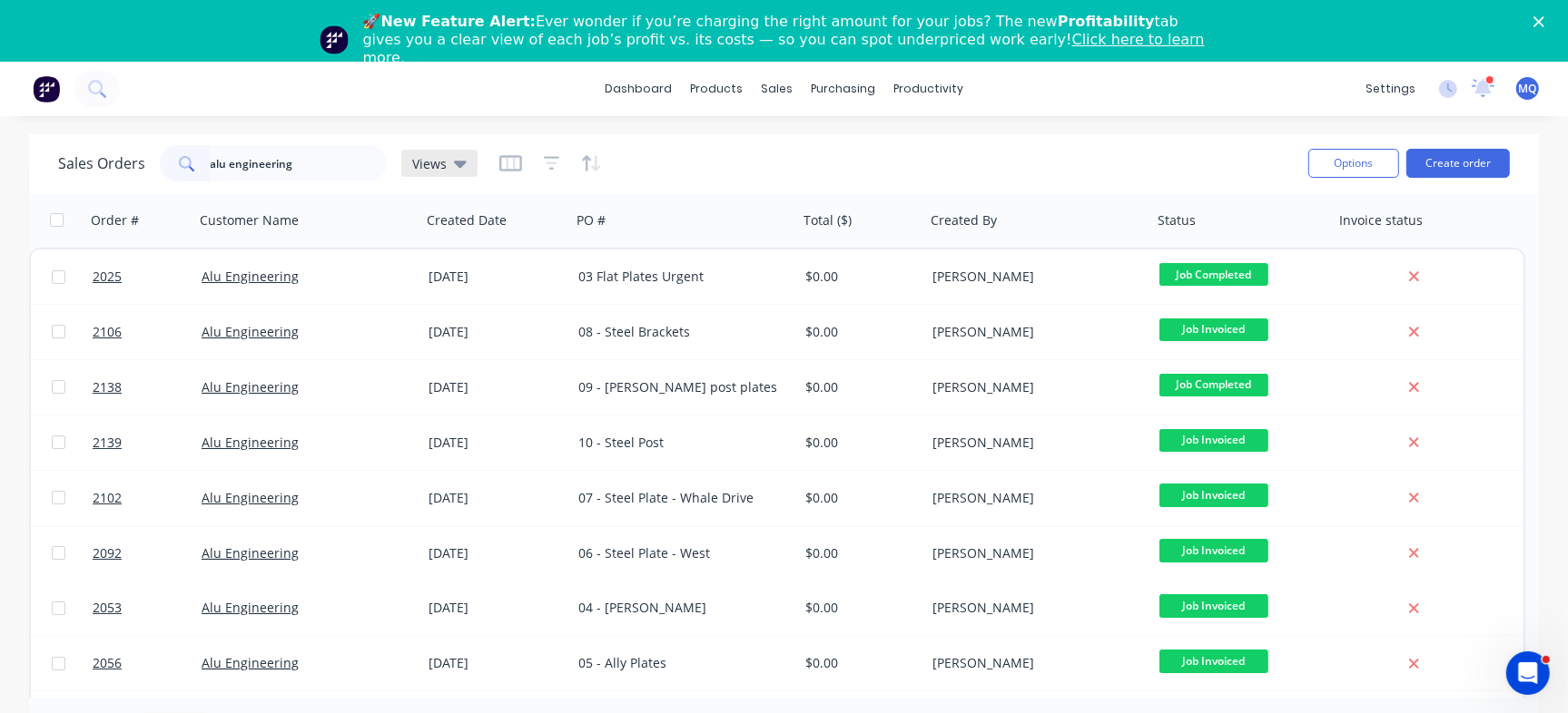
click at [456, 169] on icon at bounding box center [460, 163] width 13 height 20
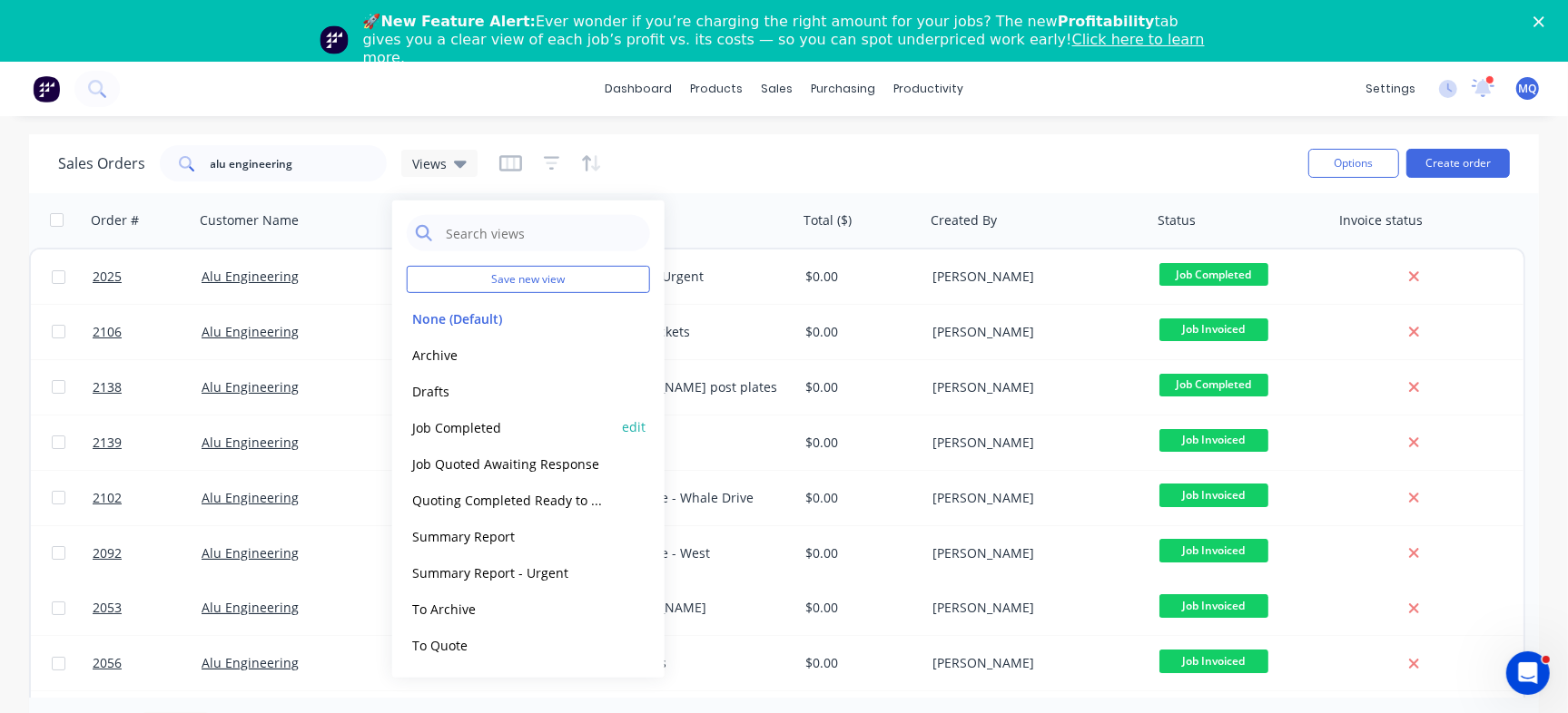
click at [488, 423] on button "Job Completed" at bounding box center [510, 428] width 207 height 21
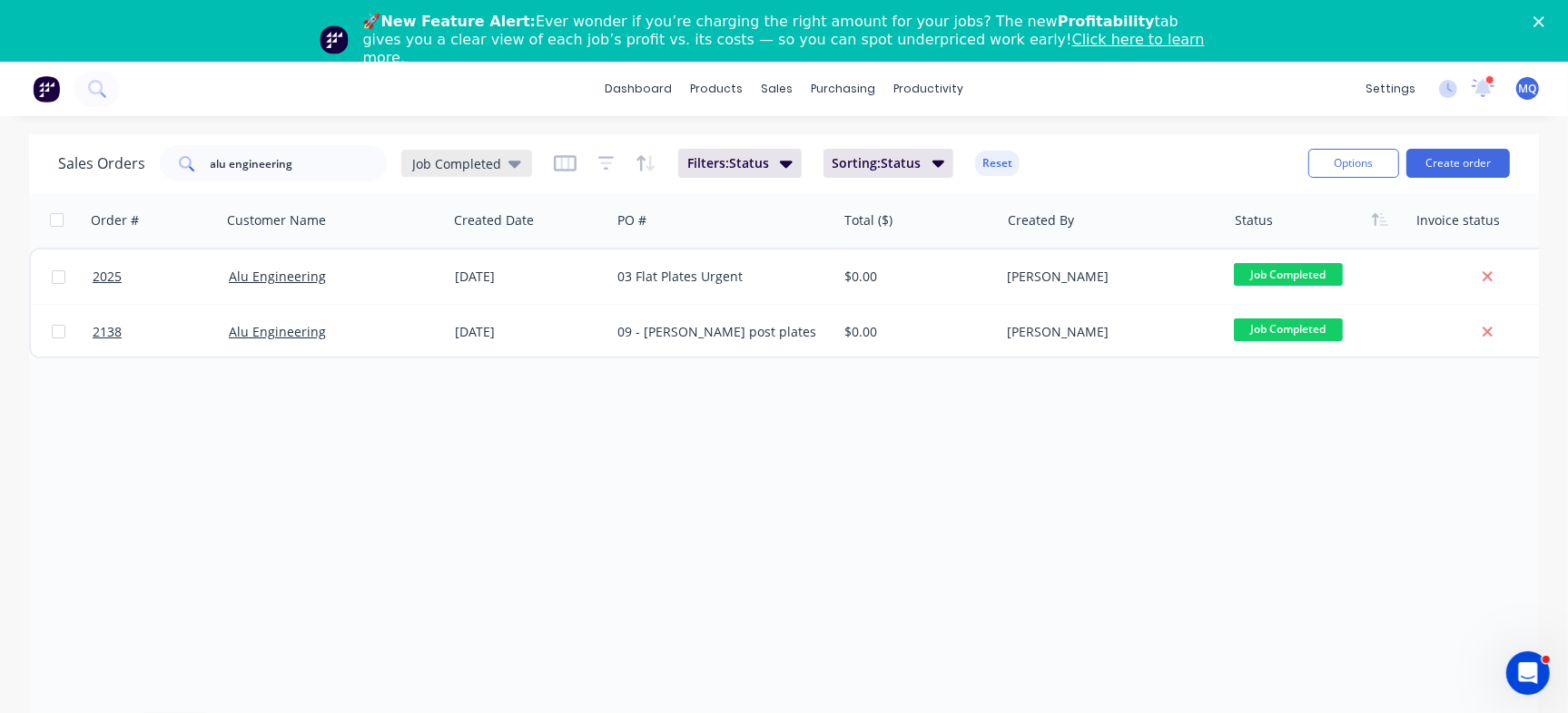
click at [489, 172] on div "Job Completed" at bounding box center [467, 163] width 131 height 27
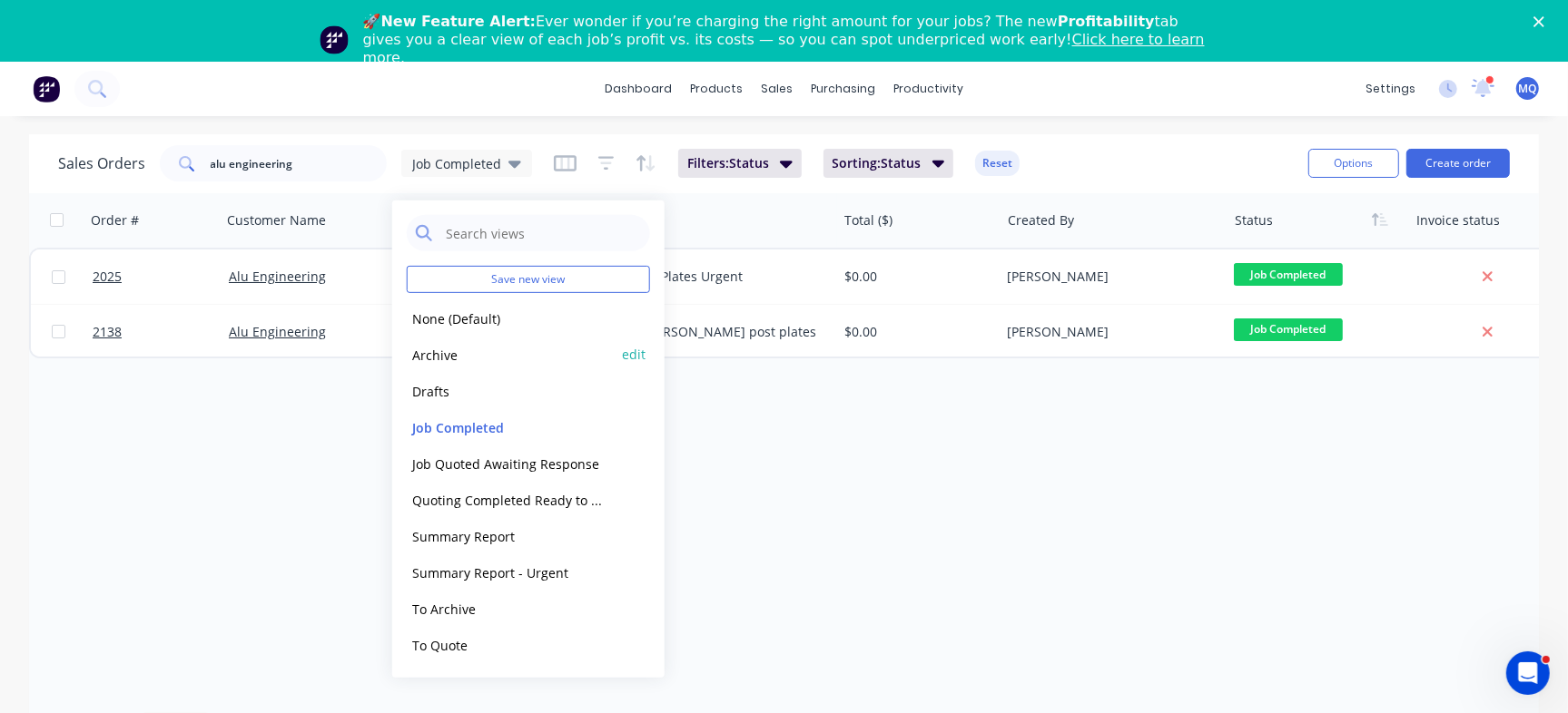
click at [462, 358] on button "Archive" at bounding box center [510, 354] width 207 height 21
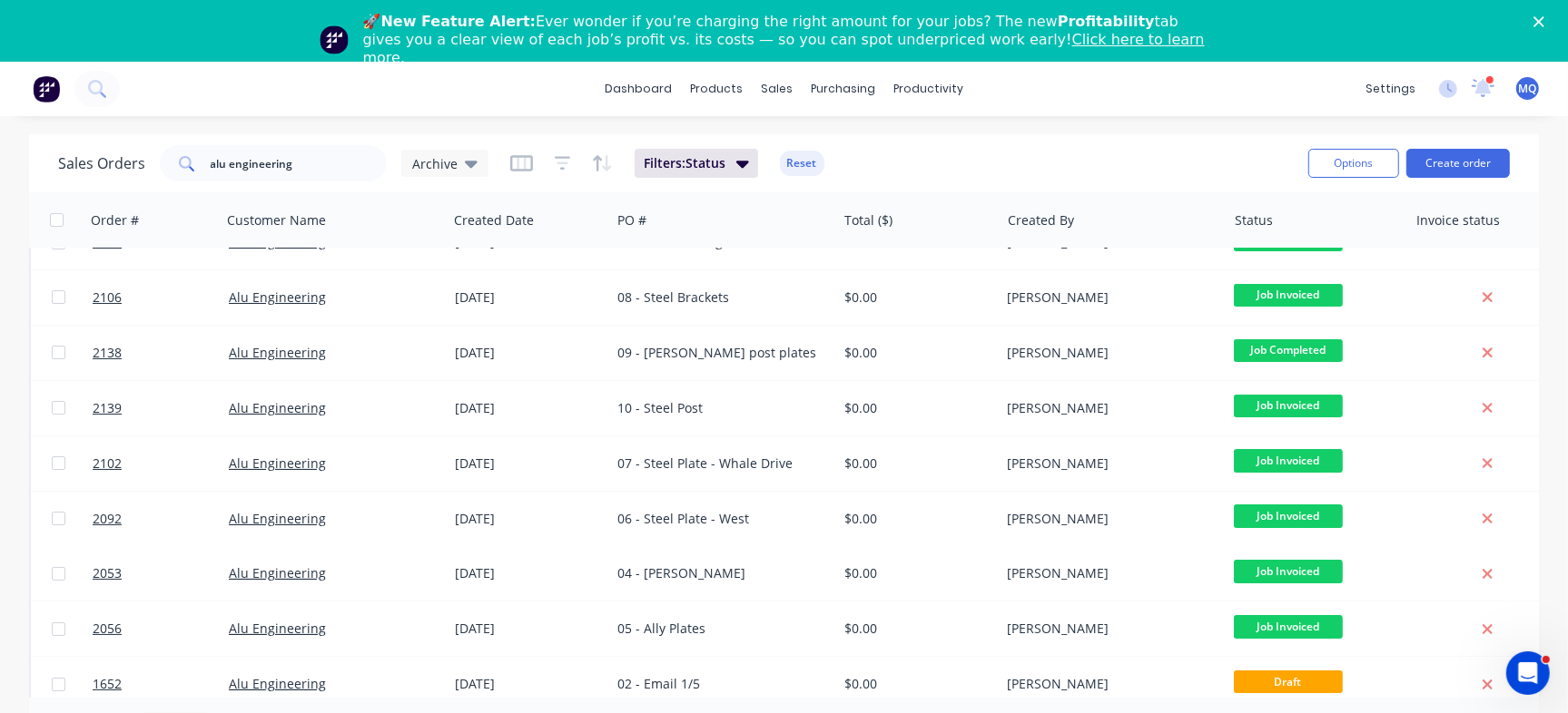
scroll to position [110, 0]
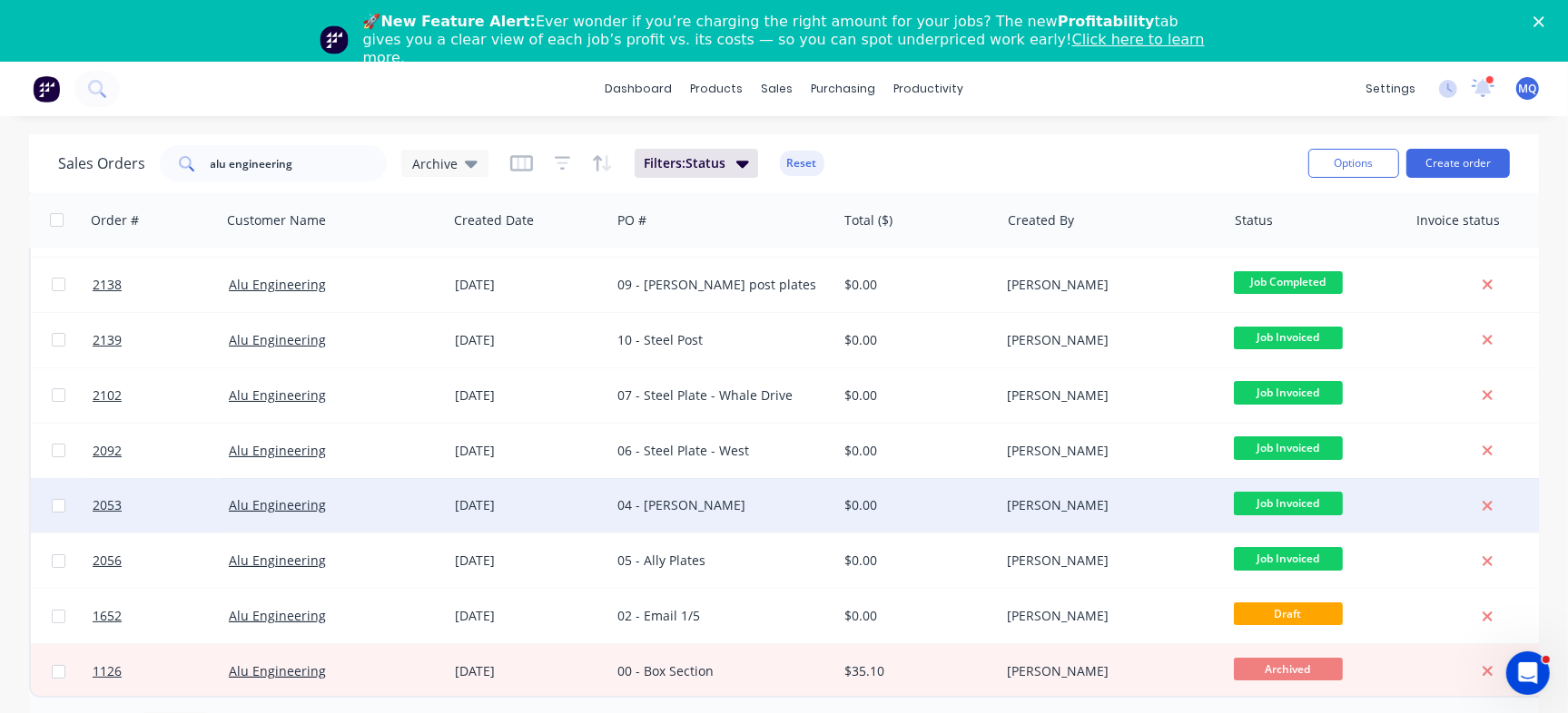
click at [791, 499] on div "04 - [PERSON_NAME]" at bounding box center [718, 505] width 201 height 18
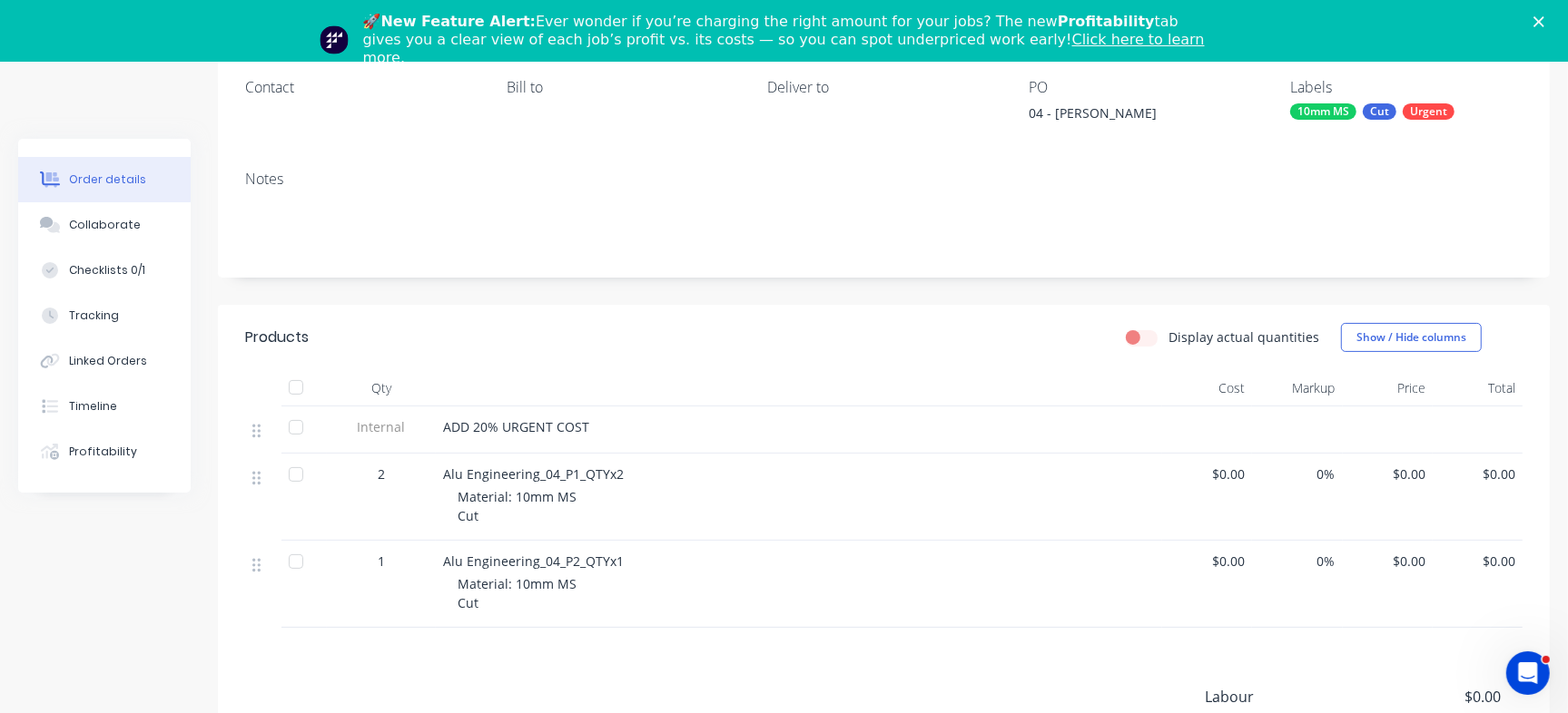
scroll to position [27, 0]
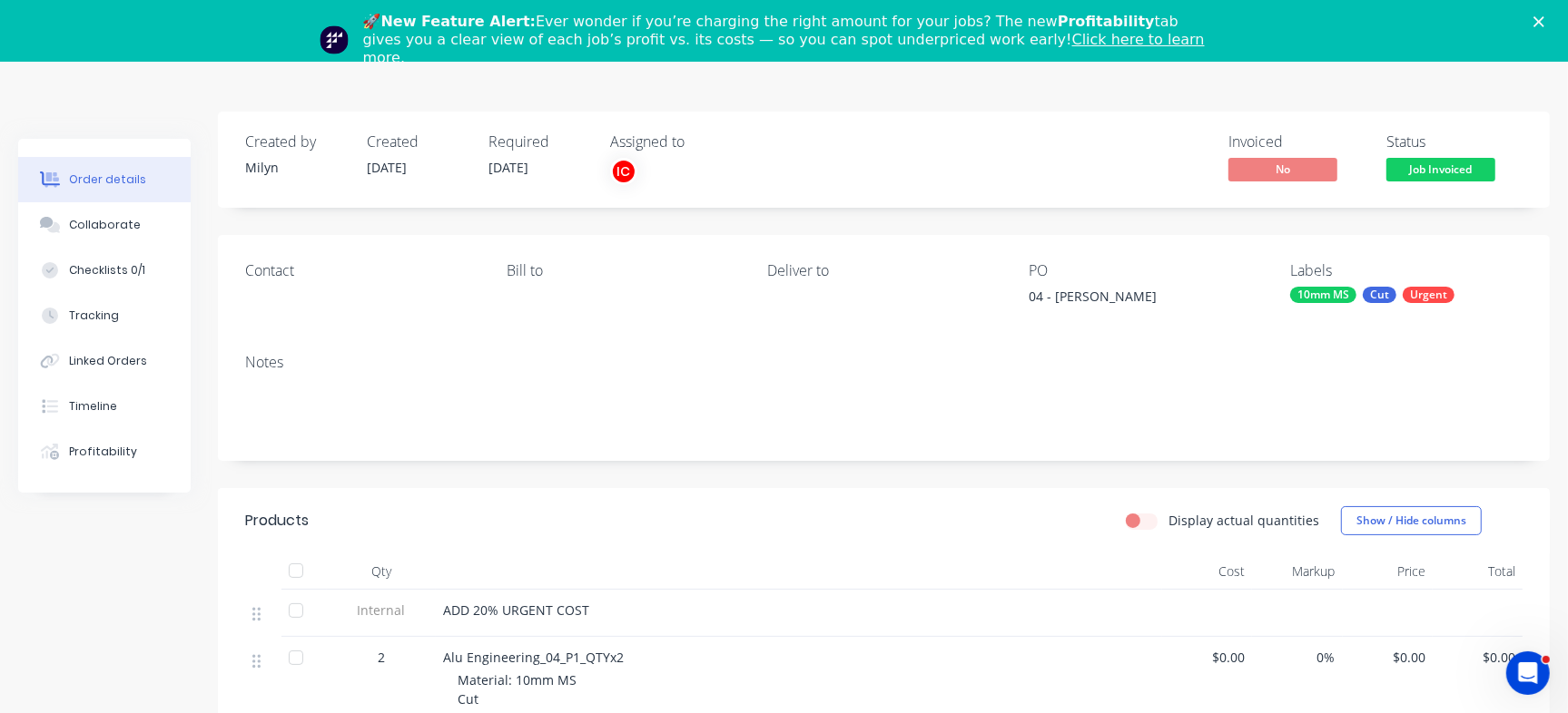
click at [1551, 8] on div "🚀 New Feature Alert: Ever wonder if you’re charging the right amount for your j…" at bounding box center [784, 41] width 1568 height 66
click at [1545, 22] on icon "Close" at bounding box center [1538, 21] width 11 height 11
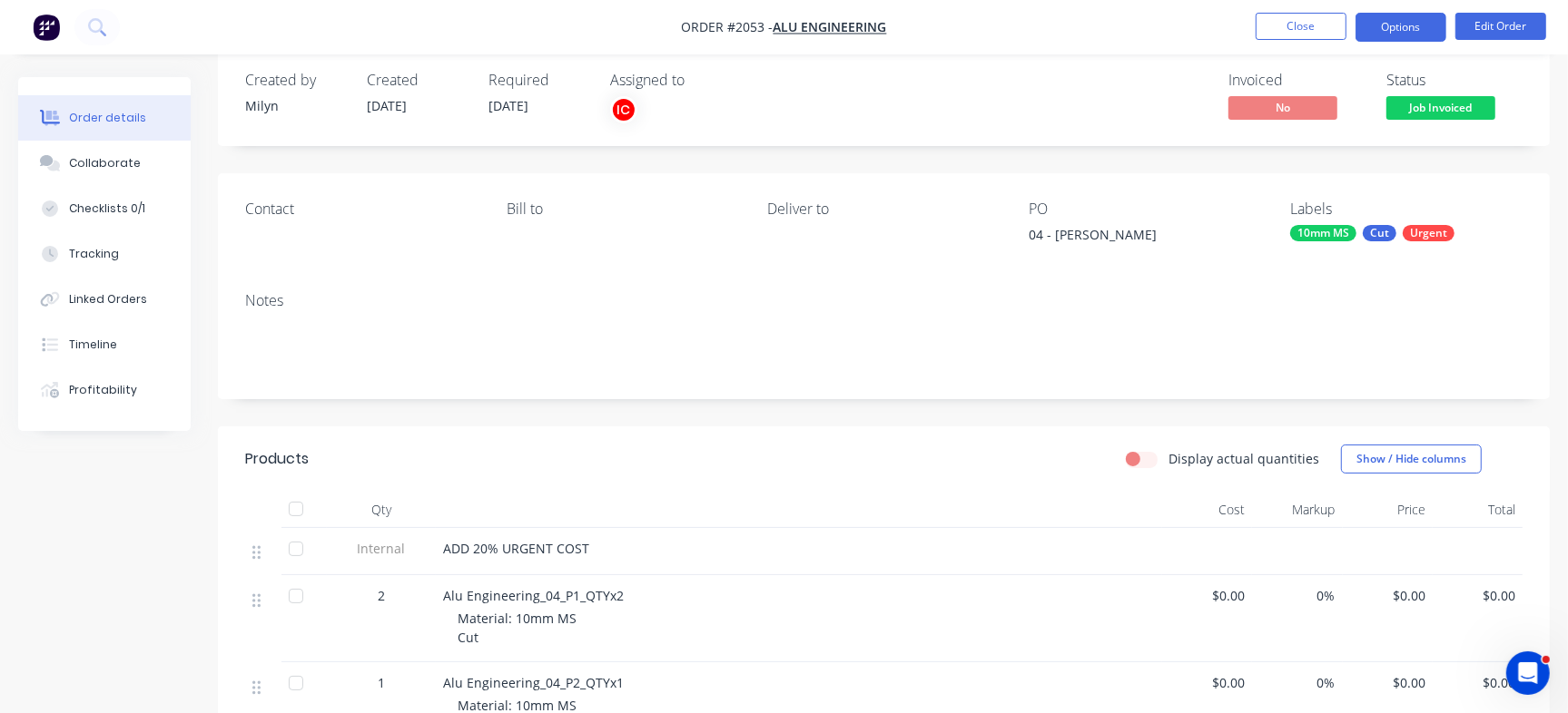
click at [1402, 25] on button "Options" at bounding box center [1401, 27] width 91 height 29
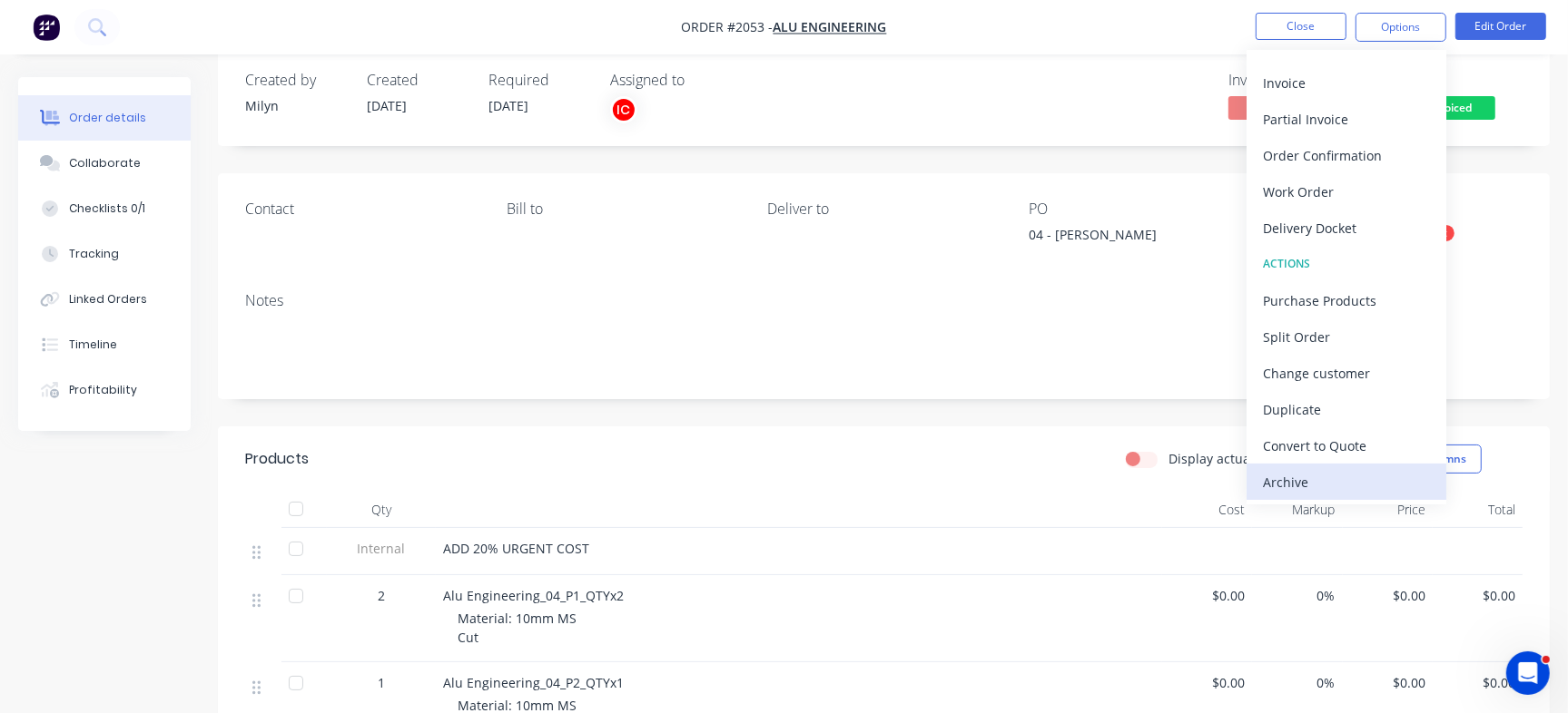
click at [1316, 474] on div "Archive" at bounding box center [1346, 482] width 167 height 26
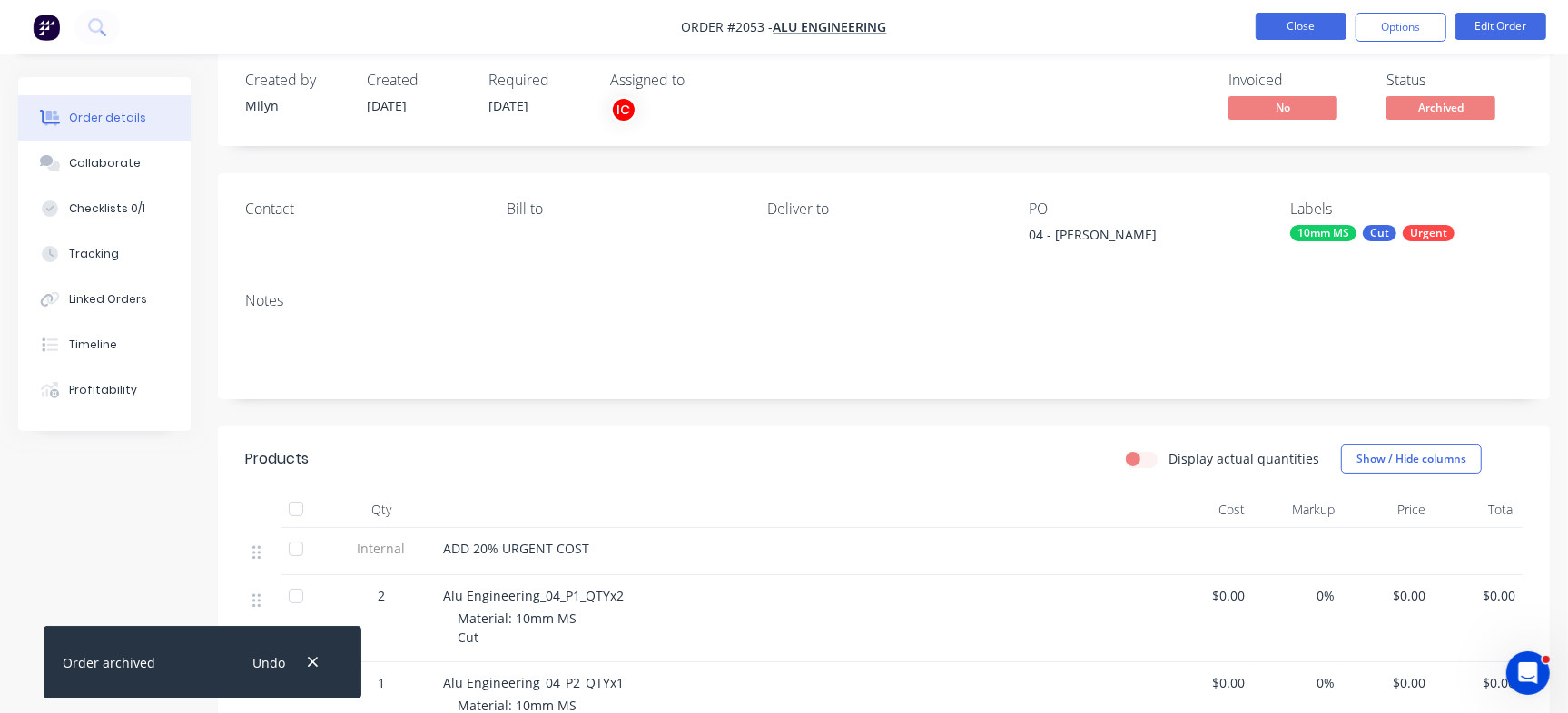
click at [1293, 28] on button "Close" at bounding box center [1301, 26] width 91 height 27
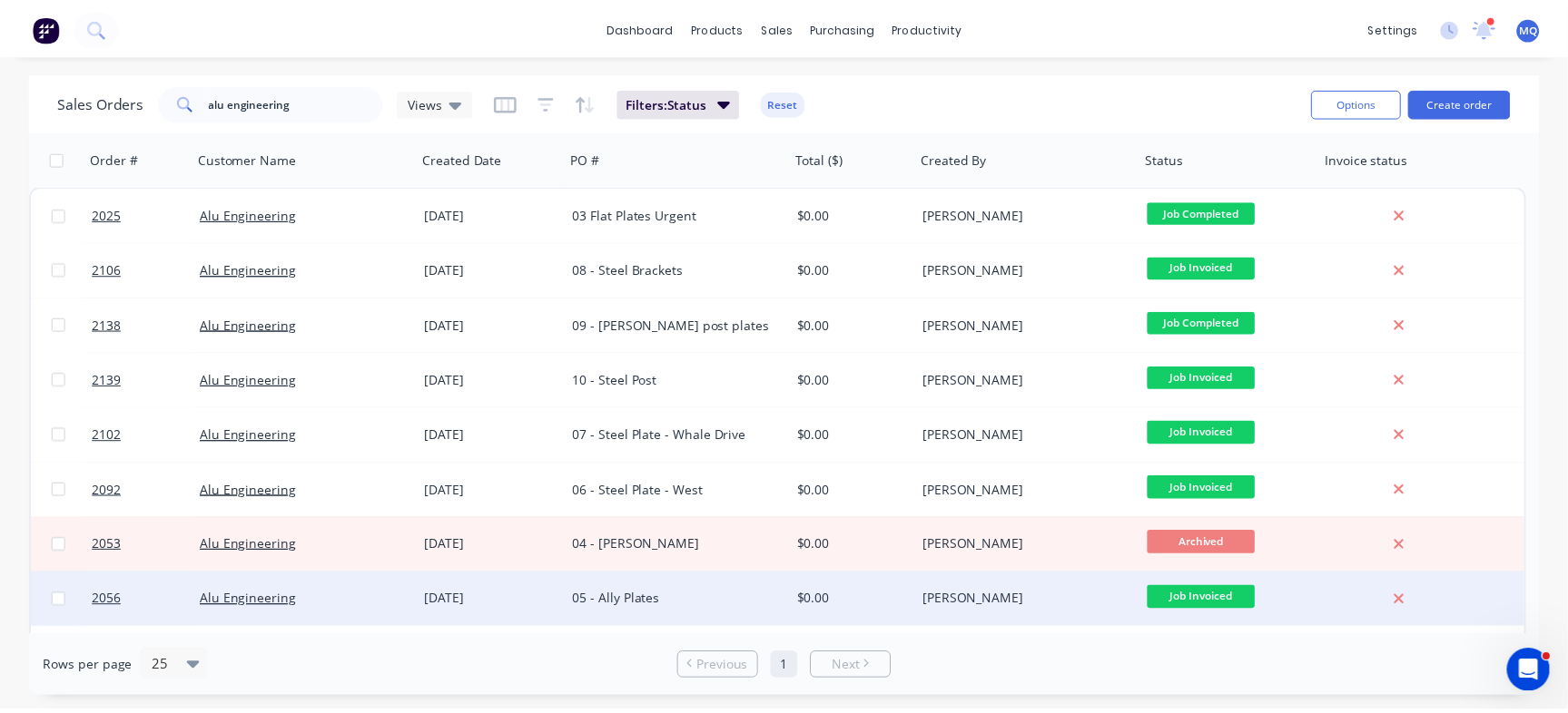
scroll to position [102, 0]
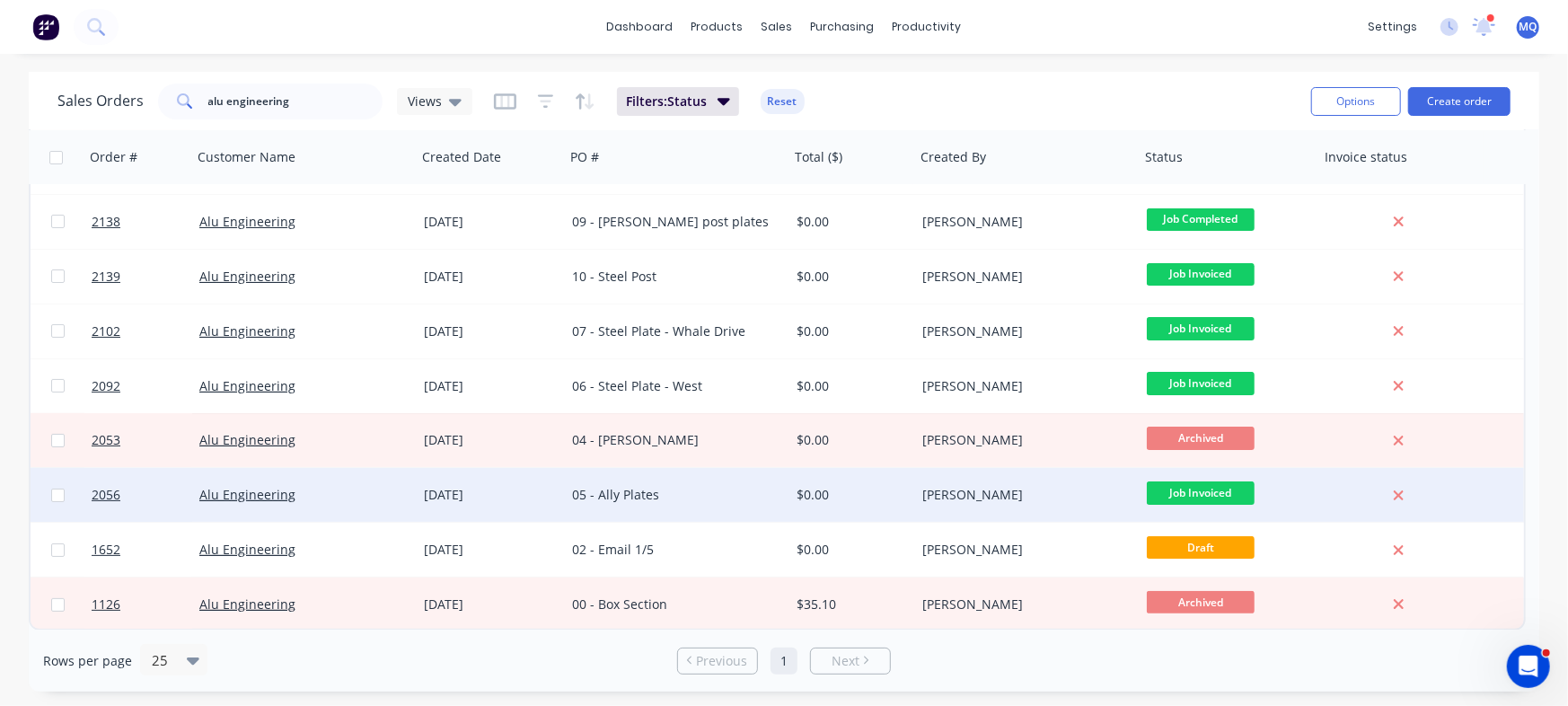
click at [732, 491] on div "05 - Ally Plates" at bounding box center [672, 494] width 199 height 18
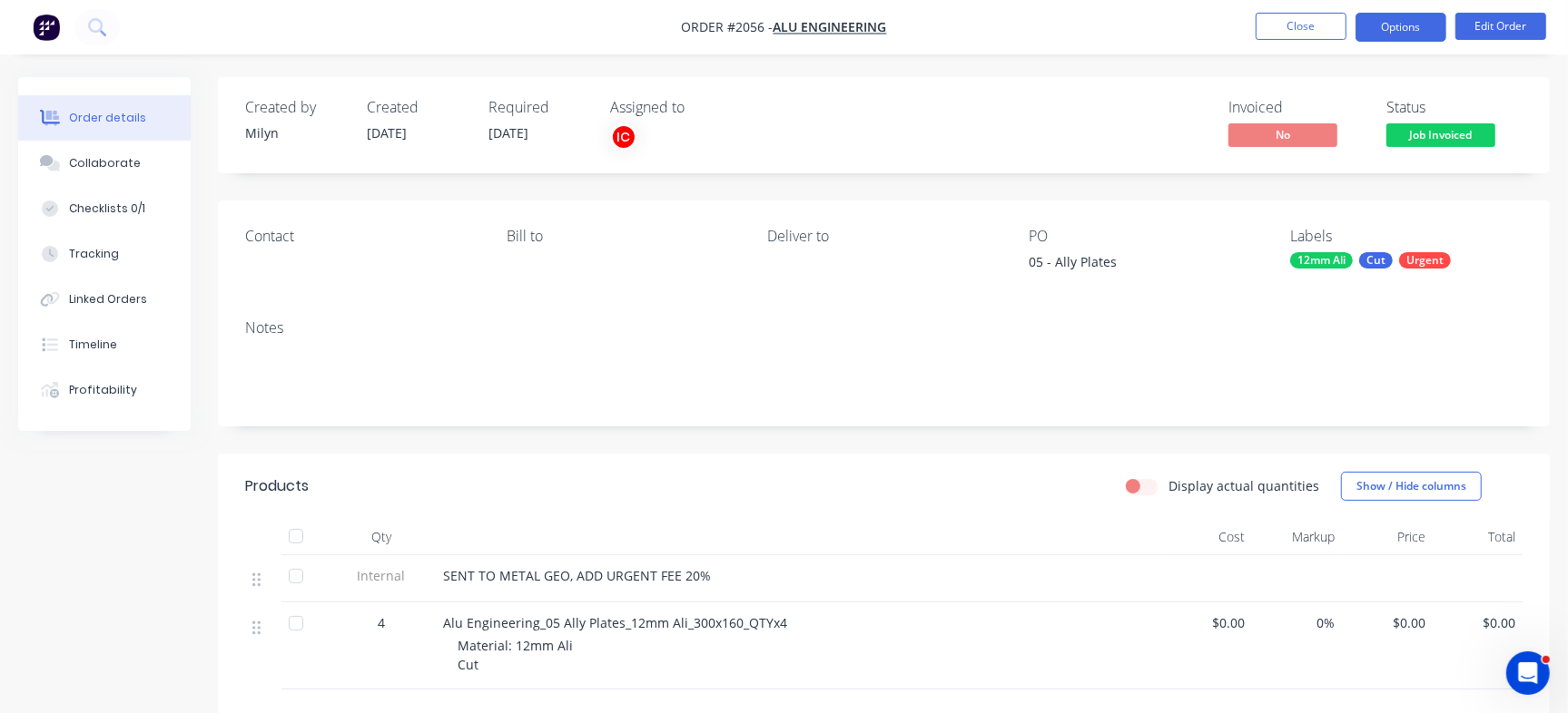
click at [1406, 23] on button "Options" at bounding box center [1401, 27] width 91 height 29
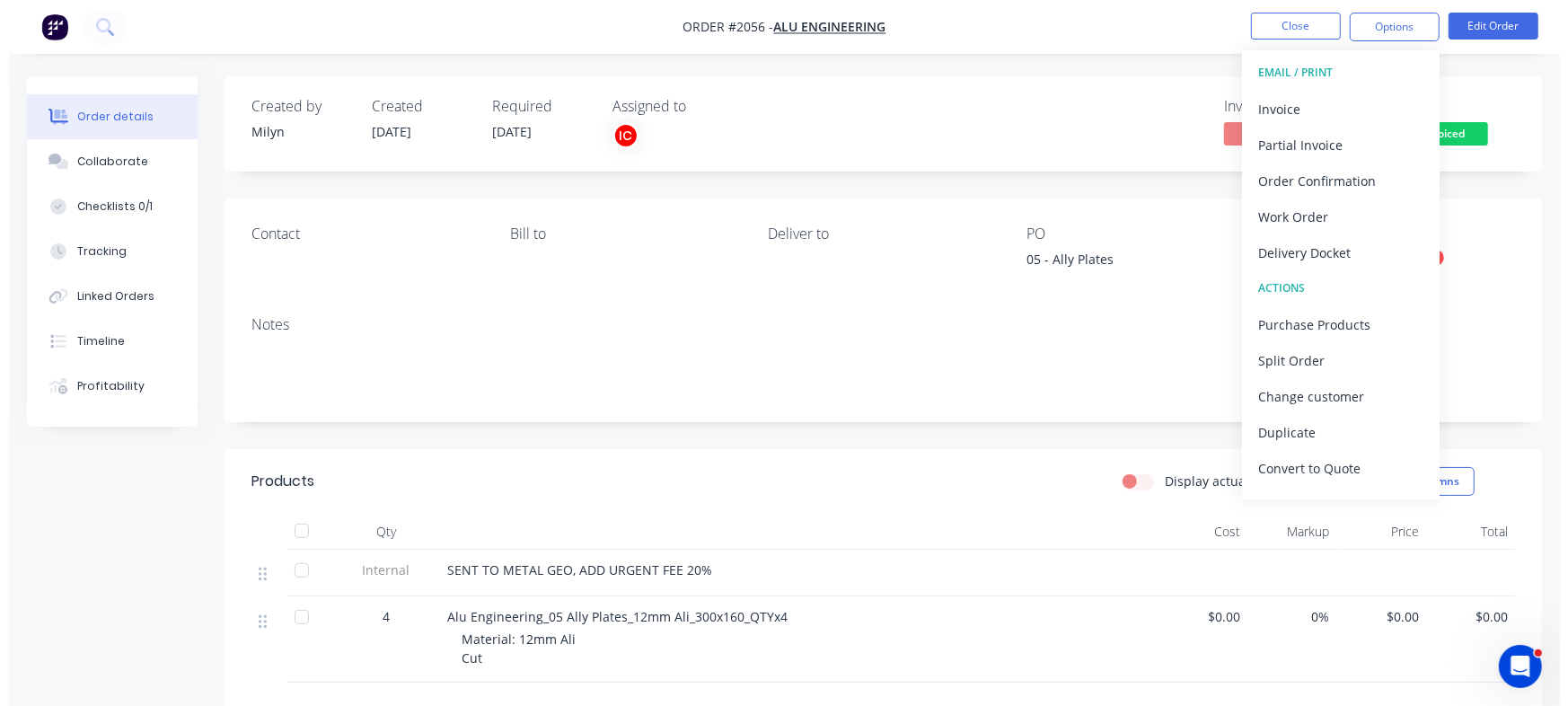
scroll to position [27, 0]
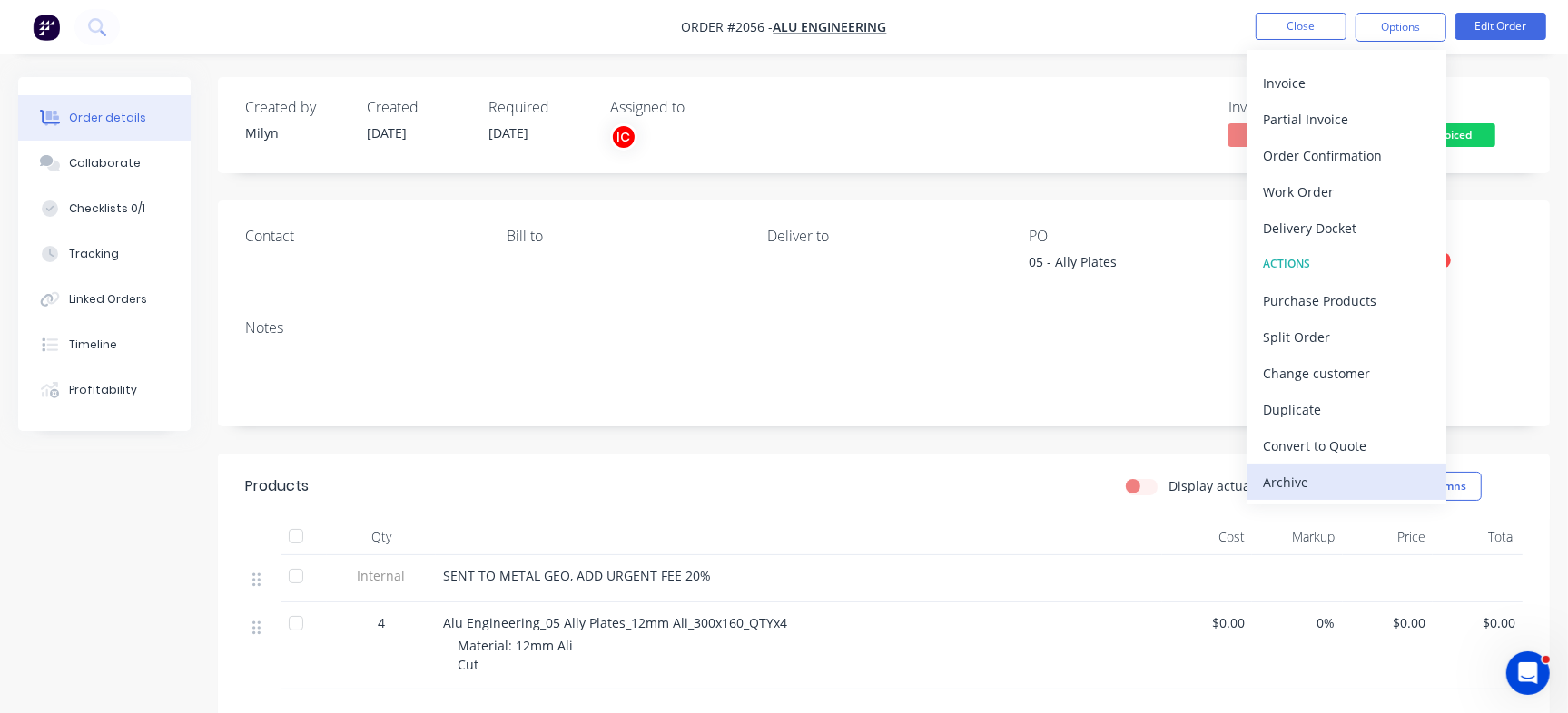
click at [1283, 470] on div "Archive" at bounding box center [1346, 482] width 167 height 26
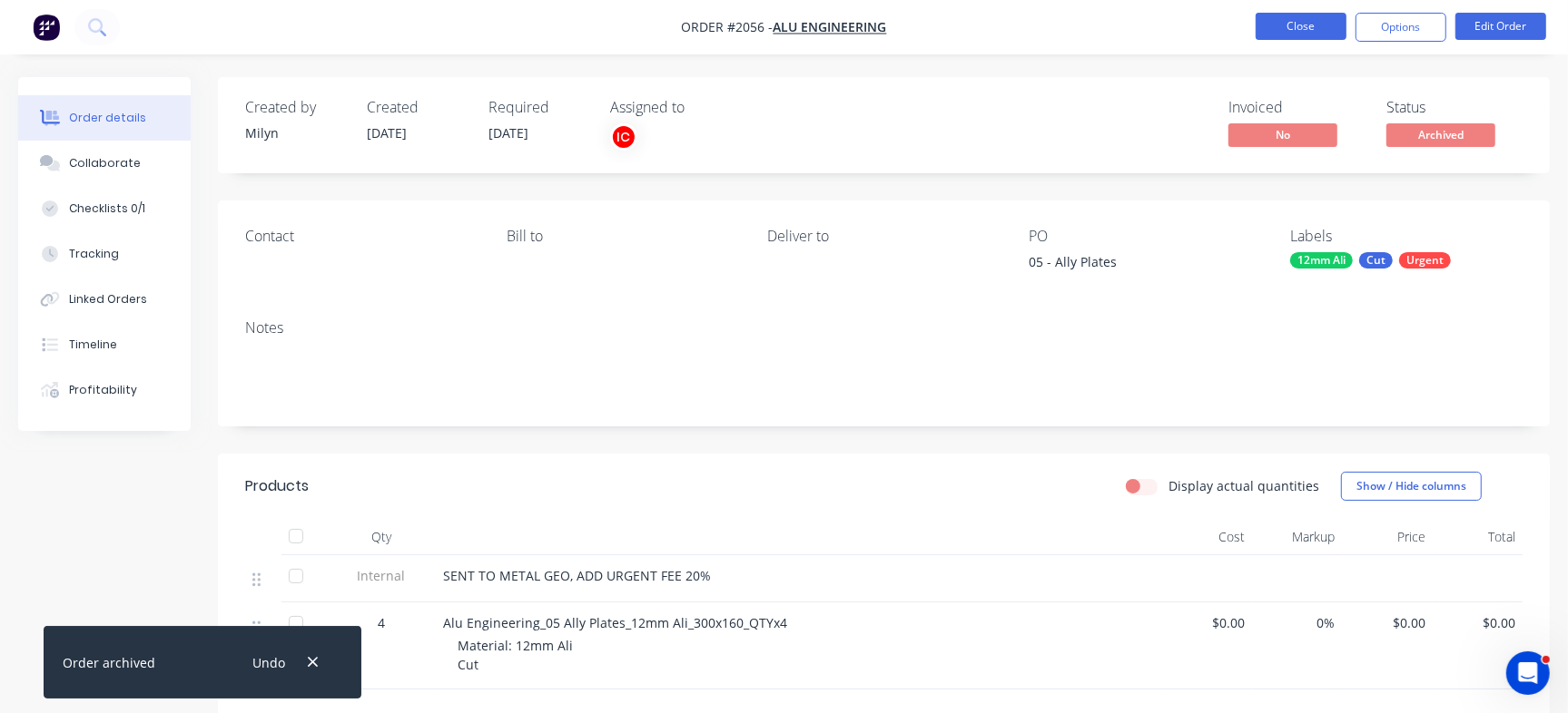
click at [1305, 25] on button "Close" at bounding box center [1301, 26] width 91 height 27
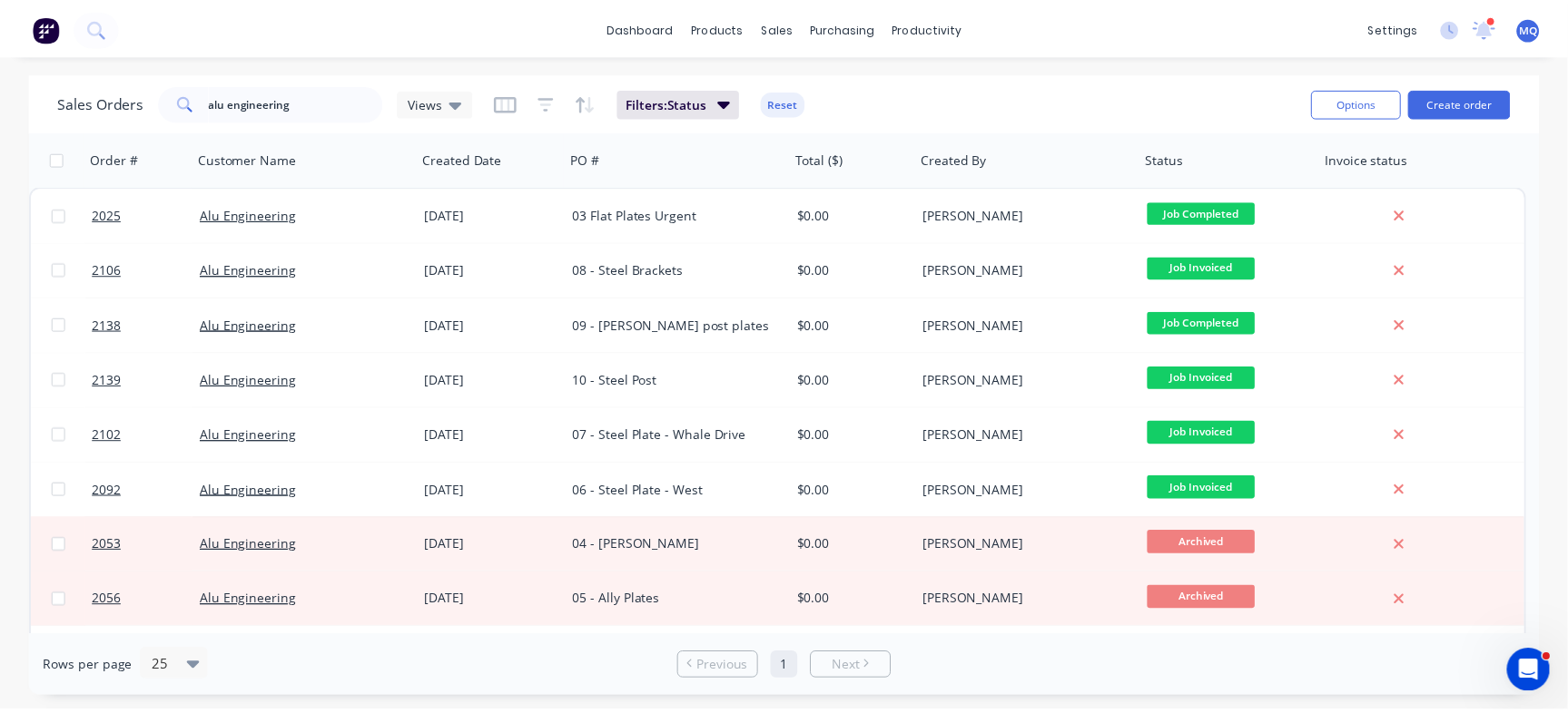
scroll to position [102, 0]
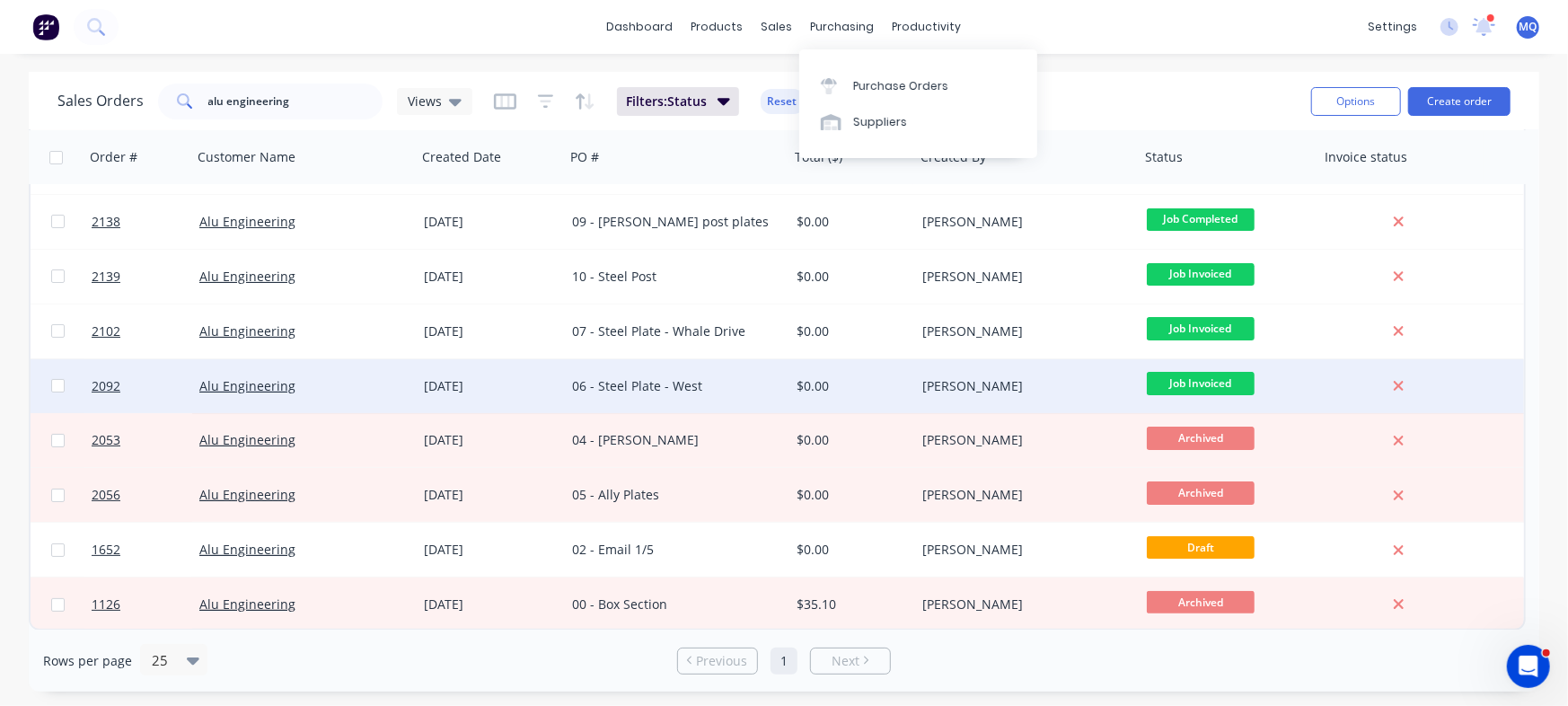
click at [701, 374] on div "06 - Steel Plate - West" at bounding box center [677, 386] width 224 height 54
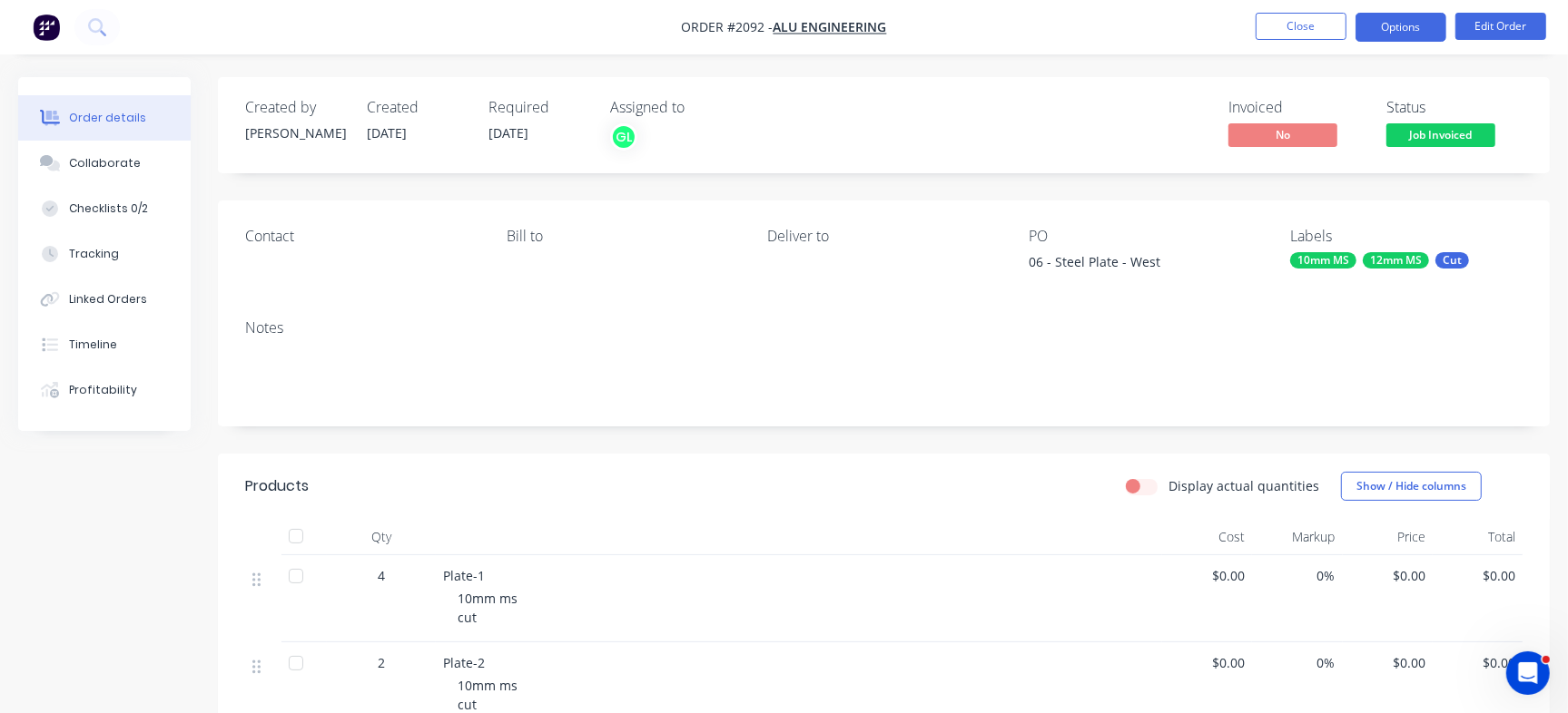
click at [1407, 17] on button "Options" at bounding box center [1401, 27] width 91 height 29
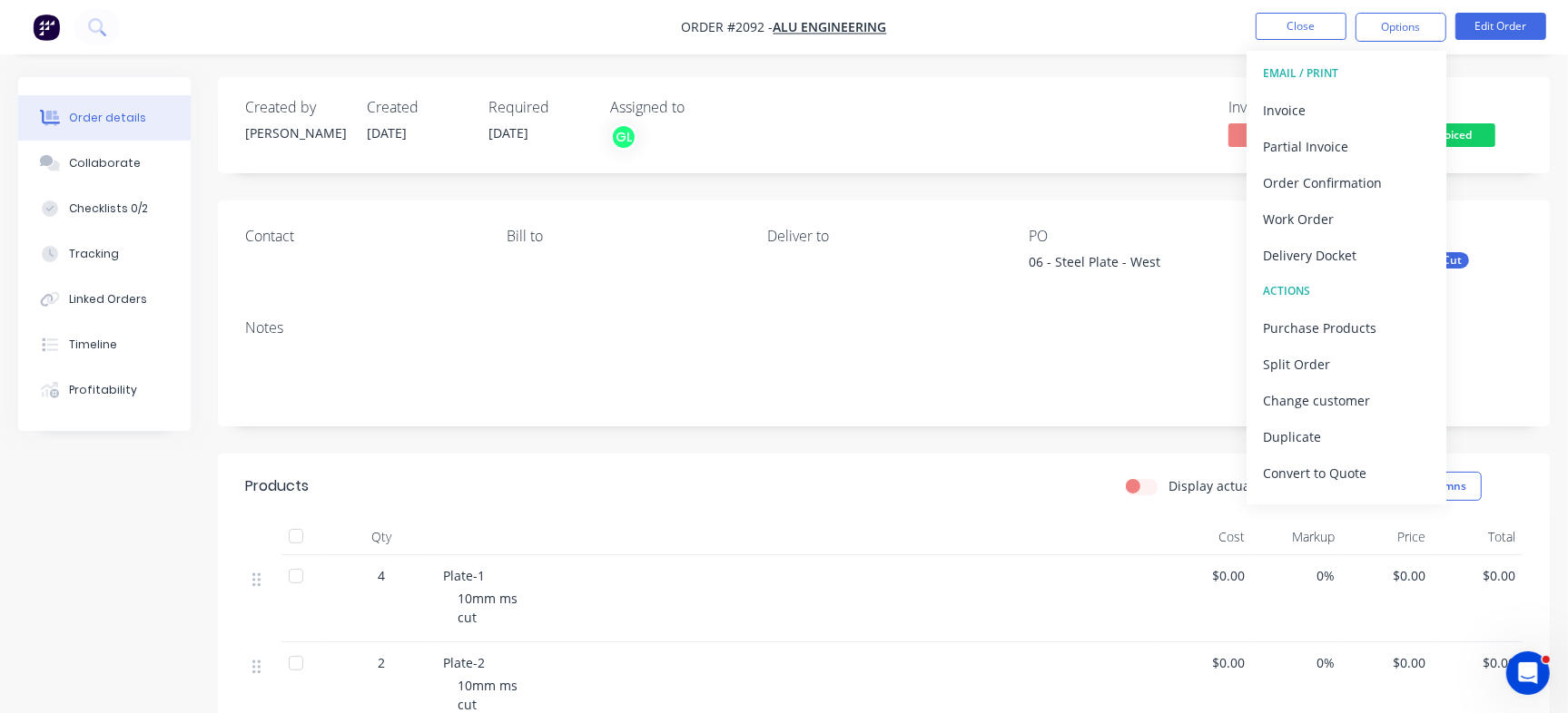
scroll to position [27, 0]
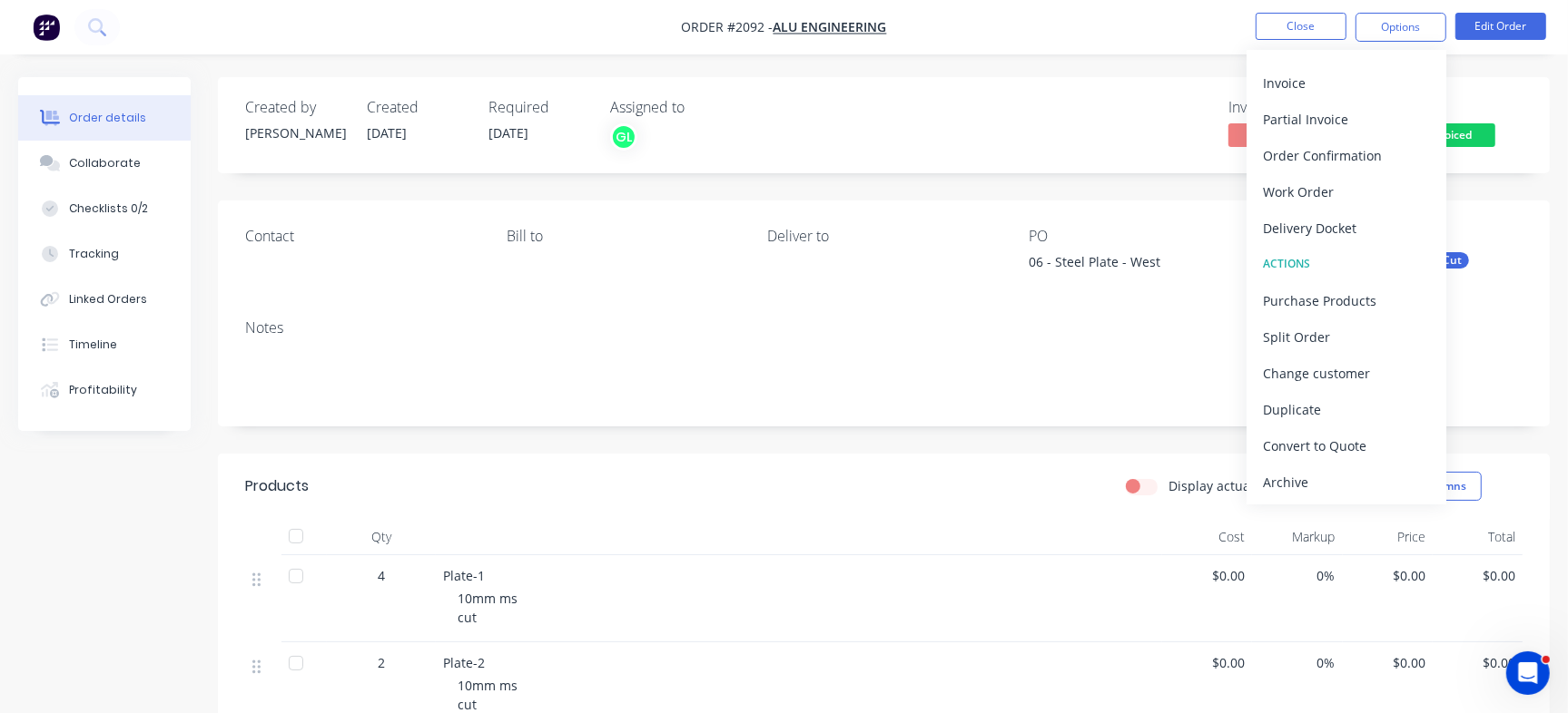
click at [1301, 485] on div "Archive" at bounding box center [1346, 482] width 167 height 26
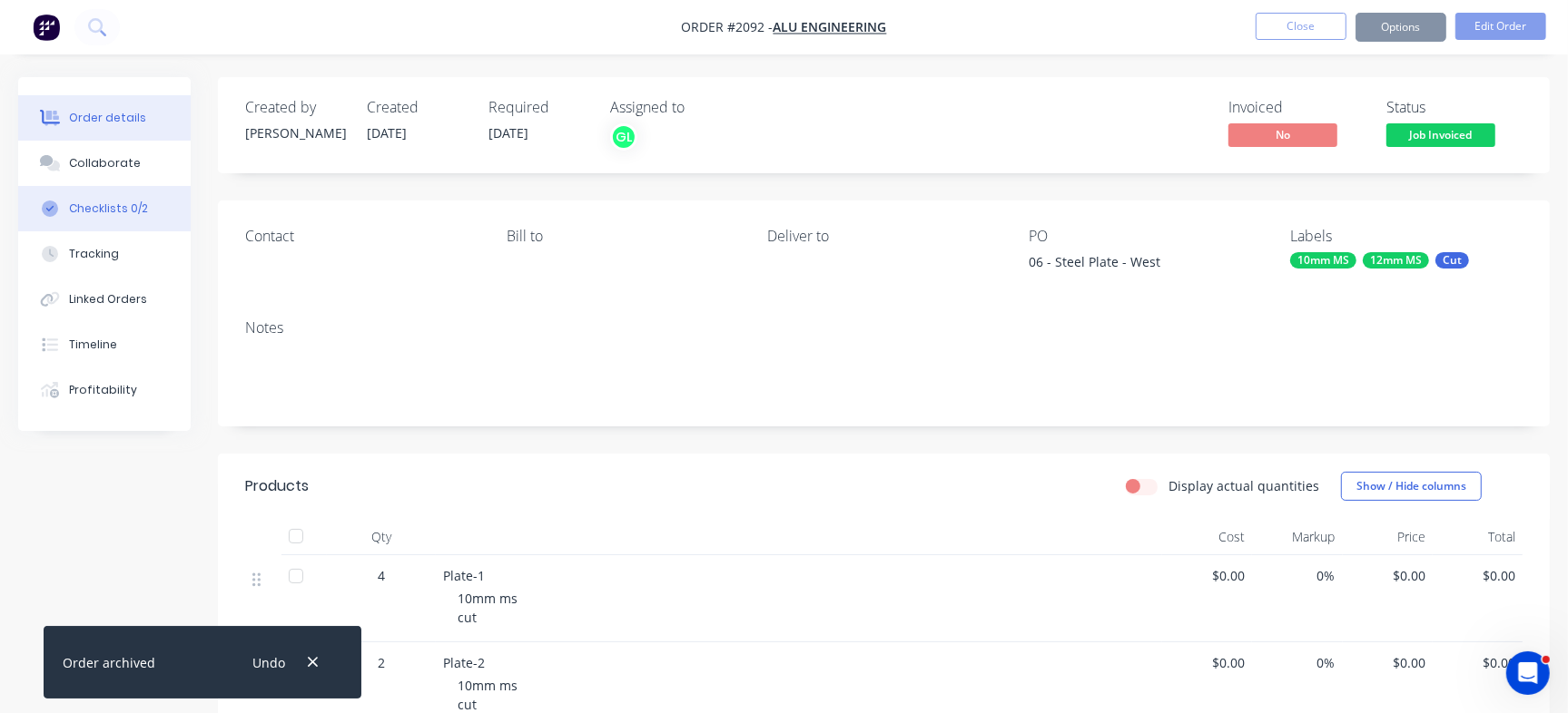
click at [125, 205] on div "Checklists 0/2" at bounding box center [108, 208] width 79 height 16
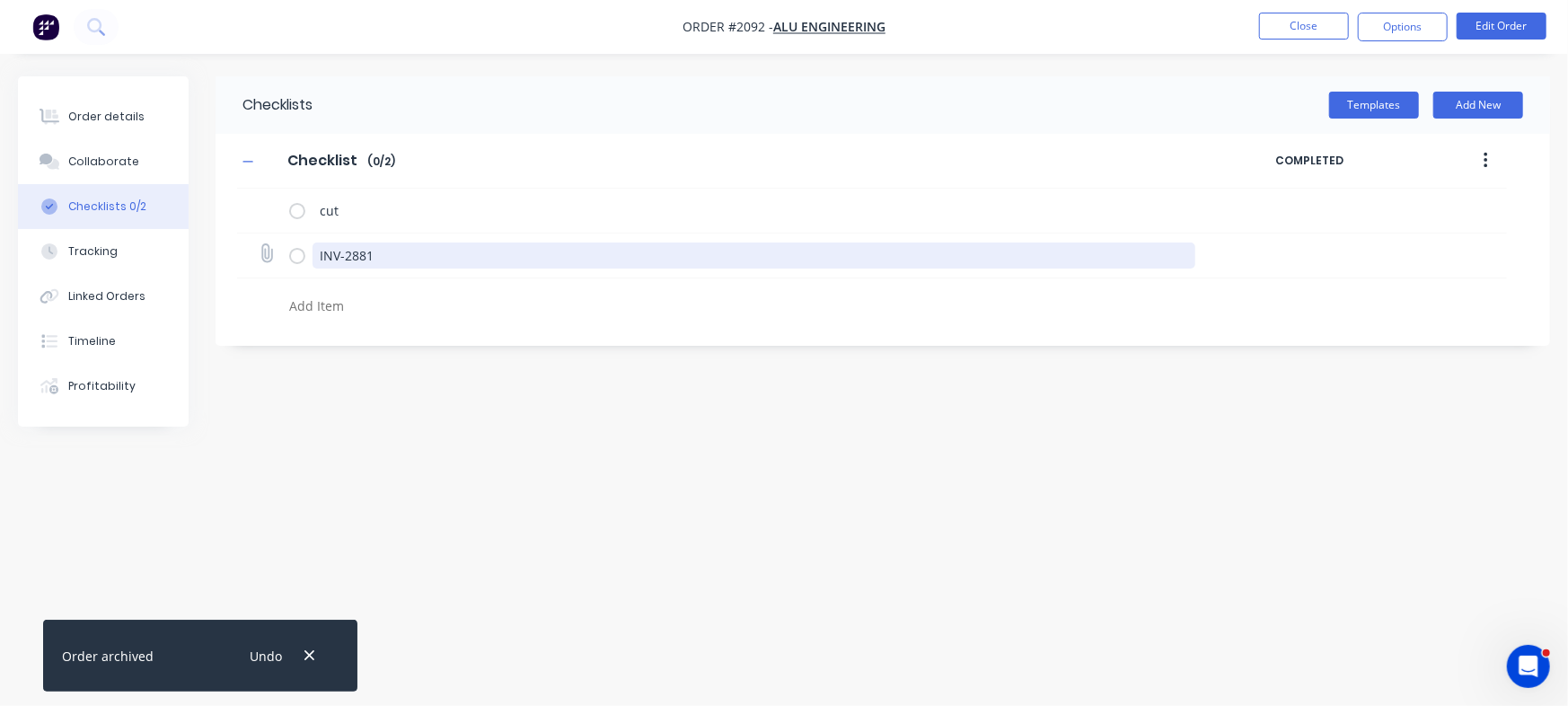
drag, startPoint x: 417, startPoint y: 266, endPoint x: 378, endPoint y: 248, distance: 43.0
click at [160, 199] on div "Order details Collaborate Checklists 0/2 Tracking Linked Orders Timeline Profit…" at bounding box center [784, 319] width 1568 height 486
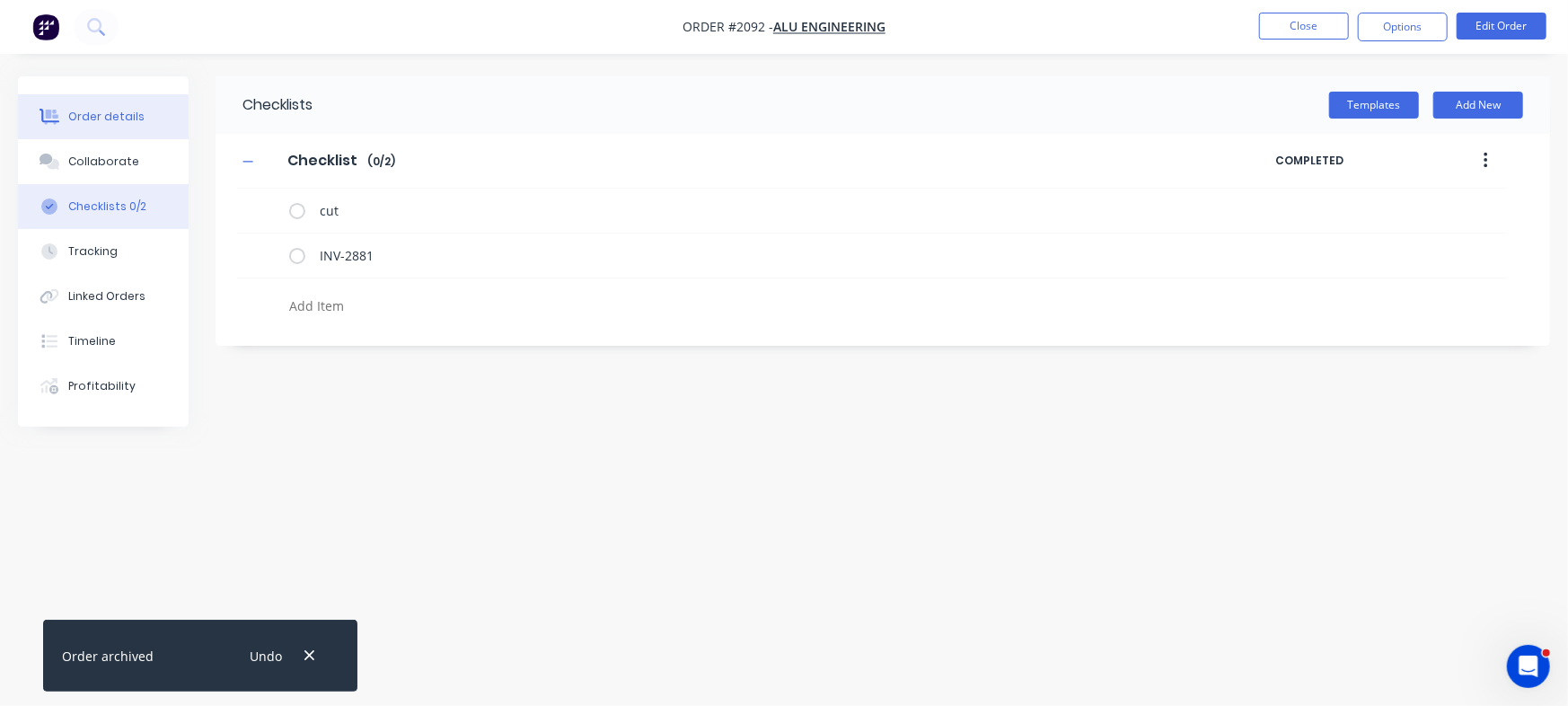
type textarea "x"
click at [143, 107] on button "Order details" at bounding box center [103, 116] width 170 height 45
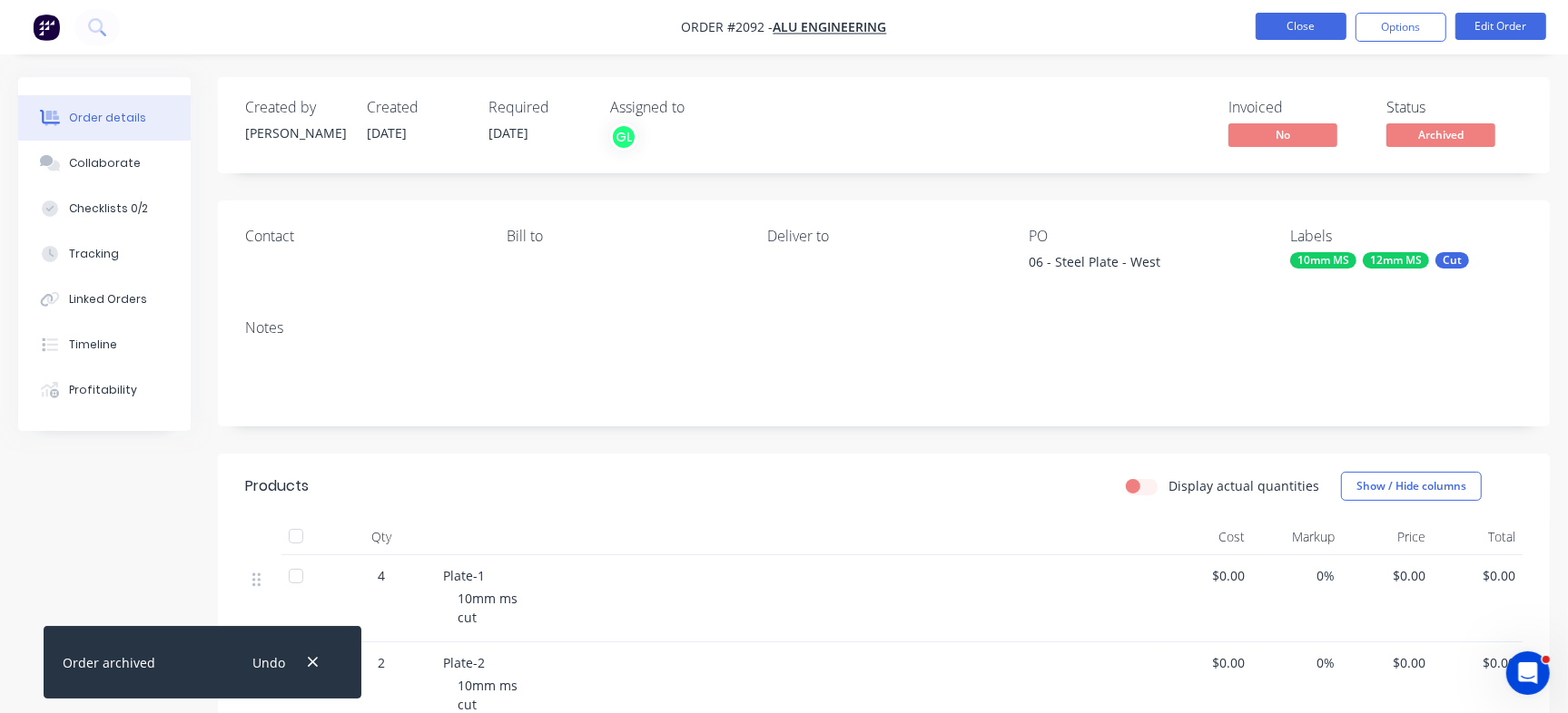
click at [1313, 20] on button "Close" at bounding box center [1301, 26] width 91 height 27
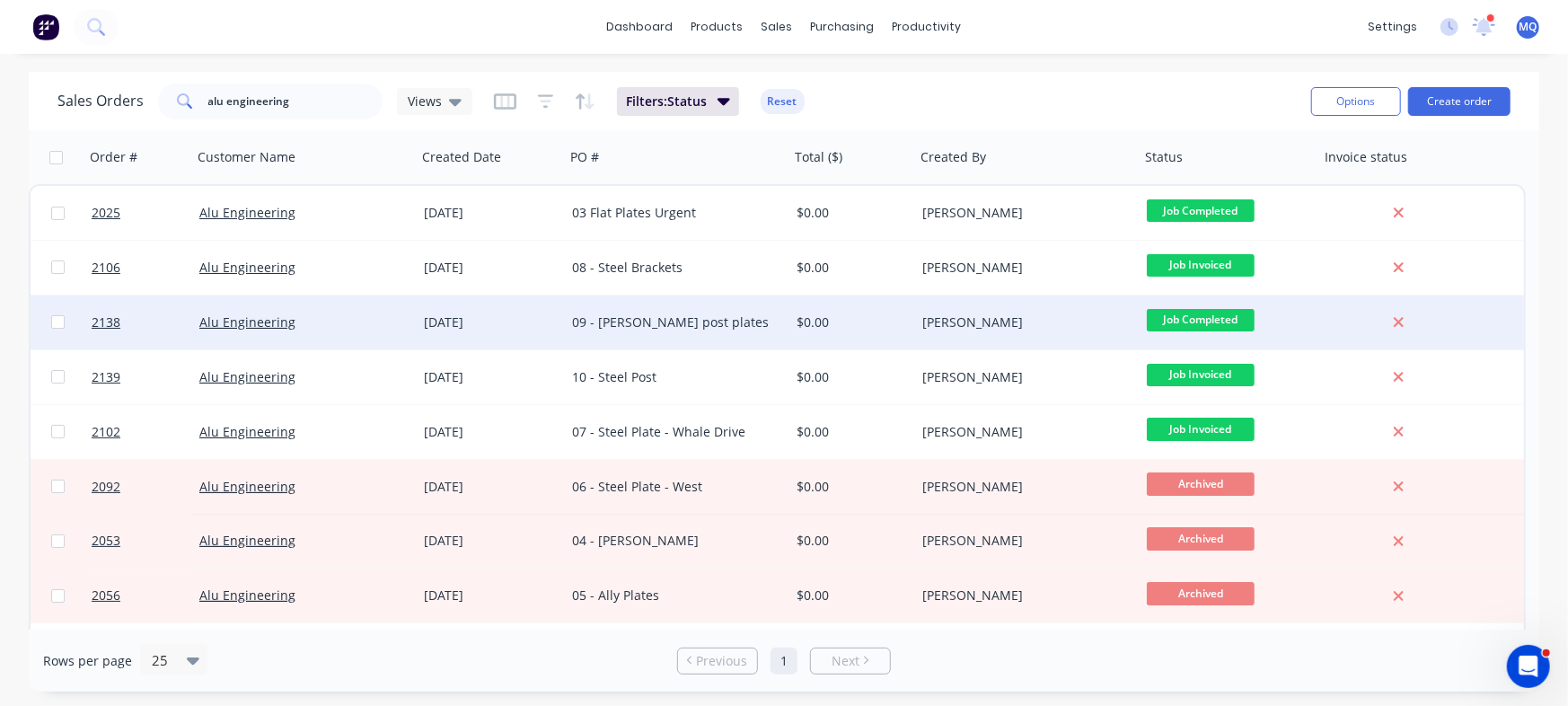
click at [739, 329] on div "09 - [PERSON_NAME] post plates" at bounding box center [672, 322] width 199 height 18
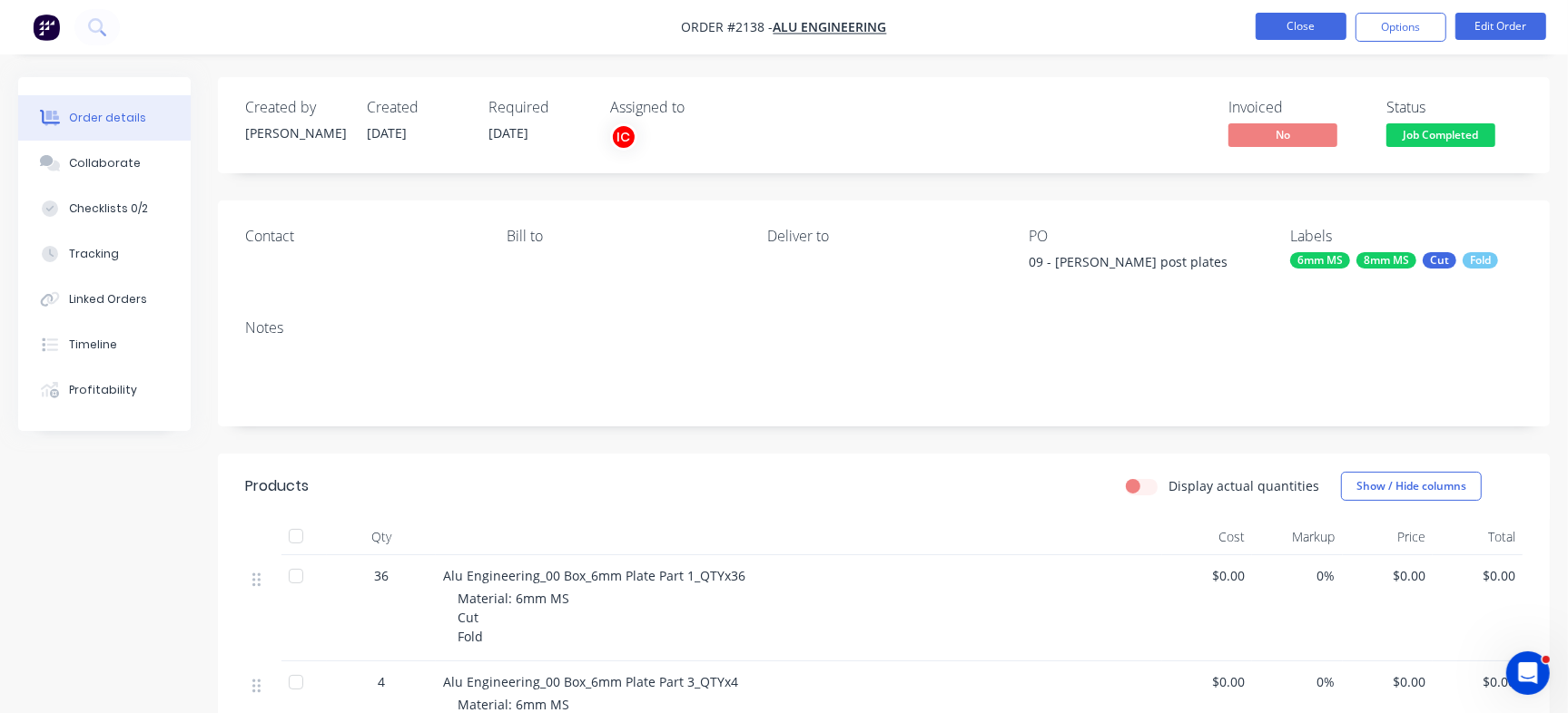
click at [1291, 26] on button "Close" at bounding box center [1301, 26] width 91 height 27
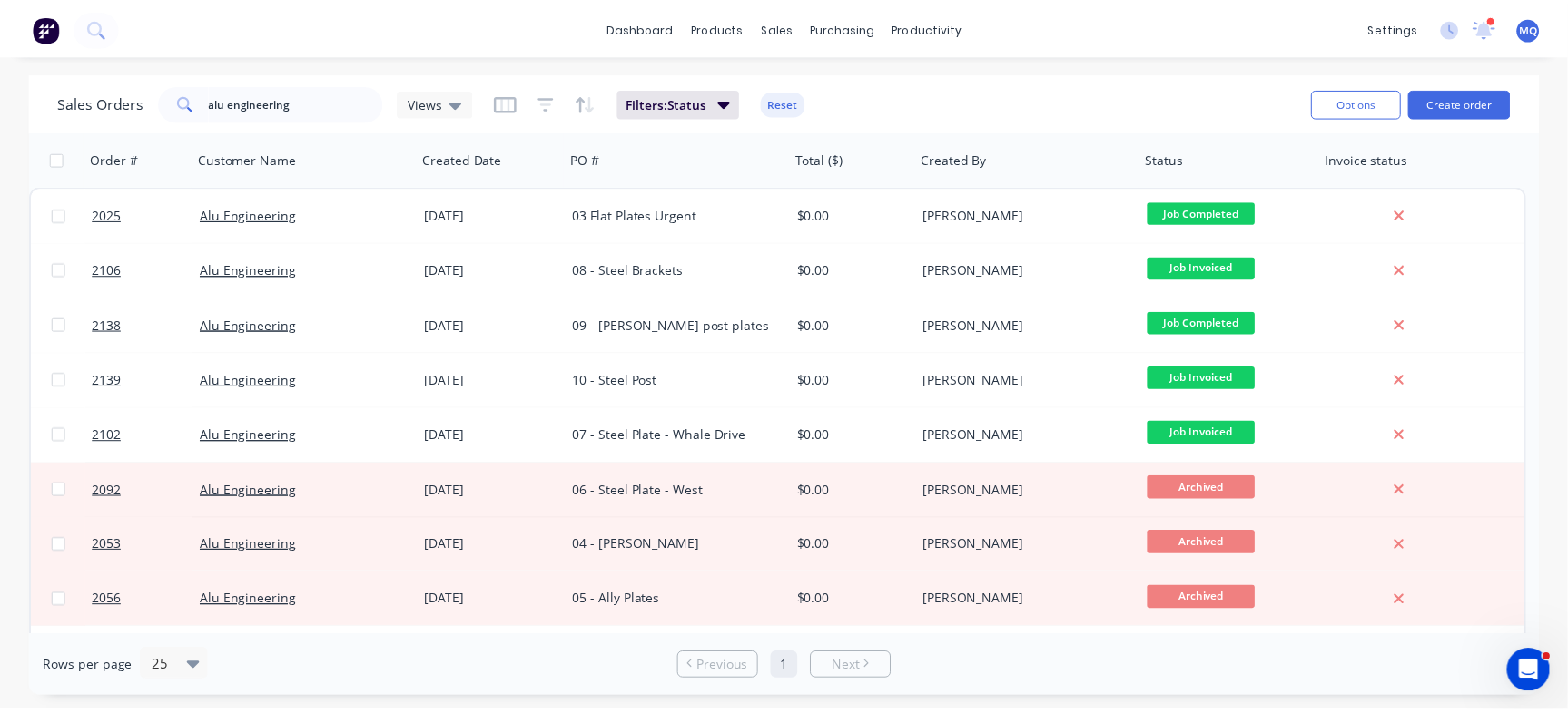
scroll to position [102, 0]
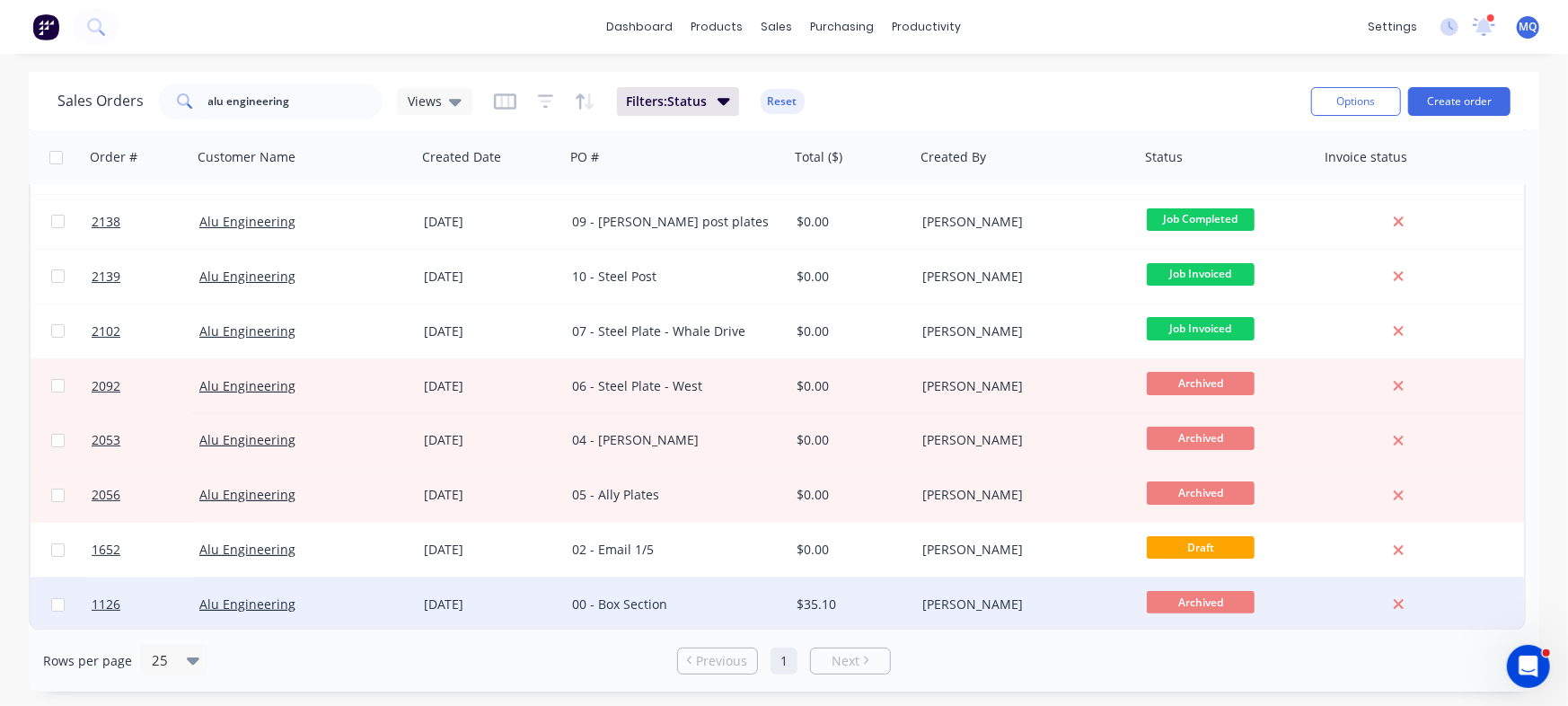
click at [680, 596] on div "00 - Box Section" at bounding box center [672, 604] width 199 height 18
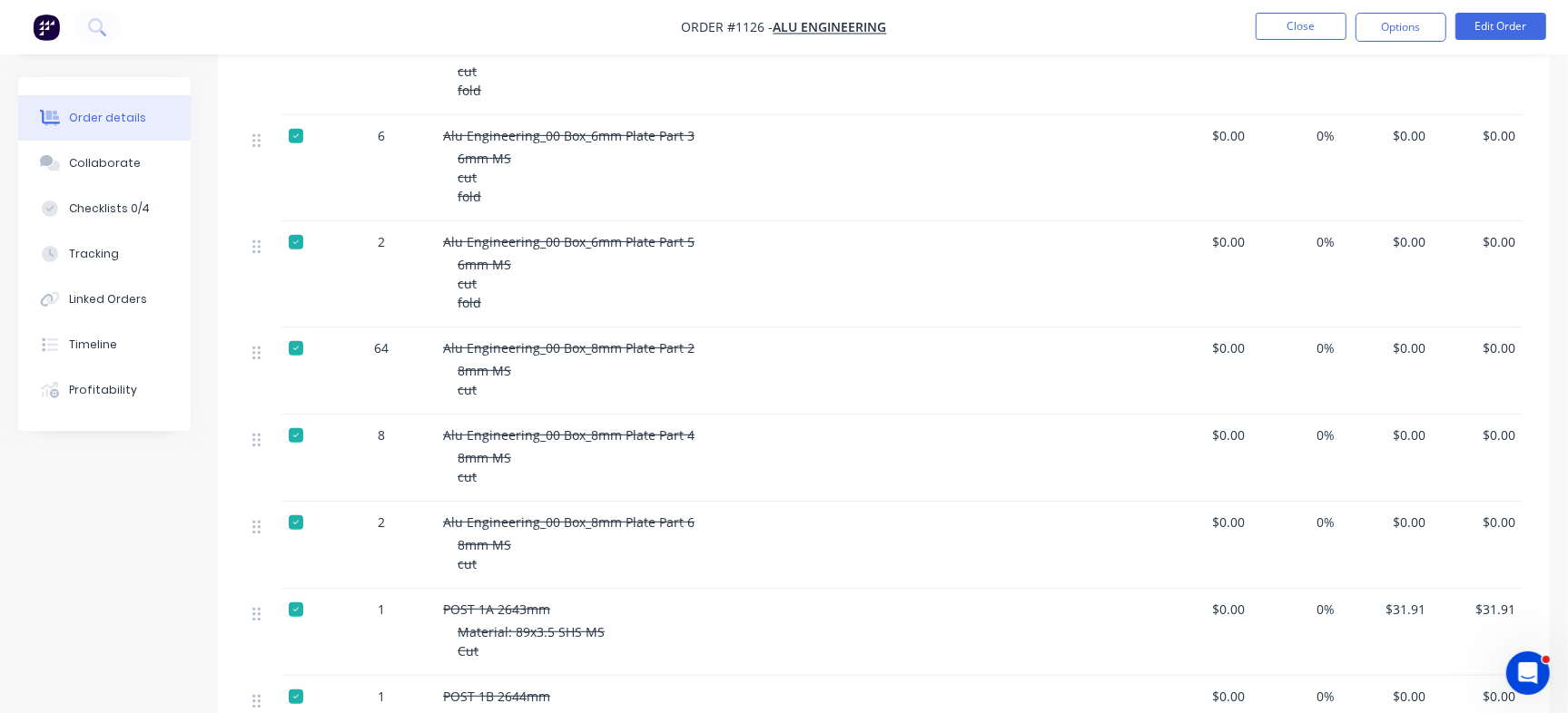
scroll to position [517, 0]
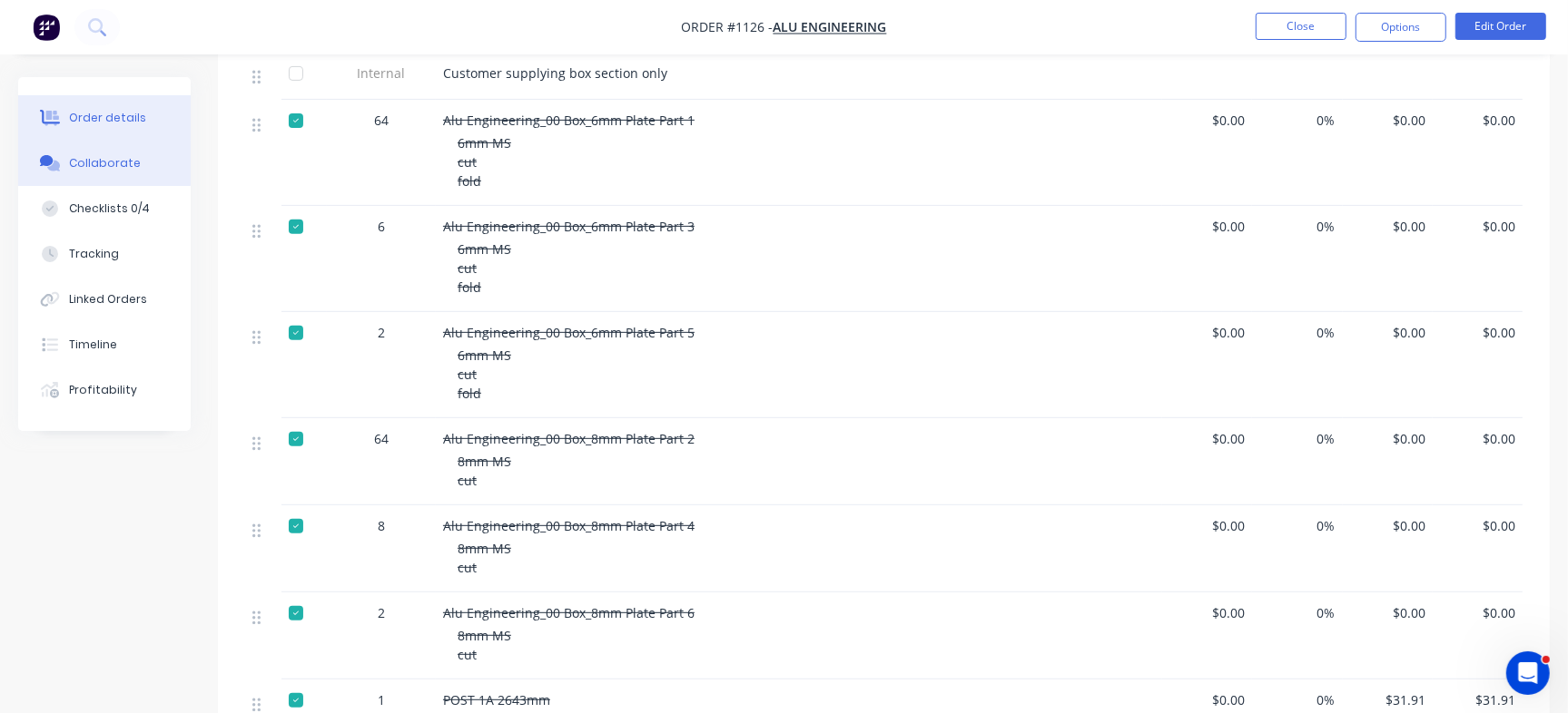
click at [80, 160] on div "Collaborate" at bounding box center [105, 163] width 72 height 16
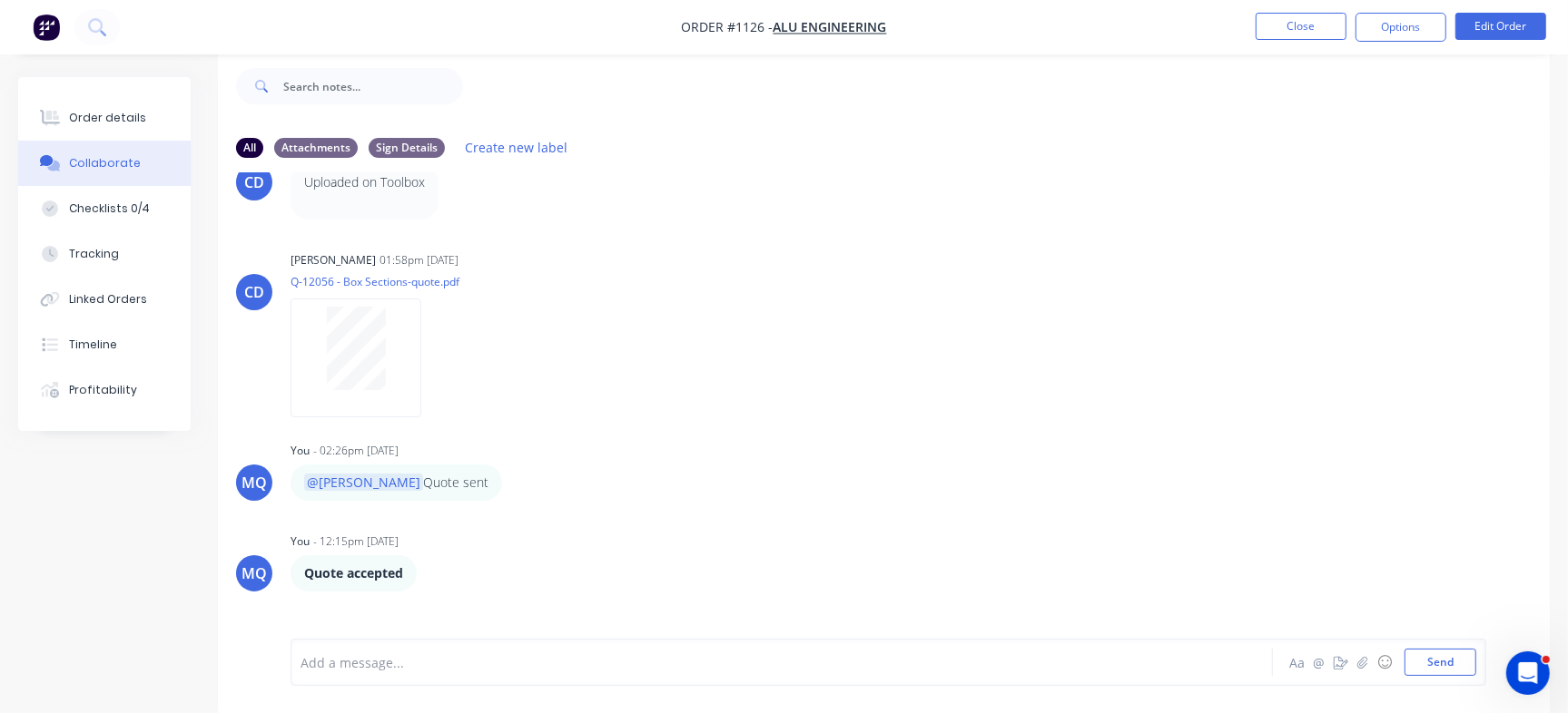
scroll to position [390, 0]
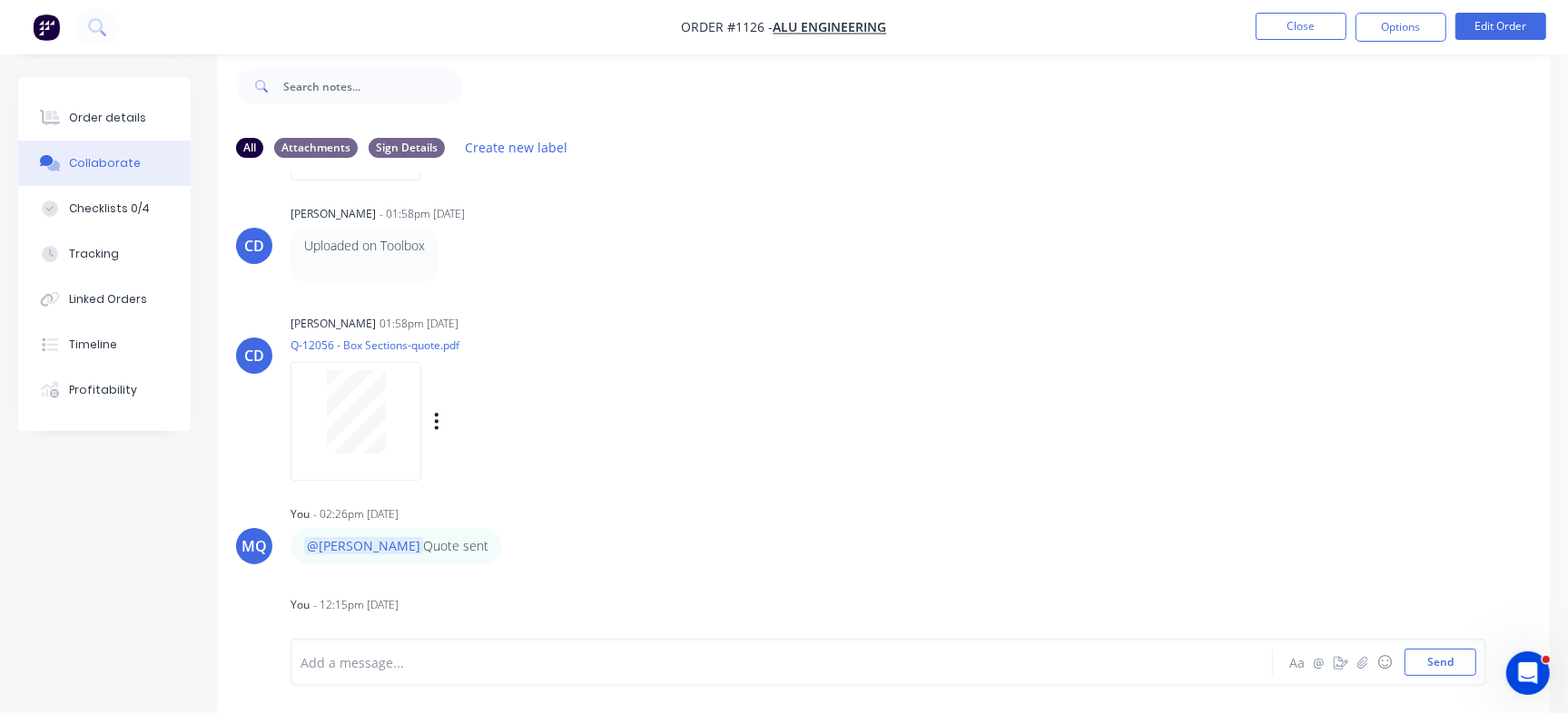
click at [387, 384] on div at bounding box center [356, 412] width 114 height 83
